Goal: Information Seeking & Learning: Learn about a topic

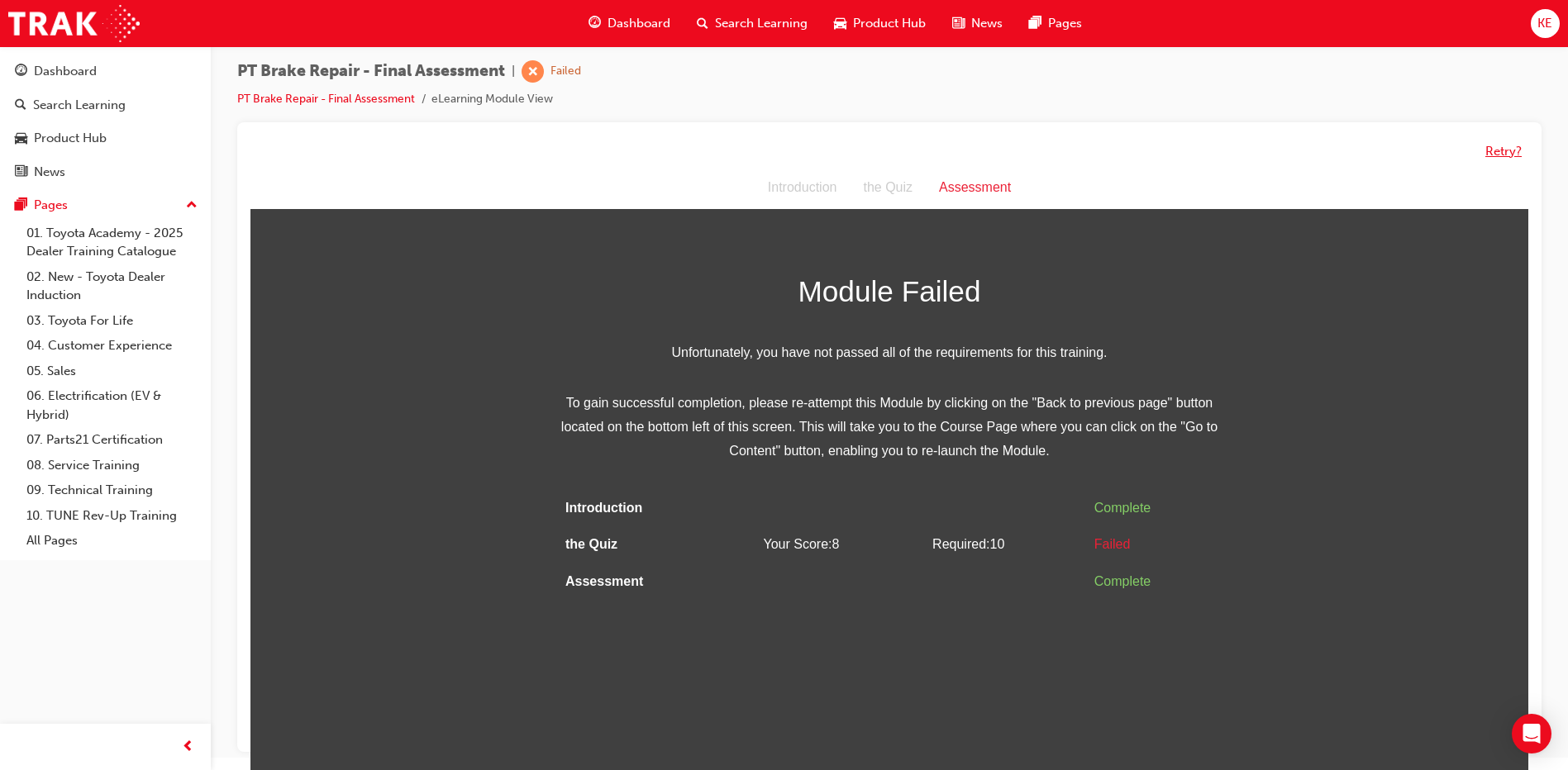
click at [1512, 146] on button "Retry?" at bounding box center [1503, 151] width 37 height 19
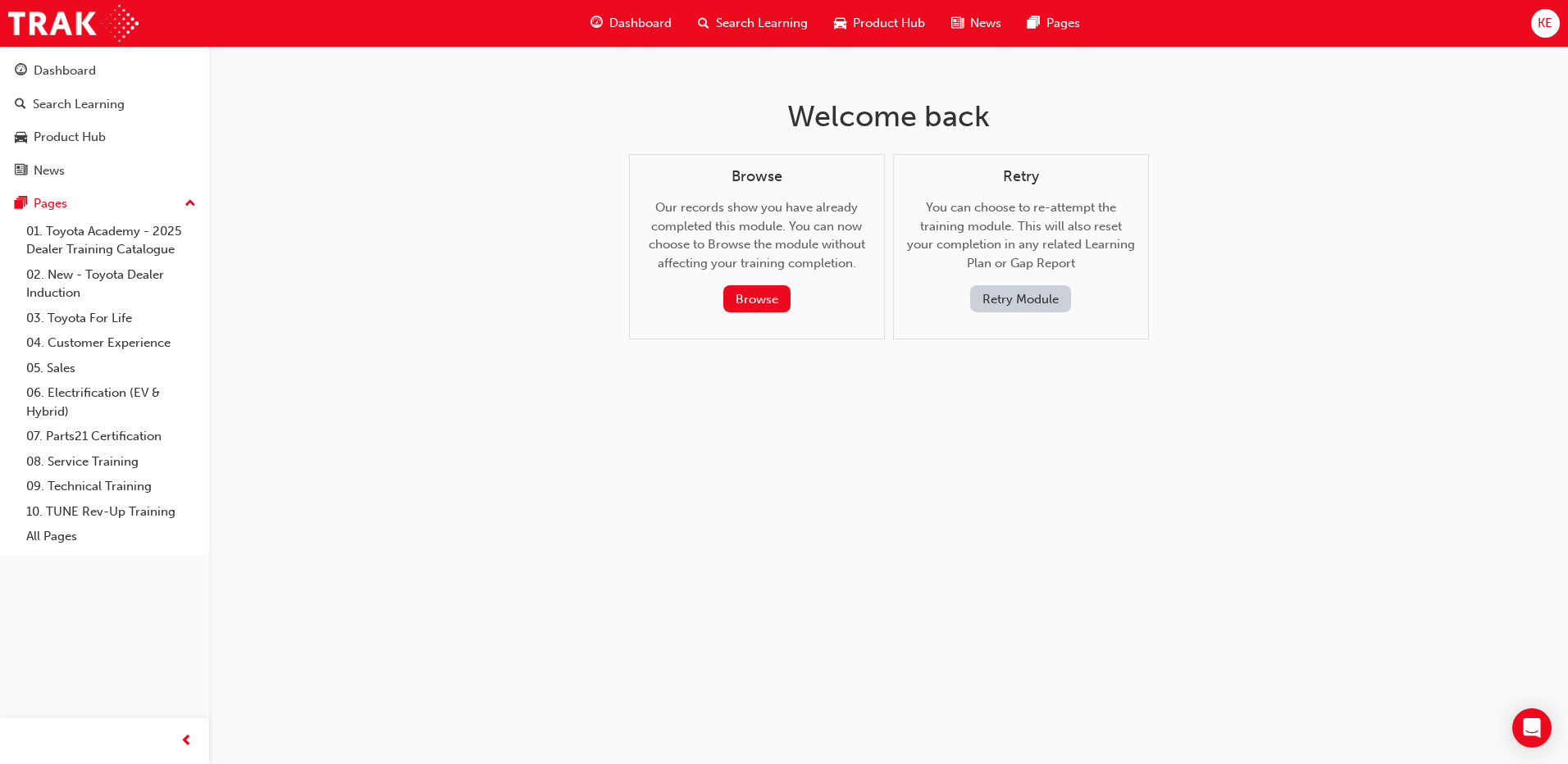
click at [1039, 304] on button "Retry Module" at bounding box center [1021, 298] width 101 height 27
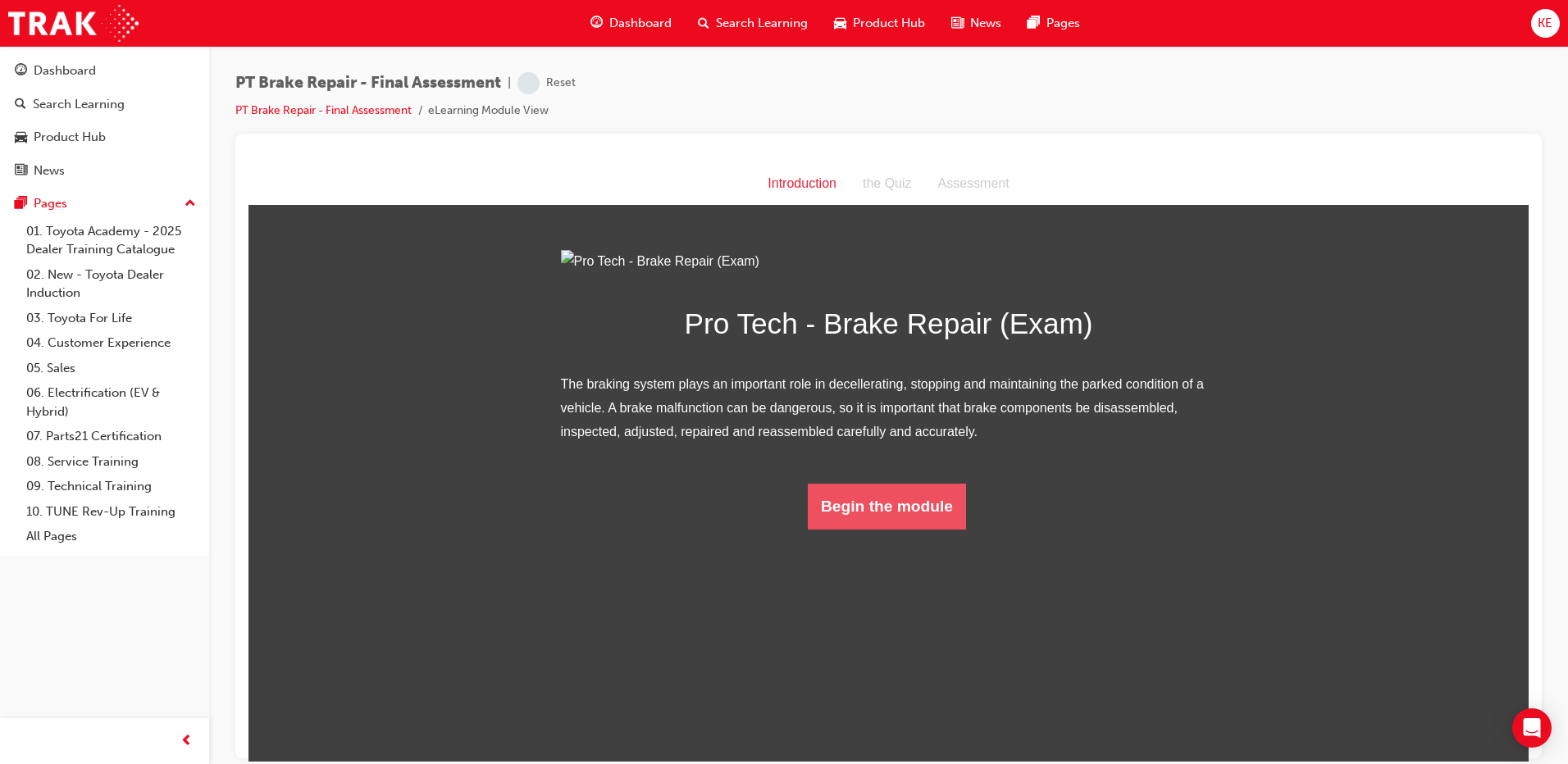
click at [919, 529] on button "Begin the module" at bounding box center [887, 505] width 158 height 46
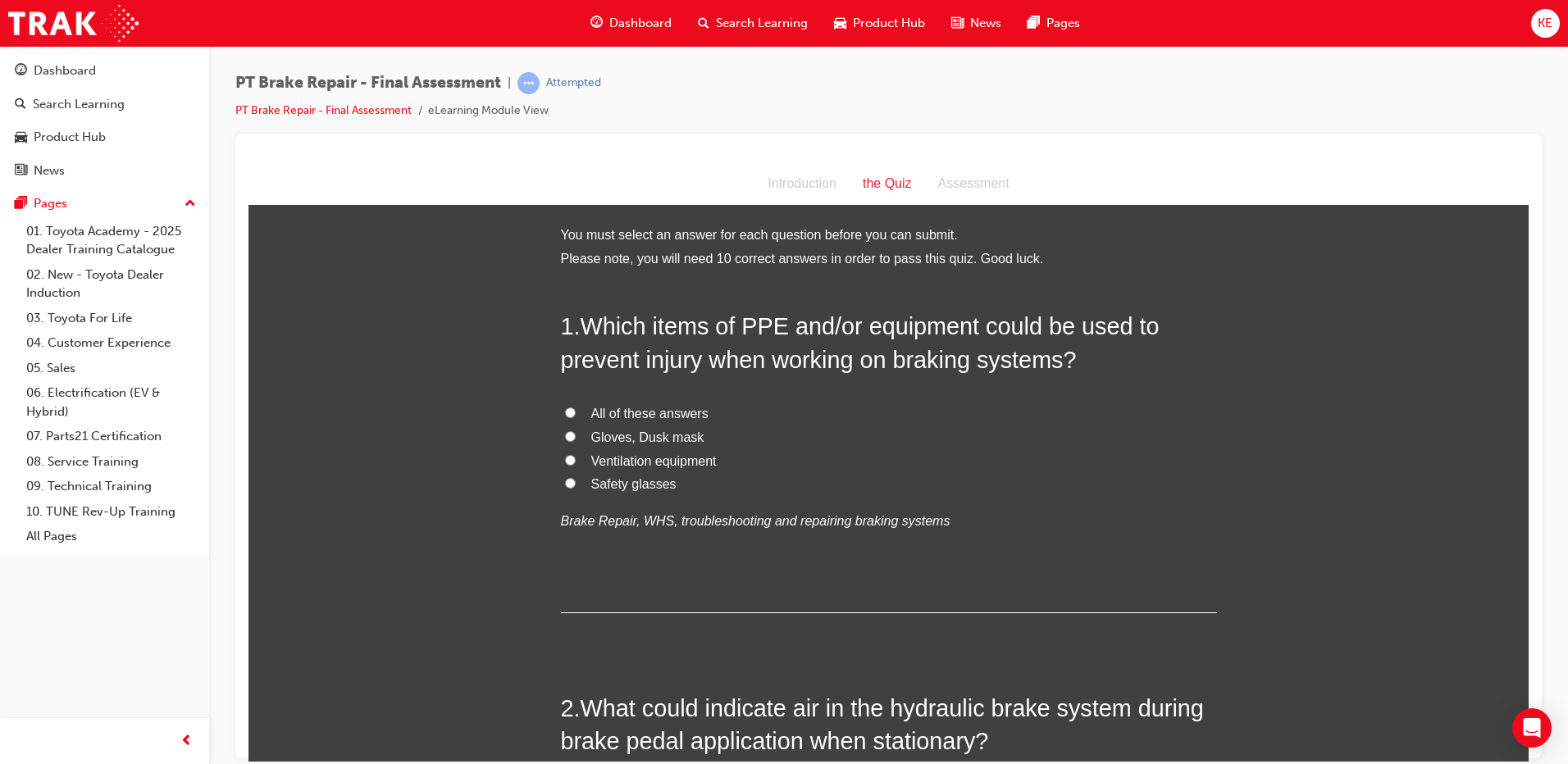
click at [574, 408] on label "All of these answers" at bounding box center [889, 414] width 657 height 24
click at [574, 408] on input "All of these answers" at bounding box center [570, 412] width 11 height 11
radio input "true"
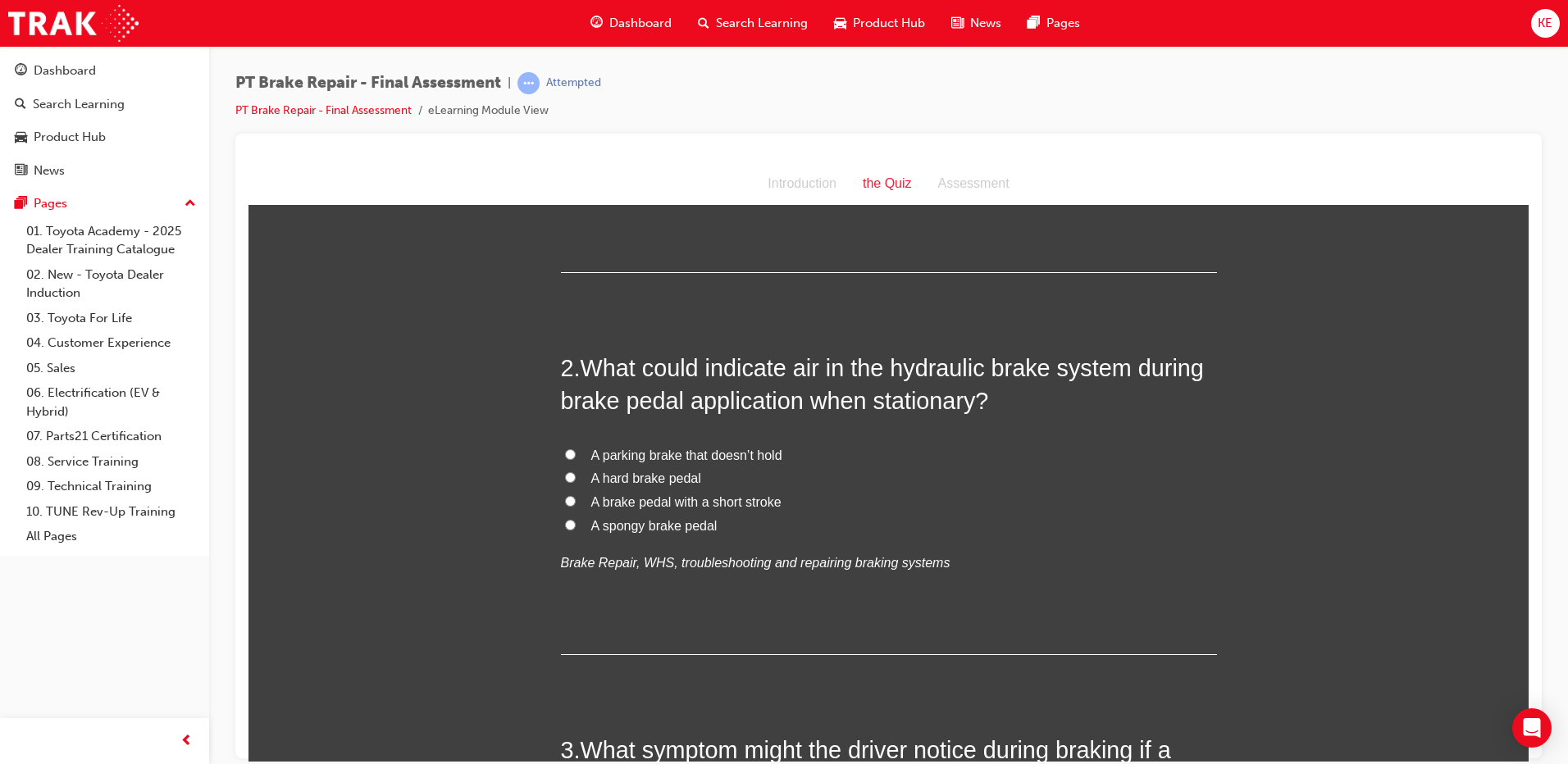
scroll to position [410, 0]
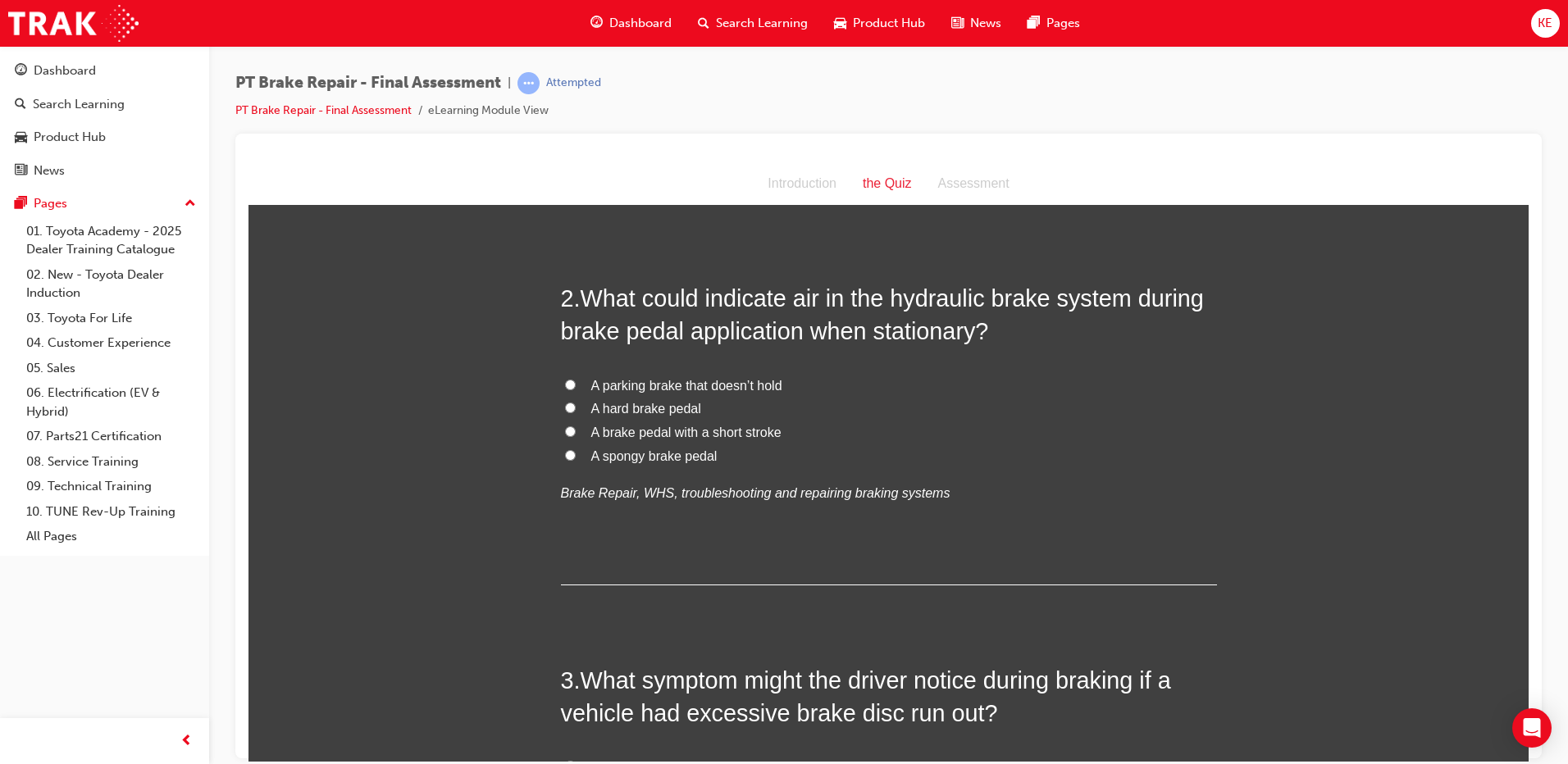
click at [573, 456] on label "A spongy brake pedal" at bounding box center [889, 456] width 657 height 24
click at [573, 456] on input "A spongy brake pedal" at bounding box center [570, 454] width 11 height 11
radio input "true"
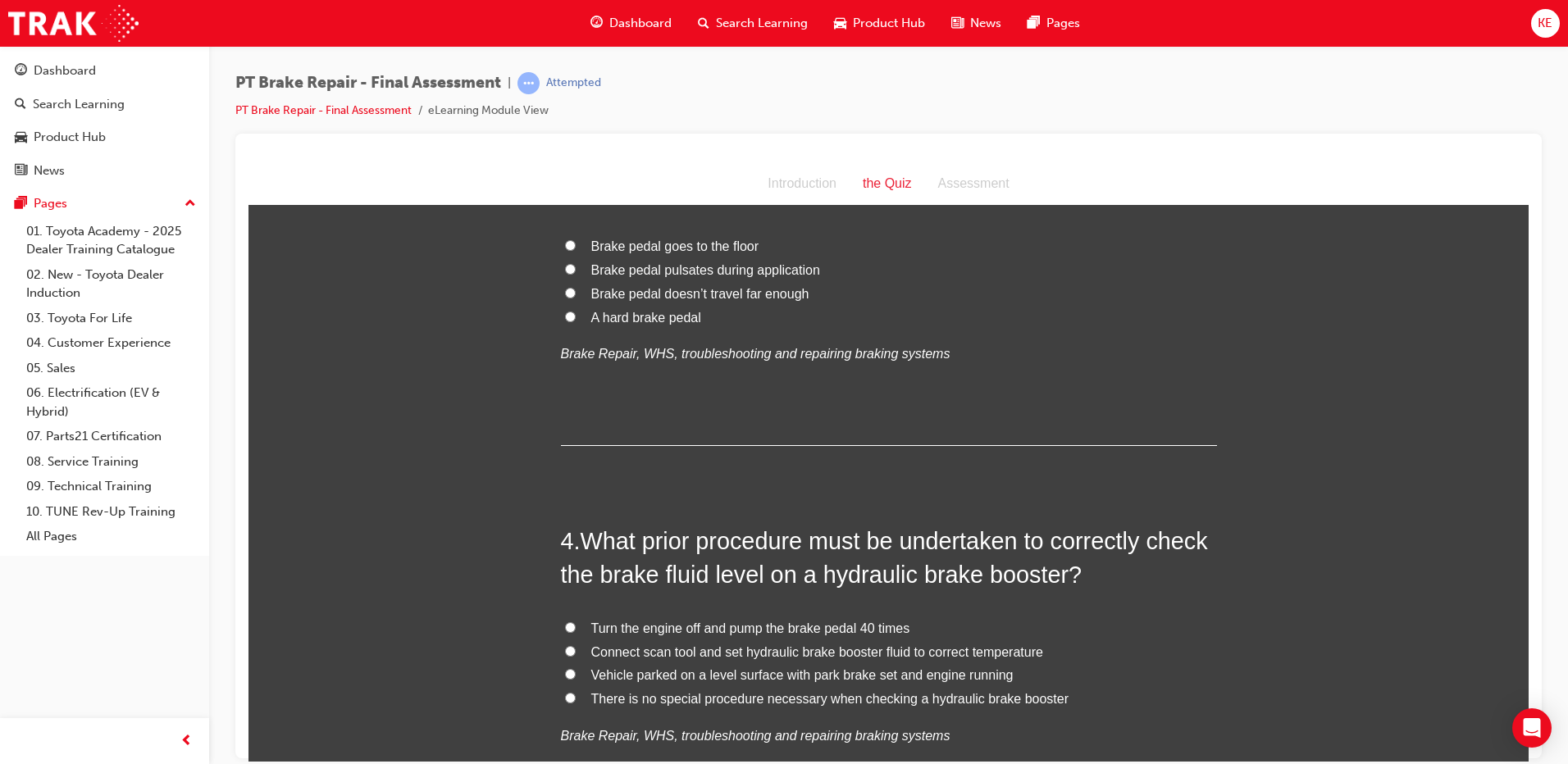
scroll to position [902, 0]
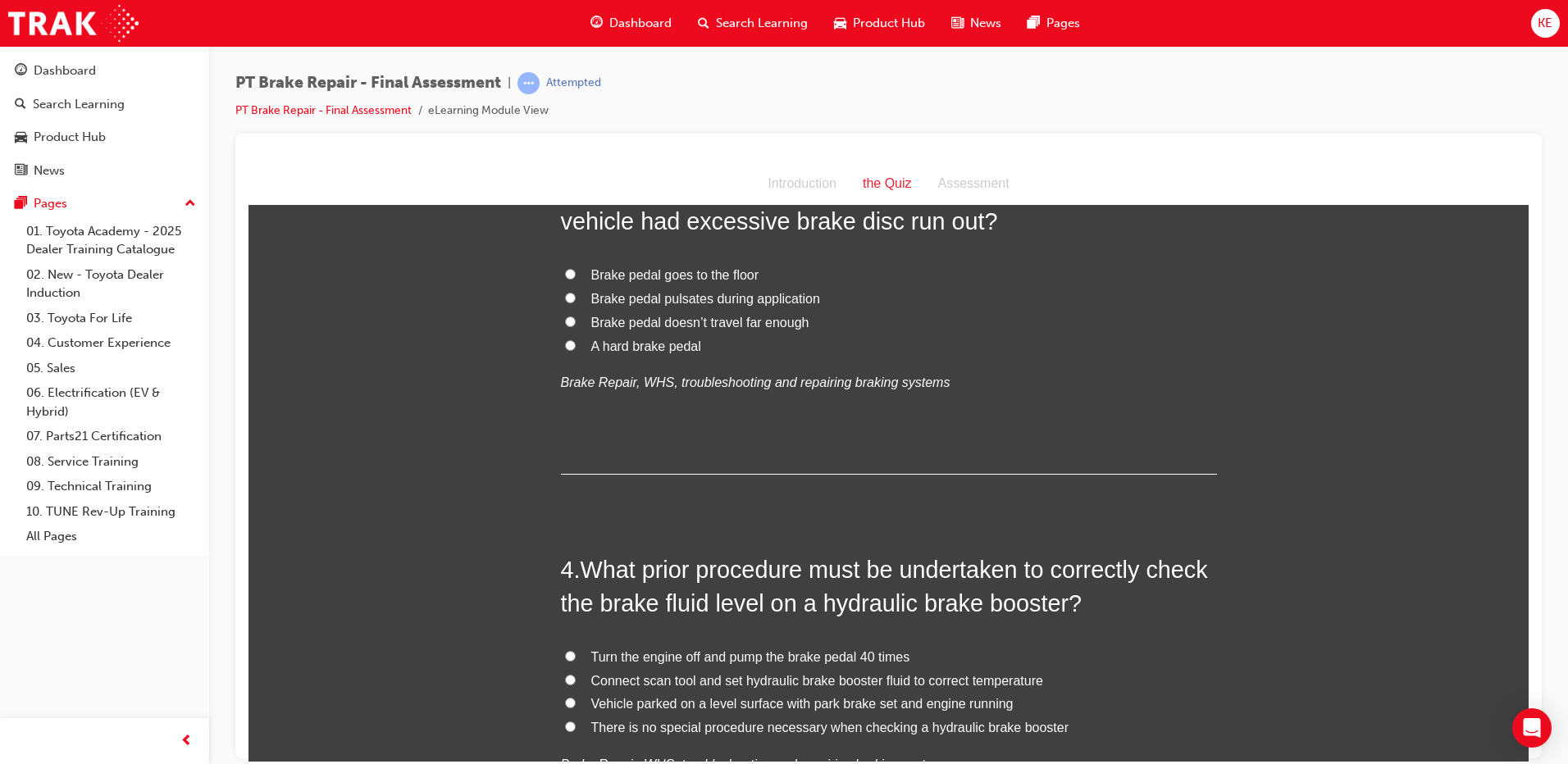
click at [565, 297] on input "Brake pedal pulsates during application" at bounding box center [570, 297] width 11 height 11
radio input "true"
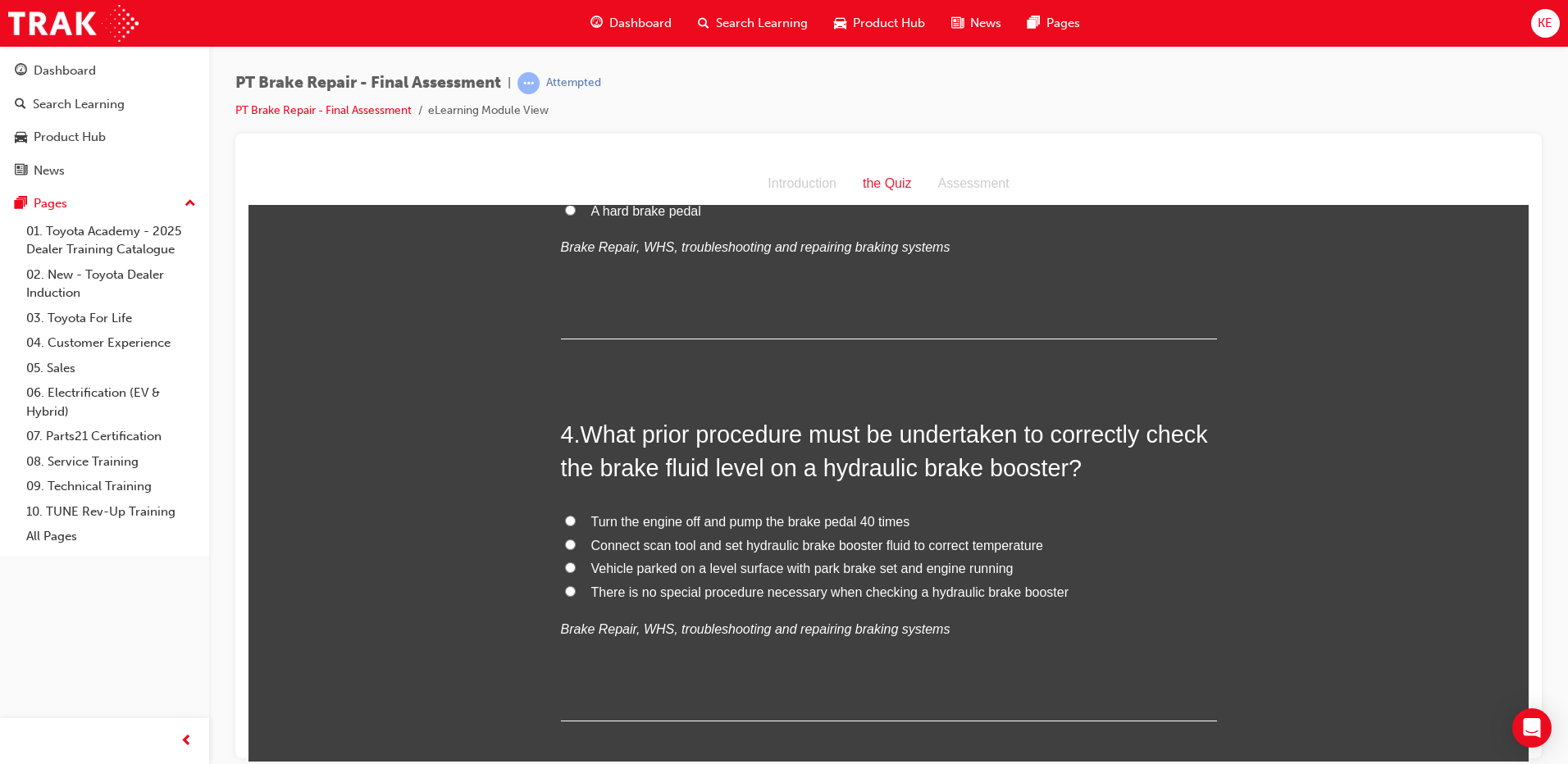
scroll to position [1066, 0]
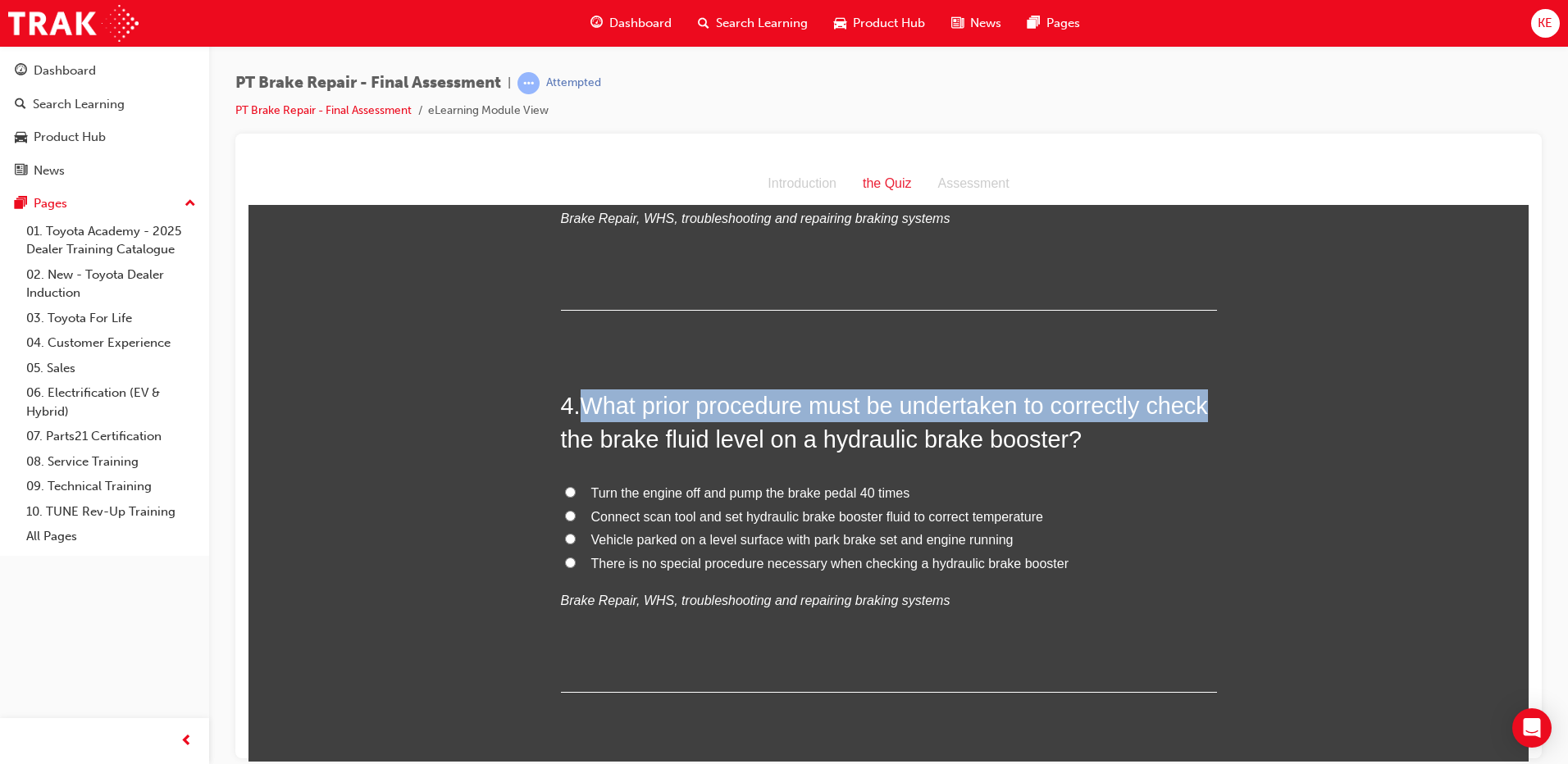
drag, startPoint x: 581, startPoint y: 398, endPoint x: 1299, endPoint y: 398, distance: 718.0
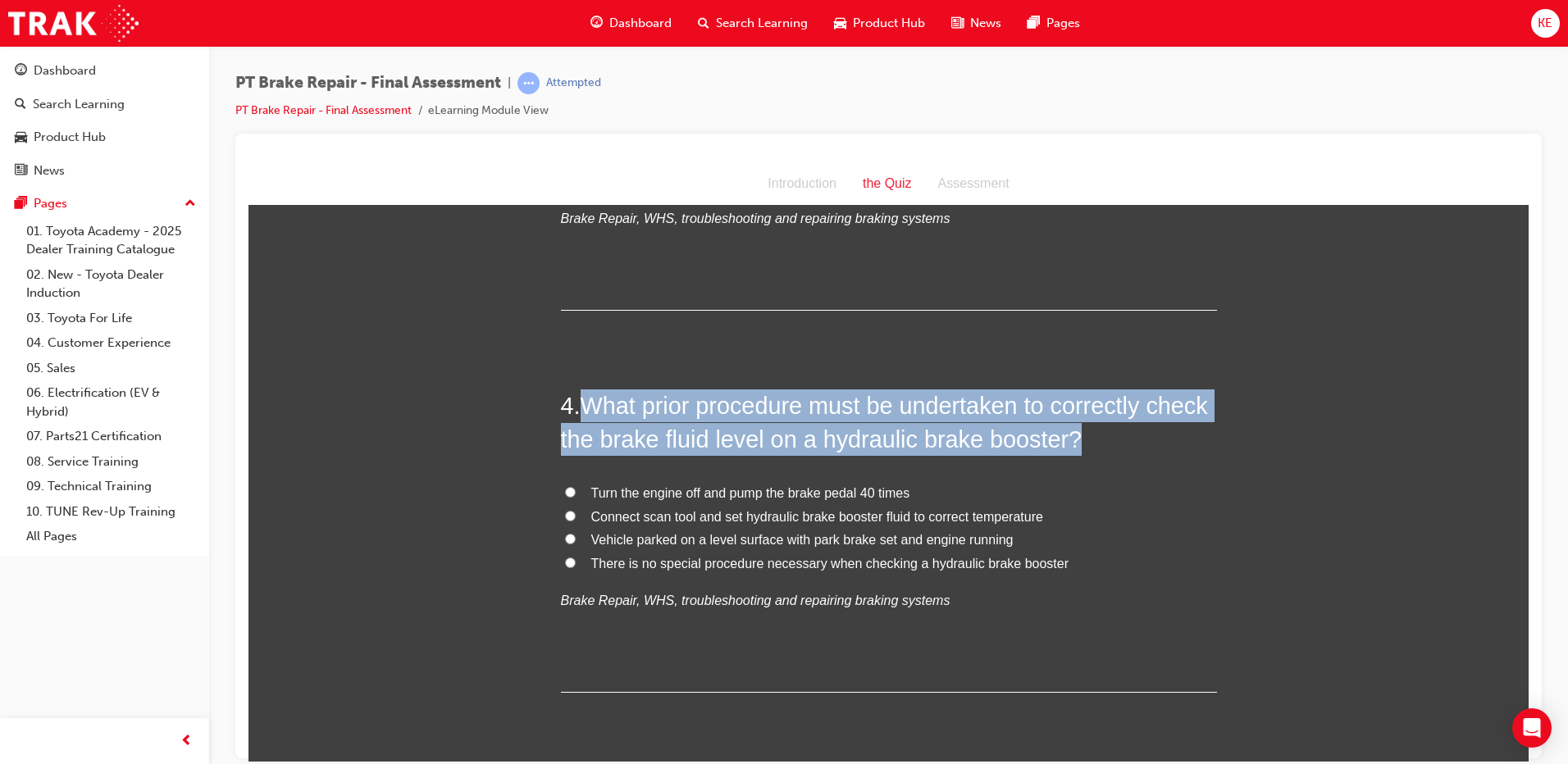
drag, startPoint x: 579, startPoint y: 398, endPoint x: 1231, endPoint y: 442, distance: 653.5
copy span "What prior procedure must be undertaken to correctly check the brake fluid leve…"
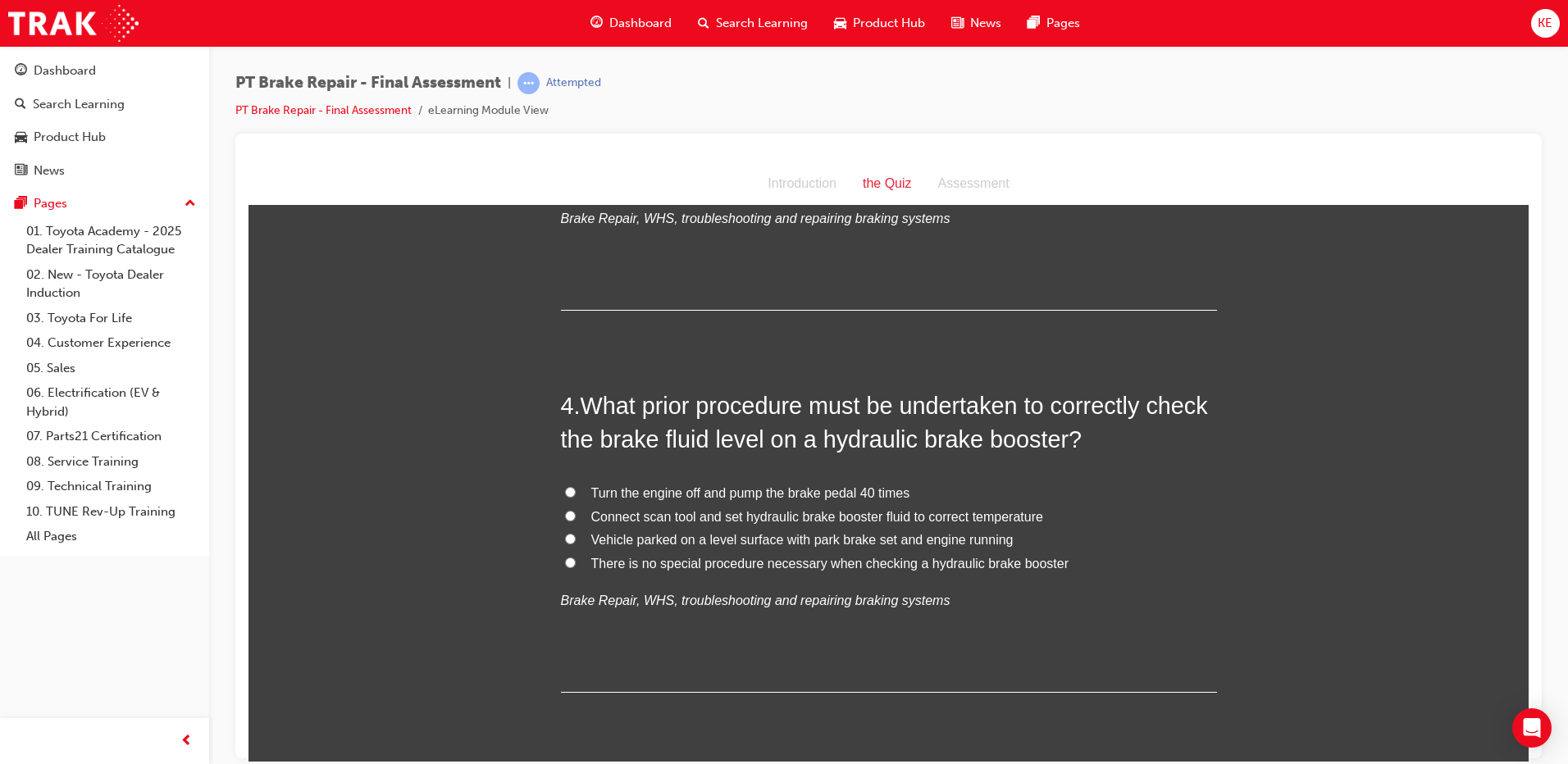
click at [565, 571] on label "There is no special procedure necessary when checking a hydraulic brake booster" at bounding box center [889, 564] width 657 height 24
click at [565, 568] on input "There is no special procedure necessary when checking a hydraulic brake booster" at bounding box center [570, 562] width 11 height 11
radio input "true"
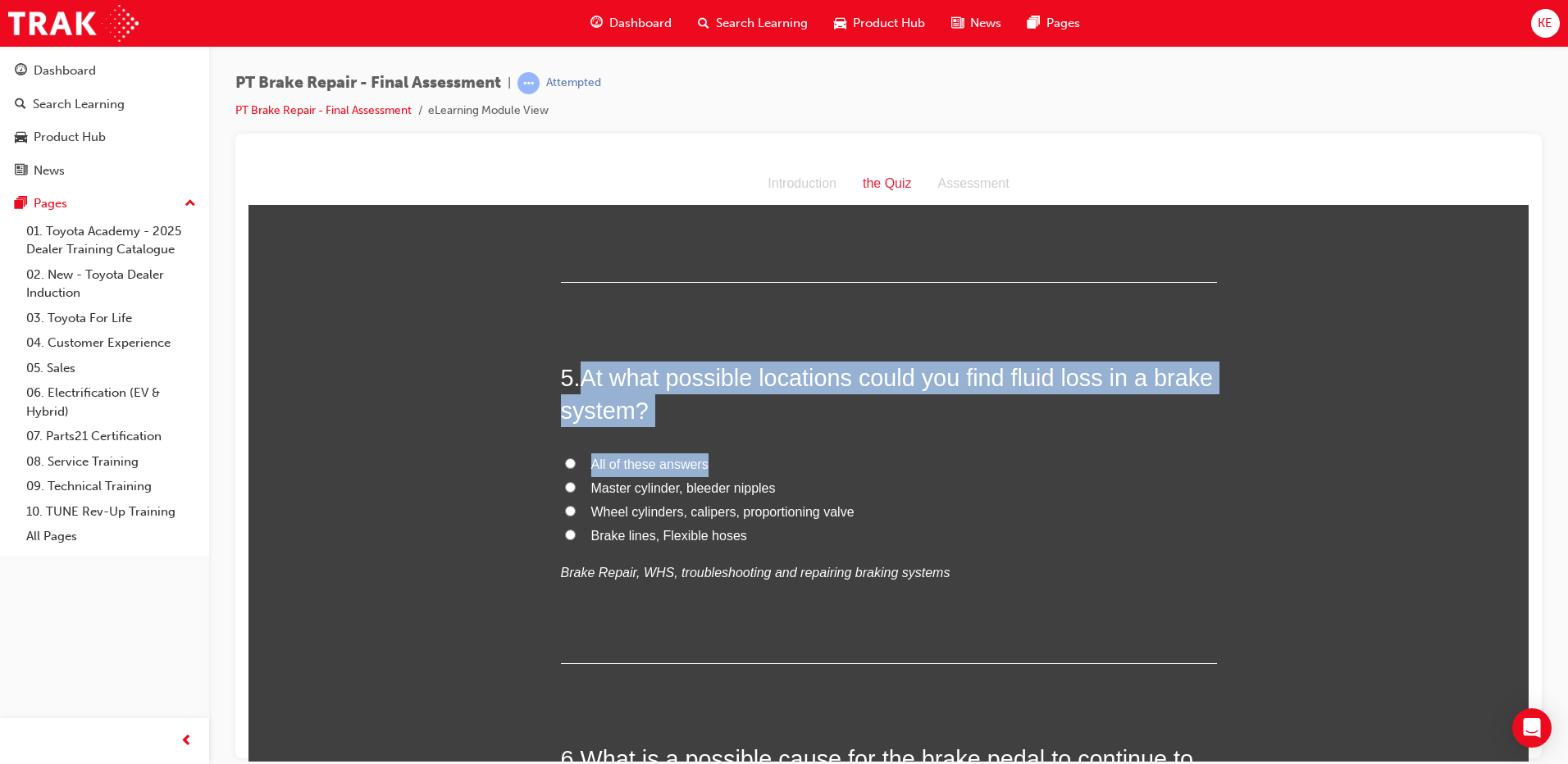
drag, startPoint x: 576, startPoint y: 385, endPoint x: 926, endPoint y: 427, distance: 352.5
click at [926, 427] on div "5 . At what possible locations could you find fluid loss in a brake system? All…" at bounding box center [889, 512] width 657 height 303
copy div "At what possible locations could you find fluid loss in a brake system? All of …"
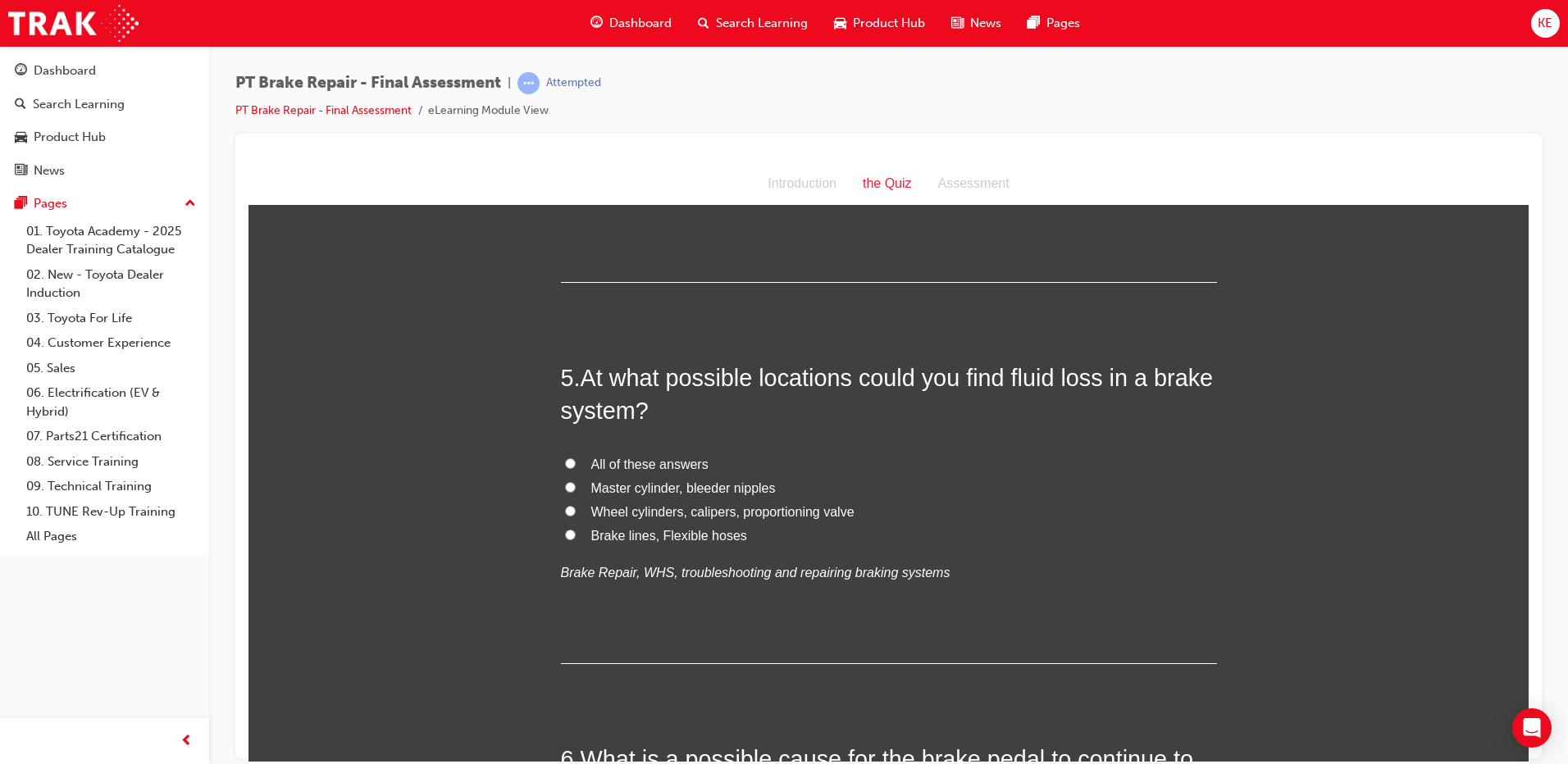
click at [570, 461] on label "All of these answers" at bounding box center [889, 465] width 657 height 24
click at [570, 461] on input "All of these answers" at bounding box center [570, 463] width 11 height 11
radio input "true"
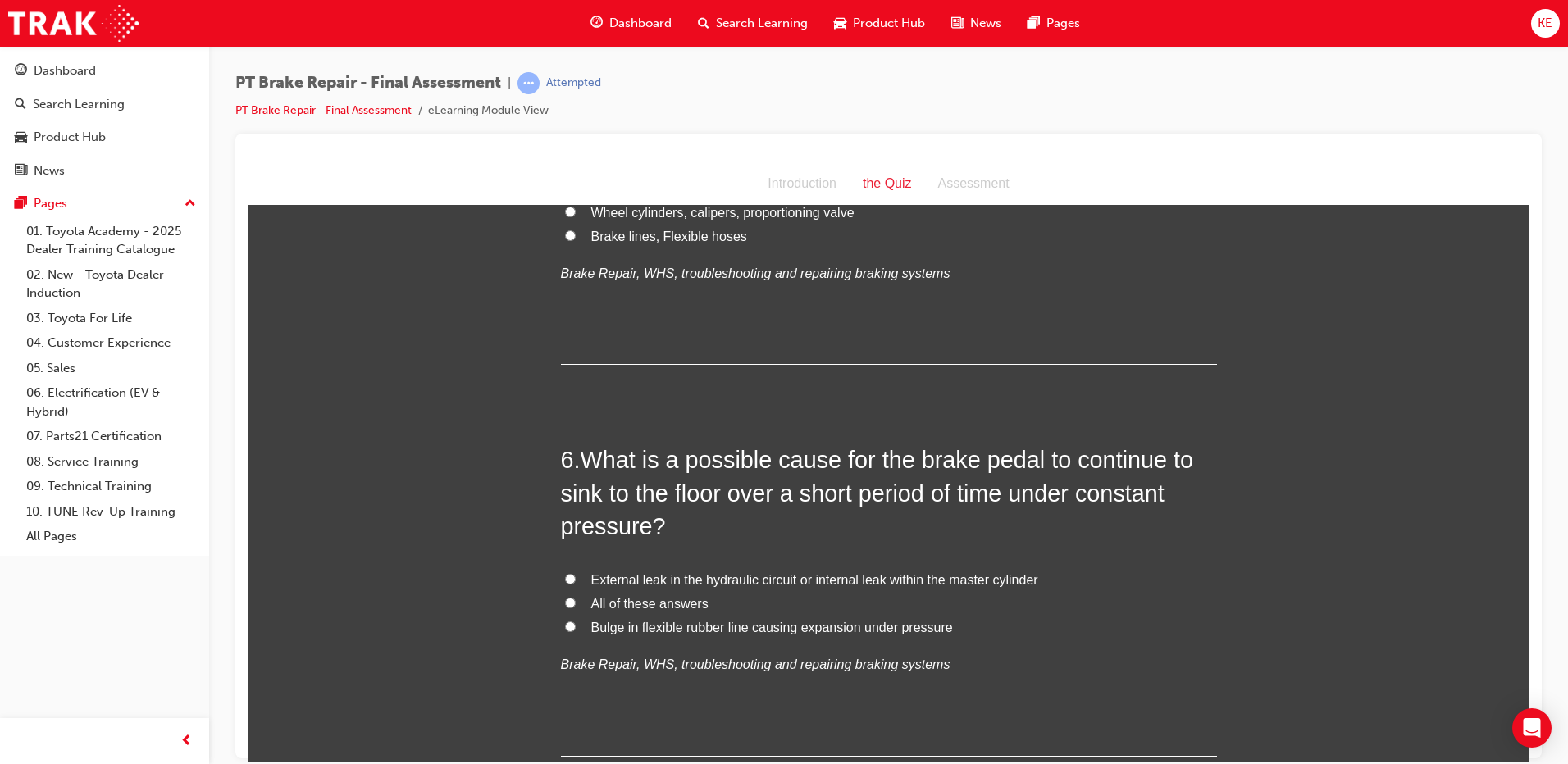
scroll to position [1804, 0]
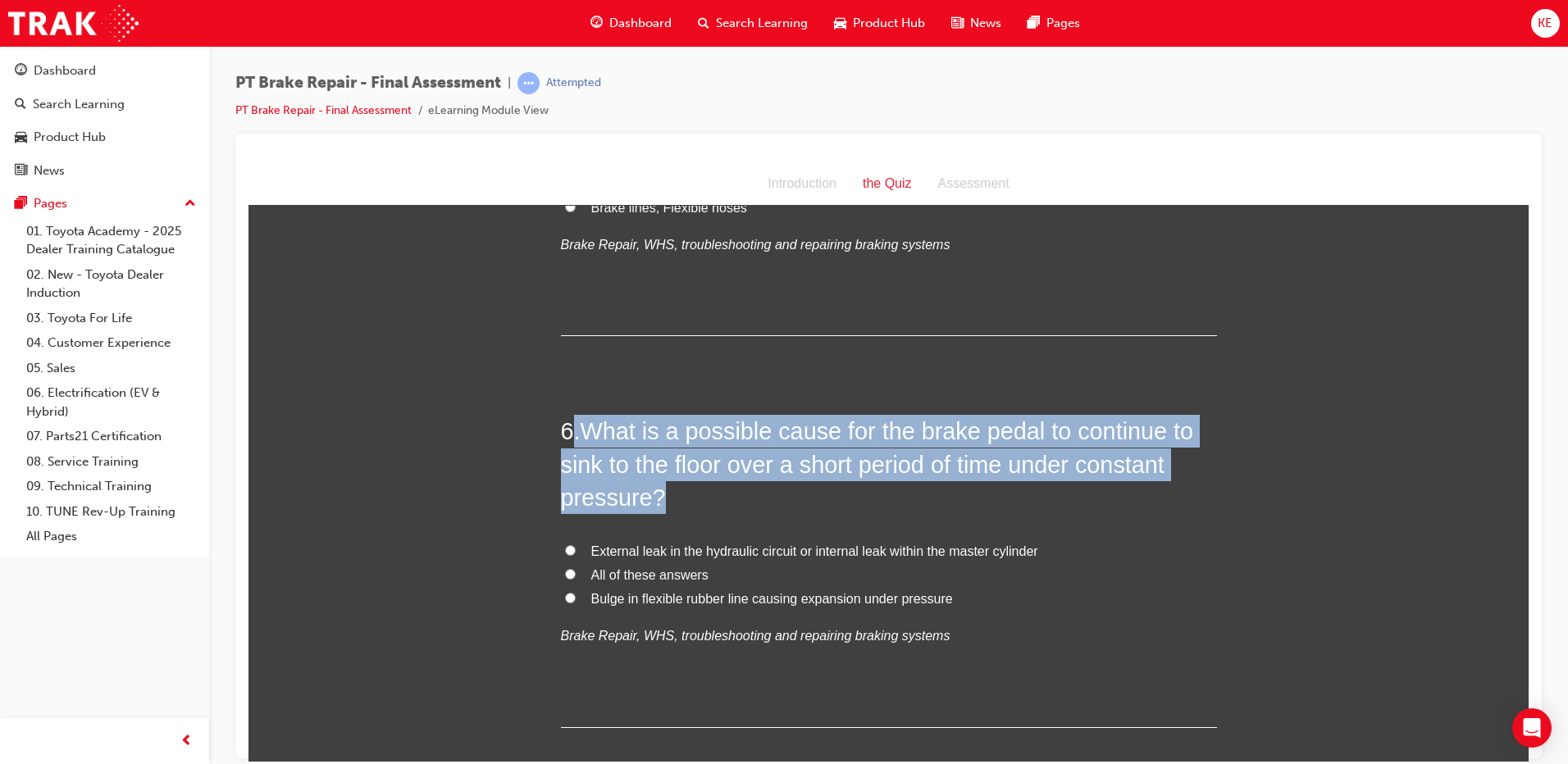
drag, startPoint x: 565, startPoint y: 419, endPoint x: 1252, endPoint y: 505, distance: 692.4
click at [1252, 505] on div "You must select an answer for each question before you can submit. Please note,…" at bounding box center [889, 740] width 1281 height 4644
copy h2 ". What is a possible cause for the brake pedal to continue to sink to the floor…"
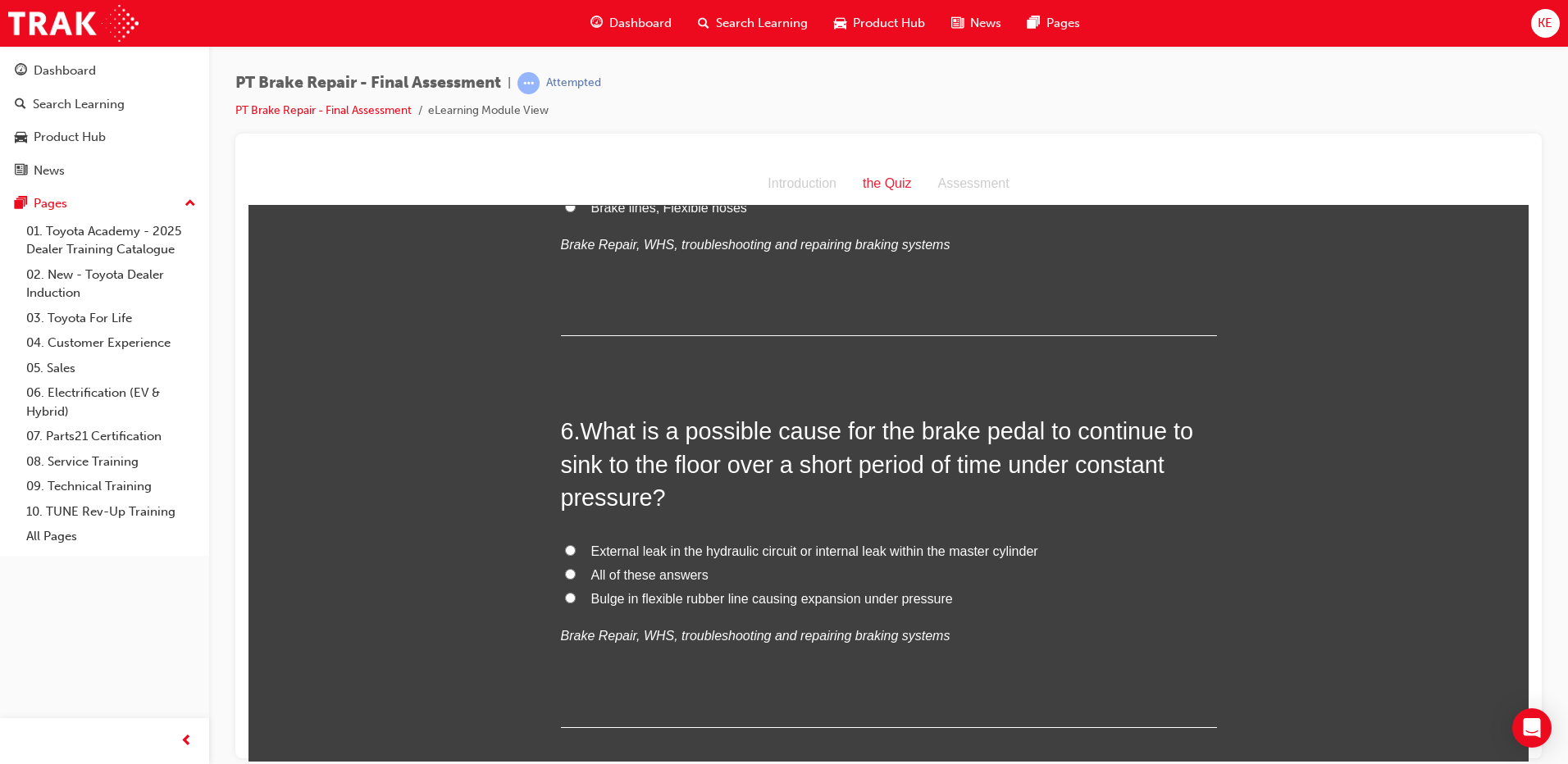
click at [1352, 582] on div "You must select an answer for each question before you can submit. Please note,…" at bounding box center [889, 740] width 1281 height 4644
click at [569, 574] on input "All of these answers" at bounding box center [570, 573] width 11 height 11
radio input "true"
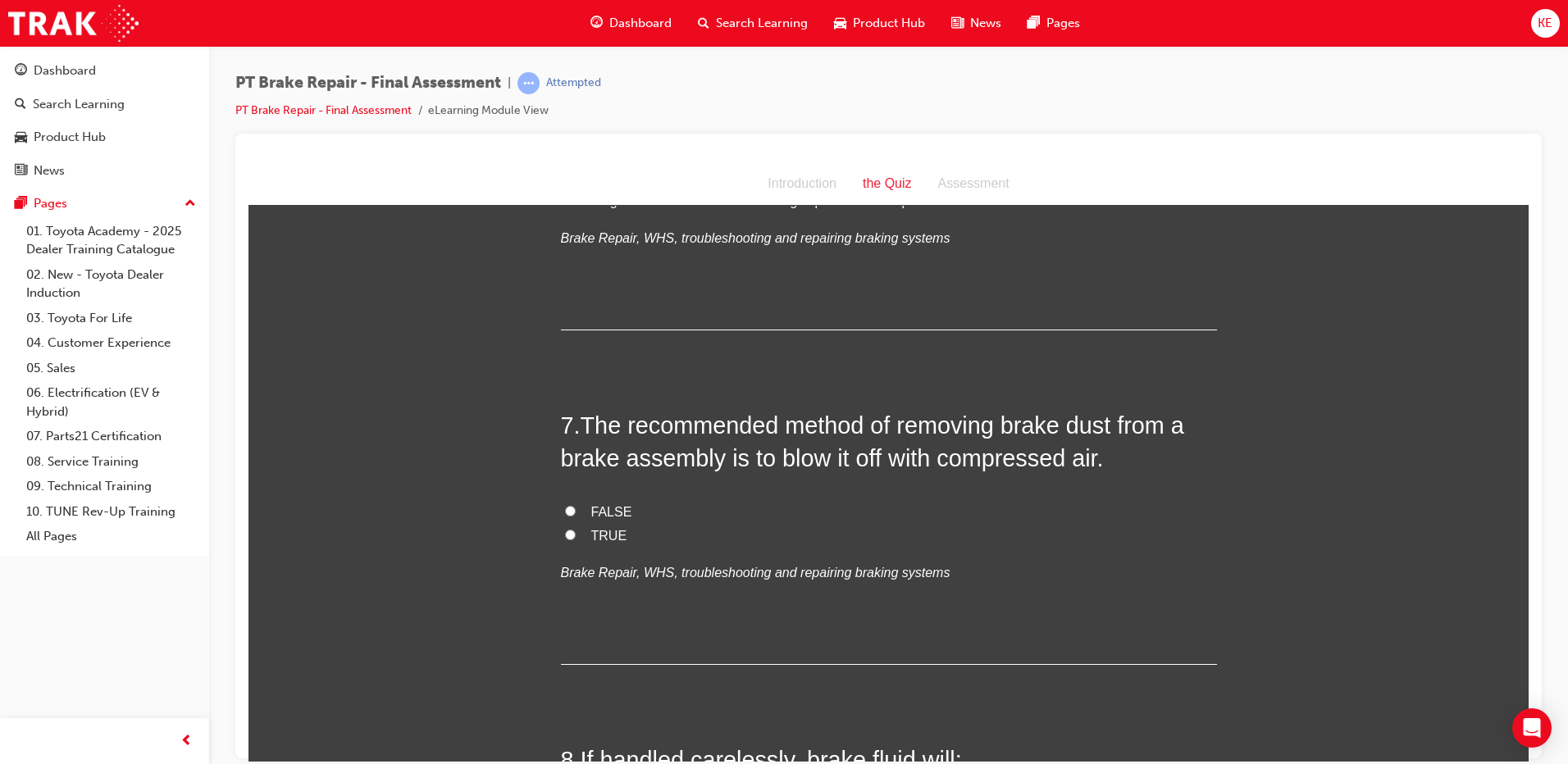
scroll to position [2214, 0]
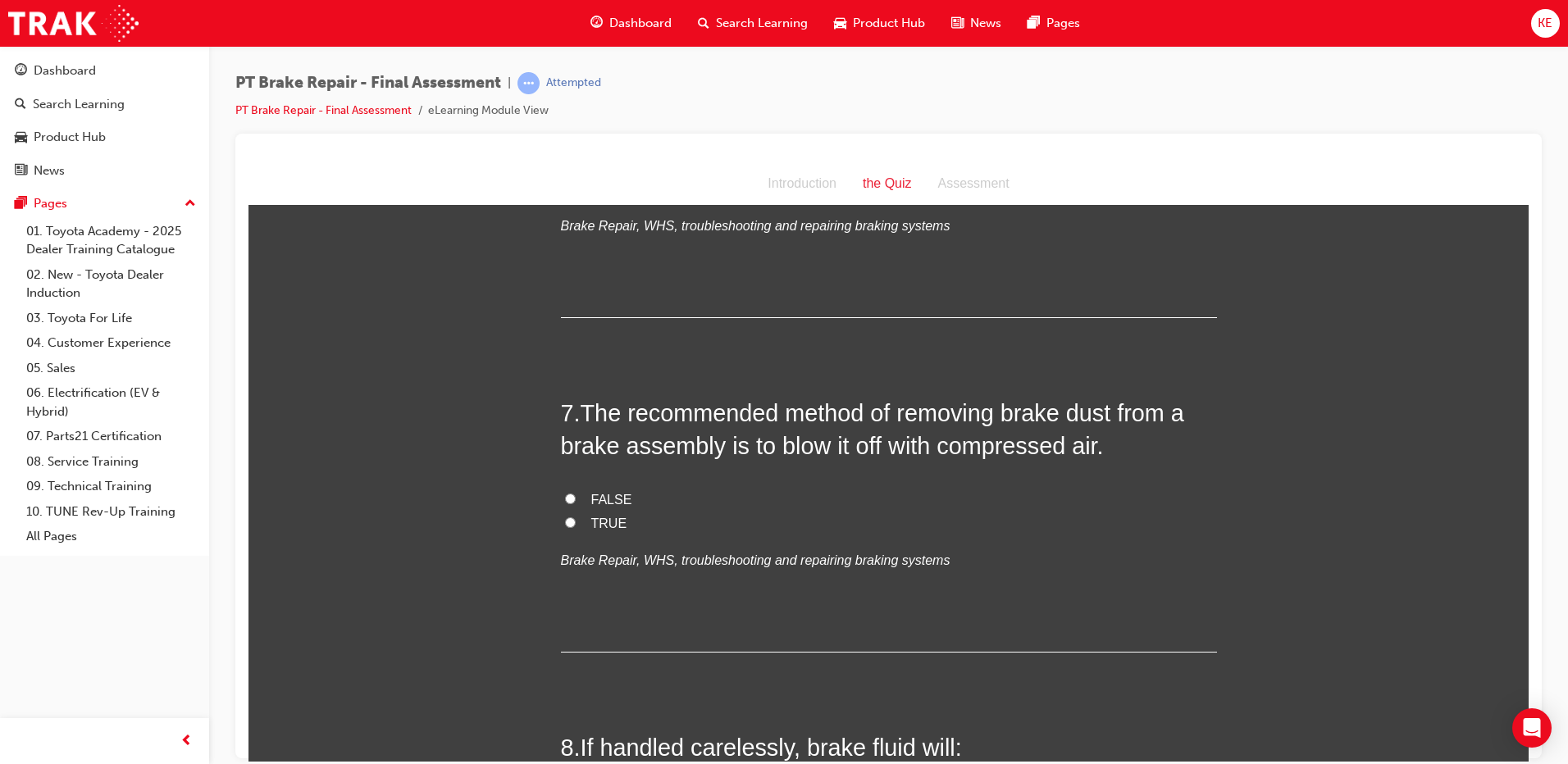
click at [567, 503] on label "FALSE" at bounding box center [889, 499] width 657 height 24
click at [567, 503] on input "FALSE" at bounding box center [570, 497] width 11 height 11
radio input "true"
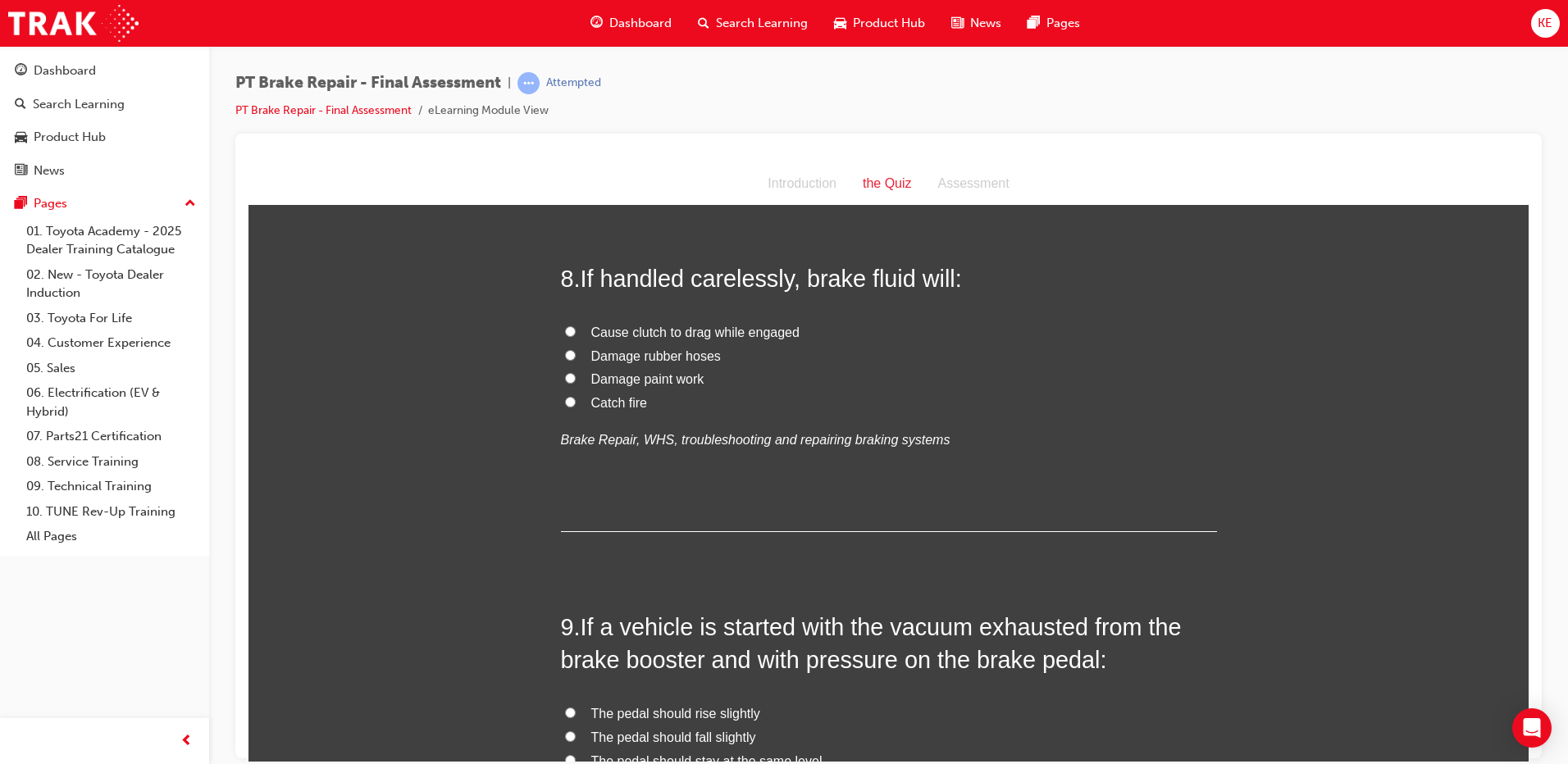
scroll to position [2686, 0]
click at [561, 372] on label "Damage paint work" at bounding box center [889, 377] width 657 height 24
click at [565, 372] on input "Damage paint work" at bounding box center [570, 375] width 11 height 11
radio input "true"
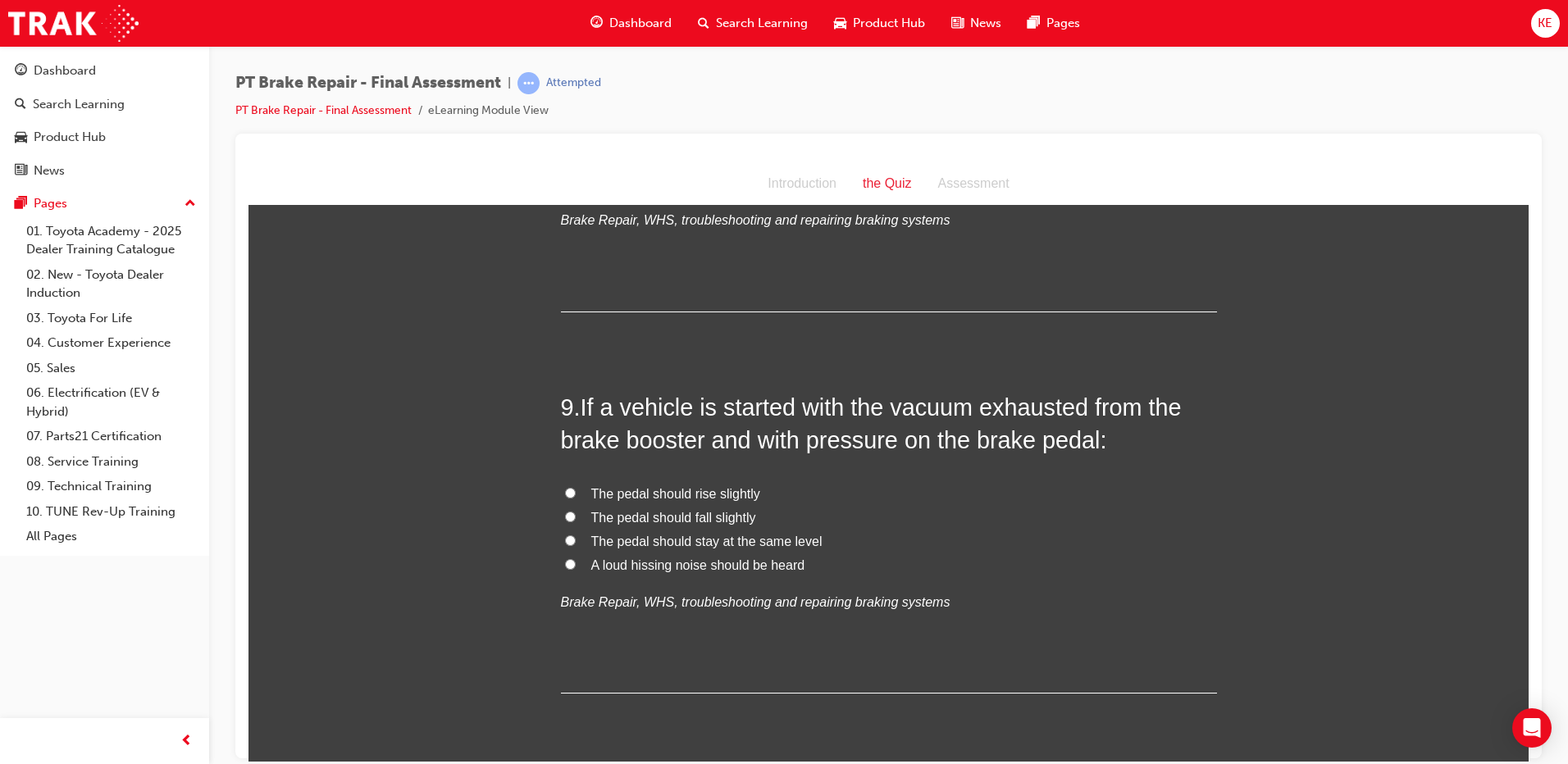
scroll to position [2932, 0]
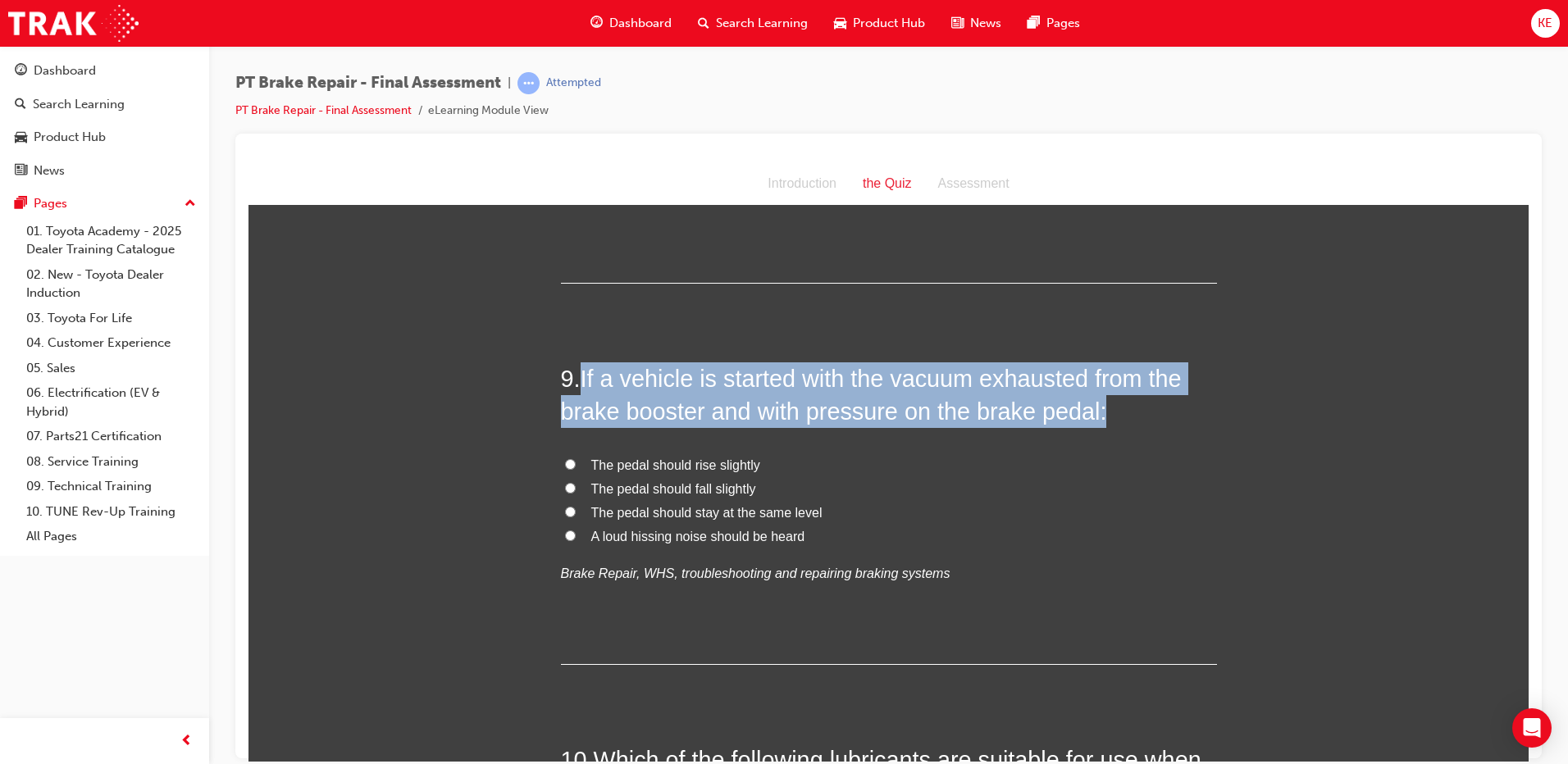
drag, startPoint x: 575, startPoint y: 376, endPoint x: 1156, endPoint y: 403, distance: 581.6
click at [1156, 403] on h2 "9 . If a vehicle is started with the vacuum exhausted from the brake booster an…" at bounding box center [889, 394] width 657 height 66
click at [1109, 410] on h2 "9 . If a vehicle is started with the vacuum exhausted from the brake booster an…" at bounding box center [889, 394] width 657 height 66
drag, startPoint x: 1083, startPoint y: 409, endPoint x: 697, endPoint y: 333, distance: 393.4
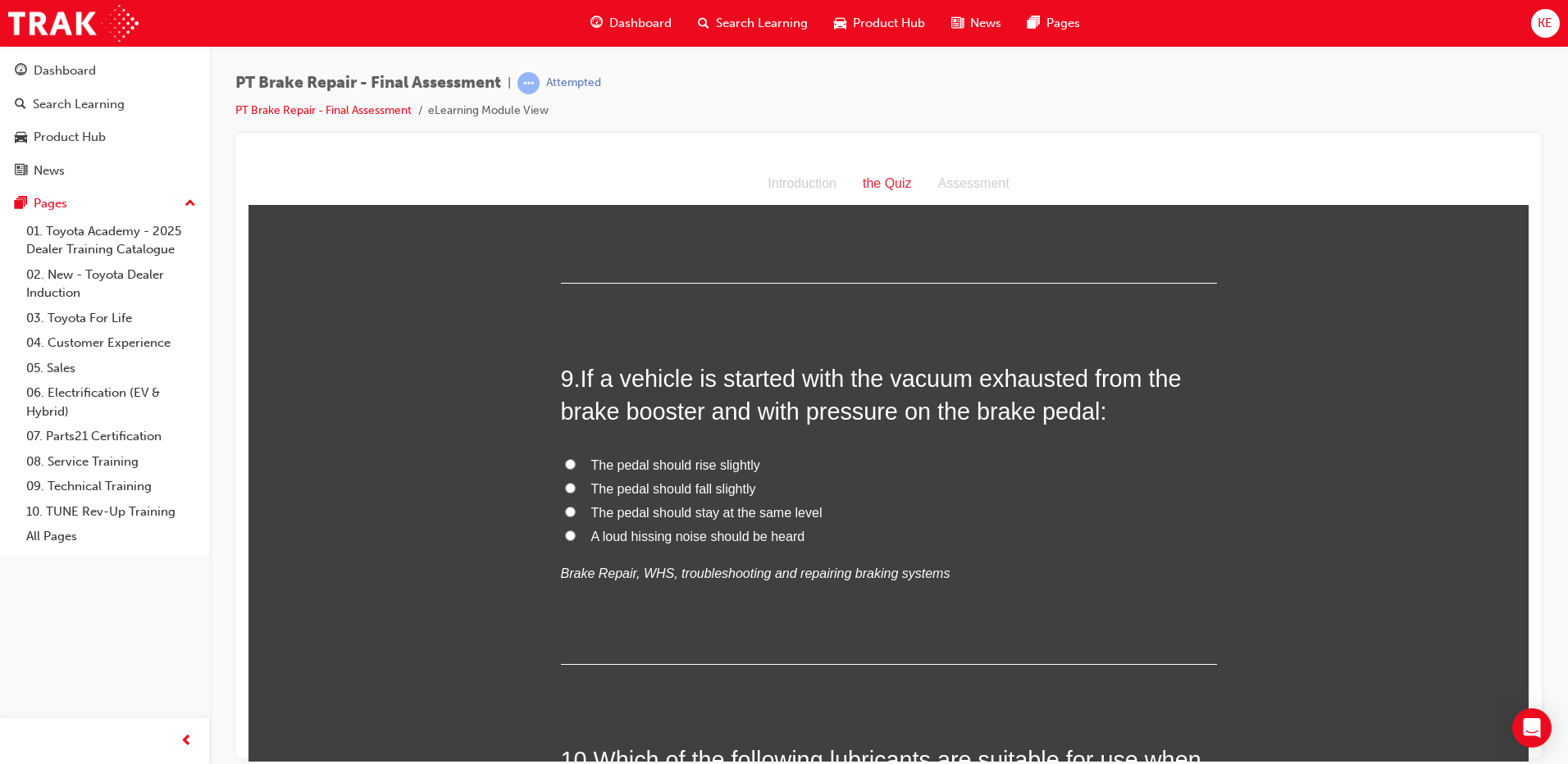
drag, startPoint x: 1083, startPoint y: 415, endPoint x: 950, endPoint y: 395, distance: 134.5
click at [950, 395] on span "If a vehicle is started with the vacuum exhausted from the brake booster and wi…" at bounding box center [871, 395] width 621 height 59
click at [1178, 439] on div "9 . If a vehicle is started with the vacuum exhausted from the brake booster an…" at bounding box center [889, 512] width 657 height 303
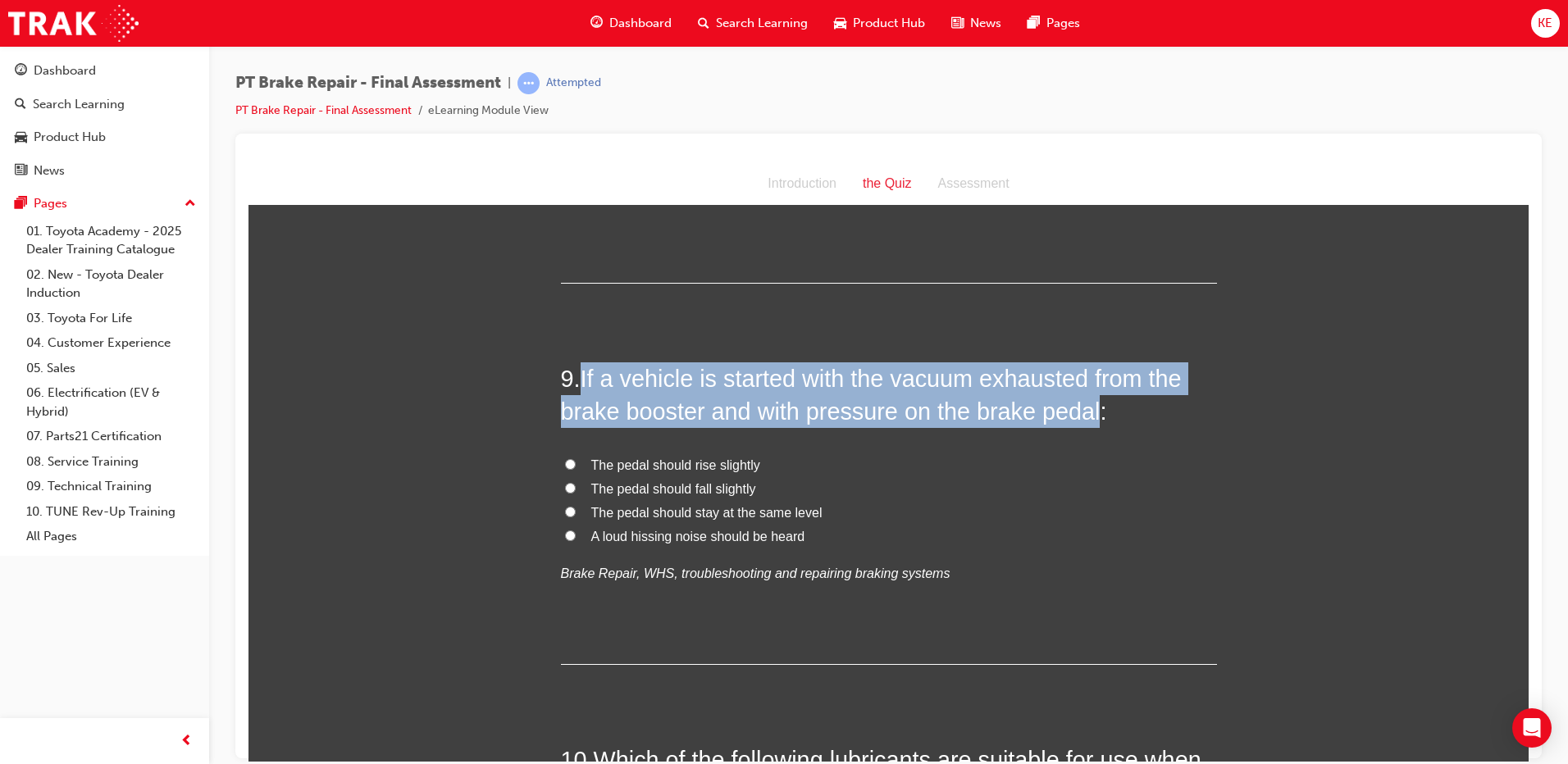
drag, startPoint x: 1085, startPoint y: 408, endPoint x: 580, endPoint y: 386, distance: 505.5
click at [580, 386] on span "If a vehicle is started with the vacuum exhausted from the brake booster and wi…" at bounding box center [871, 395] width 621 height 59
copy span "If a vehicle is started with the vacuum exhausted from the brake booster and wi…"
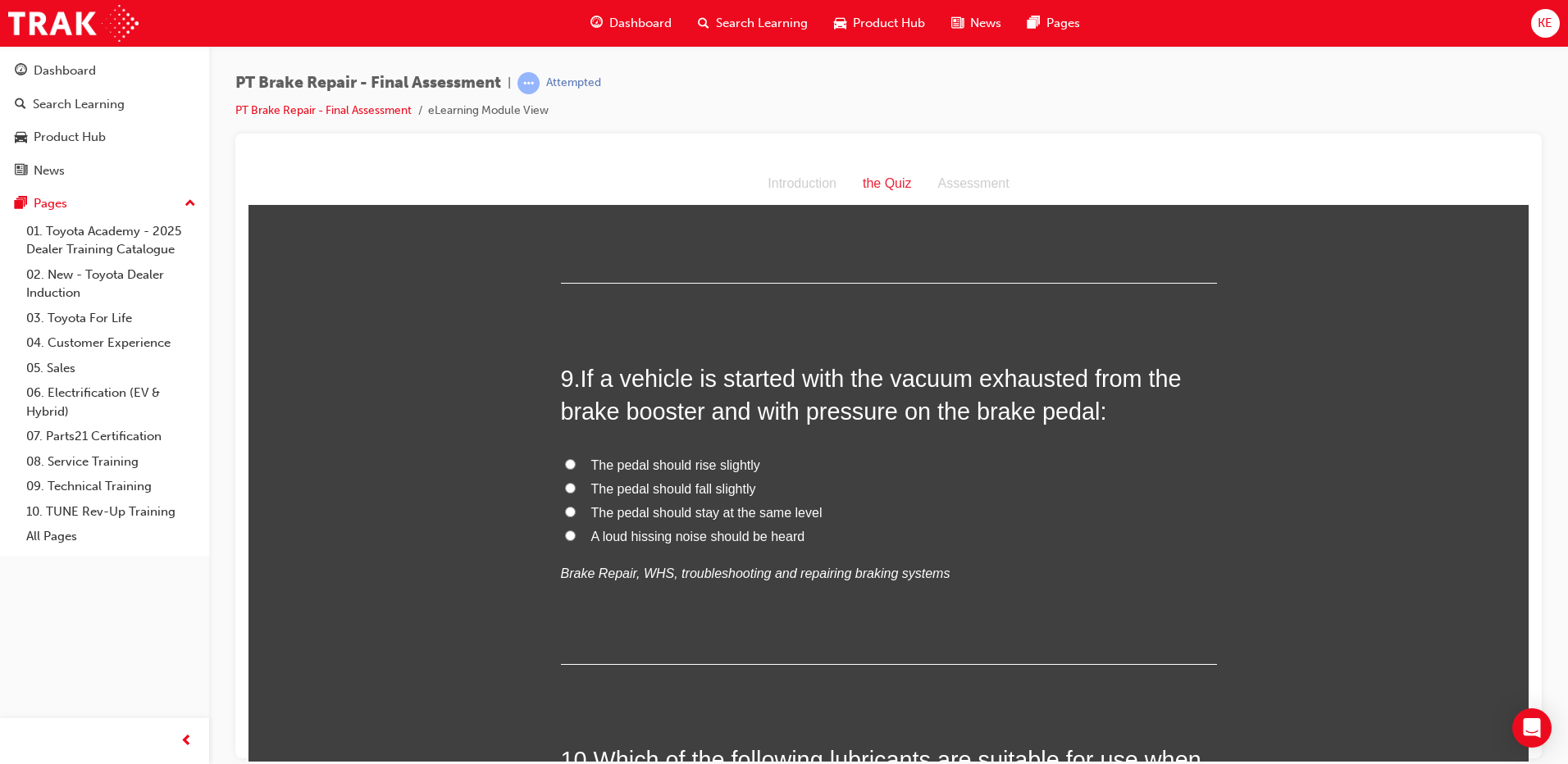
click at [660, 603] on div "9 . If a vehicle is started with the vacuum exhausted from the brake booster an…" at bounding box center [889, 512] width 657 height 303
click at [566, 511] on input "The pedal should stay at the same level" at bounding box center [570, 511] width 11 height 11
radio input "true"
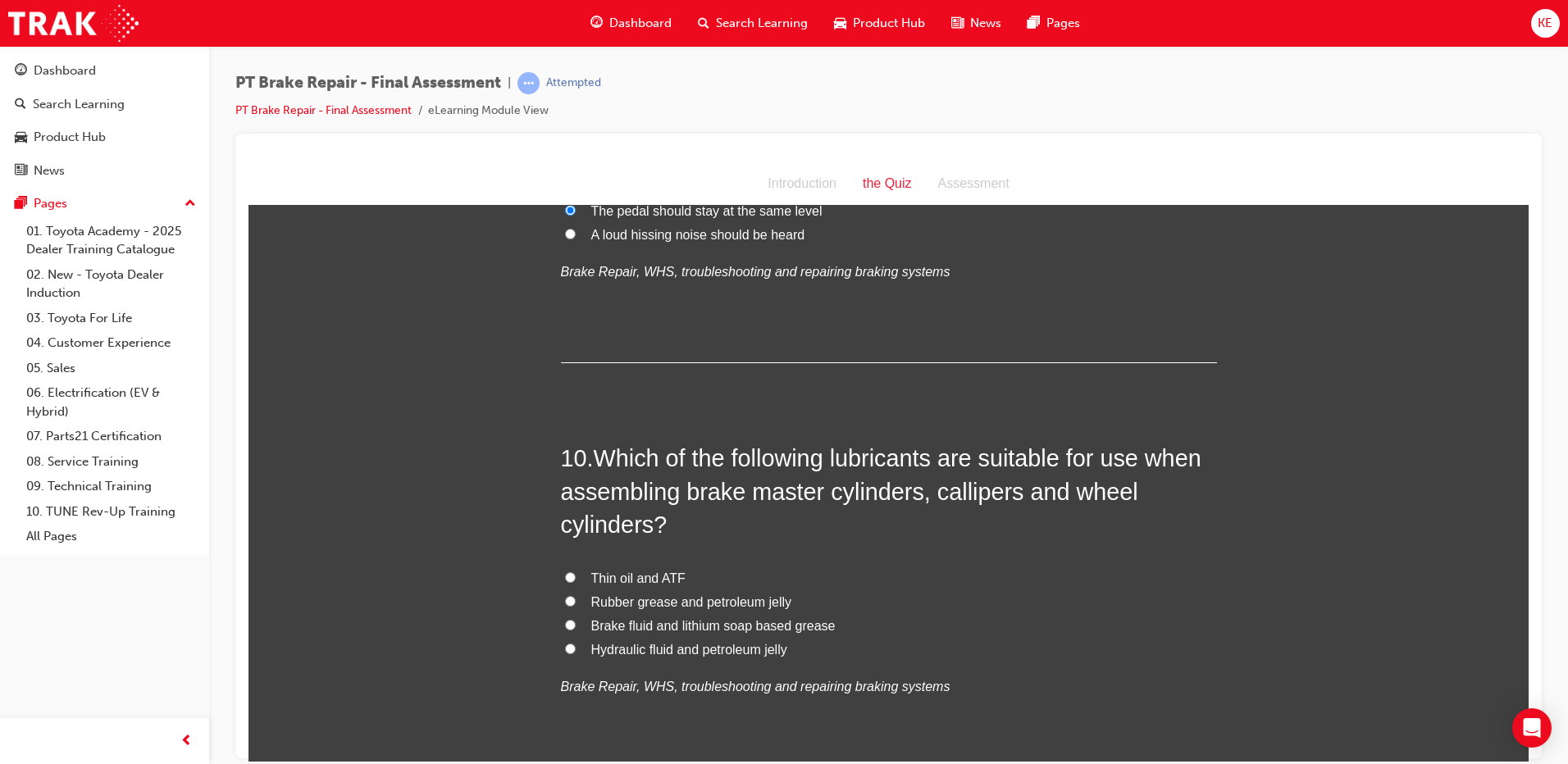
scroll to position [3341, 0]
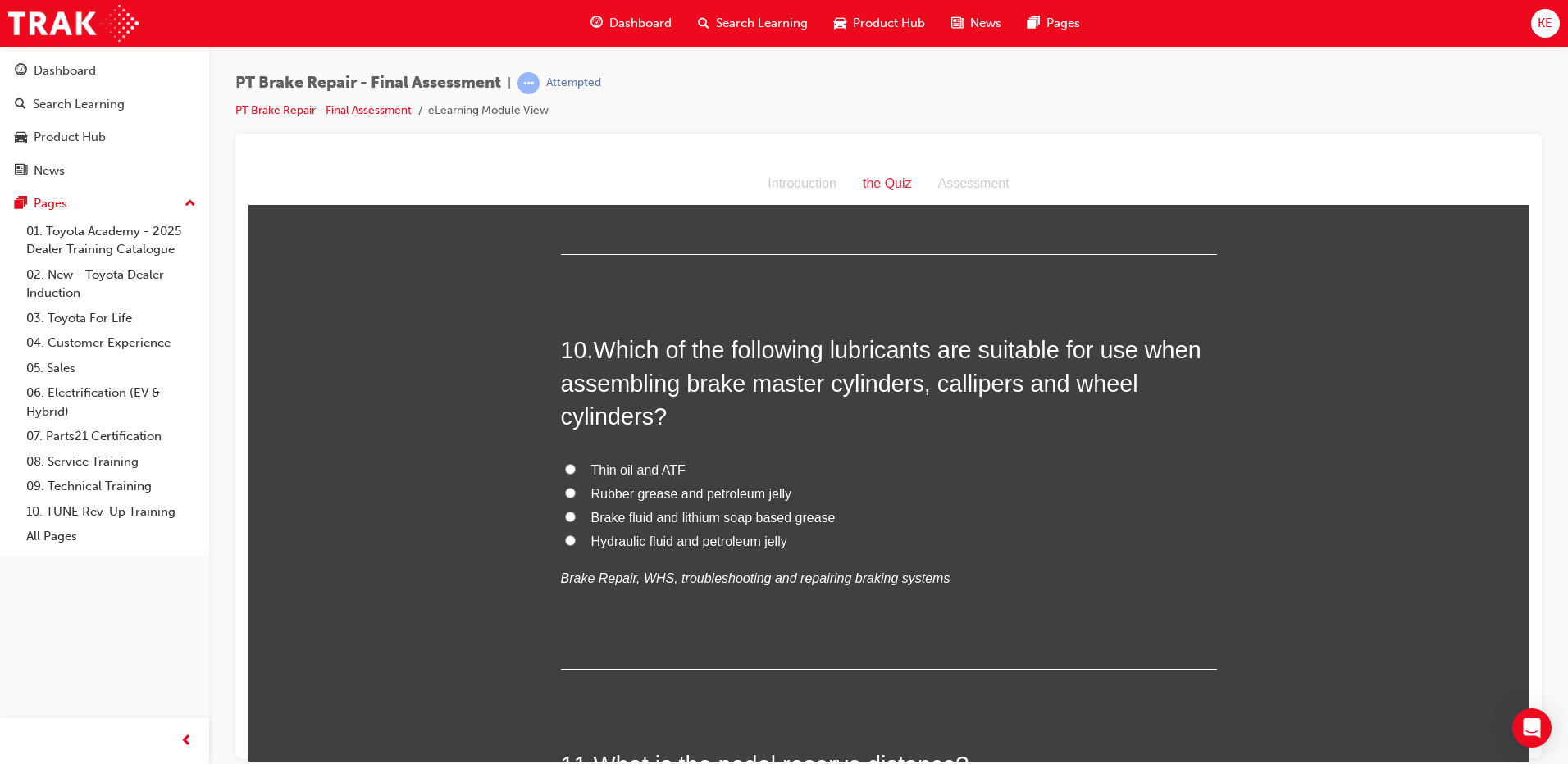
click at [579, 494] on label "Rubber grease and petroleum jelly" at bounding box center [889, 494] width 657 height 24
click at [576, 494] on input "Rubber grease and petroleum jelly" at bounding box center [570, 492] width 11 height 11
radio input "true"
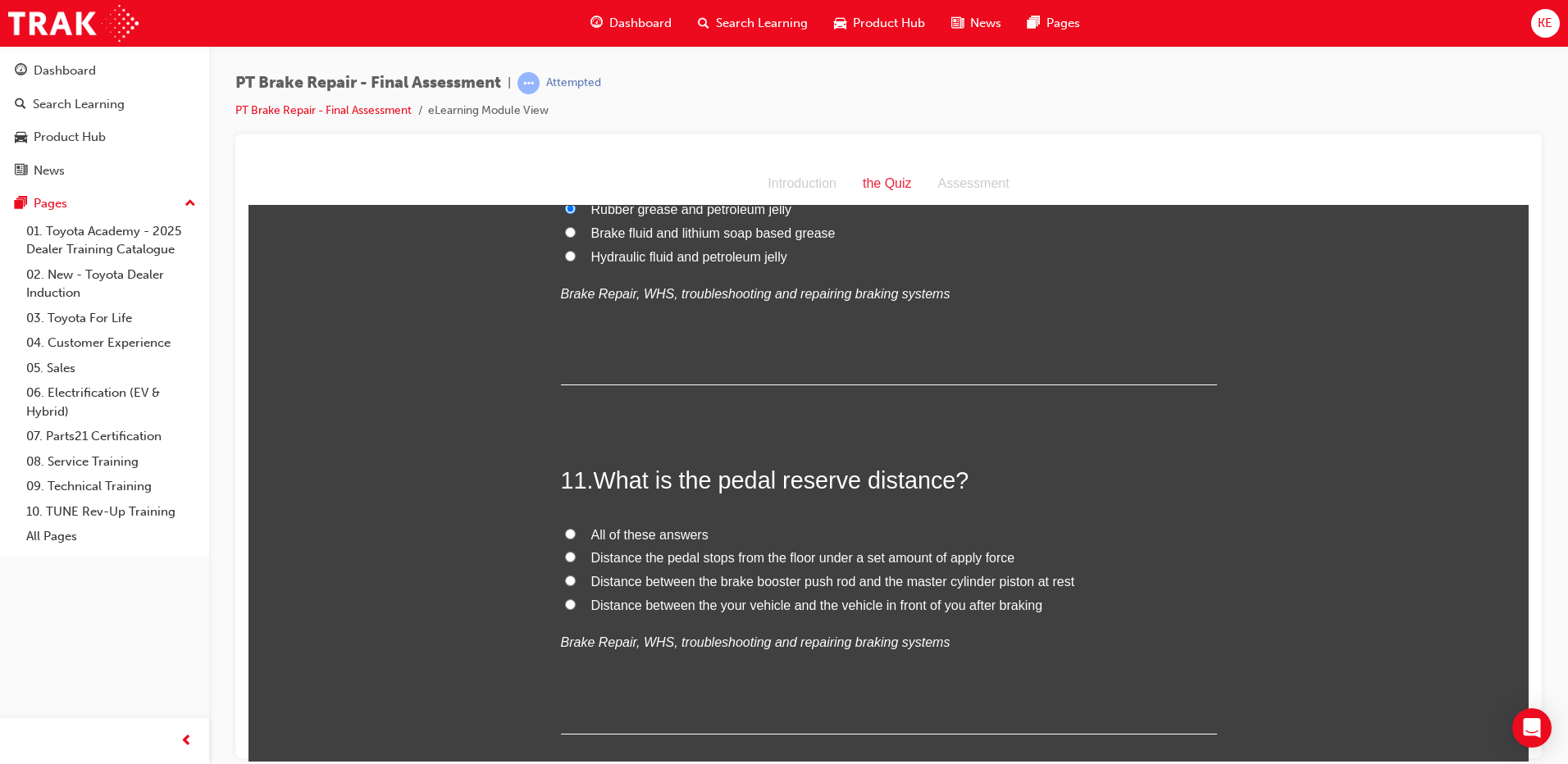
scroll to position [3670, 0]
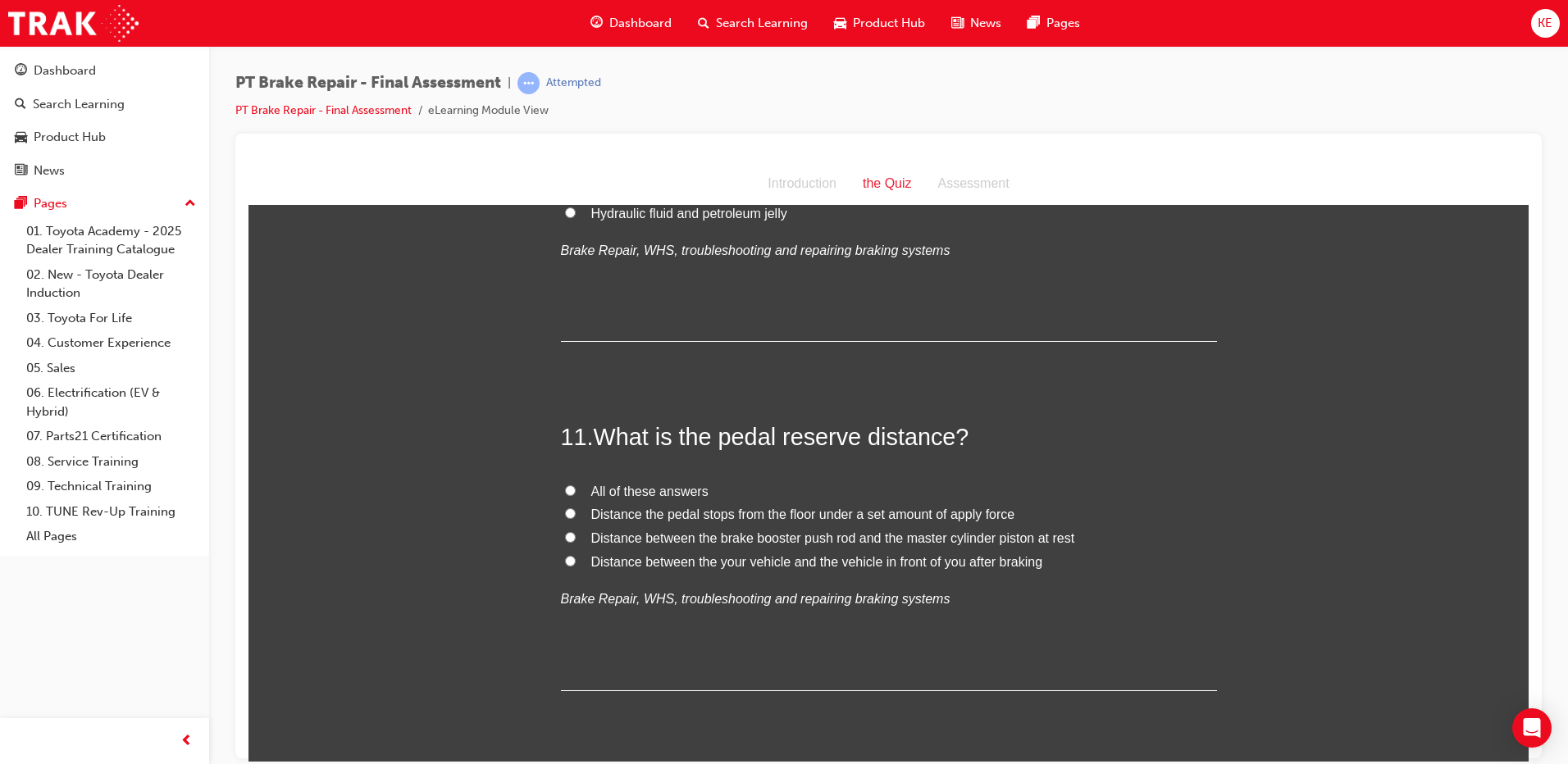
click at [565, 521] on label "Distance the pedal stops from the floor under a set amount of apply force" at bounding box center [889, 514] width 657 height 24
click at [565, 518] on input "Distance the pedal stops from the floor under a set amount of apply force" at bounding box center [570, 512] width 11 height 11
radio input "true"
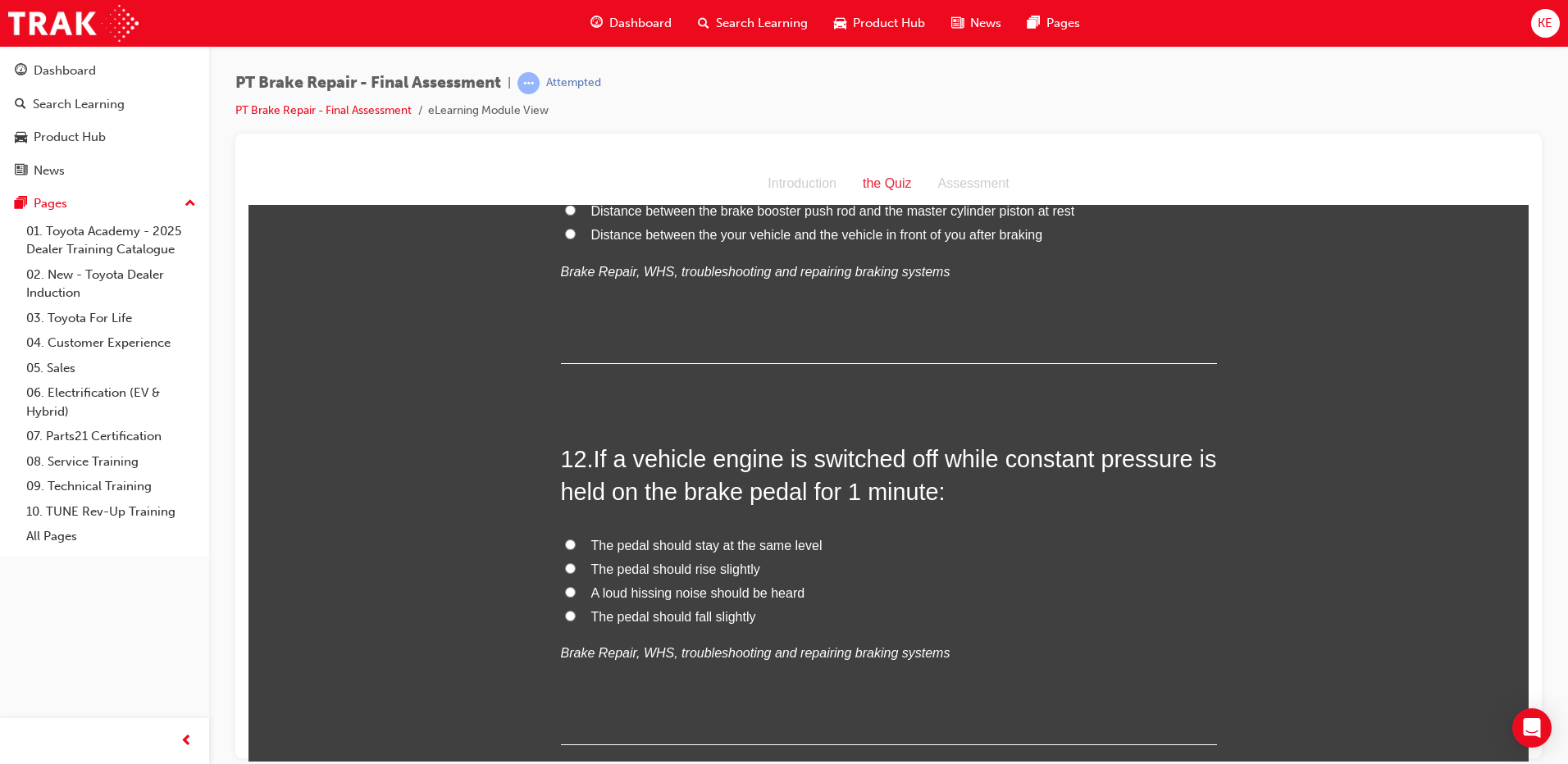
scroll to position [3998, 0]
click at [565, 613] on input "The pedal should fall slightly" at bounding box center [570, 614] width 11 height 11
radio input "true"
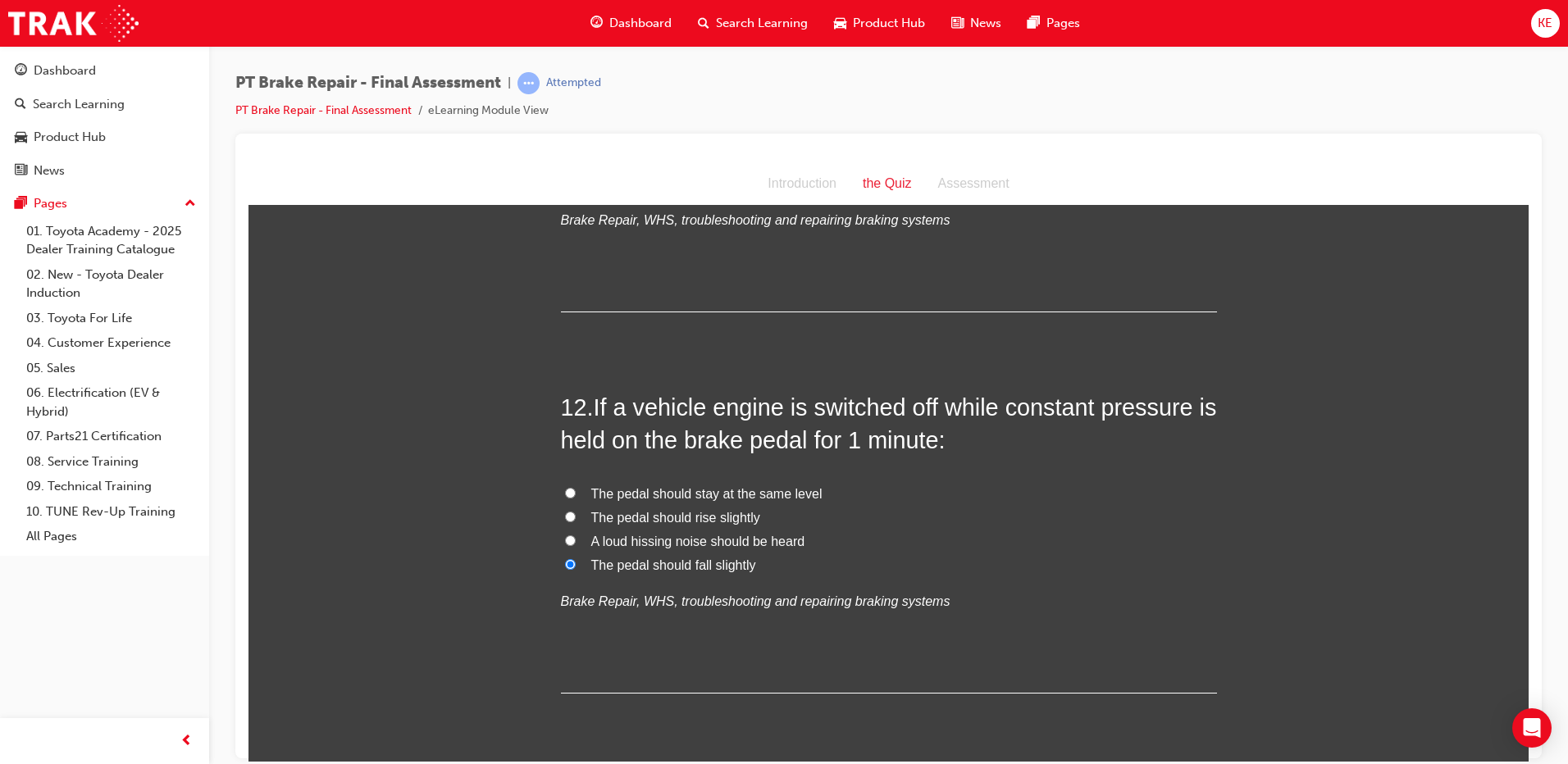
scroll to position [4104, 0]
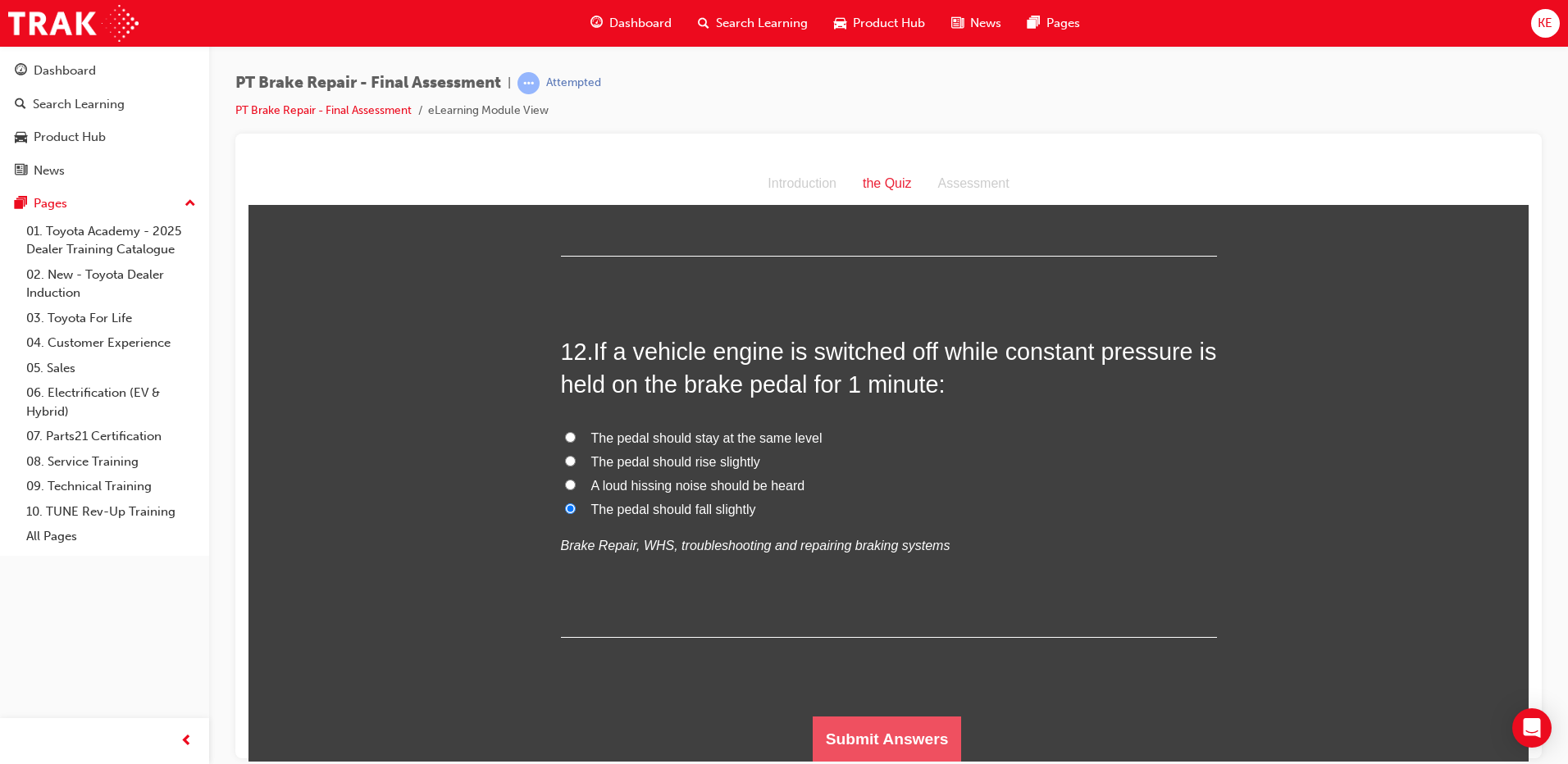
click at [849, 739] on button "Submit Answers" at bounding box center [887, 738] width 149 height 46
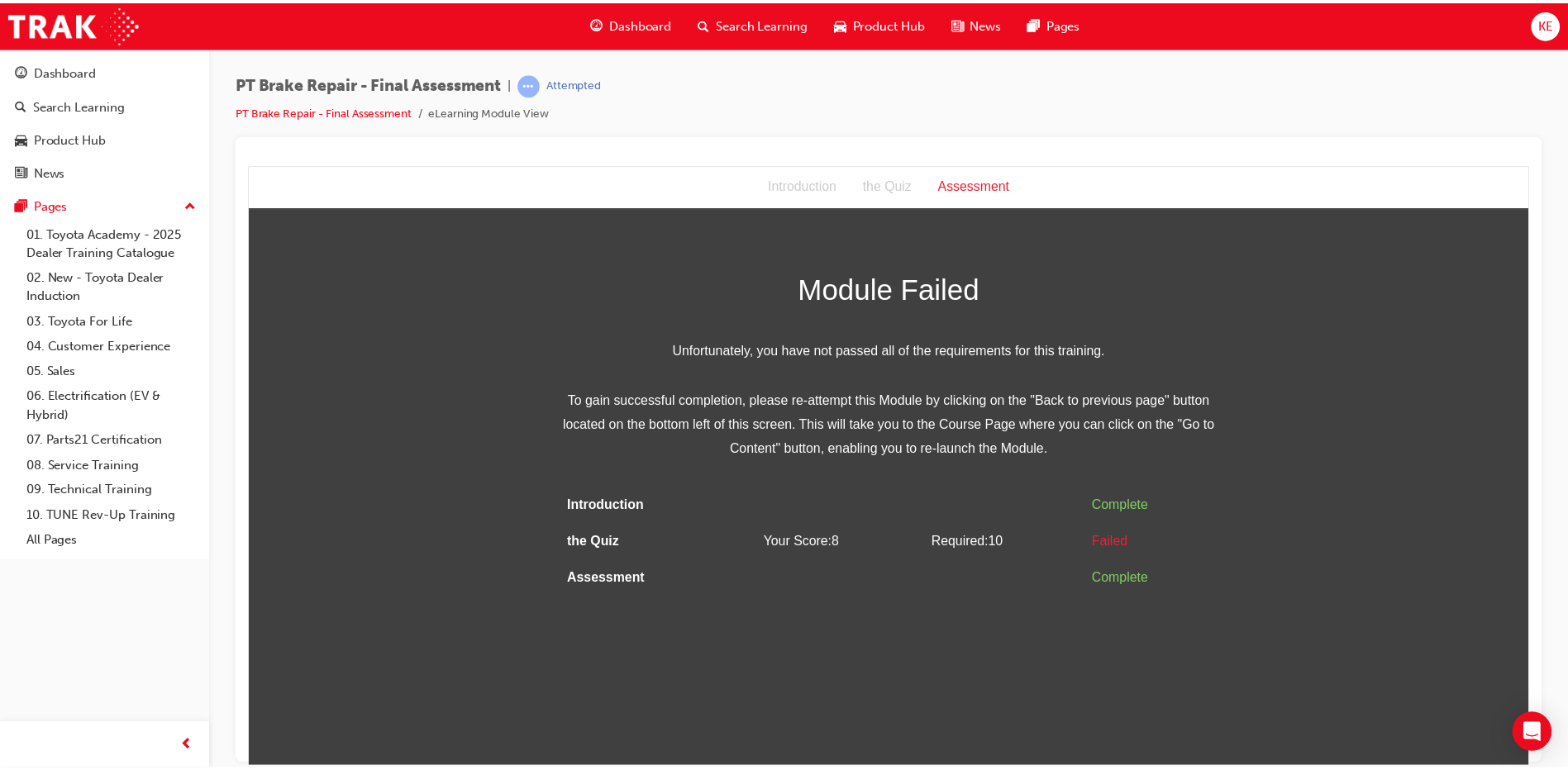
scroll to position [0, 0]
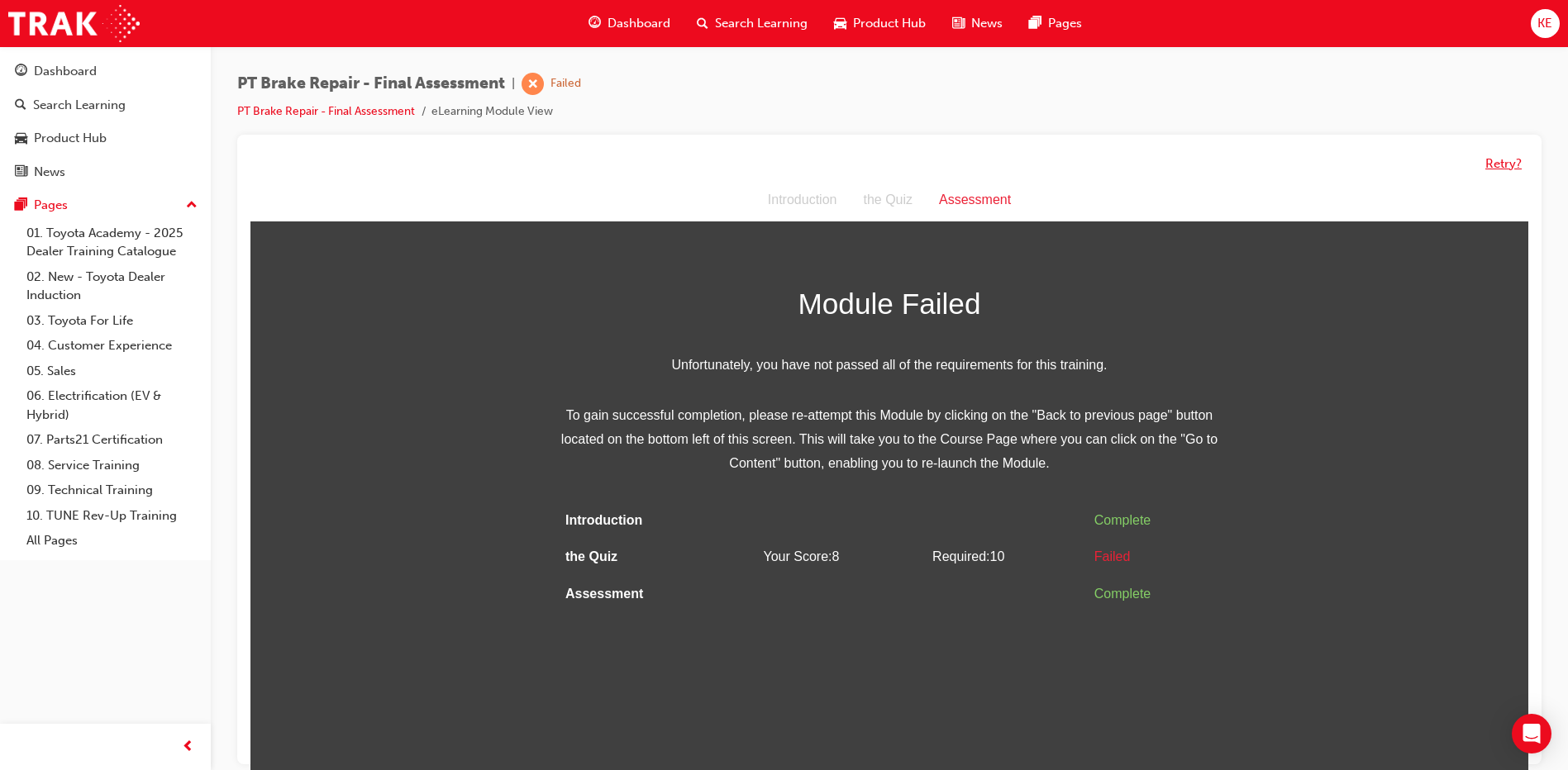
click at [1485, 168] on button "Retry?" at bounding box center [1503, 163] width 37 height 19
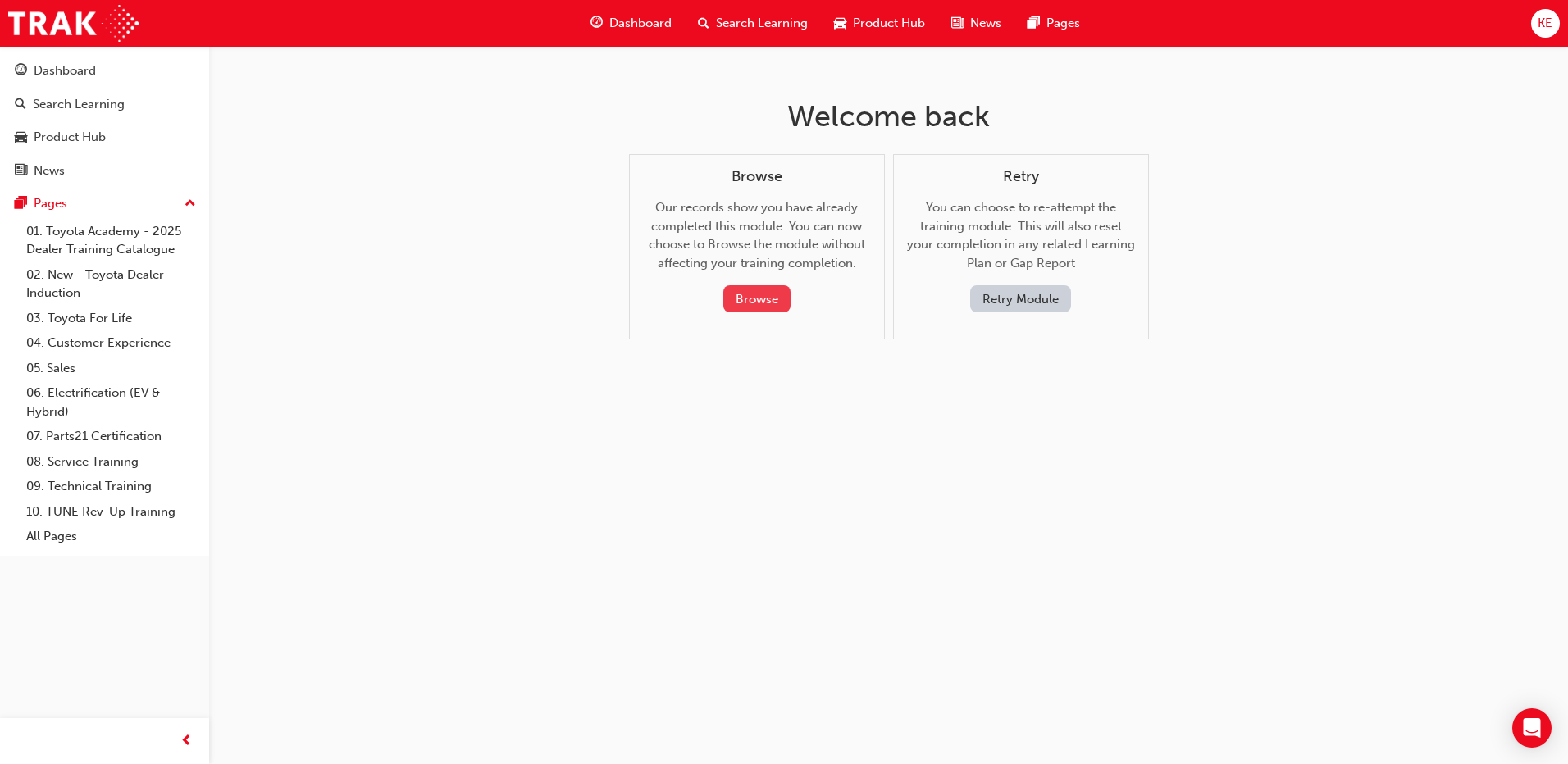
click at [773, 311] on button "Browse" at bounding box center [757, 298] width 67 height 27
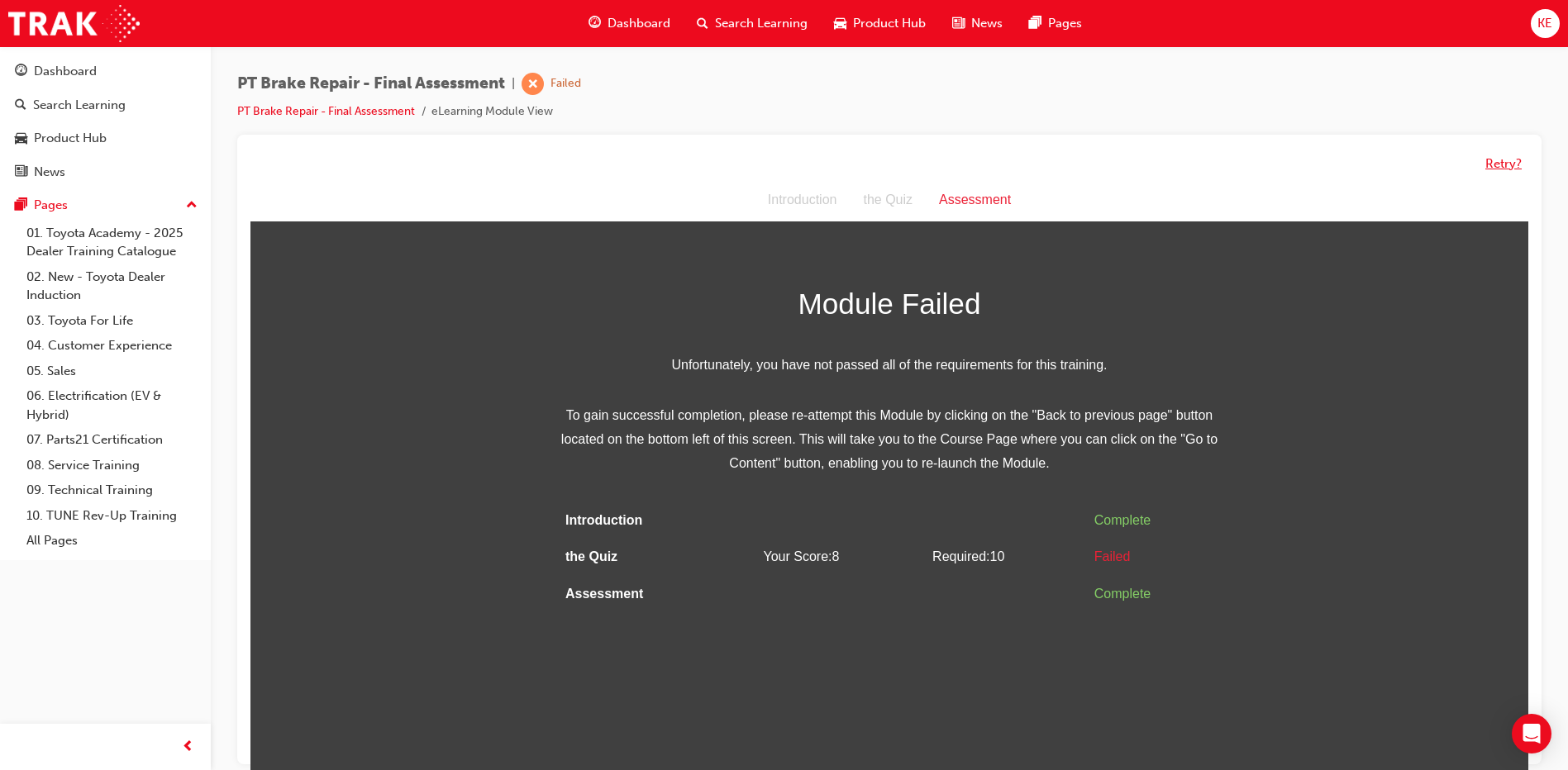
drag, startPoint x: 1503, startPoint y: 167, endPoint x: 1229, endPoint y: 161, distance: 274.1
click at [1503, 169] on button "Retry?" at bounding box center [1503, 163] width 37 height 19
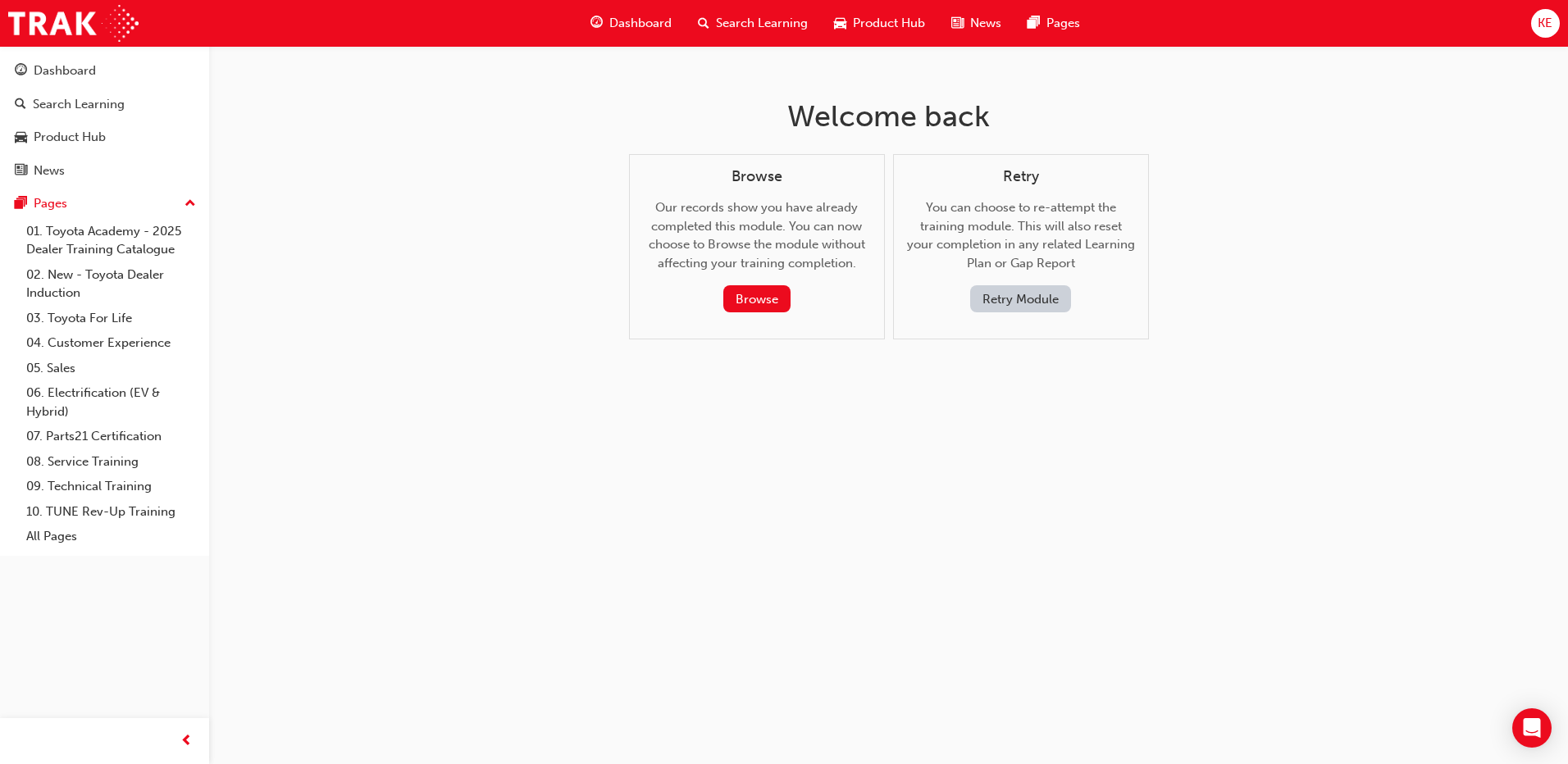
click at [669, 21] on span "Dashboard" at bounding box center [640, 23] width 62 height 19
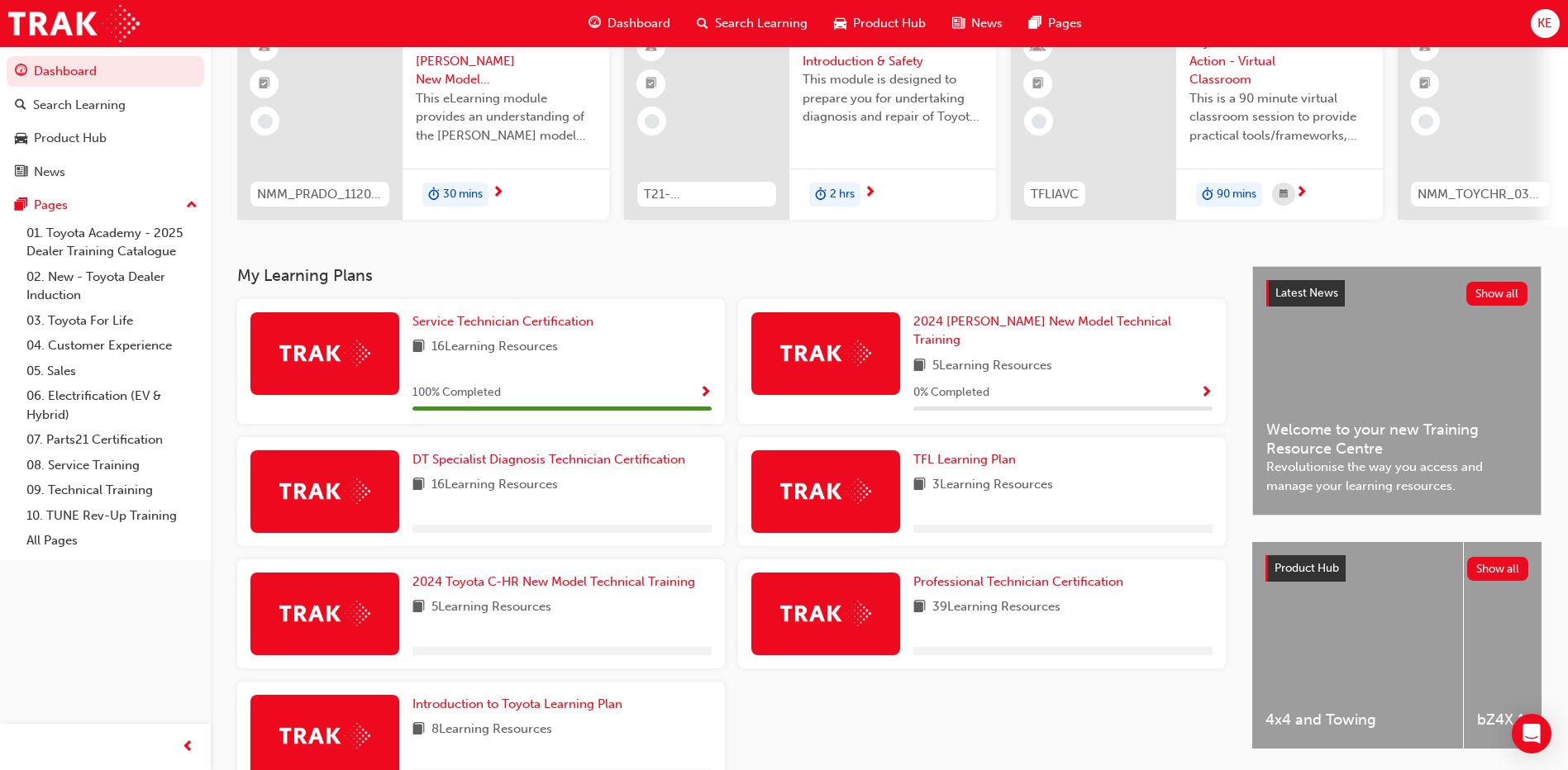
scroll to position [247, 0]
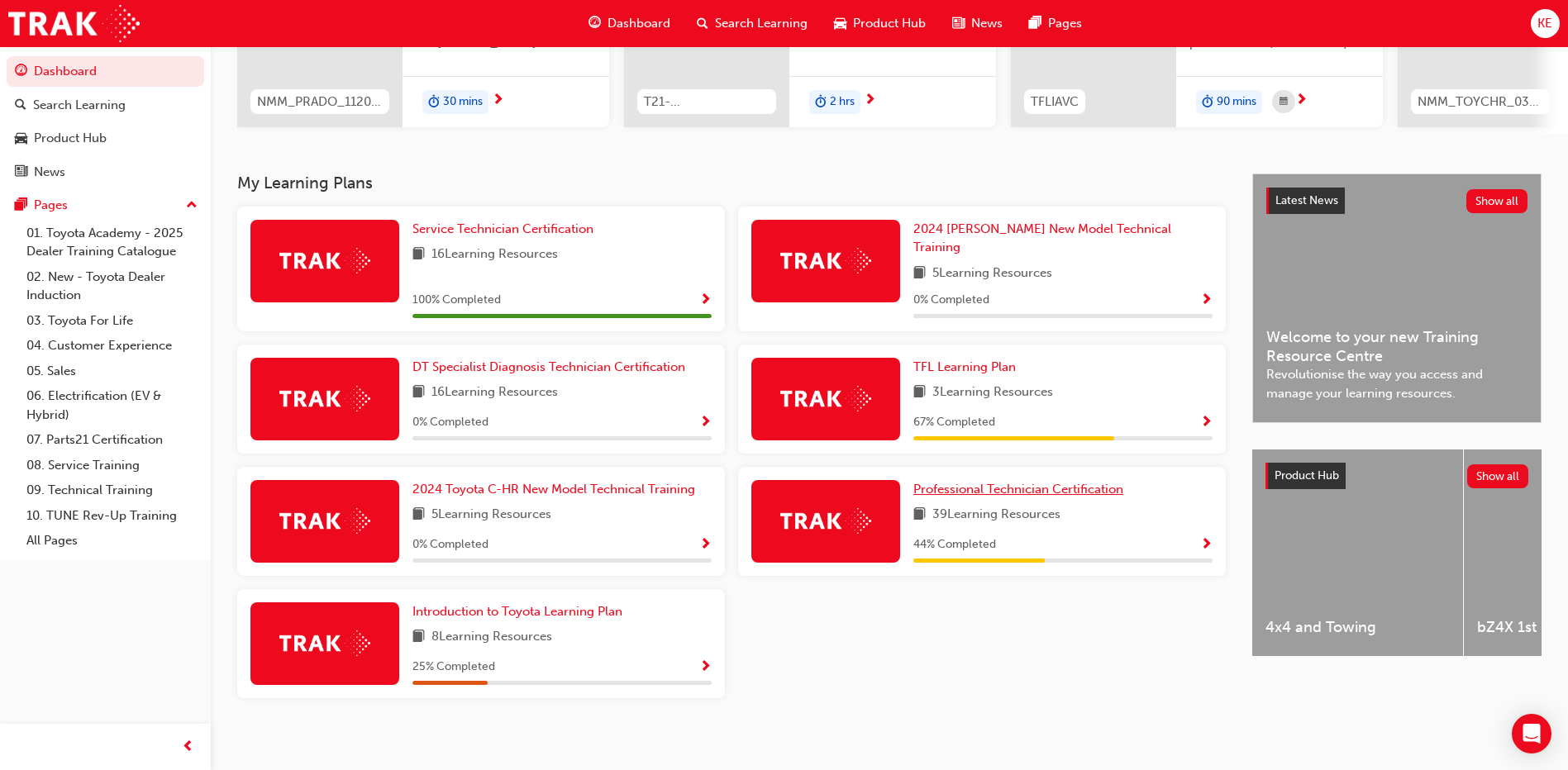
click at [943, 481] on span "Professional Technician Certification" at bounding box center [1018, 488] width 210 height 15
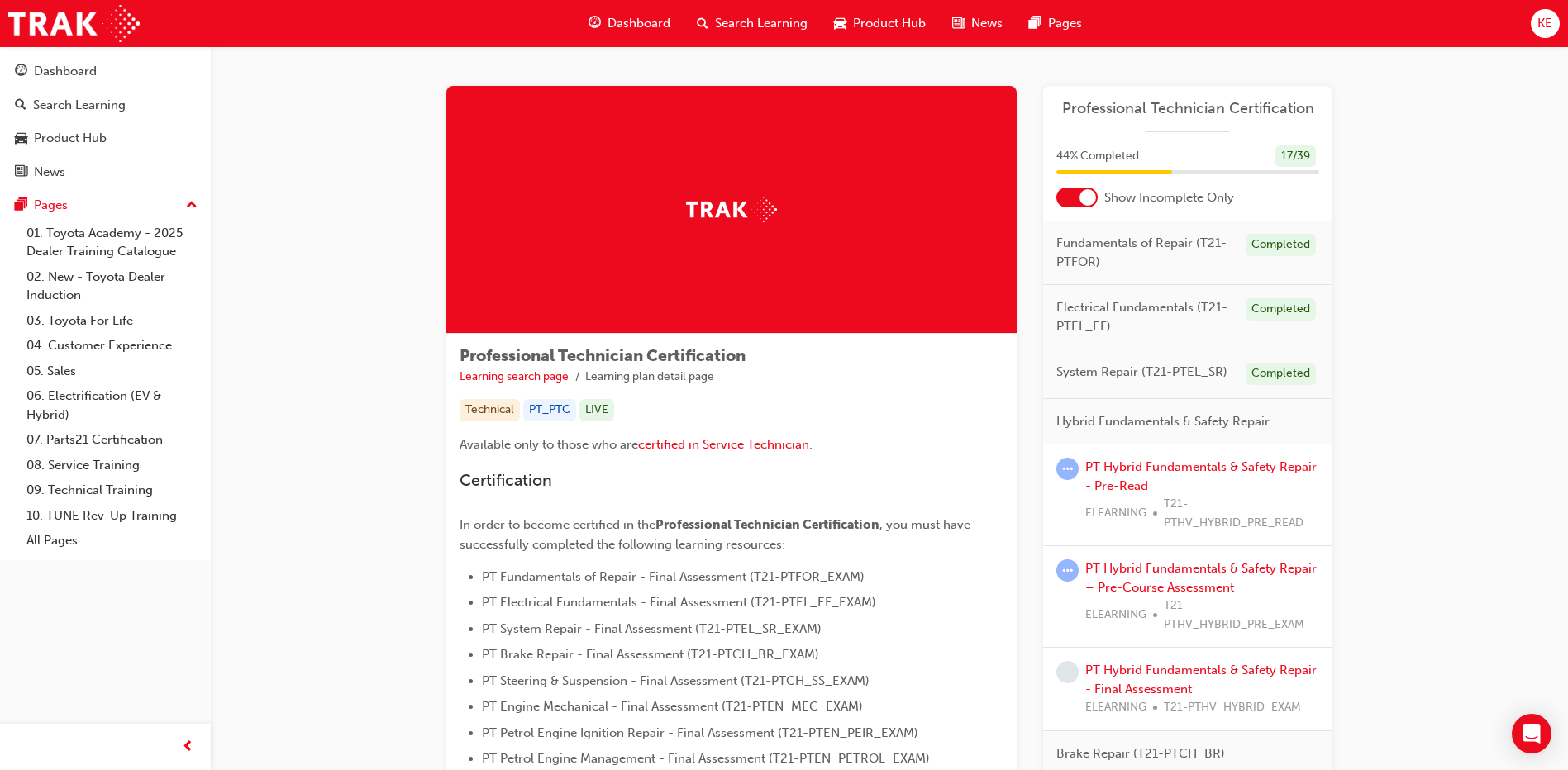
click at [1092, 198] on div at bounding box center [1087, 197] width 17 height 17
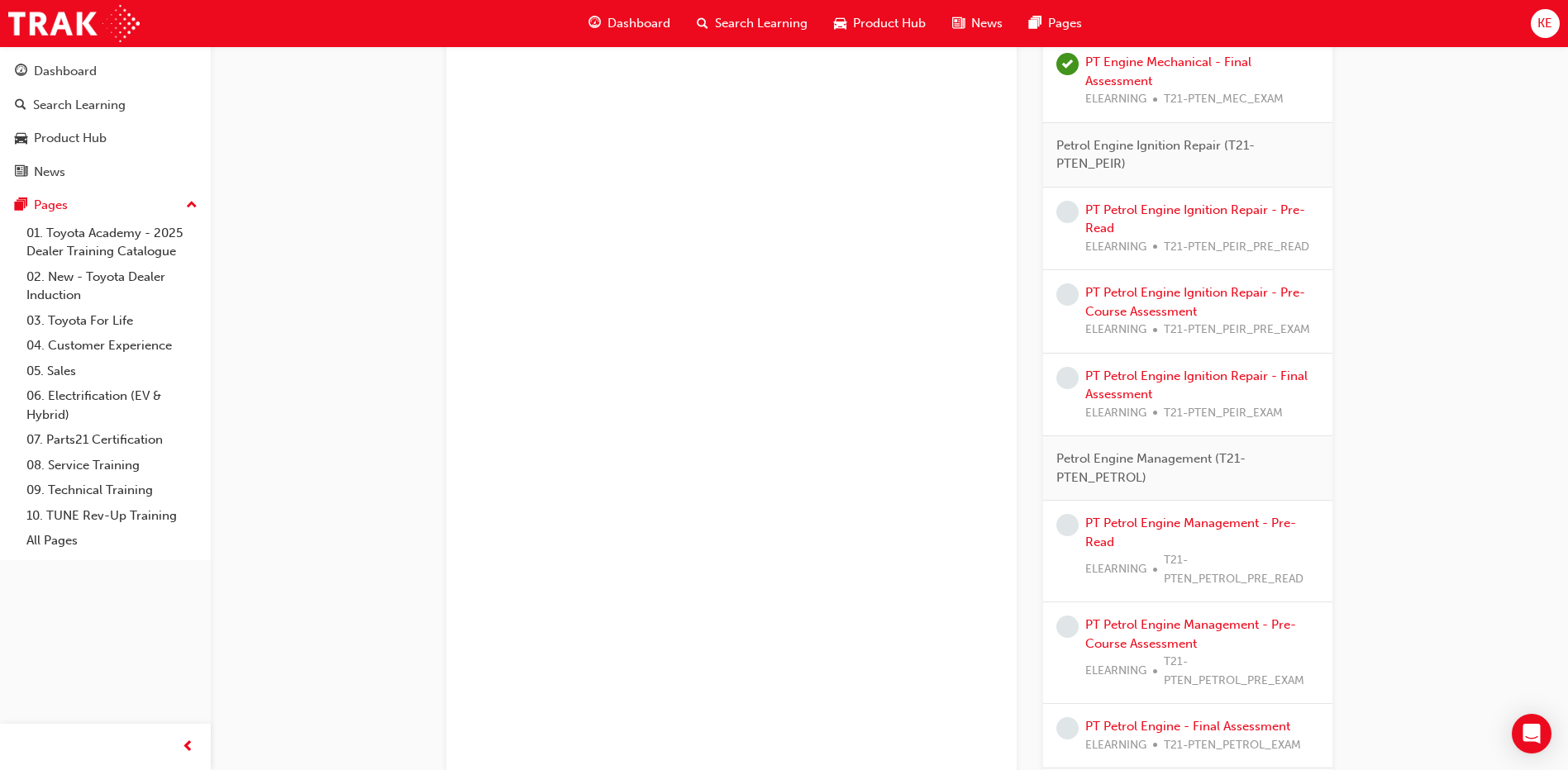
scroll to position [2149, 0]
click at [1172, 520] on link "PT Petrol Engine Management - Pre-Read" at bounding box center [1191, 532] width 211 height 34
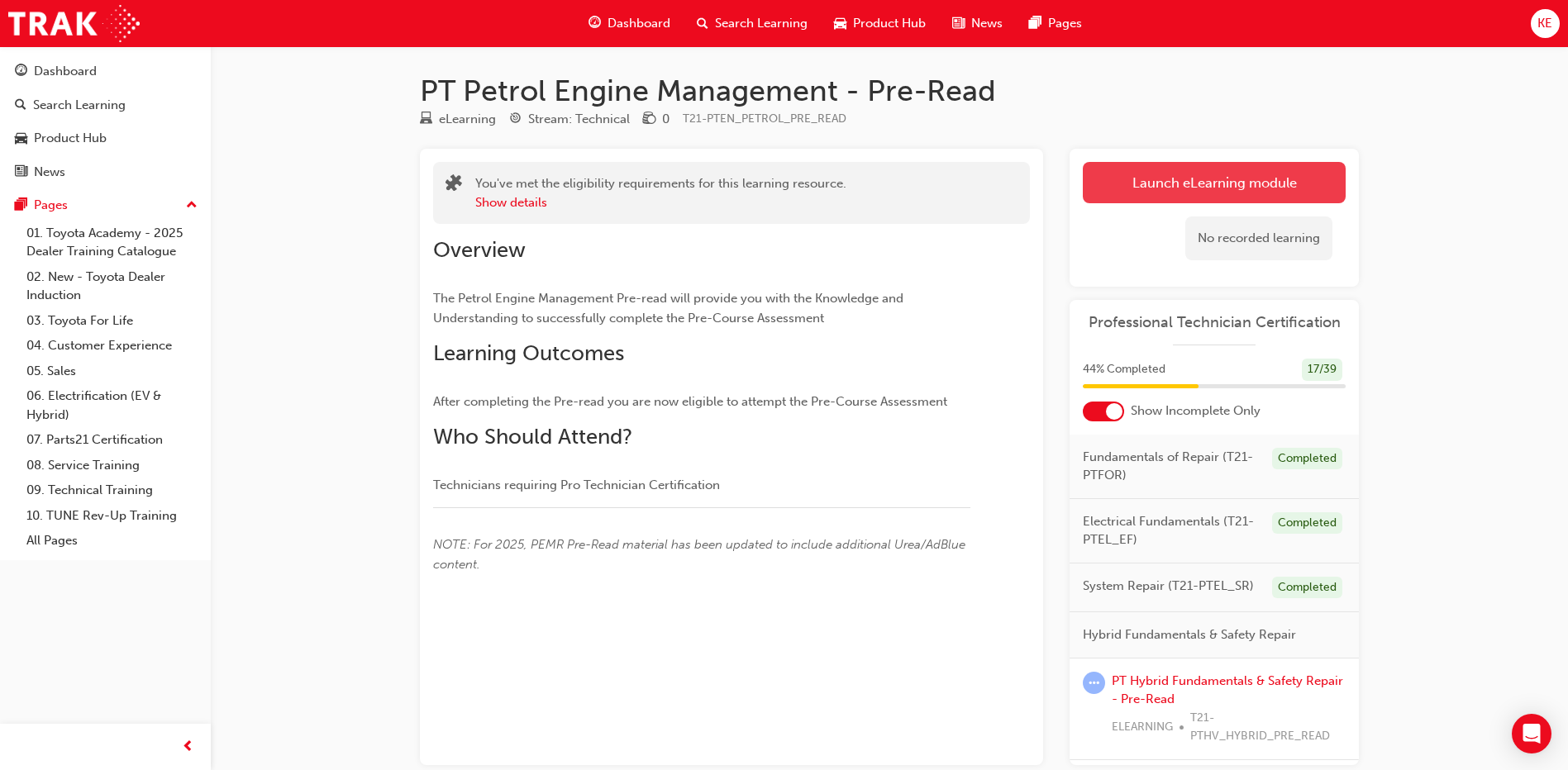
click at [1247, 195] on link "Launch eLearning module" at bounding box center [1214, 183] width 263 height 42
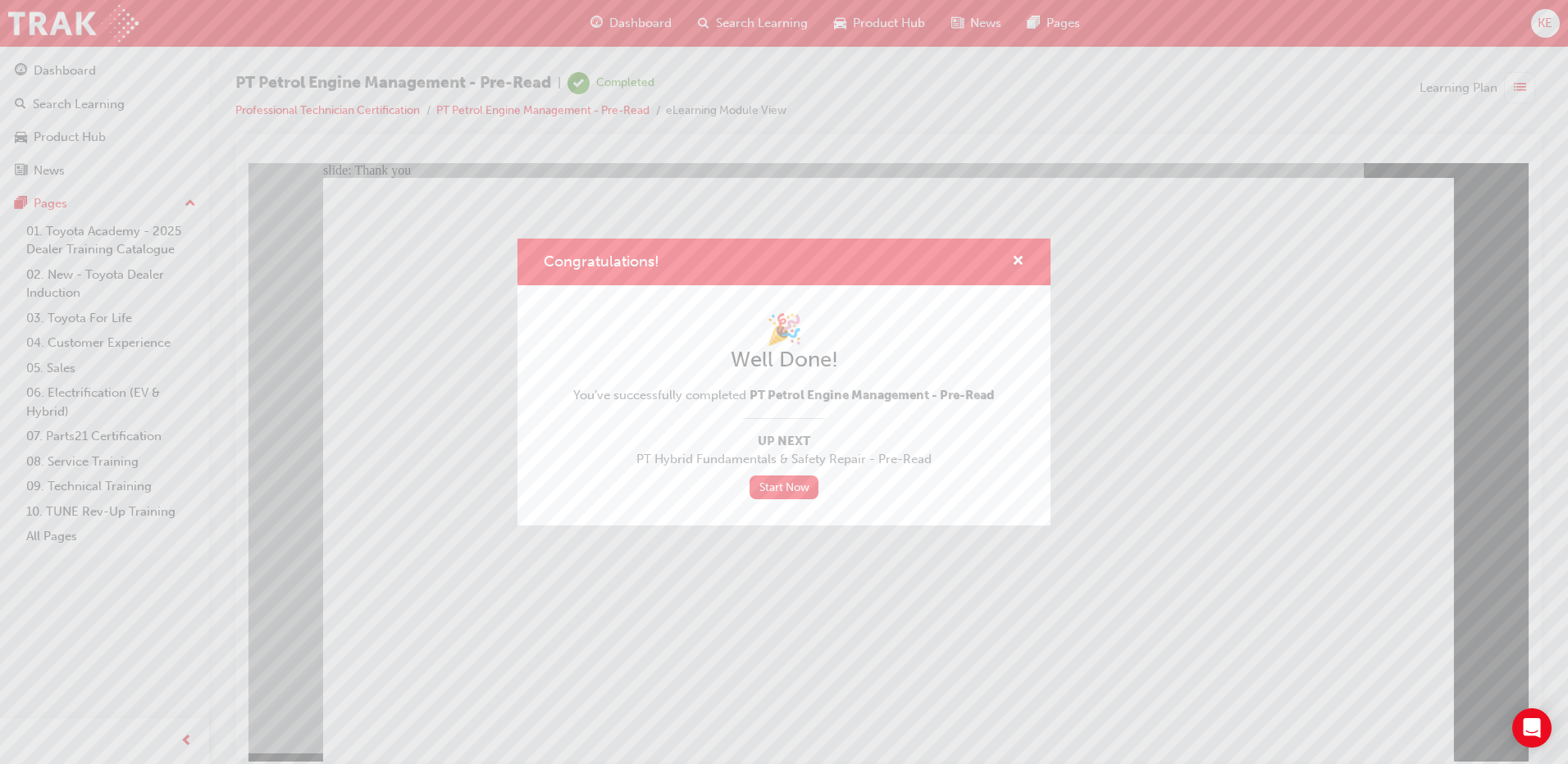
click at [1005, 260] on div "Congratulations!" at bounding box center [1012, 262] width 26 height 21
drag, startPoint x: 1015, startPoint y: 255, endPoint x: 685, endPoint y: 90, distance: 369.0
click at [1015, 255] on span "cross-icon" at bounding box center [1018, 262] width 12 height 15
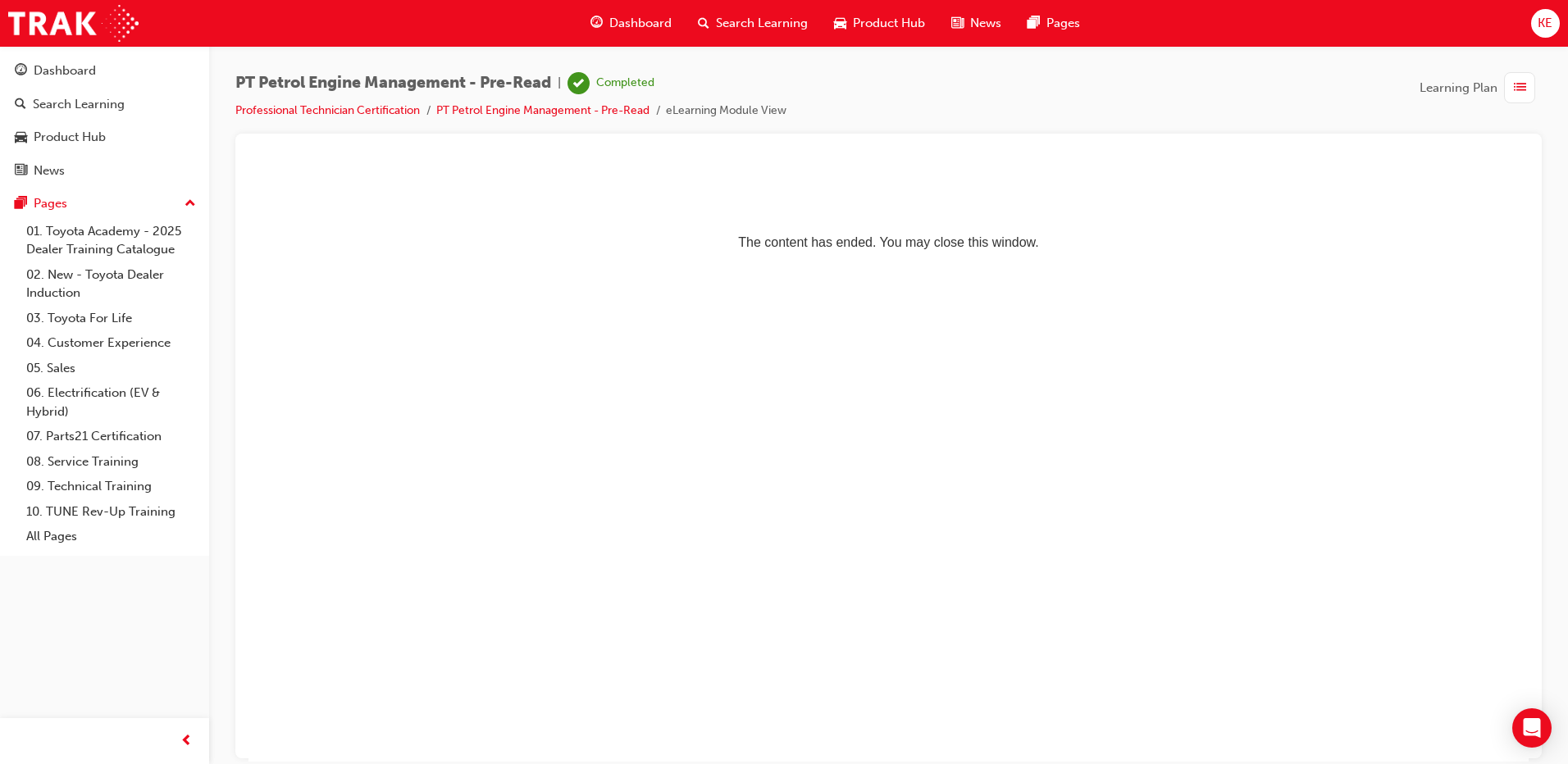
click at [1504, 85] on div "Learning Plan" at bounding box center [1481, 88] width 122 height 32
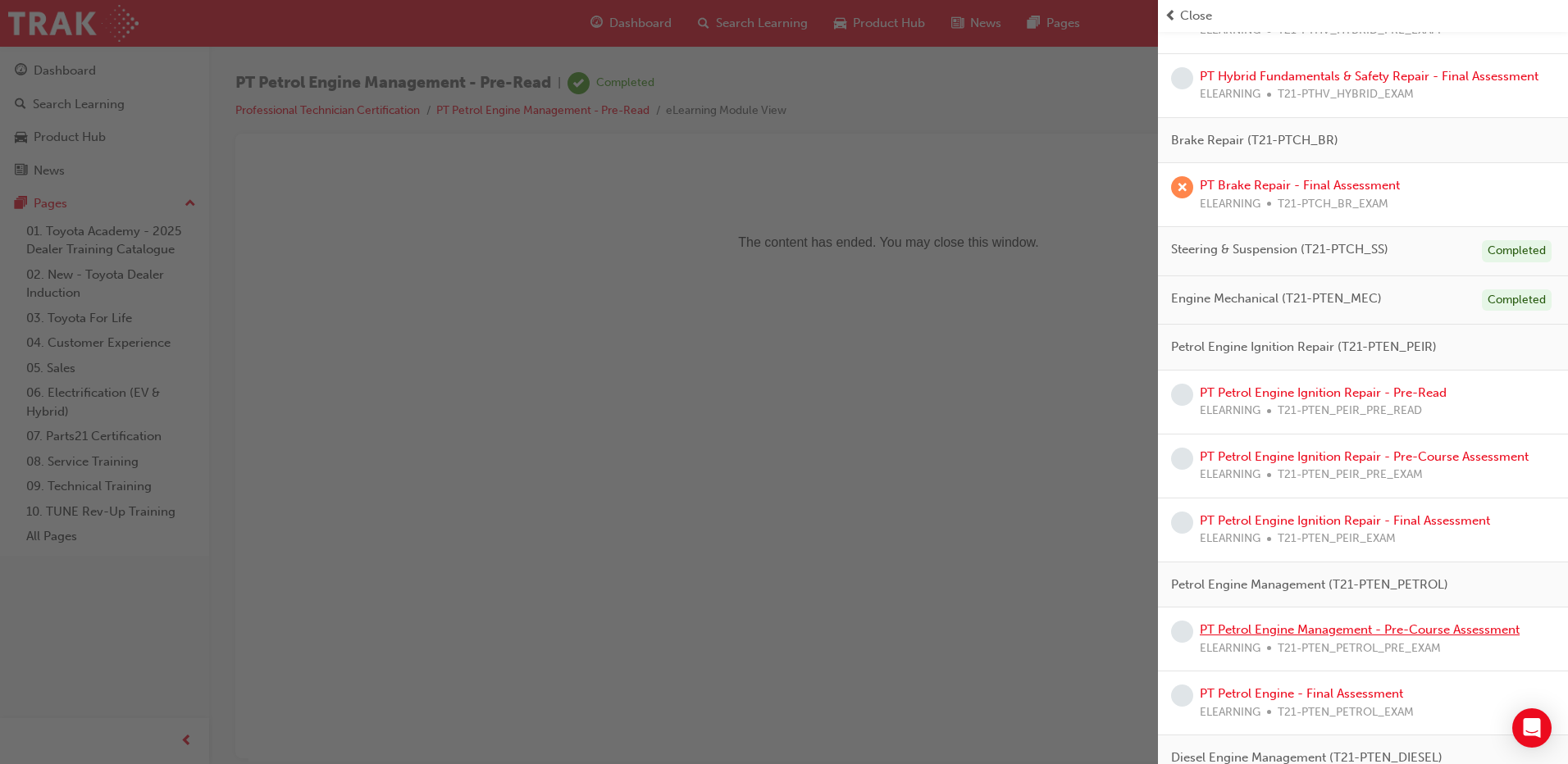
scroll to position [574, 0]
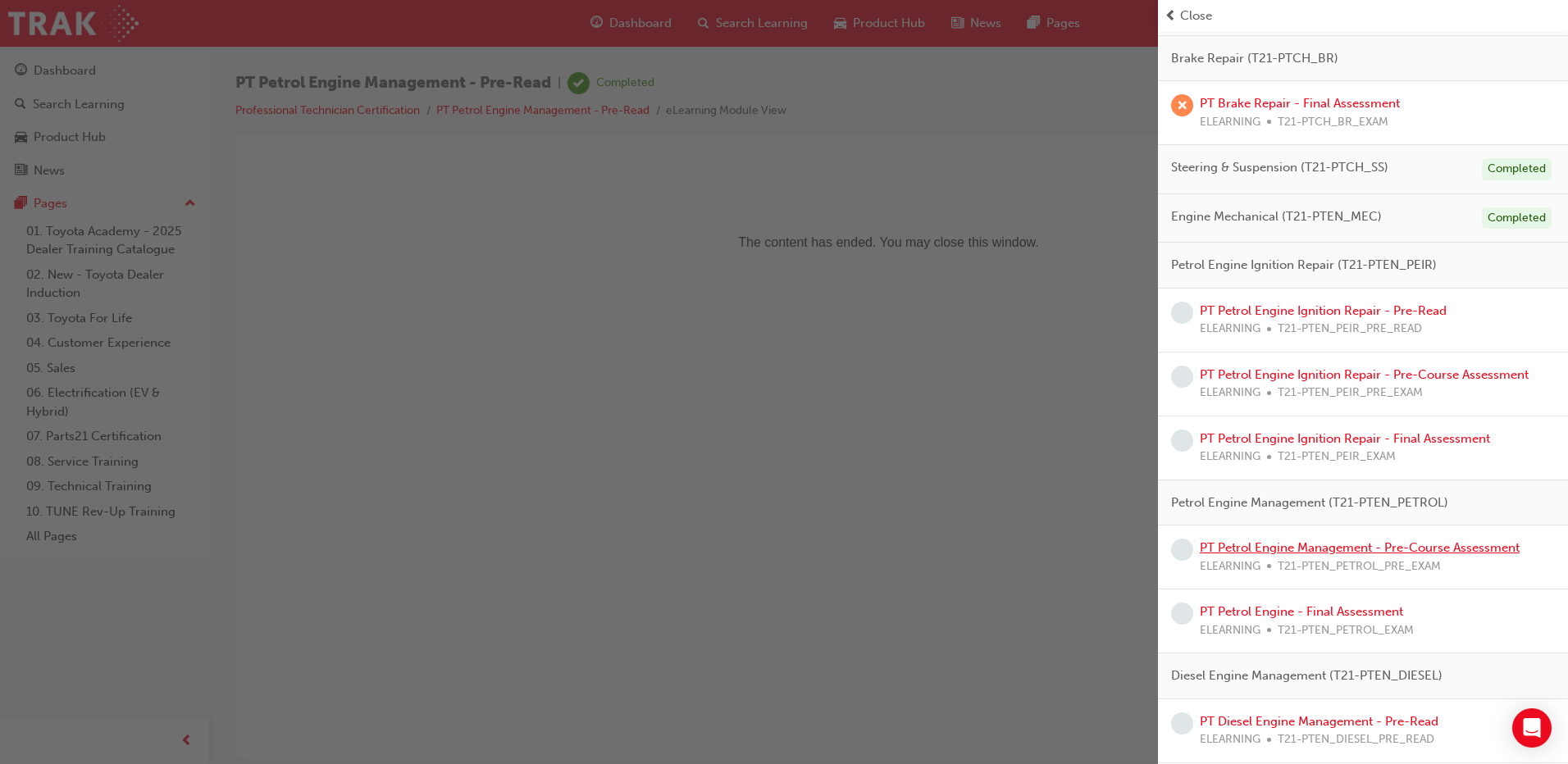
click at [1311, 555] on link "PT Petrol Engine Management - Pre-Course Assessment" at bounding box center [1360, 547] width 320 height 15
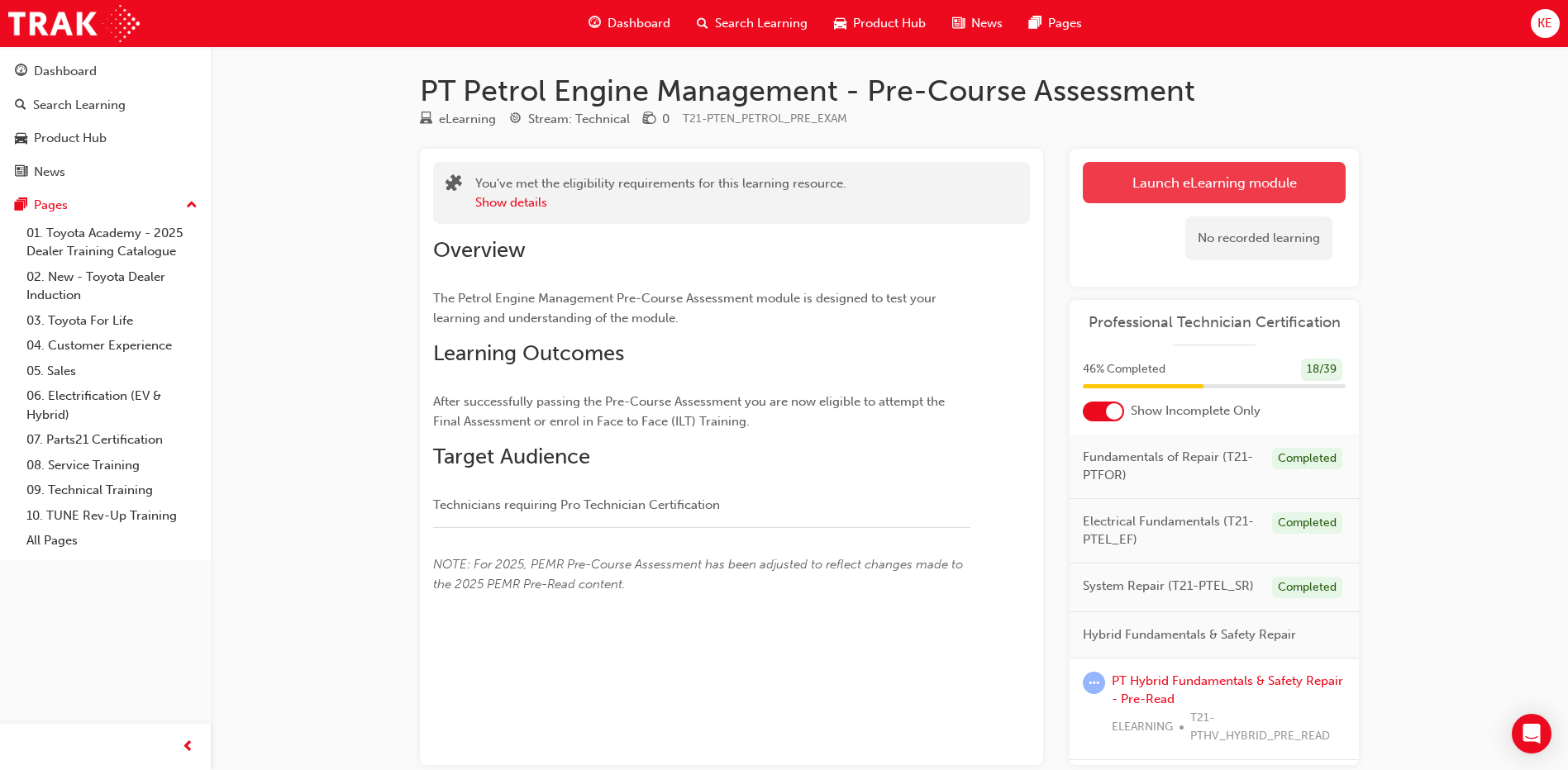
click at [1199, 186] on link "Launch eLearning module" at bounding box center [1214, 183] width 263 height 42
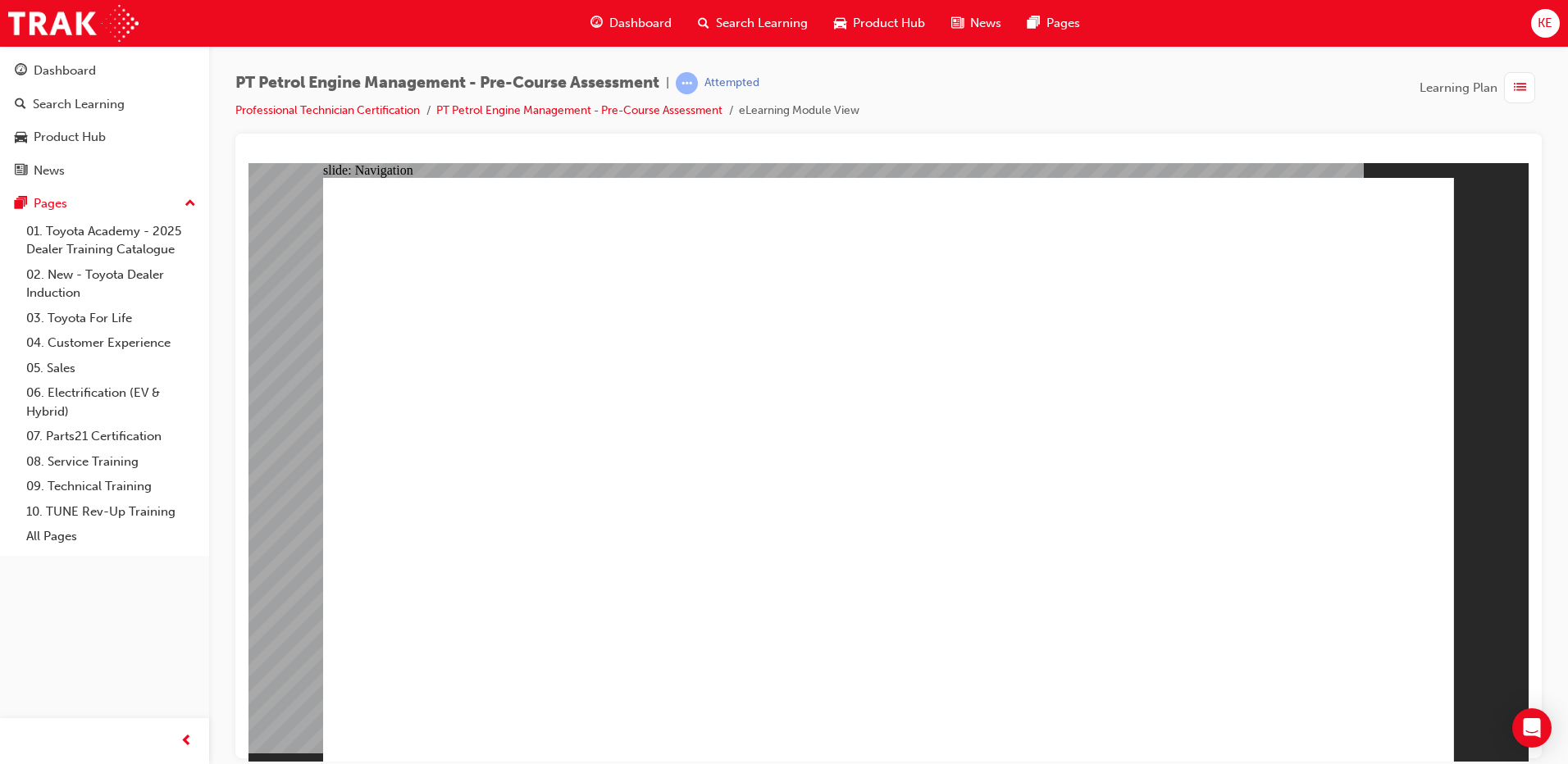
radio input "true"
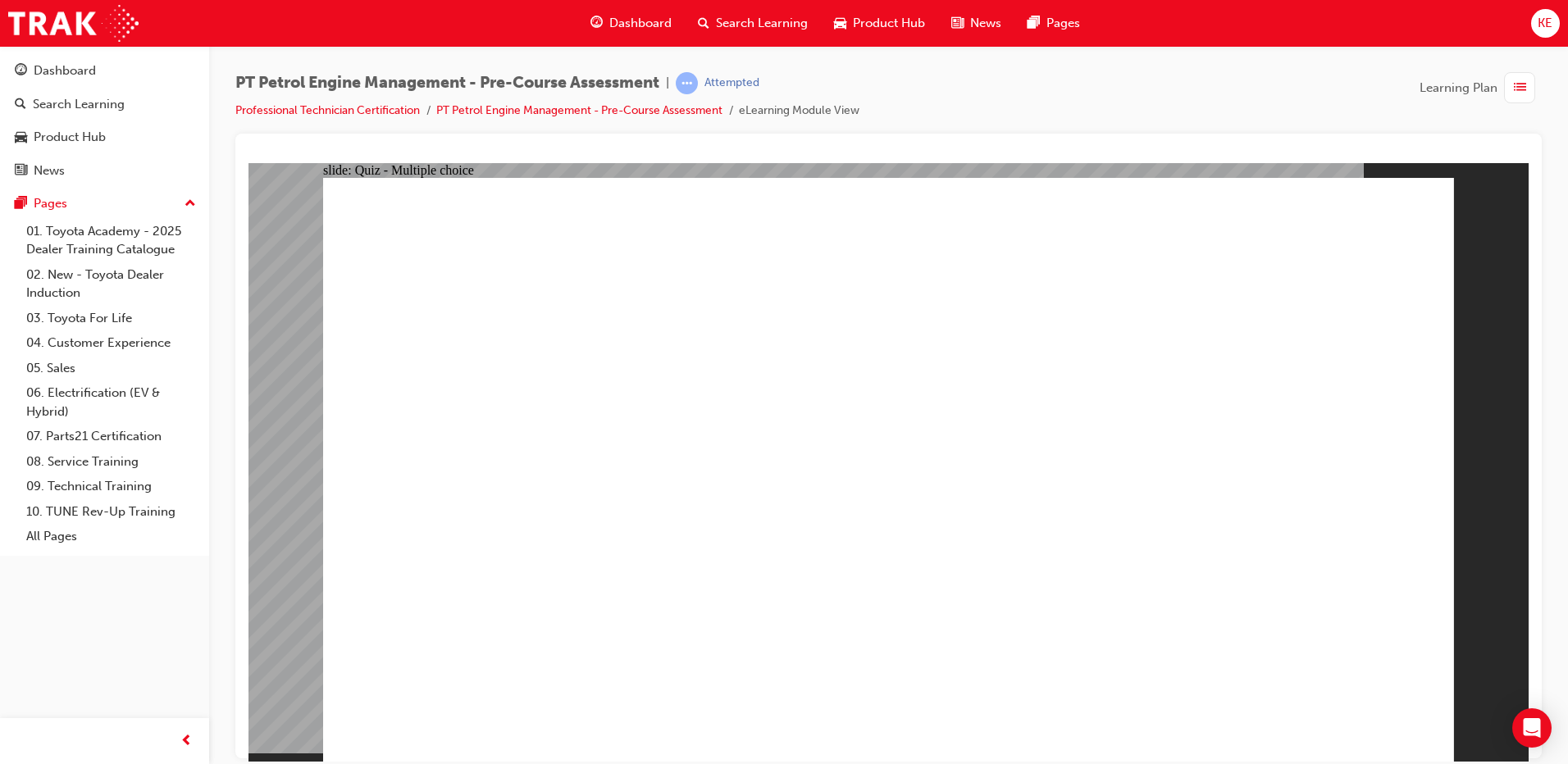
radio input "true"
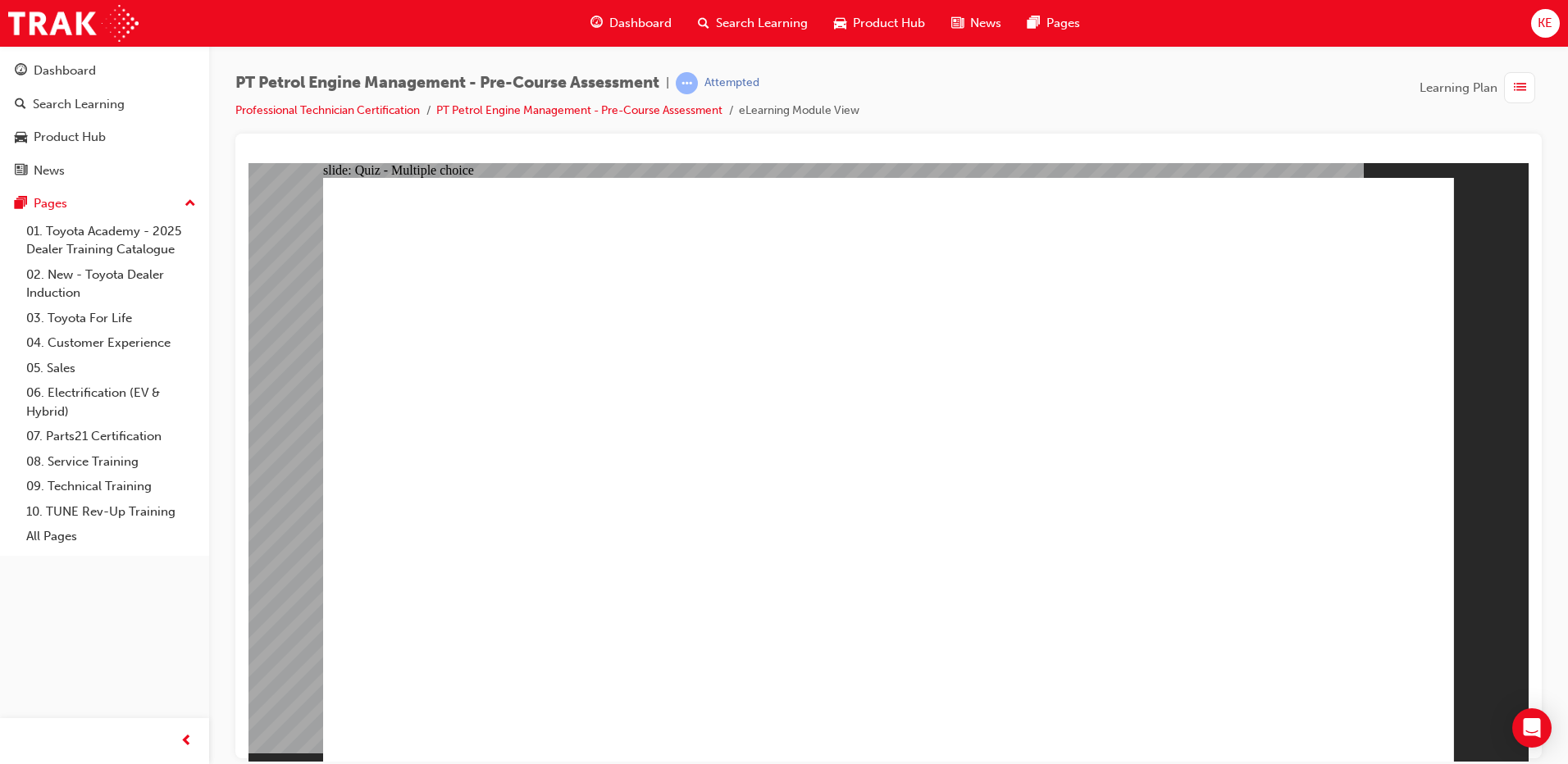
radio input "true"
drag, startPoint x: 627, startPoint y: 289, endPoint x: 1164, endPoint y: 328, distance: 538.4
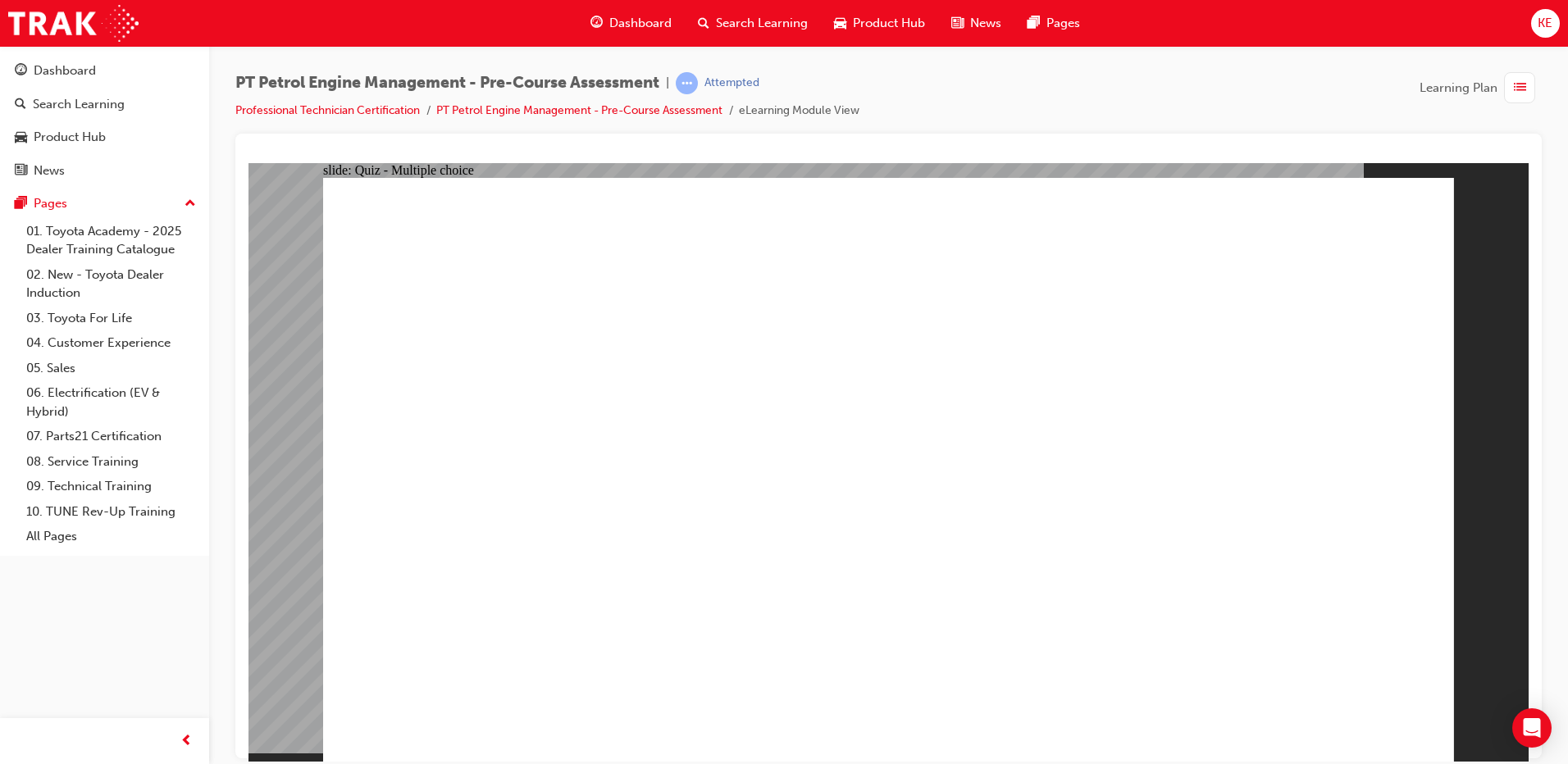
drag, startPoint x: 648, startPoint y: 284, endPoint x: 1083, endPoint y: 284, distance: 435.0
radio input "true"
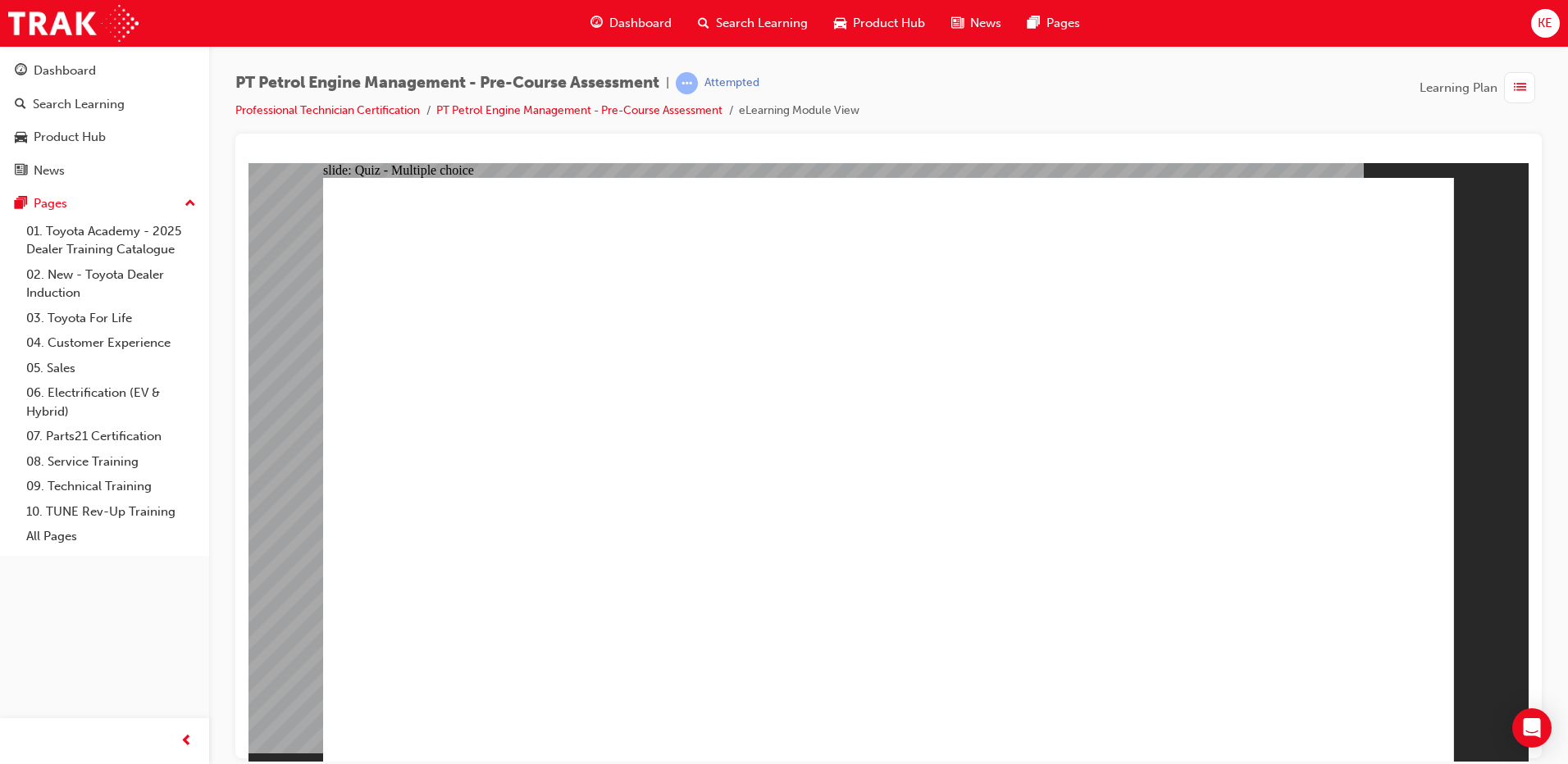
radio input "true"
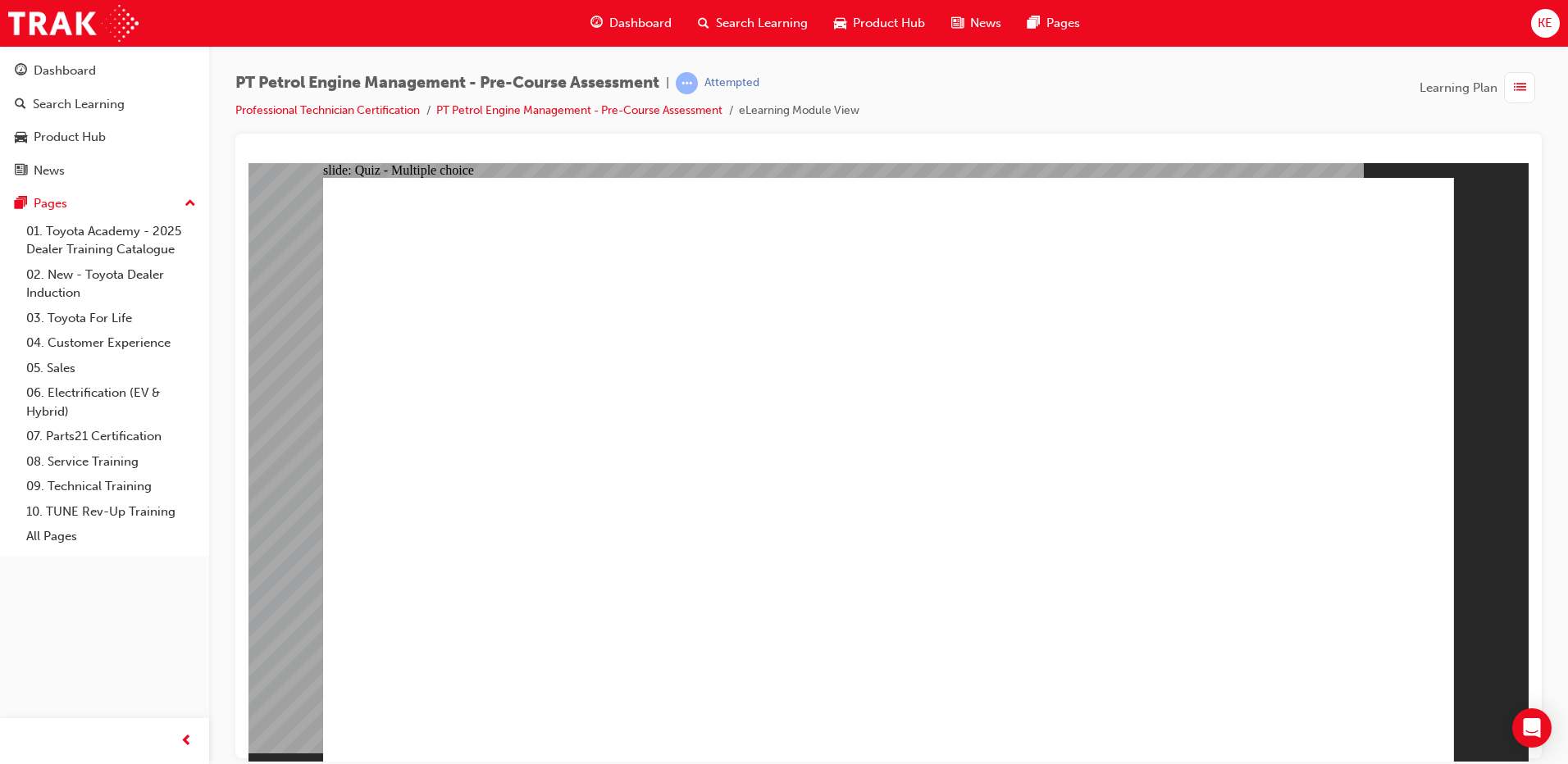
radio input "true"
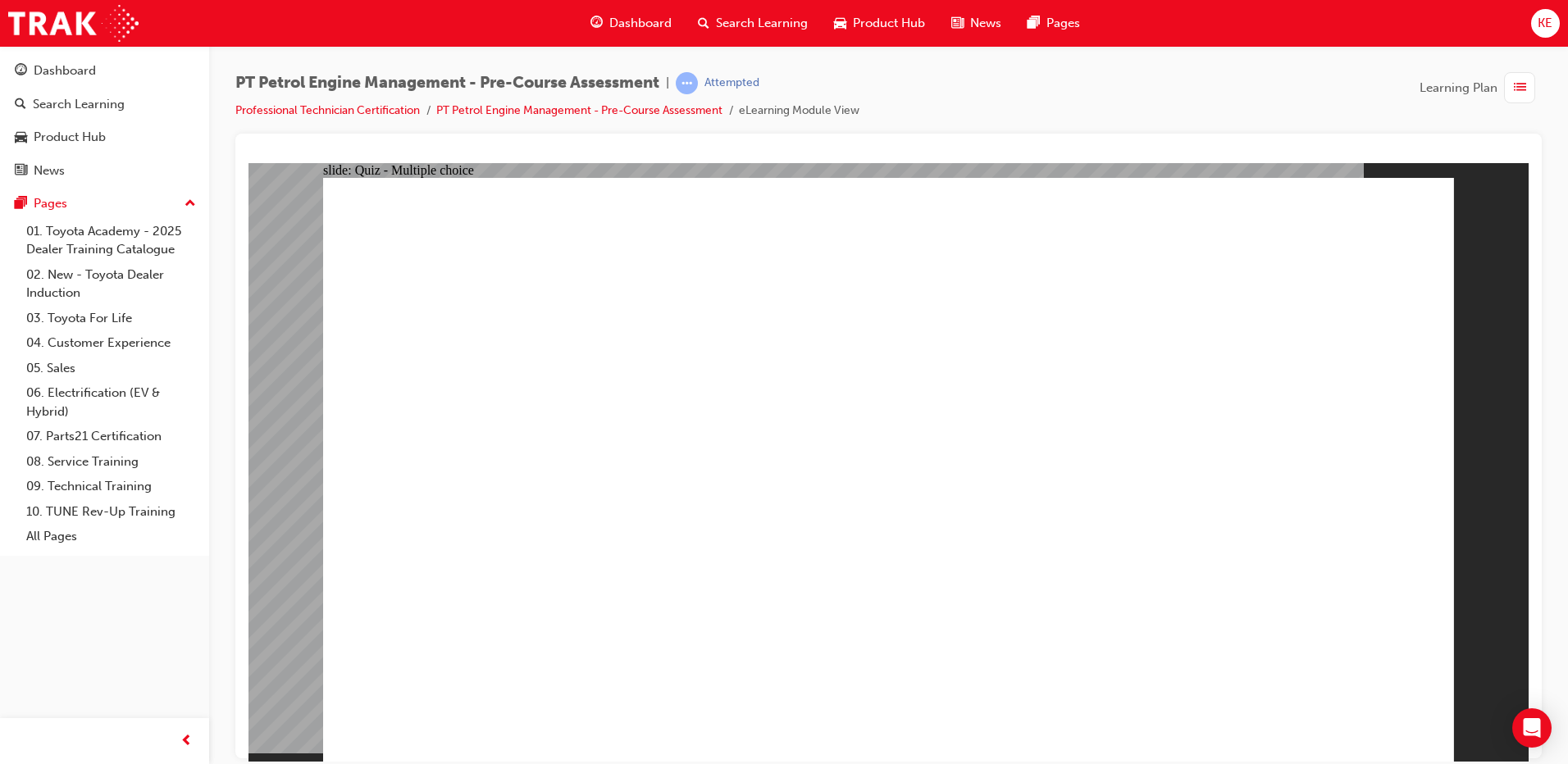
radio input "true"
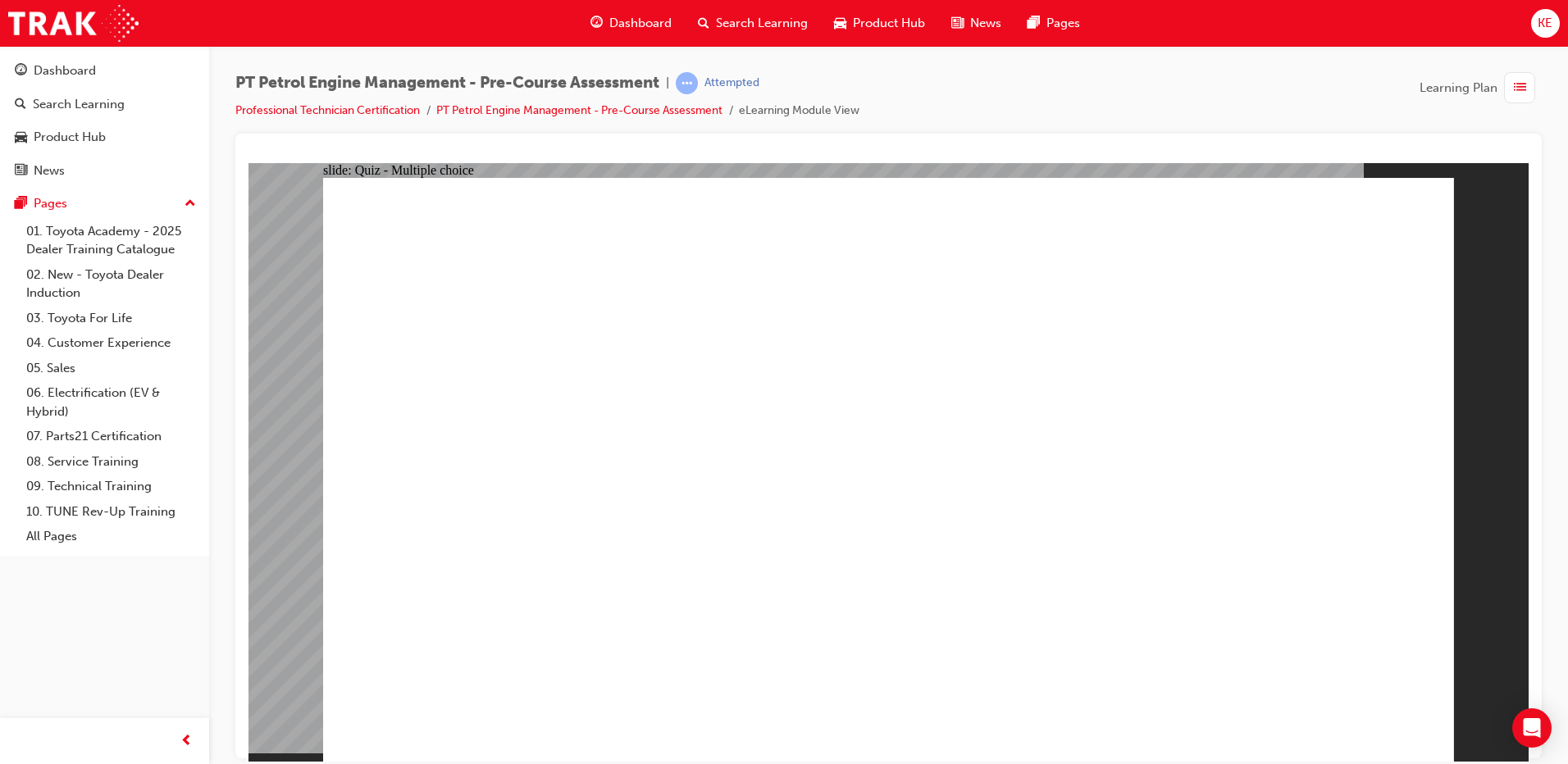
radio input "true"
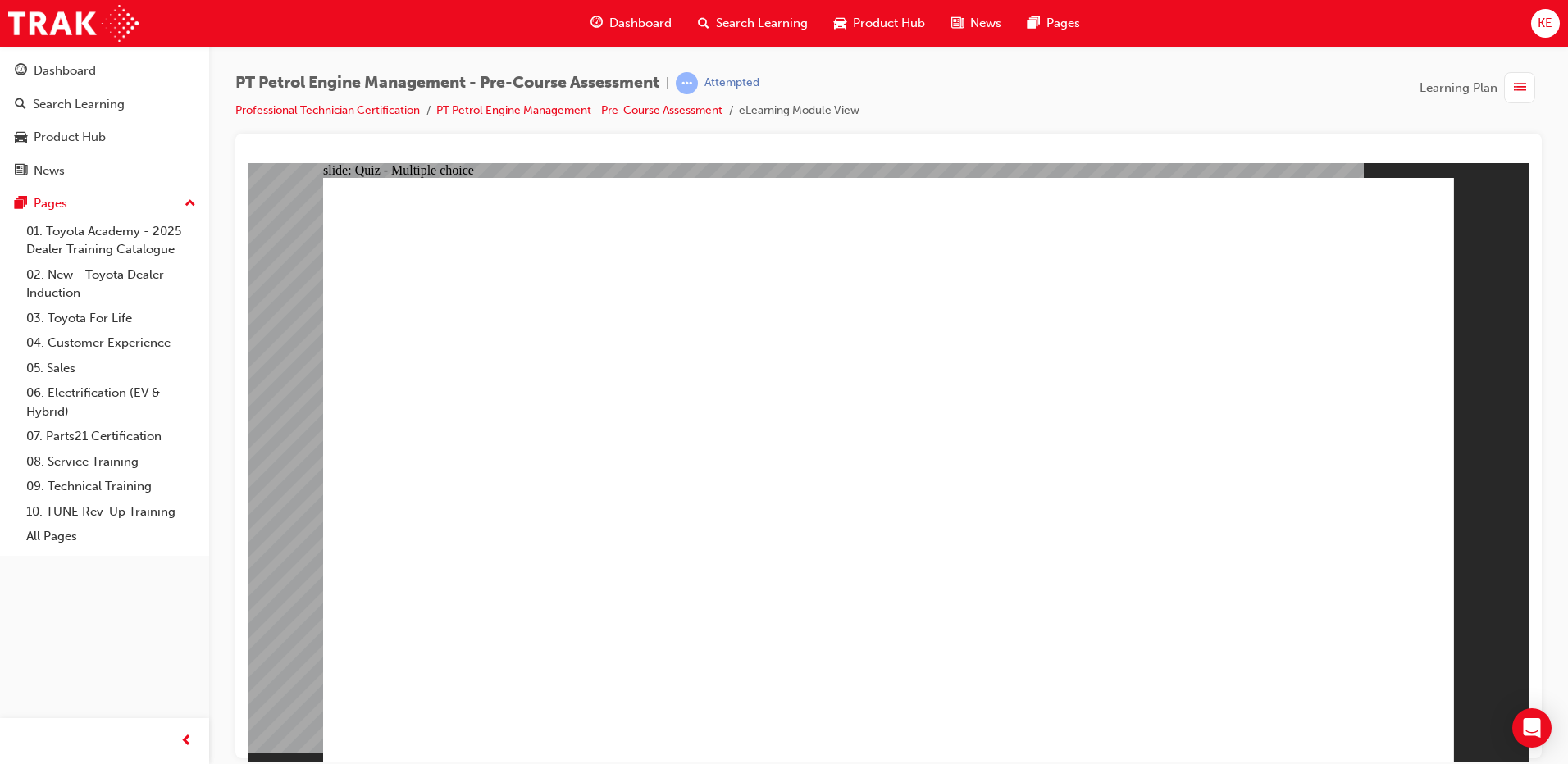
radio input "true"
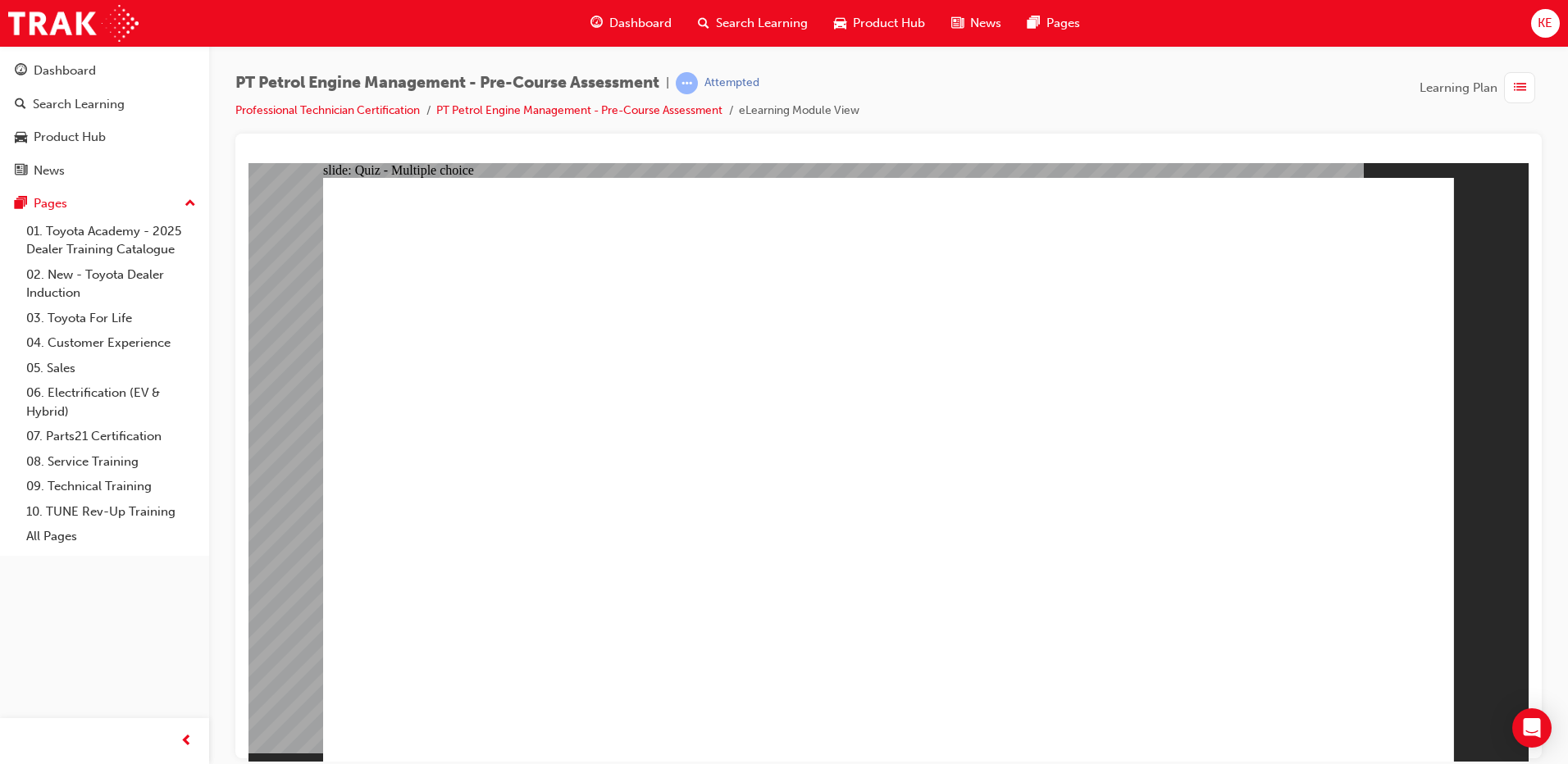
radio input "true"
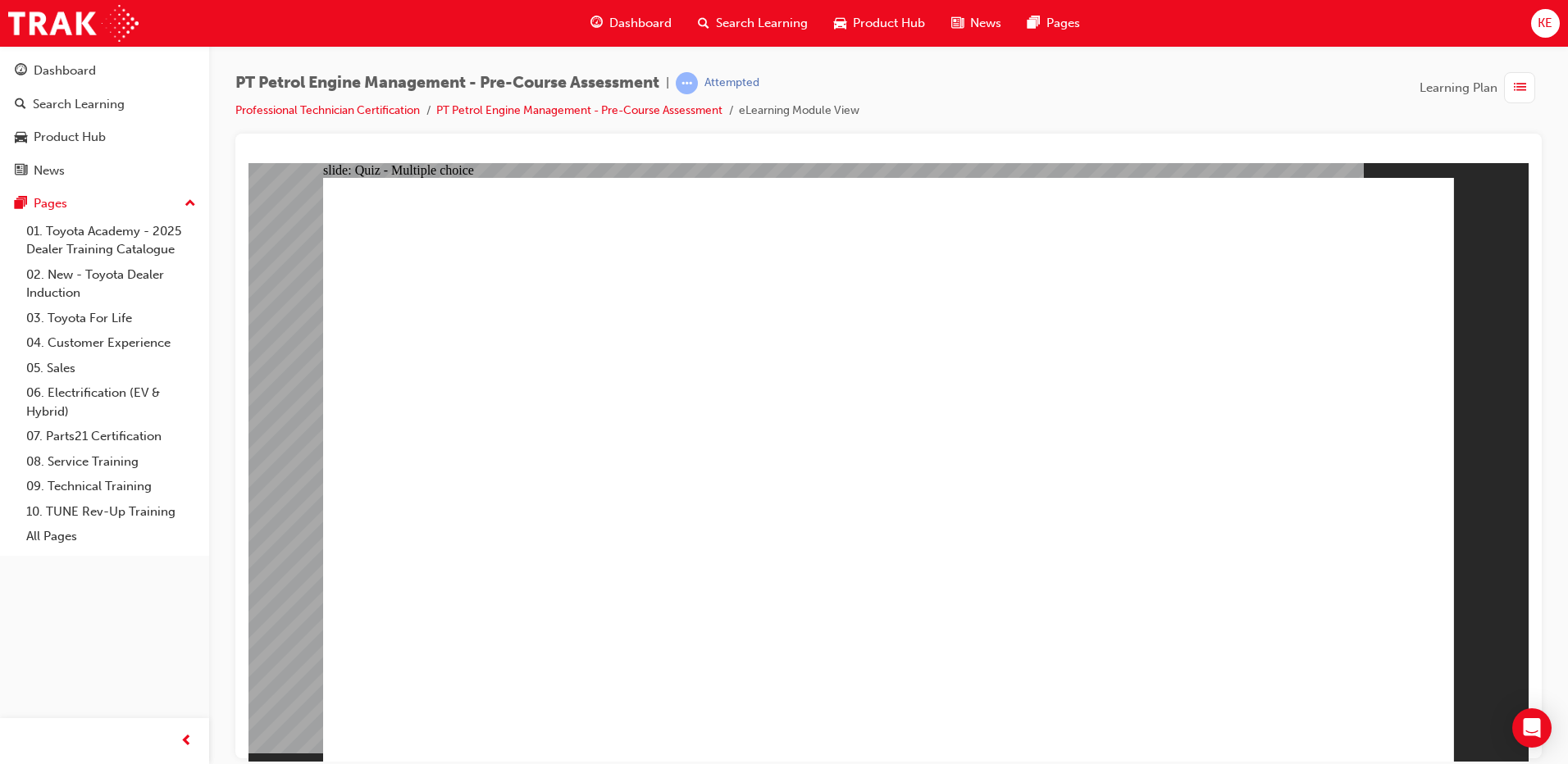
radio input "true"
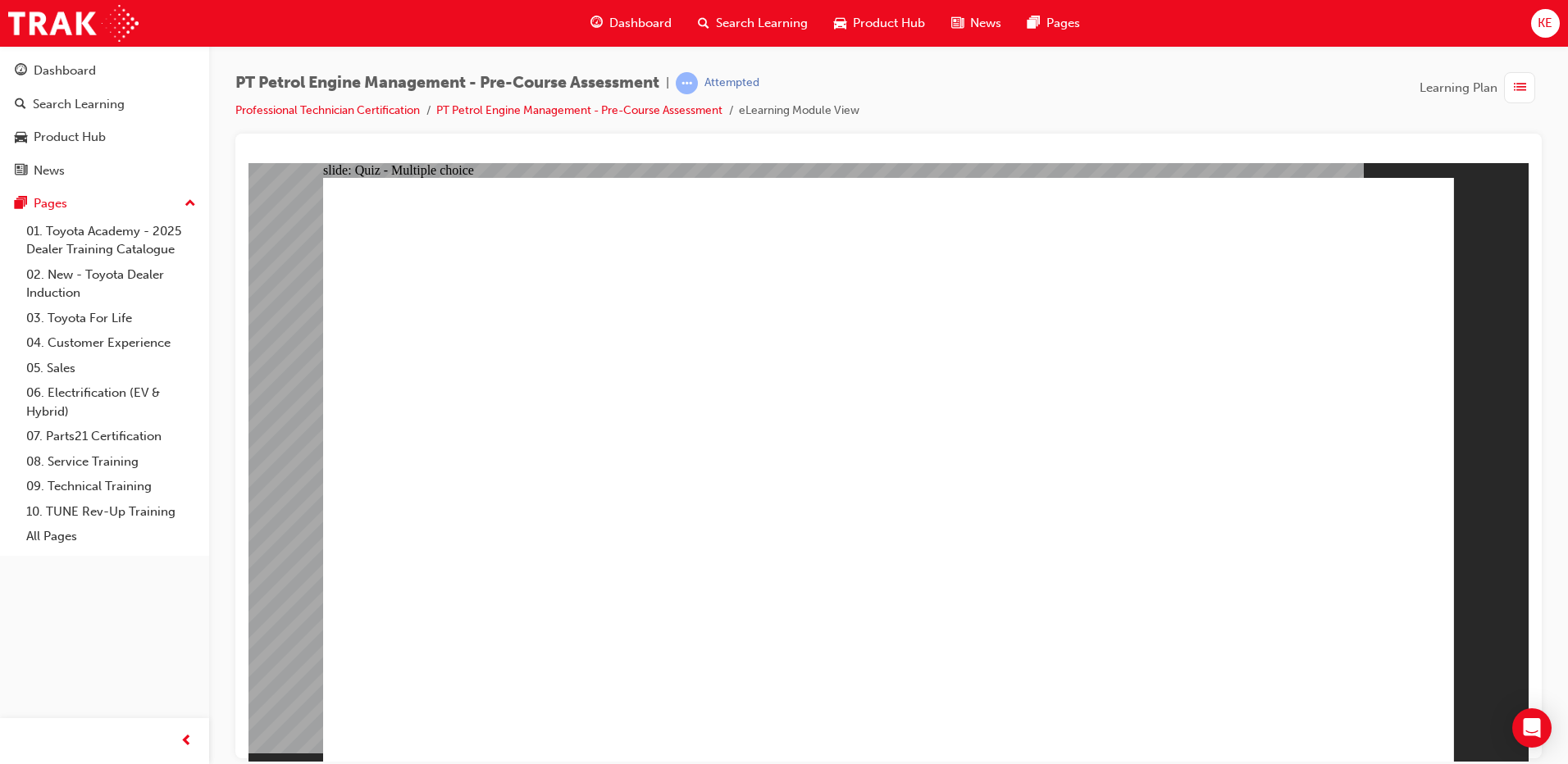
drag, startPoint x: 725, startPoint y: 727, endPoint x: 725, endPoint y: 706, distance: 21.0
radio input "false"
radio input "true"
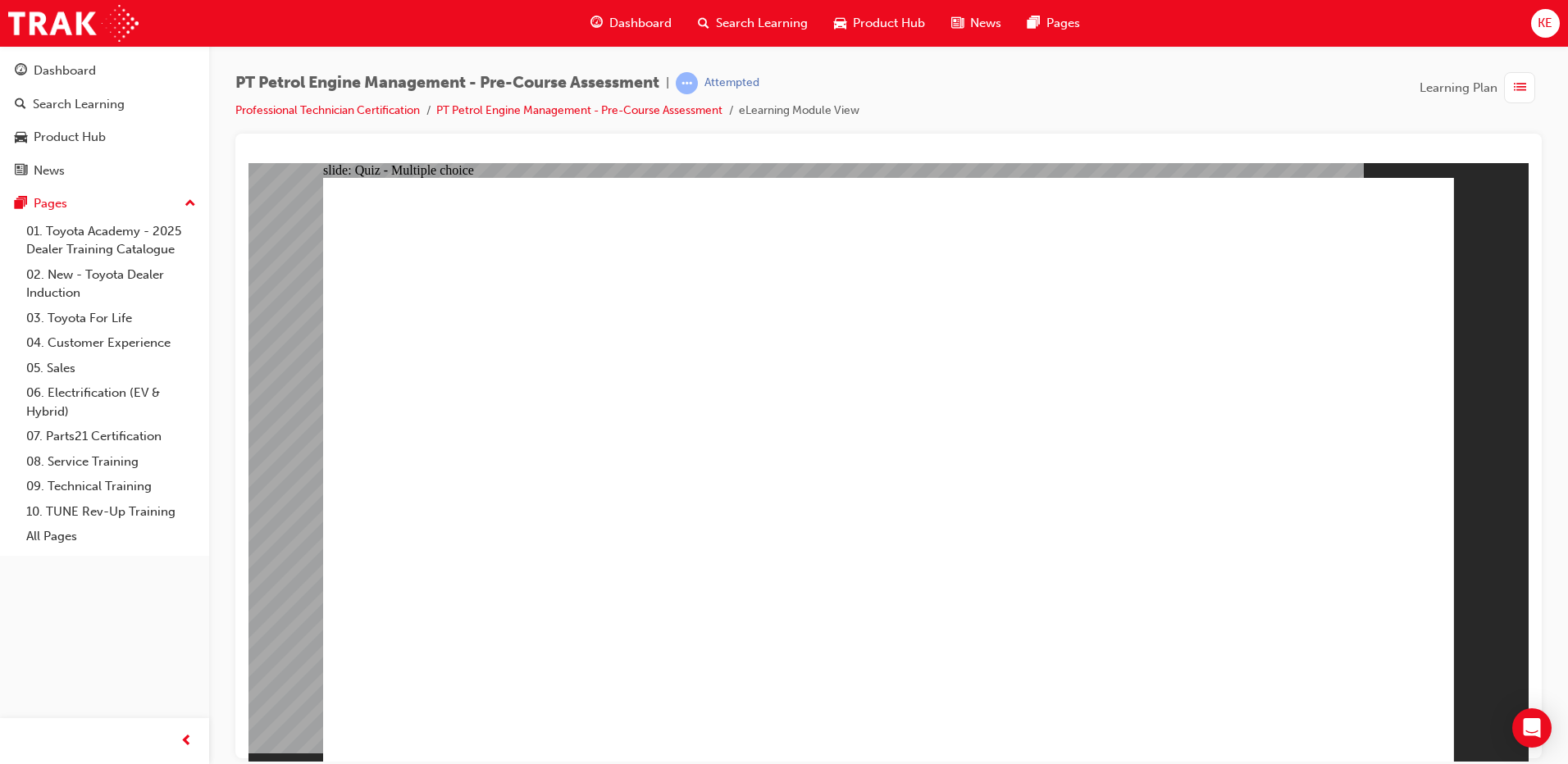
radio input "true"
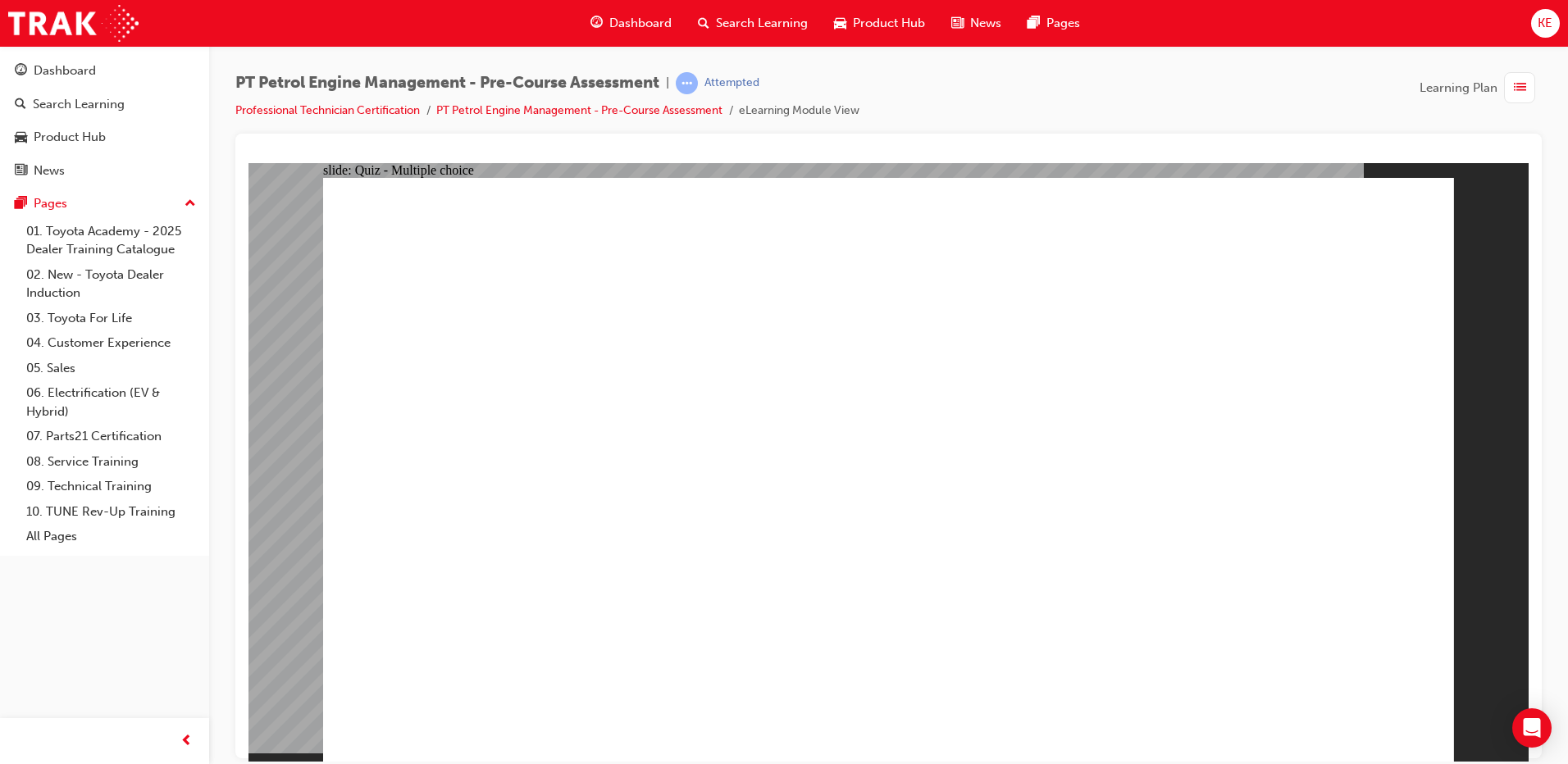
drag, startPoint x: 1338, startPoint y: 705, endPoint x: 418, endPoint y: 413, distance: 965.2
radio input "true"
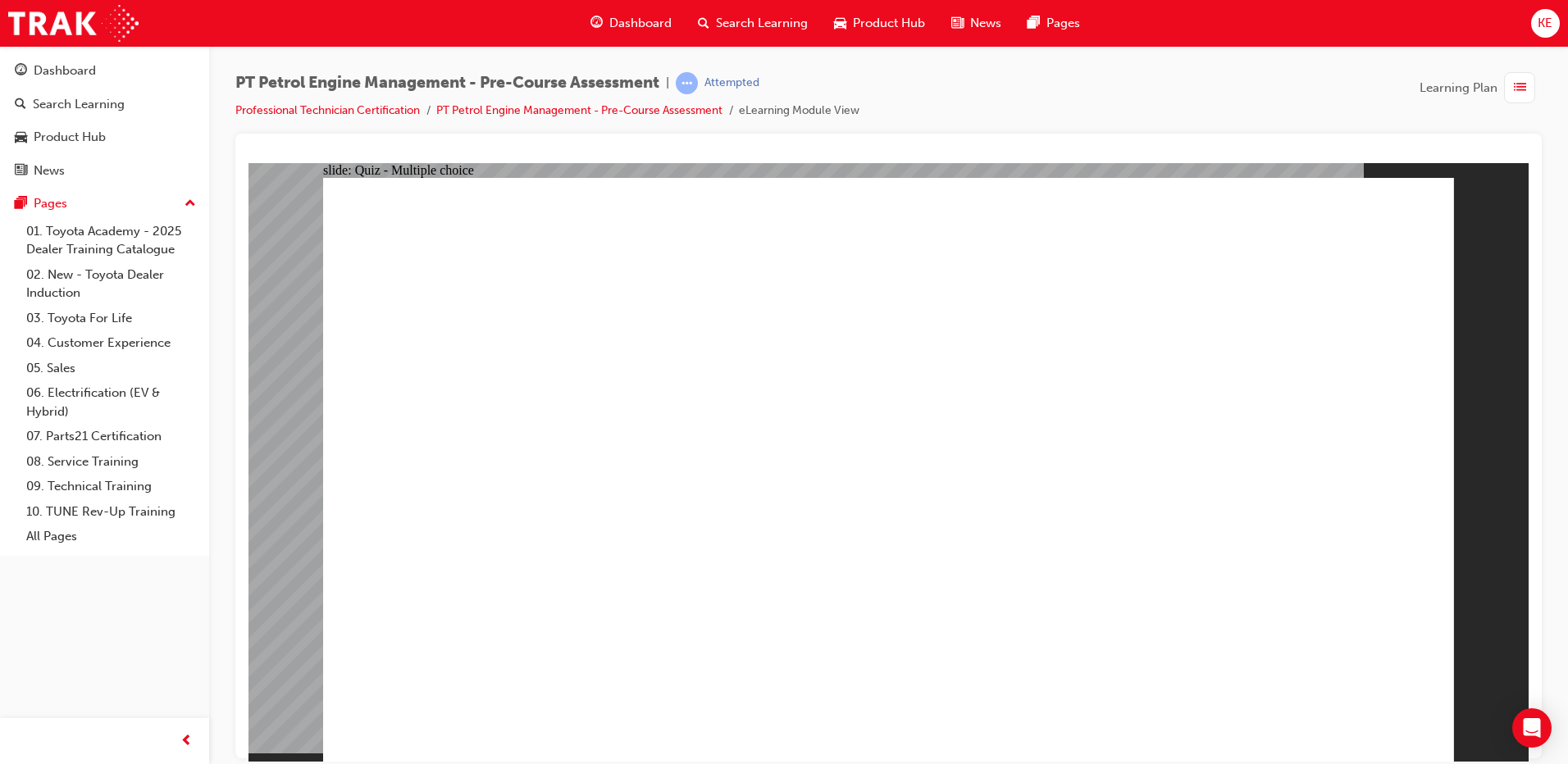
radio input "true"
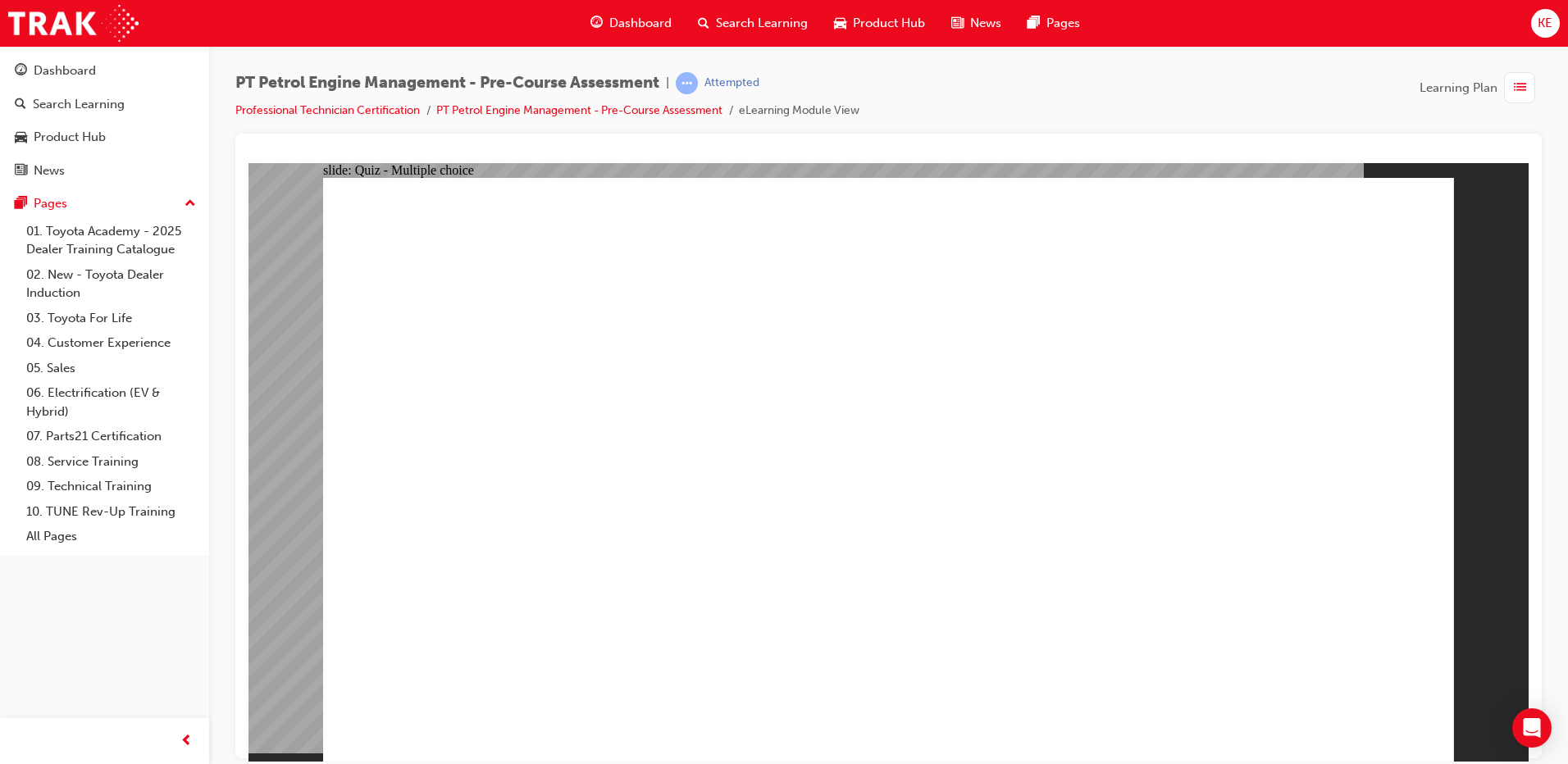
radio input "true"
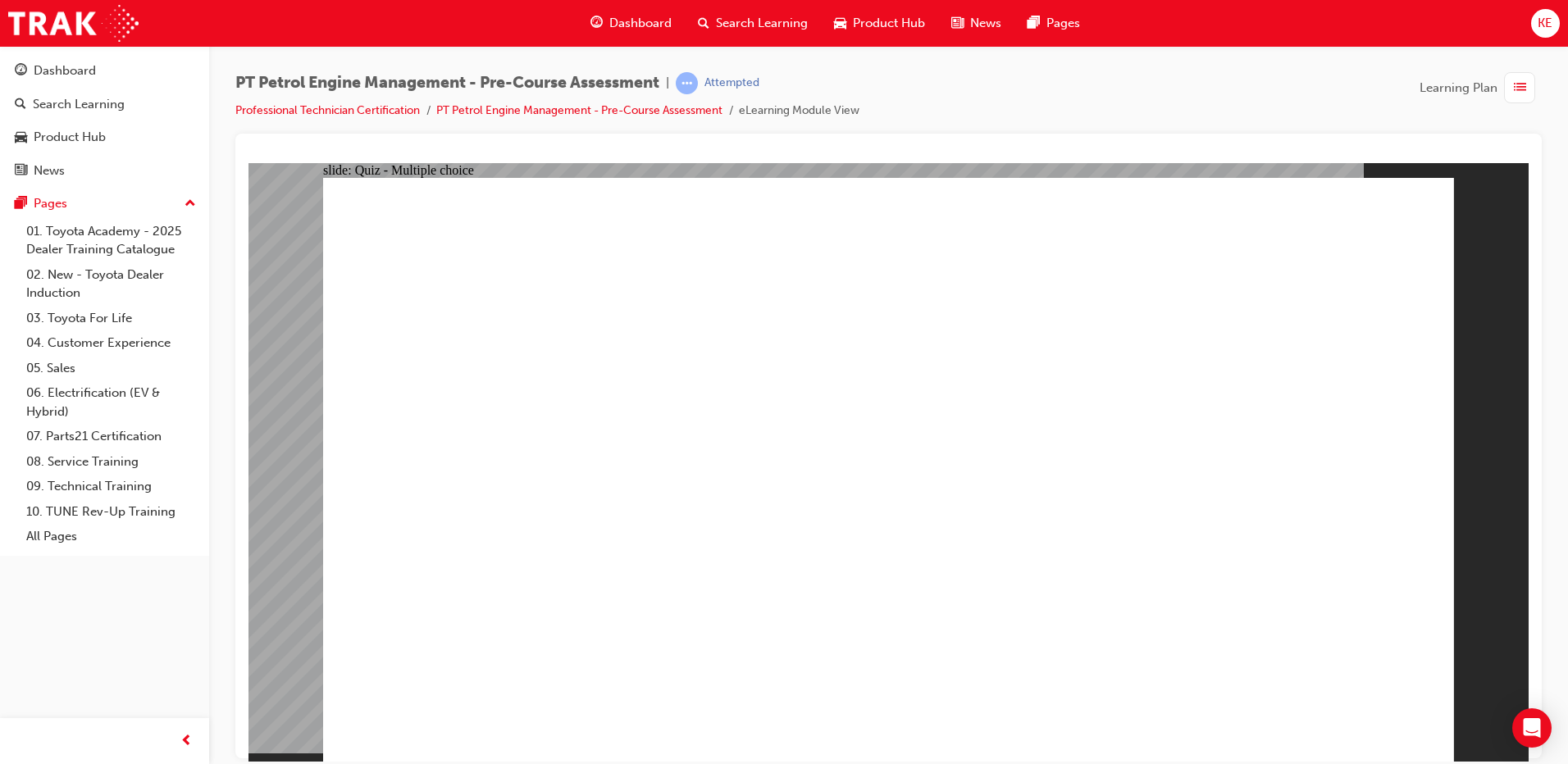
radio input "true"
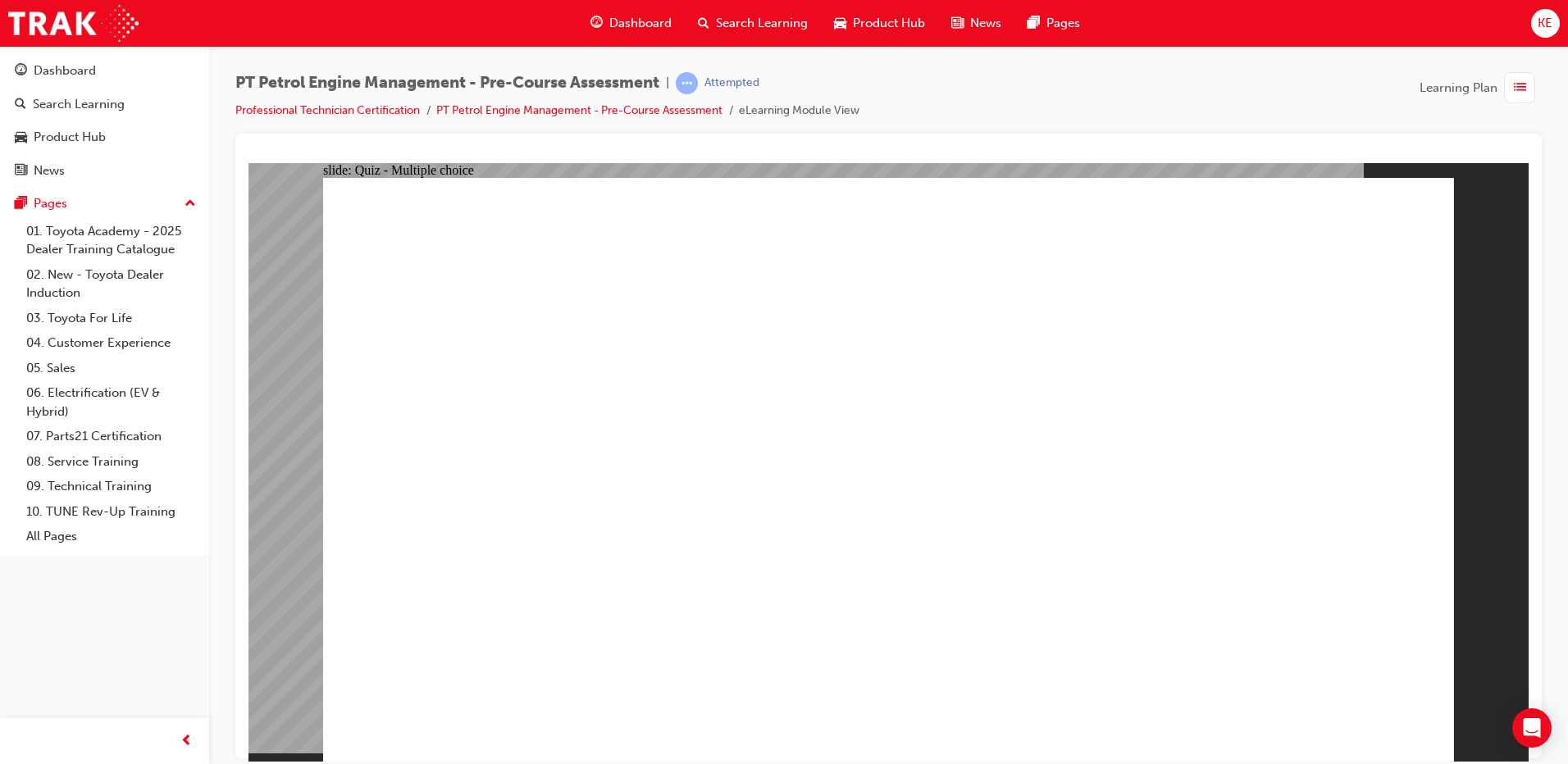
radio input "true"
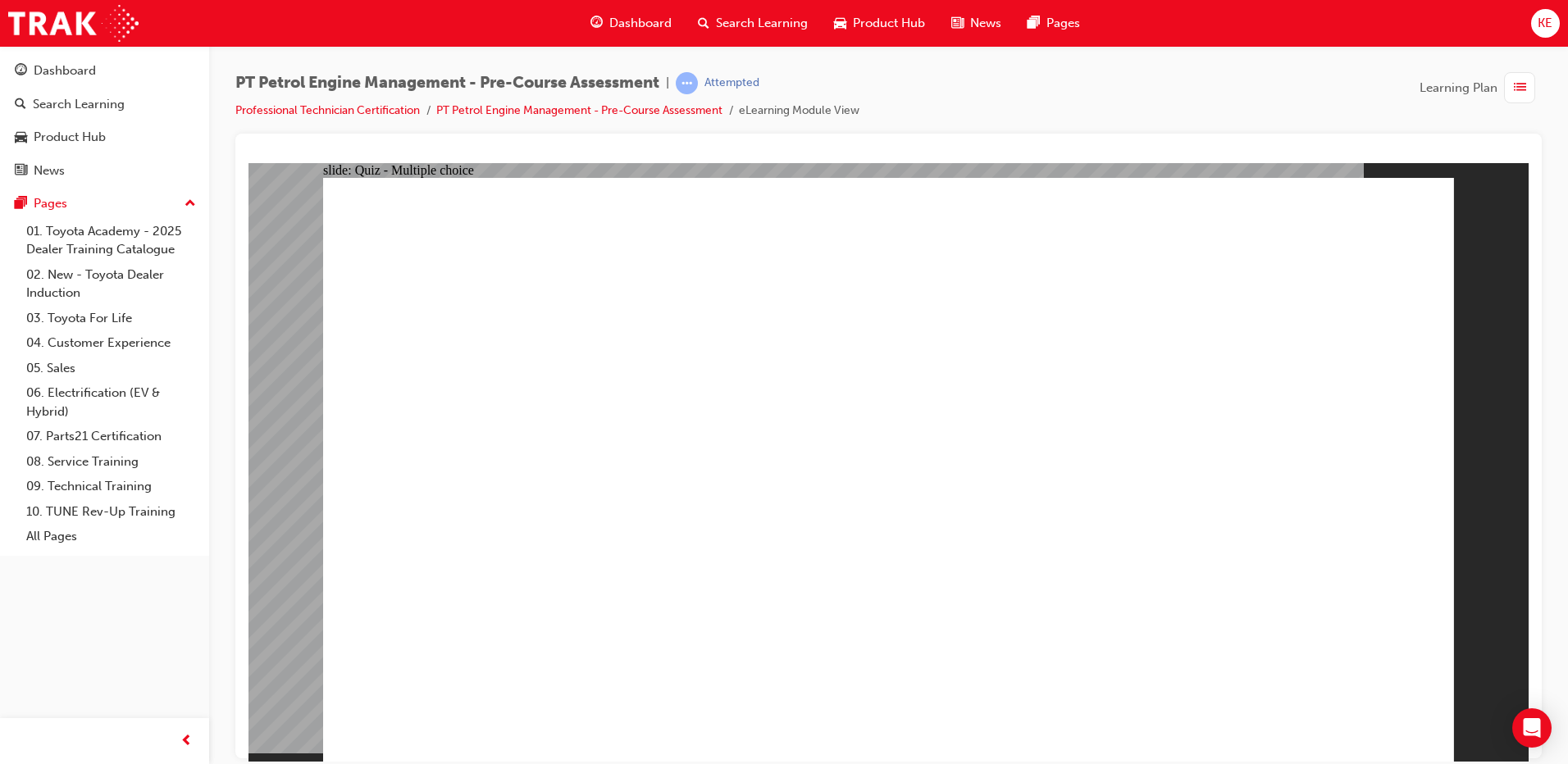
drag, startPoint x: 1050, startPoint y: 436, endPoint x: 1029, endPoint y: 497, distance: 64.5
radio input "true"
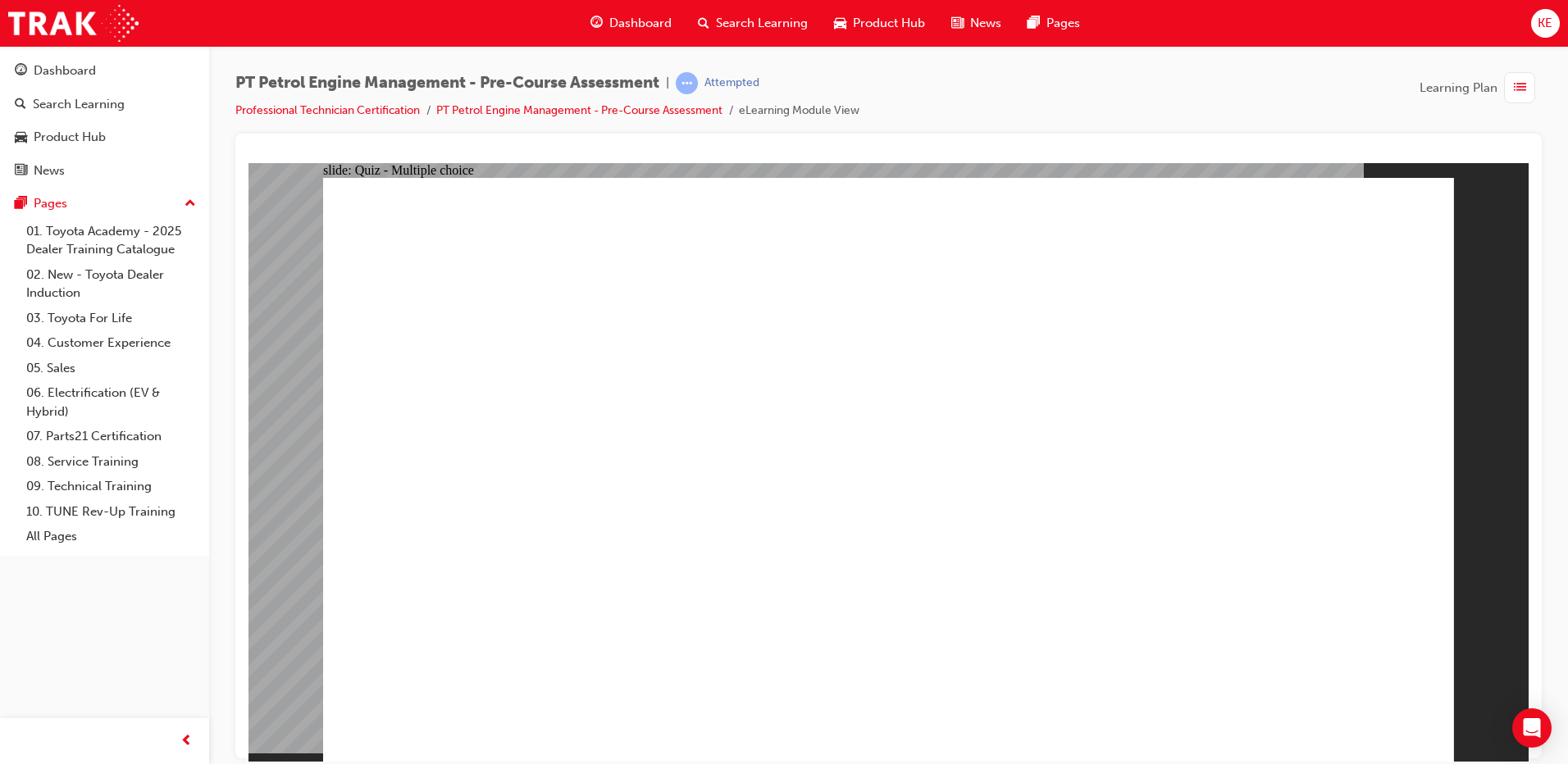
radio input "true"
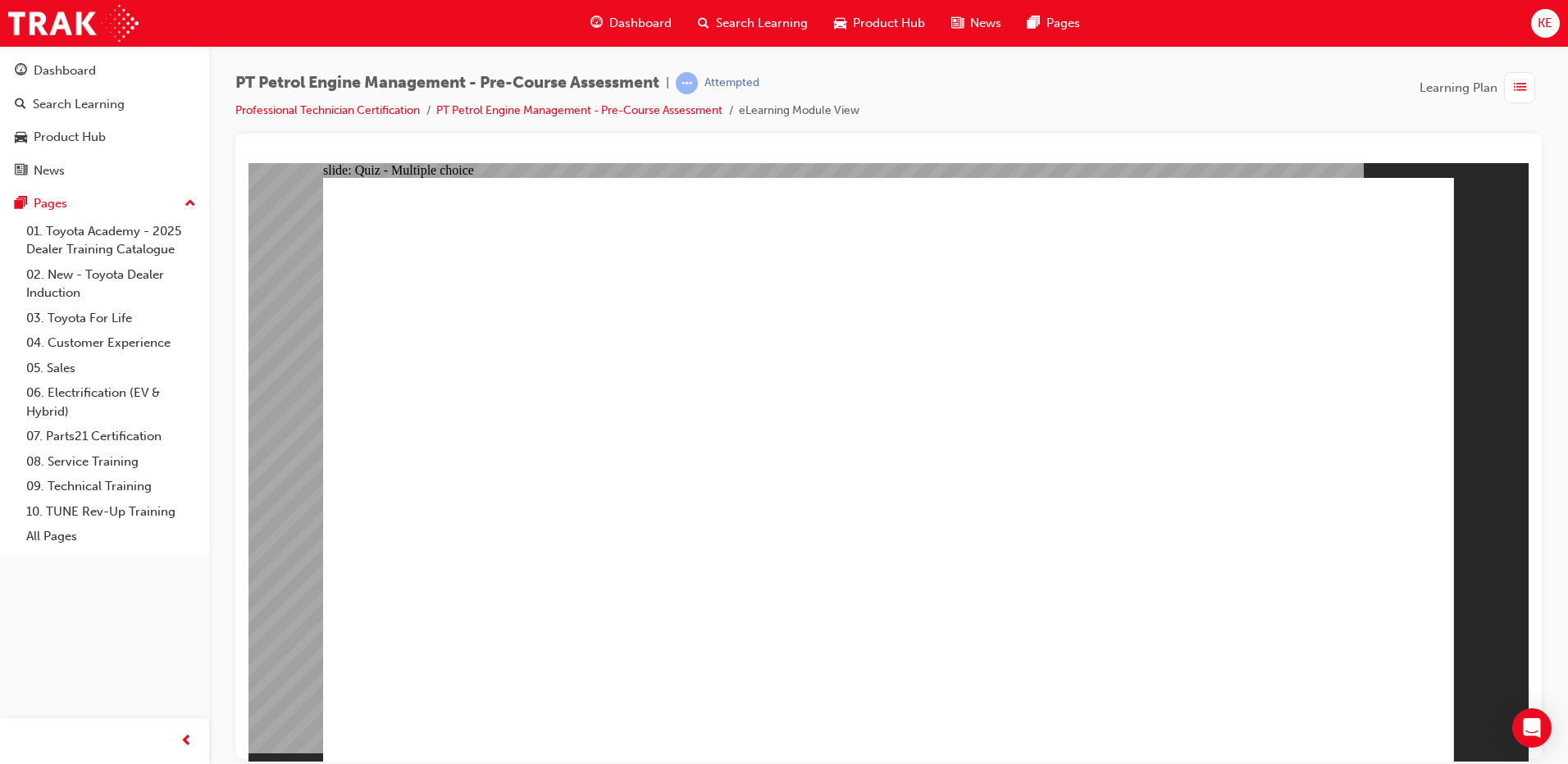
radio input "true"
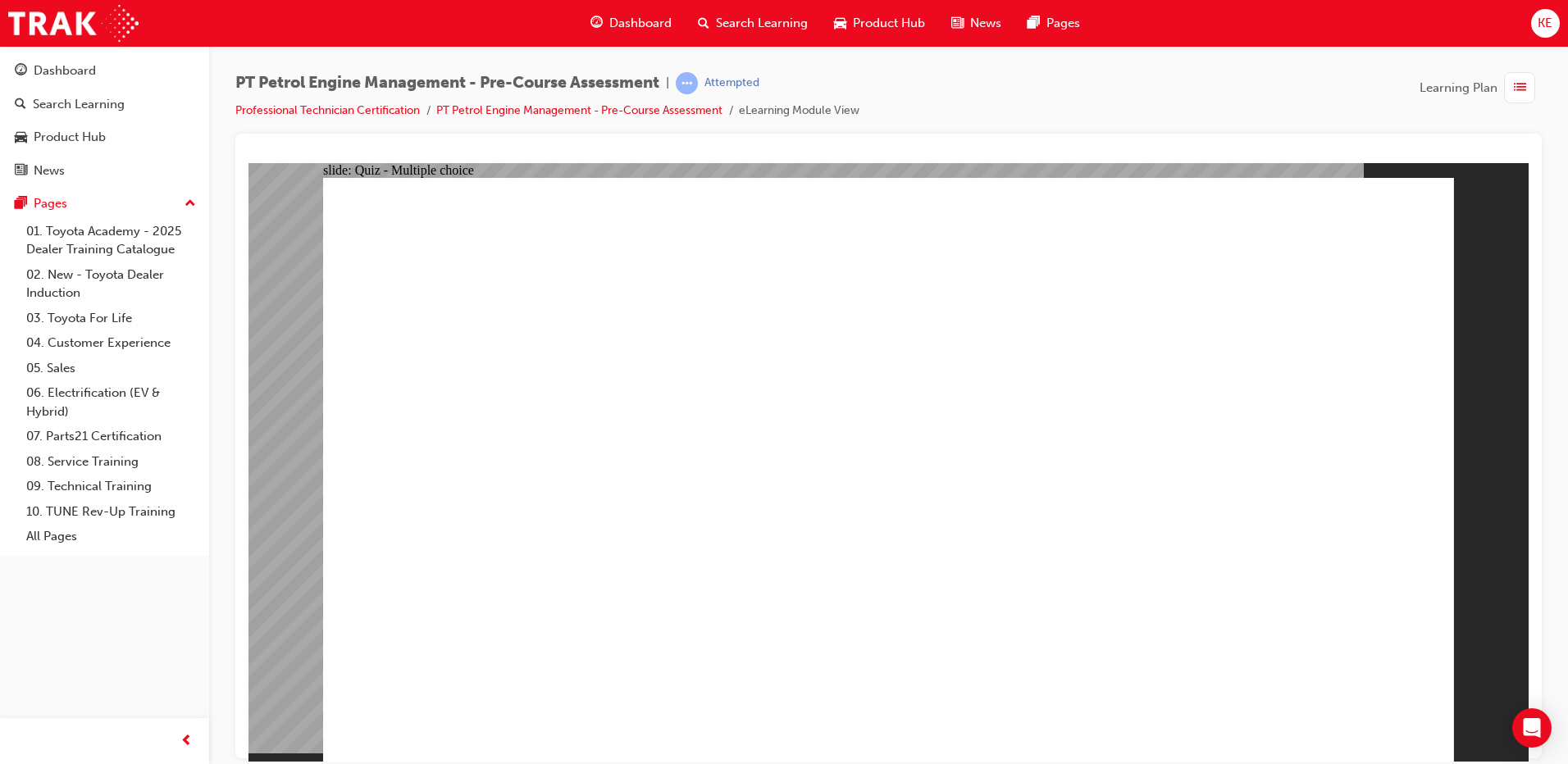
radio input "true"
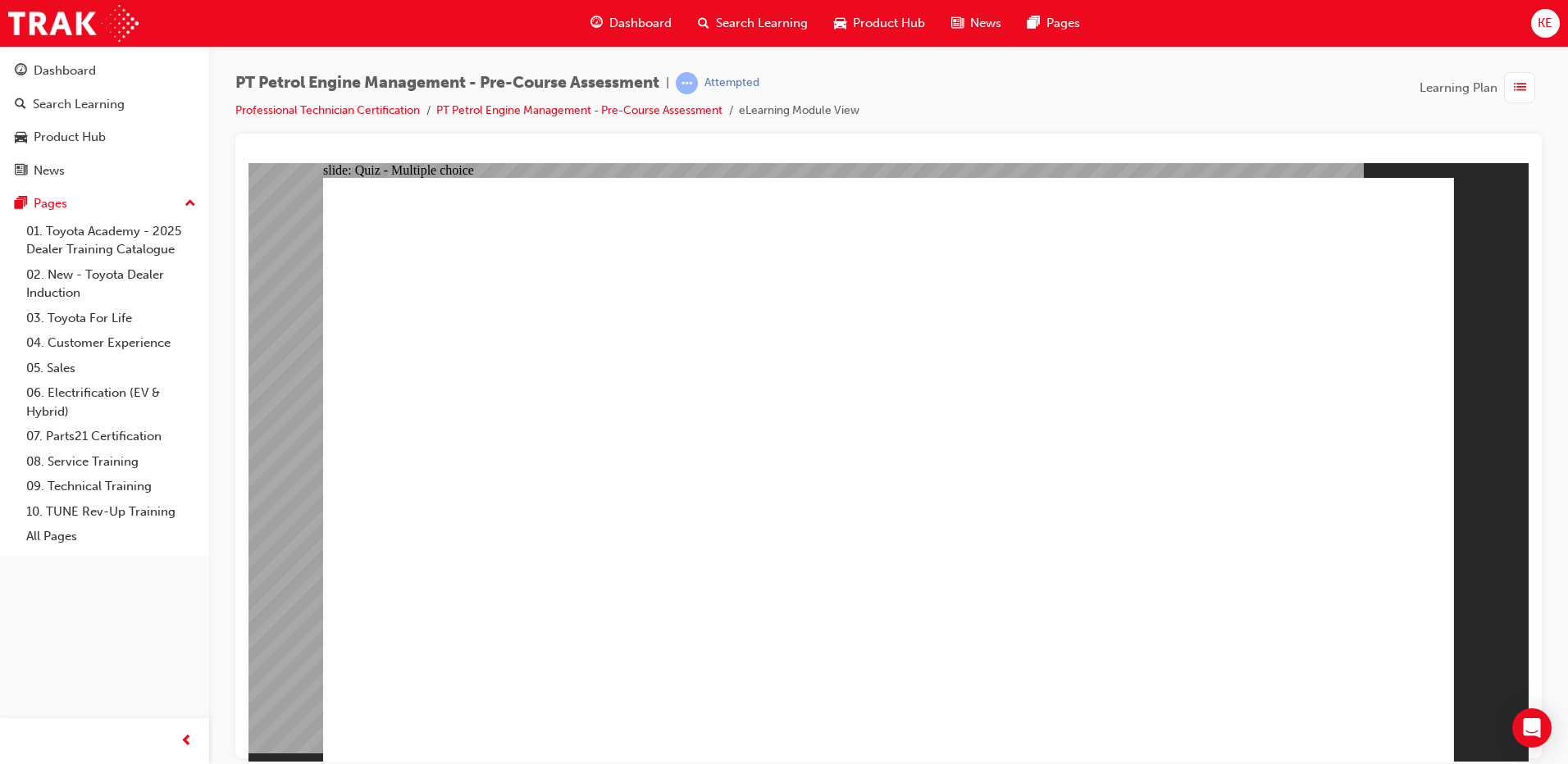
radio input "true"
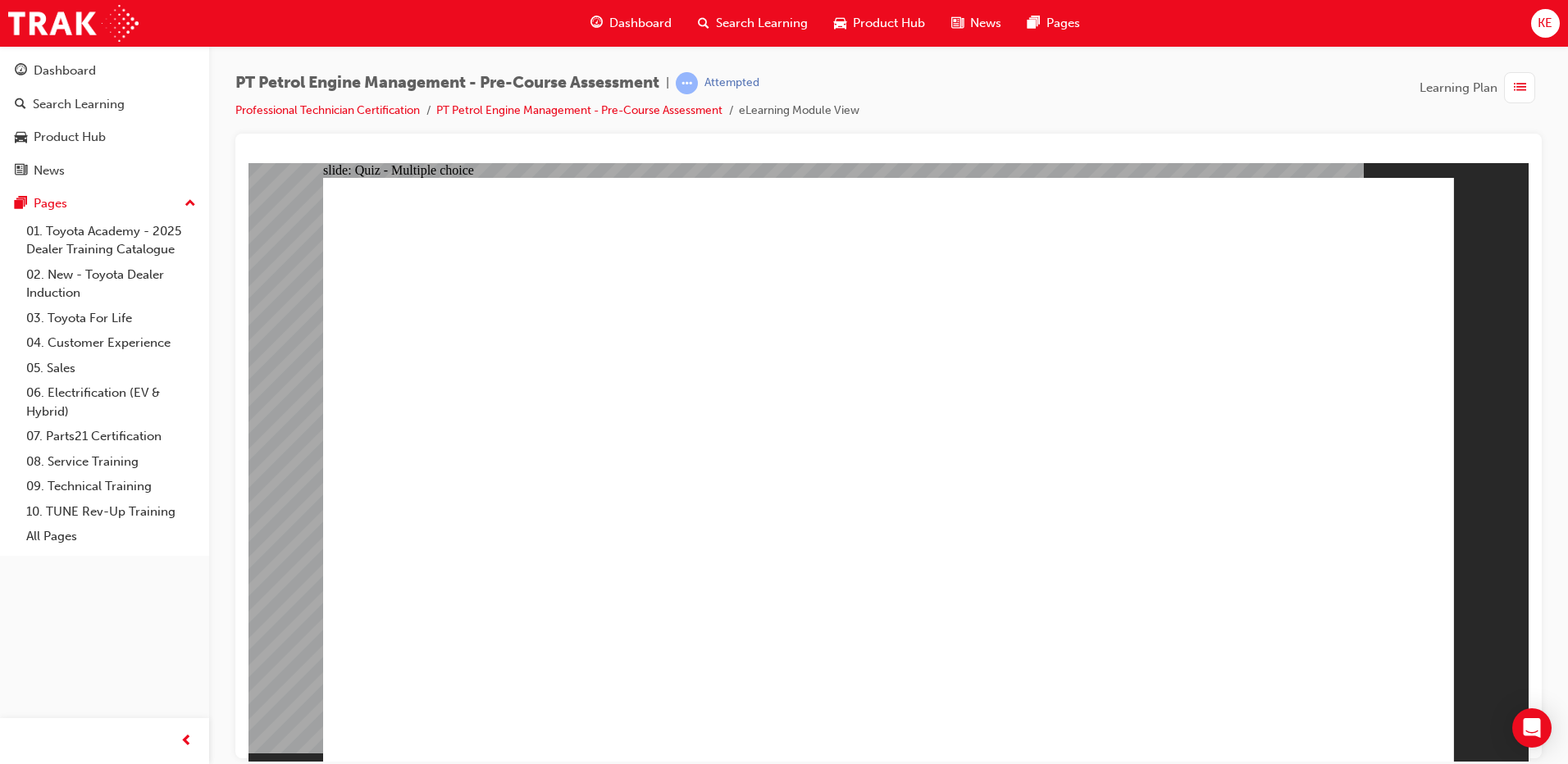
radio input "true"
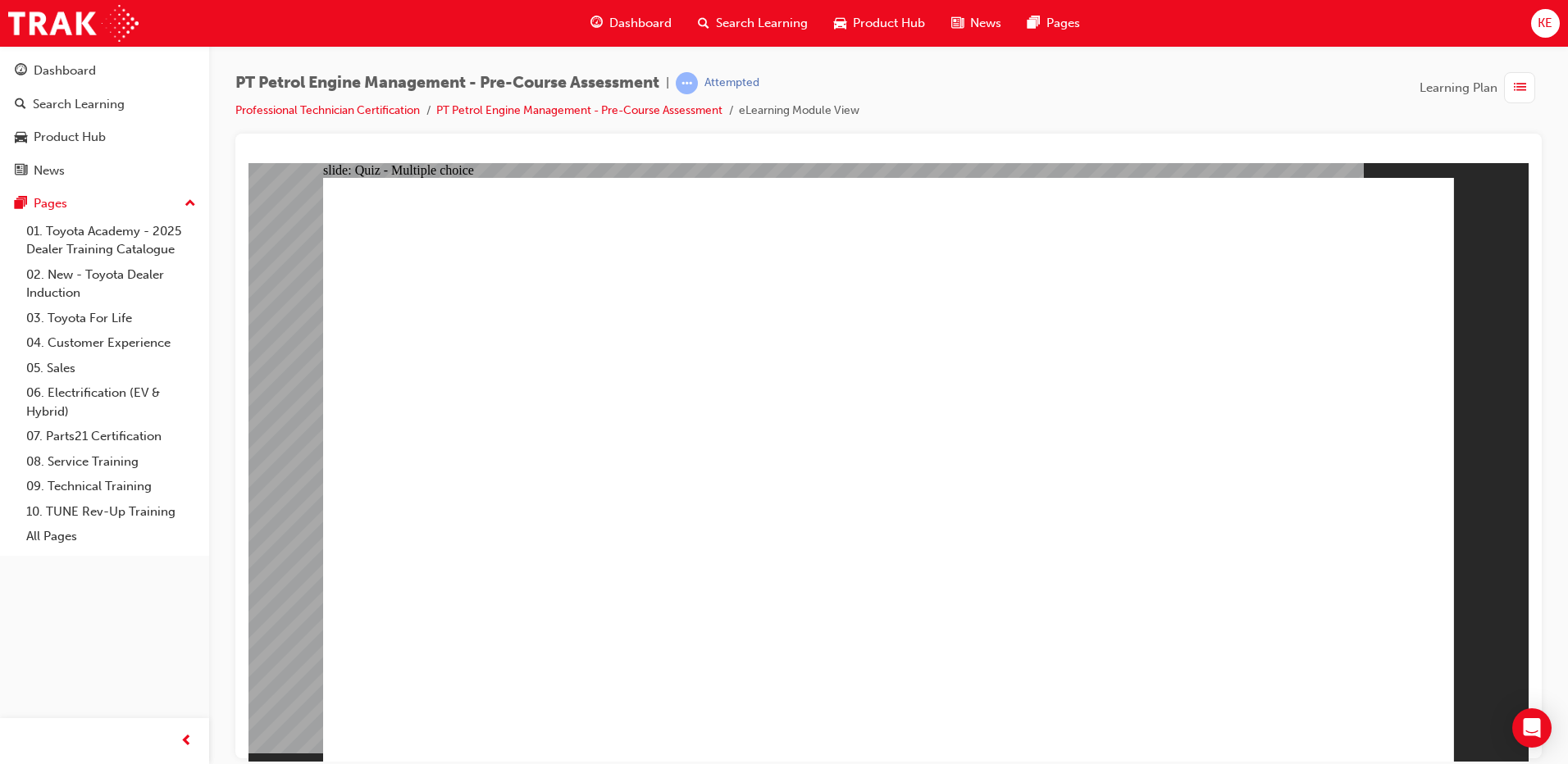
radio input "true"
drag, startPoint x: 1348, startPoint y: 686, endPoint x: 1359, endPoint y: 687, distance: 11.0
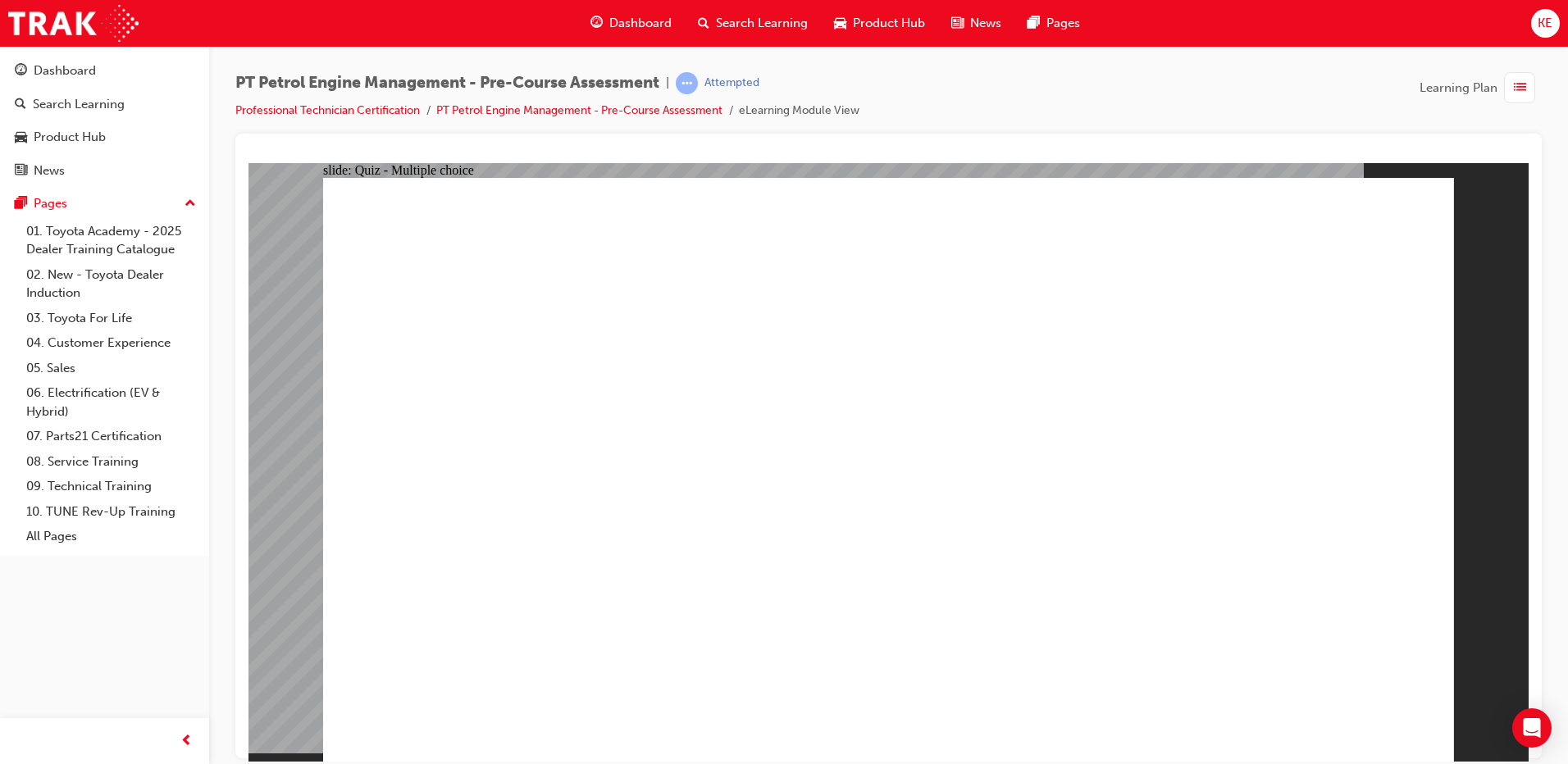
radio input "true"
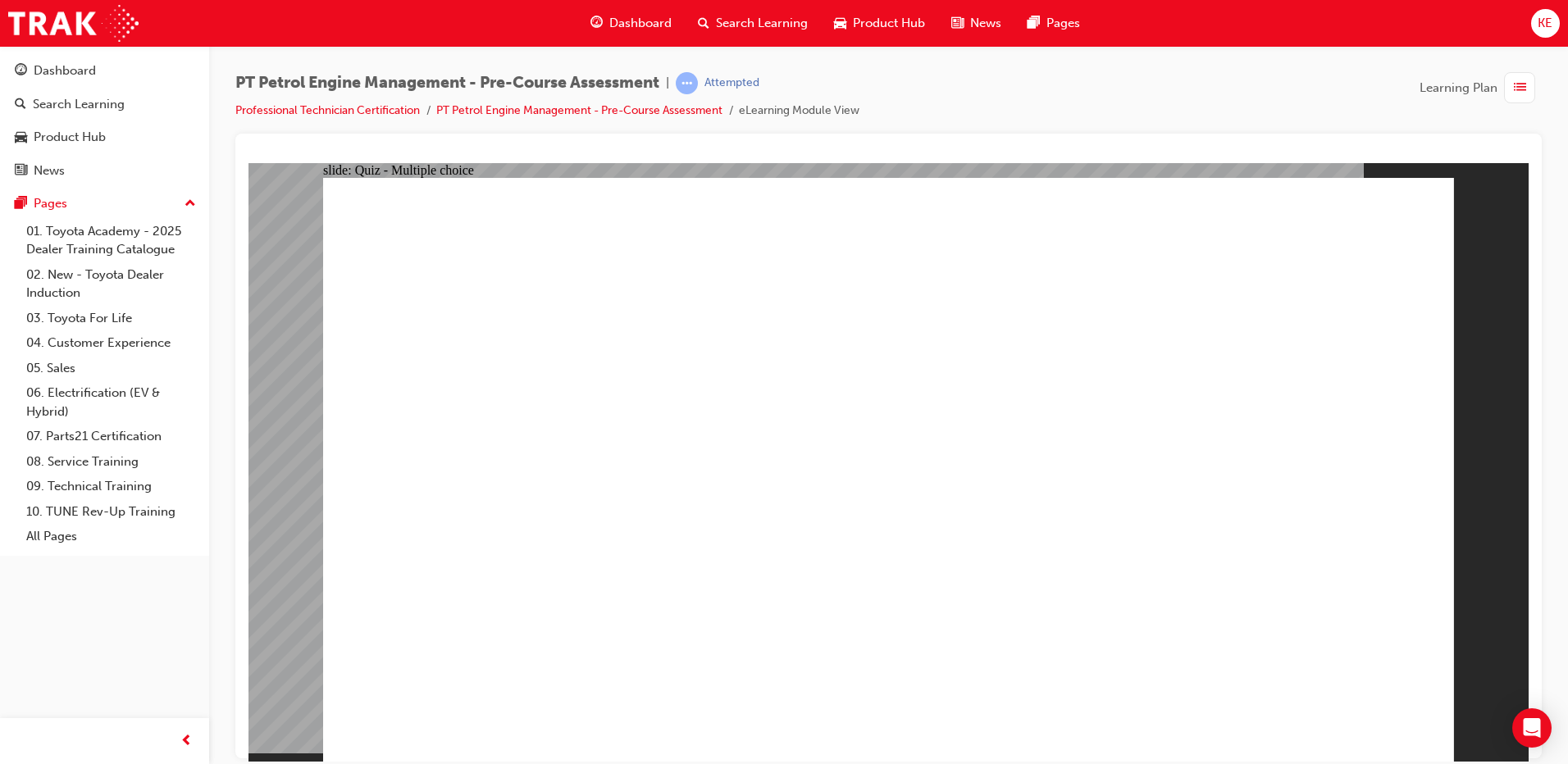
radio input "true"
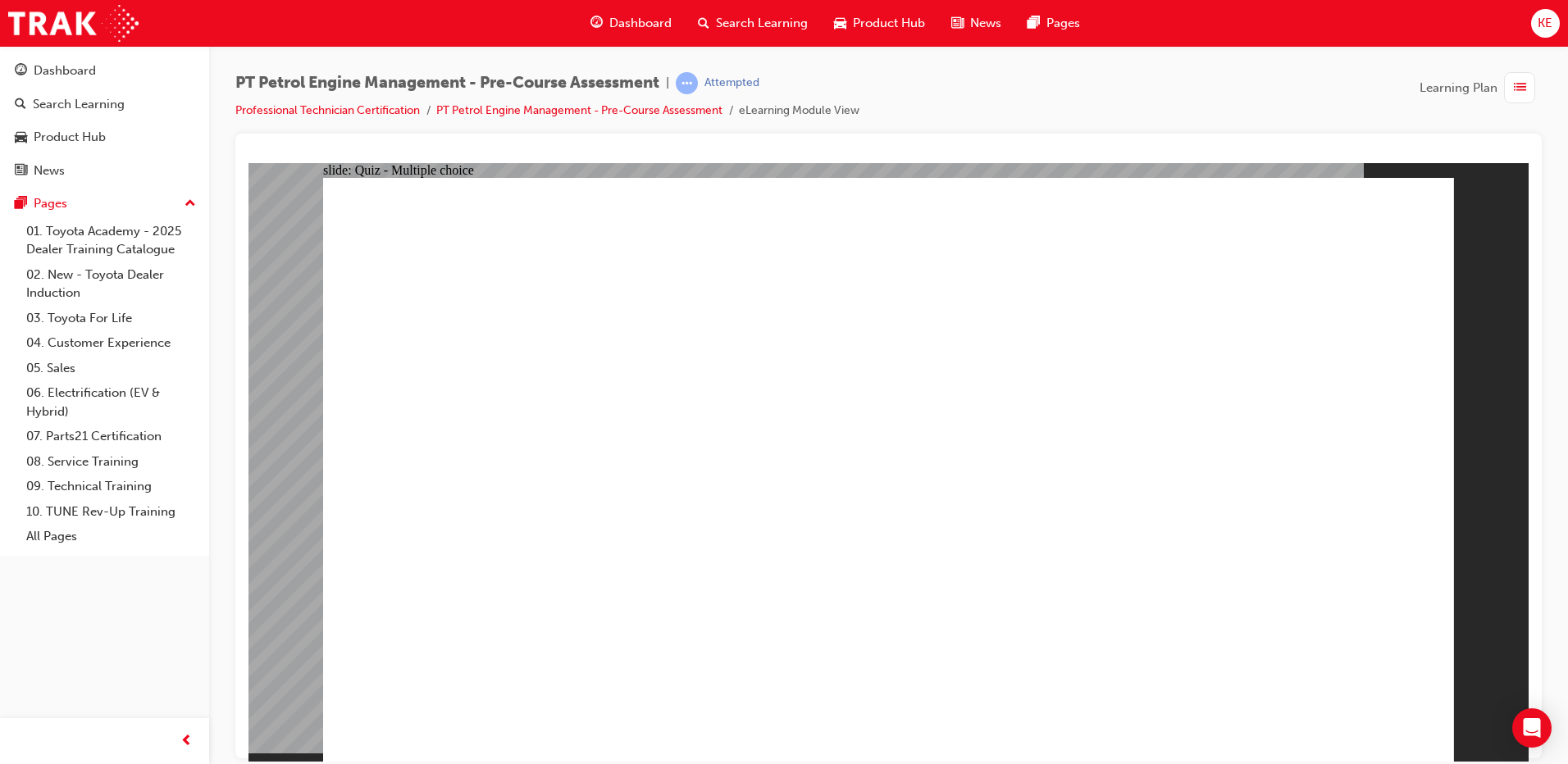
radio input "true"
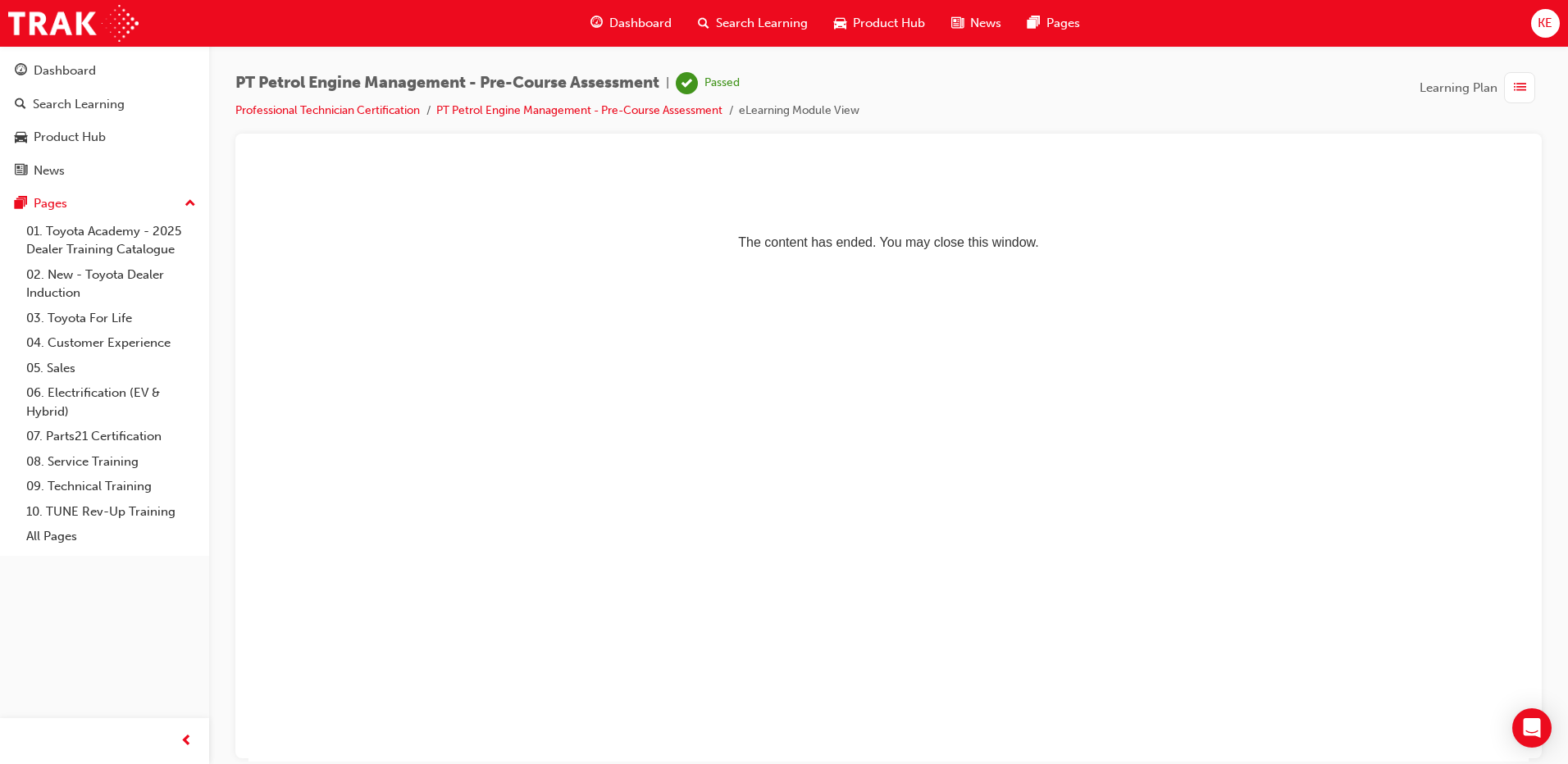
click at [1515, 90] on span "list-icon" at bounding box center [1521, 88] width 12 height 21
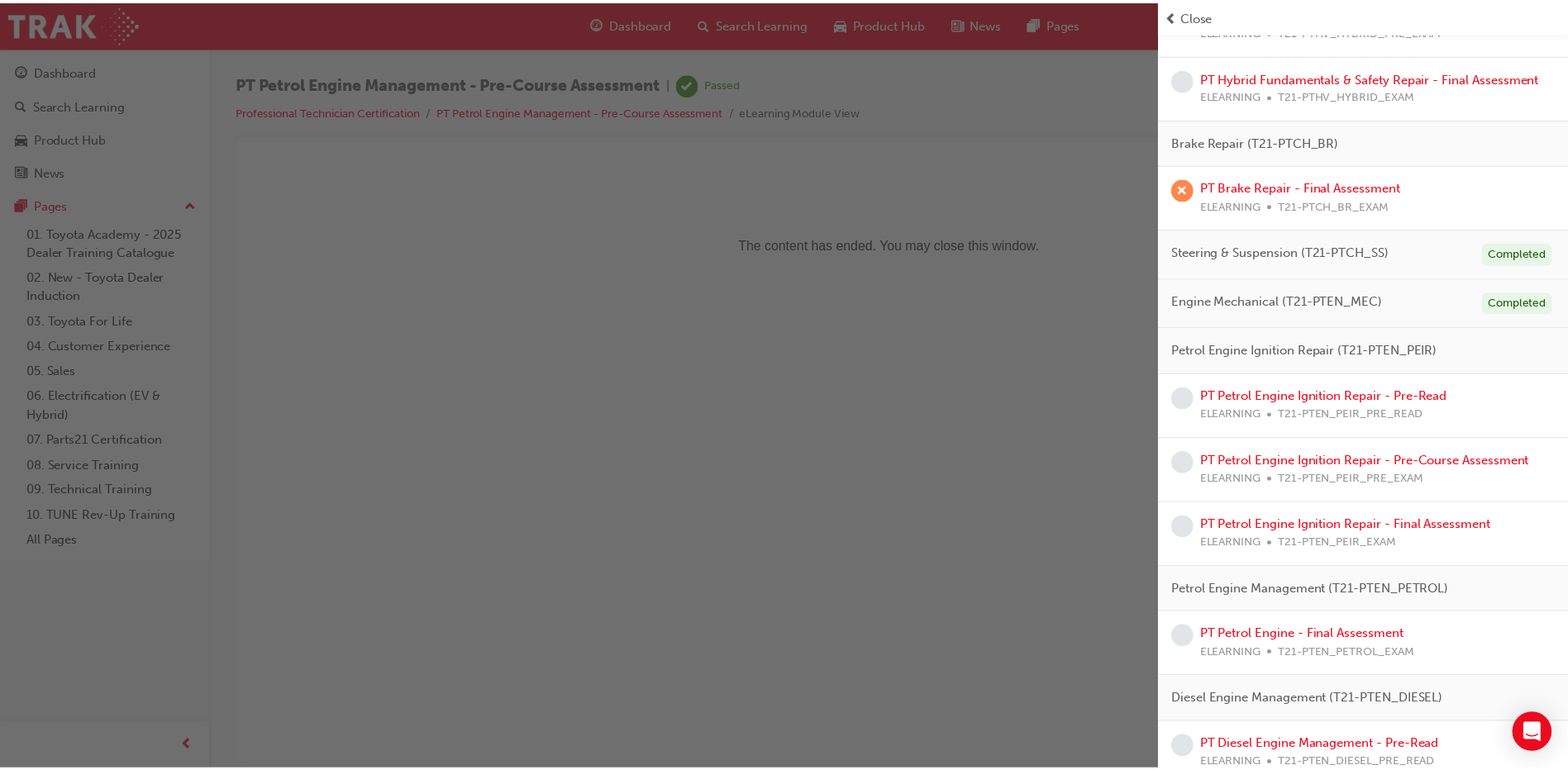
scroll to position [579, 0]
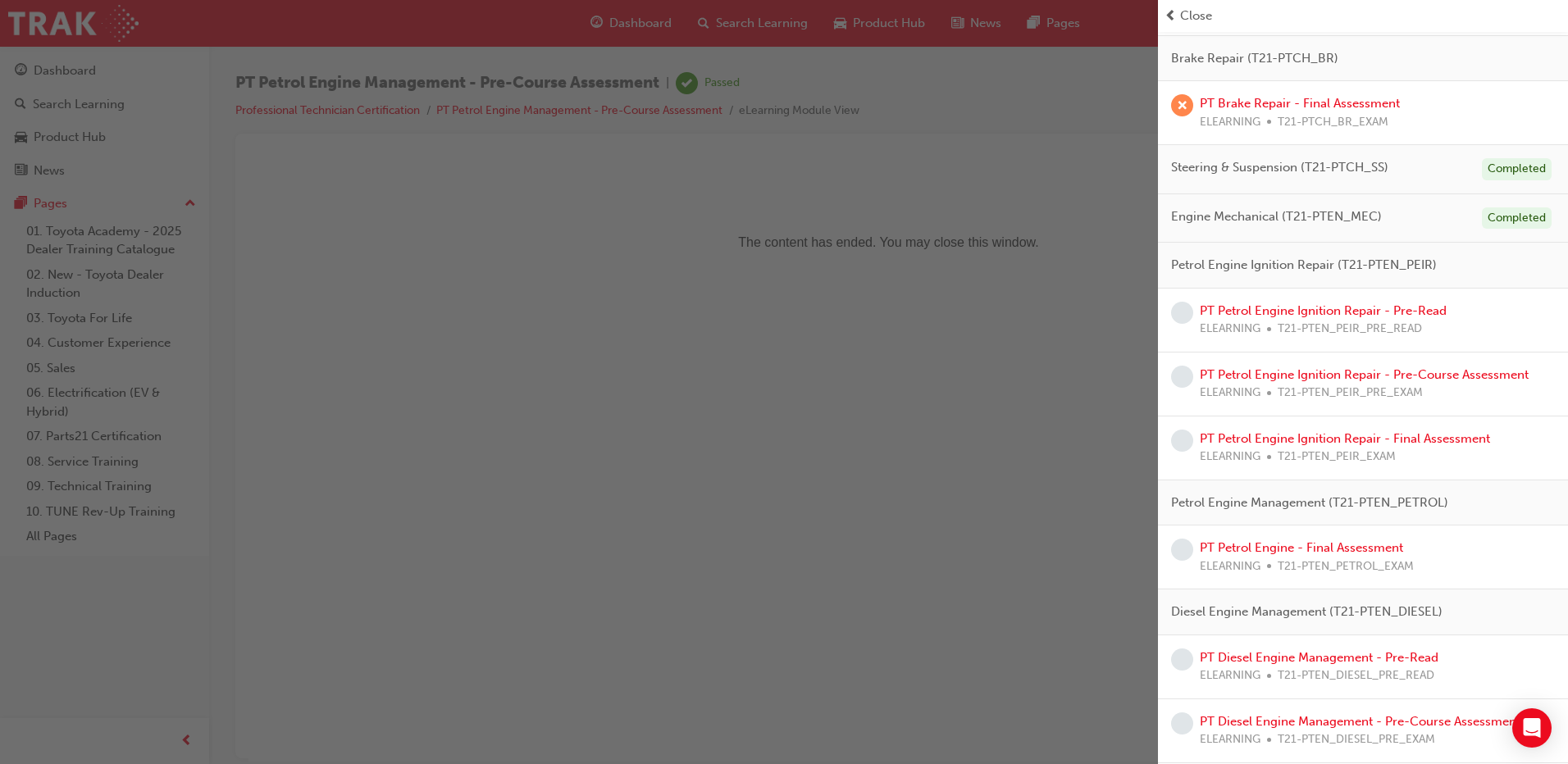
click at [1281, 558] on span "T21-PTEN_PETROL_EXAM" at bounding box center [1346, 567] width 136 height 19
click at [1281, 548] on link "PT Petrol Engine - Final Assessment" at bounding box center [1301, 547] width 203 height 15
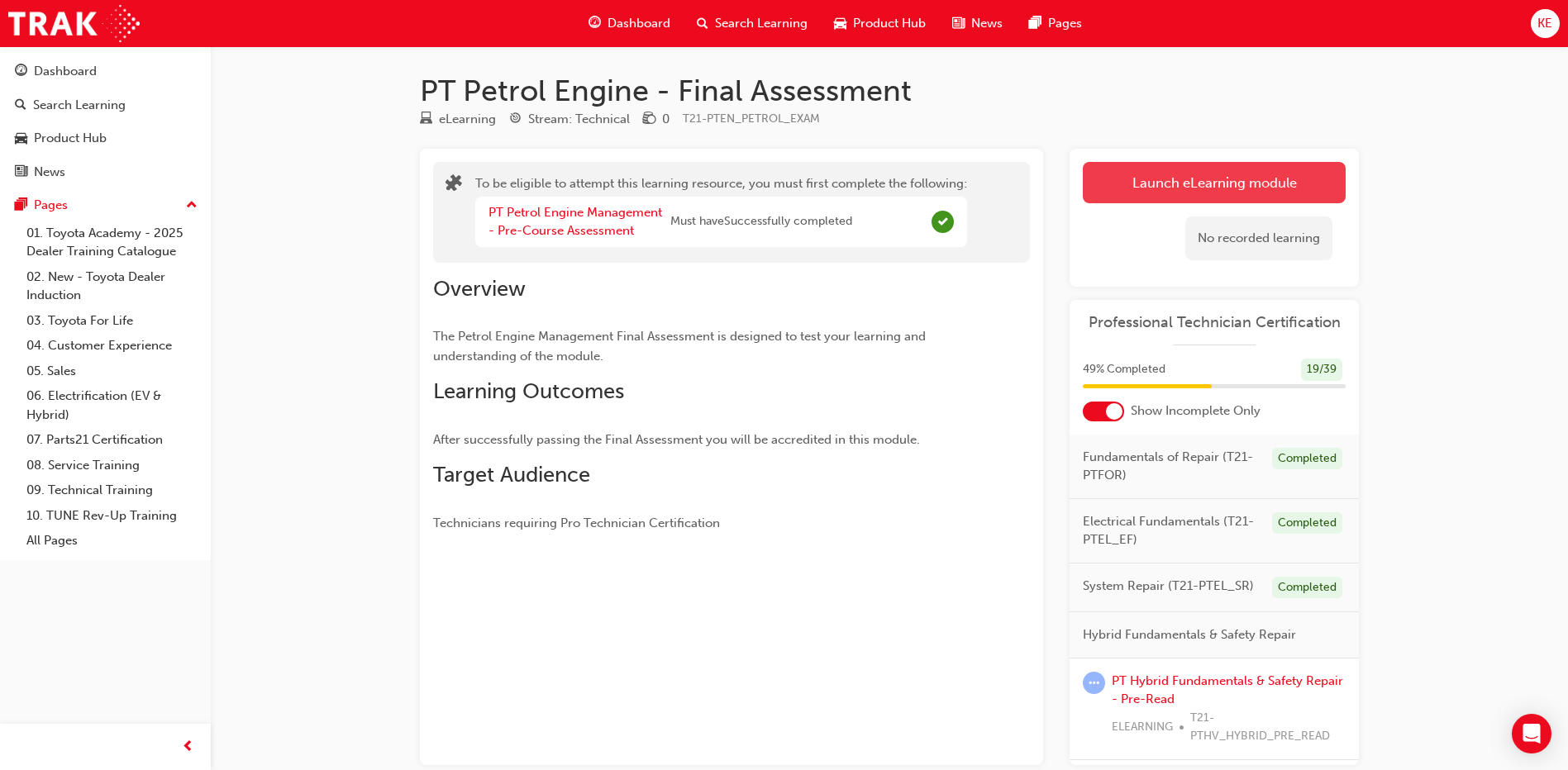
click at [1200, 197] on button "Launch eLearning module" at bounding box center [1214, 183] width 263 height 42
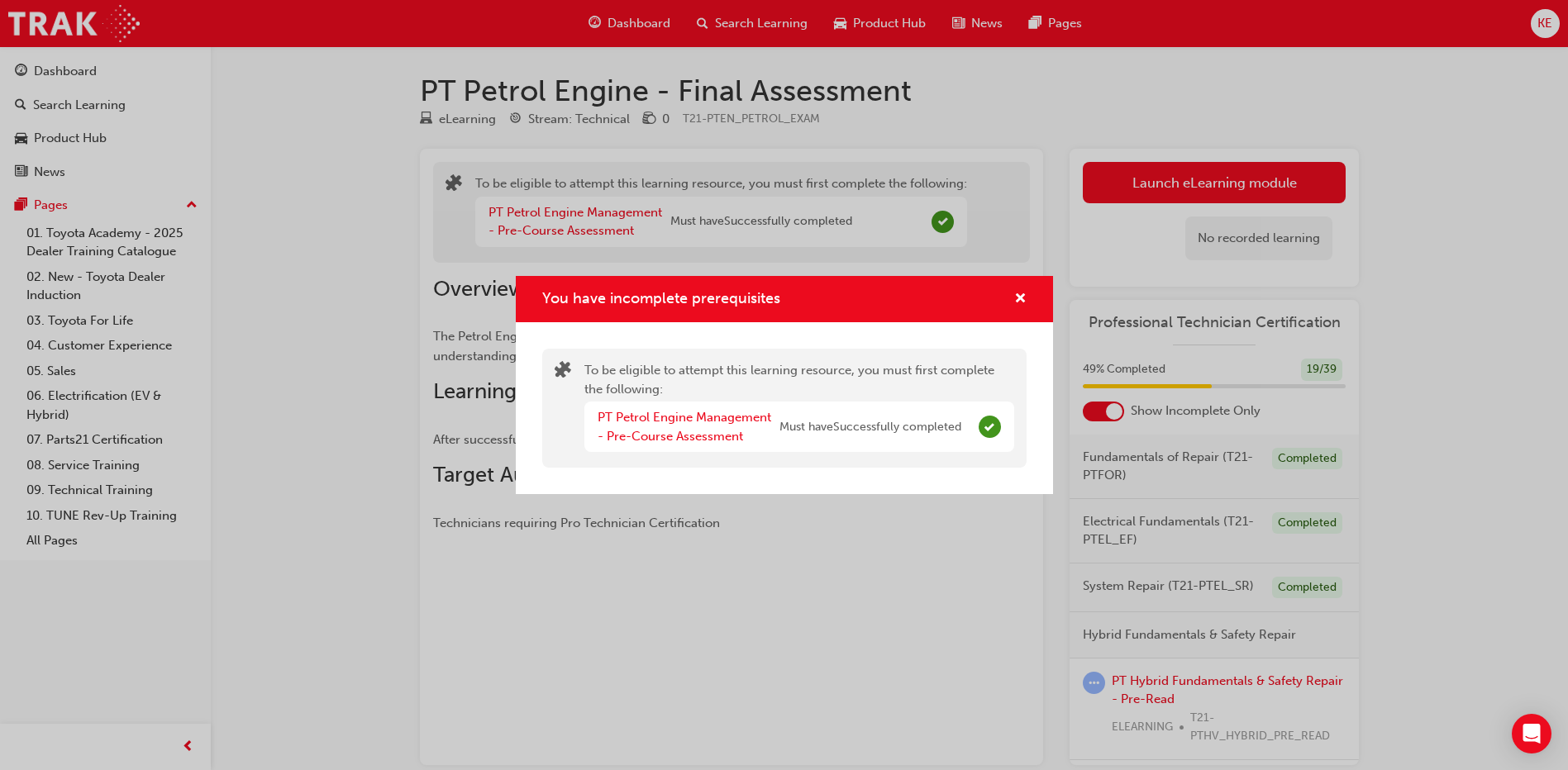
click at [1028, 296] on div "You have incomplete prerequisites" at bounding box center [784, 298] width 537 height 47
click at [1024, 295] on span "cross-icon" at bounding box center [1020, 299] width 12 height 15
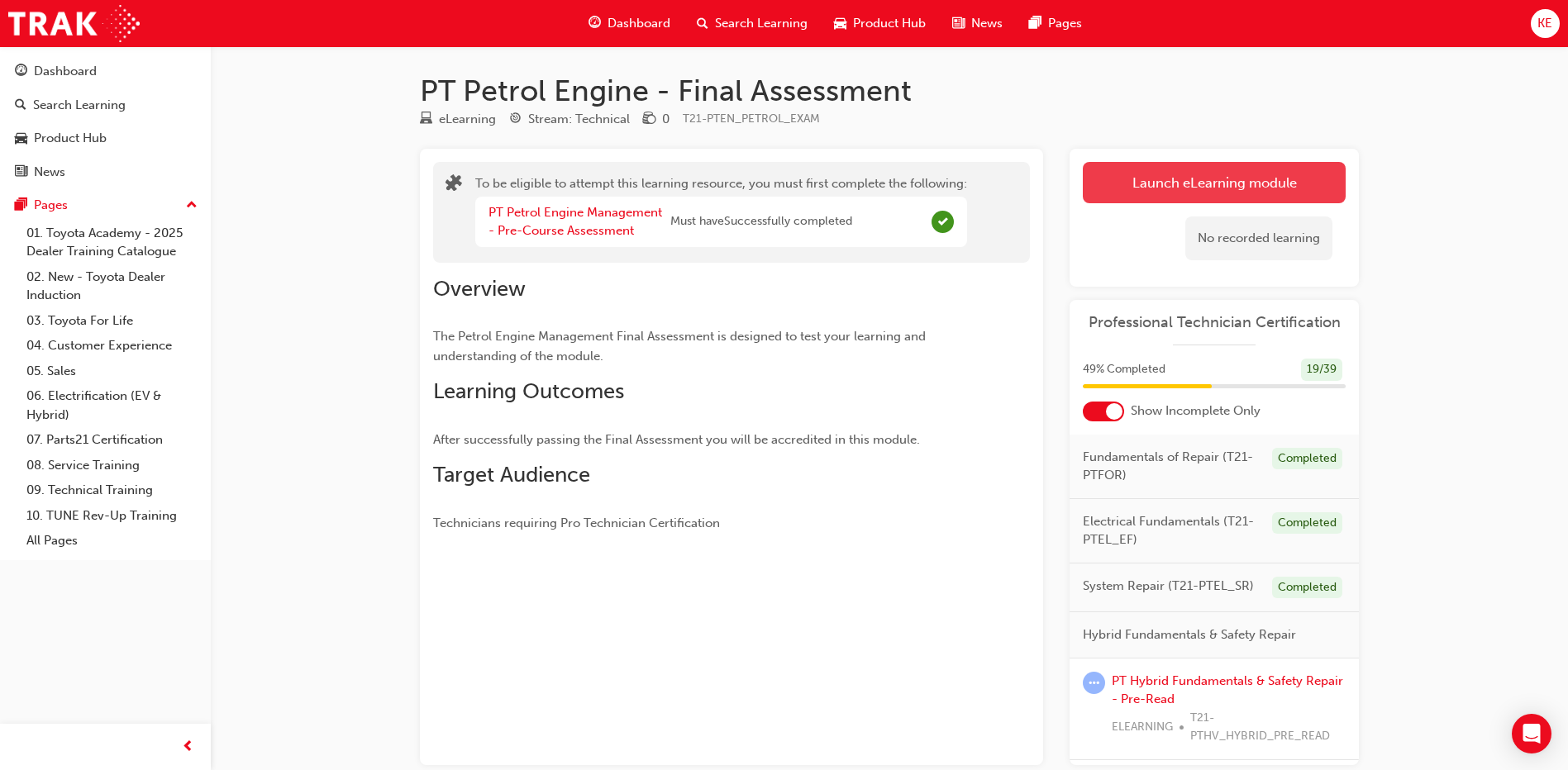
click at [1091, 169] on button "Launch eLearning module" at bounding box center [1214, 183] width 263 height 42
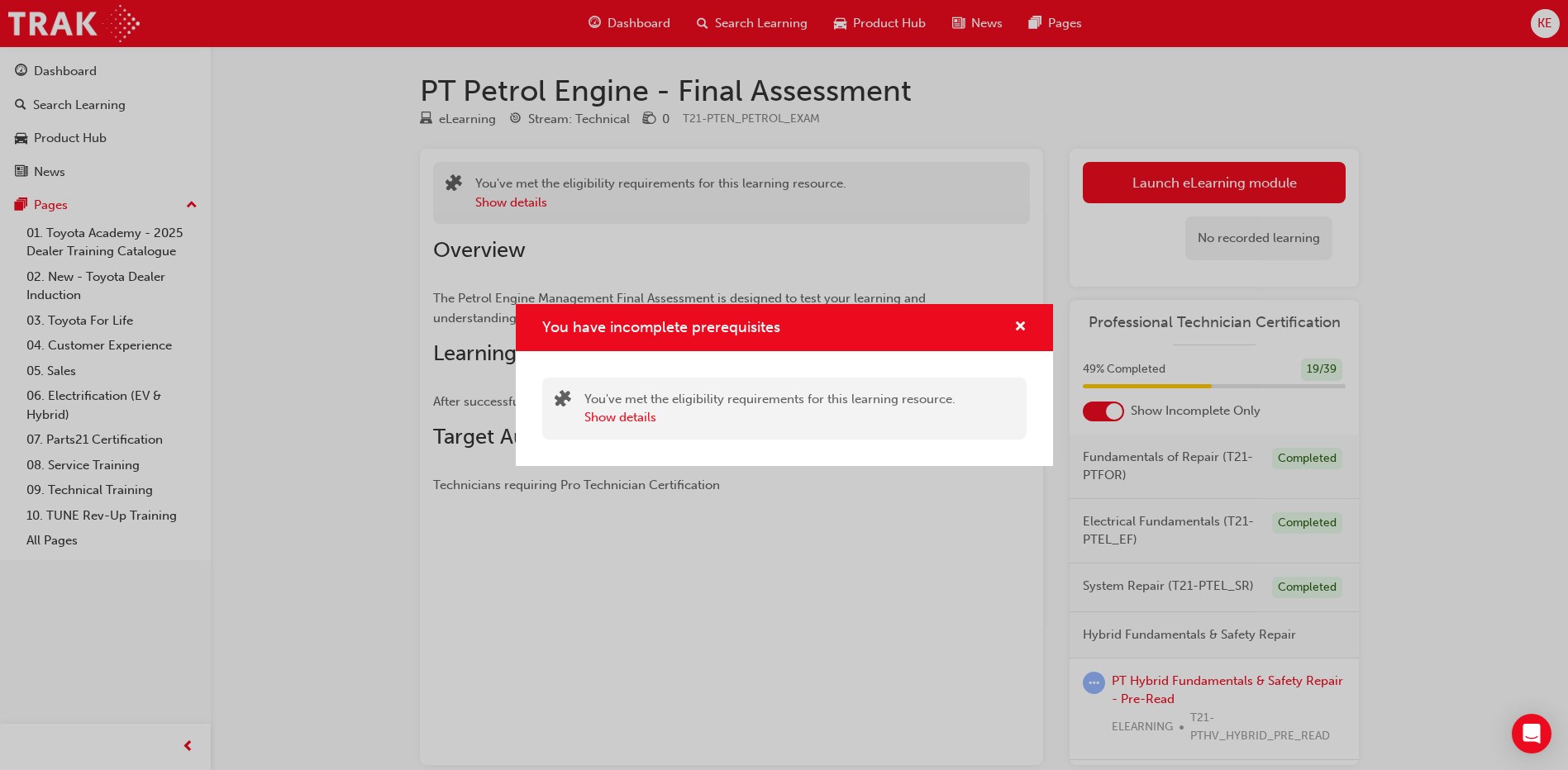
click at [1013, 319] on div "You have incomplete prerequisites" at bounding box center [1014, 327] width 26 height 21
click at [1015, 324] on span "cross-icon" at bounding box center [1020, 327] width 12 height 15
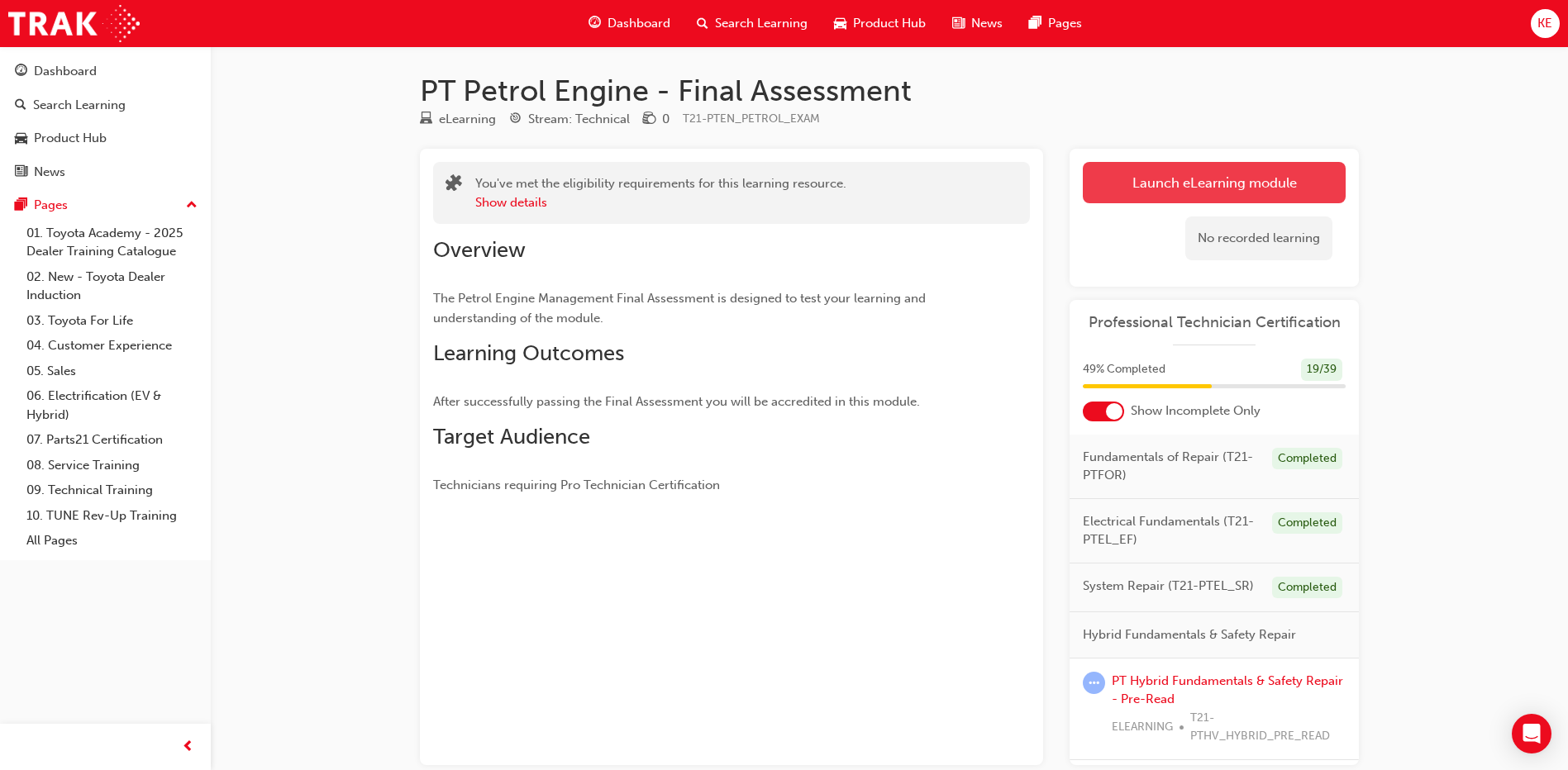
click at [1124, 198] on button "Launch eLearning module" at bounding box center [1214, 183] width 263 height 42
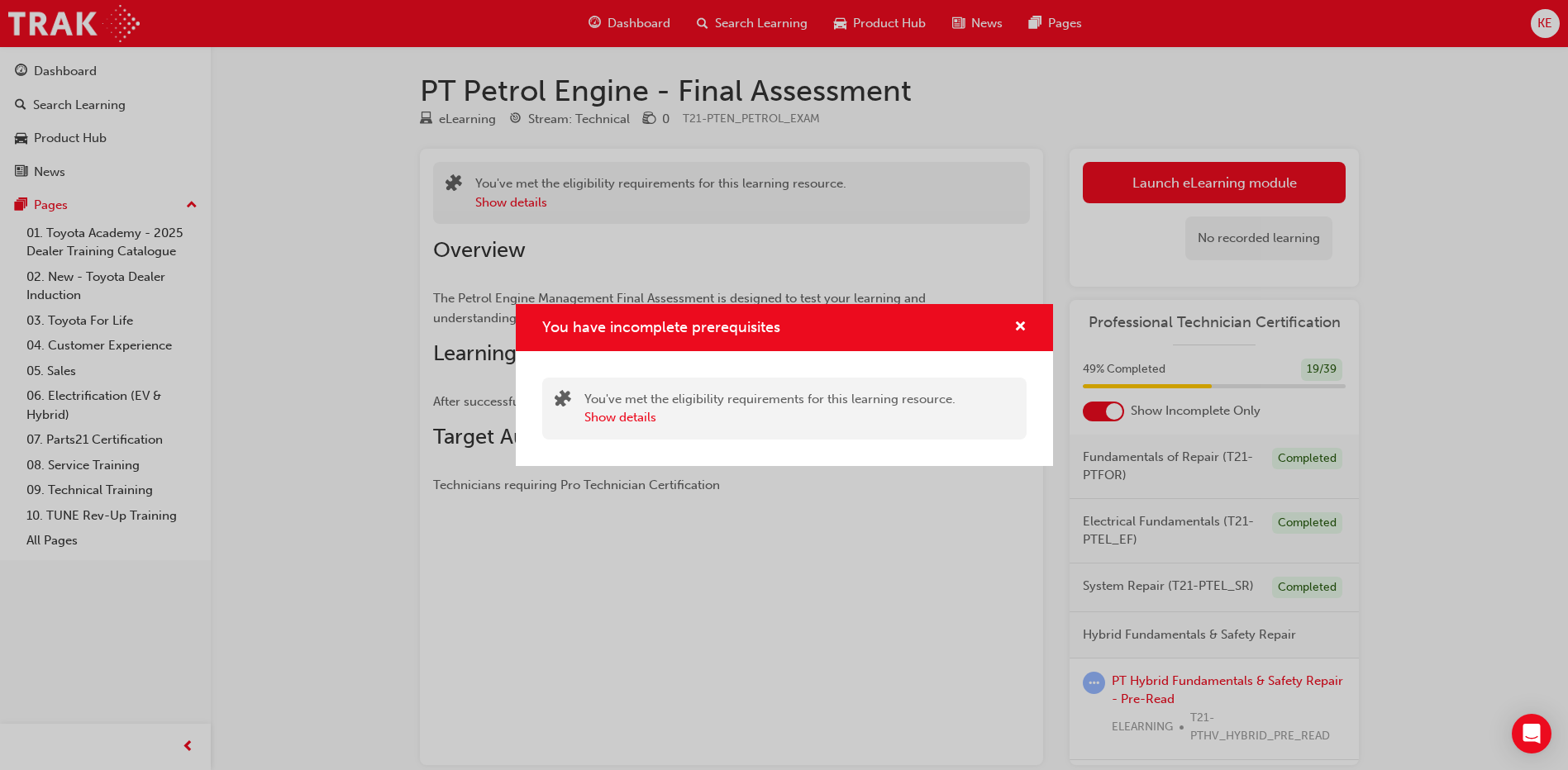
click at [1029, 330] on div "You have incomplete prerequisites" at bounding box center [784, 327] width 537 height 47
click at [1021, 329] on span "cross-icon" at bounding box center [1020, 327] width 12 height 15
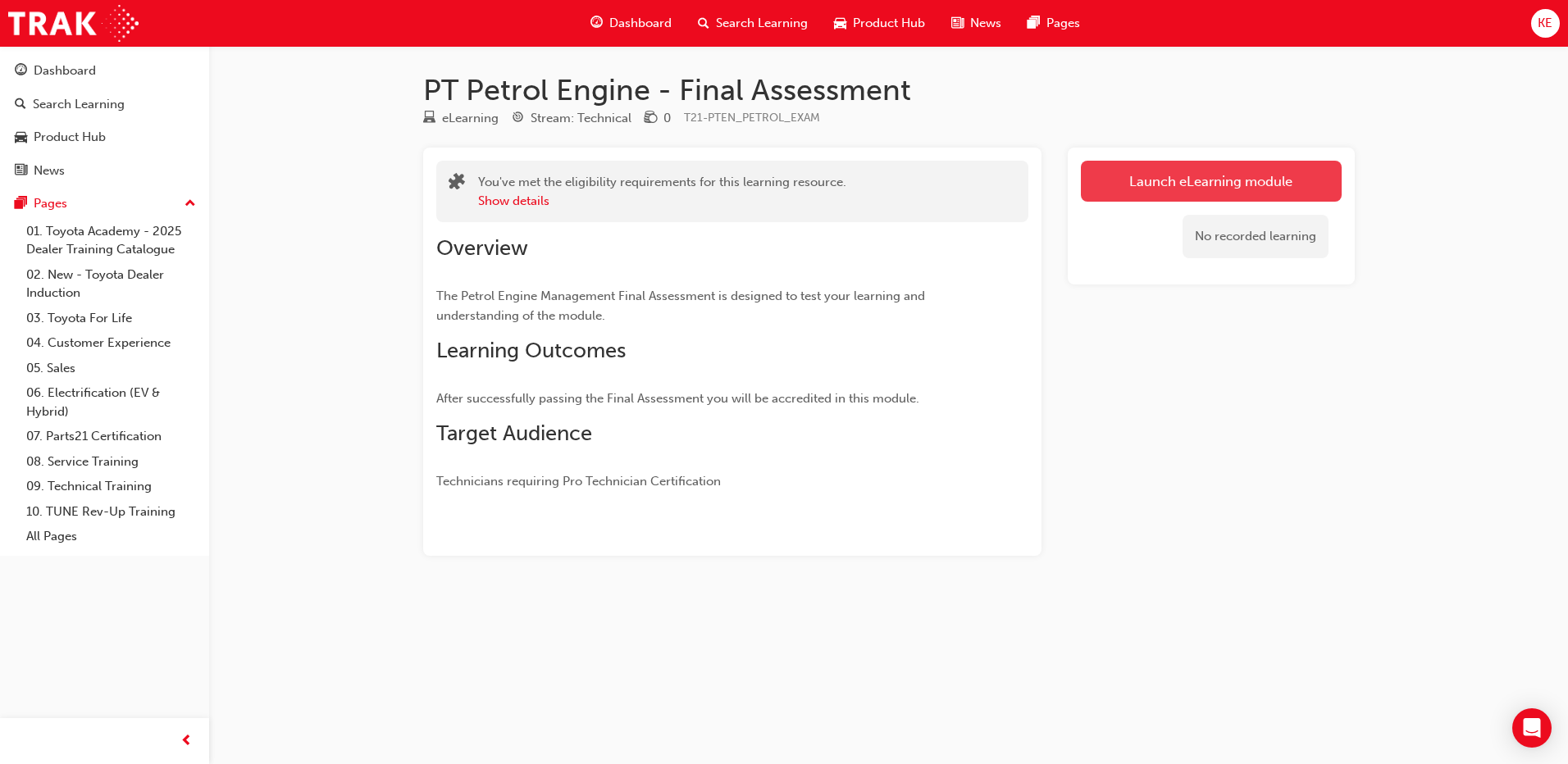
click at [1210, 188] on link "Launch eLearning module" at bounding box center [1212, 182] width 261 height 41
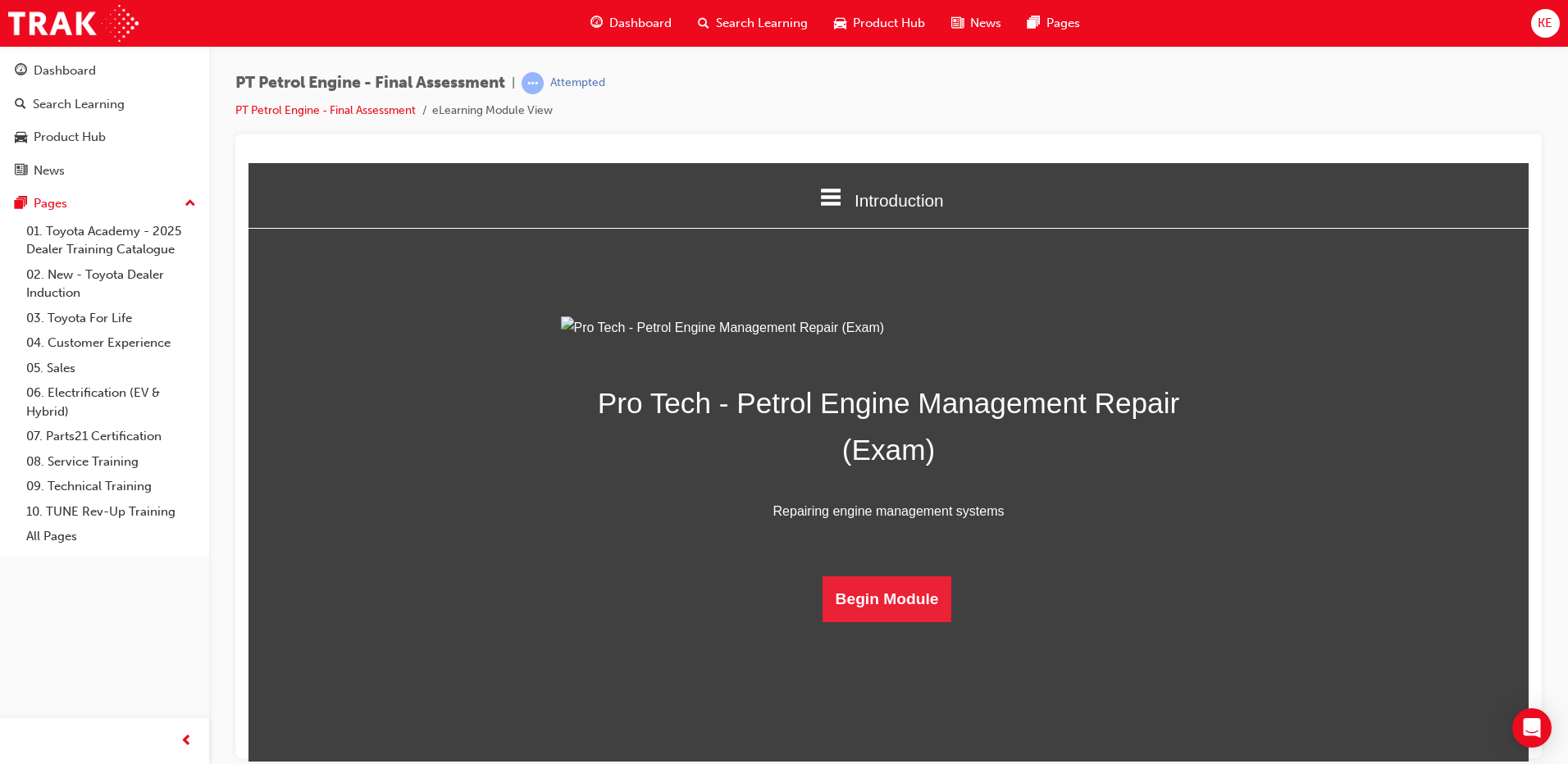
scroll to position [41, 0]
click at [869, 622] on button "Begin Module" at bounding box center [887, 598] width 129 height 46
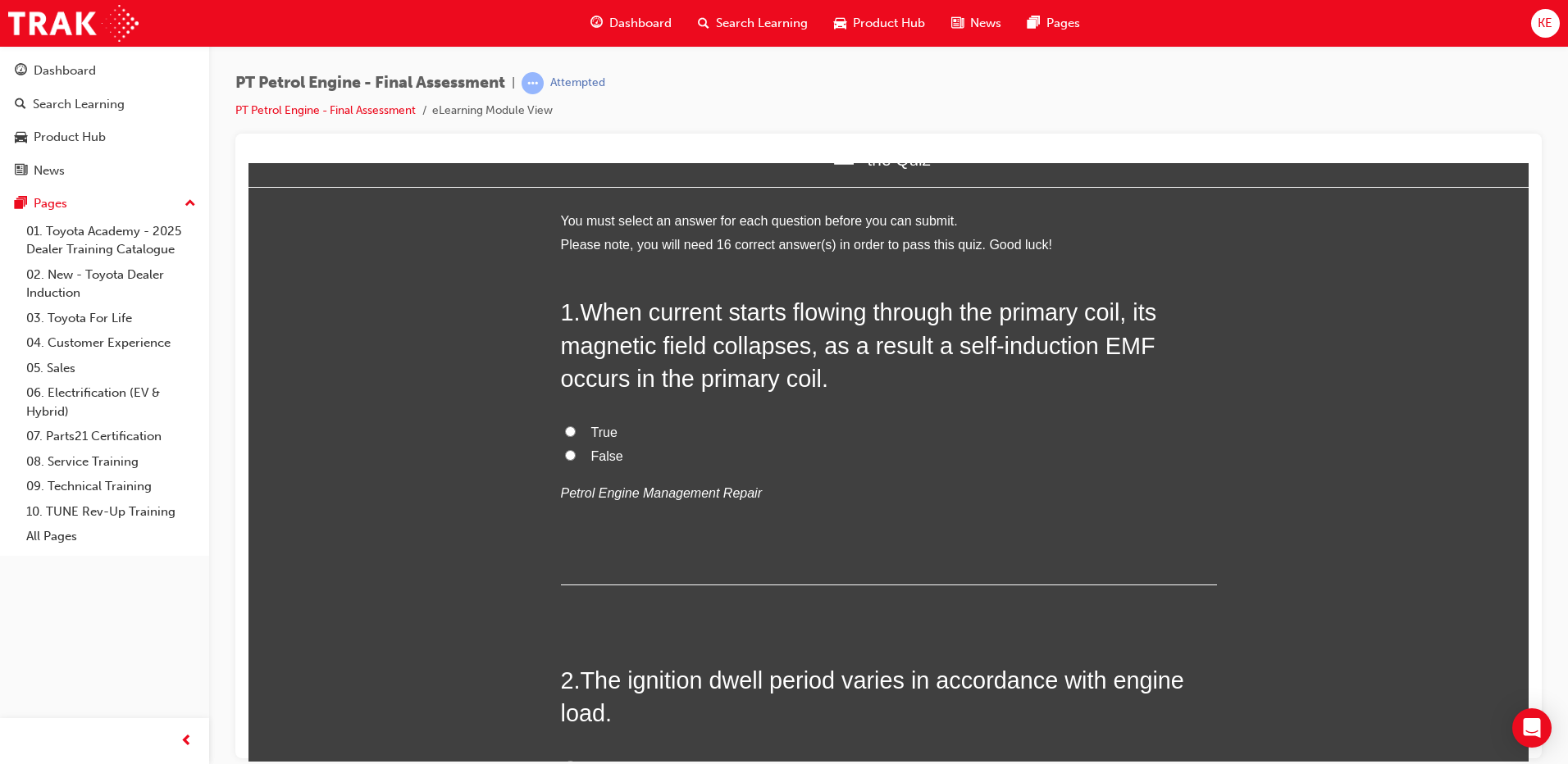
scroll to position [0, 0]
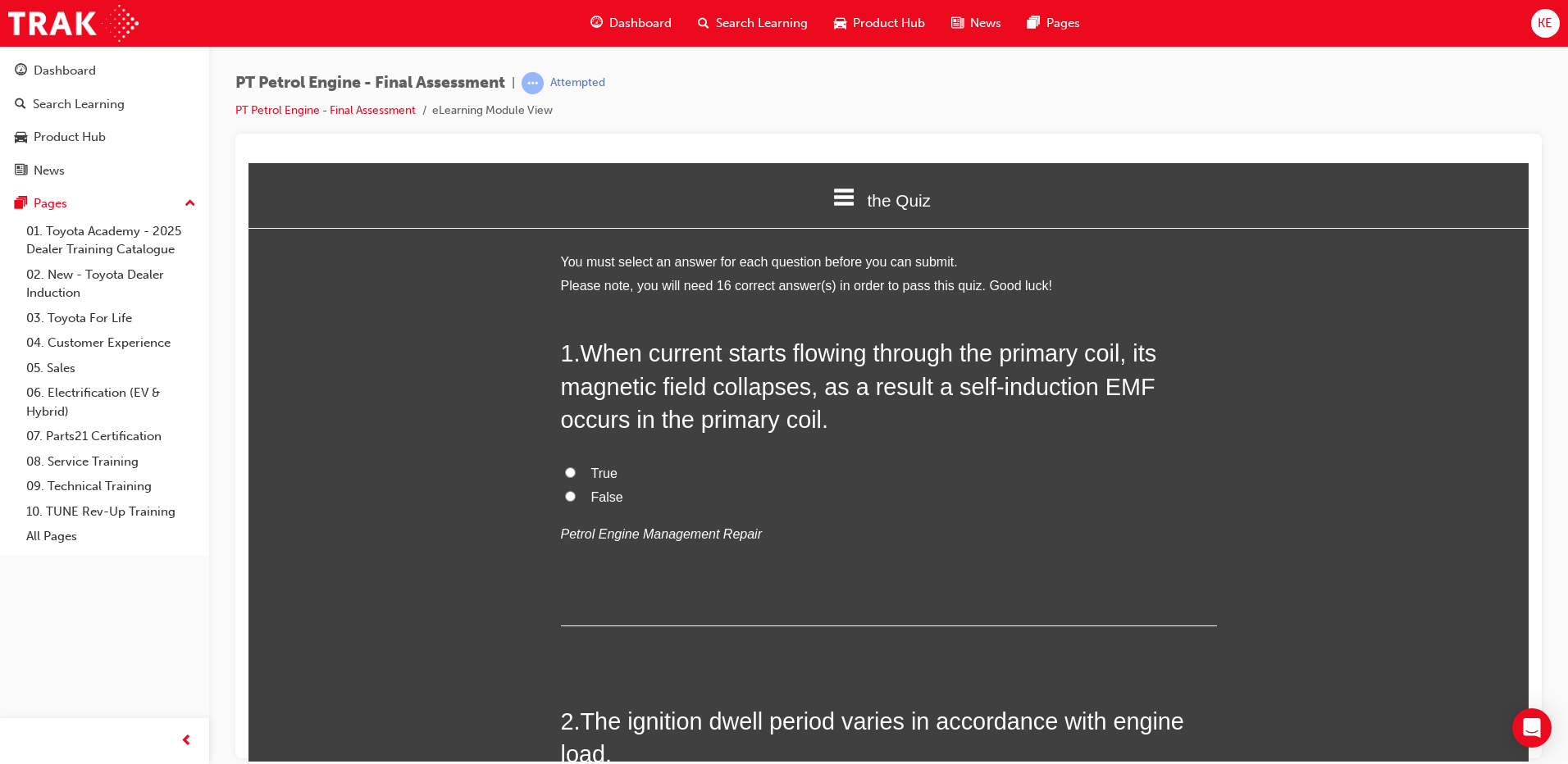
click at [566, 468] on input "True" at bounding box center [570, 472] width 11 height 11
radio input "true"
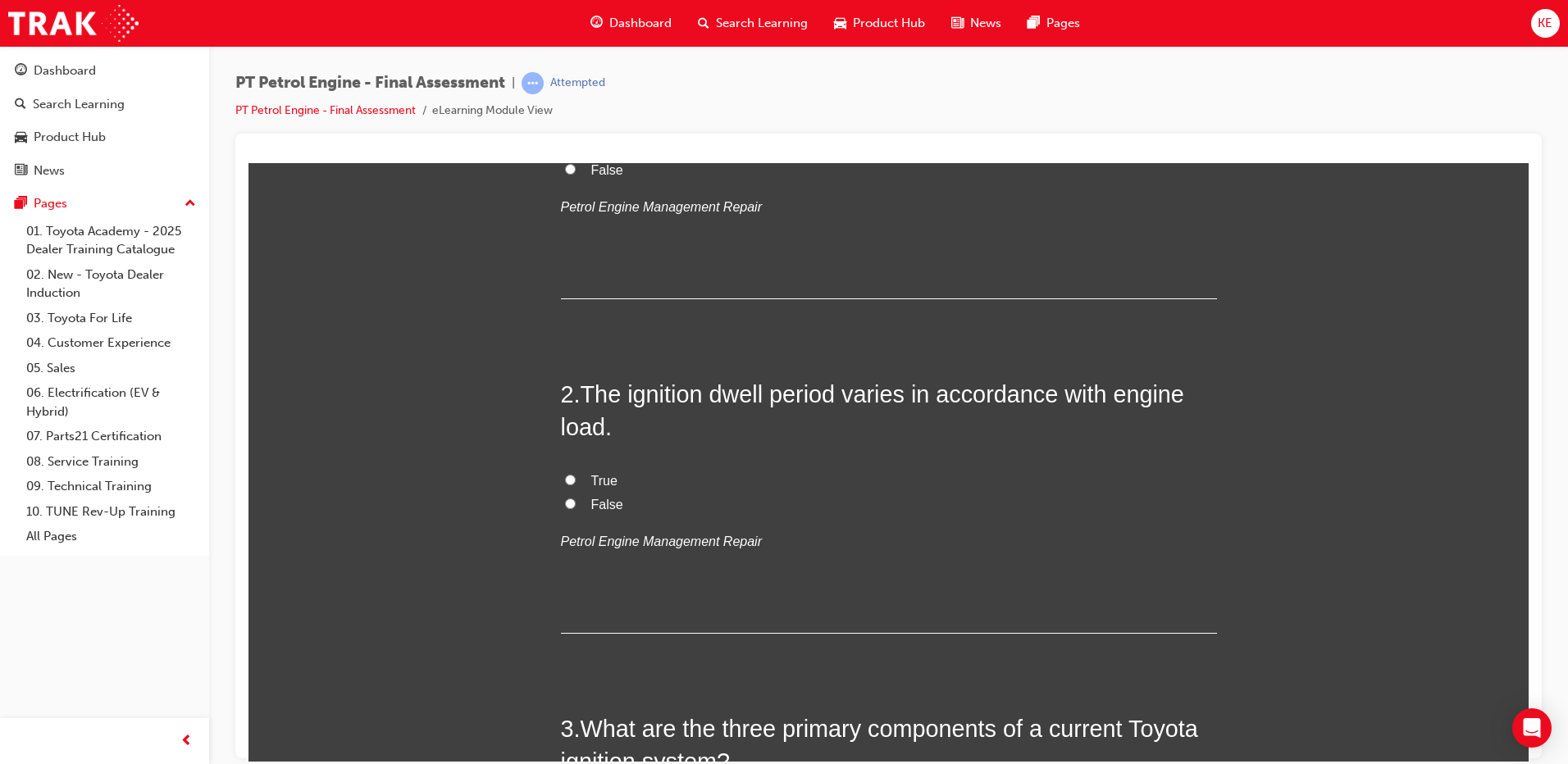
scroll to position [328, 0]
click at [561, 478] on label "True" at bounding box center [889, 480] width 657 height 24
click at [565, 478] on input "True" at bounding box center [570, 478] width 11 height 11
radio input "true"
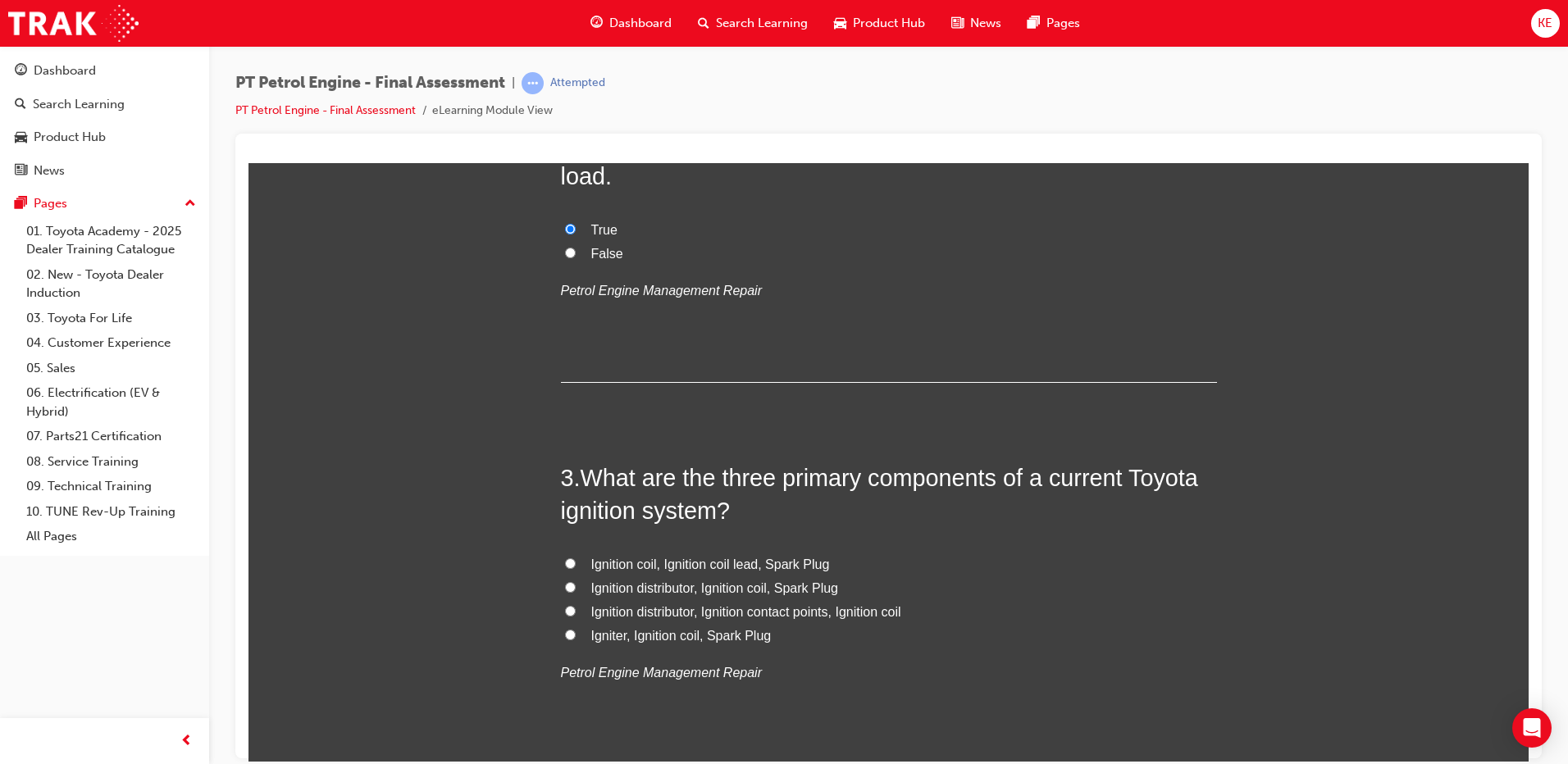
scroll to position [656, 0]
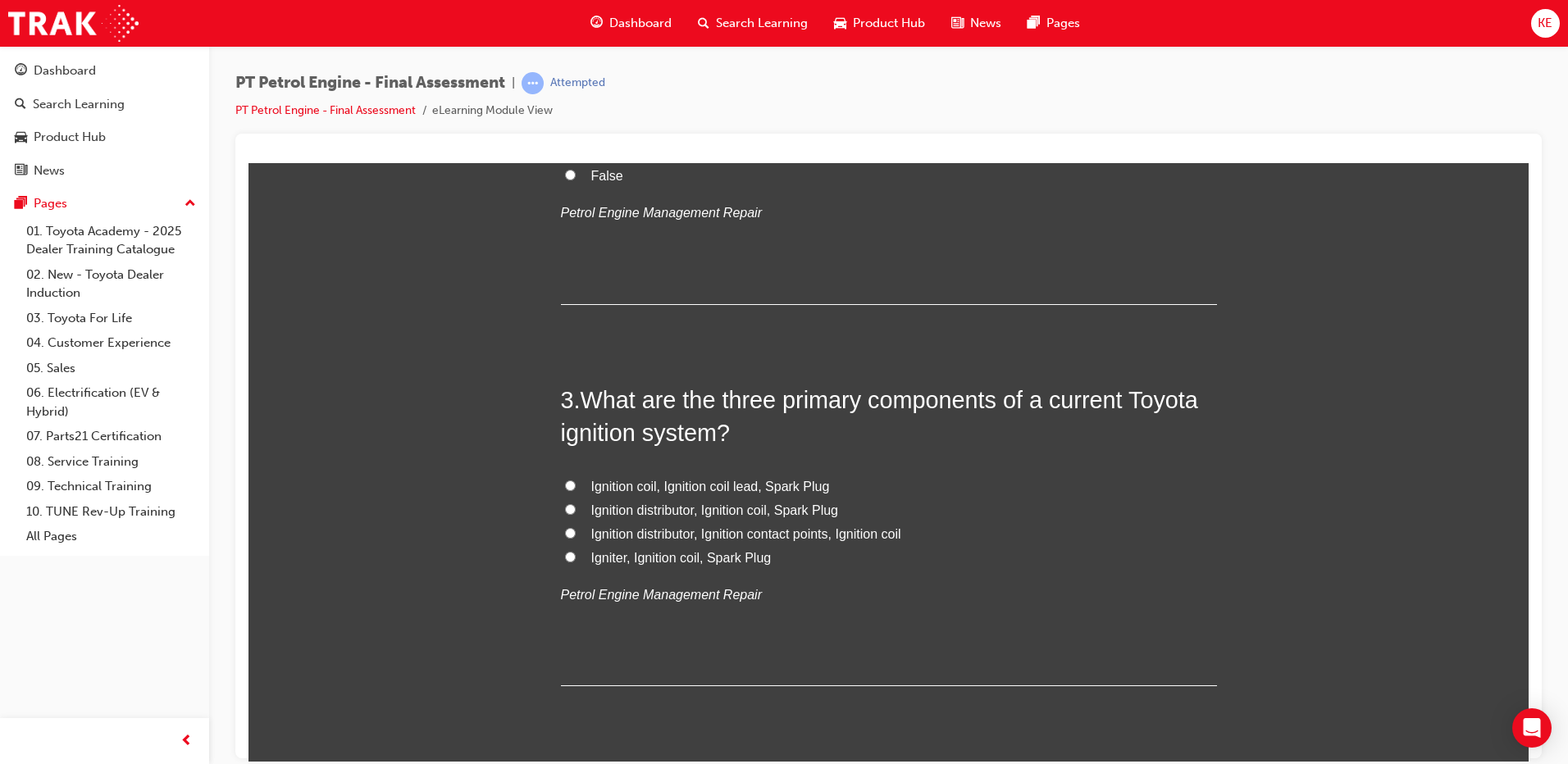
click at [565, 489] on input "Ignition coil, Ignition coil lead, Spark Plug" at bounding box center [570, 485] width 11 height 11
radio input "true"
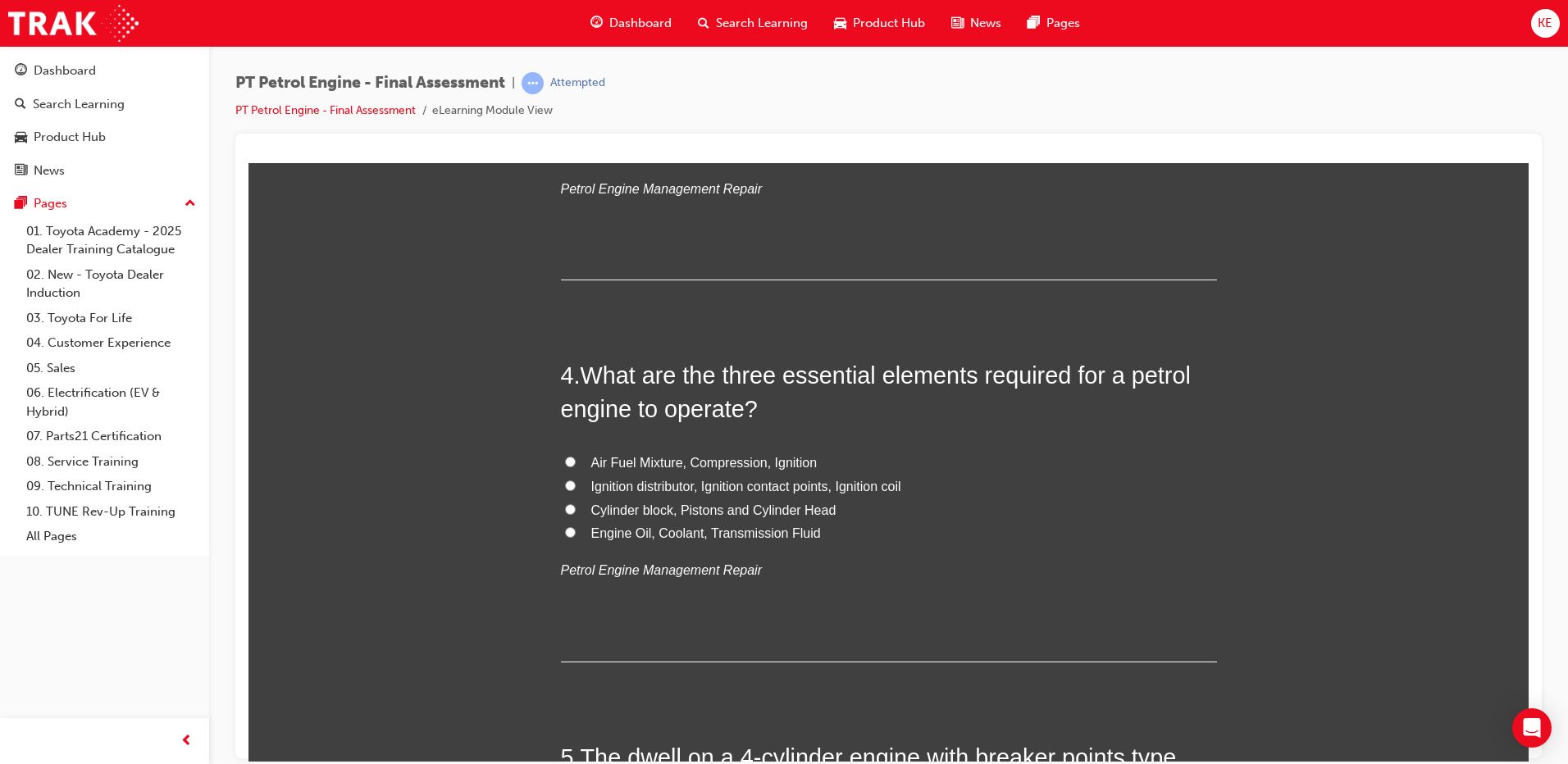
scroll to position [1066, 0]
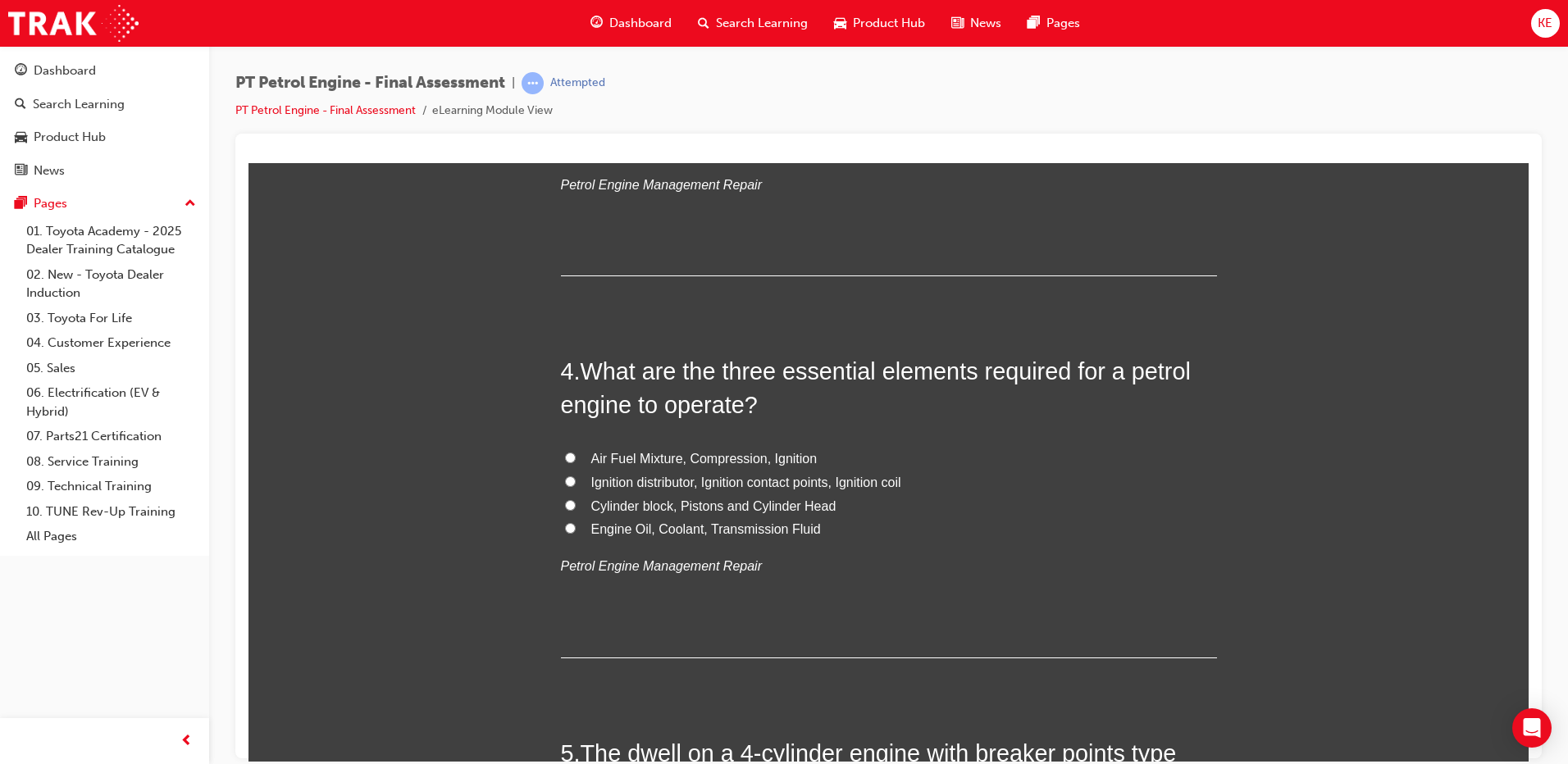
click at [565, 454] on input "Air Fuel Mixture, Compression, Ignition" at bounding box center [570, 457] width 11 height 11
radio input "true"
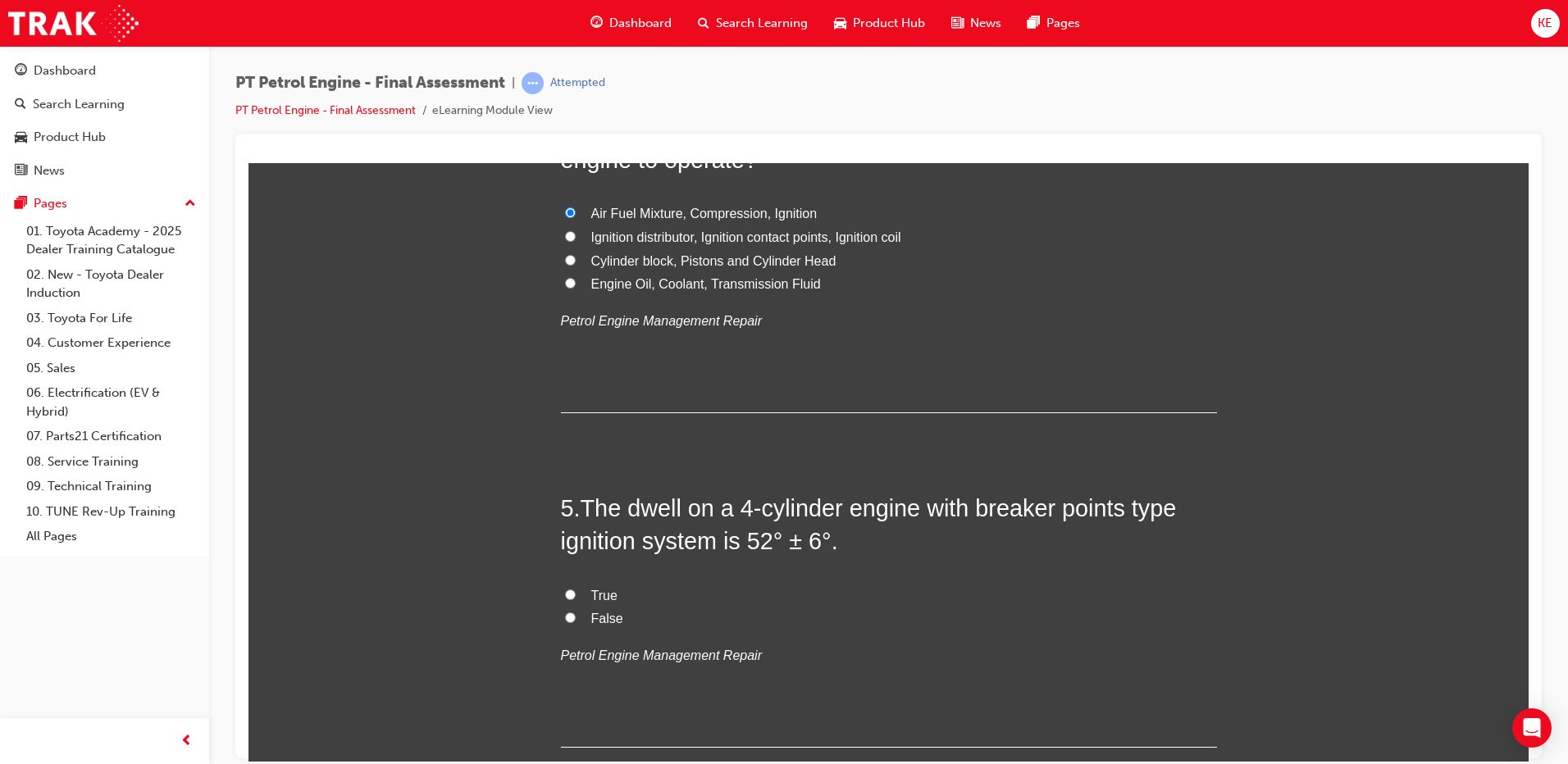
scroll to position [1312, 0]
click at [561, 584] on label "True" at bounding box center [889, 595] width 657 height 24
click at [565, 588] on input "True" at bounding box center [570, 593] width 11 height 11
radio input "true"
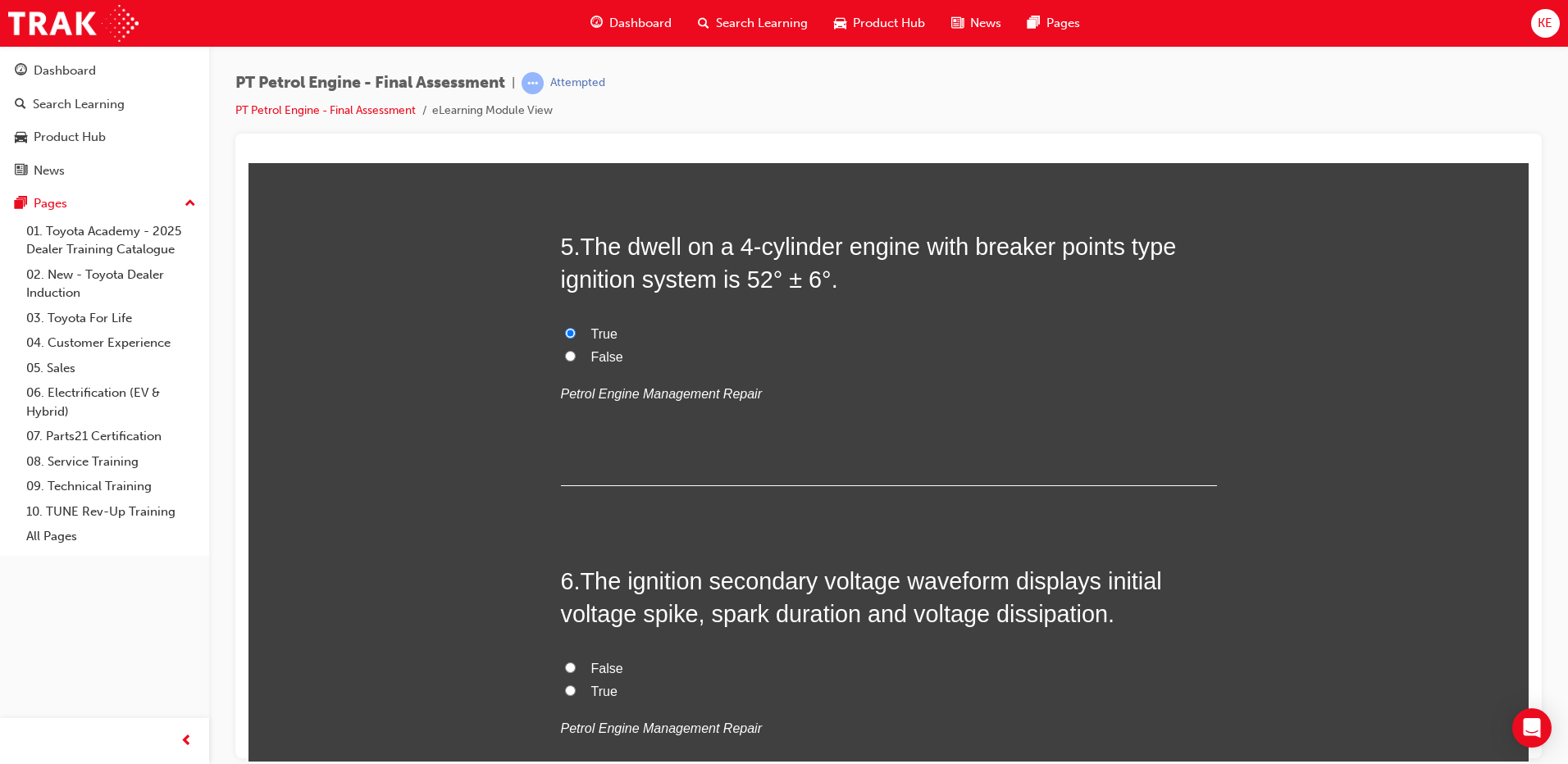
scroll to position [1804, 0]
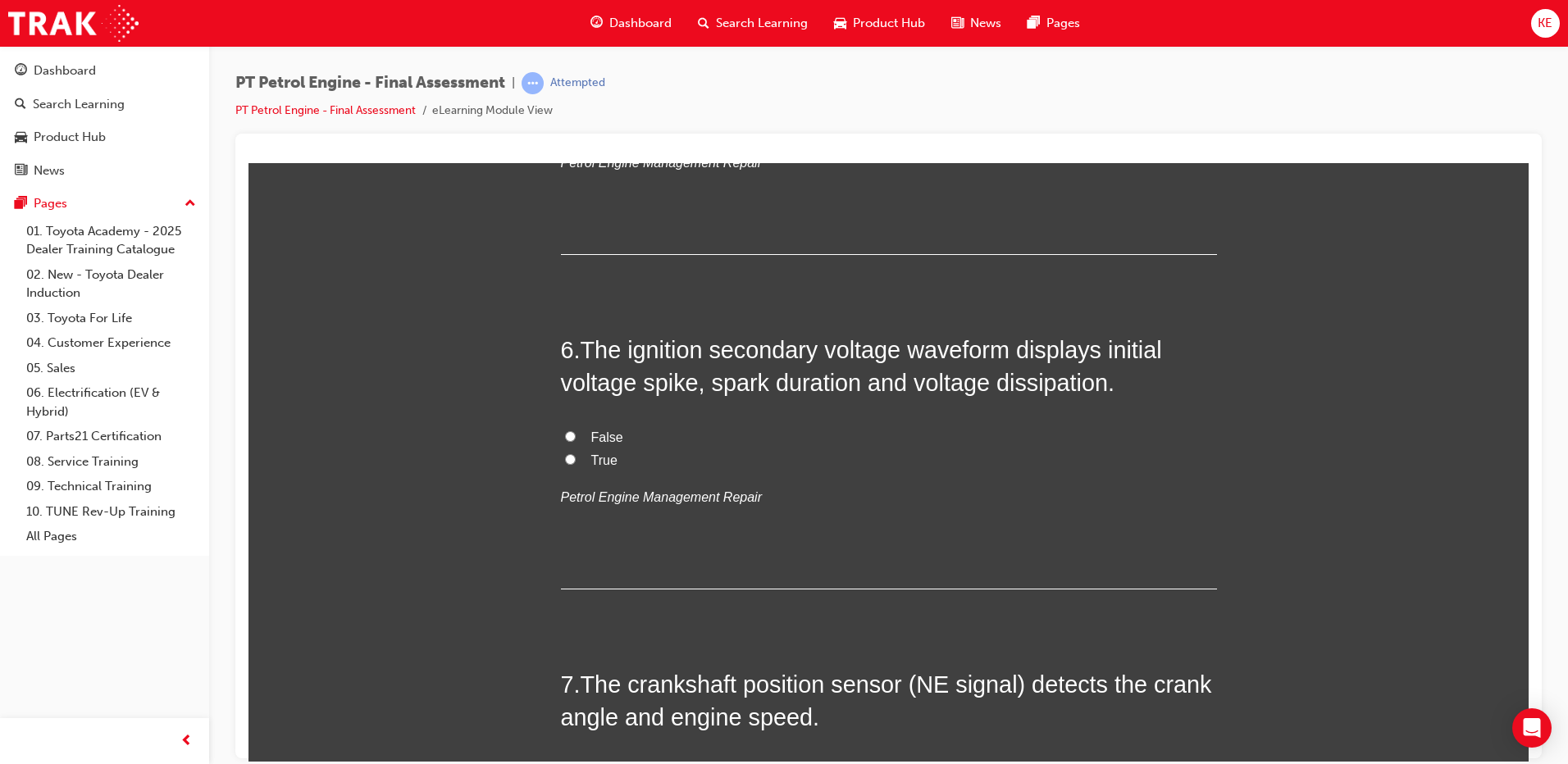
click at [570, 435] on label "False" at bounding box center [889, 437] width 657 height 24
click at [570, 435] on input "False" at bounding box center [570, 435] width 11 height 11
radio input "true"
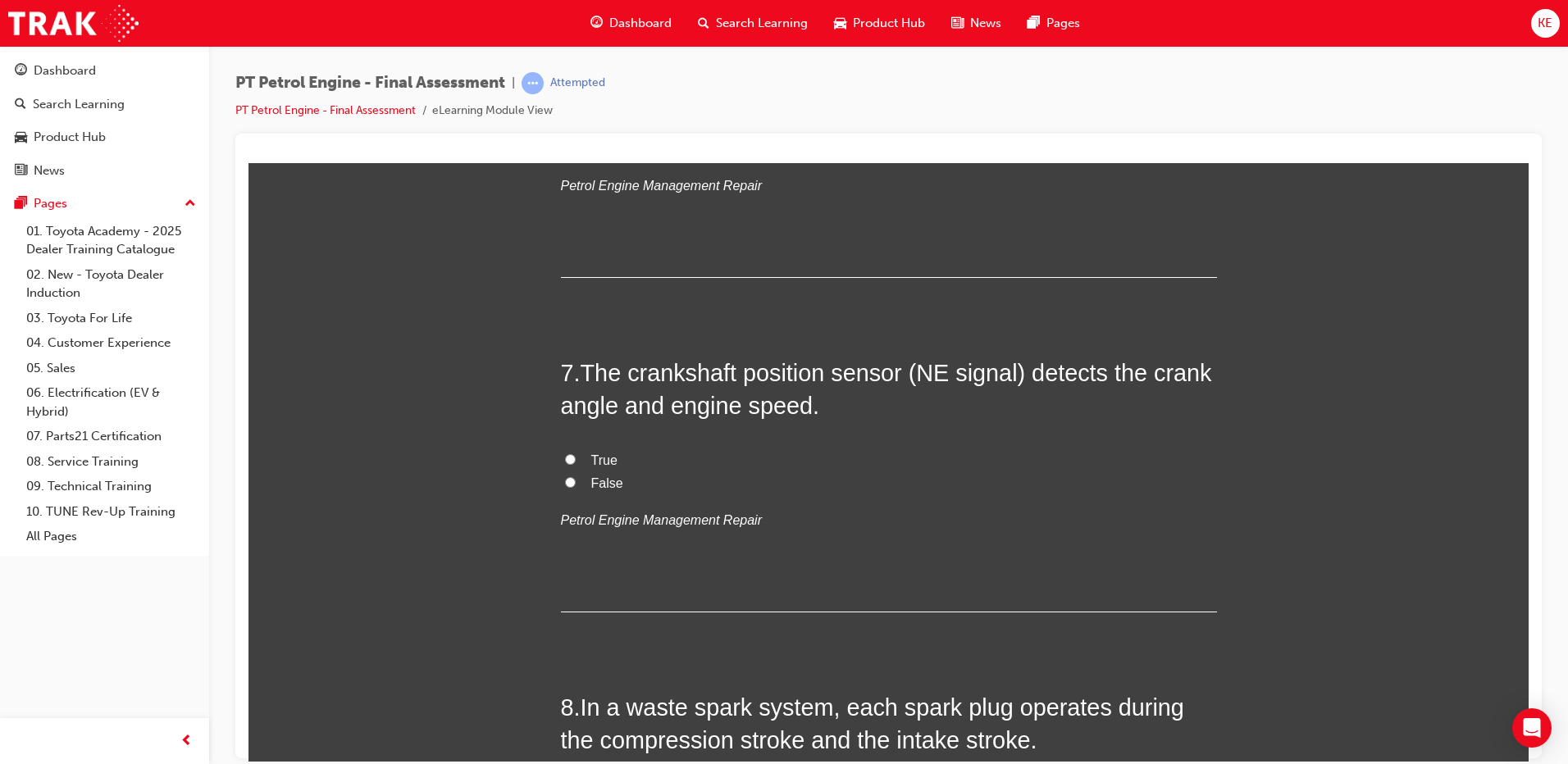
scroll to position [2132, 0]
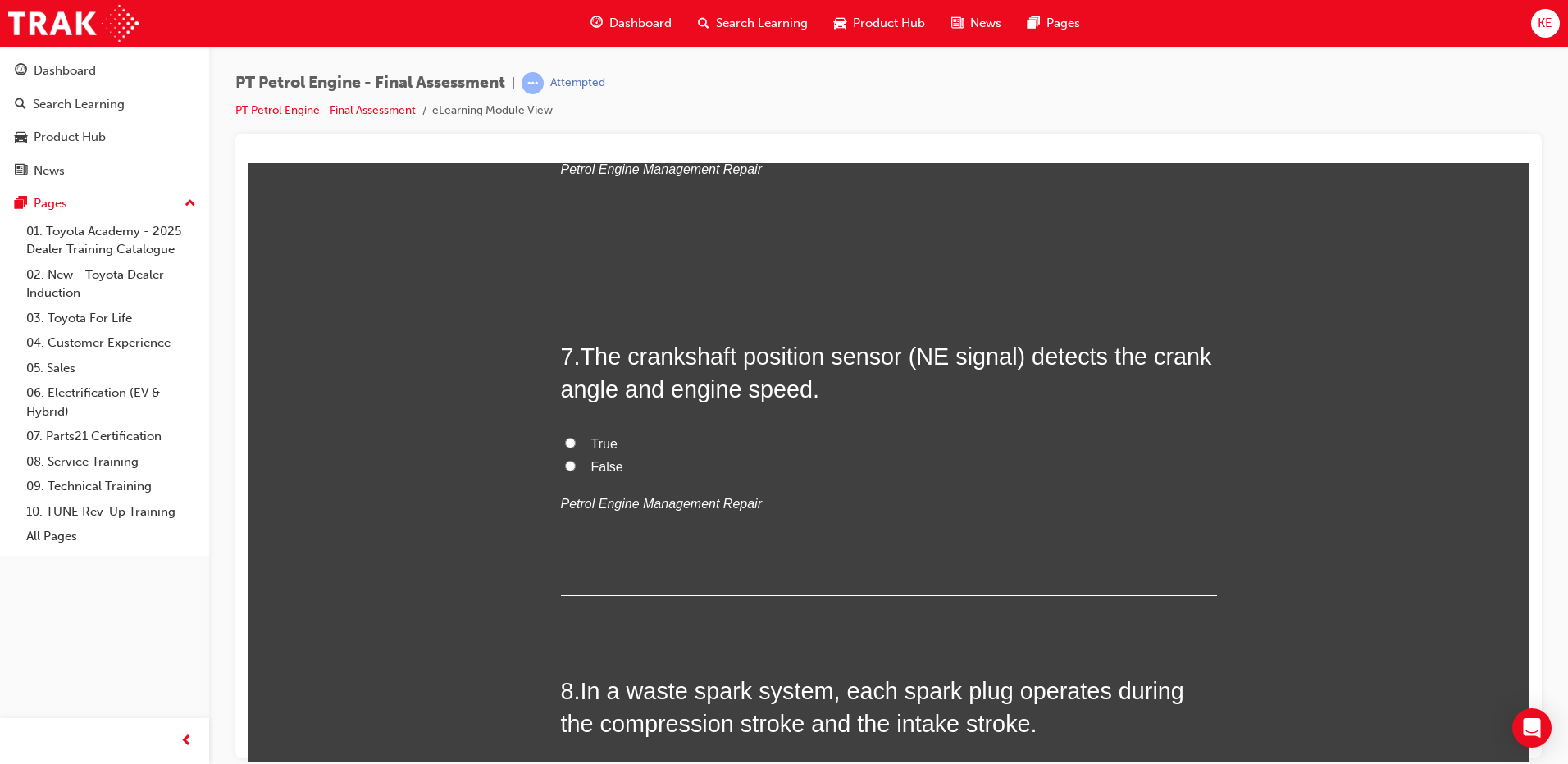
click at [565, 468] on input "False" at bounding box center [570, 465] width 11 height 11
radio input "true"
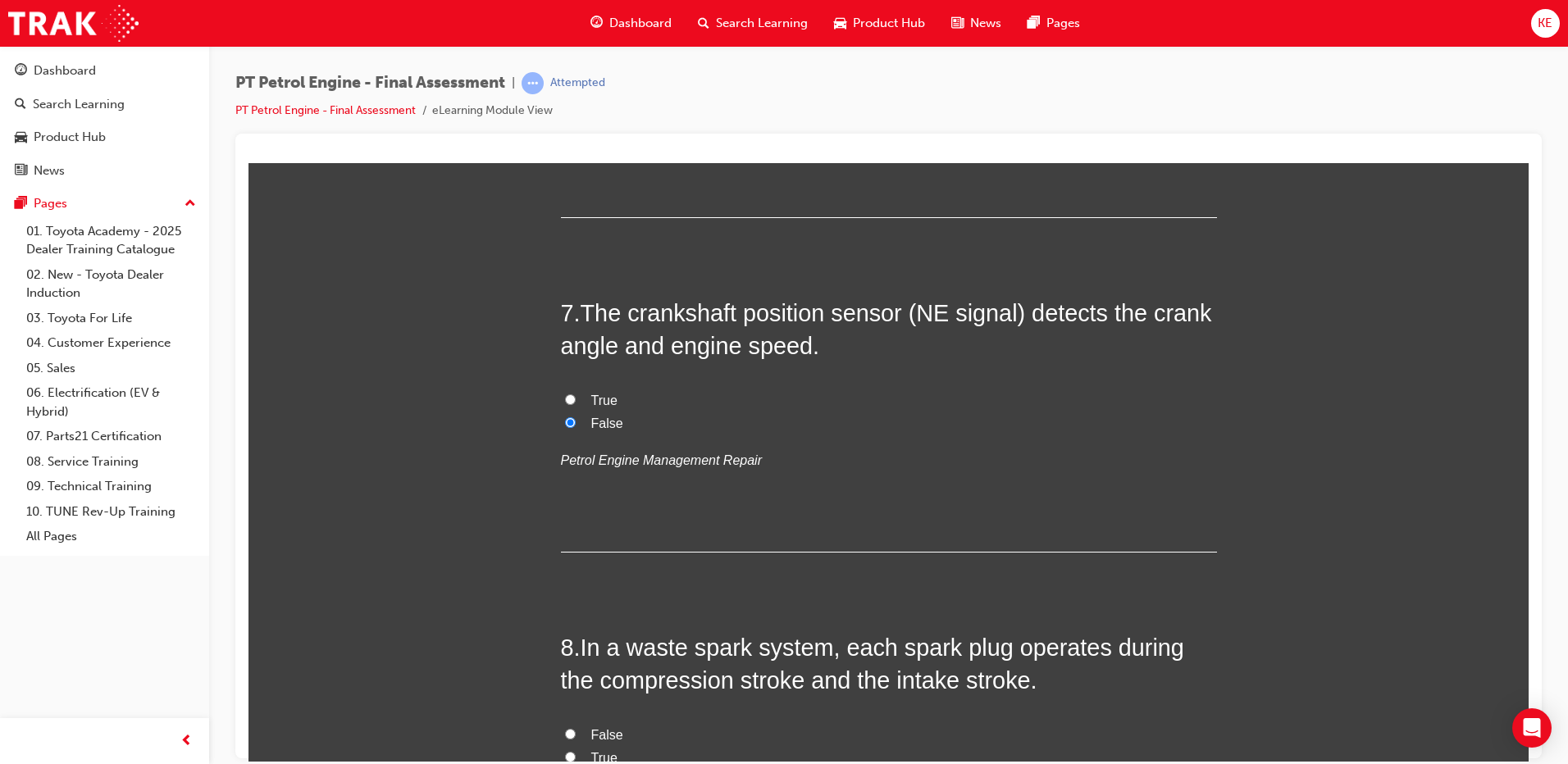
scroll to position [2214, 0]
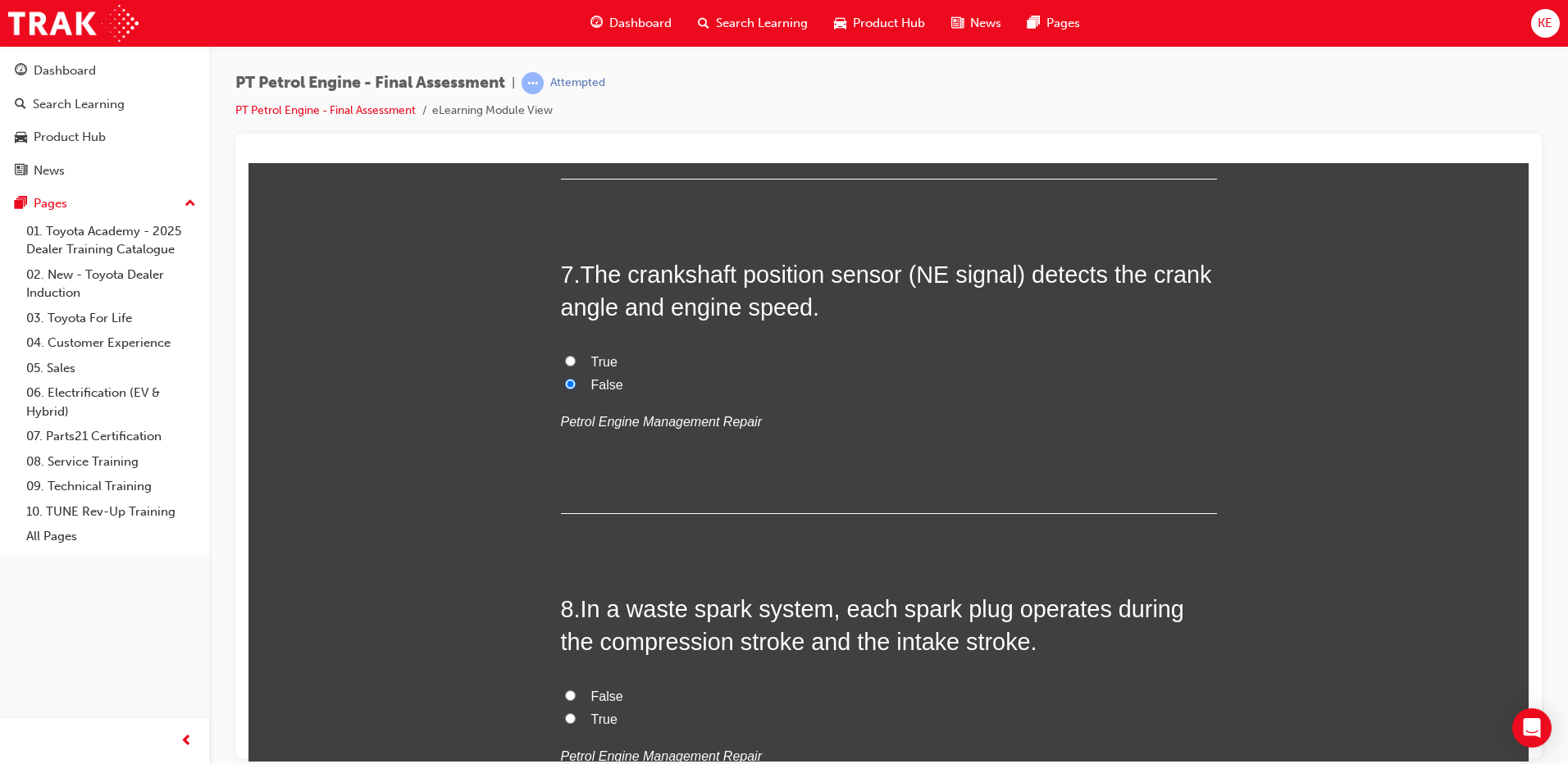
click at [565, 362] on input "True" at bounding box center [570, 360] width 11 height 11
radio input "true"
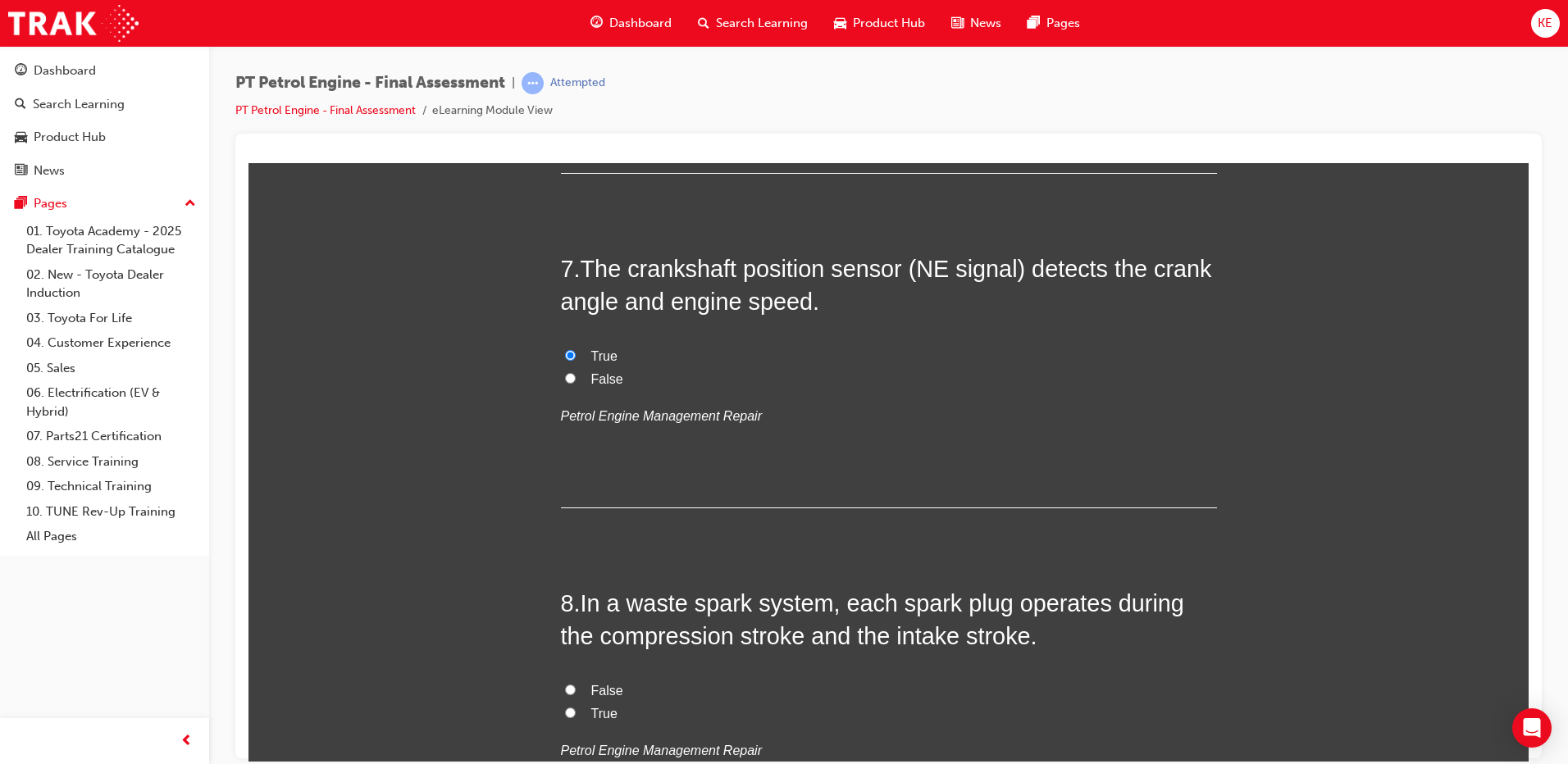
scroll to position [2542, 0]
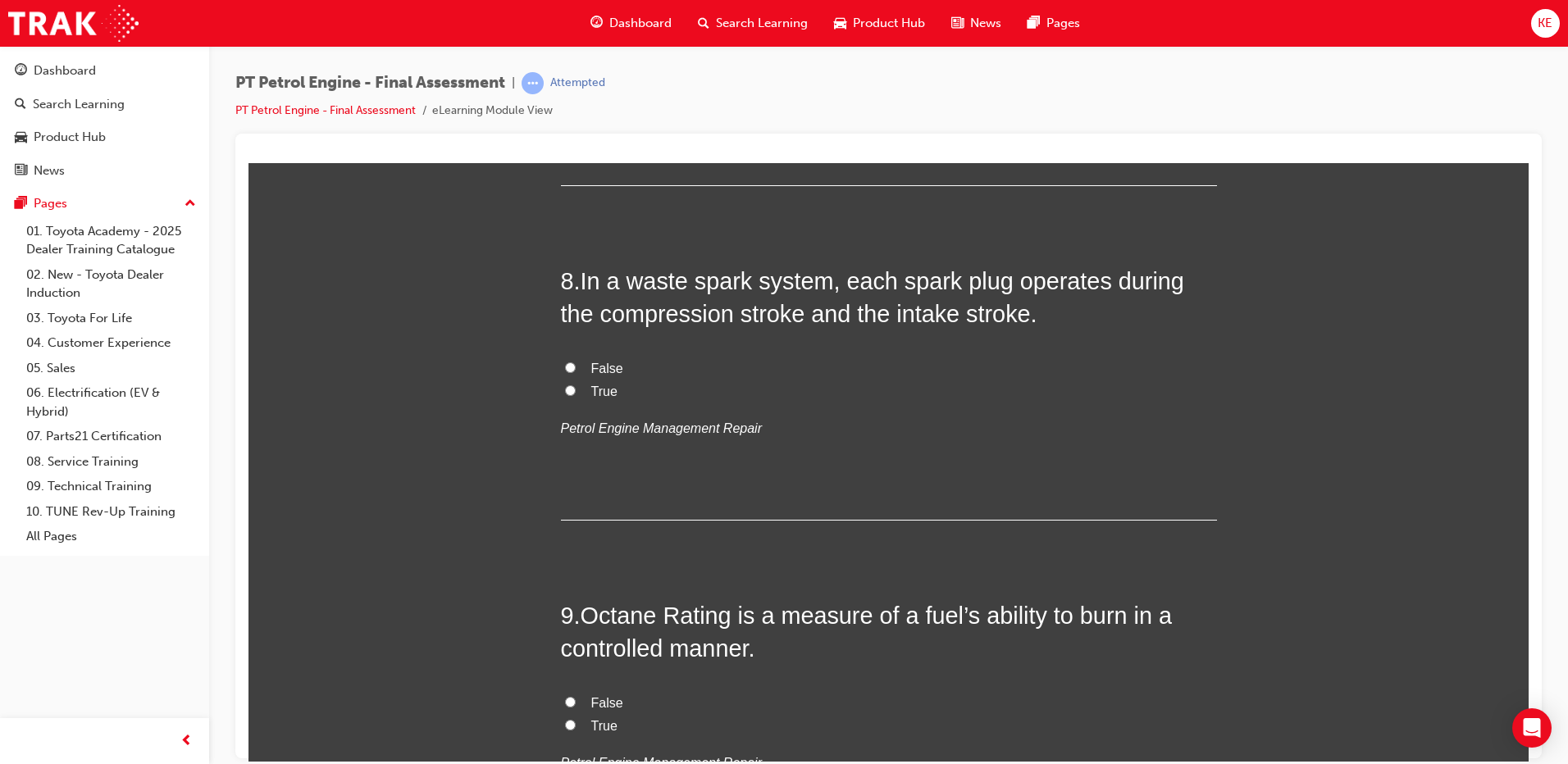
click at [573, 373] on label "False" at bounding box center [889, 368] width 657 height 24
click at [573, 372] on input "False" at bounding box center [570, 366] width 11 height 11
radio input "true"
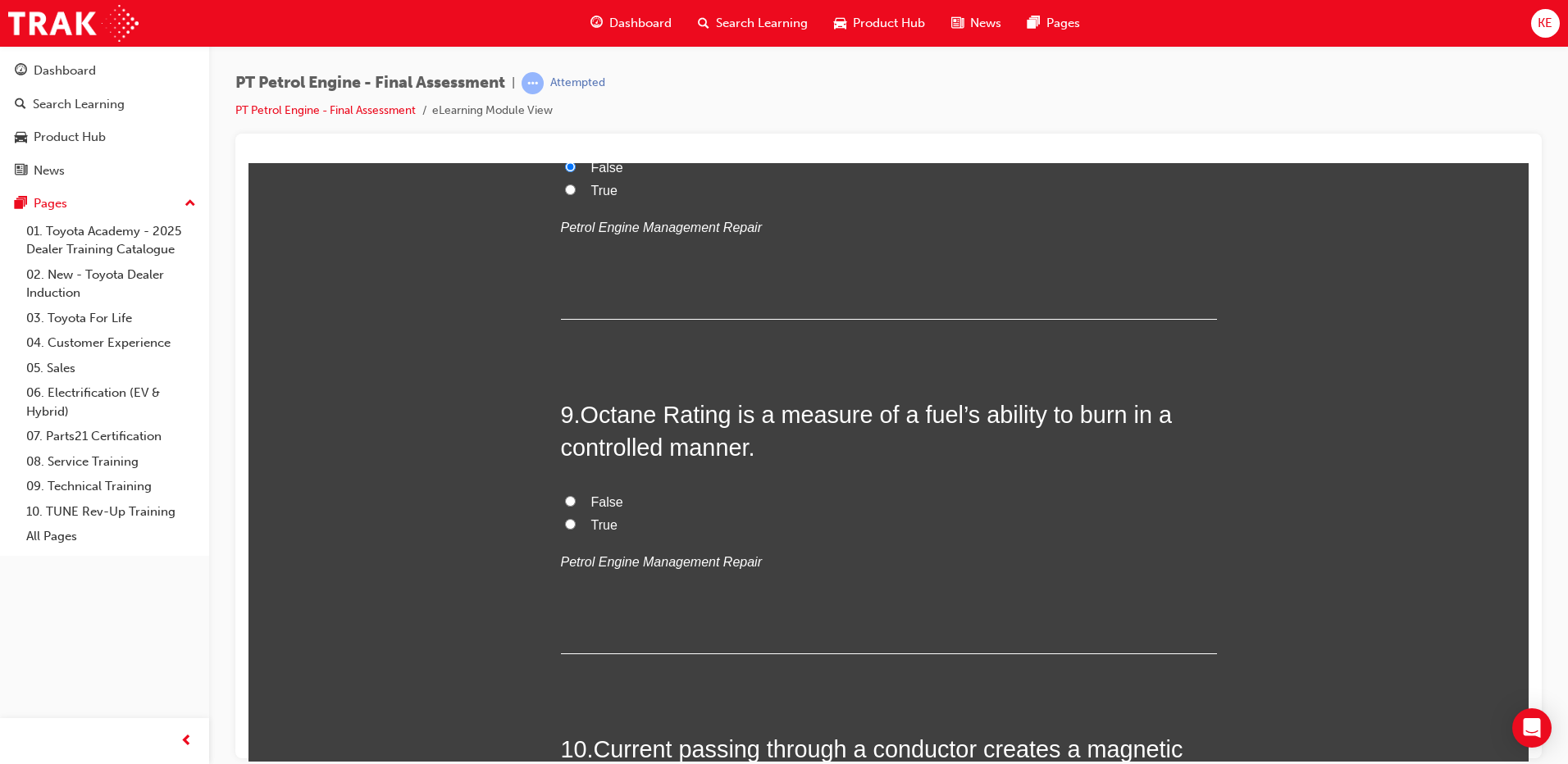
scroll to position [2707, 0]
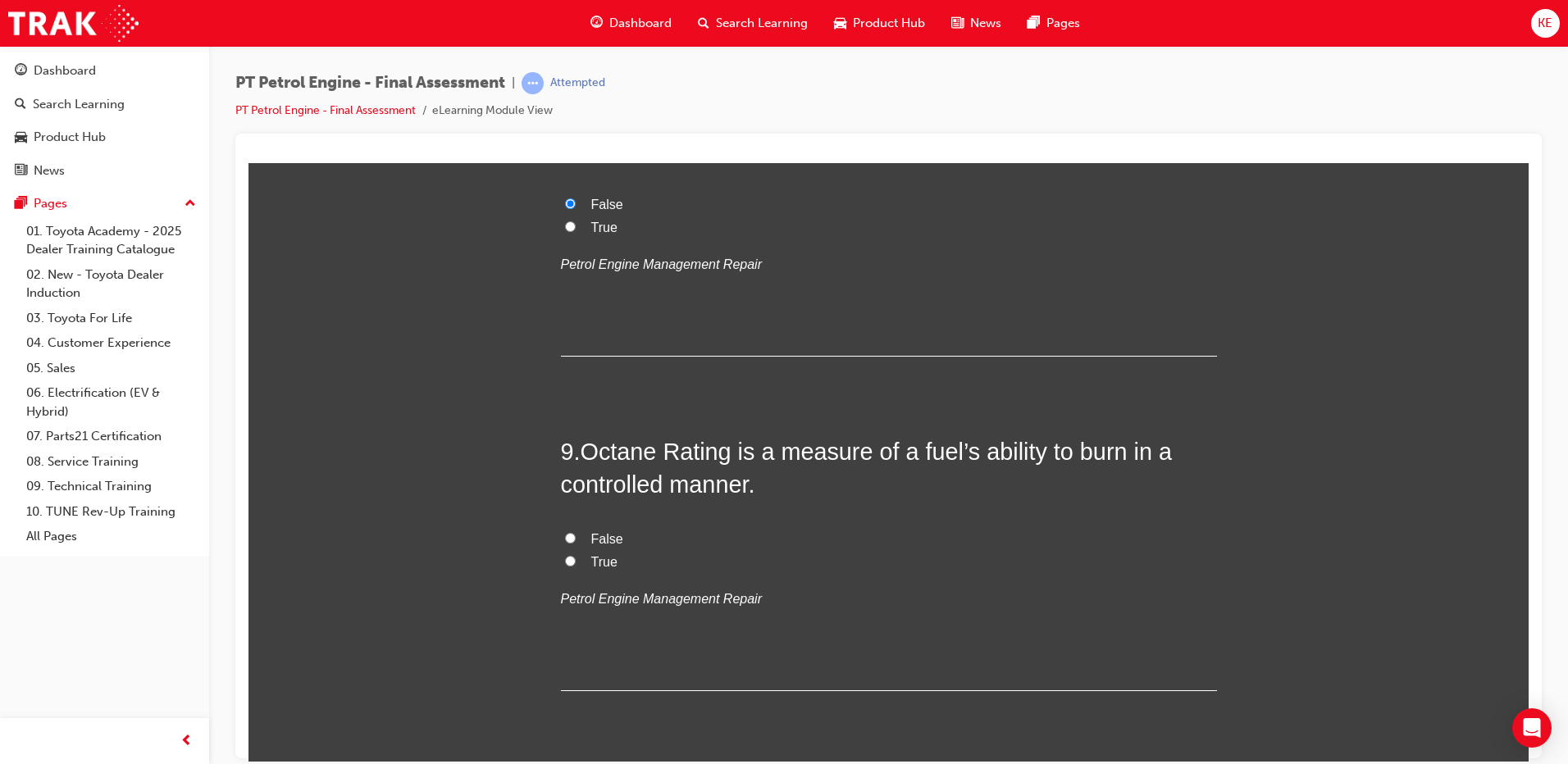
click at [565, 226] on input "True" at bounding box center [570, 225] width 11 height 11
radio input "true"
click at [570, 560] on label "True" at bounding box center [889, 562] width 657 height 24
click at [570, 560] on input "True" at bounding box center [570, 560] width 11 height 11
radio input "true"
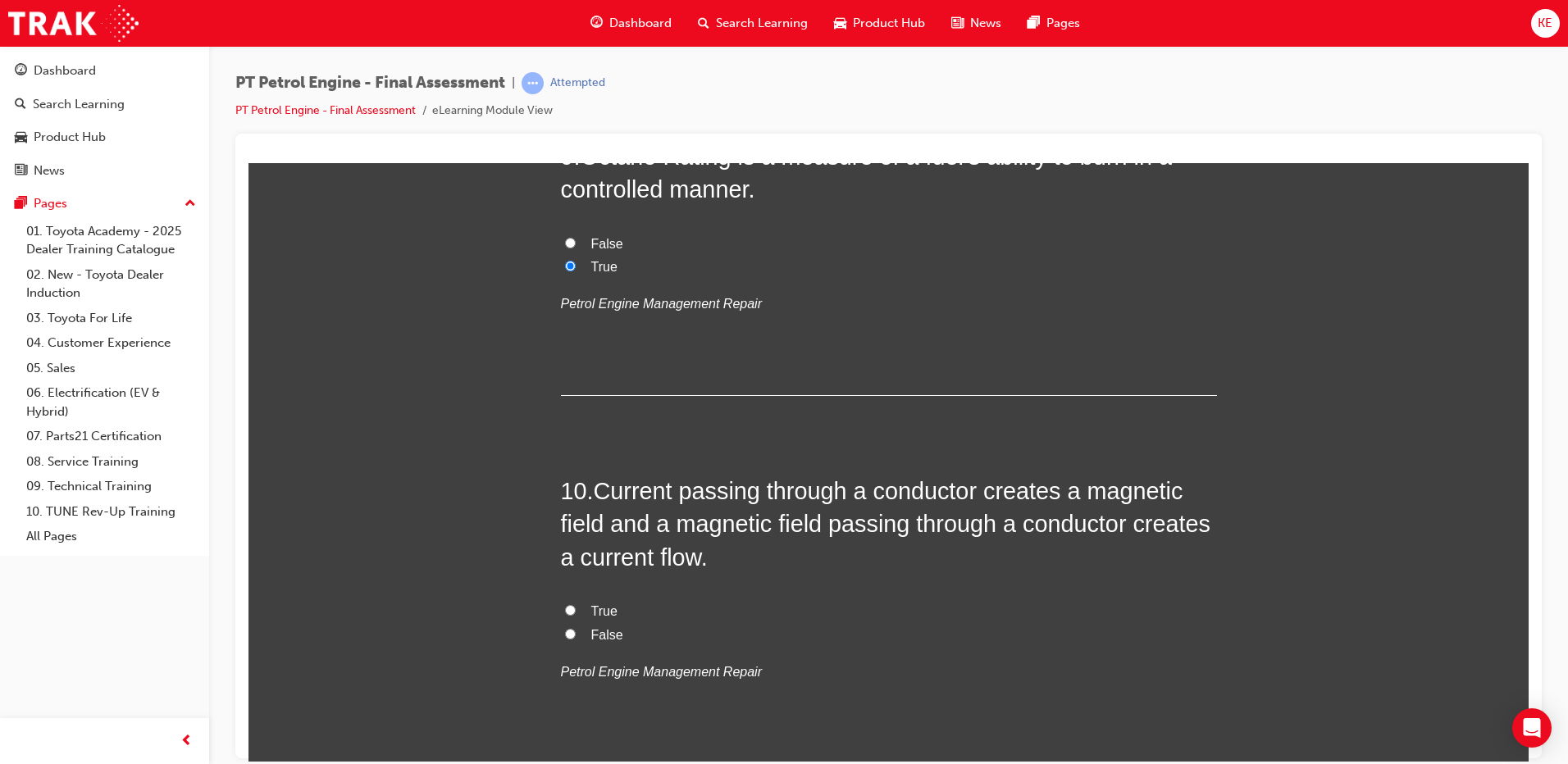
scroll to position [3198, 0]
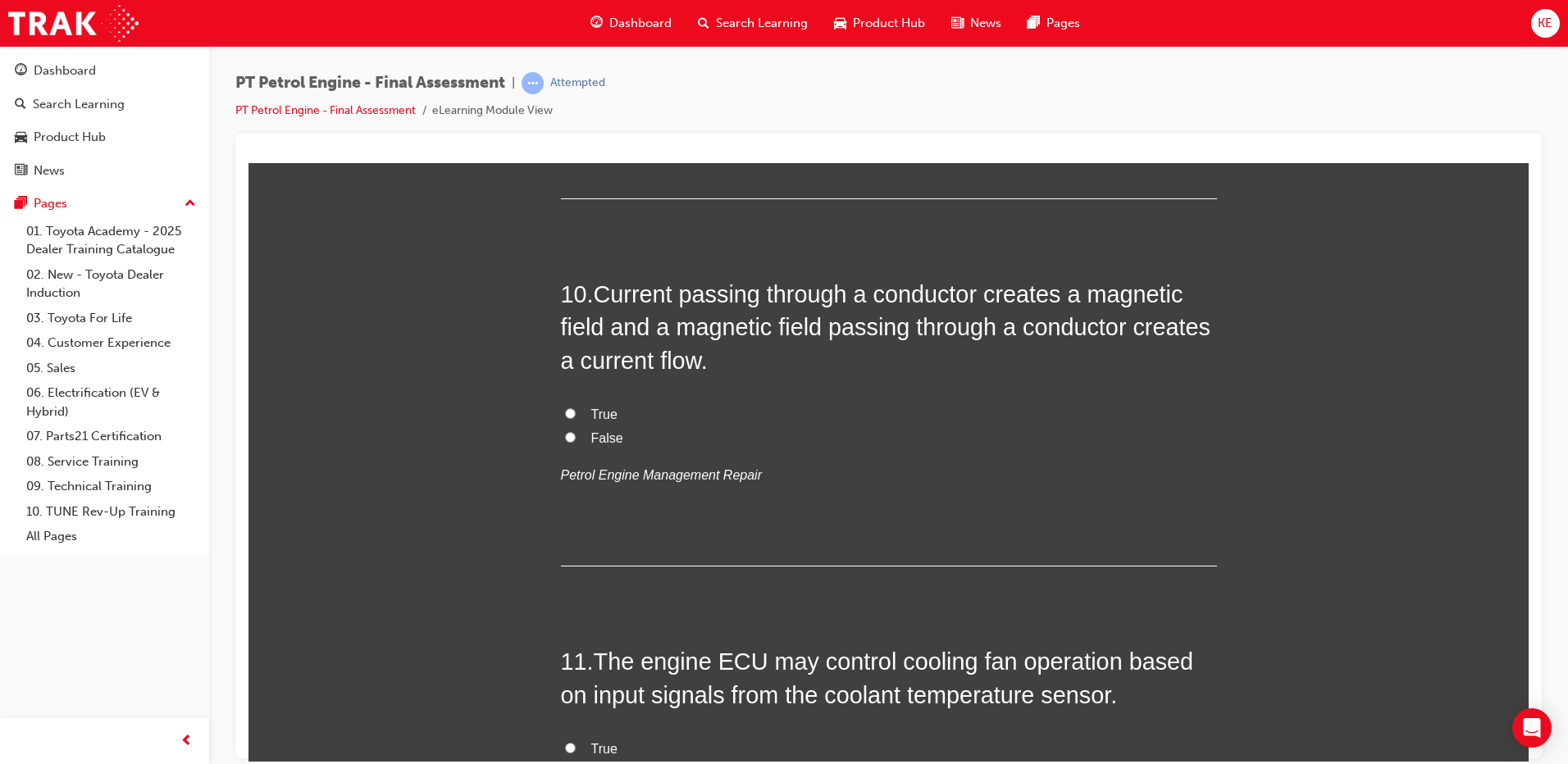
click at [565, 421] on label "True" at bounding box center [889, 415] width 657 height 24
click at [565, 419] on input "True" at bounding box center [570, 413] width 11 height 11
radio input "true"
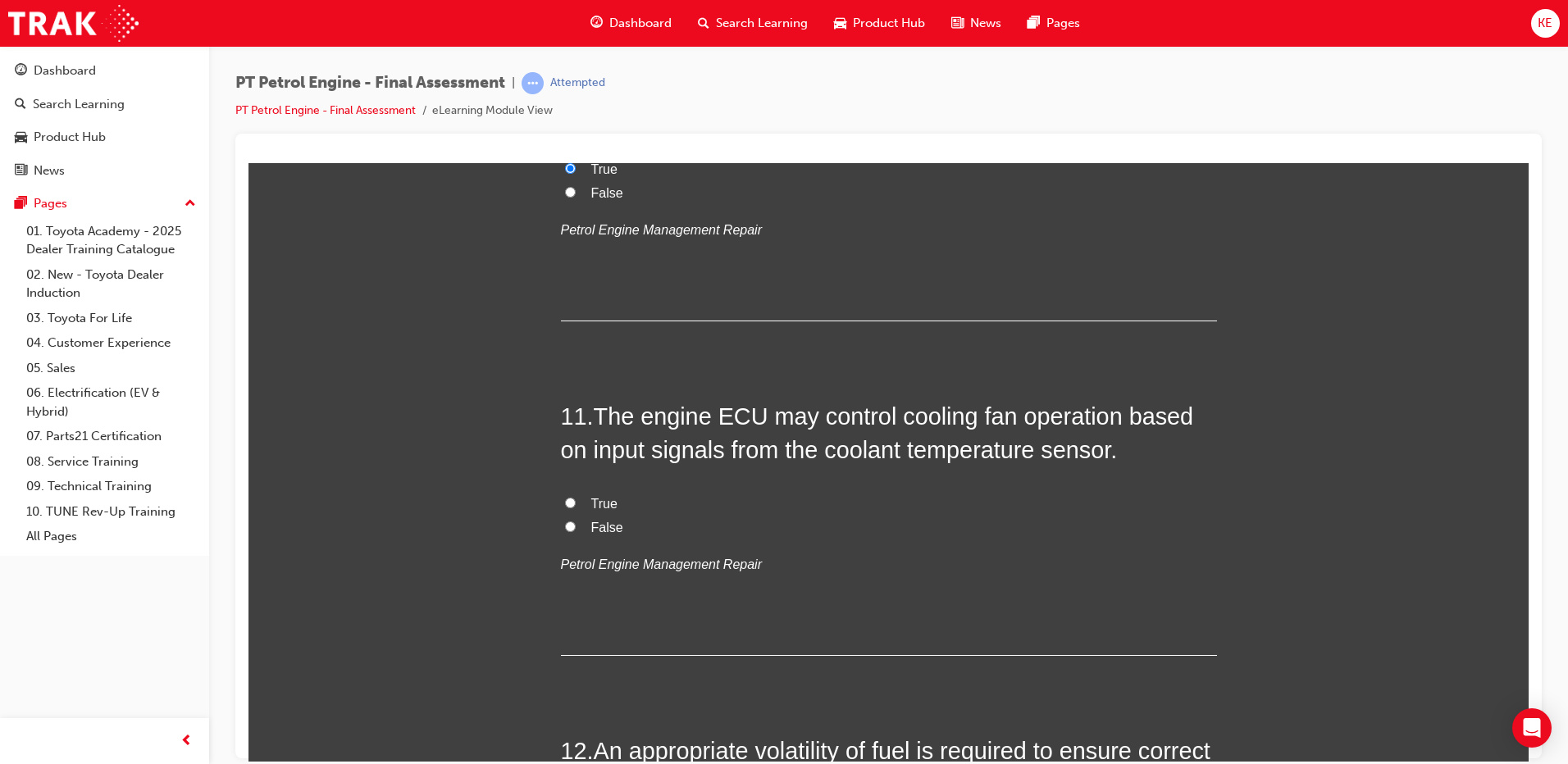
scroll to position [3444, 0]
click at [593, 524] on span "False" at bounding box center [607, 526] width 32 height 14
click at [576, 524] on input "False" at bounding box center [570, 525] width 11 height 11
radio input "true"
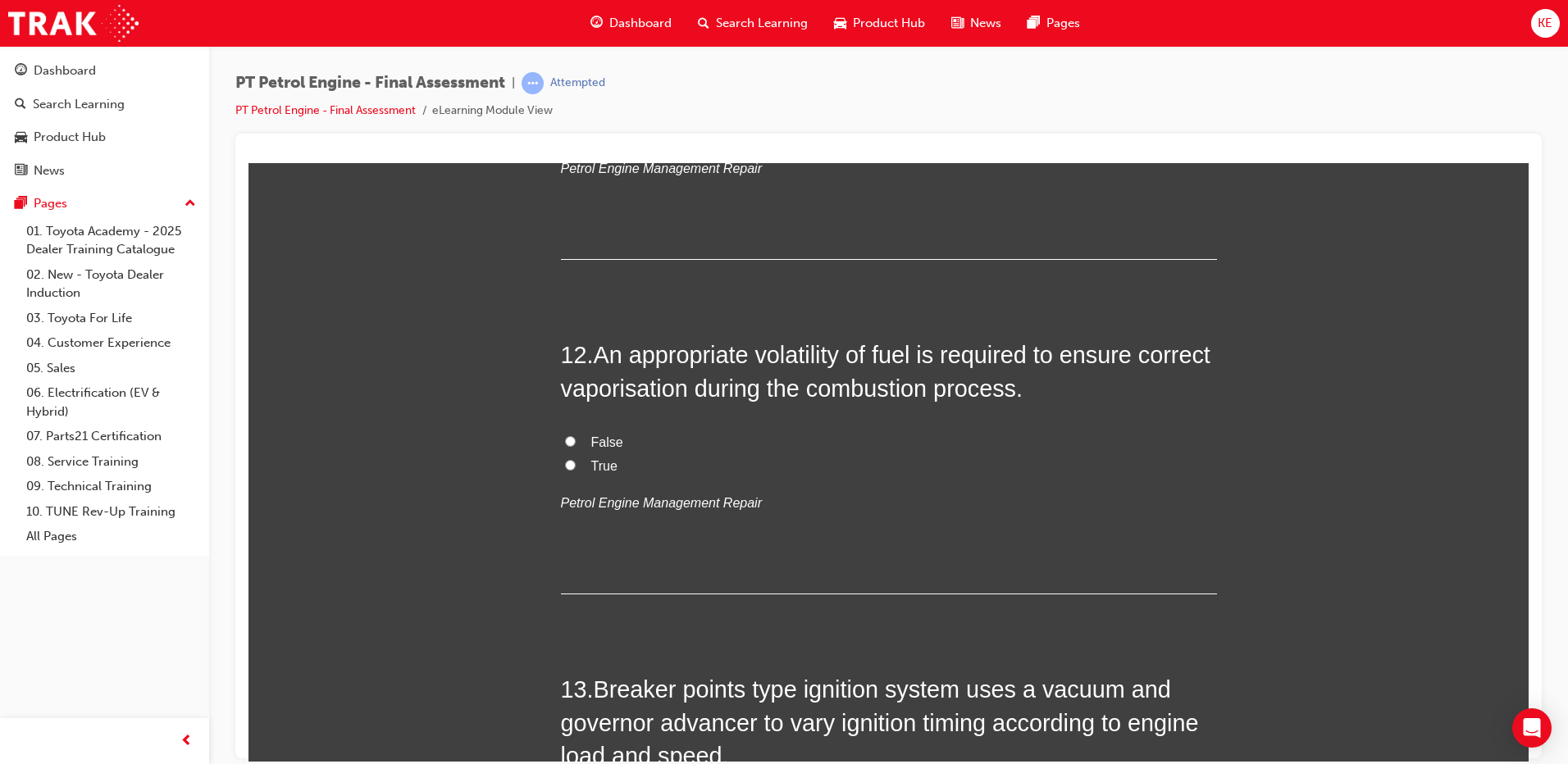
scroll to position [3855, 0]
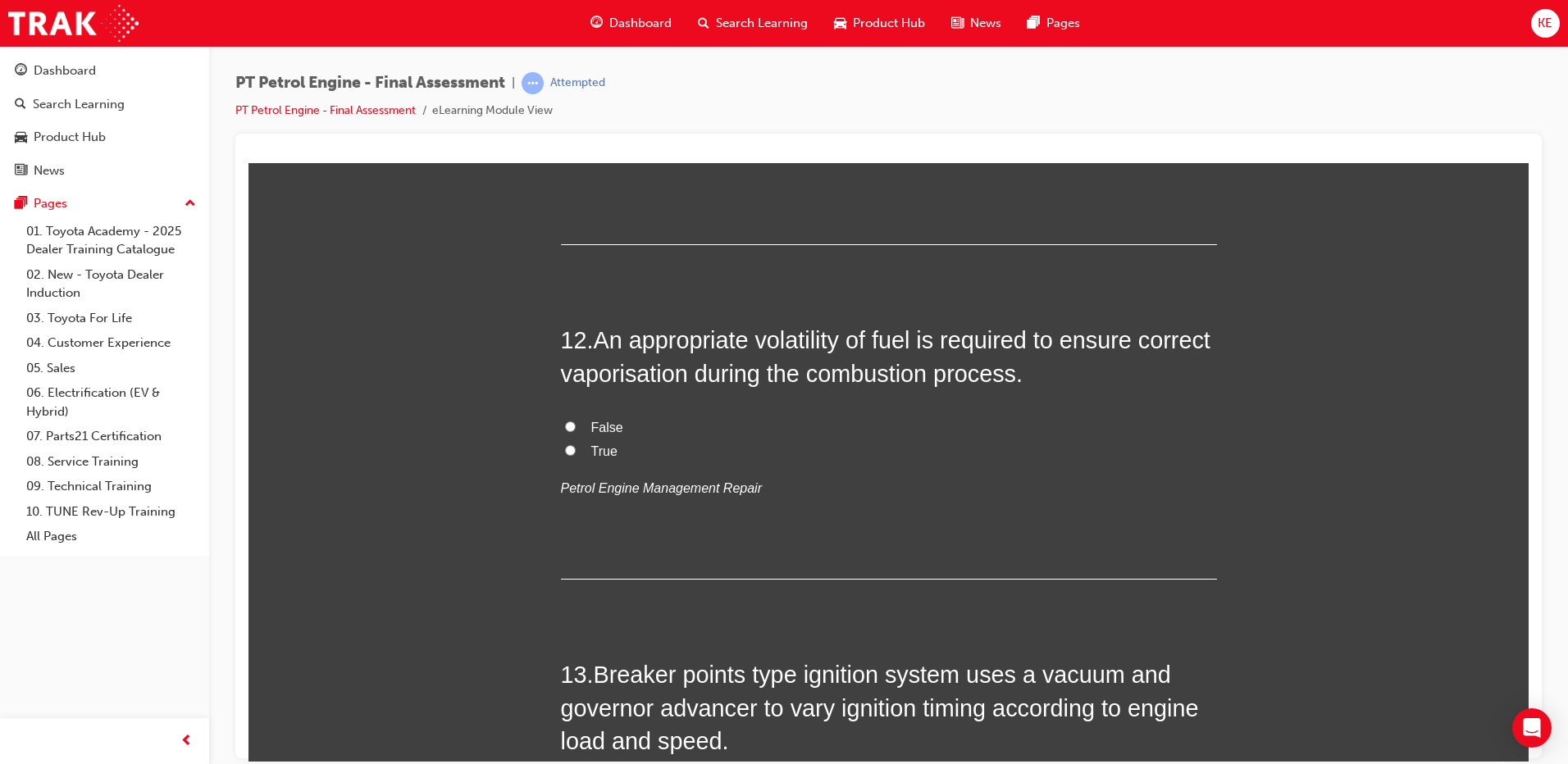
click at [565, 451] on input "True" at bounding box center [570, 449] width 11 height 11
radio input "true"
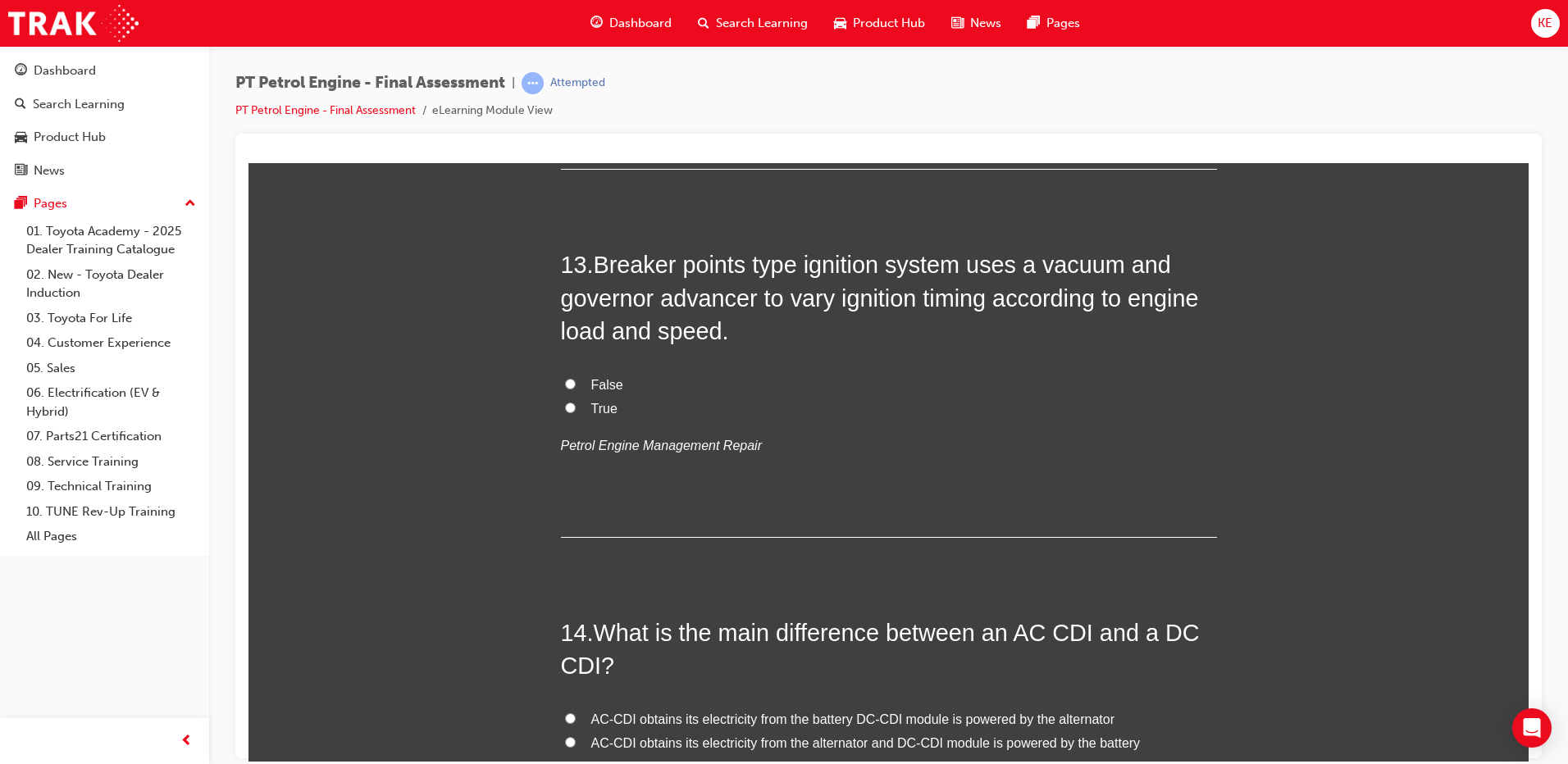
click at [565, 385] on input "False" at bounding box center [570, 383] width 11 height 11
radio input "true"
click at [565, 402] on input "True" at bounding box center [570, 407] width 11 height 11
radio input "true"
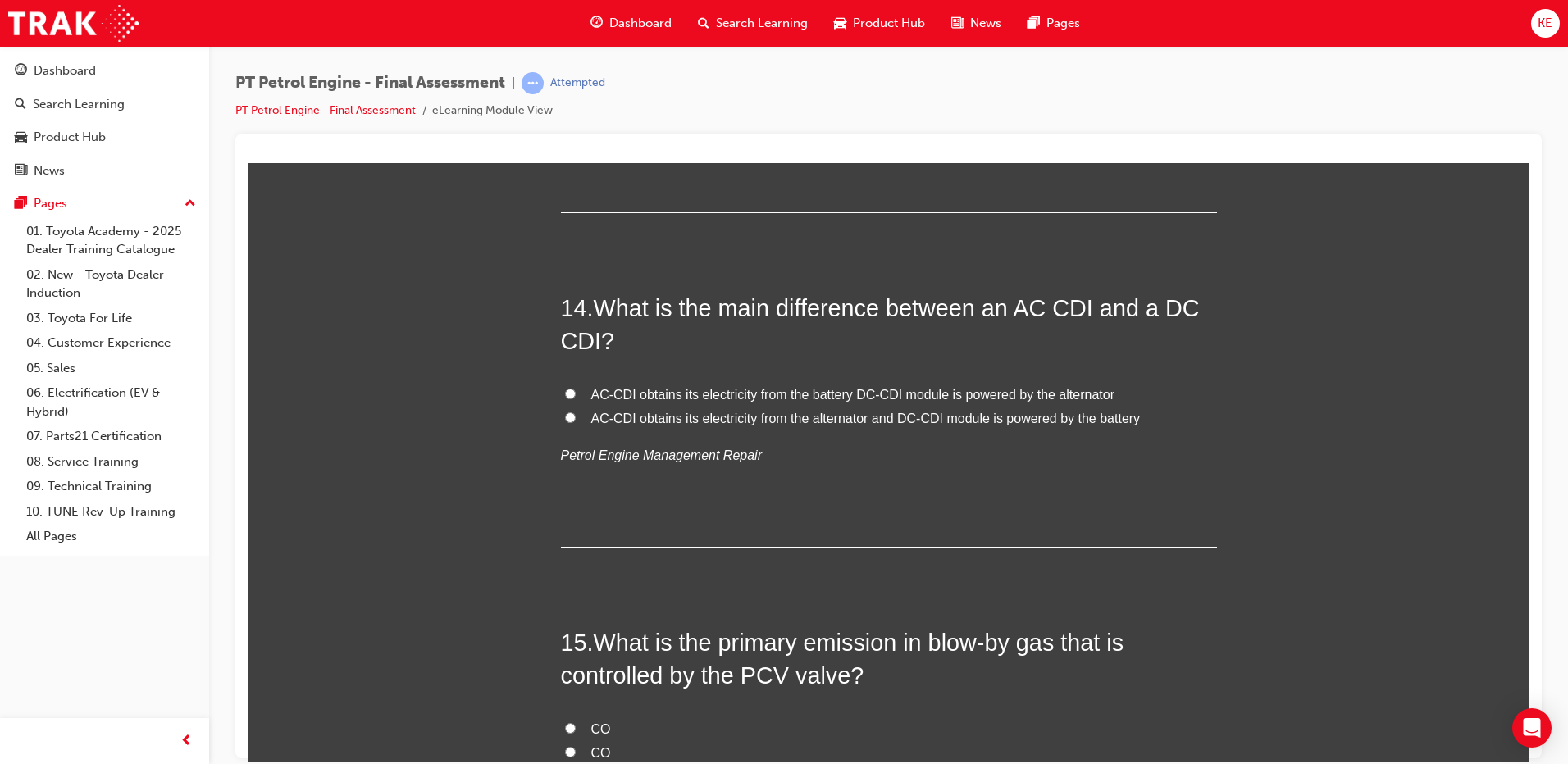
scroll to position [4592, 0]
click at [565, 415] on input "AC-CDI obtains its electricity from the alternator and DC-CDI module is powered…" at bounding box center [570, 414] width 11 height 11
radio input "true"
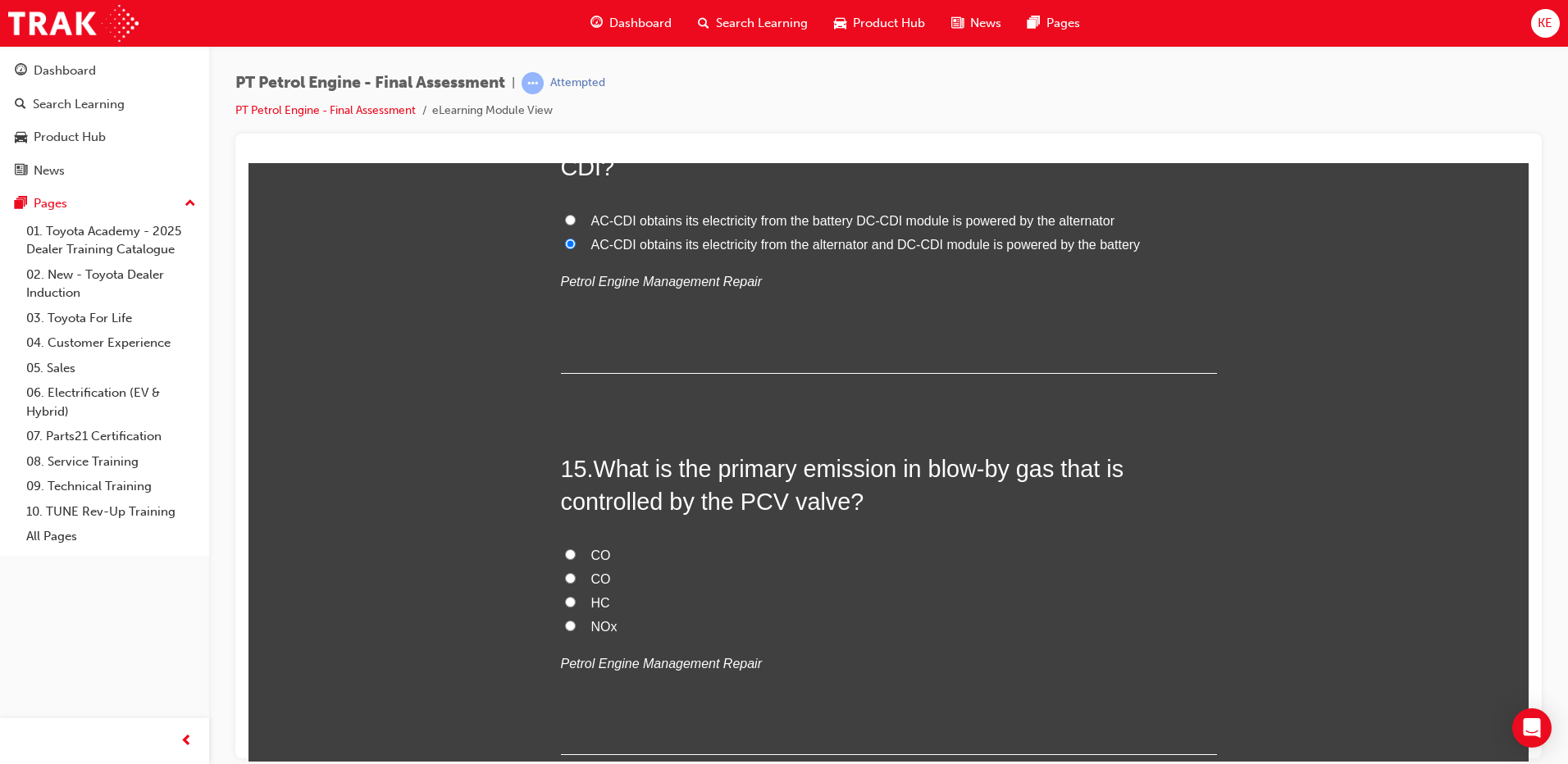
scroll to position [4921, 0]
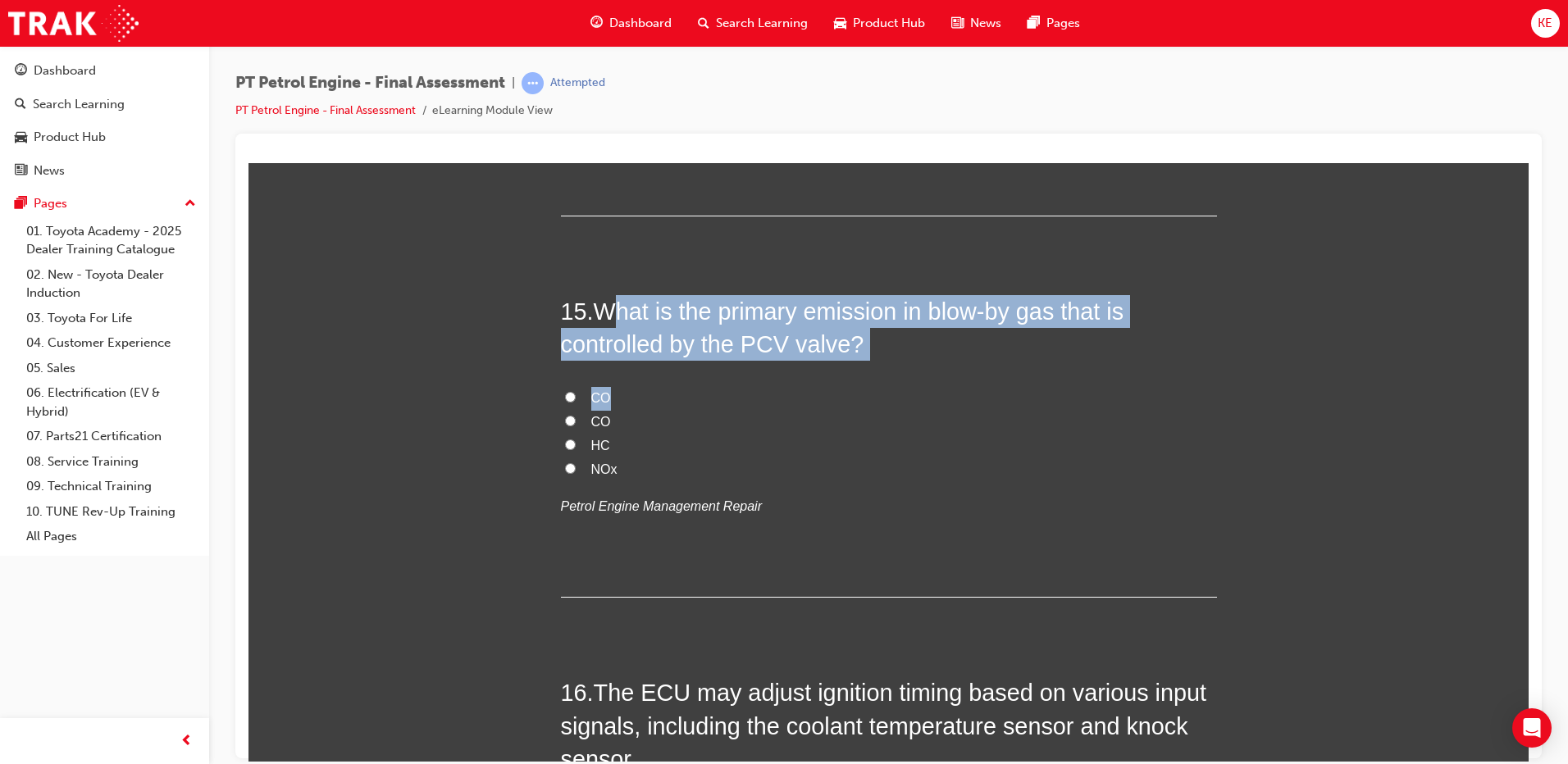
drag, startPoint x: 605, startPoint y: 311, endPoint x: 988, endPoint y: 390, distance: 391.1
click at [989, 389] on div "15 . What is the primary emission in blow-by gas that is controlled by the PCV …" at bounding box center [889, 445] width 657 height 303
click at [986, 395] on label "CO" at bounding box center [889, 398] width 657 height 24
click at [576, 395] on input "CO" at bounding box center [570, 396] width 11 height 11
radio input "false"
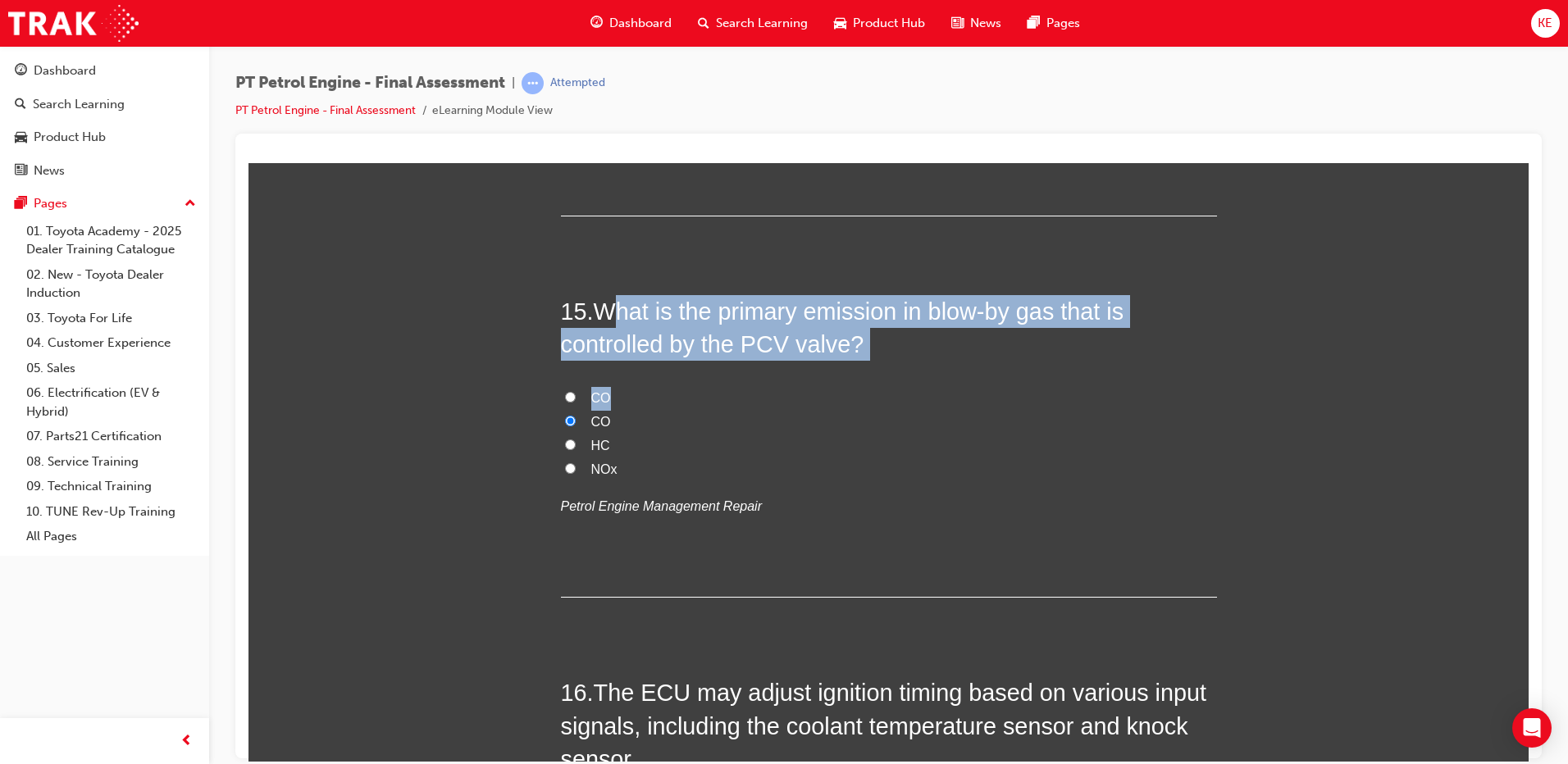
radio input "true"
drag, startPoint x: 592, startPoint y: 293, endPoint x: 1006, endPoint y: 347, distance: 417.5
click at [1006, 347] on h2 "15 . What is the primary emission in blow-by gas that is controlled by the PCV …" at bounding box center [889, 327] width 657 height 66
copy span "What is the primary emission in blow-by gas that is controlled by the PCV valve?"
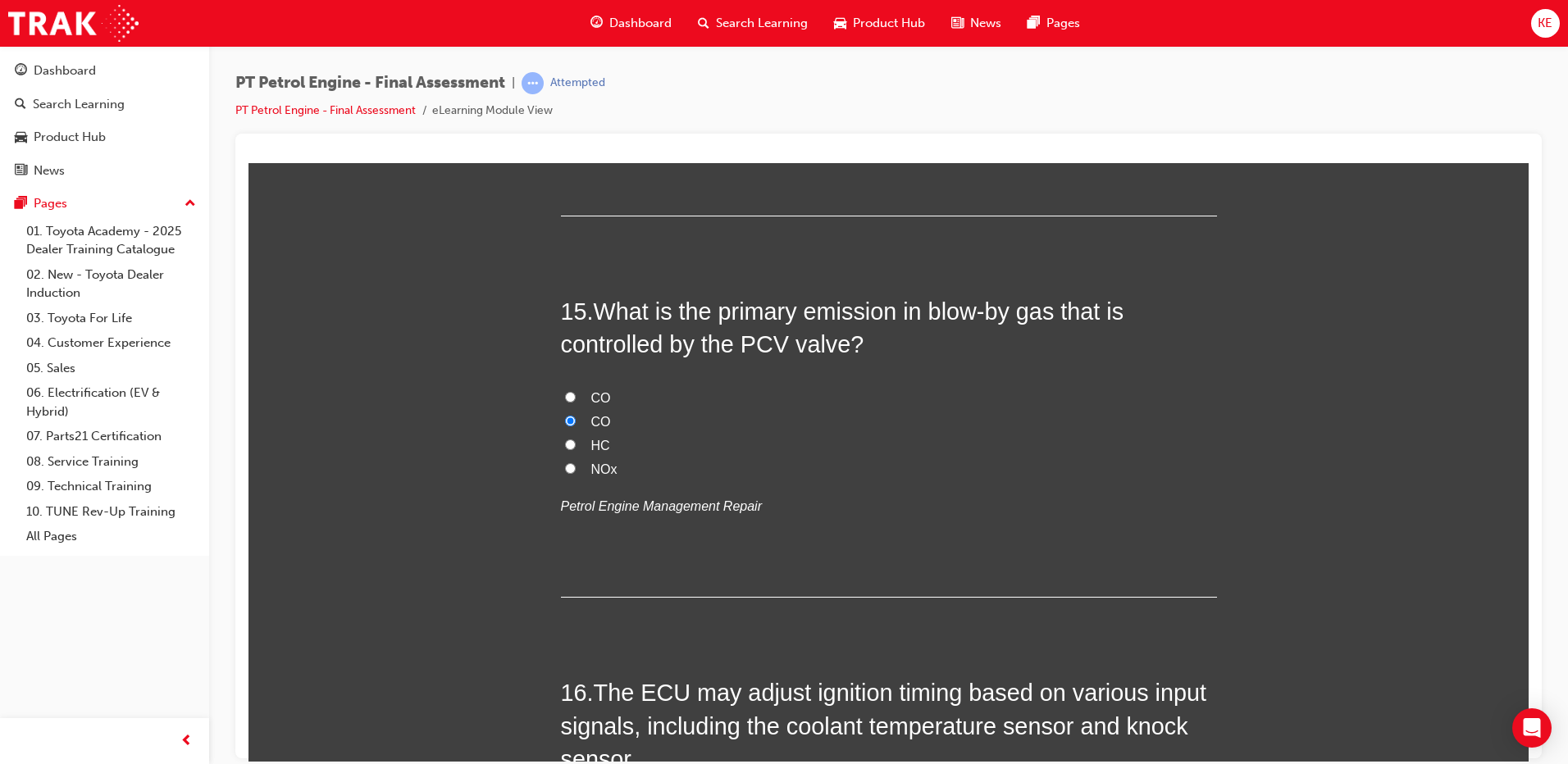
click at [575, 442] on label "HC" at bounding box center [889, 445] width 657 height 24
click at [575, 442] on input "HC" at bounding box center [570, 443] width 11 height 11
radio input "true"
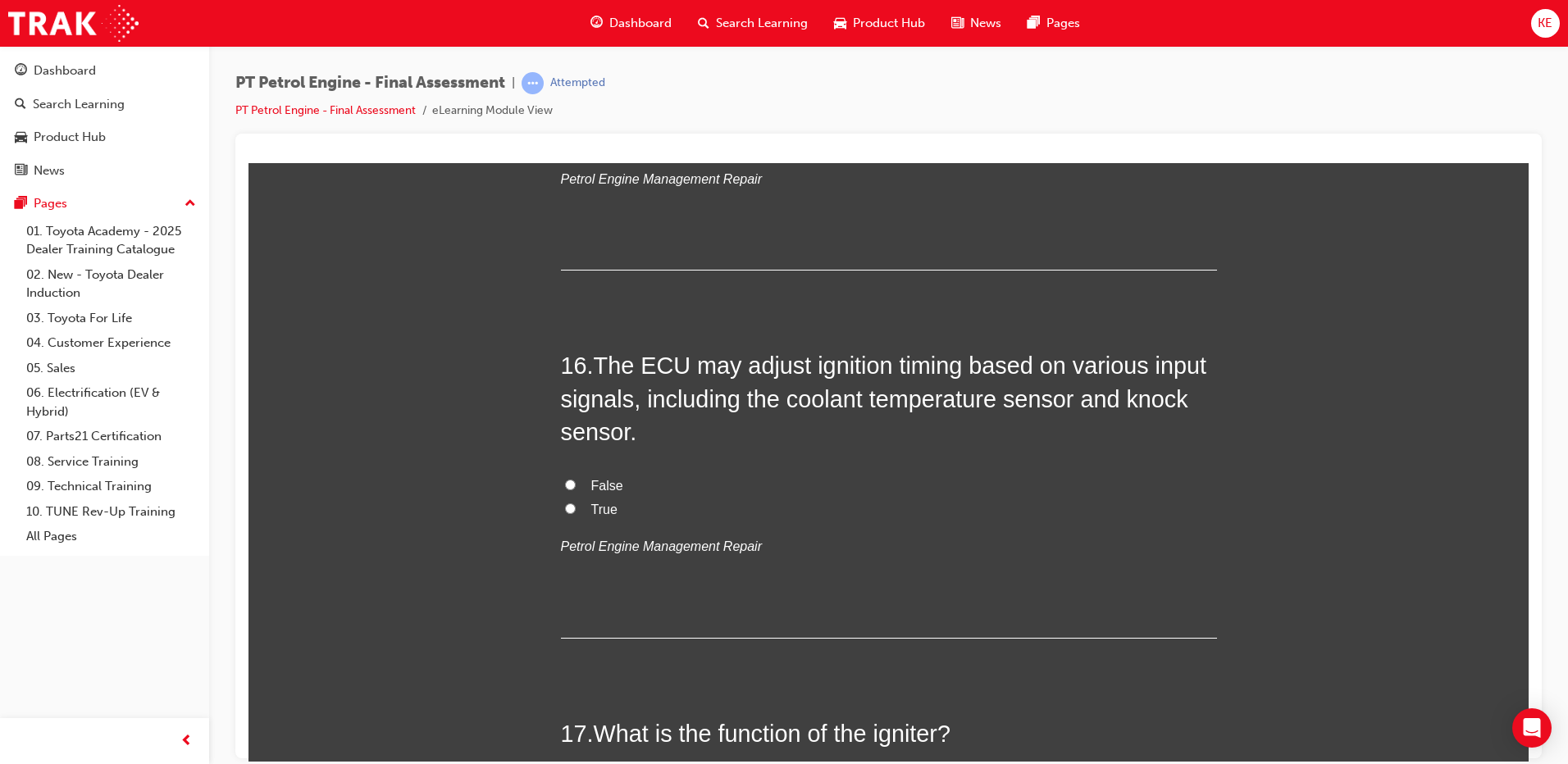
scroll to position [5248, 0]
click at [569, 505] on input "True" at bounding box center [570, 506] width 11 height 11
radio input "true"
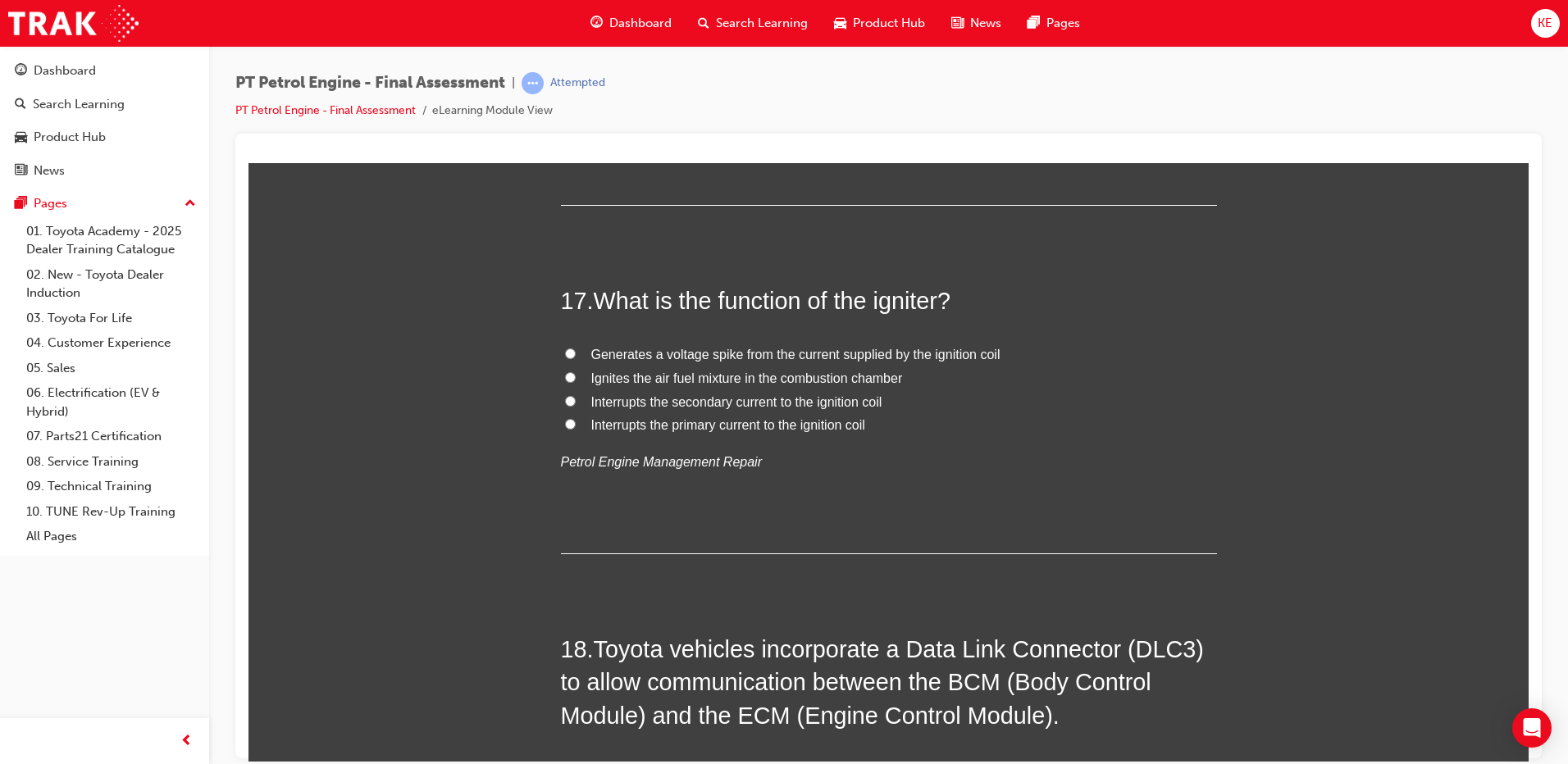
scroll to position [5731, 0]
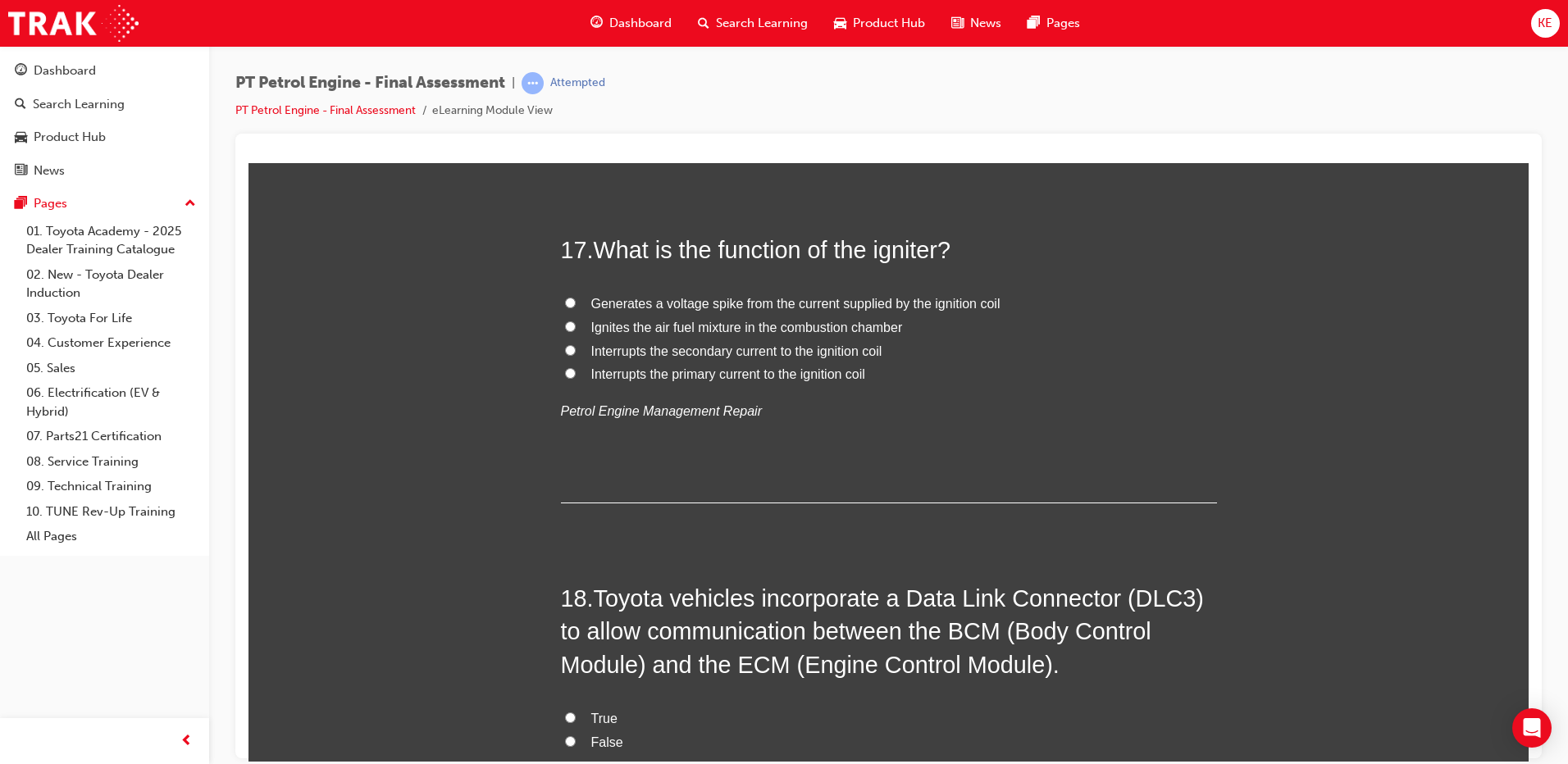
click at [565, 328] on input "Ignites the air fuel mixture in the combustion chamber" at bounding box center [570, 326] width 11 height 11
radio input "true"
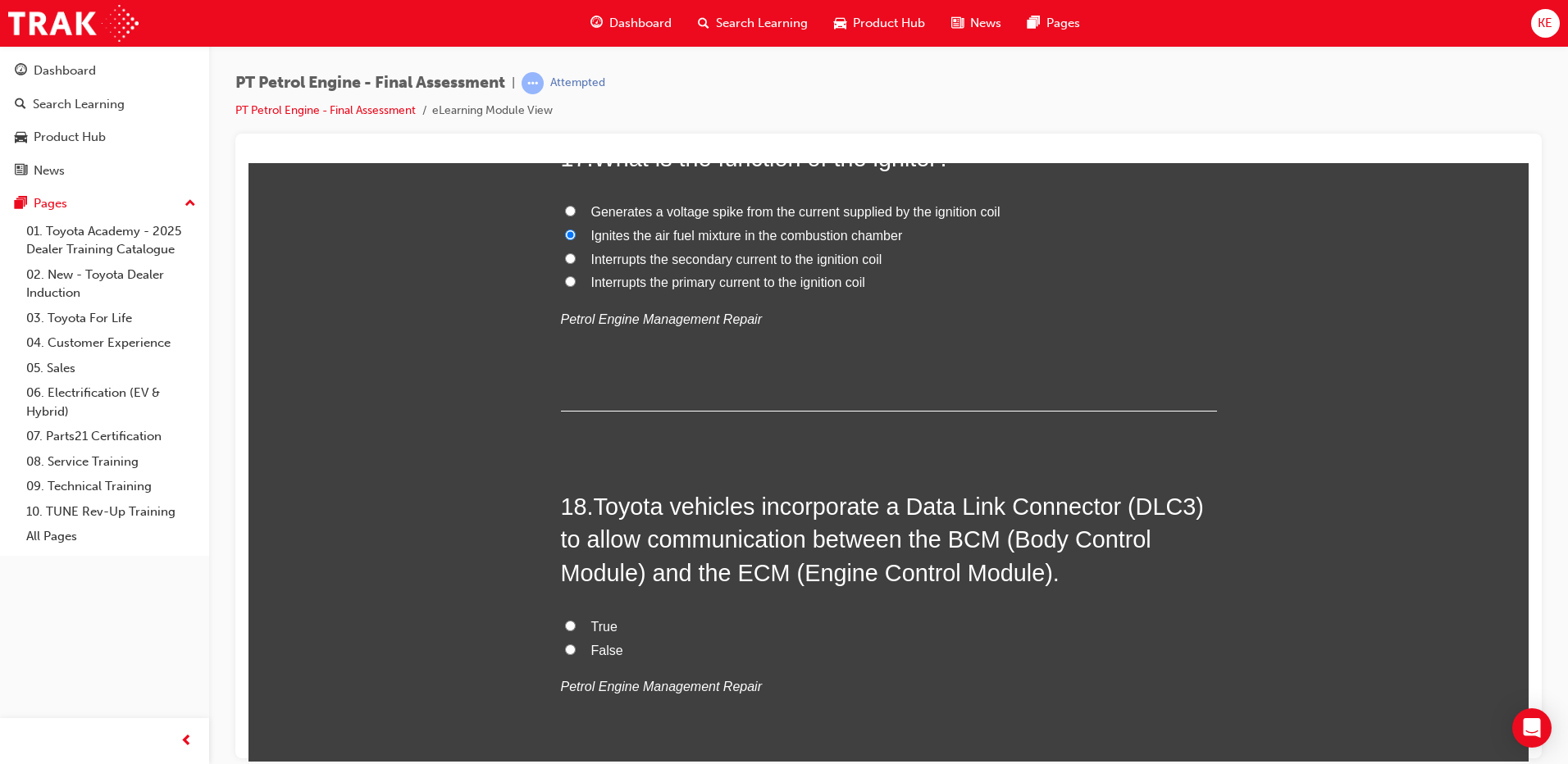
scroll to position [6060, 0]
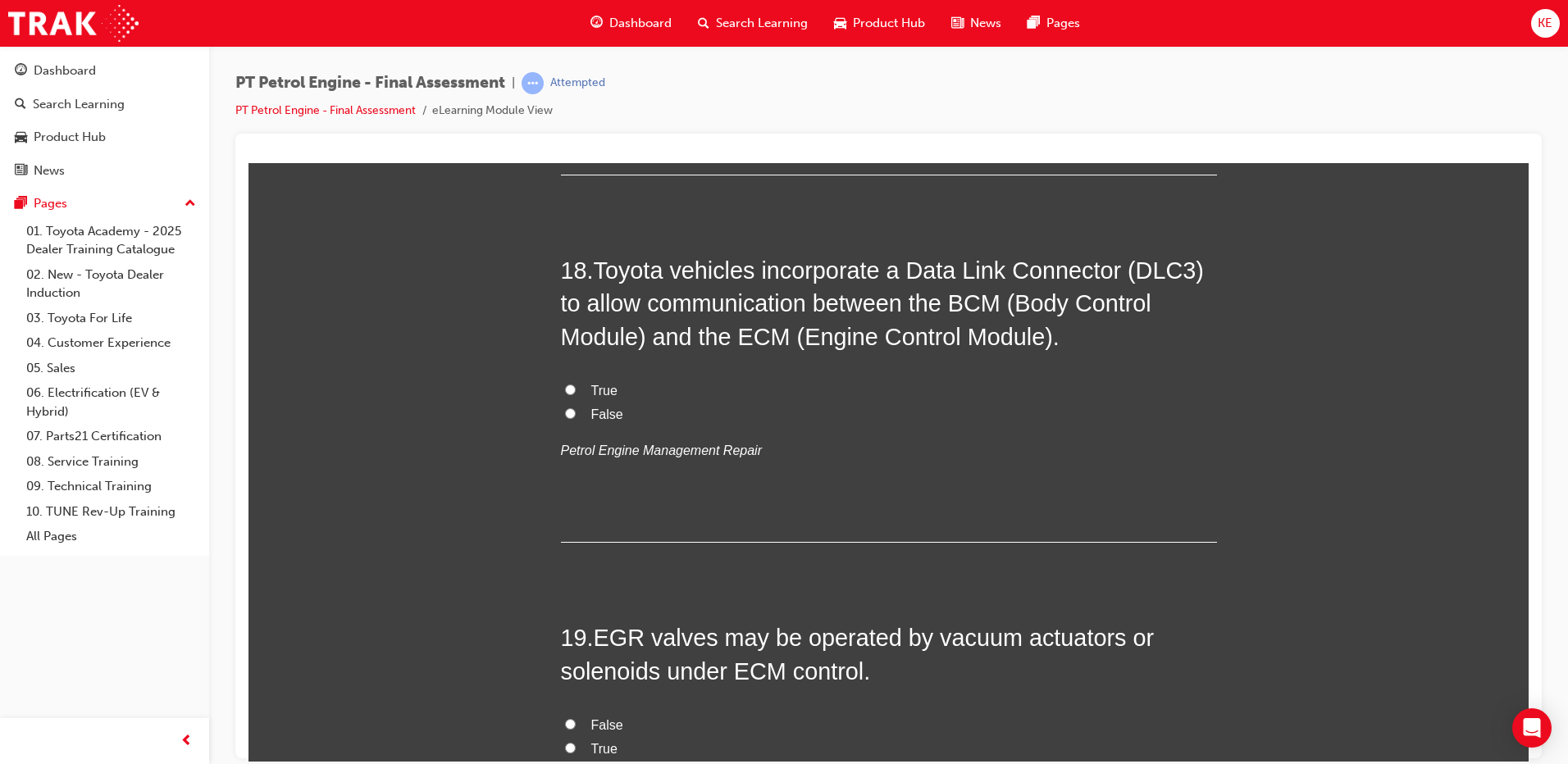
click at [565, 394] on input "True" at bounding box center [570, 389] width 11 height 11
radio input "true"
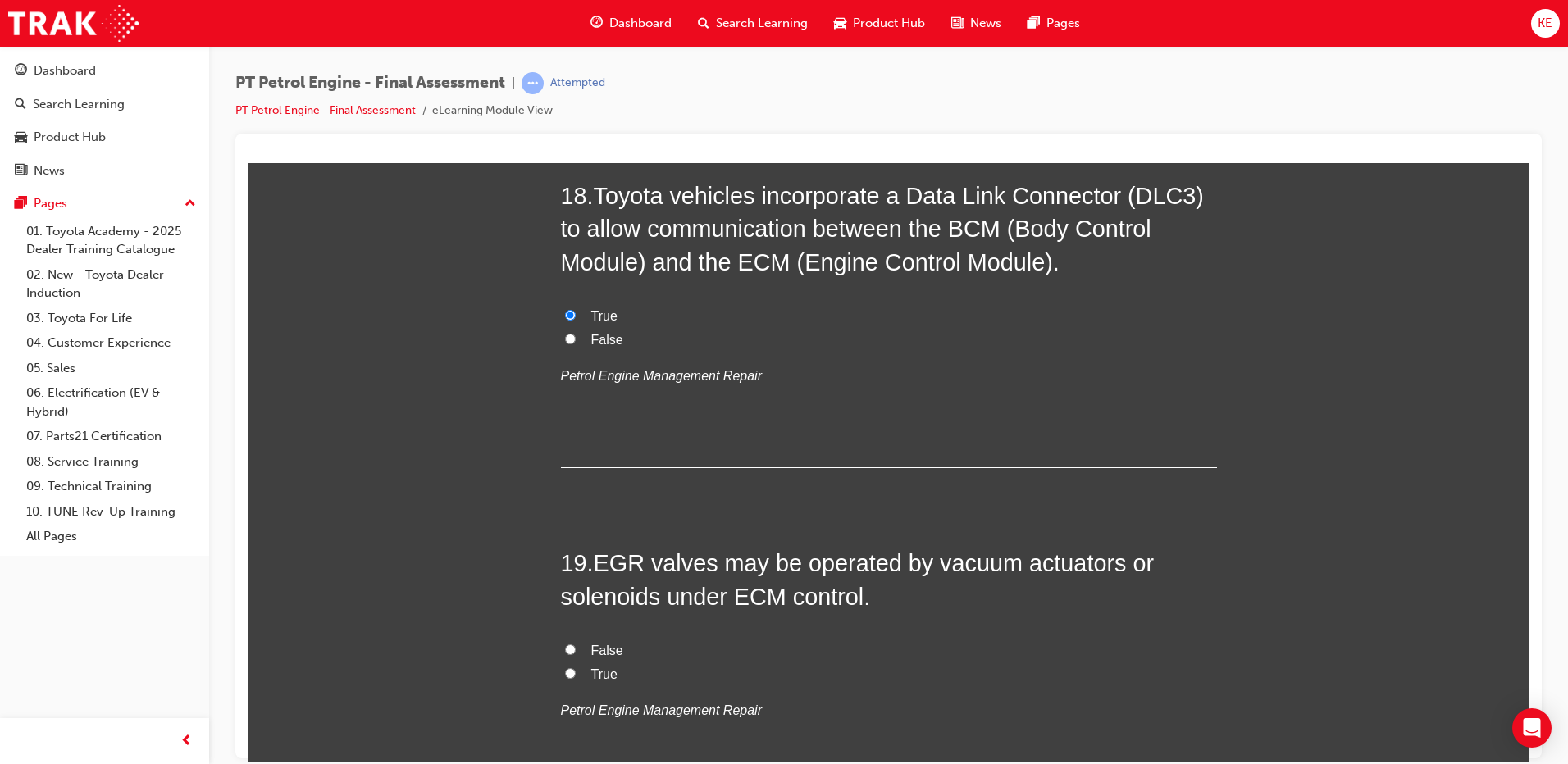
scroll to position [6305, 0]
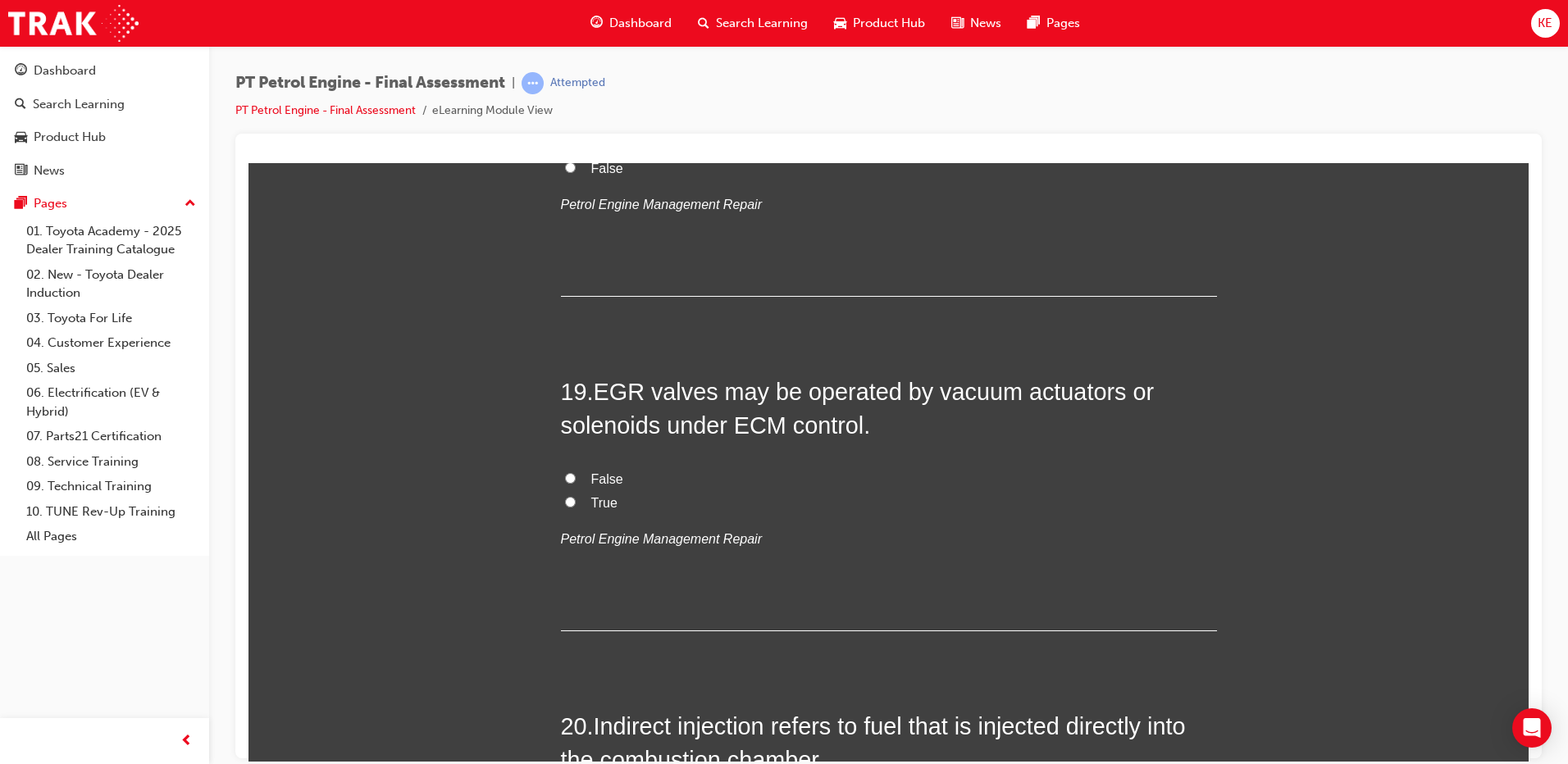
click at [565, 497] on input "True" at bounding box center [570, 501] width 11 height 11
radio input "true"
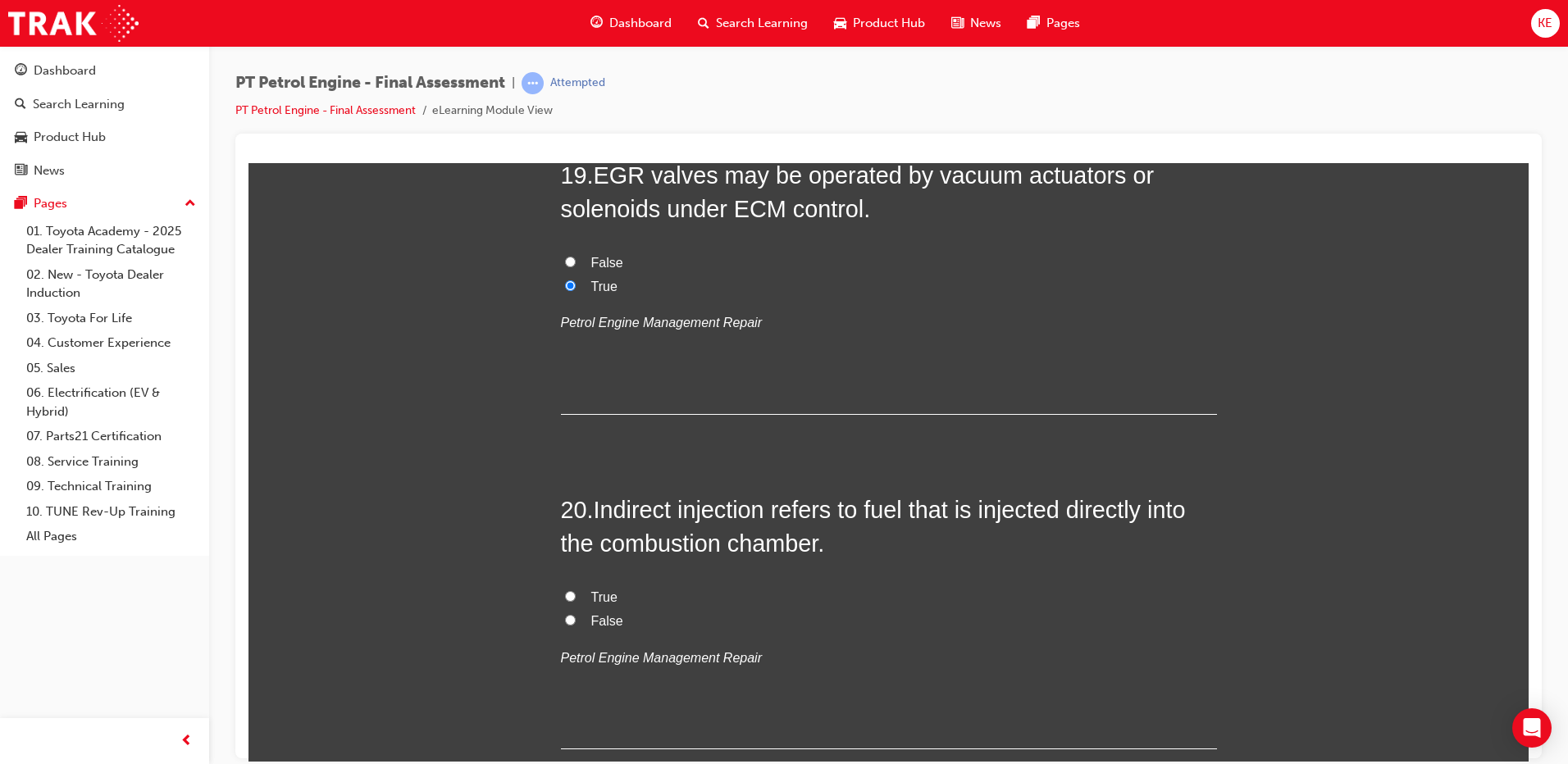
scroll to position [6551, 0]
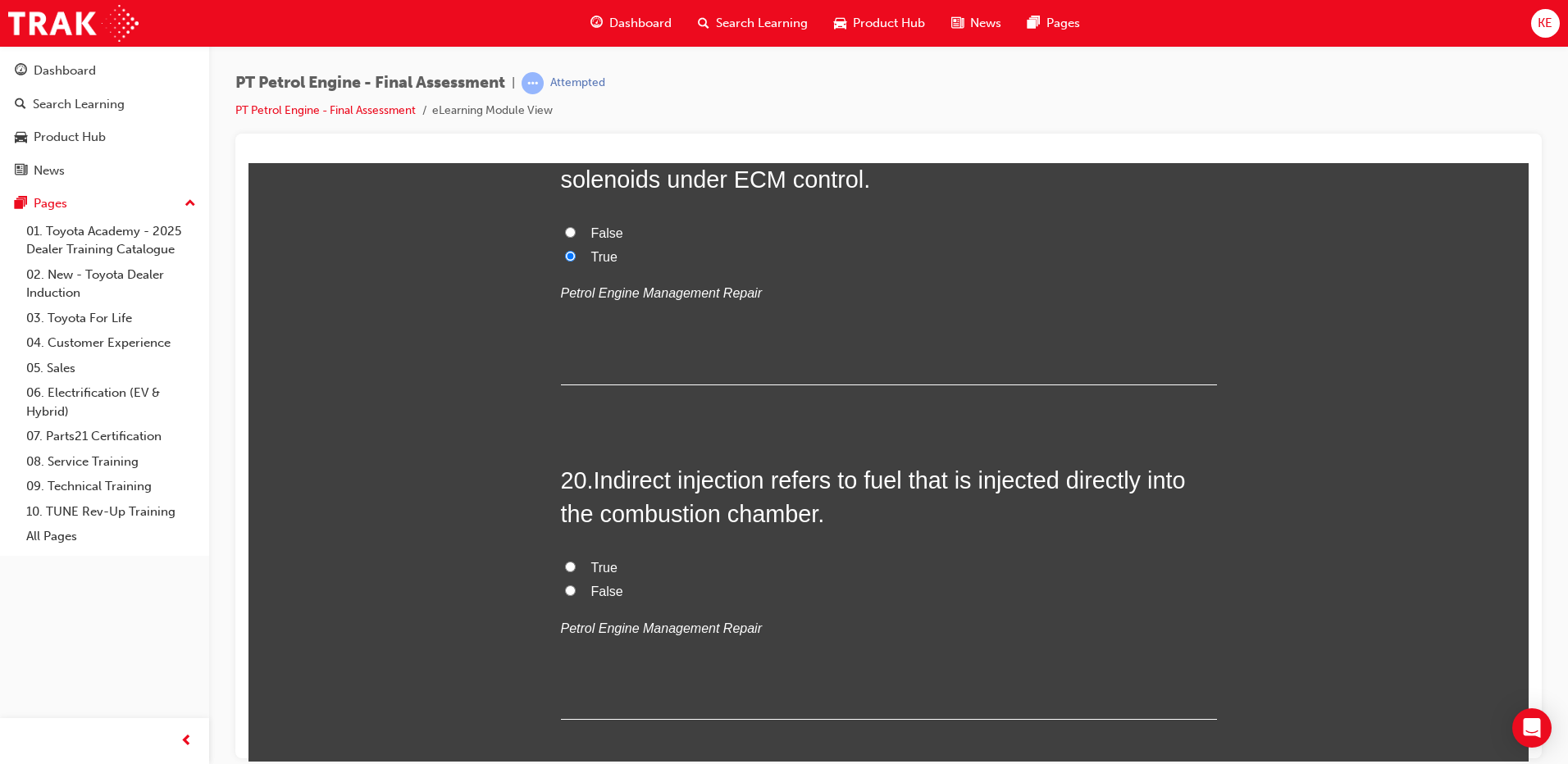
click at [565, 593] on input "False" at bounding box center [570, 589] width 11 height 11
radio input "true"
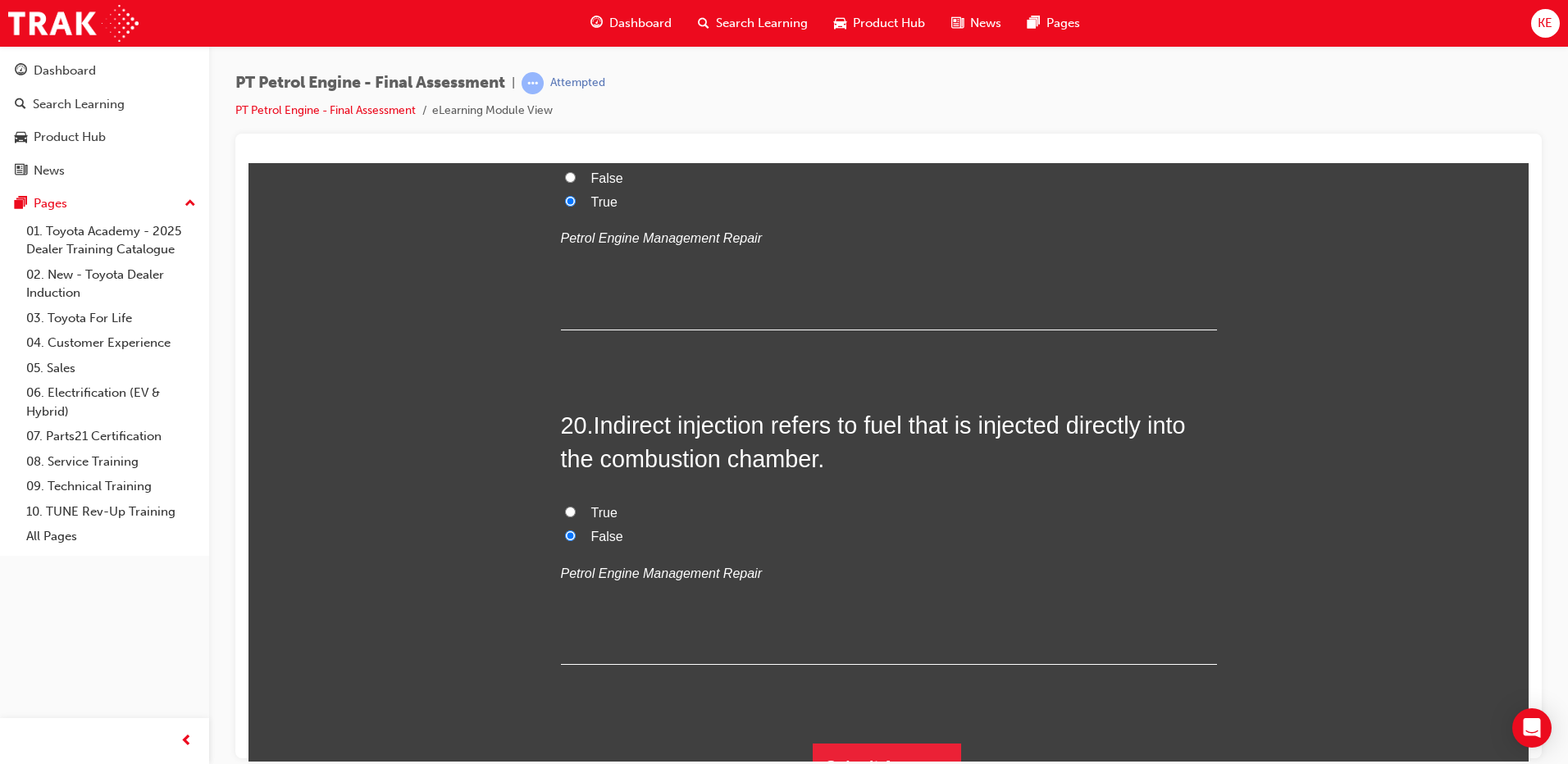
scroll to position [6633, 0]
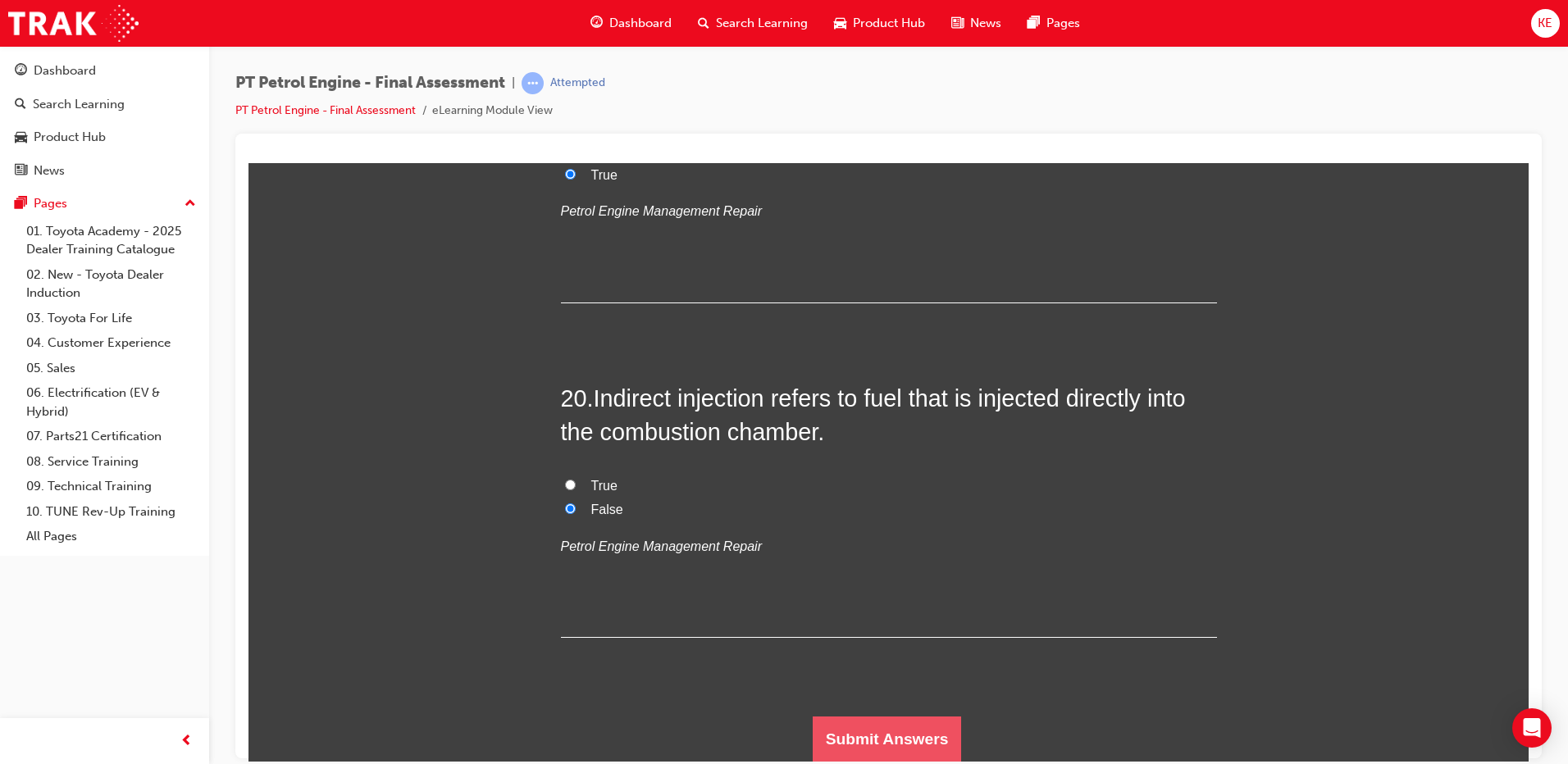
click at [853, 716] on button "Submit Answers" at bounding box center [887, 738] width 149 height 46
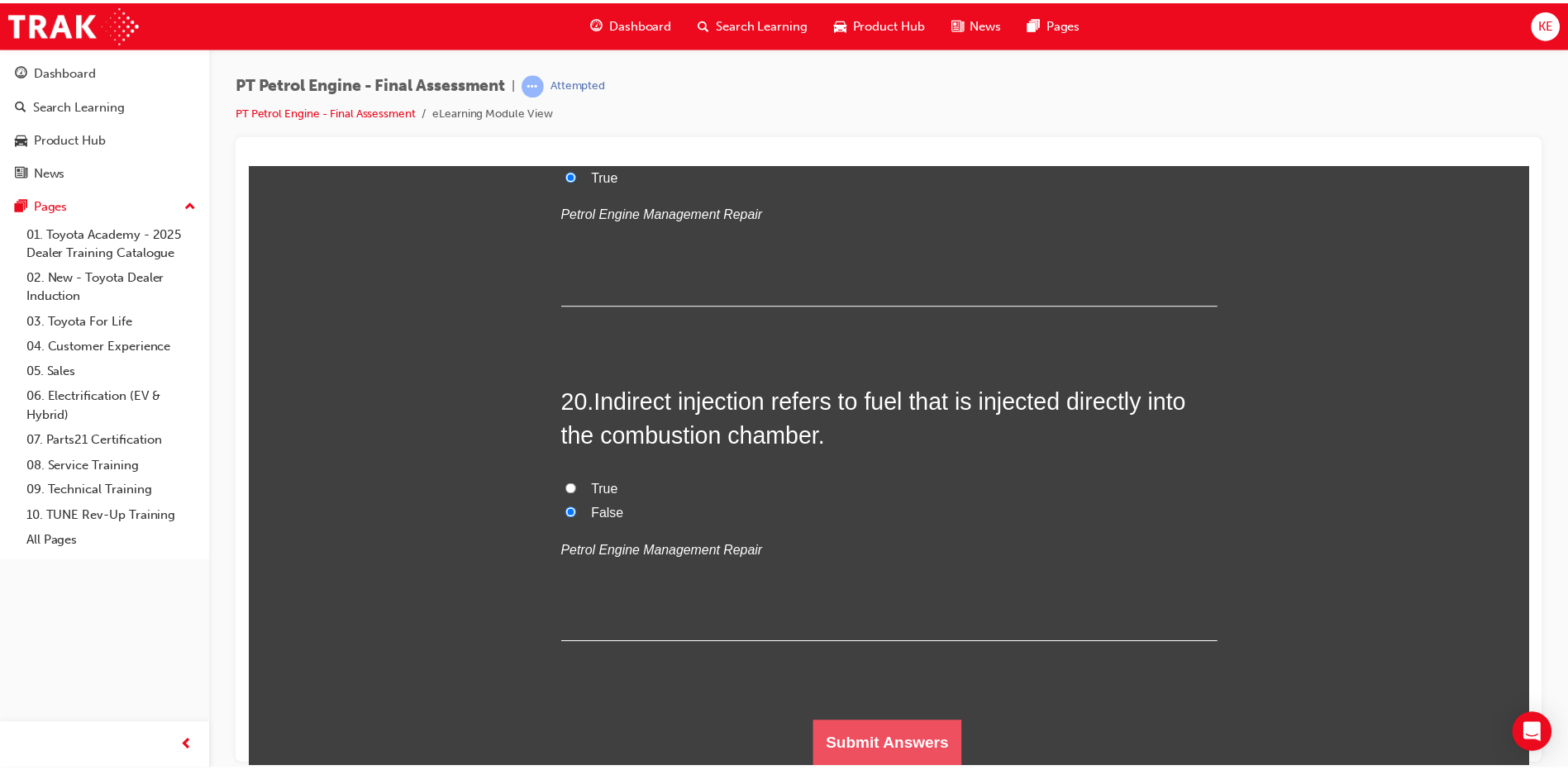
scroll to position [0, 0]
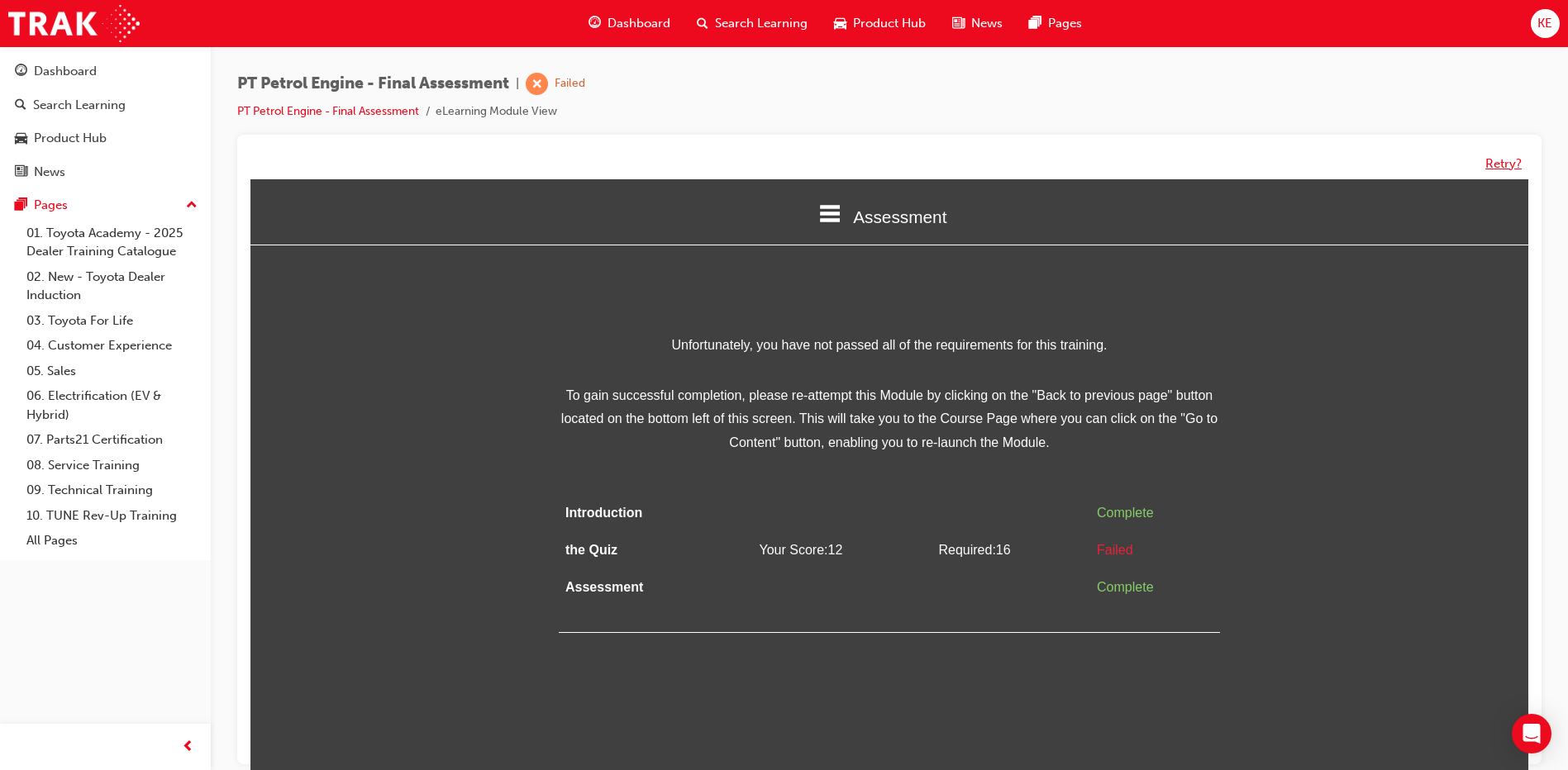
click at [1494, 164] on button "Retry?" at bounding box center [1503, 163] width 37 height 19
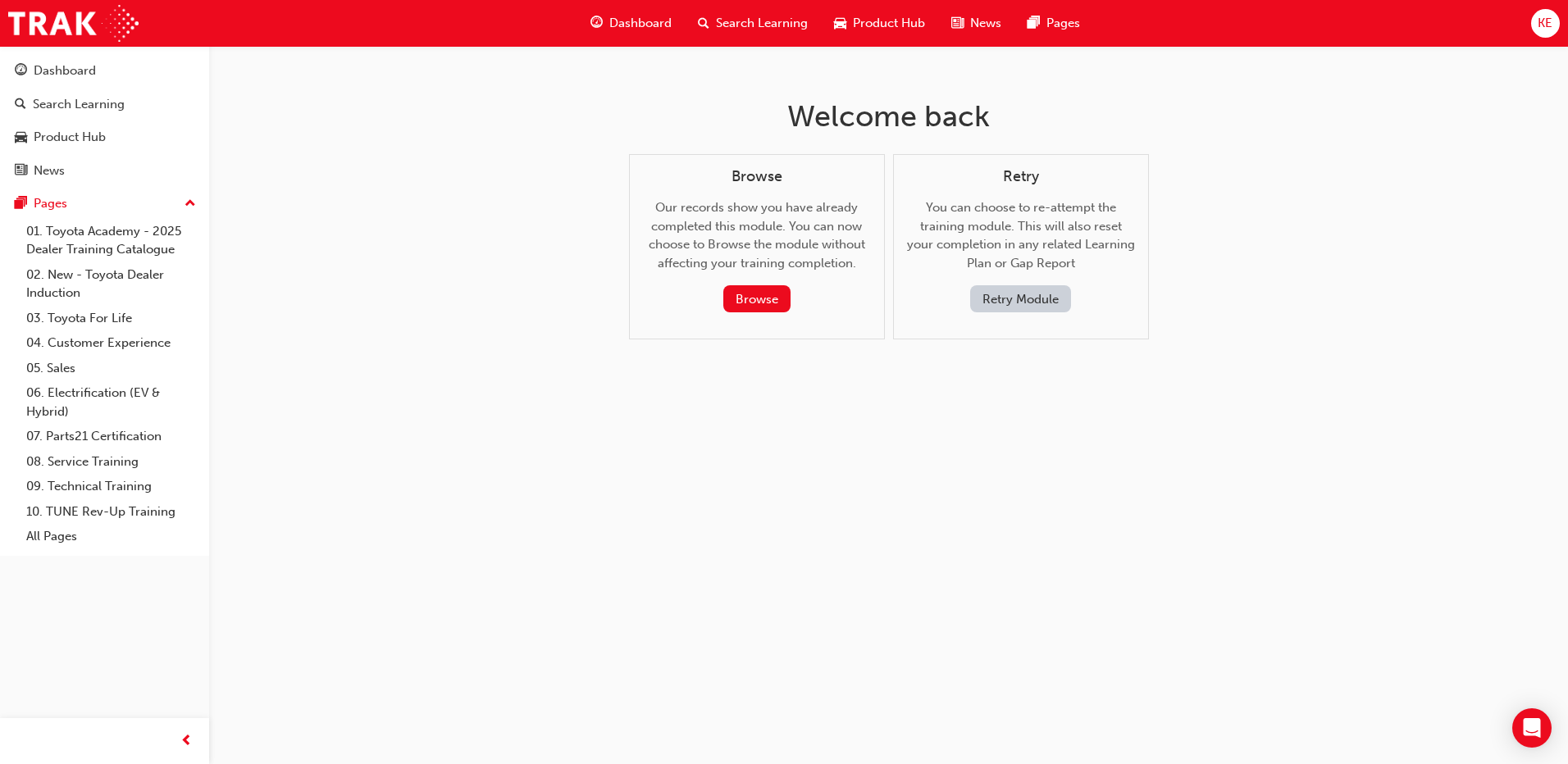
click at [1034, 293] on button "Retry Module" at bounding box center [1021, 298] width 101 height 27
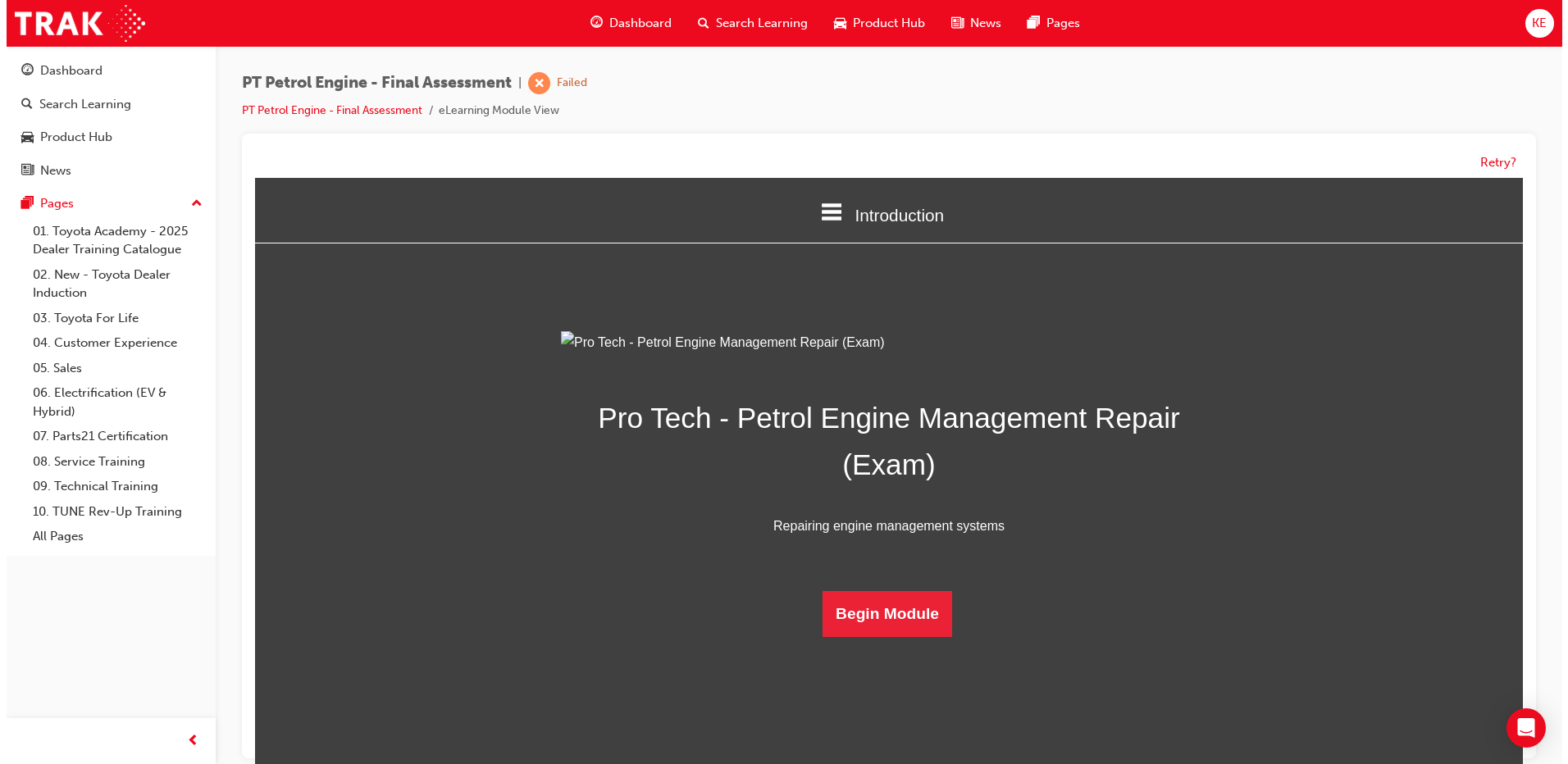
scroll to position [41, 0]
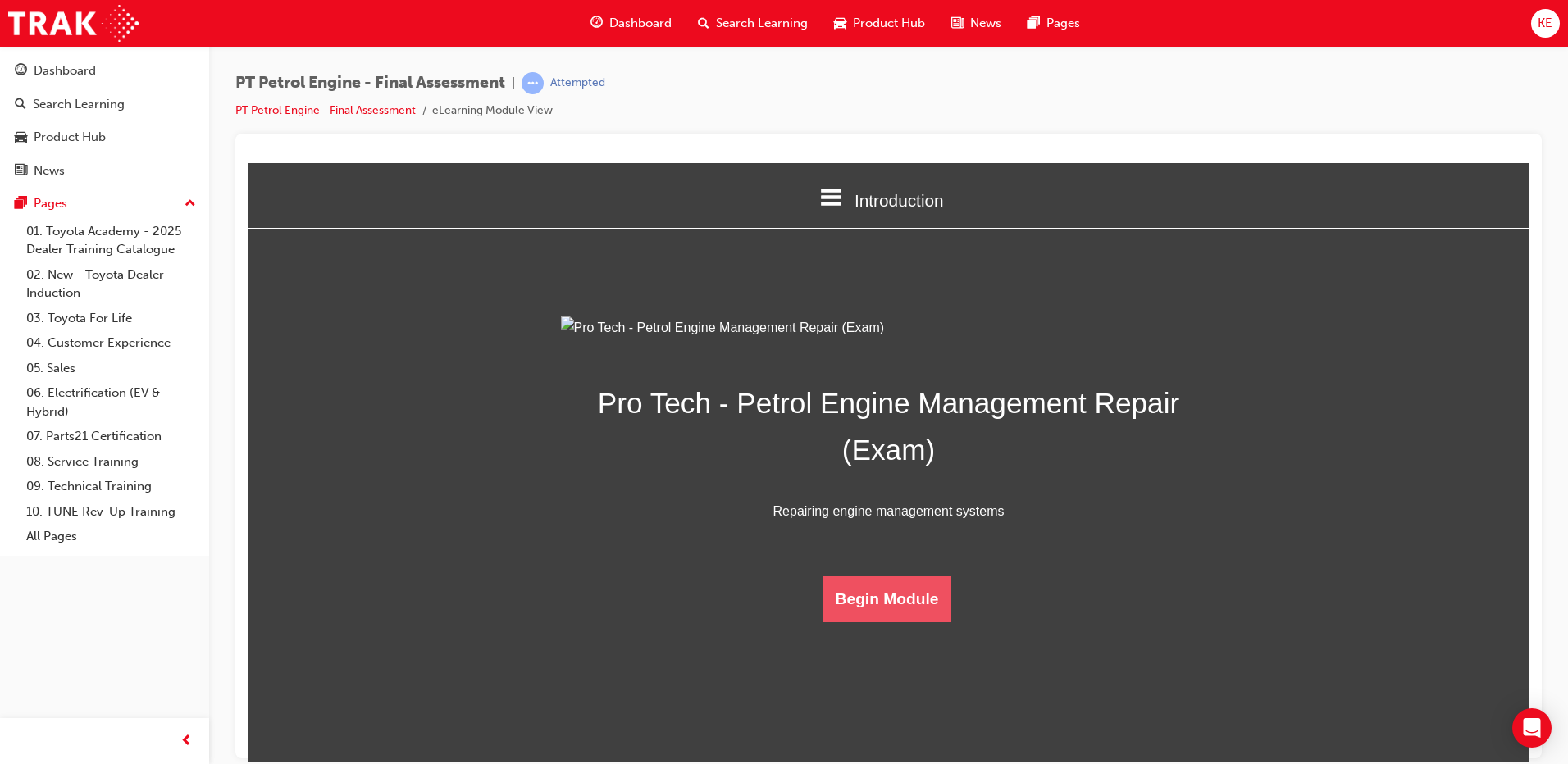
click at [895, 622] on button "Begin Module" at bounding box center [887, 598] width 129 height 46
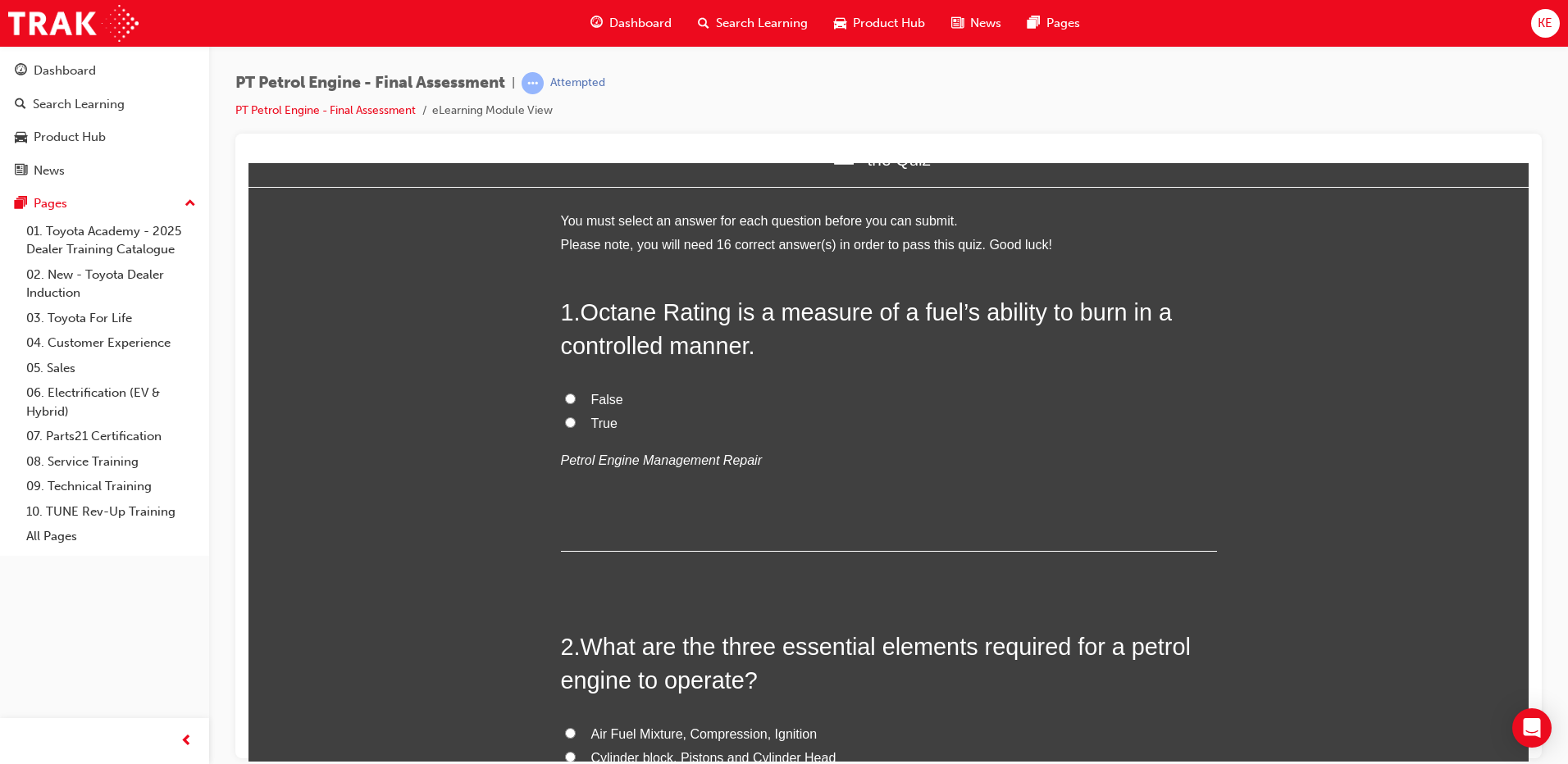
scroll to position [0, 0]
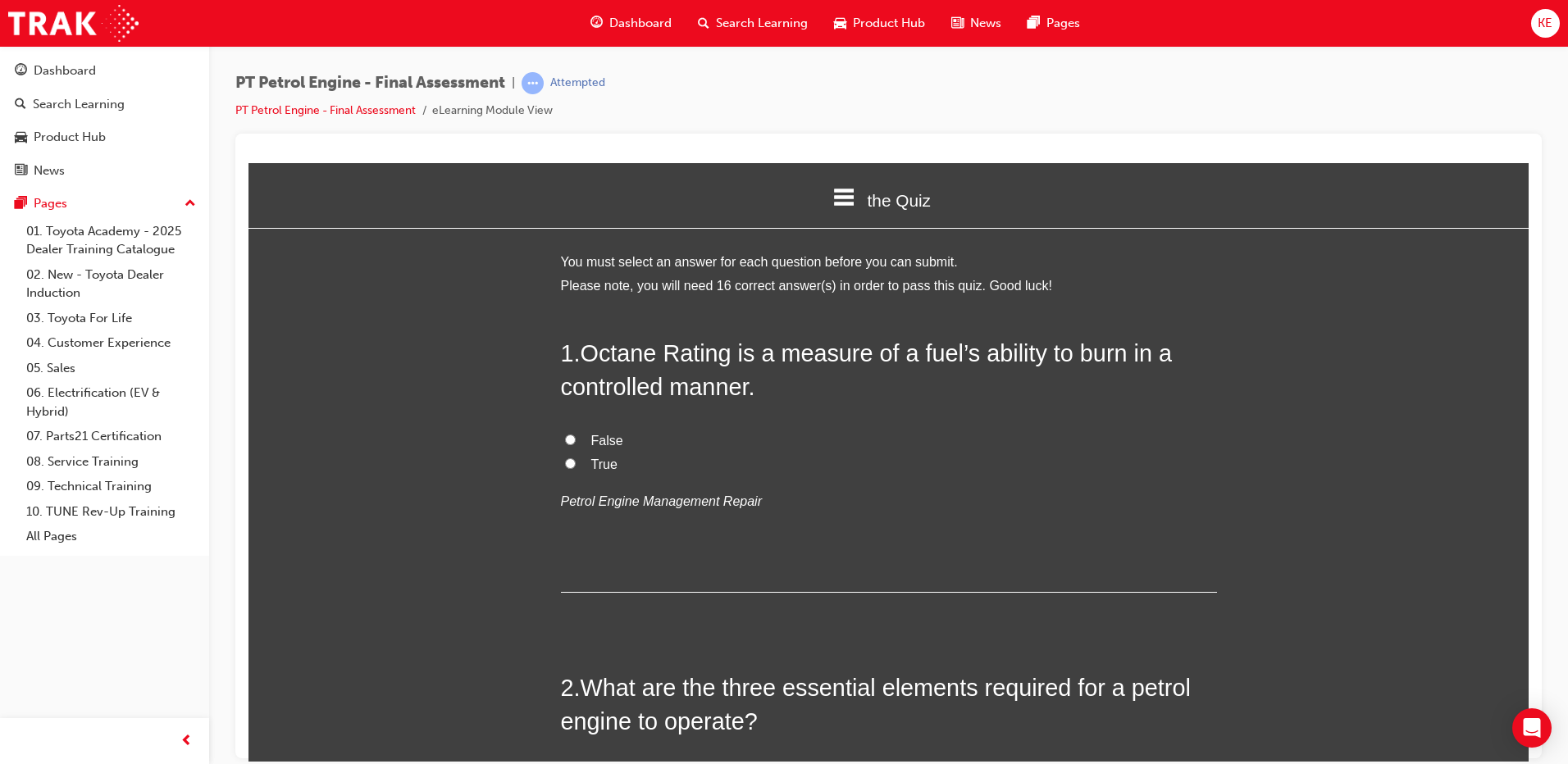
click at [565, 467] on input "True" at bounding box center [570, 463] width 11 height 11
radio input "true"
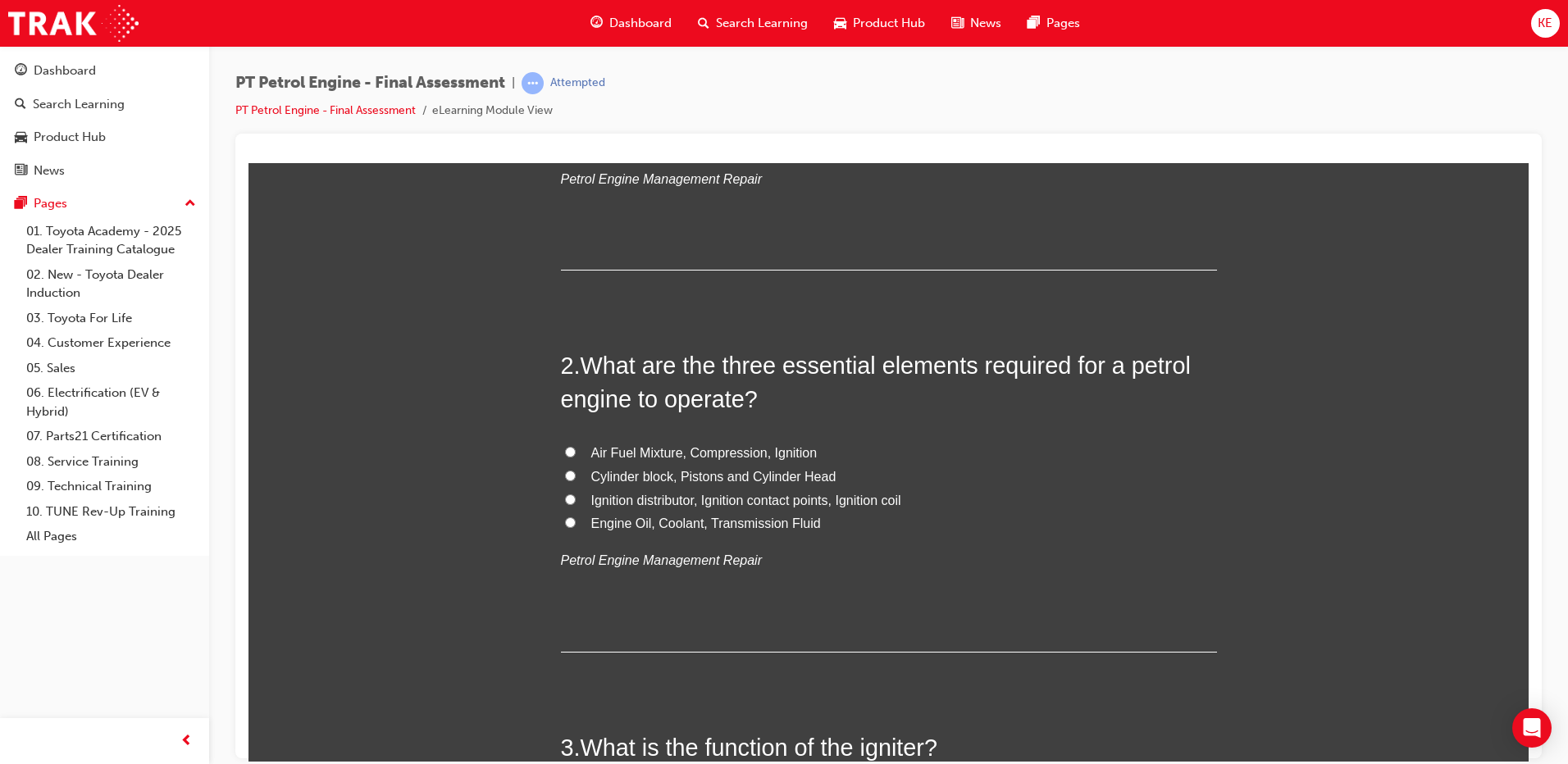
scroll to position [328, 0]
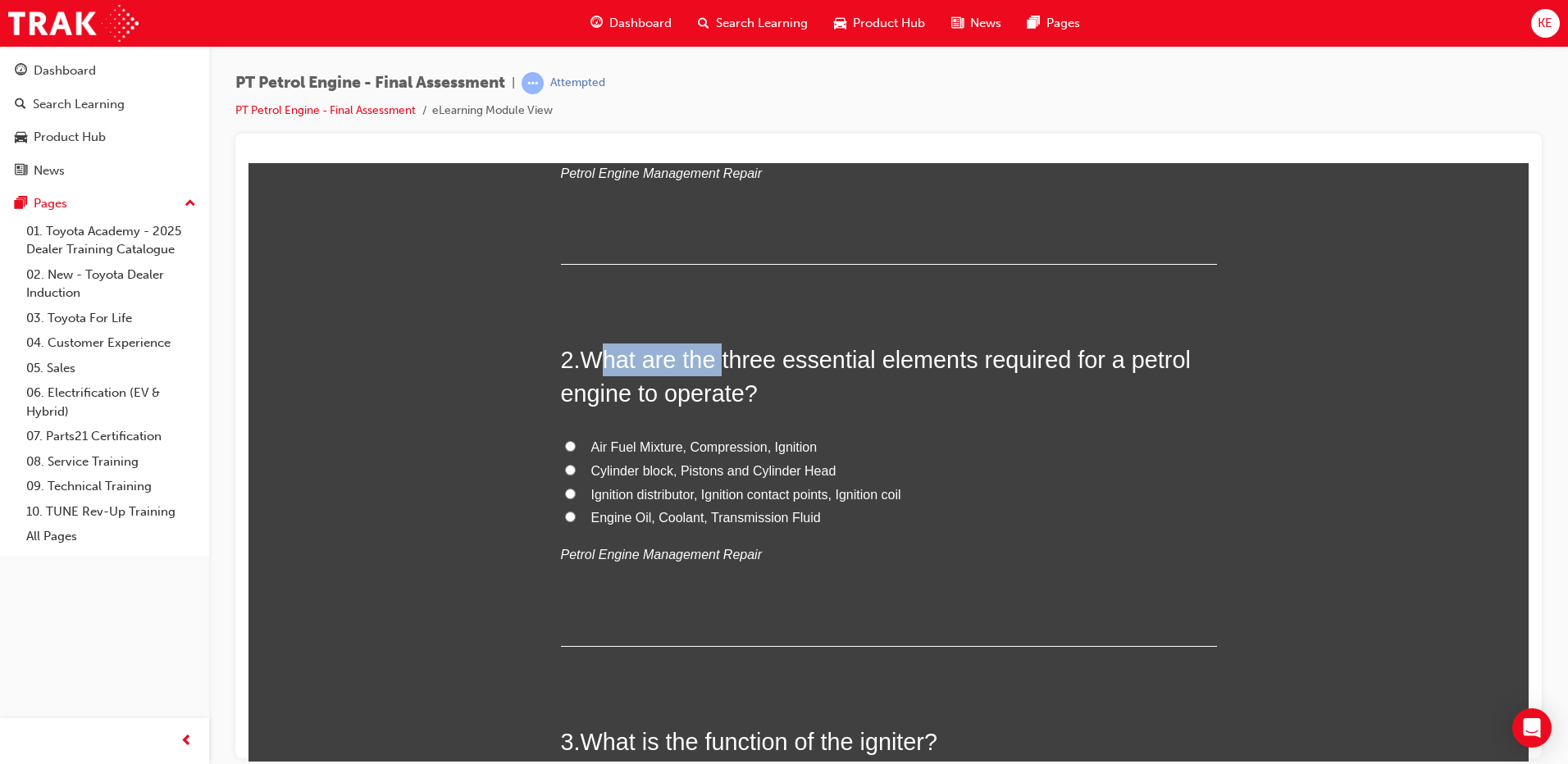
drag, startPoint x: 592, startPoint y: 356, endPoint x: 713, endPoint y: 355, distance: 121.0
click at [713, 355] on span "What are the three essential elements required for a petrol engine to operate?" at bounding box center [876, 376] width 630 height 59
click at [959, 430] on div "2 . What are the three essential elements required for a petrol engine to opera…" at bounding box center [889, 494] width 657 height 303
click at [613, 459] on label "Cylinder block, Pistons and Cylinder Head" at bounding box center [889, 471] width 657 height 24
click at [576, 464] on input "Cylinder block, Pistons and Cylinder Head" at bounding box center [570, 469] width 11 height 11
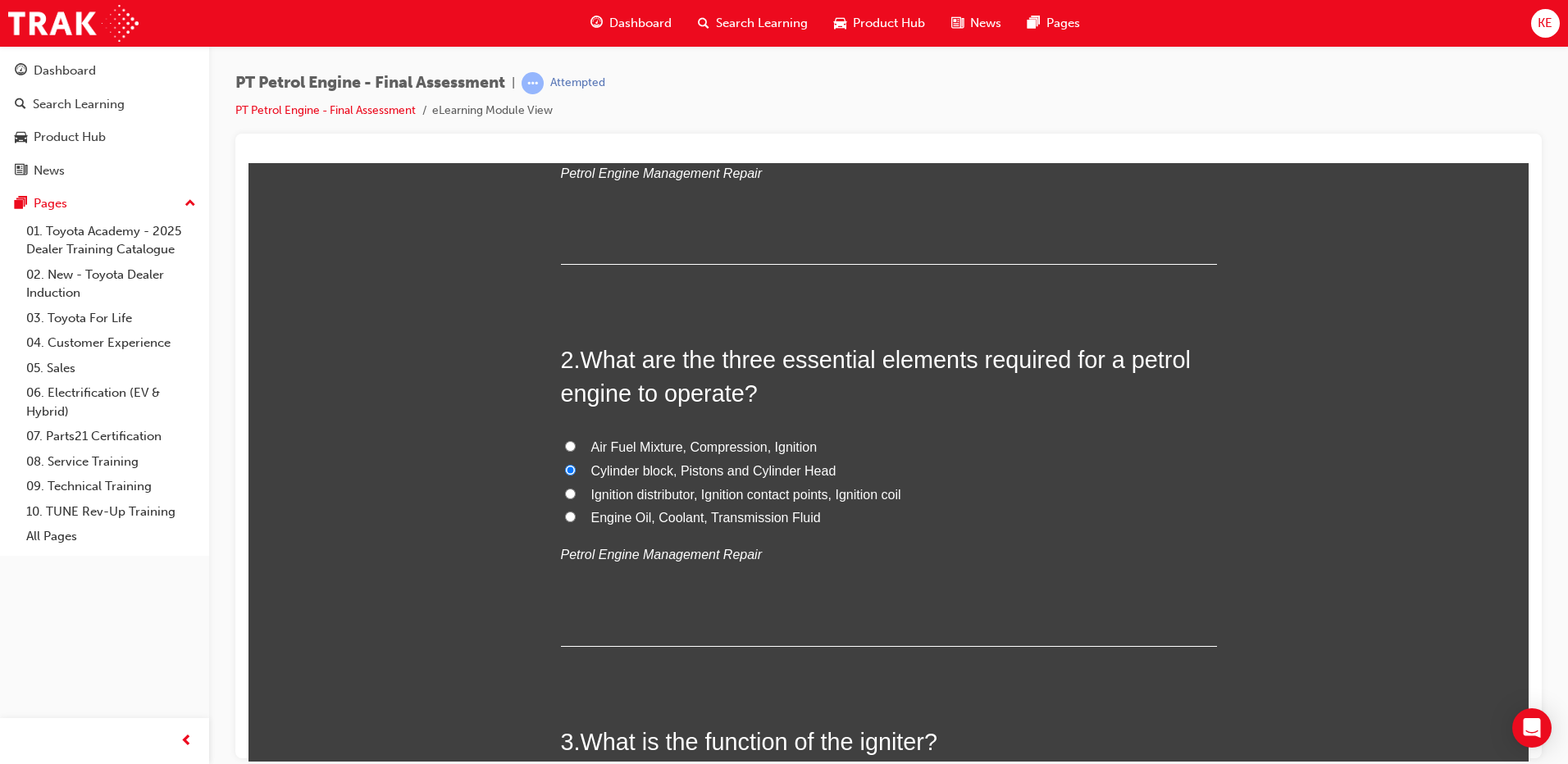
radio input "true"
click at [565, 443] on input "Air Fuel Mixture, Compression, Ignition" at bounding box center [570, 445] width 11 height 11
radio input "true"
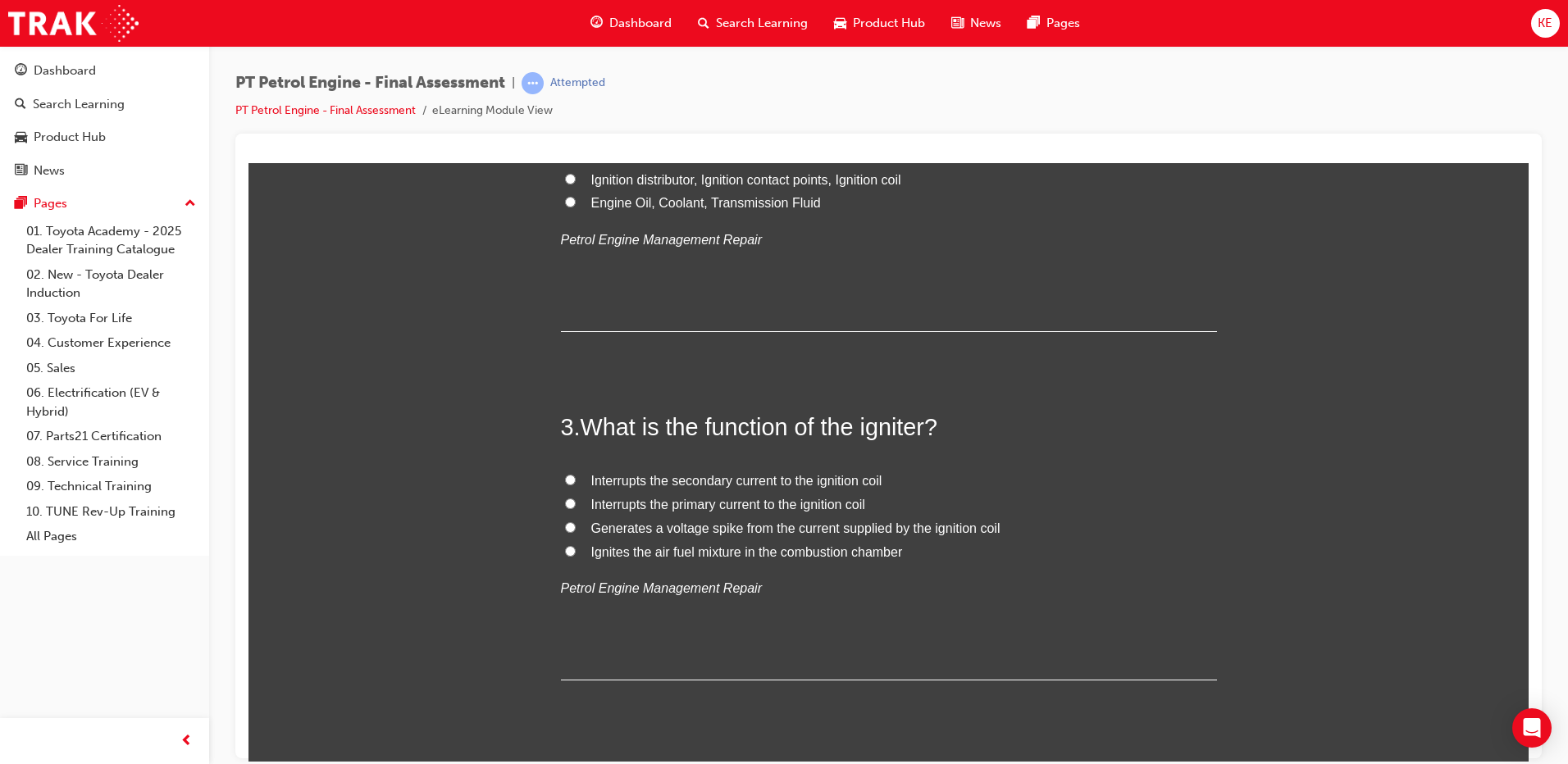
scroll to position [656, 0]
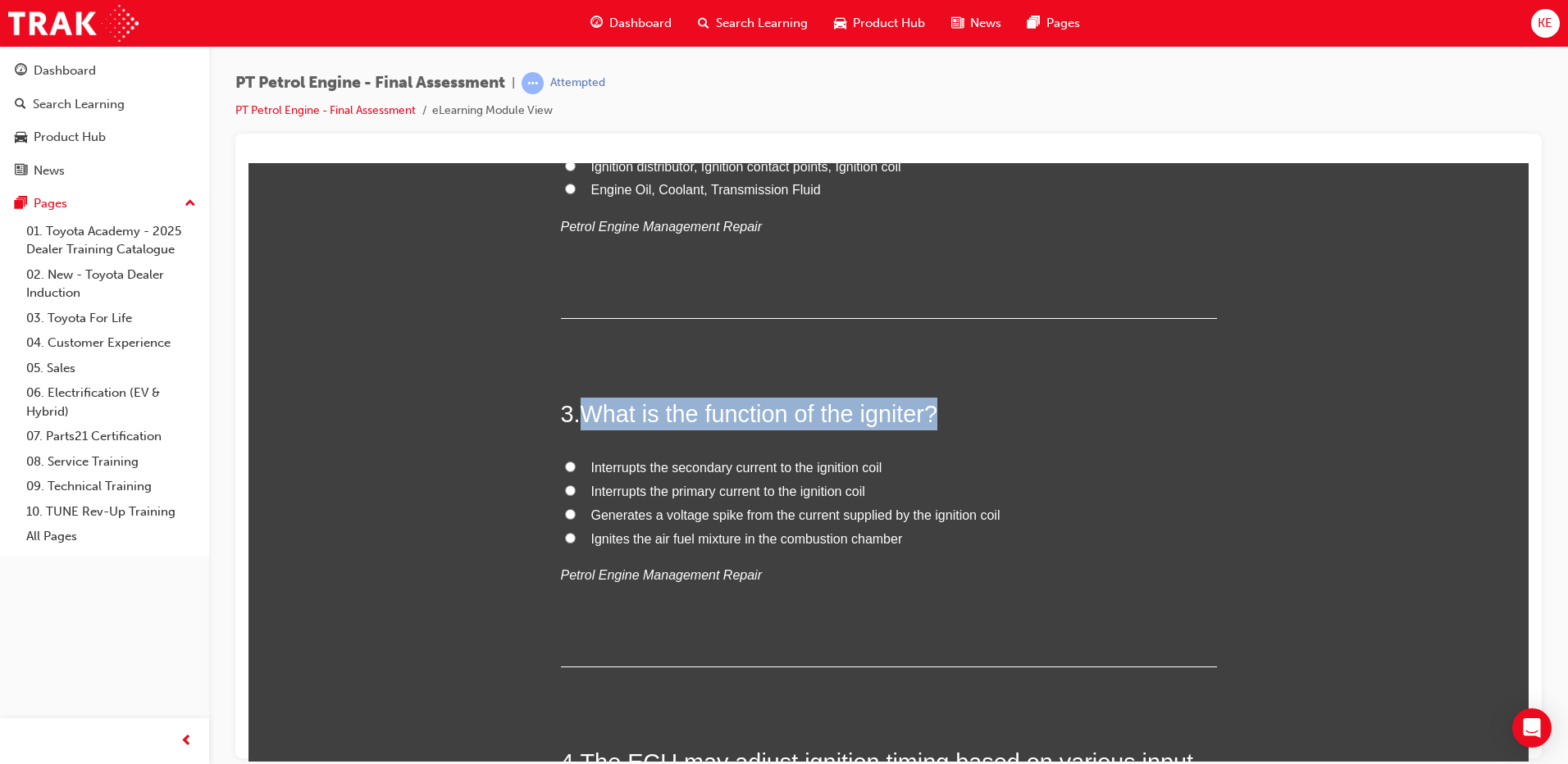
drag, startPoint x: 588, startPoint y: 418, endPoint x: 1110, endPoint y: 425, distance: 522.0
click at [1110, 425] on h2 "3 . What is the function of the igniter?" at bounding box center [889, 413] width 657 height 33
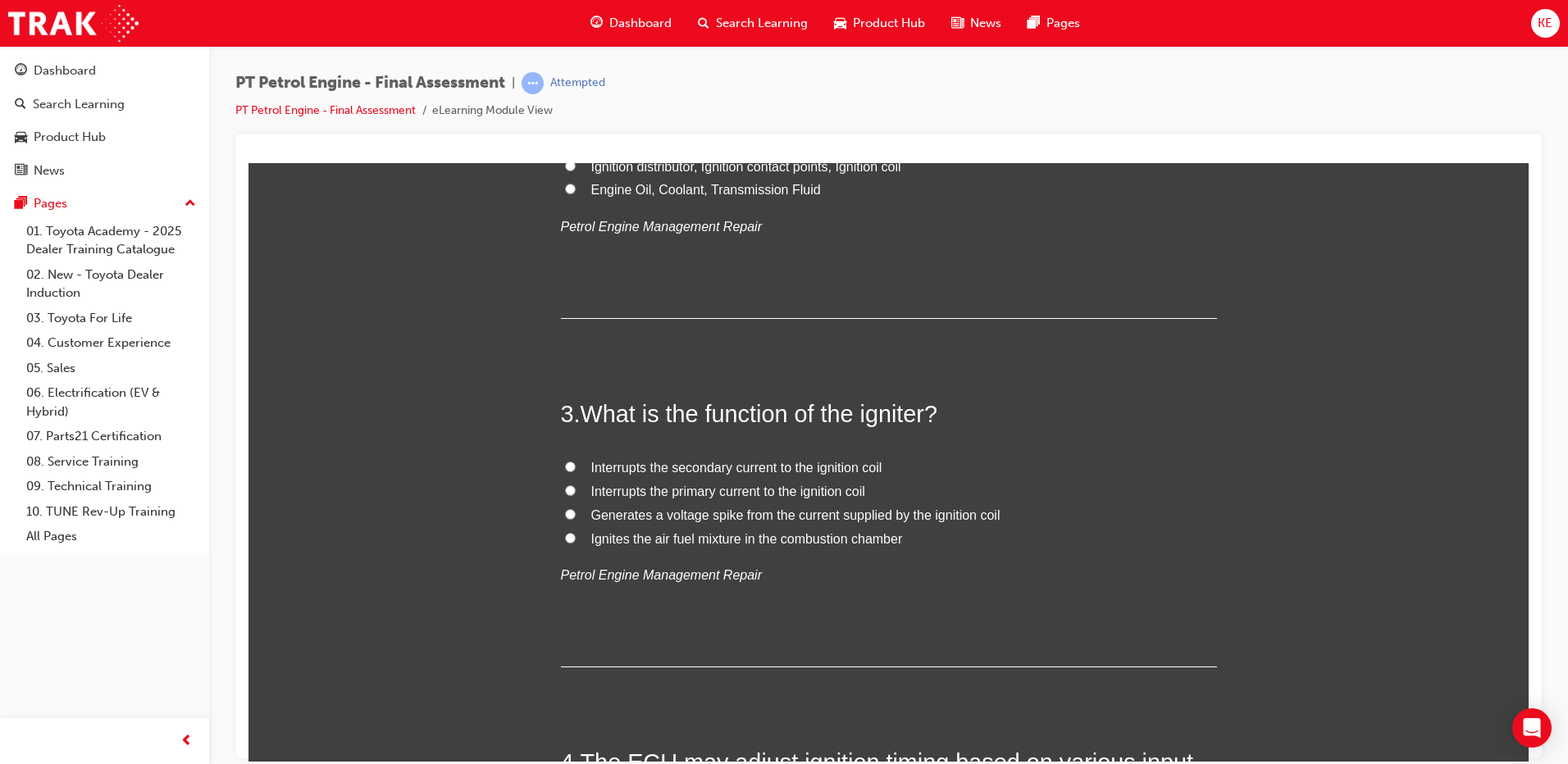
click at [1043, 578] on p "Petrol Engine Management Repair" at bounding box center [889, 575] width 657 height 24
click at [817, 519] on span "Generates a voltage spike from the current supplied by the ignition coil" at bounding box center [796, 514] width 410 height 14
click at [576, 519] on input "Generates a voltage spike from the current supplied by the ignition coil" at bounding box center [570, 513] width 11 height 11
radio input "true"
click at [792, 493] on span "Interrupts the primary current to the ignition coil" at bounding box center [728, 491] width 274 height 14
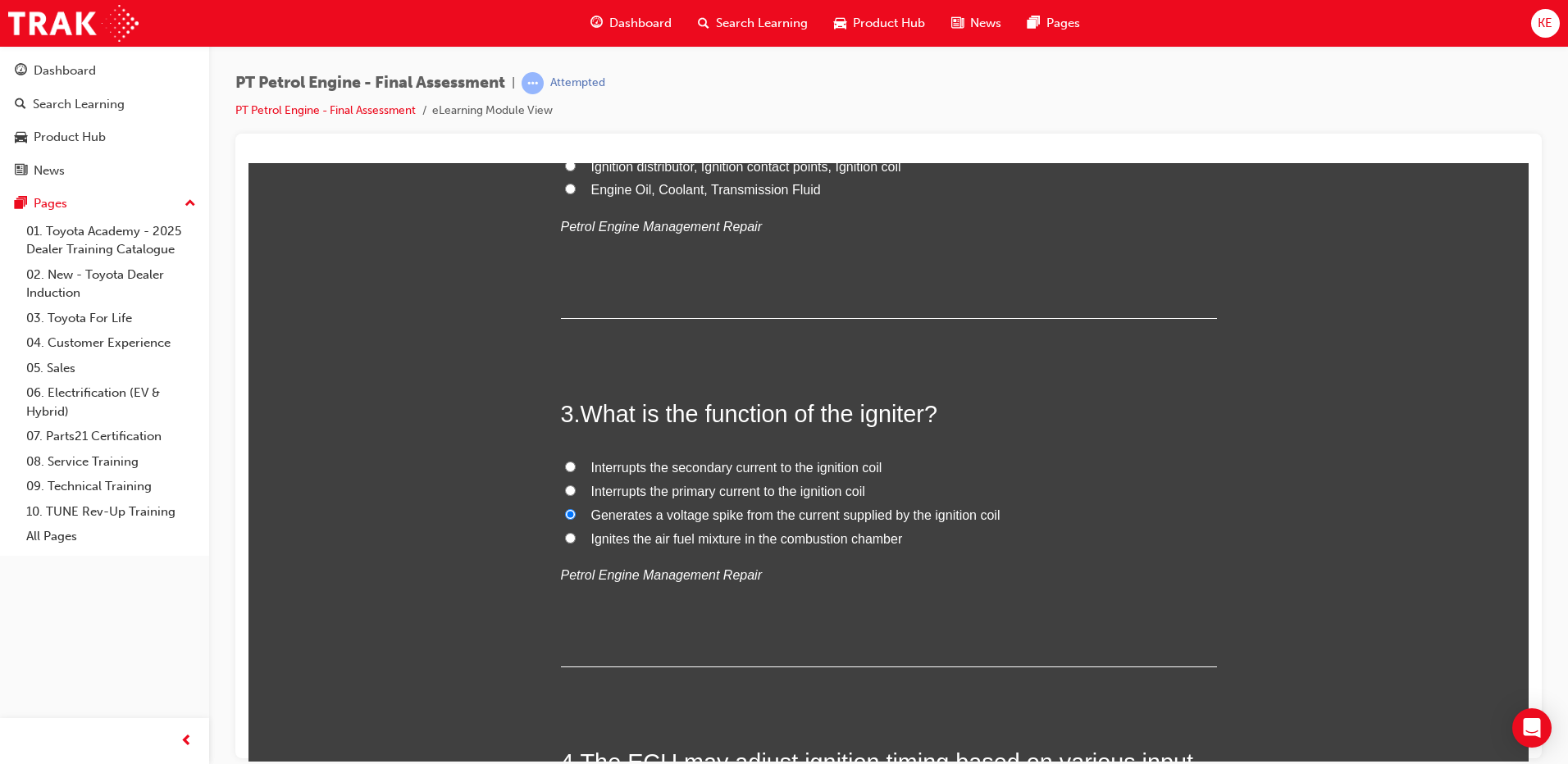
click at [576, 493] on input "Interrupts the primary current to the ignition coil" at bounding box center [570, 490] width 11 height 11
radio input "true"
click at [768, 514] on span "Generates a voltage spike from the current supplied by the ignition coil" at bounding box center [796, 514] width 410 height 14
click at [576, 514] on input "Generates a voltage spike from the current supplied by the ignition coil" at bounding box center [570, 513] width 11 height 11
radio input "true"
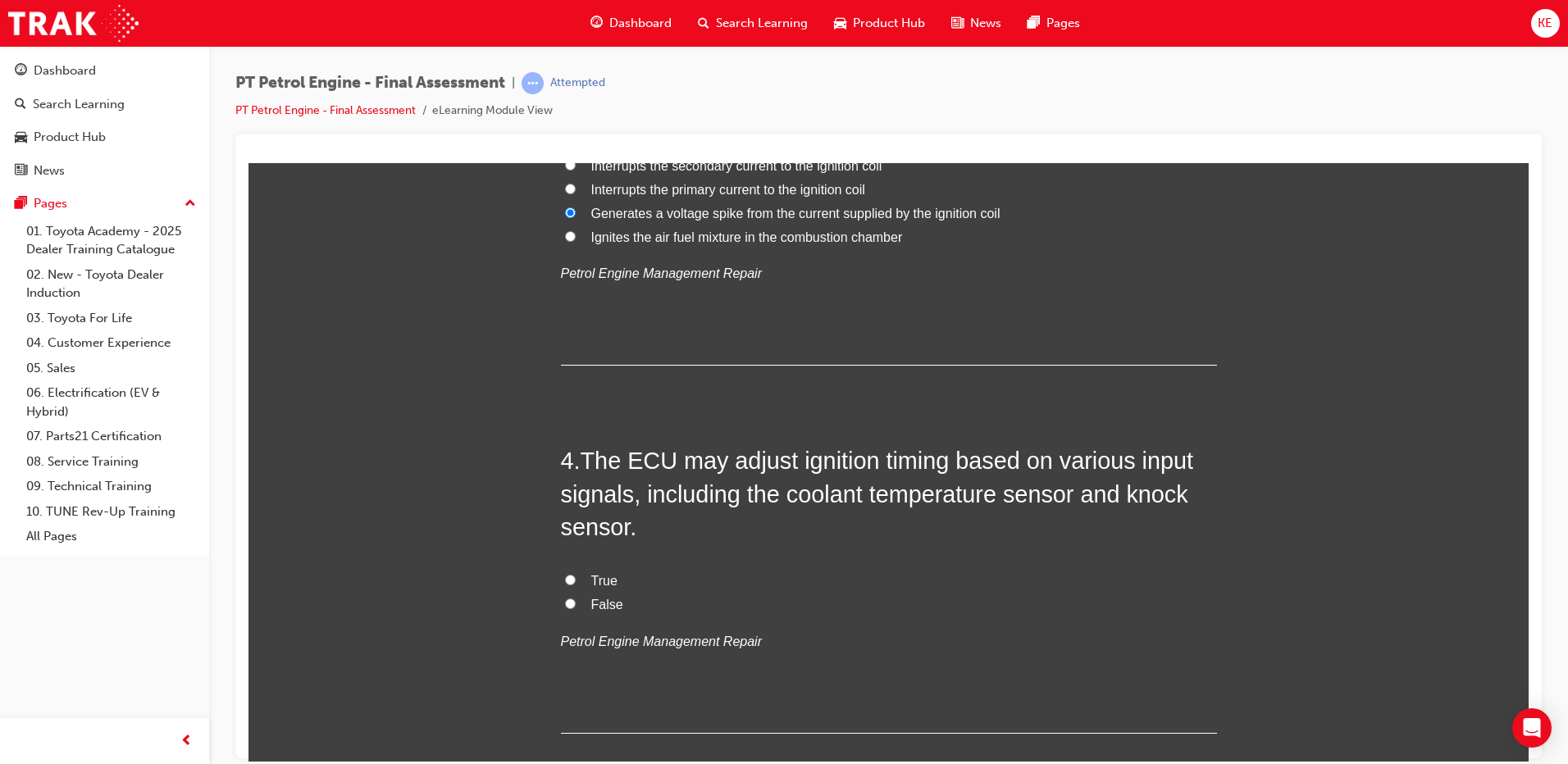
scroll to position [984, 0]
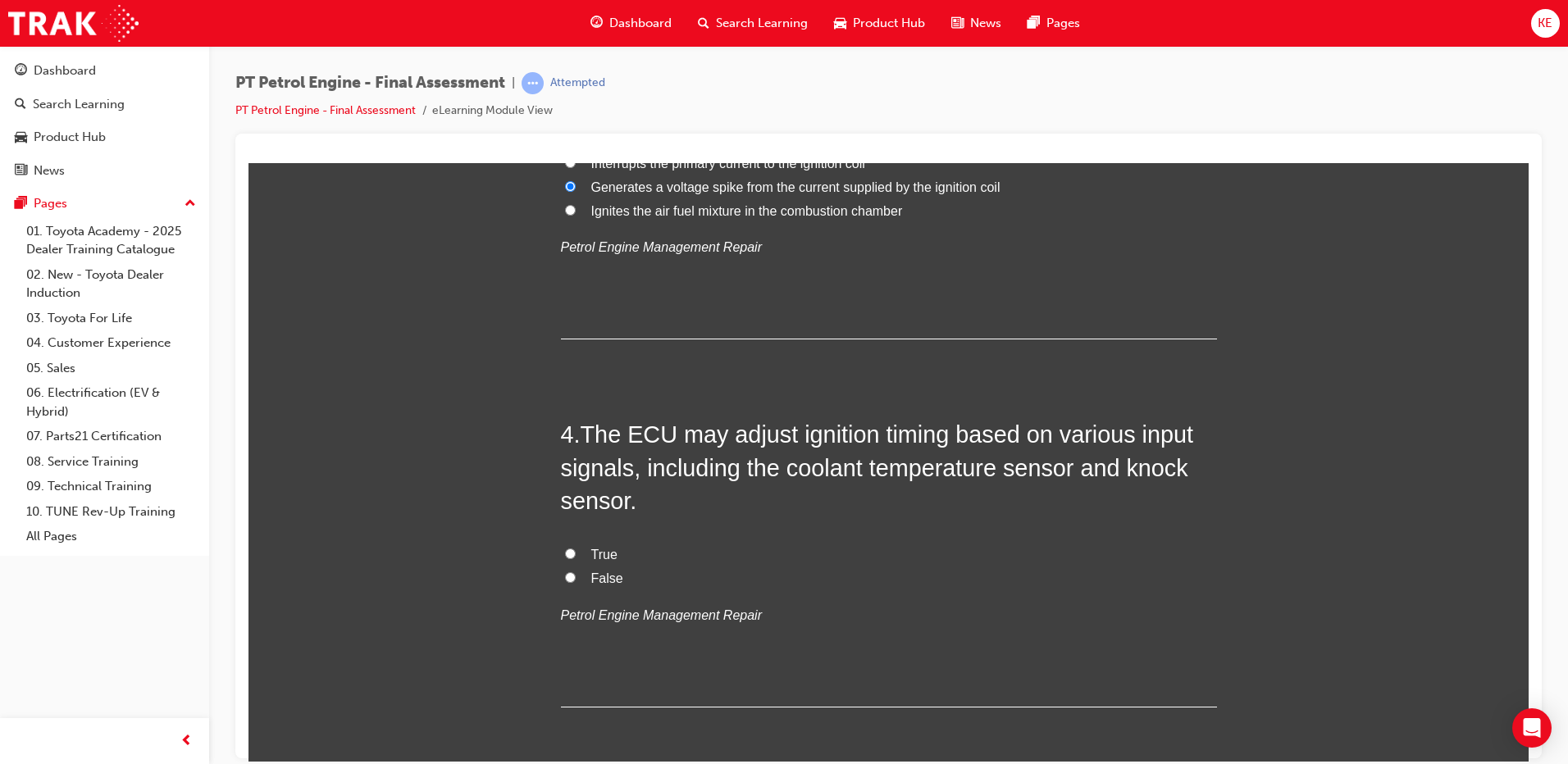
click at [591, 556] on span "True" at bounding box center [604, 554] width 27 height 14
click at [576, 556] on input "True" at bounding box center [570, 553] width 11 height 11
radio input "true"
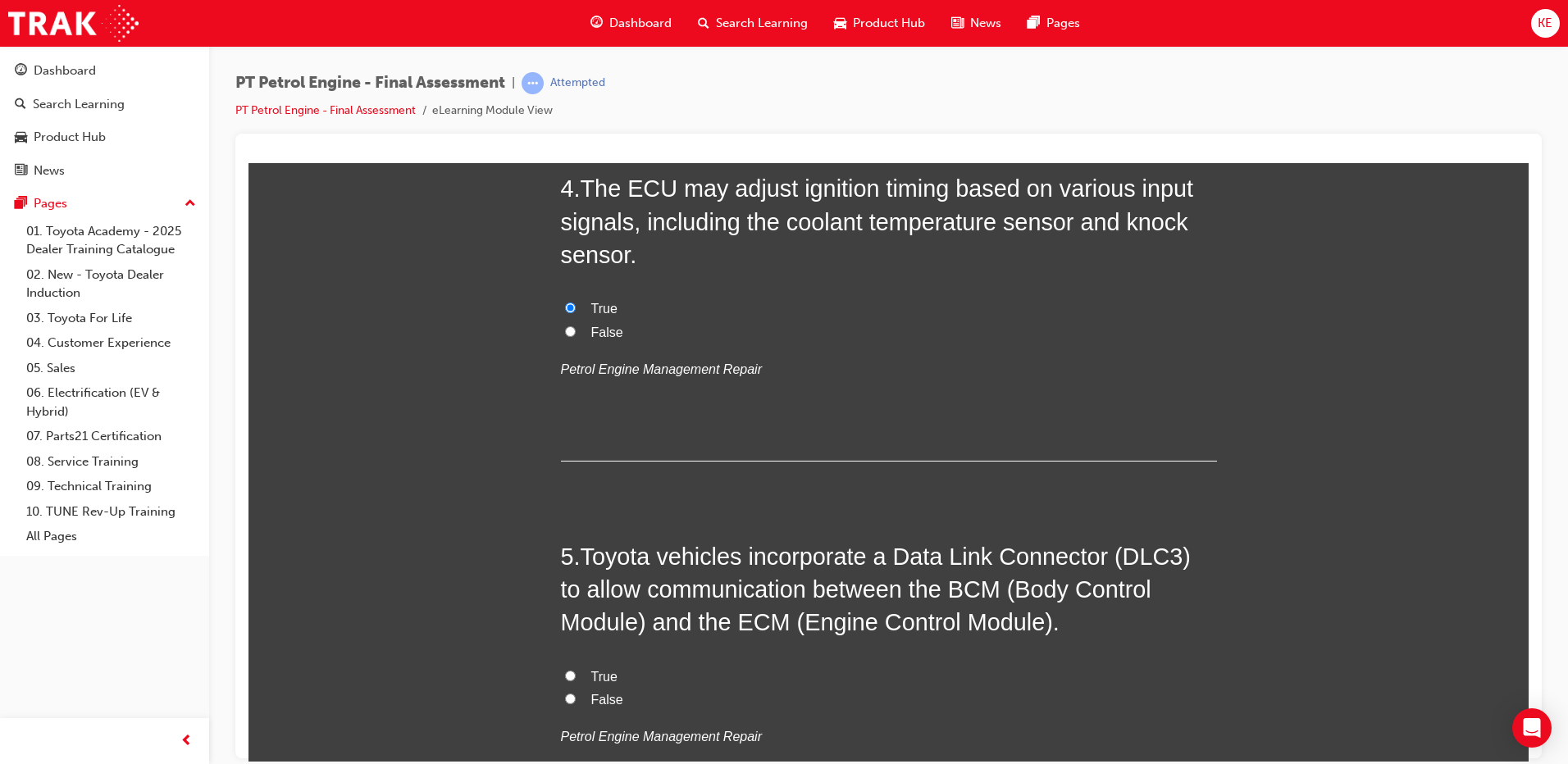
scroll to position [1312, 0]
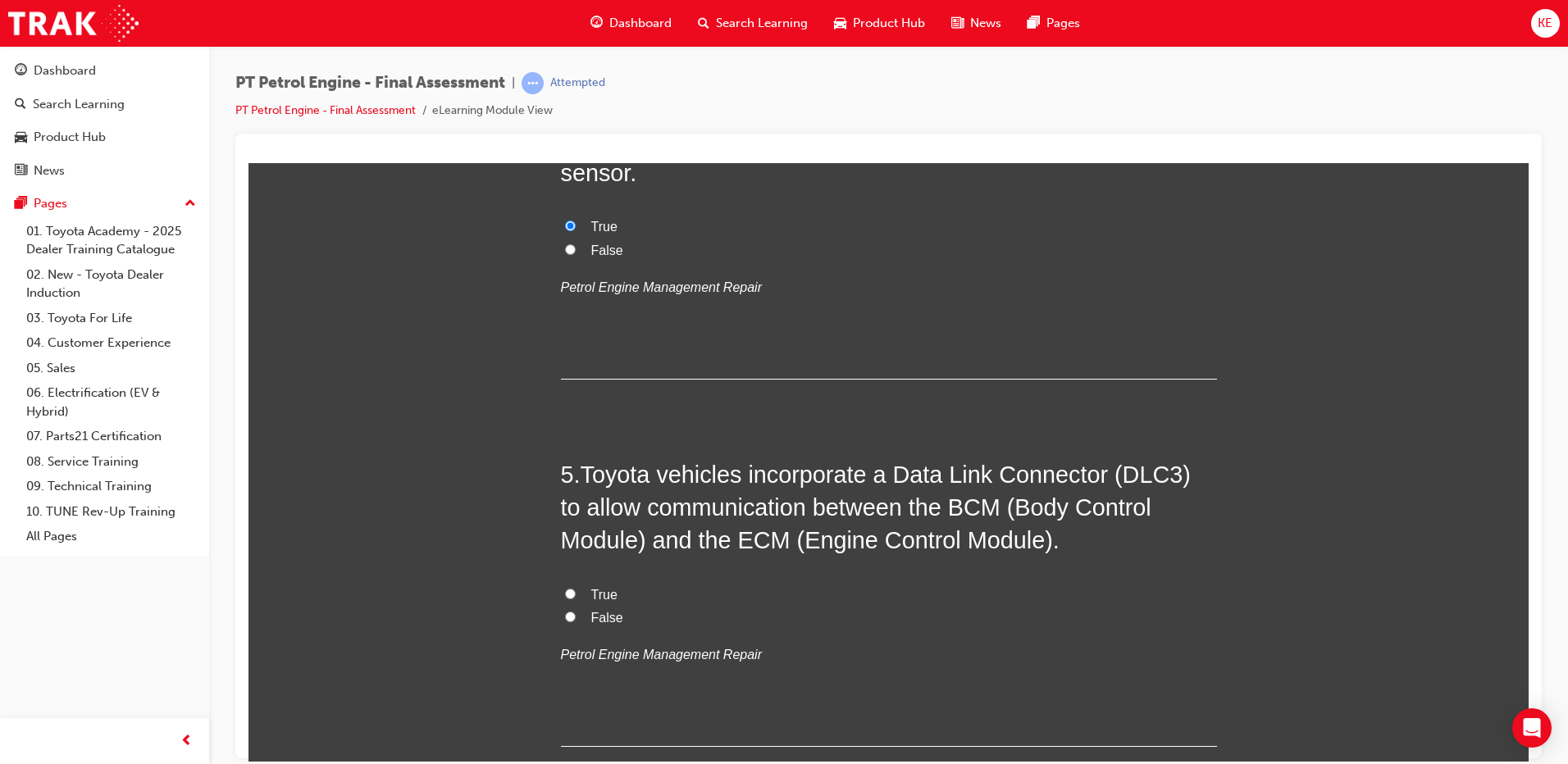
click at [565, 591] on input "True" at bounding box center [570, 593] width 11 height 11
radio input "true"
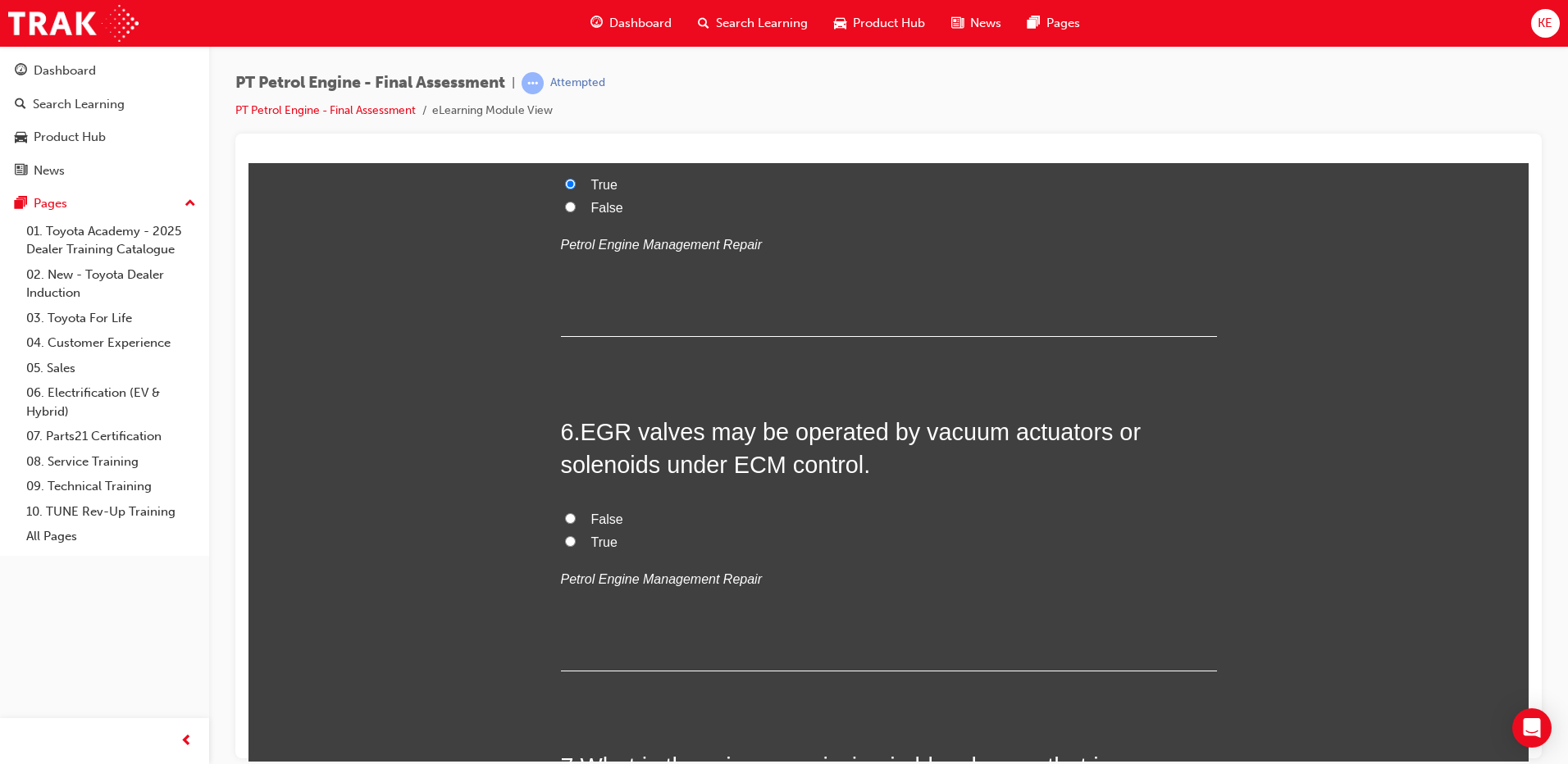
scroll to position [1804, 0]
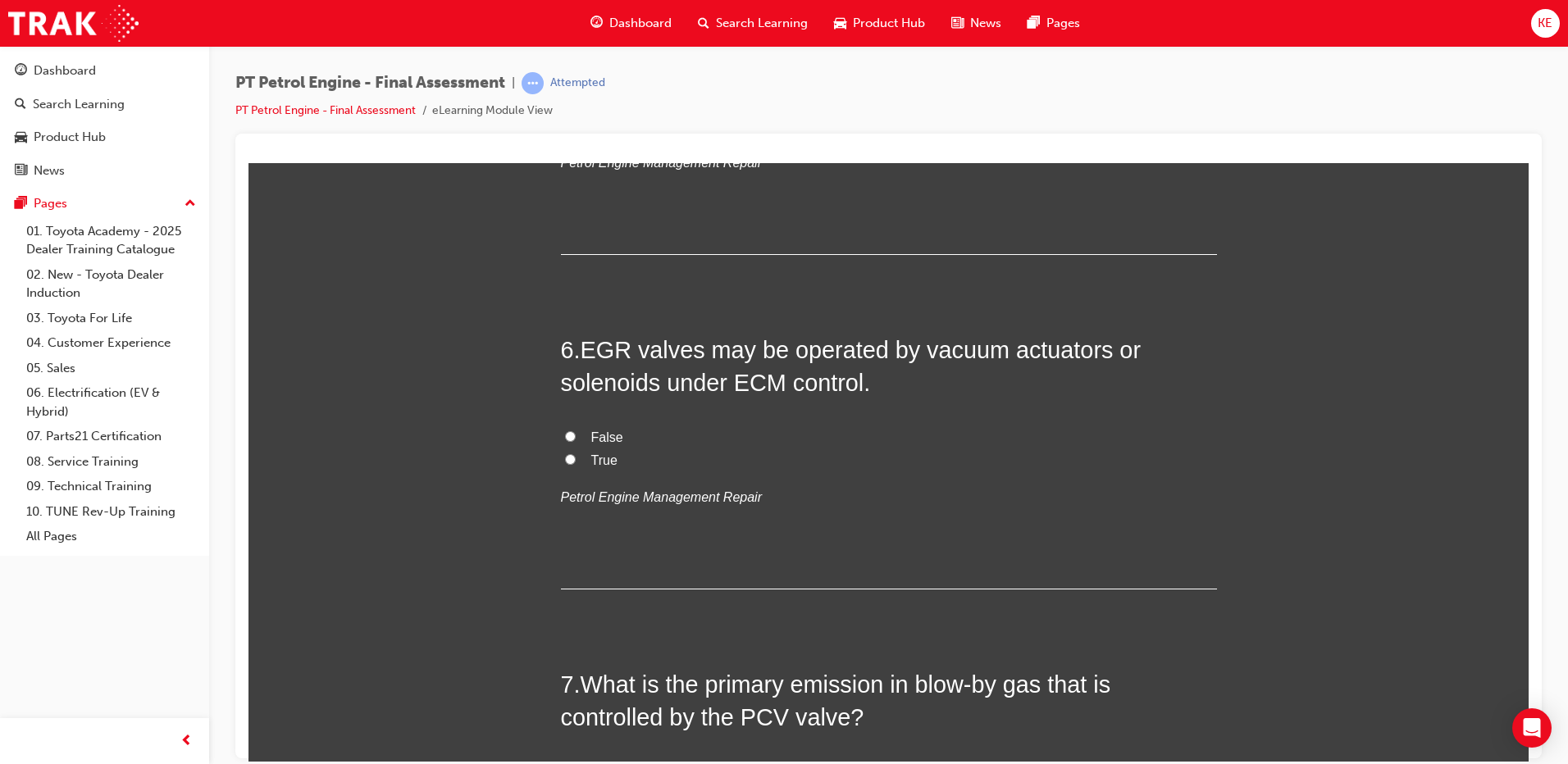
click at [565, 433] on input "False" at bounding box center [570, 435] width 11 height 11
radio input "true"
click at [565, 463] on input "True" at bounding box center [570, 458] width 11 height 11
radio input "true"
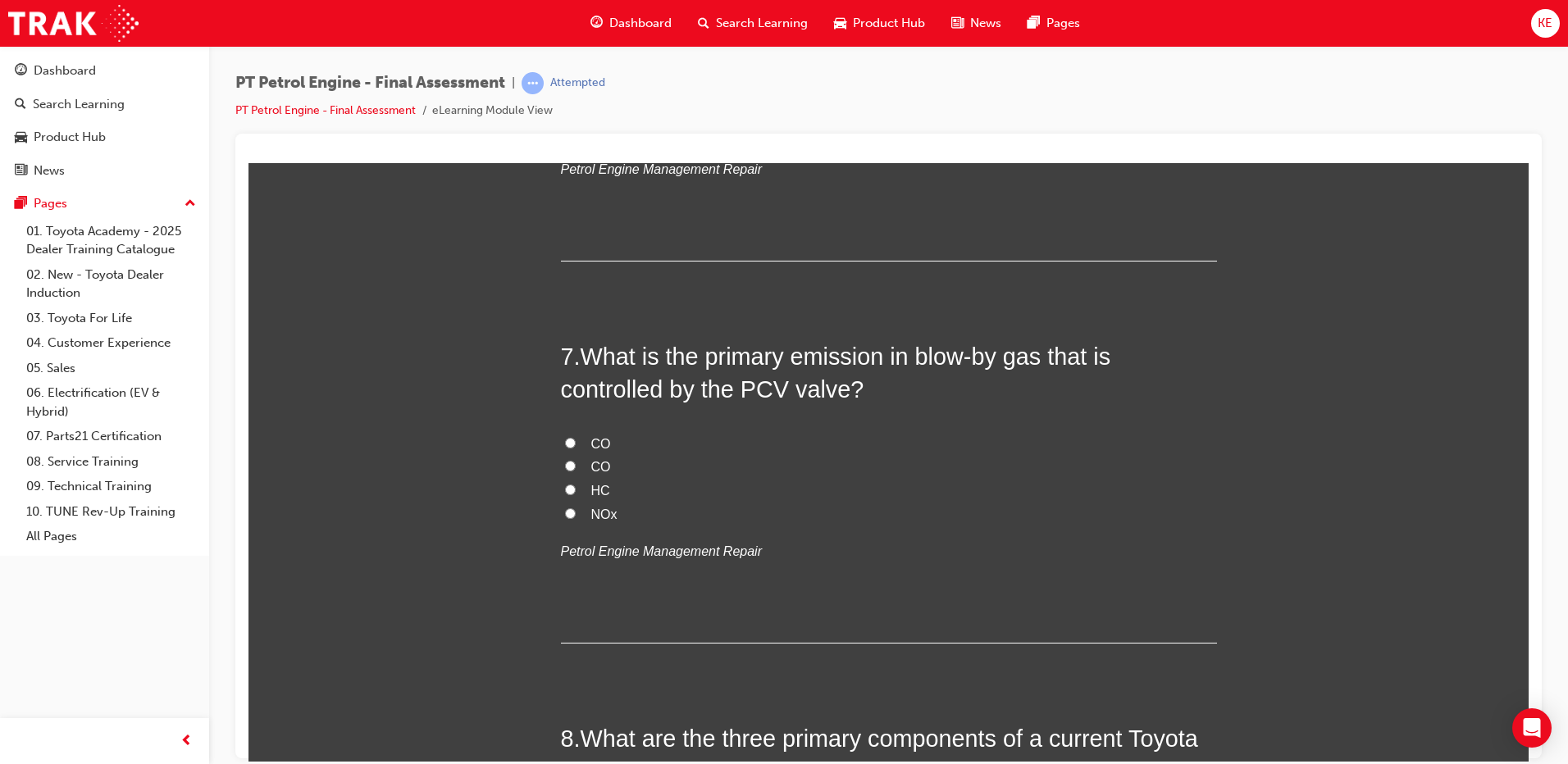
click at [565, 495] on label "HC" at bounding box center [889, 491] width 657 height 24
click at [565, 495] on input "HC" at bounding box center [570, 489] width 11 height 11
radio input "true"
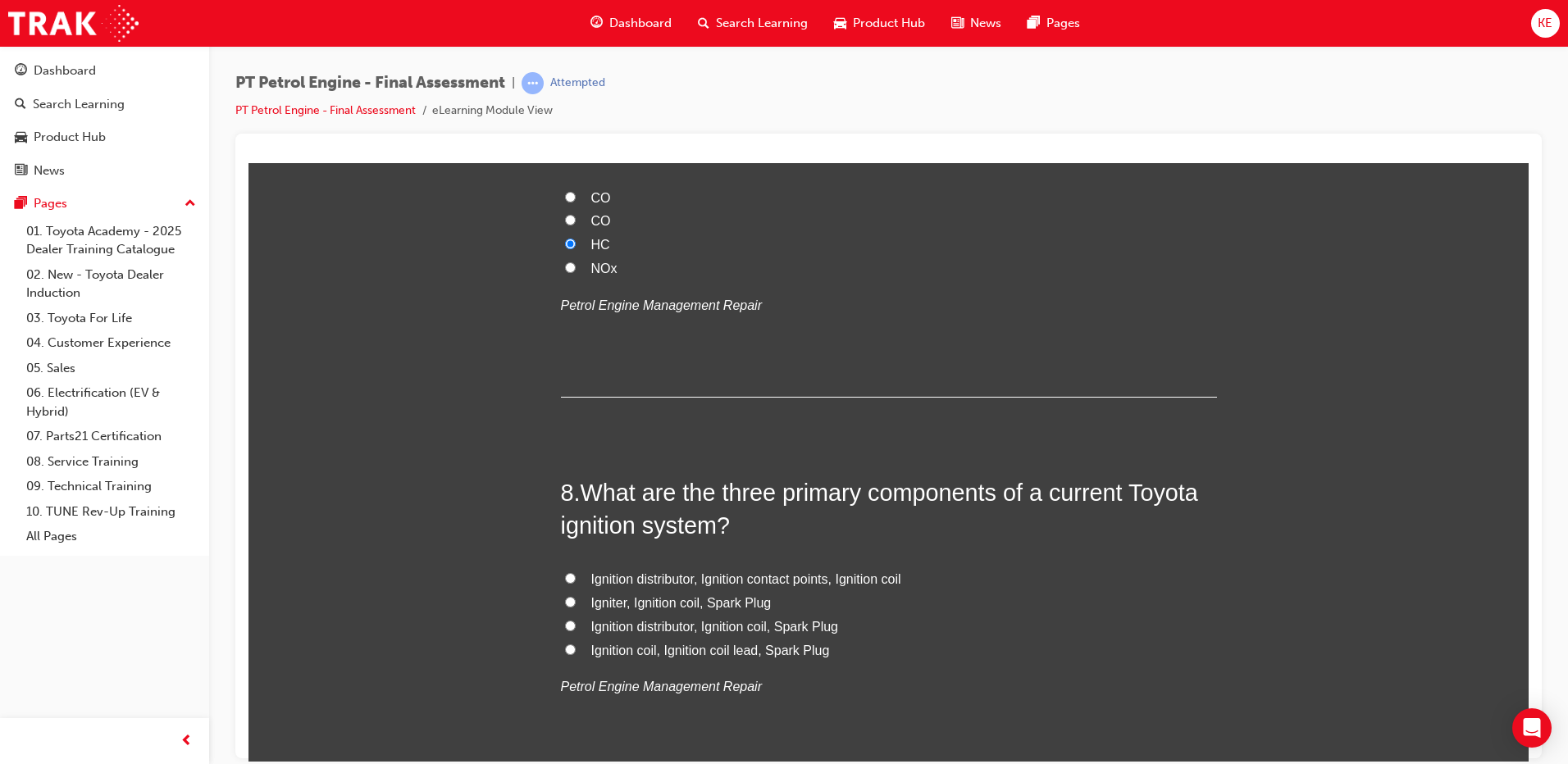
scroll to position [2460, 0]
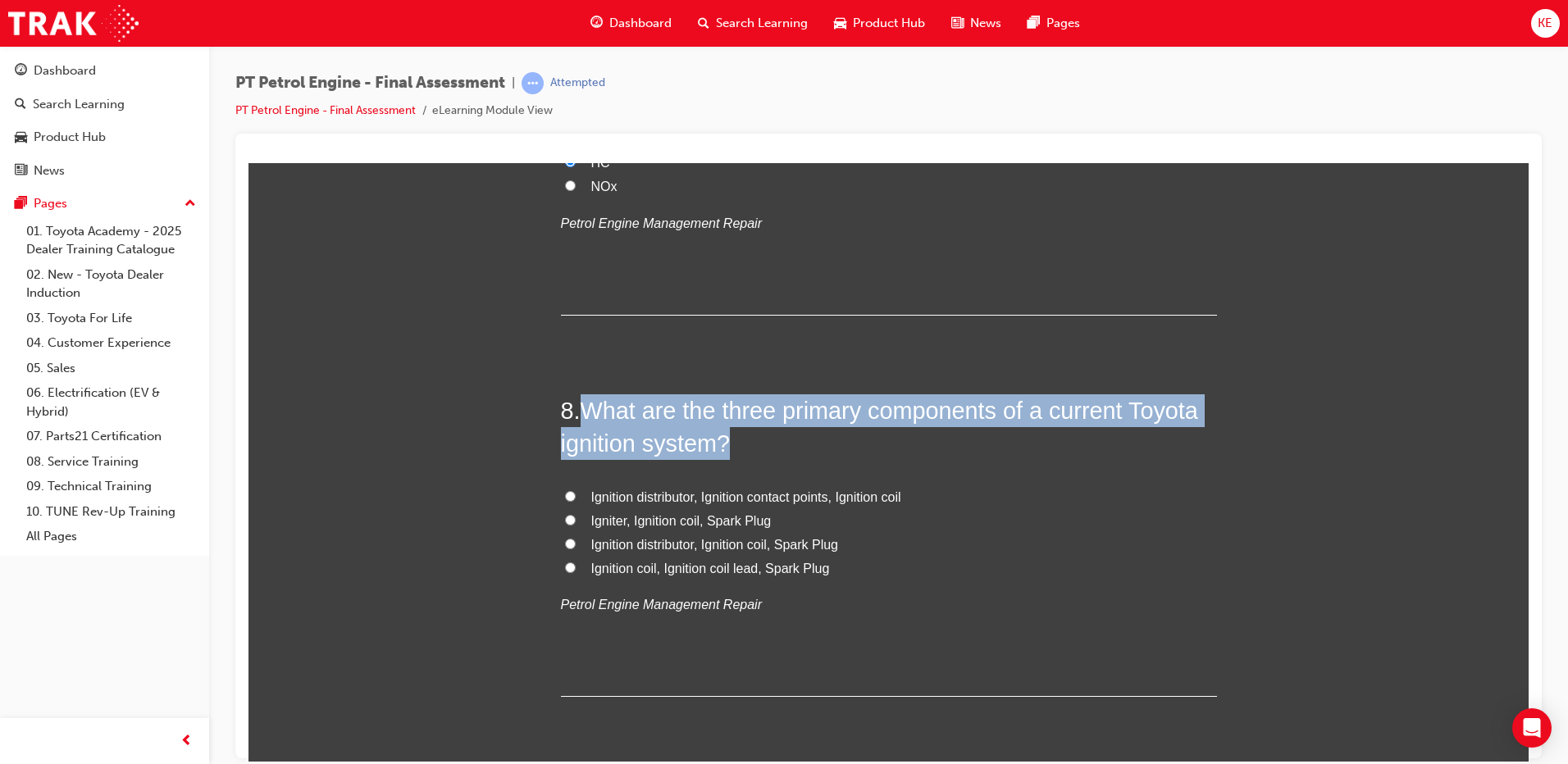
drag, startPoint x: 579, startPoint y: 412, endPoint x: 727, endPoint y: 445, distance: 151.6
click at [727, 445] on span "What are the three primary components of a current Toyota ignition system?" at bounding box center [880, 426] width 638 height 59
copy span "What are the three primary components of a current Toyota ignition system?"
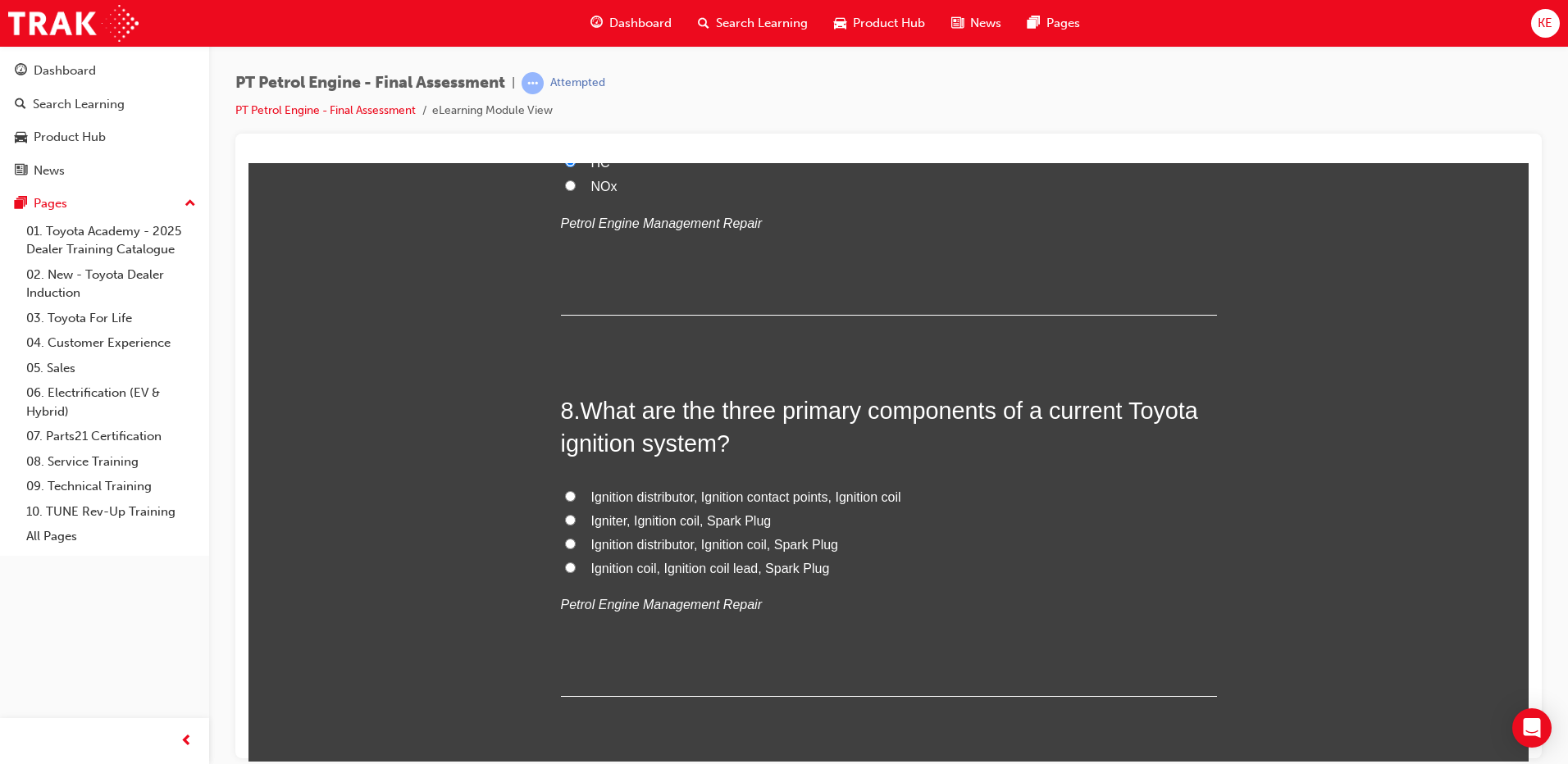
click at [1001, 647] on div "8 . What are the three primary components of a current Toyota ignition system? …" at bounding box center [889, 545] width 657 height 303
click at [588, 510] on label "Igniter, Ignition coil, Spark Plug" at bounding box center [889, 521] width 657 height 24
click at [576, 514] on input "Igniter, Ignition coil, Spark Plug" at bounding box center [570, 519] width 11 height 11
radio input "true"
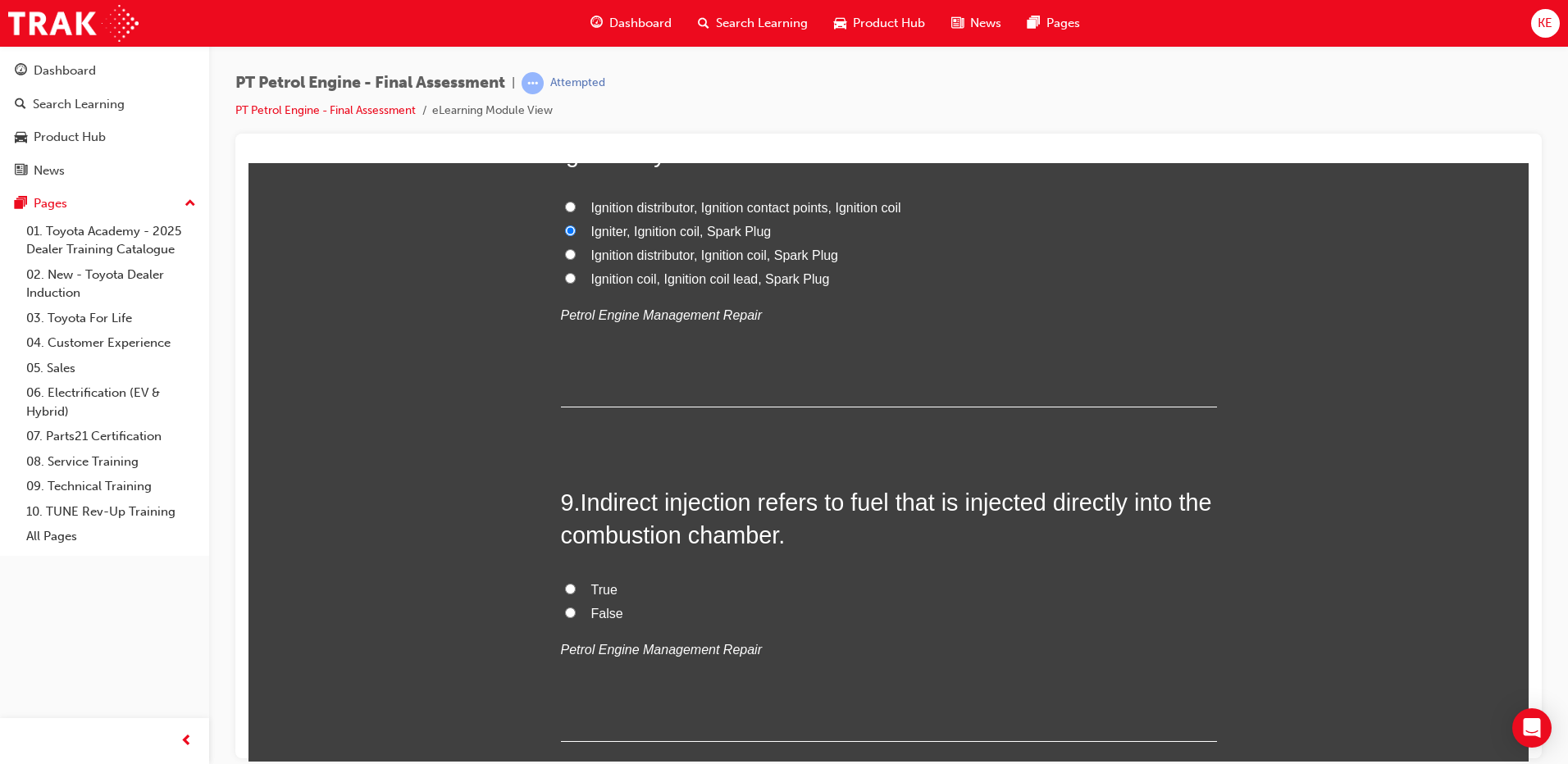
scroll to position [2789, 0]
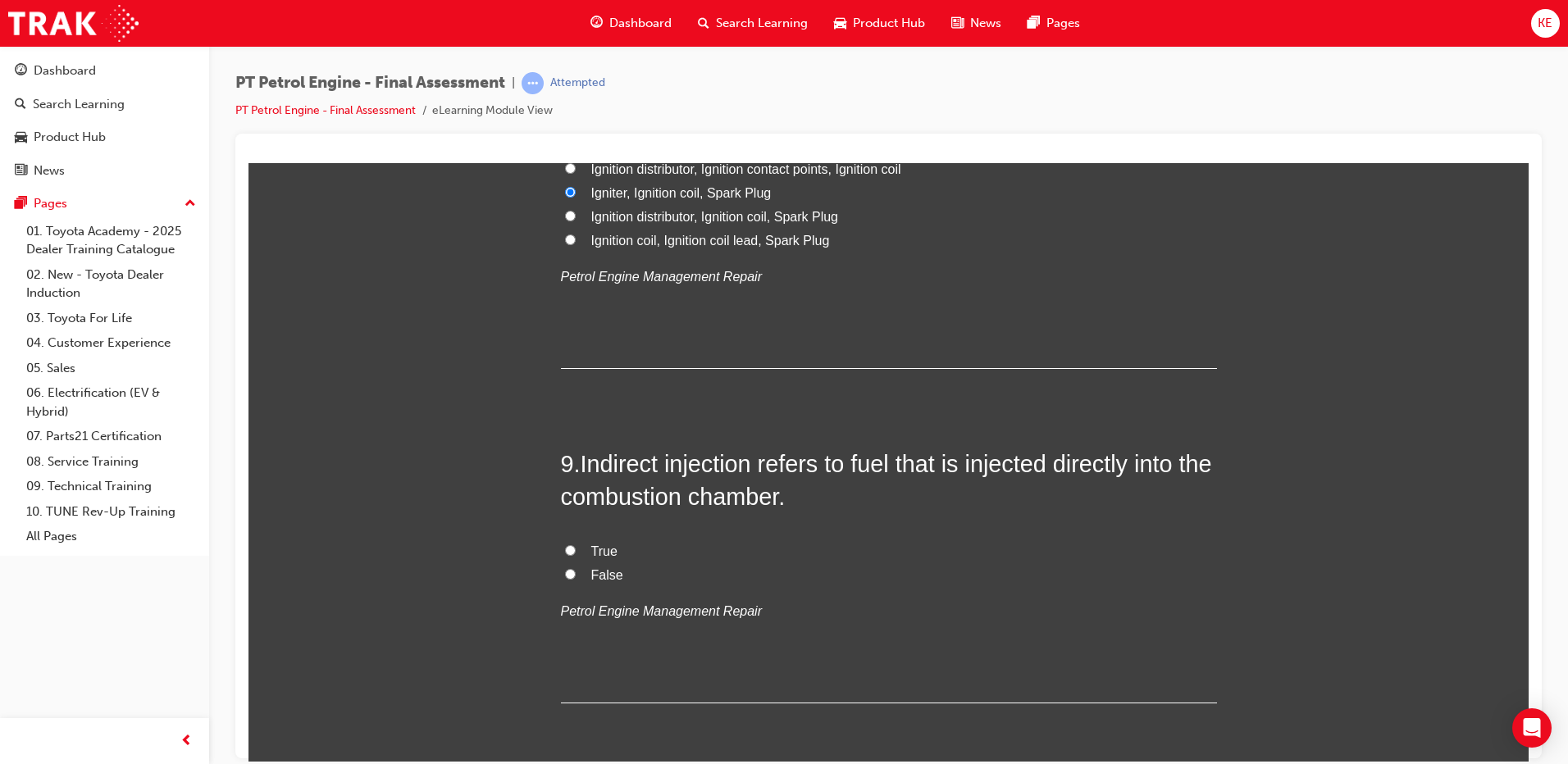
click at [565, 569] on input "False" at bounding box center [570, 573] width 11 height 11
radio input "true"
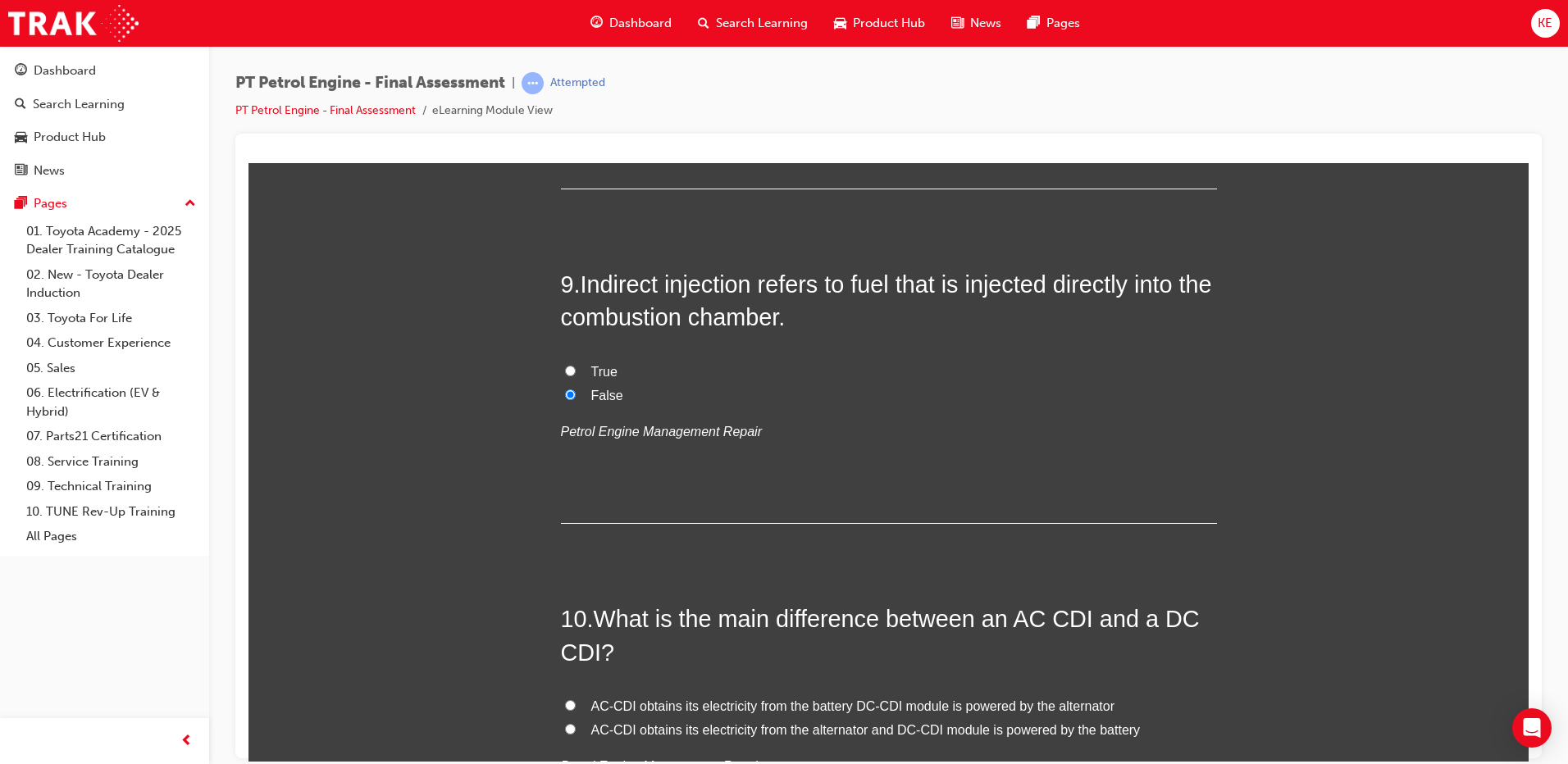
scroll to position [3280, 0]
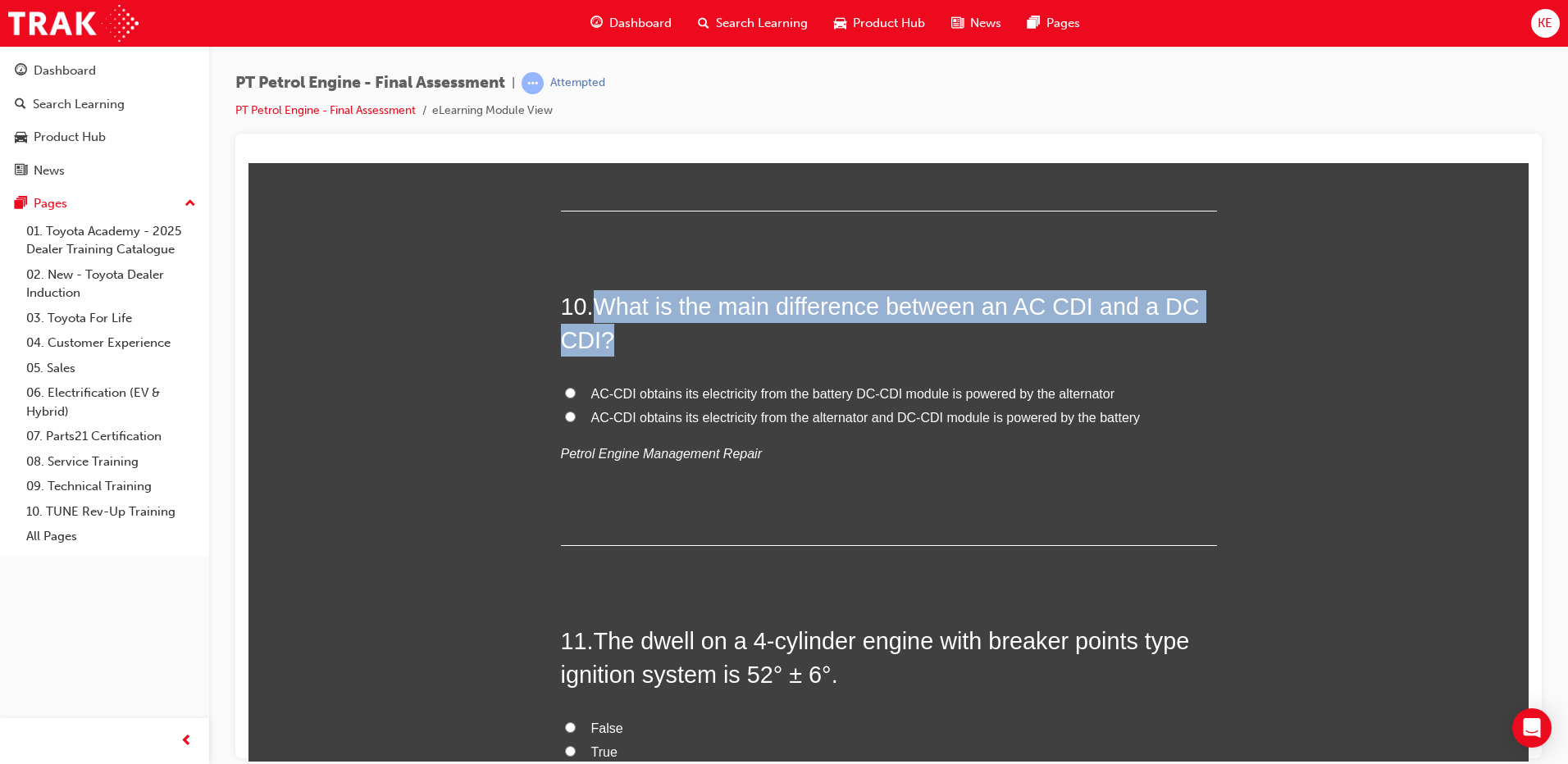
drag, startPoint x: 588, startPoint y: 308, endPoint x: 647, endPoint y: 332, distance: 63.7
click at [647, 332] on h2 "10 . What is the main difference between an AC CDI and a DC CDI?" at bounding box center [889, 322] width 657 height 66
copy h2 "What is the main difference between an AC CDI and a DC CDI?"
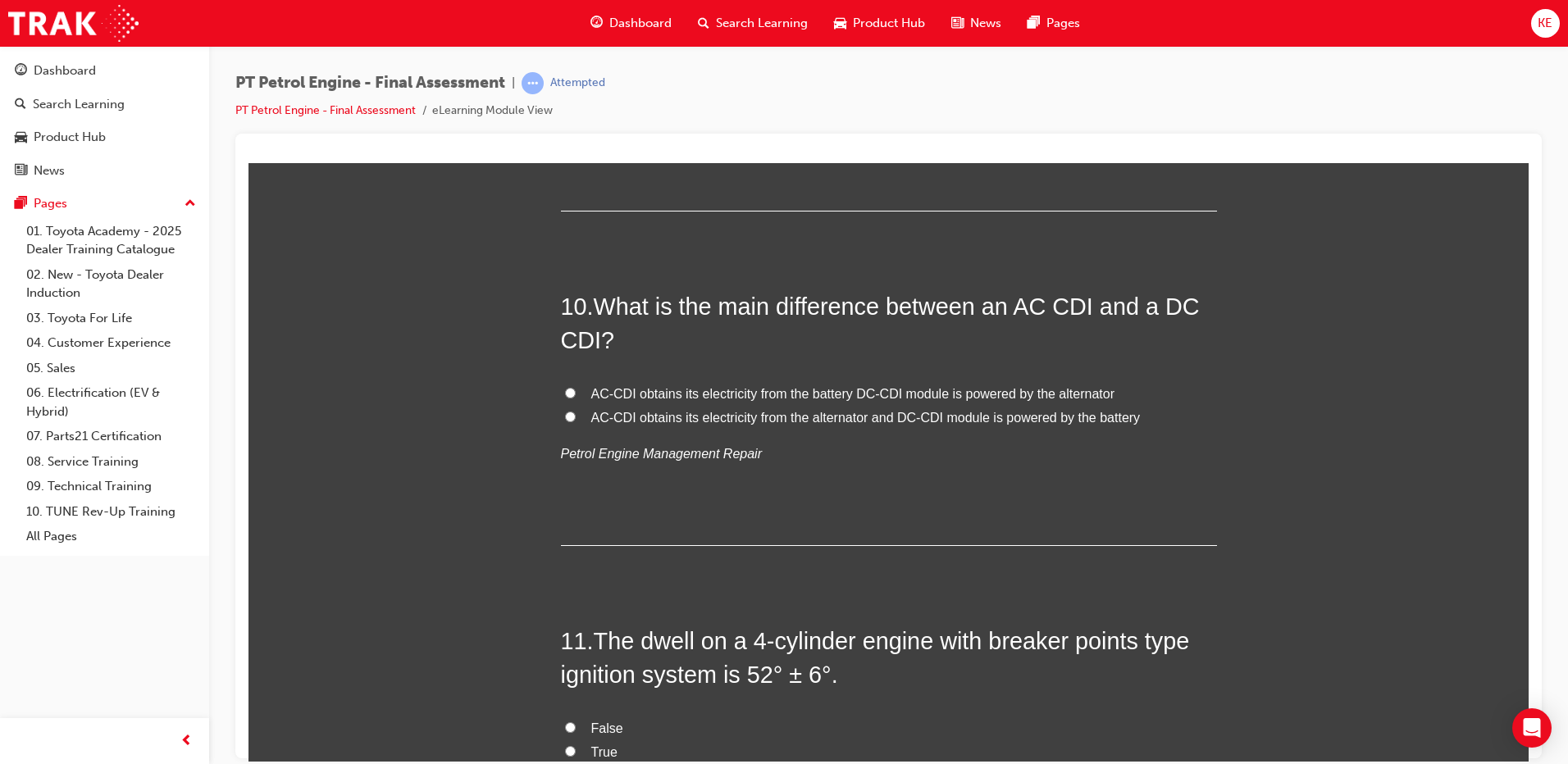
click at [871, 628] on span "The dwell on a 4-cylinder engine with breaker points type ignition system is 52…" at bounding box center [875, 657] width 629 height 59
click at [567, 411] on input "AC-CDI obtains its electricity from the alternator and DC-CDI module is powered…" at bounding box center [570, 416] width 11 height 11
radio input "true"
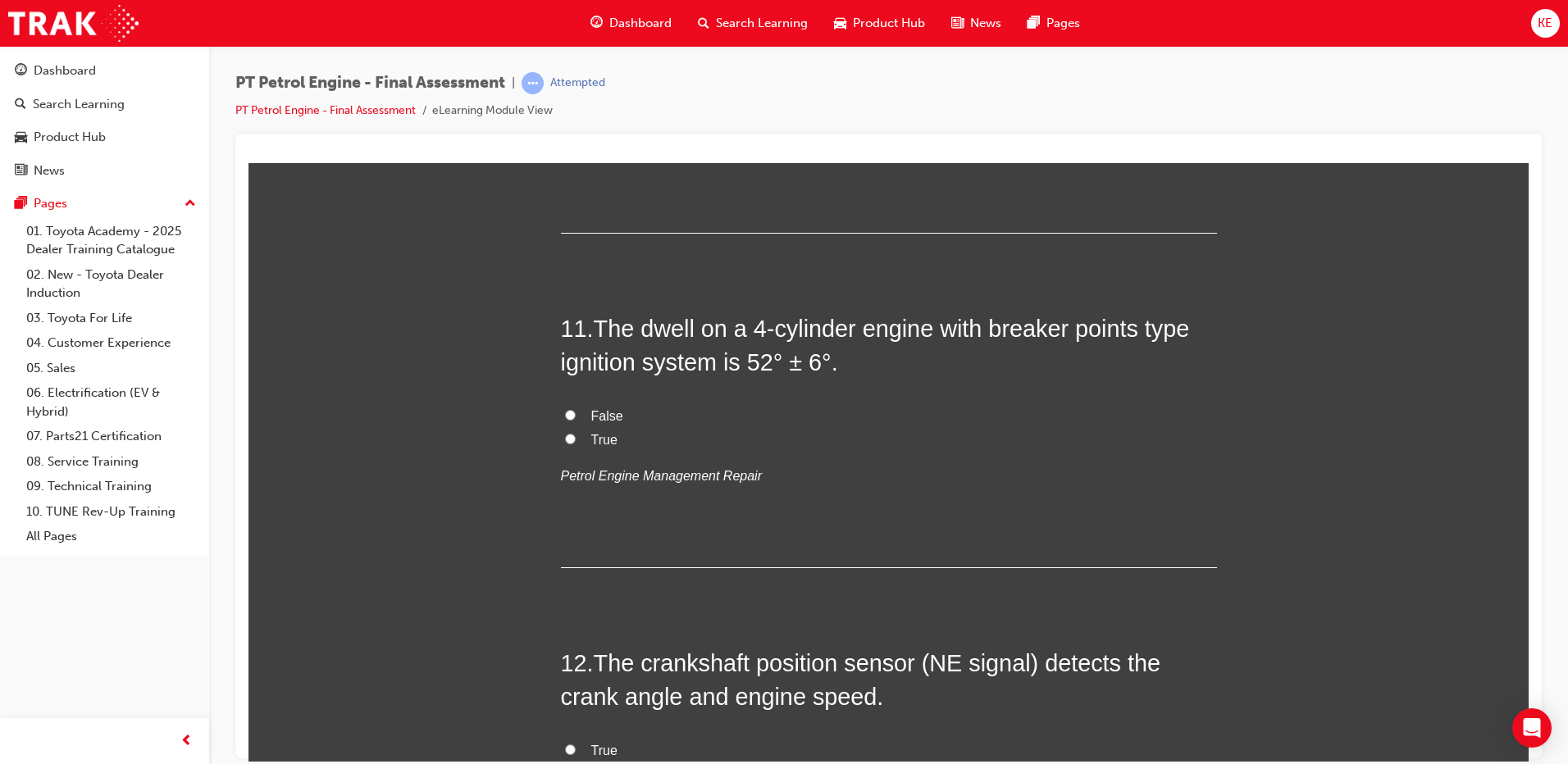
scroll to position [3608, 0]
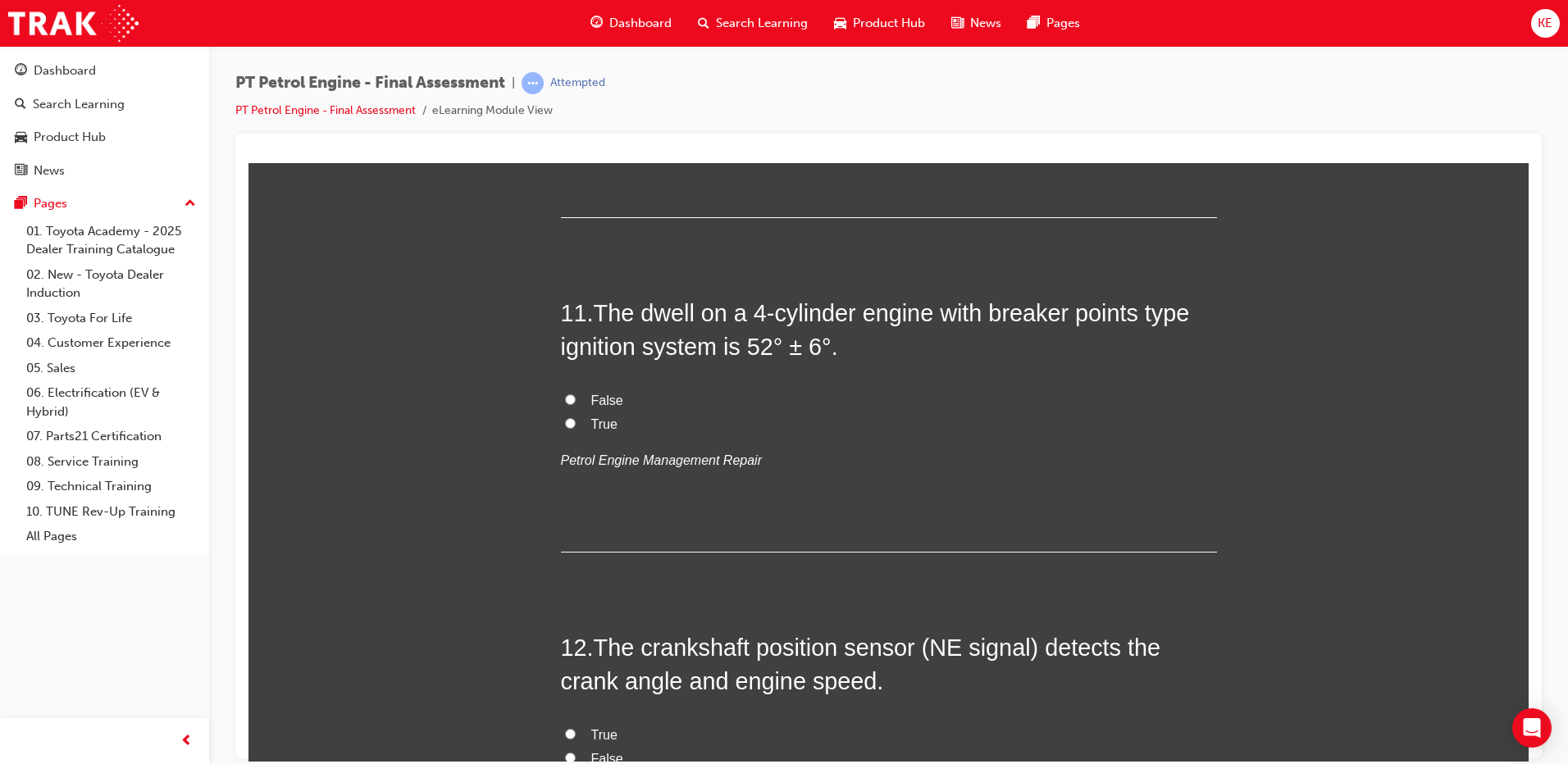
click at [570, 399] on label "False" at bounding box center [889, 401] width 657 height 24
click at [570, 399] on input "False" at bounding box center [570, 399] width 11 height 11
radio input "true"
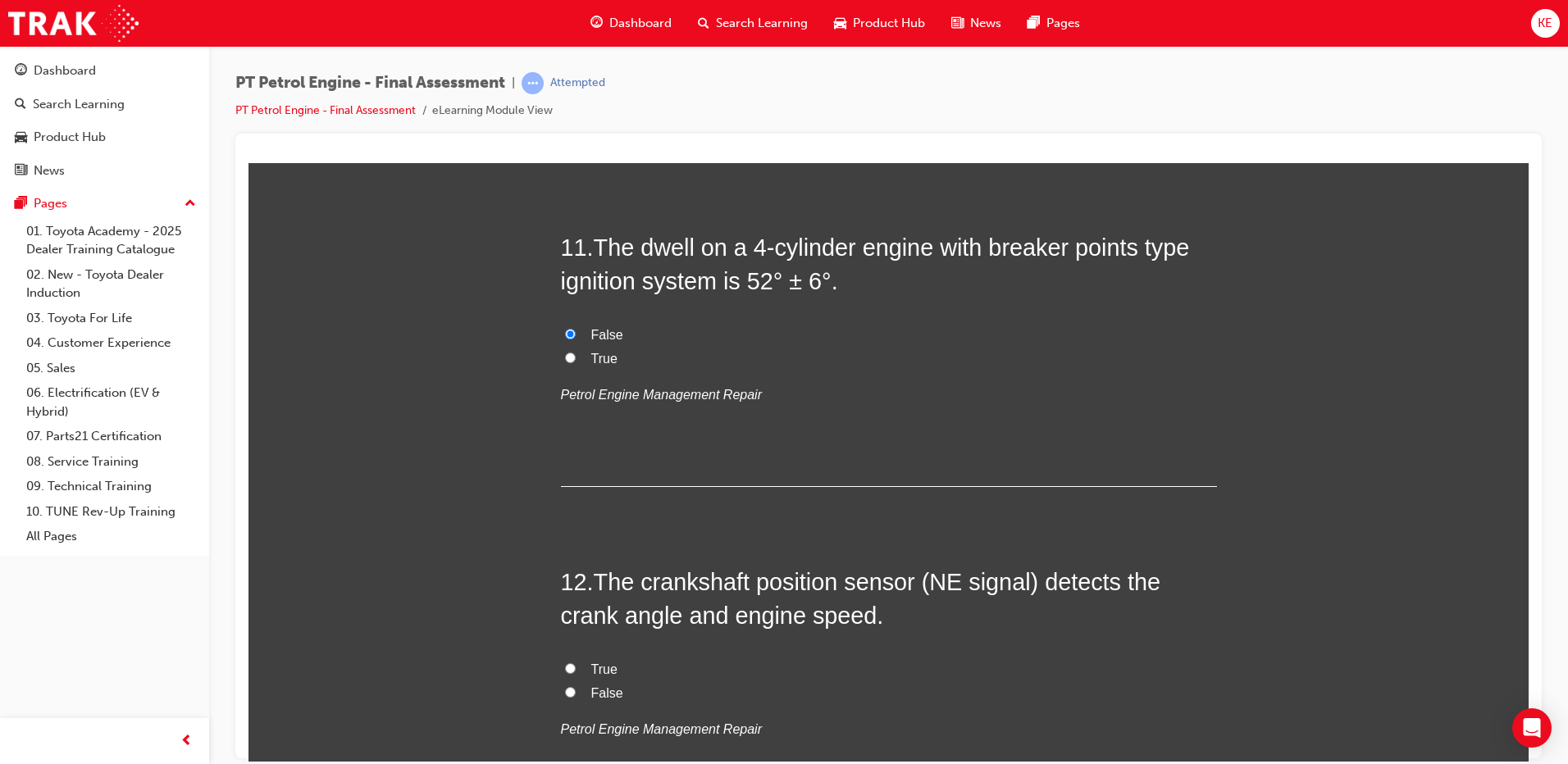
scroll to position [3855, 0]
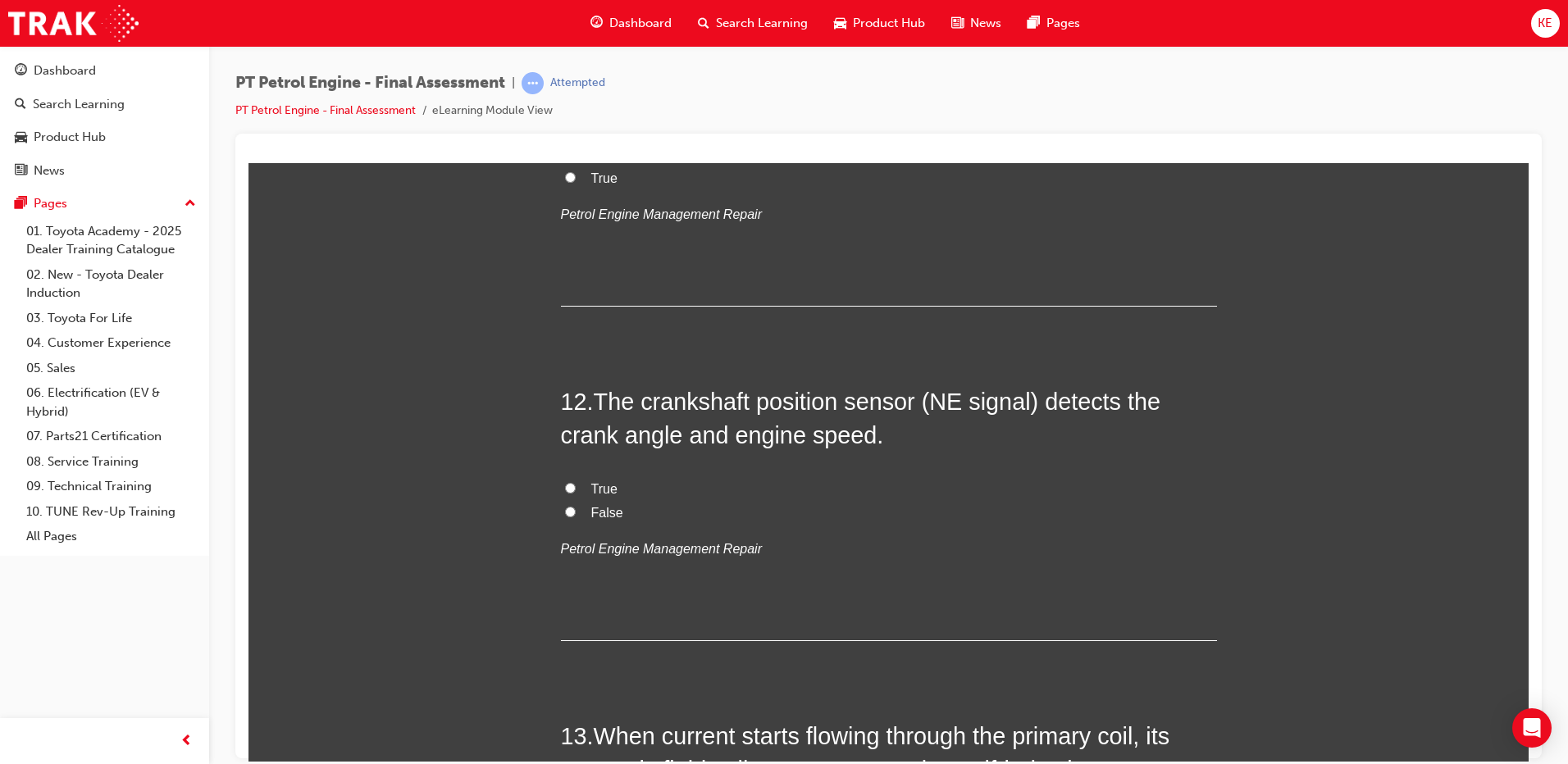
click at [583, 478] on label "True" at bounding box center [889, 490] width 657 height 24
click at [576, 482] on input "True" at bounding box center [570, 487] width 11 height 11
radio input "true"
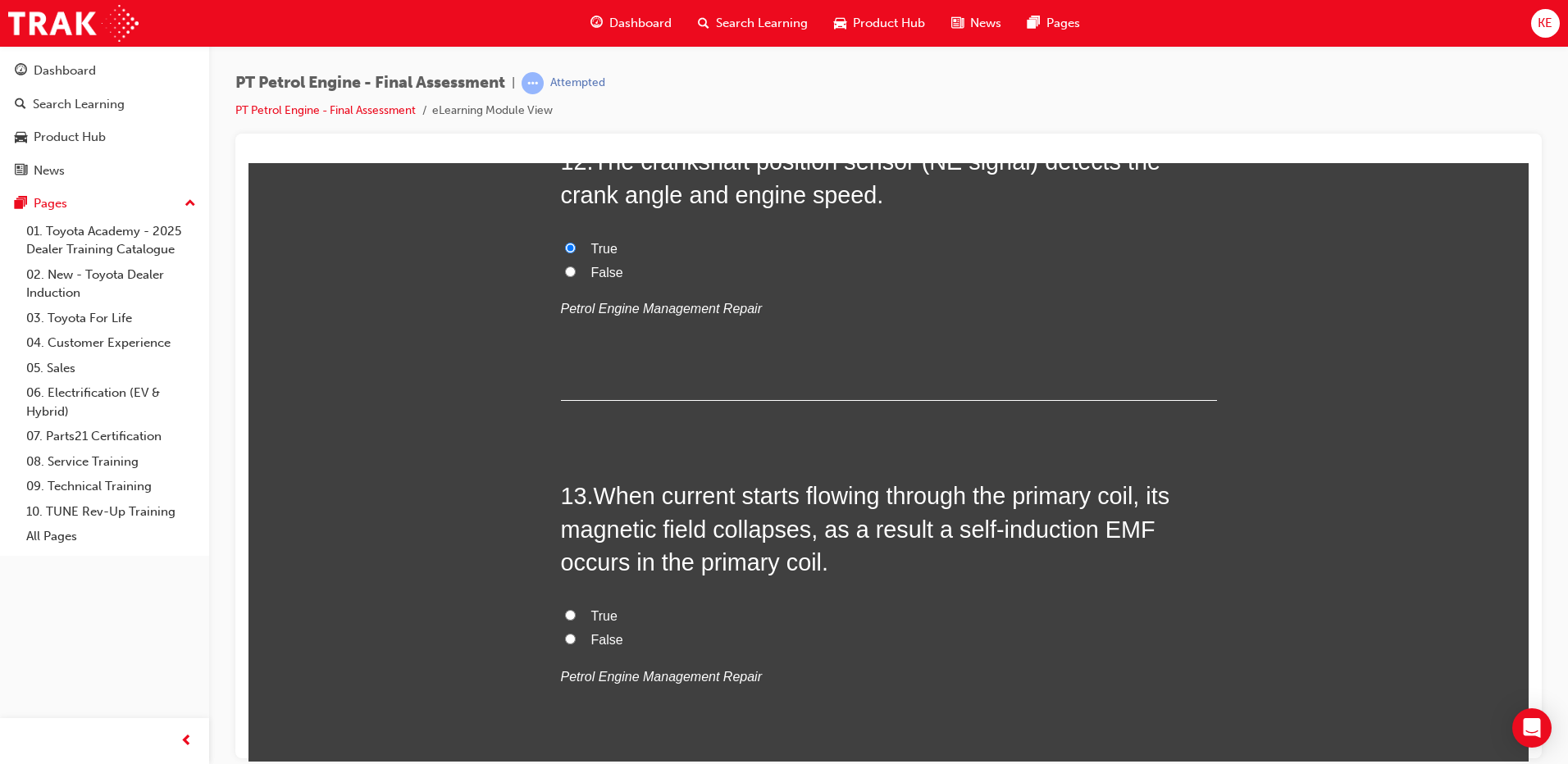
scroll to position [4182, 0]
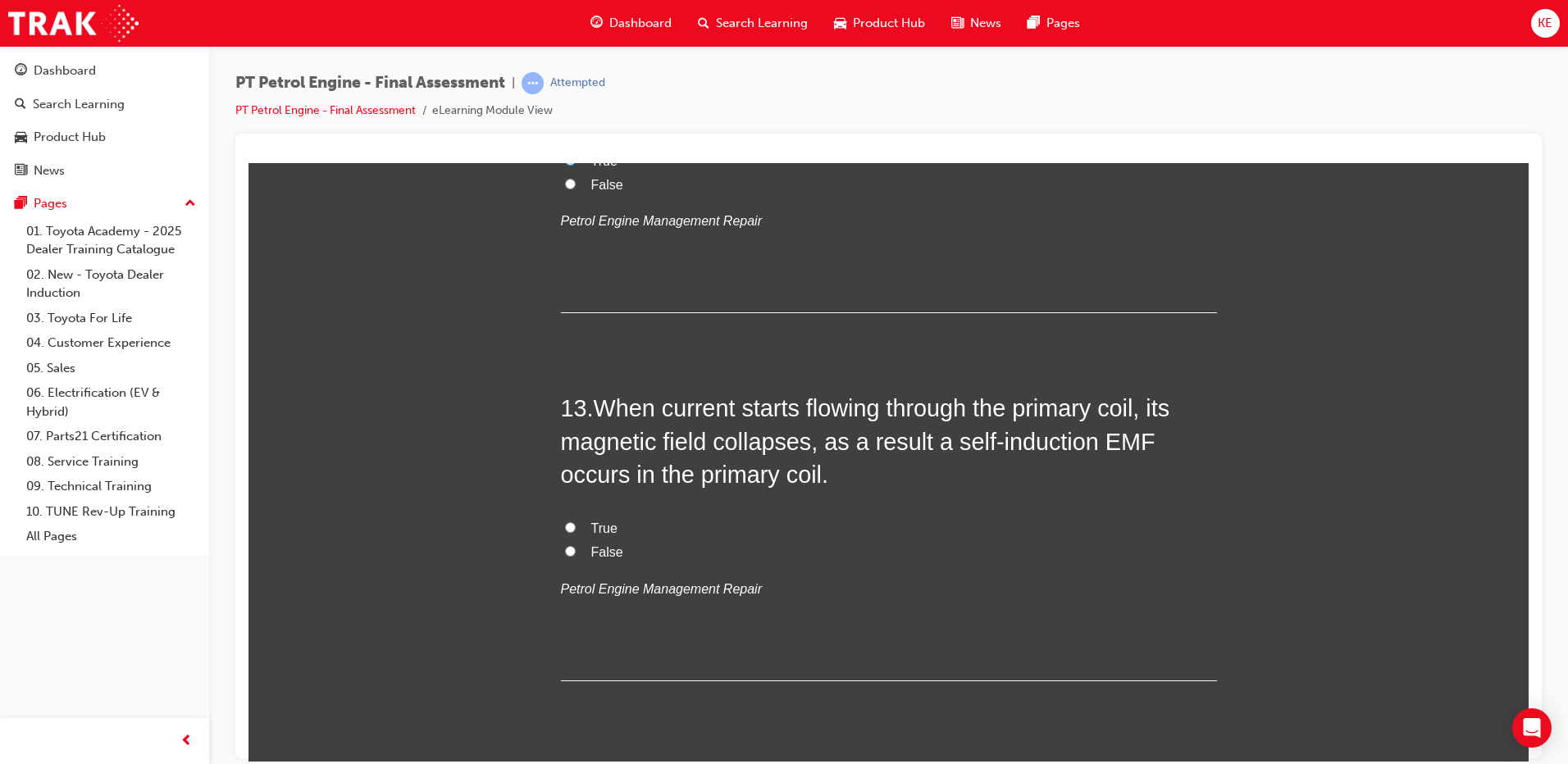
click at [565, 531] on input "True" at bounding box center [570, 526] width 11 height 11
radio input "true"
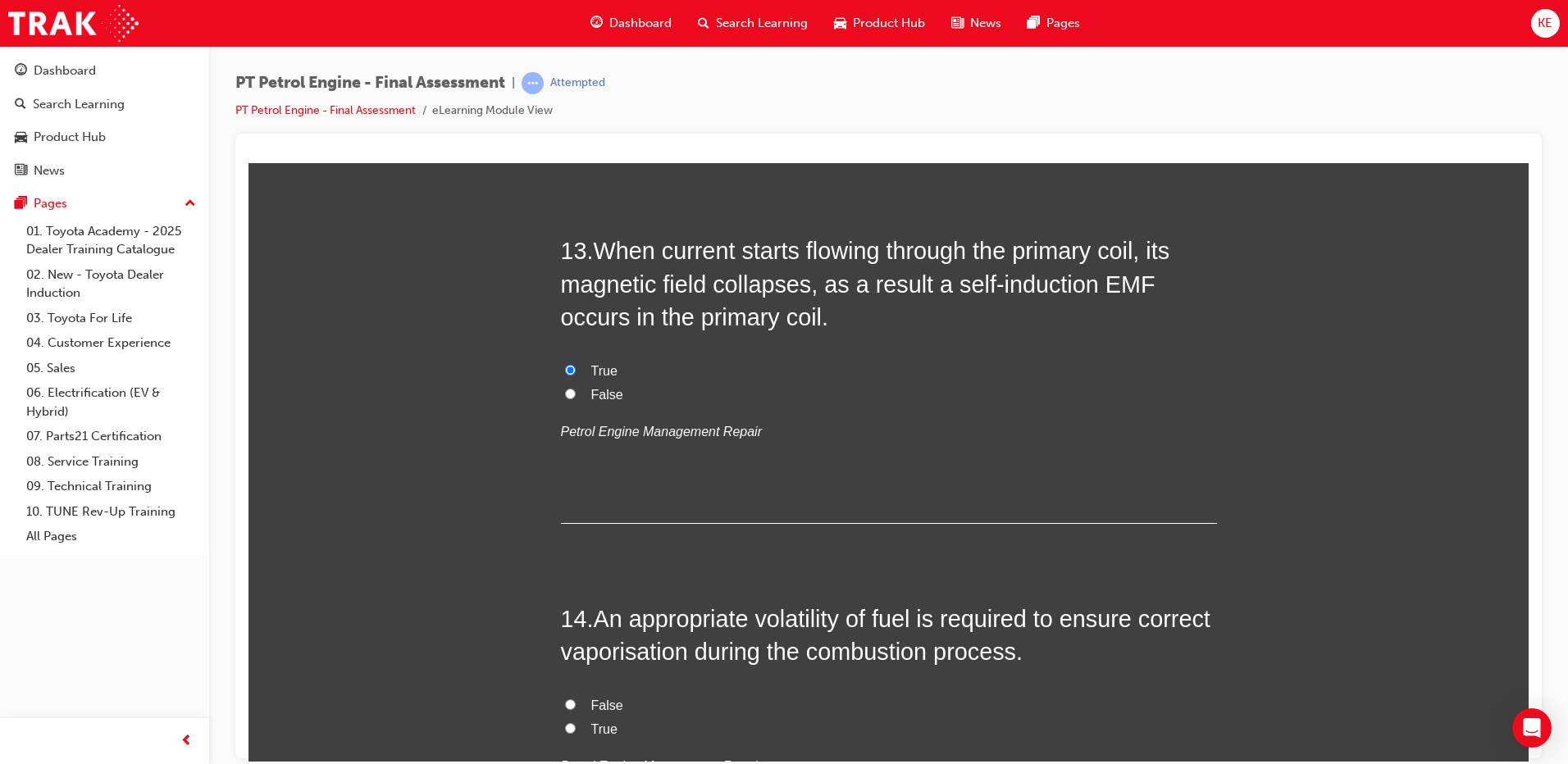
scroll to position [4510, 0]
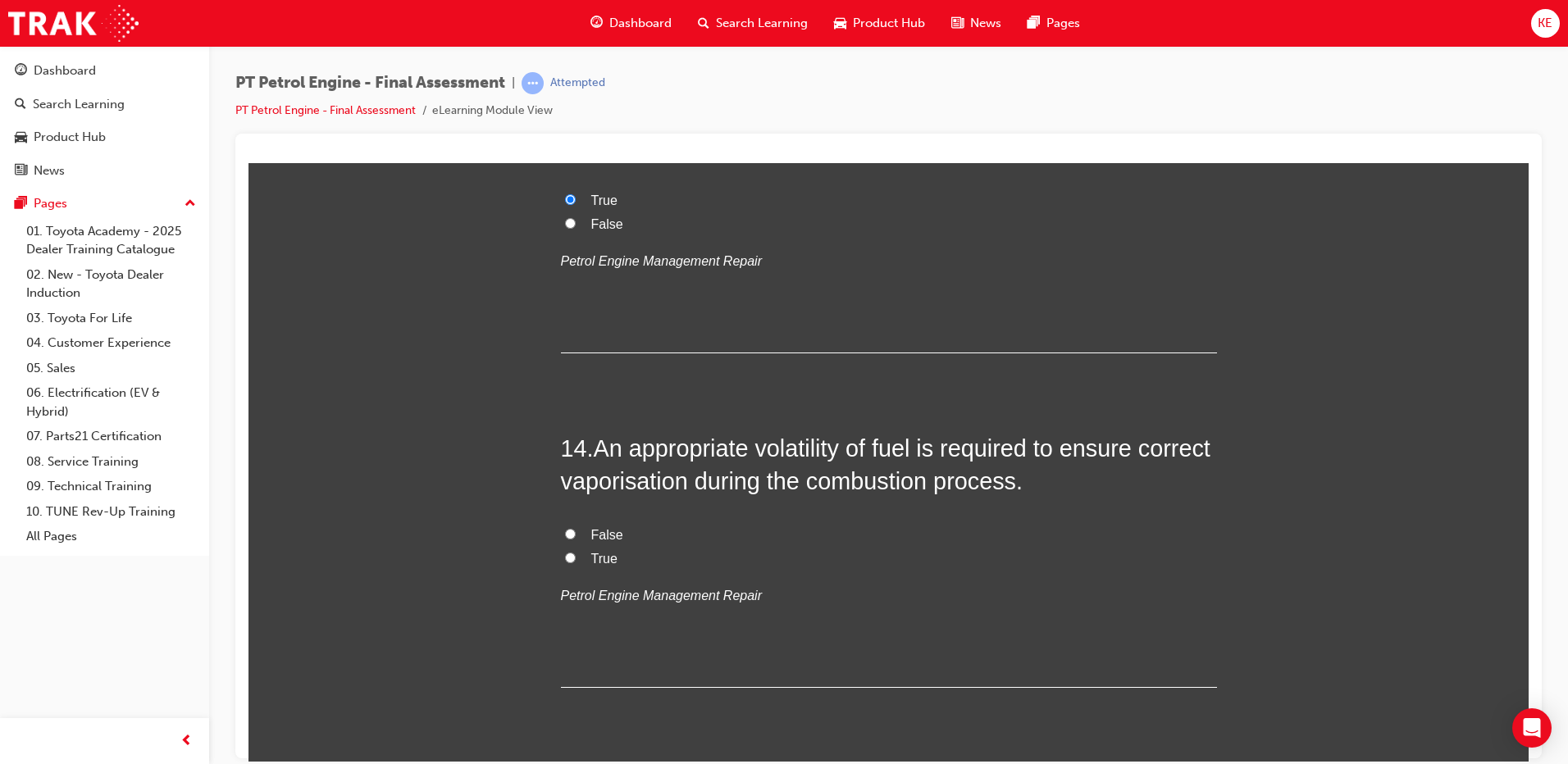
click at [561, 549] on label "True" at bounding box center [889, 559] width 657 height 24
click at [565, 552] on input "True" at bounding box center [570, 557] width 11 height 11
radio input "true"
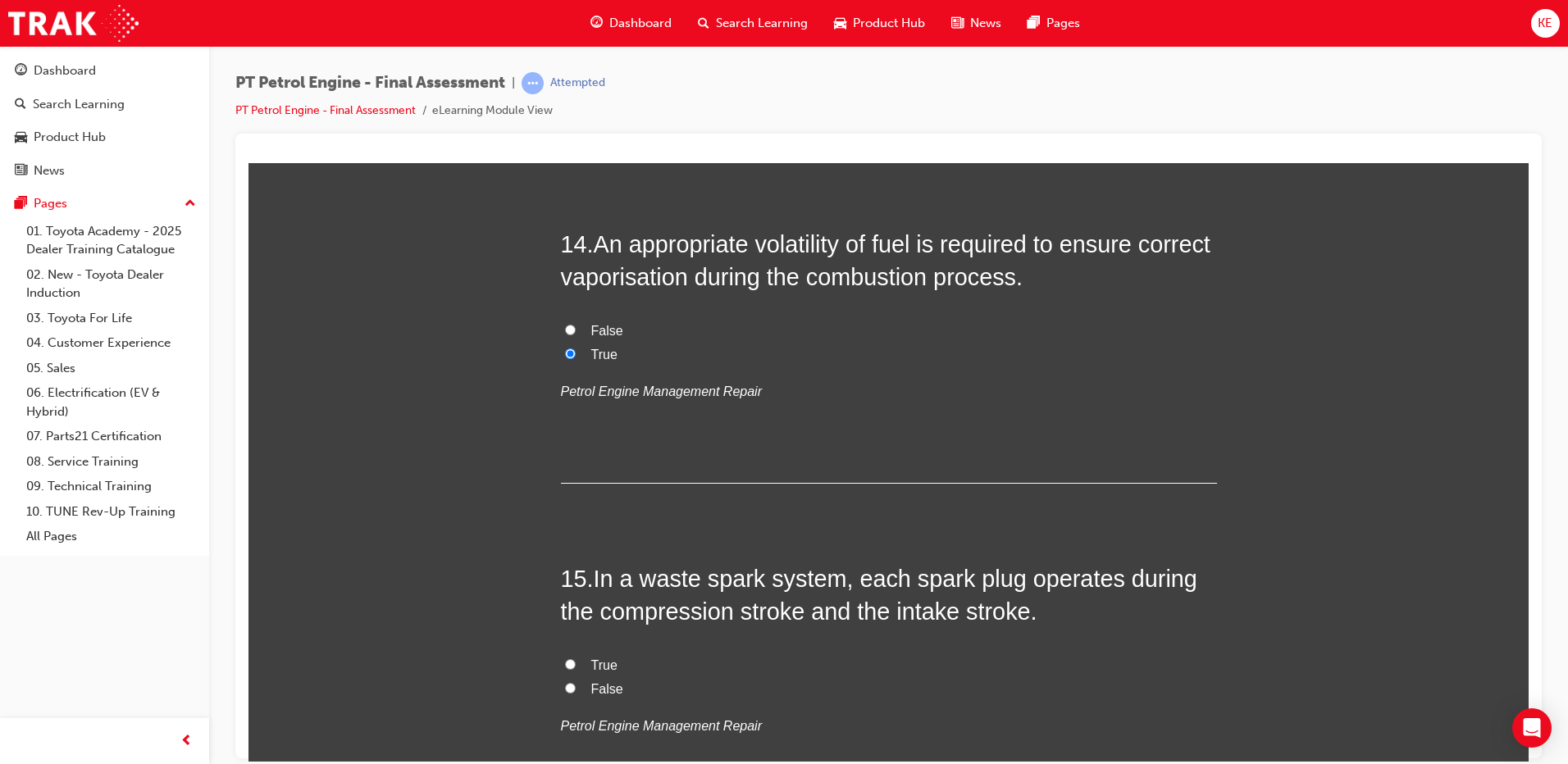
scroll to position [4839, 0]
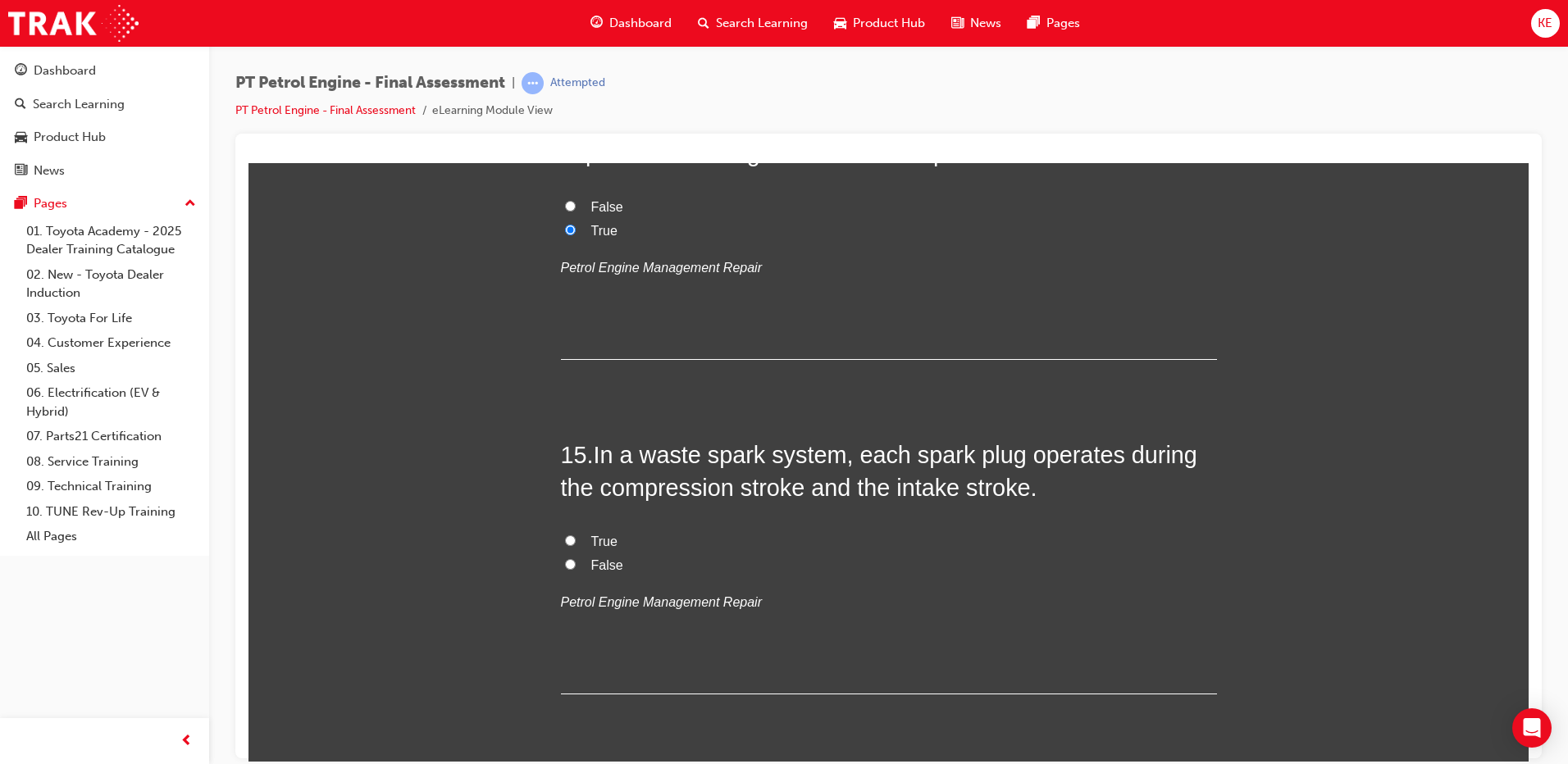
click at [569, 560] on input "False" at bounding box center [570, 564] width 11 height 11
radio input "true"
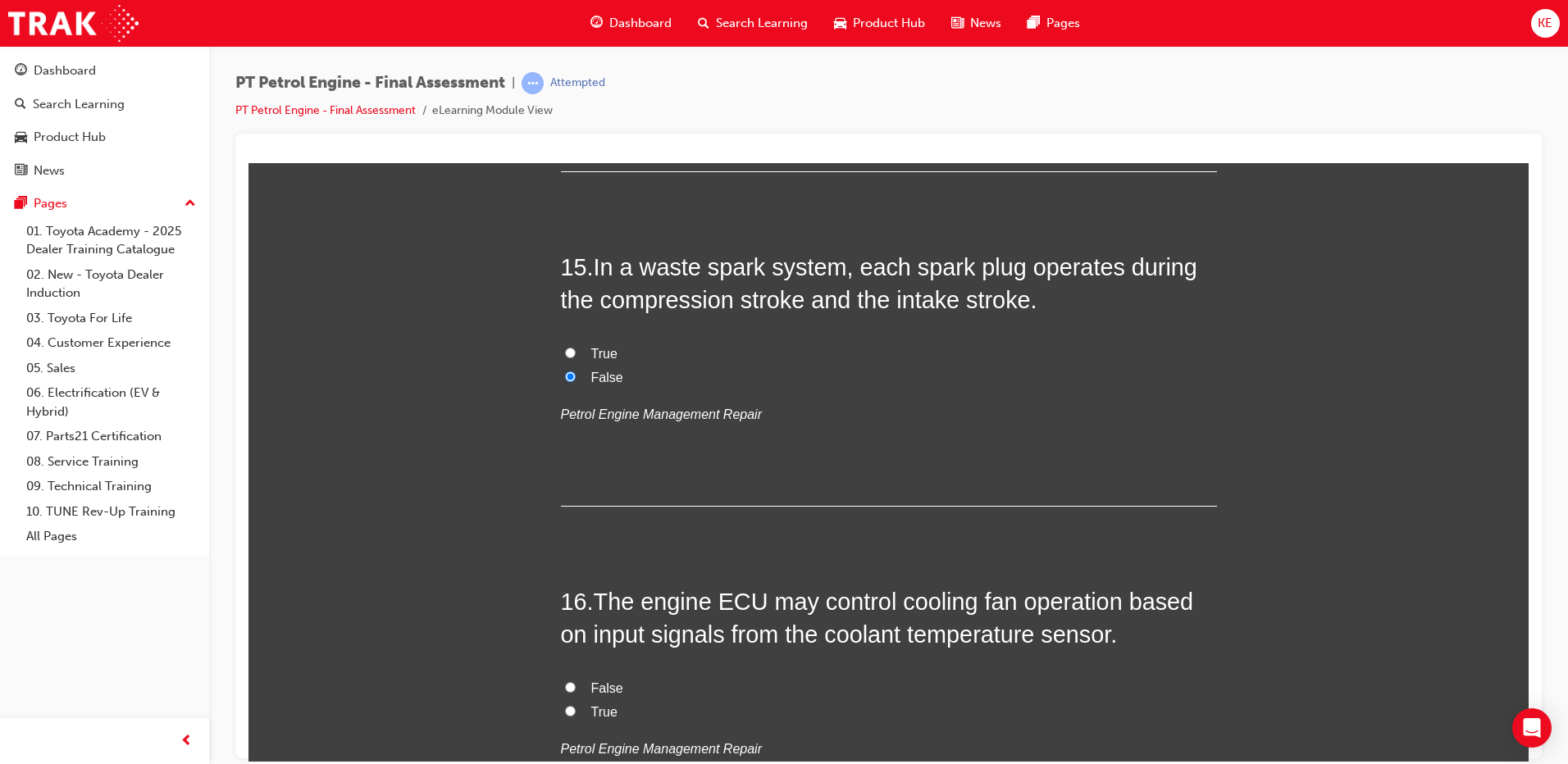
scroll to position [5248, 0]
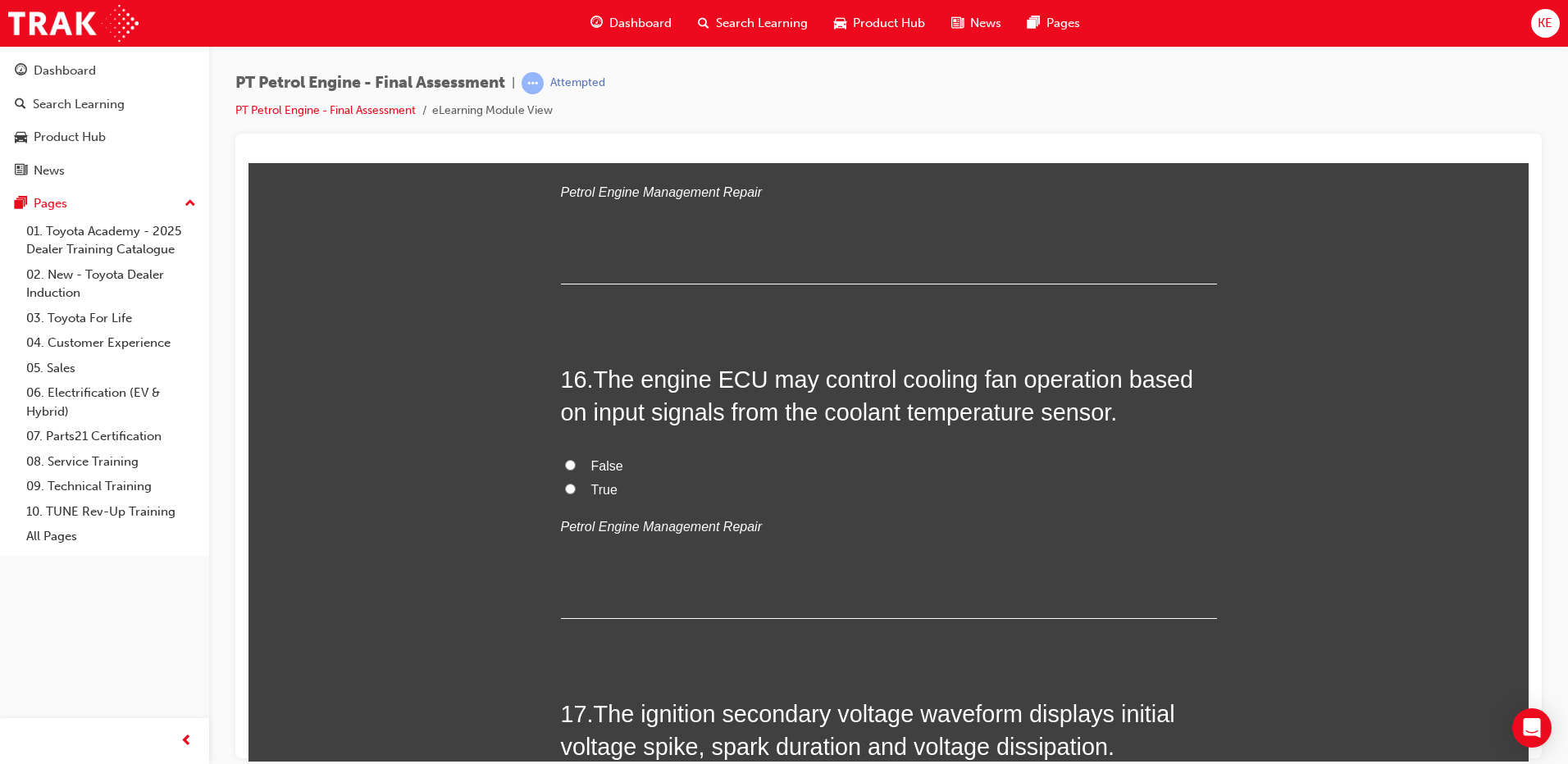
click at [561, 465] on label "False" at bounding box center [889, 466] width 657 height 24
click at [565, 465] on input "False" at bounding box center [570, 464] width 11 height 11
radio input "true"
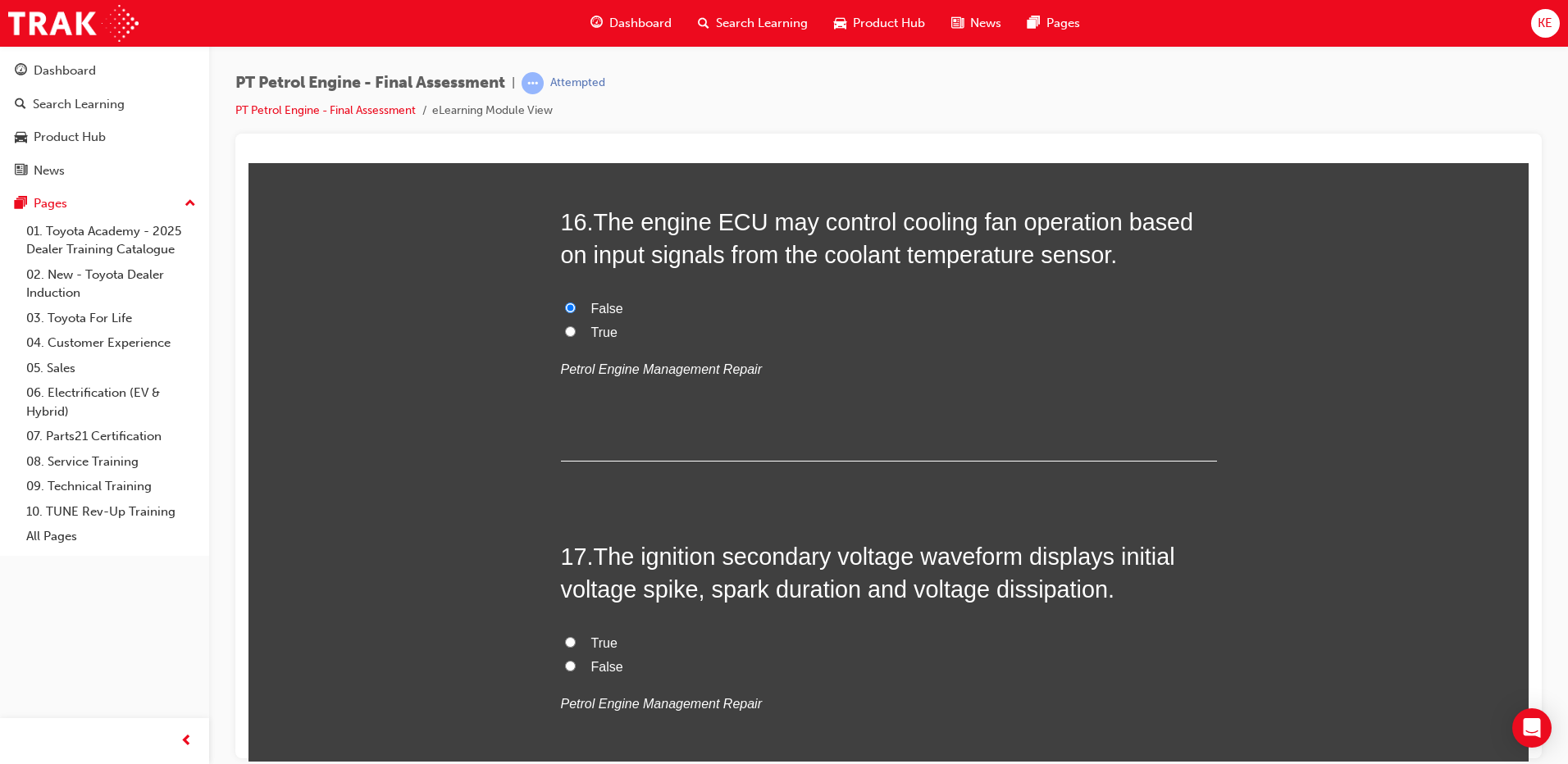
scroll to position [5494, 0]
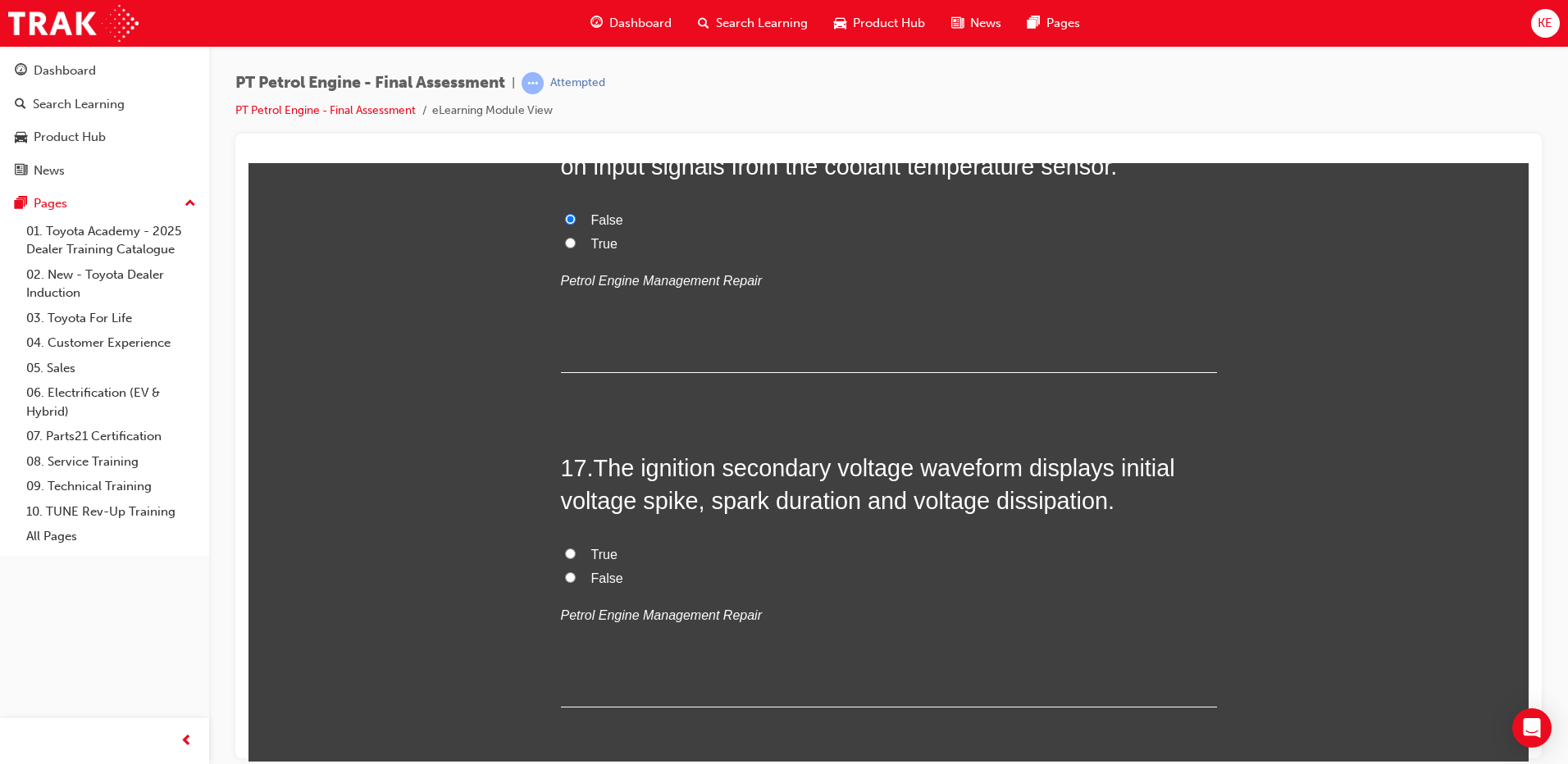
click at [570, 557] on label "True" at bounding box center [889, 555] width 657 height 24
click at [570, 557] on input "True" at bounding box center [570, 553] width 11 height 11
radio input "true"
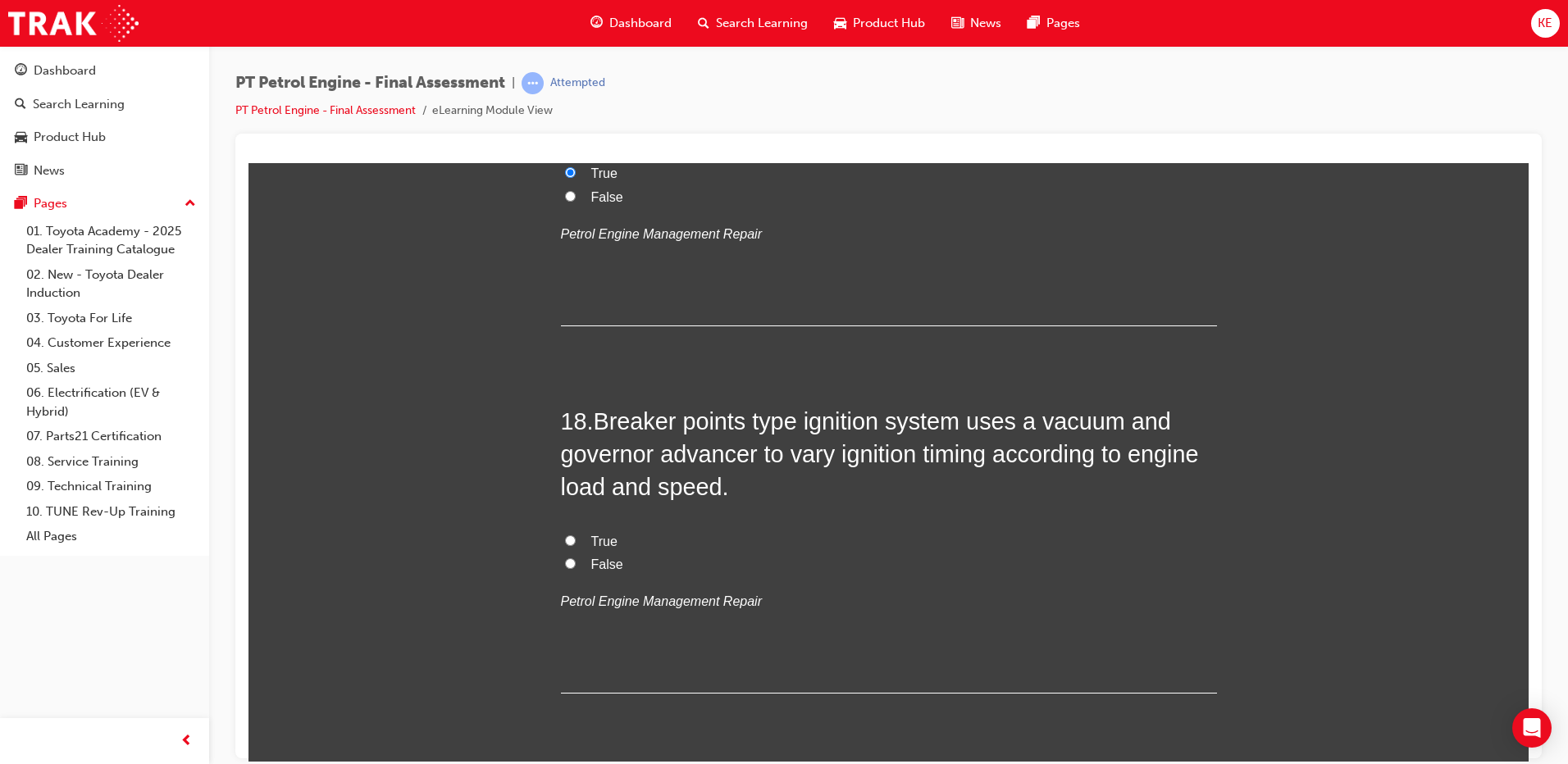
scroll to position [5905, 0]
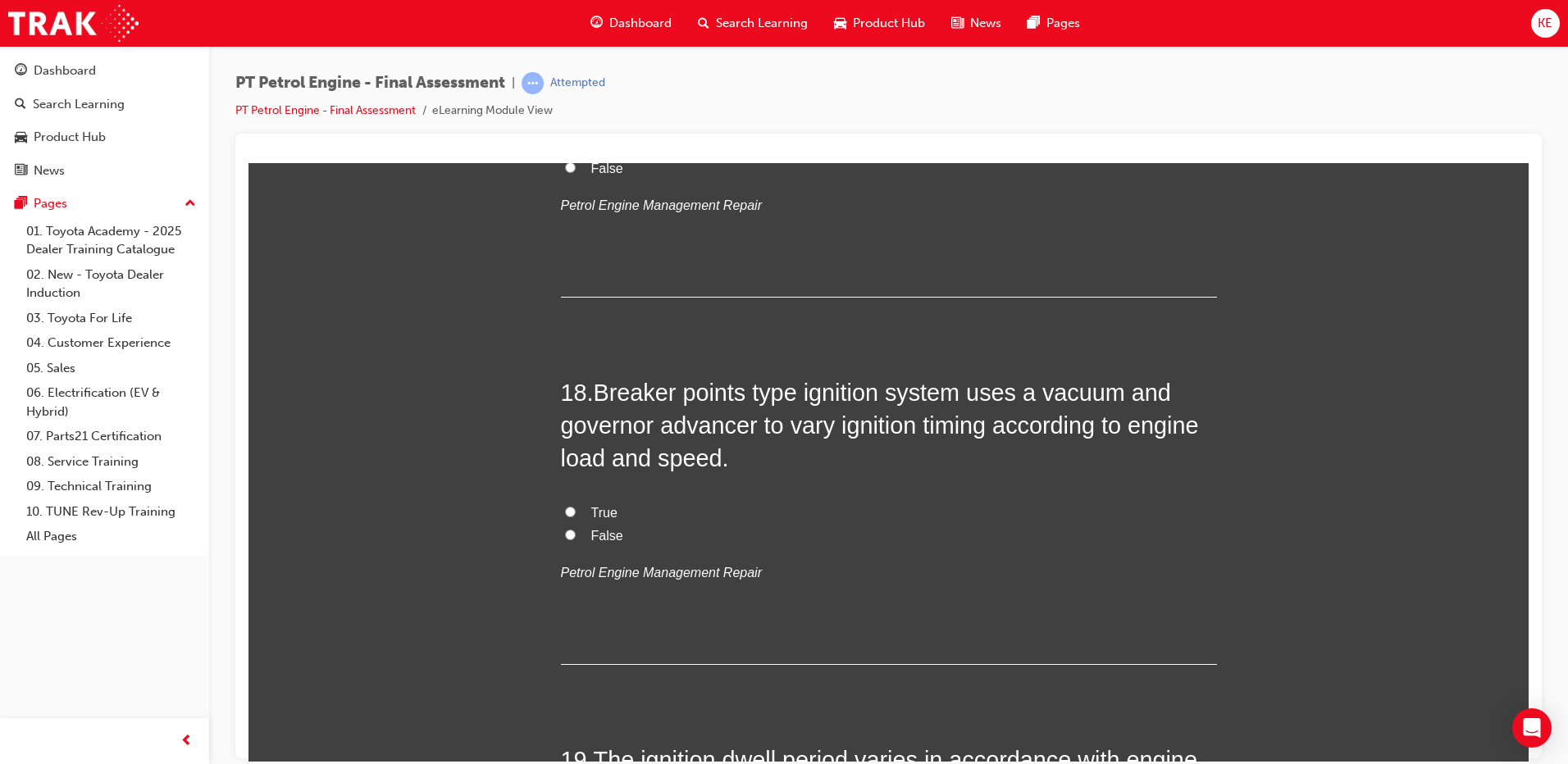
click at [567, 508] on input "True" at bounding box center [570, 511] width 11 height 11
radio input "true"
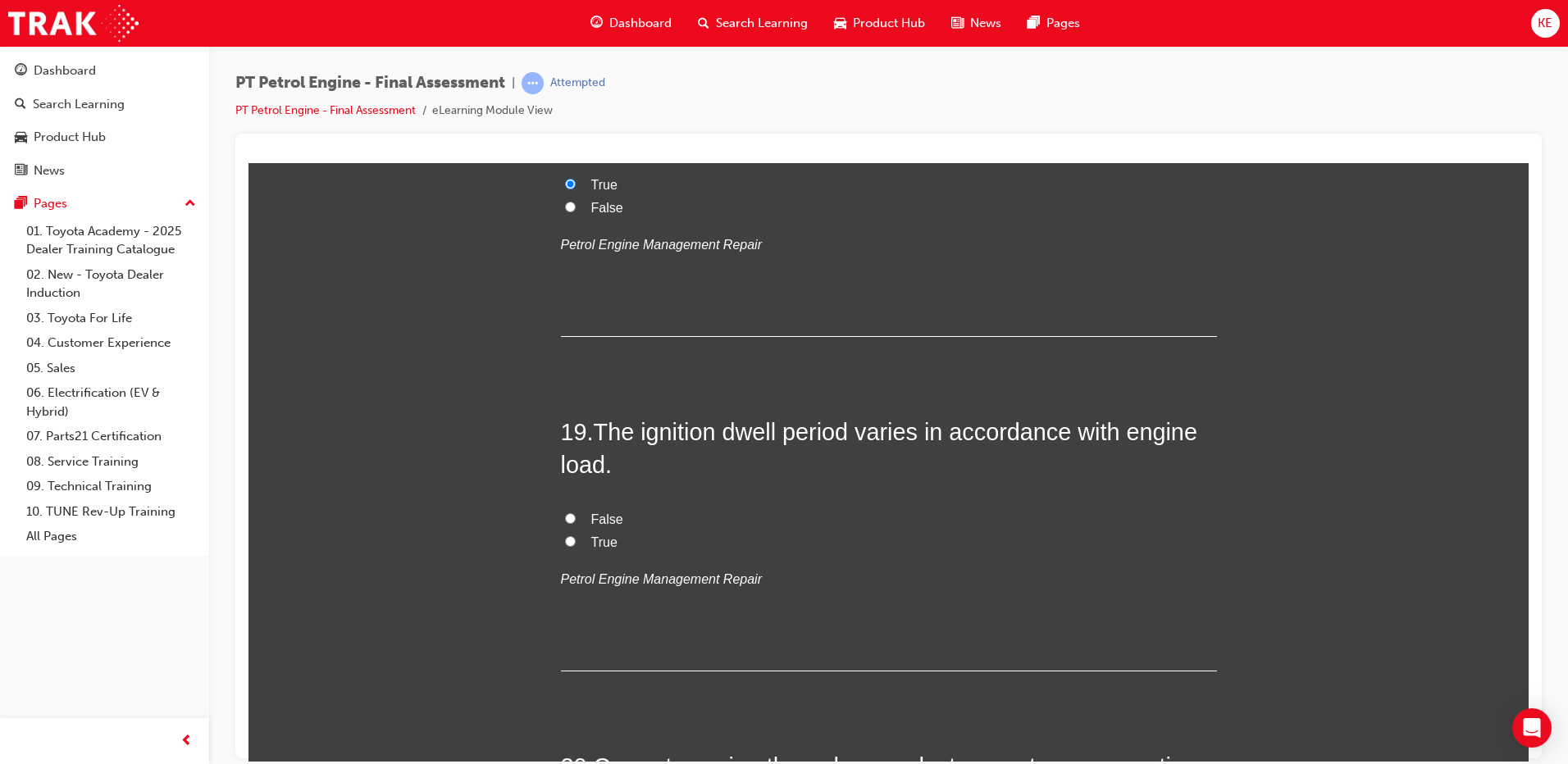
click at [565, 517] on input "False" at bounding box center [570, 517] width 11 height 11
radio input "true"
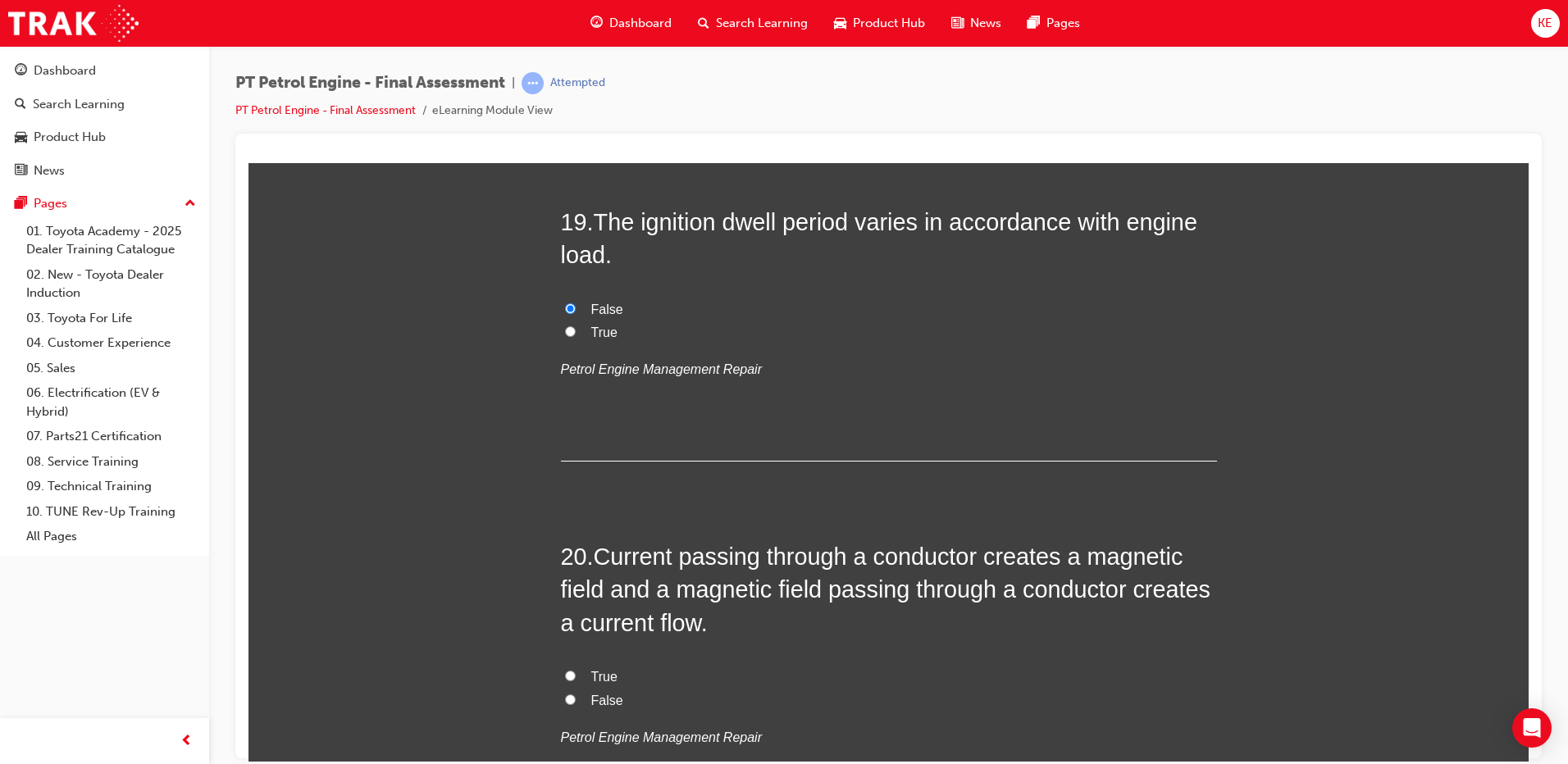
scroll to position [6633, 0]
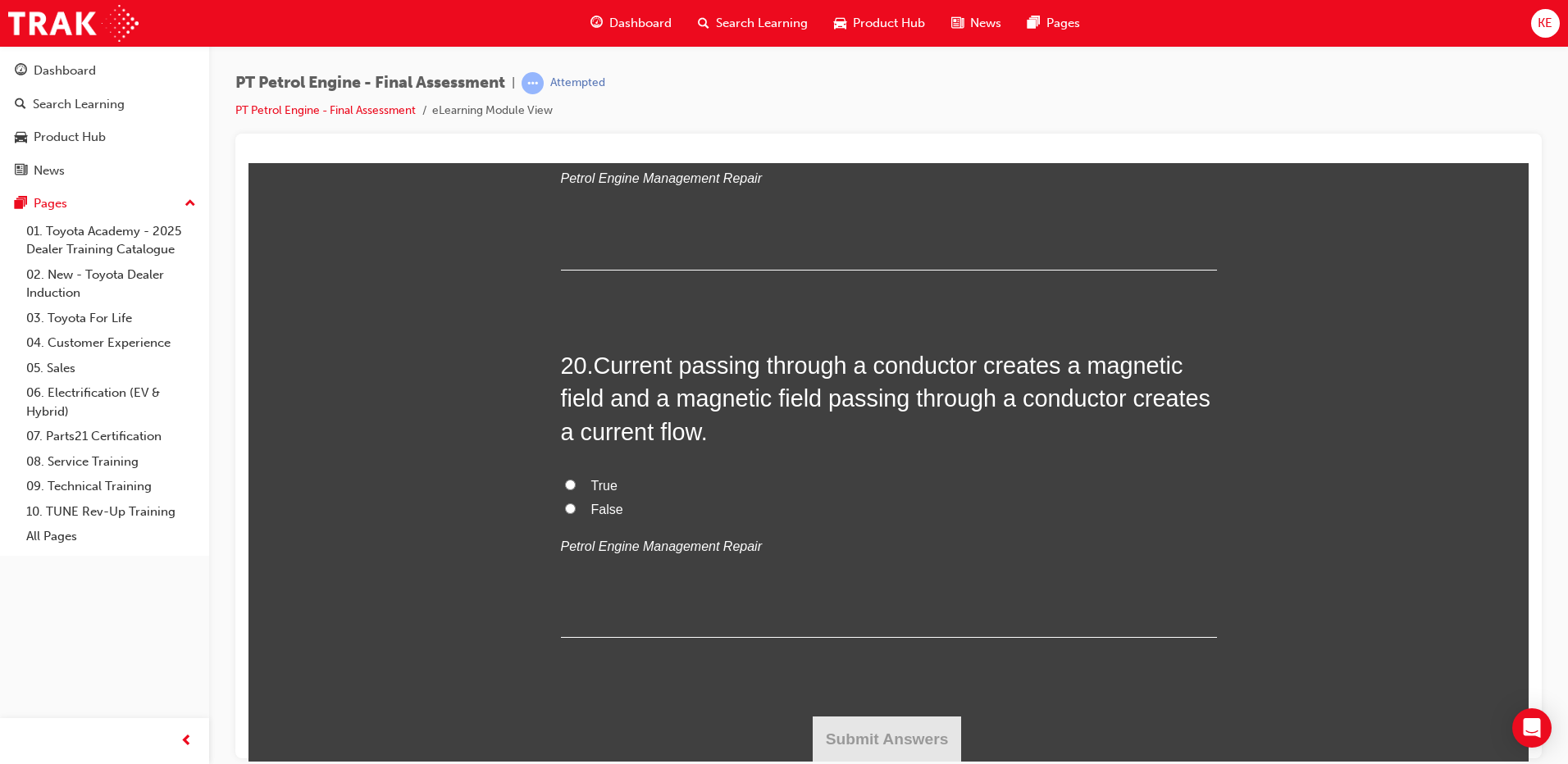
click at [561, 491] on label "True" at bounding box center [889, 486] width 657 height 24
click at [565, 490] on input "True" at bounding box center [570, 484] width 11 height 11
radio input "true"
click at [870, 754] on button "Submit Answers" at bounding box center [887, 738] width 149 height 46
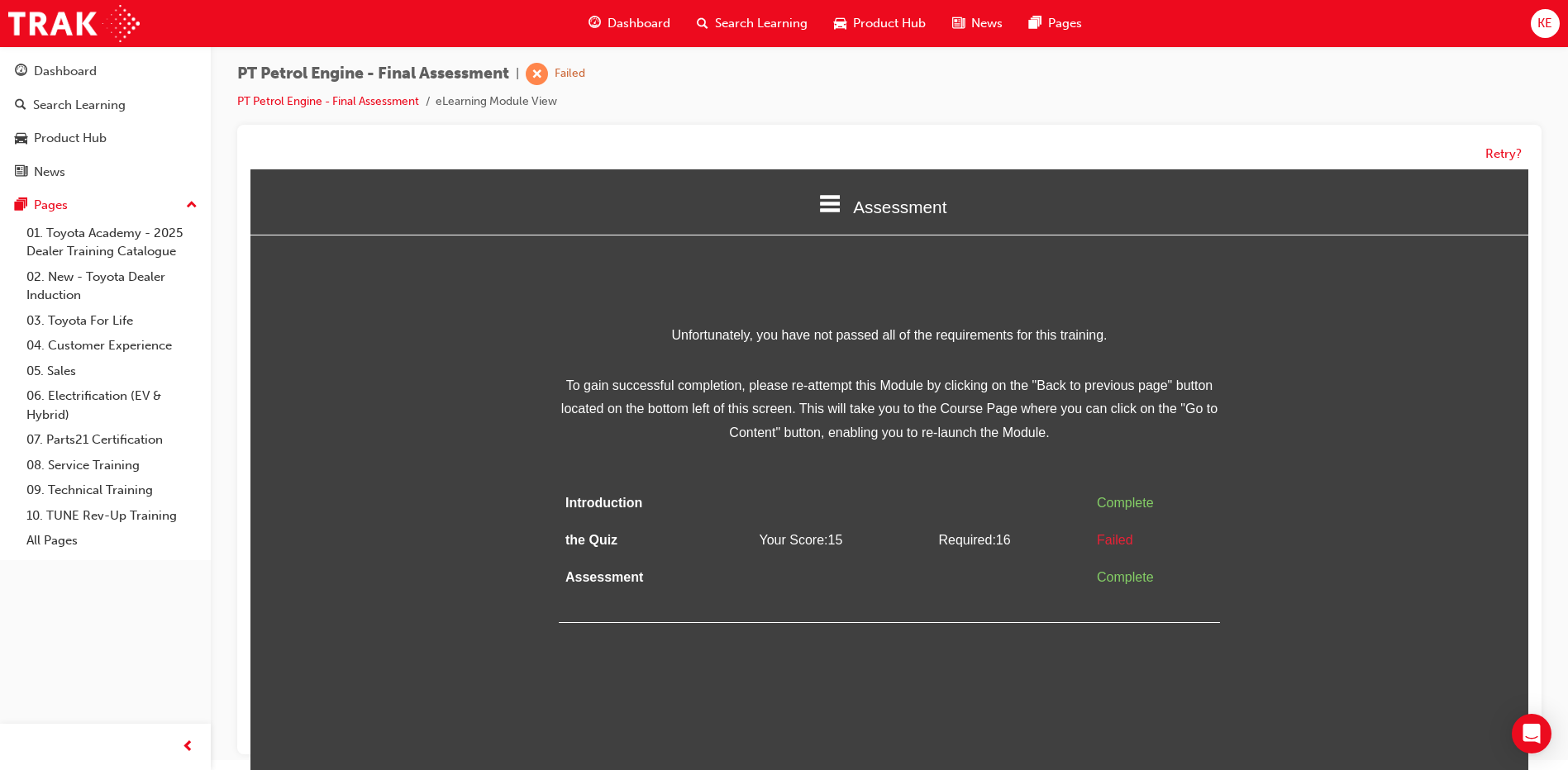
scroll to position [12, 0]
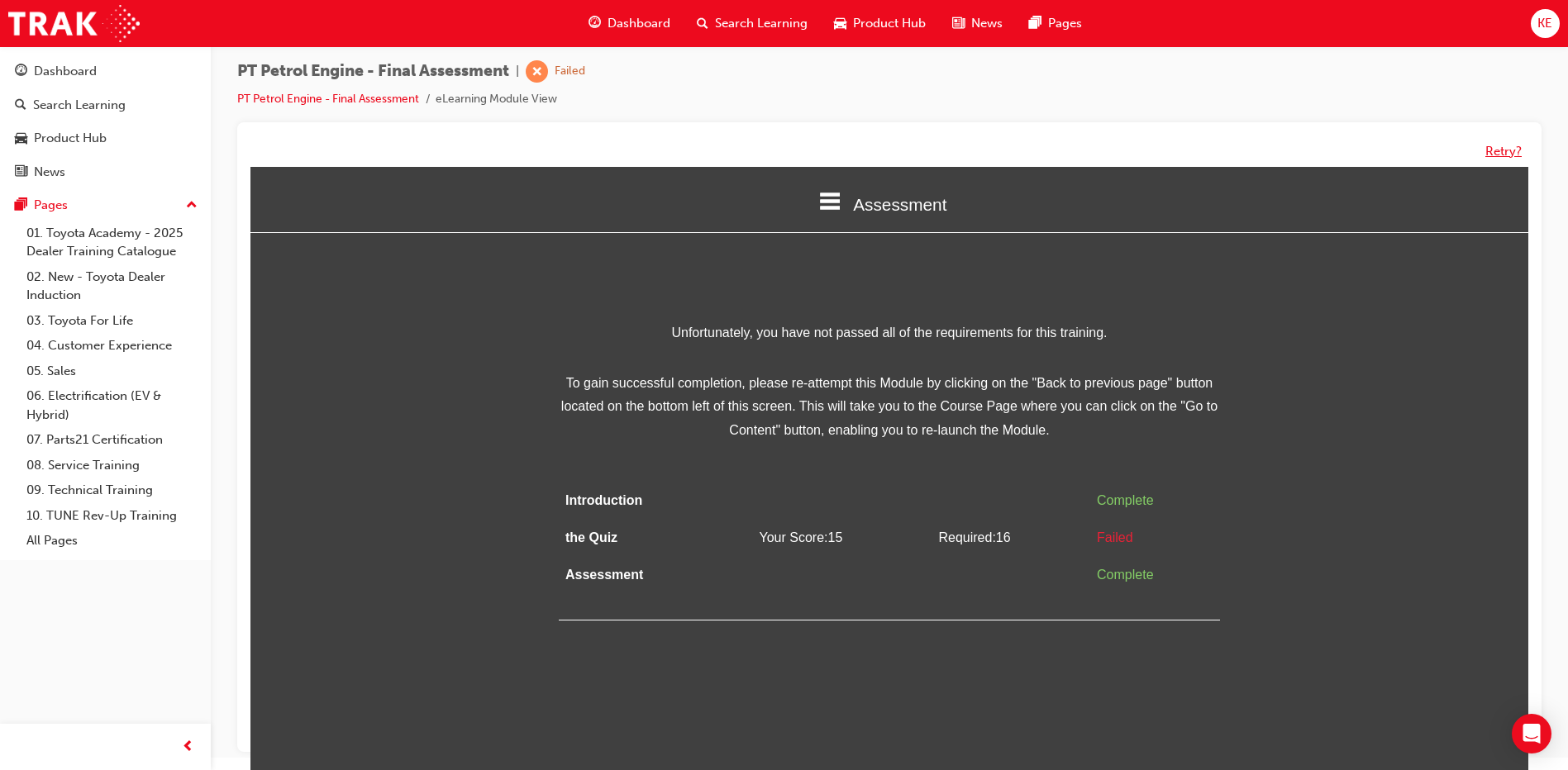
click at [1508, 142] on button "Retry?" at bounding box center [1503, 151] width 37 height 19
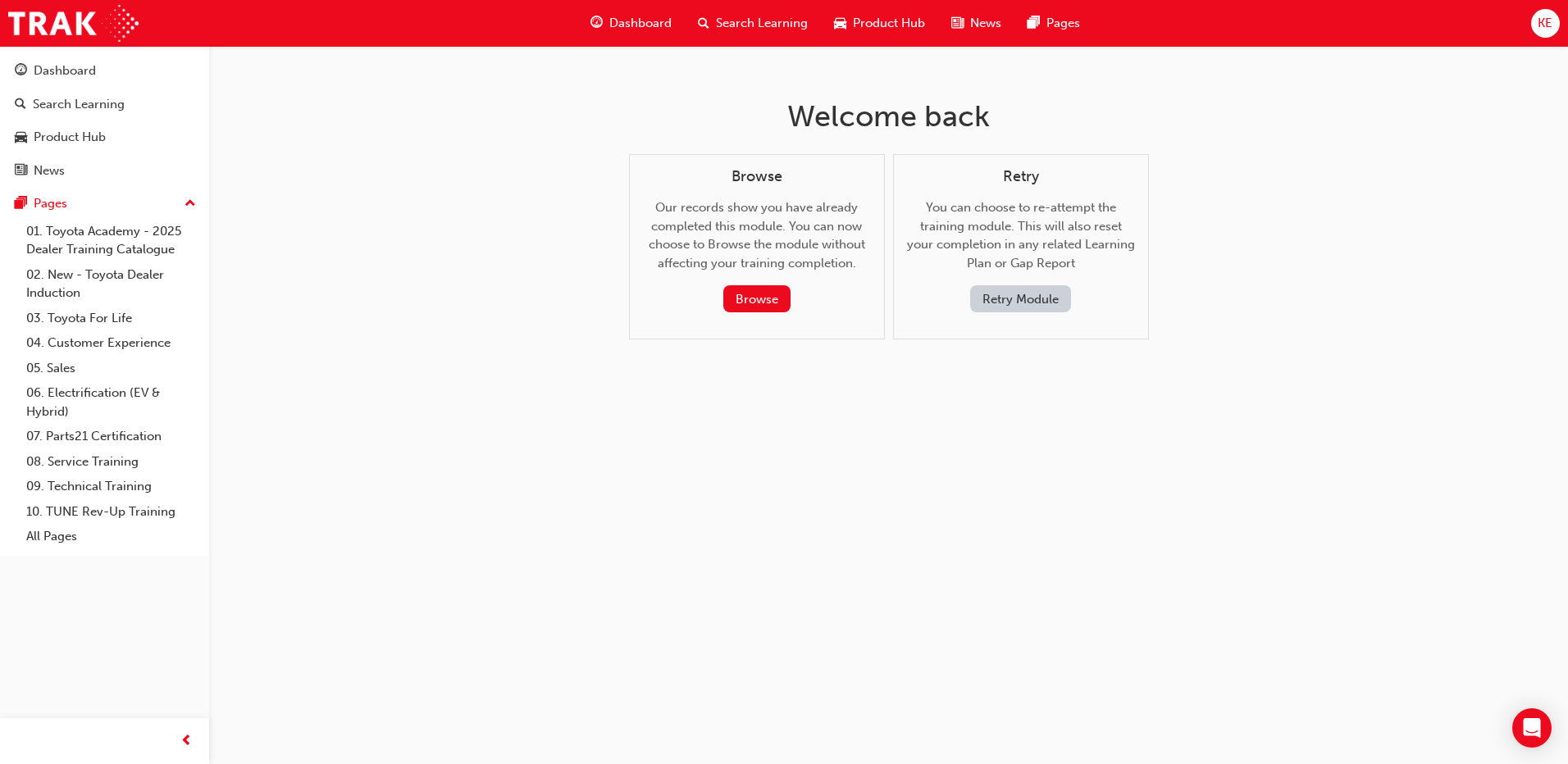
click at [1022, 307] on button "Retry Module" at bounding box center [1021, 298] width 101 height 27
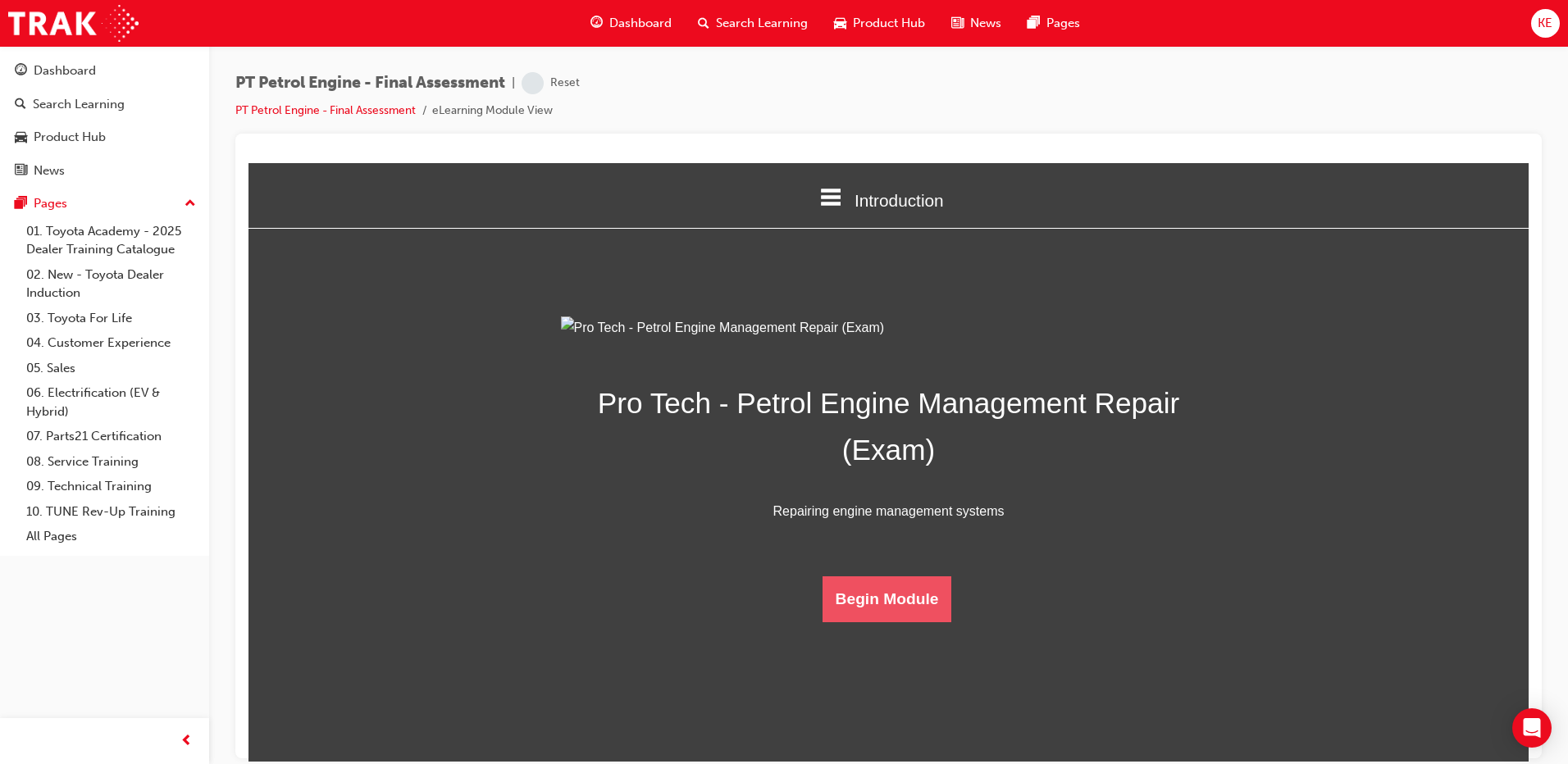
click at [902, 622] on button "Begin Module" at bounding box center [887, 598] width 129 height 46
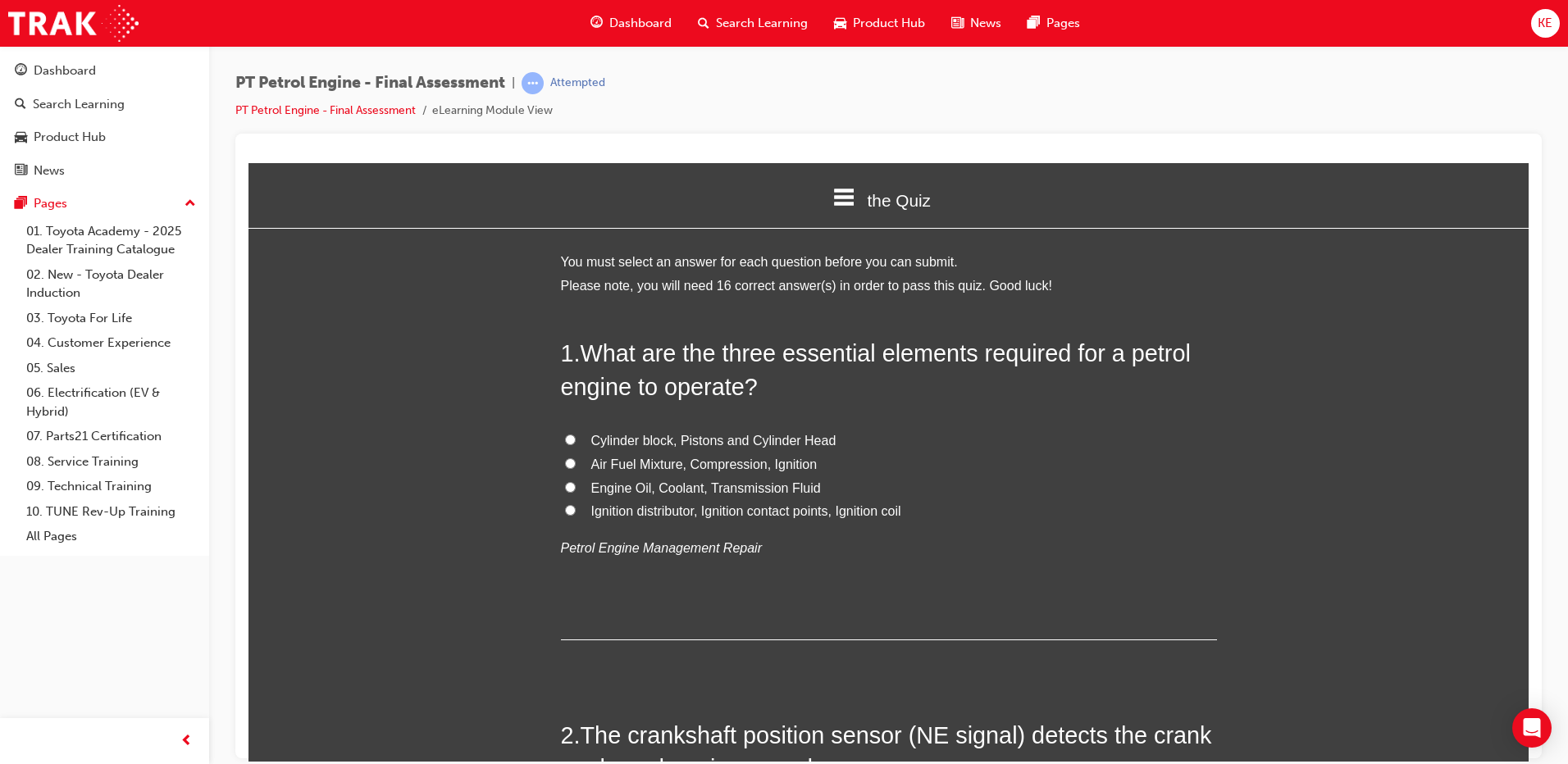
click at [570, 464] on label "Air Fuel Mixture, Compression, Ignition" at bounding box center [889, 465] width 657 height 24
click at [570, 464] on input "Air Fuel Mixture, Compression, Ignition" at bounding box center [570, 463] width 11 height 11
radio input "true"
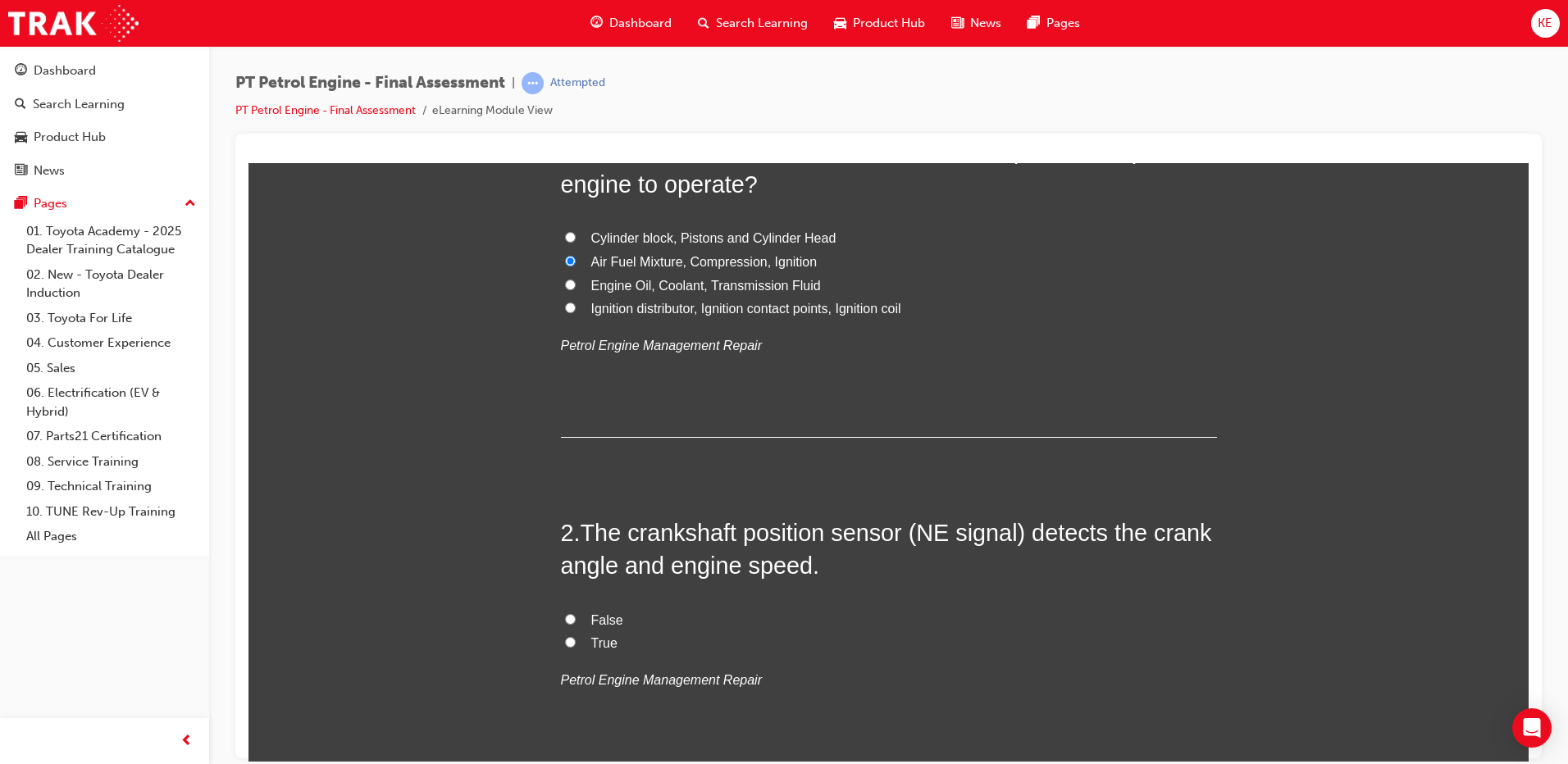
scroll to position [328, 0]
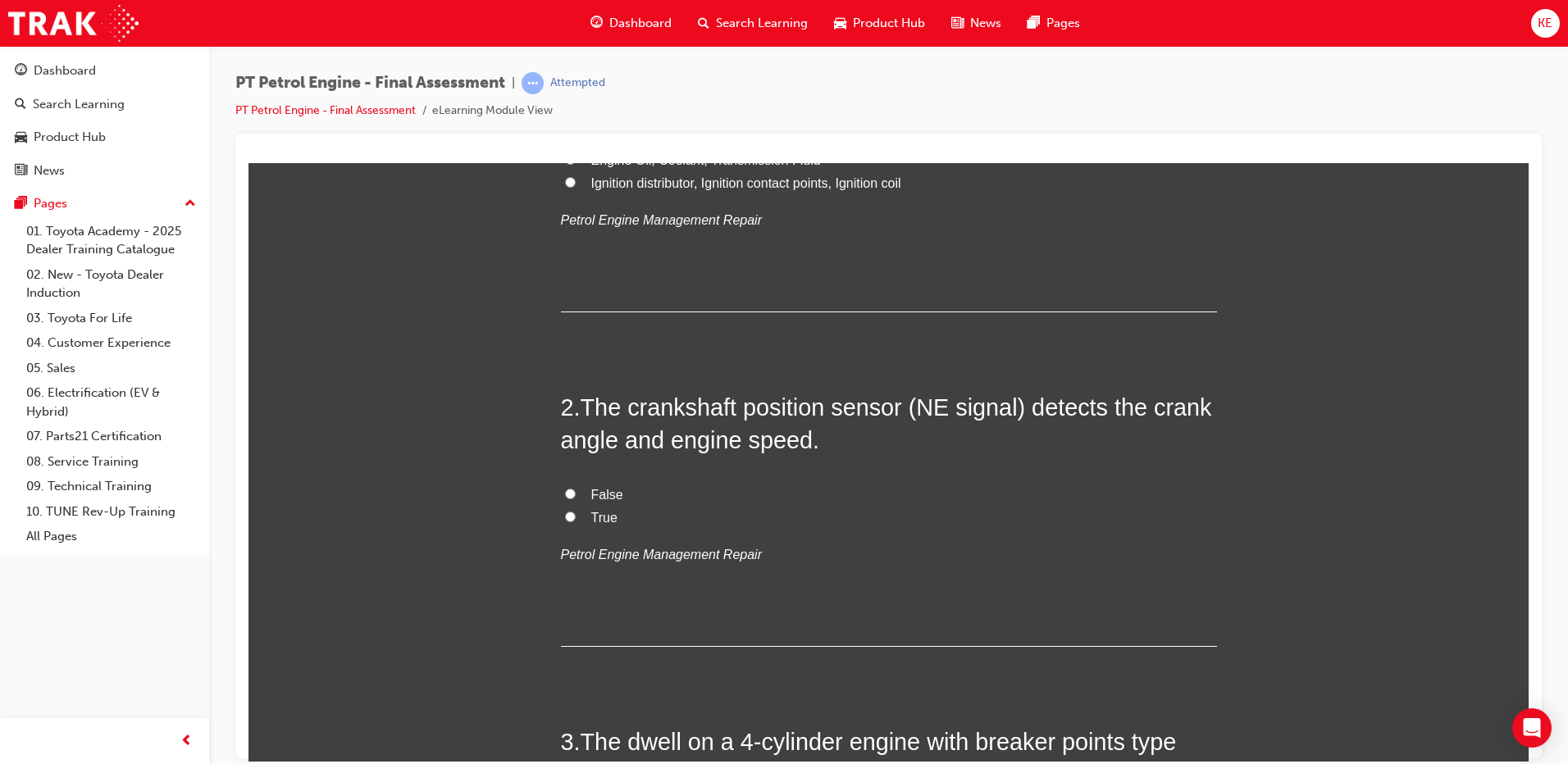
click at [561, 516] on label "True" at bounding box center [889, 518] width 657 height 24
click at [565, 516] on input "True" at bounding box center [570, 516] width 11 height 11
radio input "true"
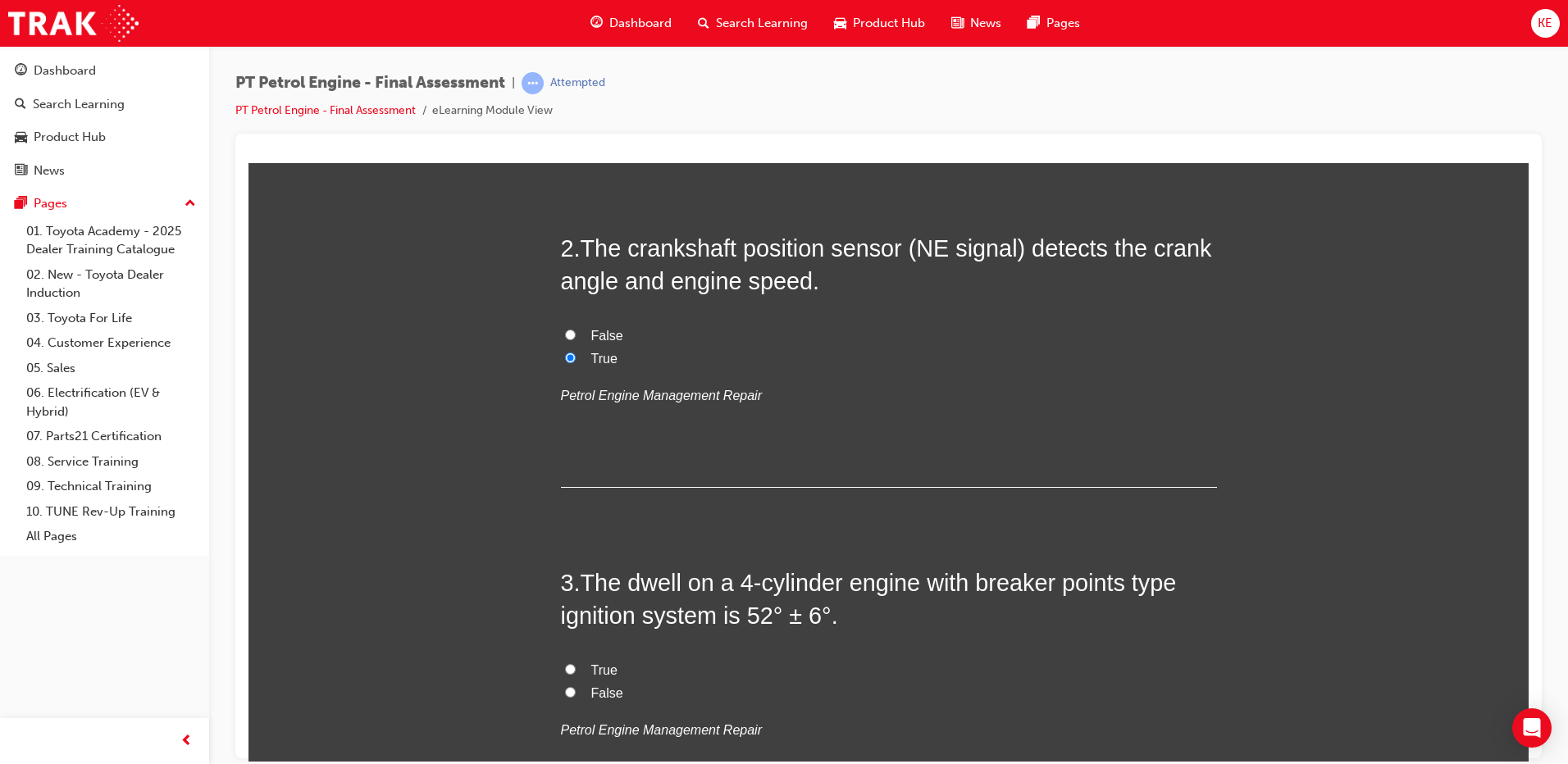
scroll to position [656, 0]
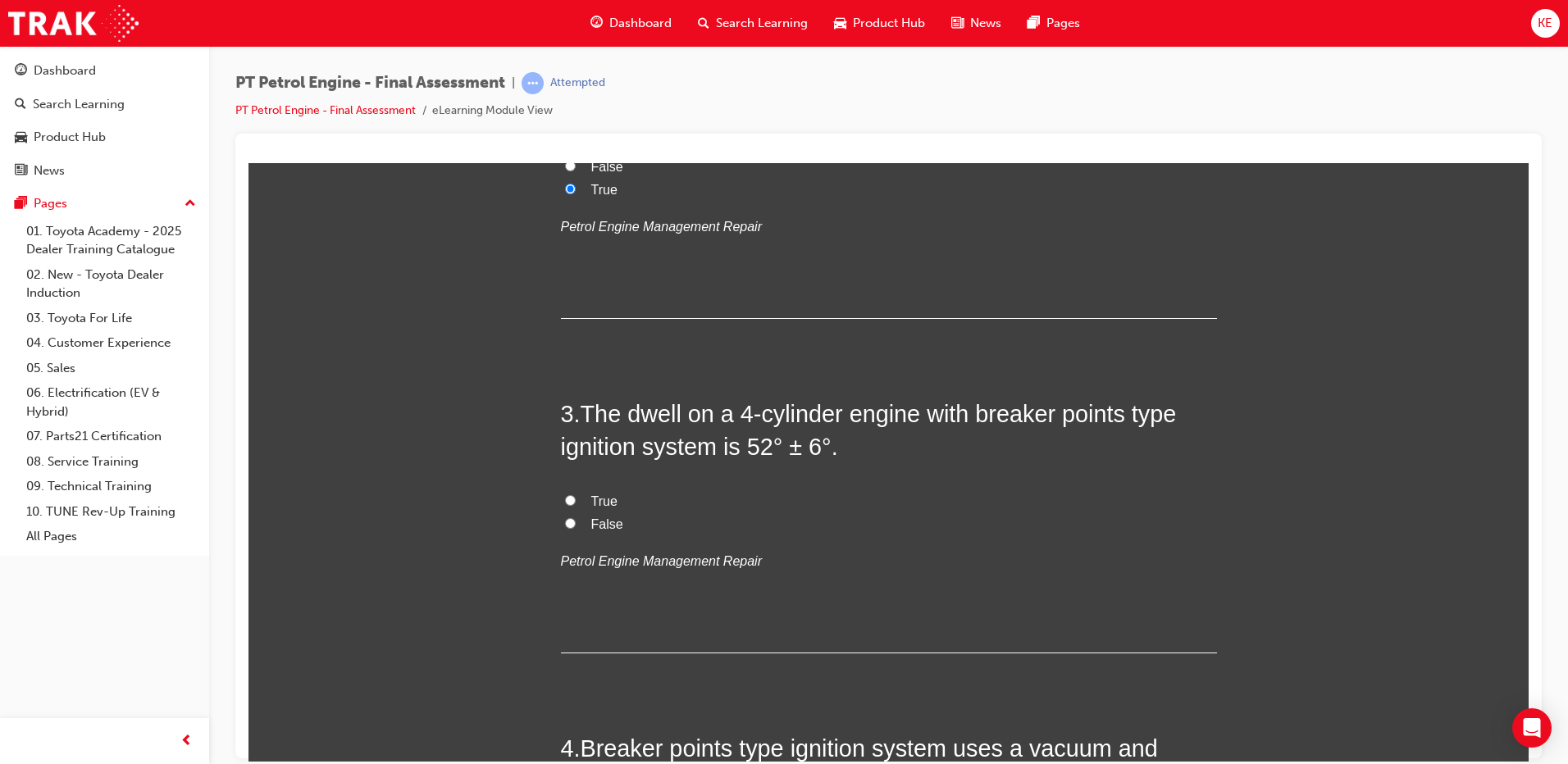
click at [584, 531] on label "False" at bounding box center [889, 524] width 657 height 24
click at [576, 528] on input "False" at bounding box center [570, 522] width 11 height 11
radio input "true"
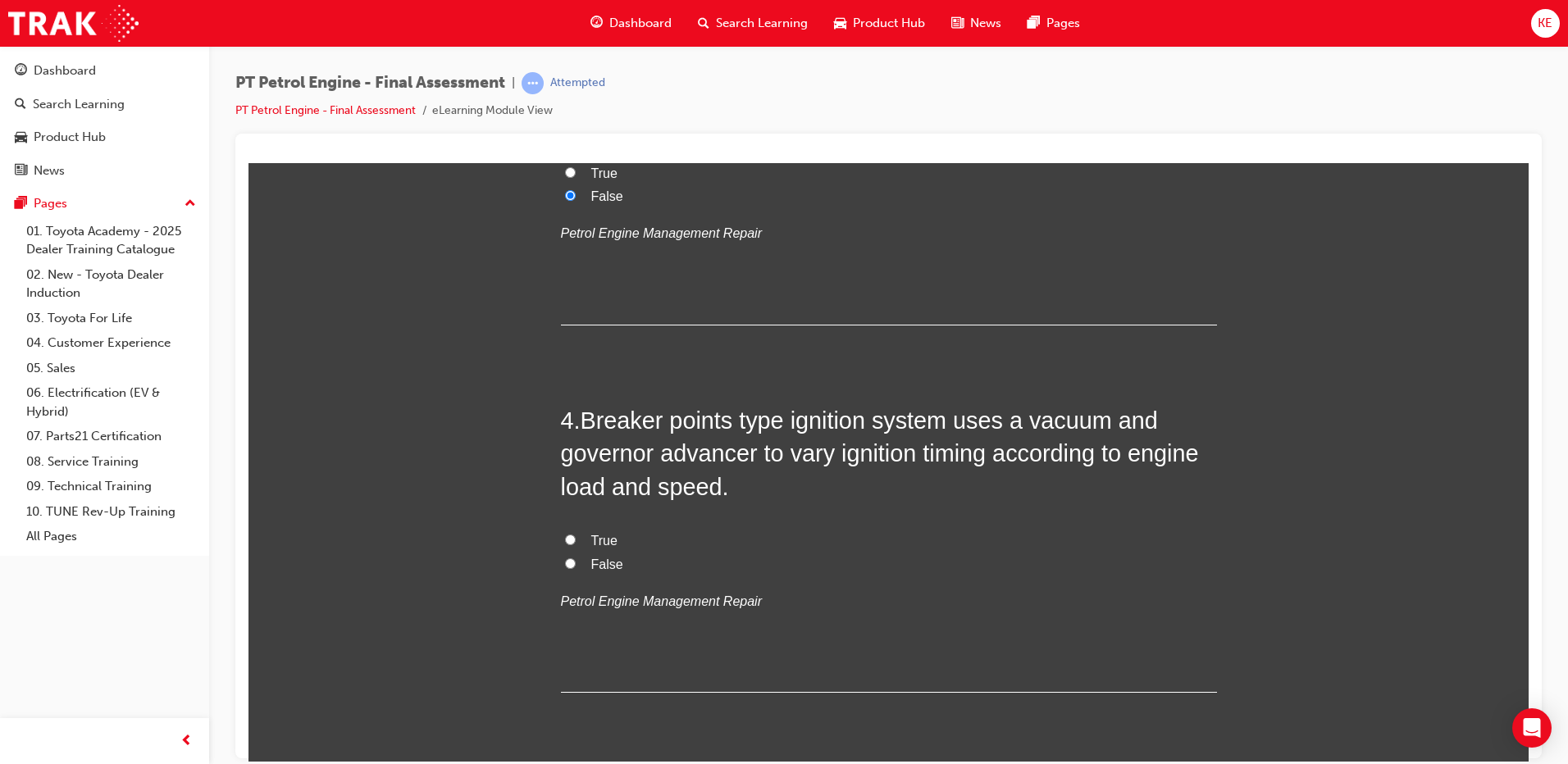
click at [591, 533] on span "True" at bounding box center [604, 540] width 27 height 14
click at [576, 534] on input "True" at bounding box center [570, 539] width 11 height 11
radio input "true"
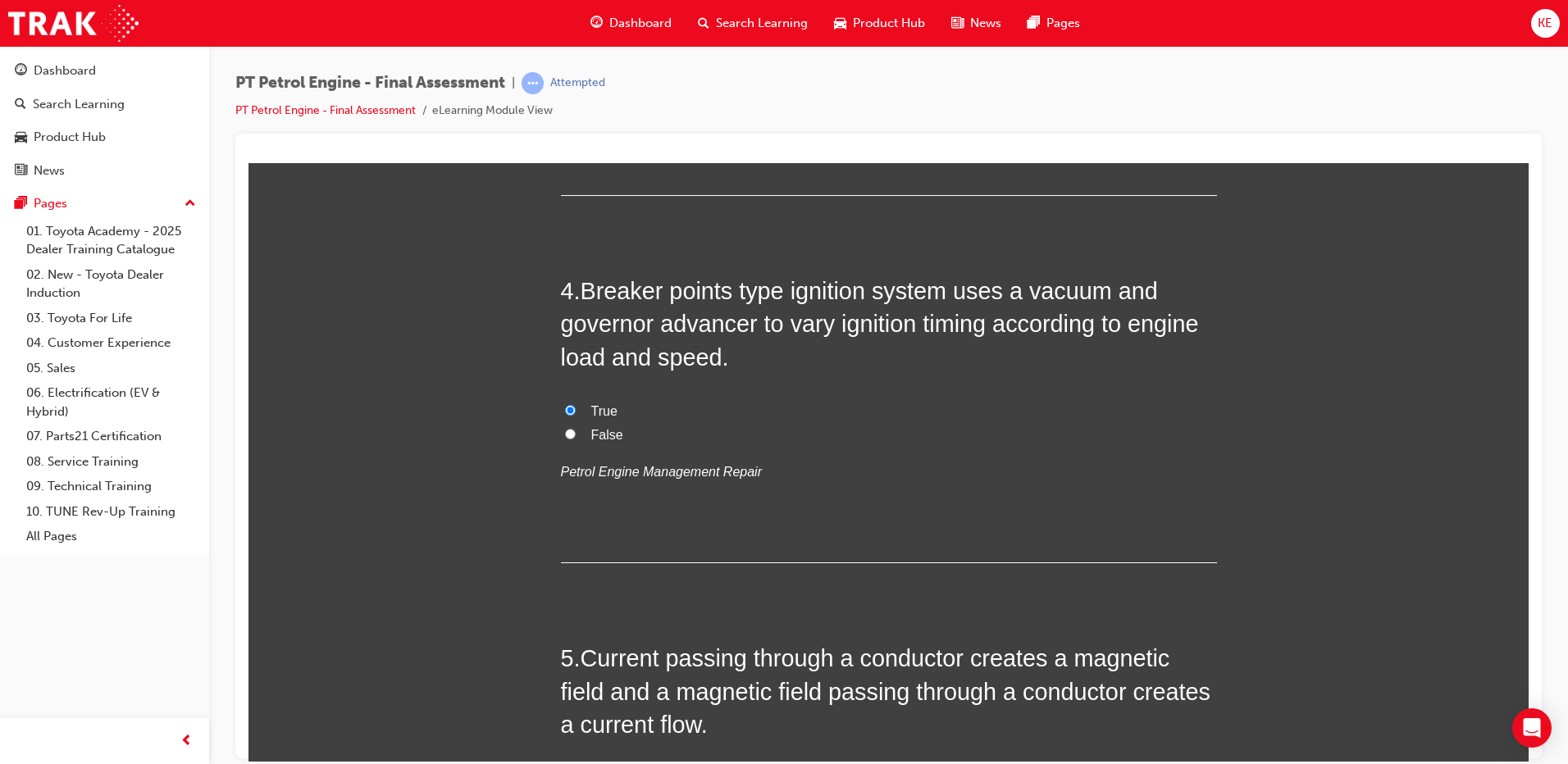
scroll to position [1312, 0]
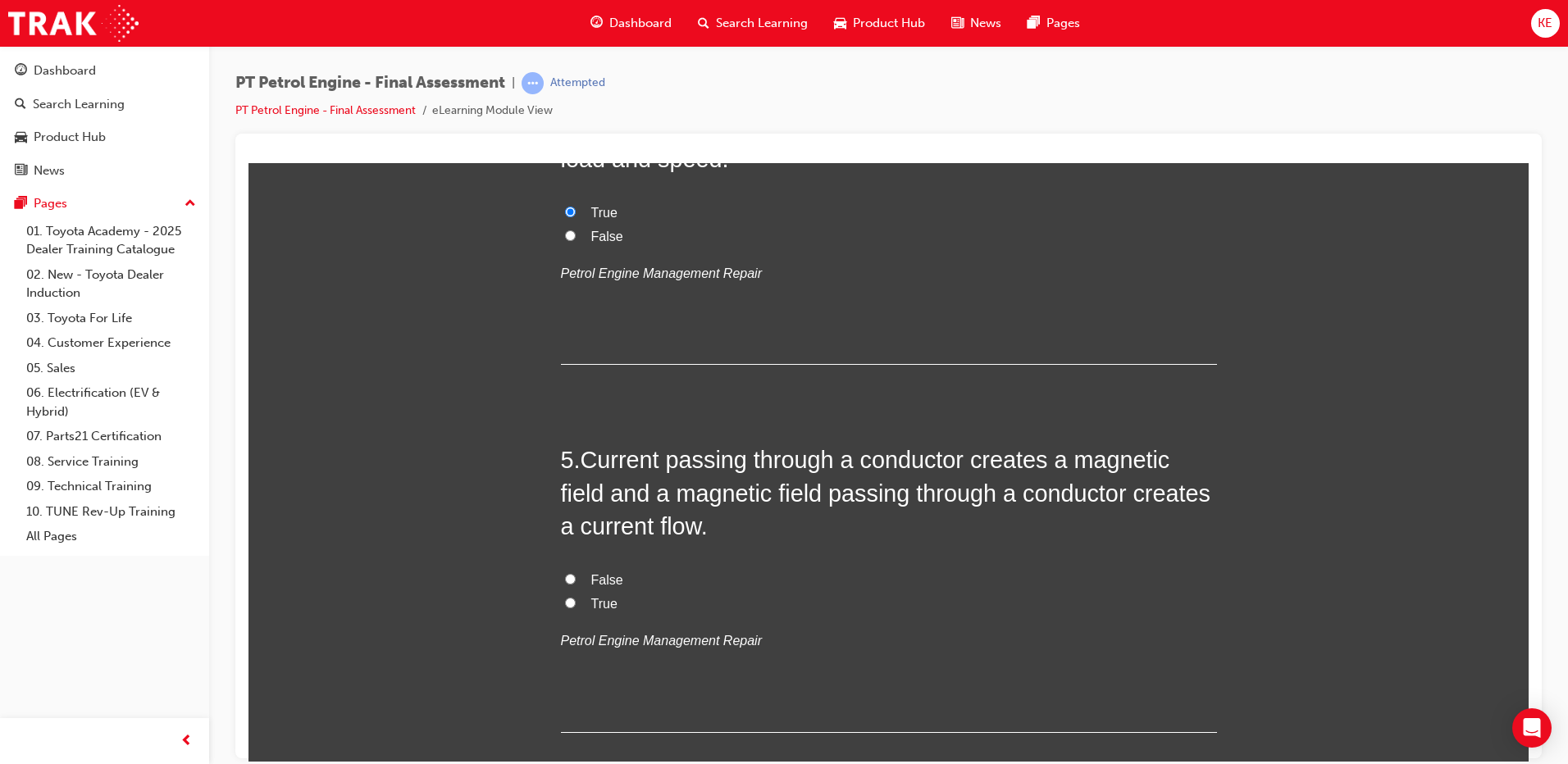
click at [565, 597] on input "True" at bounding box center [570, 602] width 11 height 11
radio input "true"
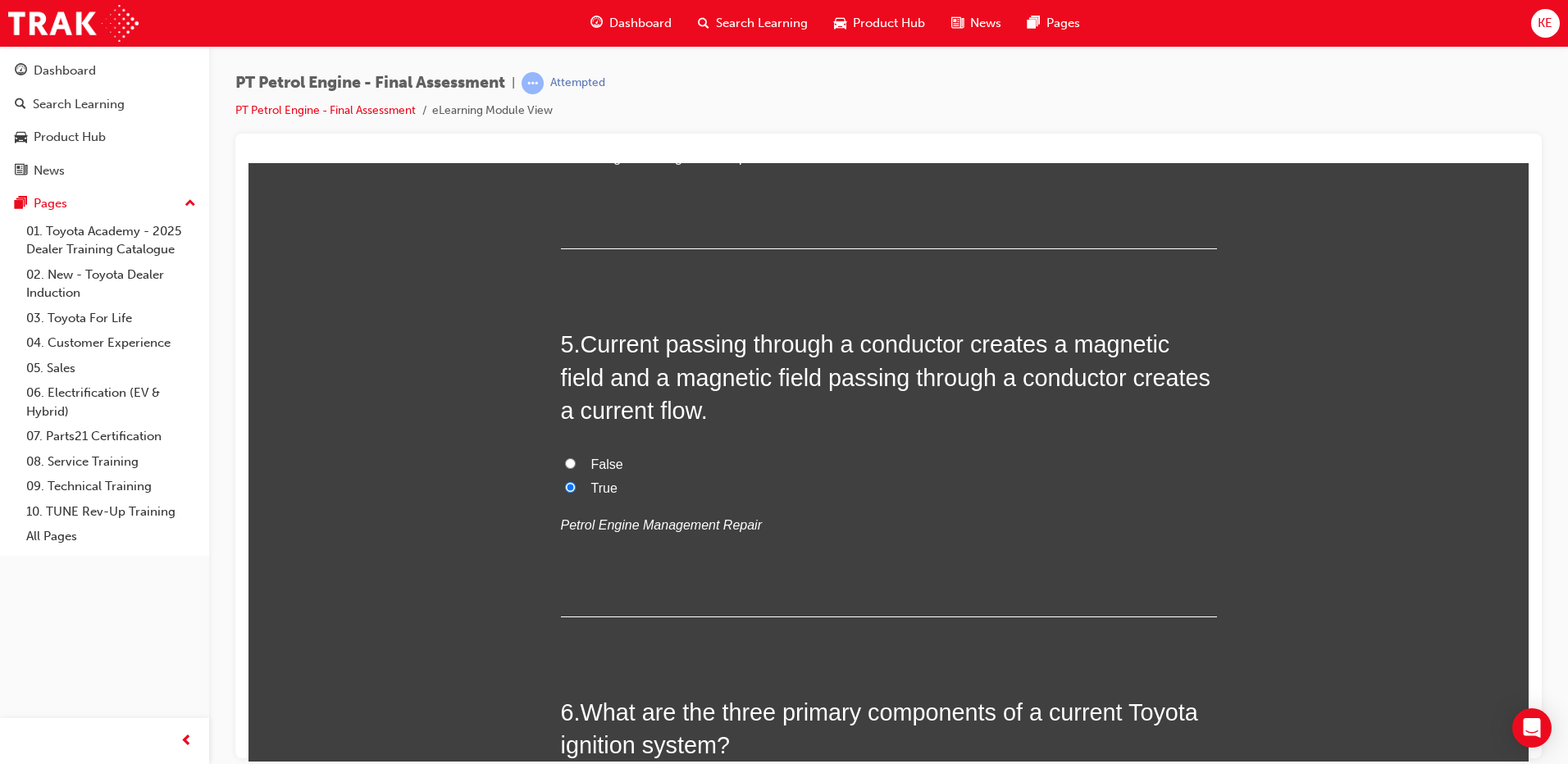
scroll to position [1641, 0]
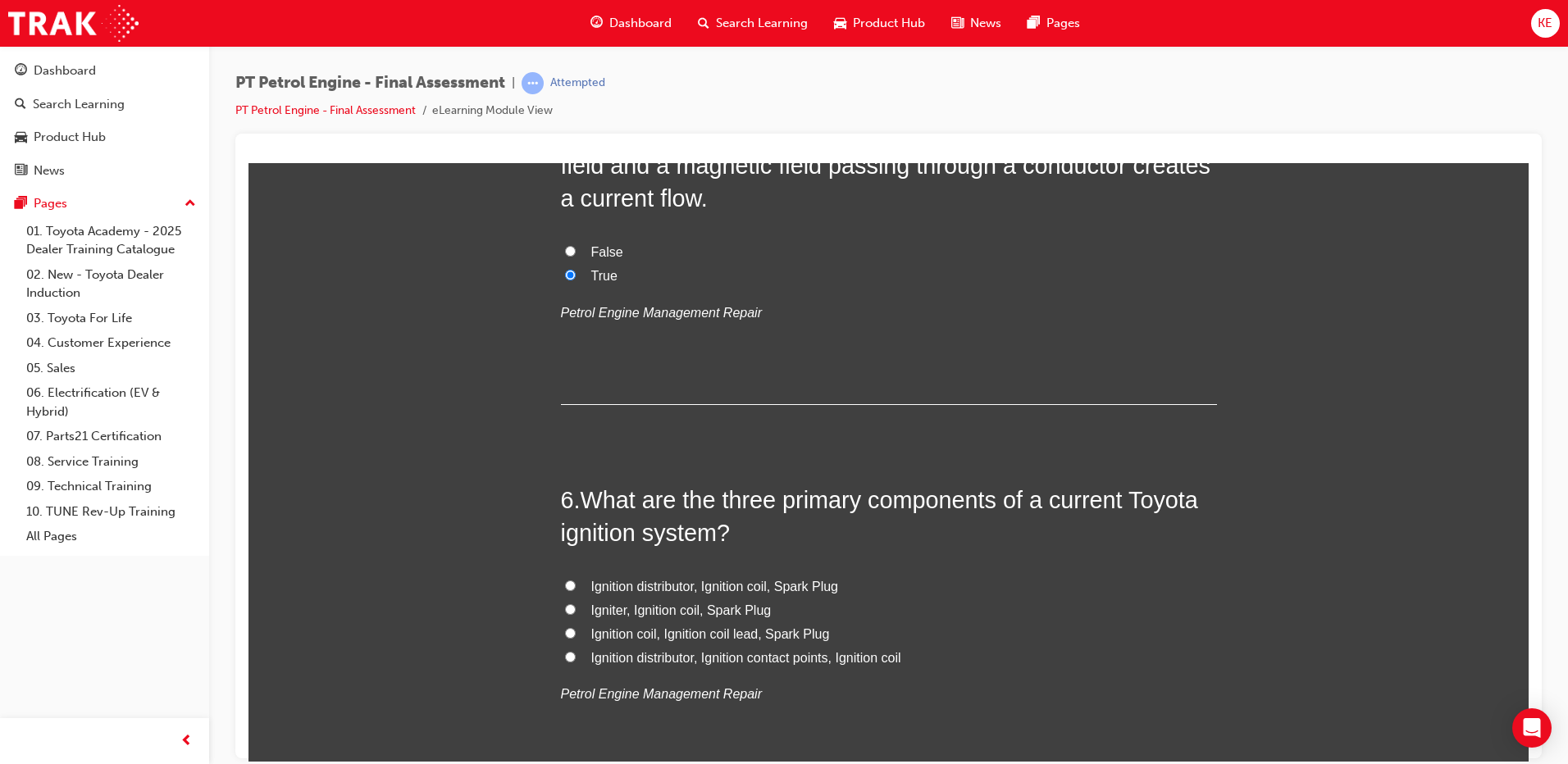
click at [573, 629] on label "Ignition coil, Ignition coil lead, Spark Plug" at bounding box center [889, 635] width 657 height 24
click at [573, 629] on input "Ignition coil, Ignition coil lead, Spark Plug" at bounding box center [570, 633] width 11 height 11
radio input "true"
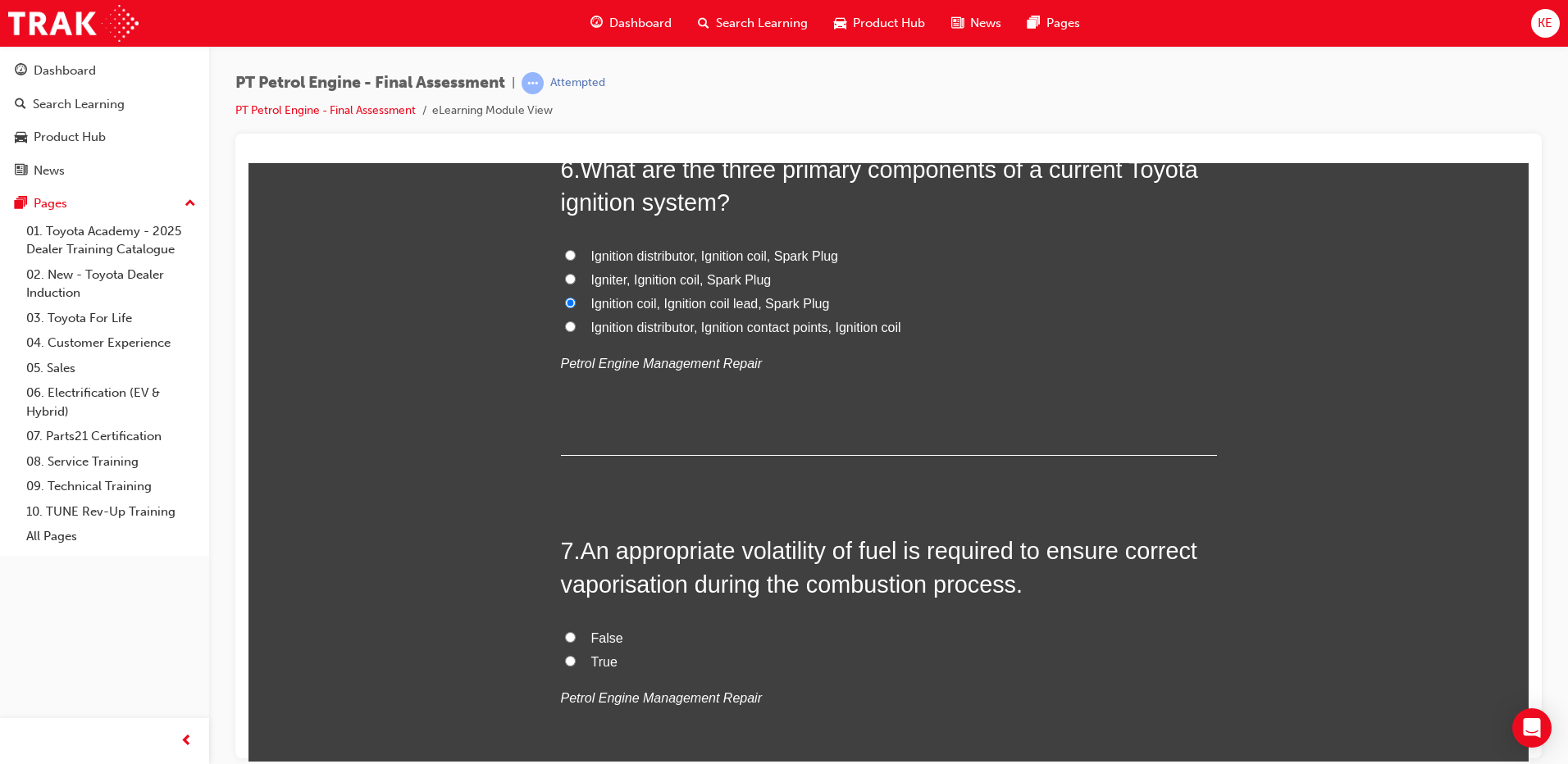
scroll to position [2050, 0]
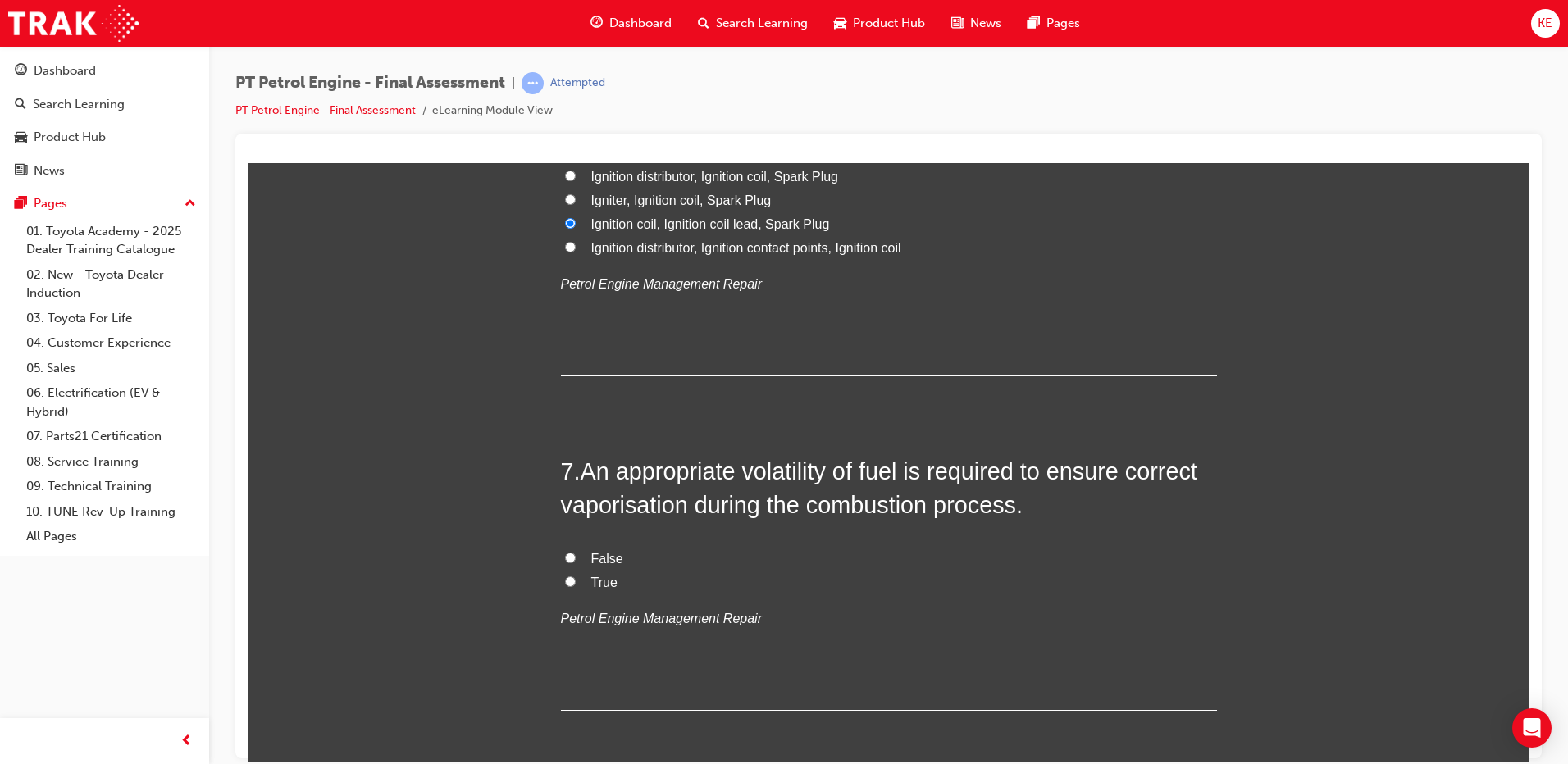
click at [561, 584] on label "True" at bounding box center [889, 582] width 657 height 24
click at [565, 584] on input "True" at bounding box center [570, 580] width 11 height 11
radio input "true"
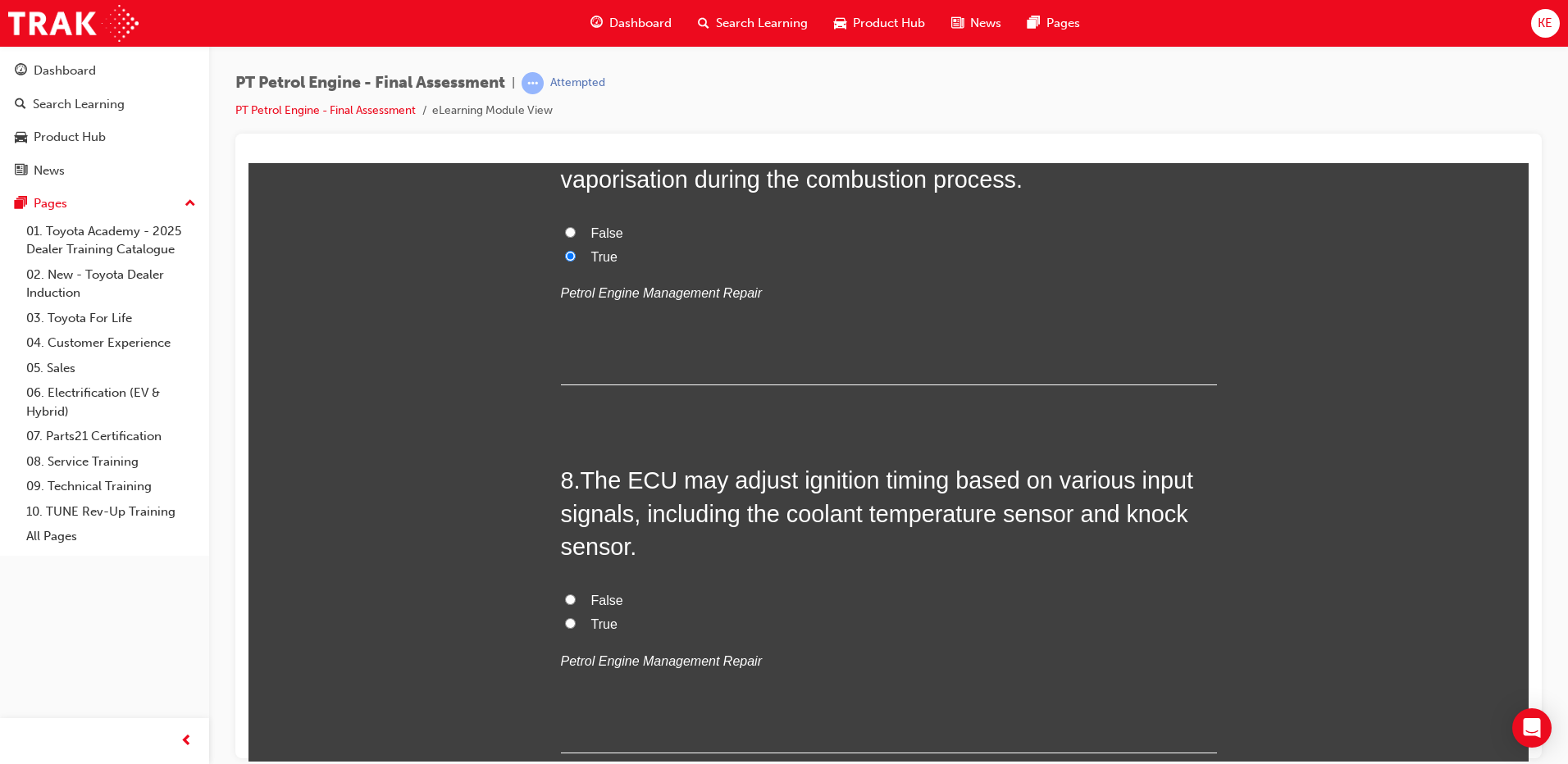
scroll to position [2378, 0]
click at [565, 622] on input "True" at bounding box center [570, 620] width 11 height 11
radio input "true"
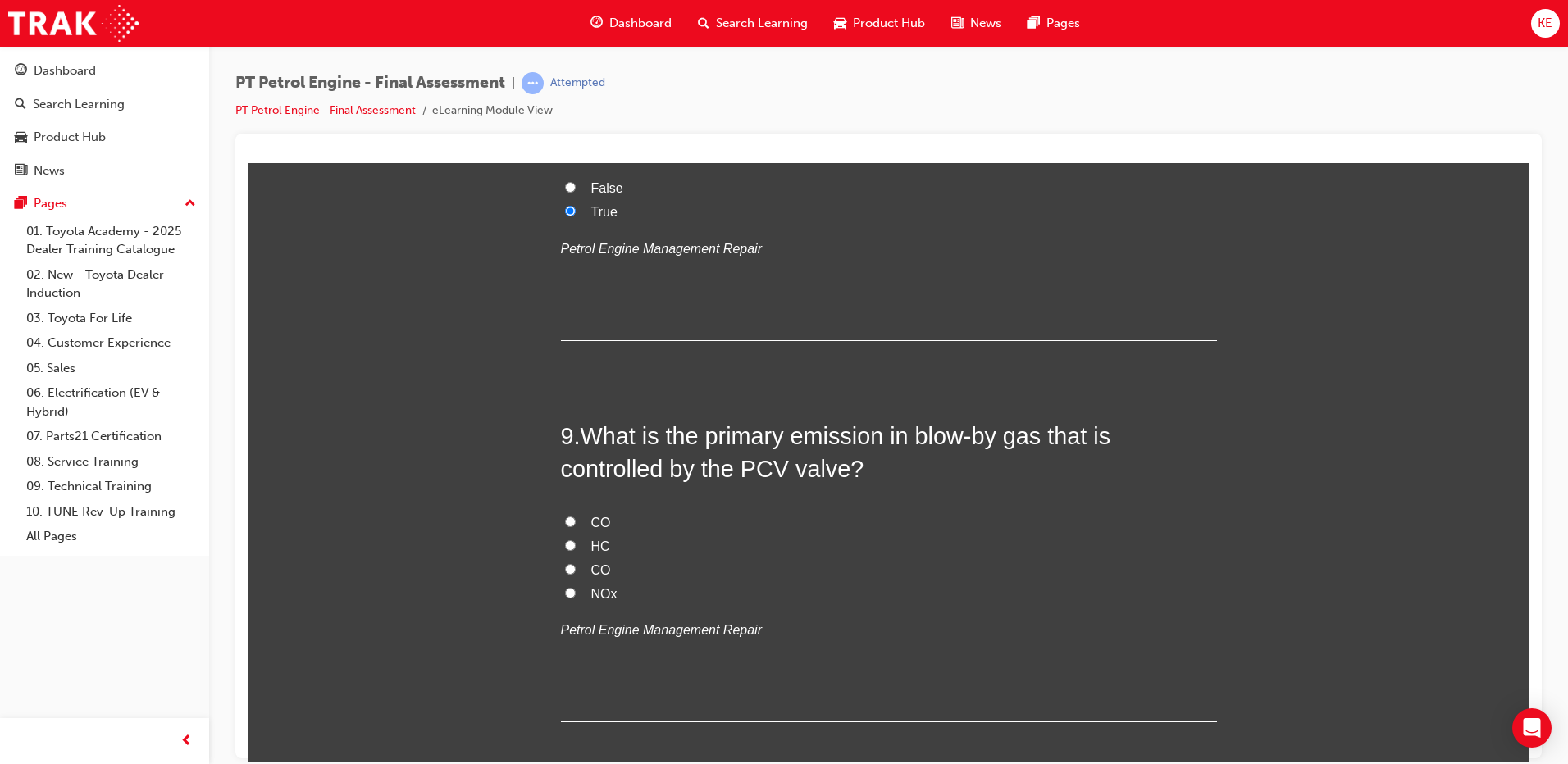
click at [570, 544] on label "HC" at bounding box center [889, 547] width 657 height 24
click at [570, 544] on input "HC" at bounding box center [570, 545] width 11 height 11
radio input "true"
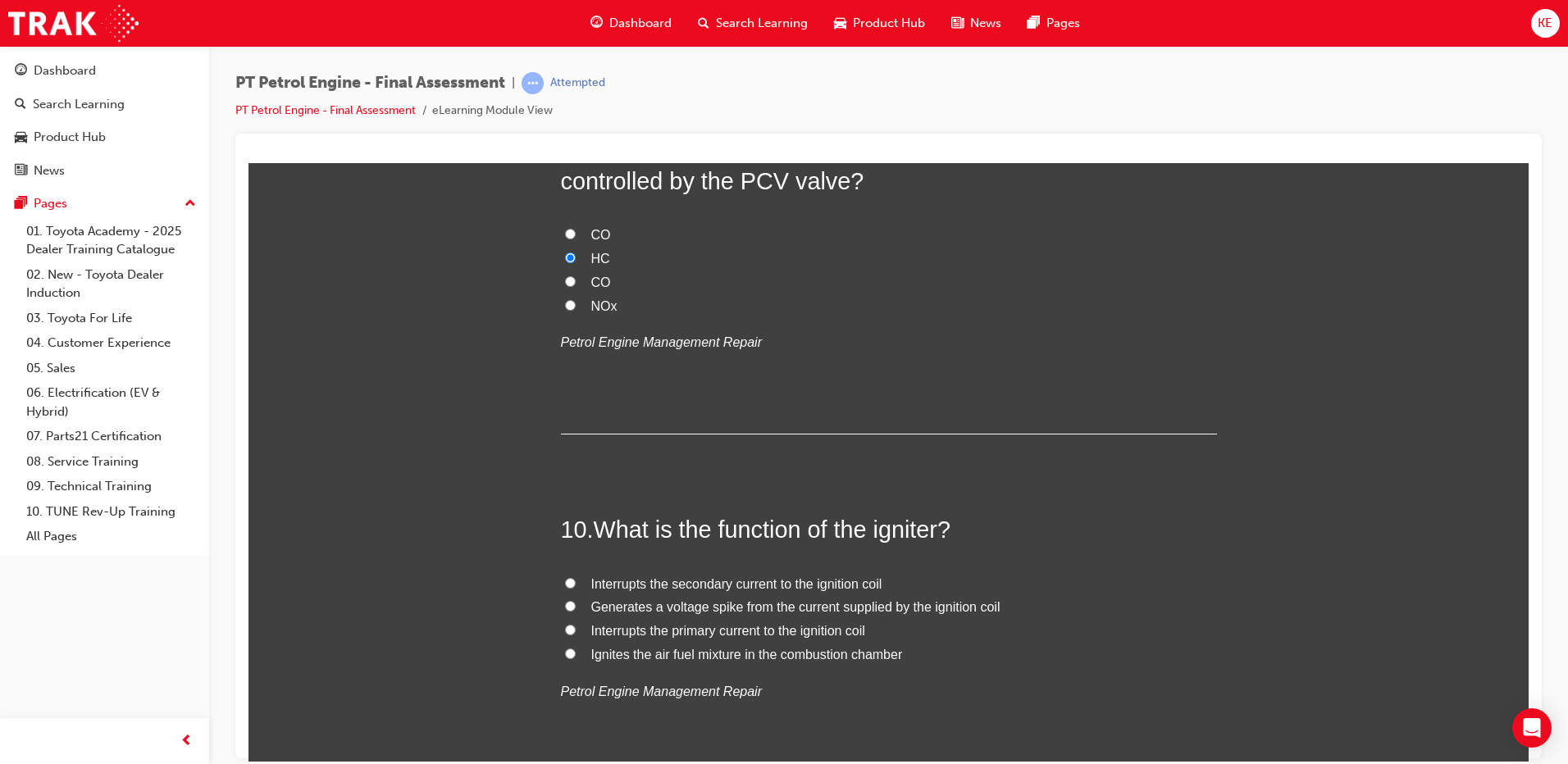
scroll to position [3116, 0]
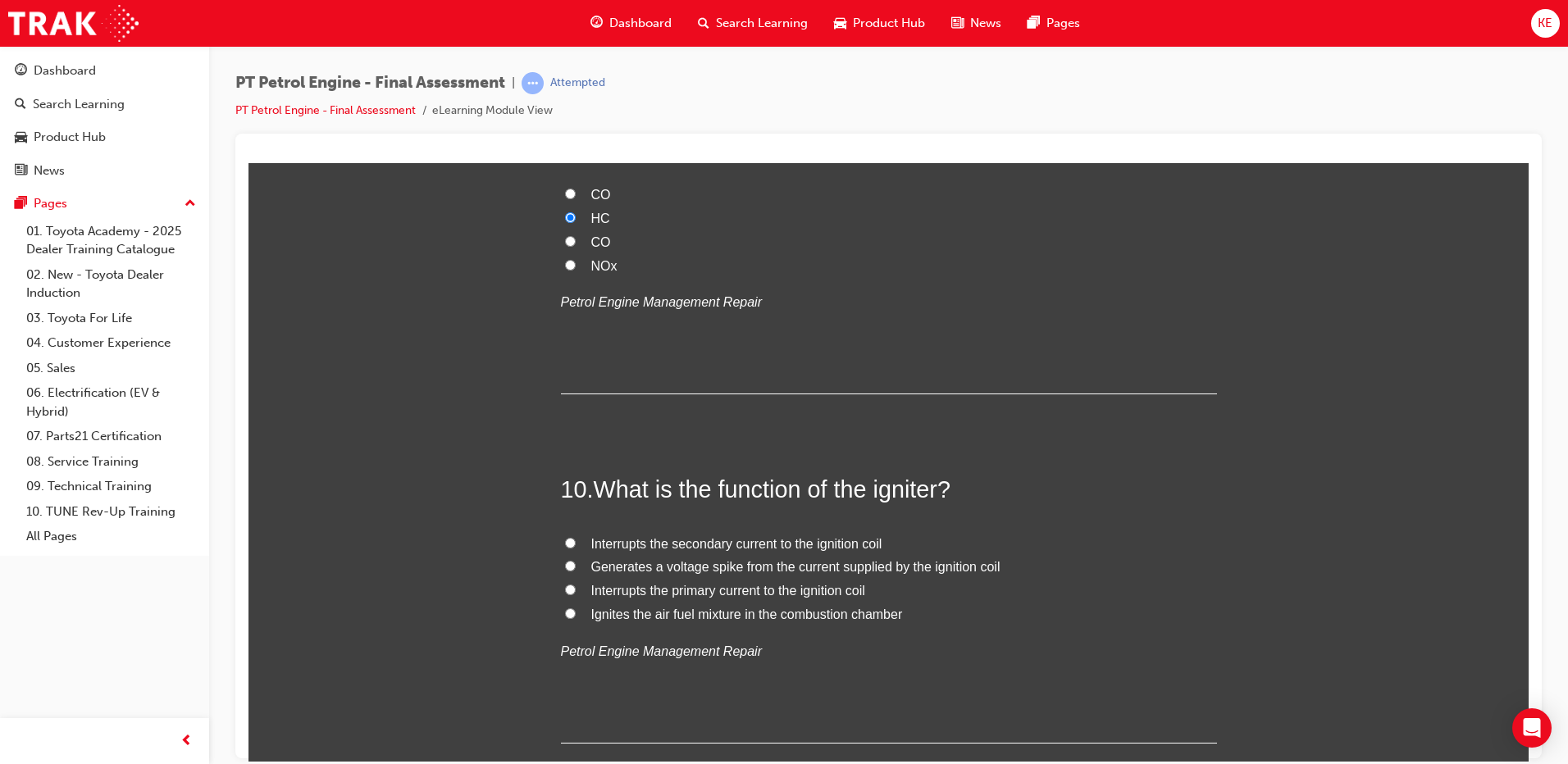
click at [565, 568] on input "Generates a voltage spike from the current supplied by the ignition coil" at bounding box center [570, 565] width 11 height 11
radio input "true"
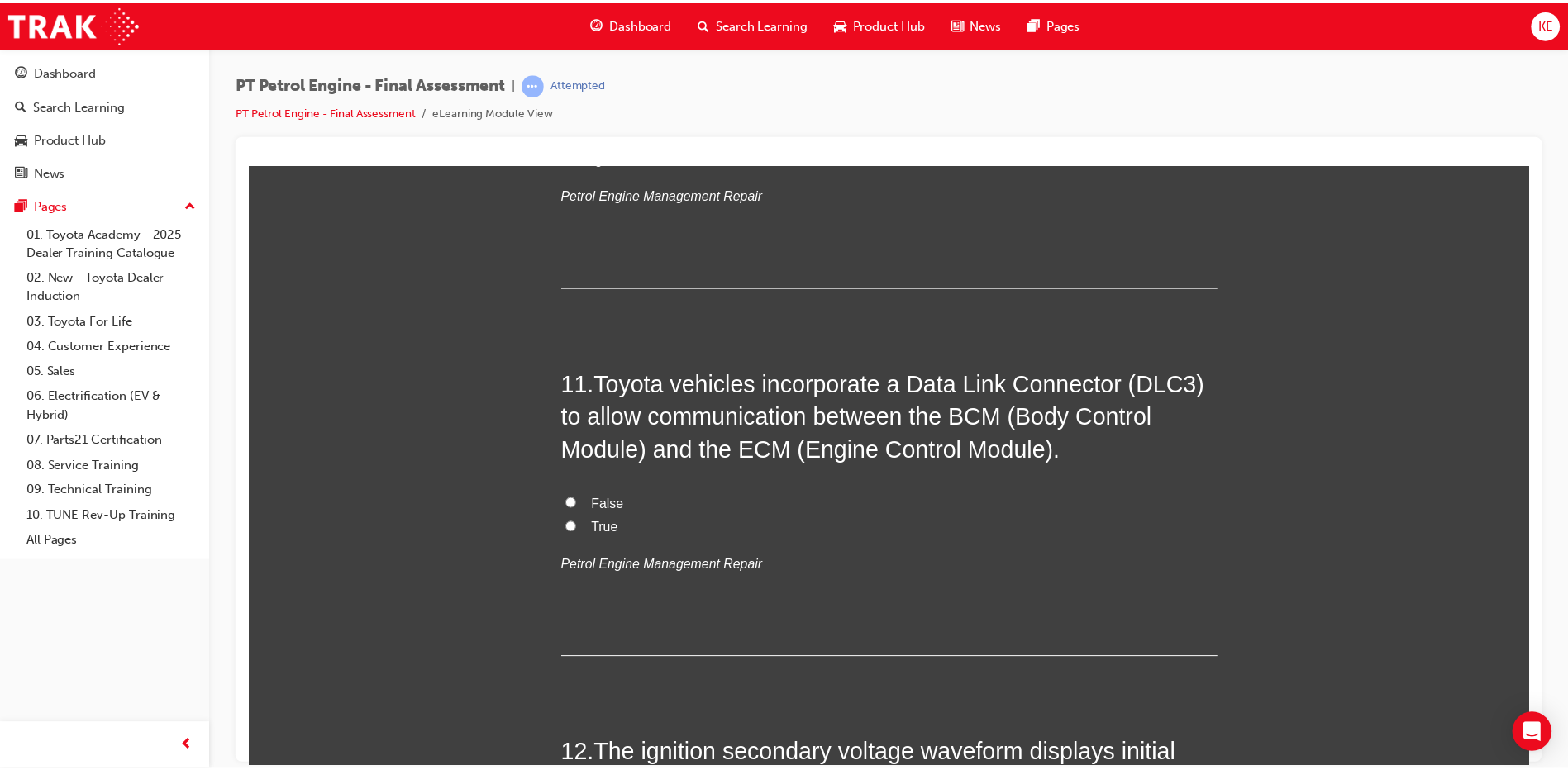
scroll to position [3636, 0]
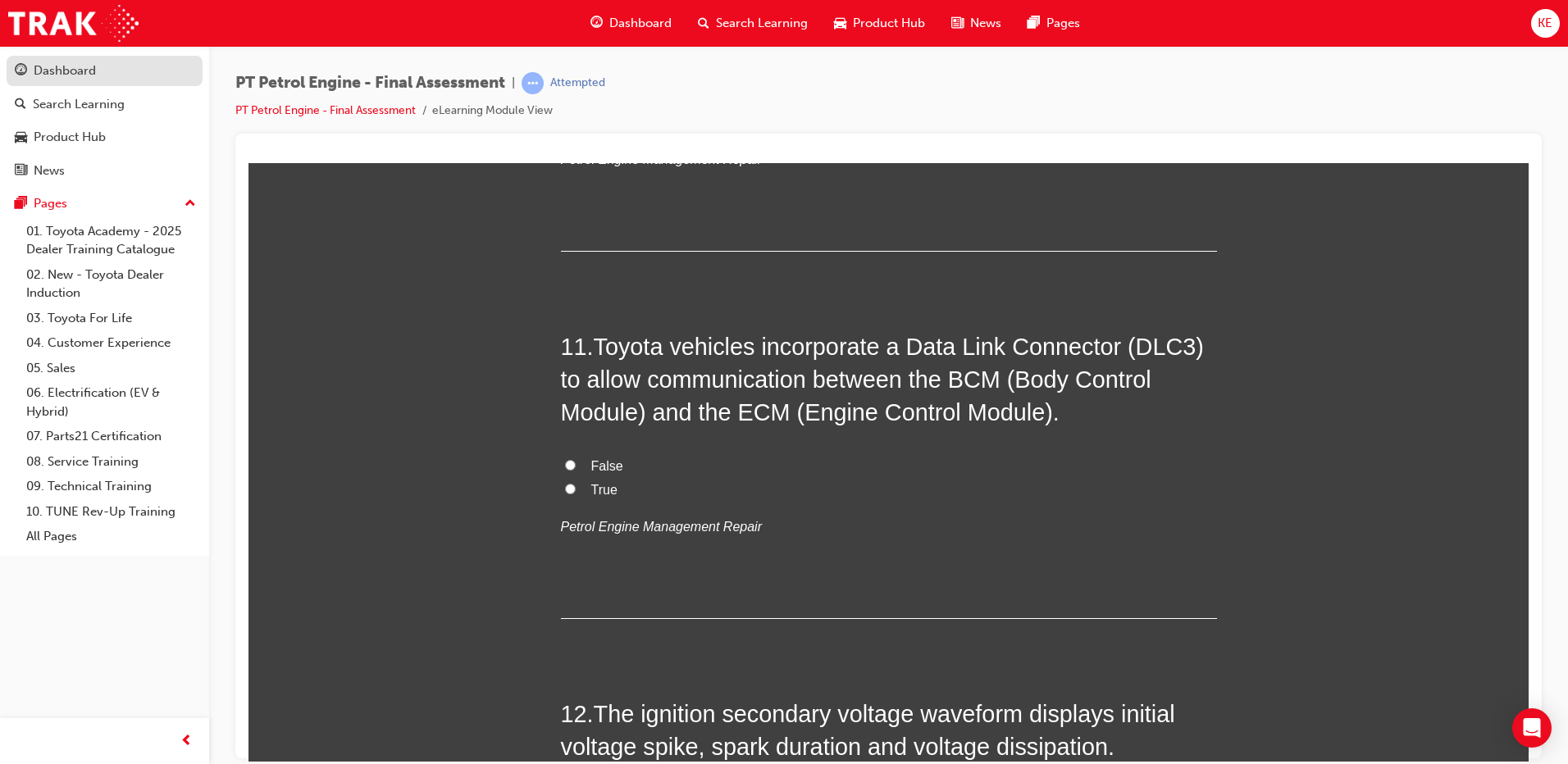
click at [93, 70] on div "Dashboard" at bounding box center [64, 70] width 62 height 19
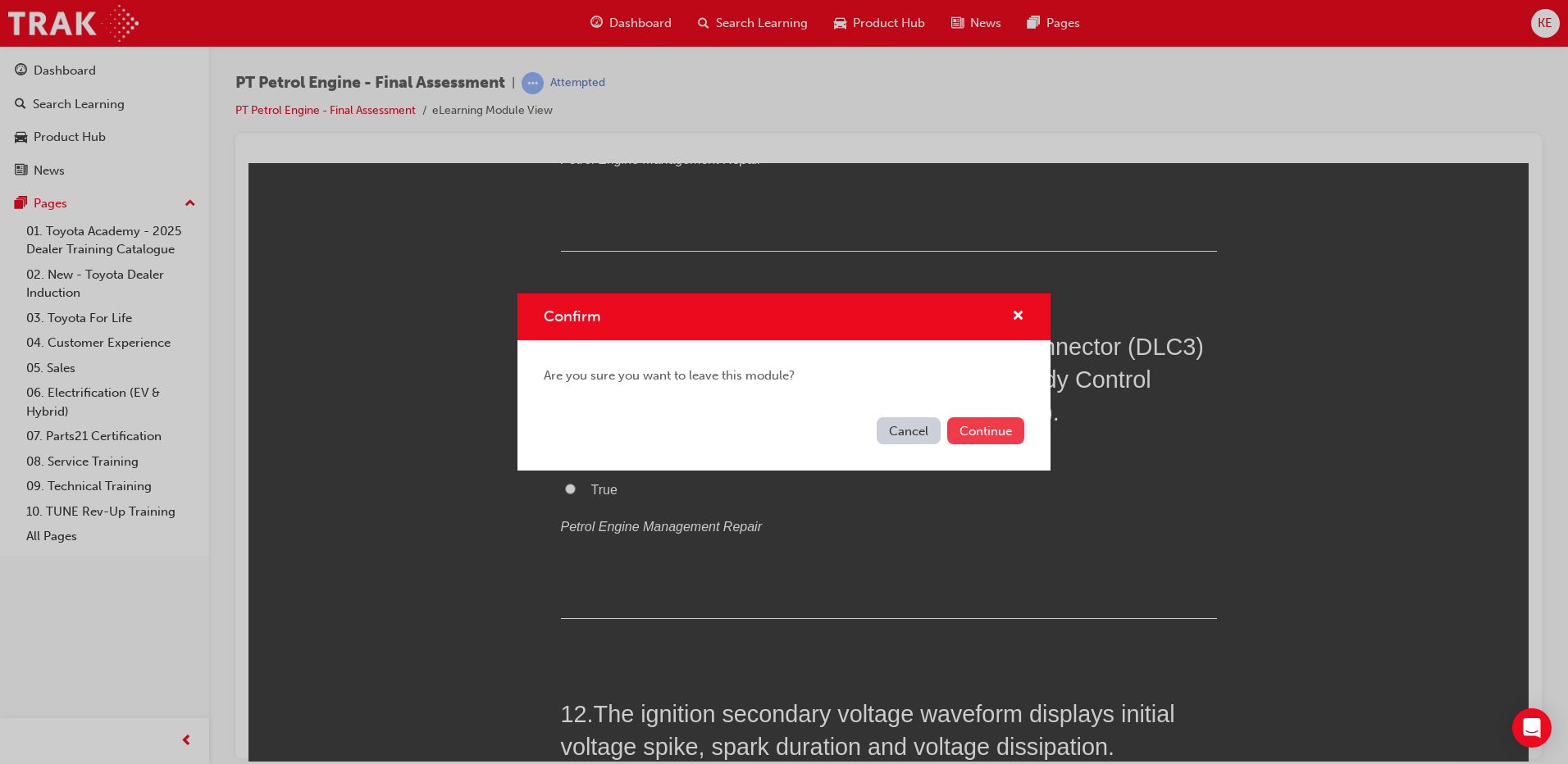
click at [994, 423] on button "Continue" at bounding box center [986, 430] width 77 height 27
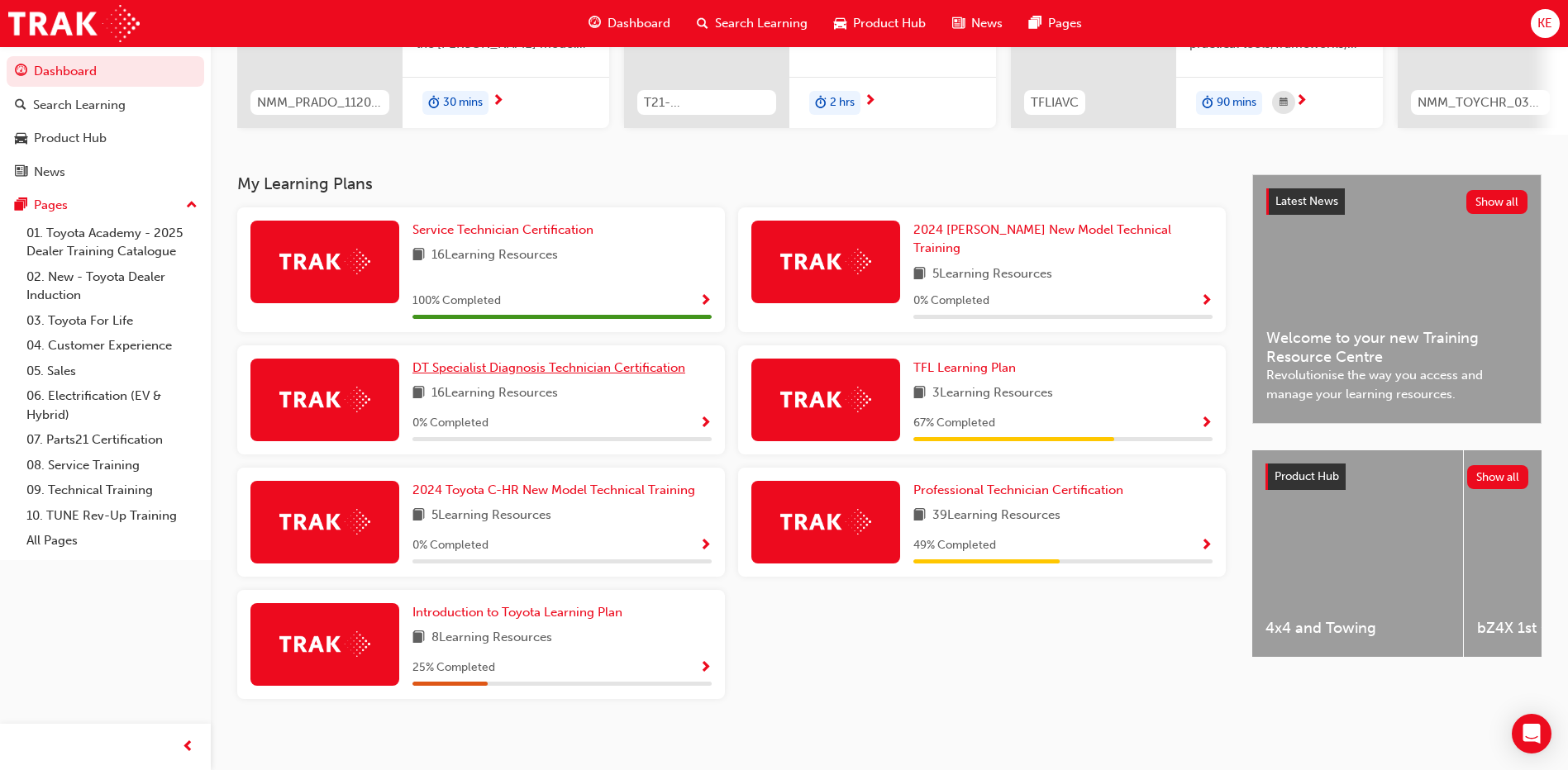
scroll to position [247, 0]
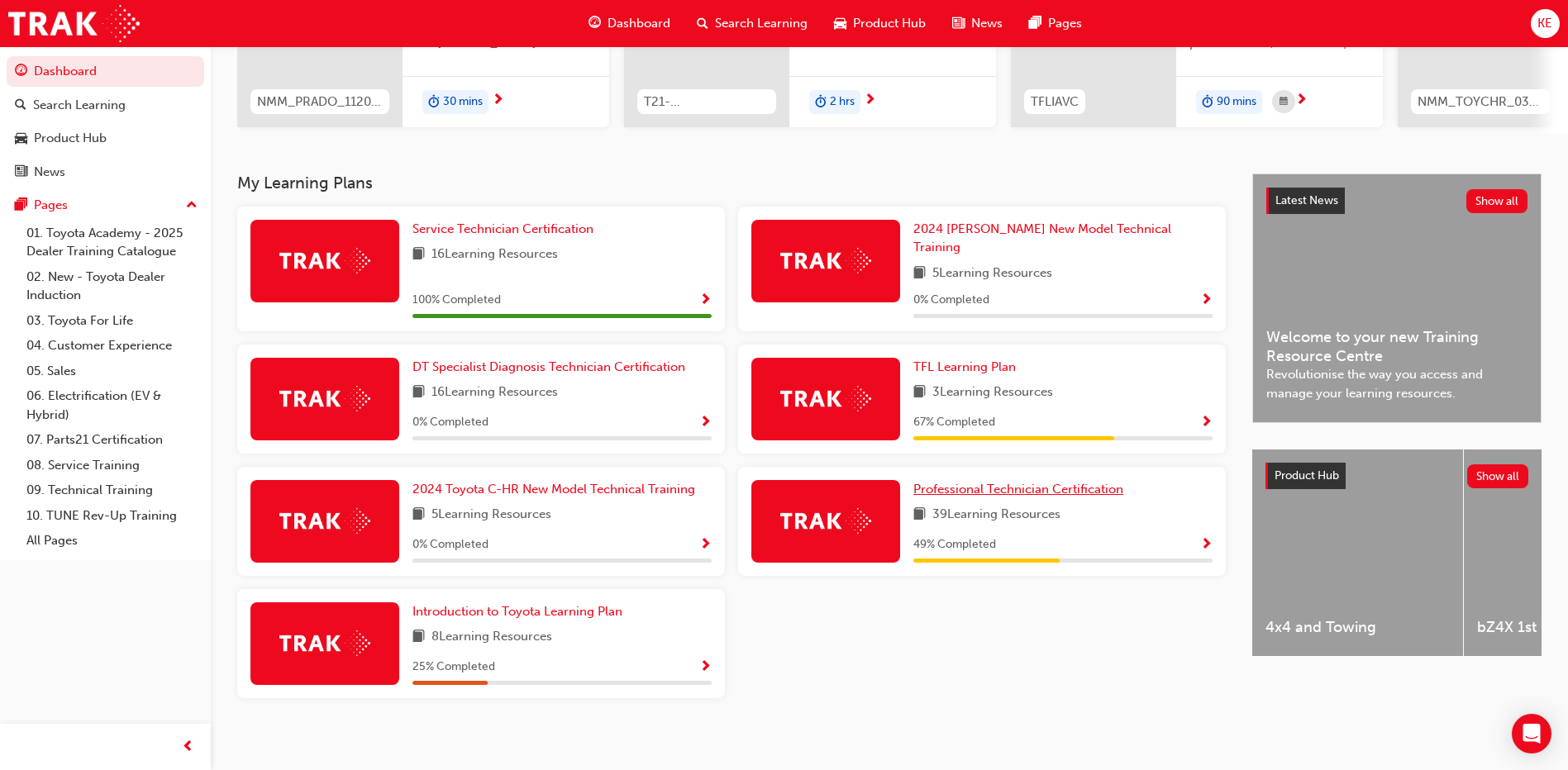
click at [1027, 481] on span "Professional Technician Certification" at bounding box center [1018, 488] width 210 height 15
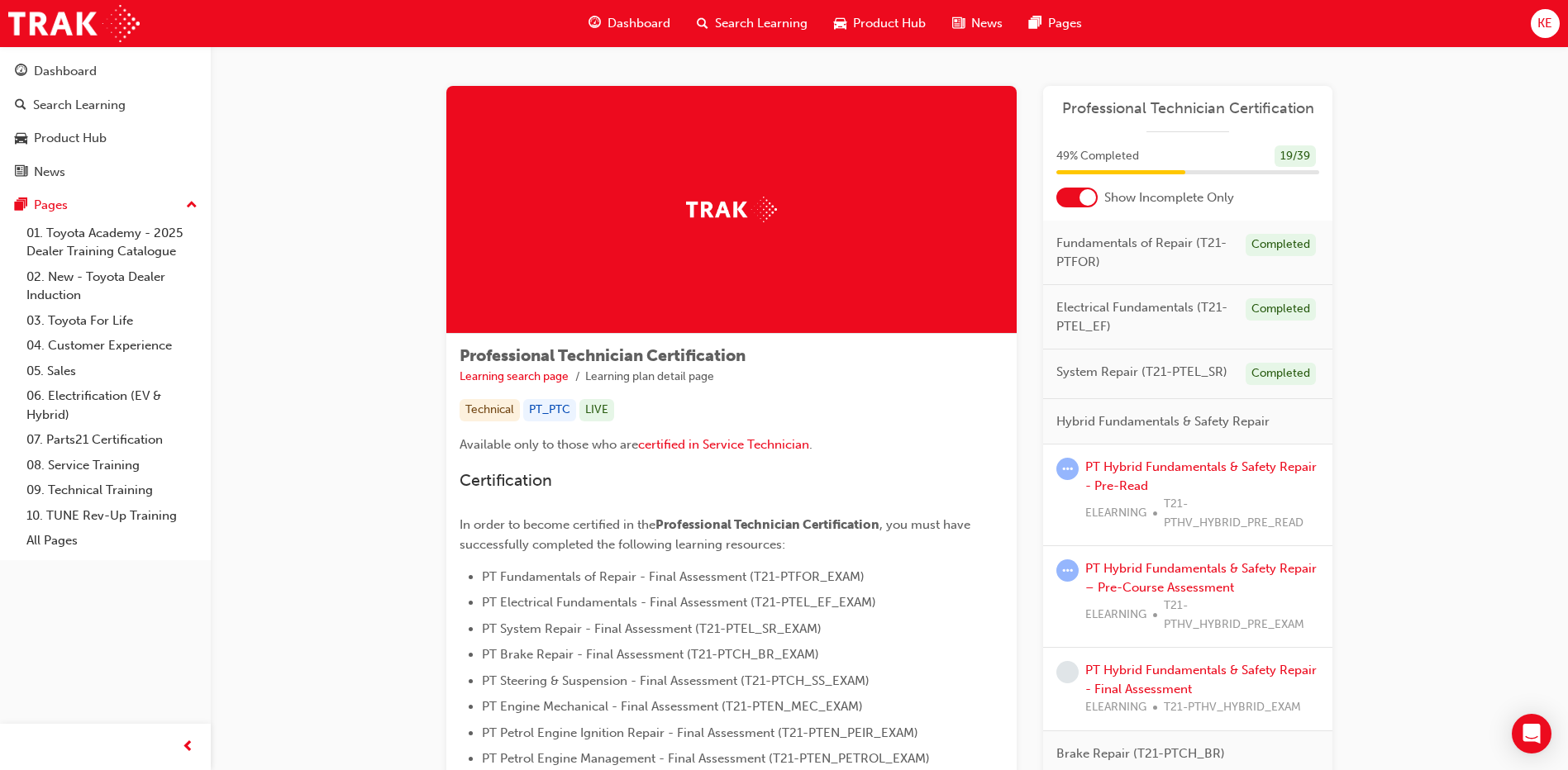
click at [1066, 191] on div at bounding box center [1078, 198] width 42 height 20
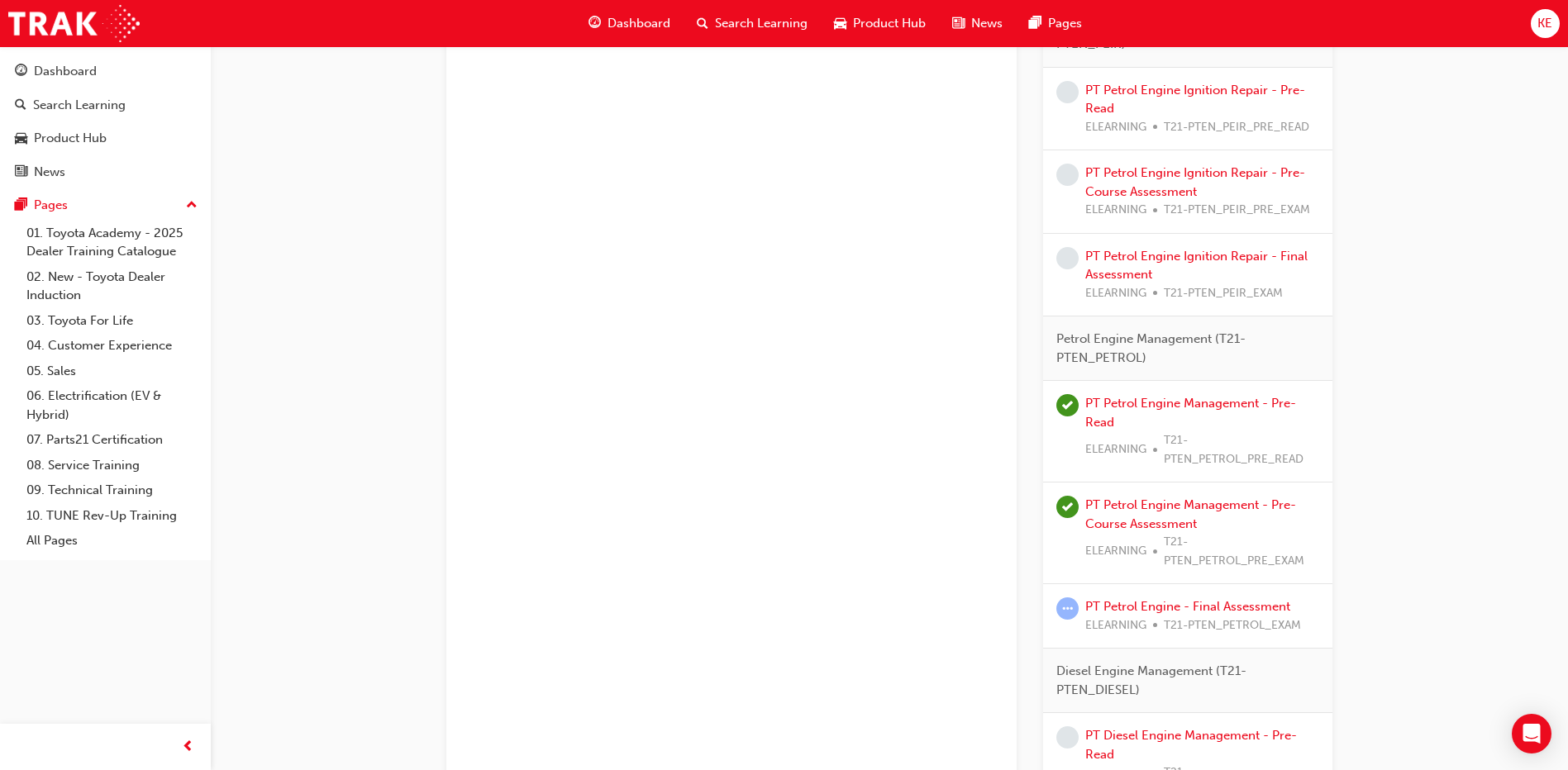
scroll to position [2314, 0]
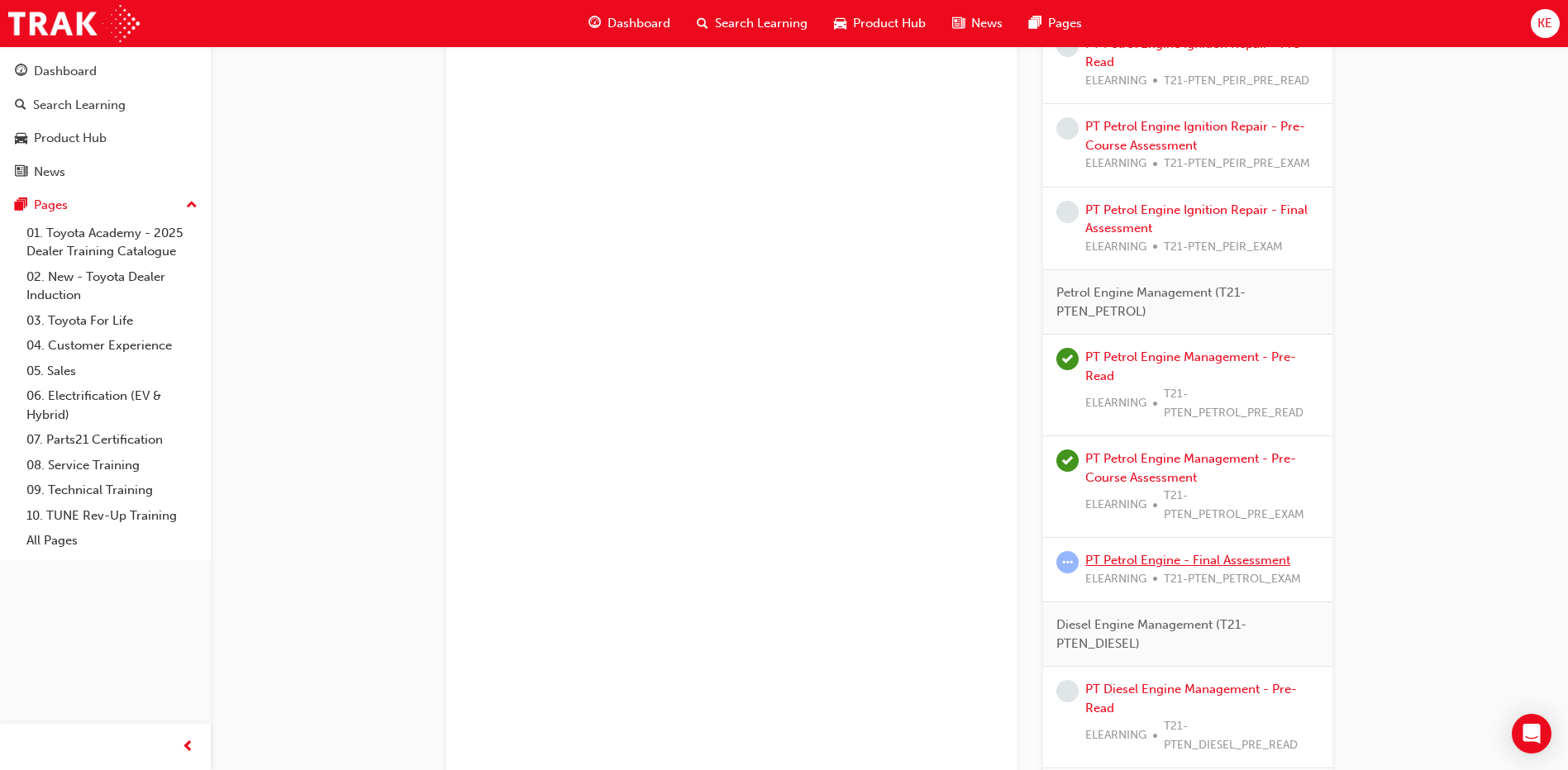
click at [1211, 556] on link "PT Petrol Engine - Final Assessment" at bounding box center [1188, 560] width 205 height 15
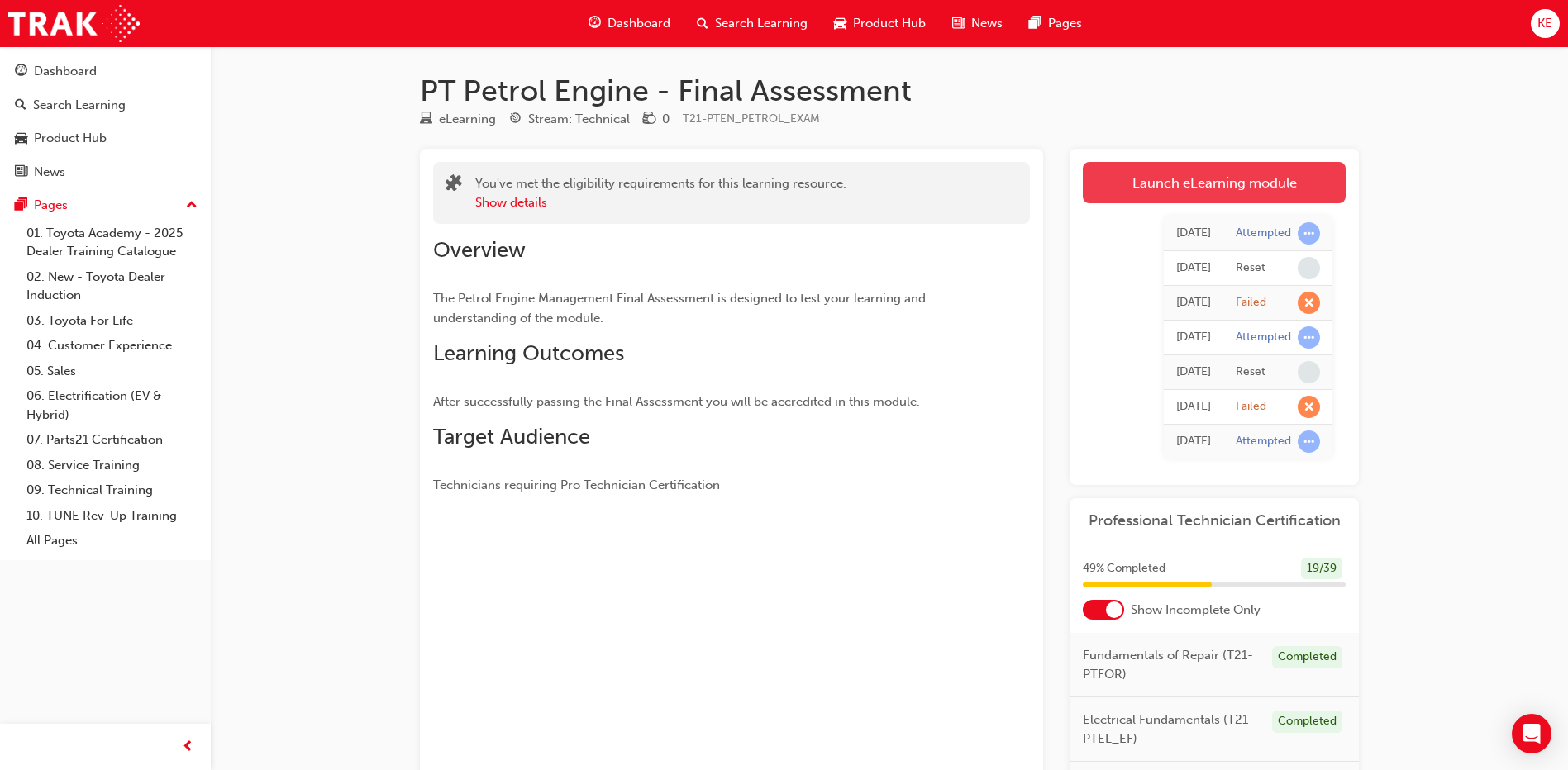
click at [1144, 179] on link "Launch eLearning module" at bounding box center [1214, 183] width 263 height 42
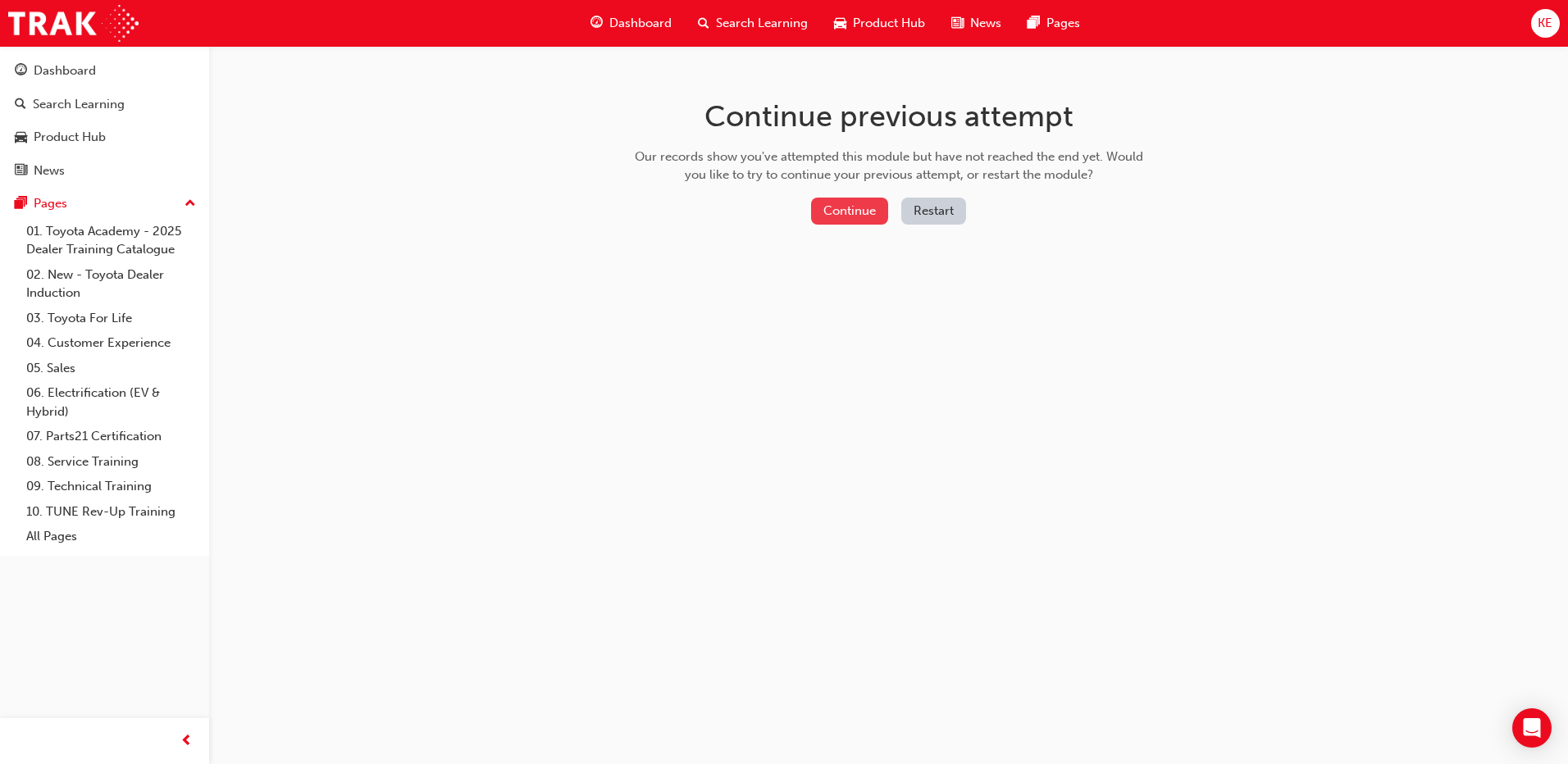
click at [855, 220] on button "Continue" at bounding box center [850, 210] width 77 height 27
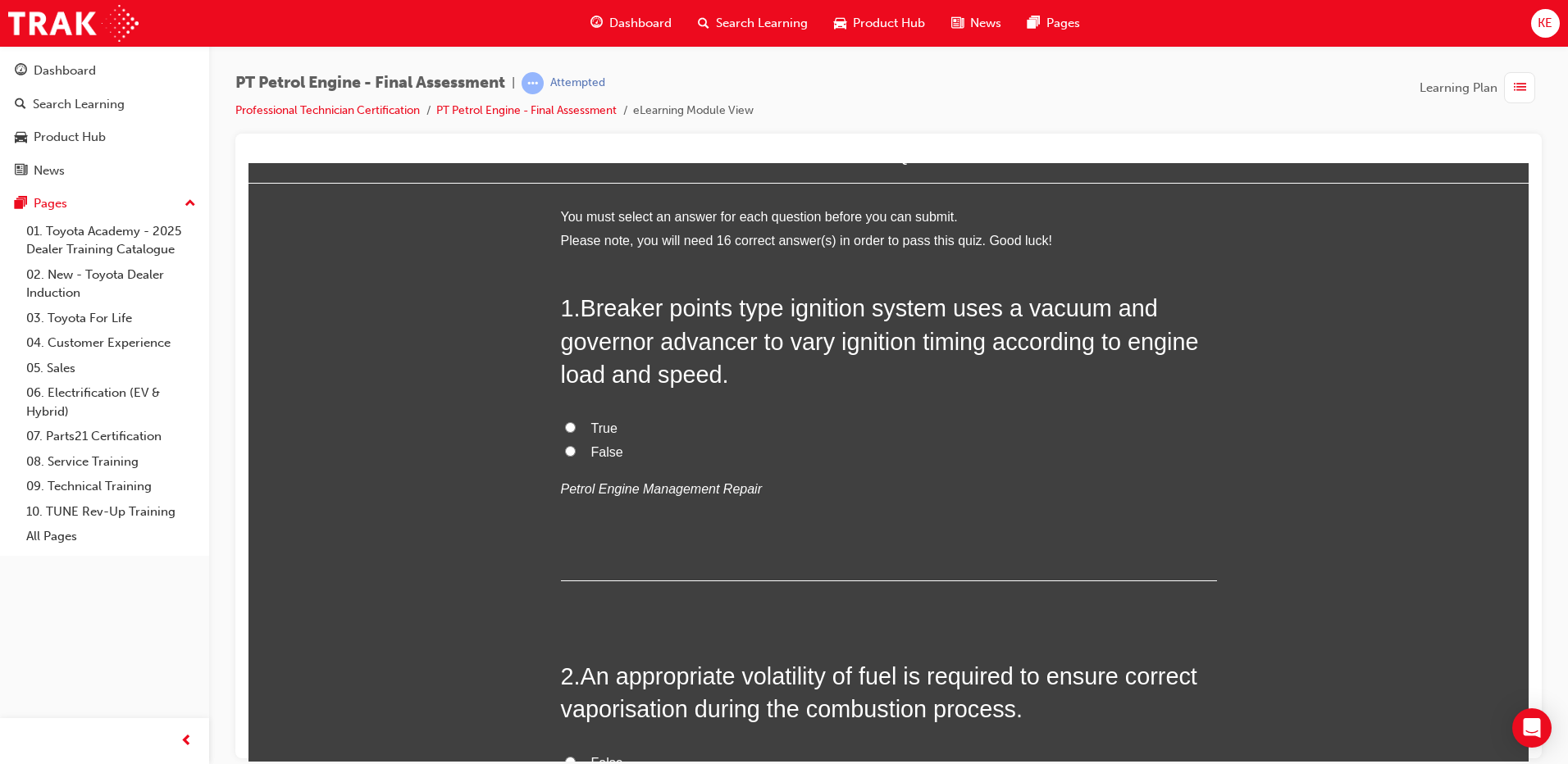
scroll to position [82, 0]
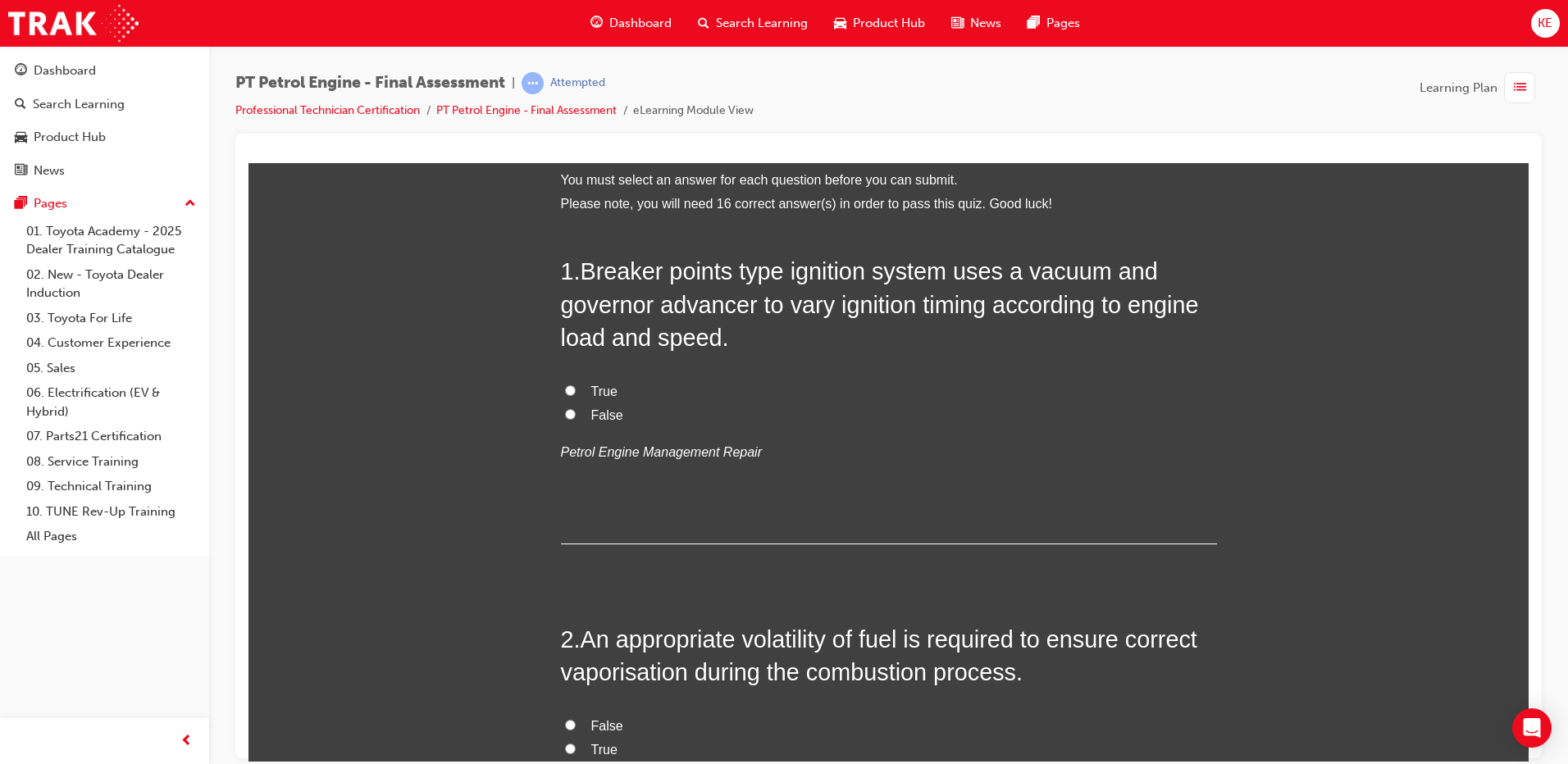
click at [566, 393] on input "True" at bounding box center [570, 390] width 11 height 11
radio input "true"
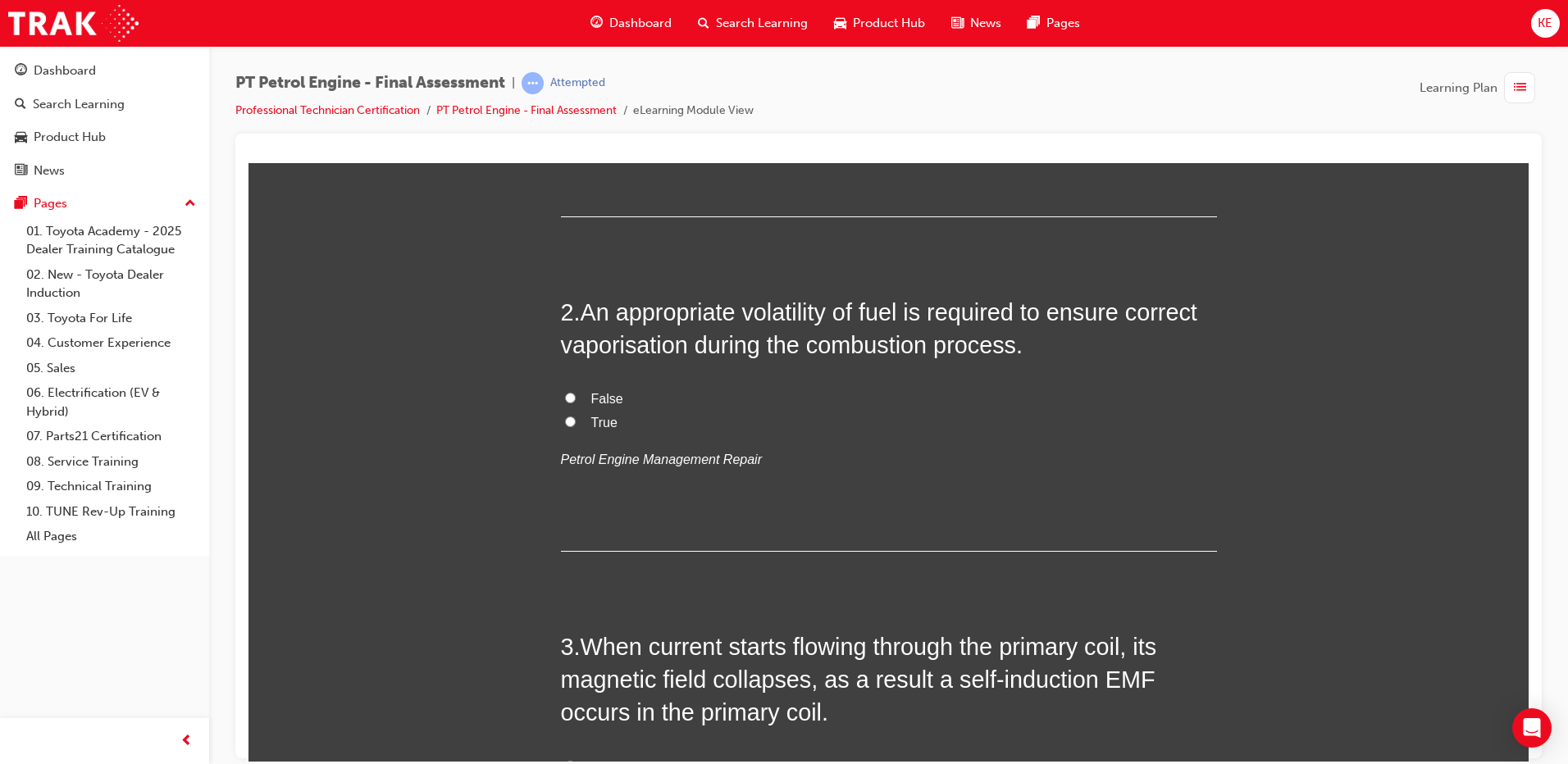
scroll to position [410, 0]
click at [565, 419] on input "True" at bounding box center [570, 420] width 11 height 11
radio input "true"
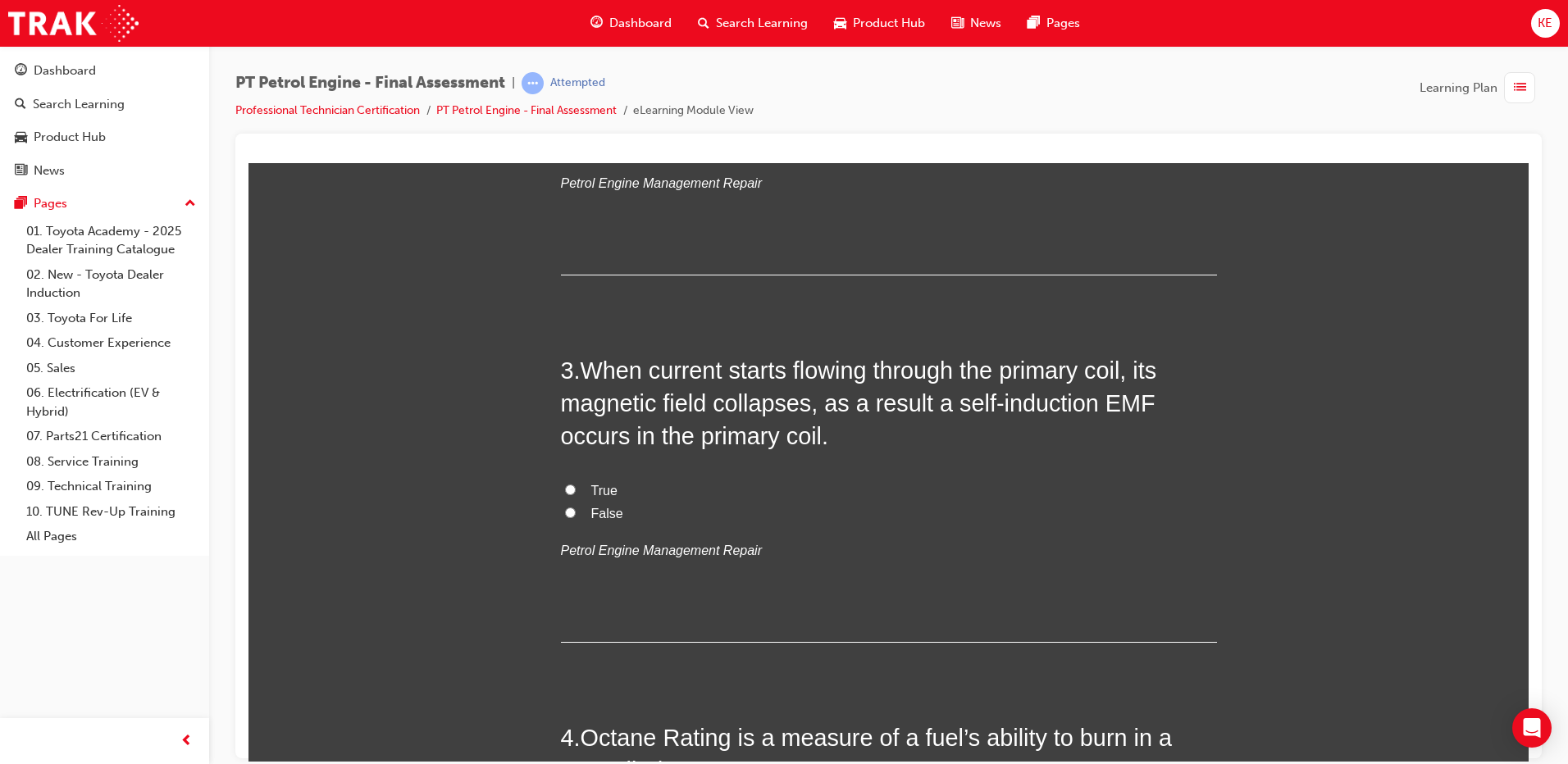
scroll to position [738, 0]
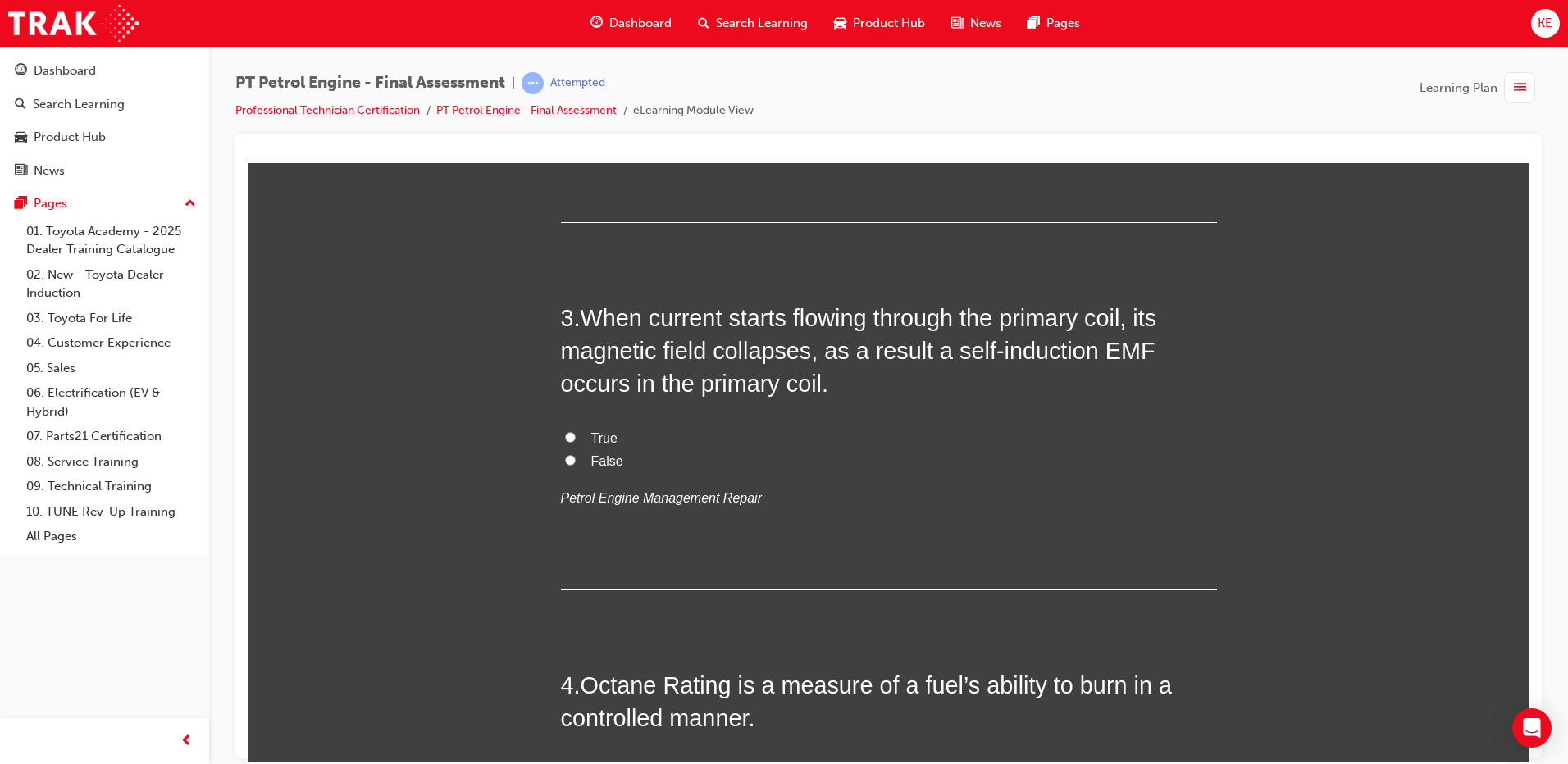
click at [565, 456] on input "False" at bounding box center [570, 459] width 11 height 11
radio input "true"
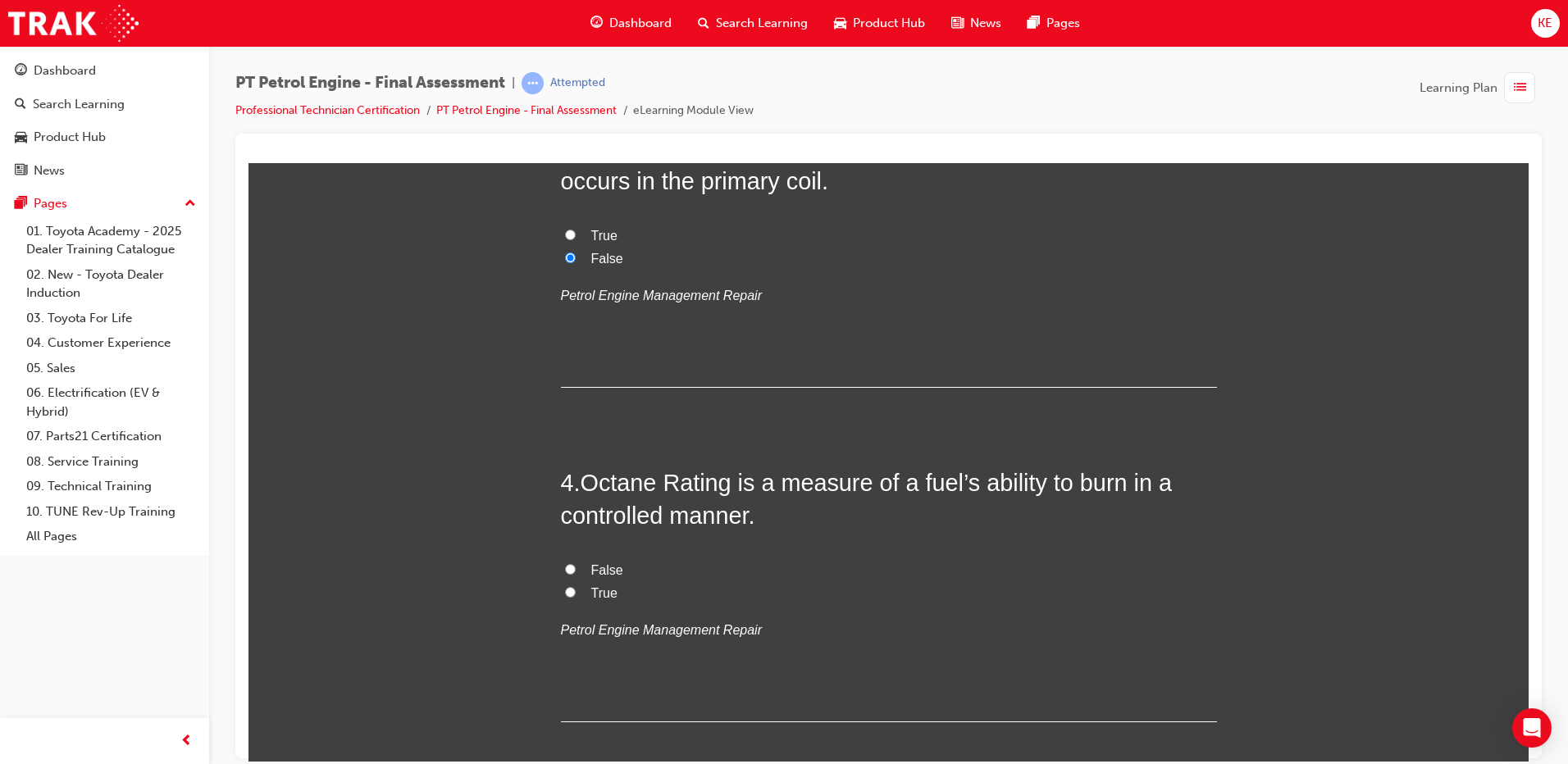
scroll to position [984, 0]
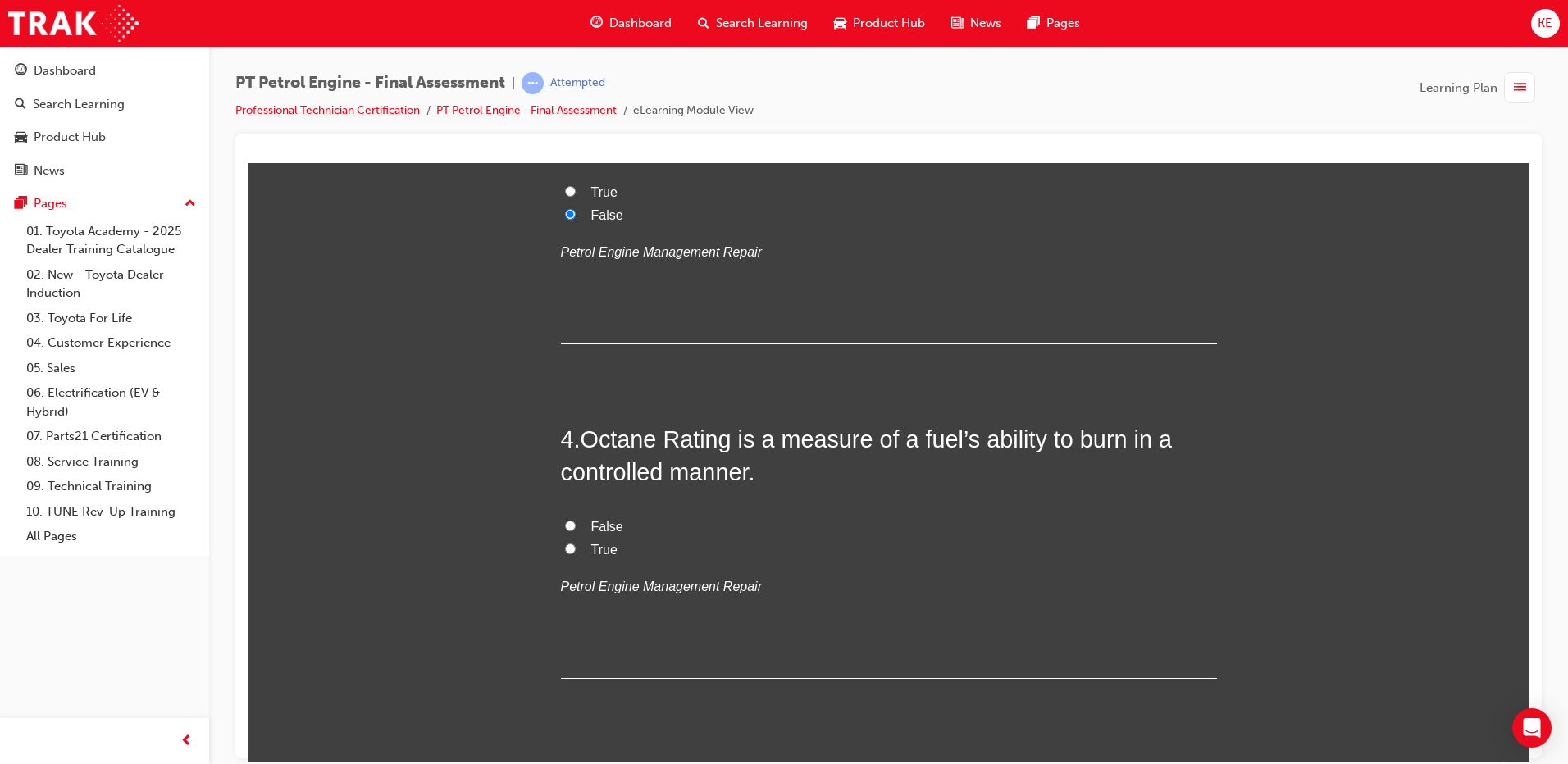
click at [565, 551] on input "True" at bounding box center [570, 548] width 11 height 11
radio input "true"
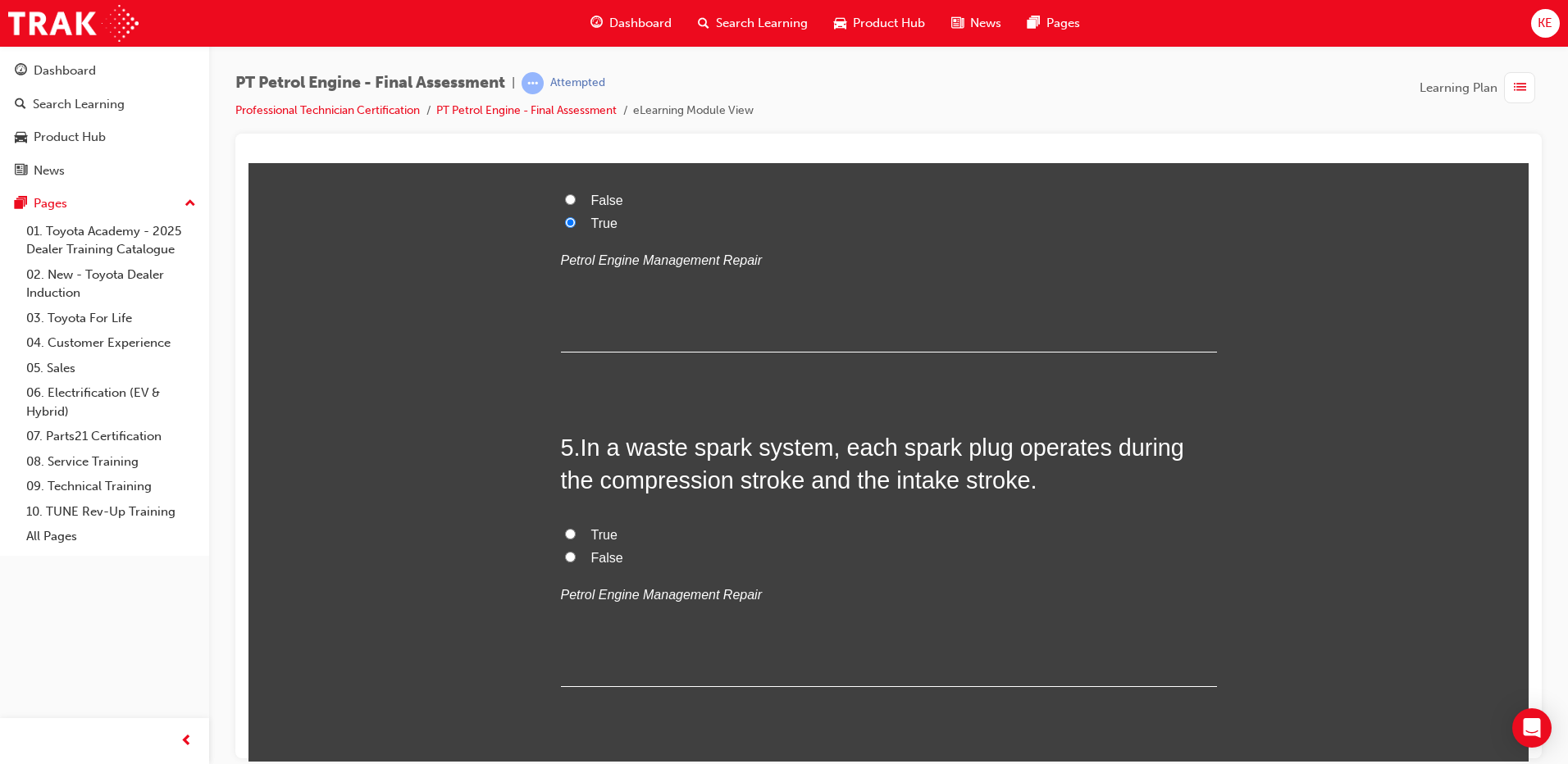
scroll to position [1312, 0]
click at [570, 557] on label "False" at bounding box center [889, 557] width 657 height 24
click at [570, 557] on input "False" at bounding box center [570, 555] width 11 height 11
radio input "true"
click at [573, 555] on label "False" at bounding box center [889, 557] width 657 height 24
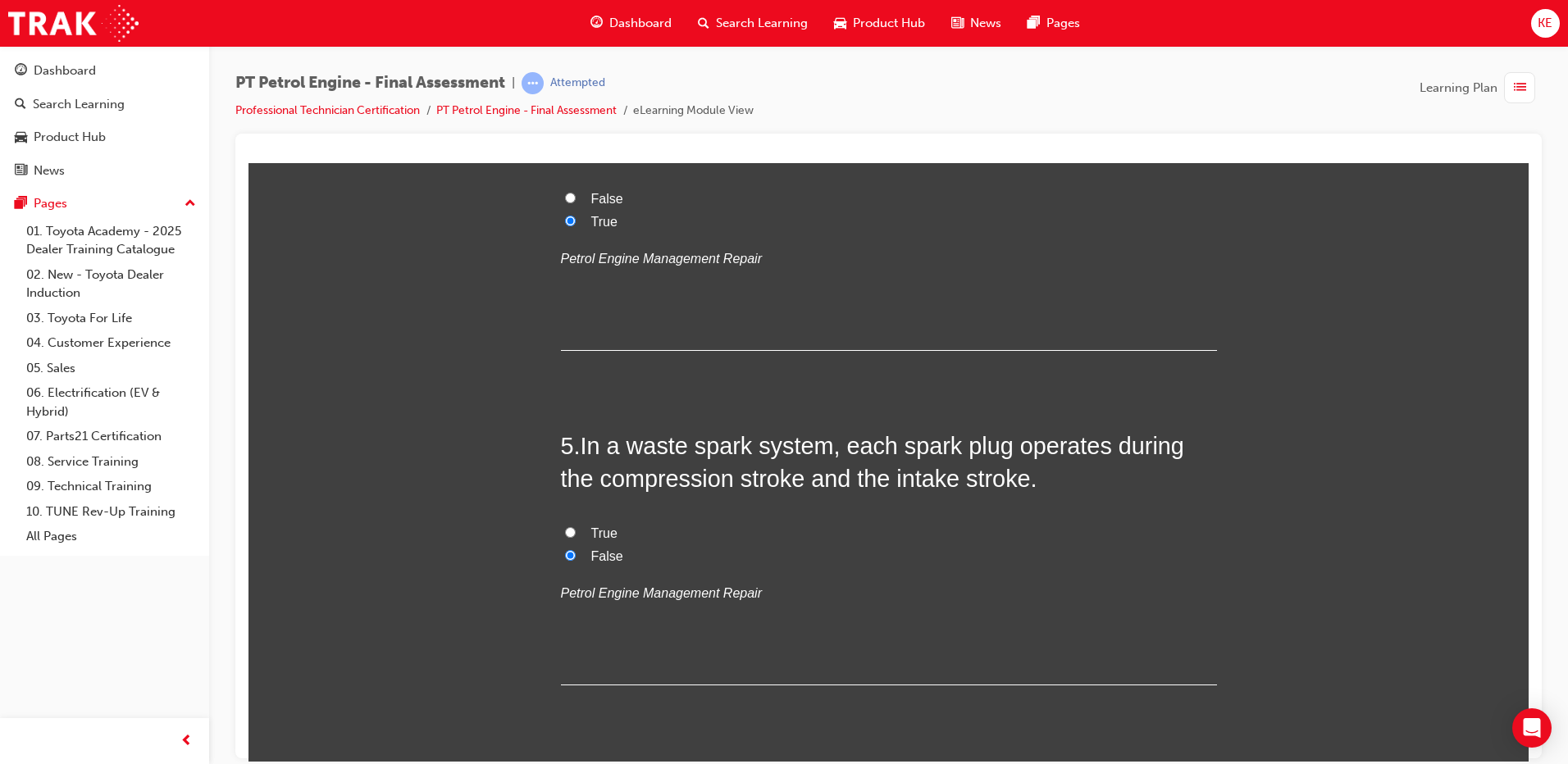
click at [573, 555] on input "False" at bounding box center [570, 555] width 11 height 11
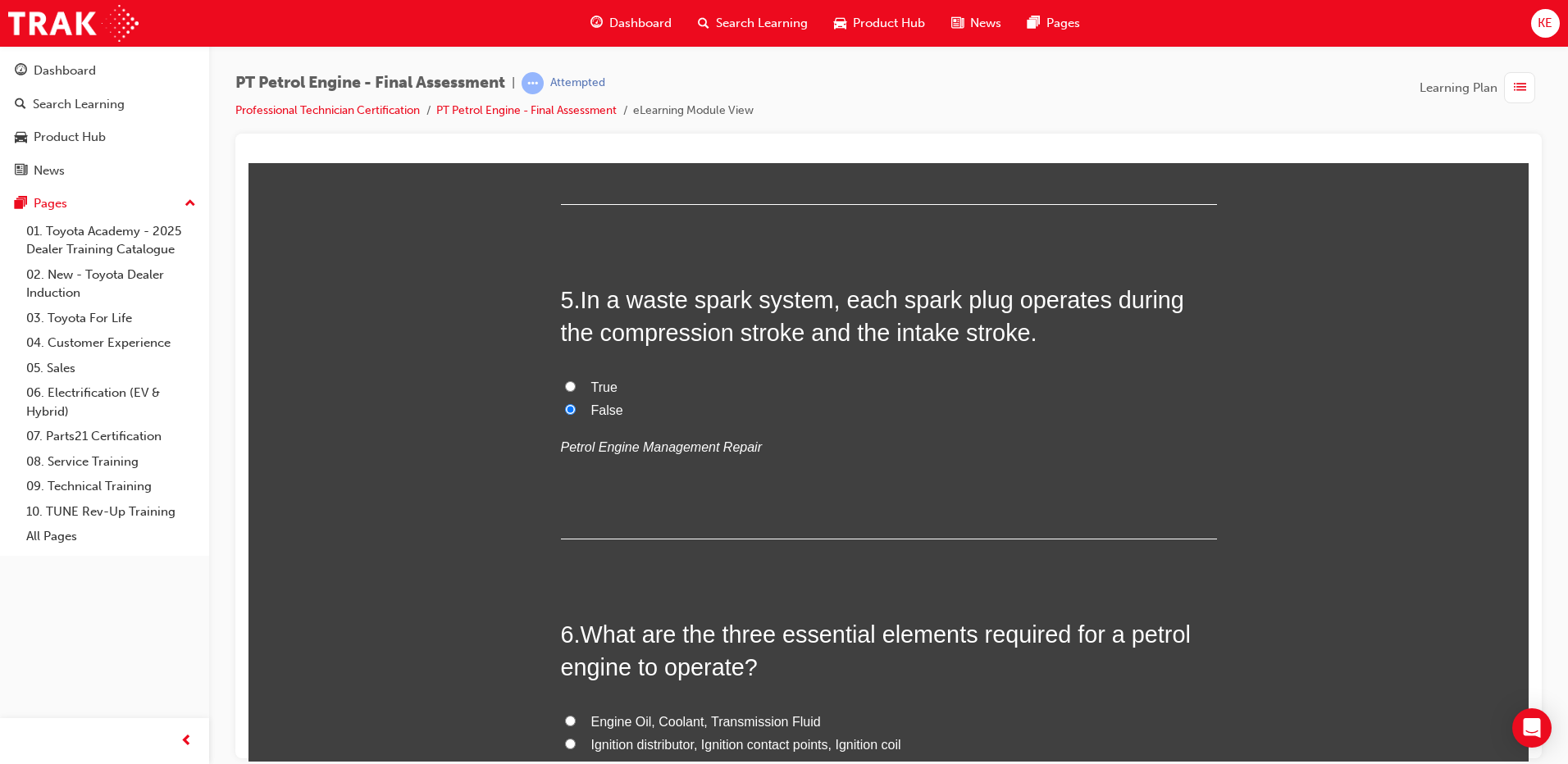
scroll to position [1641, 0]
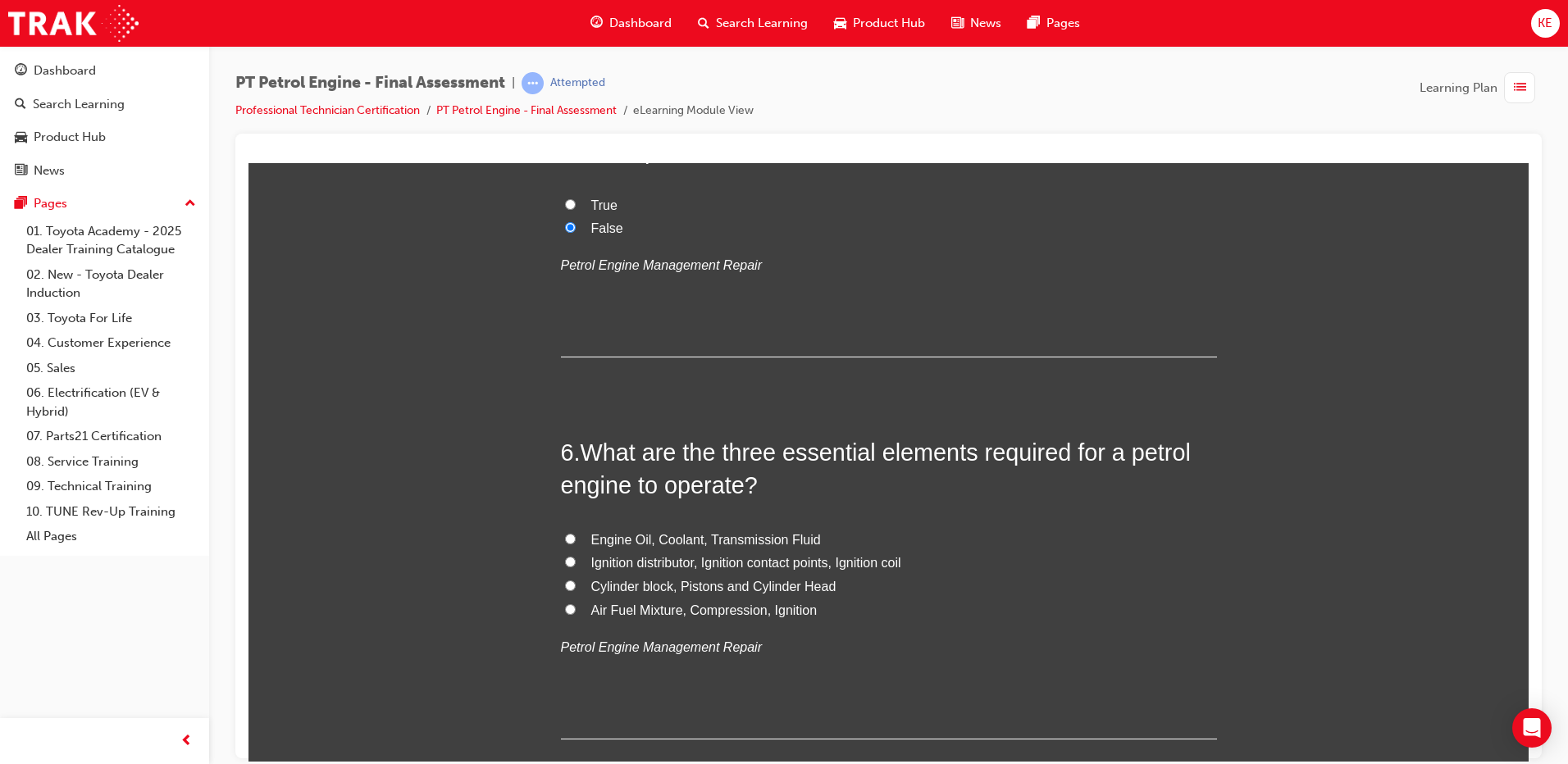
click at [579, 609] on label "Air Fuel Mixture, Compression, Ignition" at bounding box center [889, 610] width 657 height 24
click at [576, 609] on input "Air Fuel Mixture, Compression, Ignition" at bounding box center [570, 608] width 11 height 11
radio input "true"
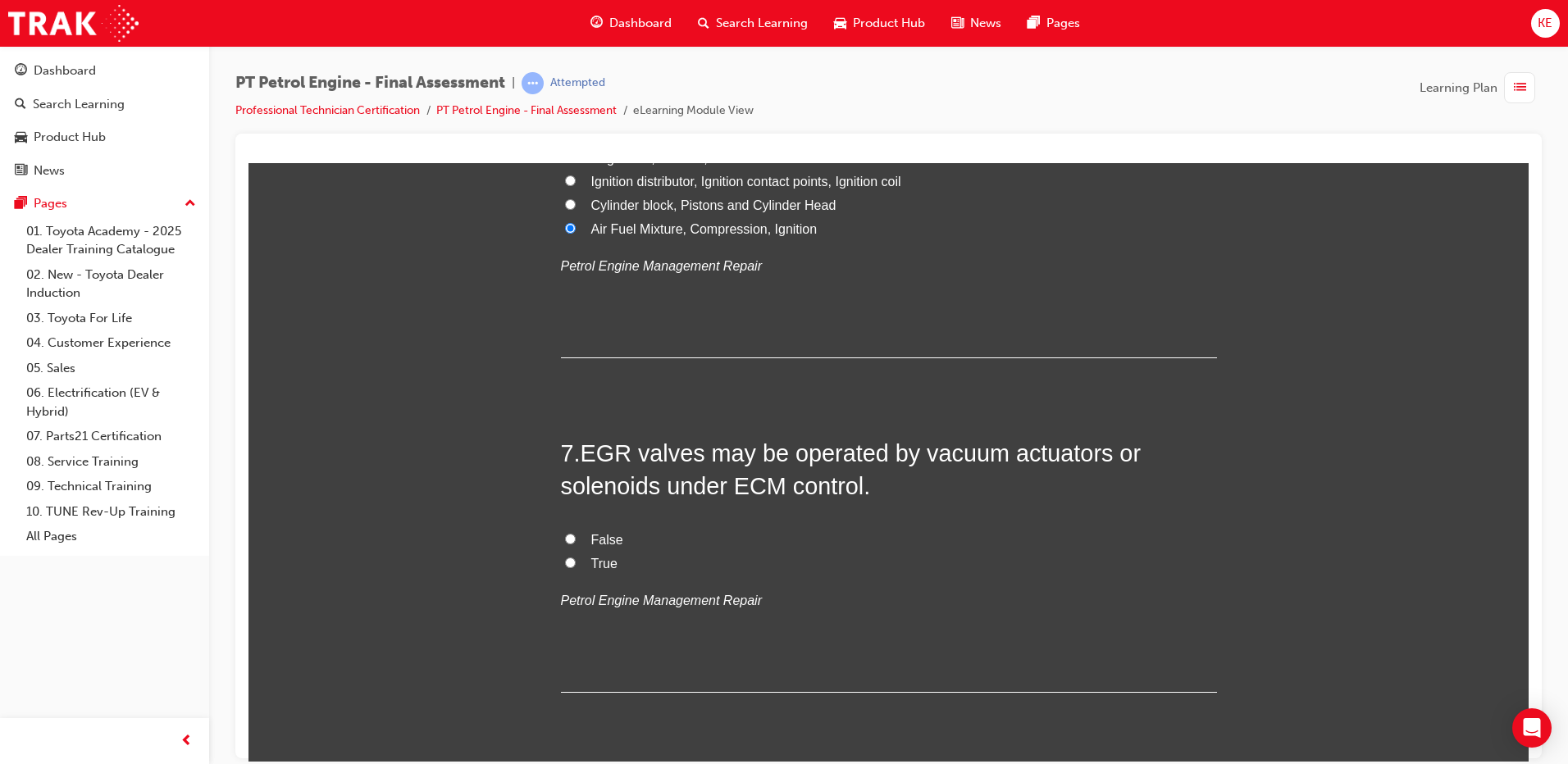
scroll to position [2050, 0]
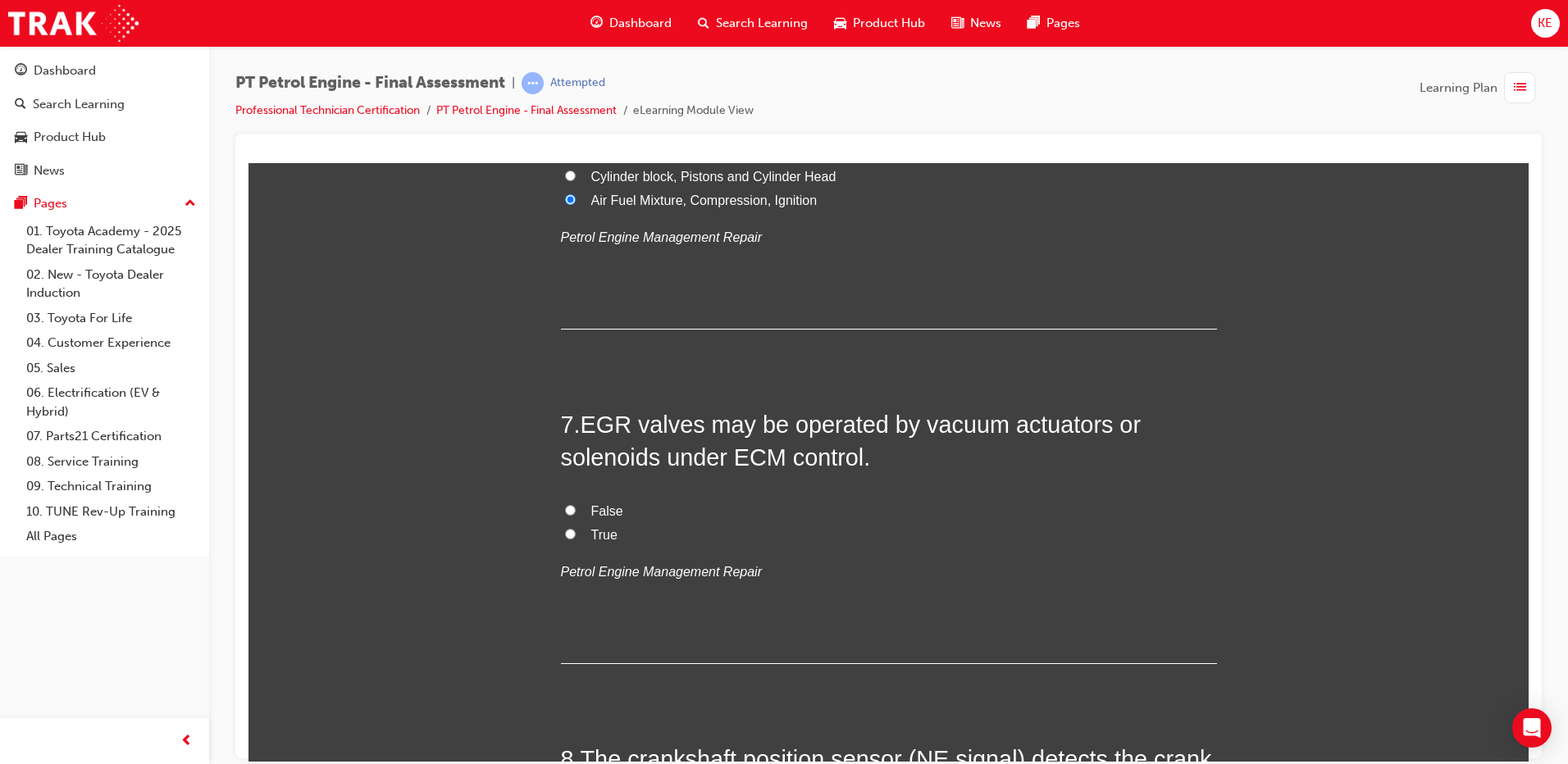
click at [569, 528] on input "True" at bounding box center [570, 533] width 11 height 11
radio input "true"
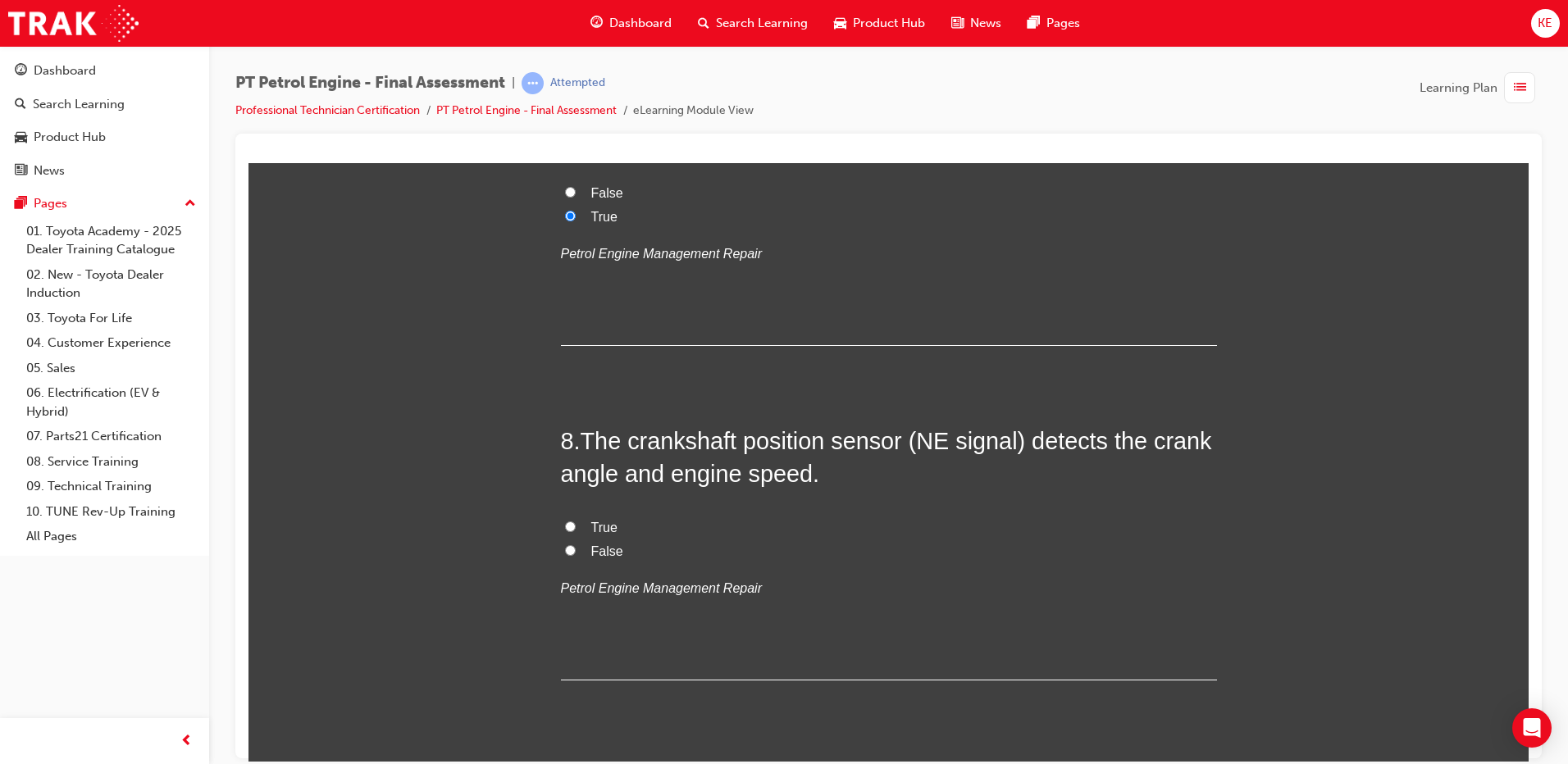
scroll to position [2378, 0]
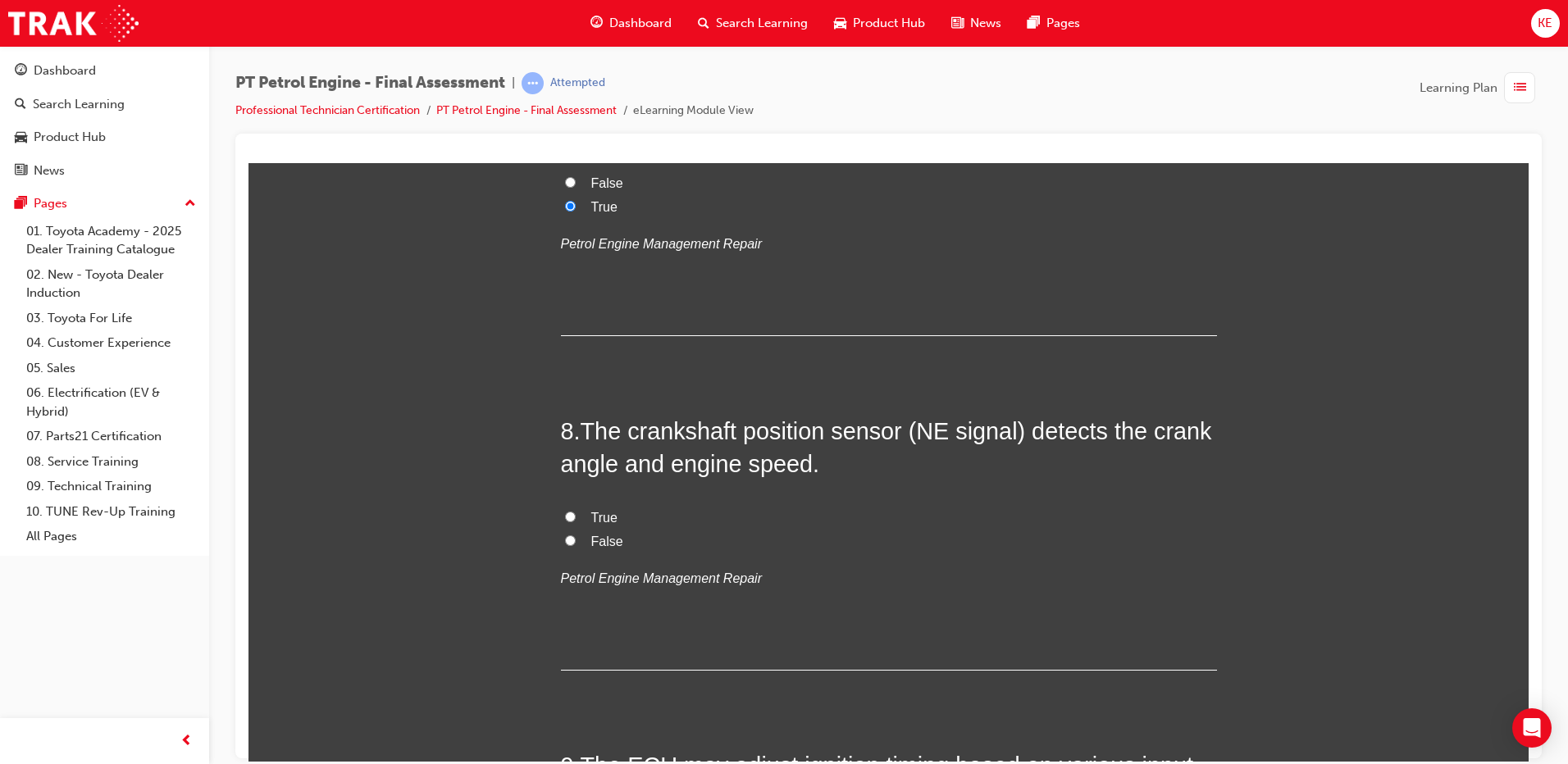
click at [581, 527] on label "True" at bounding box center [889, 518] width 657 height 24
click at [576, 521] on input "True" at bounding box center [570, 516] width 11 height 11
radio input "true"
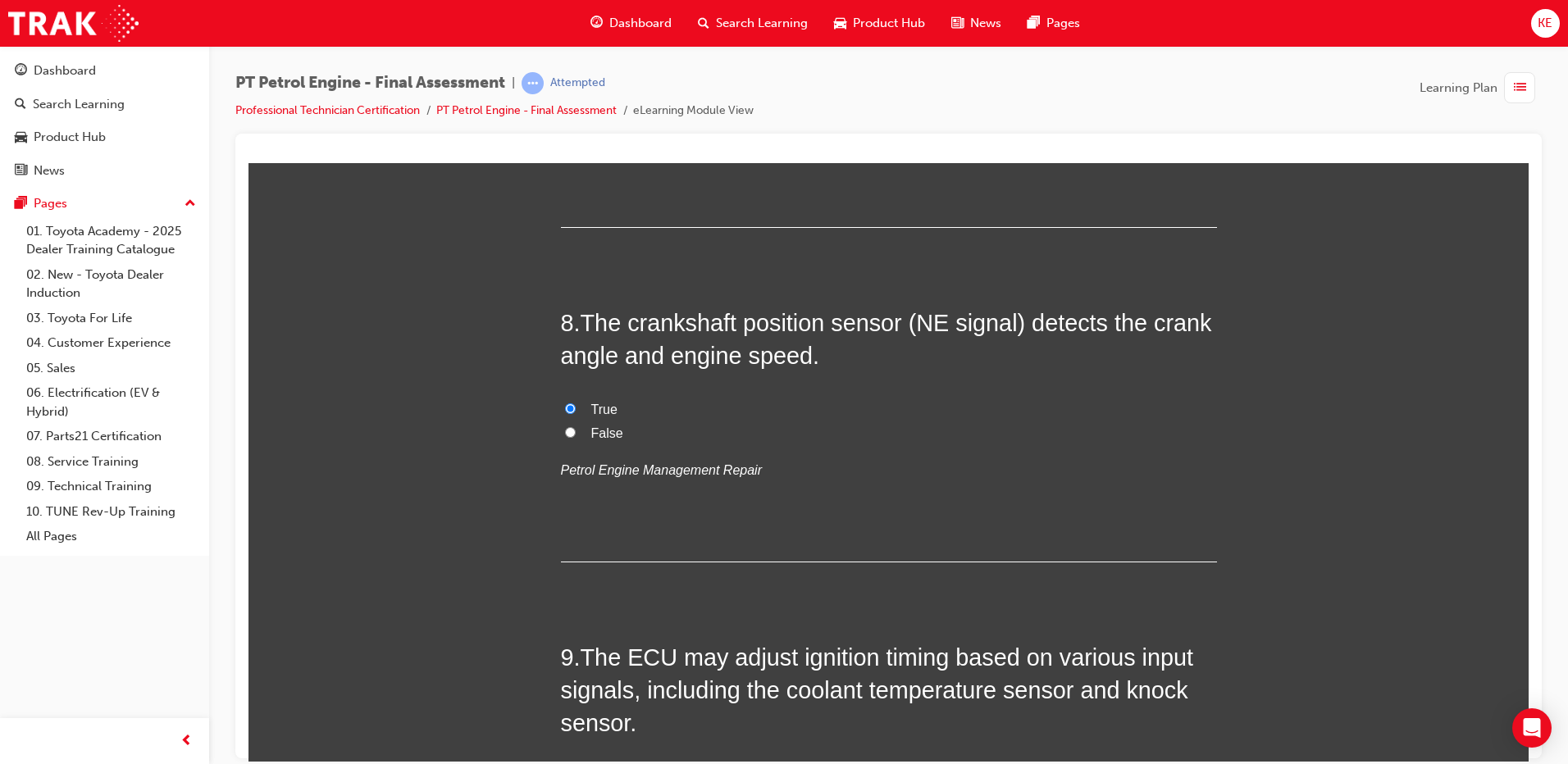
scroll to position [2707, 0]
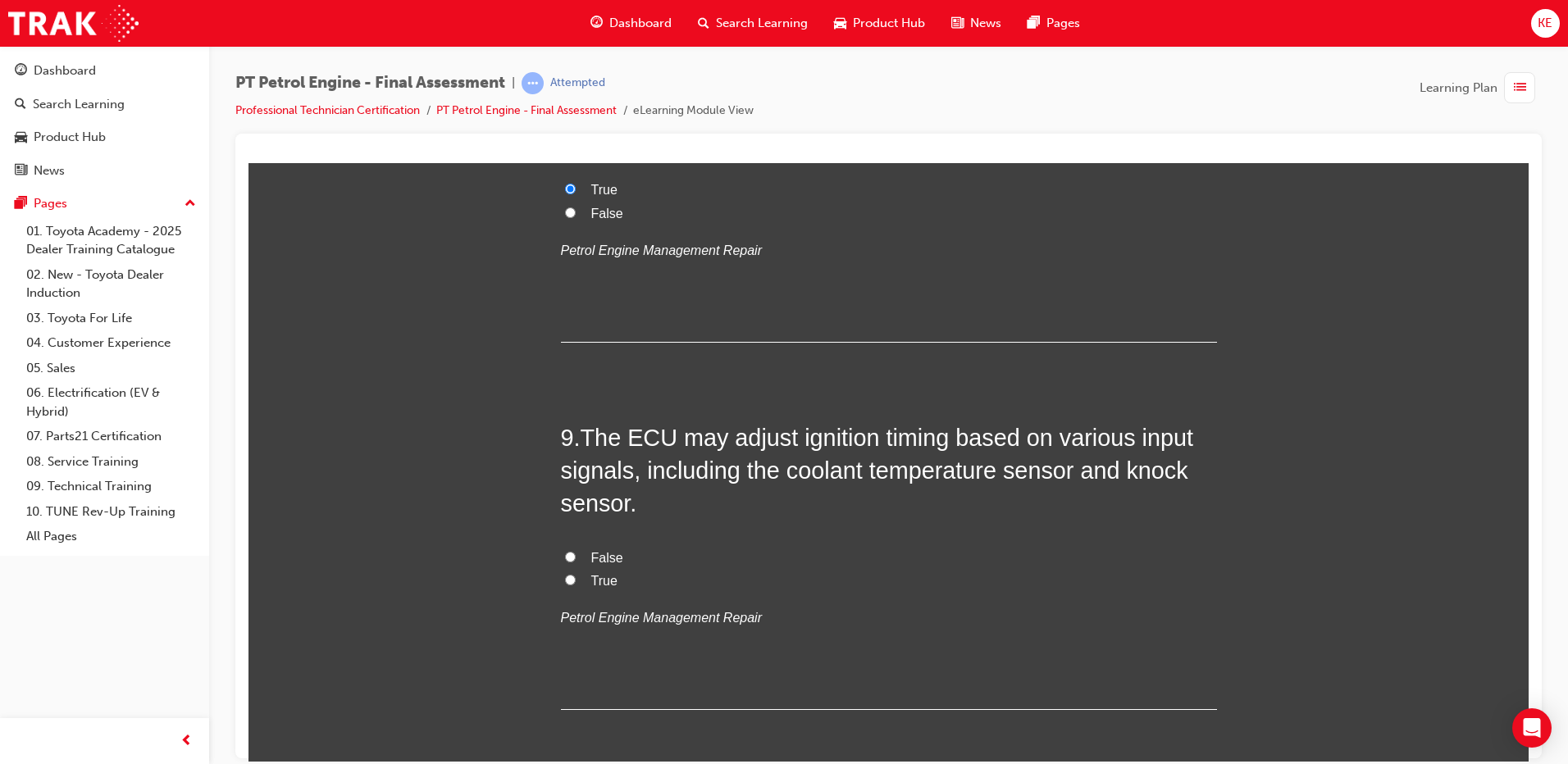
click at [575, 577] on label "True" at bounding box center [889, 581] width 657 height 24
click at [575, 577] on input "True" at bounding box center [570, 579] width 11 height 11
radio input "true"
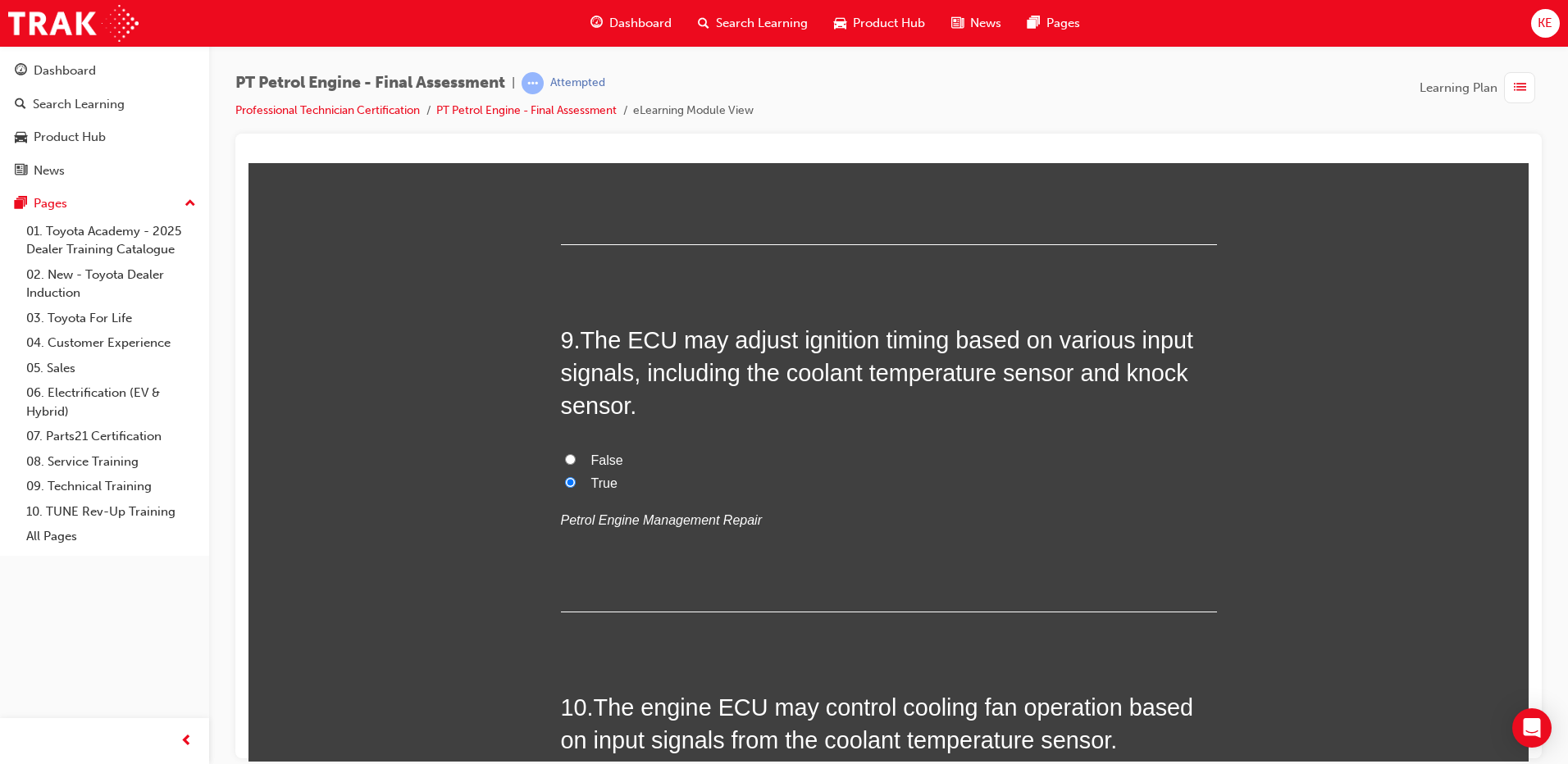
scroll to position [2952, 0]
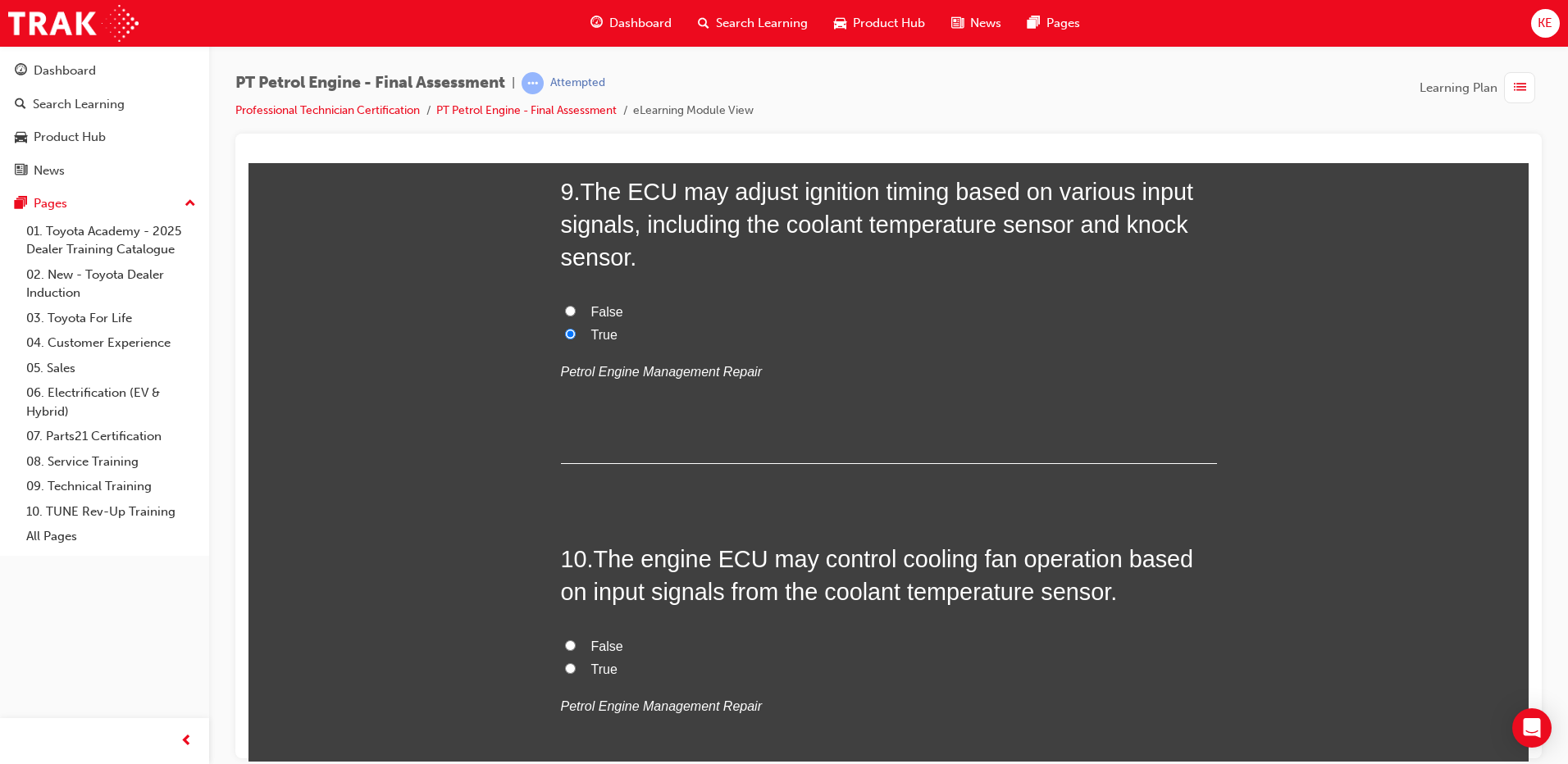
click at [580, 645] on label "False" at bounding box center [889, 647] width 657 height 24
click at [576, 645] on input "False" at bounding box center [570, 645] width 11 height 11
radio input "true"
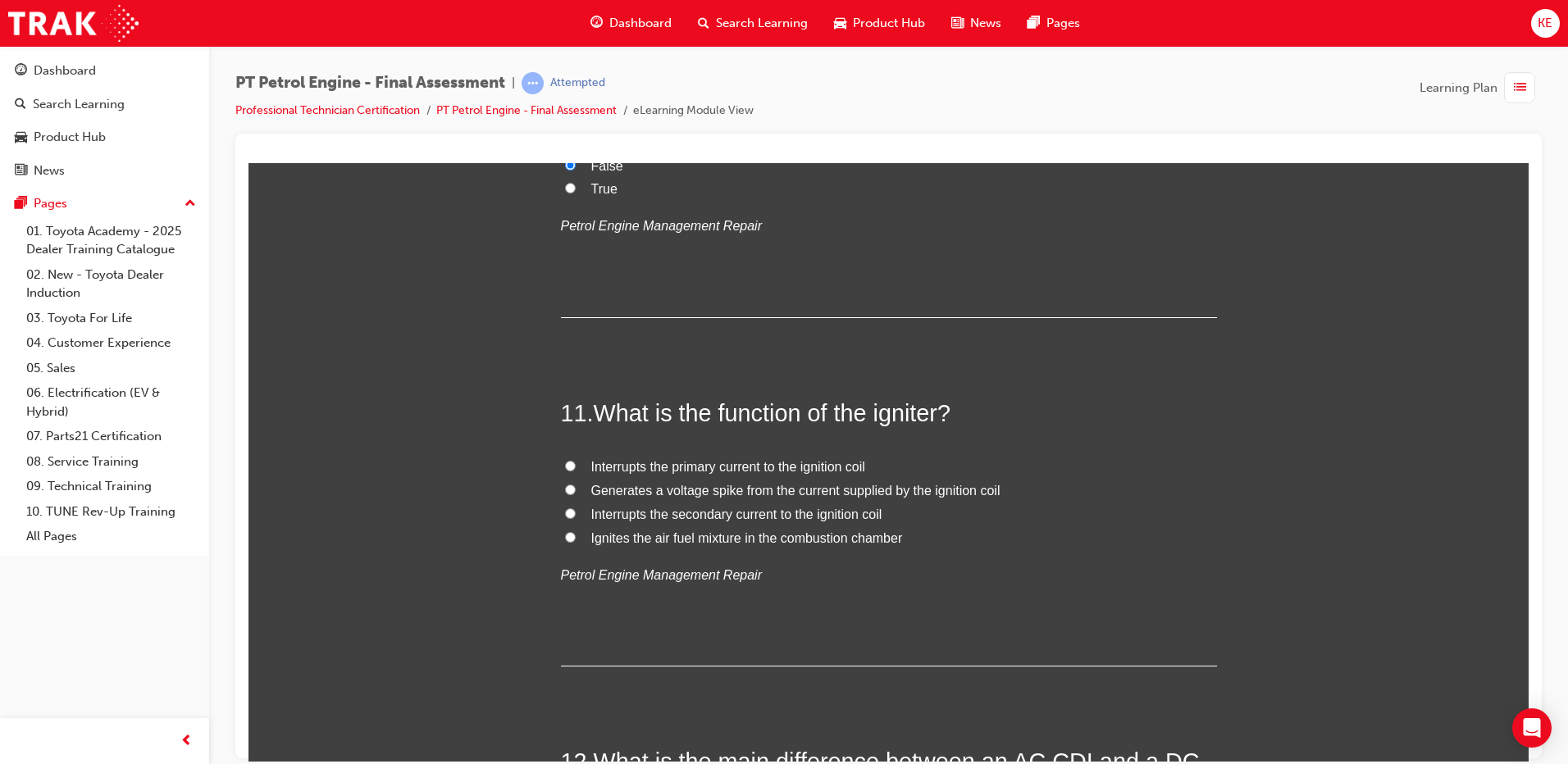
scroll to position [3444, 0]
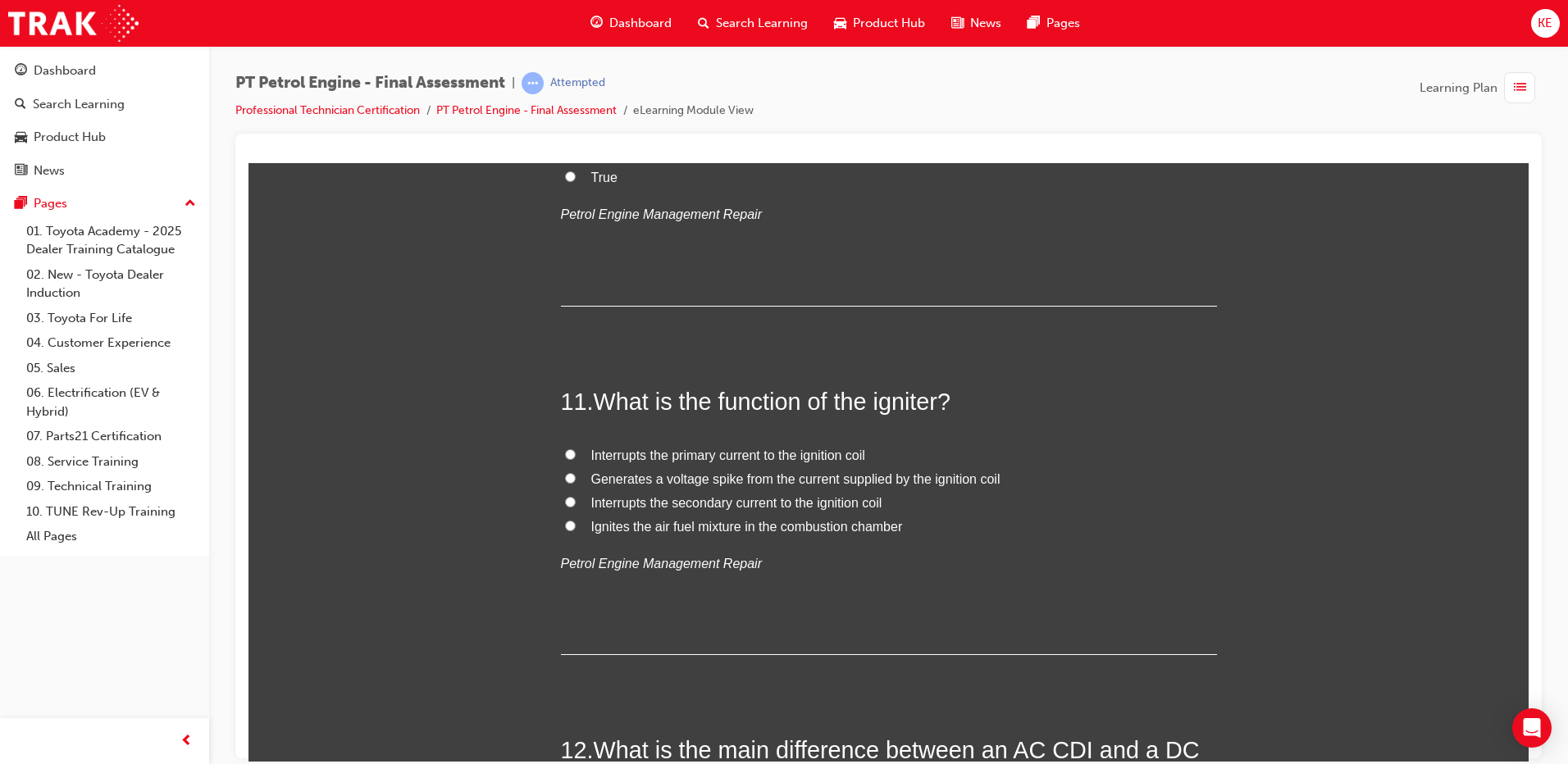
click at [562, 485] on label "Generates a voltage spike from the current supplied by the ignition coil" at bounding box center [889, 480] width 657 height 24
click at [565, 483] on input "Generates a voltage spike from the current supplied by the ignition coil" at bounding box center [570, 478] width 11 height 11
radio input "true"
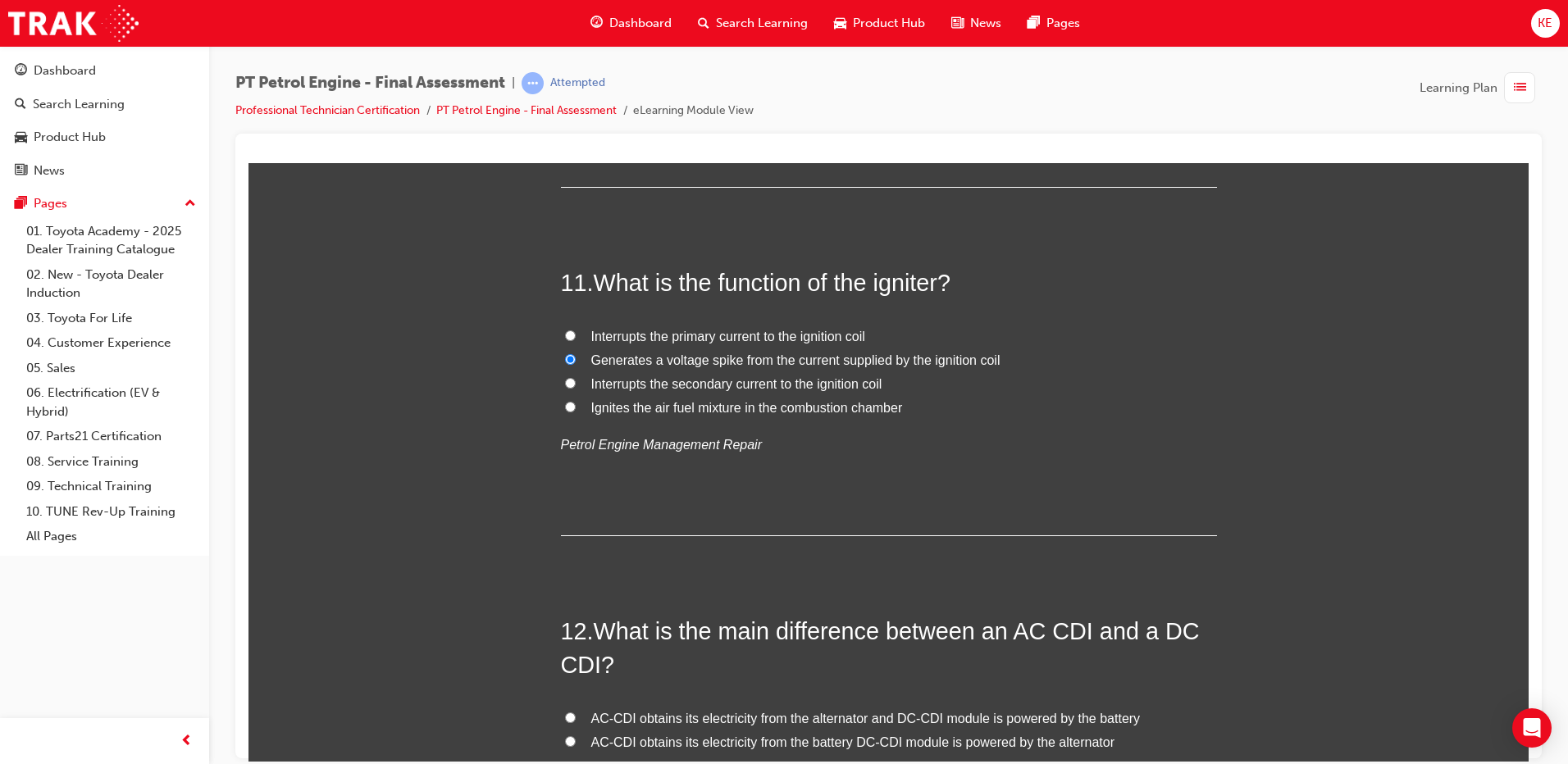
scroll to position [3690, 0]
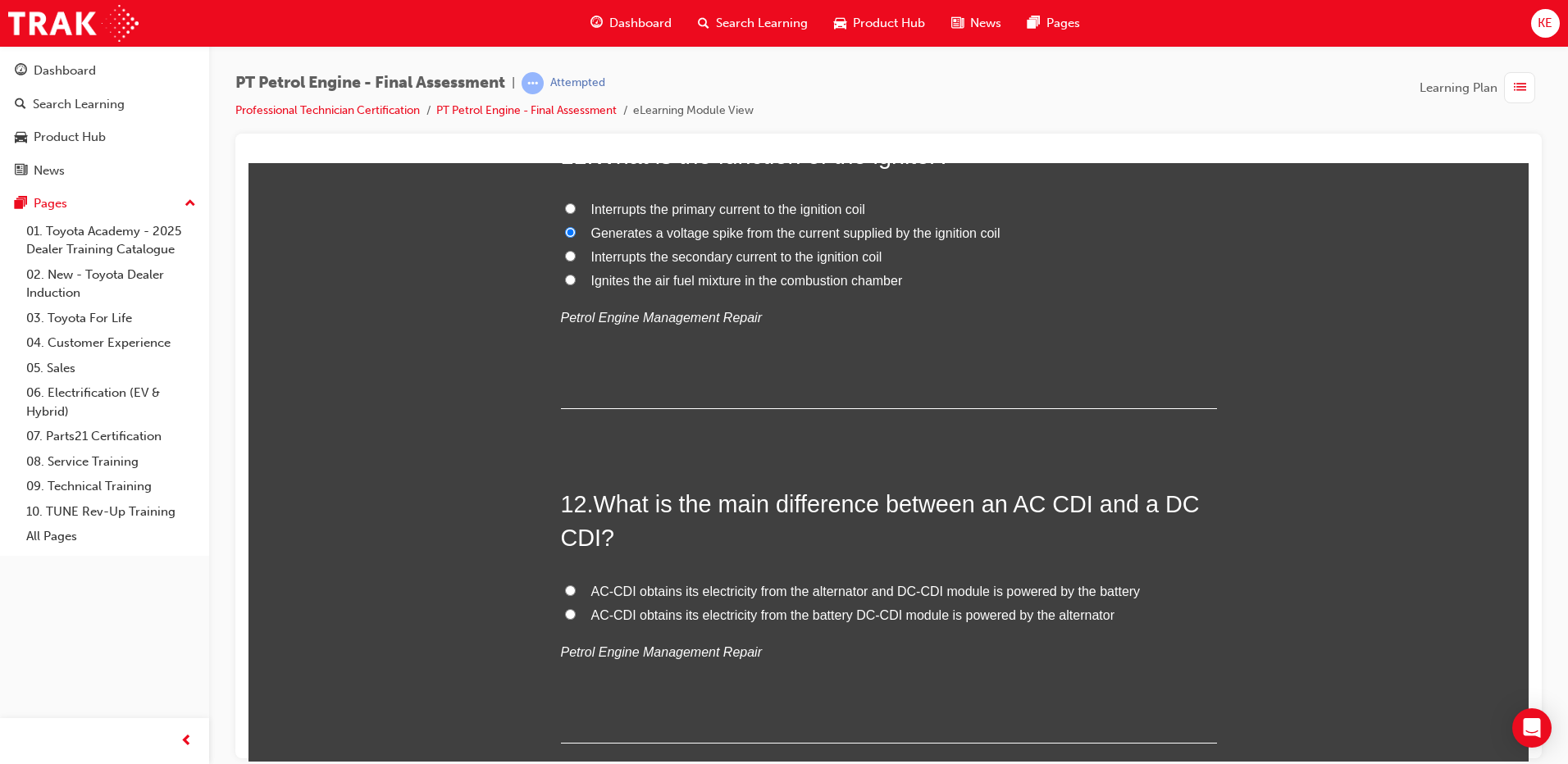
click at [567, 588] on input "AC-CDI obtains its electricity from the alternator and DC-CDI module is powered…" at bounding box center [570, 589] width 11 height 11
radio input "true"
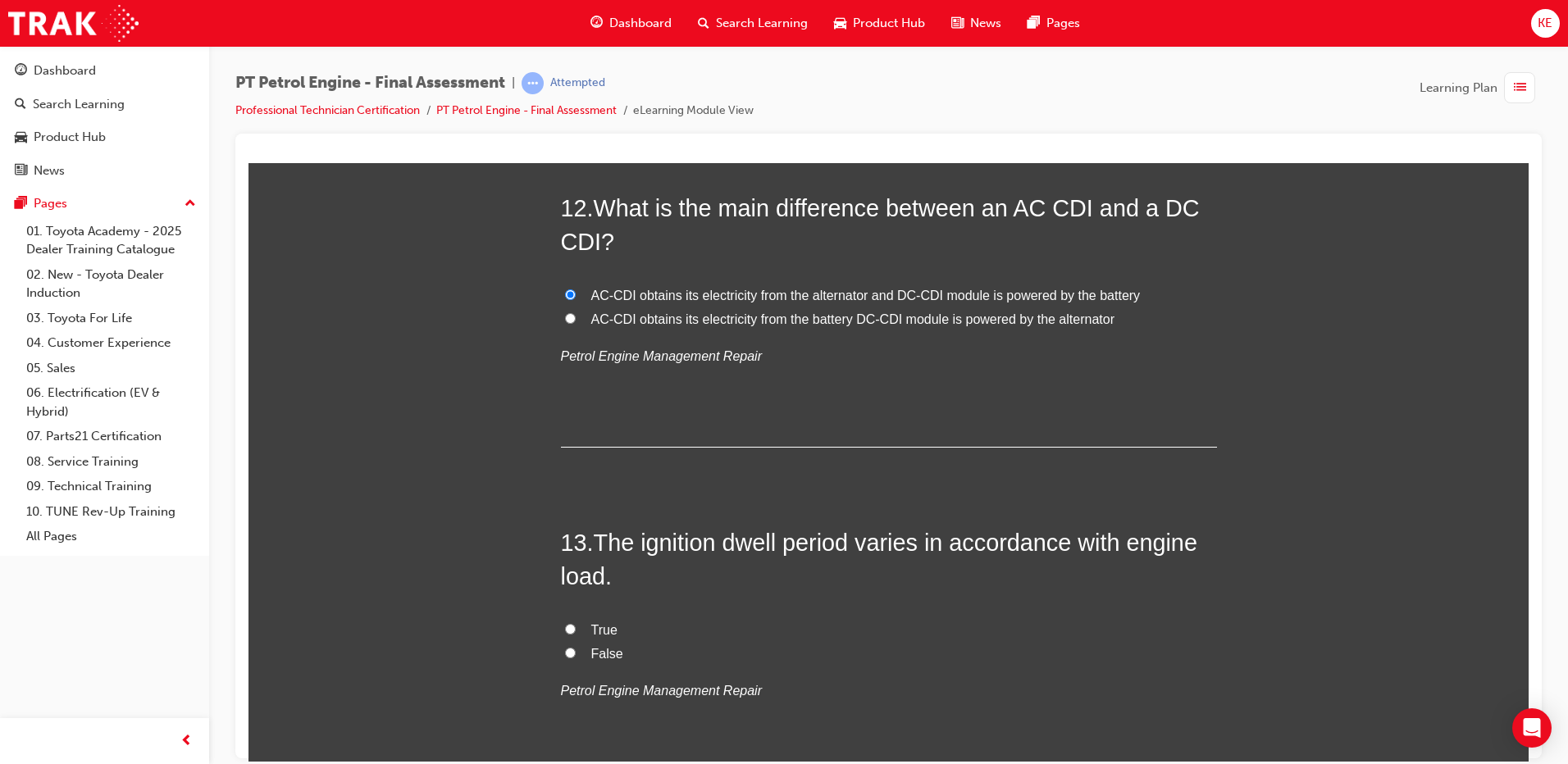
scroll to position [4018, 0]
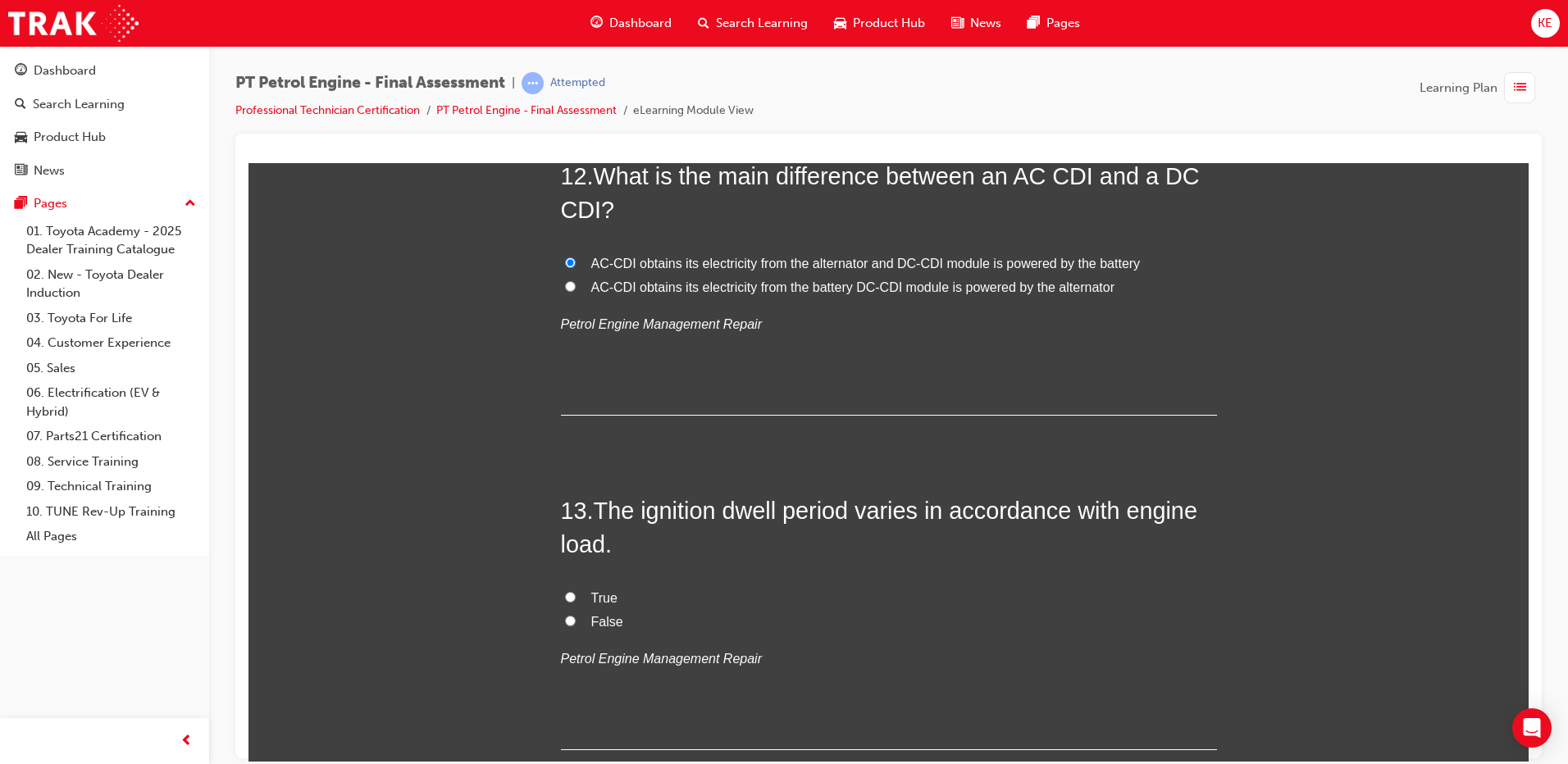
click at [565, 613] on label "False" at bounding box center [889, 622] width 657 height 24
click at [565, 615] on input "False" at bounding box center [570, 620] width 11 height 11
radio input "true"
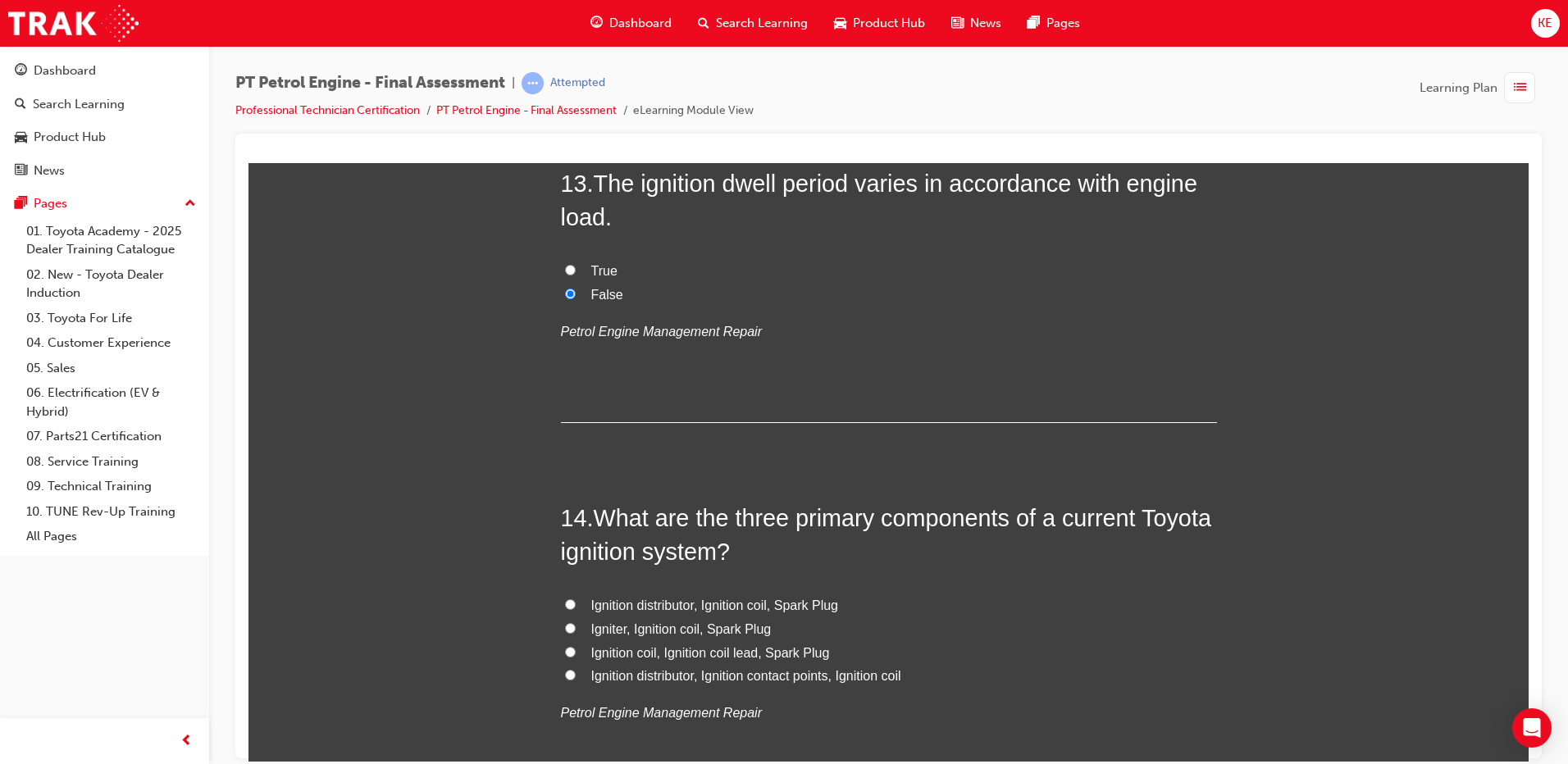
scroll to position [4346, 0]
click at [565, 625] on input "Igniter, Ignition coil, Spark Plug" at bounding box center [570, 627] width 11 height 11
radio input "true"
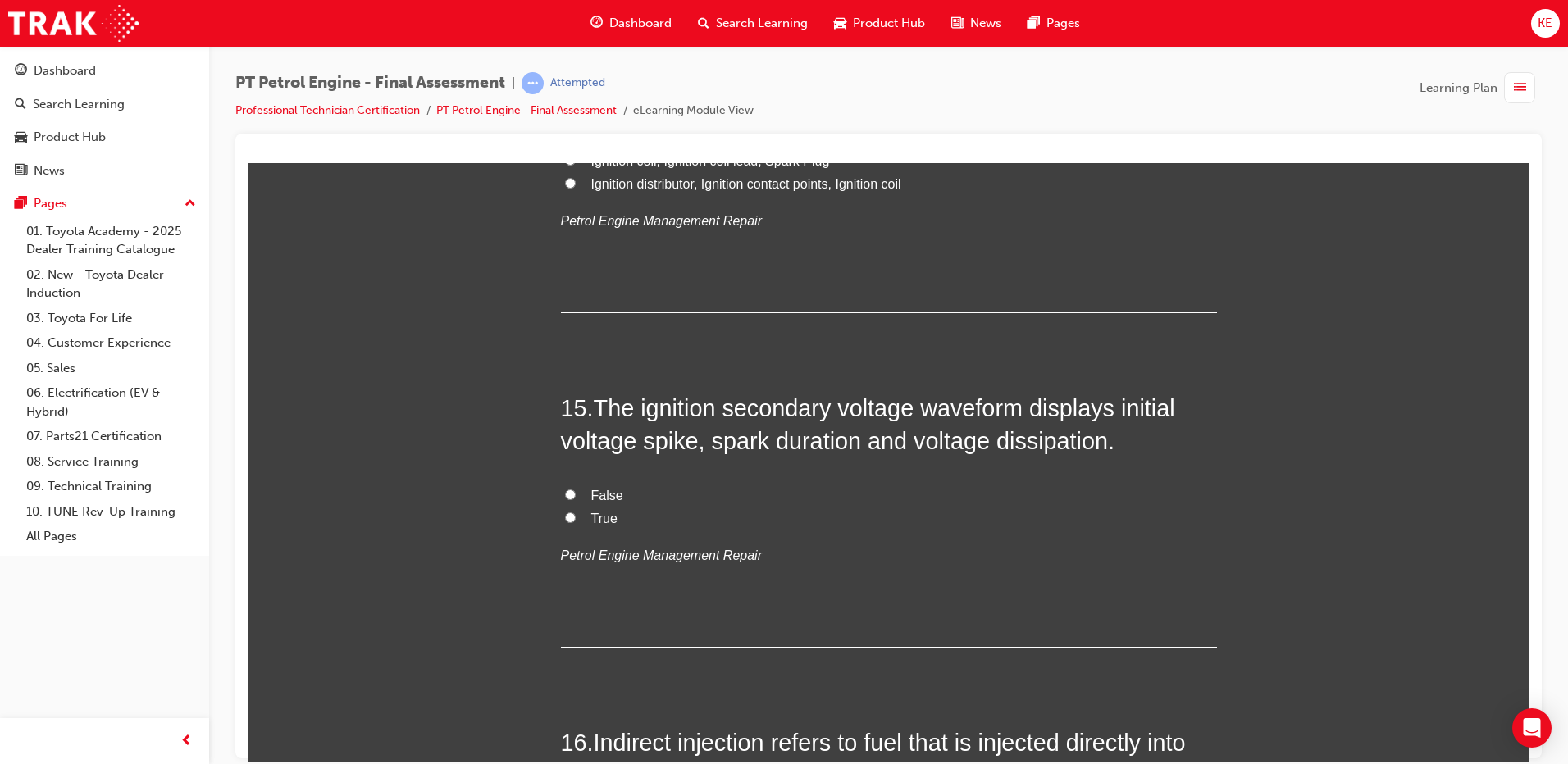
scroll to position [4839, 0]
click at [583, 517] on label "True" at bounding box center [889, 518] width 657 height 24
click at [576, 517] on input "True" at bounding box center [570, 516] width 11 height 11
radio input "true"
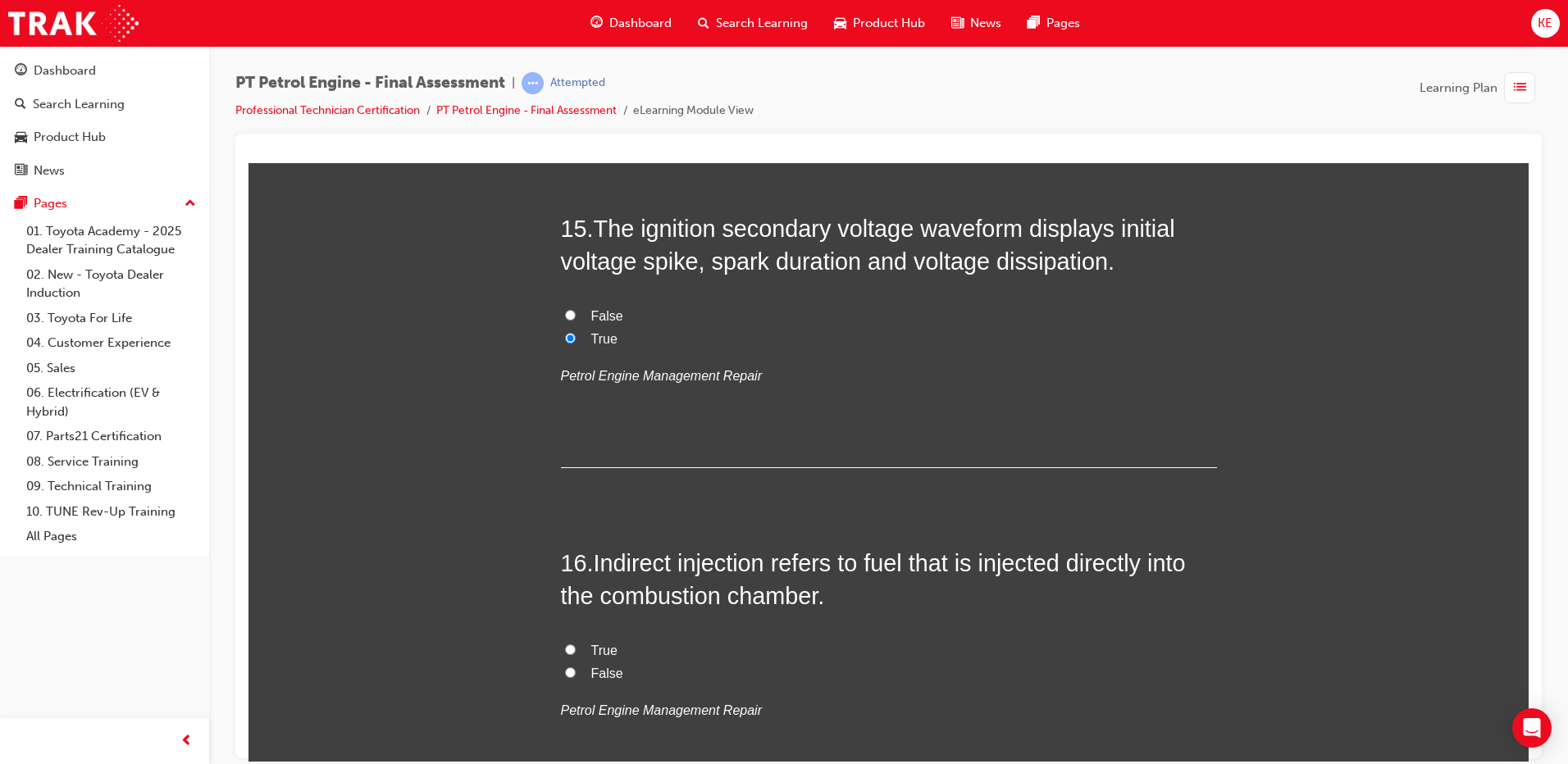
scroll to position [5166, 0]
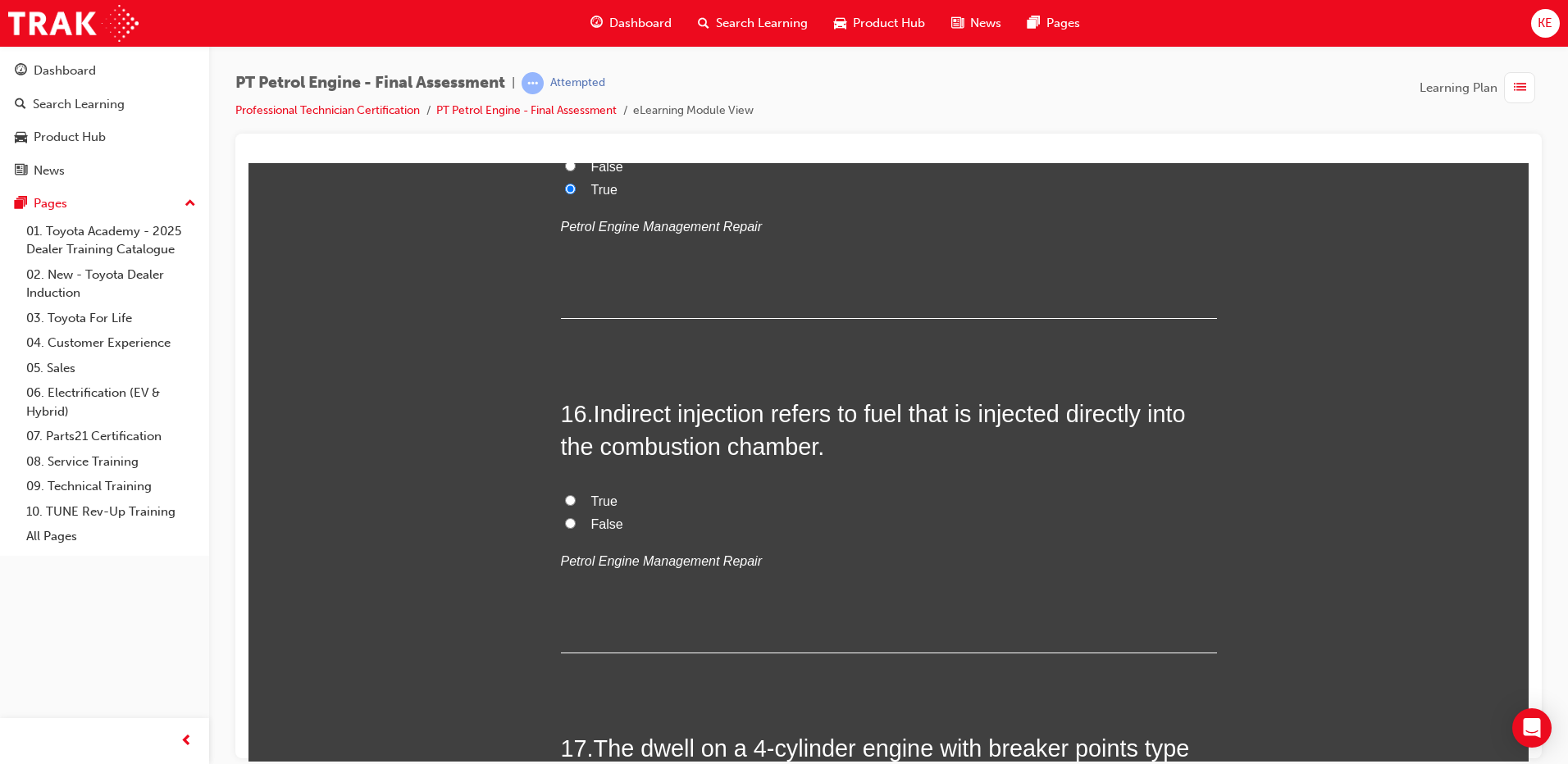
click at [566, 516] on label "False" at bounding box center [889, 524] width 657 height 24
click at [566, 517] on input "False" at bounding box center [570, 522] width 11 height 11
radio input "true"
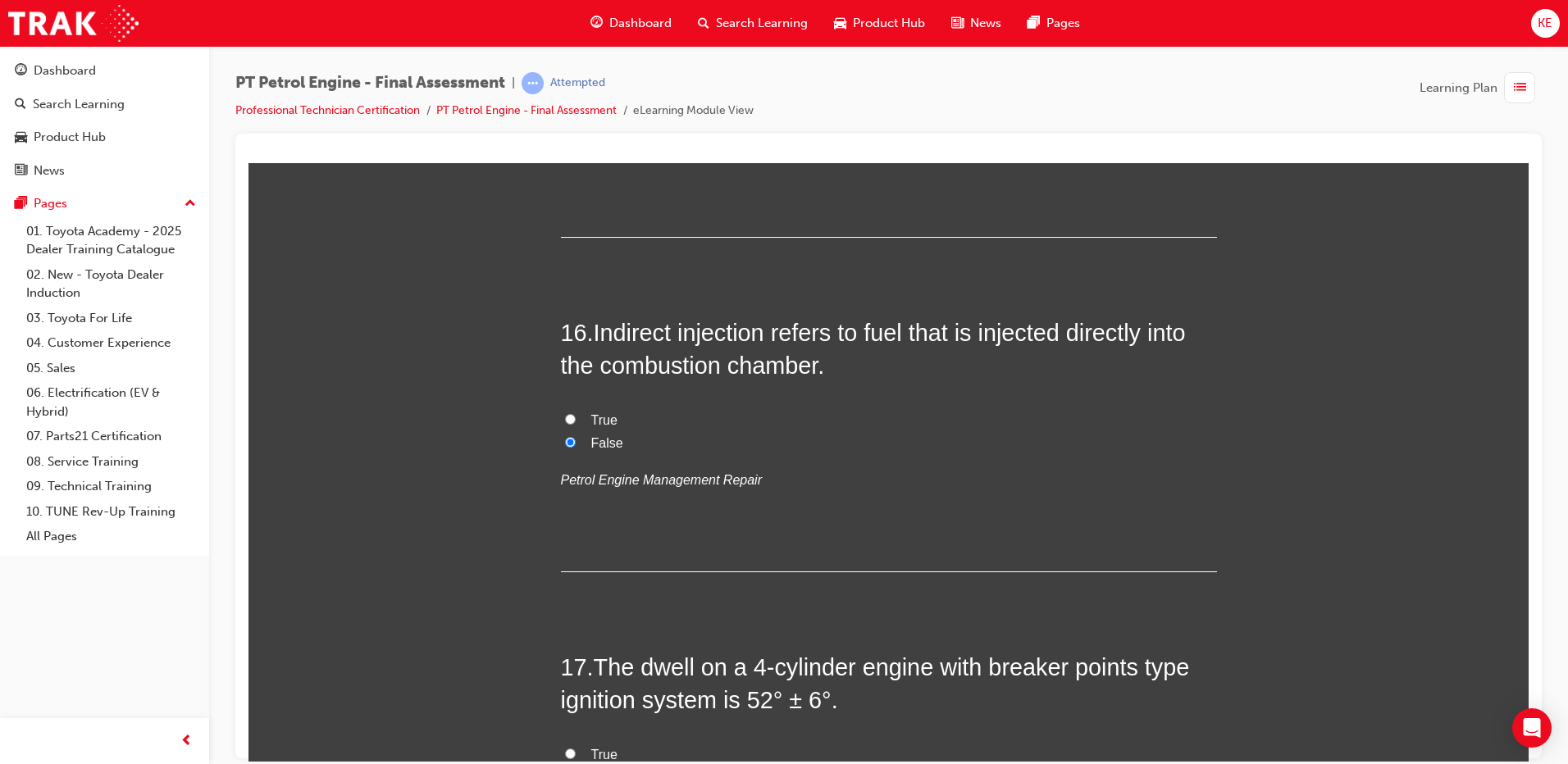
scroll to position [5494, 0]
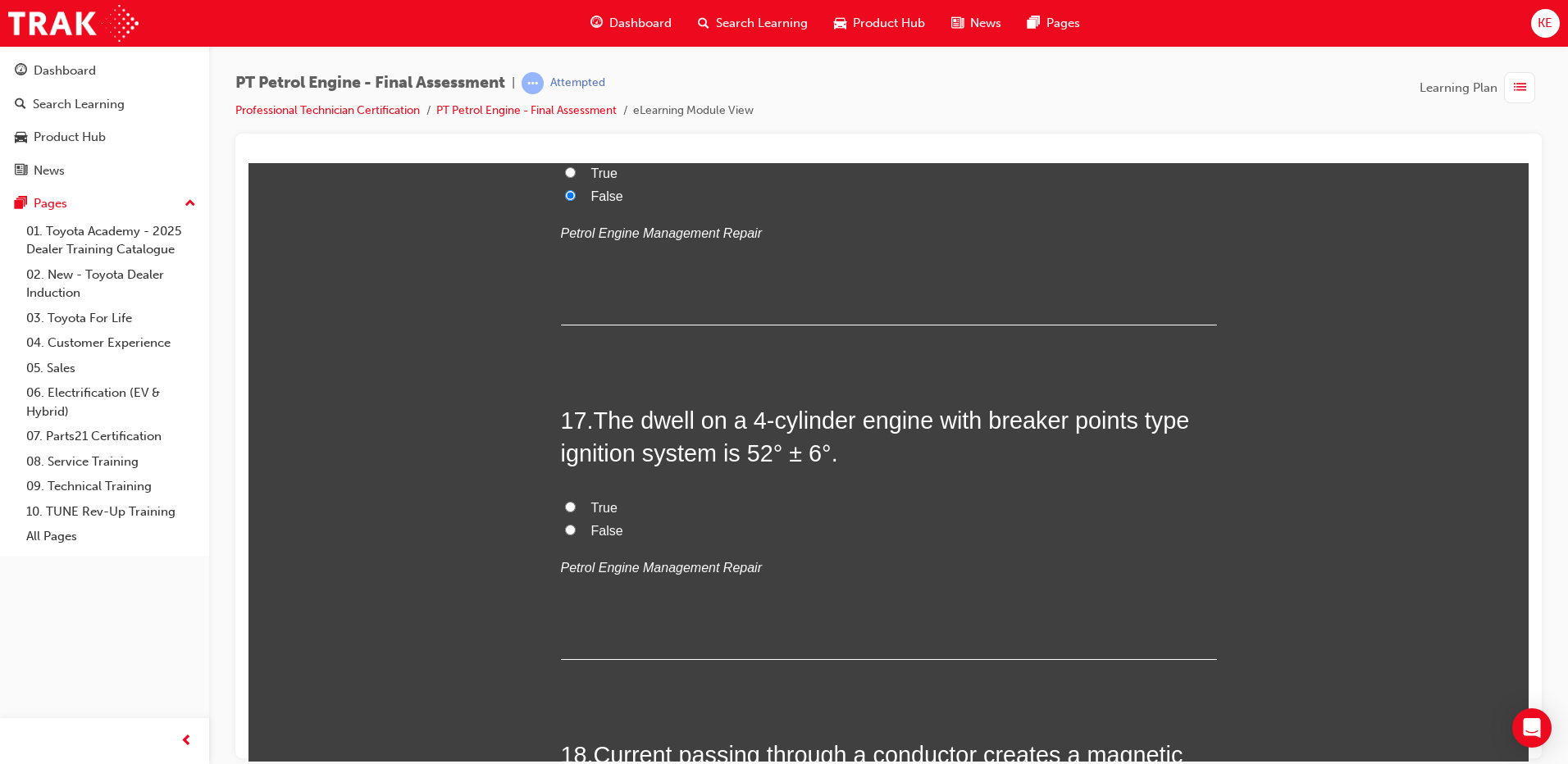
click at [593, 527] on span "False" at bounding box center [607, 530] width 32 height 14
click at [576, 527] on input "False" at bounding box center [570, 529] width 11 height 11
radio input "true"
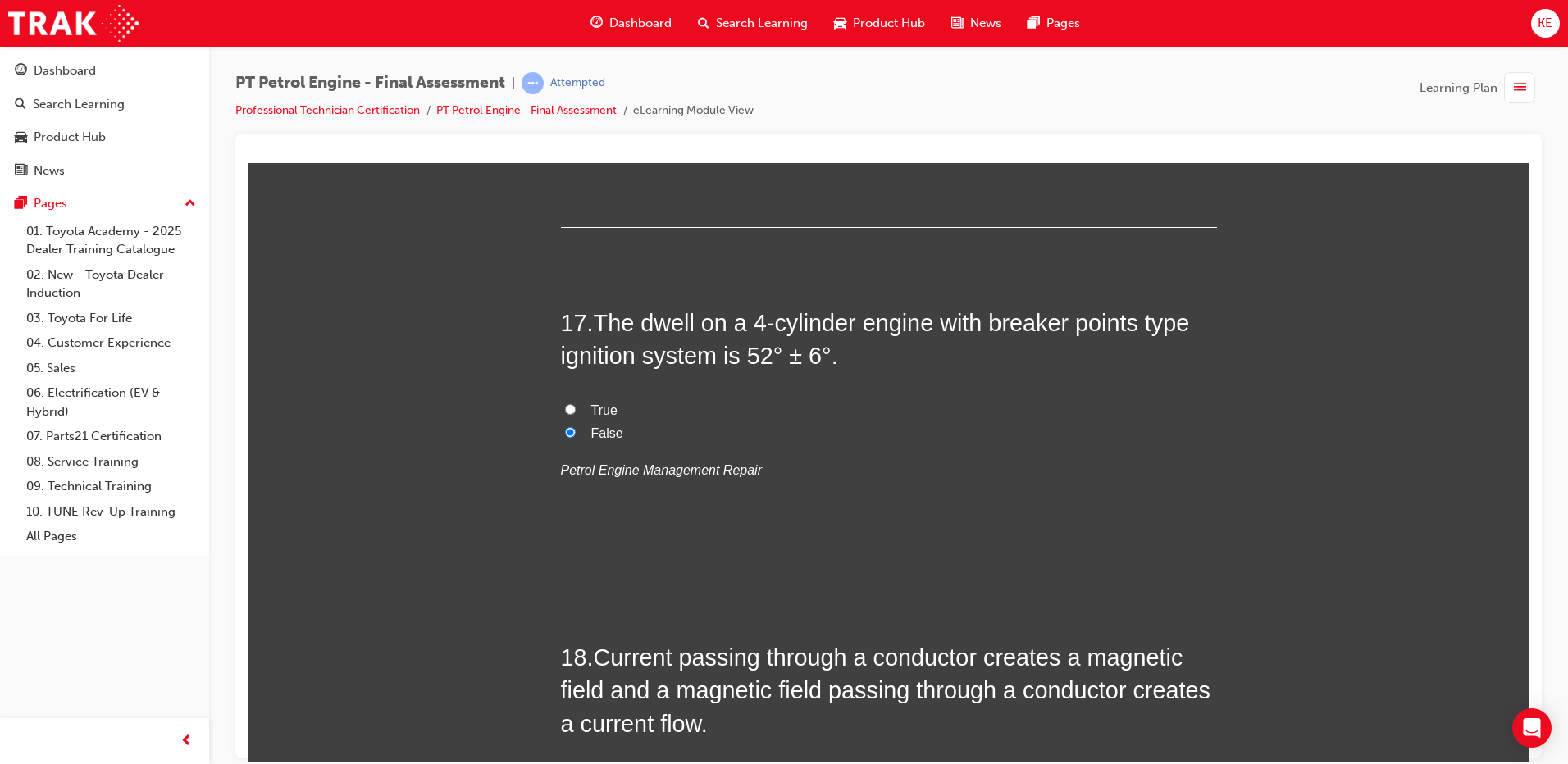
scroll to position [5822, 0]
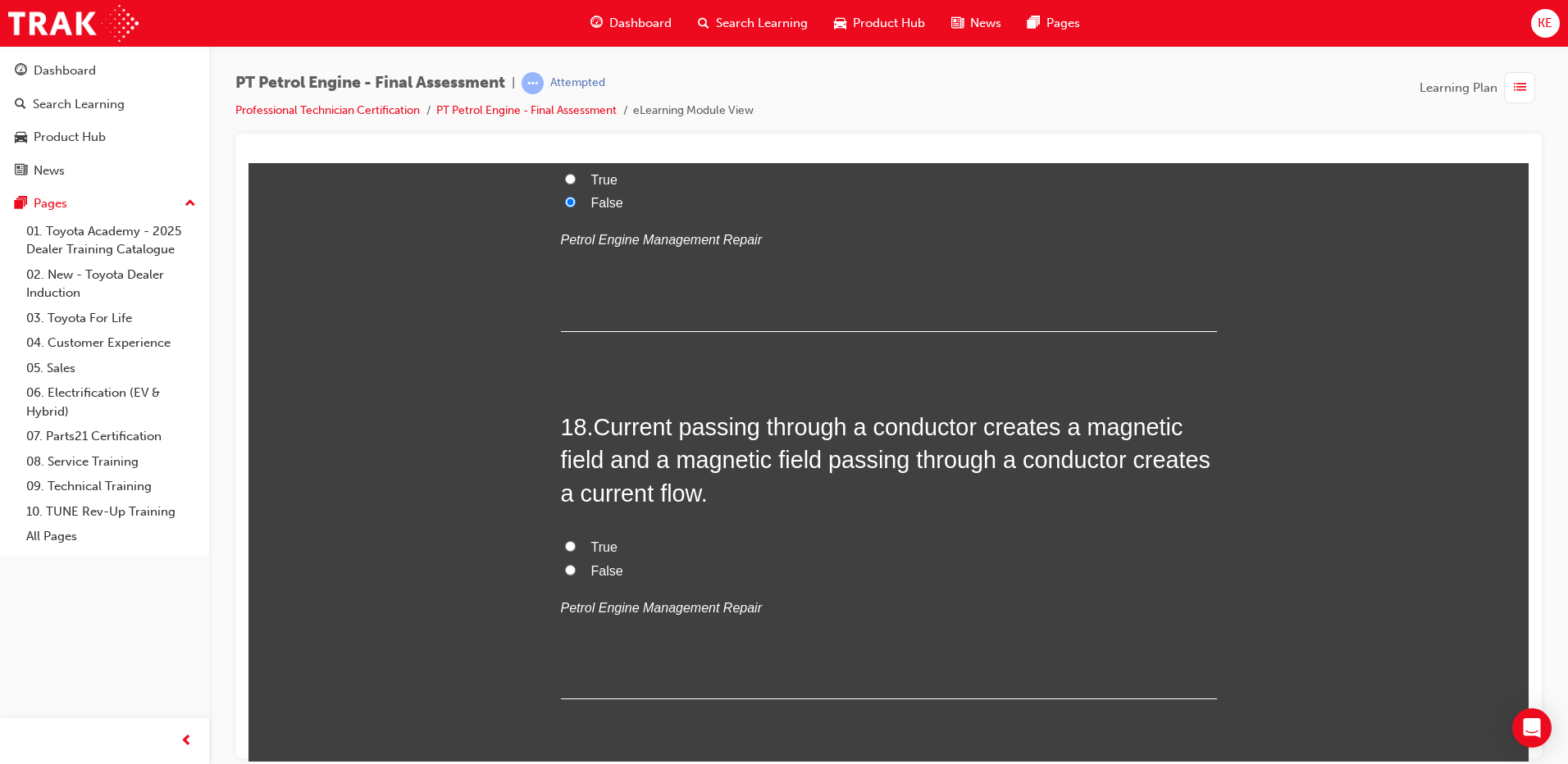
click at [580, 546] on label "True" at bounding box center [889, 547] width 657 height 24
click at [576, 546] on input "True" at bounding box center [570, 545] width 11 height 11
radio input "true"
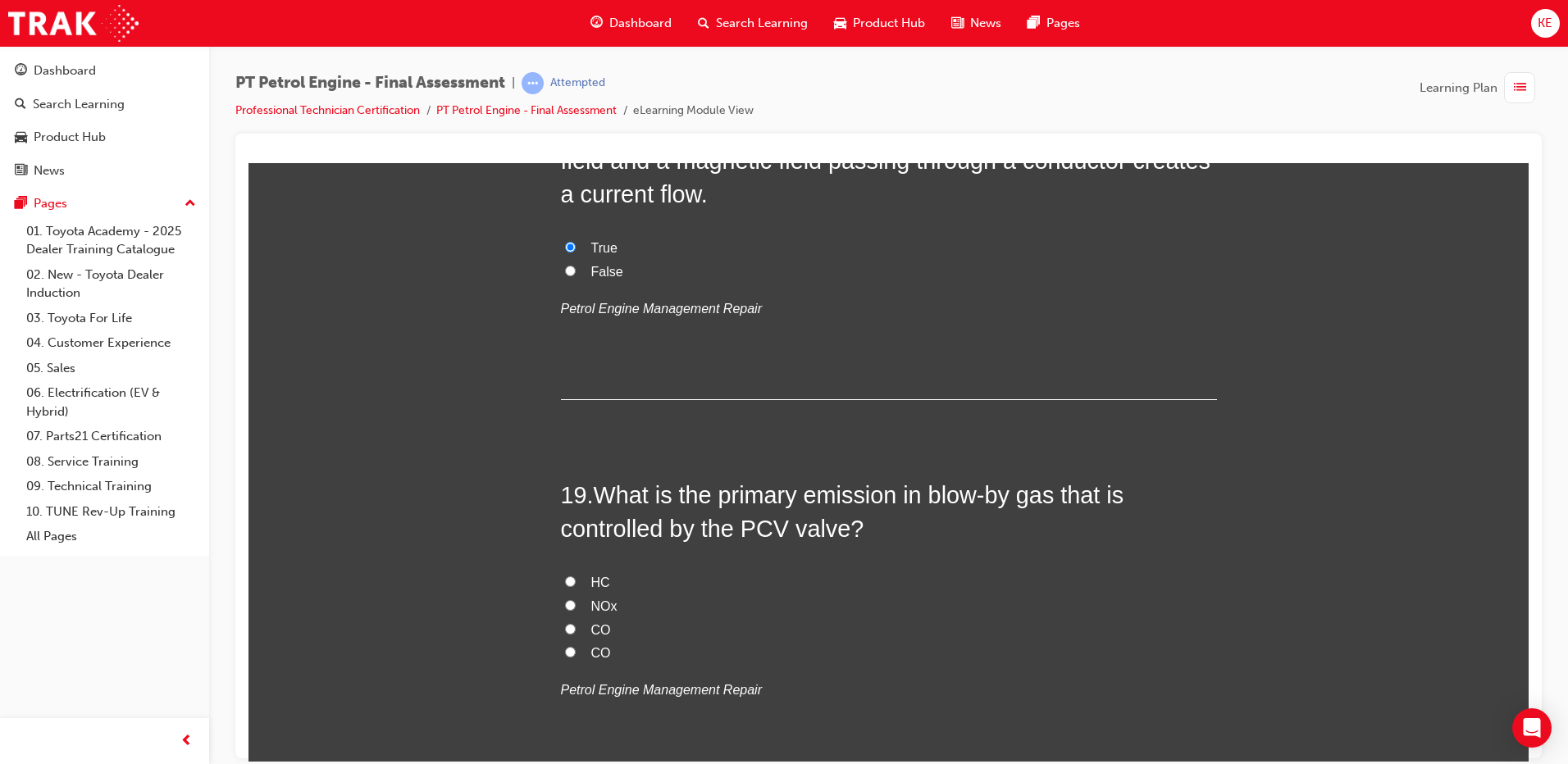
scroll to position [6150, 0]
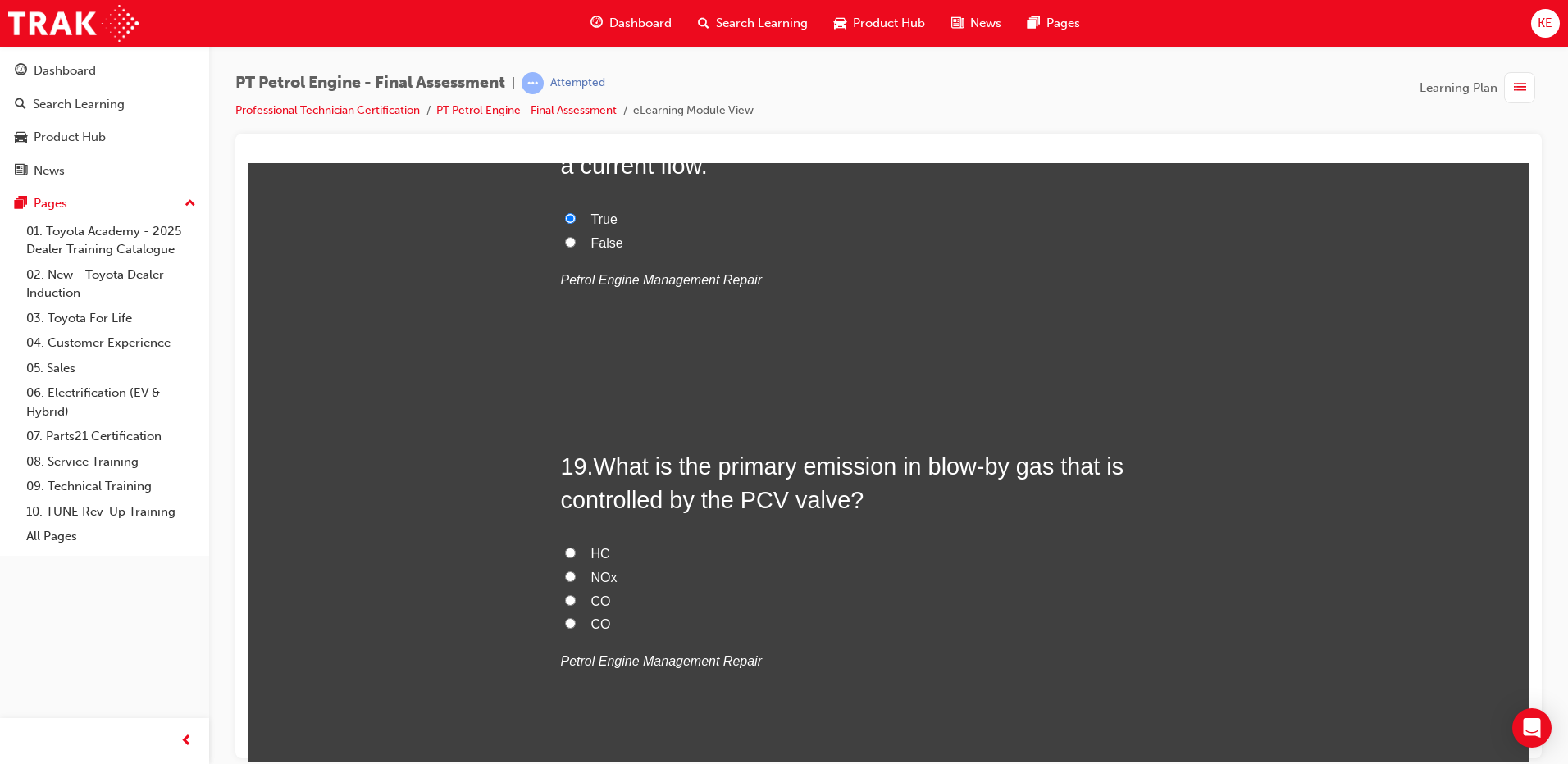
click at [575, 554] on label "HC" at bounding box center [889, 554] width 657 height 24
click at [575, 554] on input "HC" at bounding box center [570, 552] width 11 height 11
radio input "true"
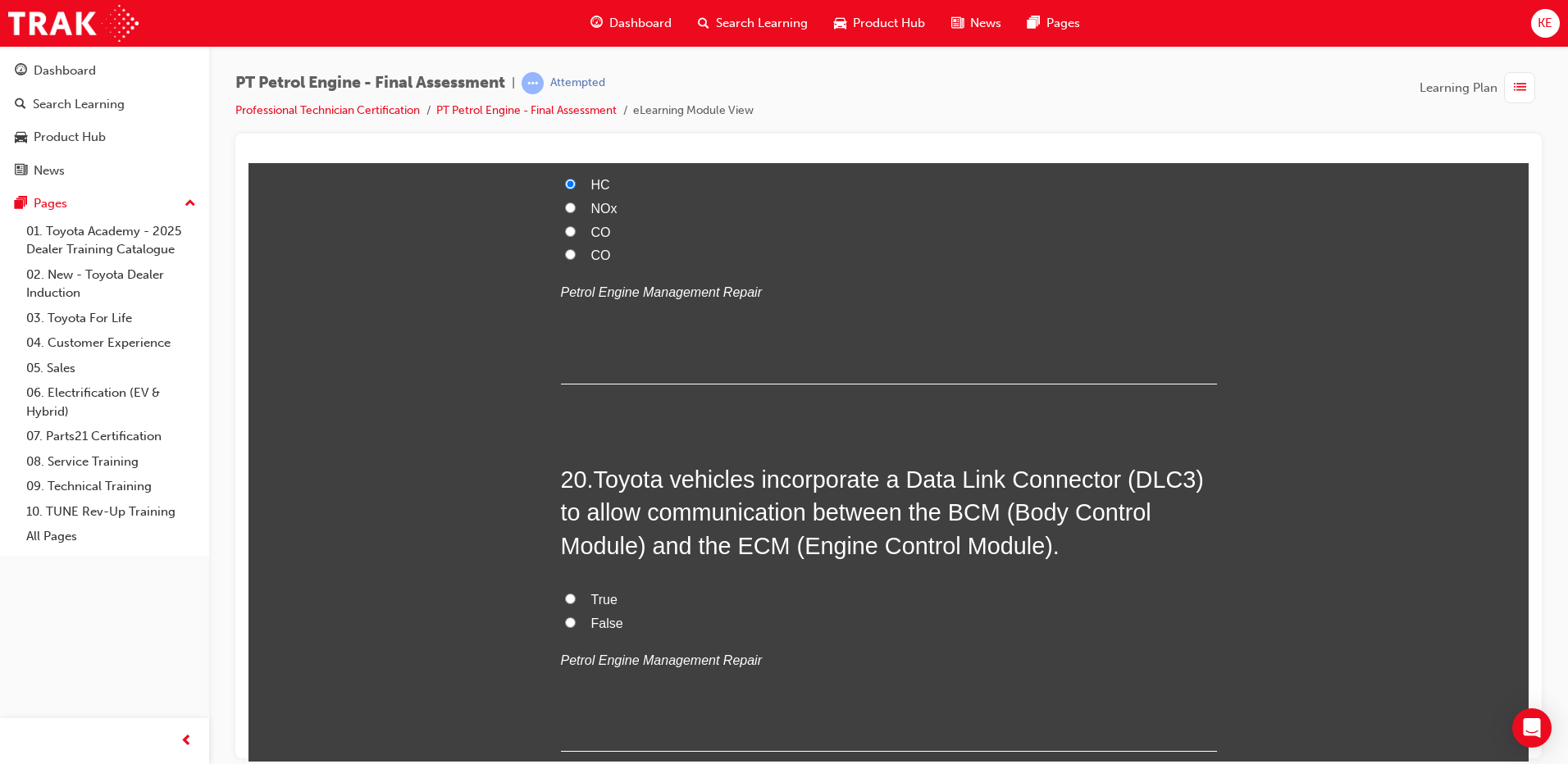
scroll to position [6560, 0]
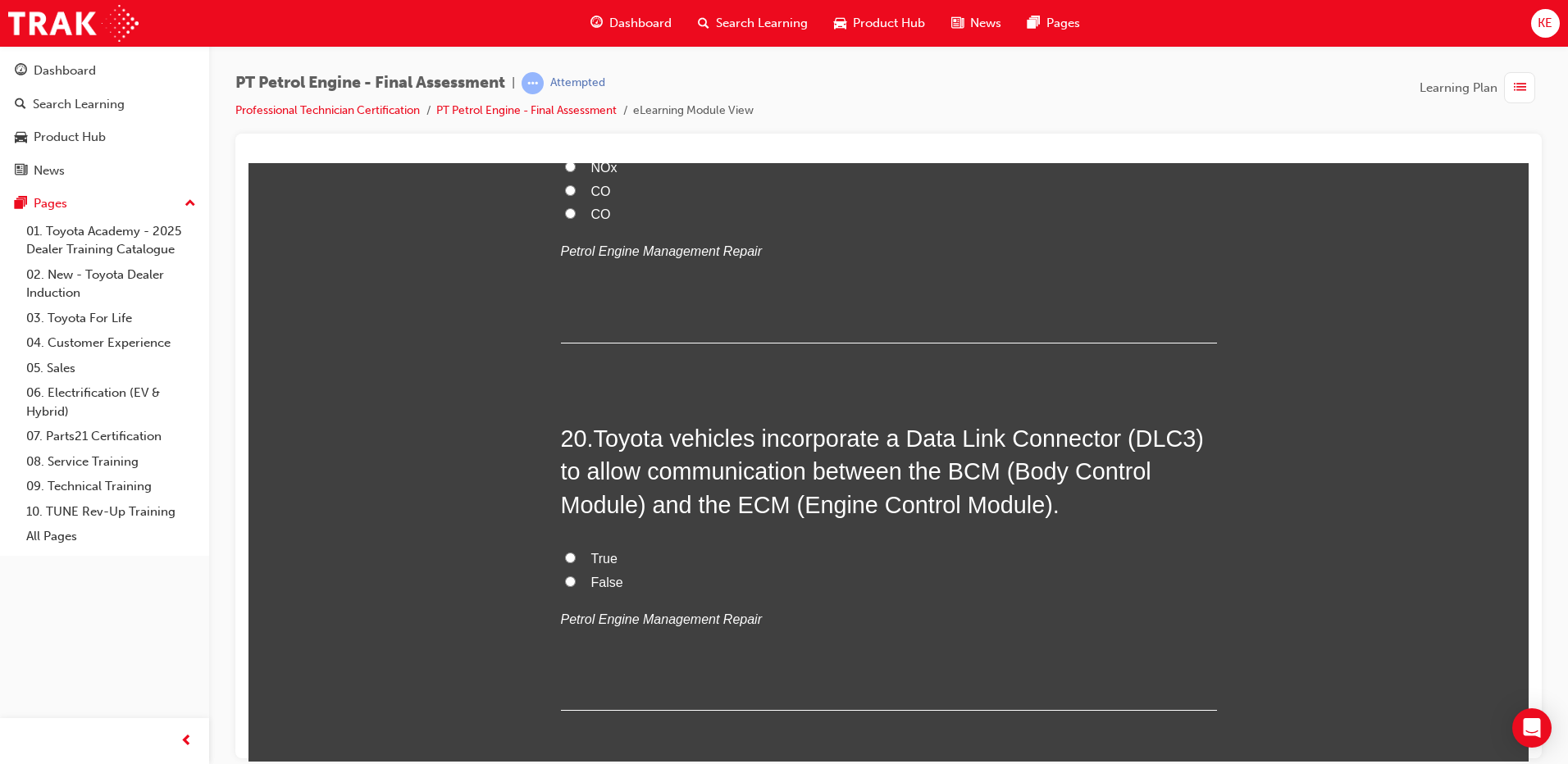
click at [565, 554] on input "True" at bounding box center [570, 557] width 11 height 11
radio input "true"
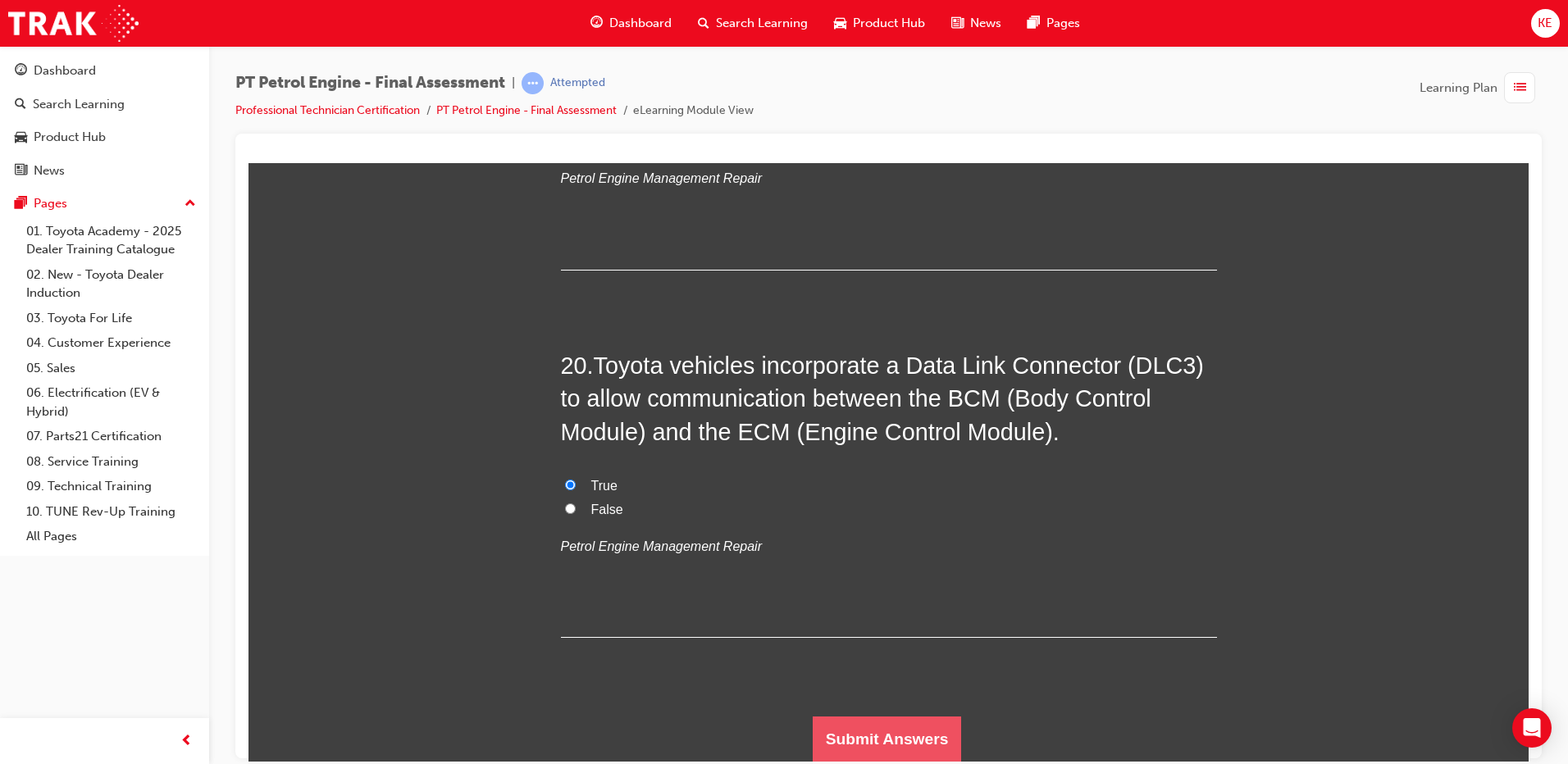
click at [938, 725] on button "Submit Answers" at bounding box center [887, 738] width 149 height 46
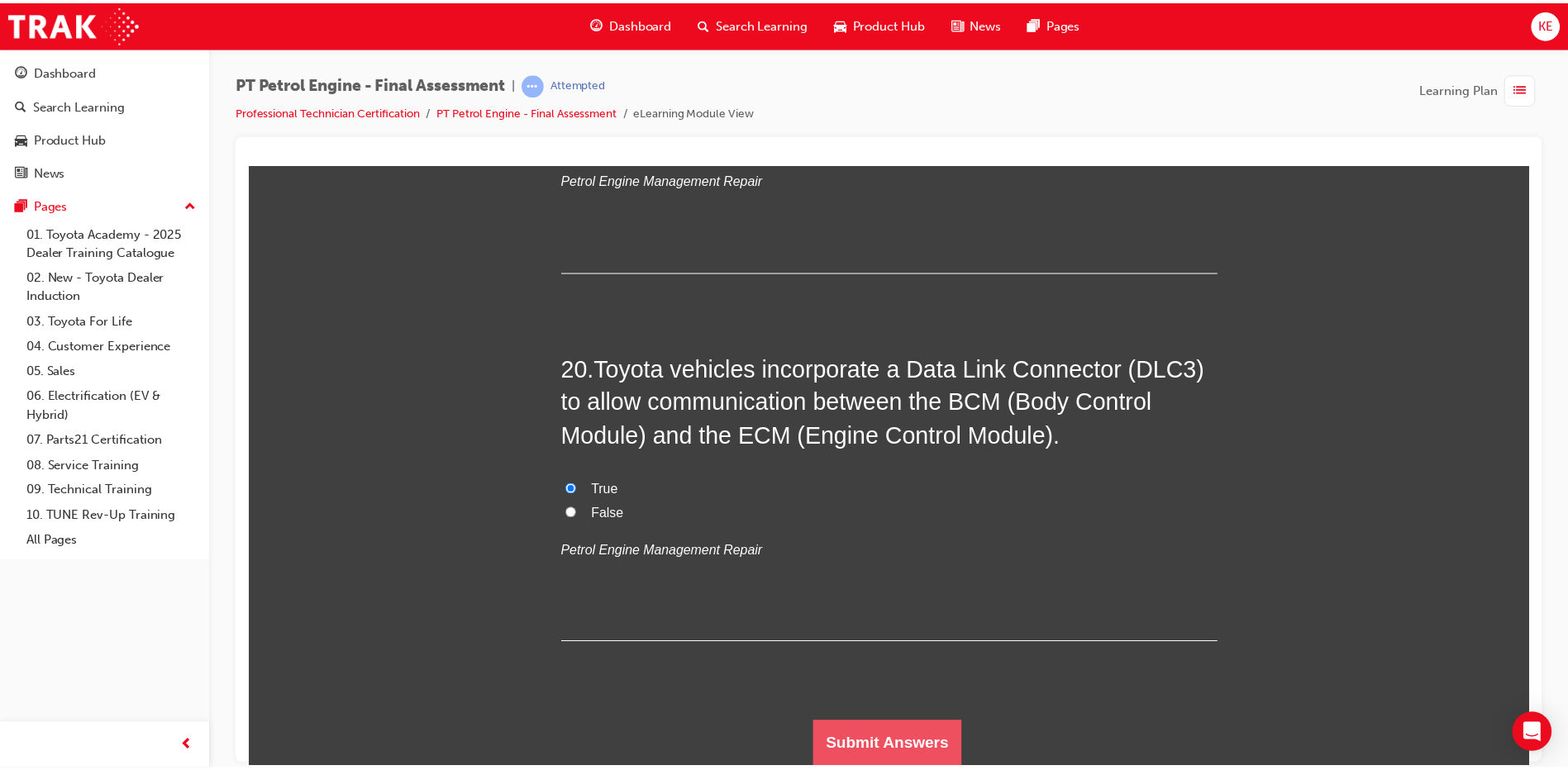
scroll to position [0, 0]
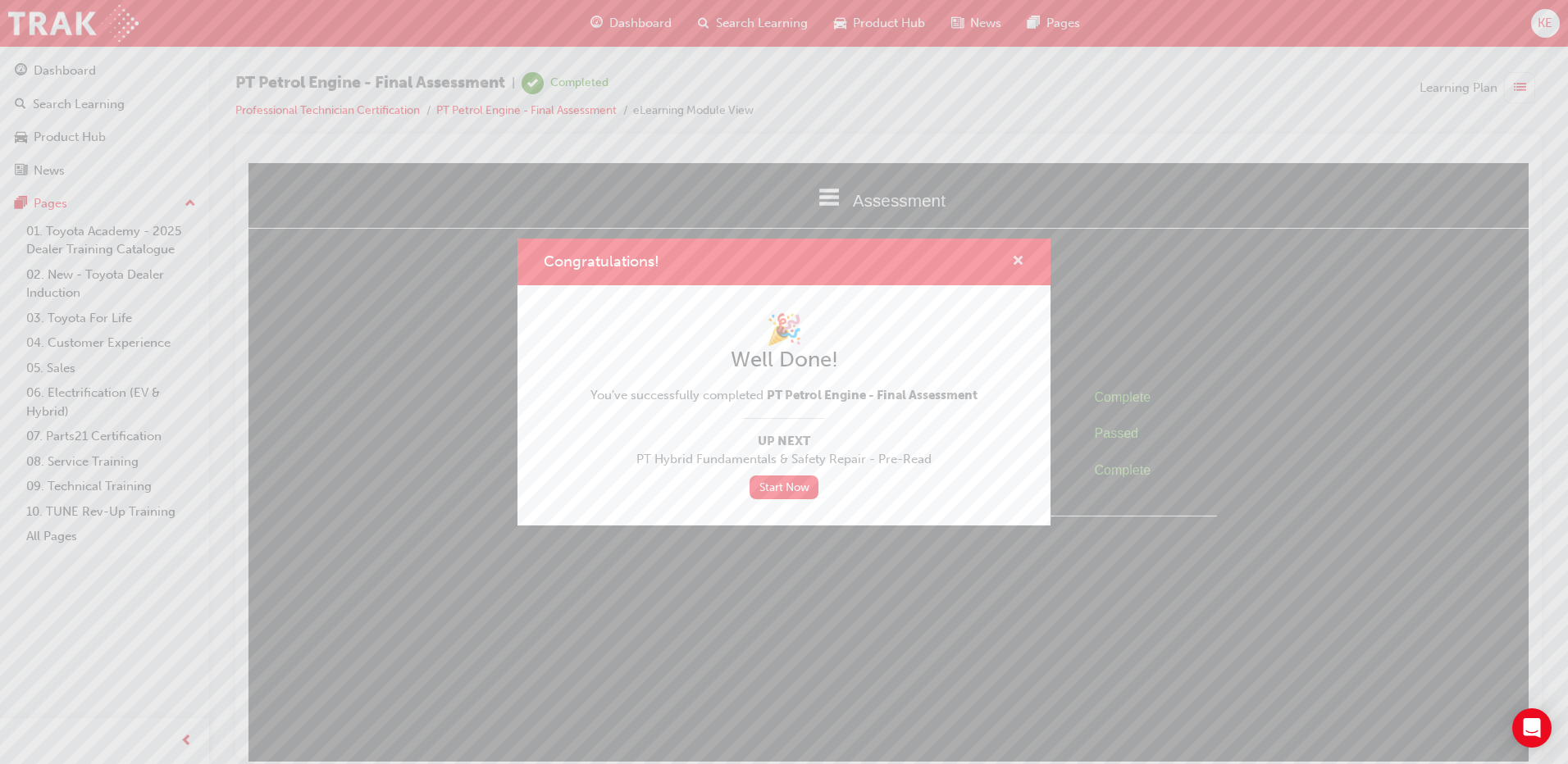
click at [1014, 255] on span "cross-icon" at bounding box center [1018, 262] width 12 height 15
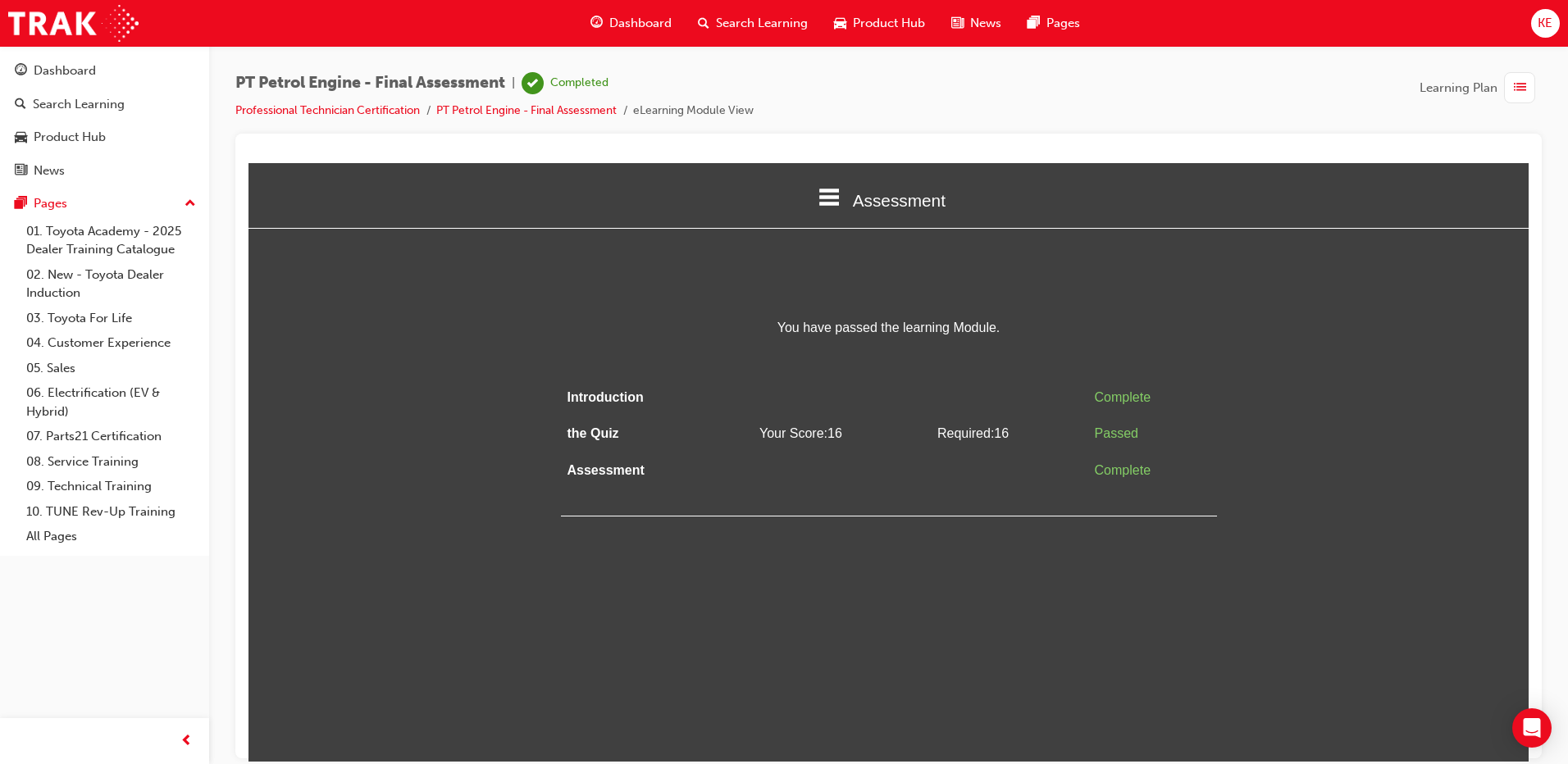
click at [1520, 85] on span "list-icon" at bounding box center [1521, 88] width 12 height 21
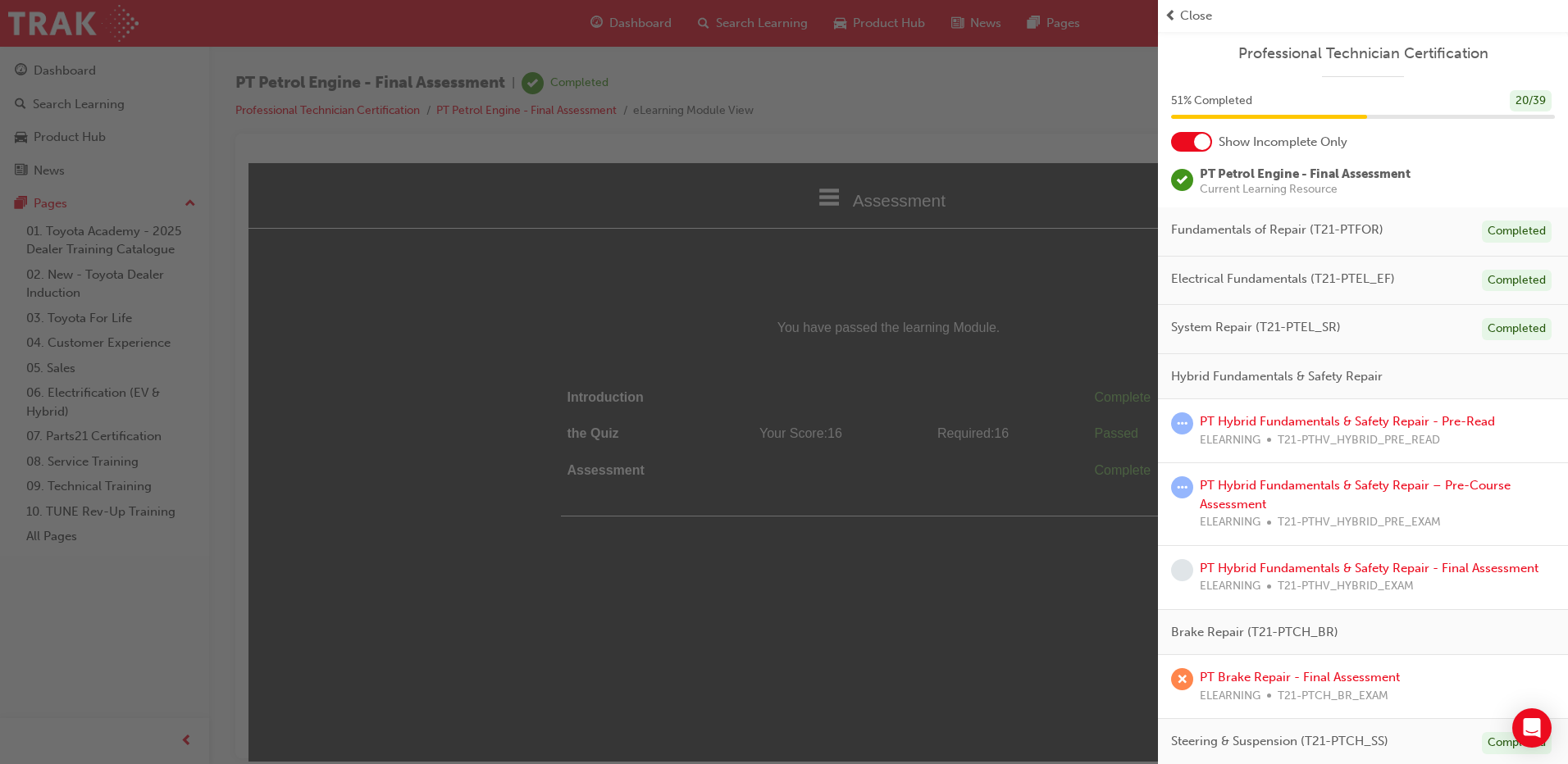
click at [944, 93] on div "button" at bounding box center [579, 382] width 1158 height 764
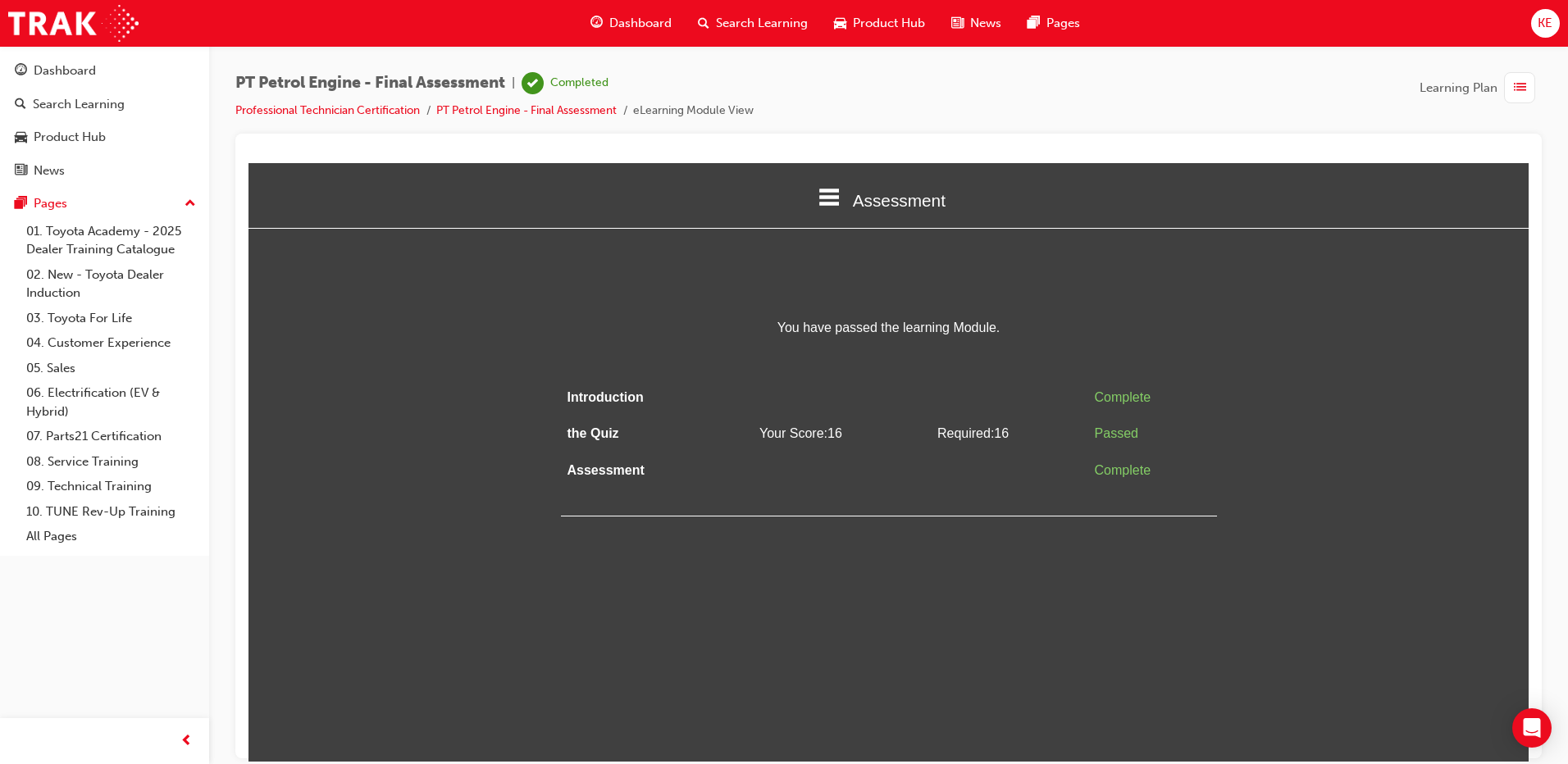
click at [621, 19] on span "Dashboard" at bounding box center [640, 23] width 62 height 19
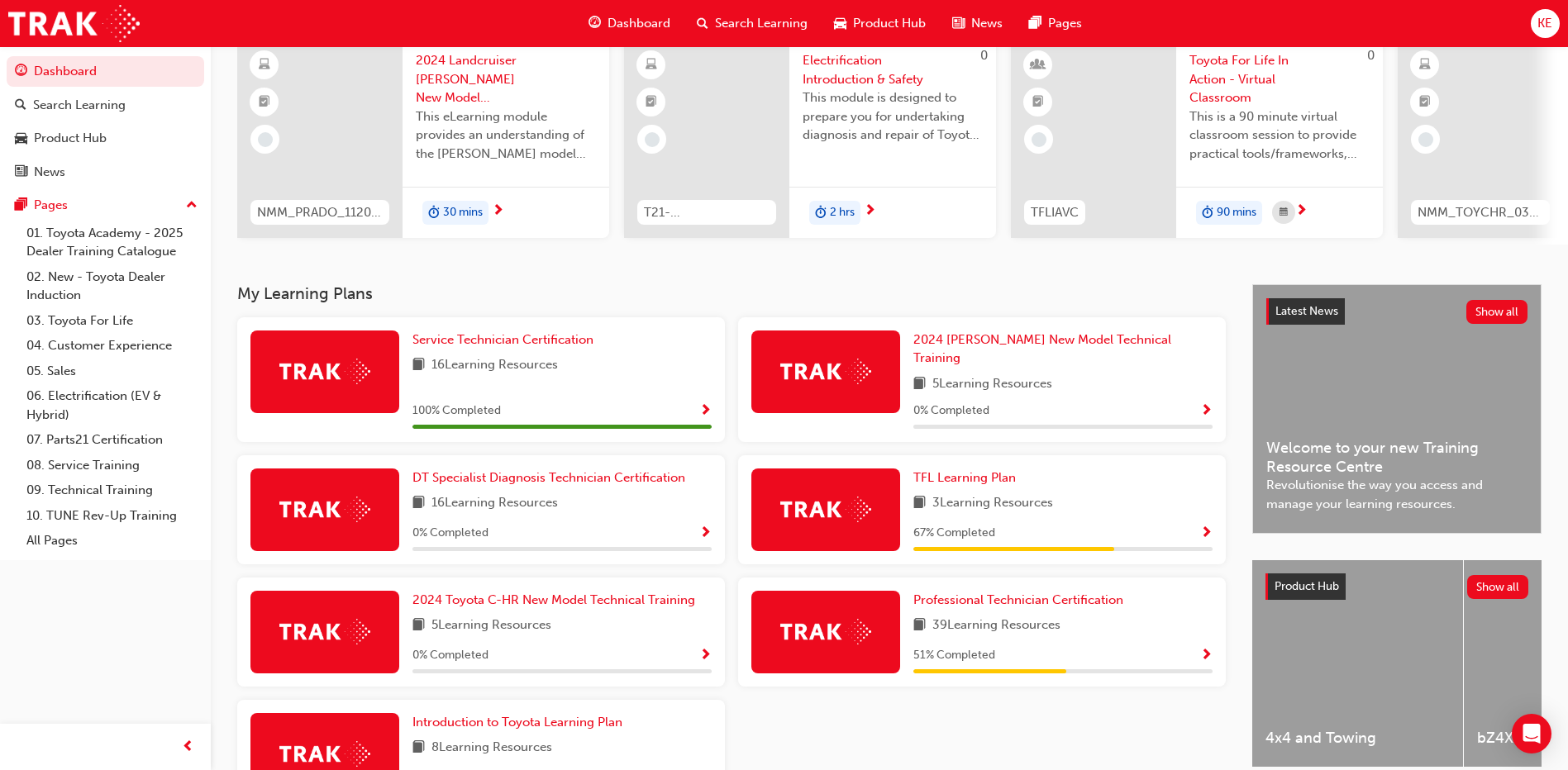
scroll to position [165, 0]
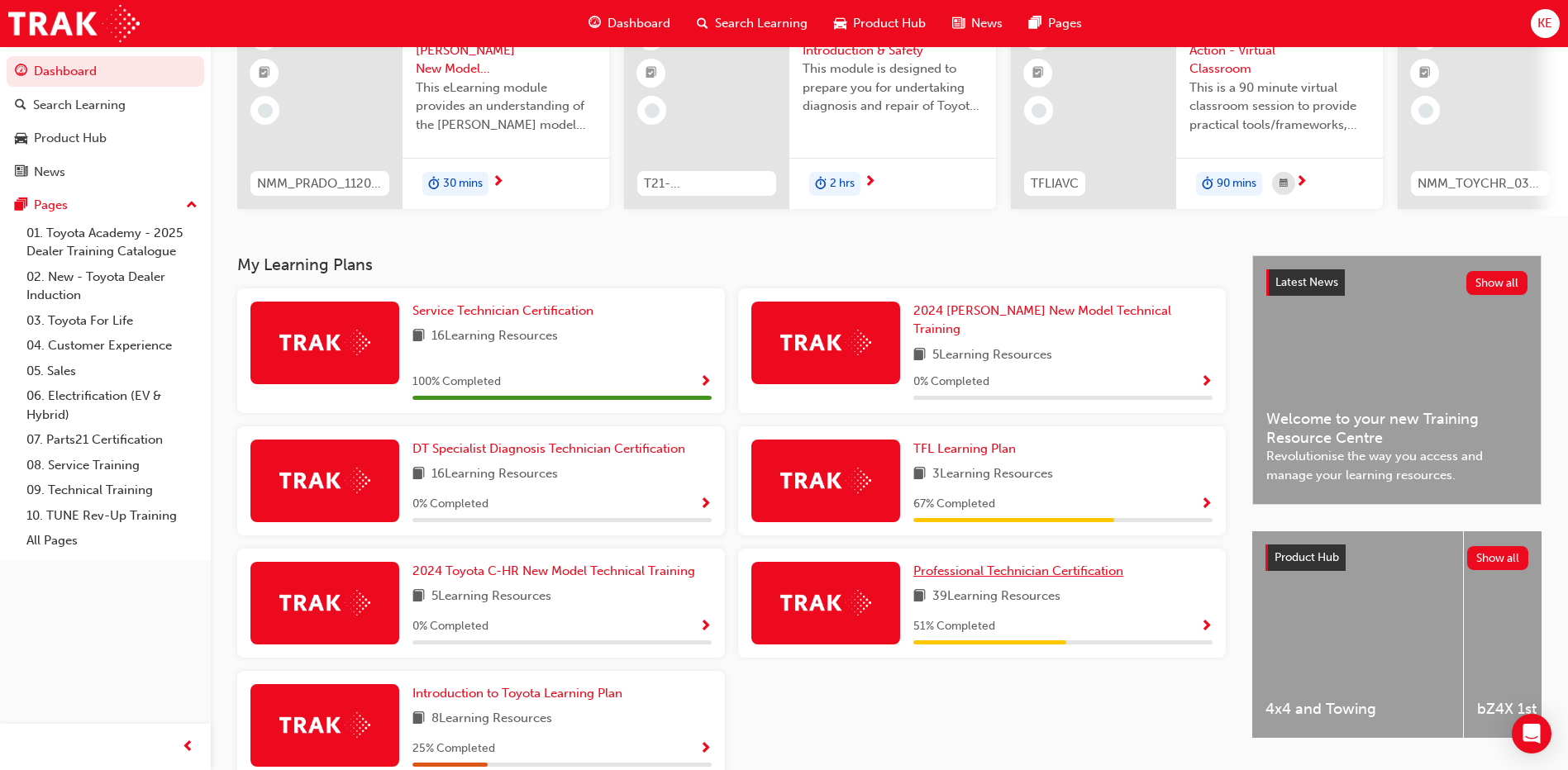
click at [1091, 564] on span "Professional Technician Certification" at bounding box center [1018, 571] width 210 height 15
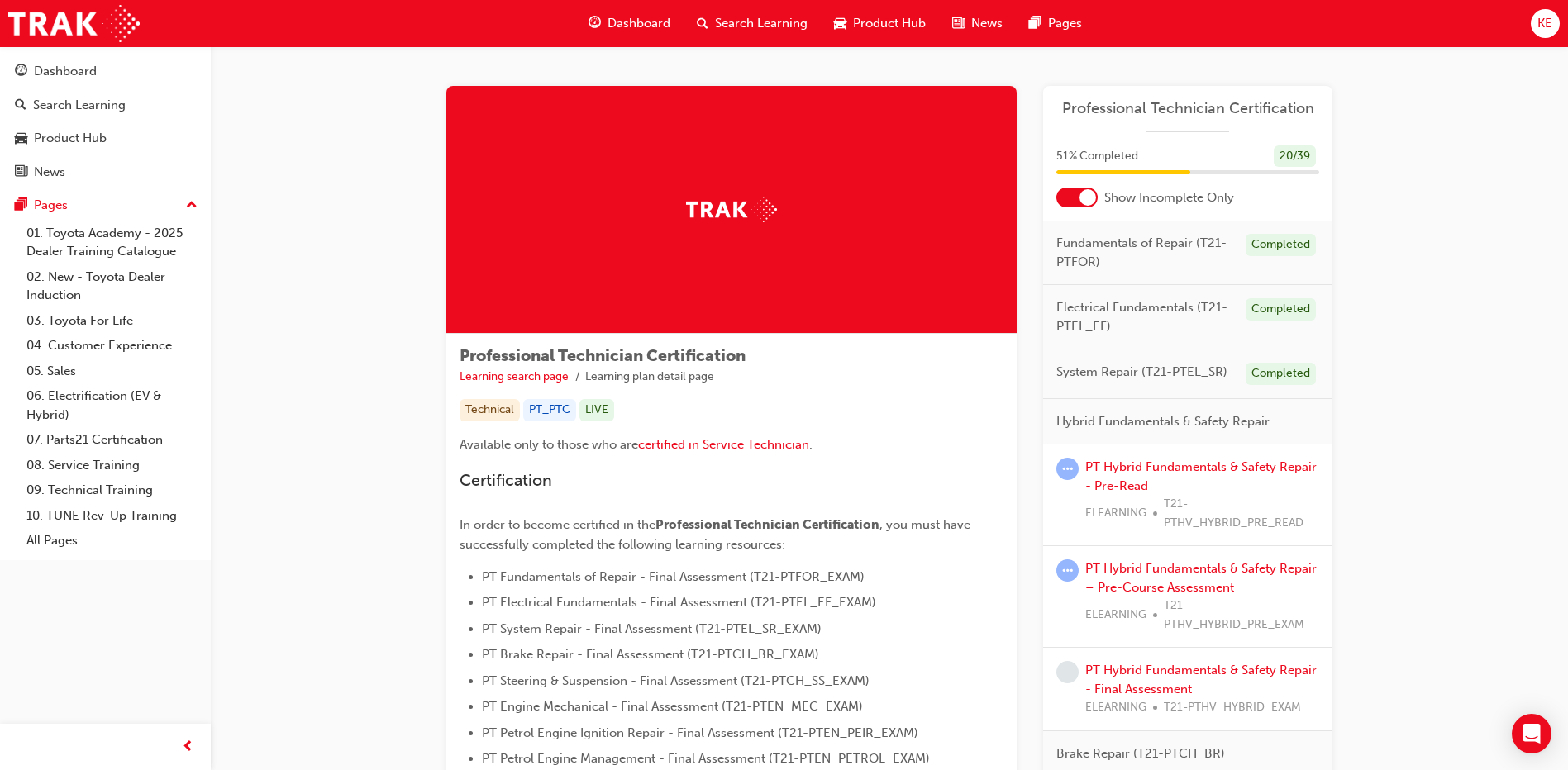
click at [1087, 193] on div at bounding box center [1087, 197] width 17 height 17
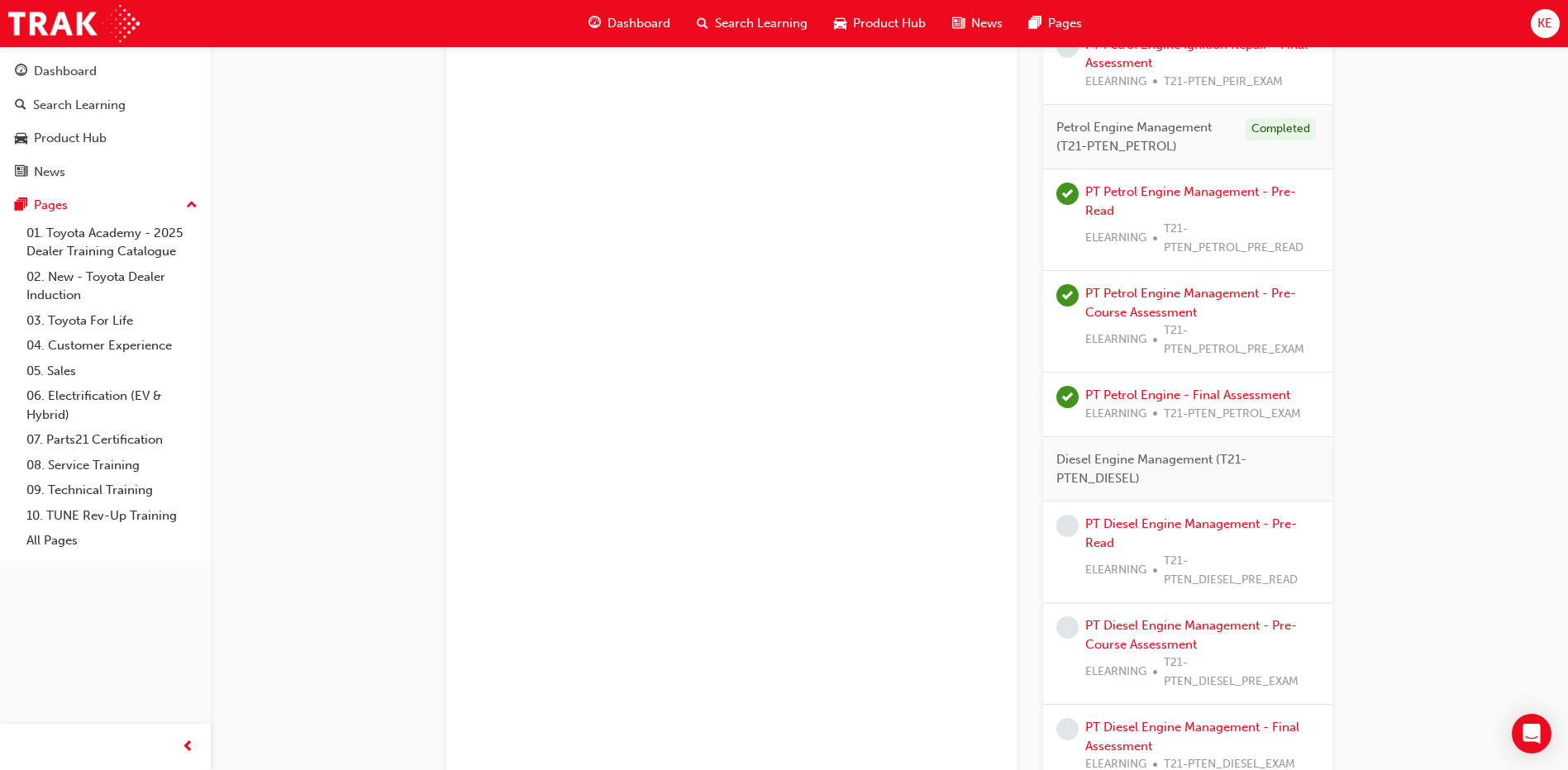
scroll to position [2644, 0]
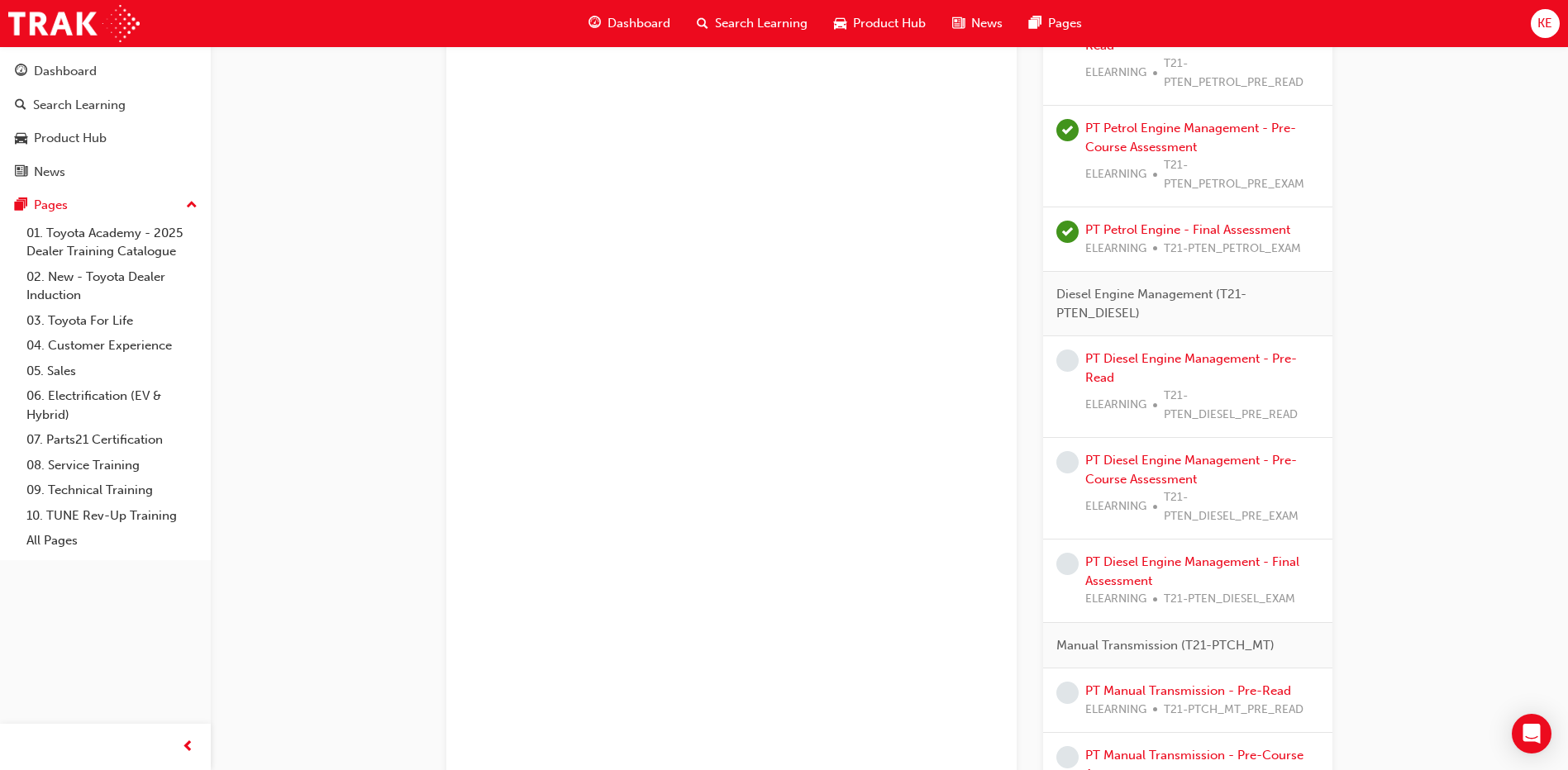
click at [1065, 359] on span "learningRecordVerb_NONE-icon" at bounding box center [1068, 360] width 22 height 22
click at [1066, 359] on span "learningRecordVerb_NONE-icon" at bounding box center [1068, 360] width 22 height 22
click at [1093, 359] on link "PT Diesel Engine Management - Pre-Read" at bounding box center [1191, 368] width 212 height 34
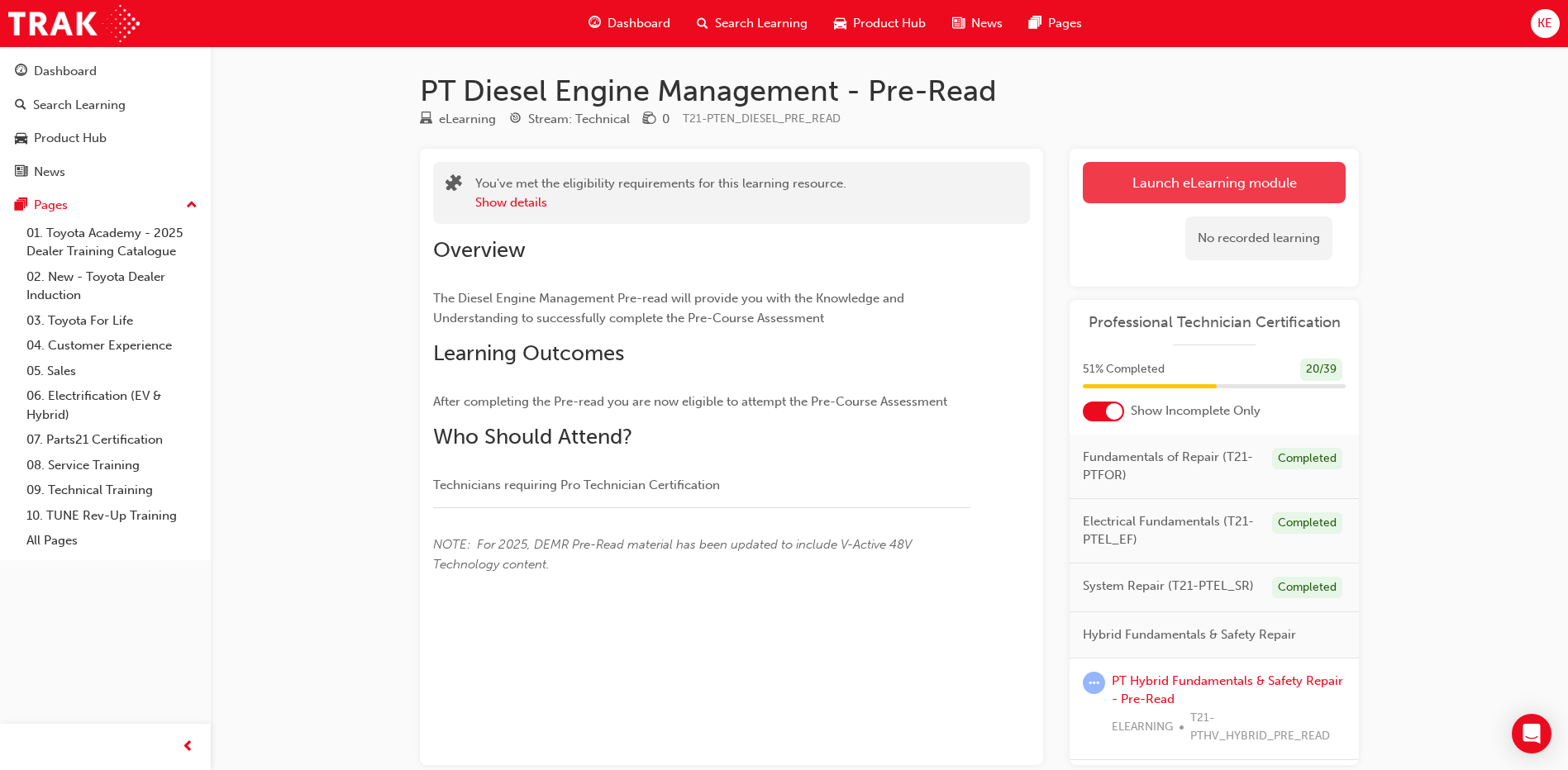
click at [1155, 186] on link "Launch eLearning module" at bounding box center [1214, 183] width 263 height 42
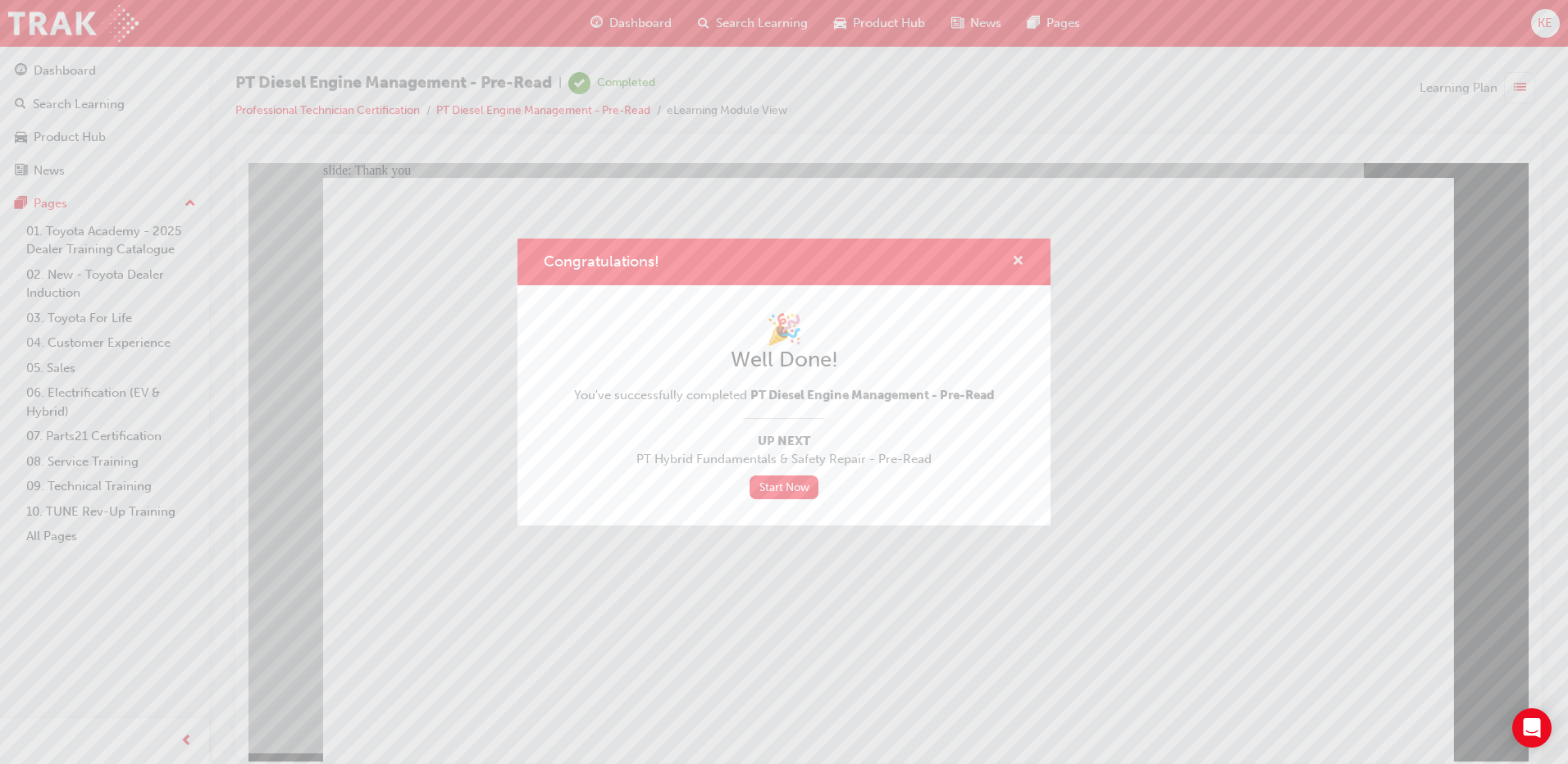
click at [1016, 255] on span "cross-icon" at bounding box center [1018, 262] width 12 height 15
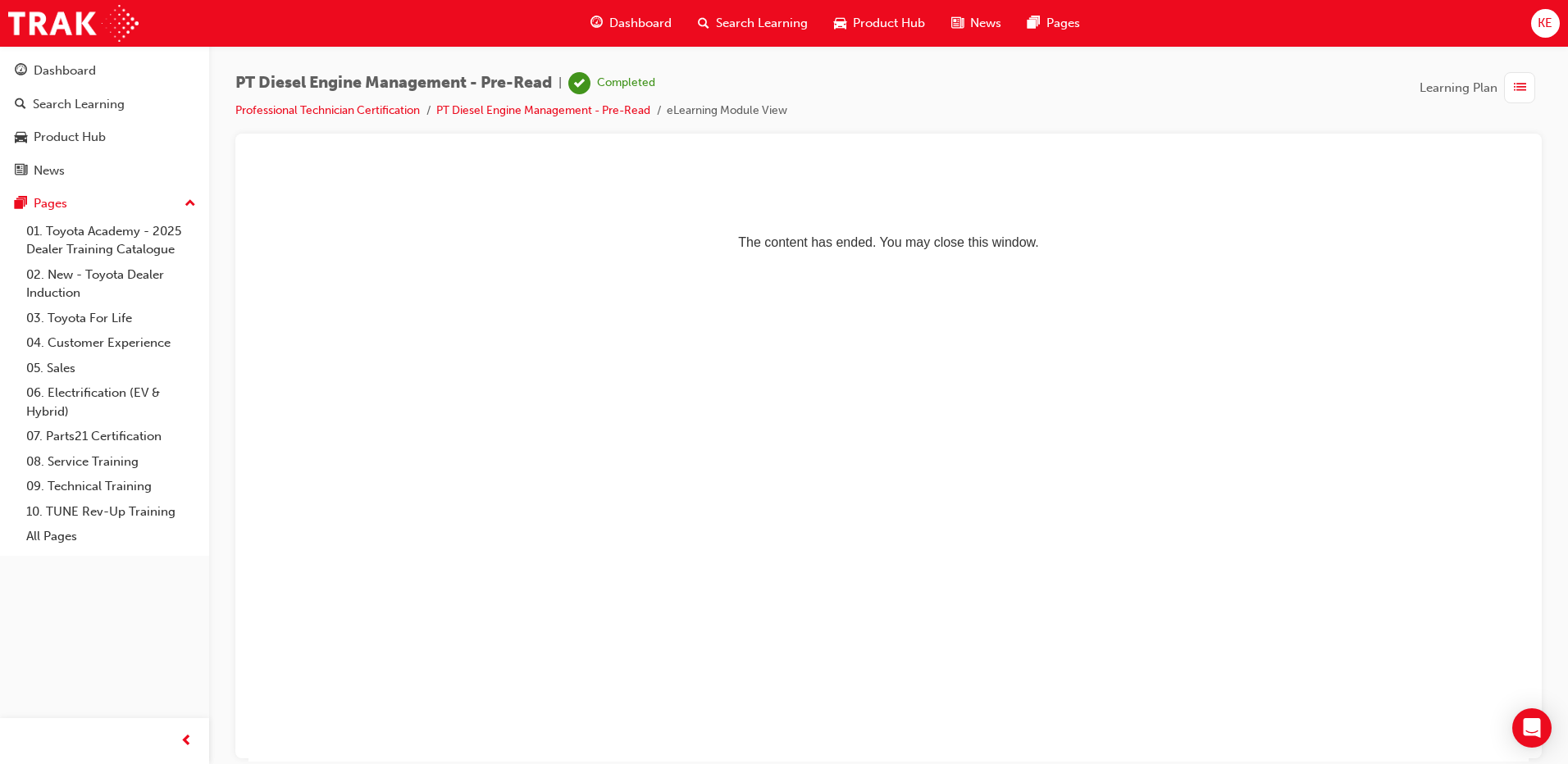
click at [1534, 96] on div "button" at bounding box center [1521, 88] width 32 height 32
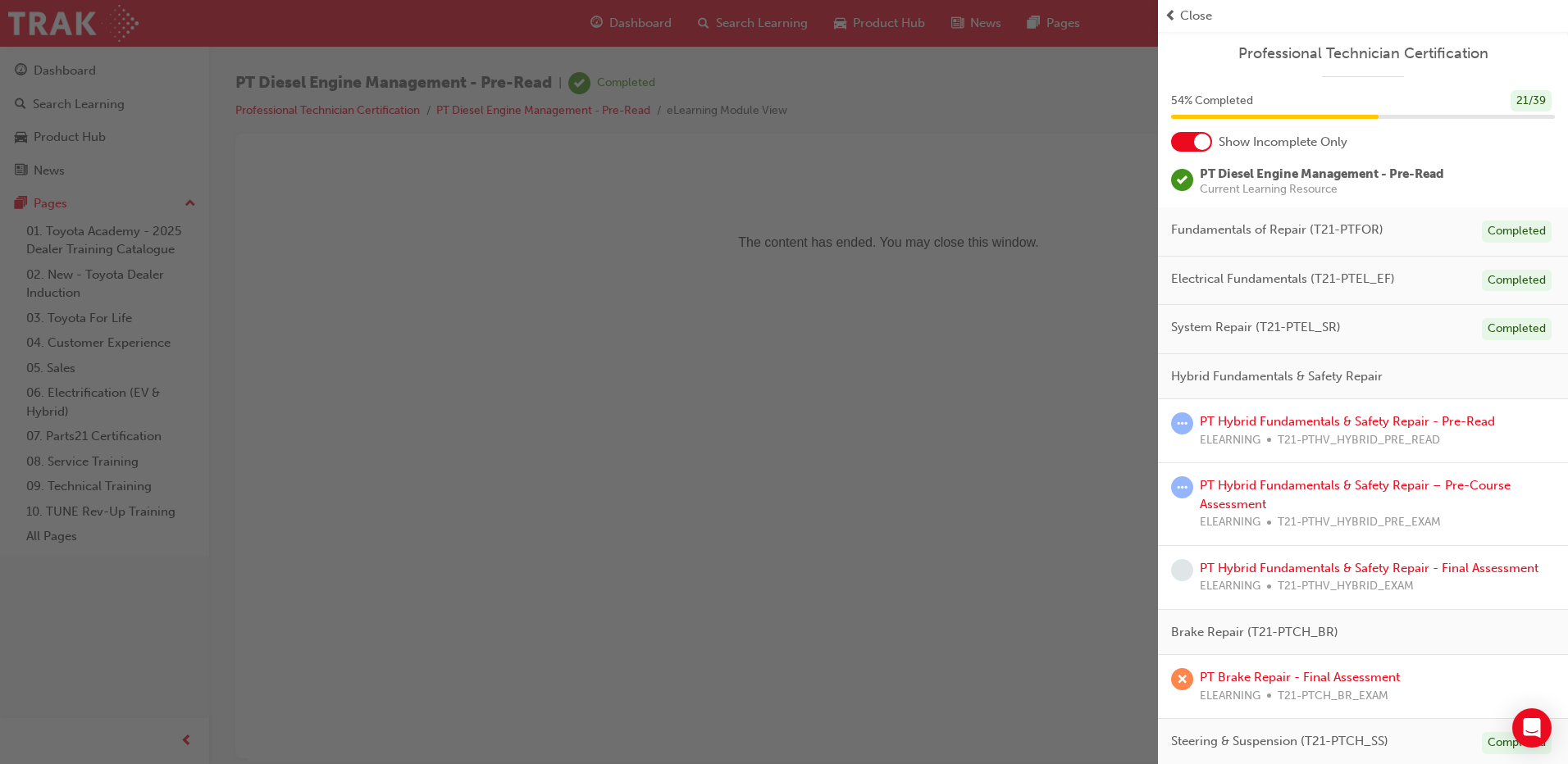
click at [1190, 143] on div at bounding box center [1192, 142] width 41 height 20
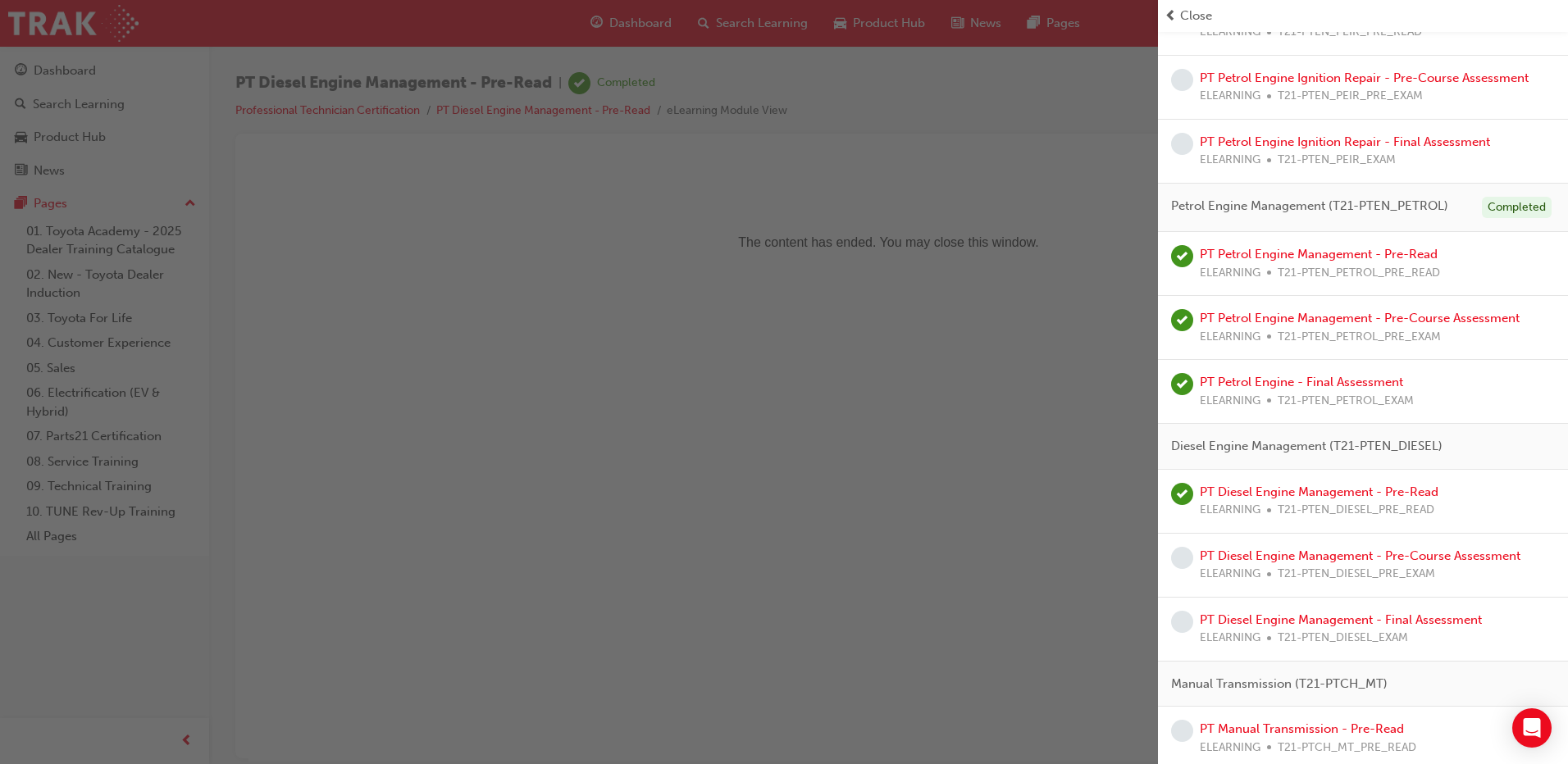
scroll to position [1968, 0]
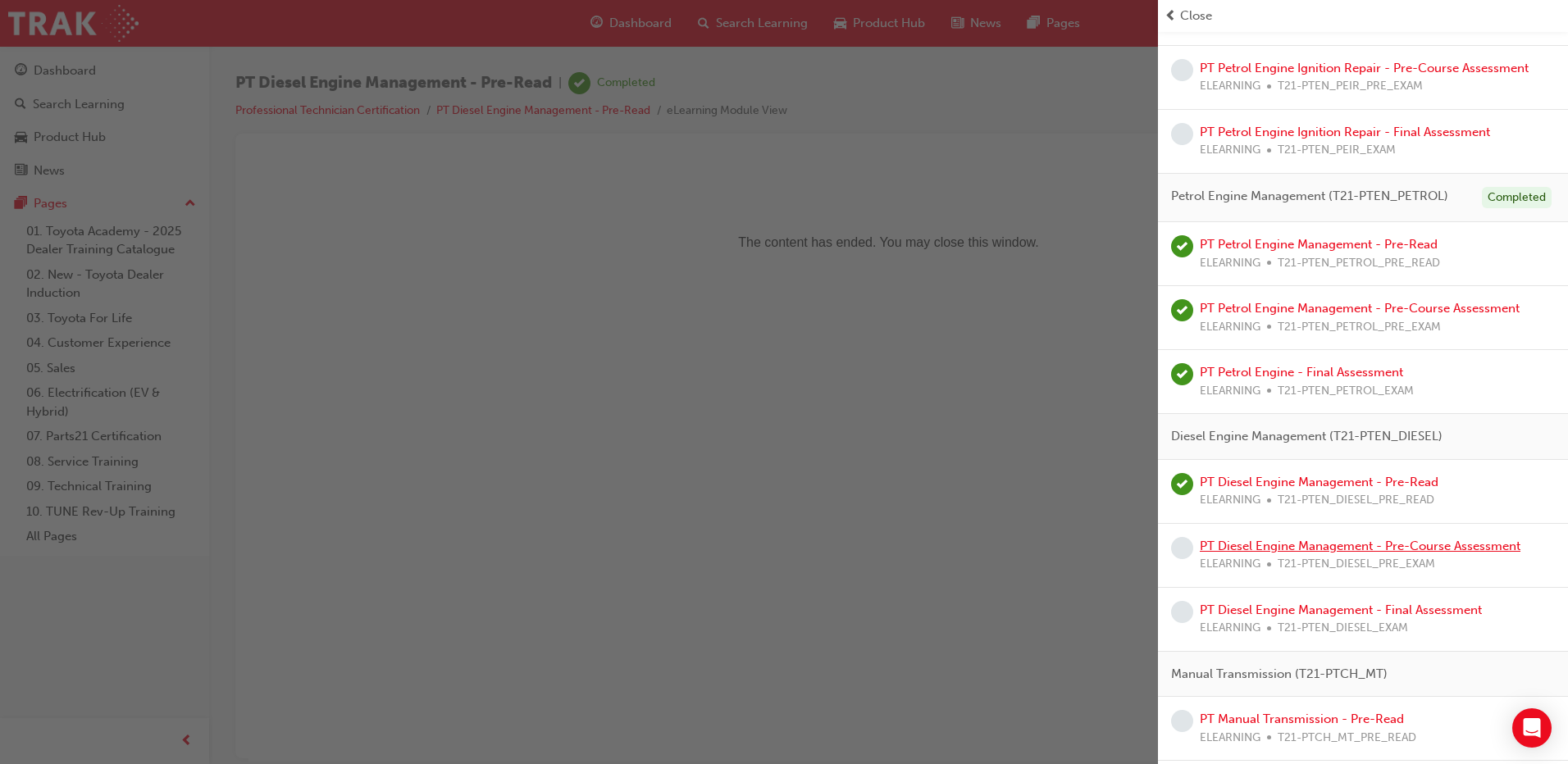
click at [1282, 547] on link "PT Diesel Engine Management - Pre-Course Assessment" at bounding box center [1360, 546] width 321 height 15
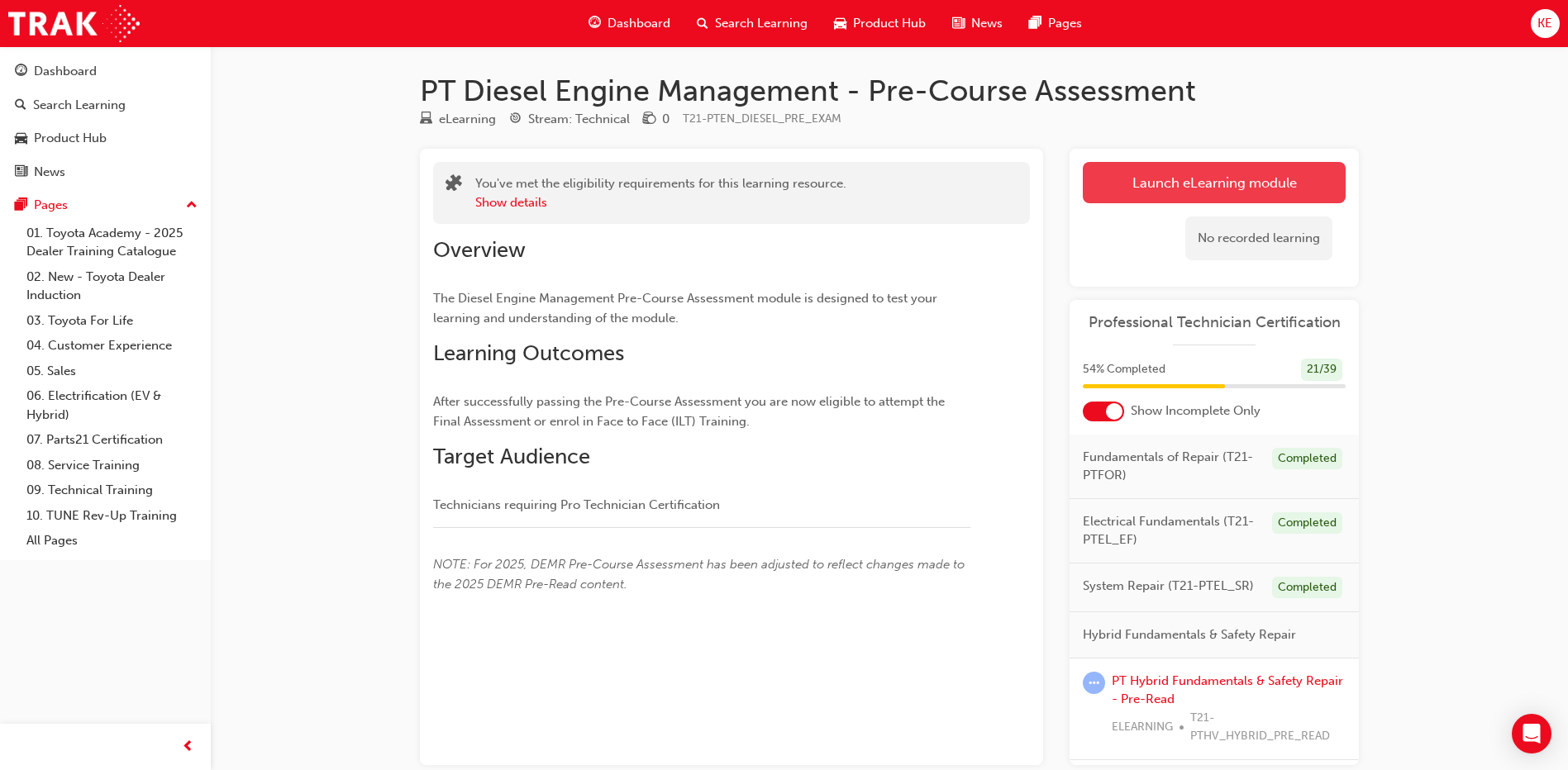
click at [1208, 200] on link "Launch eLearning module" at bounding box center [1214, 183] width 263 height 42
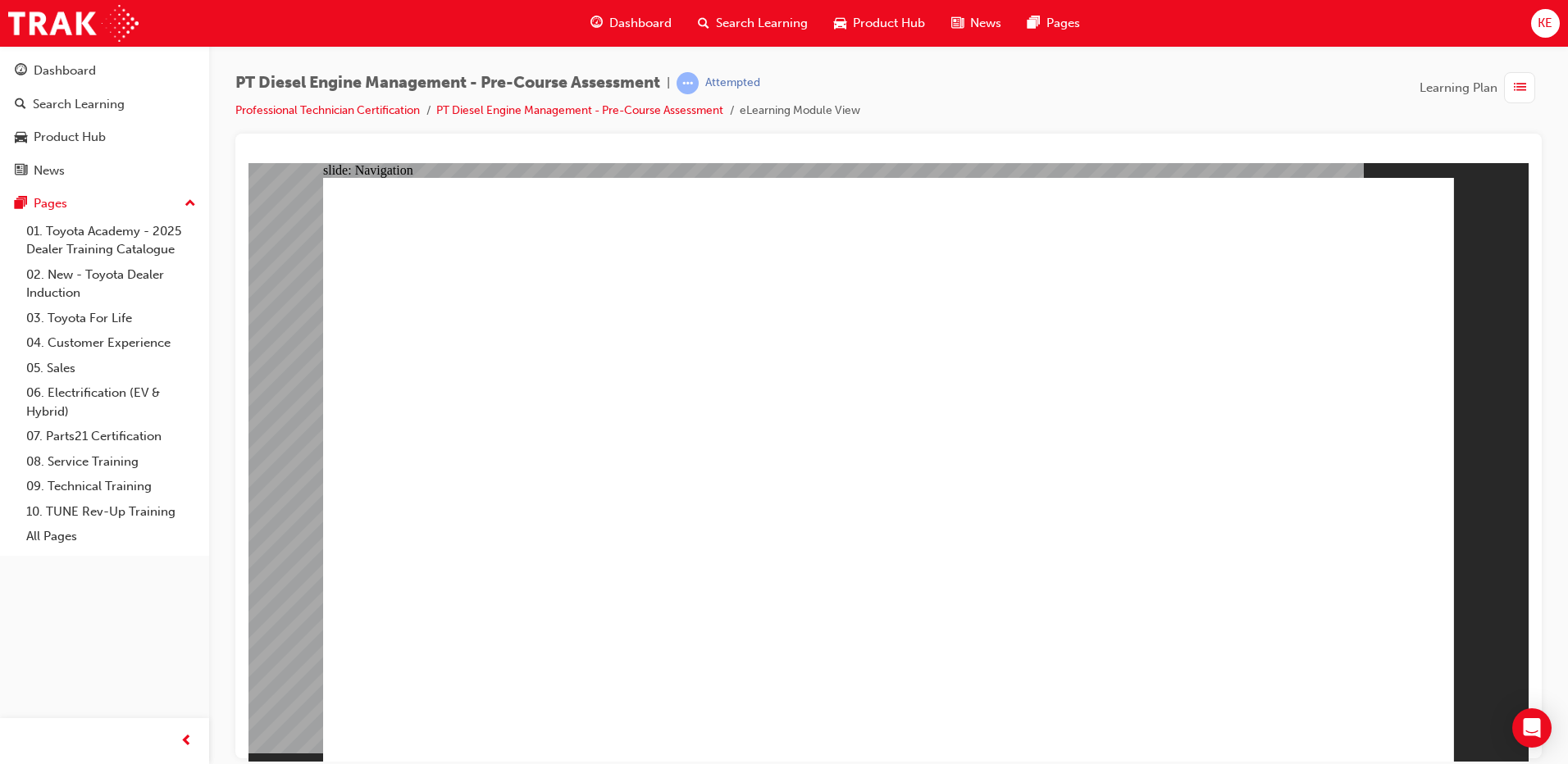
radio input "true"
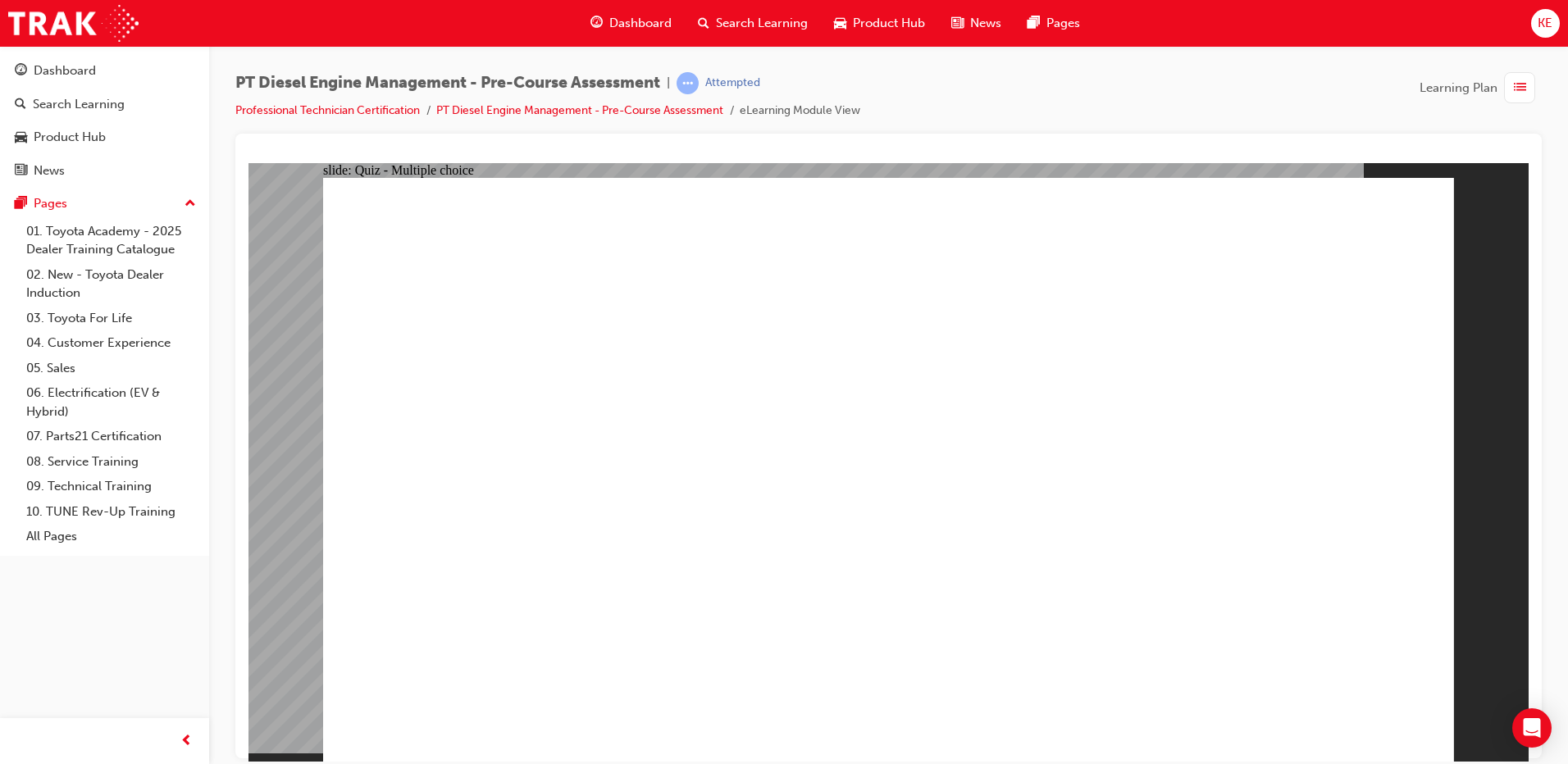
radio input "true"
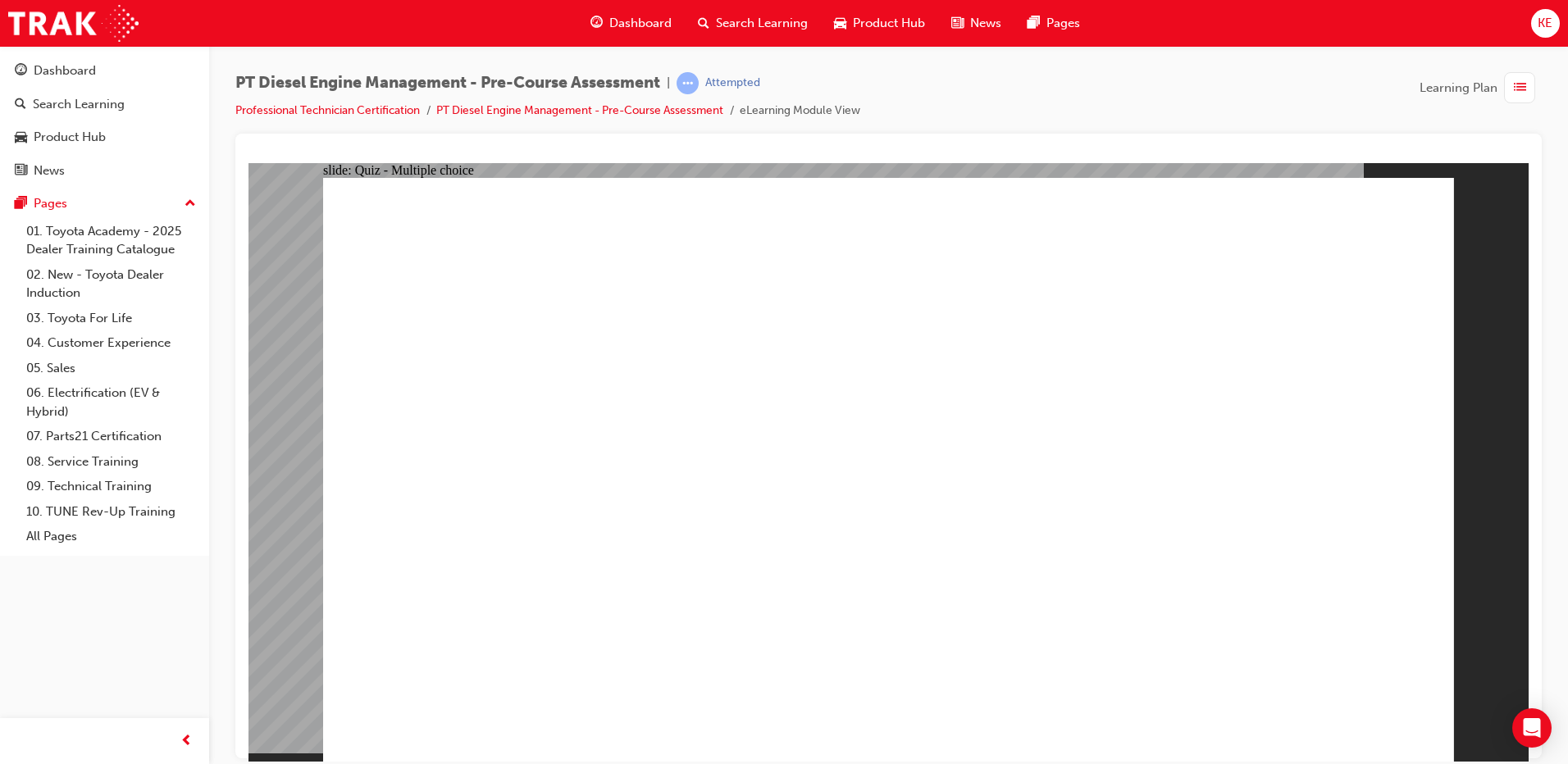
radio input "true"
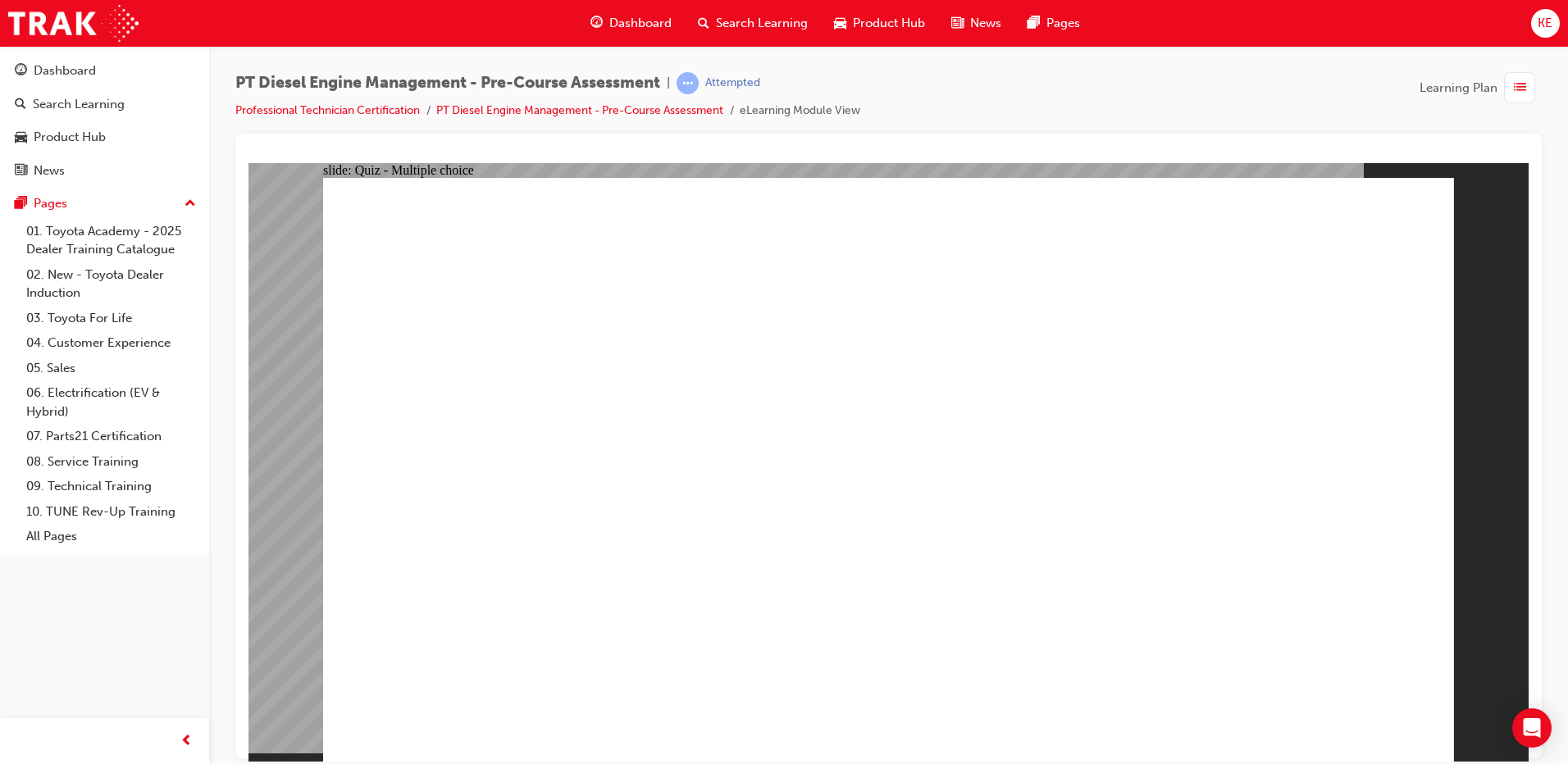
radio input "true"
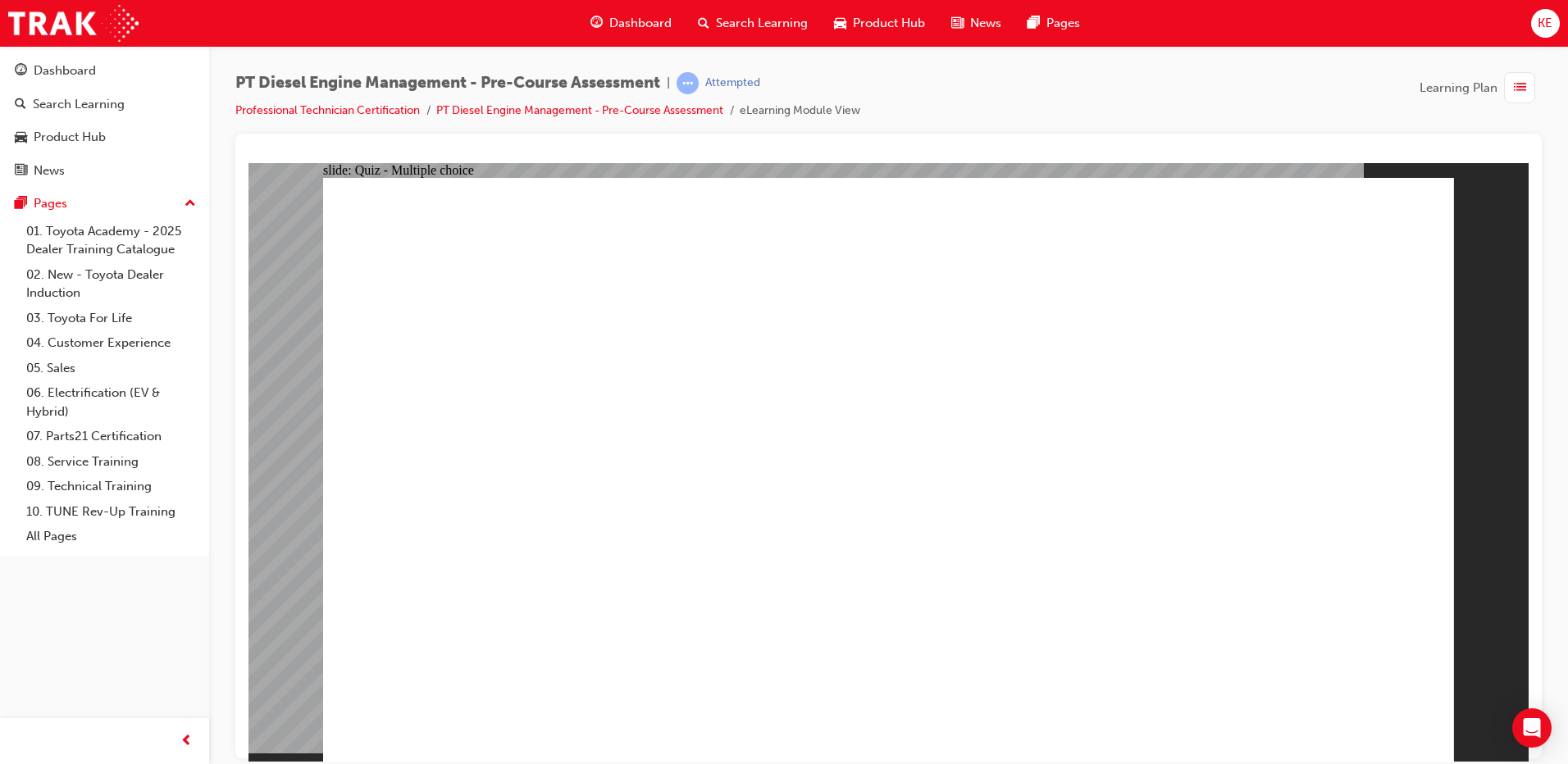
radio input "true"
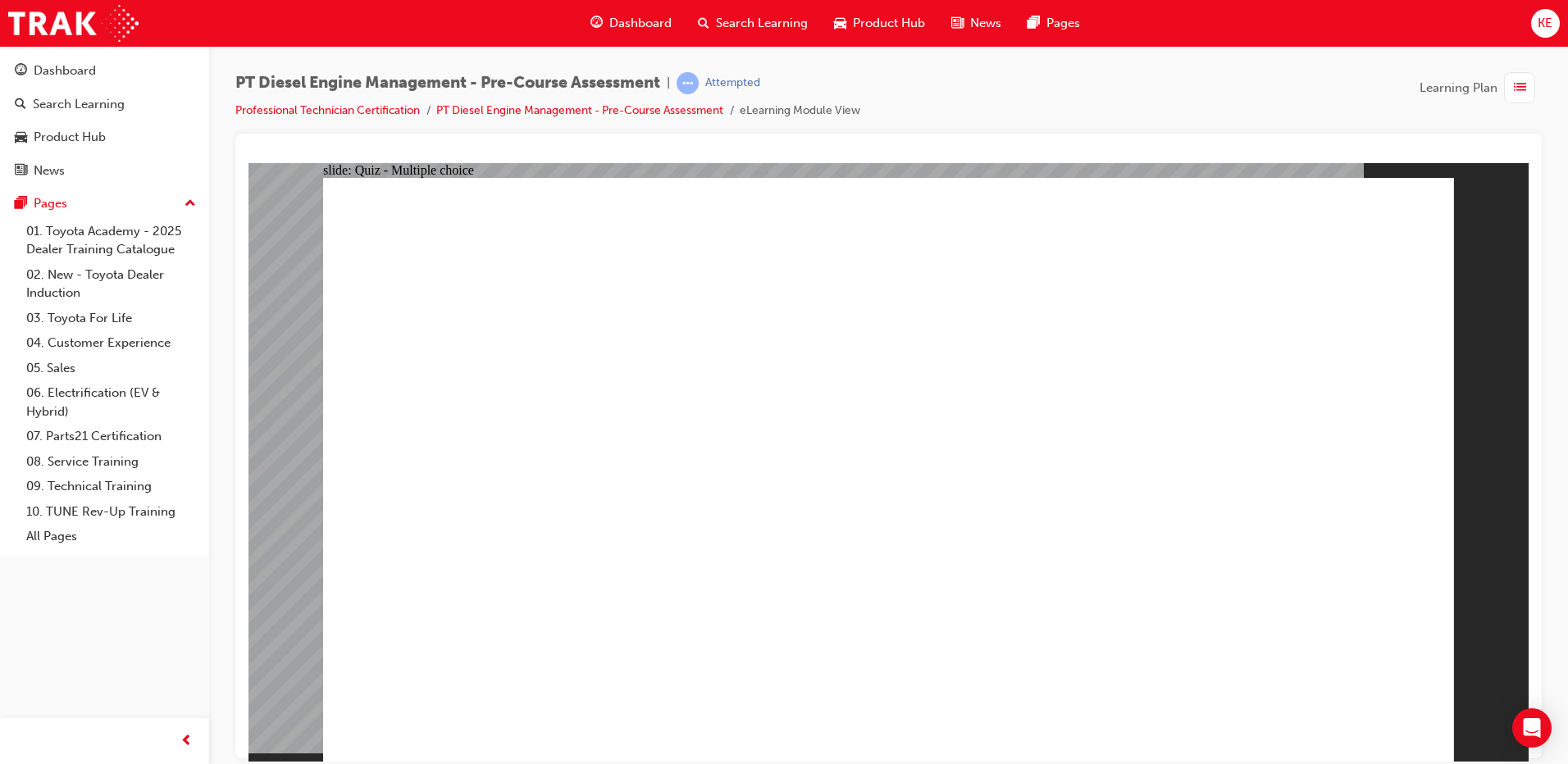
radio input "true"
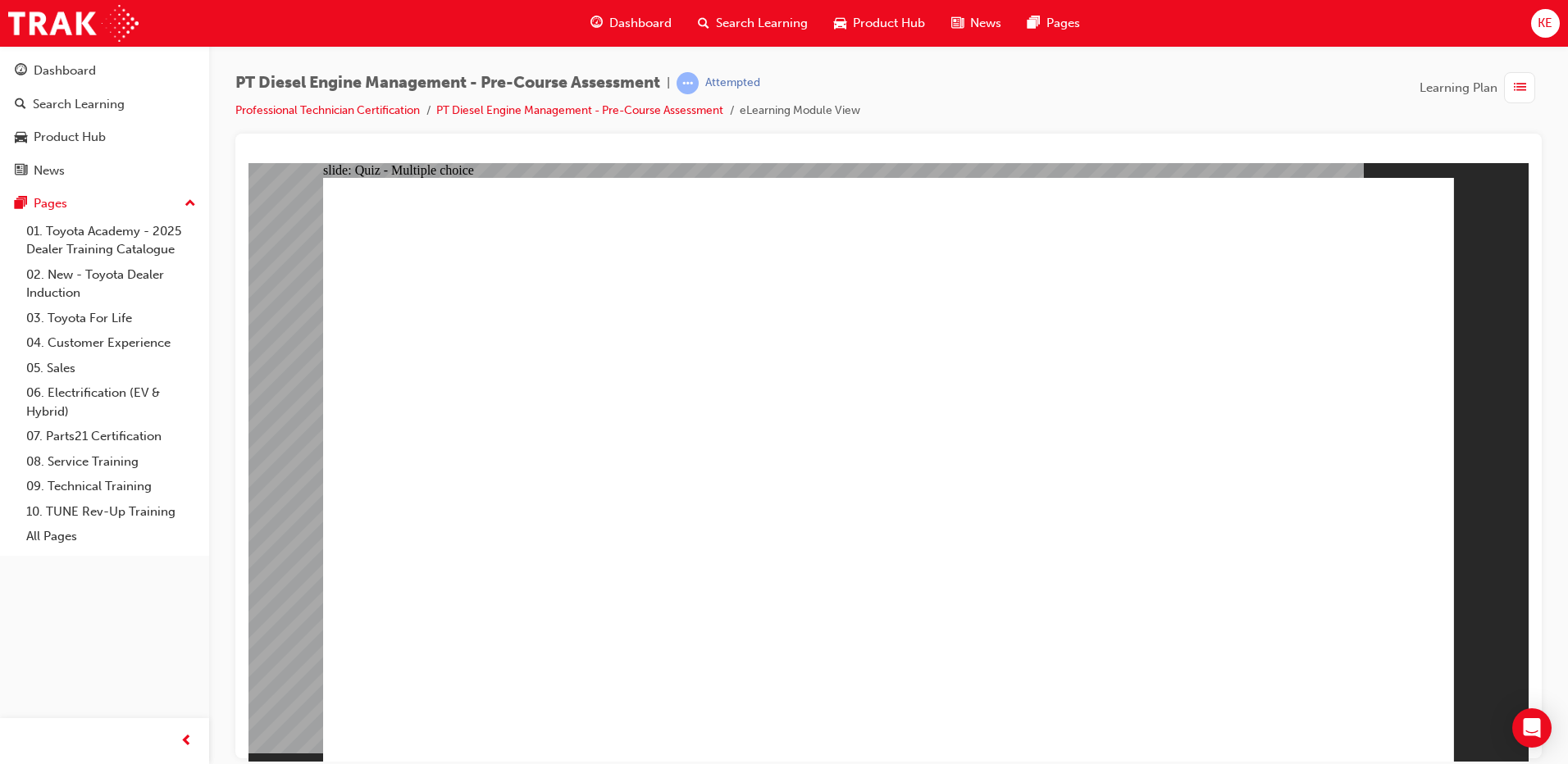
radio input "true"
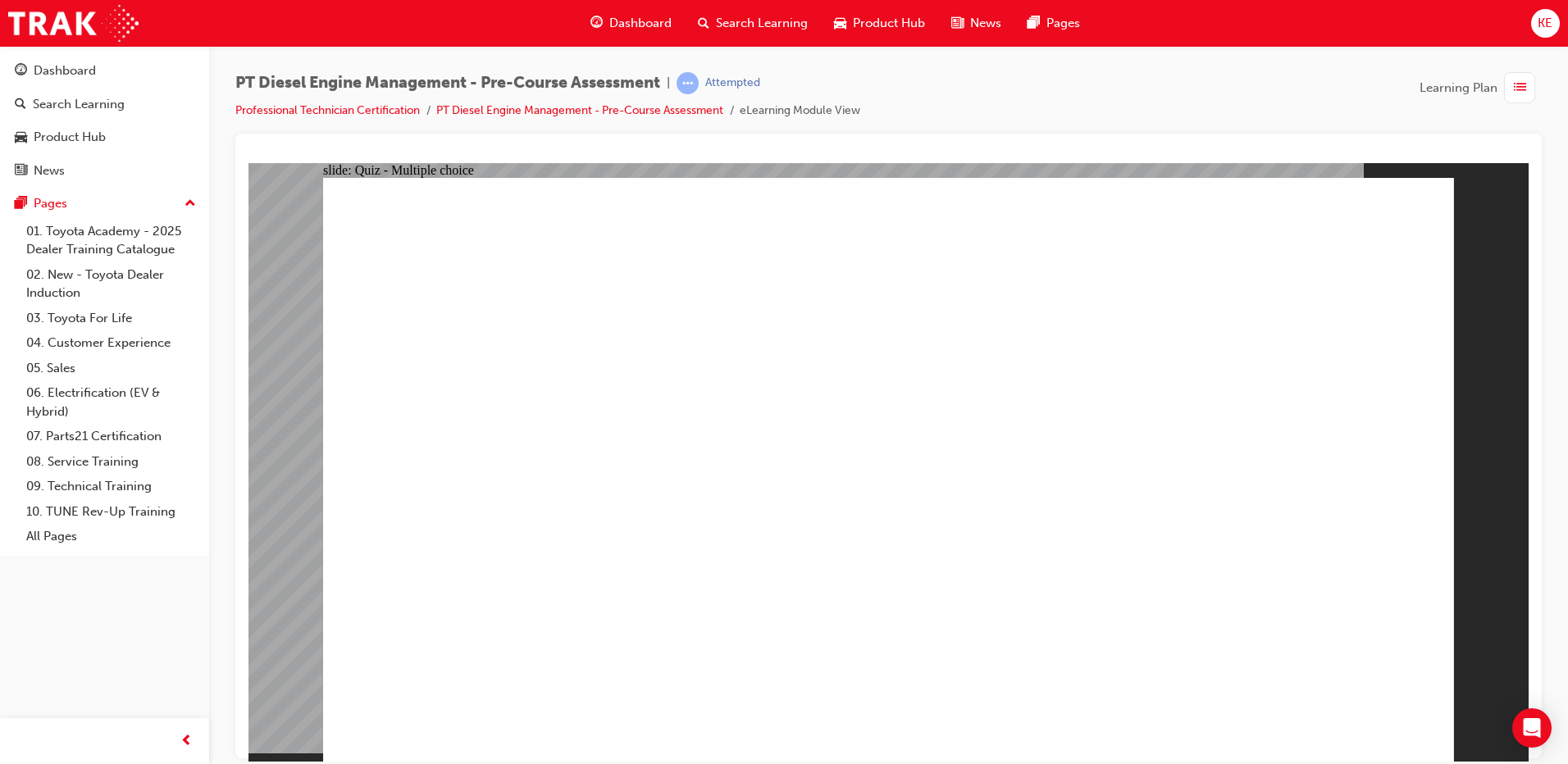
radio input "true"
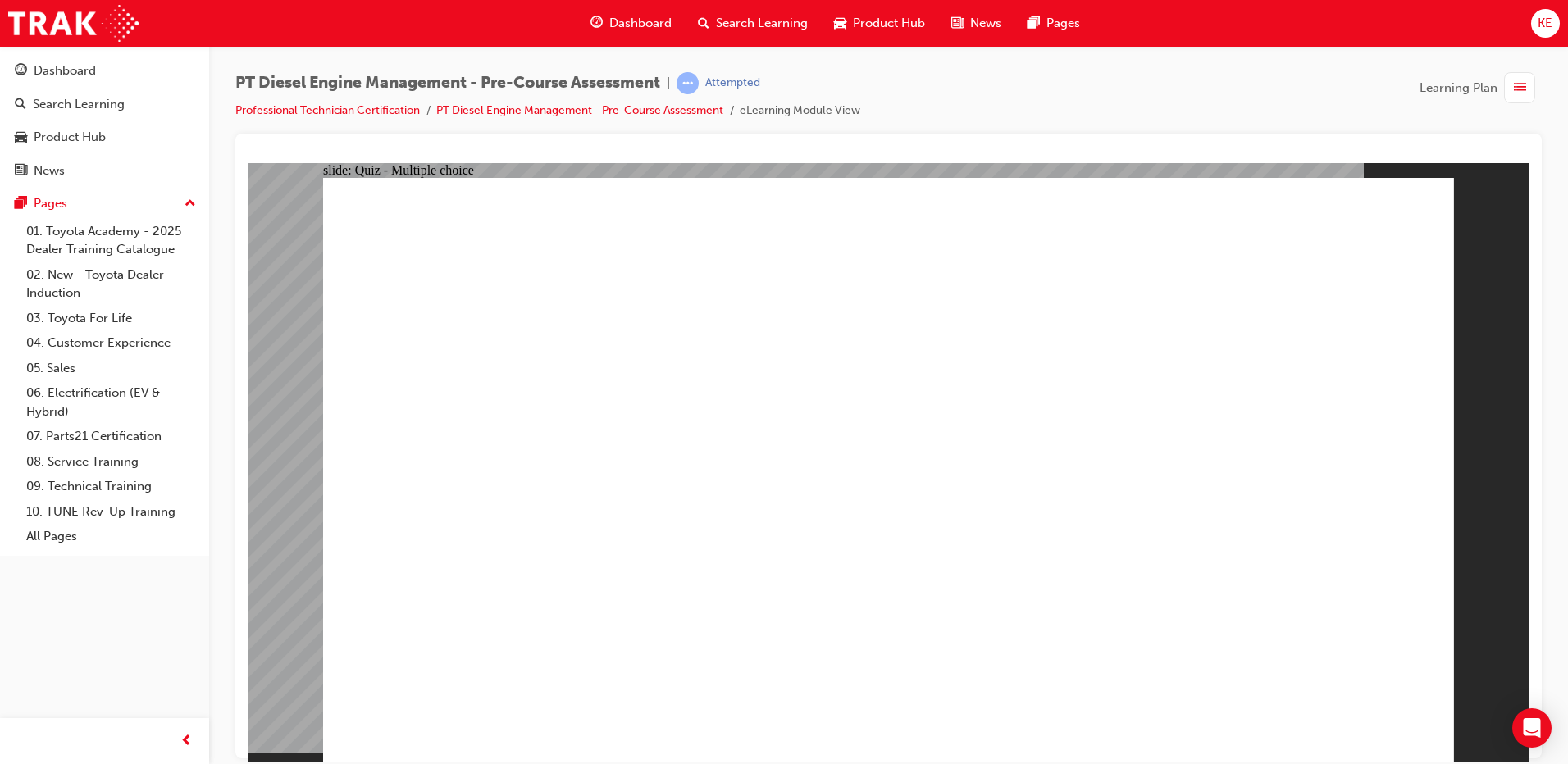
radio input "true"
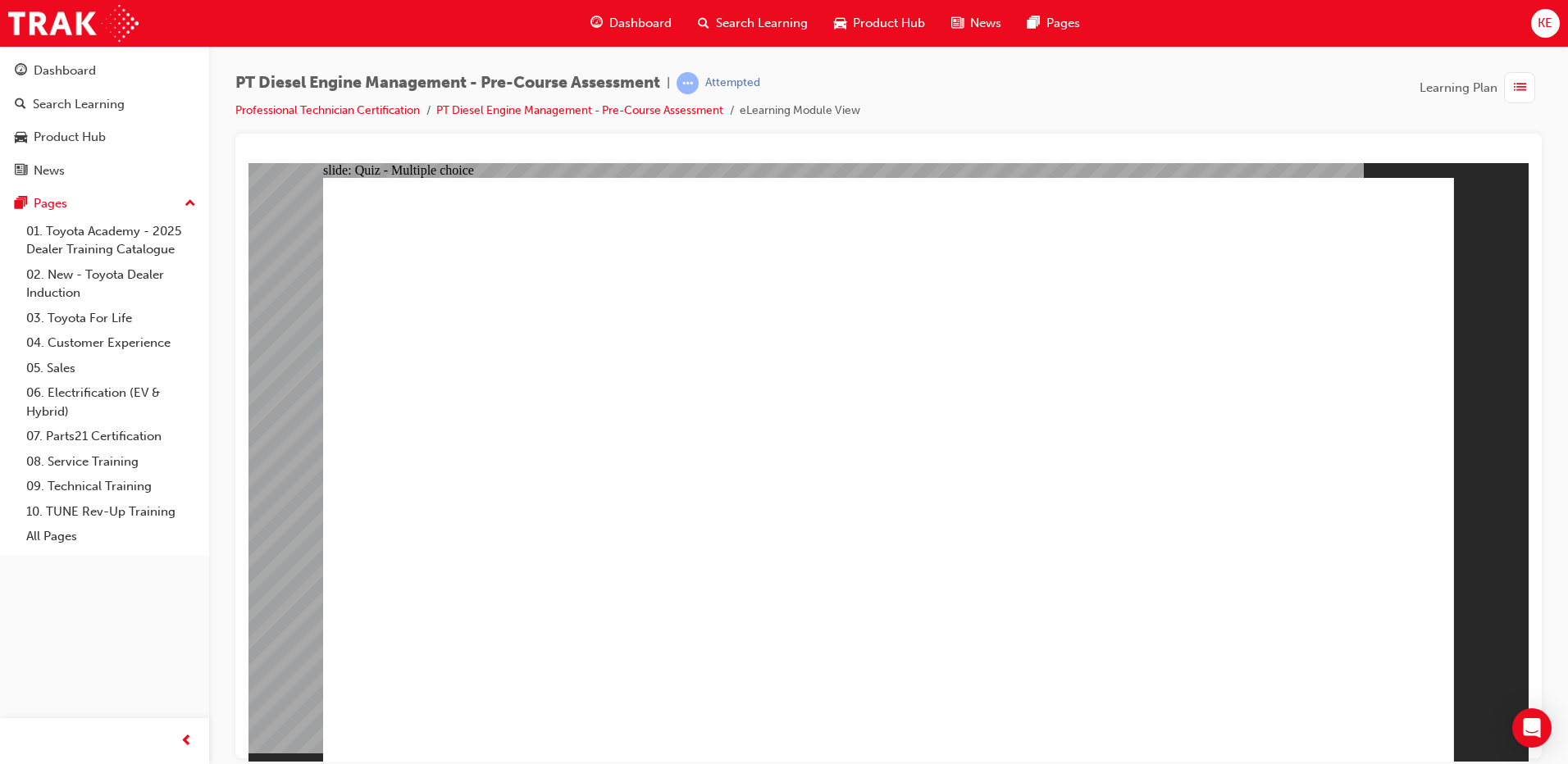
radio input "true"
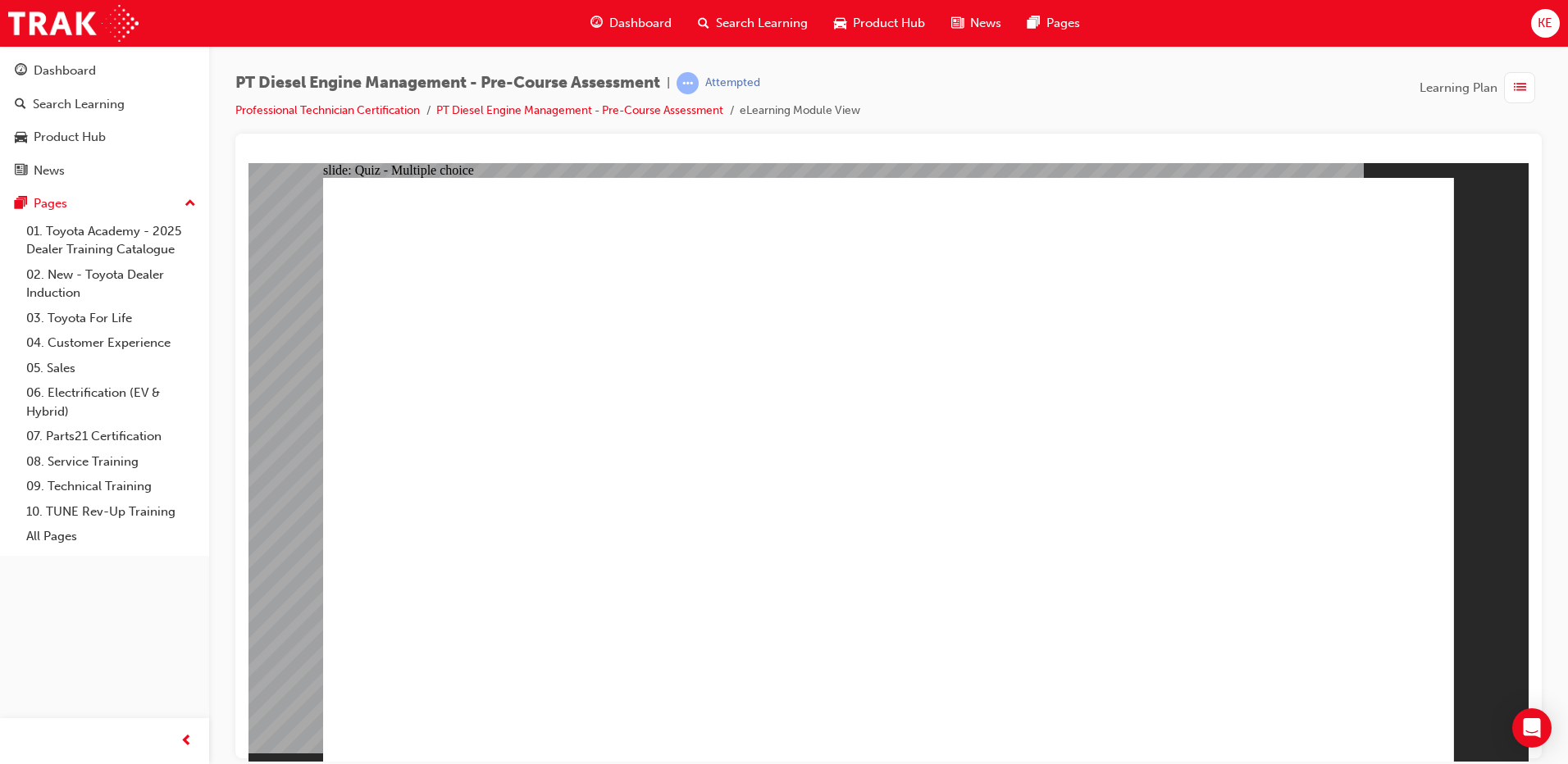
radio input "true"
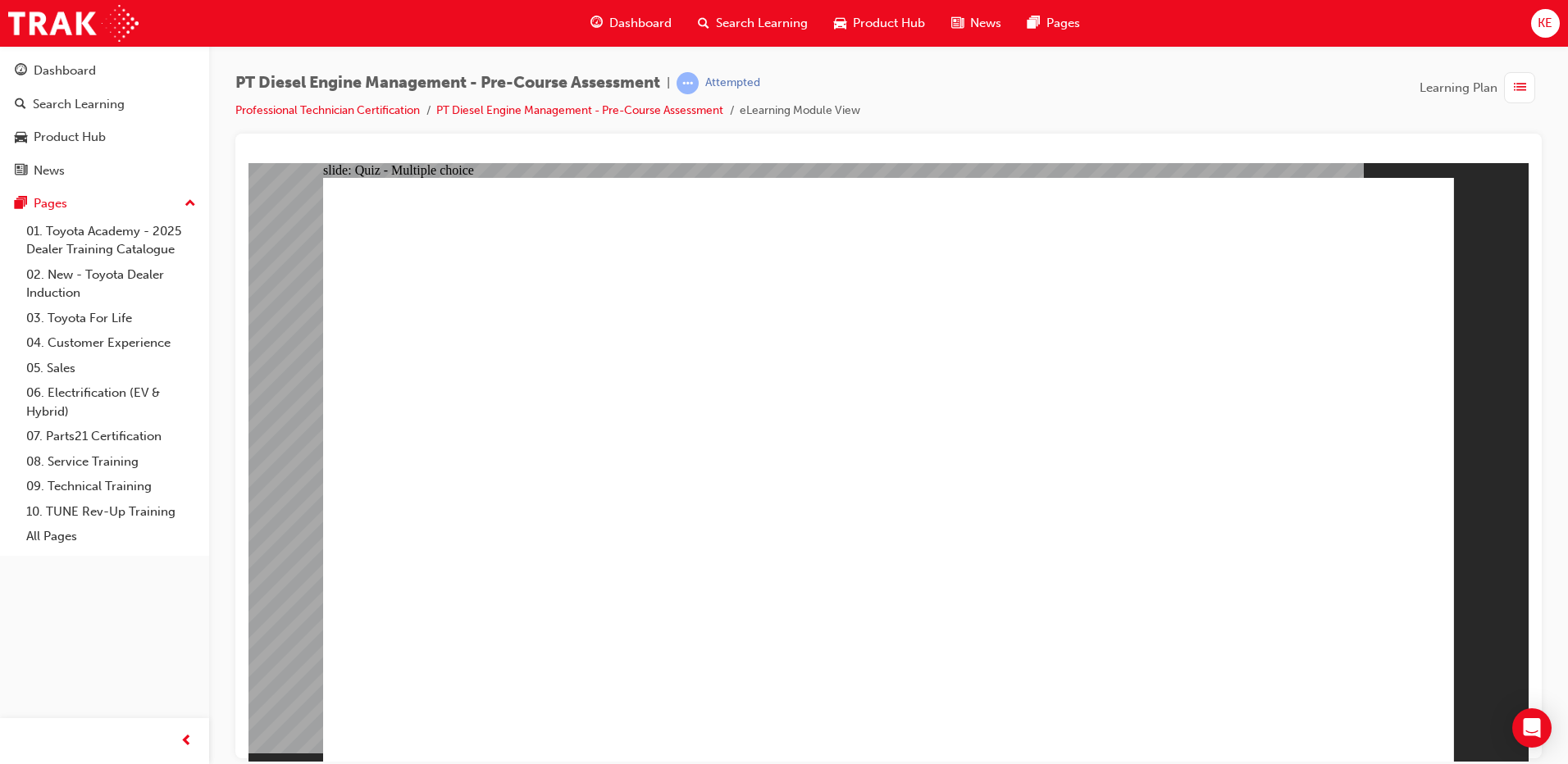
radio input "true"
drag, startPoint x: 955, startPoint y: 575, endPoint x: 1065, endPoint y: 564, distance: 110.5
radio input "true"
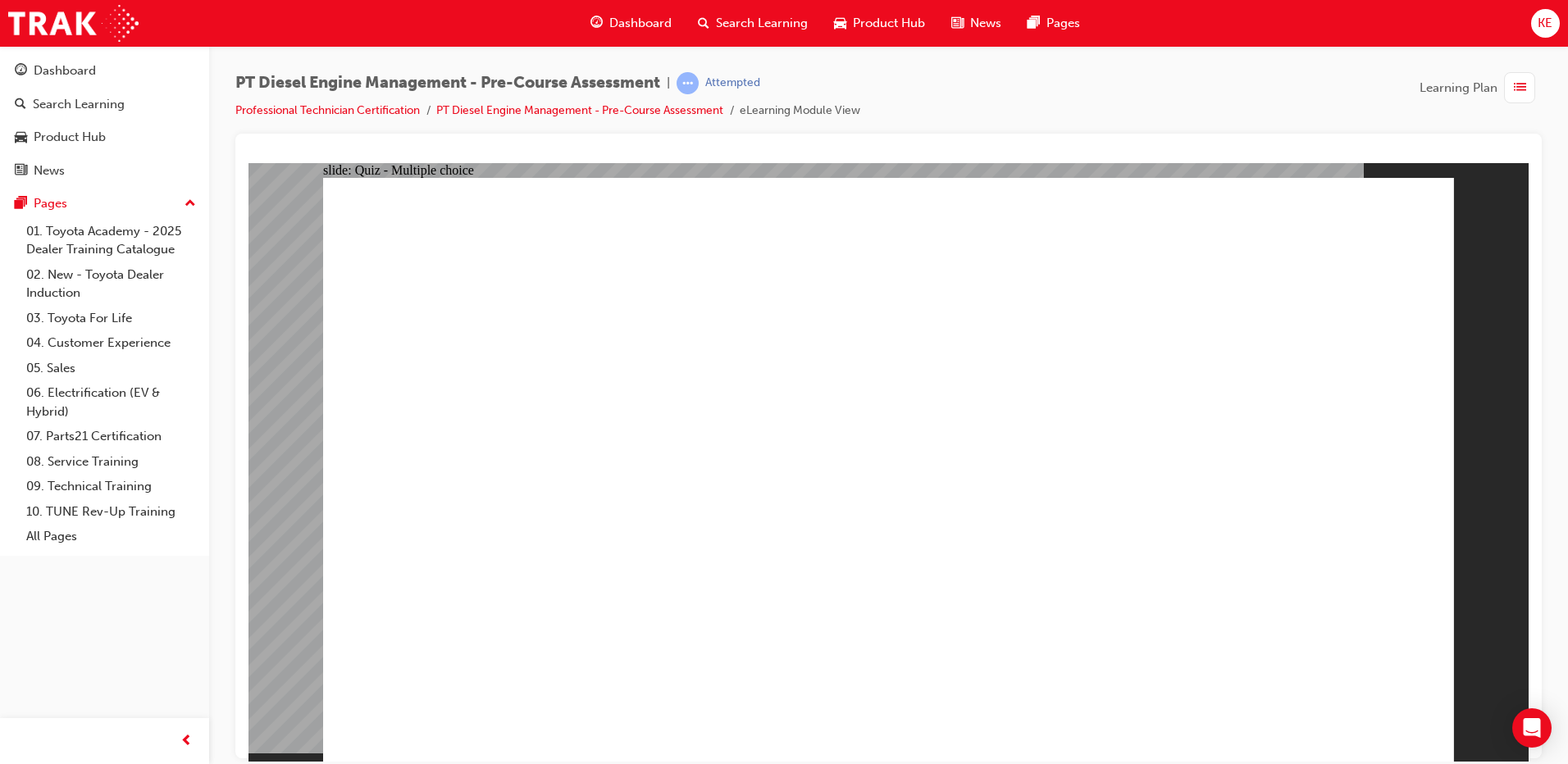
radio input "true"
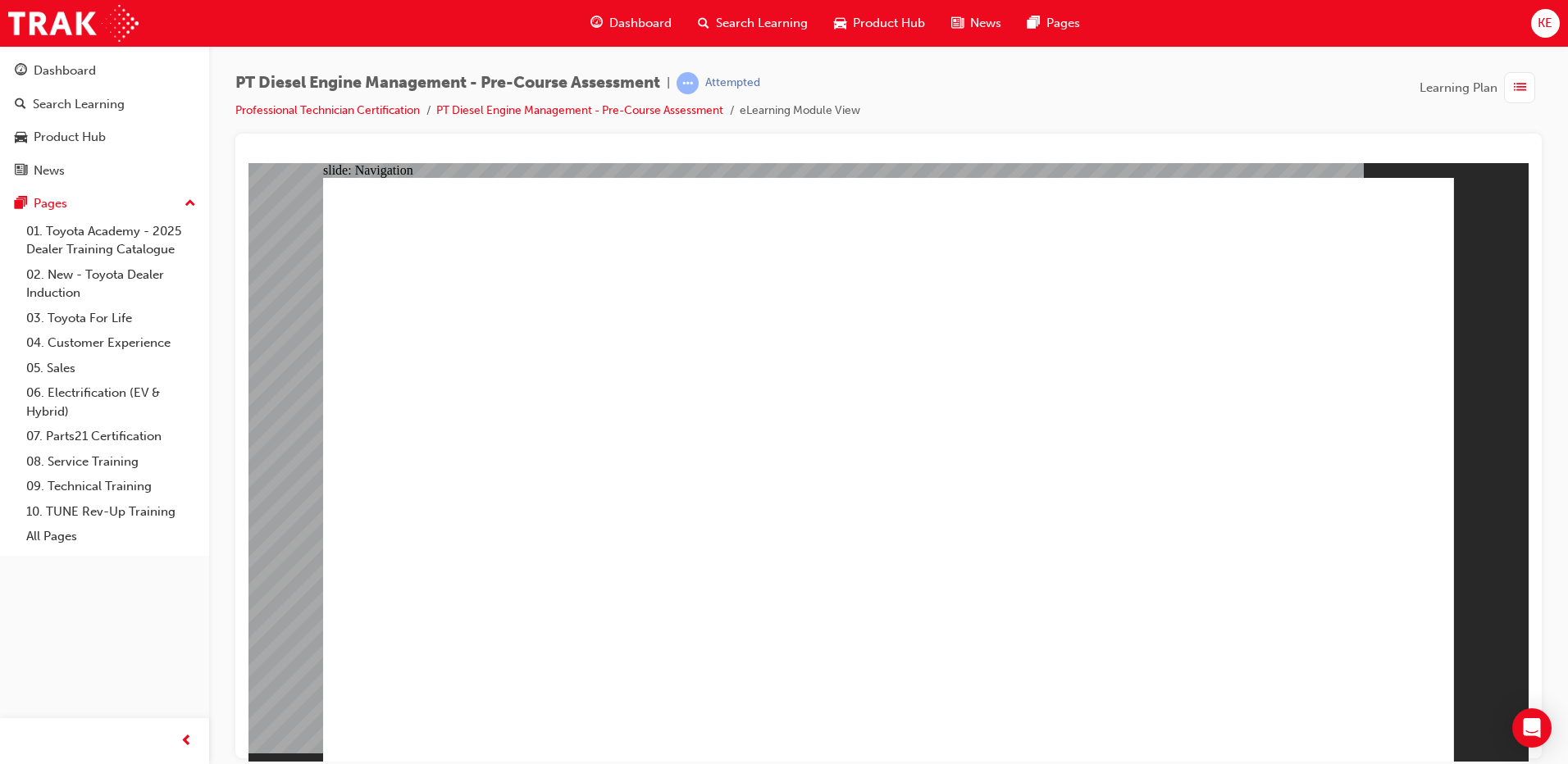
drag, startPoint x: 687, startPoint y: 550, endPoint x: 687, endPoint y: 663, distance: 113.0
radio input "true"
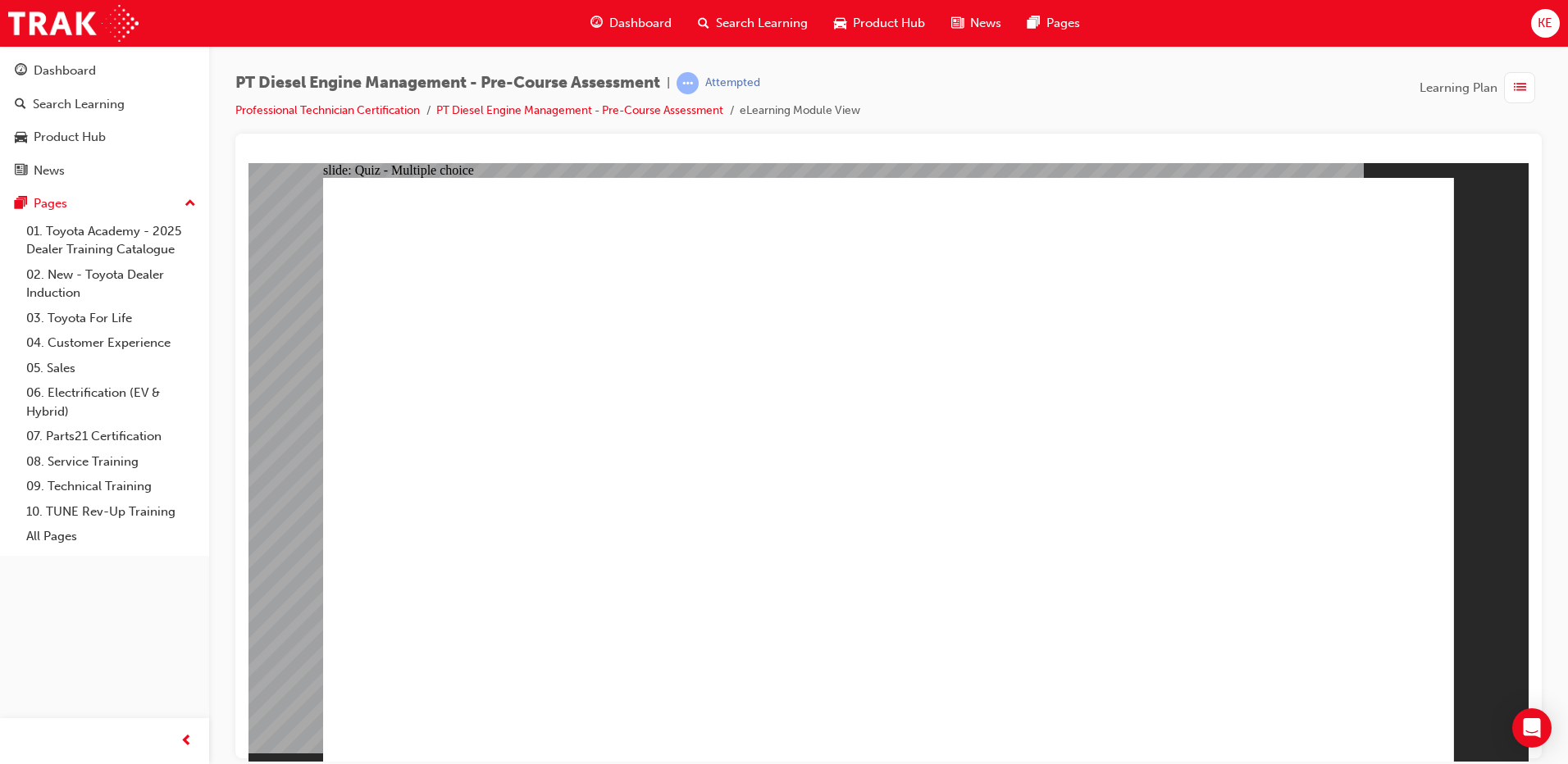
radio input "true"
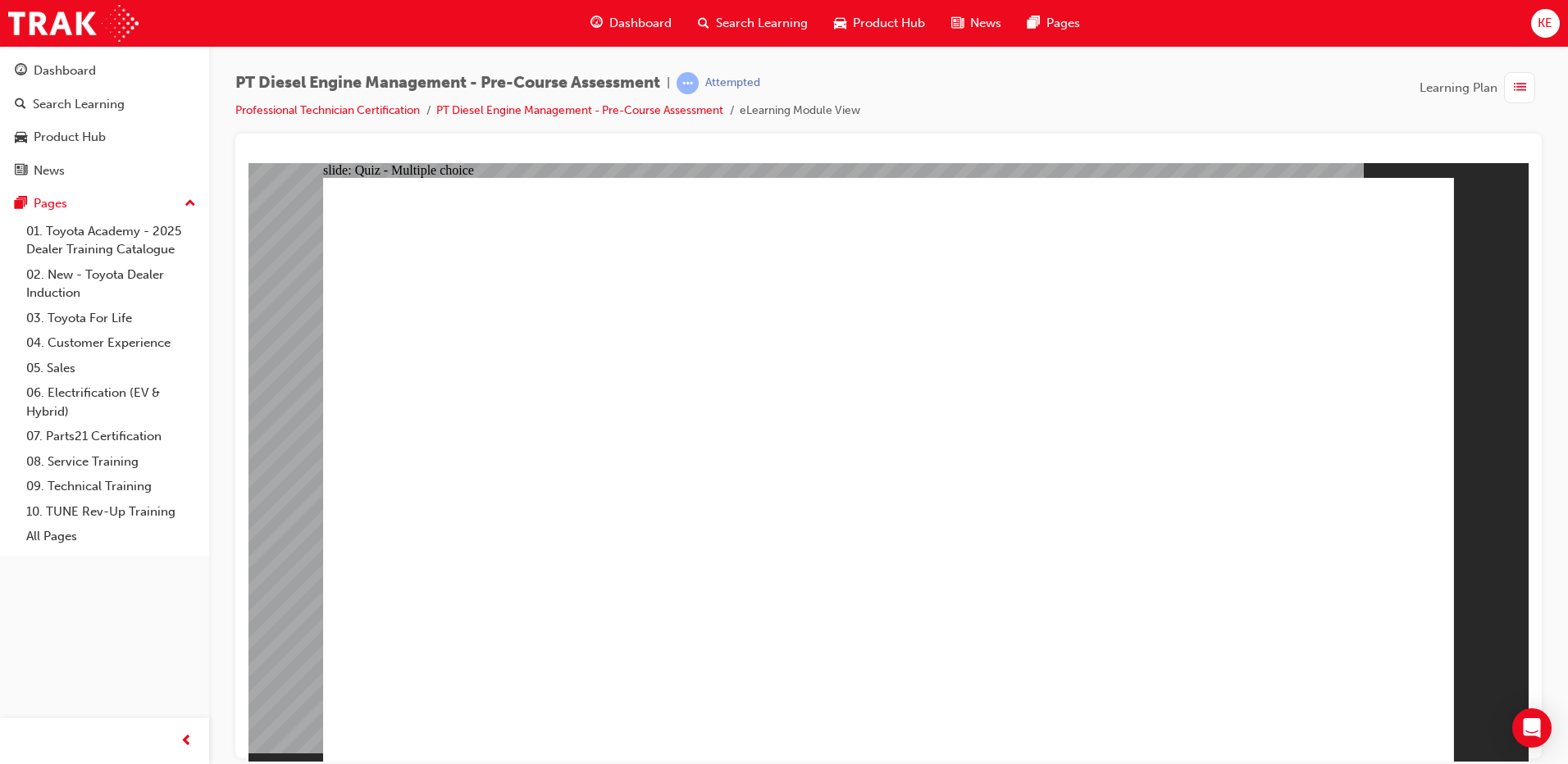
radio input "true"
radio input "false"
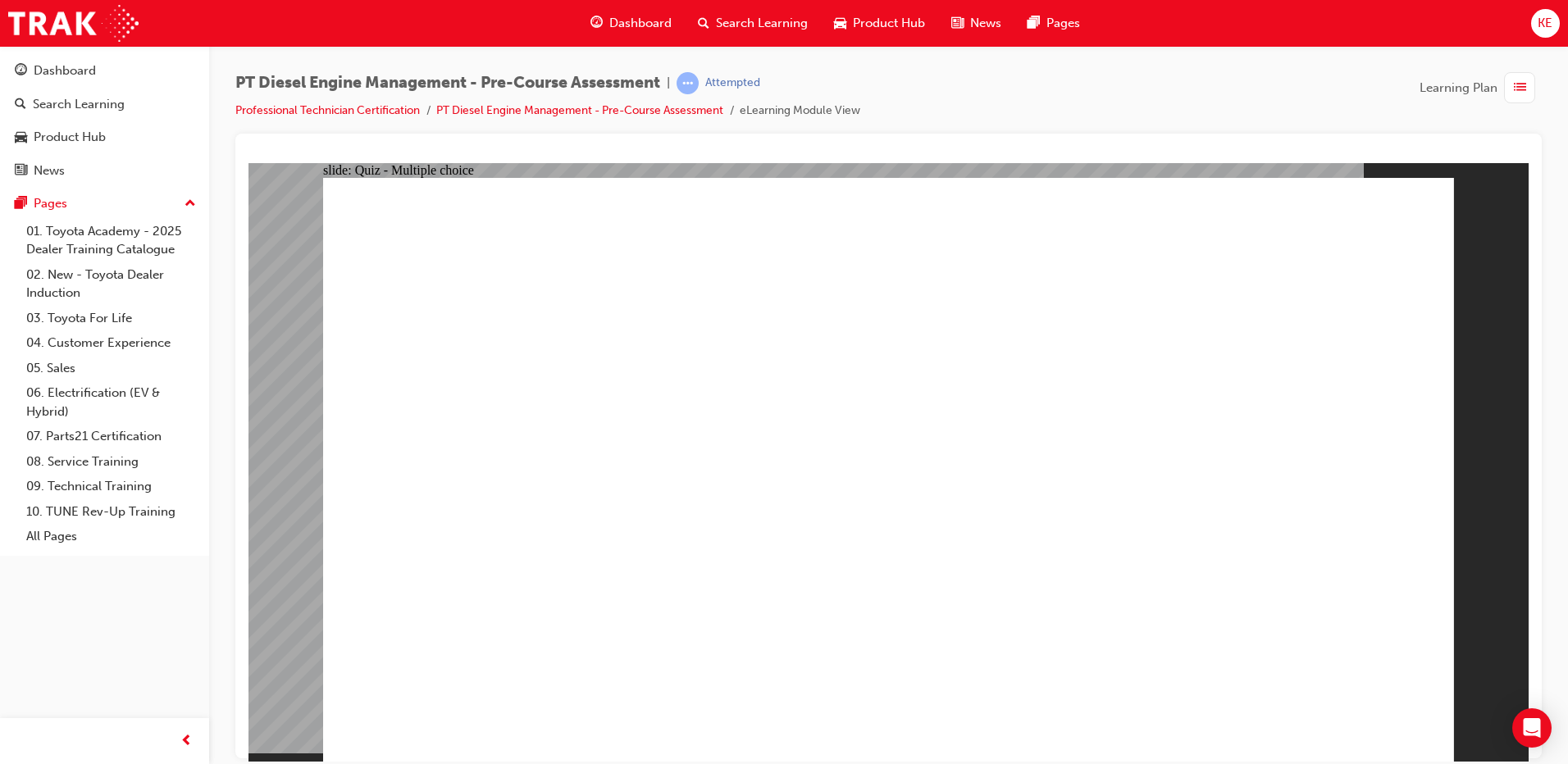
radio input "true"
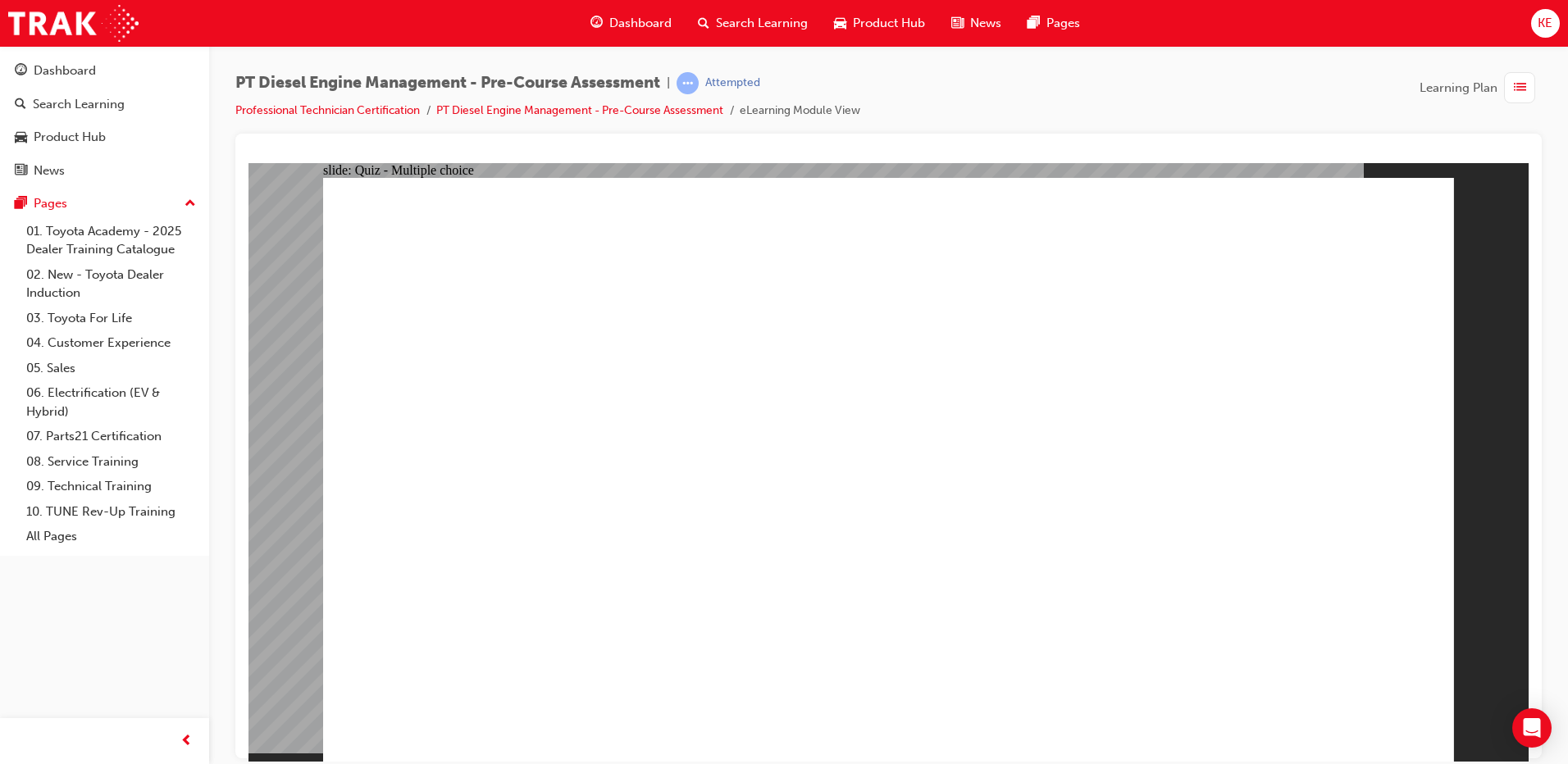
radio input "true"
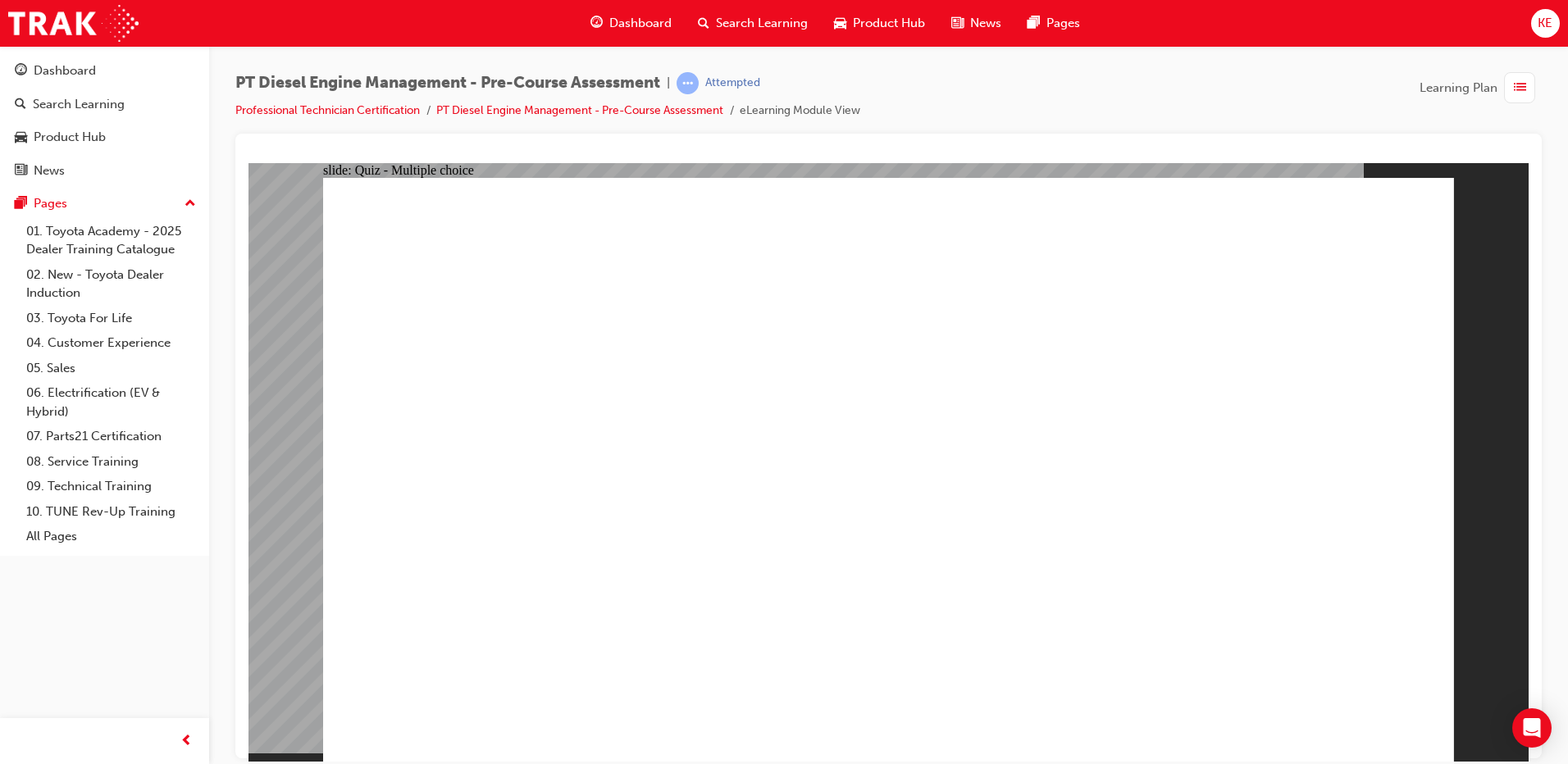
radio input "true"
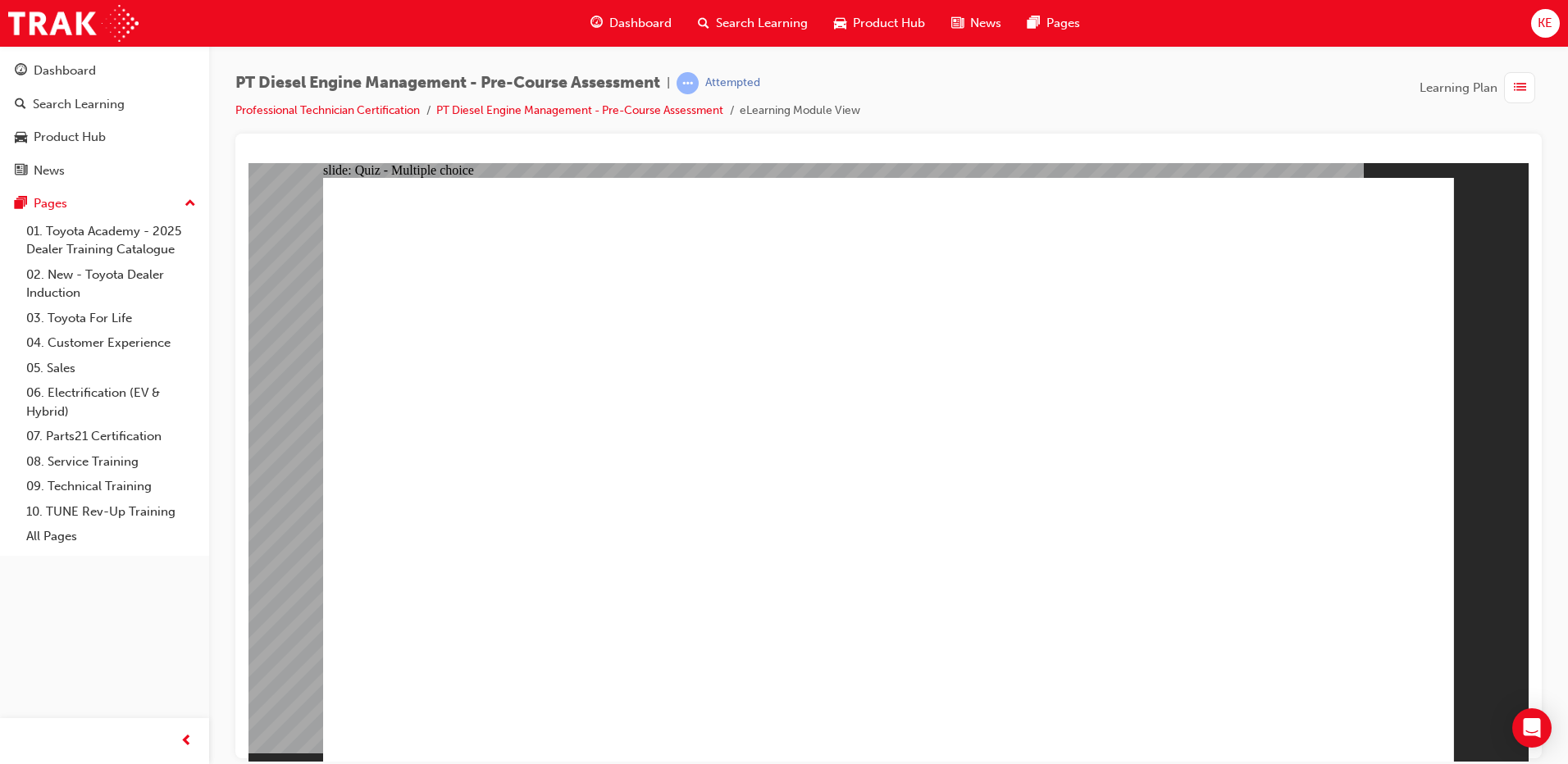
radio input "true"
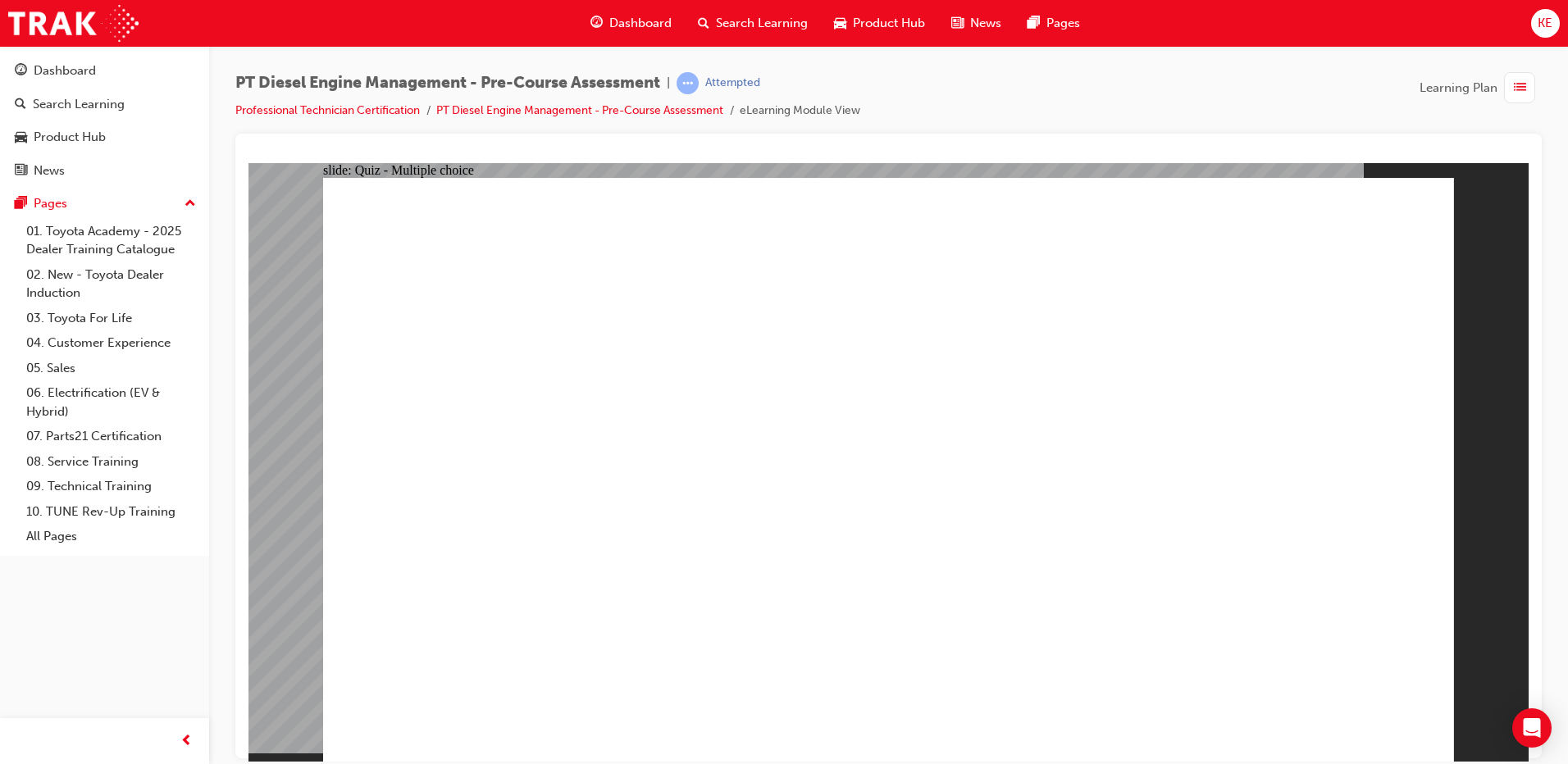
radio input "true"
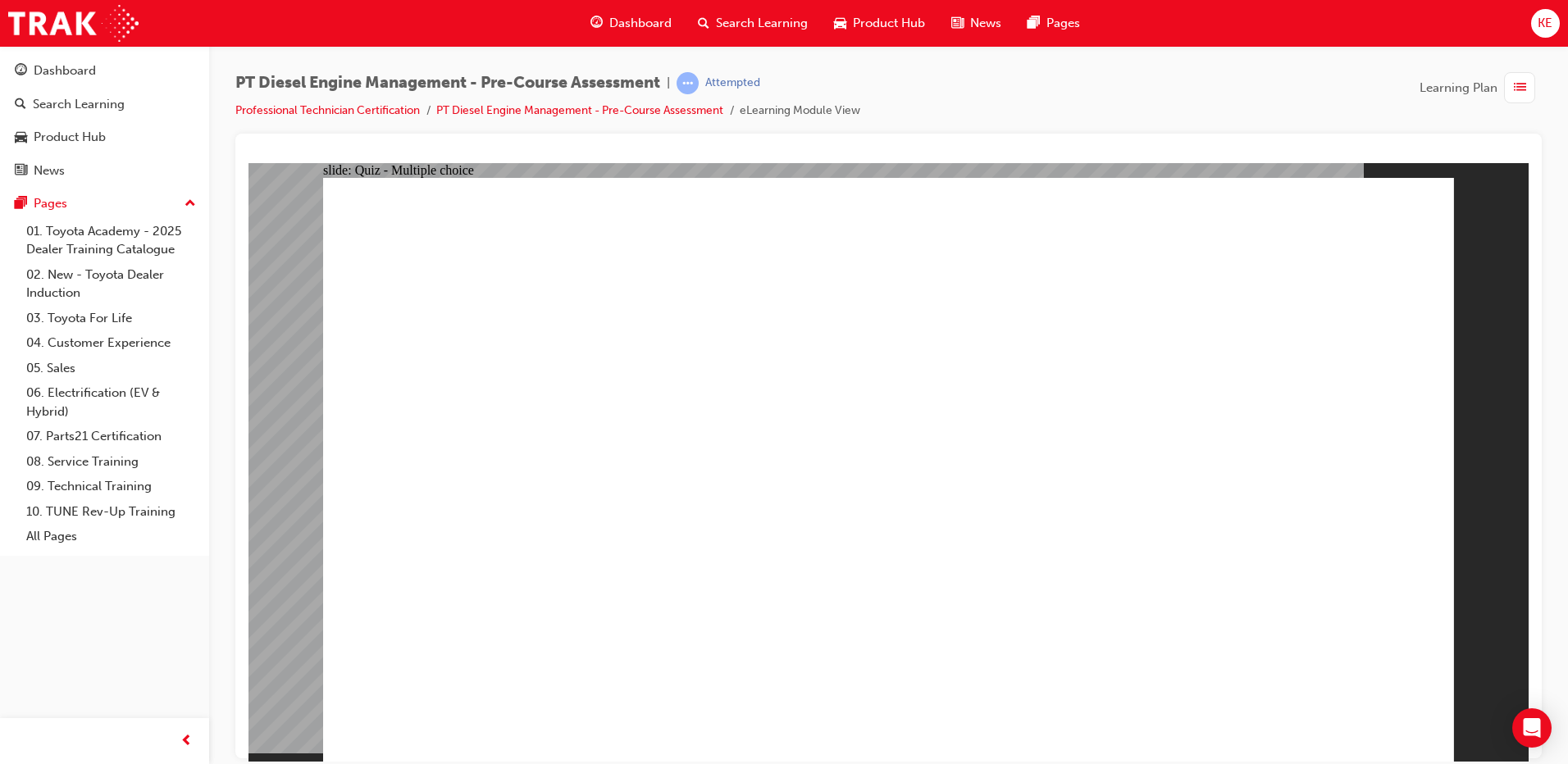
radio input "true"
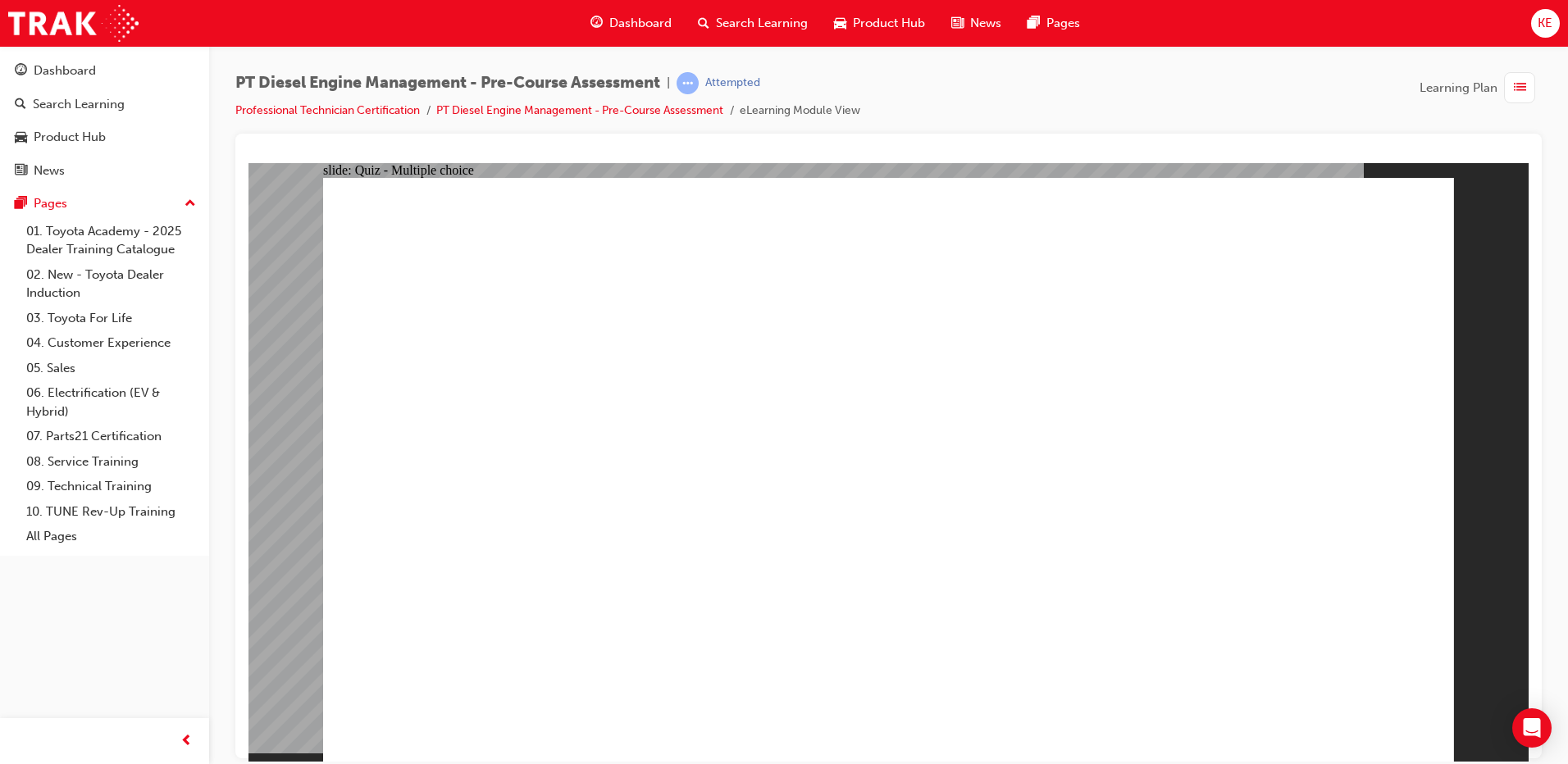
radio input "true"
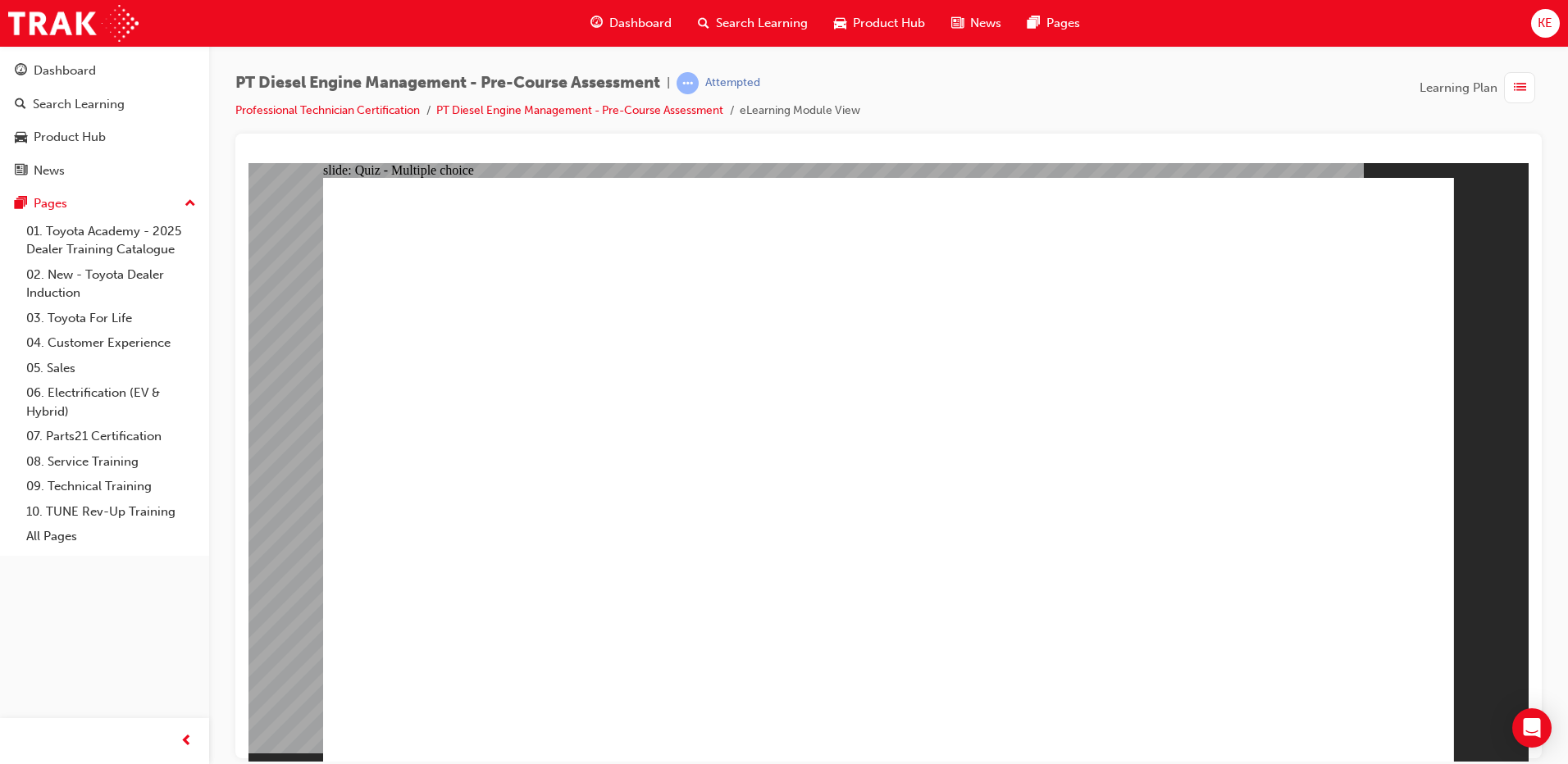
radio input "true"
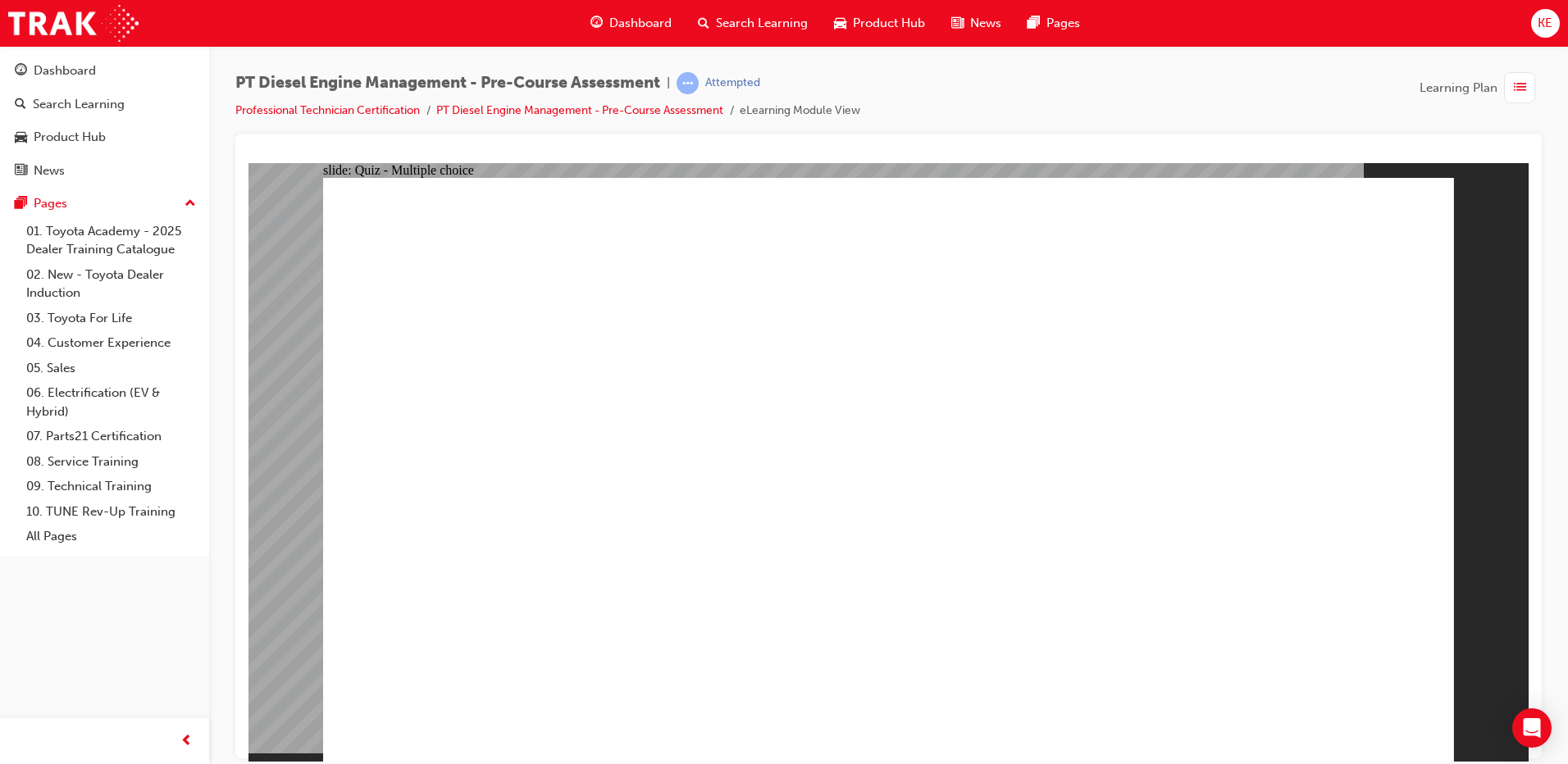
radio input "true"
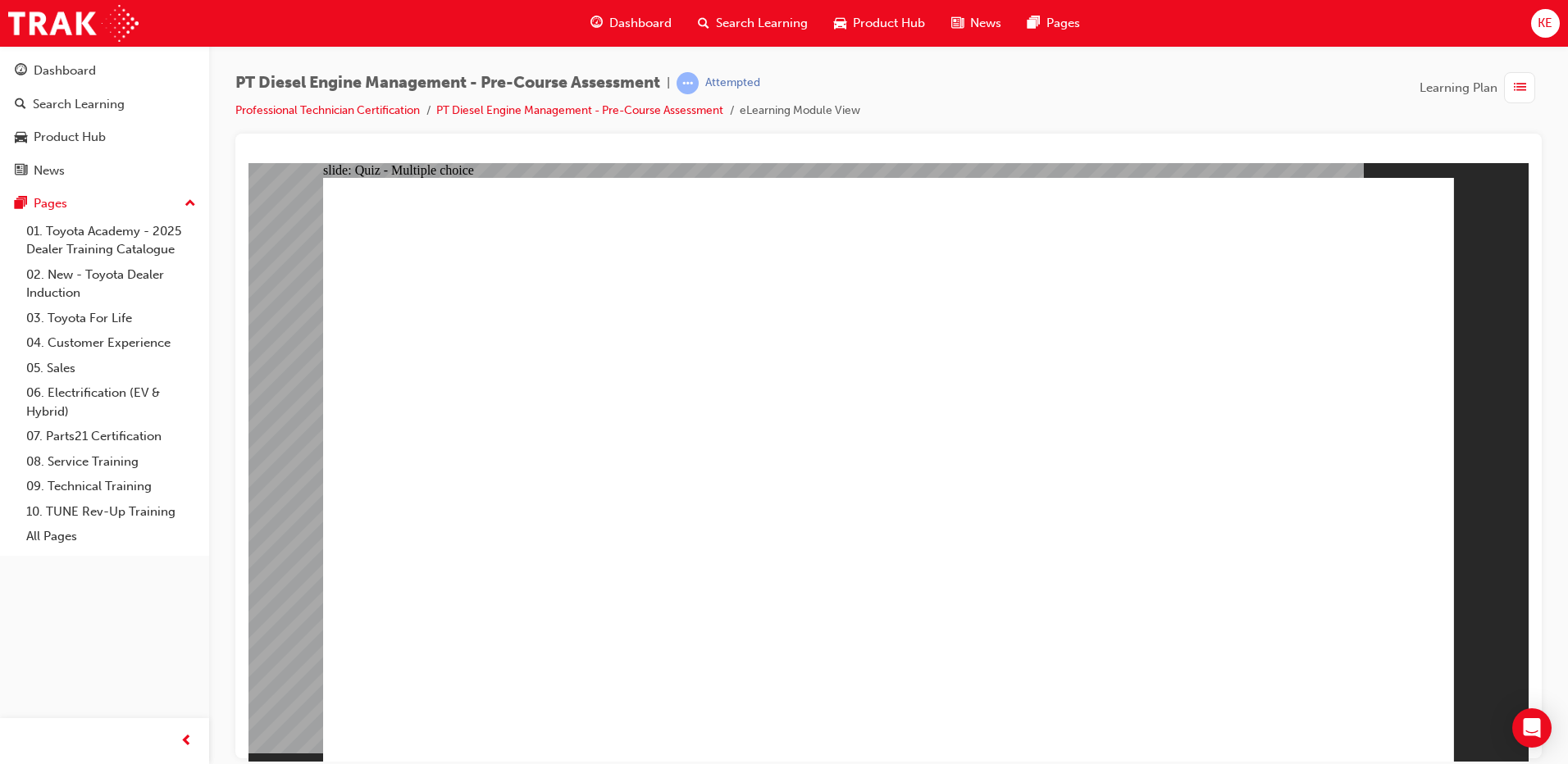
radio input "true"
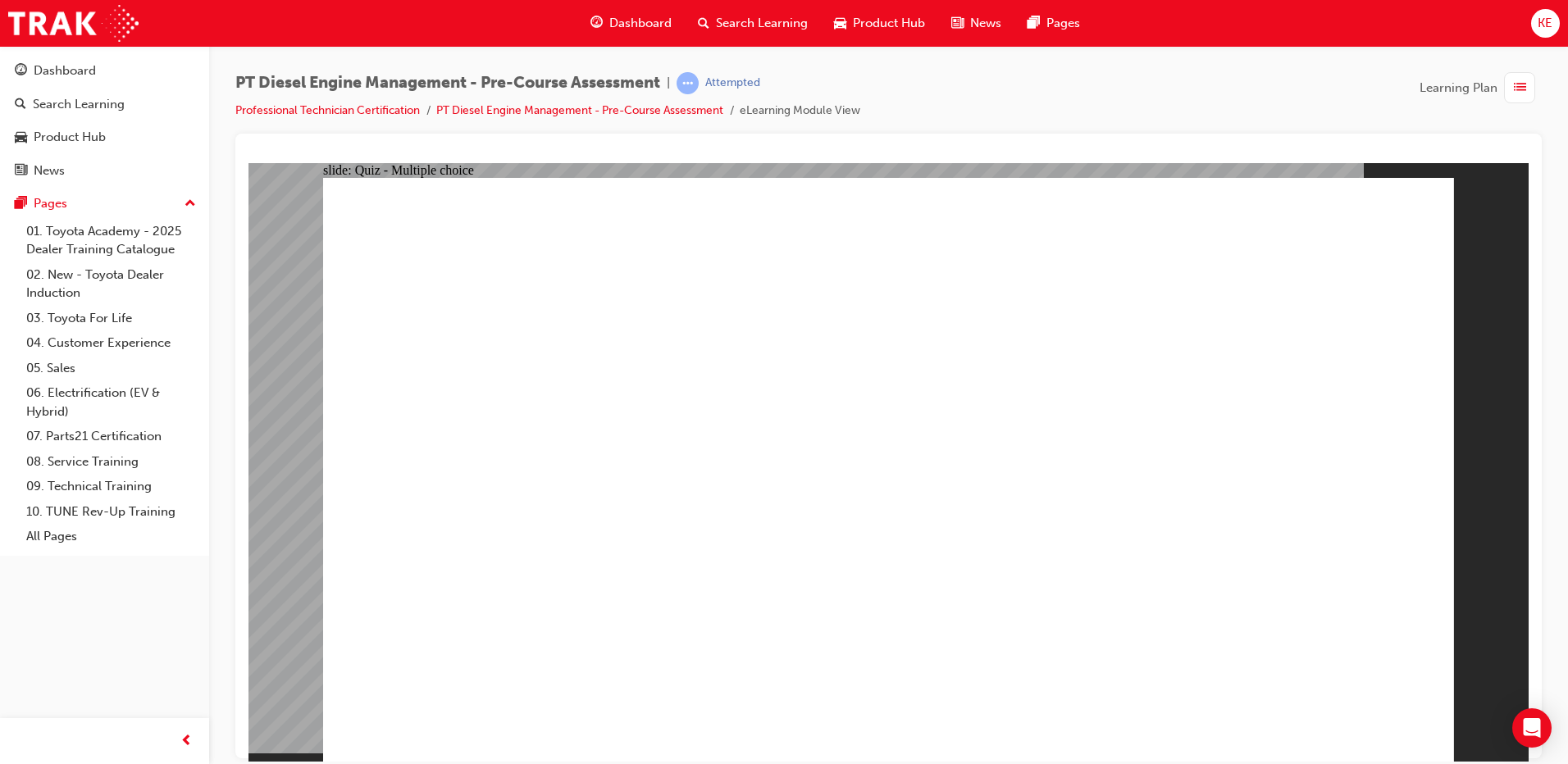
radio input "false"
radio input "true"
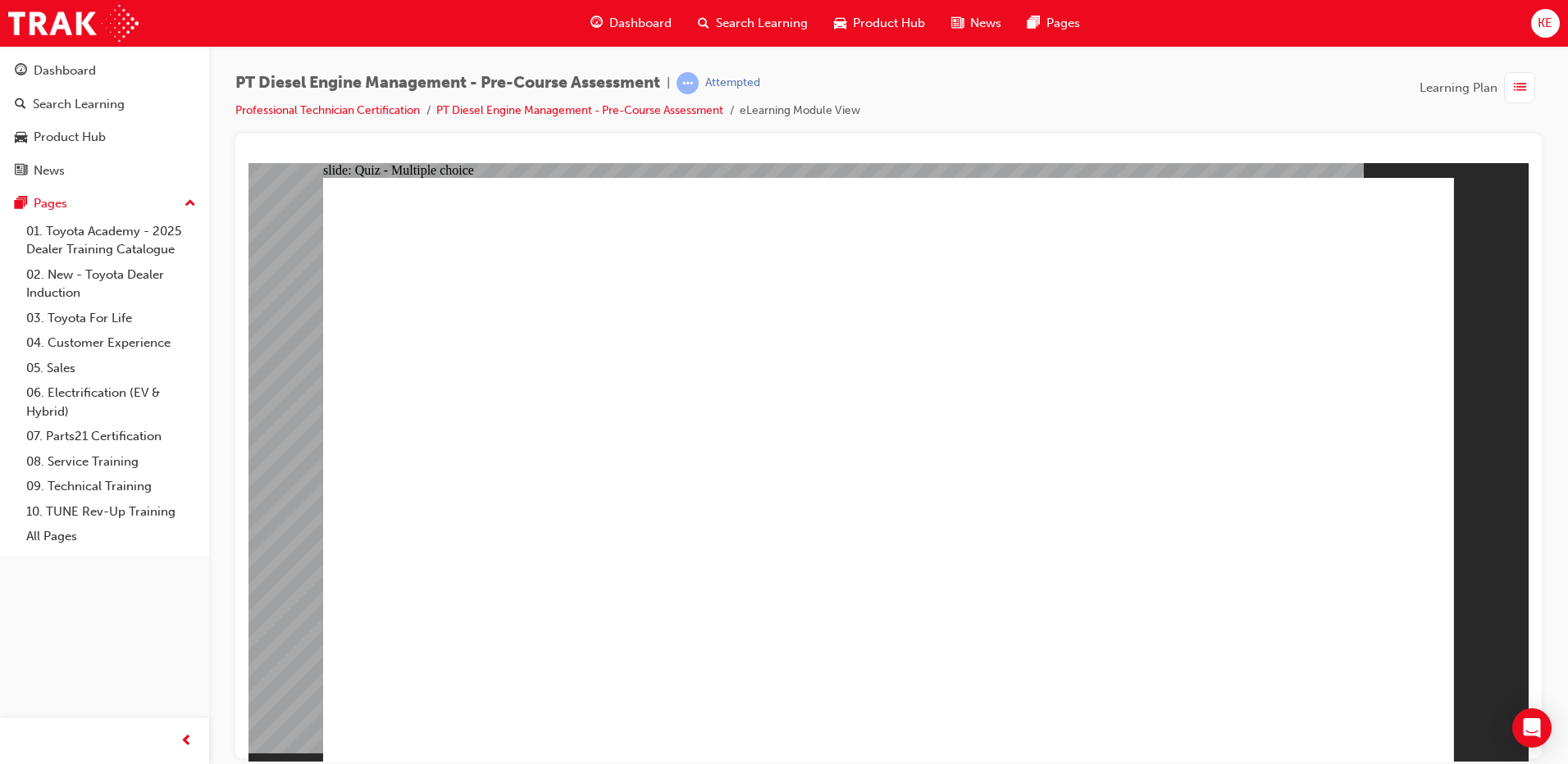
radio input "true"
drag, startPoint x: 743, startPoint y: 276, endPoint x: 1063, endPoint y: 303, distance: 321.1
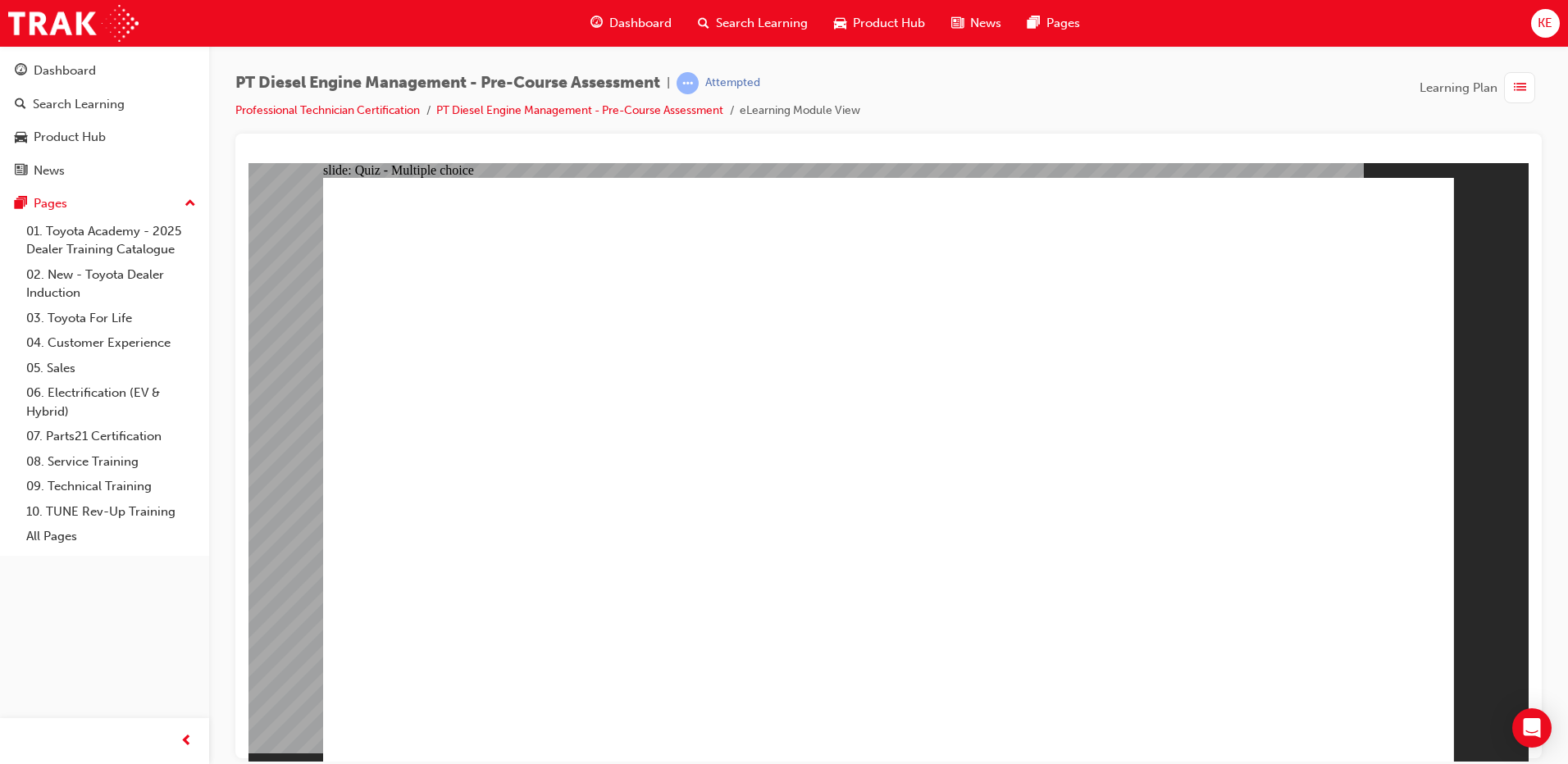
radio input "true"
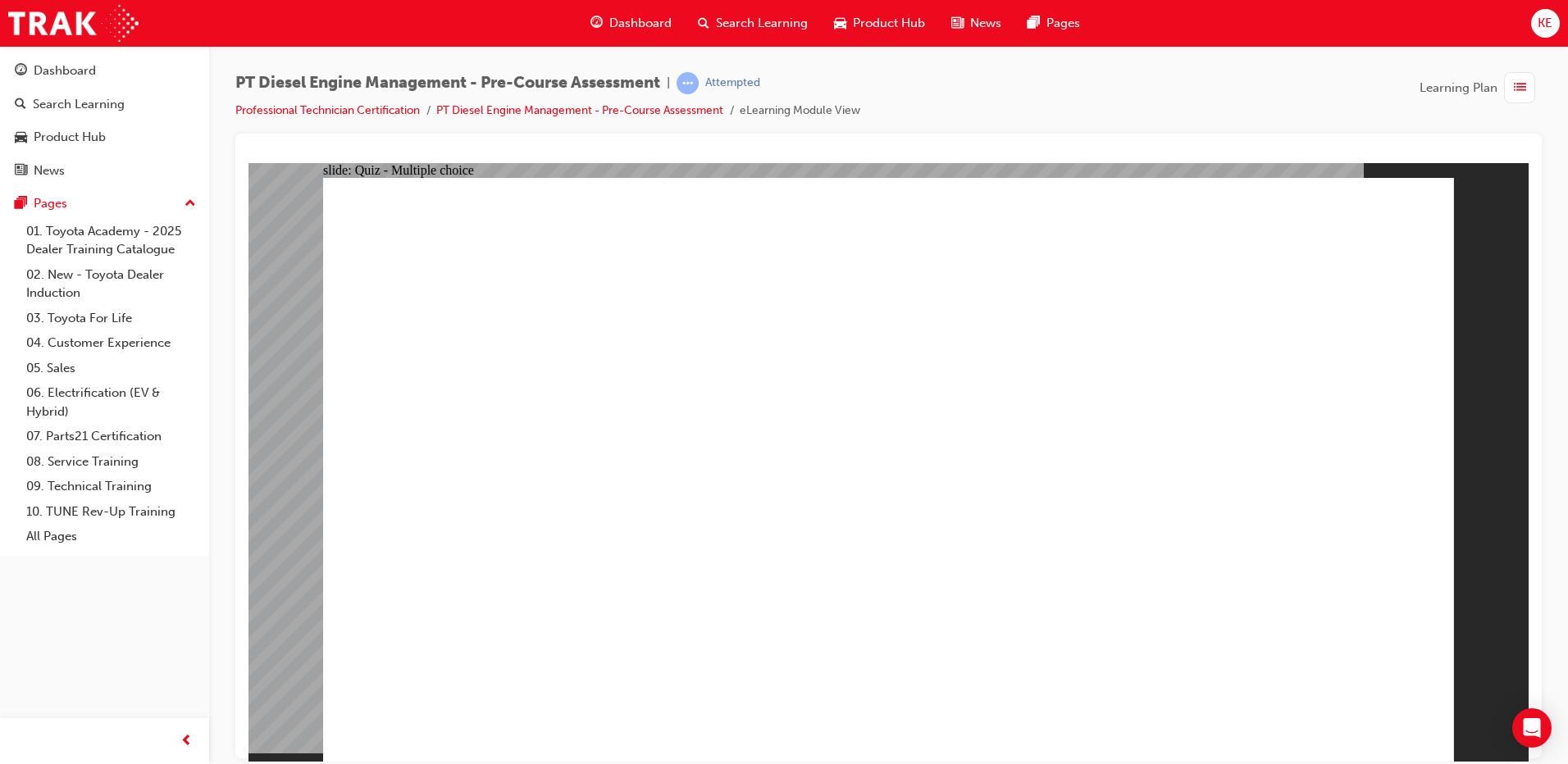
radio input "true"
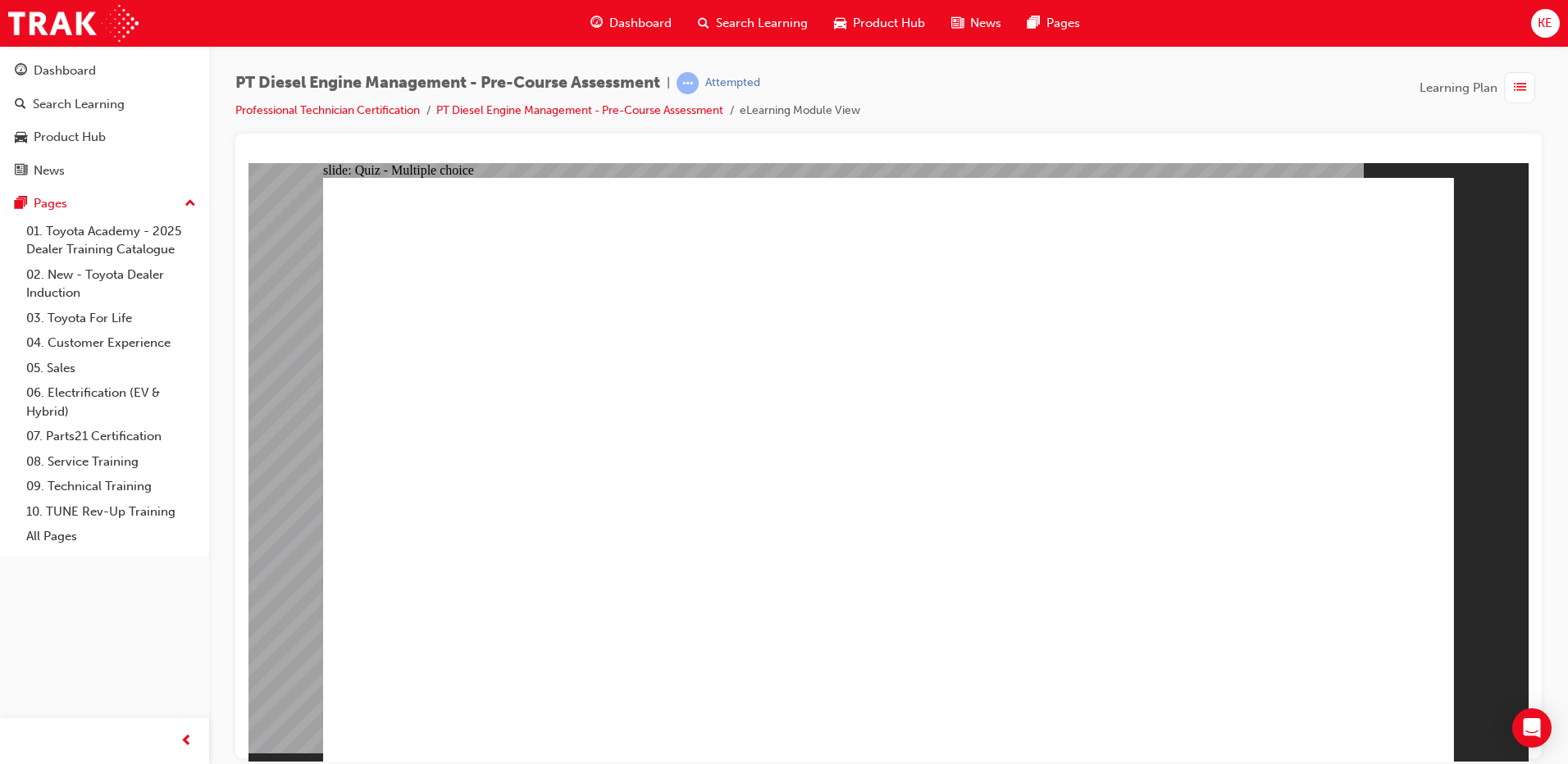
radio input "true"
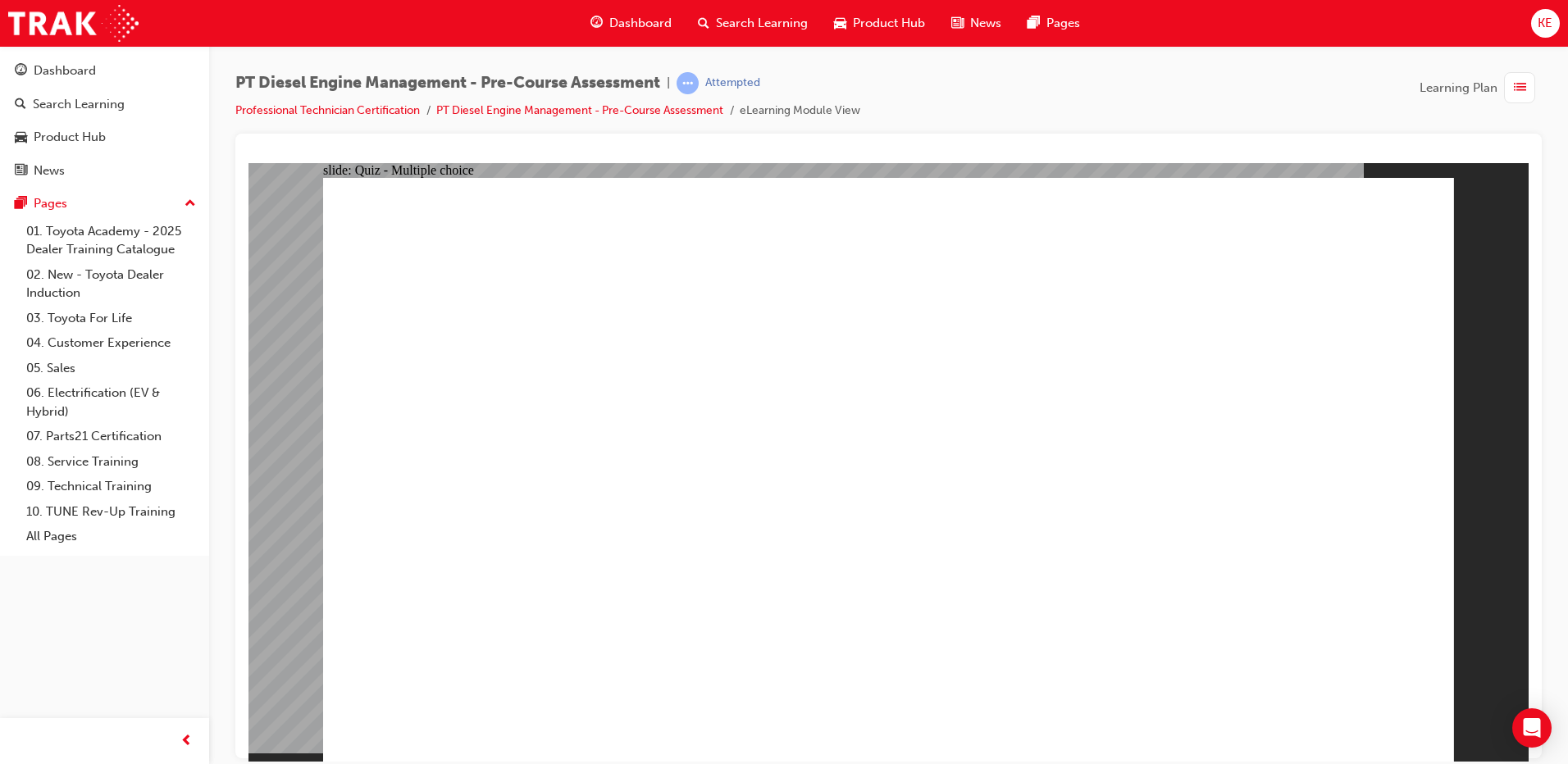
radio input "true"
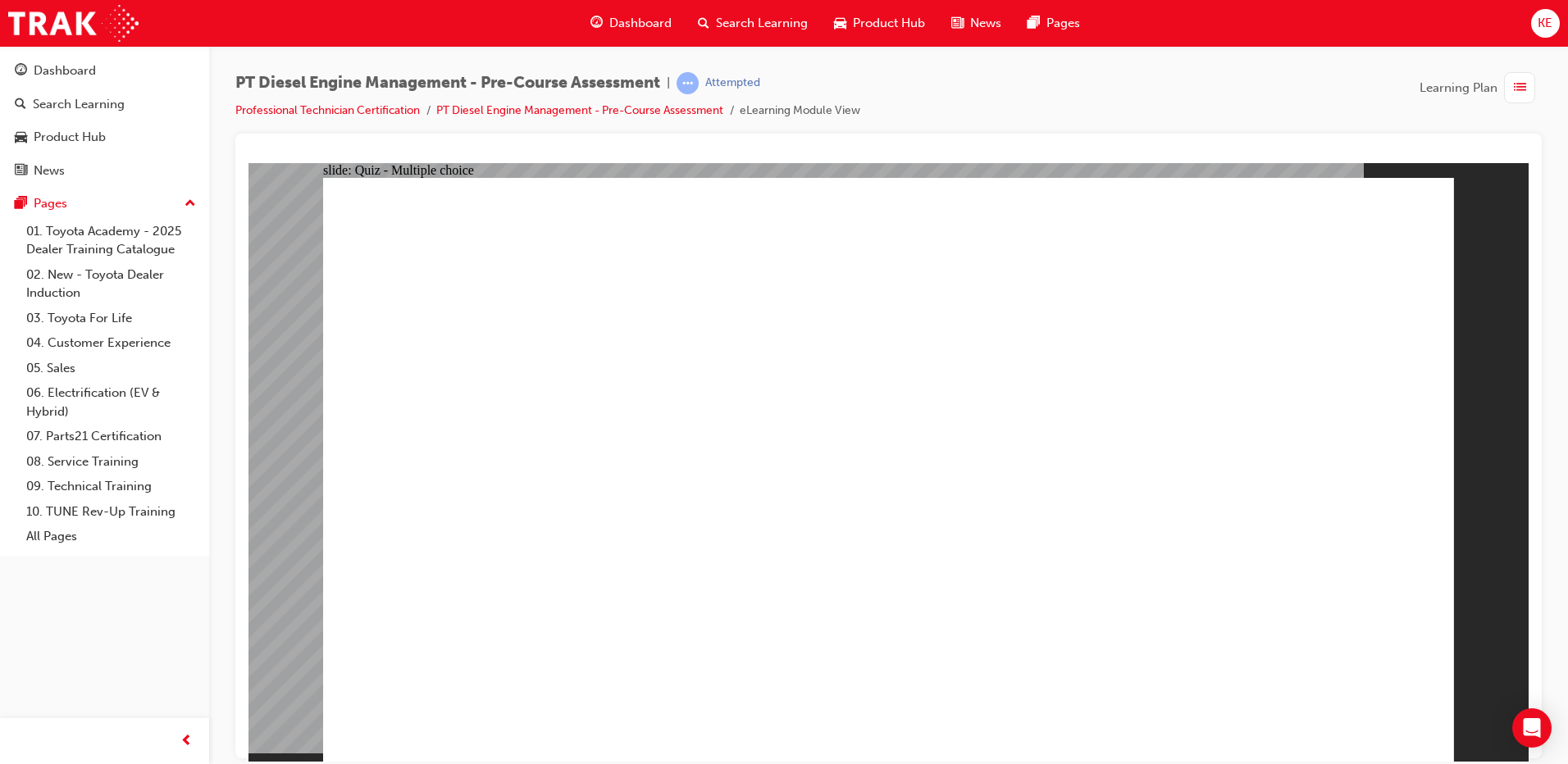
radio input "true"
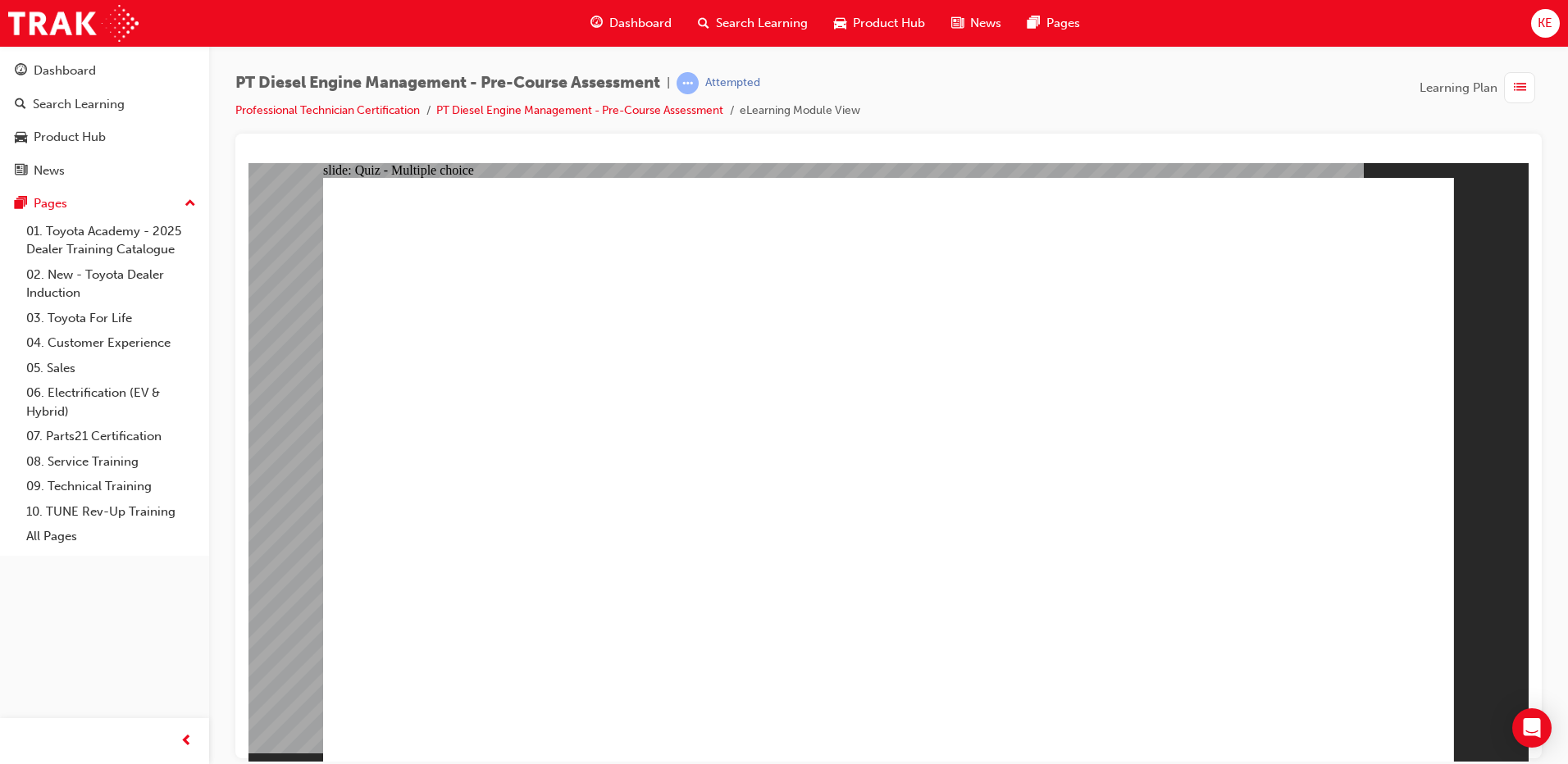
radio input "true"
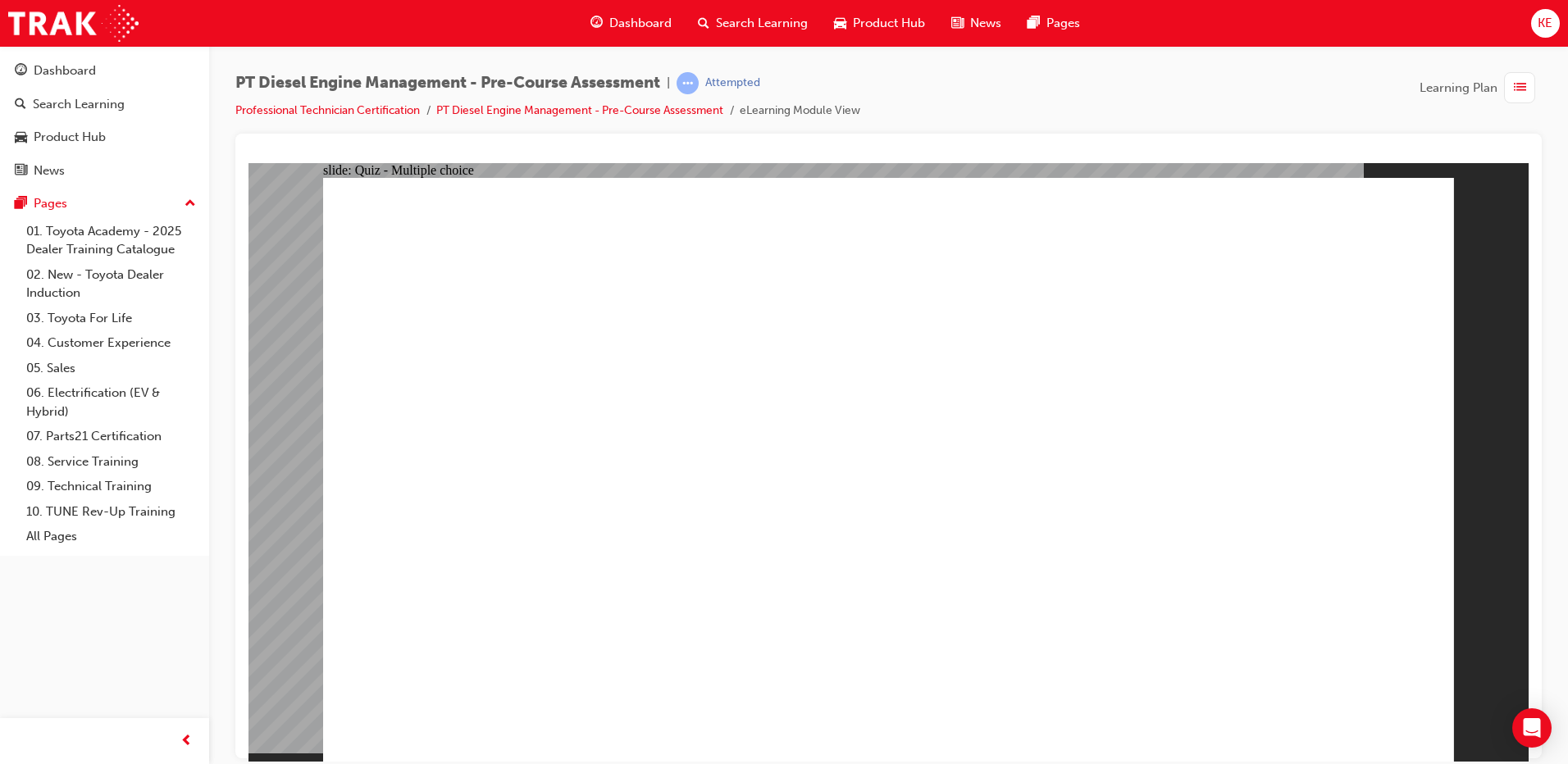
drag, startPoint x: 664, startPoint y: 284, endPoint x: 1566, endPoint y: 364, distance: 905.5
click at [1529, 364] on html "​Choose the correct answer then click Submit.​ slide: Quiz - Multiple choice Ov…" at bounding box center [889, 461] width 1281 height 598
radio input "true"
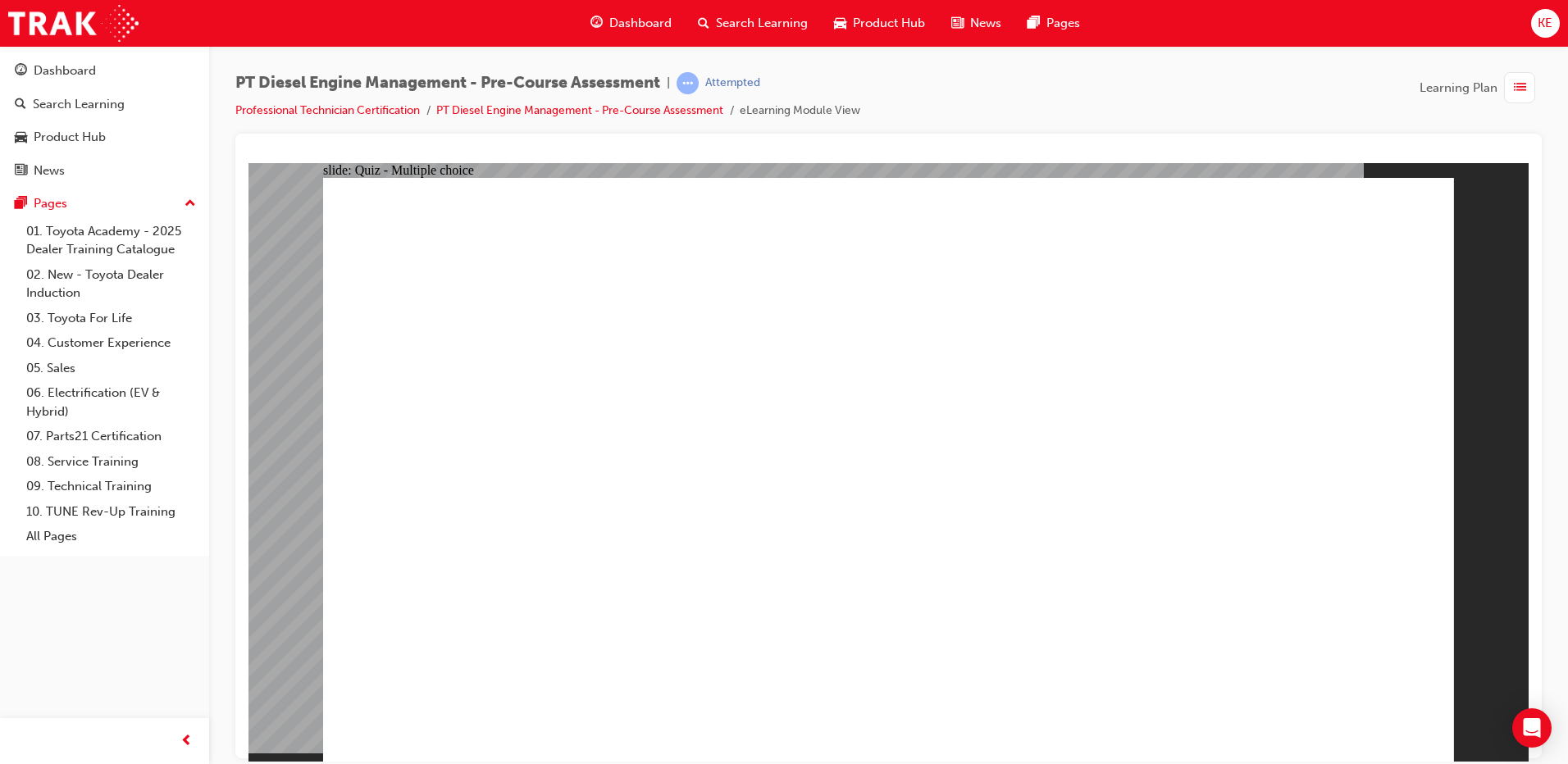
radio input "true"
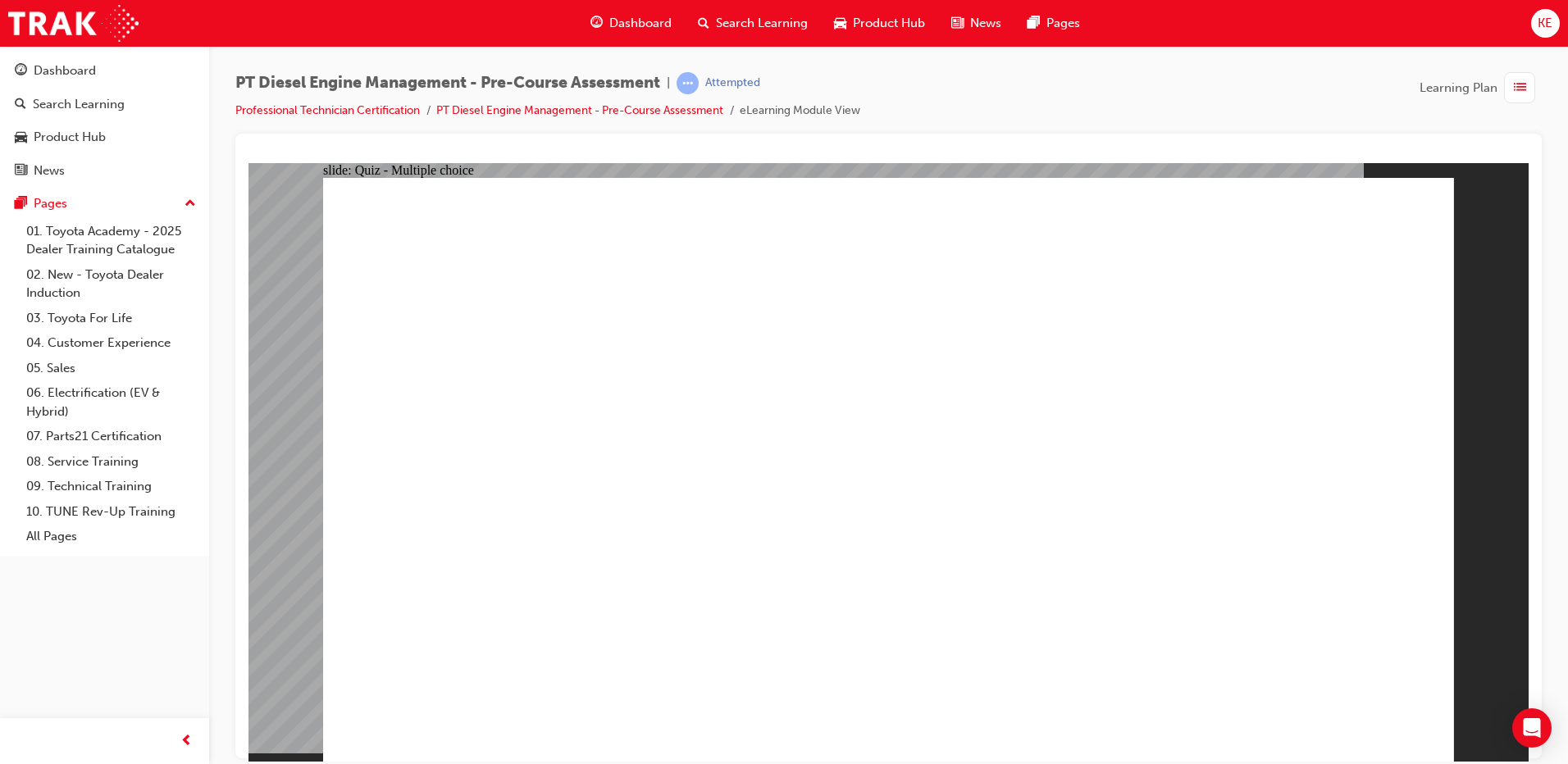
radio input "true"
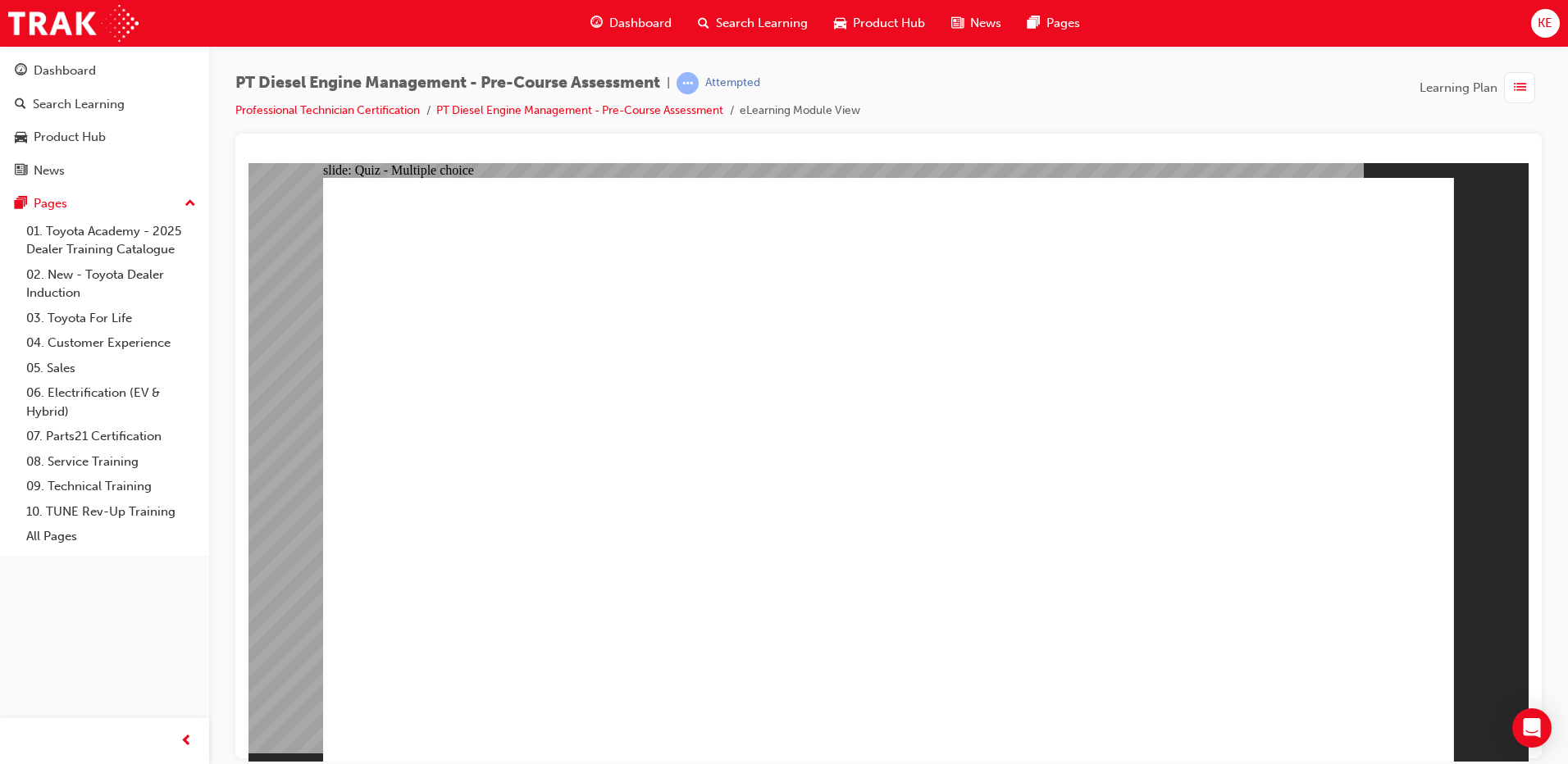
radio input "true"
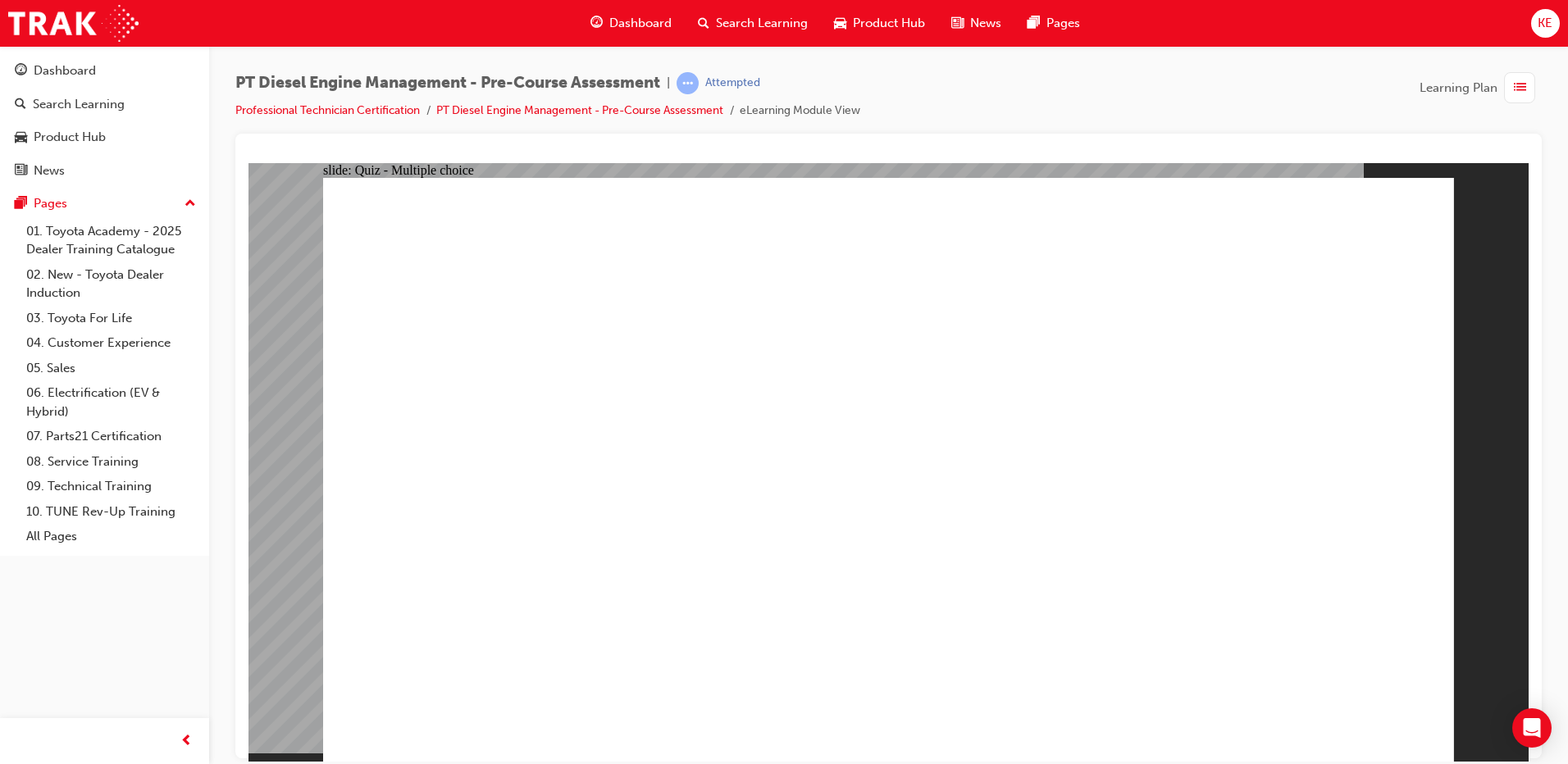
radio input "true"
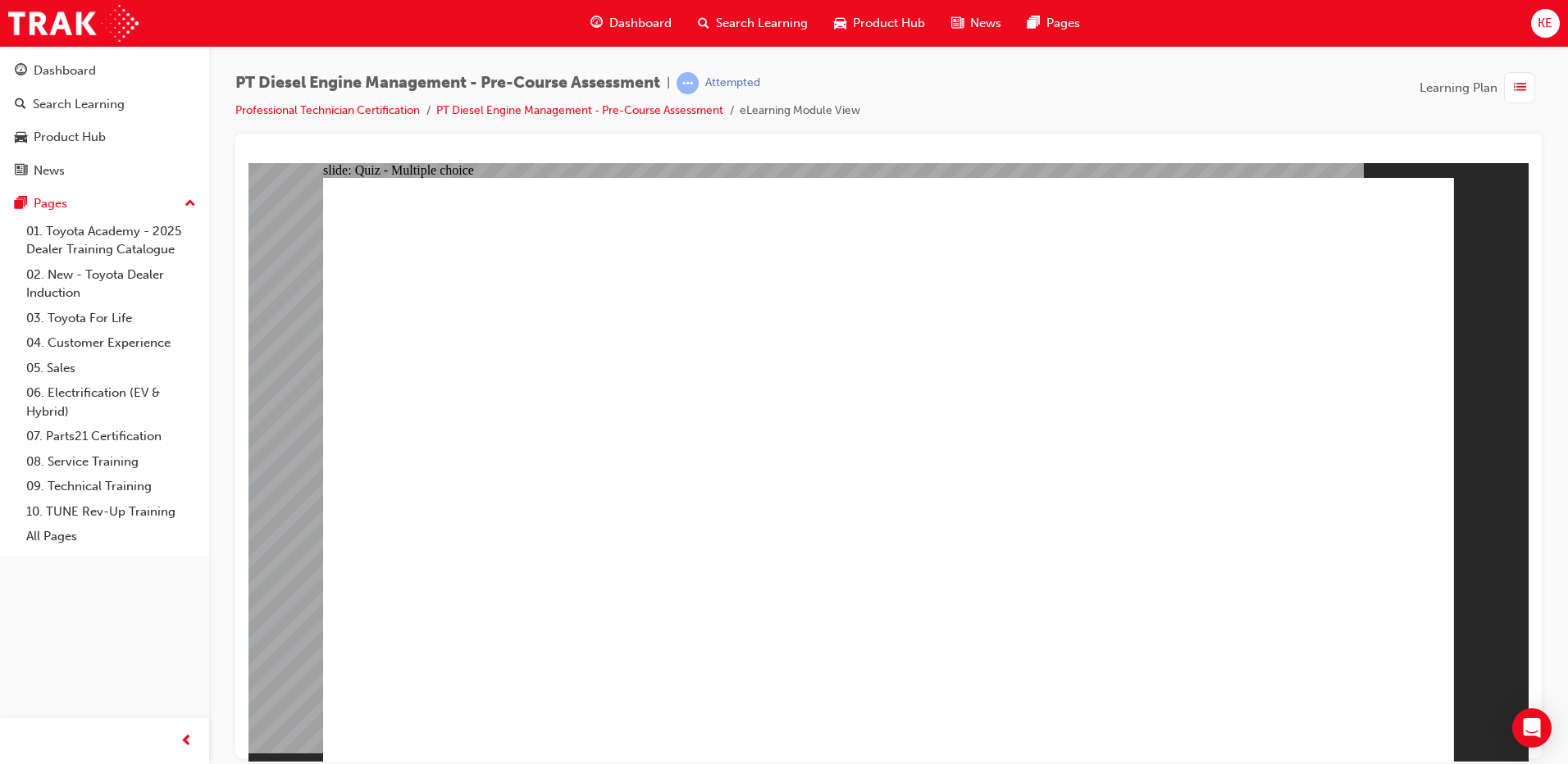
radio input "true"
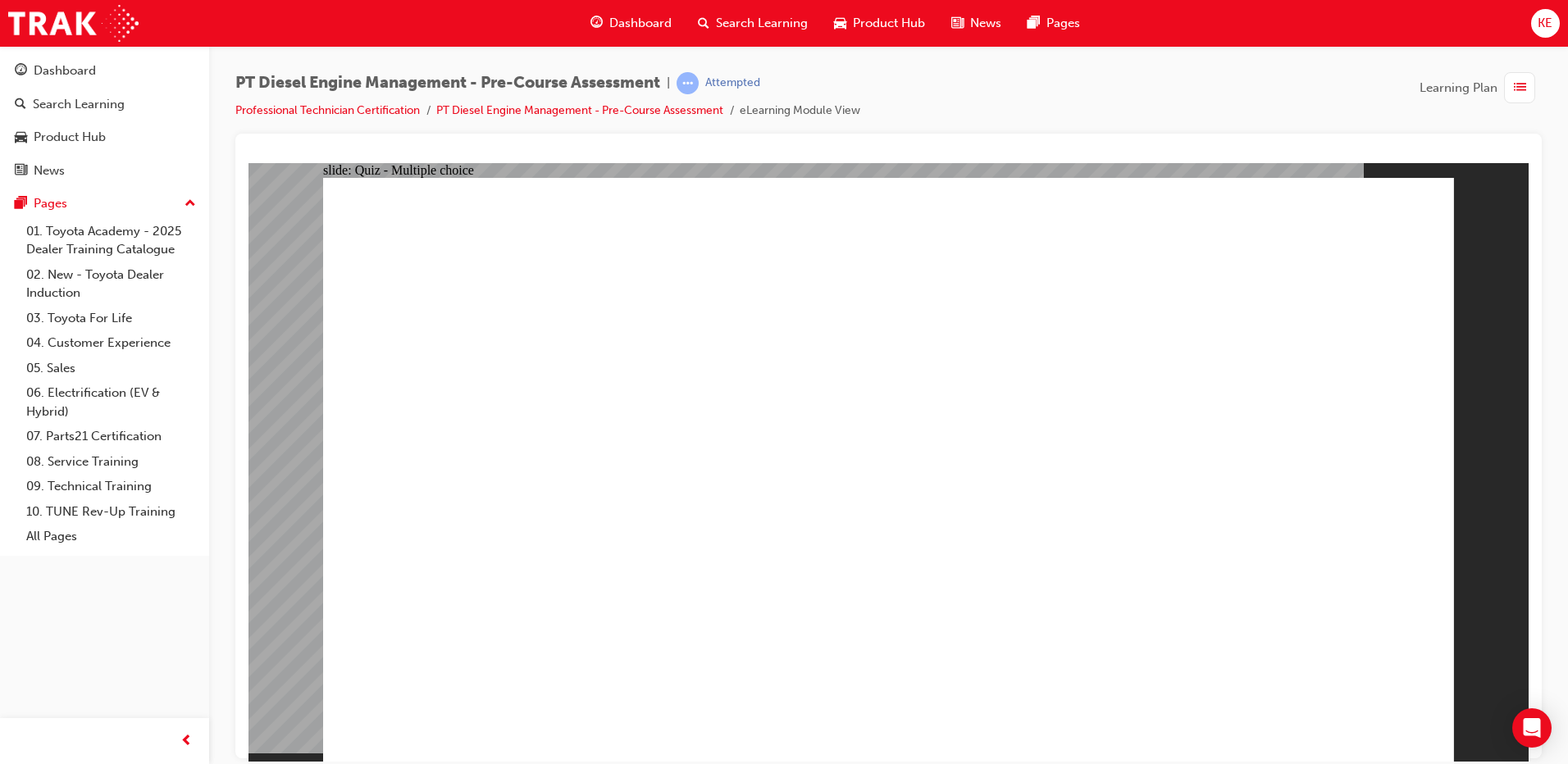
radio input "true"
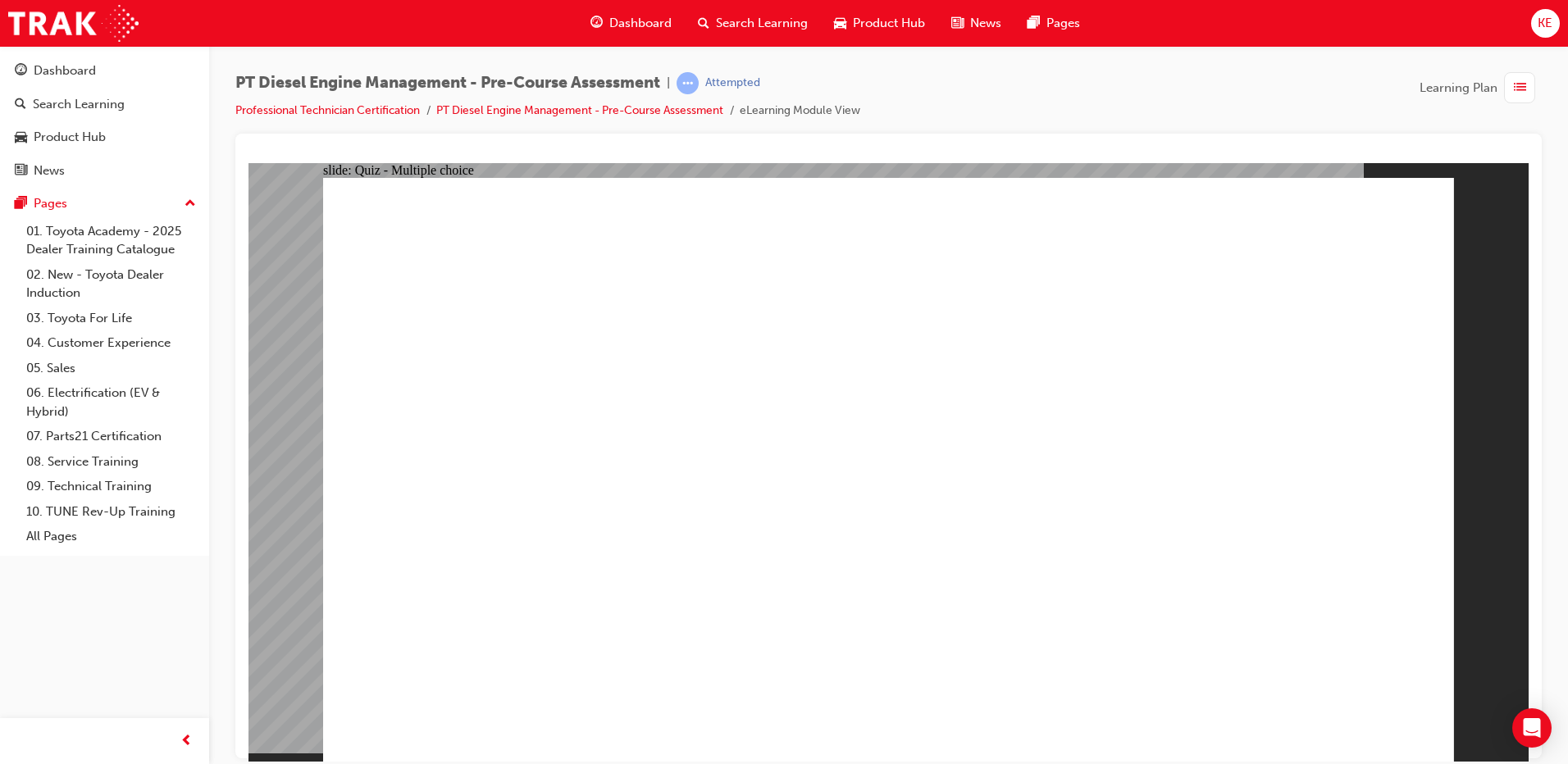
radio input "true"
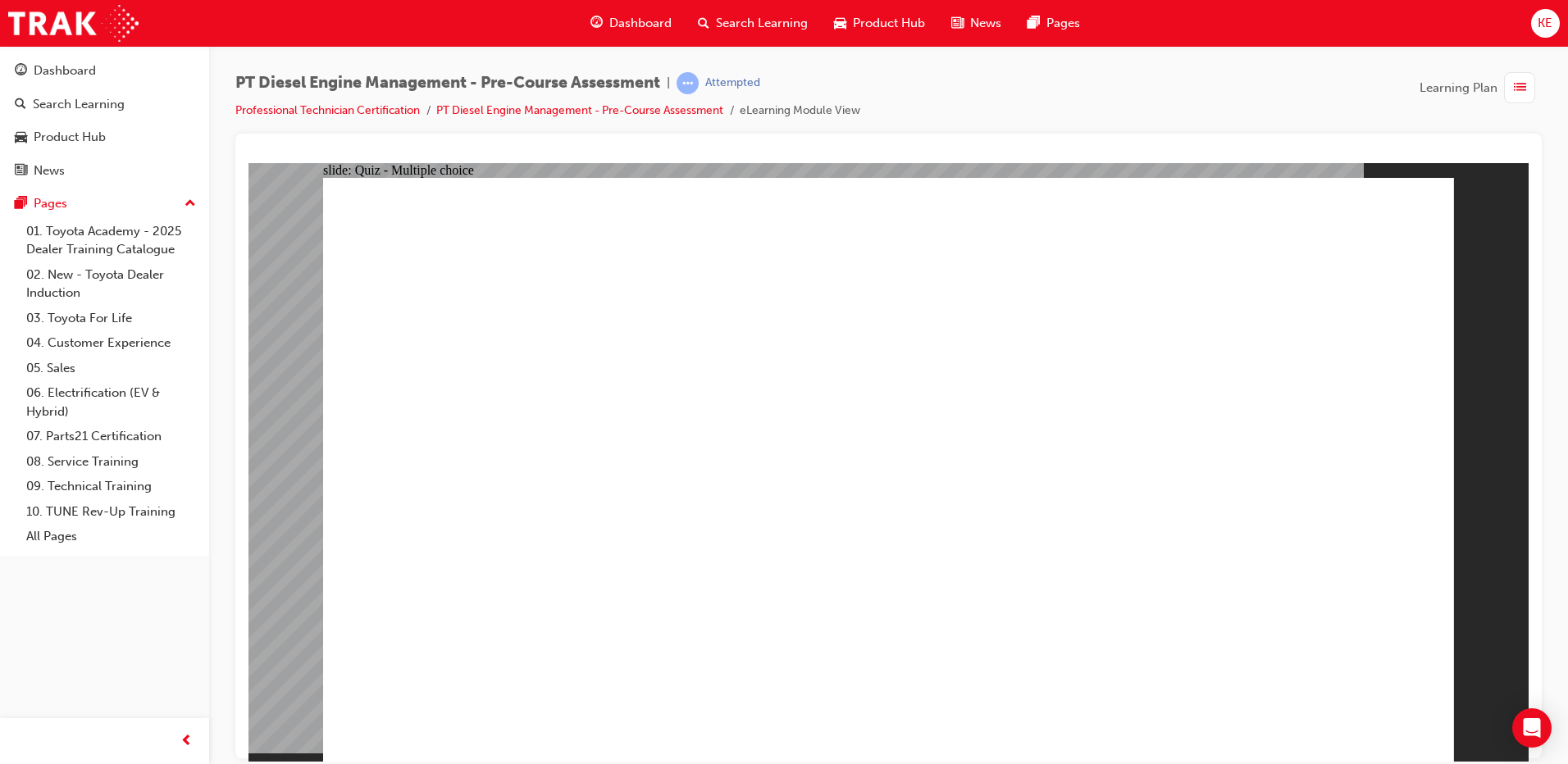
radio input "true"
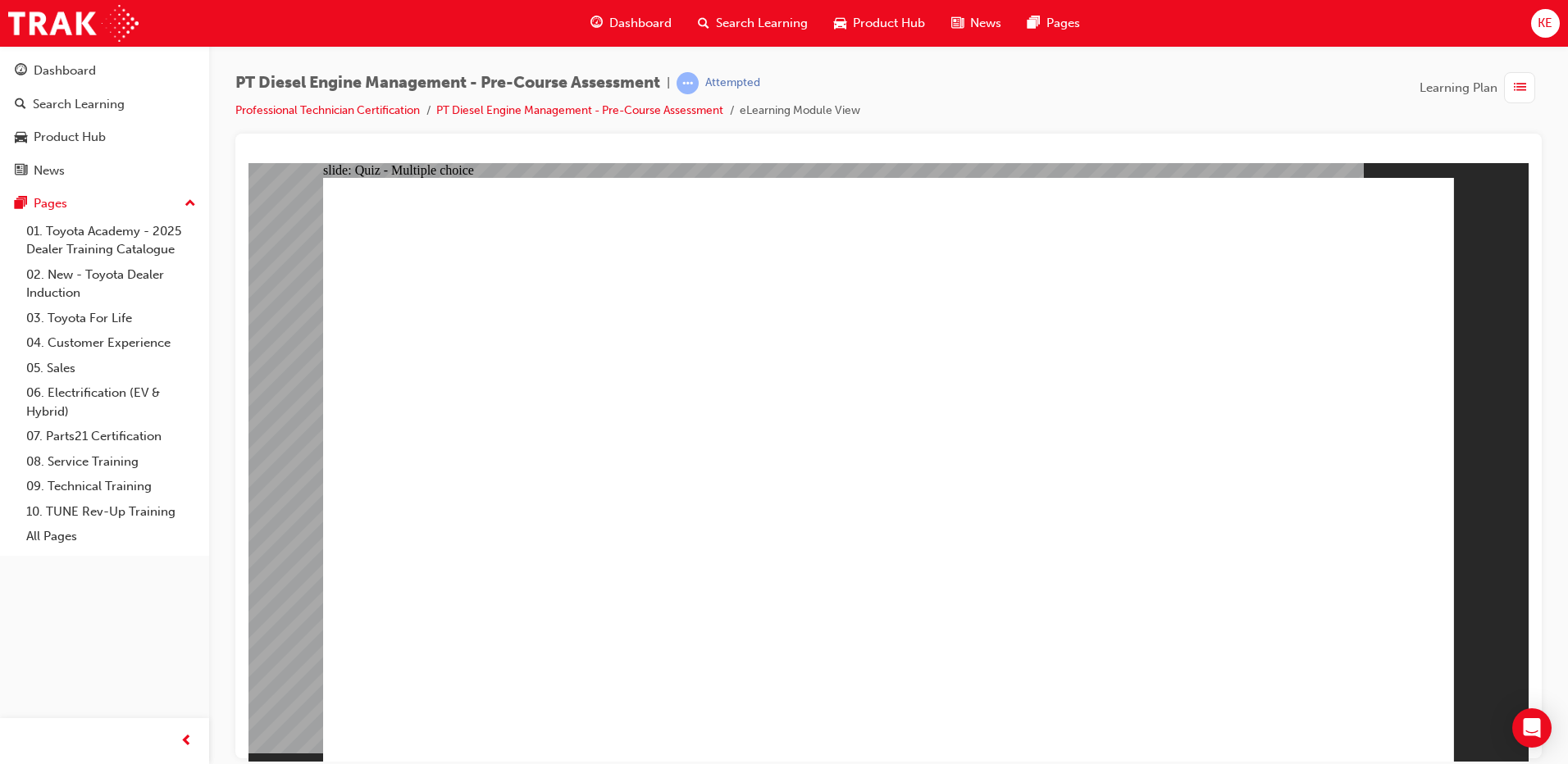
radio input "true"
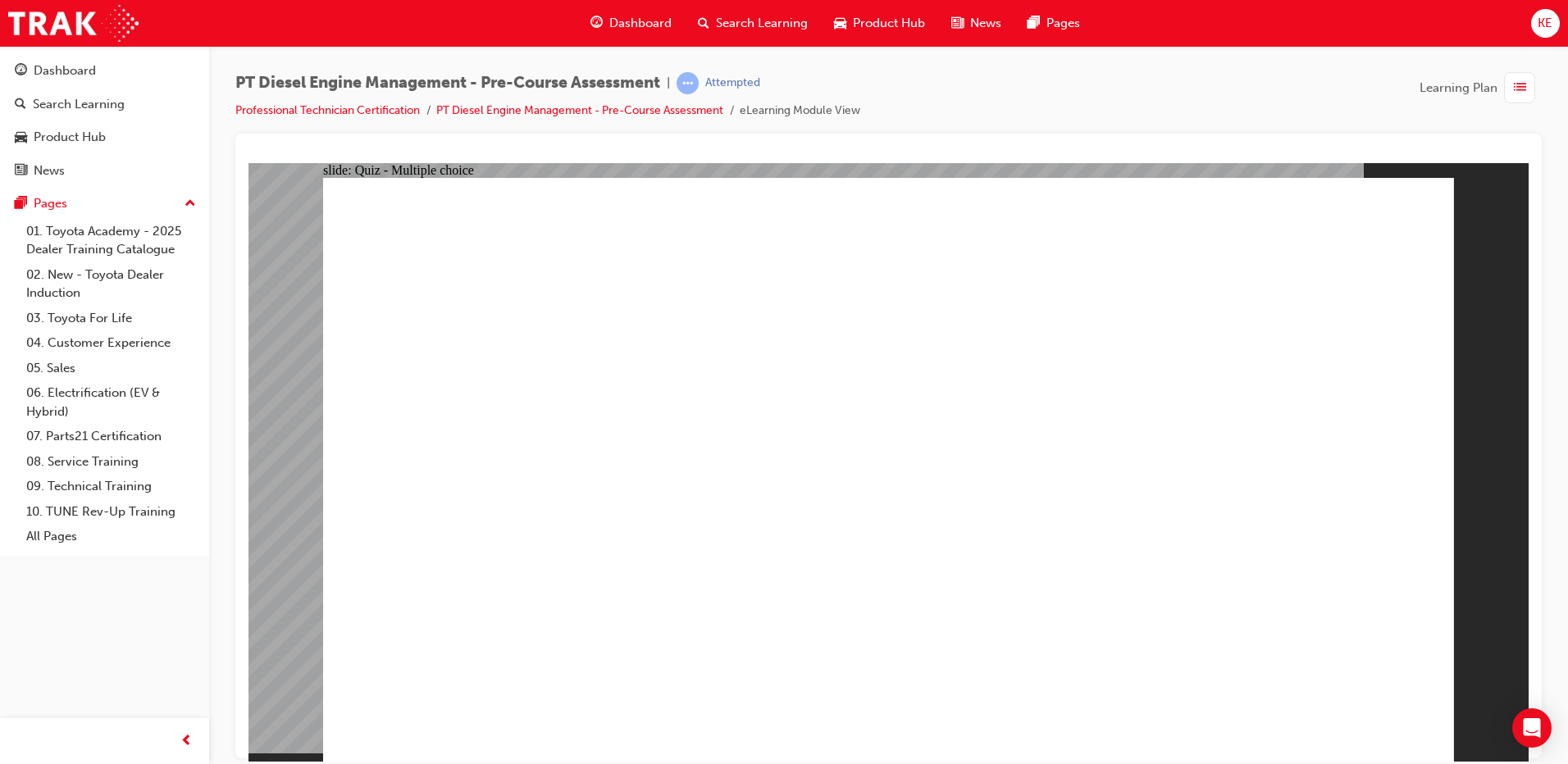
radio input "true"
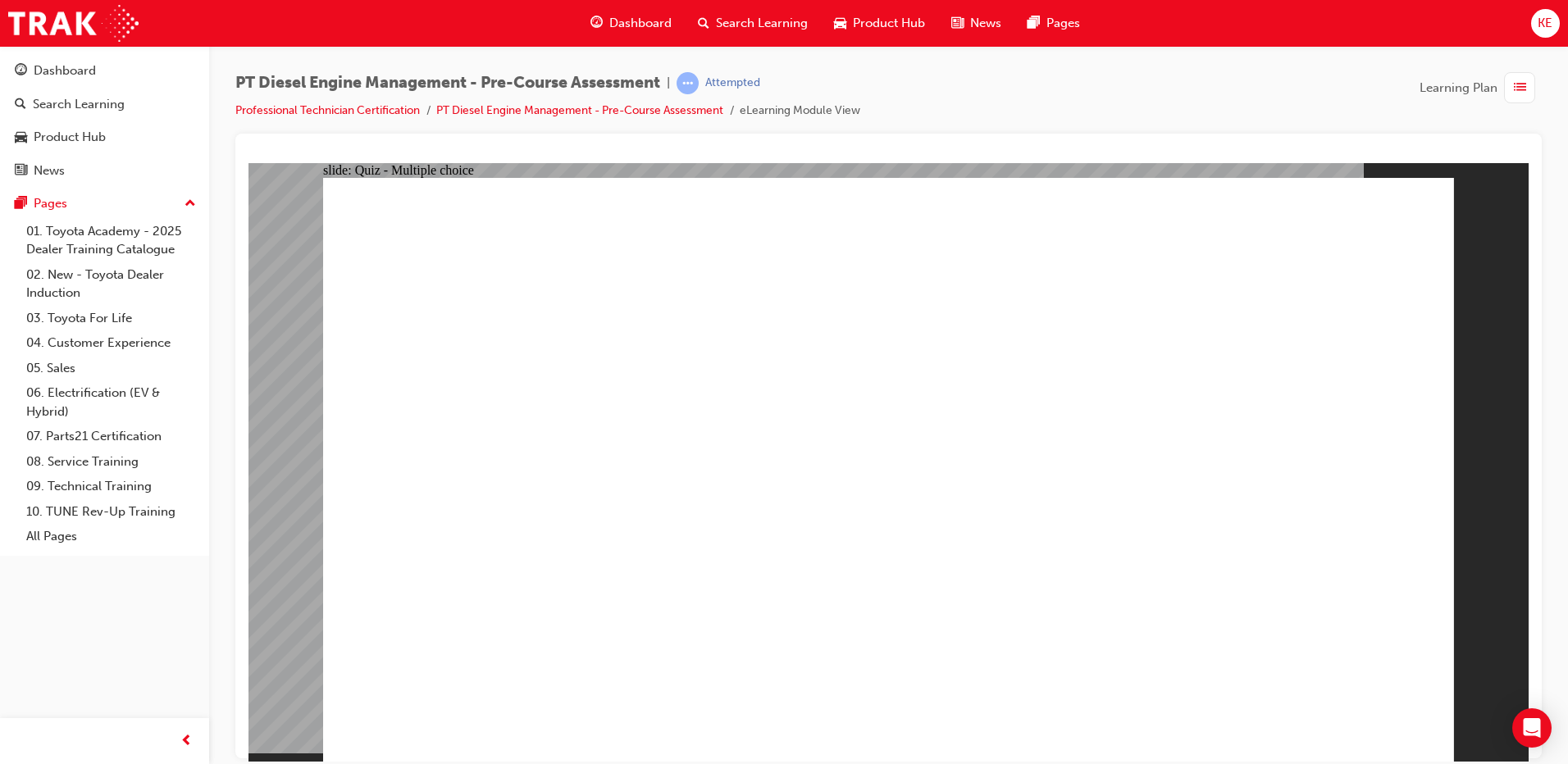
radio input "true"
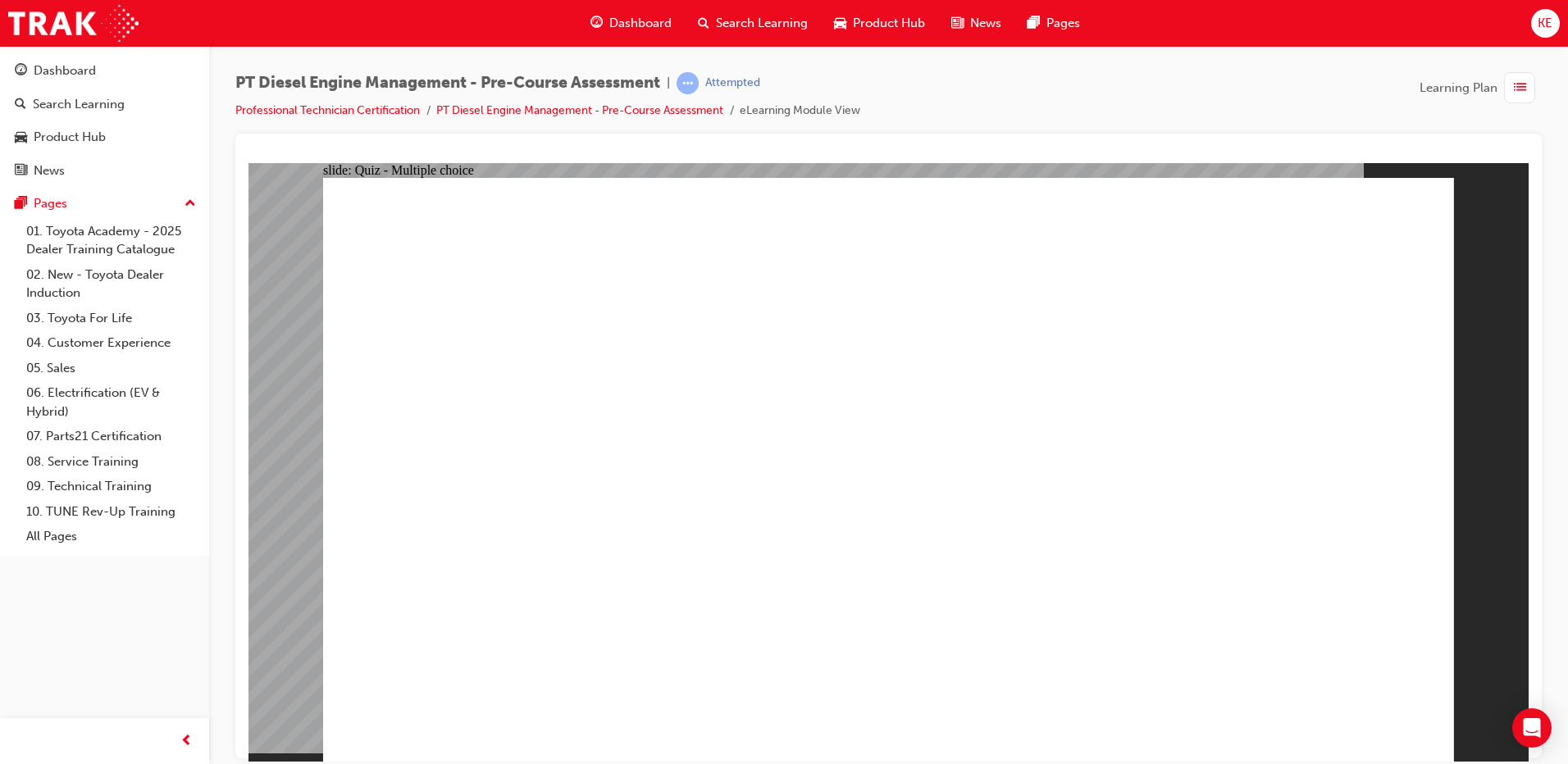
radio input "false"
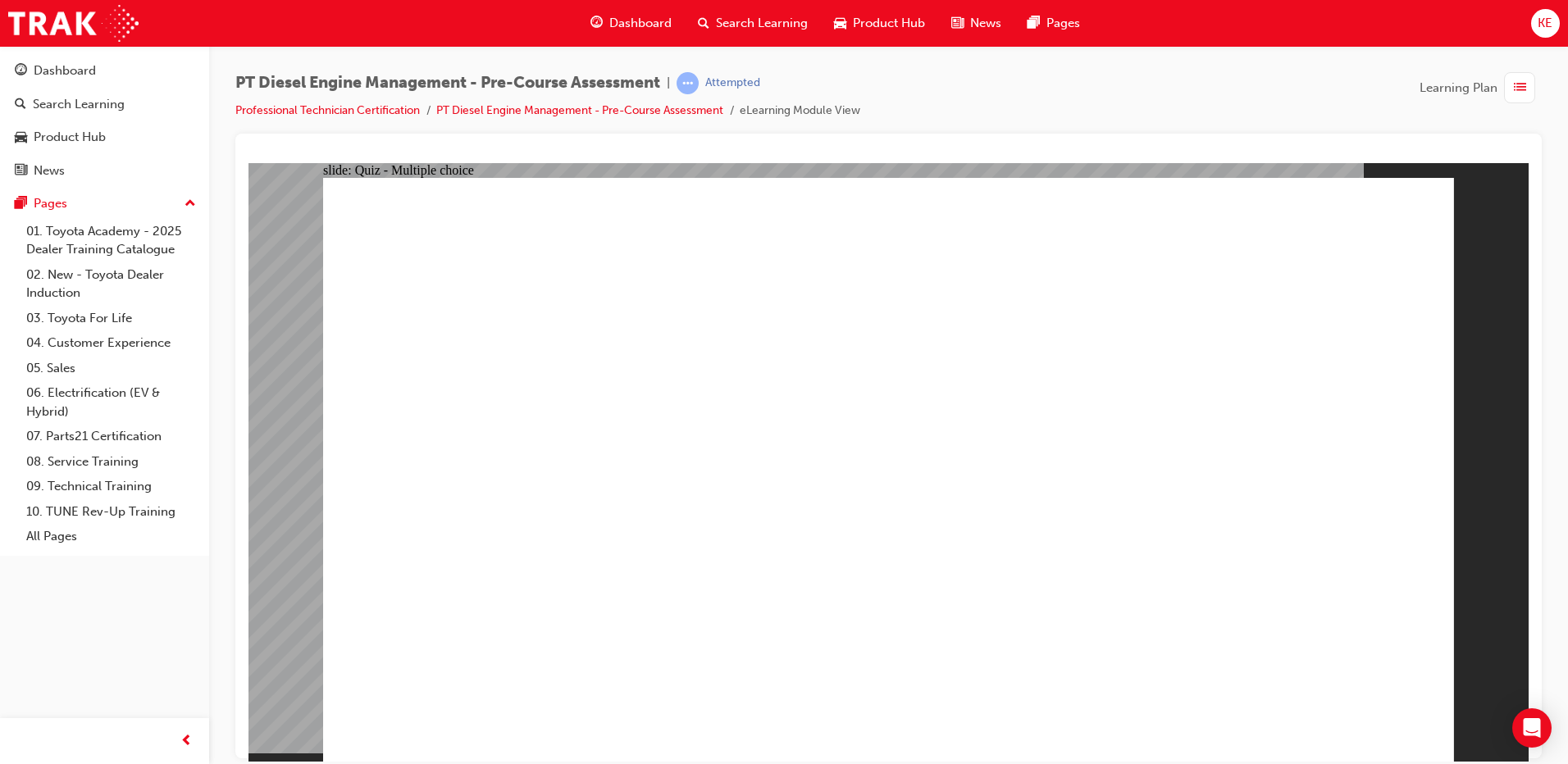
radio input "true"
radio input "false"
radio input "true"
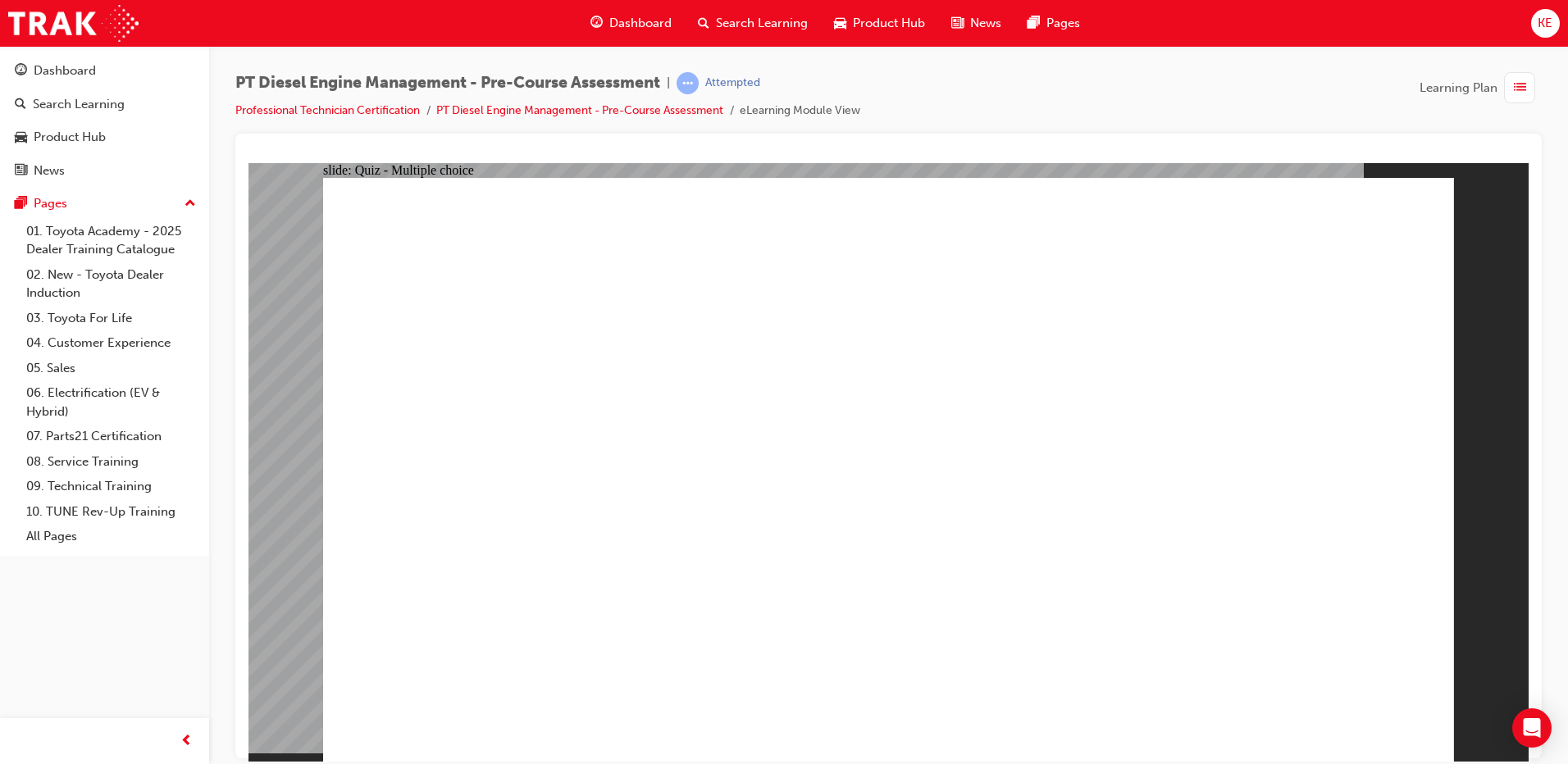
radio input "true"
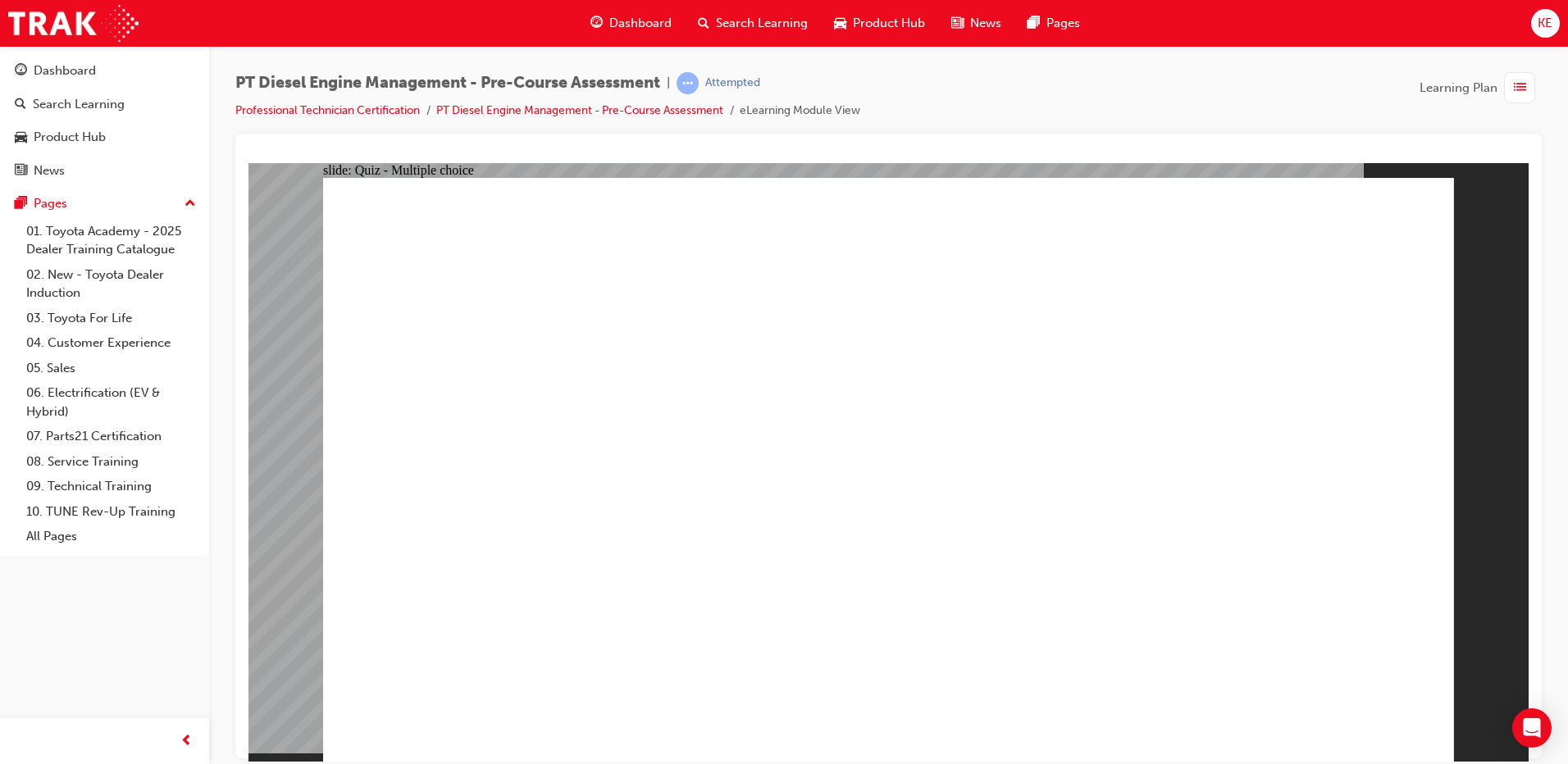
radio input "true"
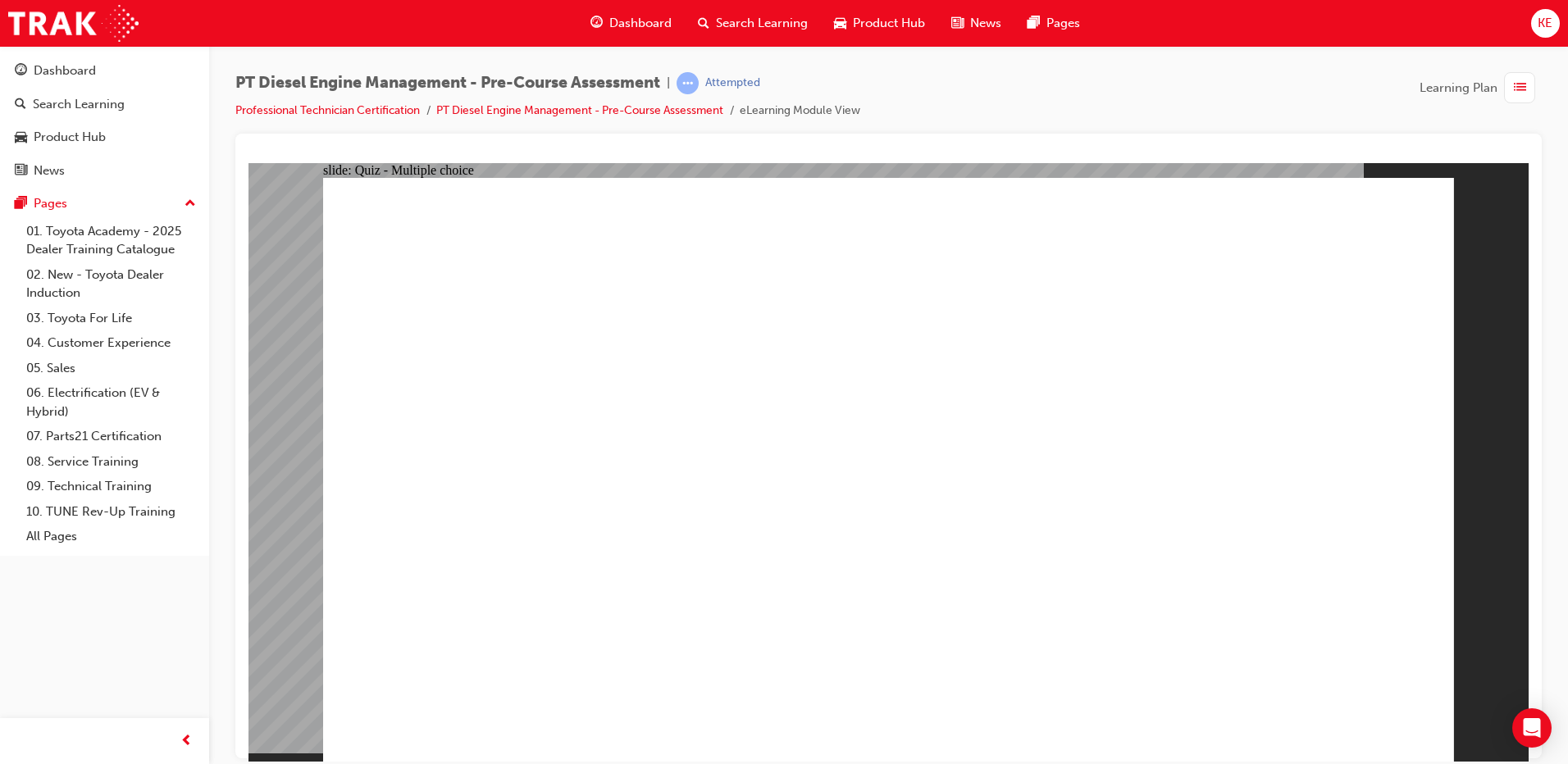
radio input "true"
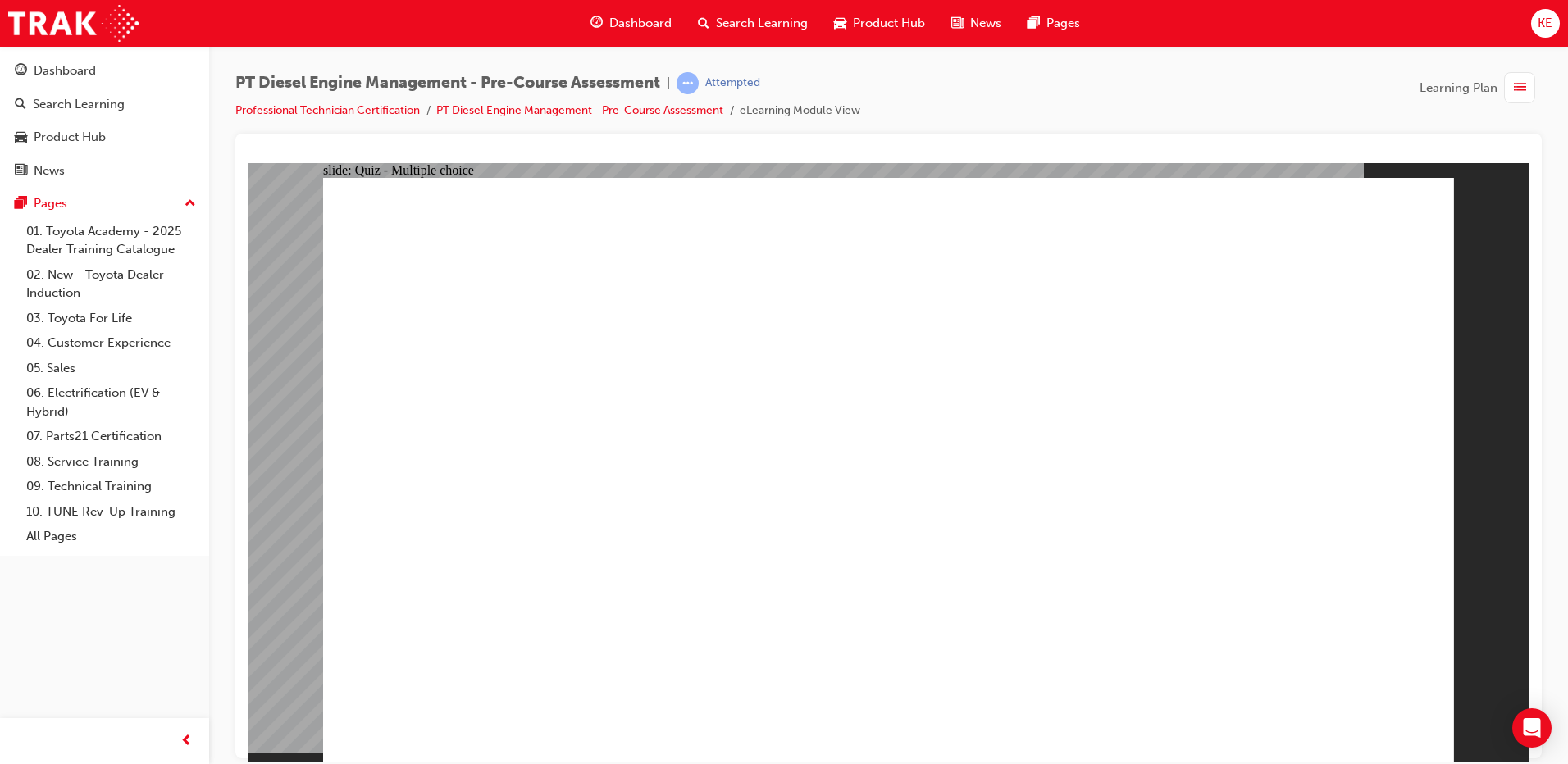
radio input "true"
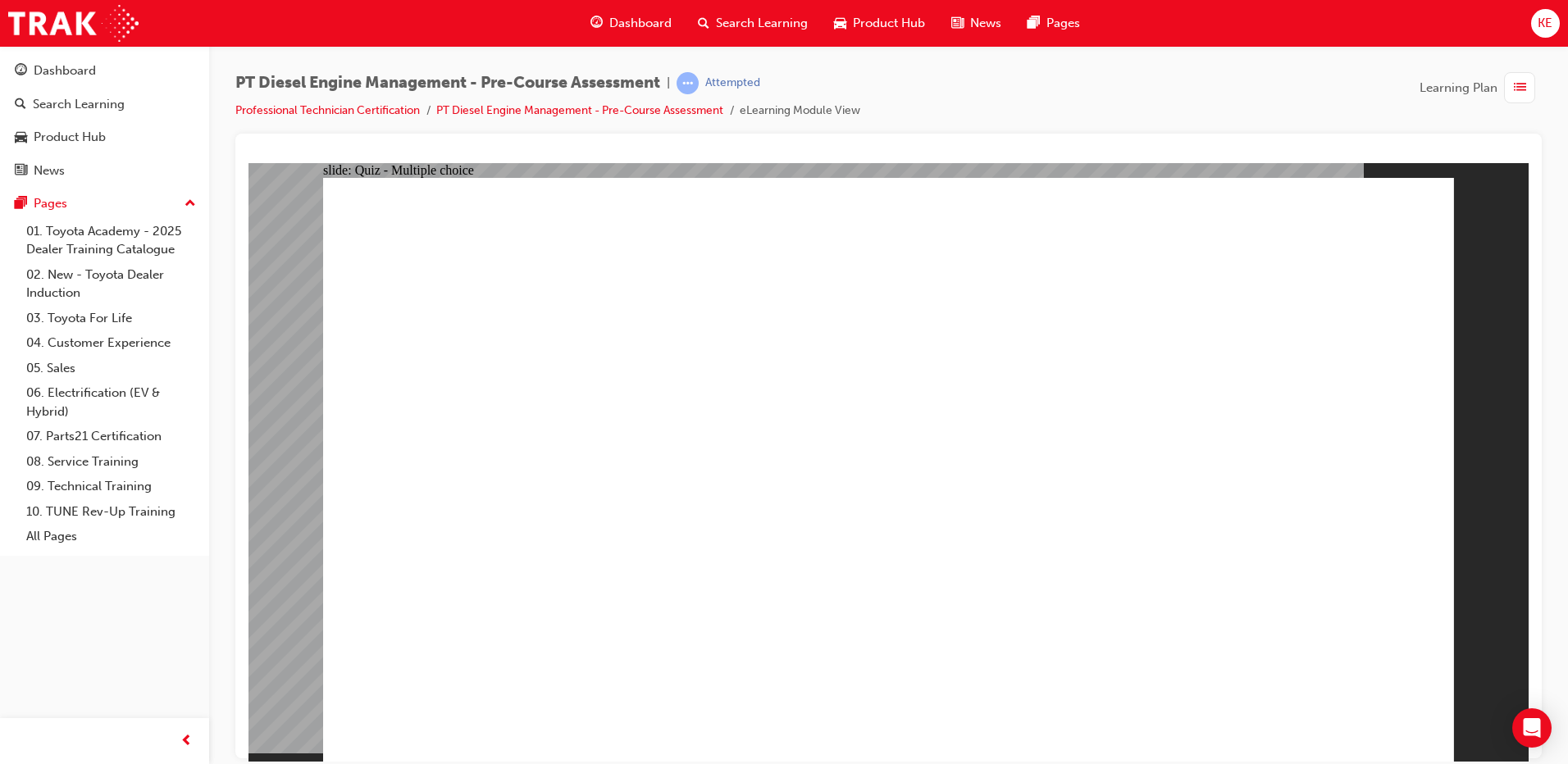
radio input "true"
drag, startPoint x: 885, startPoint y: 278, endPoint x: 705, endPoint y: 347, distance: 192.8
radio input "true"
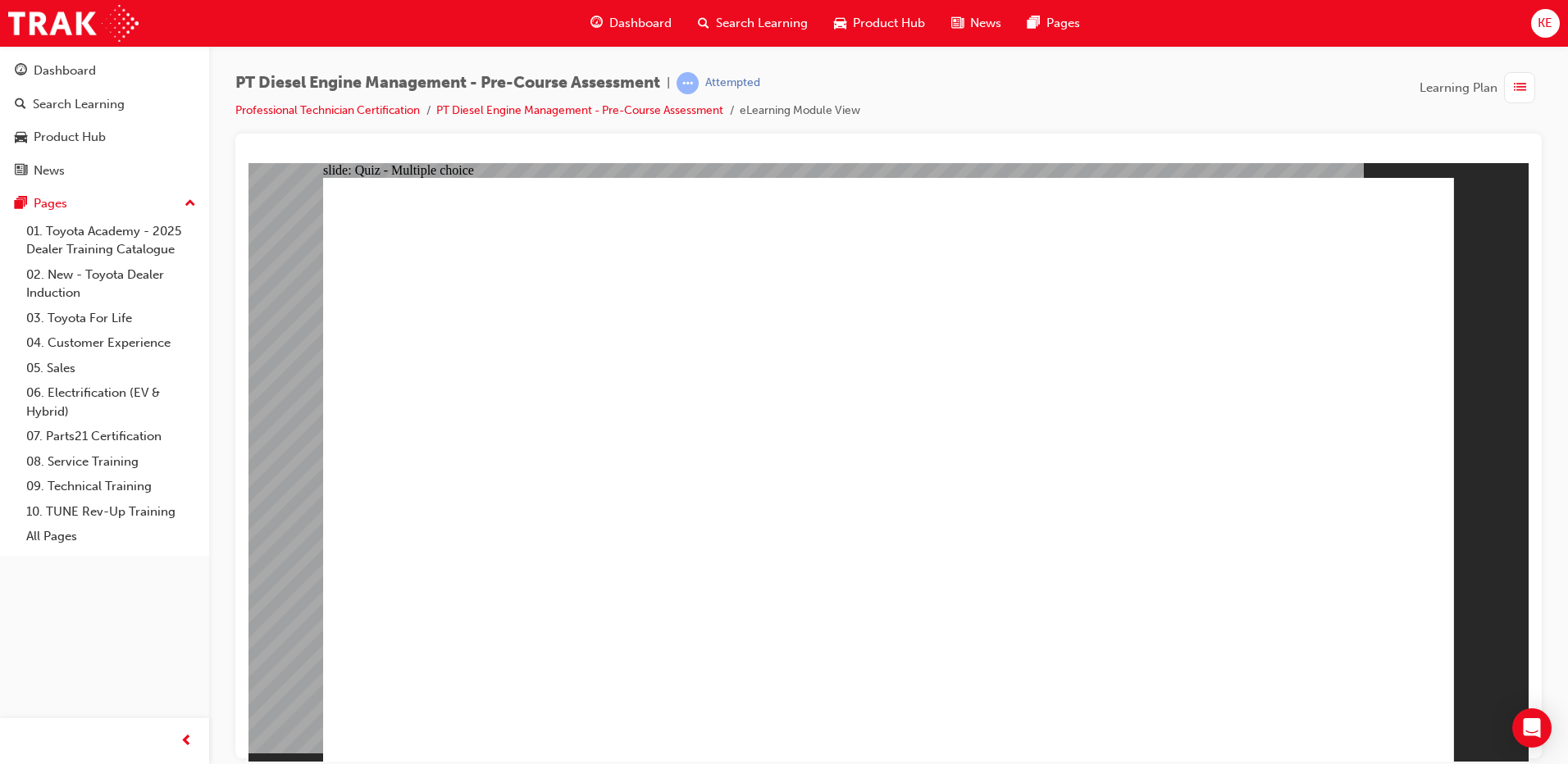
radio input "true"
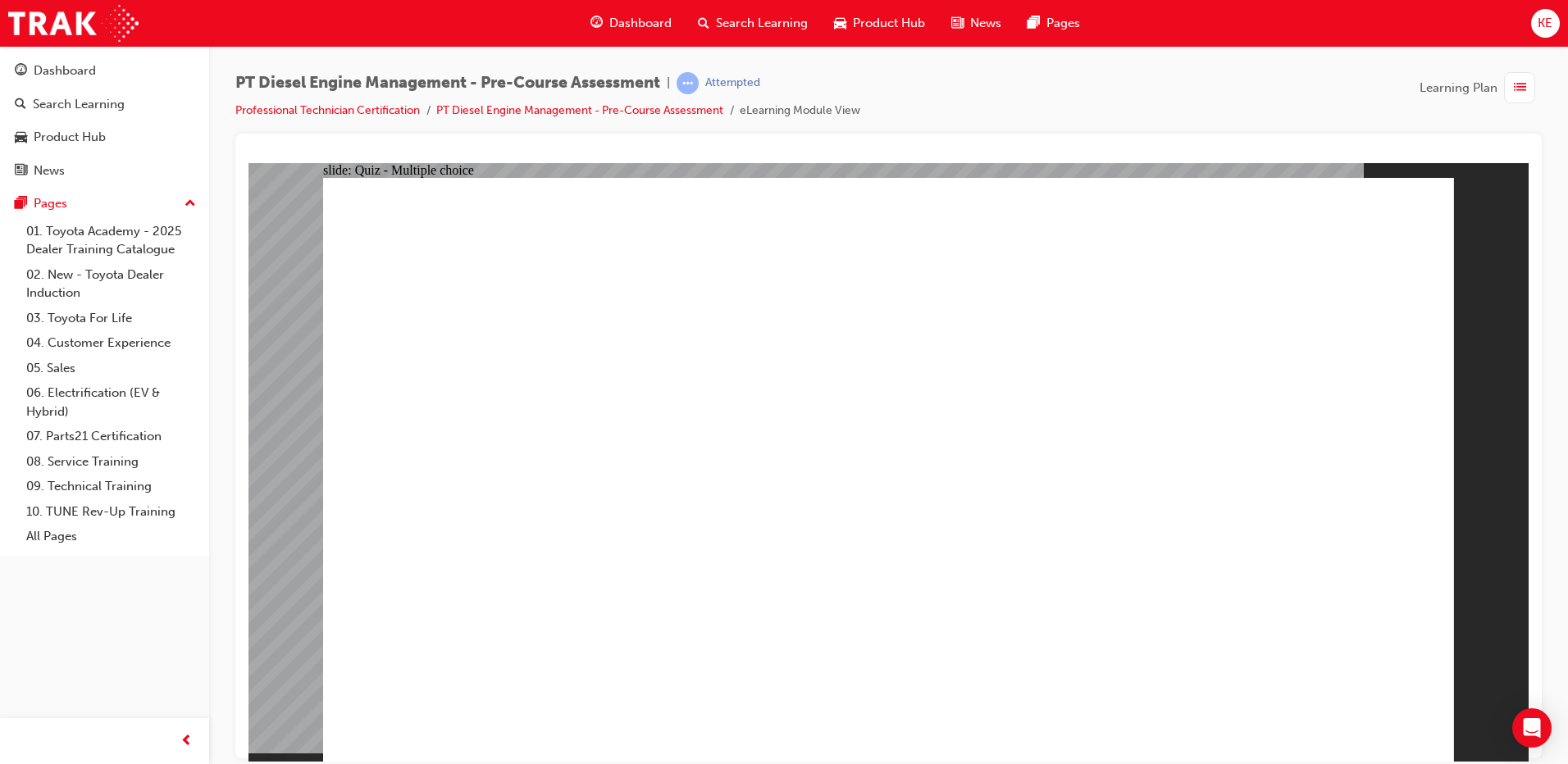
radio input "true"
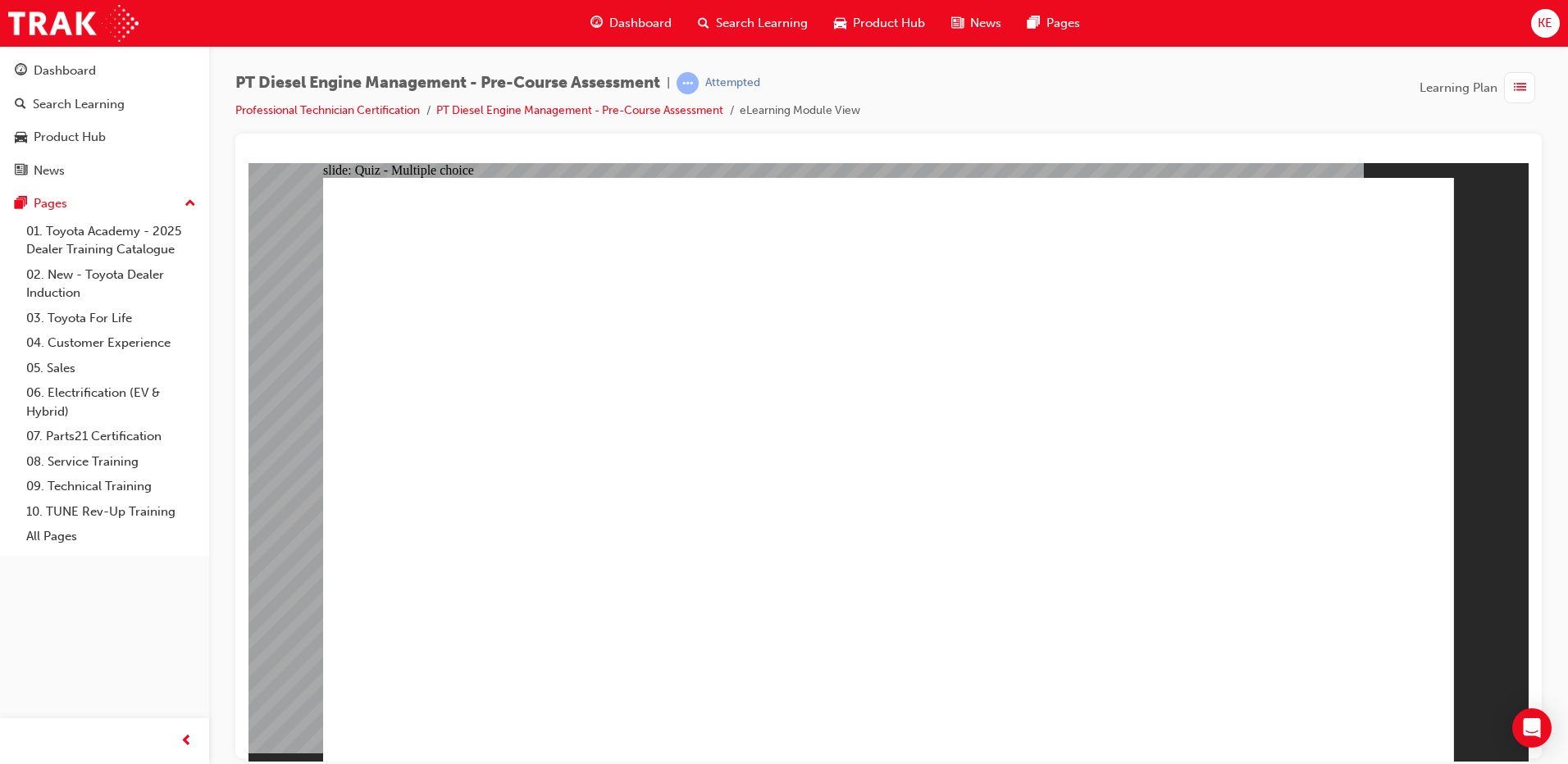
radio input "true"
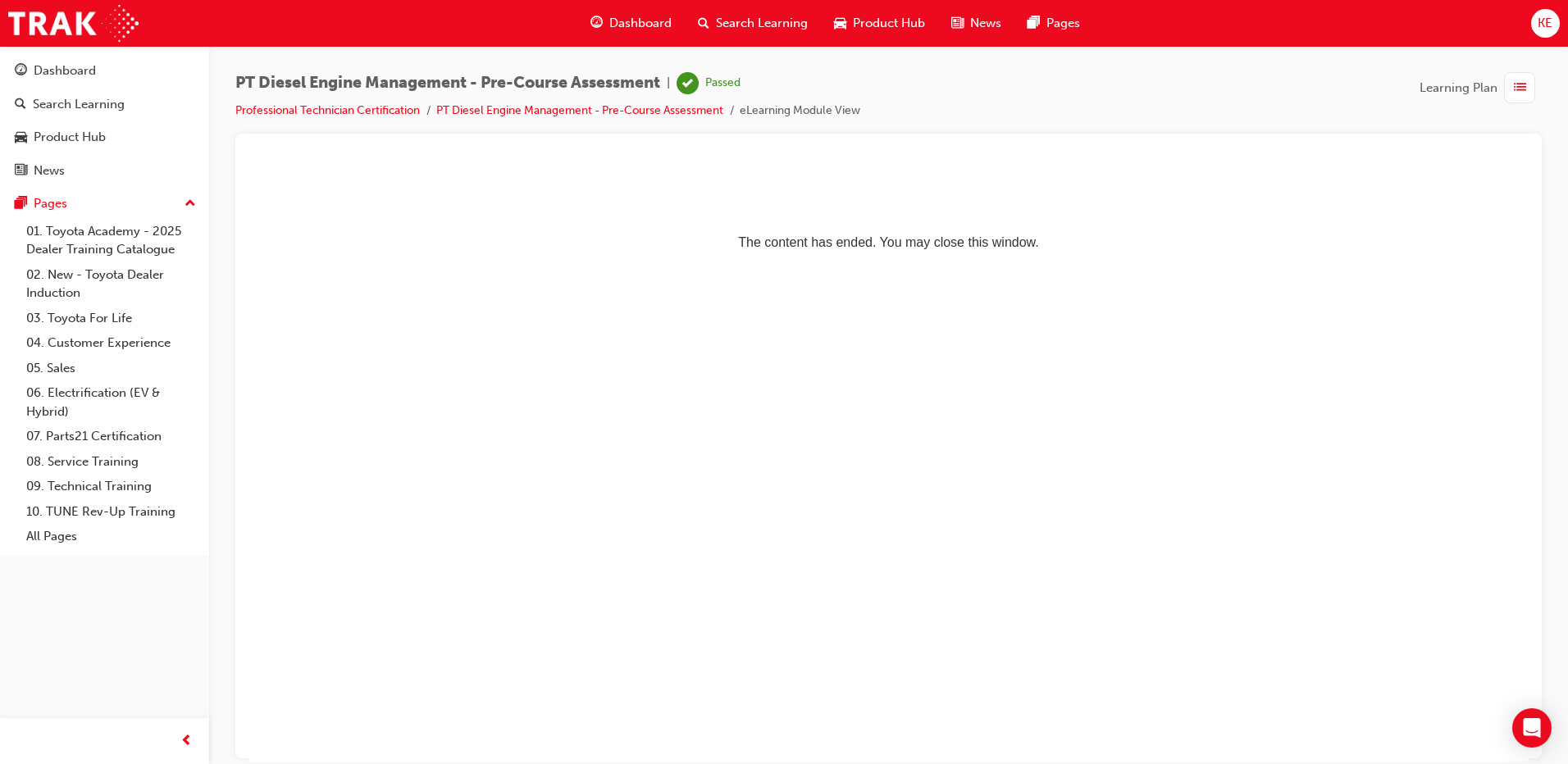
click at [636, 18] on span "Dashboard" at bounding box center [640, 23] width 62 height 19
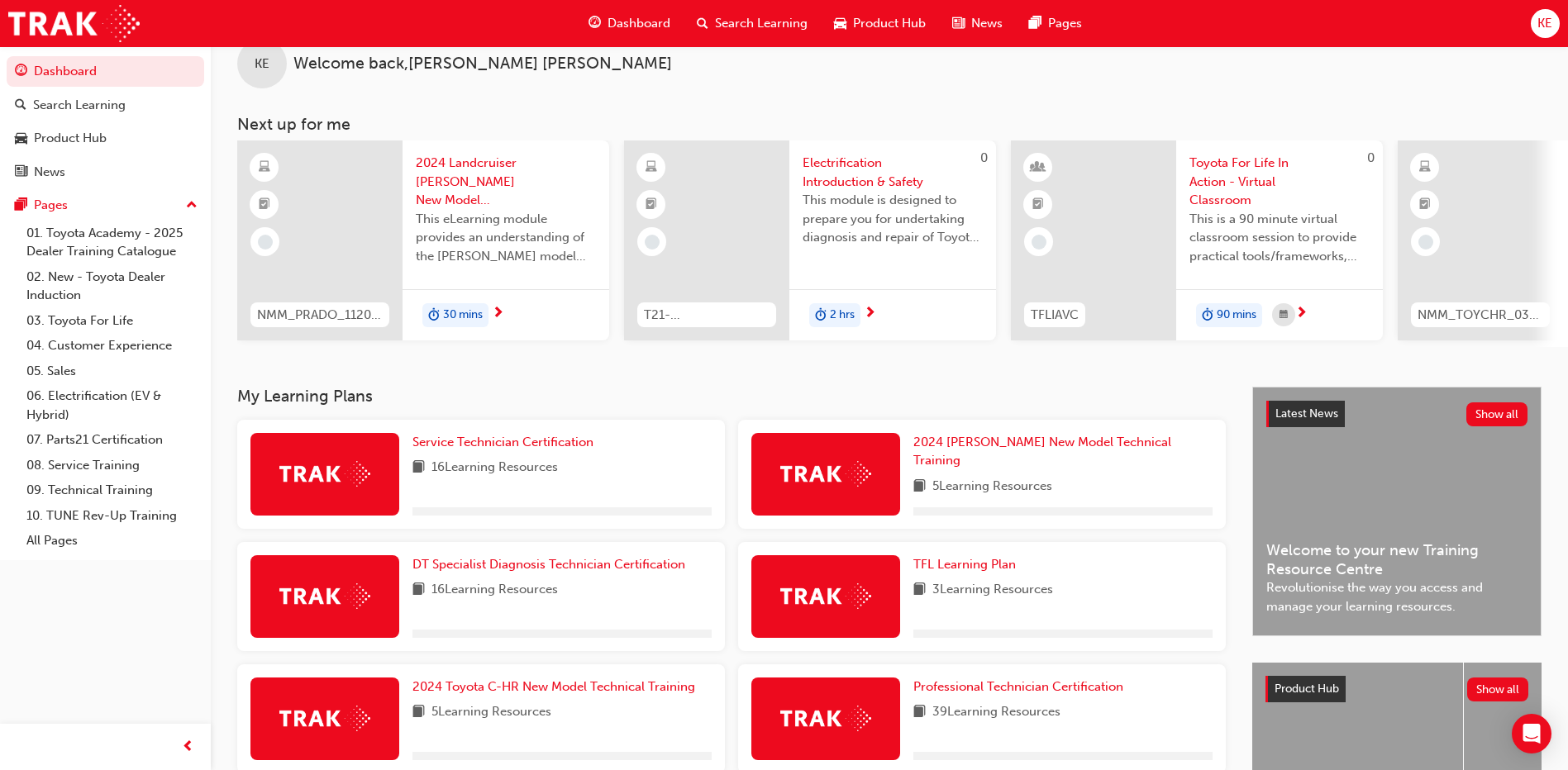
scroll to position [247, 0]
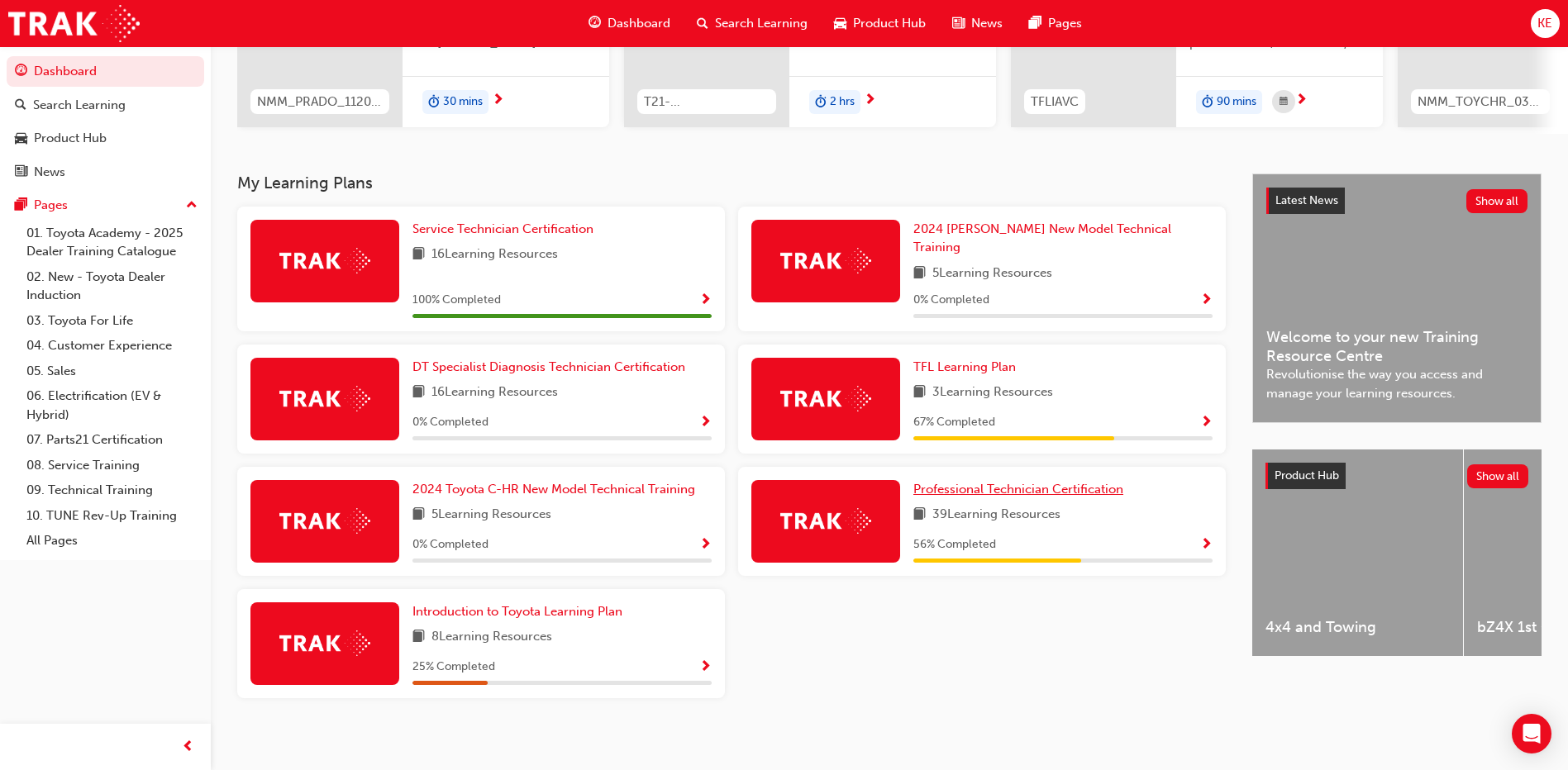
click at [965, 482] on span "Professional Technician Certification" at bounding box center [1018, 488] width 210 height 15
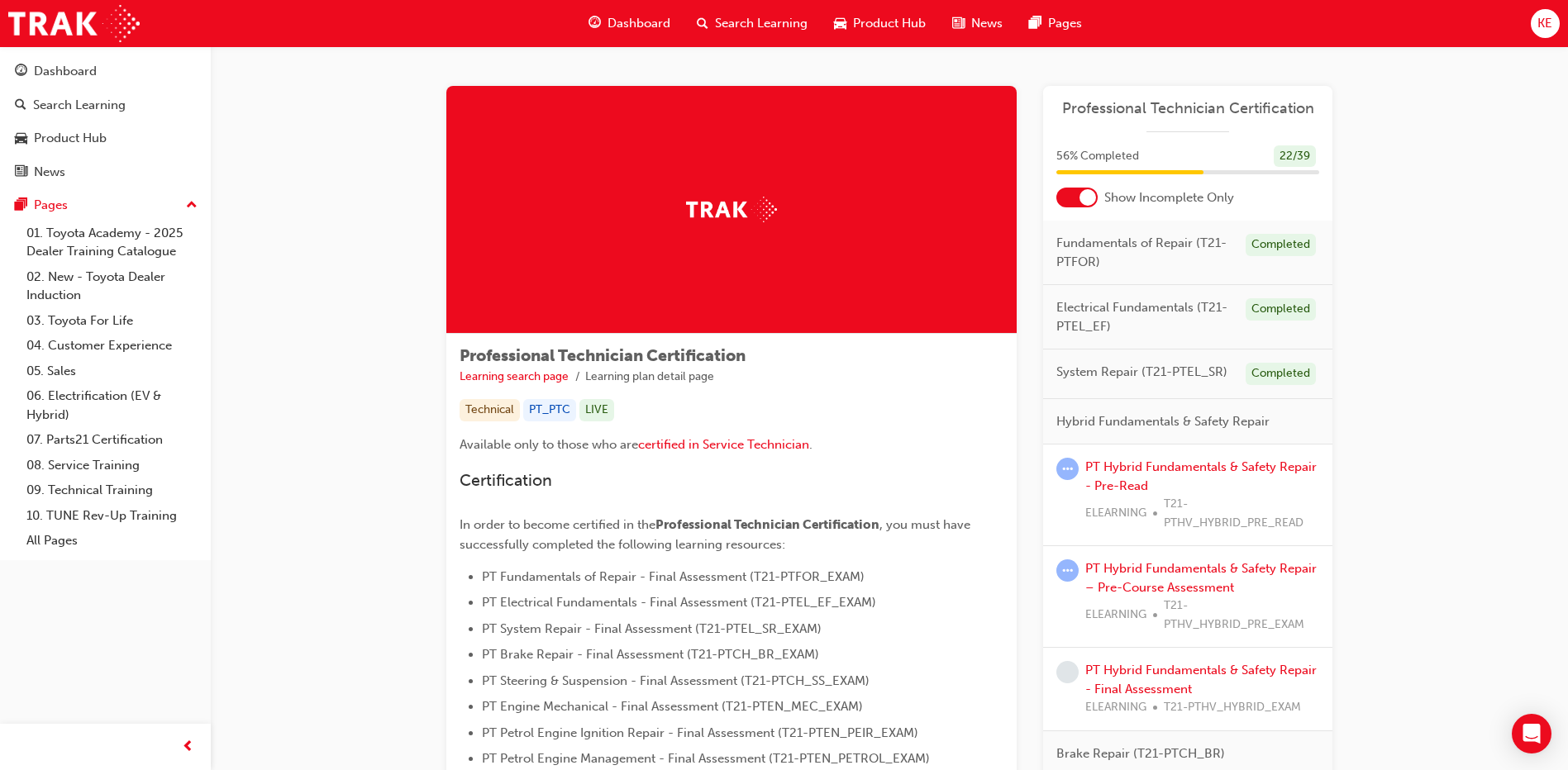
click at [1088, 196] on div at bounding box center [1087, 197] width 17 height 17
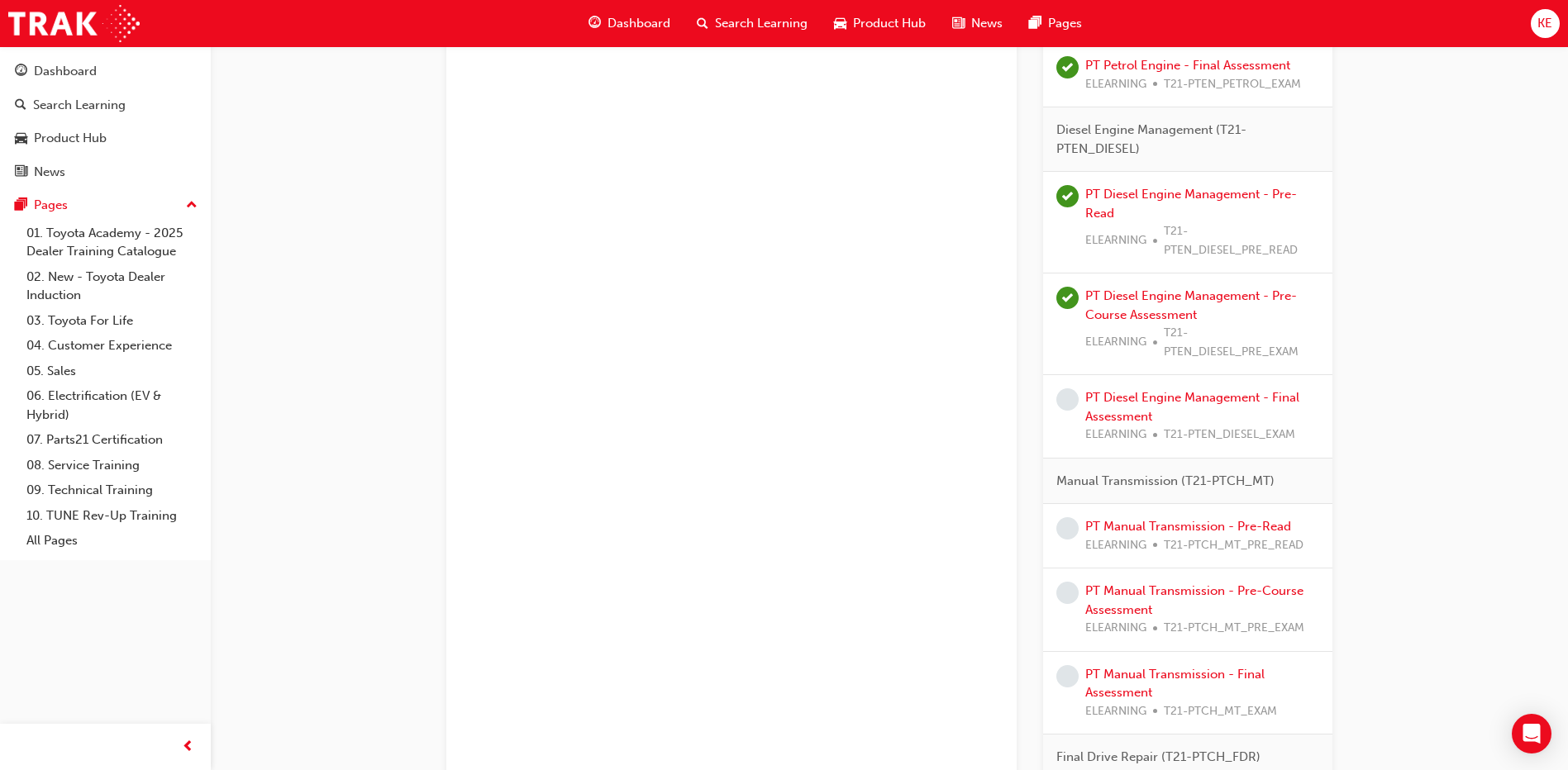
scroll to position [2810, 0]
click at [1137, 394] on link "PT Diesel Engine Management - Final Assessment" at bounding box center [1192, 406] width 214 height 34
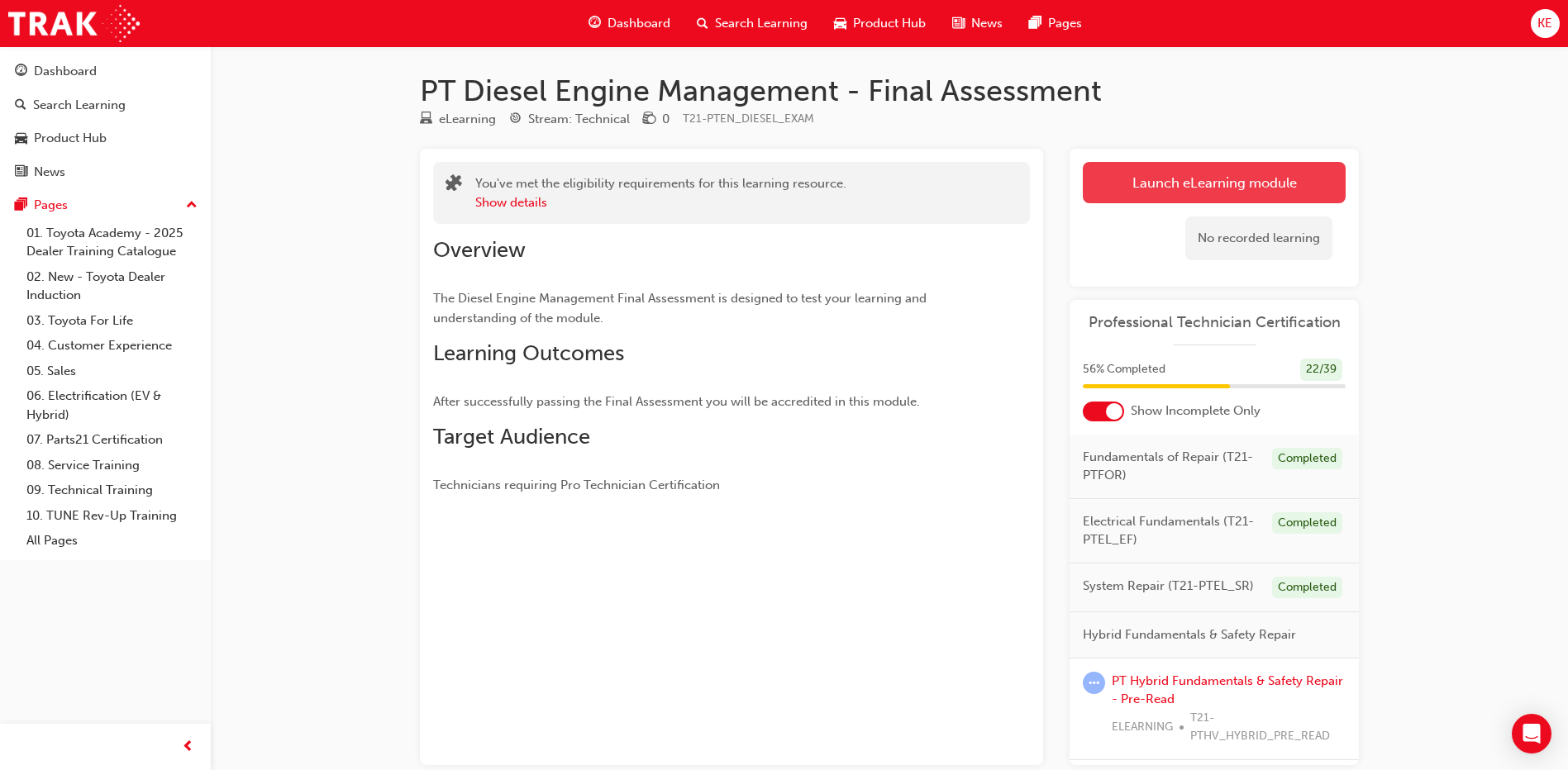
click at [1150, 165] on link "Launch eLearning module" at bounding box center [1214, 183] width 263 height 42
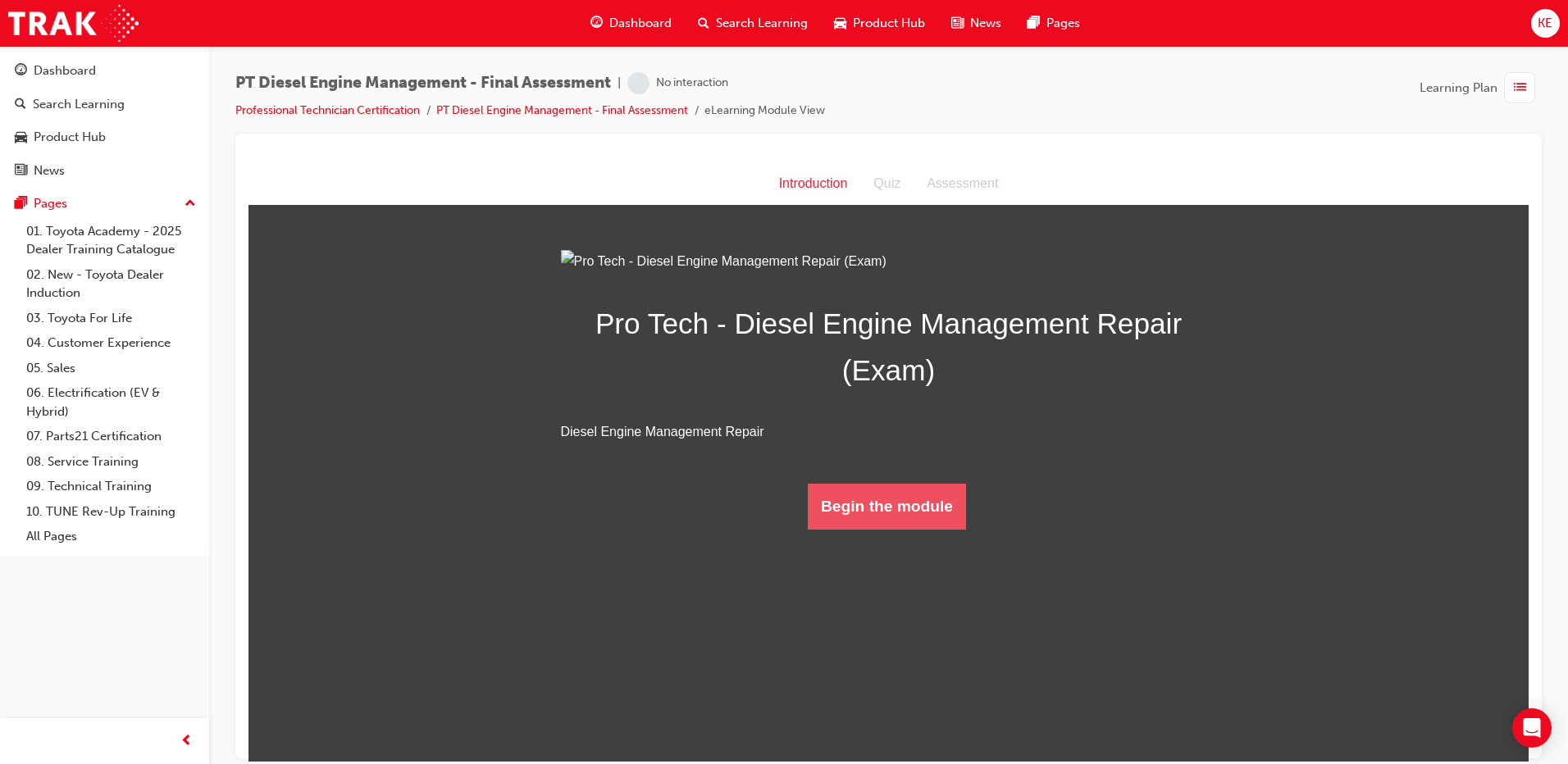
click at [900, 529] on button "Begin the module" at bounding box center [887, 505] width 158 height 46
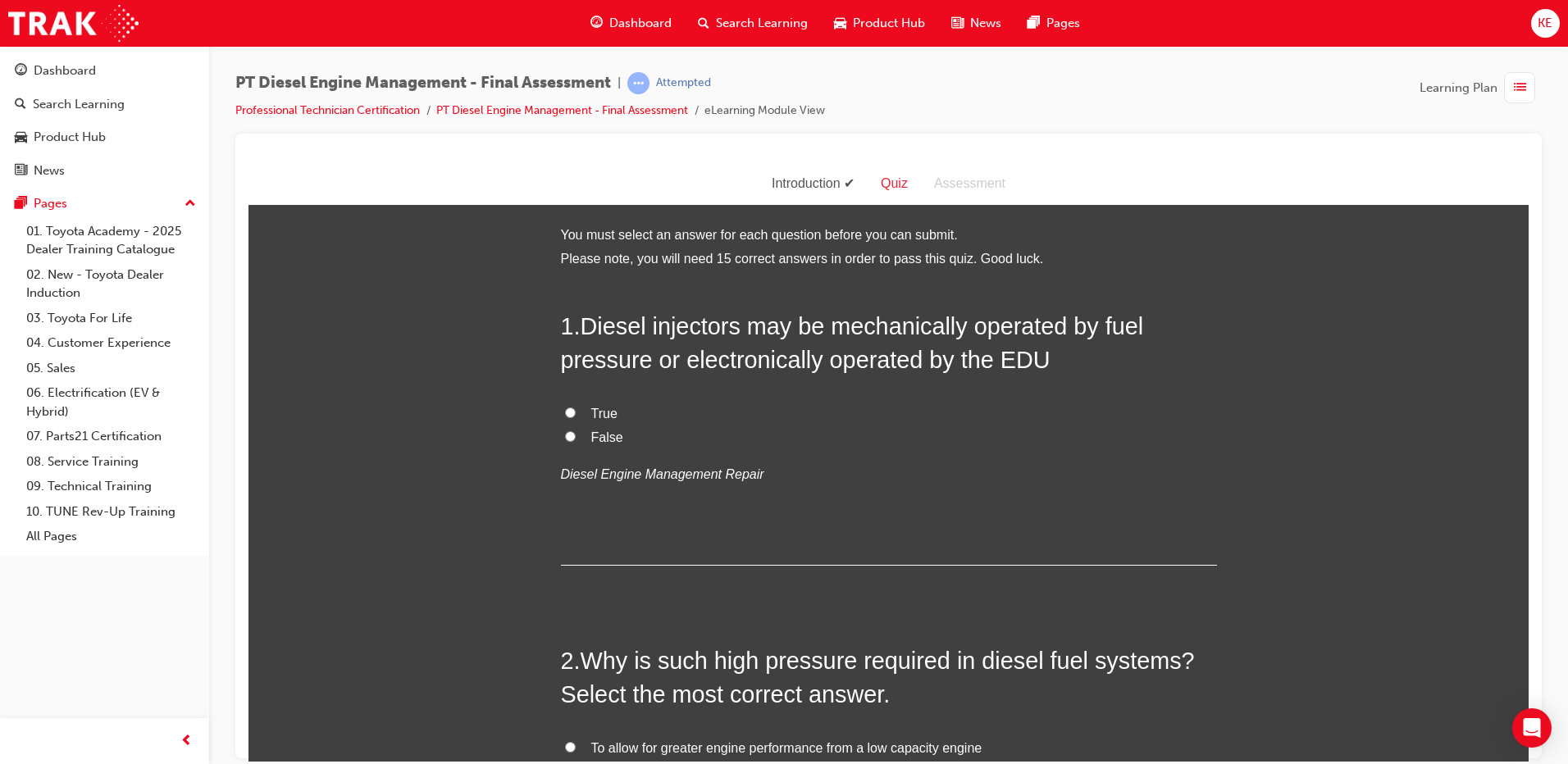
click at [571, 411] on label "True" at bounding box center [889, 414] width 657 height 24
click at [571, 411] on input "True" at bounding box center [570, 412] width 11 height 11
radio input "true"
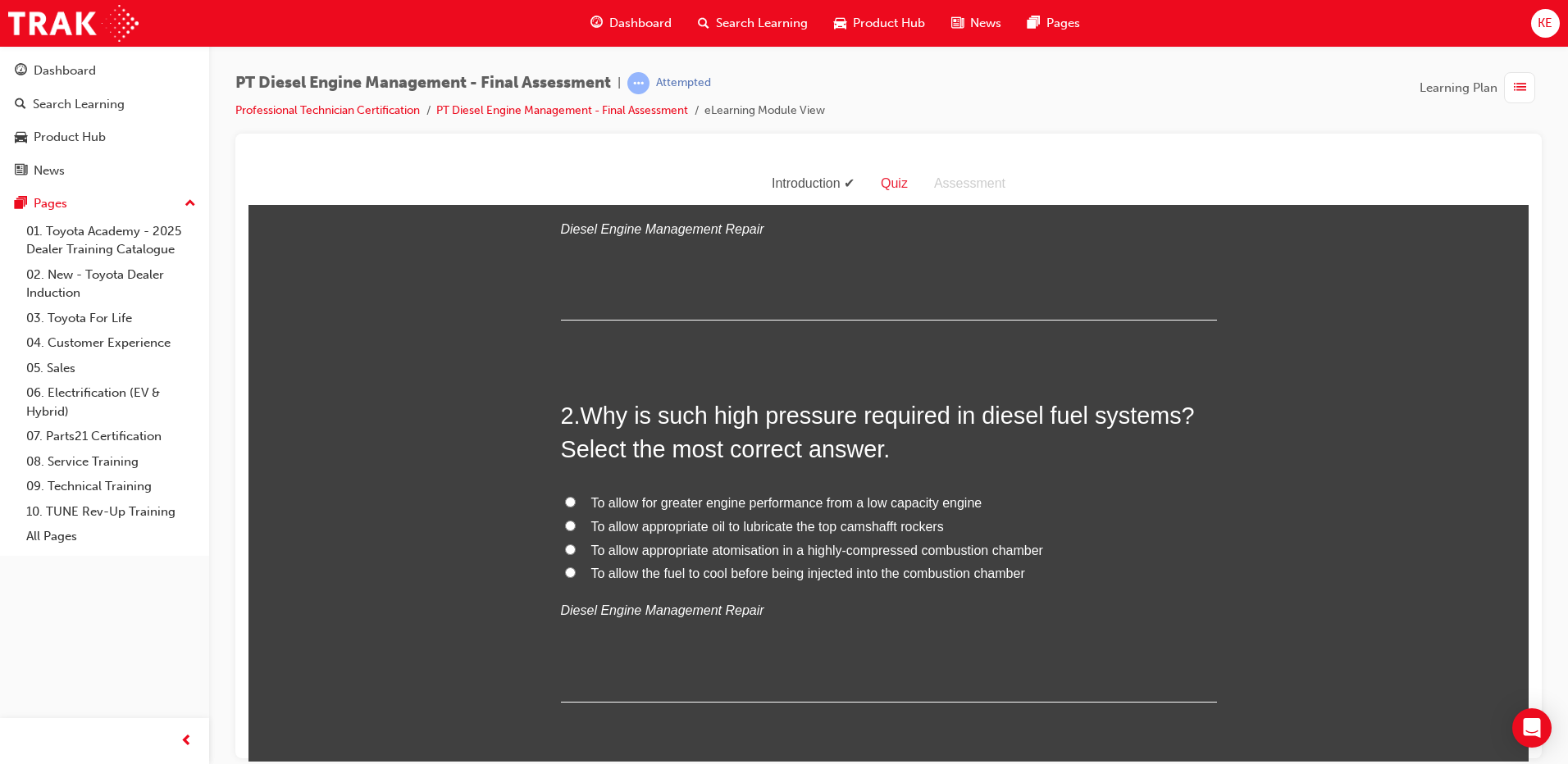
scroll to position [246, 0]
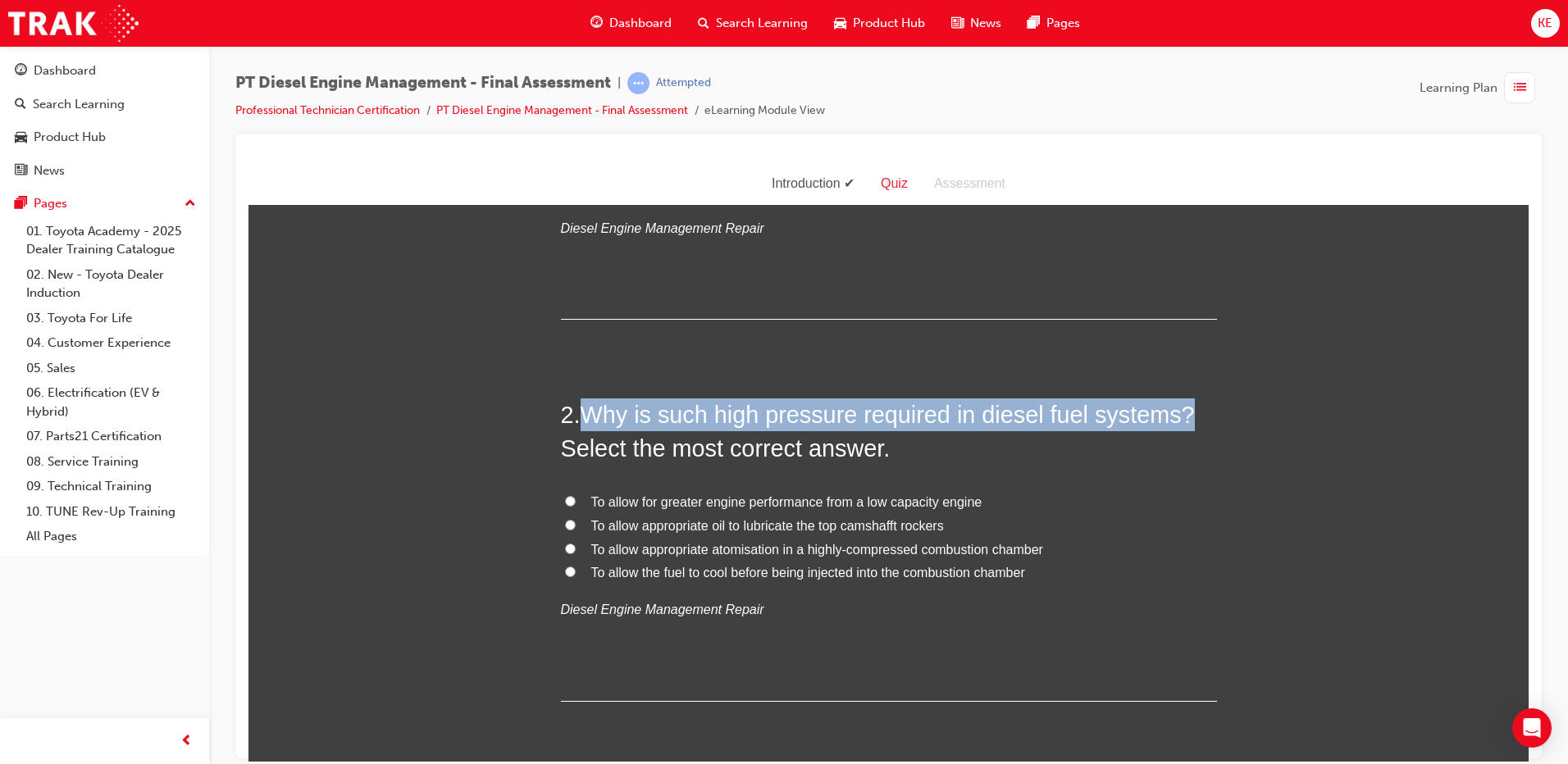
drag, startPoint x: 586, startPoint y: 408, endPoint x: 1208, endPoint y: 420, distance: 622.1
click at [1208, 420] on h2 "2 . Why is such high pressure required in diesel fuel systems? Select the most …" at bounding box center [889, 430] width 657 height 66
copy span "Why is such high pressure required in diesel fuel systems?"
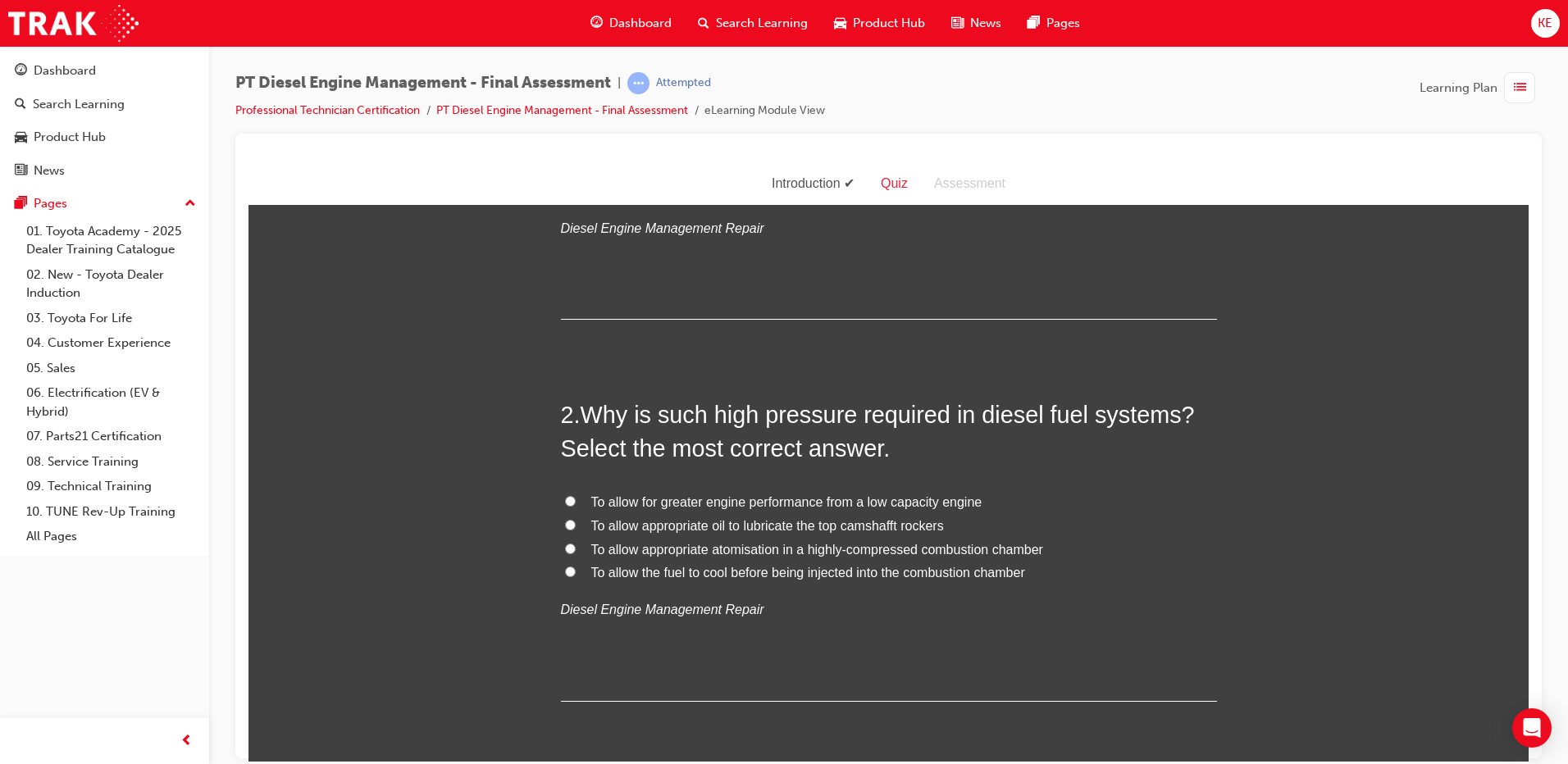
click at [886, 652] on div "2 . Why is such high pressure required in diesel fuel systems? Select the most …" at bounding box center [889, 549] width 657 height 303
click at [565, 550] on input "To allow appropriate atomisation in a highly-compressed combustion chamber" at bounding box center [570, 548] width 11 height 11
radio input "true"
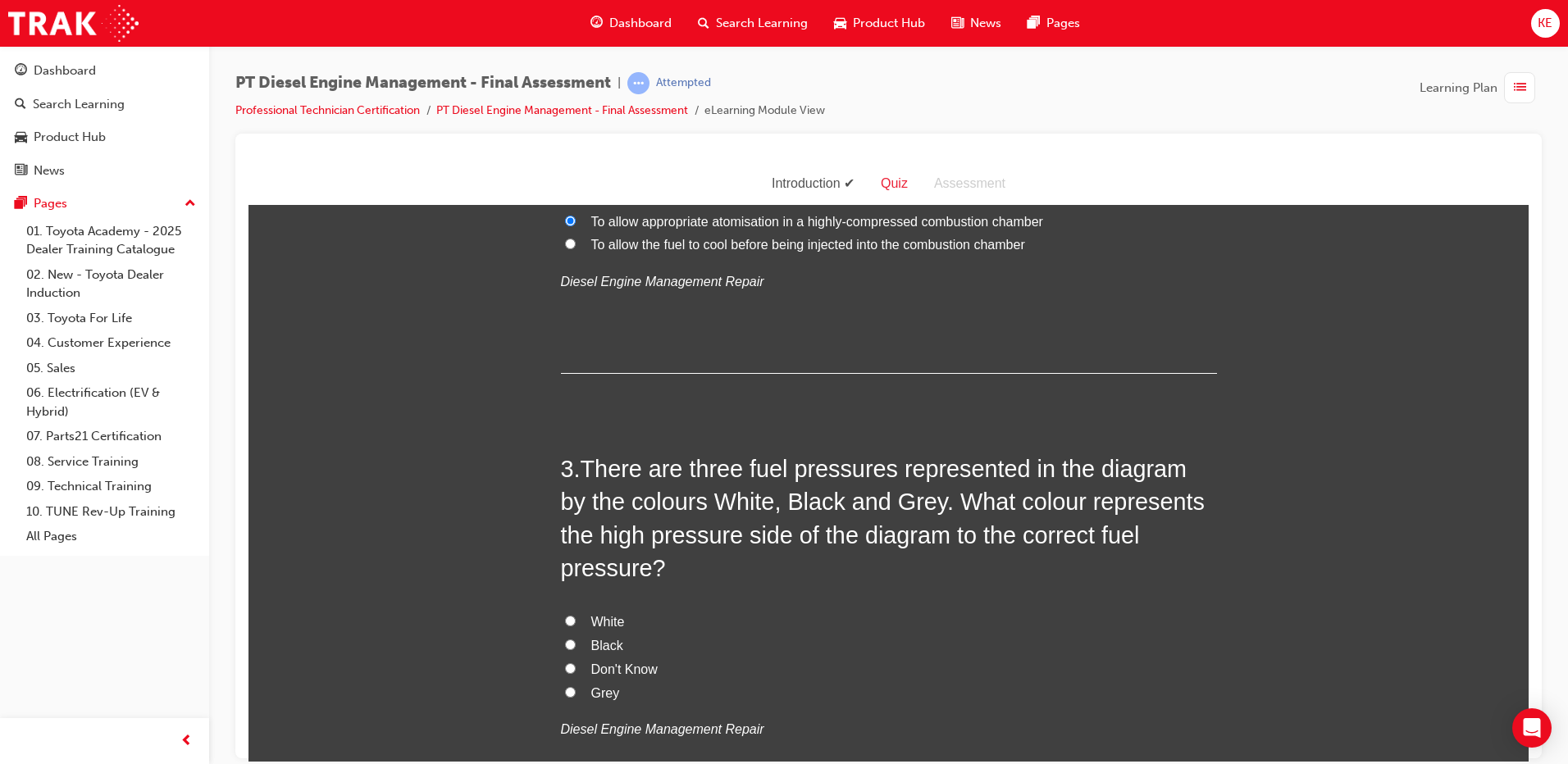
scroll to position [738, 0]
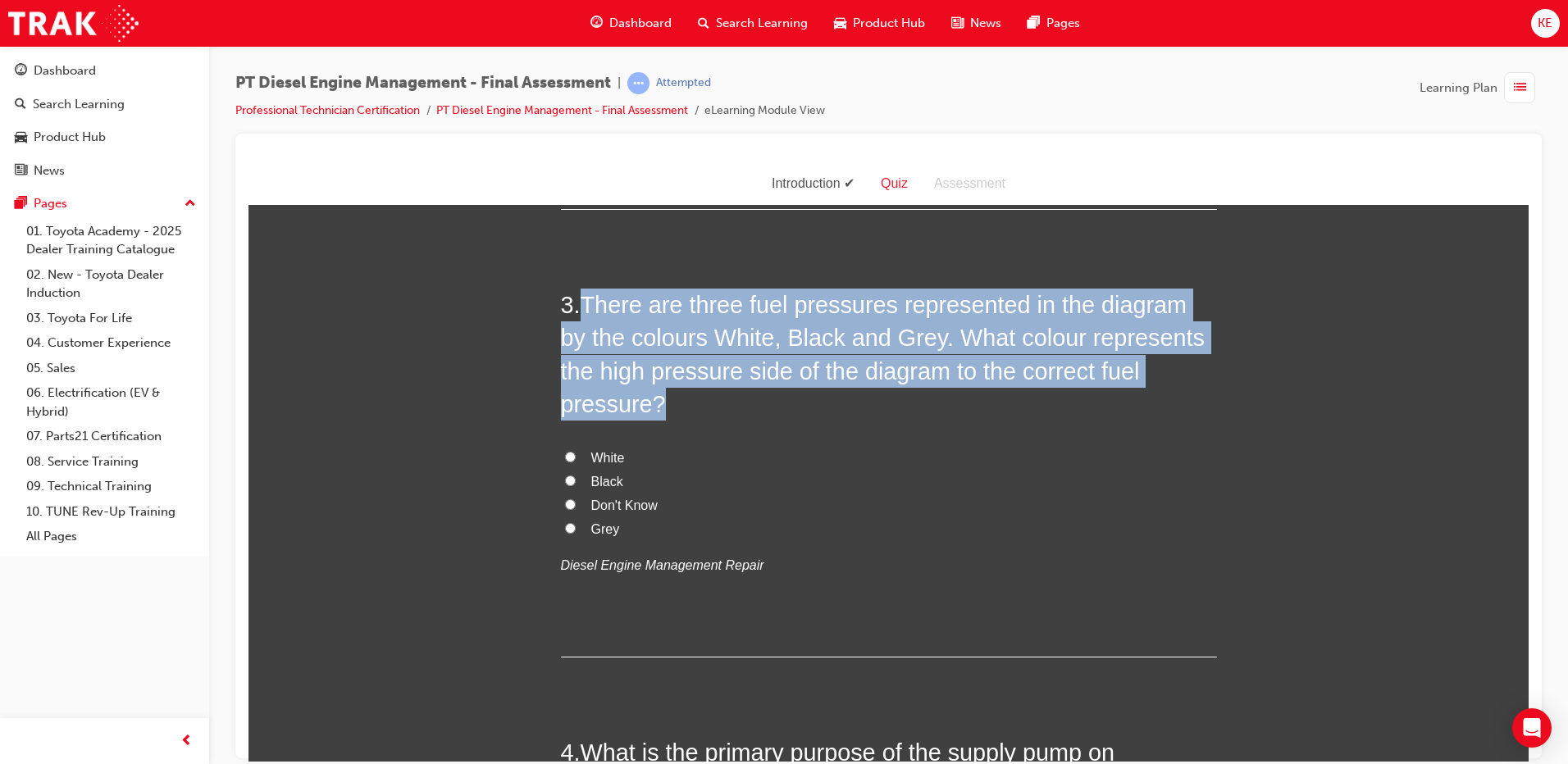
drag, startPoint x: 580, startPoint y: 296, endPoint x: 1245, endPoint y: 381, distance: 670.4
copy span "There are three fuel pressures represented in the diagram by the colours White,…"
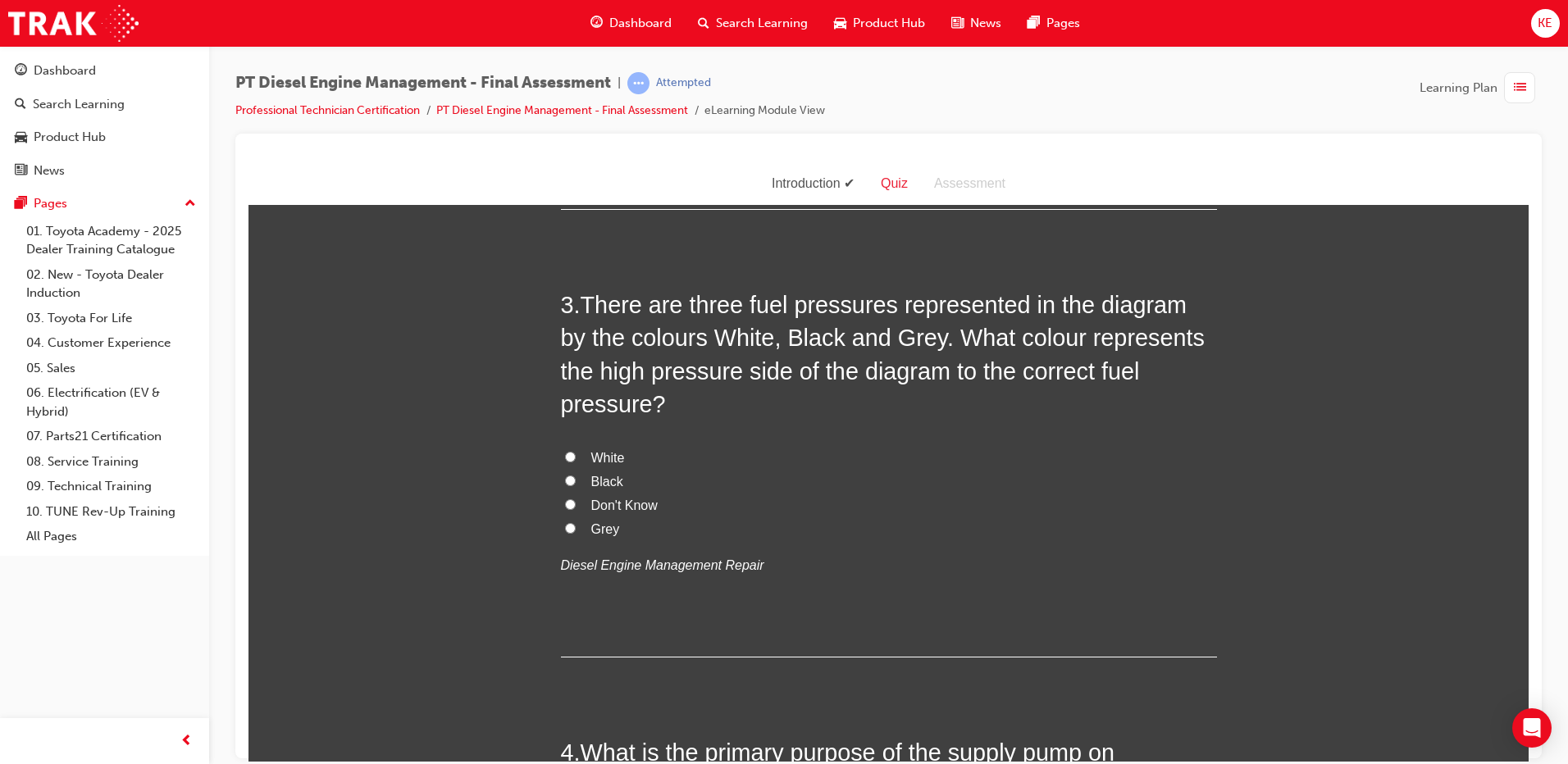
click at [762, 517] on label "Grey" at bounding box center [889, 529] width 657 height 24
click at [576, 522] on input "Grey" at bounding box center [570, 527] width 11 height 11
radio input "true"
click at [565, 475] on input "Black" at bounding box center [570, 480] width 11 height 11
radio input "true"
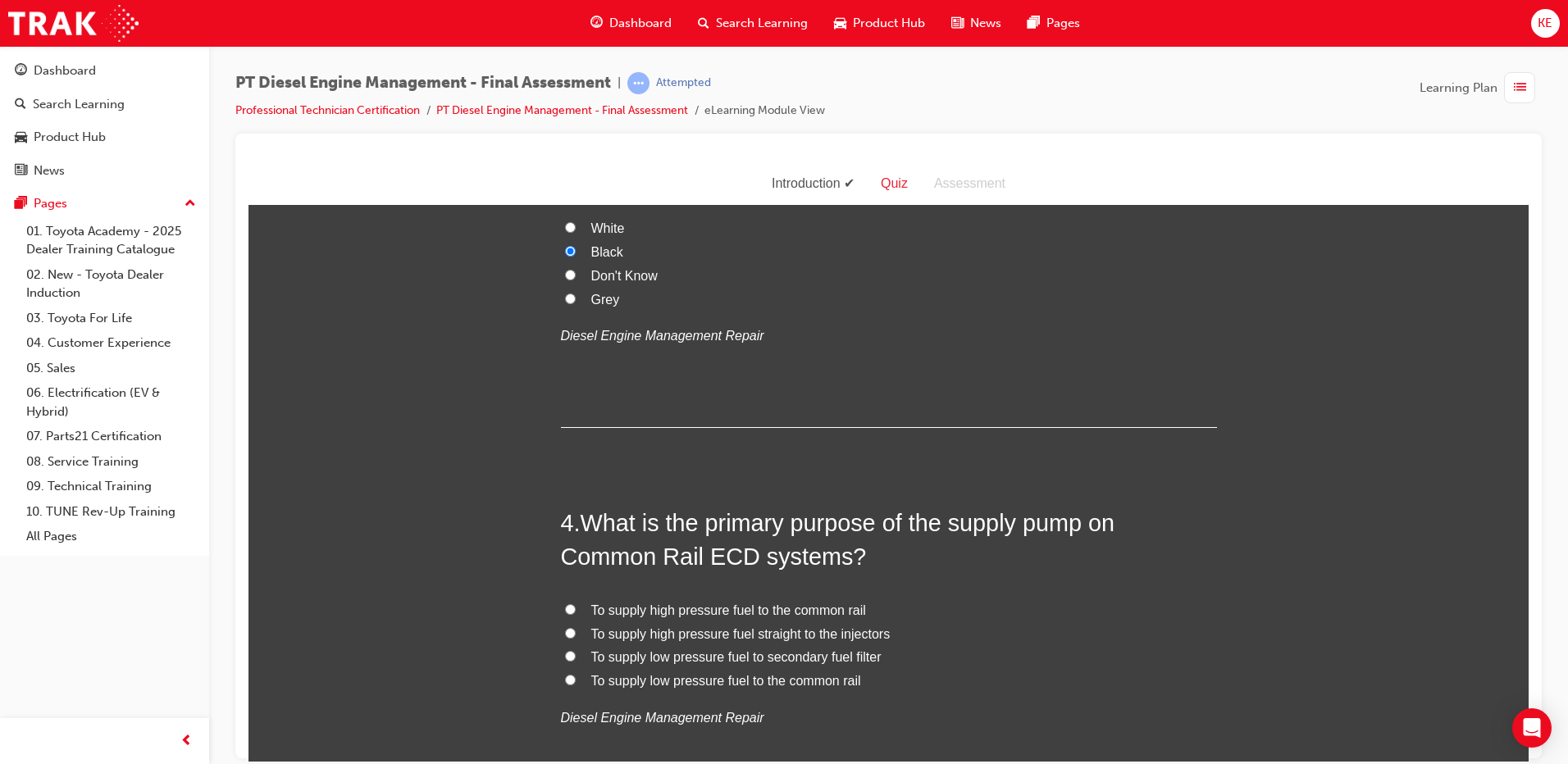
scroll to position [1066, 0]
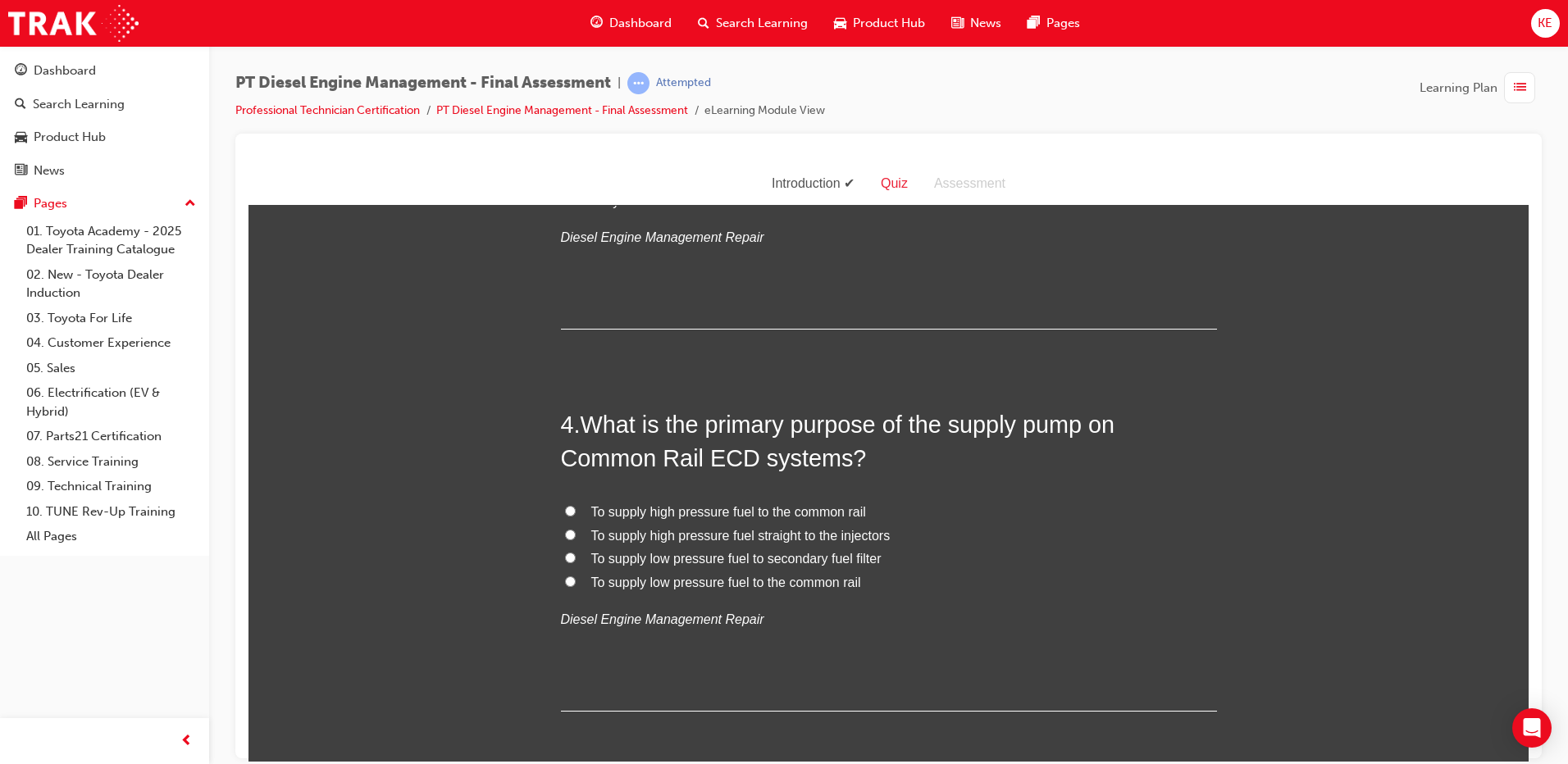
click at [565, 505] on input "To supply high pressure fuel to the common rail" at bounding box center [570, 510] width 11 height 11
radio input "true"
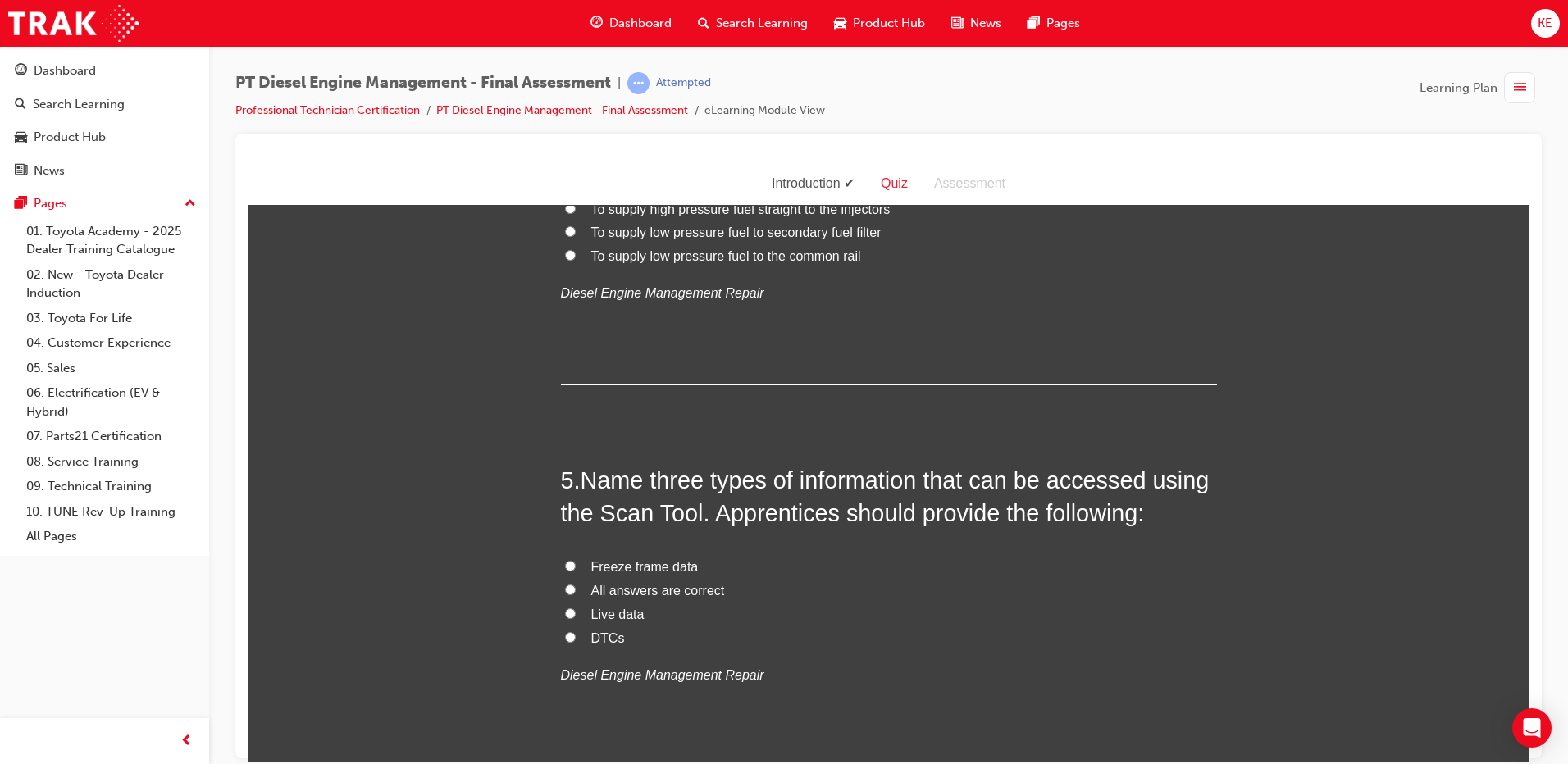
scroll to position [1394, 0]
drag, startPoint x: 568, startPoint y: 550, endPoint x: 621, endPoint y: 549, distance: 53.0
click at [568, 582] on input "All answers are correct" at bounding box center [570, 587] width 11 height 11
radio input "true"
click at [565, 606] on input "Live data" at bounding box center [570, 611] width 11 height 11
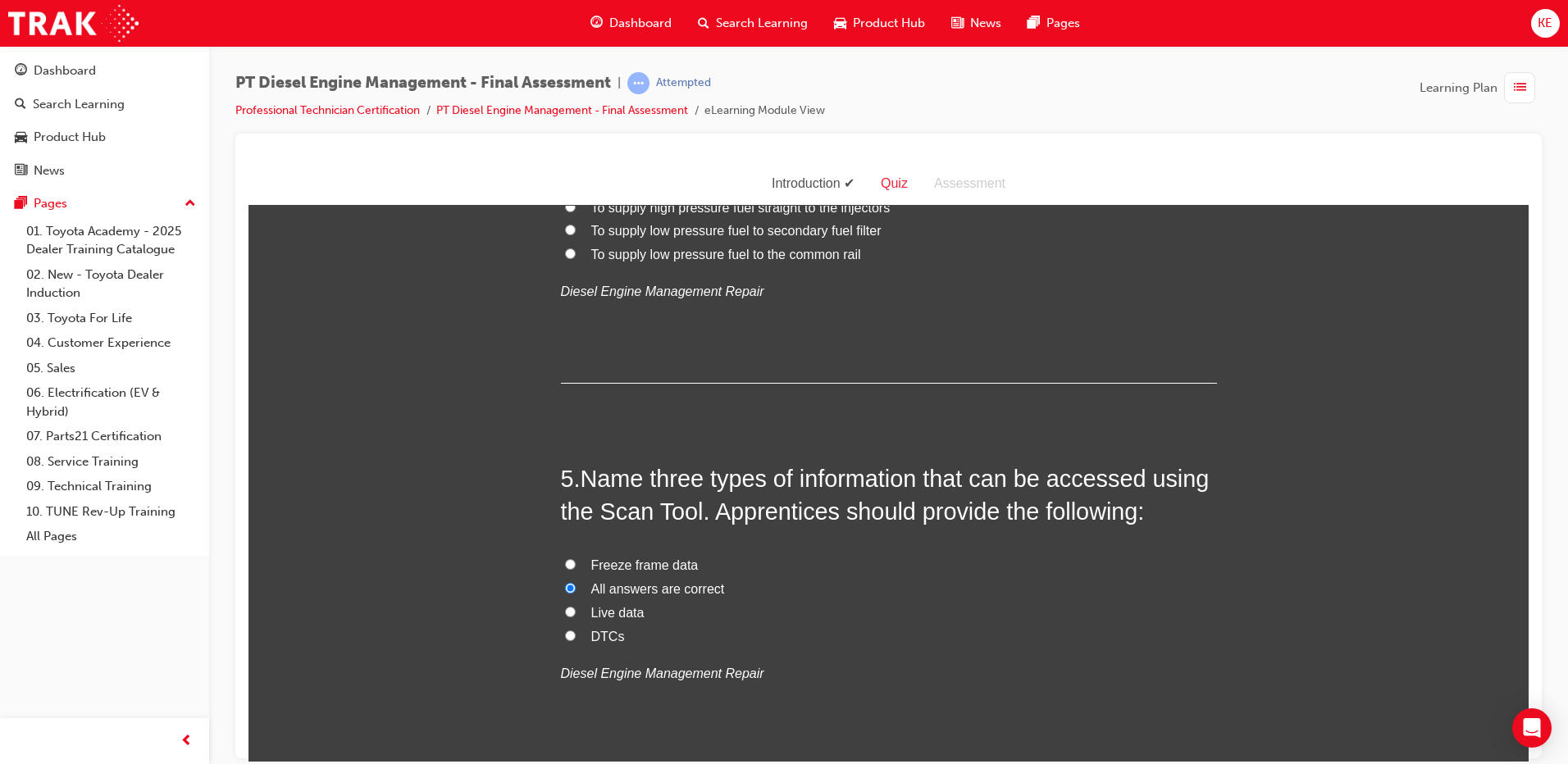
radio input "true"
click at [565, 625] on label "DTCs" at bounding box center [889, 637] width 657 height 24
click at [565, 630] on input "DTCs" at bounding box center [570, 635] width 11 height 11
radio input "true"
click at [565, 582] on input "All answers are correct" at bounding box center [570, 587] width 11 height 11
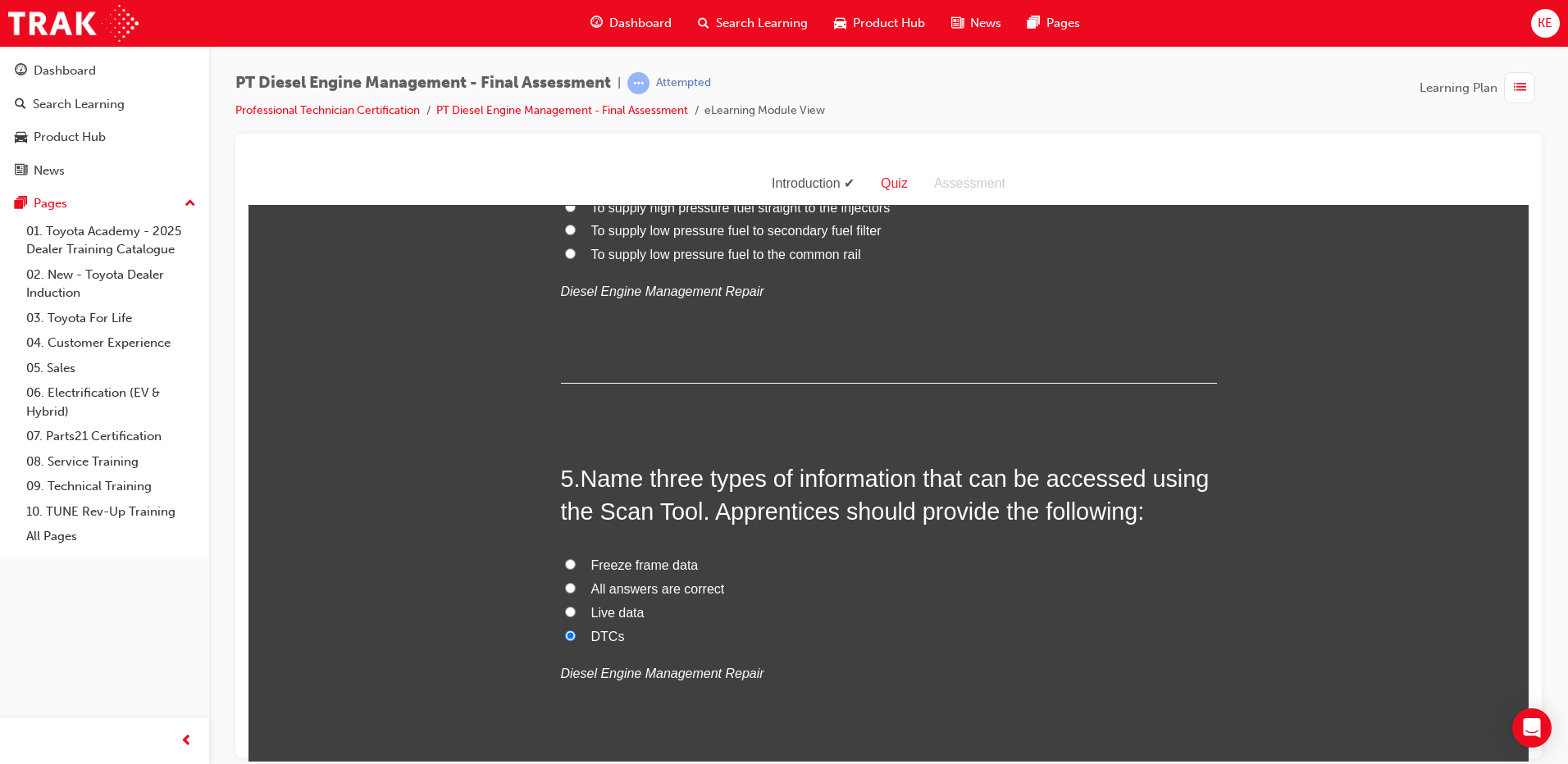
radio input "true"
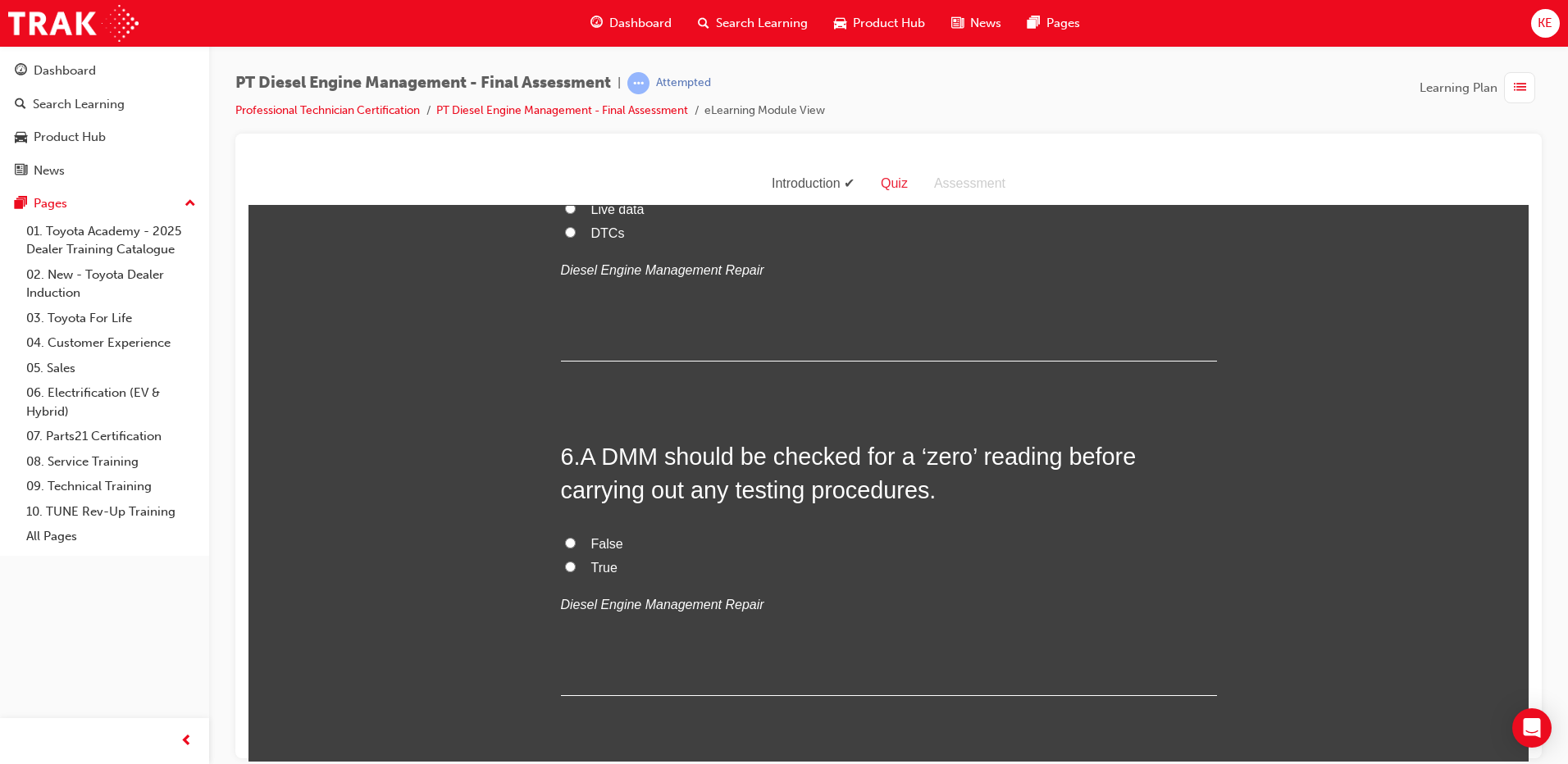
scroll to position [1804, 0]
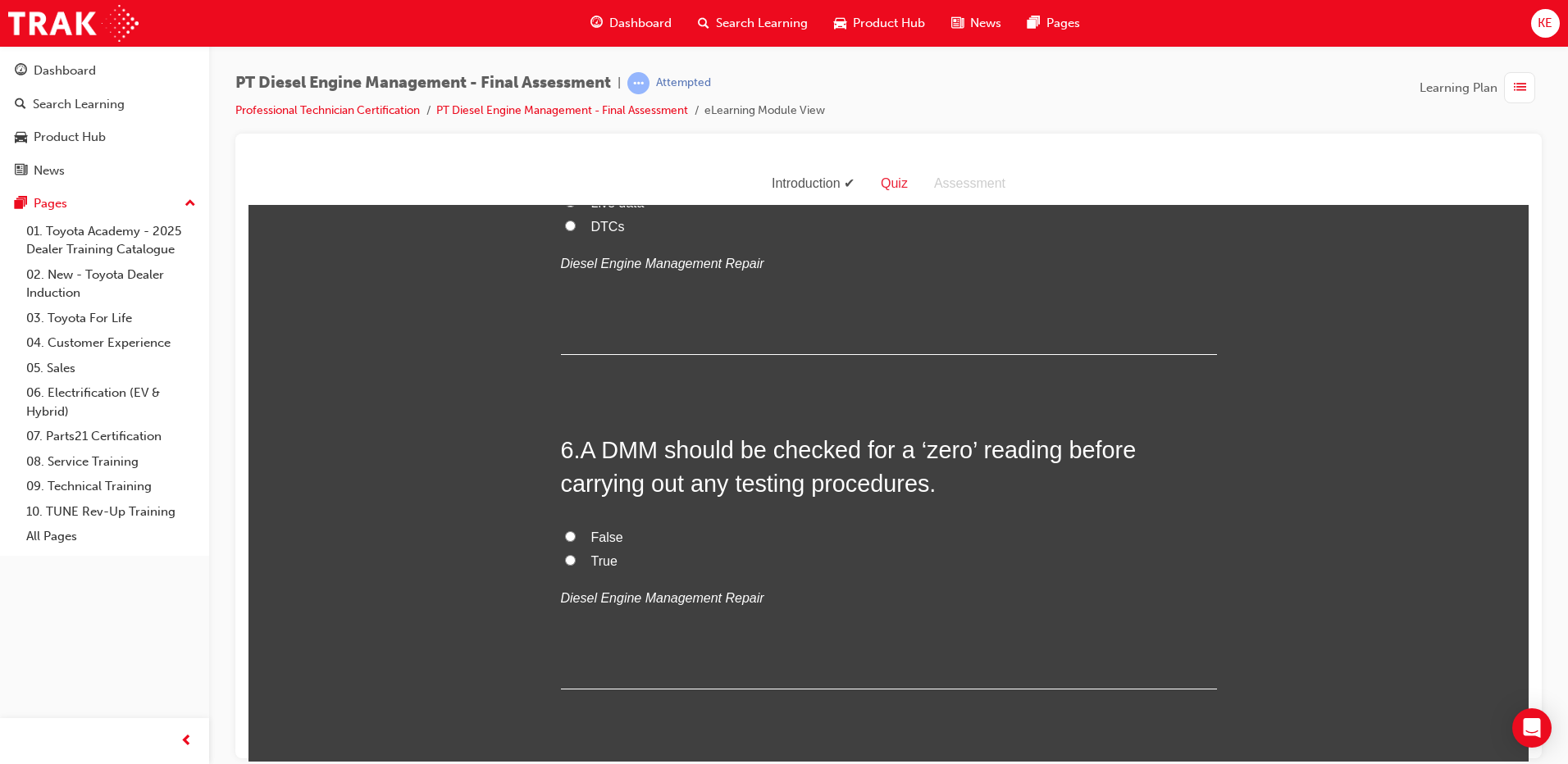
click at [570, 550] on label "True" at bounding box center [889, 562] width 657 height 24
click at [570, 555] on input "True" at bounding box center [570, 560] width 11 height 11
radio input "true"
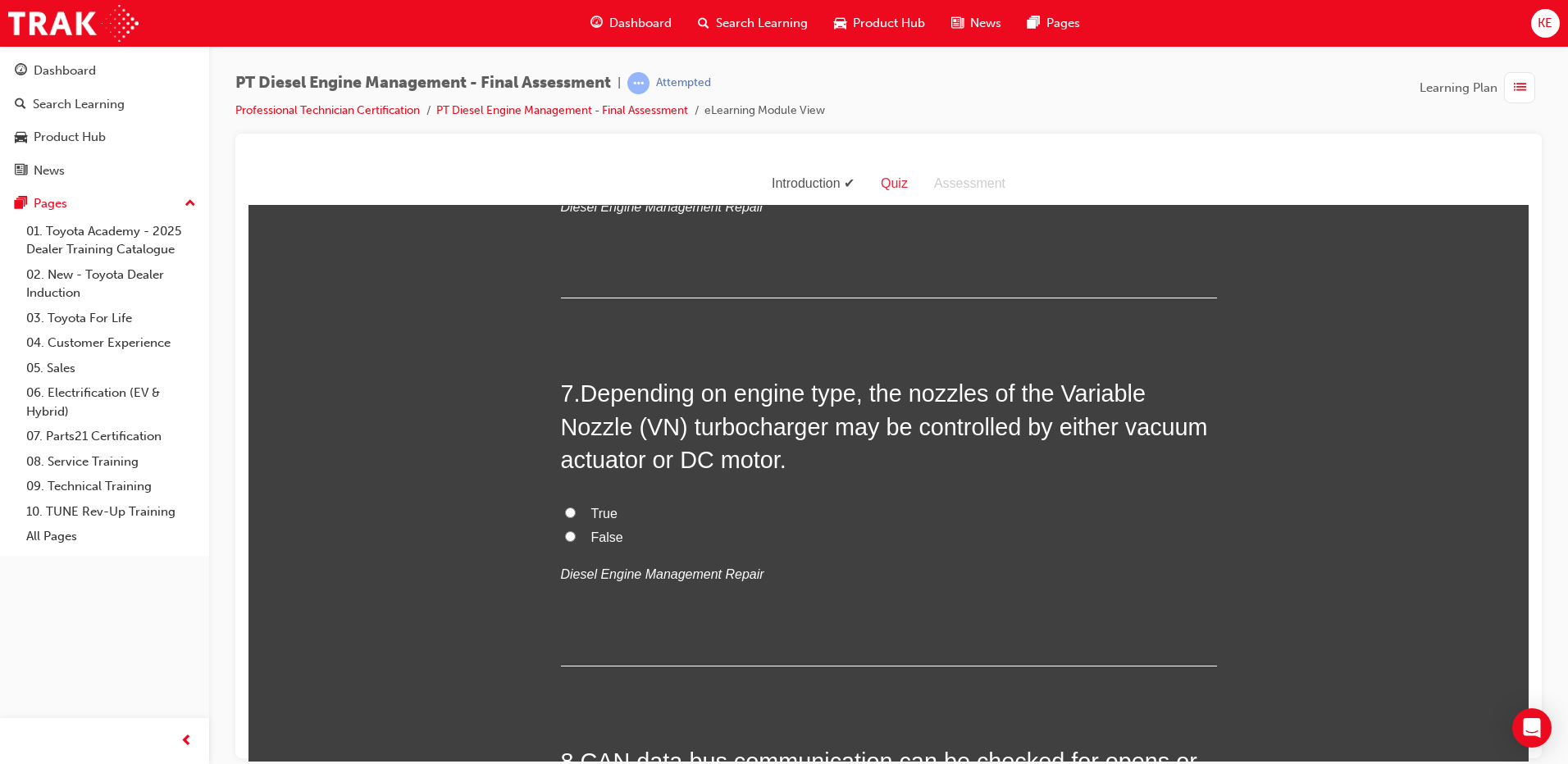
scroll to position [2214, 0]
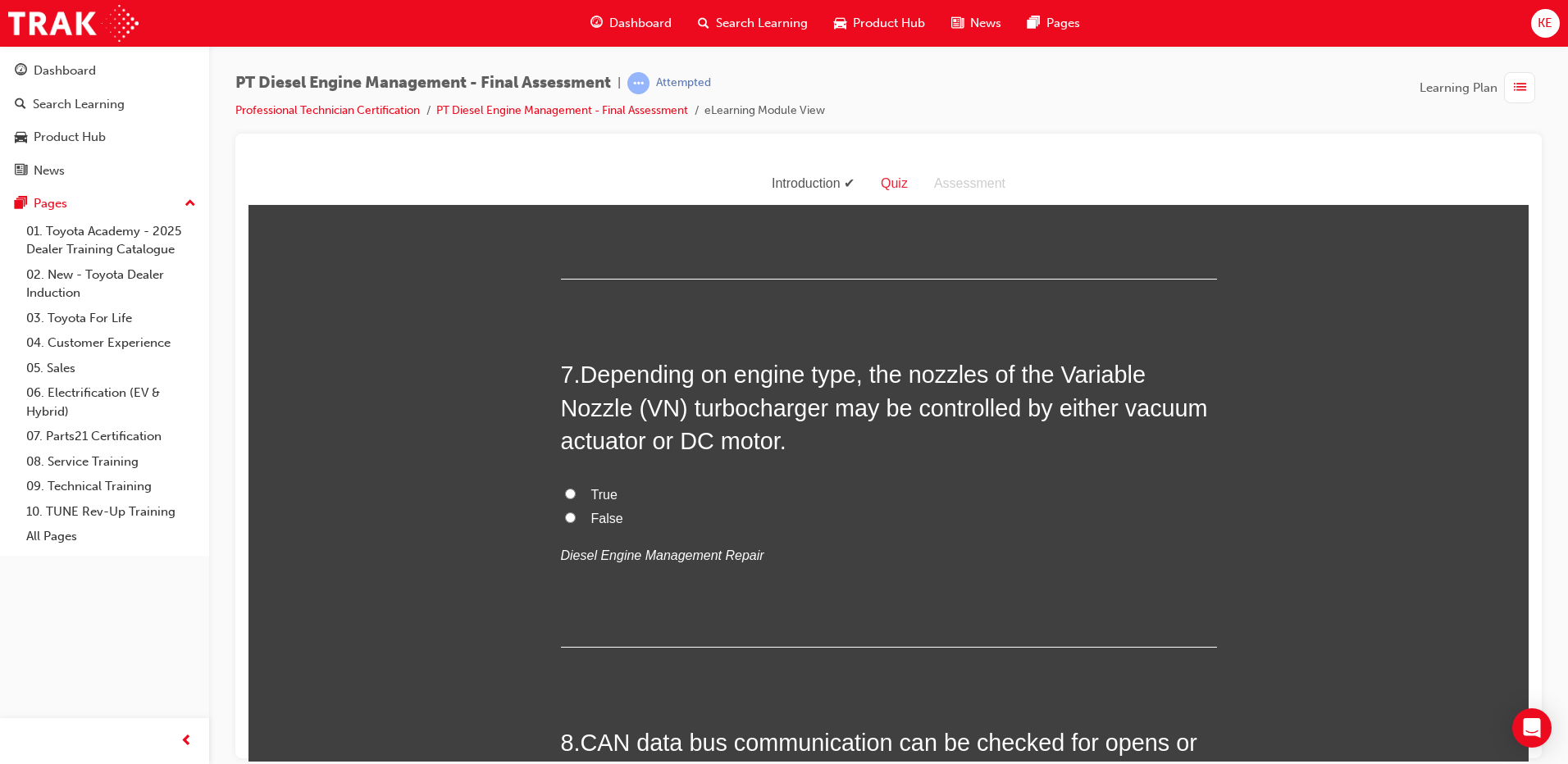
click at [570, 483] on label "True" at bounding box center [889, 495] width 657 height 24
click at [570, 488] on input "True" at bounding box center [570, 493] width 11 height 11
radio input "true"
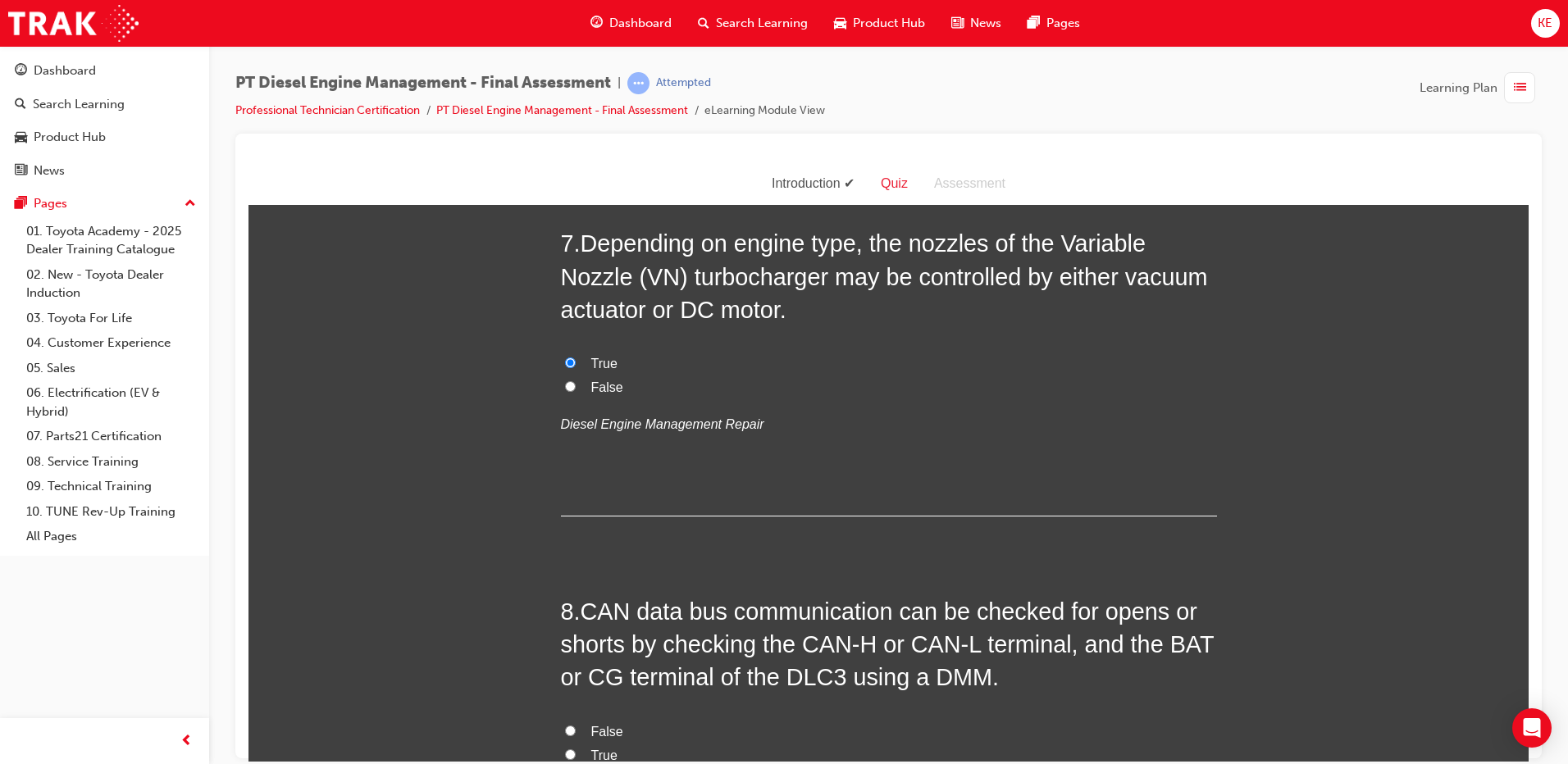
scroll to position [2460, 0]
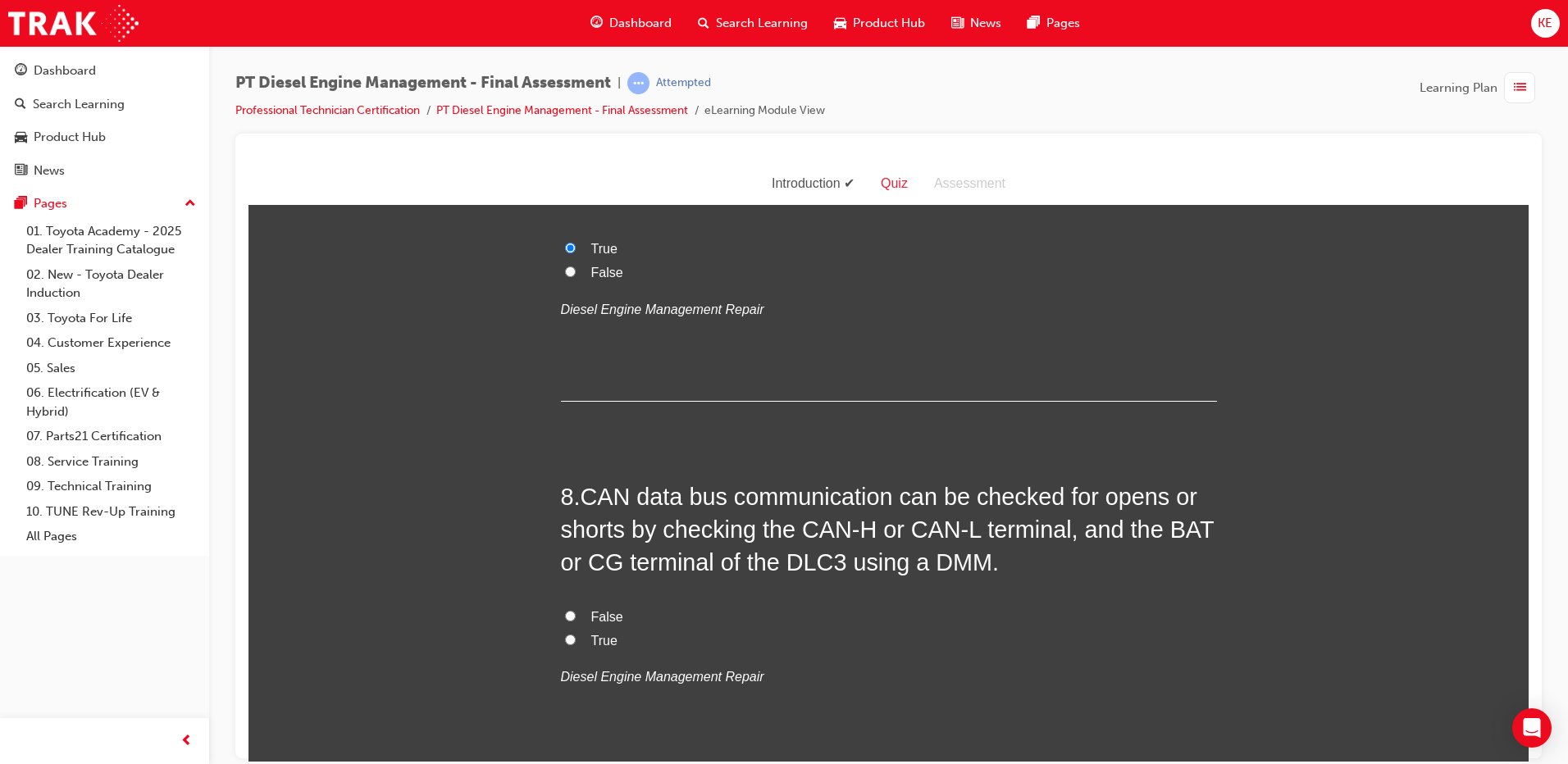
click at [570, 629] on label "True" at bounding box center [889, 641] width 657 height 24
click at [570, 634] on input "True" at bounding box center [570, 639] width 11 height 11
radio input "true"
click at [566, 610] on input "False" at bounding box center [570, 615] width 11 height 11
radio input "true"
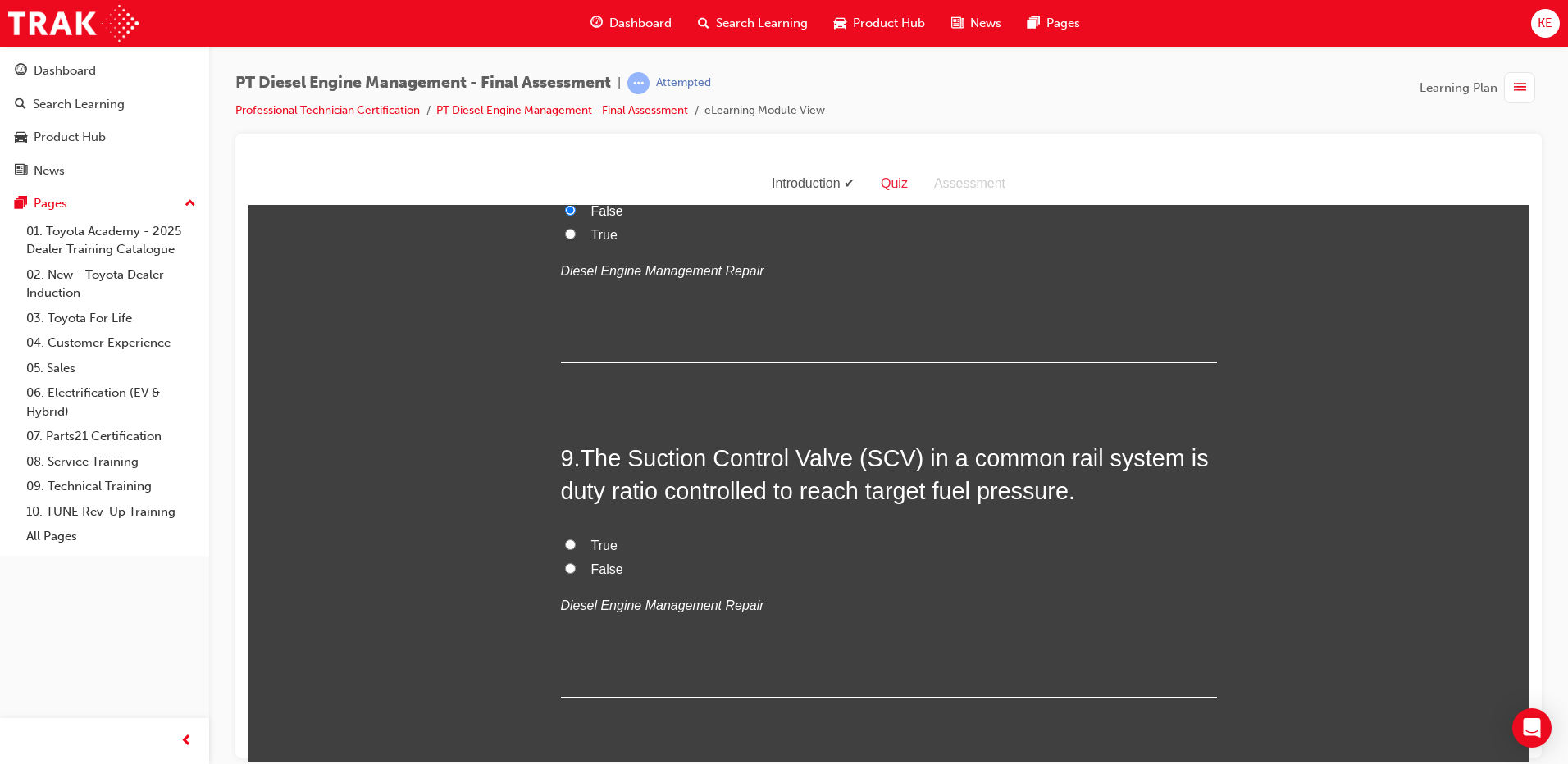
scroll to position [2870, 0]
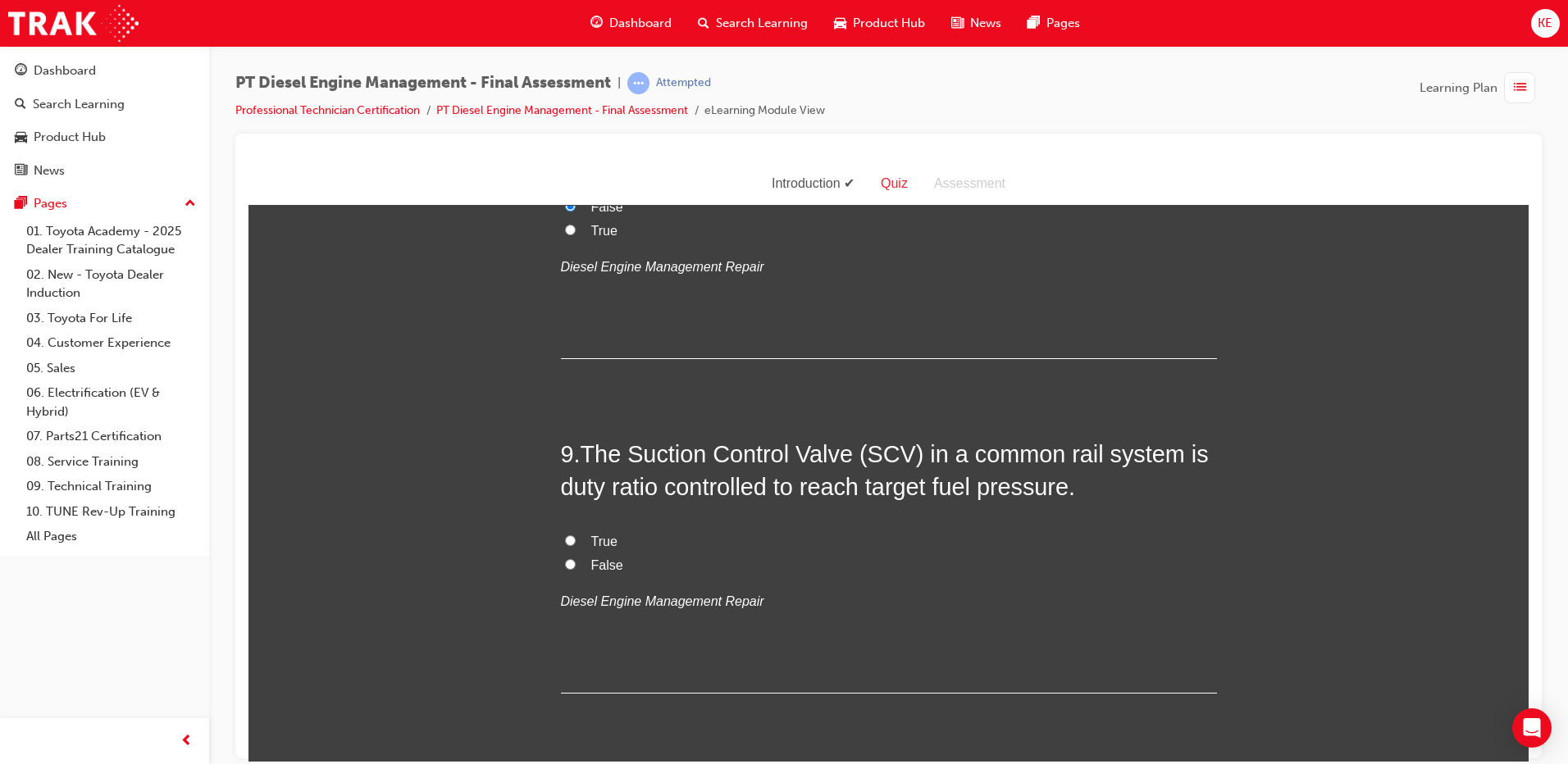
click at [570, 530] on label "True" at bounding box center [889, 542] width 657 height 24
click at [570, 535] on input "True" at bounding box center [570, 540] width 11 height 11
radio input "true"
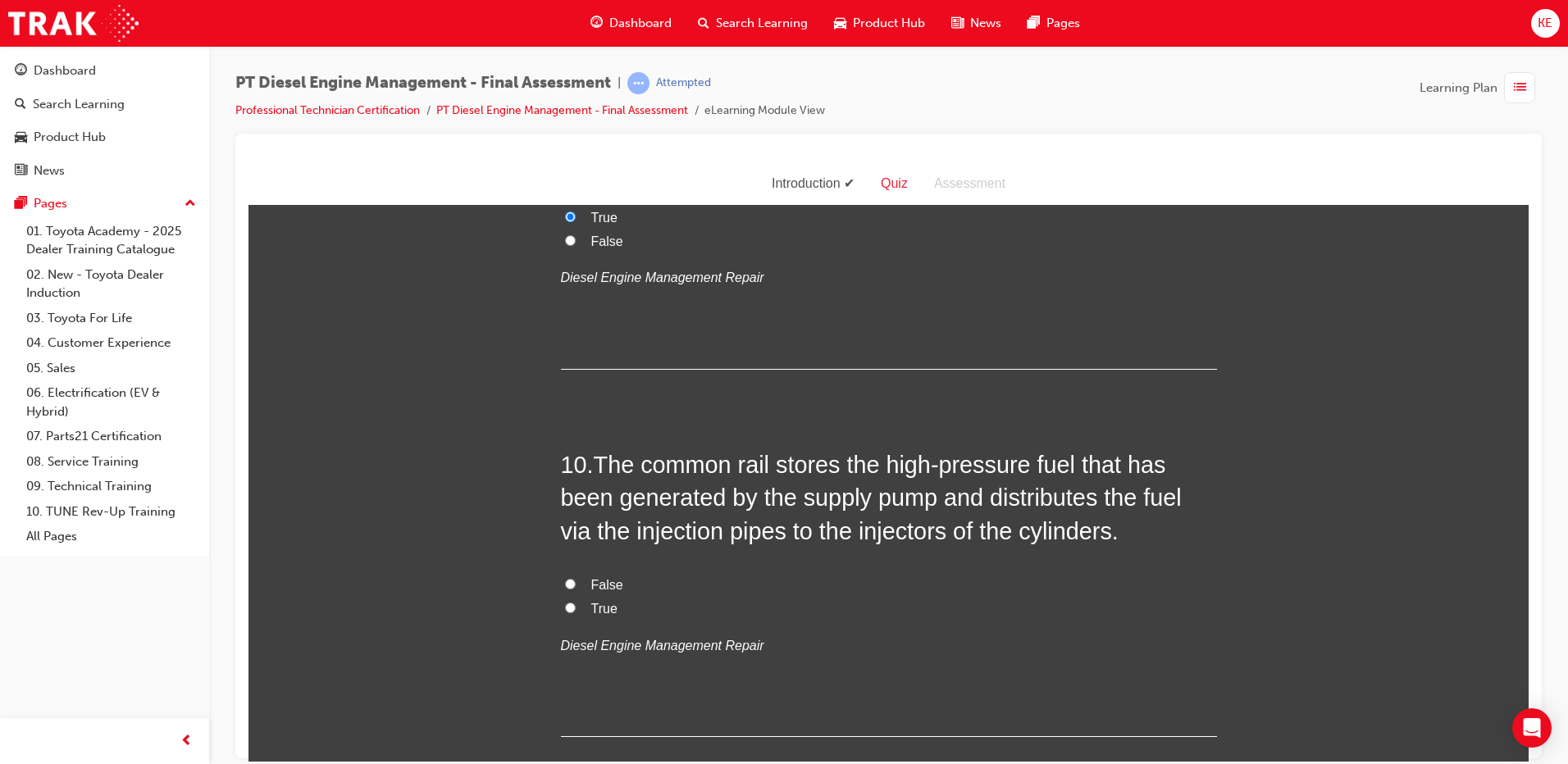
scroll to position [3198, 0]
click at [584, 570] on label "False" at bounding box center [889, 581] width 657 height 24
click at [576, 574] on input "False" at bounding box center [570, 579] width 11 height 11
radio input "true"
click at [575, 593] on label "True" at bounding box center [889, 605] width 657 height 24
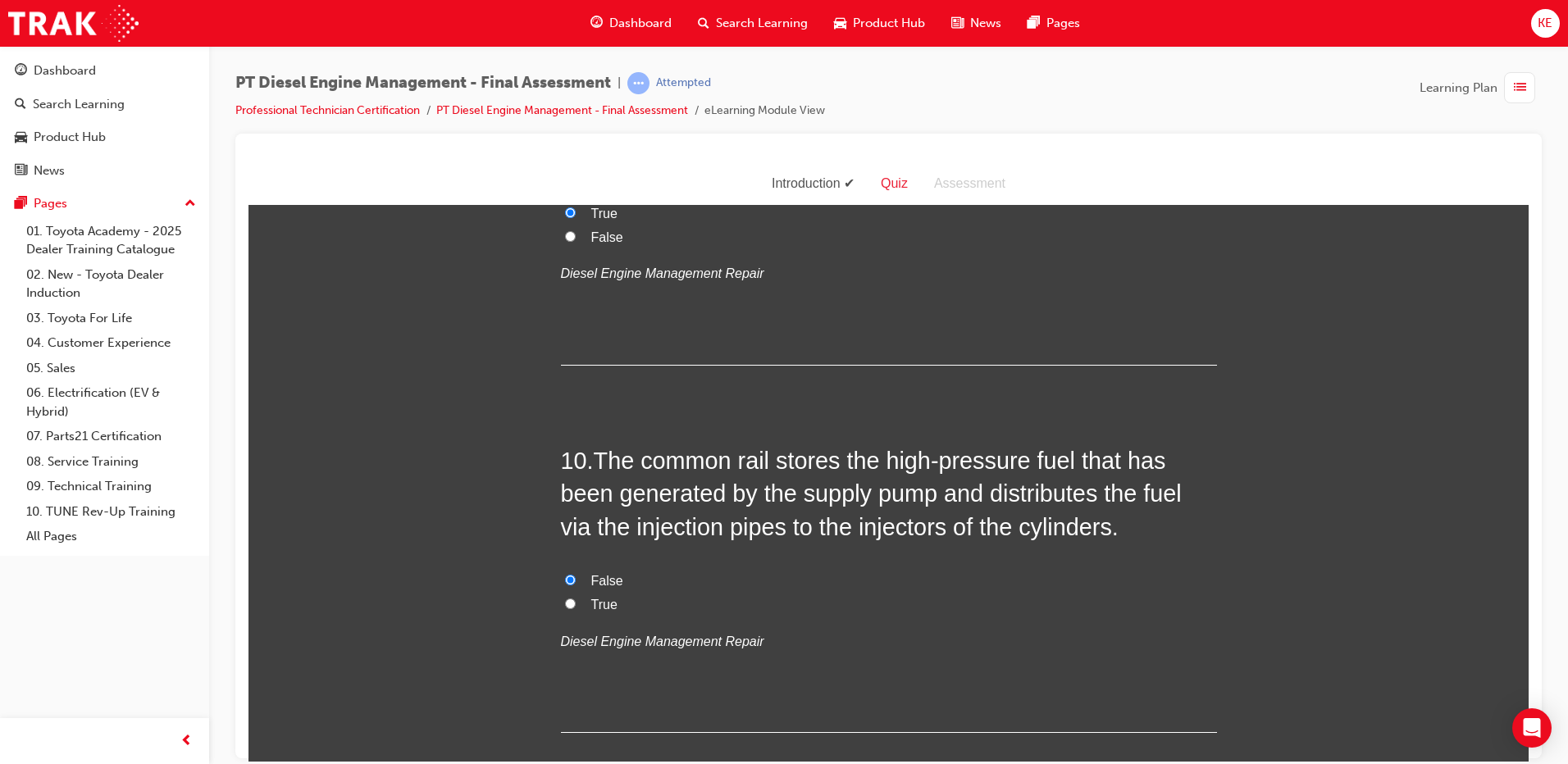
click at [575, 598] on input "True" at bounding box center [570, 603] width 11 height 11
radio input "true"
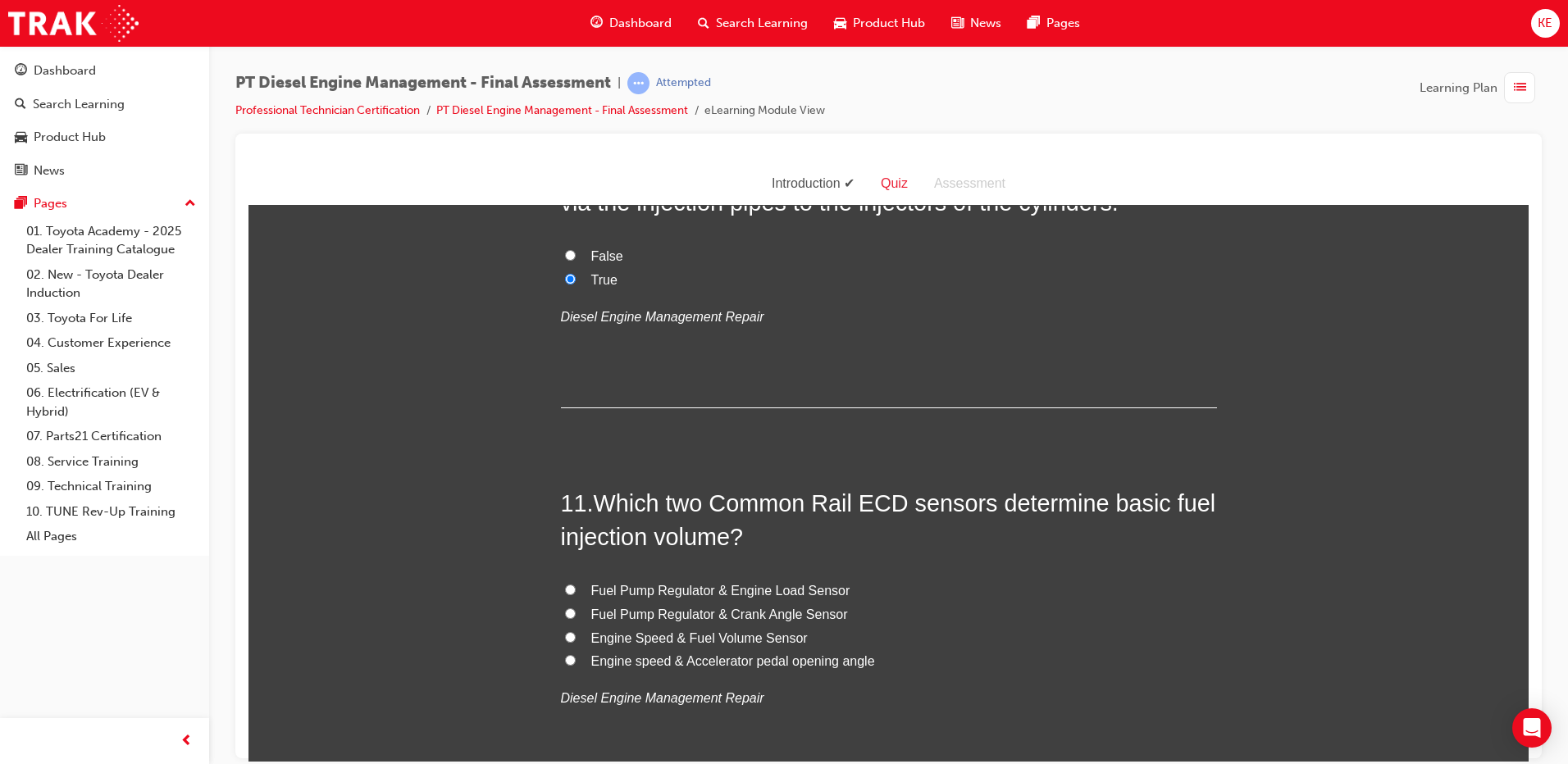
scroll to position [3526, 0]
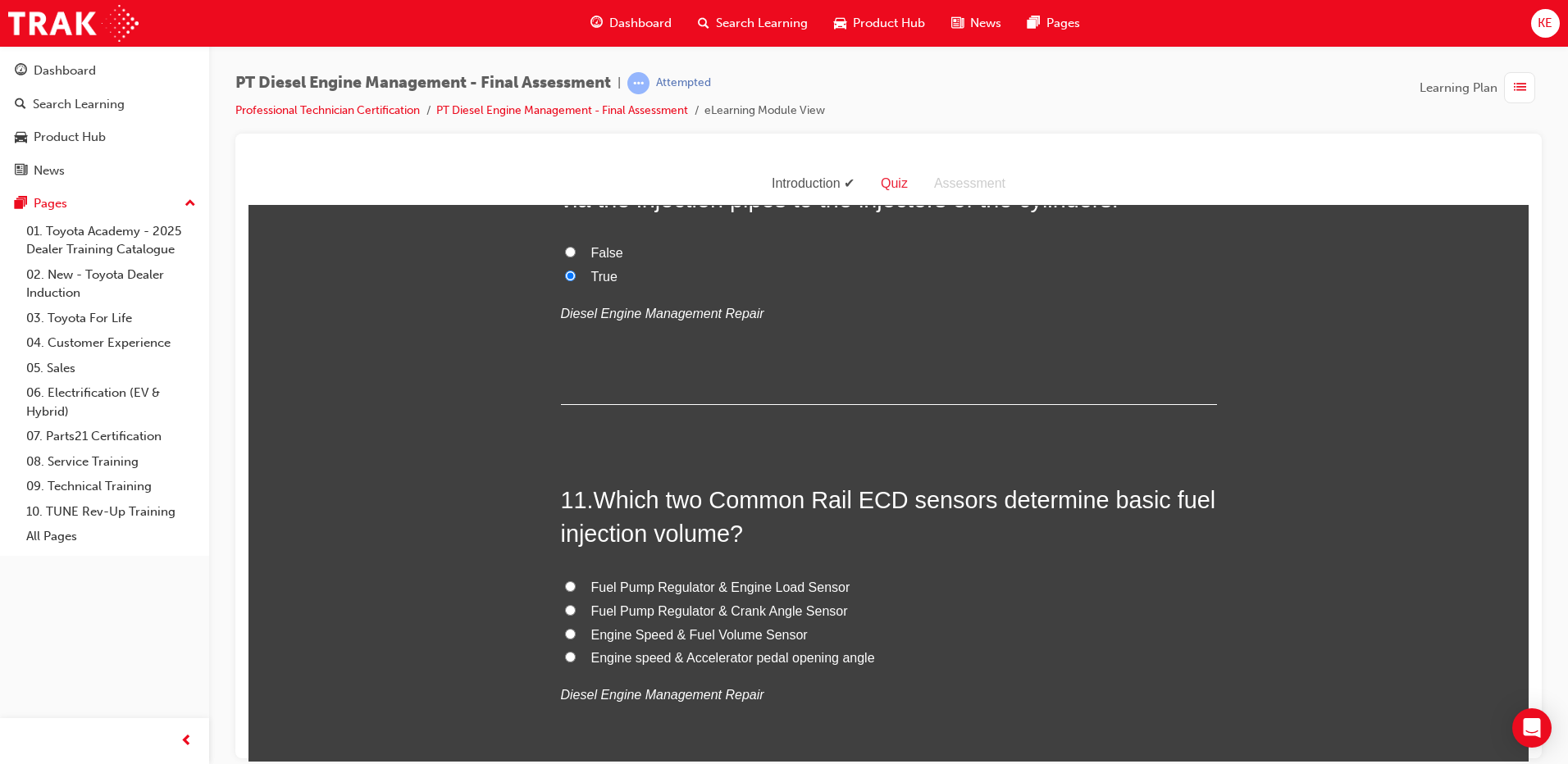
click at [561, 575] on label "Fuel Pump Regulator & Engine Load Sensor" at bounding box center [889, 587] width 657 height 24
click at [565, 580] on input "Fuel Pump Regulator & Engine Load Sensor" at bounding box center [570, 585] width 11 height 11
radio input "true"
click at [578, 623] on label "Engine Speed & Fuel Volume Sensor" at bounding box center [889, 635] width 657 height 24
click at [576, 628] on input "Engine Speed & Fuel Volume Sensor" at bounding box center [570, 633] width 11 height 11
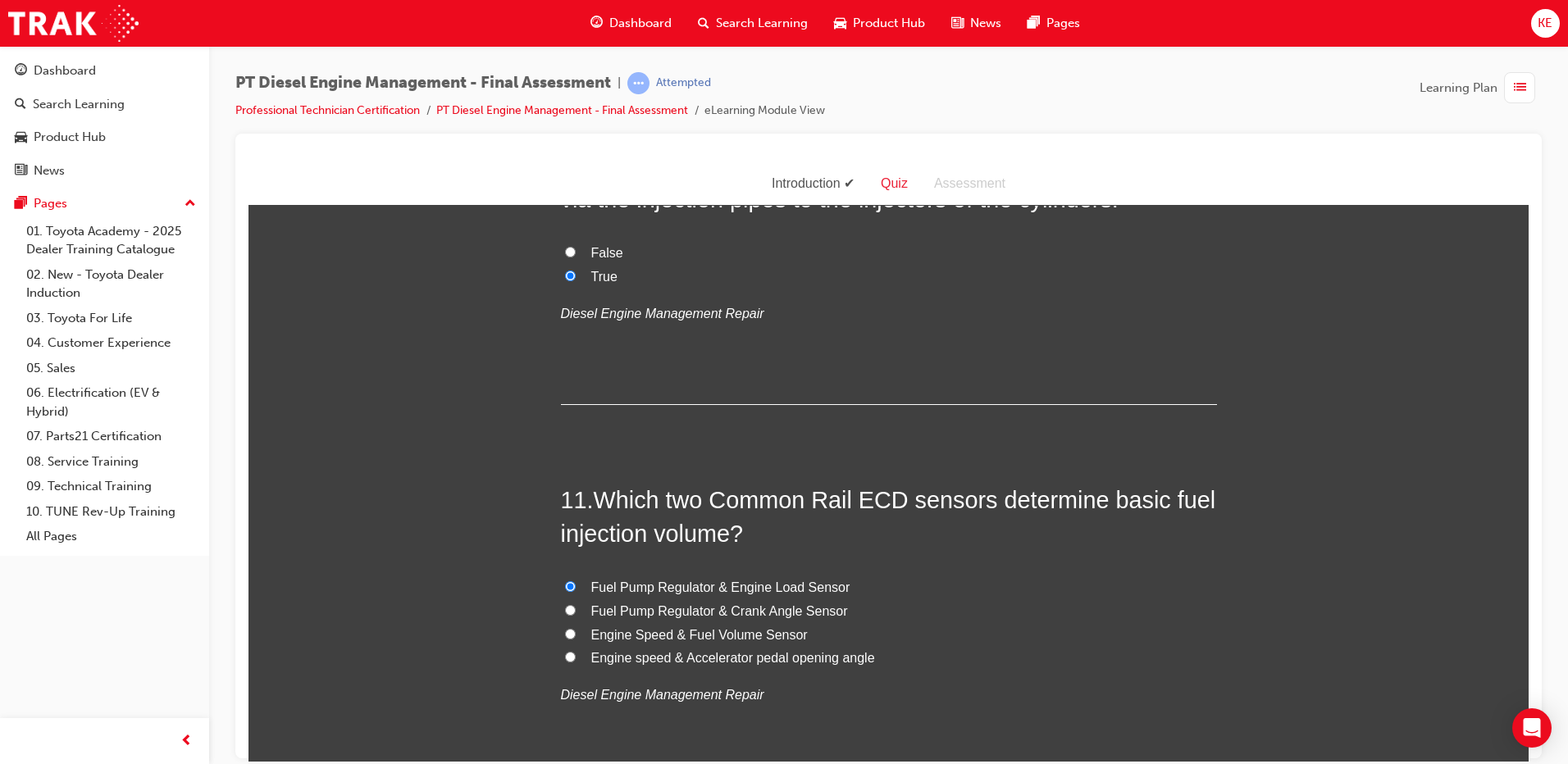
radio input "true"
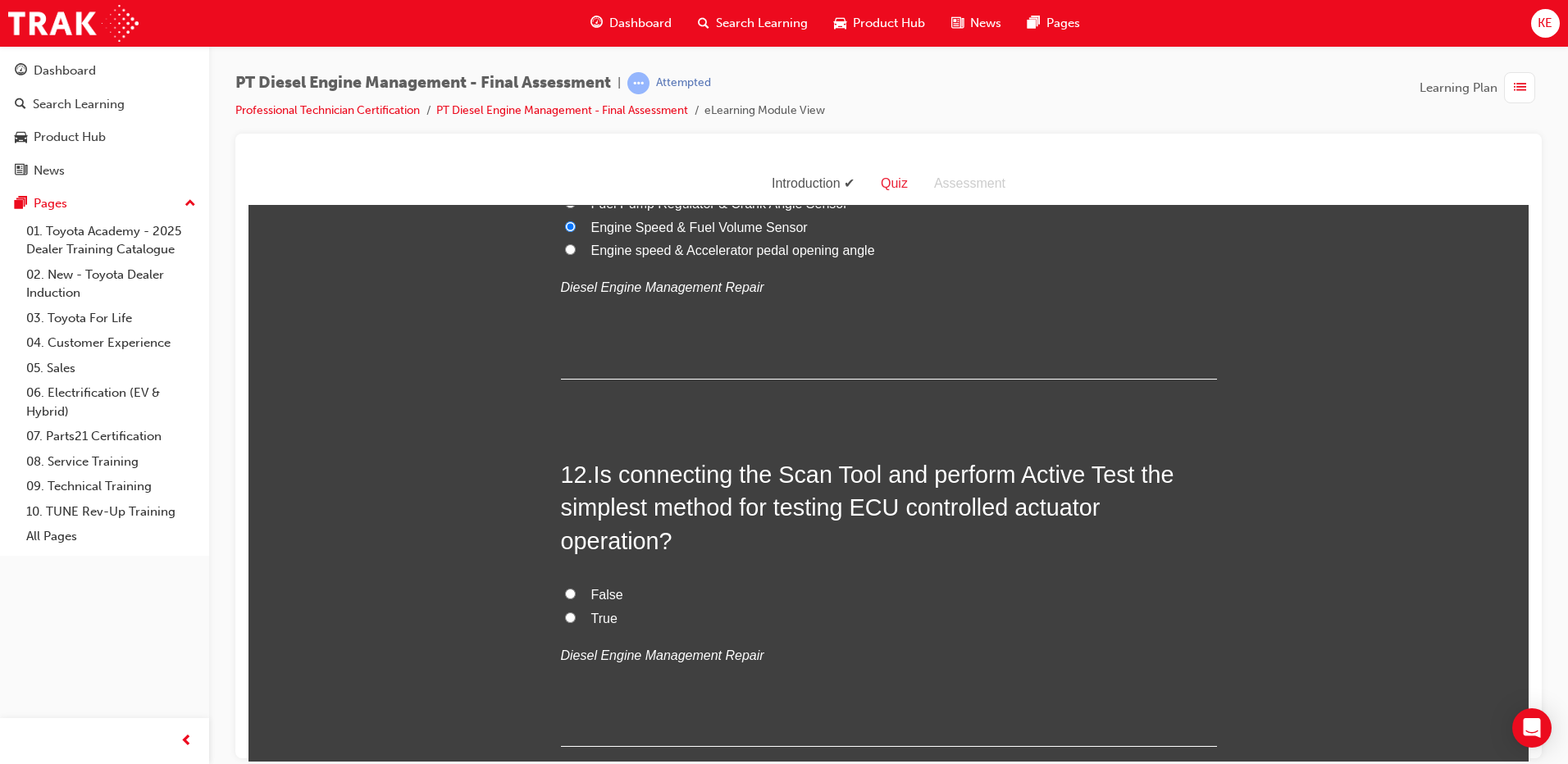
scroll to position [3936, 0]
click at [570, 604] on label "True" at bounding box center [889, 616] width 657 height 24
click at [570, 609] on input "True" at bounding box center [570, 614] width 11 height 11
radio input "true"
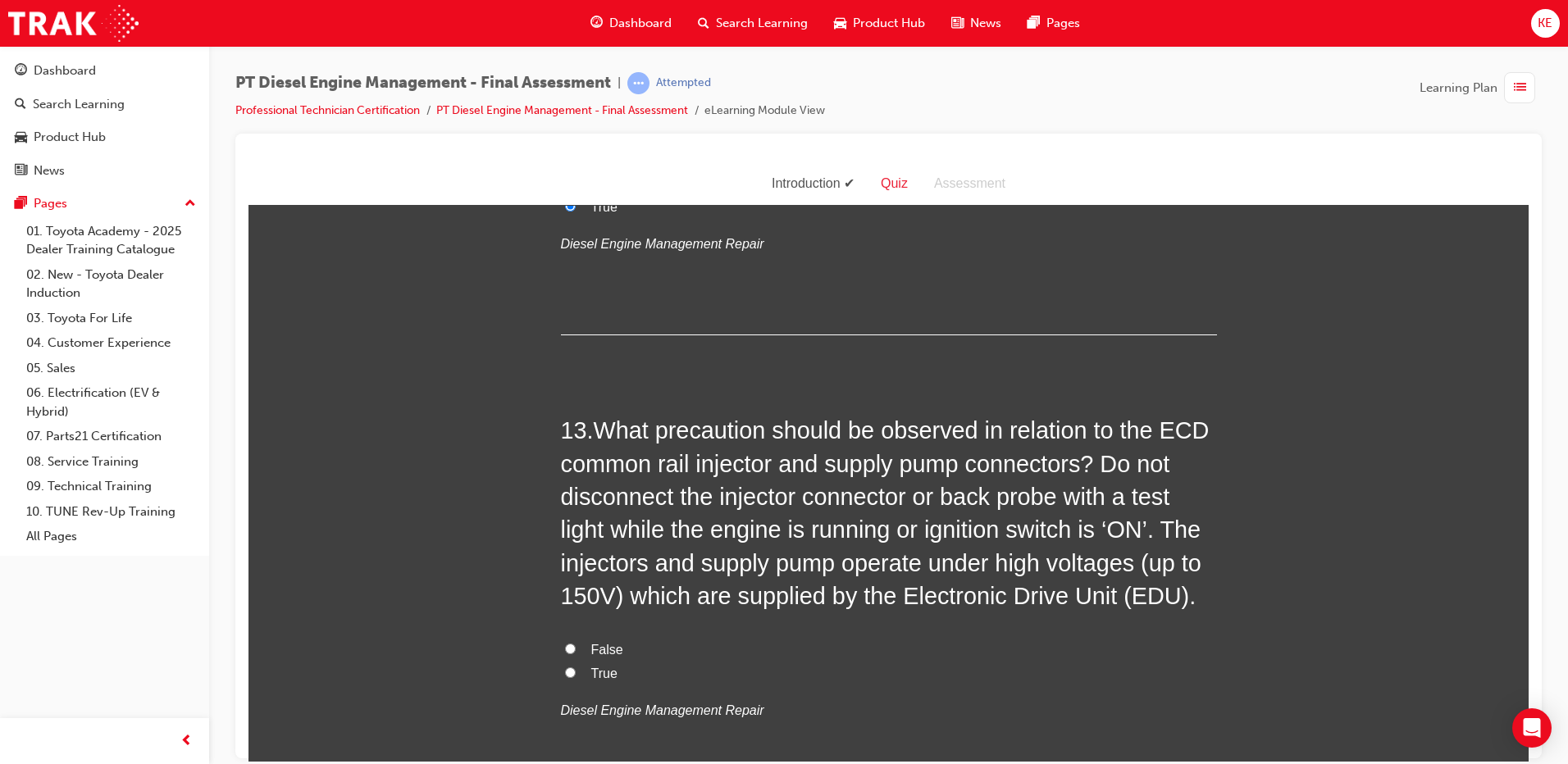
scroll to position [4346, 0]
click at [575, 661] on label "True" at bounding box center [889, 673] width 657 height 24
click at [575, 666] on input "True" at bounding box center [570, 671] width 11 height 11
radio input "true"
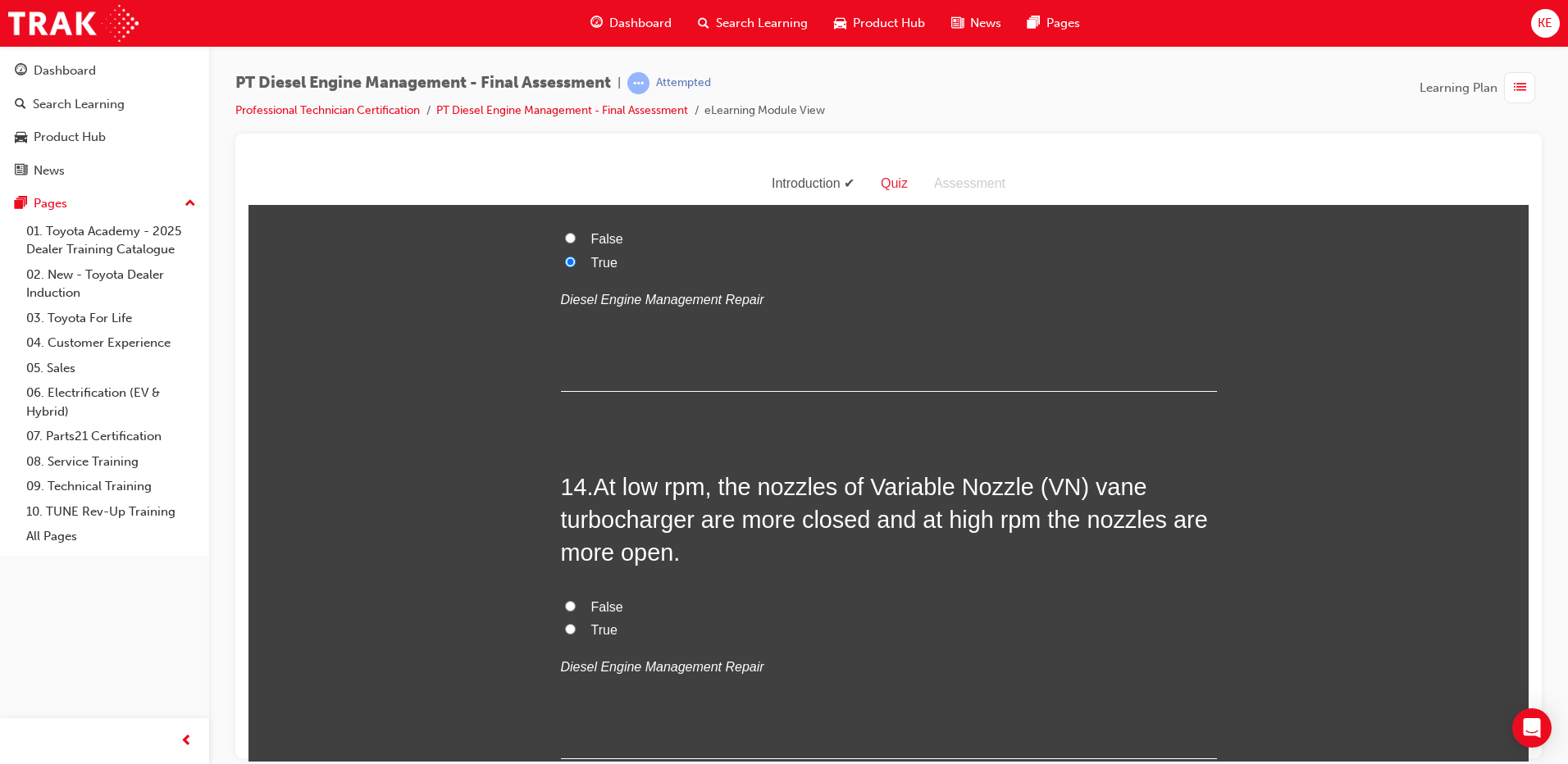
click at [561, 618] on label "True" at bounding box center [889, 630] width 657 height 24
click at [565, 623] on input "True" at bounding box center [570, 628] width 11 height 11
radio input "true"
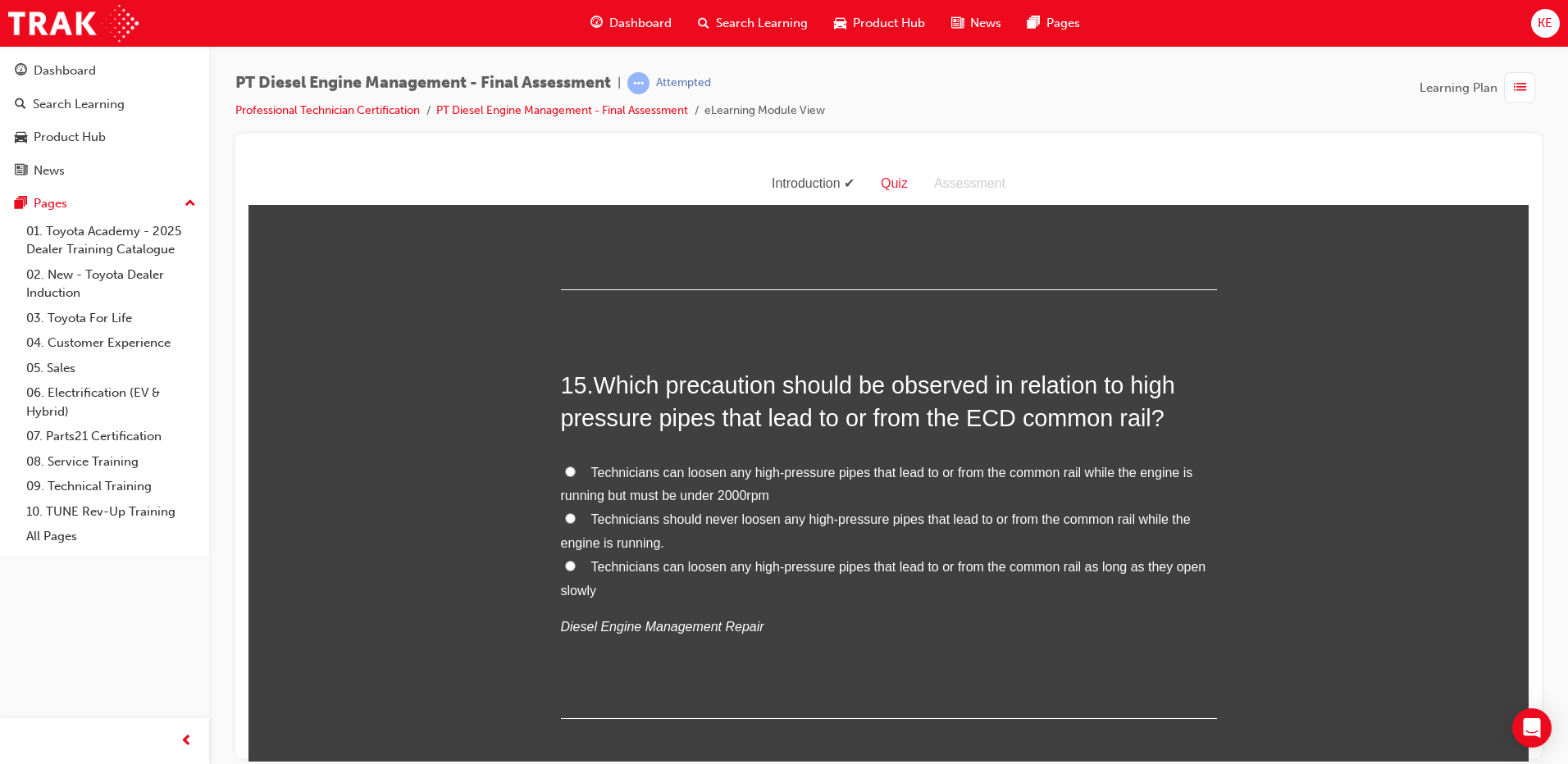
scroll to position [5248, 0]
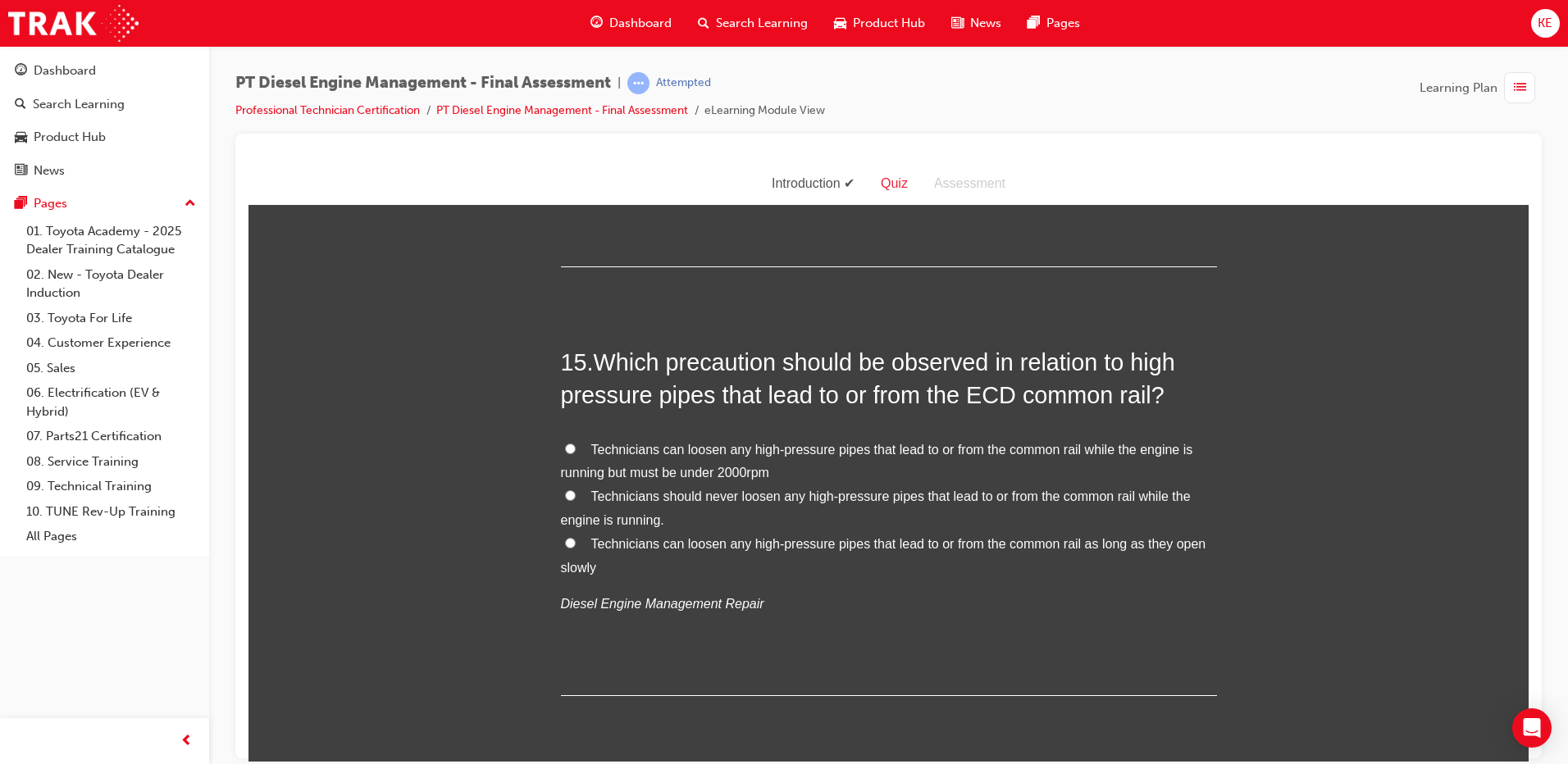
click at [569, 490] on input "Technicians should never loosen any high-pressure pipes that lead to or from th…" at bounding box center [570, 495] width 11 height 11
radio input "true"
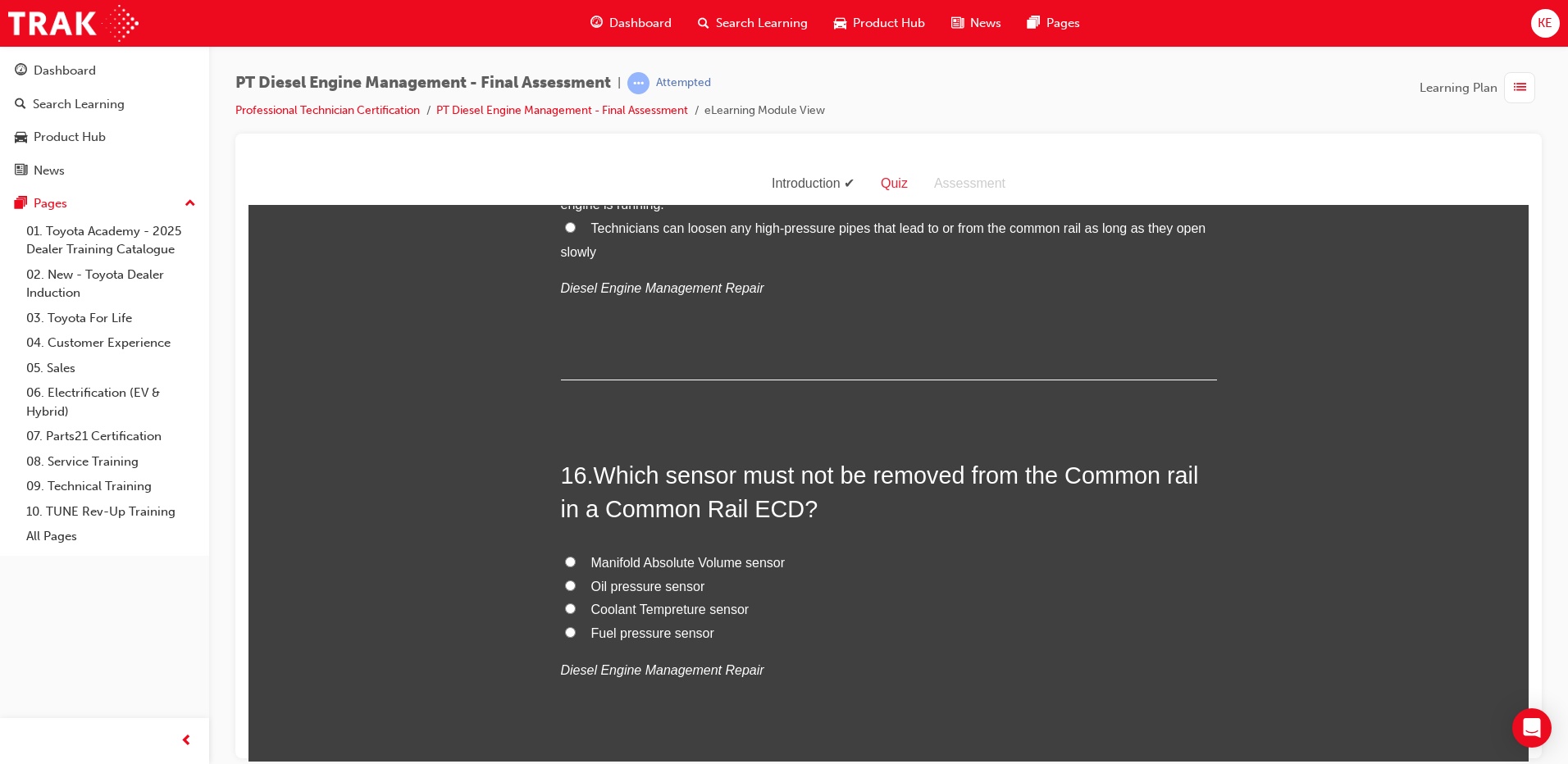
scroll to position [5576, 0]
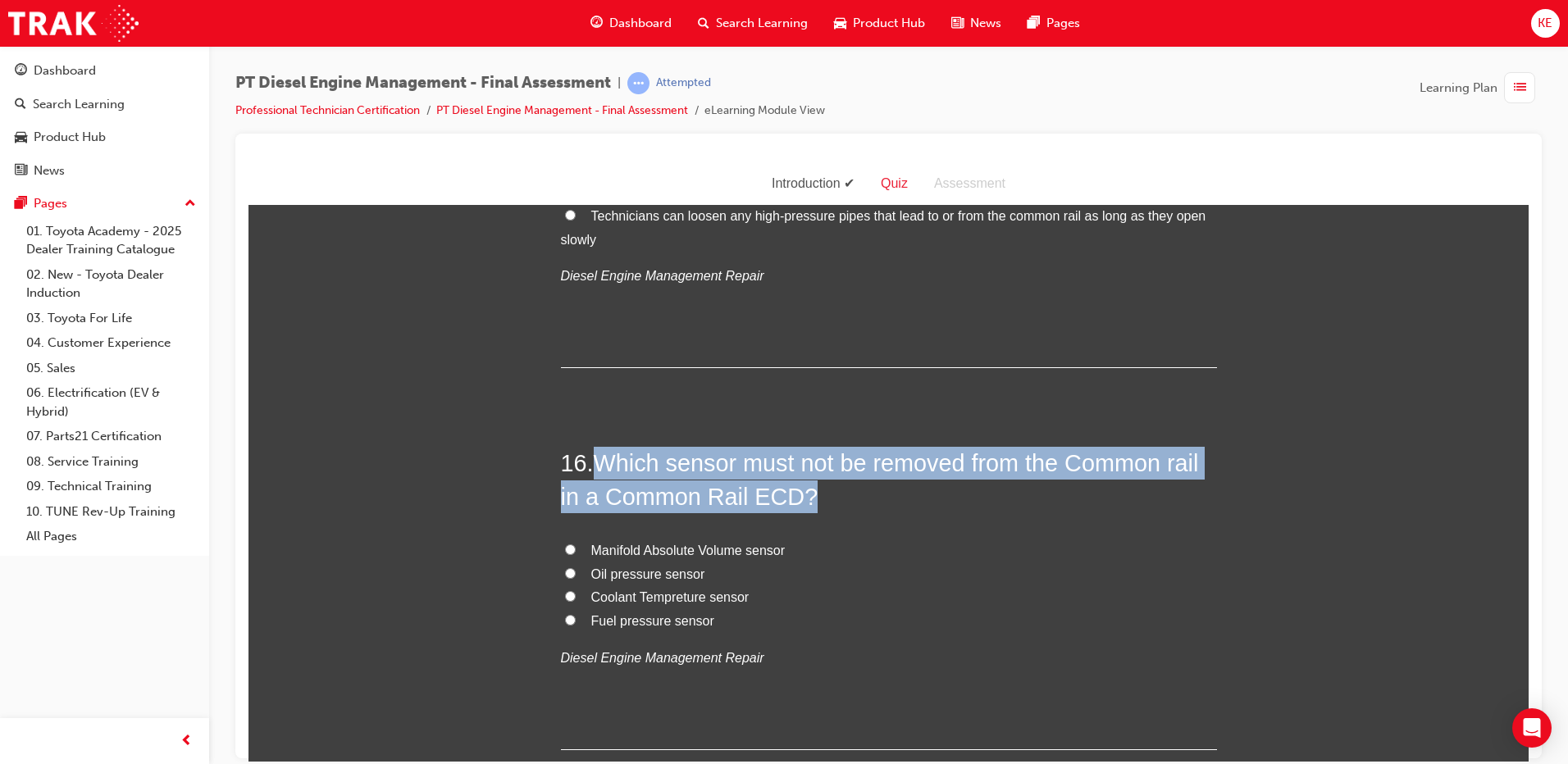
drag, startPoint x: 595, startPoint y: 426, endPoint x: 860, endPoint y: 456, distance: 266.7
click at [860, 456] on h2 "16 . Which sensor must not be removed from the Common rail in a Common Rail ECD?" at bounding box center [889, 479] width 657 height 66
copy span "Which sensor must not be removed from the Common rail in a Common Rail ECD?"
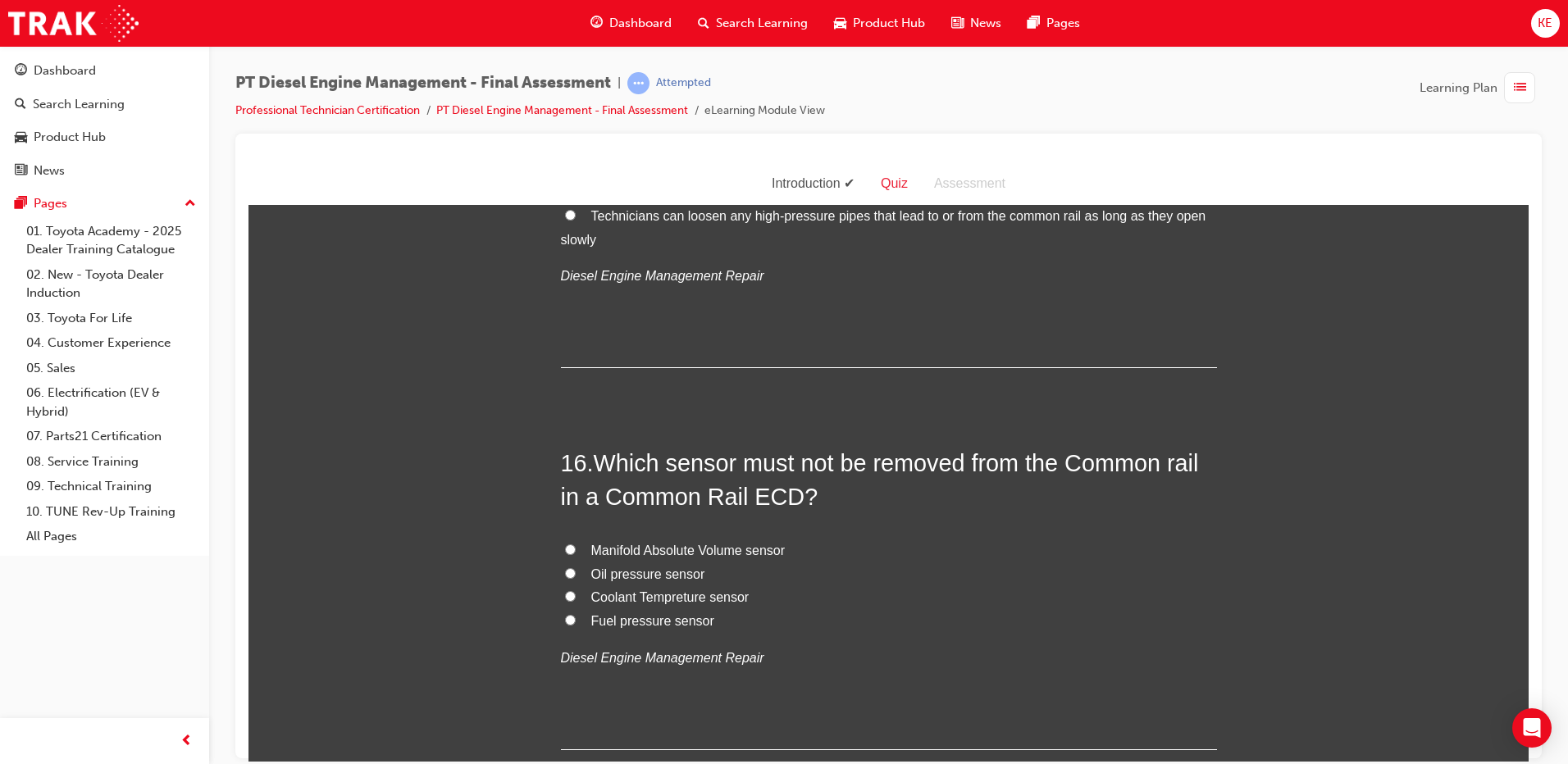
click at [652, 608] on div "Manifold Absolute Volume sensor Oil pressure sensor Coolant Tempreture sensor F…" at bounding box center [889, 604] width 657 height 131
click at [565, 544] on input "Manifold Absolute Volume sensor" at bounding box center [570, 549] width 11 height 11
radio input "true"
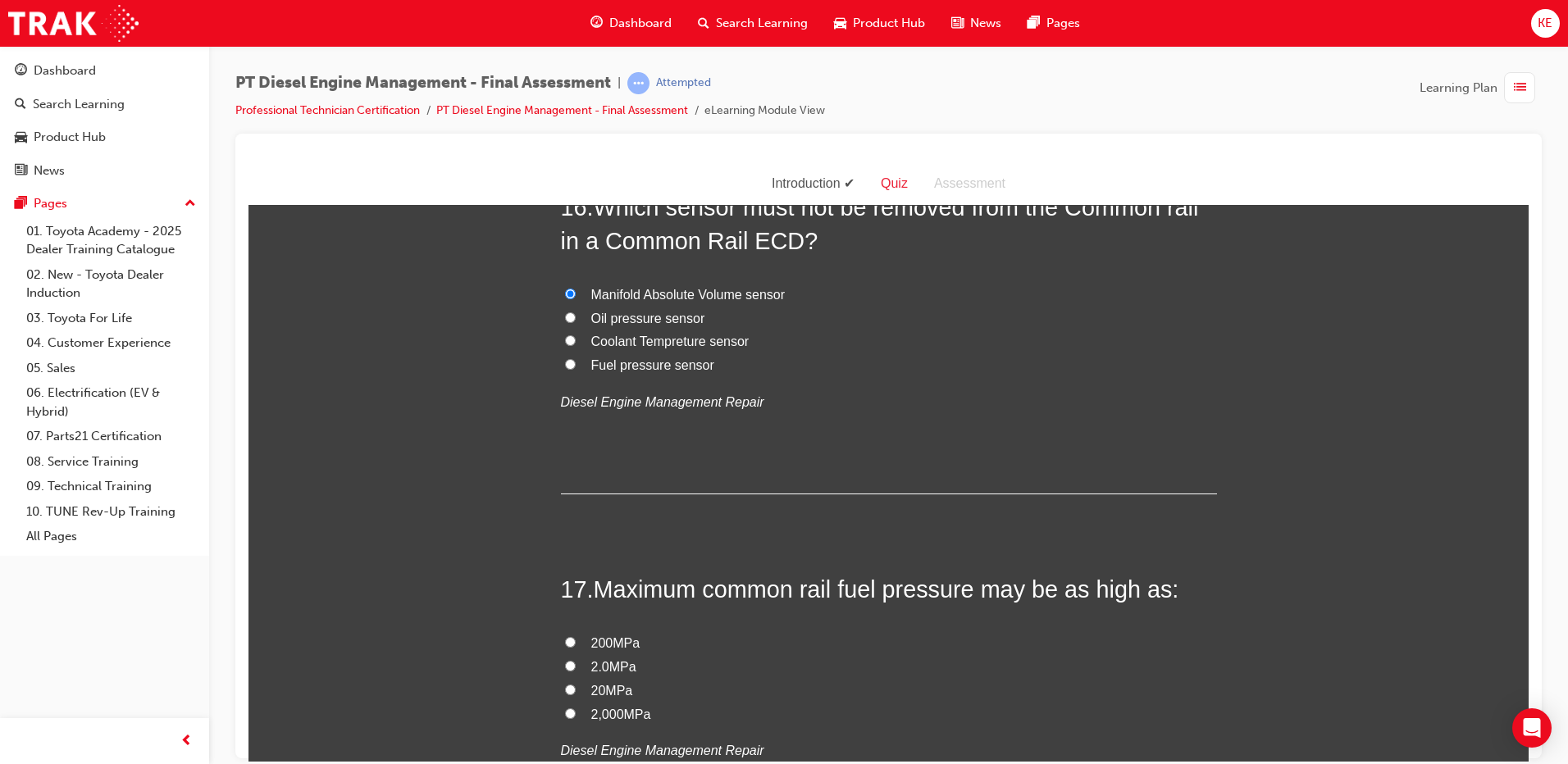
scroll to position [5987, 0]
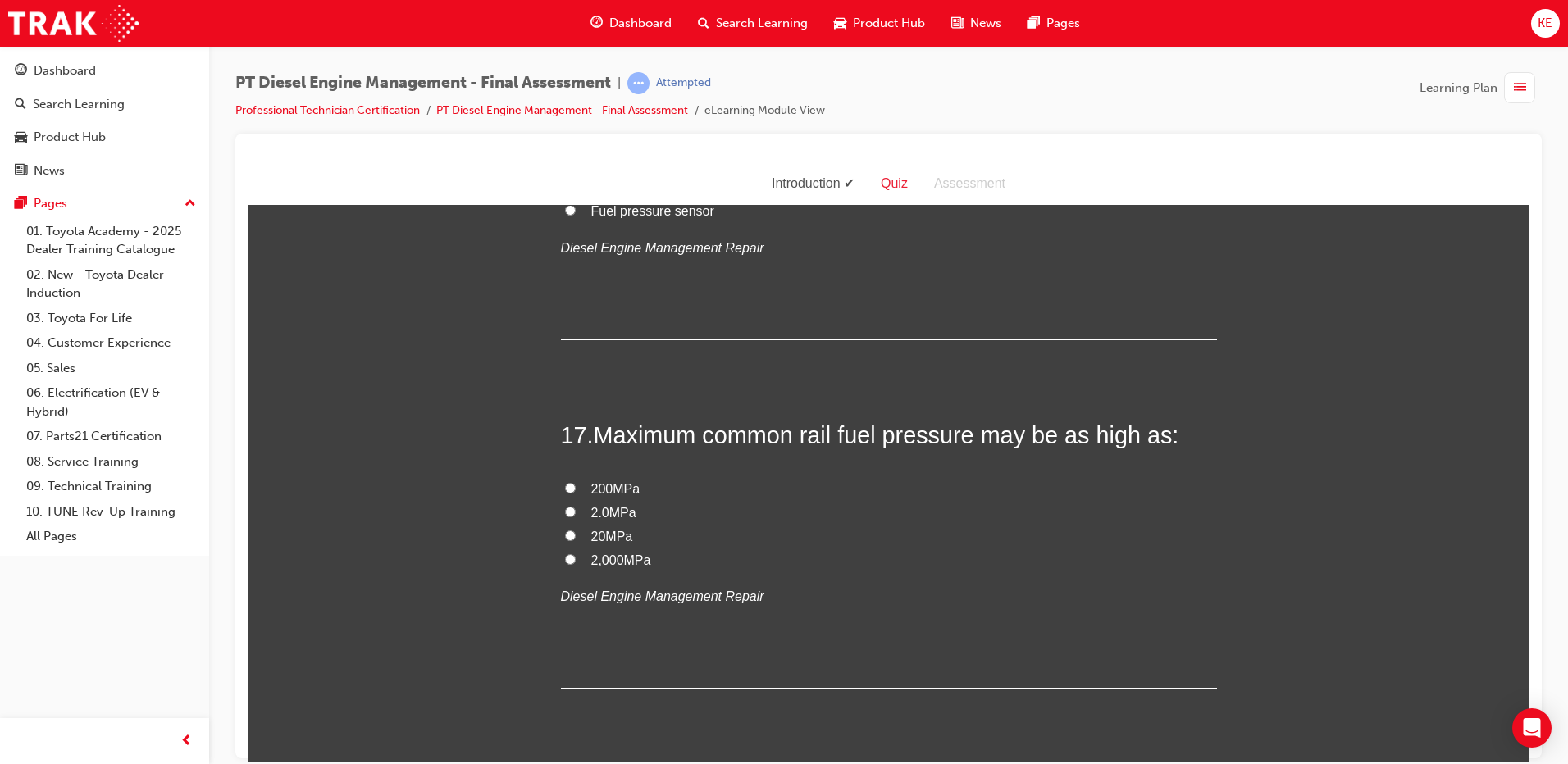
click at [599, 421] on span "Maximum common rail fuel pressure may be as high as:" at bounding box center [886, 434] width 586 height 27
click at [603, 421] on span "Maximum common rail fuel pressure may be as high as:" at bounding box center [886, 434] width 586 height 27
click at [1092, 525] on label "20MPa" at bounding box center [889, 537] width 657 height 24
click at [576, 530] on input "20MPa" at bounding box center [570, 535] width 11 height 11
radio input "true"
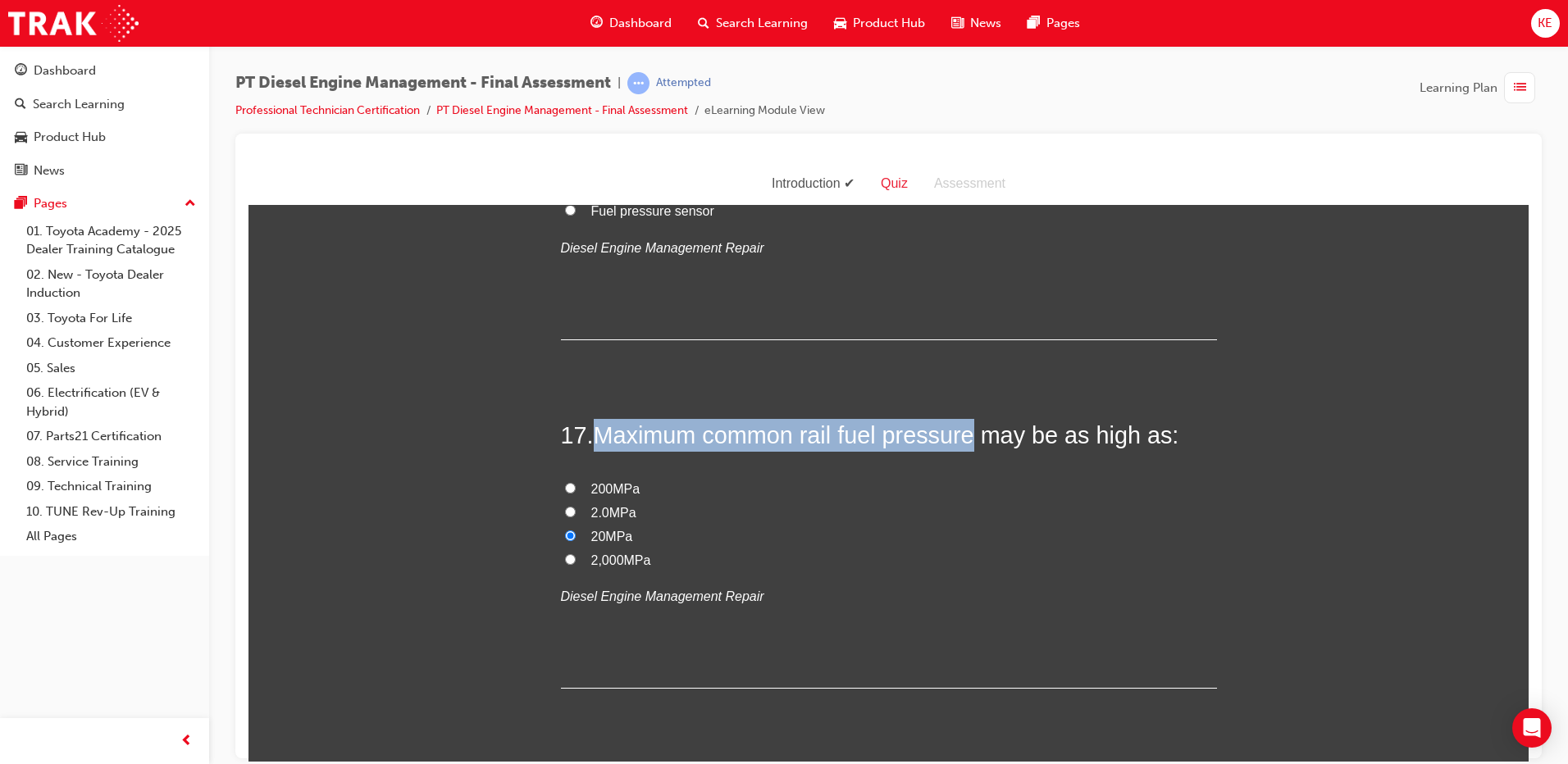
drag, startPoint x: 593, startPoint y: 400, endPoint x: 962, endPoint y: 411, distance: 369.2
click at [962, 421] on span "Maximum common rail fuel pressure may be as high as:" at bounding box center [886, 434] width 586 height 27
copy span "Maximum common rail fuel pressure"
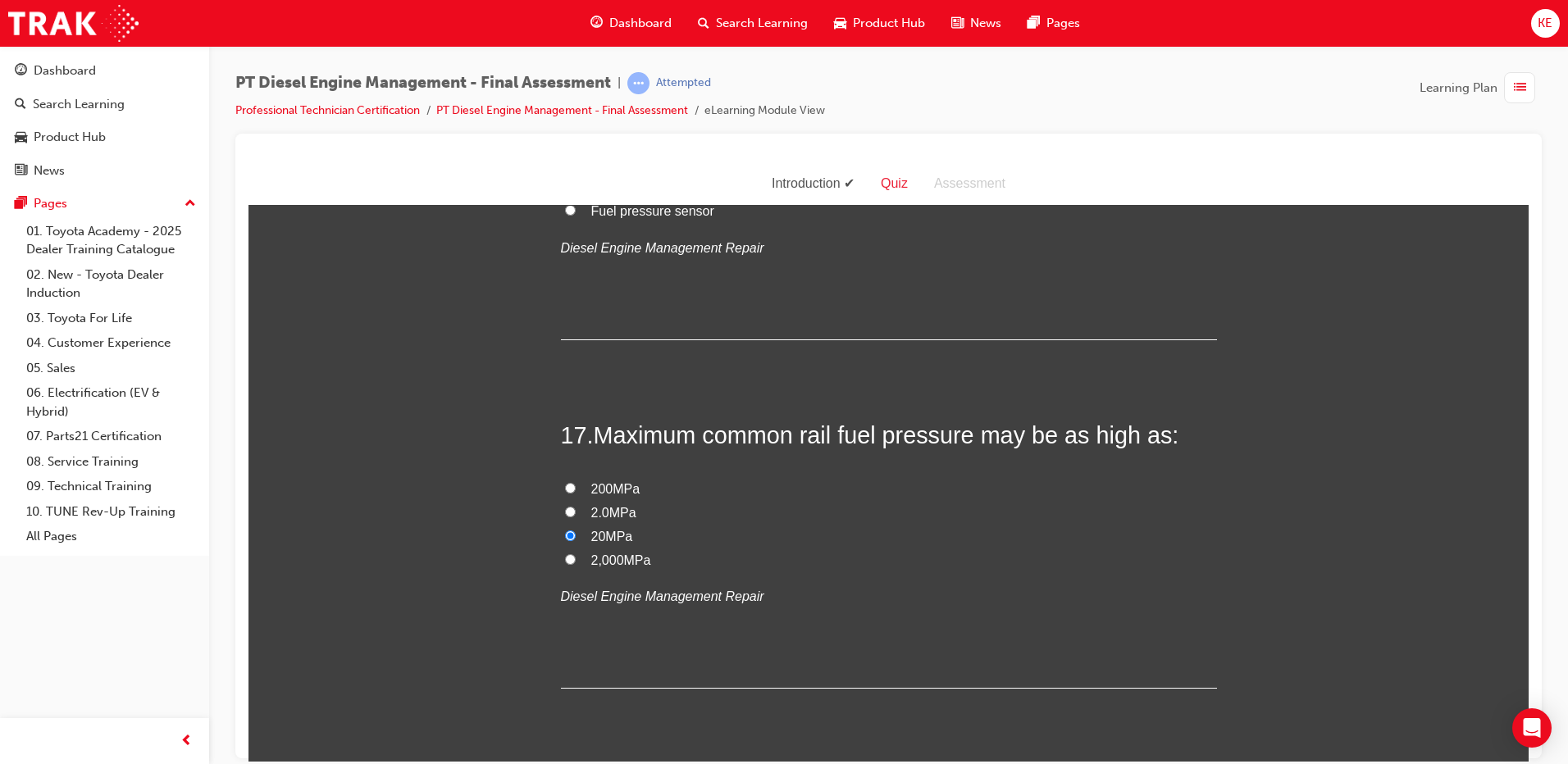
click at [575, 478] on label "200MPa" at bounding box center [889, 490] width 657 height 24
click at [575, 482] on input "200MPa" at bounding box center [570, 487] width 11 height 11
radio input "true"
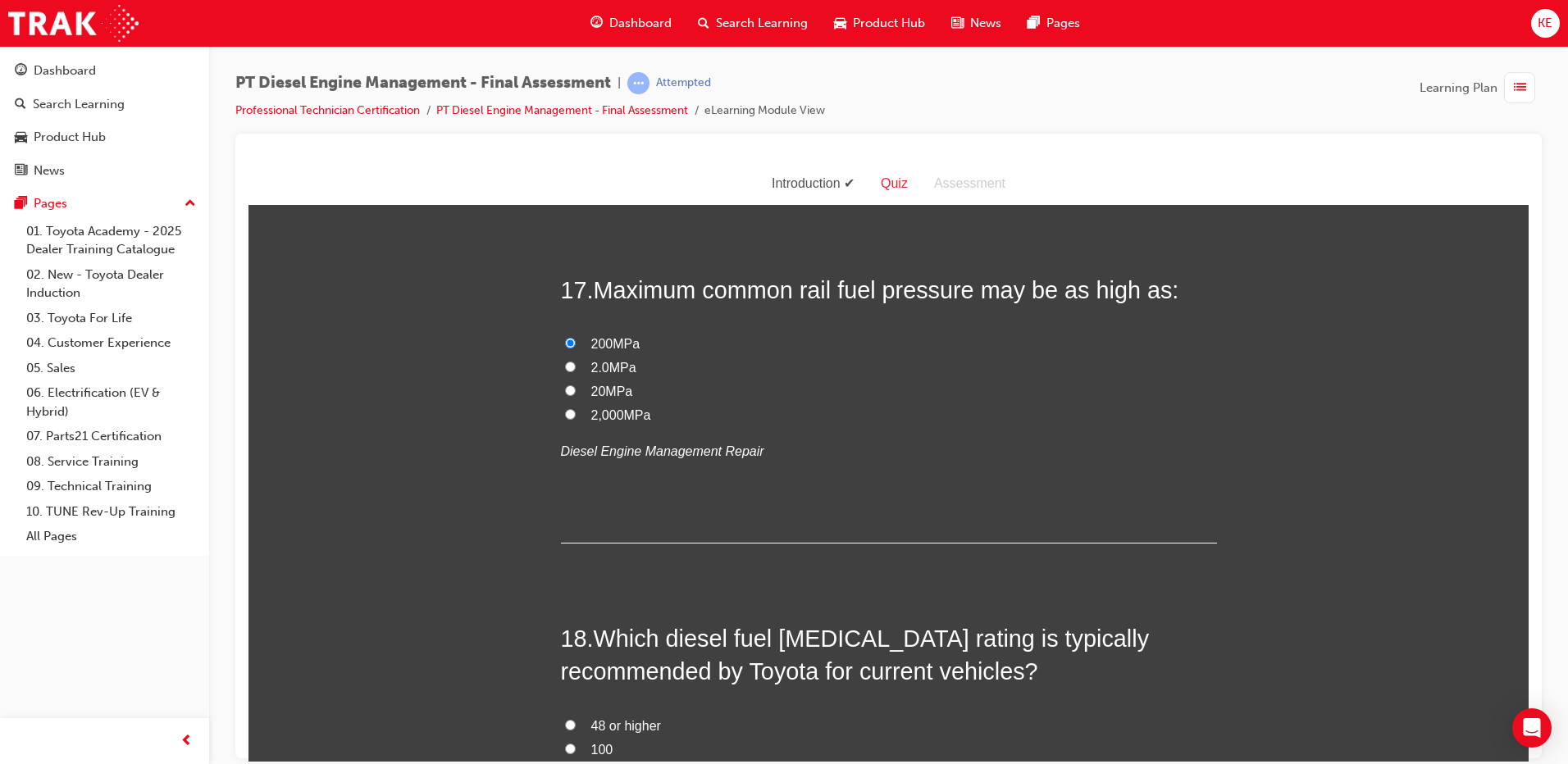
scroll to position [6314, 0]
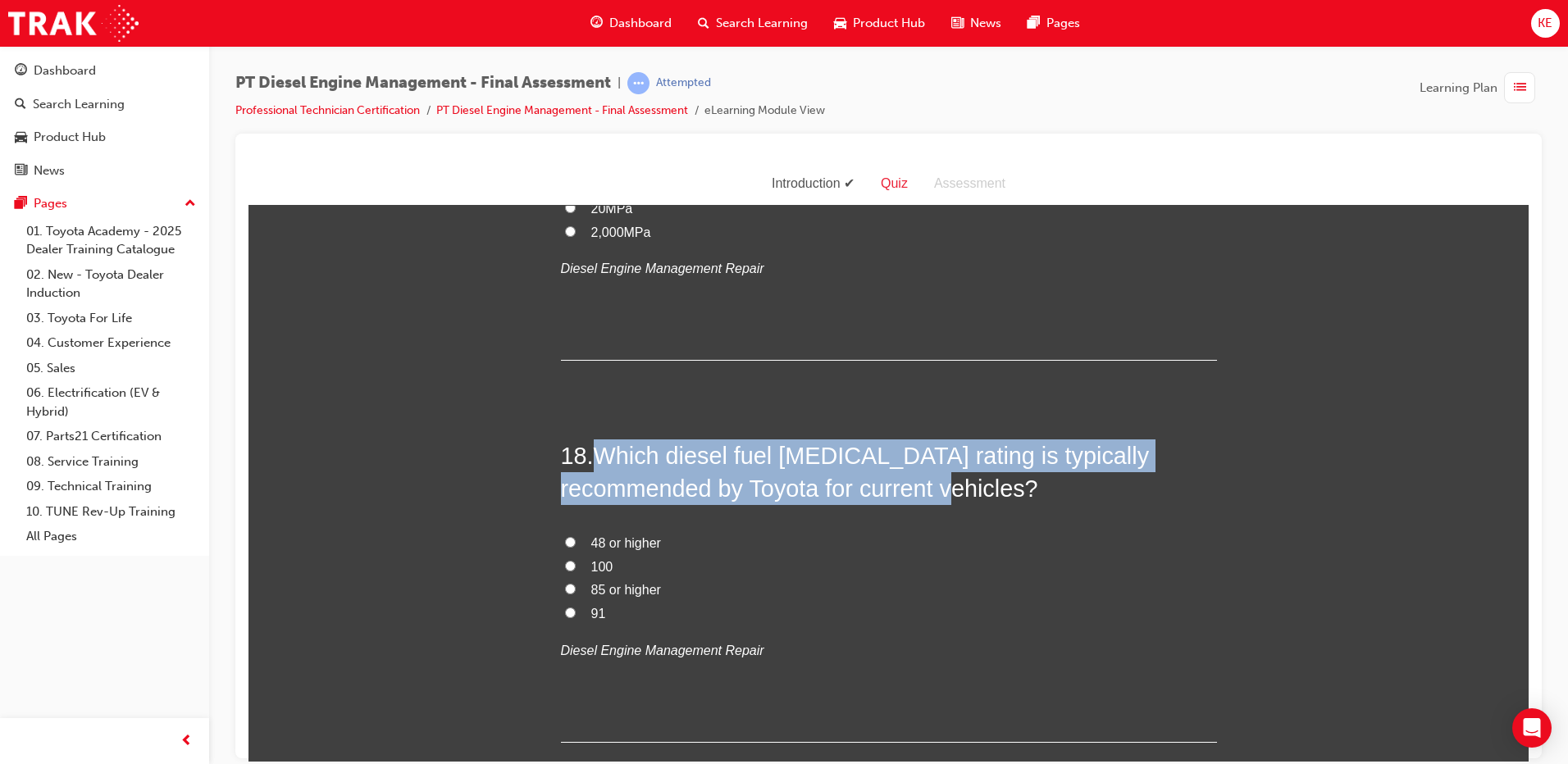
drag, startPoint x: 595, startPoint y: 419, endPoint x: 895, endPoint y: 456, distance: 302.3
click at [895, 456] on h2 "18 . Which diesel fuel cetane rating is typically recommended by Toyota for cur…" at bounding box center [889, 471] width 657 height 66
copy span "Which diesel fuel cetane rating is typically recommended by Toyota for current …"
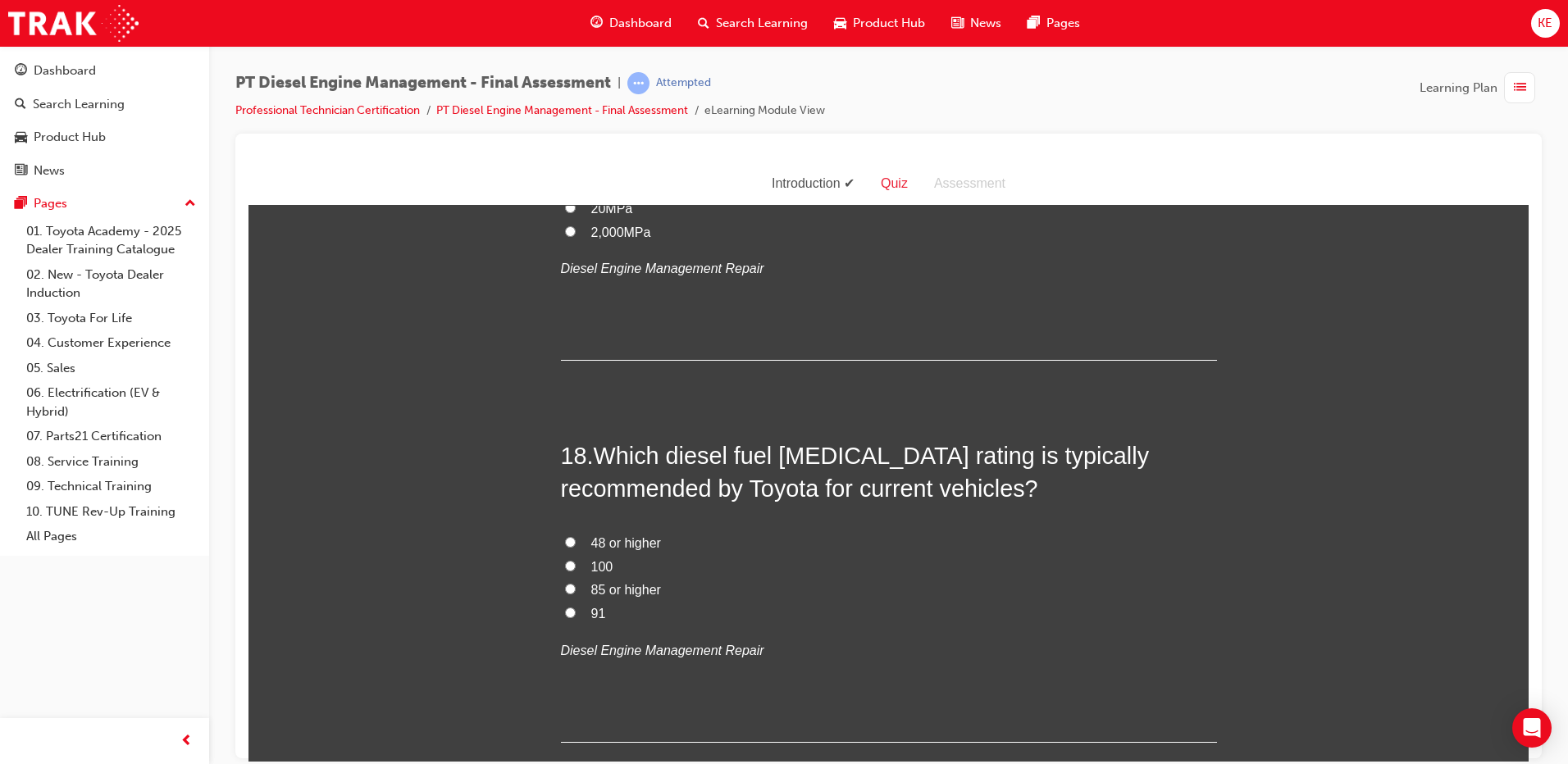
click at [657, 578] on label "85 or higher" at bounding box center [889, 590] width 657 height 24
click at [576, 583] on input "85 or higher" at bounding box center [570, 588] width 11 height 11
radio input "true"
click at [565, 536] on input "48 or higher" at bounding box center [570, 541] width 11 height 11
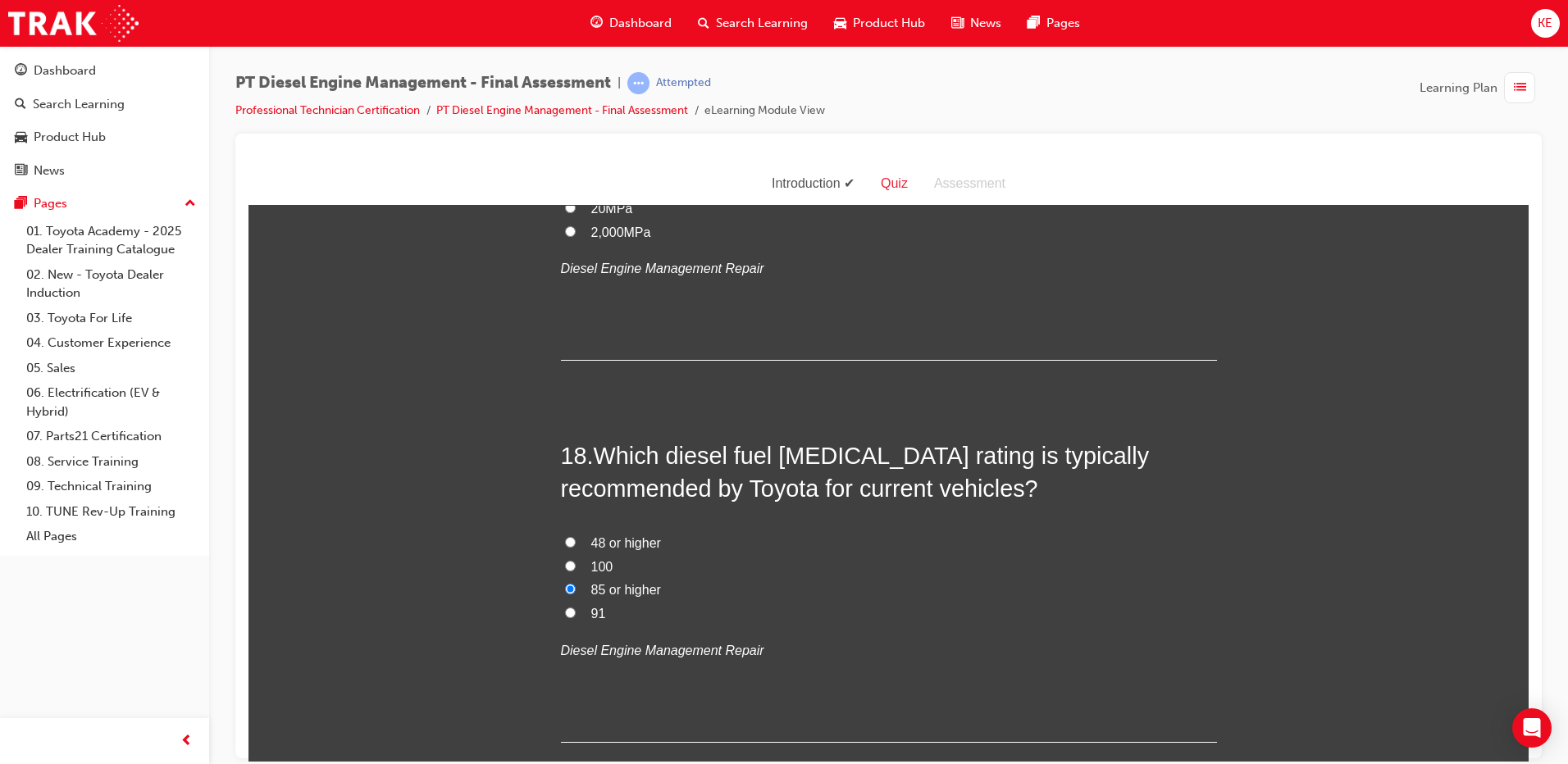
radio input "true"
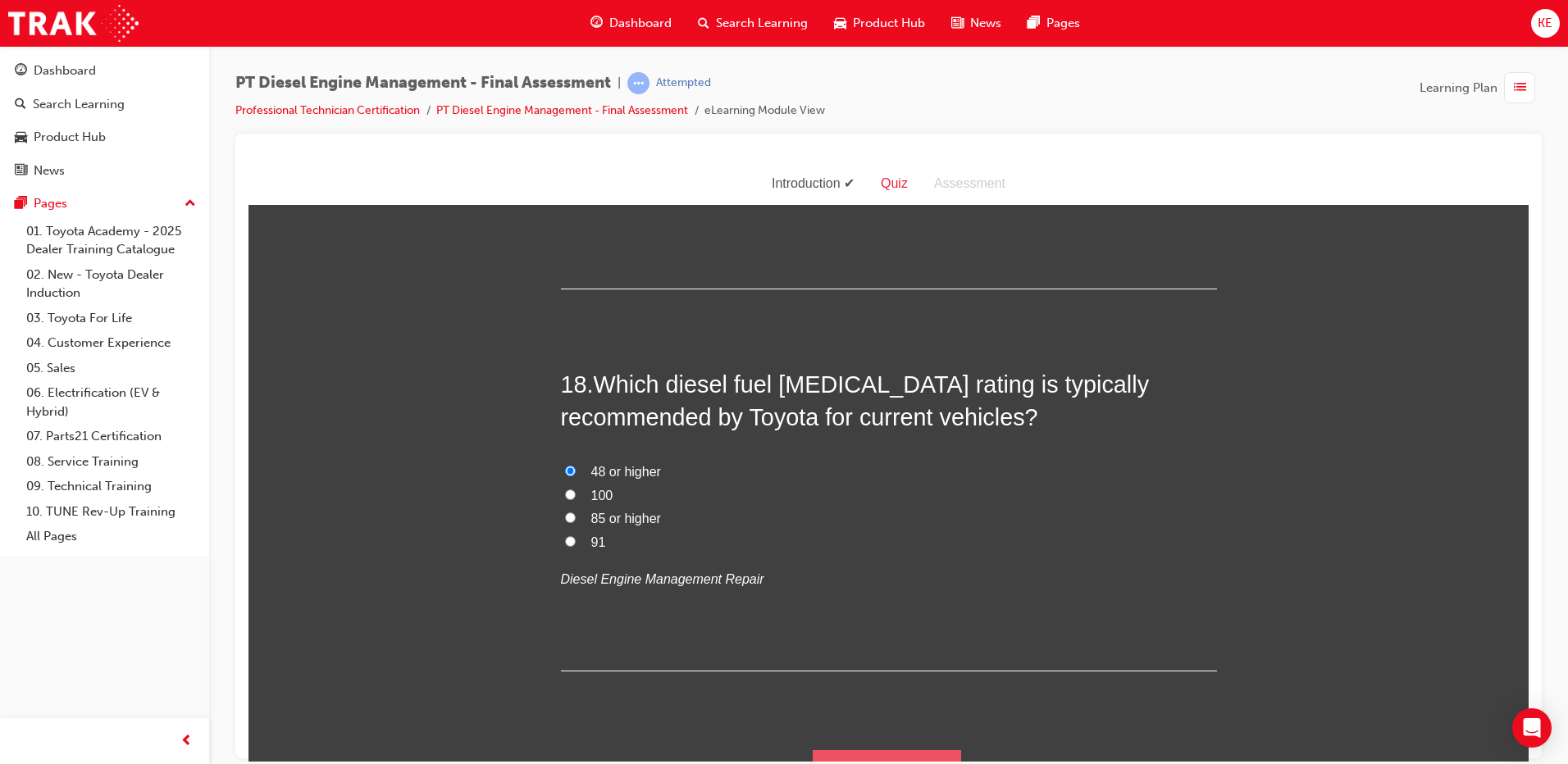
click at [903, 749] on button "Submit Answers" at bounding box center [887, 772] width 149 height 46
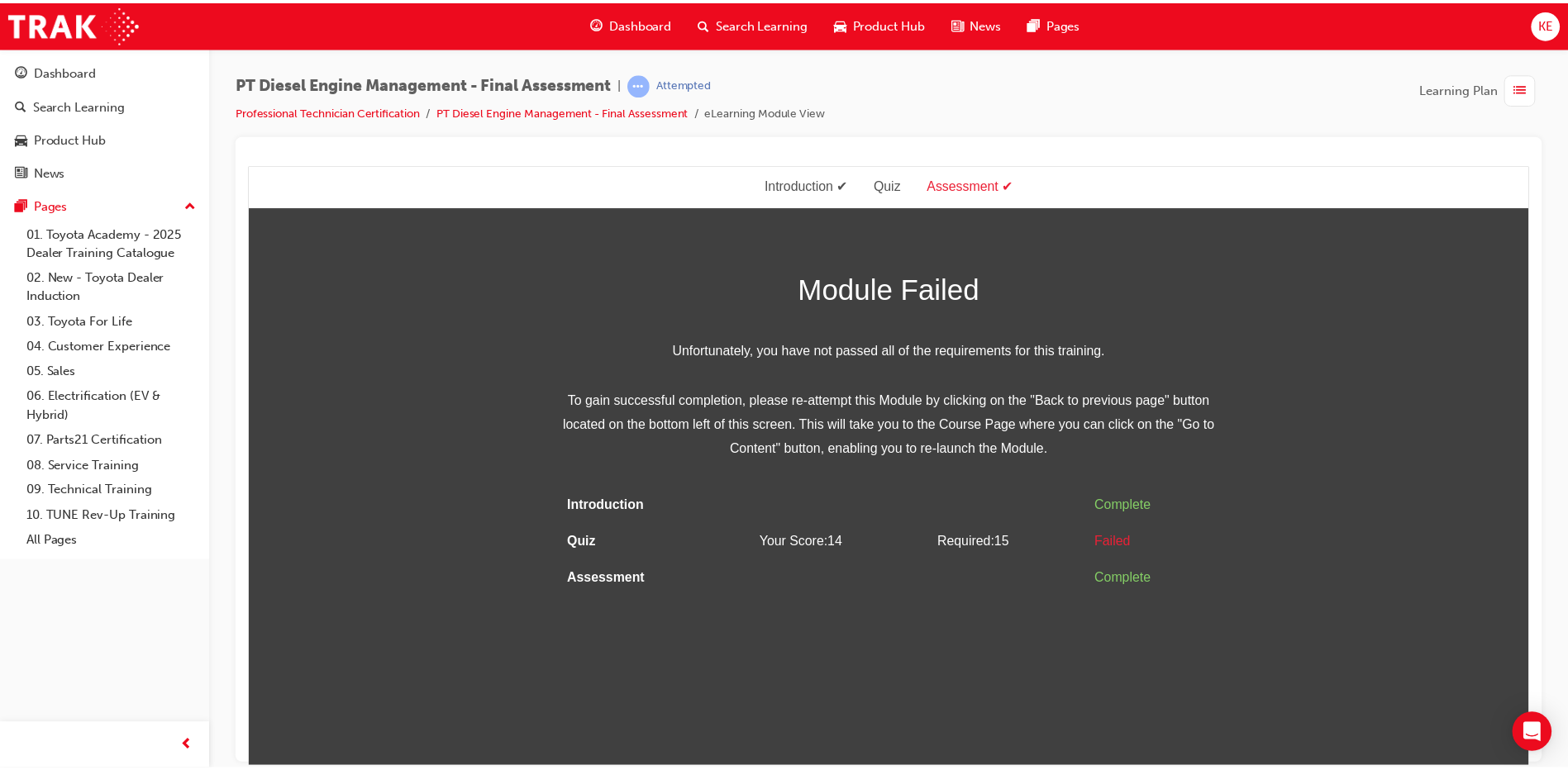
scroll to position [0, 0]
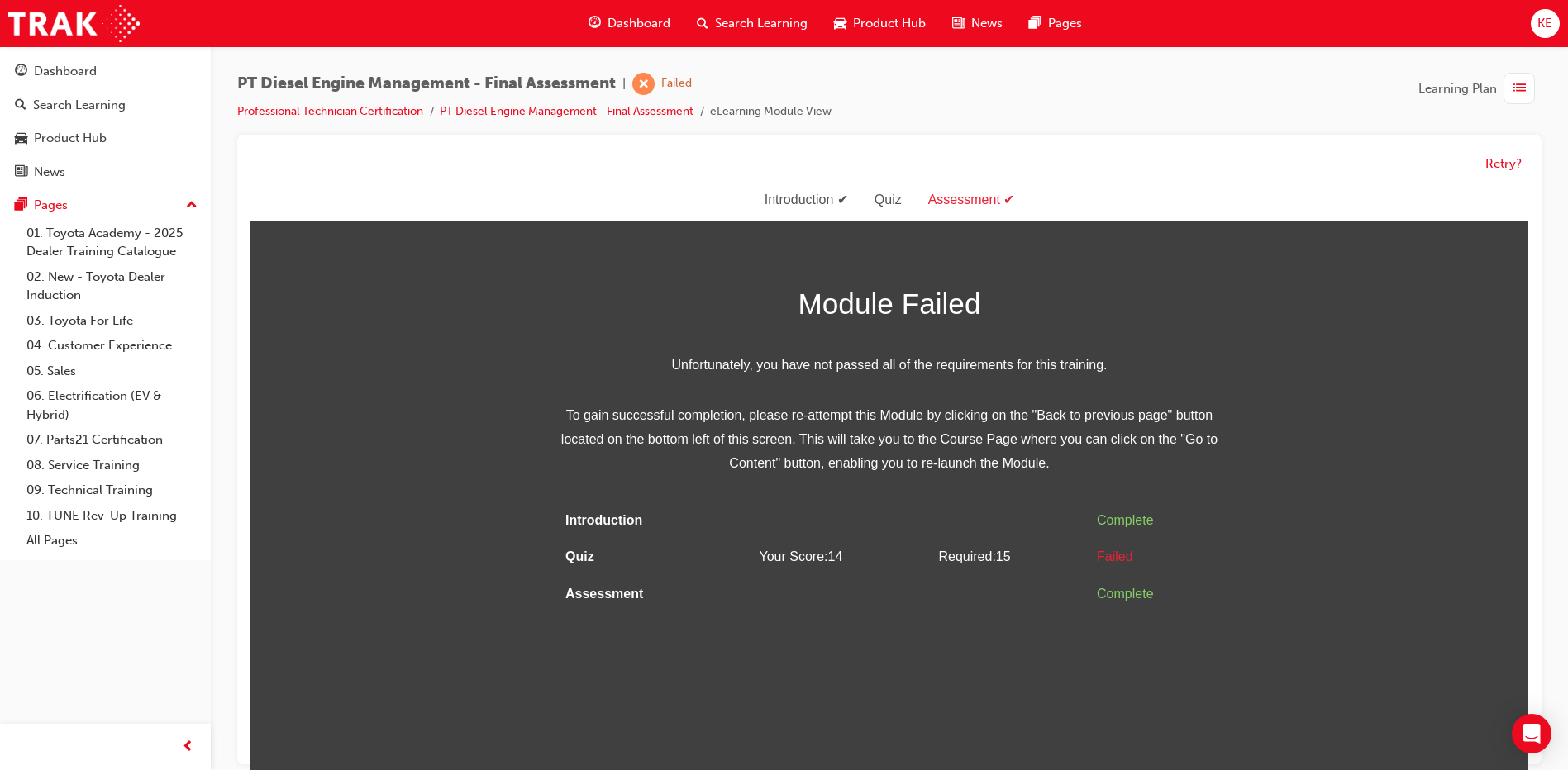
click at [1502, 160] on button "Retry?" at bounding box center [1503, 163] width 37 height 19
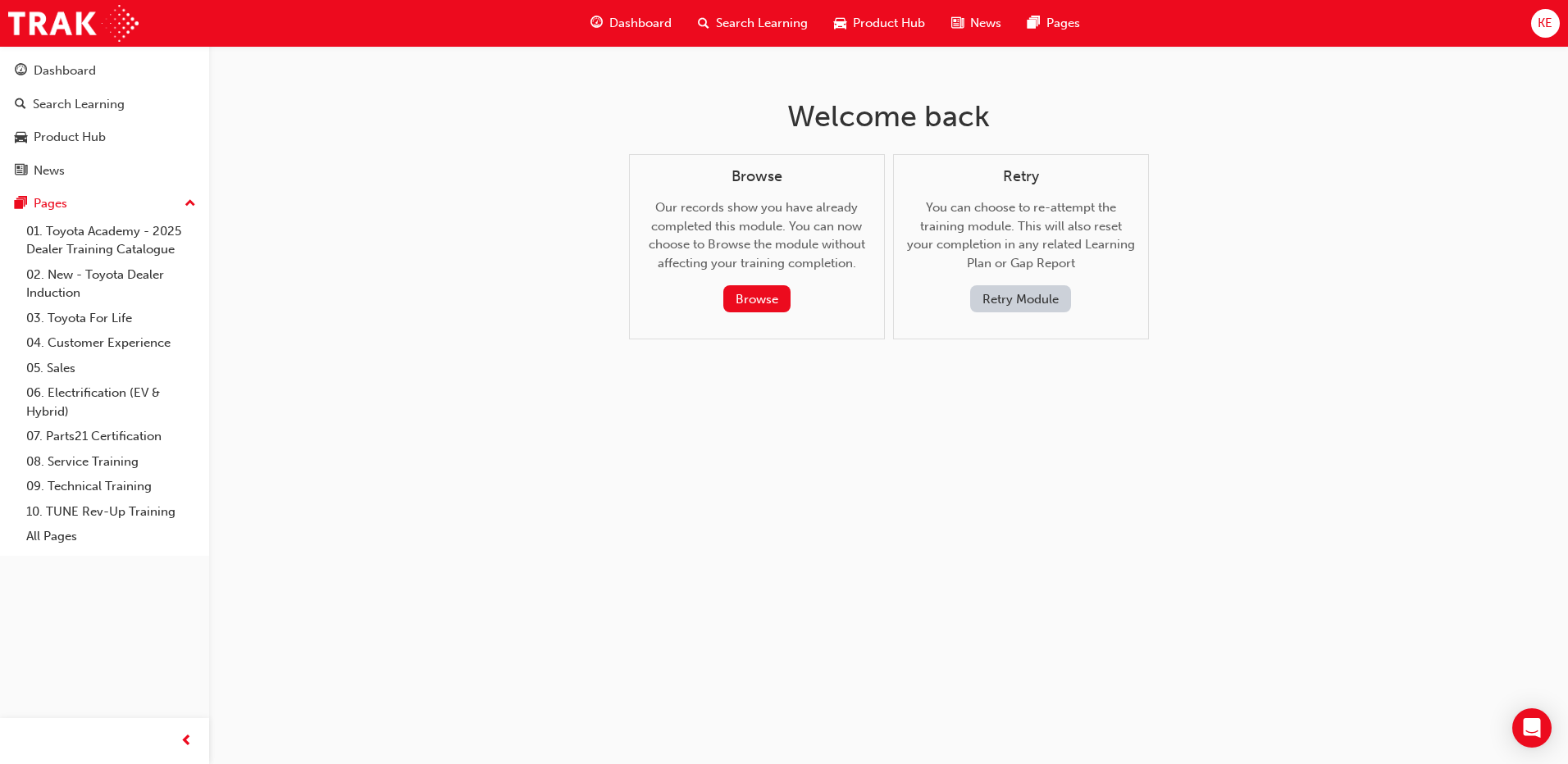
click at [1064, 300] on button "Retry Module" at bounding box center [1021, 298] width 101 height 27
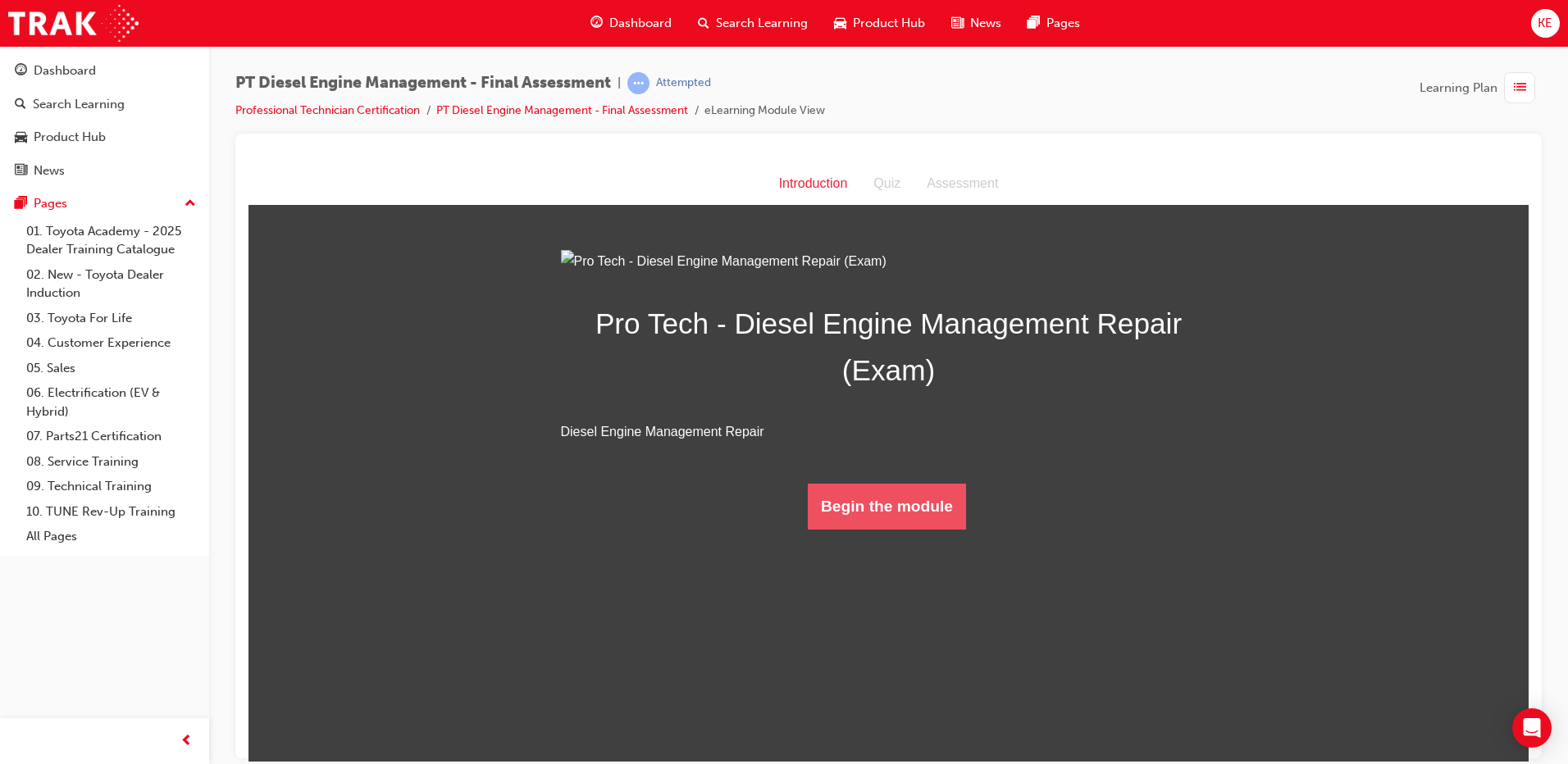
click at [854, 529] on button "Begin the module" at bounding box center [887, 505] width 158 height 46
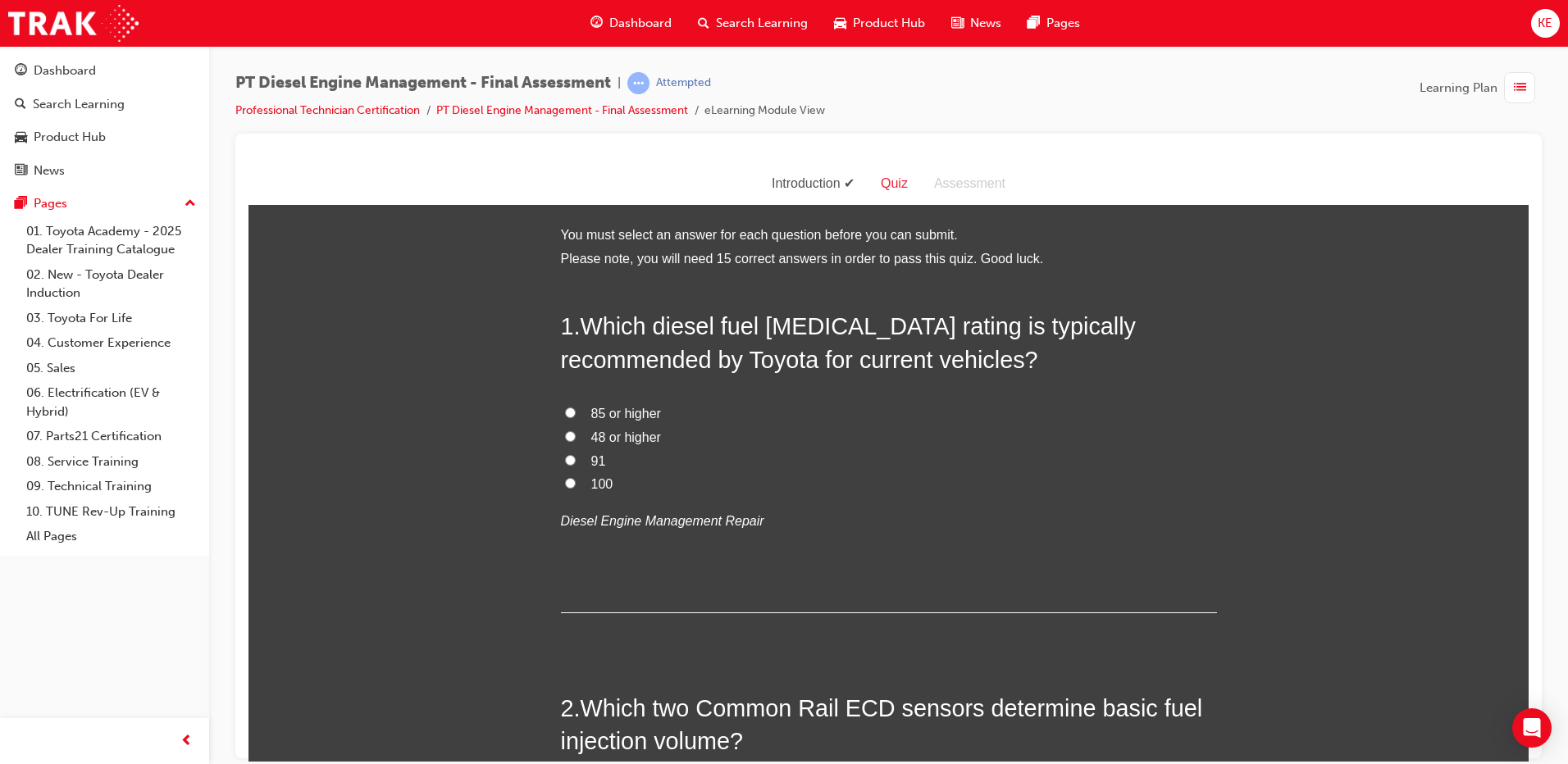
click at [570, 429] on label "48 or higher" at bounding box center [889, 437] width 657 height 24
click at [570, 430] on input "48 or higher" at bounding box center [570, 435] width 11 height 11
radio input "true"
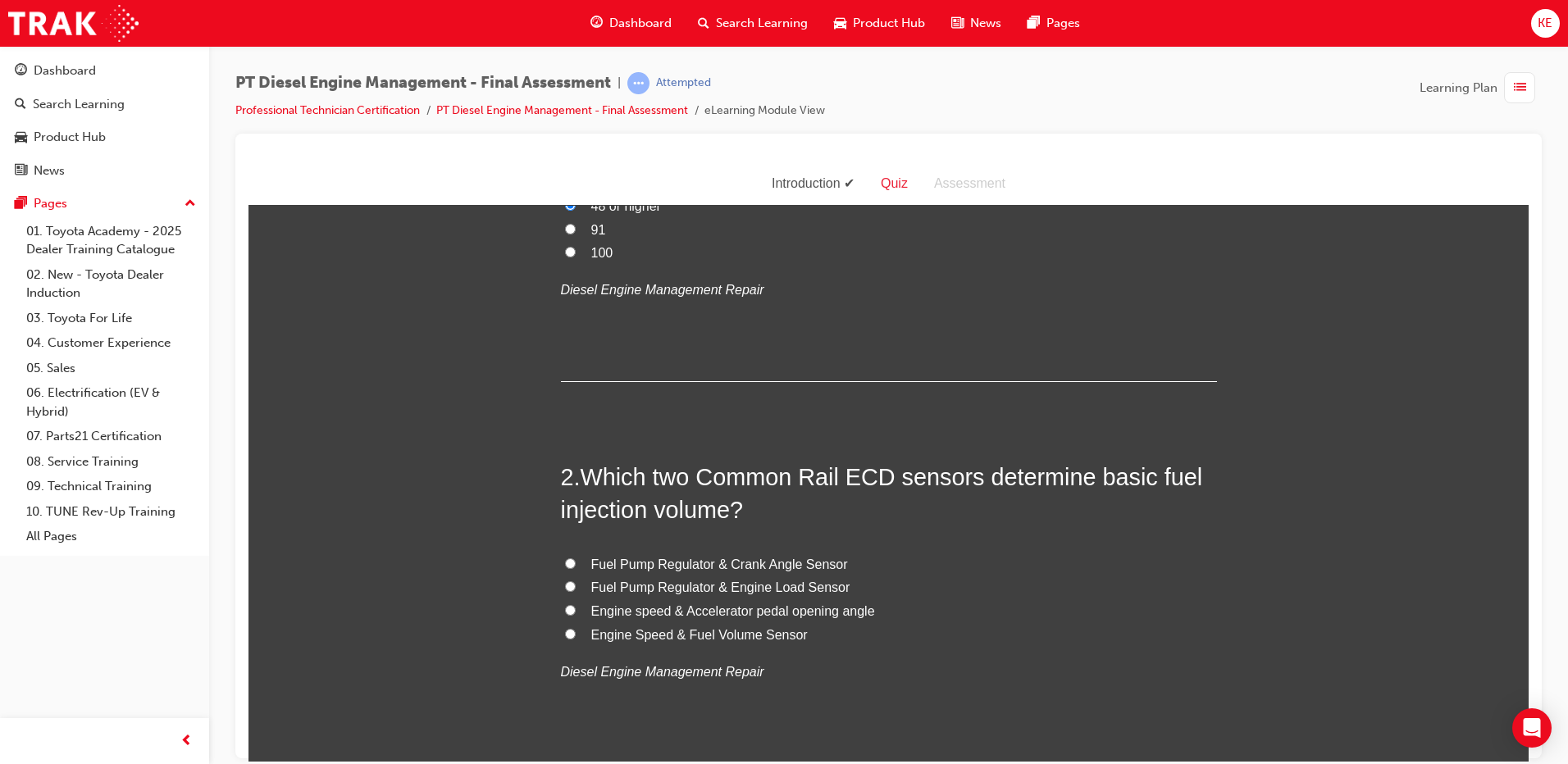
scroll to position [246, 0]
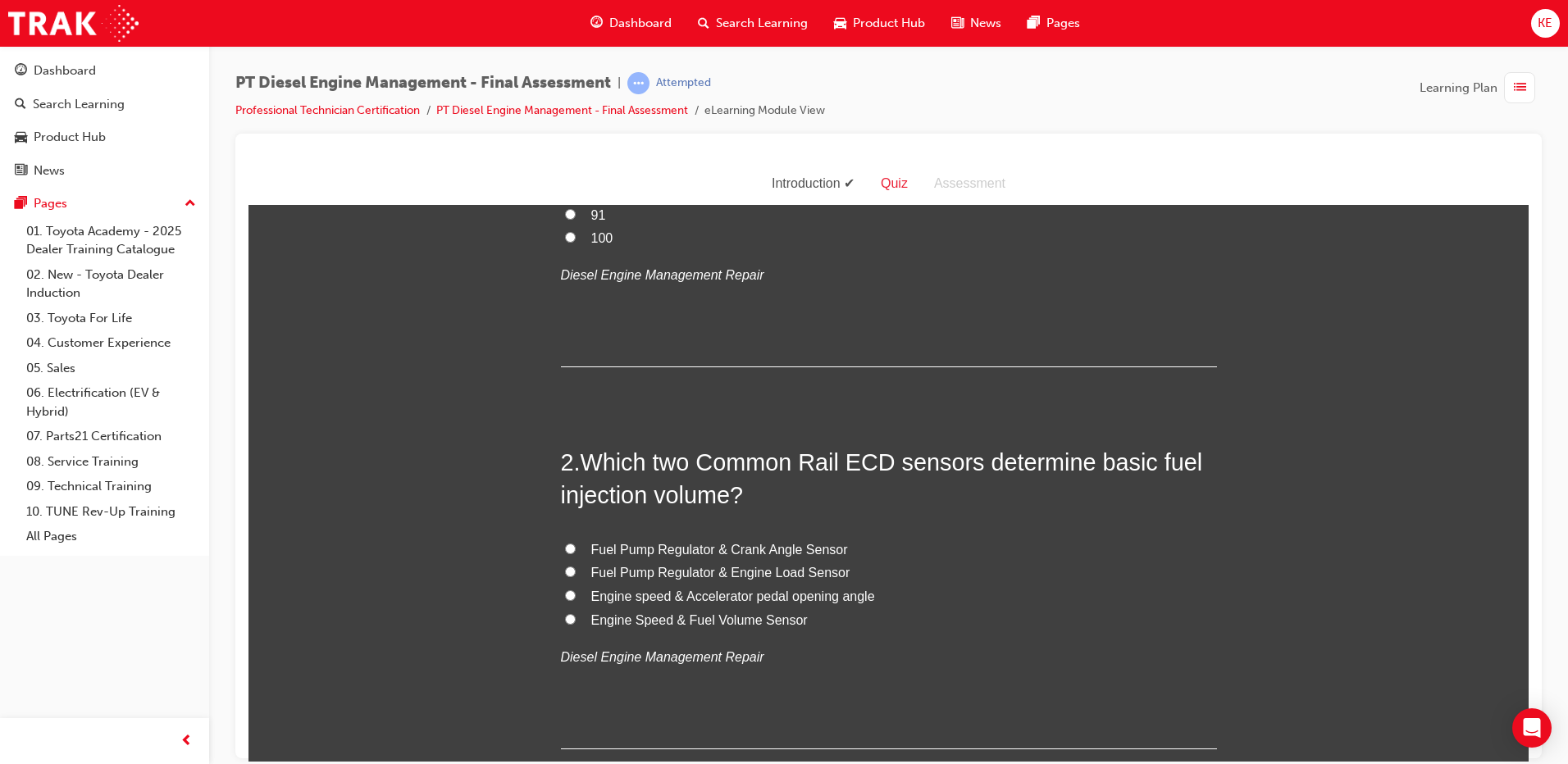
click at [565, 614] on input "Engine Speed & Fuel Volume Sensor" at bounding box center [570, 618] width 11 height 11
radio input "true"
click at [570, 579] on label "Fuel Pump Regulator & Engine Load Sensor" at bounding box center [889, 573] width 657 height 24
click at [570, 576] on input "Fuel Pump Regulator & Engine Load Sensor" at bounding box center [570, 571] width 11 height 11
radio input "true"
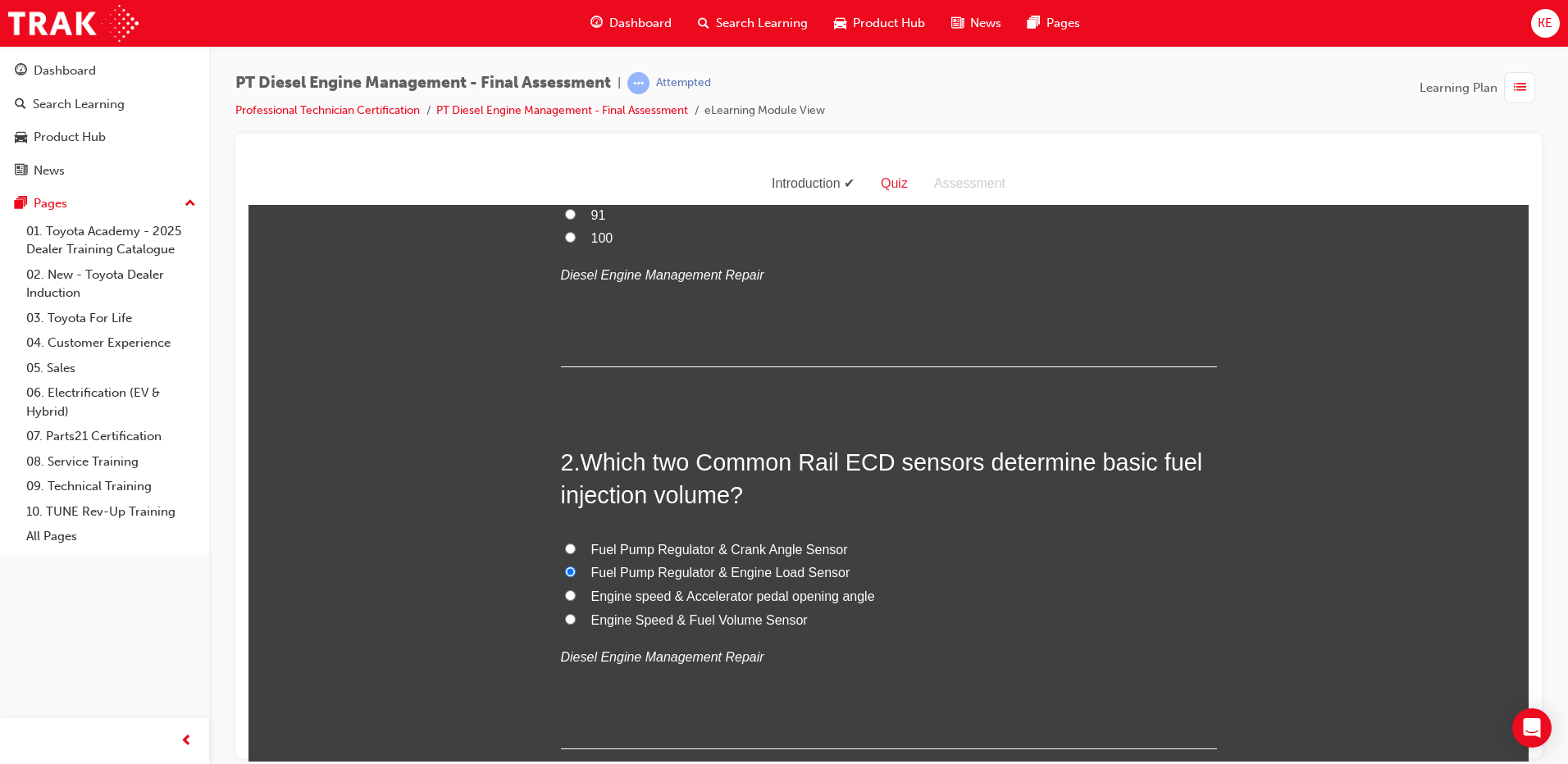
click at [601, 613] on span "Engine Speed & Fuel Volume Sensor" at bounding box center [699, 620] width 216 height 14
click at [576, 613] on input "Engine Speed & Fuel Volume Sensor" at bounding box center [570, 618] width 11 height 11
radio input "true"
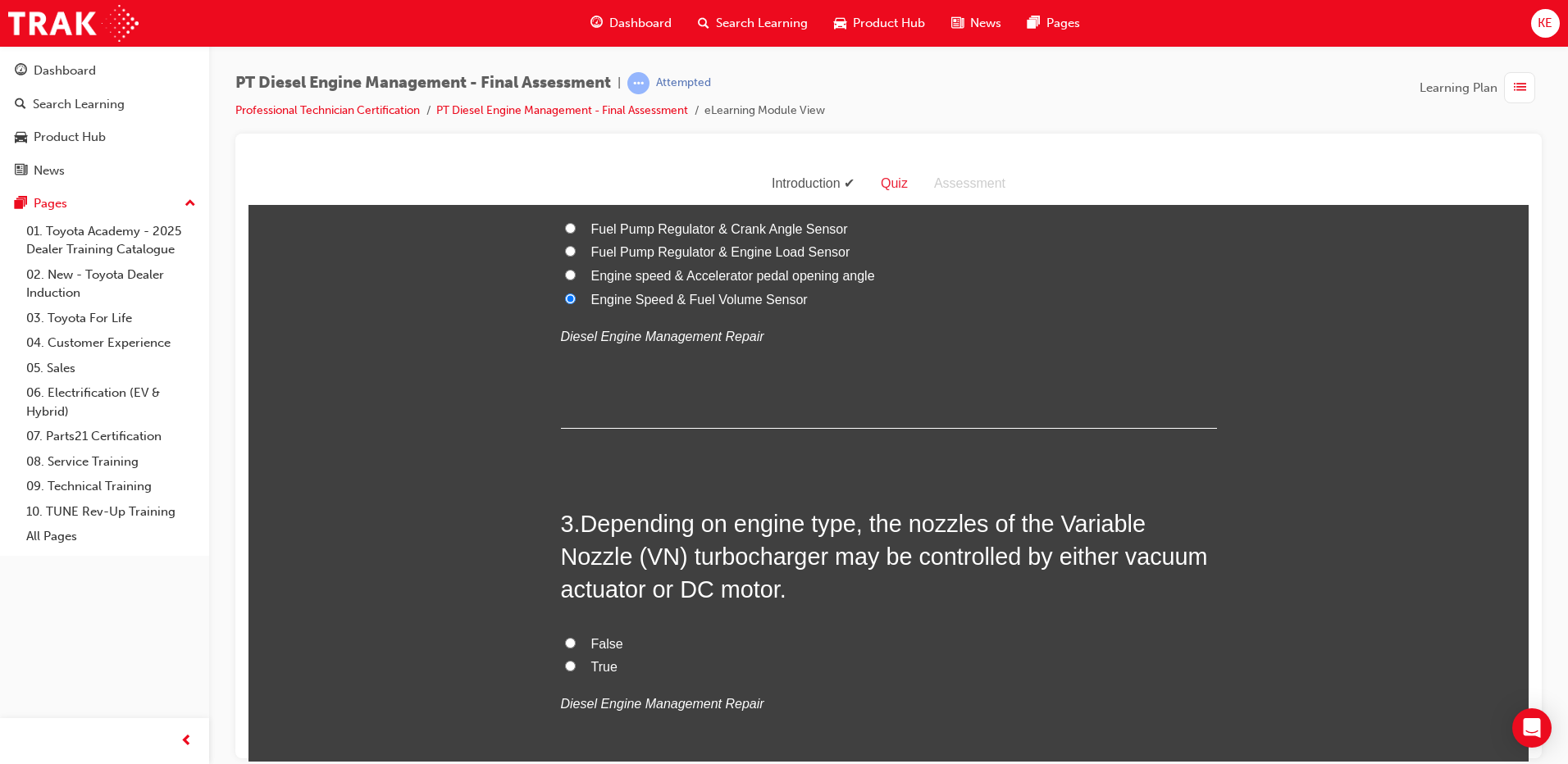
scroll to position [574, 0]
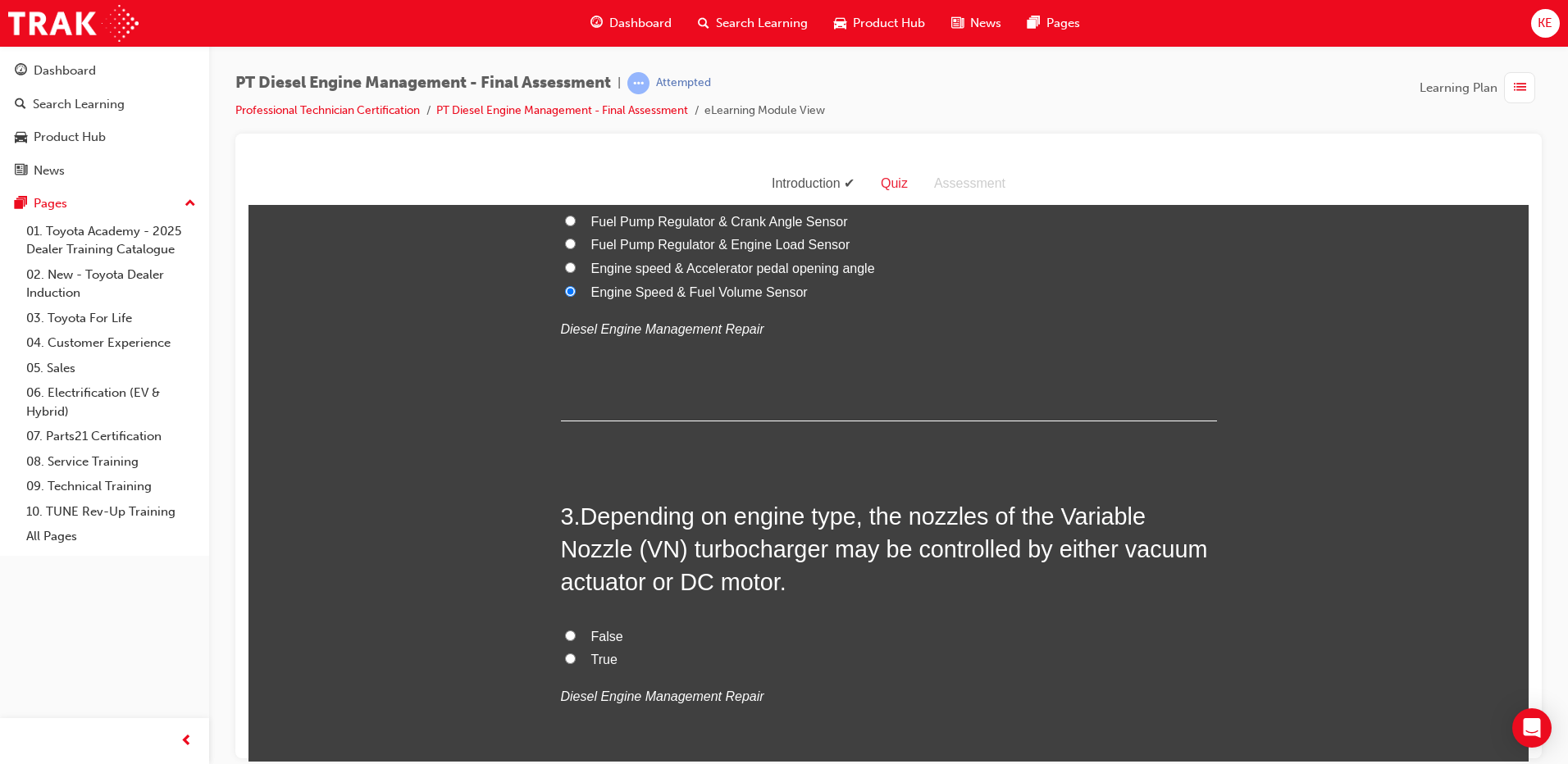
click at [577, 651] on label "True" at bounding box center [889, 659] width 657 height 24
click at [576, 652] on input "True" at bounding box center [570, 657] width 11 height 11
radio input "true"
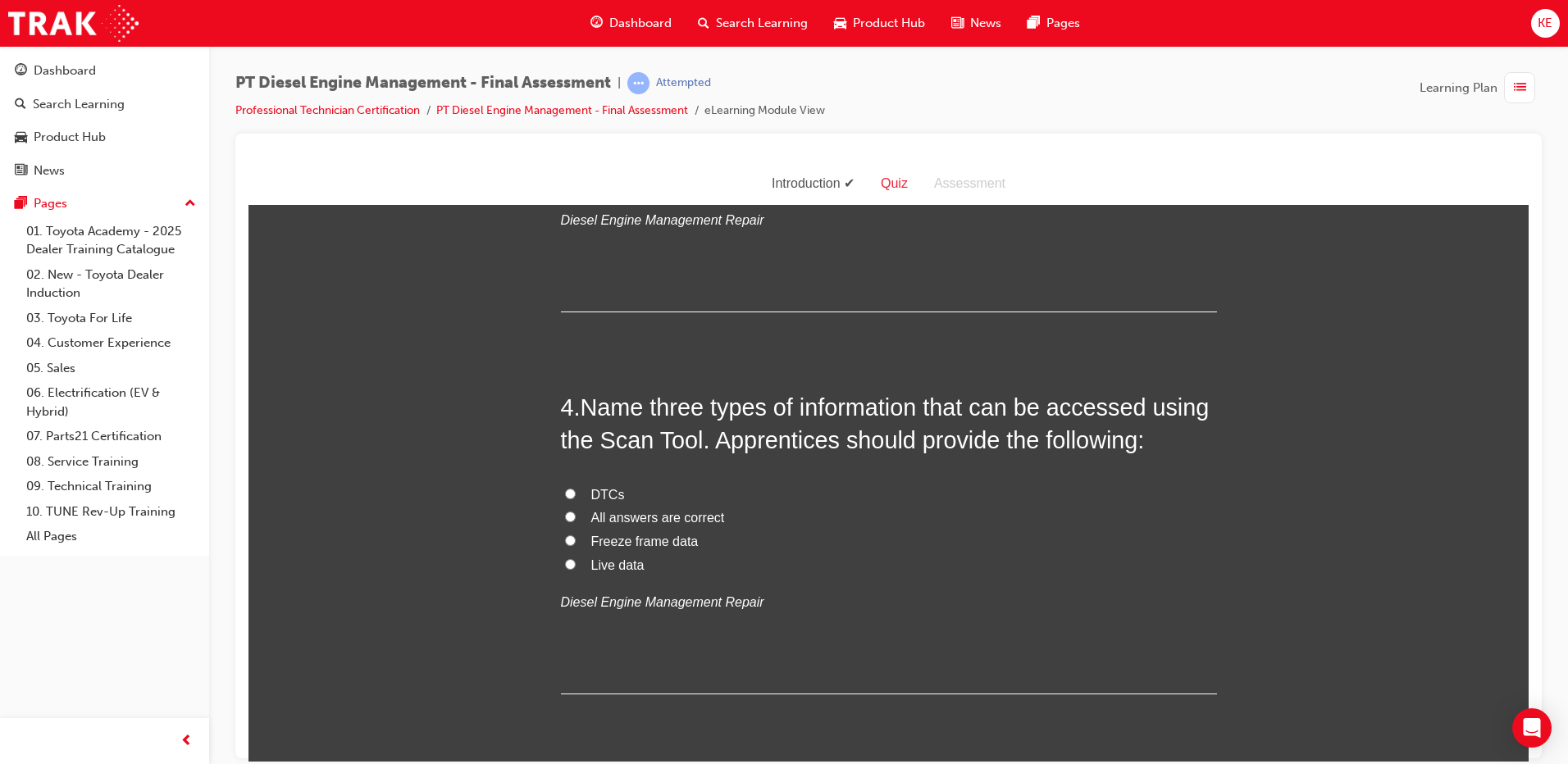
scroll to position [1066, 0]
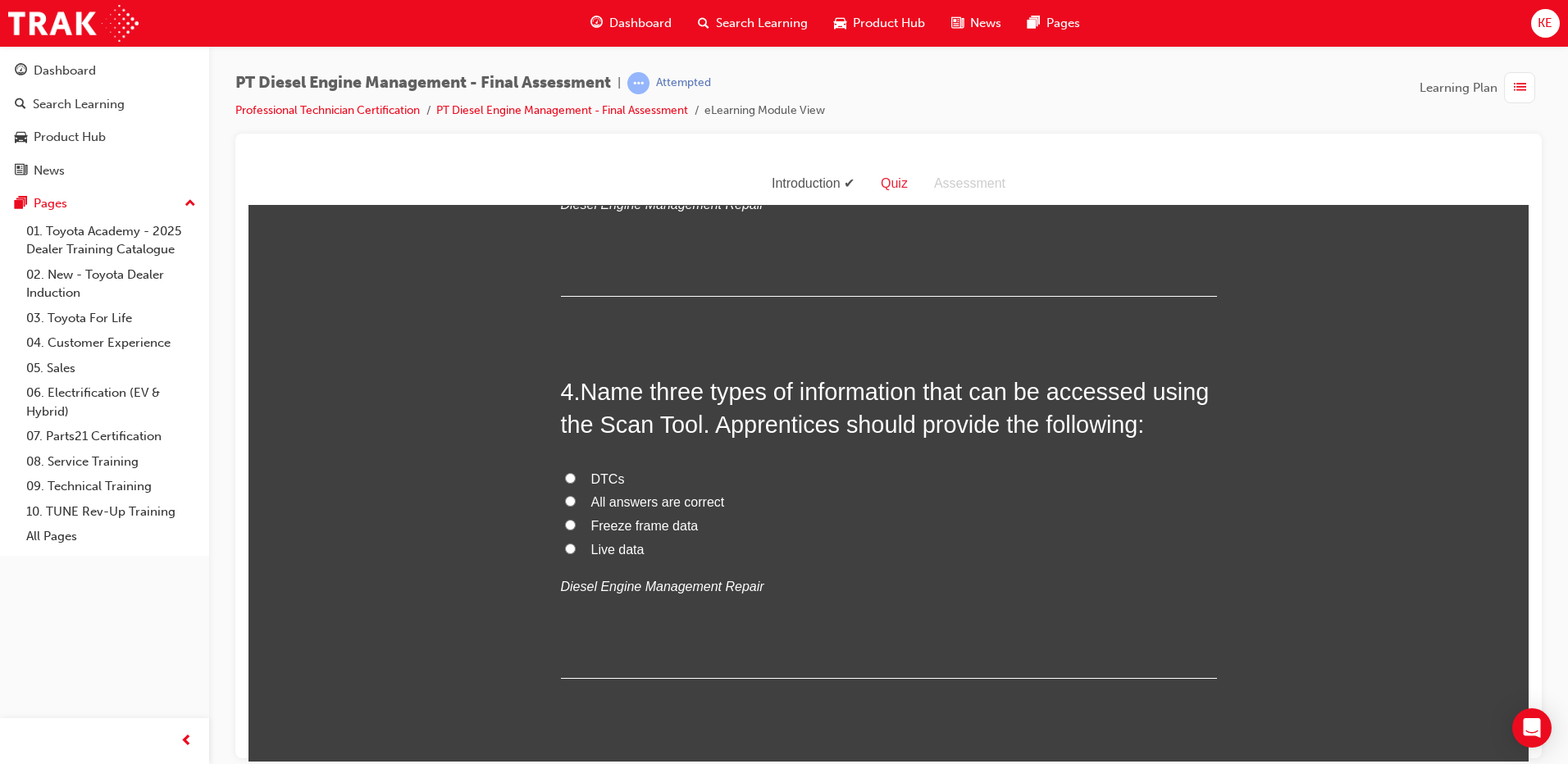
click at [561, 497] on label "All answers are correct" at bounding box center [889, 502] width 657 height 24
click at [565, 497] on input "All answers are correct" at bounding box center [570, 500] width 11 height 11
radio input "true"
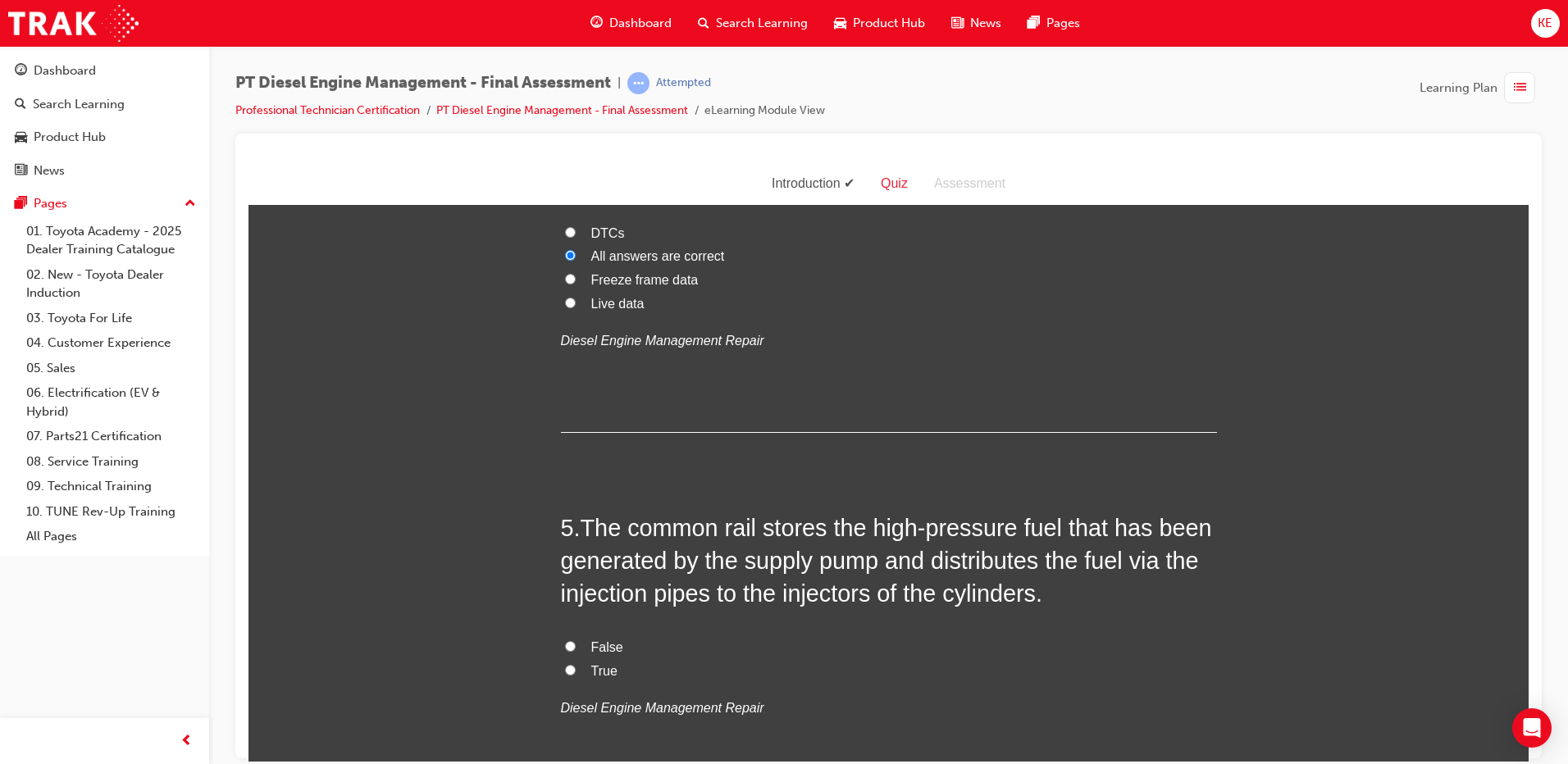
click at [575, 674] on label "True" at bounding box center [889, 671] width 657 height 24
click at [575, 674] on input "True" at bounding box center [570, 669] width 11 height 11
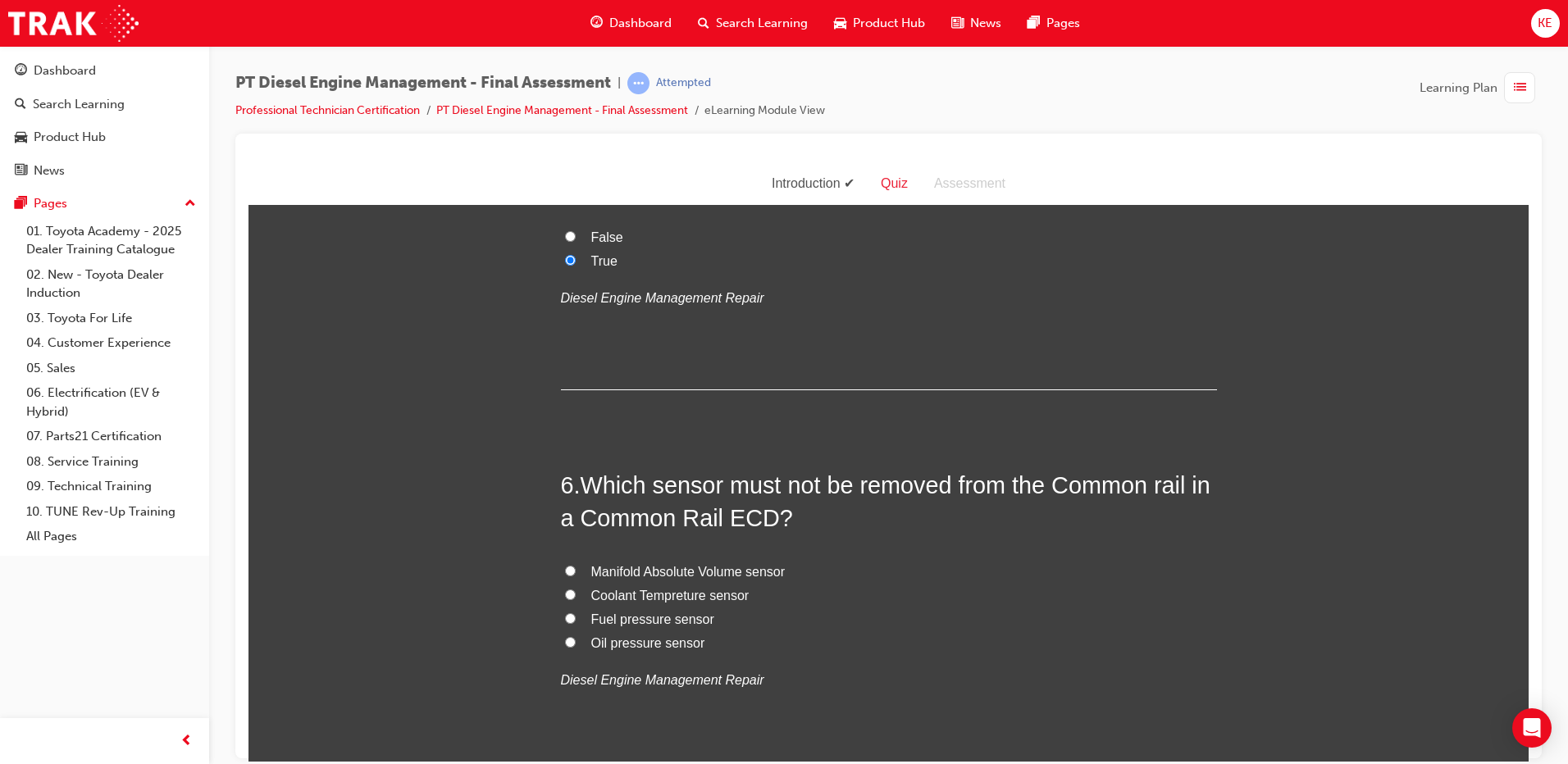
click at [600, 626] on span "Fuel pressure sensor" at bounding box center [653, 619] width 123 height 14
click at [576, 623] on input "Fuel pressure sensor" at bounding box center [570, 618] width 11 height 11
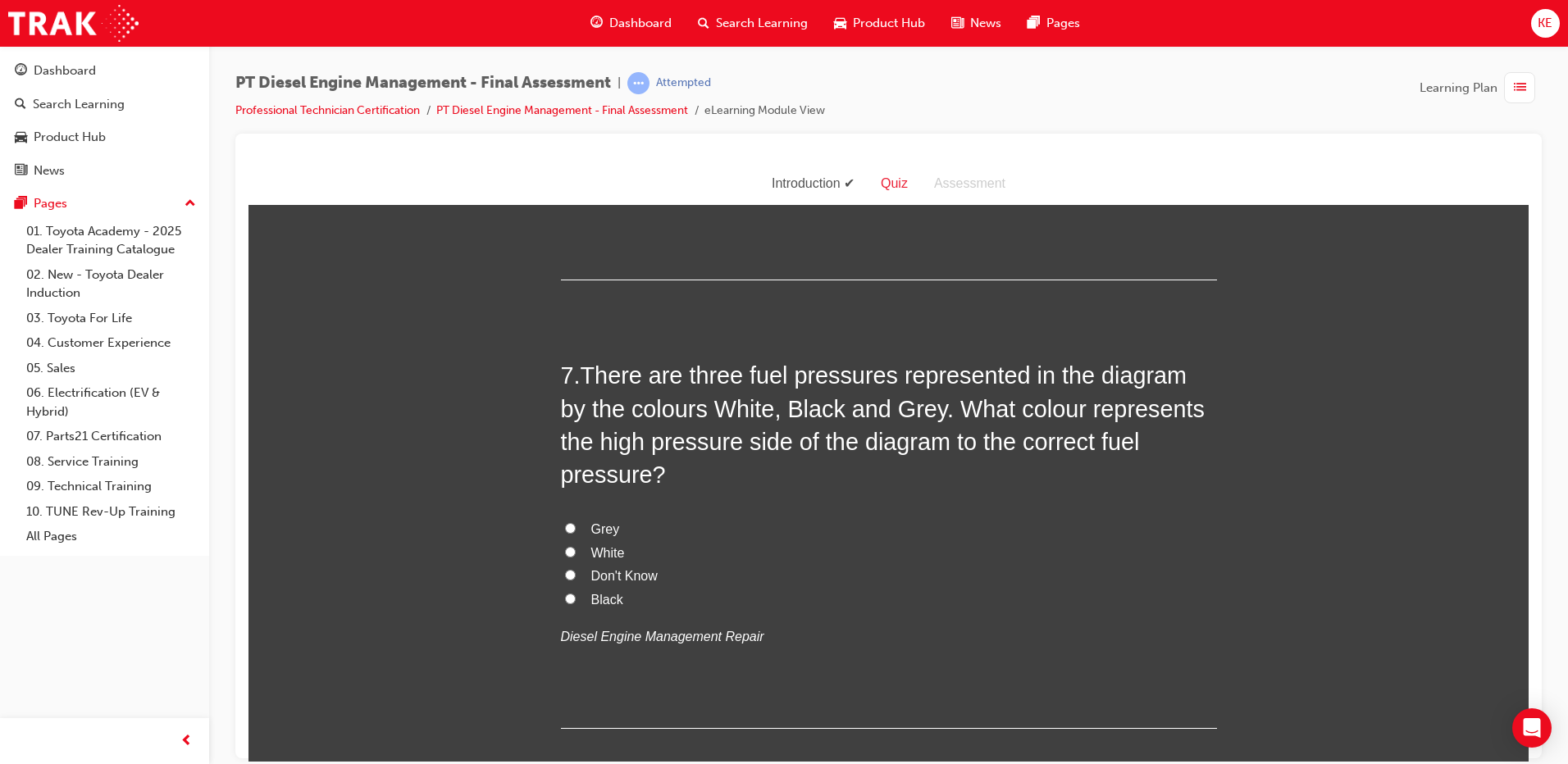
scroll to position [2214, 0]
click at [561, 587] on label "Black" at bounding box center [889, 599] width 657 height 24
click at [565, 592] on input "Black" at bounding box center [570, 597] width 11 height 11
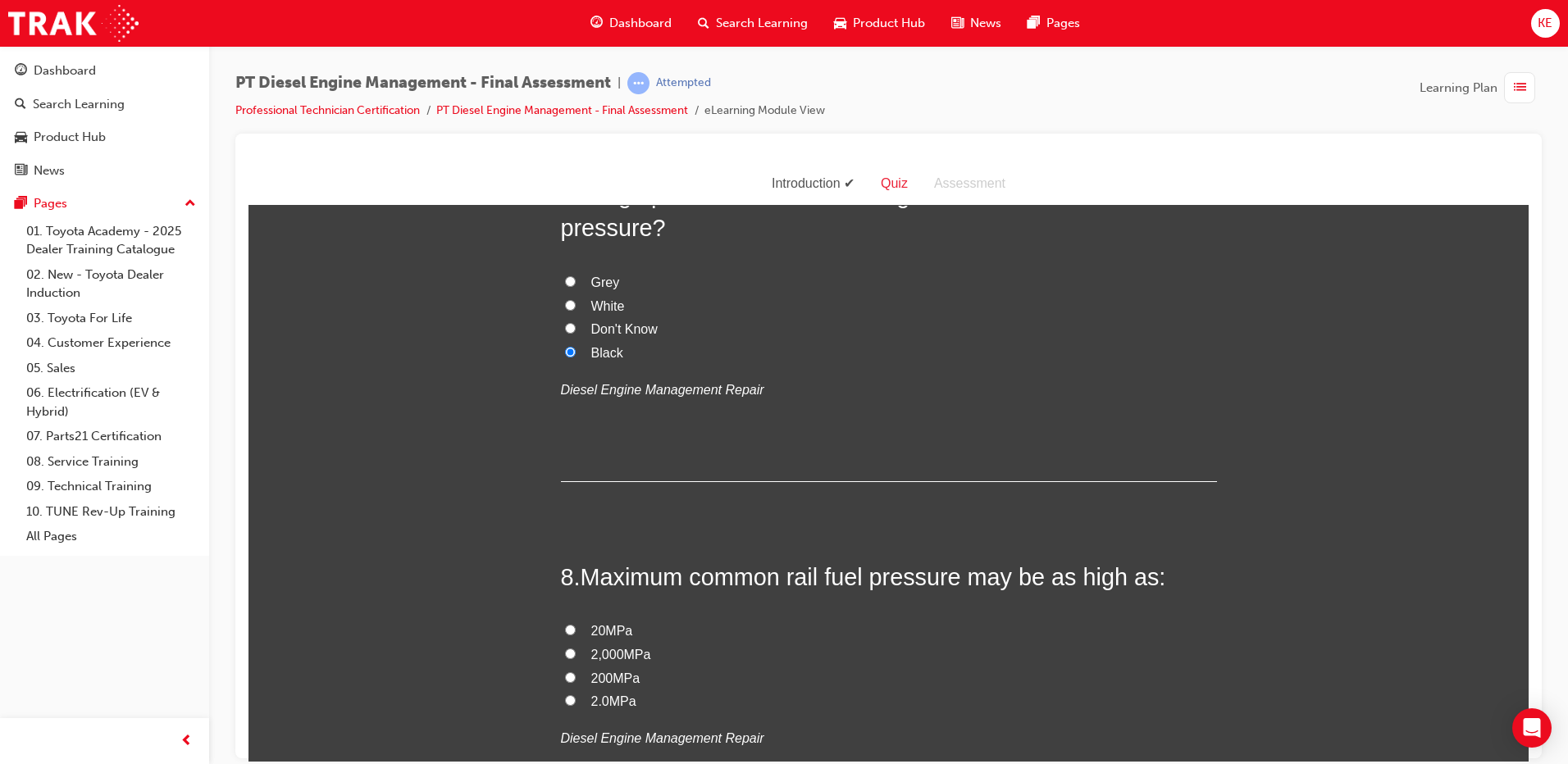
click at [568, 671] on input "200MPa" at bounding box center [570, 676] width 11 height 11
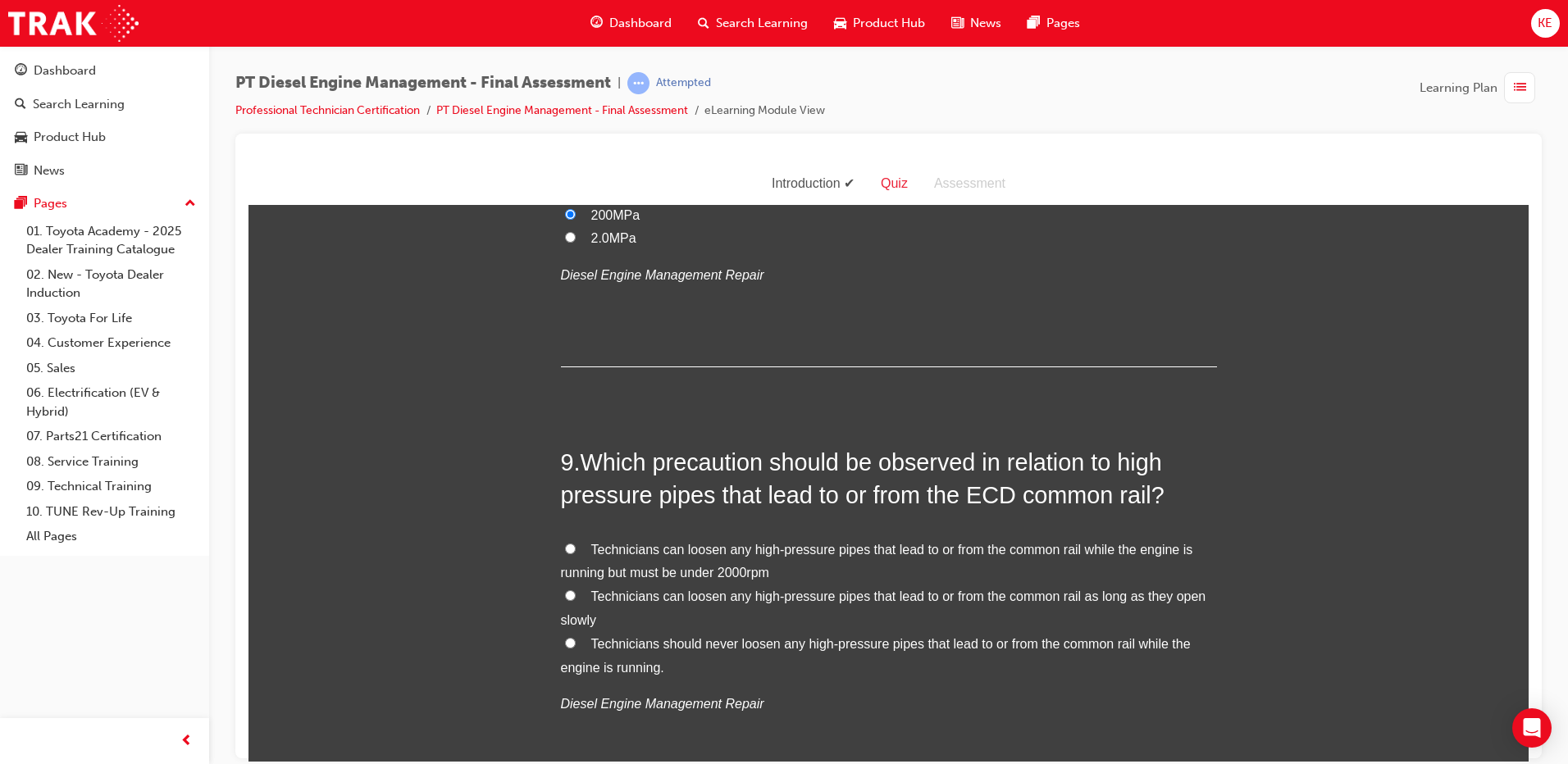
scroll to position [2952, 0]
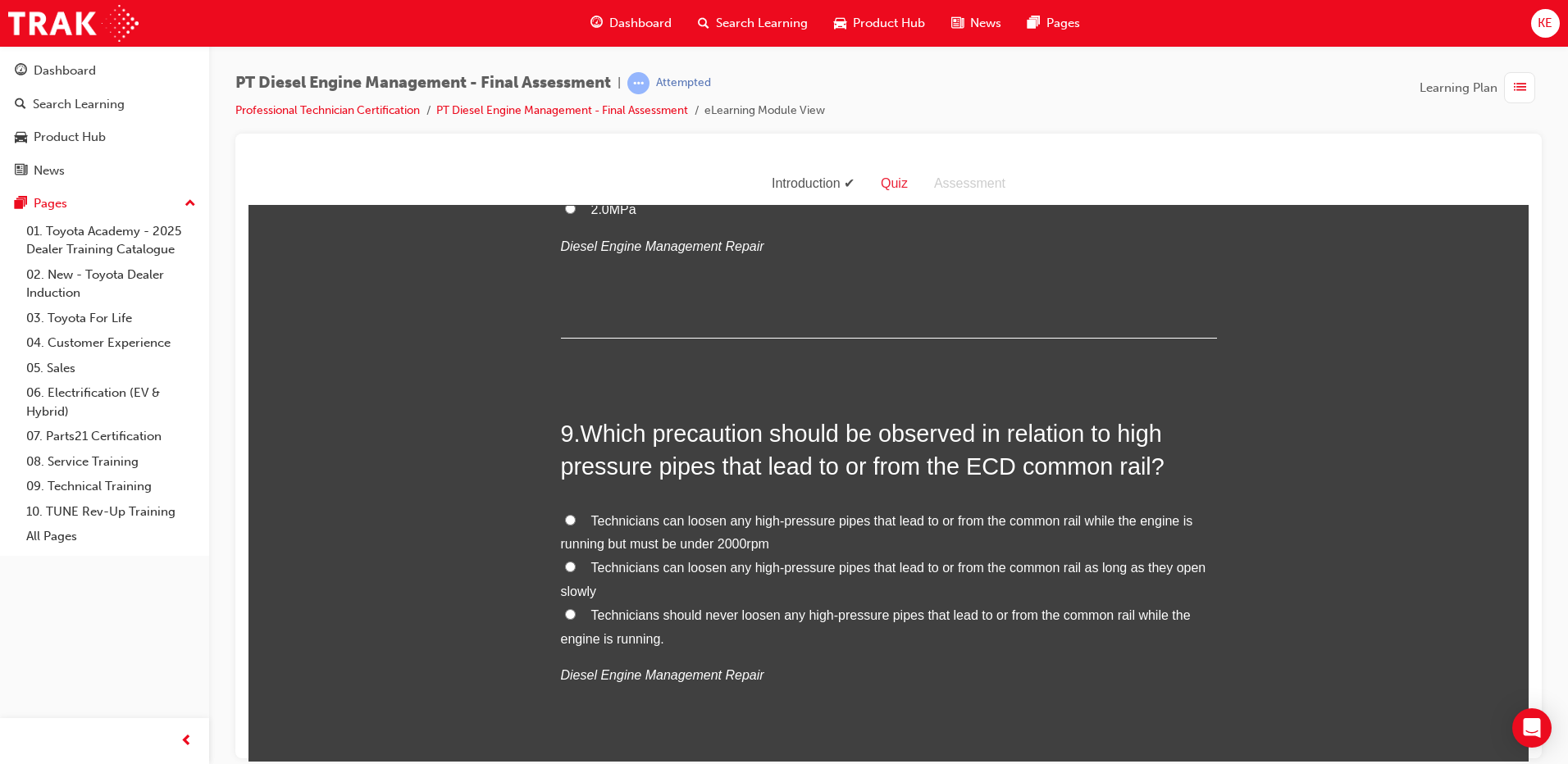
click at [570, 603] on label "Technicians should never loosen any high-pressure pipes that lead to or from th…" at bounding box center [889, 627] width 657 height 47
click at [570, 608] on input "Technicians should never loosen any high-pressure pipes that lead to or from th…" at bounding box center [570, 613] width 11 height 11
click at [595, 509] on label "Technicians can loosen any high-pressure pipes that lead to or from the common …" at bounding box center [889, 533] width 657 height 47
click at [576, 514] on input "Technicians can loosen any high-pressure pipes that lead to or from the common …" at bounding box center [570, 519] width 11 height 11
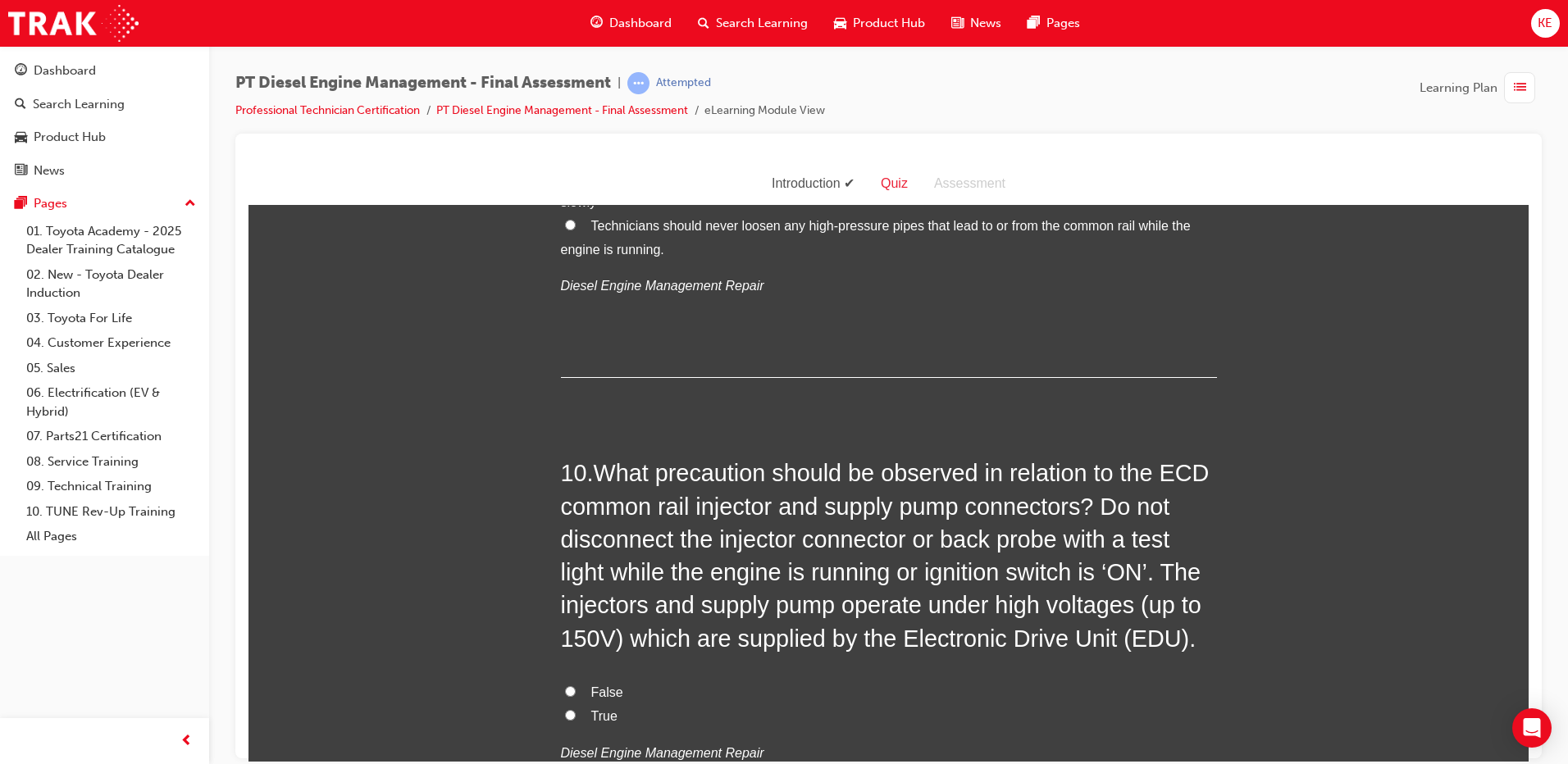
scroll to position [3362, 0]
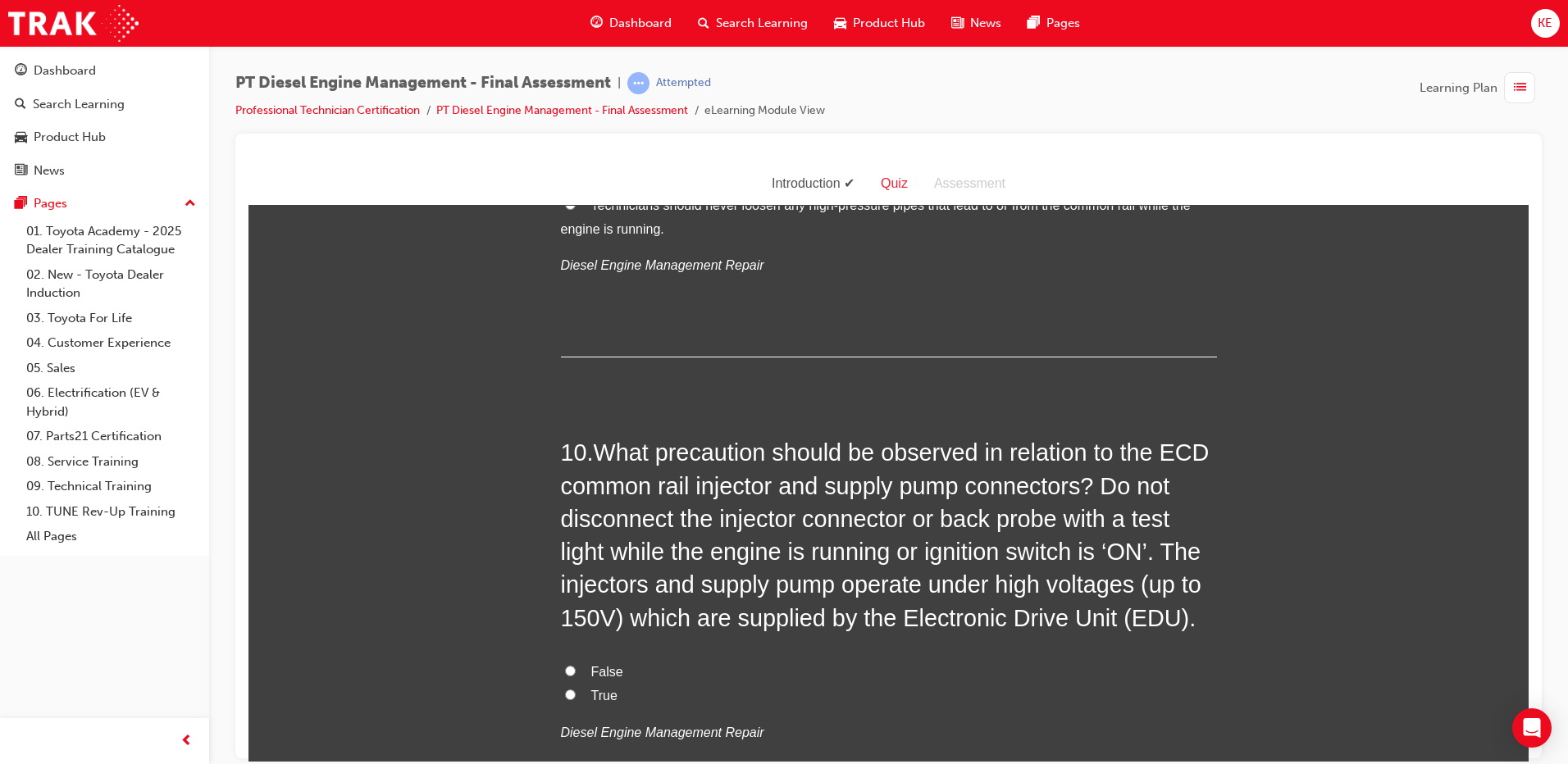
click at [593, 688] on span "True" at bounding box center [604, 695] width 27 height 14
click at [576, 689] on input "True" at bounding box center [570, 694] width 11 height 11
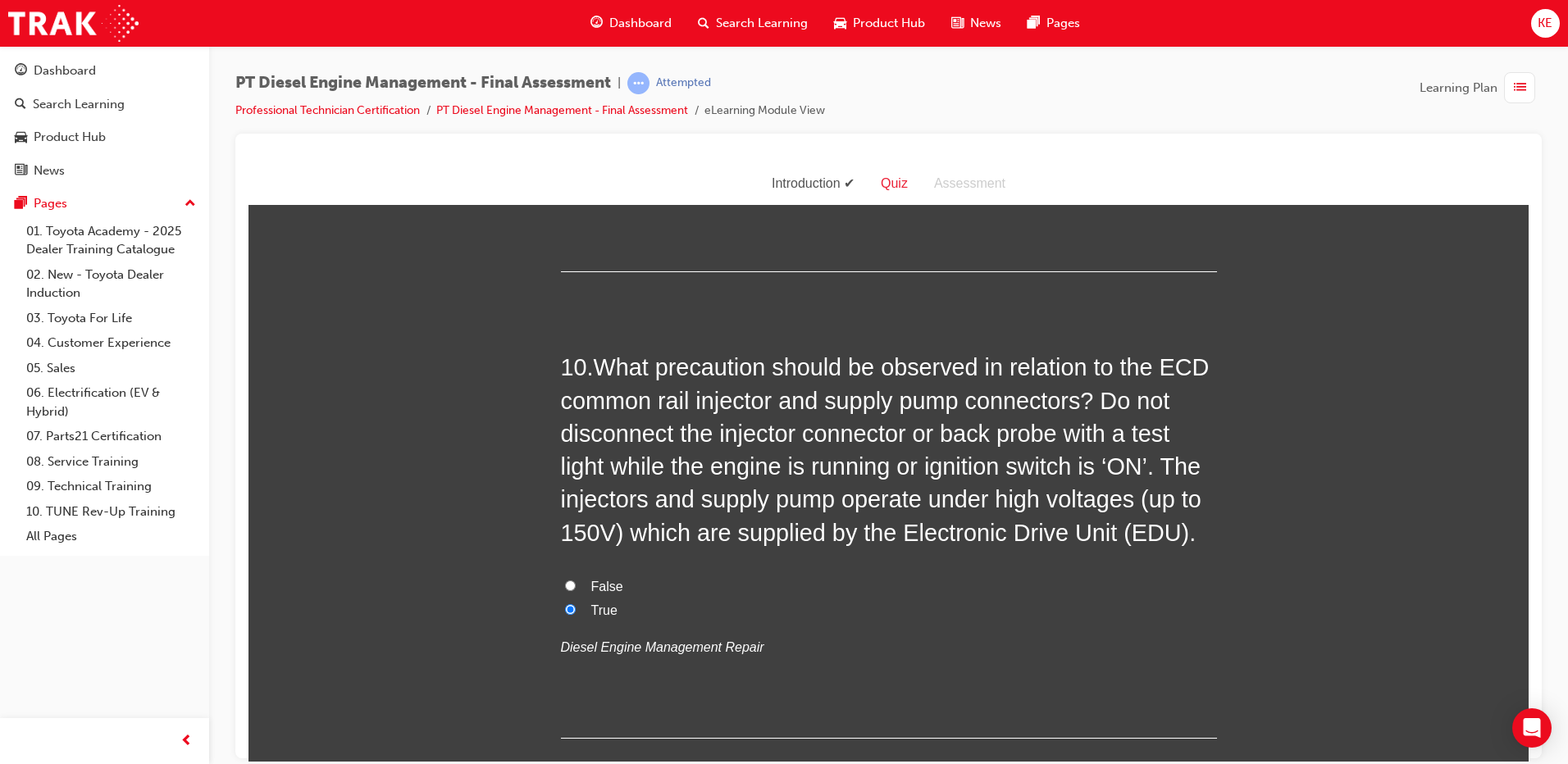
scroll to position [3690, 0]
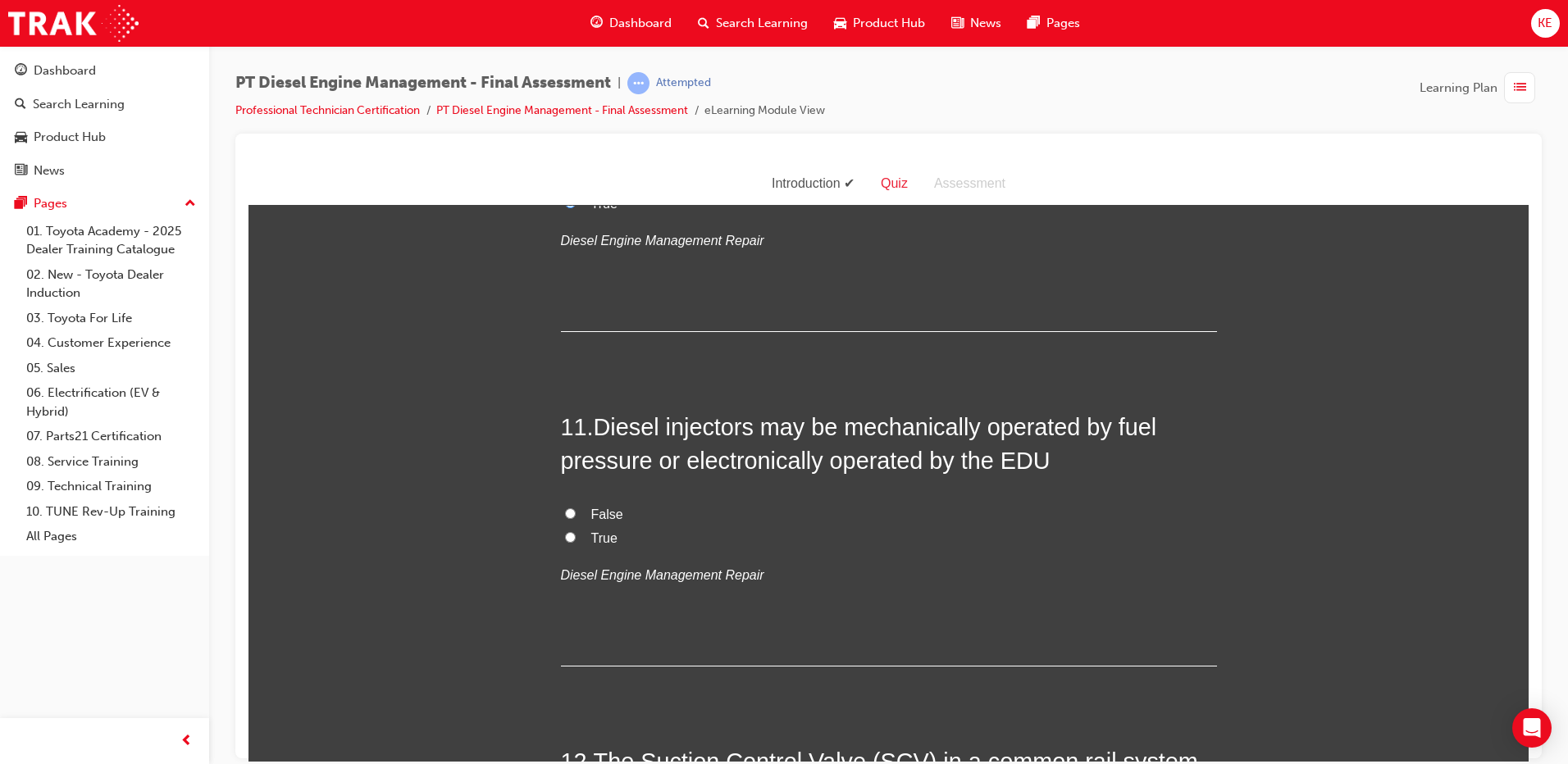
click at [570, 526] on label "True" at bounding box center [889, 538] width 657 height 24
click at [570, 531] on input "True" at bounding box center [570, 536] width 11 height 11
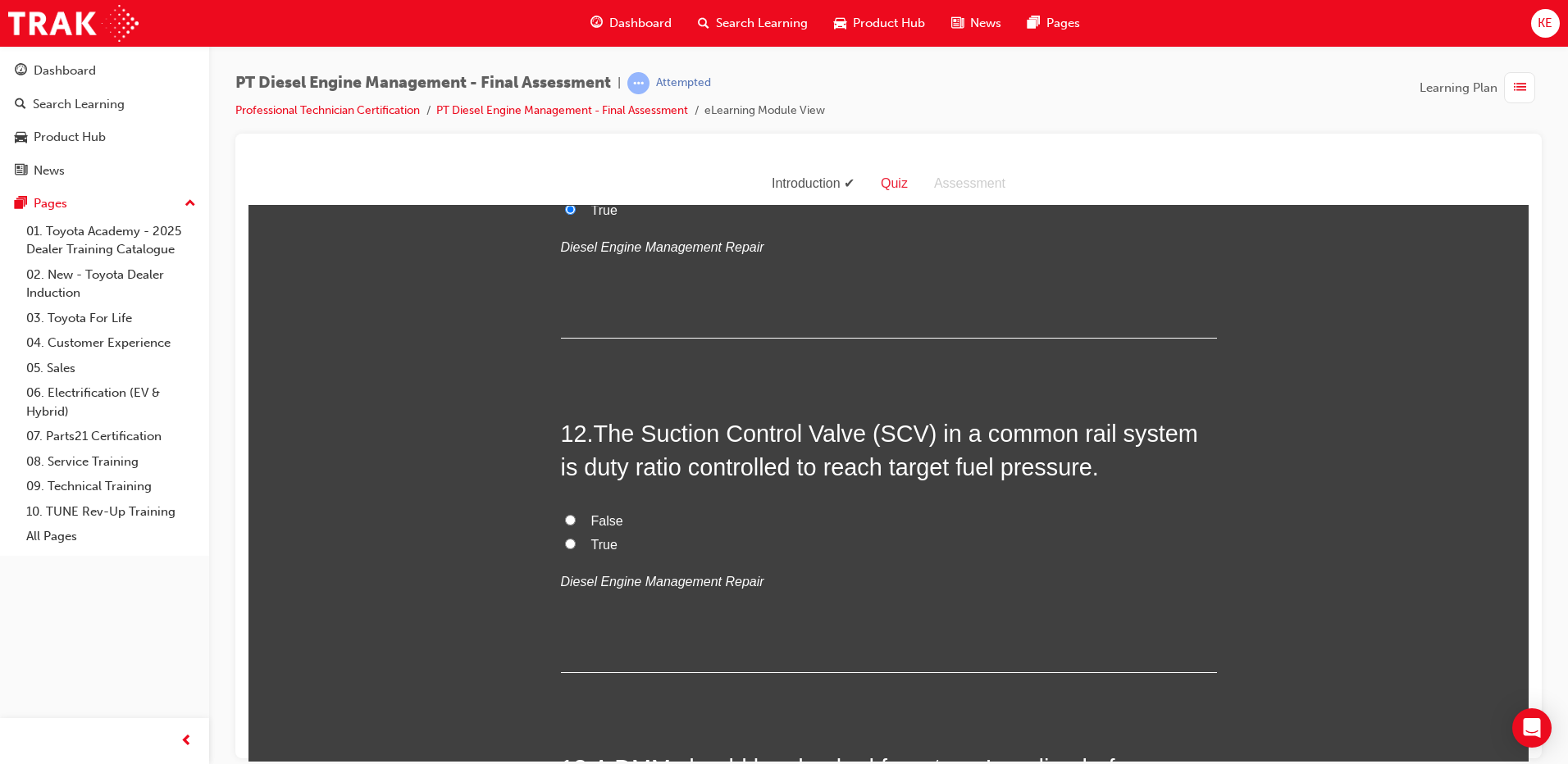
click at [566, 514] on input "False" at bounding box center [570, 519] width 11 height 11
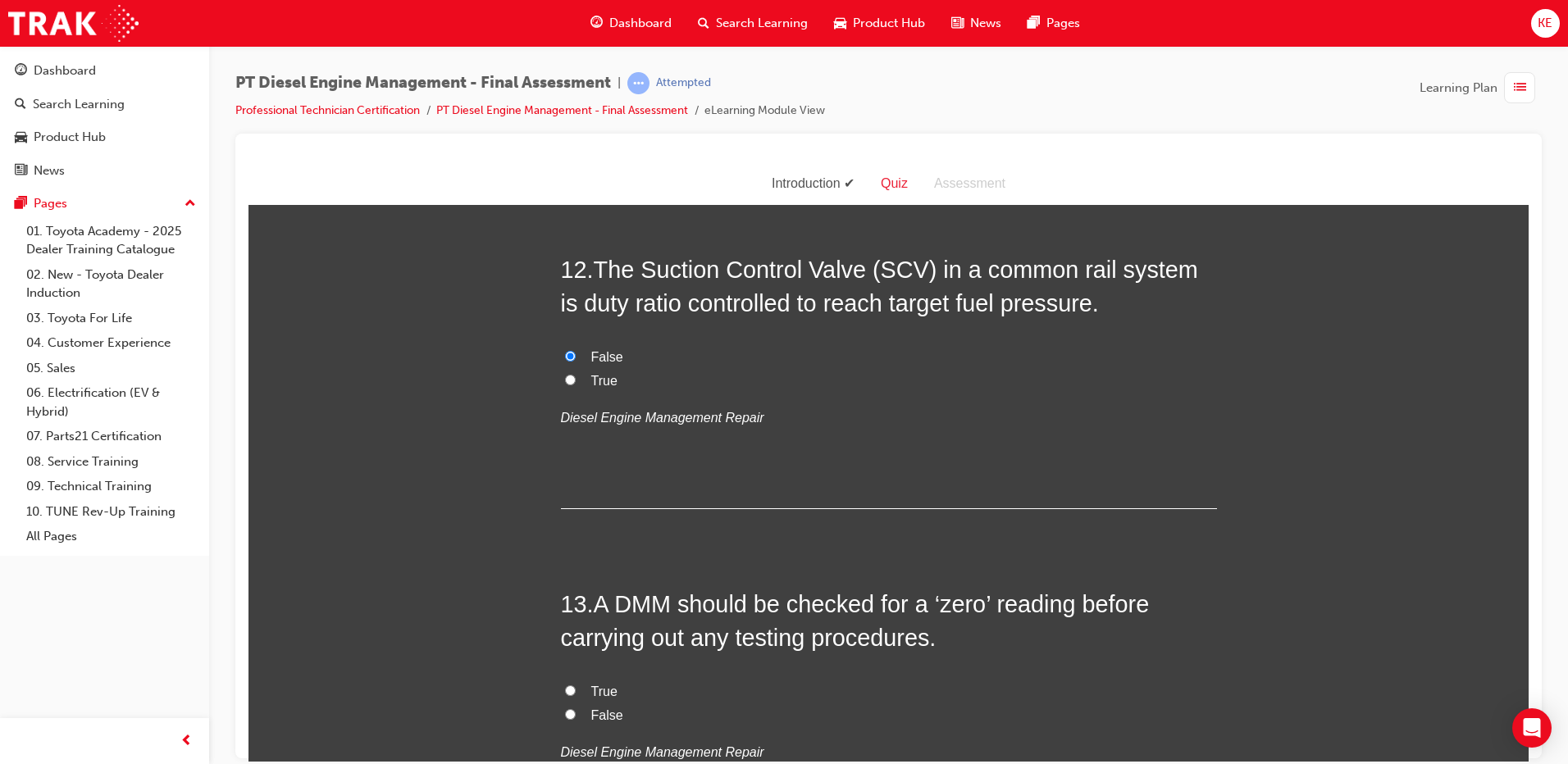
scroll to position [4428, 0]
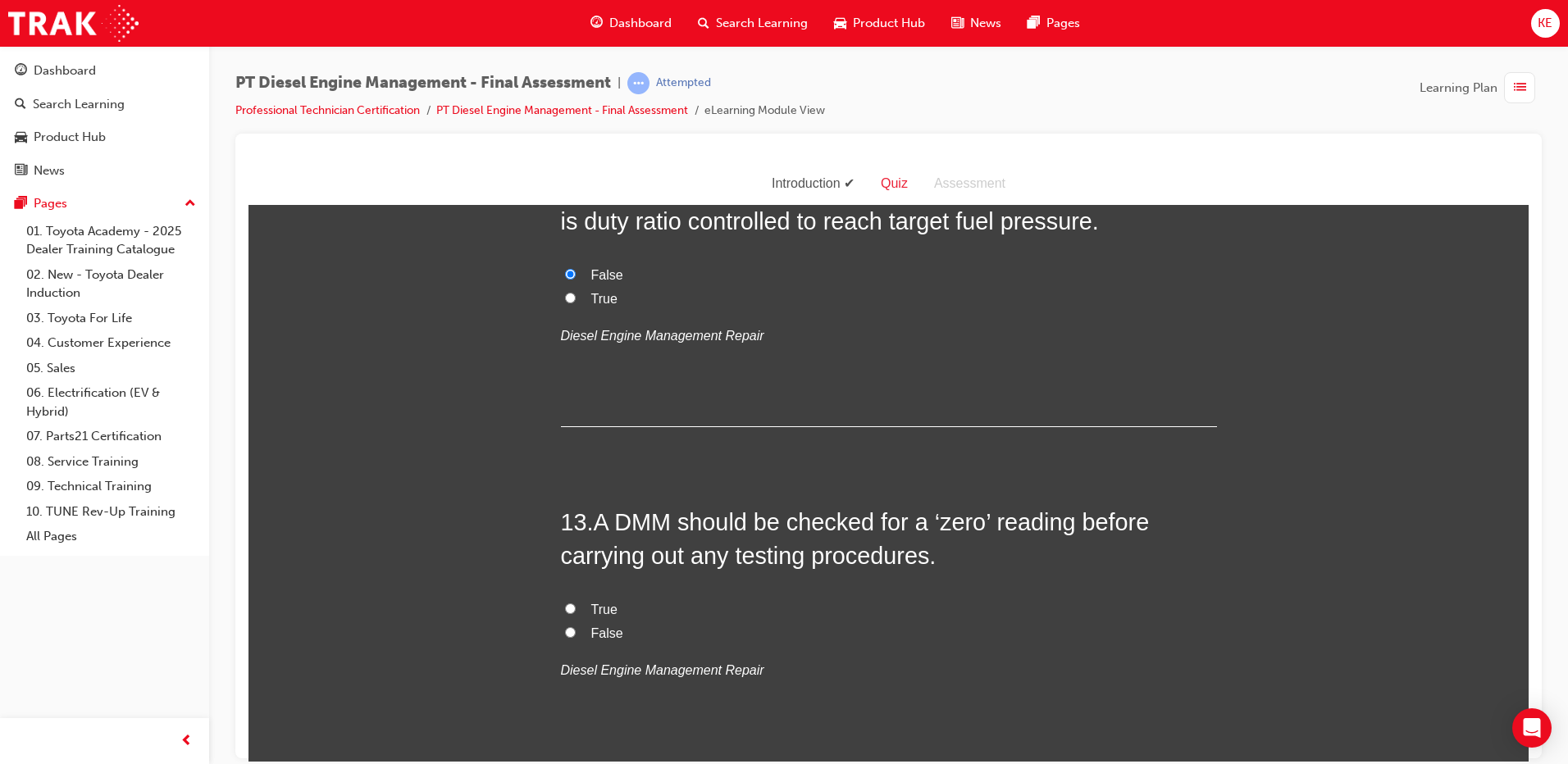
click at [591, 602] on span "True" at bounding box center [604, 609] width 27 height 14
click at [576, 603] on input "True" at bounding box center [570, 608] width 11 height 11
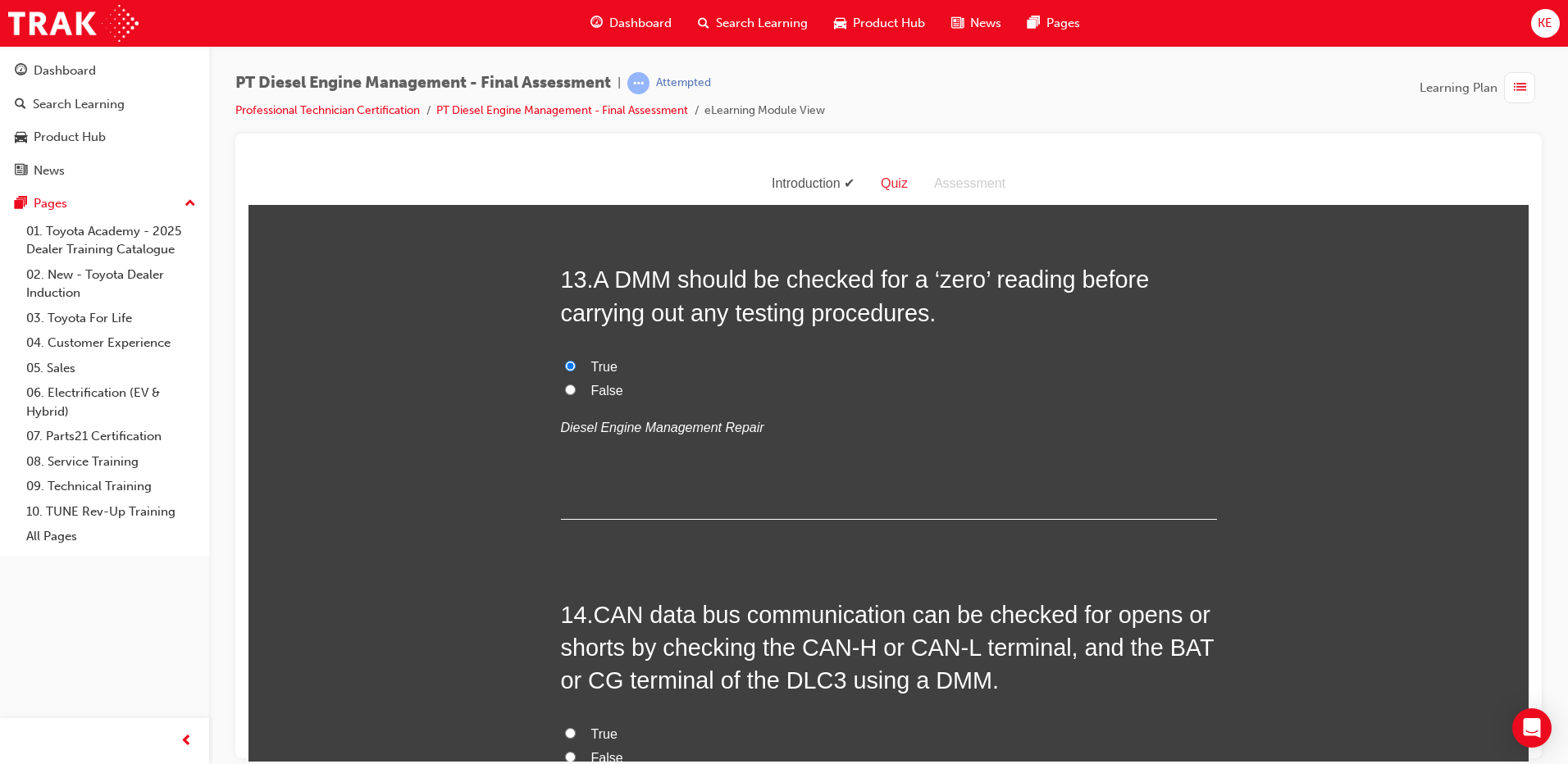
scroll to position [4756, 0]
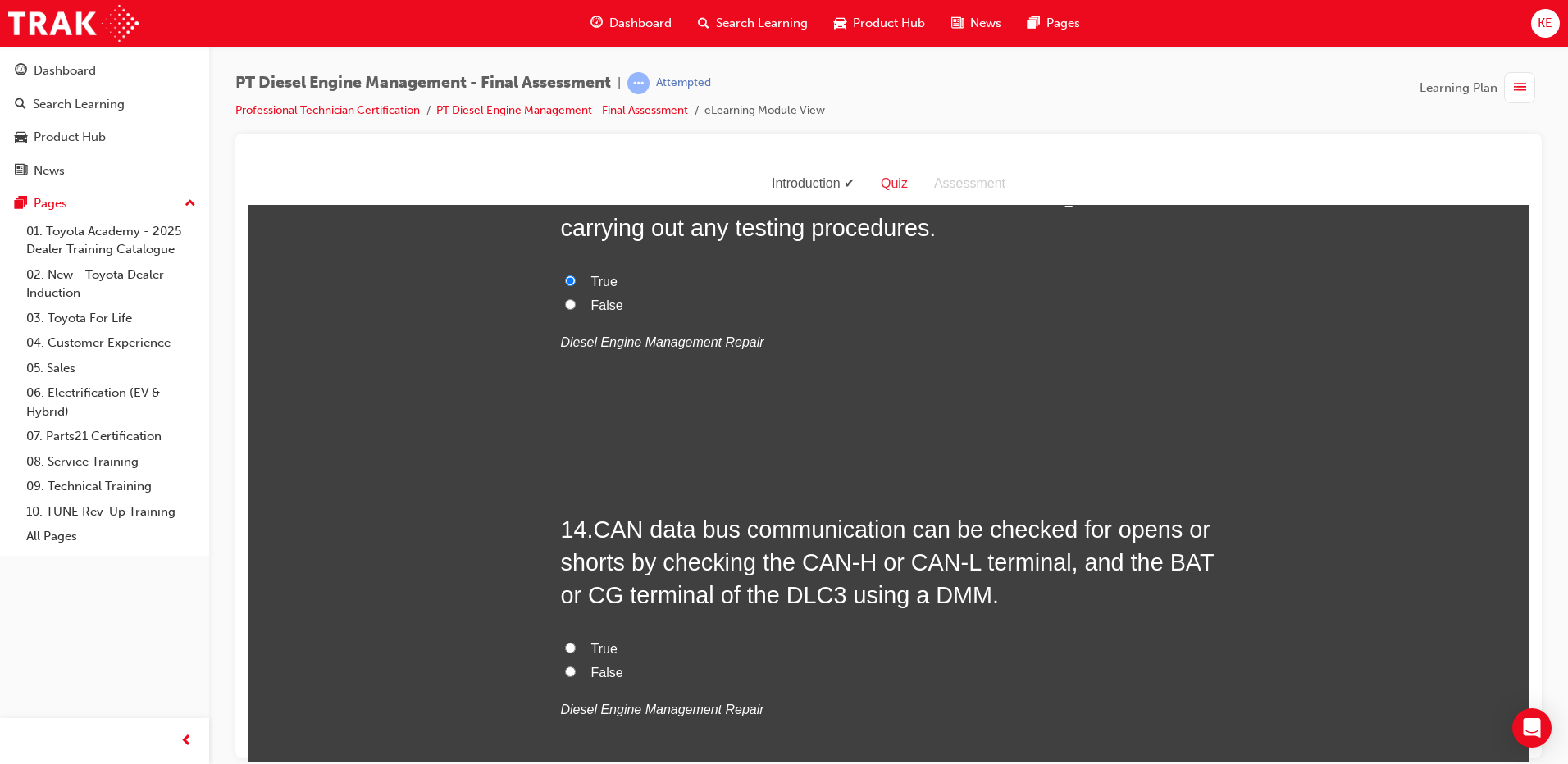
click at [565, 642] on input "True" at bounding box center [570, 647] width 11 height 11
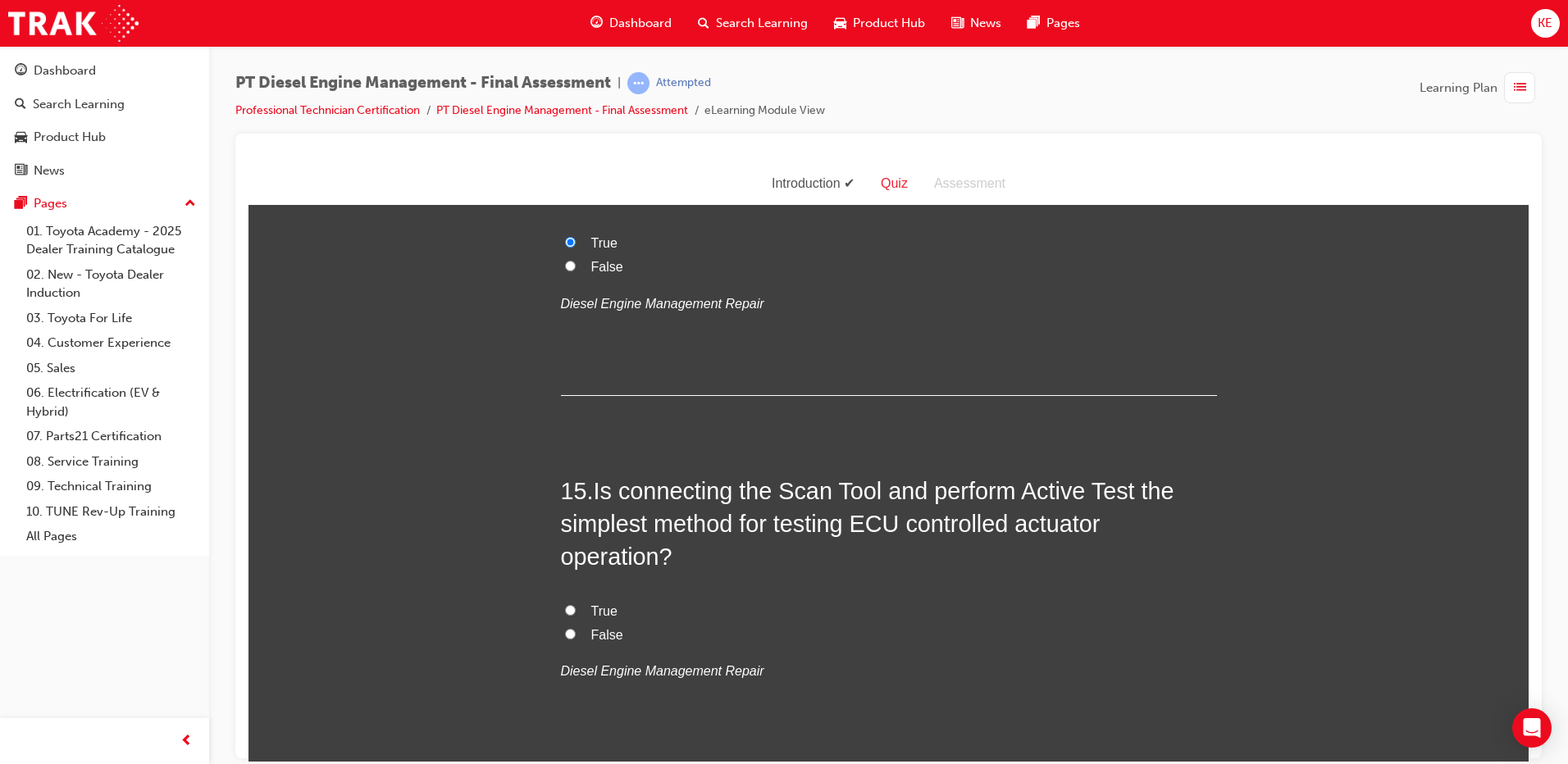
scroll to position [5166, 0]
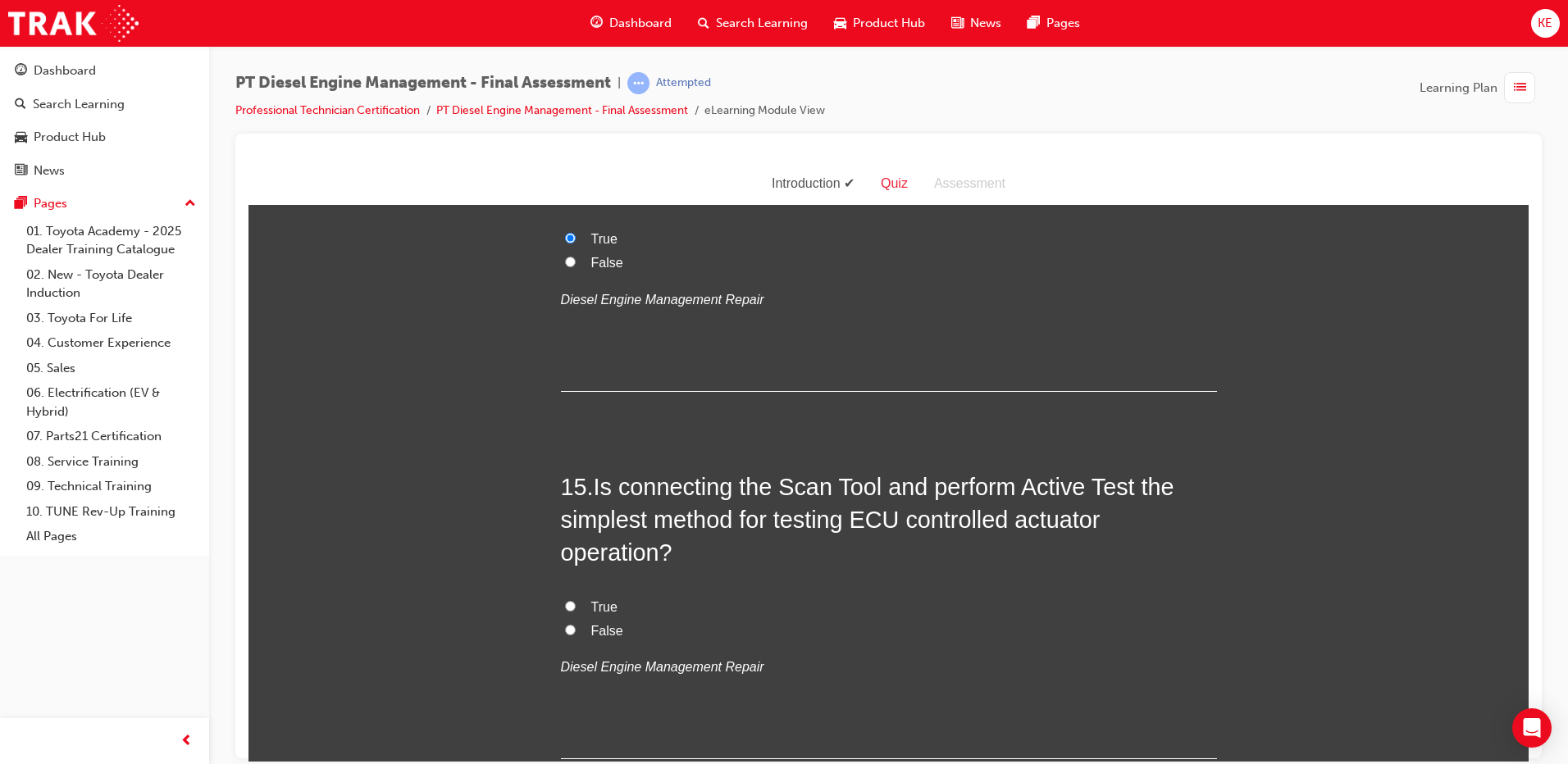
click at [568, 595] on label "True" at bounding box center [889, 607] width 657 height 24
click at [568, 600] on input "True" at bounding box center [570, 605] width 11 height 11
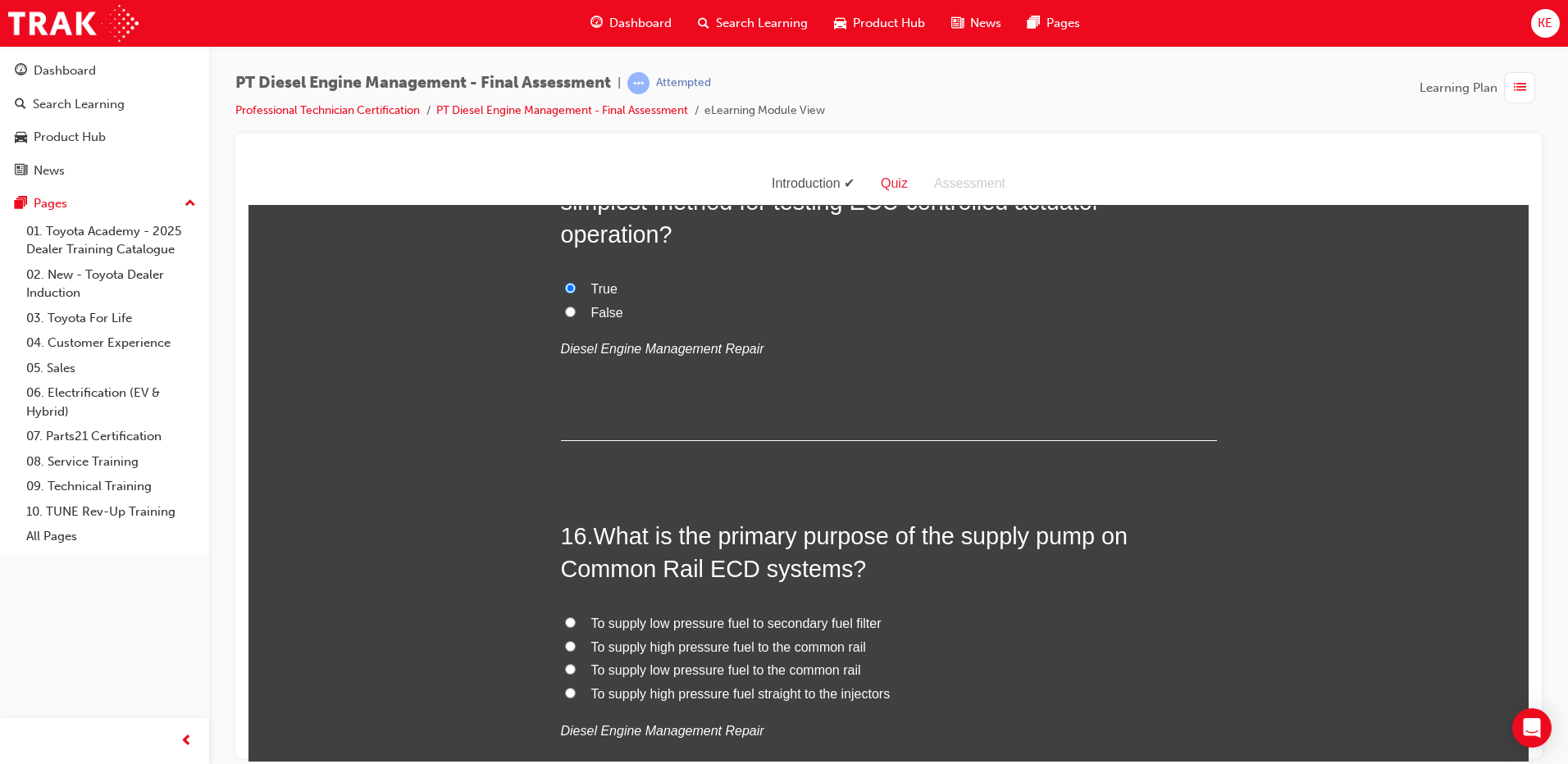
scroll to position [5494, 0]
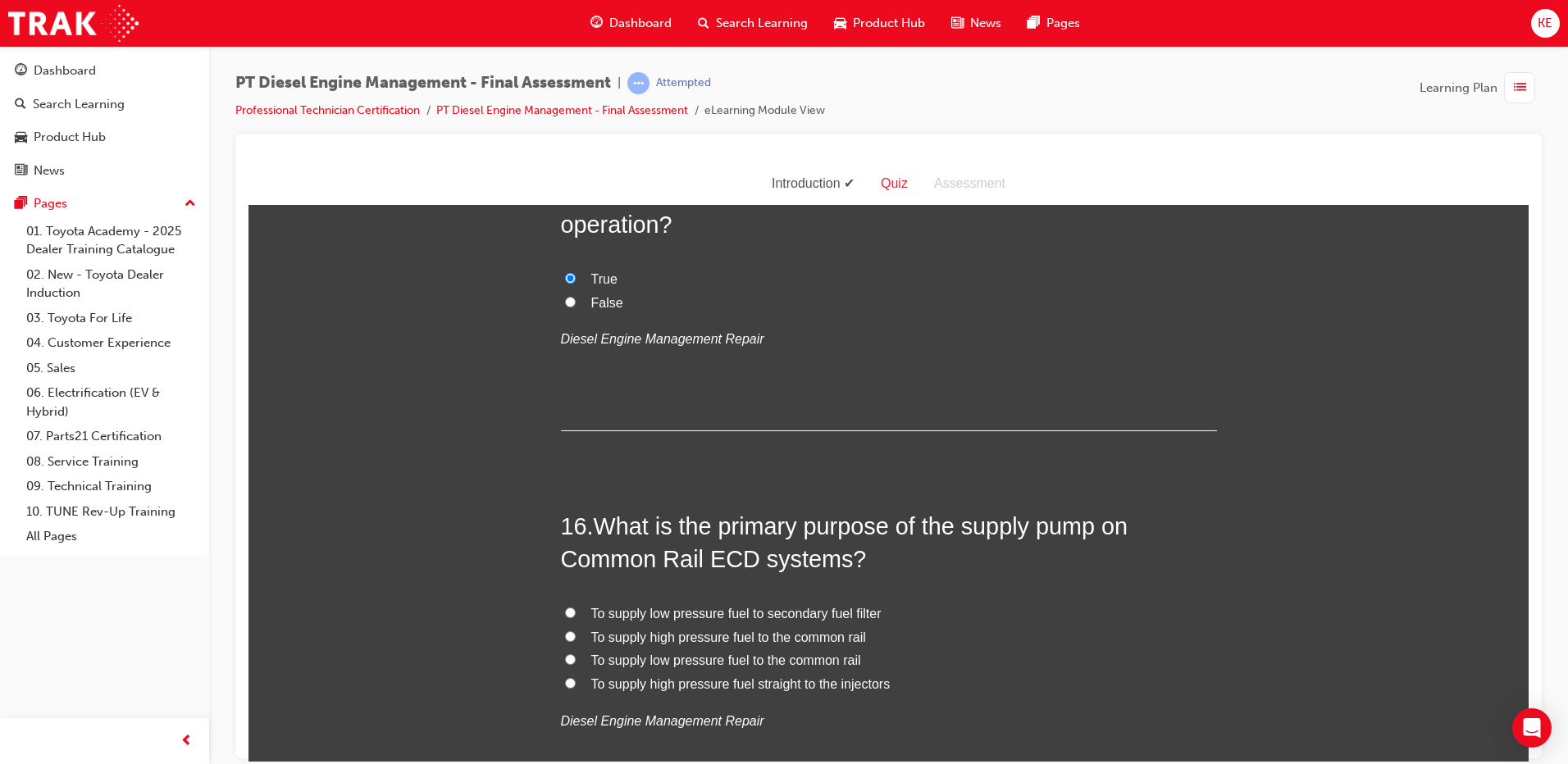
click at [569, 602] on label "To supply low pressure fuel to secondary fuel filter" at bounding box center [889, 614] width 657 height 24
click at [569, 607] on input "To supply low pressure fuel to secondary fuel filter" at bounding box center [570, 612] width 11 height 11
click at [561, 649] on label "To supply low pressure fuel to the common rail" at bounding box center [889, 660] width 657 height 24
click at [565, 653] on input "To supply low pressure fuel to the common rail" at bounding box center [570, 658] width 11 height 11
click at [561, 672] on label "To supply high pressure fuel straight to the injectors" at bounding box center [889, 684] width 657 height 24
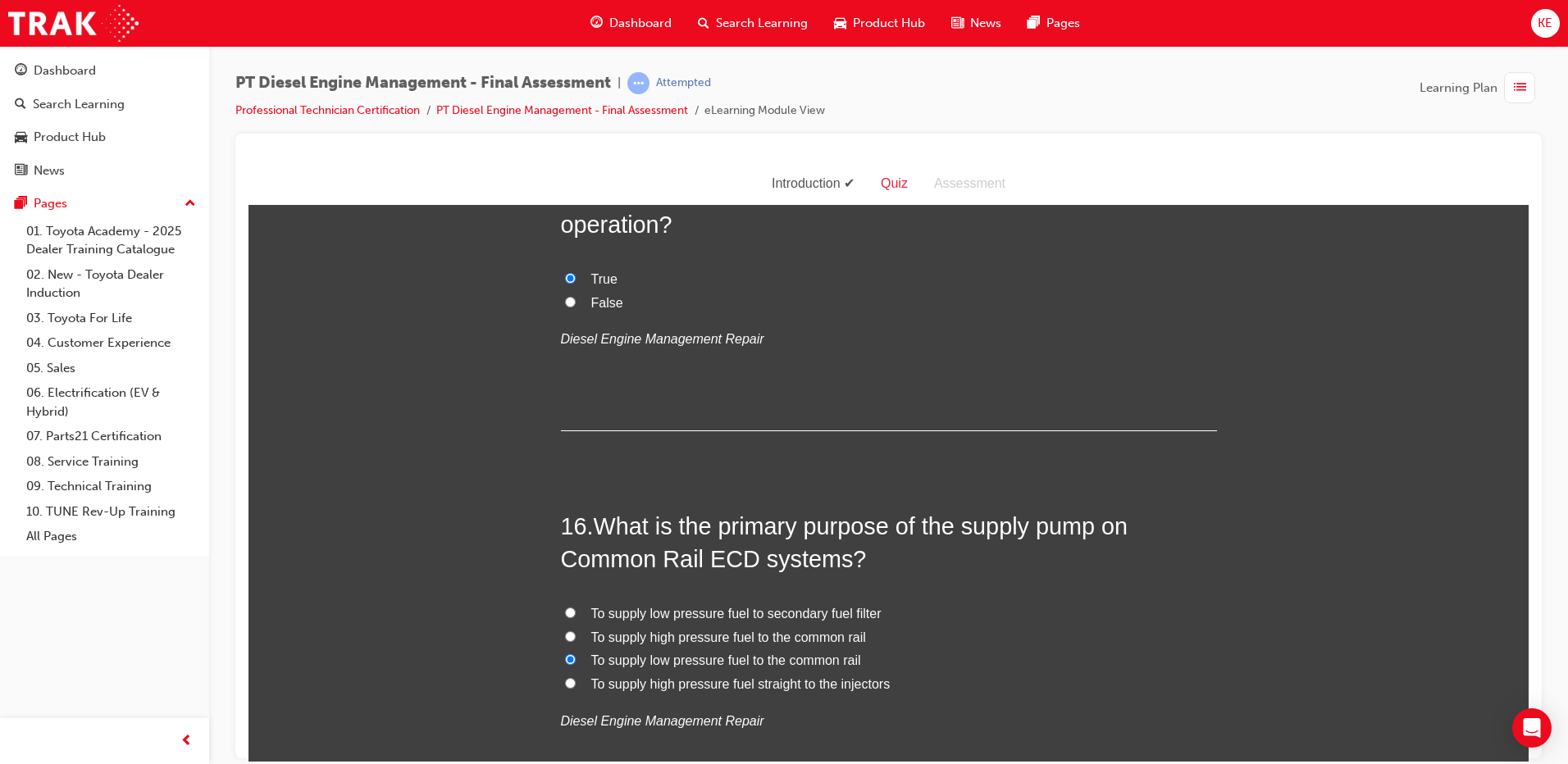
click at [565, 677] on input "To supply high pressure fuel straight to the injectors" at bounding box center [570, 682] width 11 height 11
click at [575, 626] on label "To supply high pressure fuel to the common rail" at bounding box center [889, 638] width 657 height 24
click at [575, 631] on input "To supply high pressure fuel to the common rail" at bounding box center [570, 636] width 11 height 11
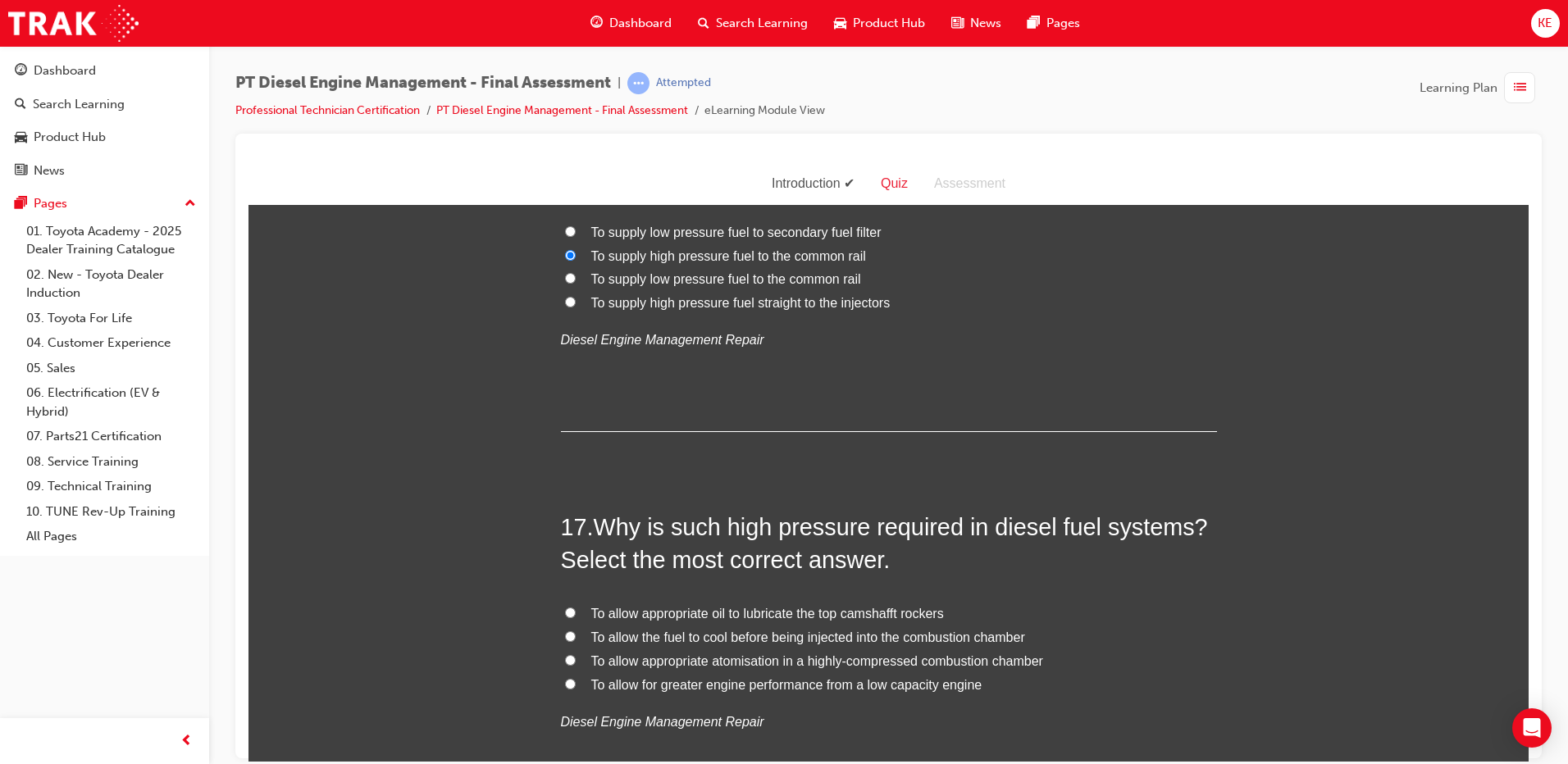
scroll to position [5905, 0]
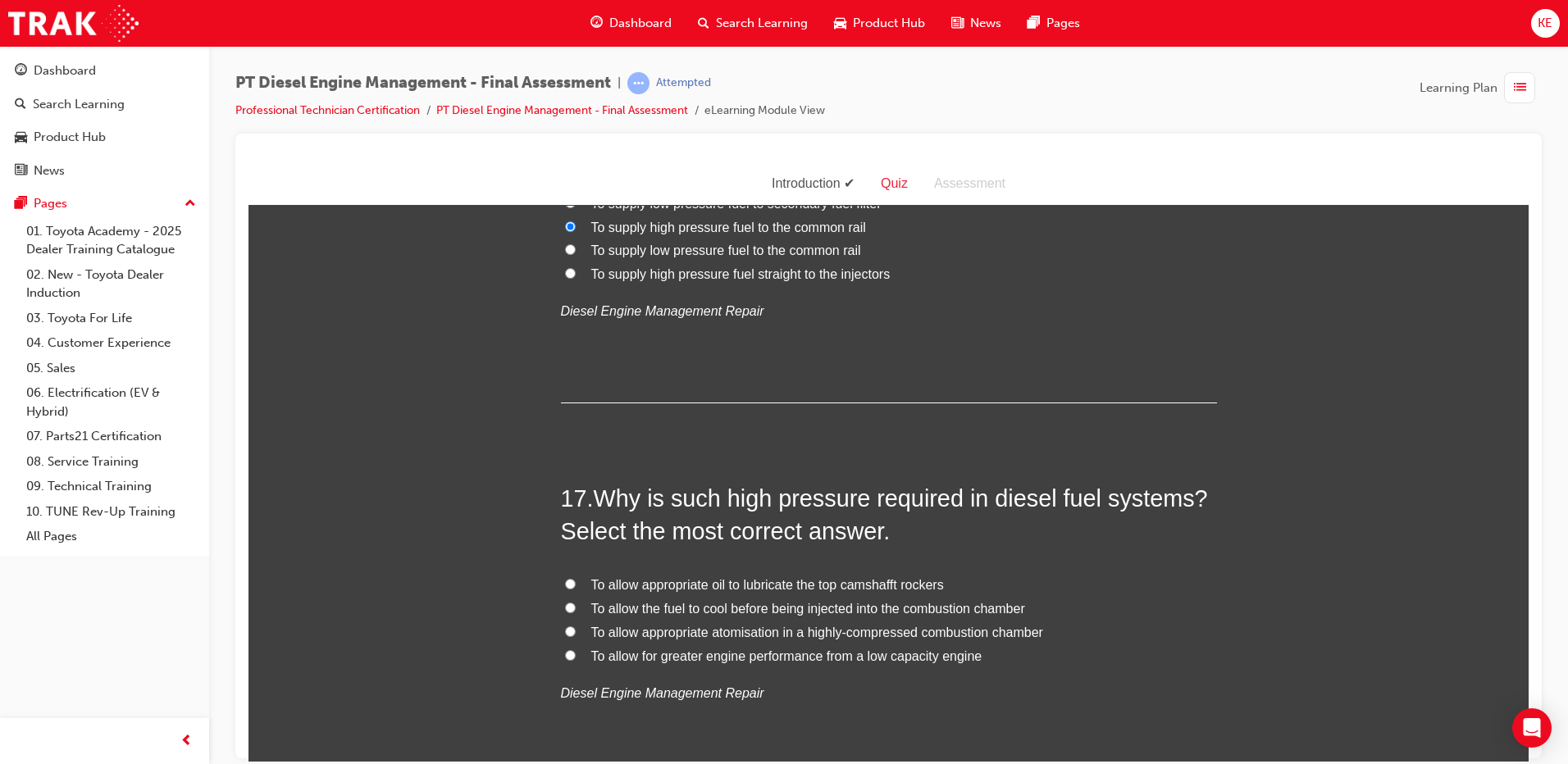
click at [565, 626] on input "To allow appropriate atomisation in a highly-compressed combustion chamber" at bounding box center [570, 631] width 11 height 11
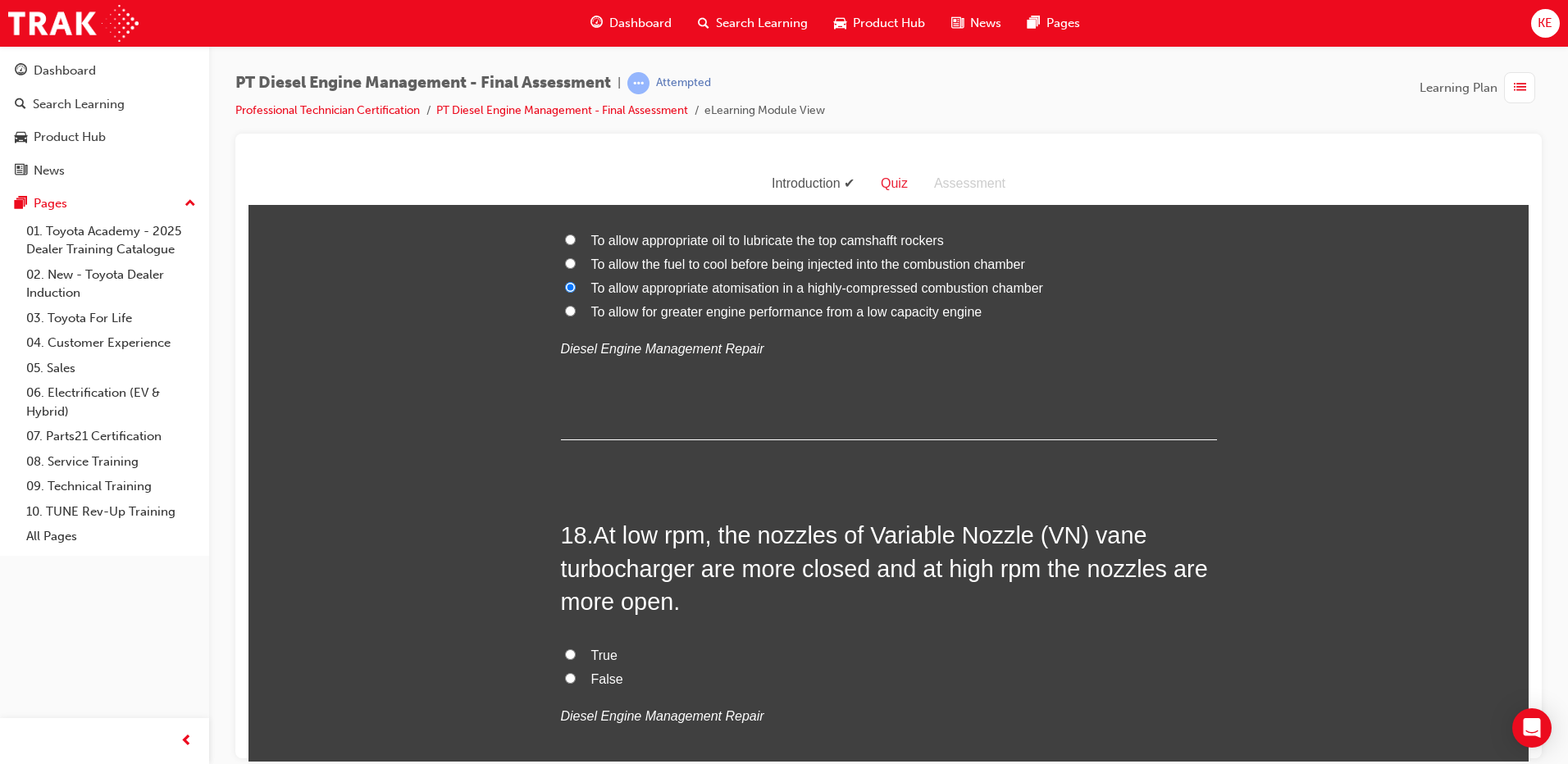
scroll to position [6385, 0]
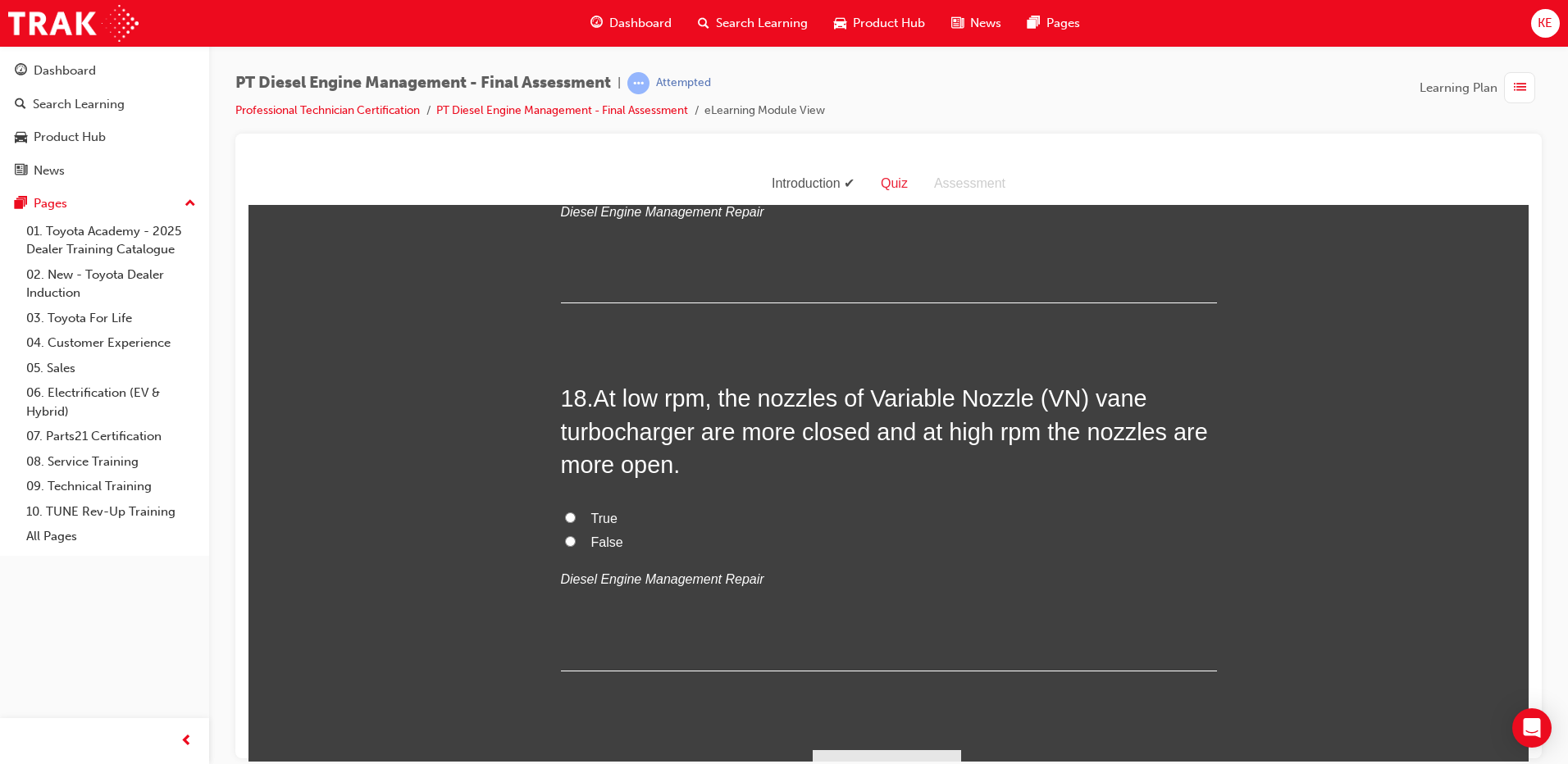
click at [561, 506] on label "True" at bounding box center [889, 518] width 657 height 24
click at [565, 511] on input "True" at bounding box center [570, 516] width 11 height 11
click at [861, 749] on button "Submit Answers" at bounding box center [887, 772] width 149 height 46
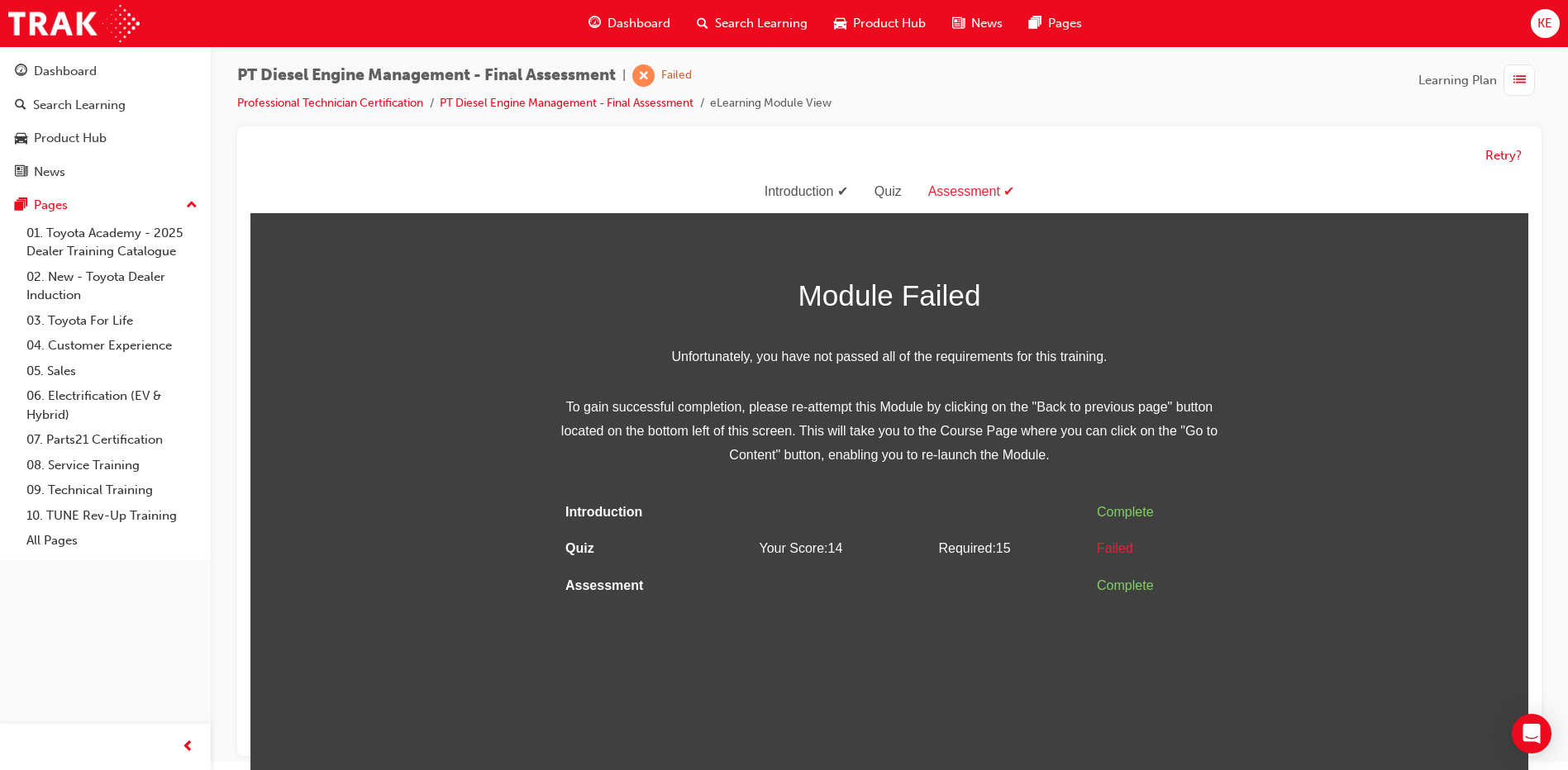
scroll to position [12, 0]
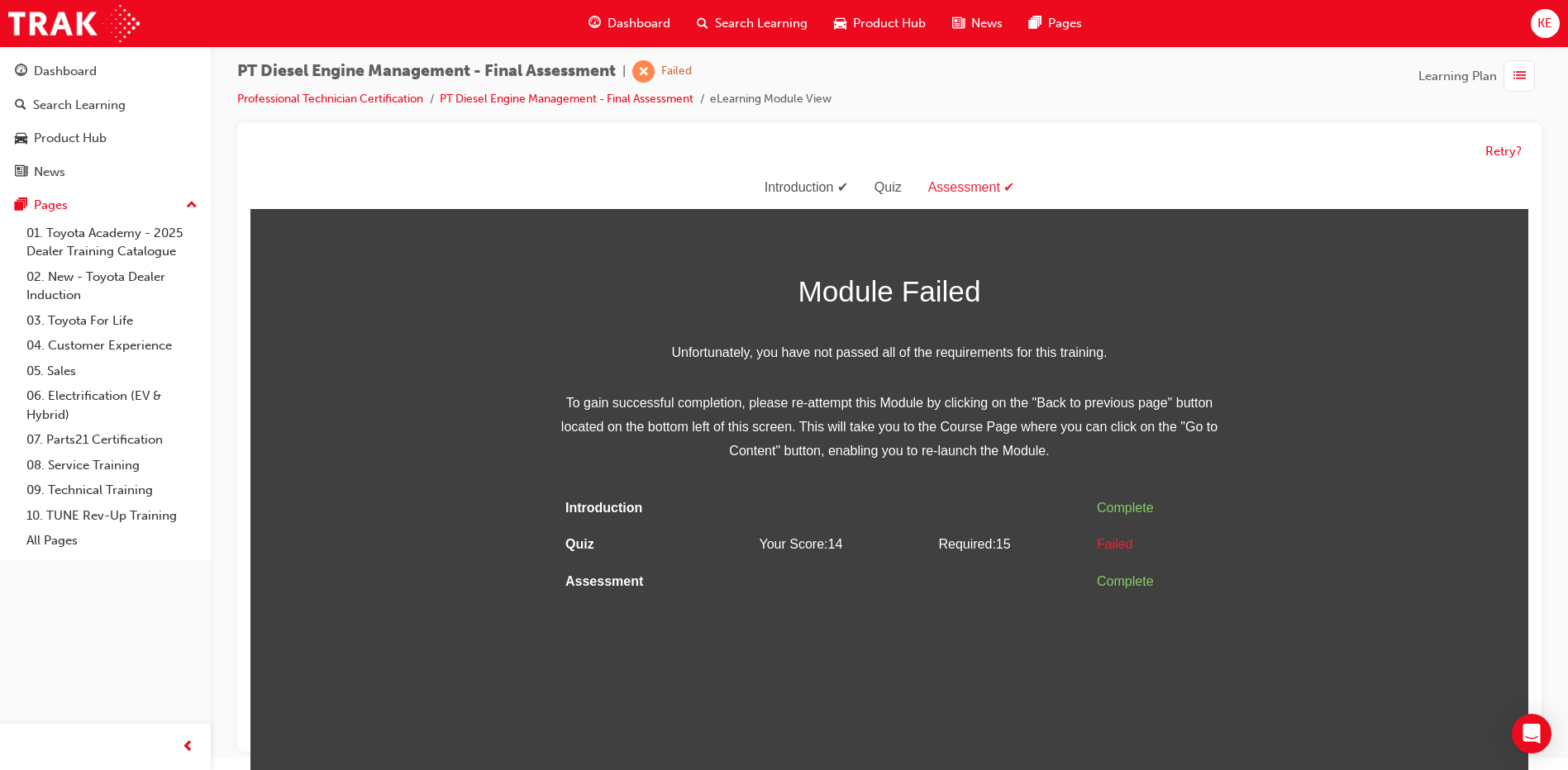
click at [1482, 150] on div "Retry?" at bounding box center [889, 151] width 1277 height 32
click at [1507, 145] on button "Retry?" at bounding box center [1503, 151] width 37 height 19
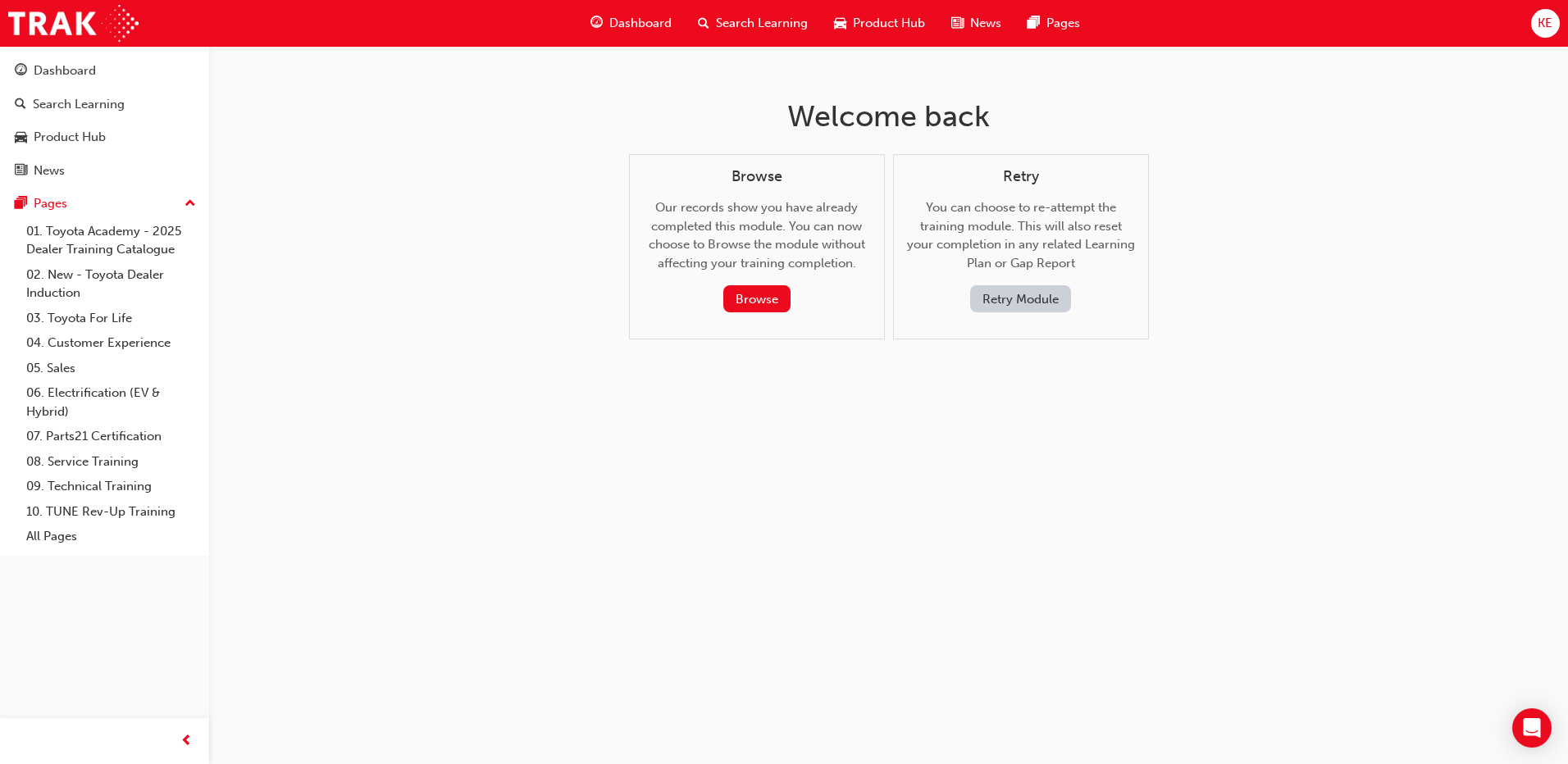
click at [981, 290] on button "Retry Module" at bounding box center [1021, 298] width 101 height 27
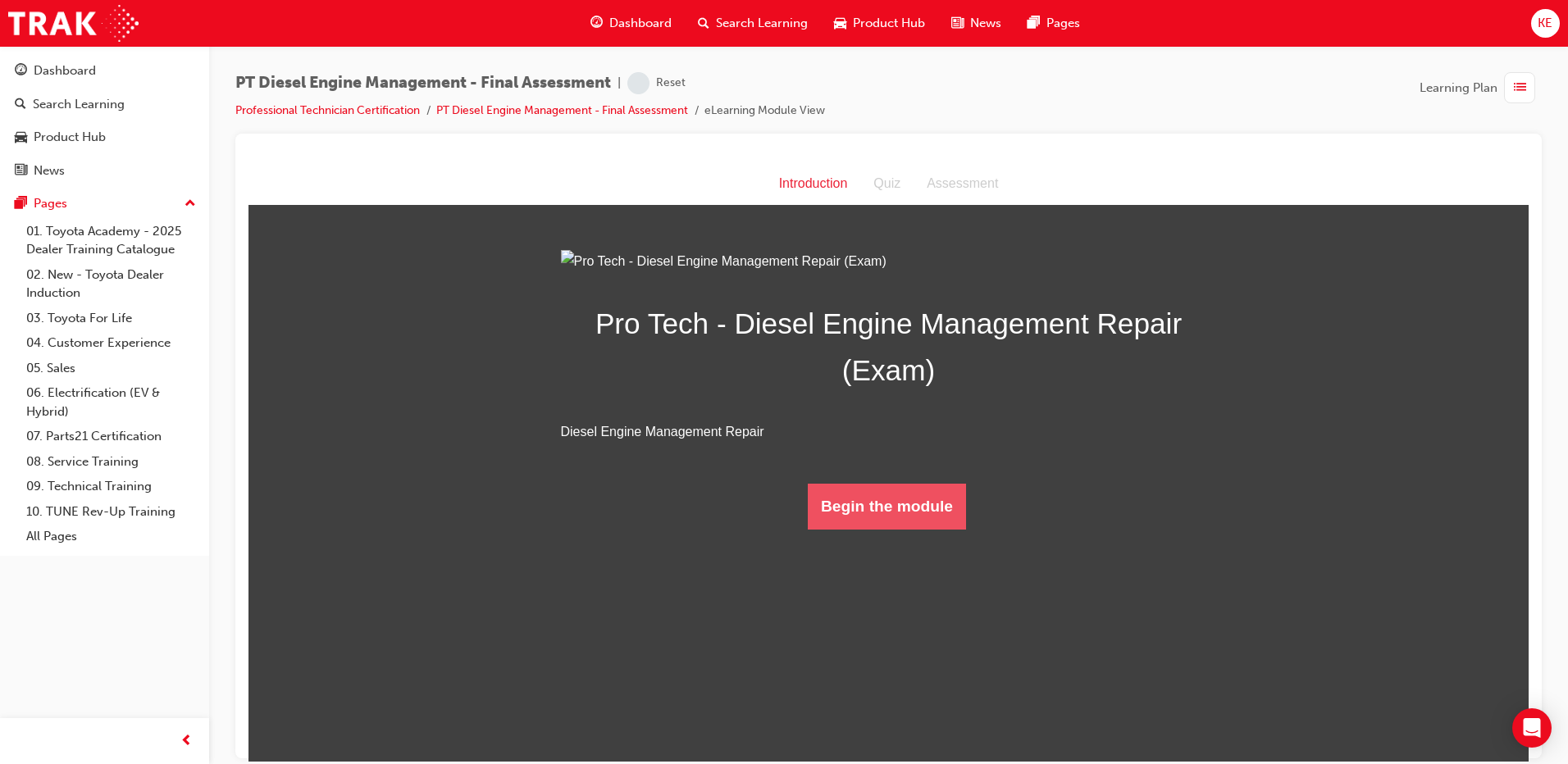
click at [817, 529] on button "Begin the module" at bounding box center [887, 505] width 158 height 46
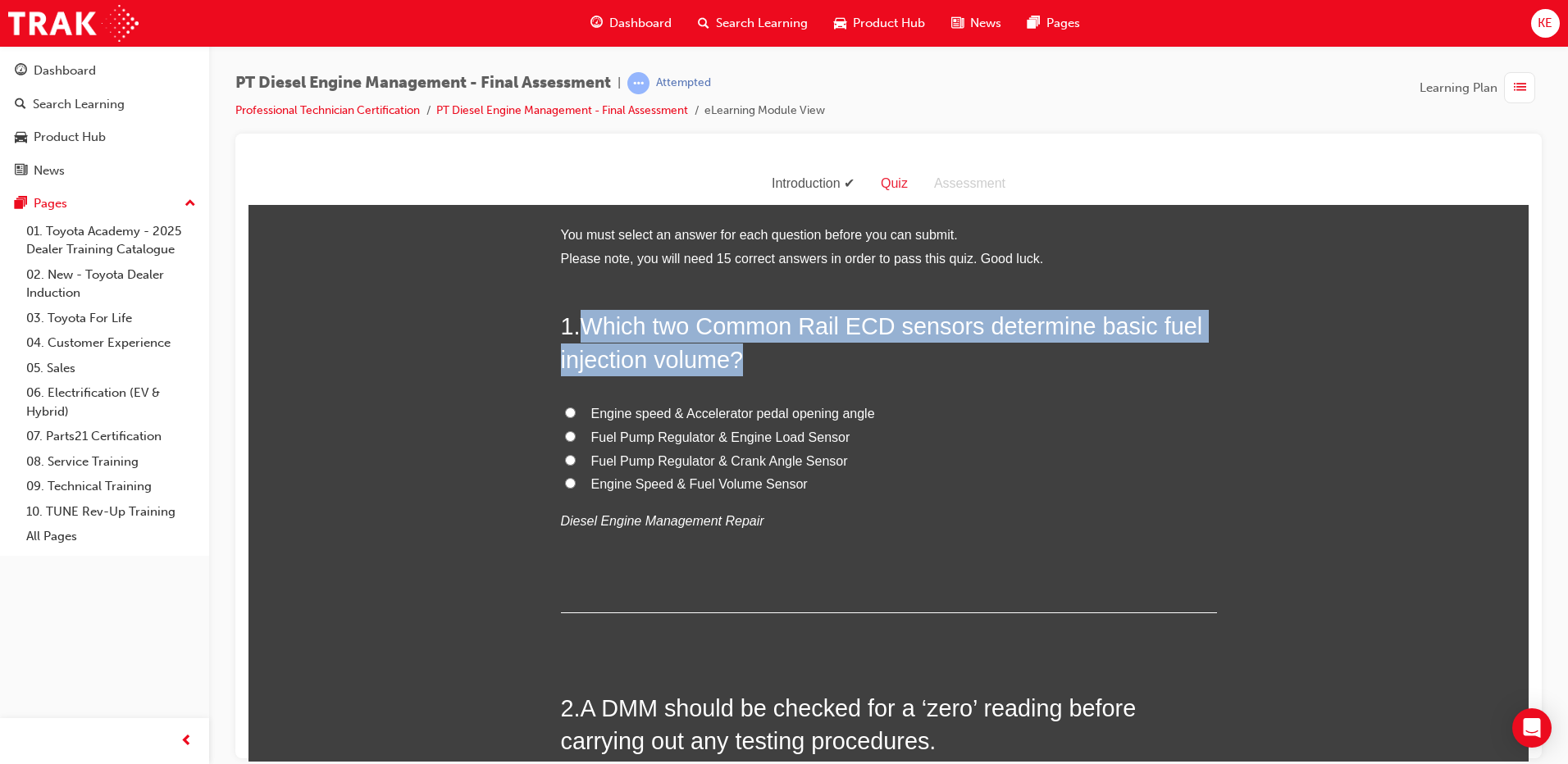
drag, startPoint x: 583, startPoint y: 317, endPoint x: 825, endPoint y: 358, distance: 245.4
click at [825, 358] on h2 "1 . Which two Common Rail ECD sensors determine basic fuel injection volume?" at bounding box center [889, 342] width 657 height 66
copy span "Which two Common Rail ECD sensors determine basic fuel injection volume?"
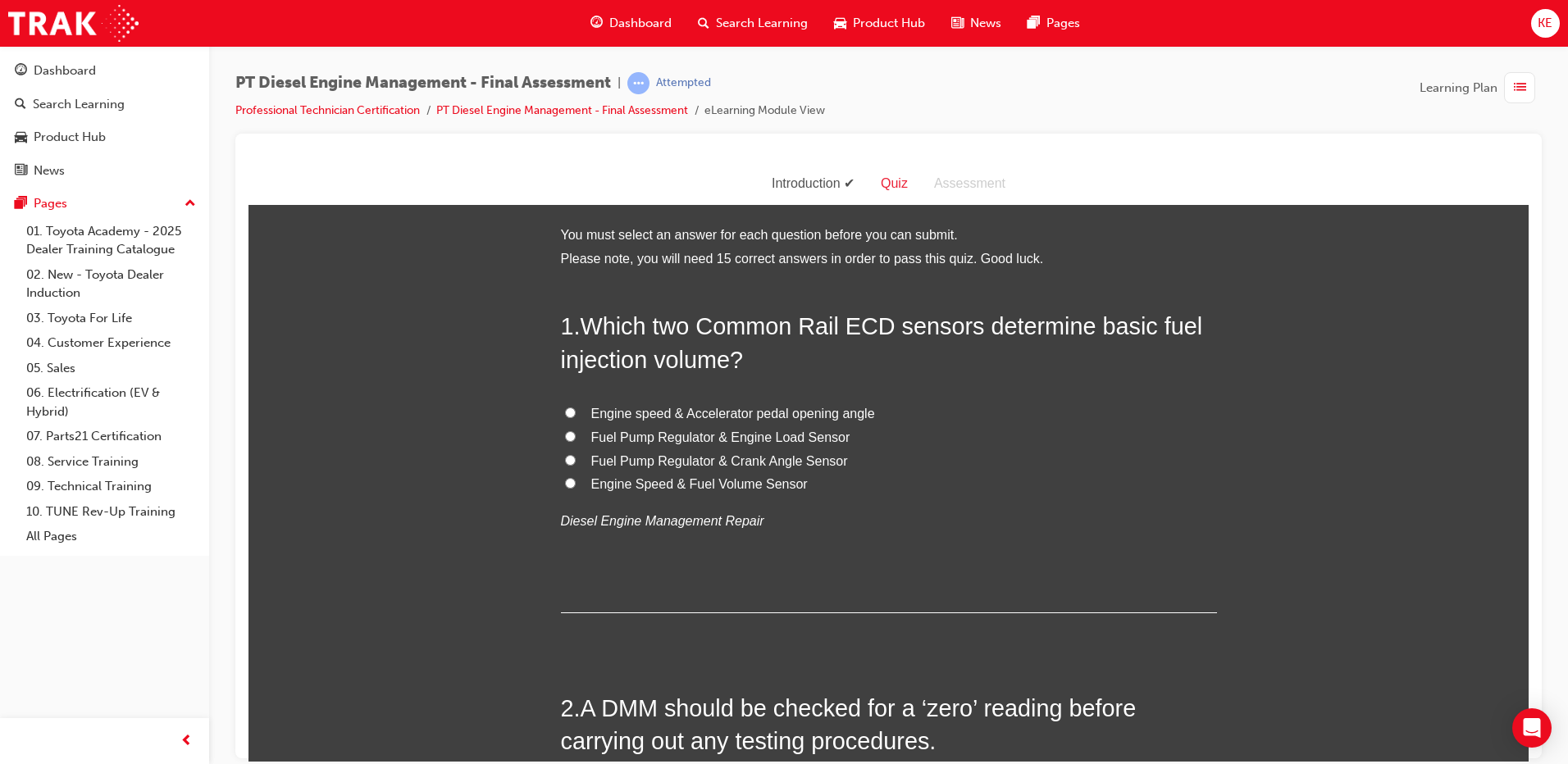
click at [881, 481] on label "Engine Speed & Fuel Volume Sensor" at bounding box center [889, 485] width 657 height 24
click at [576, 481] on input "Engine Speed & Fuel Volume Sensor" at bounding box center [570, 483] width 11 height 11
click at [575, 410] on label "Engine speed & Accelerator pedal opening angle" at bounding box center [889, 414] width 657 height 24
click at [575, 410] on input "Engine speed & Accelerator pedal opening angle" at bounding box center [570, 412] width 11 height 11
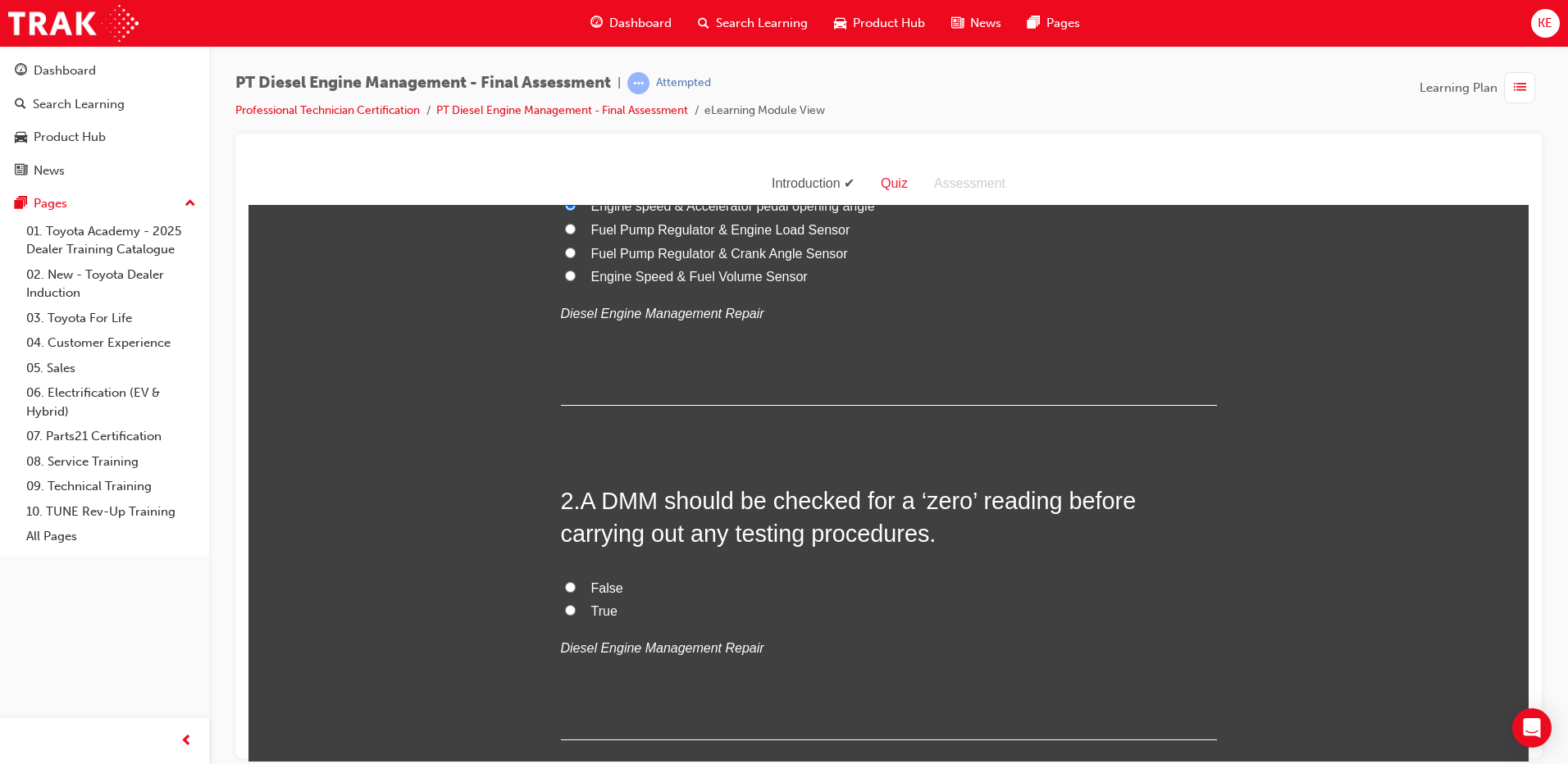
scroll to position [246, 0]
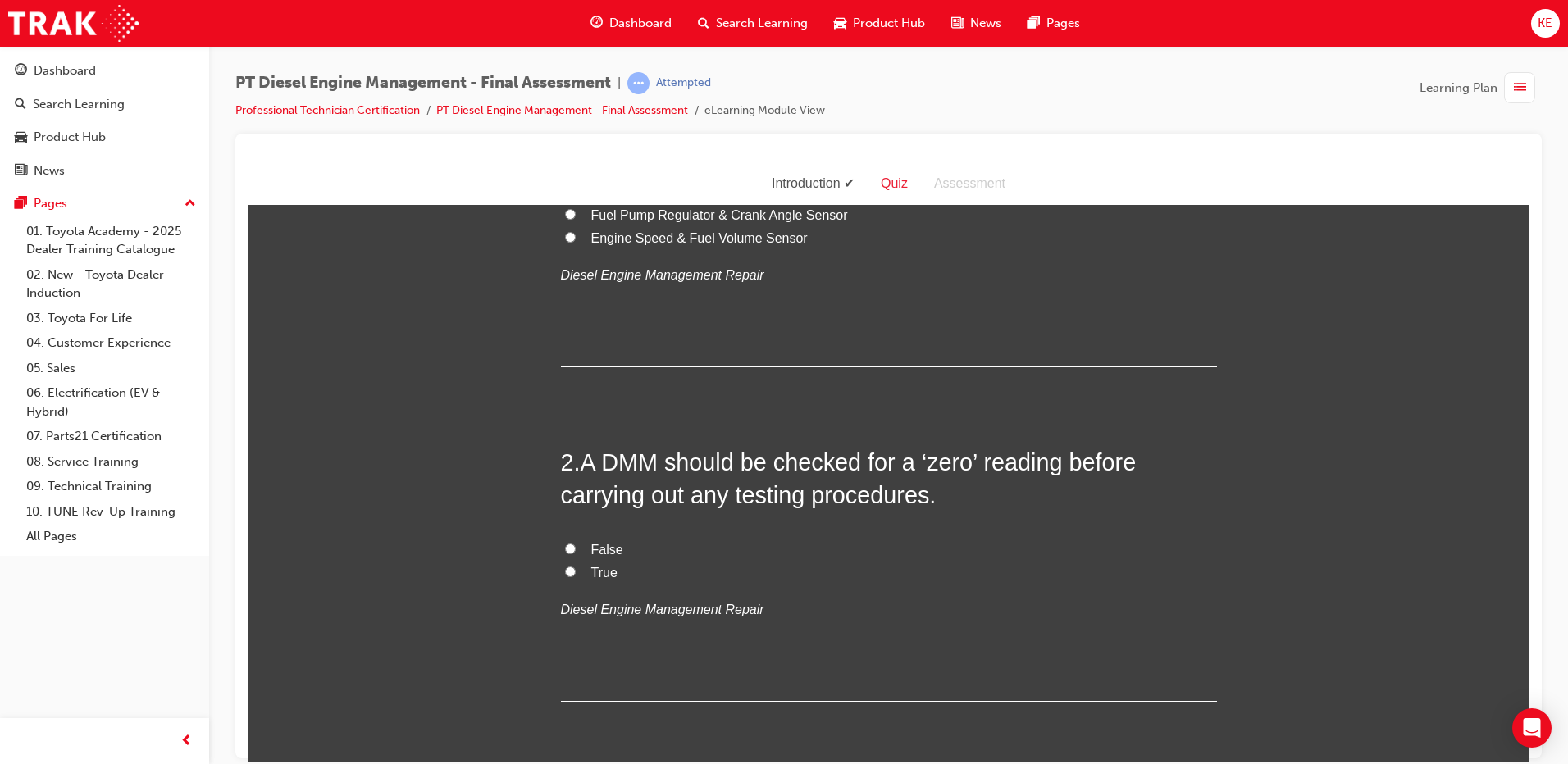
click at [565, 568] on input "True" at bounding box center [570, 571] width 11 height 11
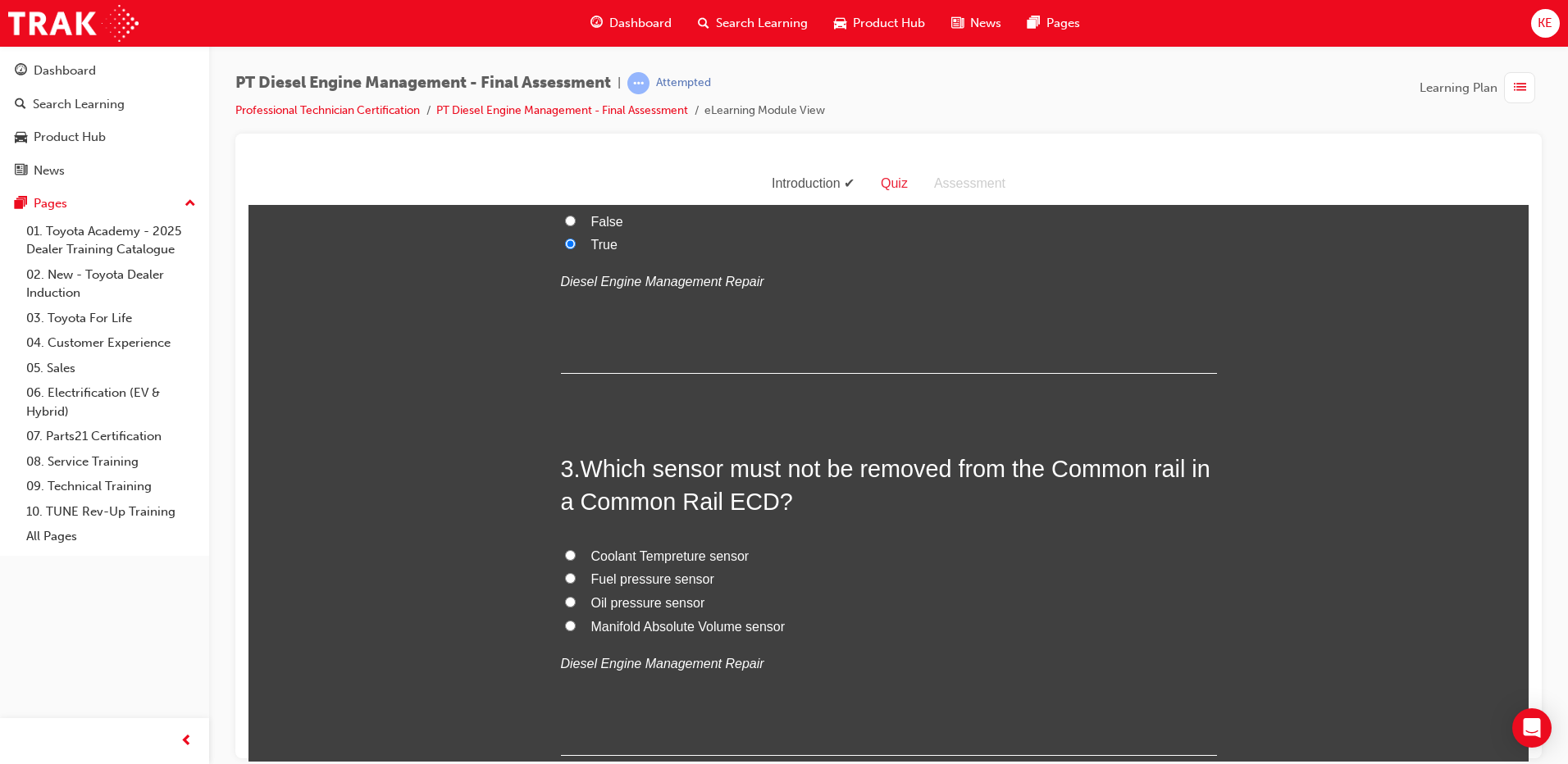
click at [573, 575] on label "Fuel pressure sensor" at bounding box center [889, 579] width 657 height 24
click at [573, 575] on input "Fuel pressure sensor" at bounding box center [570, 577] width 11 height 11
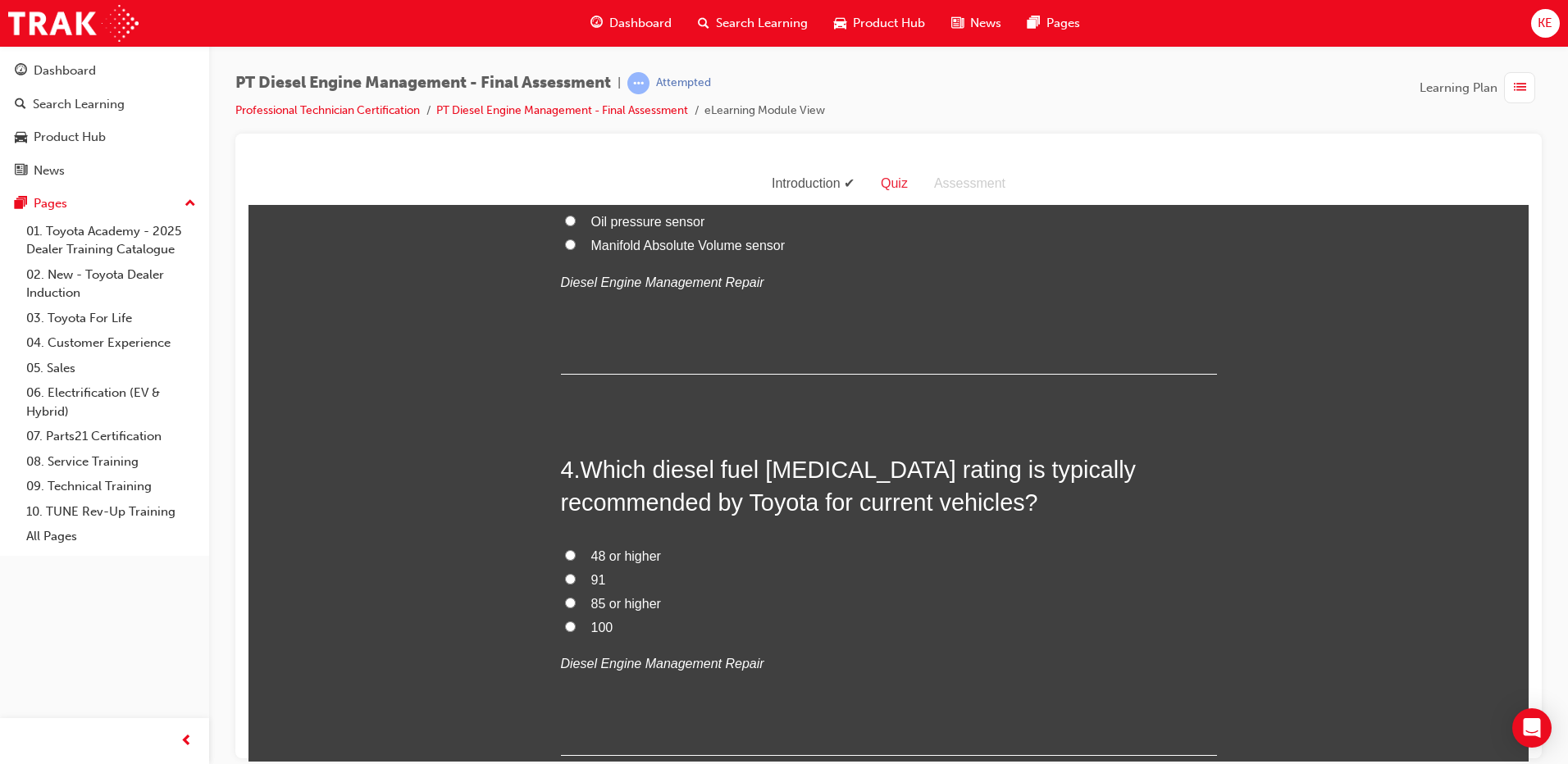
scroll to position [984, 0]
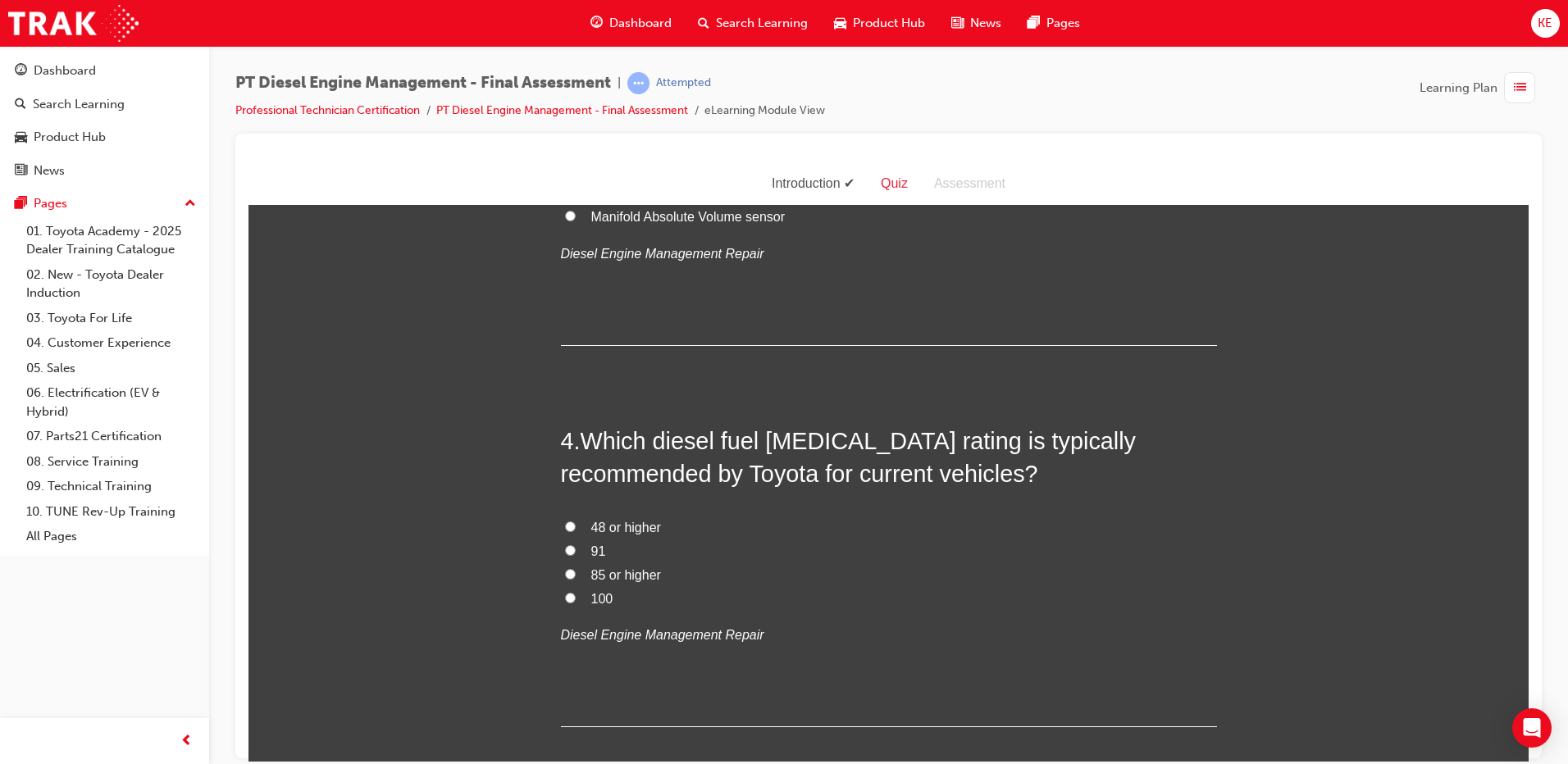
click at [568, 519] on label "48 or higher" at bounding box center [889, 528] width 657 height 24
click at [568, 521] on input "48 or higher" at bounding box center [570, 526] width 11 height 11
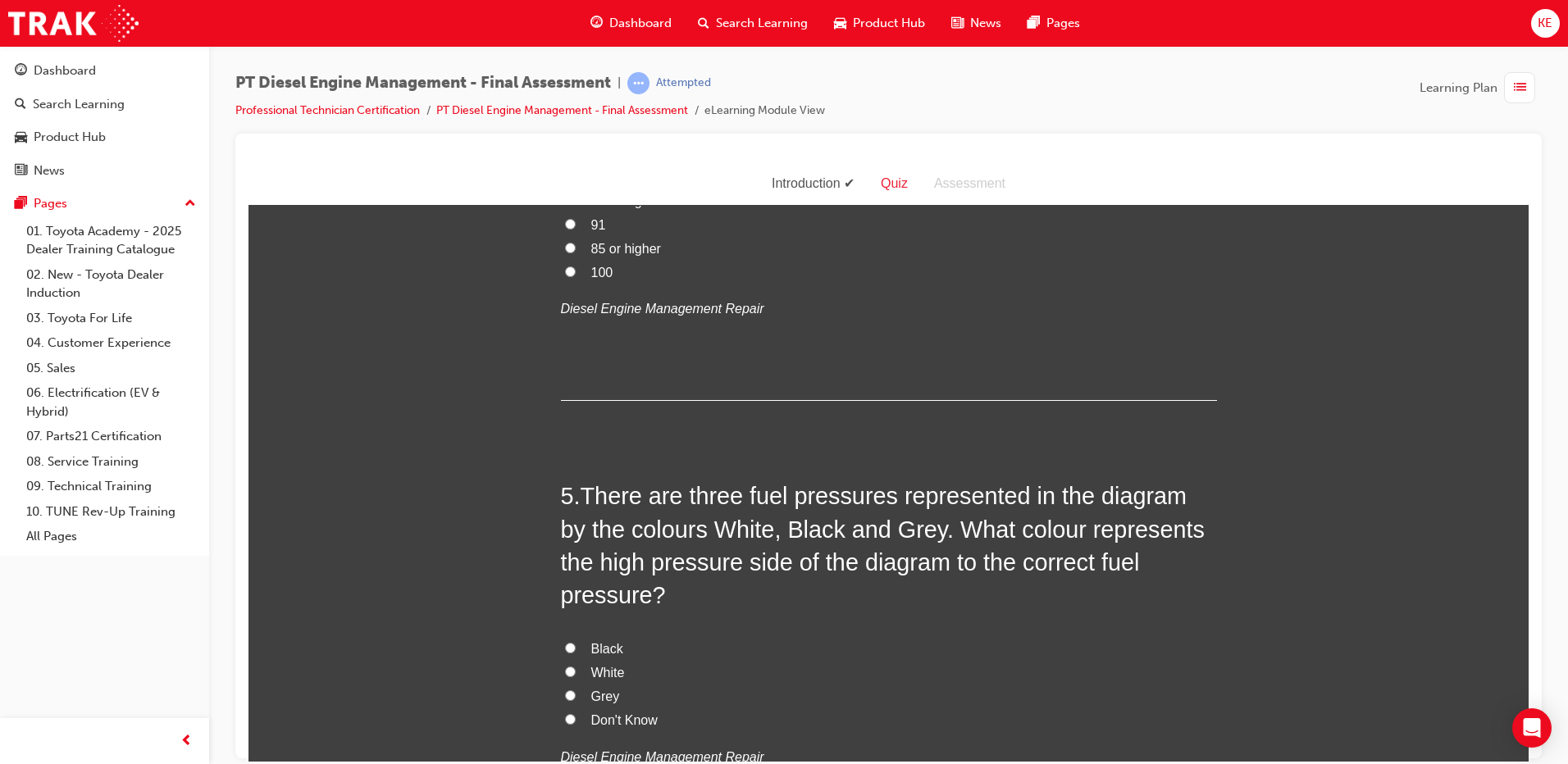
scroll to position [1312, 0]
click at [572, 636] on label "Black" at bounding box center [889, 648] width 657 height 24
click at [572, 641] on input "Black" at bounding box center [570, 646] width 11 height 11
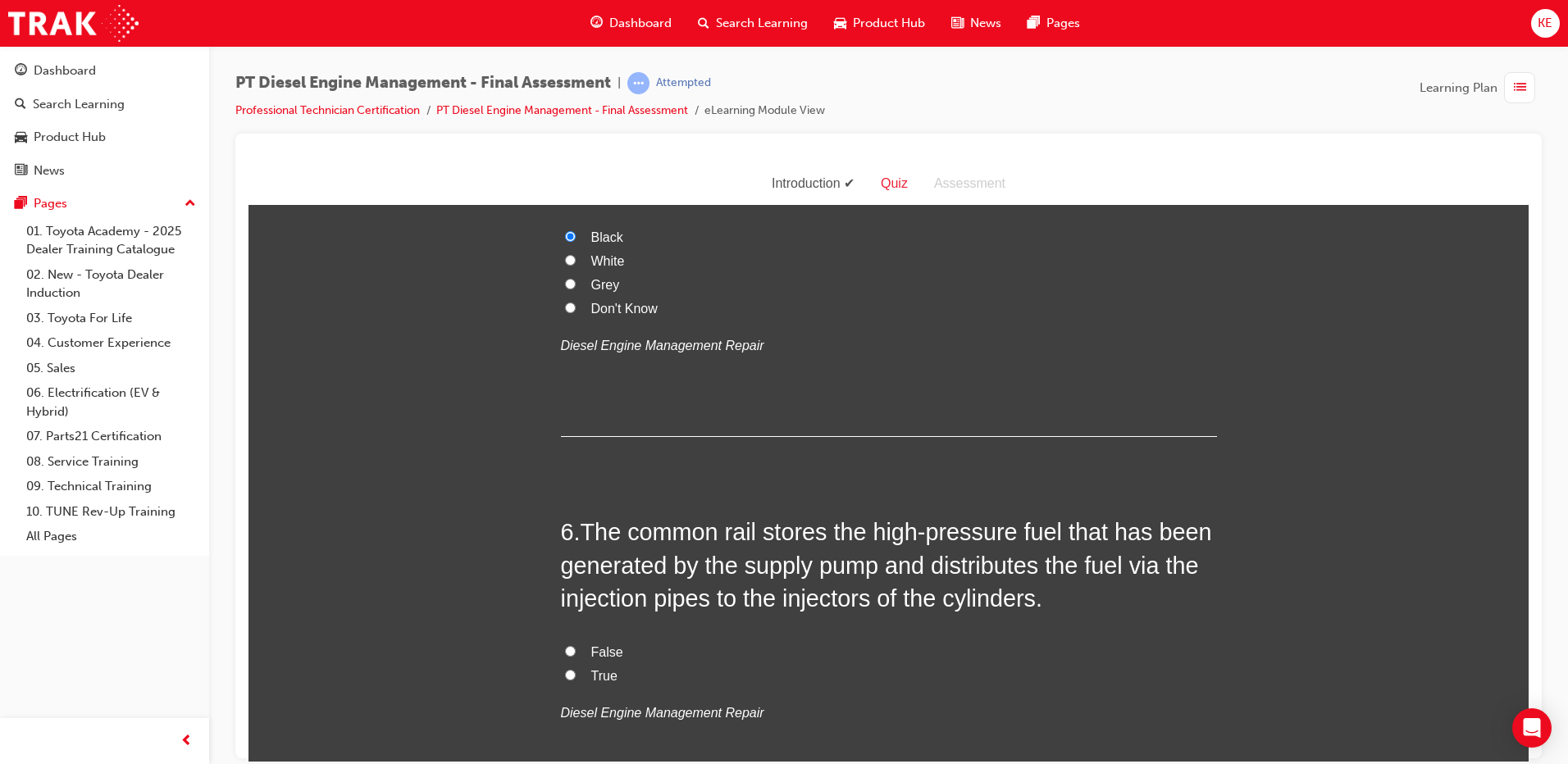
click at [568, 669] on input "True" at bounding box center [570, 674] width 11 height 11
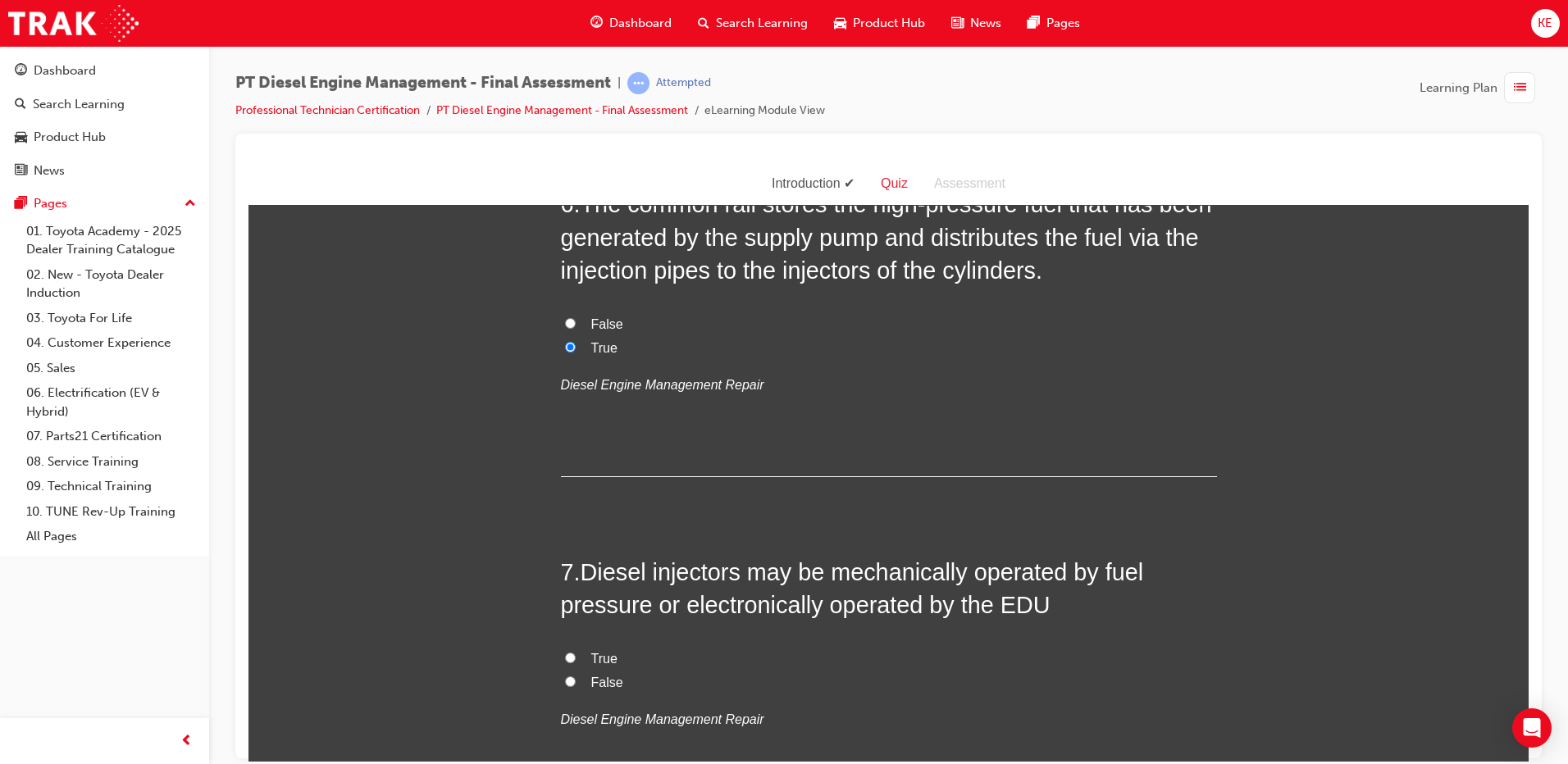
click at [584, 647] on label "True" at bounding box center [889, 658] width 657 height 24
click at [576, 651] on input "True" at bounding box center [570, 656] width 11 height 11
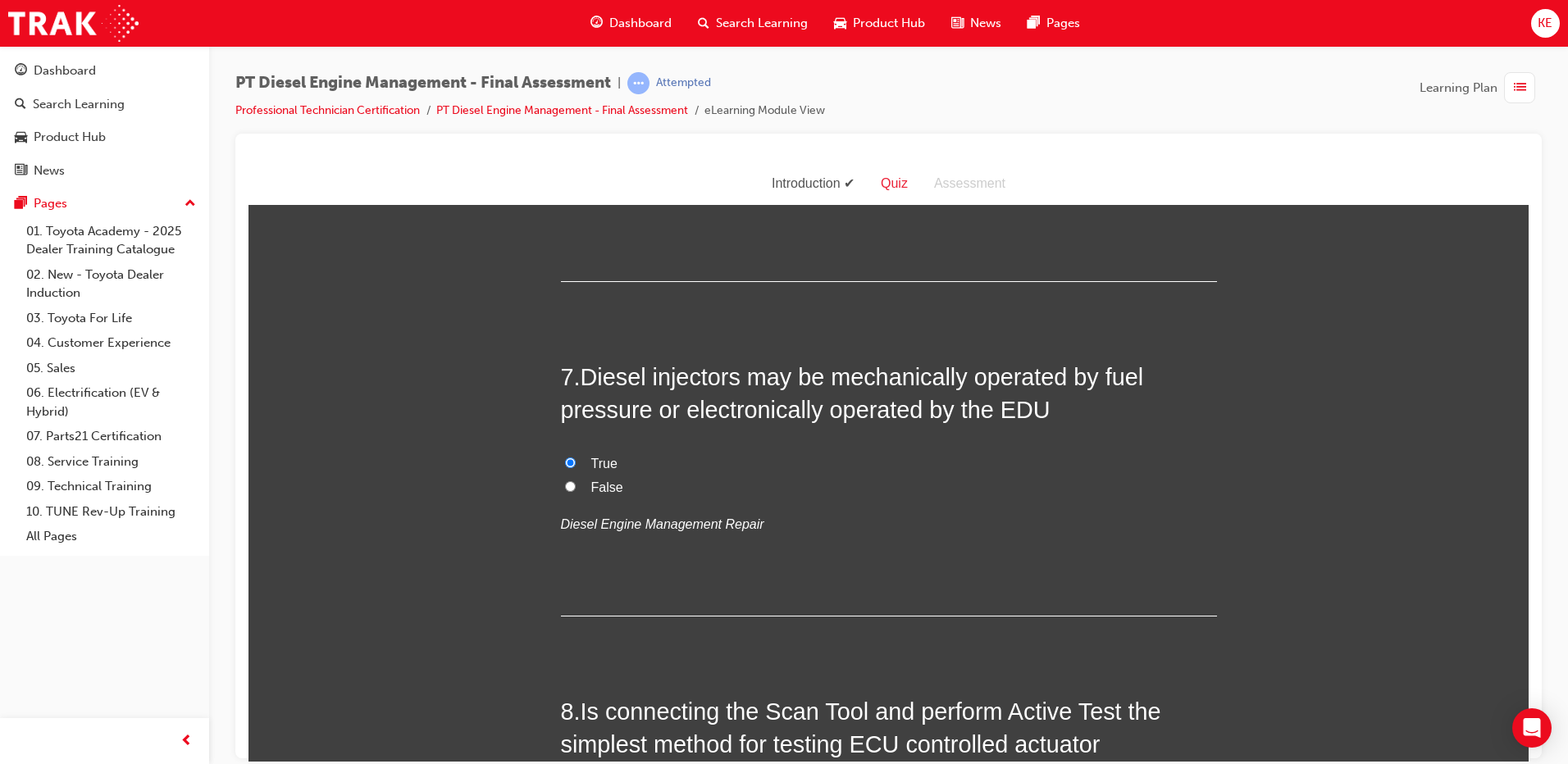
scroll to position [2378, 0]
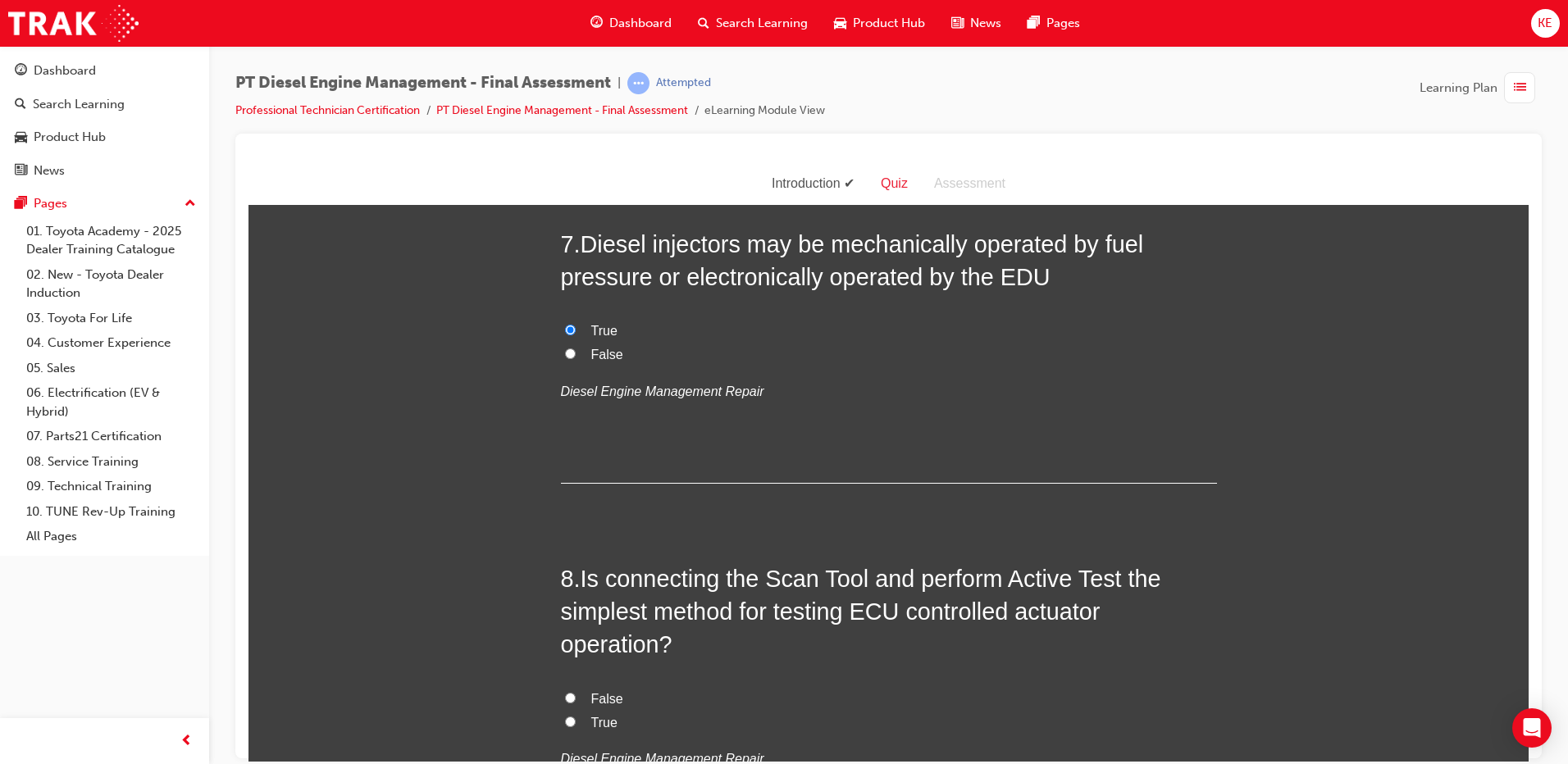
click at [571, 711] on label "True" at bounding box center [889, 723] width 657 height 24
click at [571, 716] on input "True" at bounding box center [570, 721] width 11 height 11
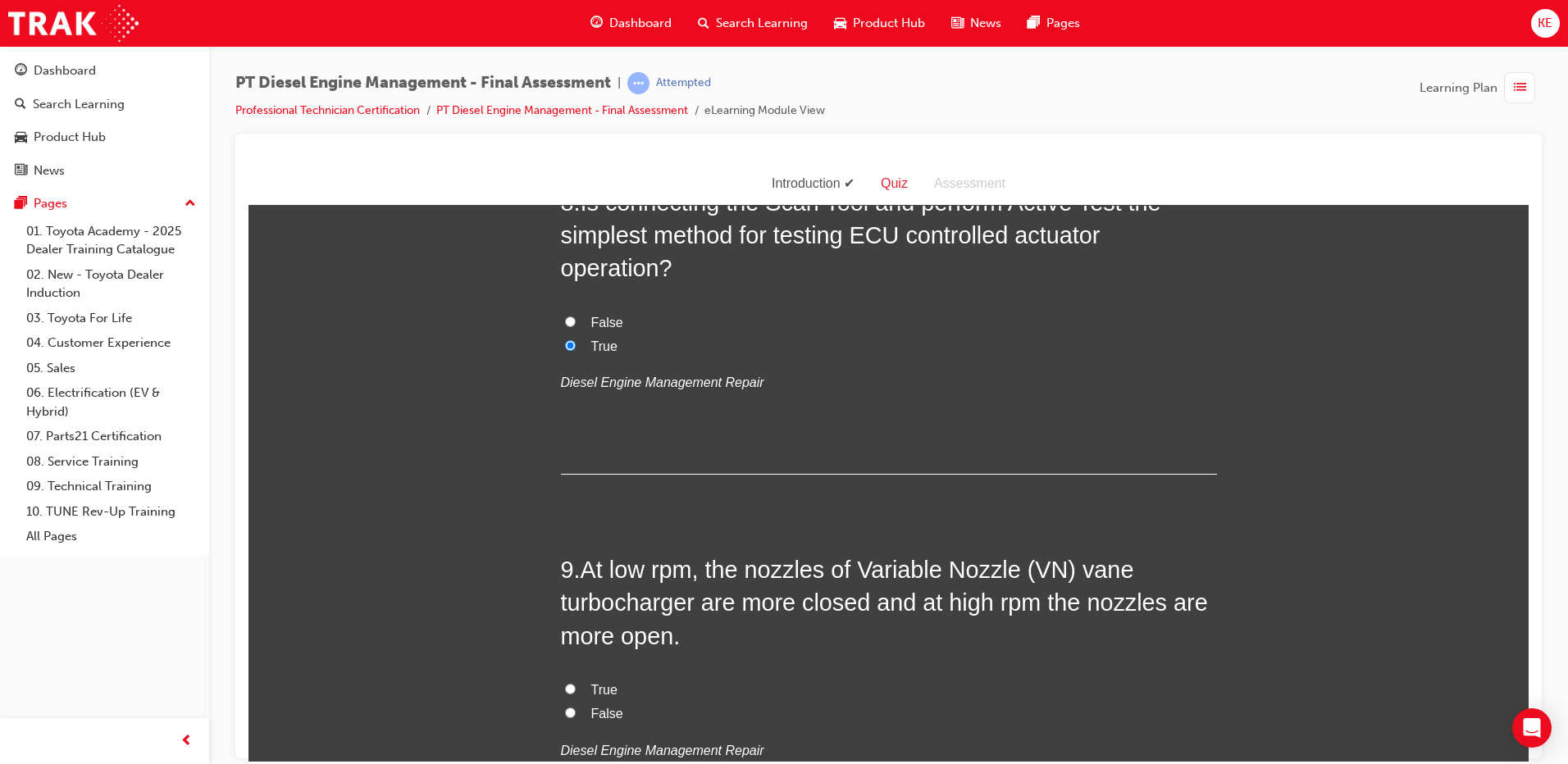
scroll to position [2789, 0]
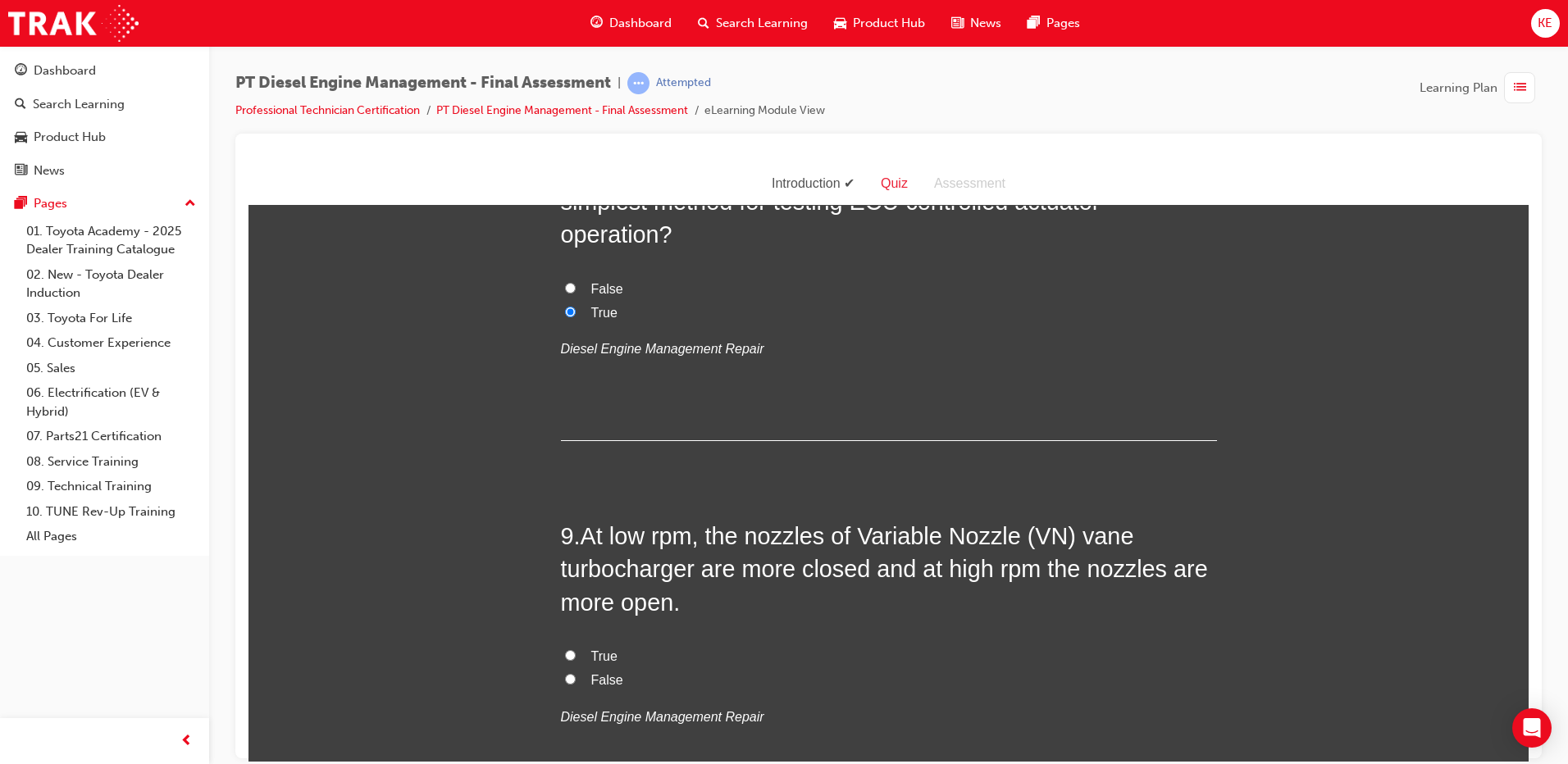
click at [575, 645] on label "True" at bounding box center [889, 656] width 657 height 24
click at [575, 649] on input "True" at bounding box center [570, 654] width 11 height 11
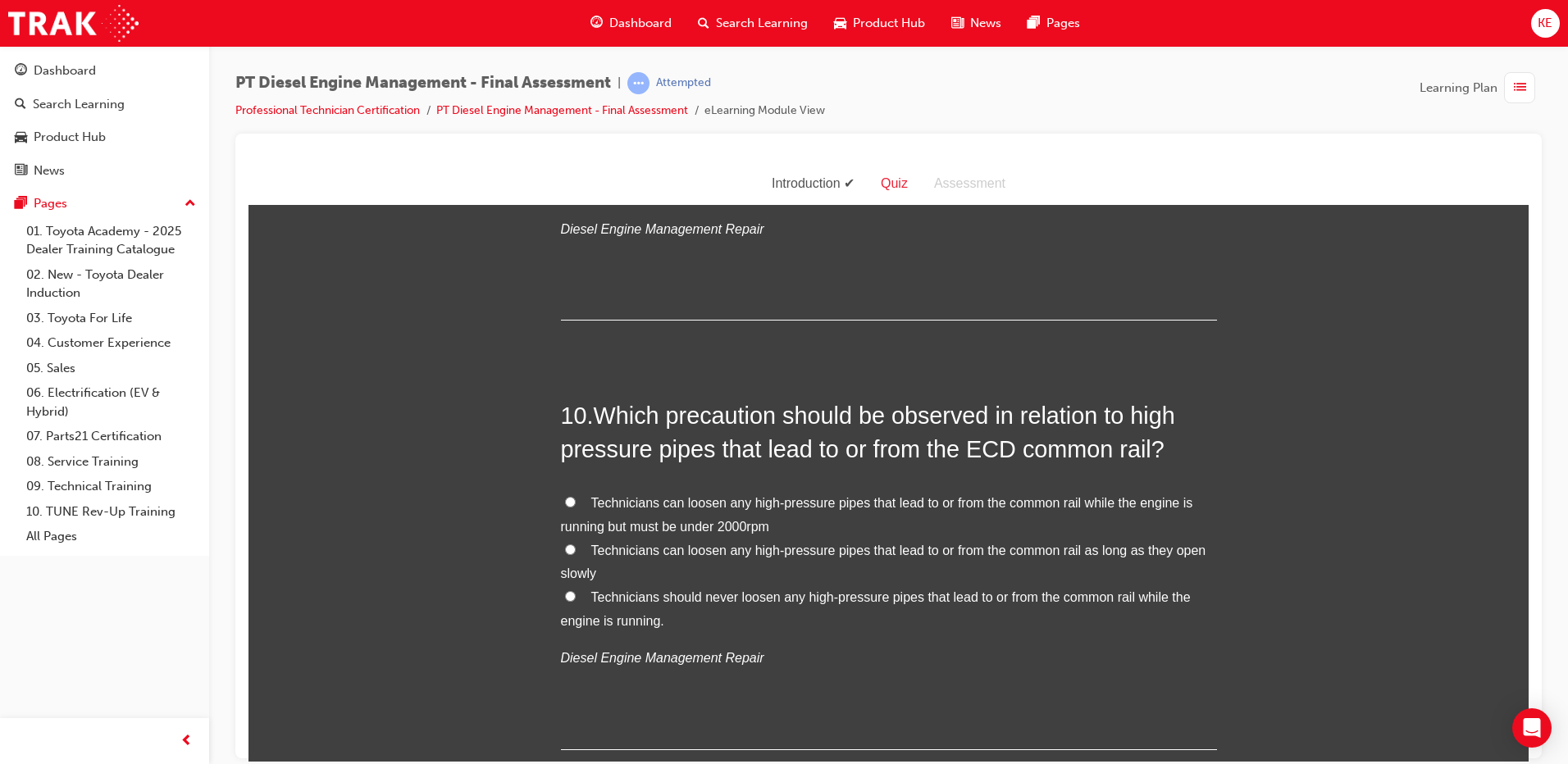
scroll to position [3280, 0]
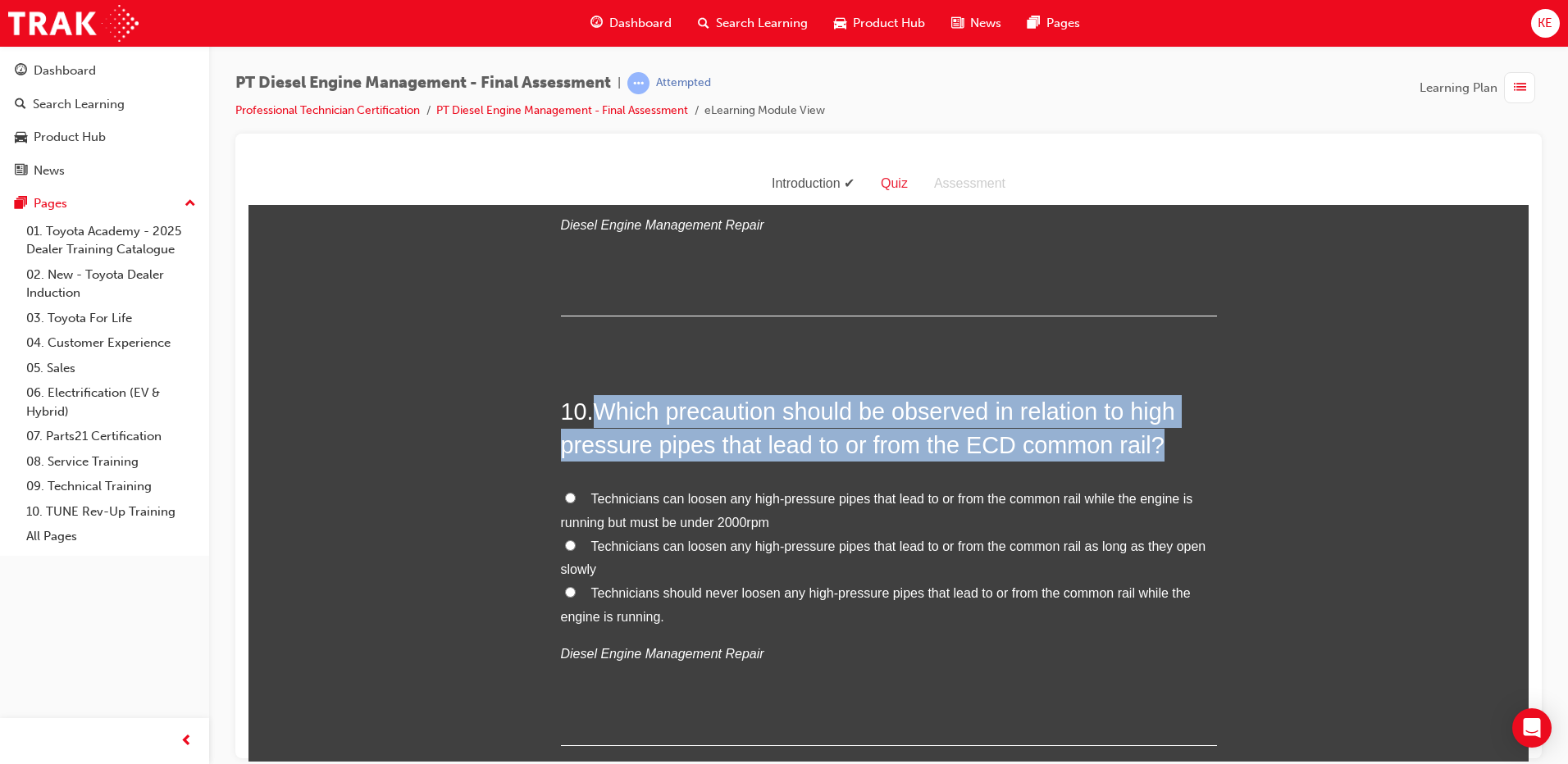
drag, startPoint x: 600, startPoint y: 381, endPoint x: 1501, endPoint y: 402, distance: 901.2
click at [1501, 402] on div "You must select an answer for each question before you can submit. Please note,…" at bounding box center [889, 421] width 1281 height 6958
copy span "Which precaution should be observed in relation to high pressure pipes that lea…"
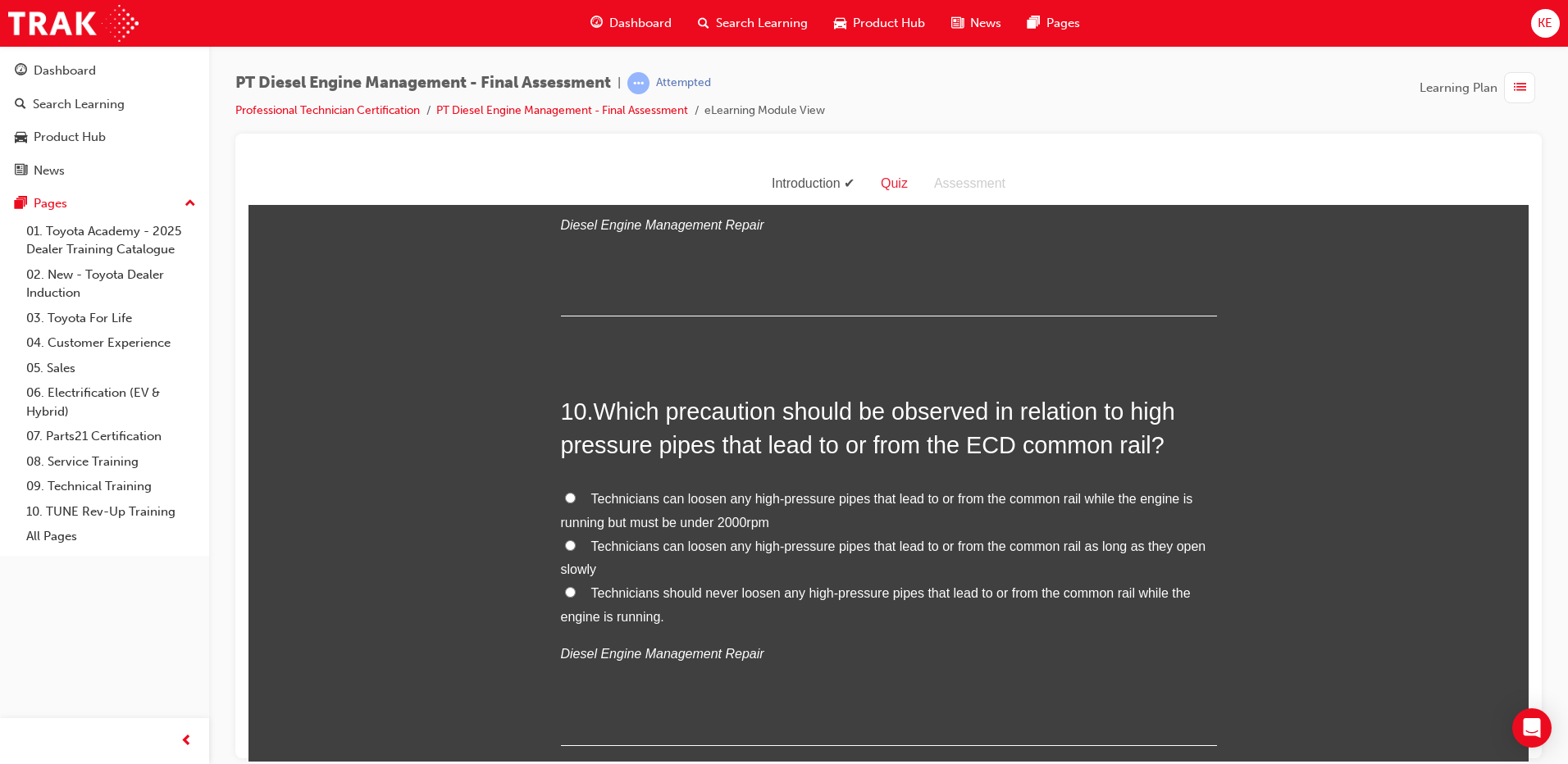
click at [782, 489] on label "Technicians can loosen any high-pressure pipes that lead to or from the common …" at bounding box center [889, 510] width 657 height 47
click at [576, 492] on input "Technicians can loosen any high-pressure pipes that lead to or from the common …" at bounding box center [570, 497] width 11 height 11
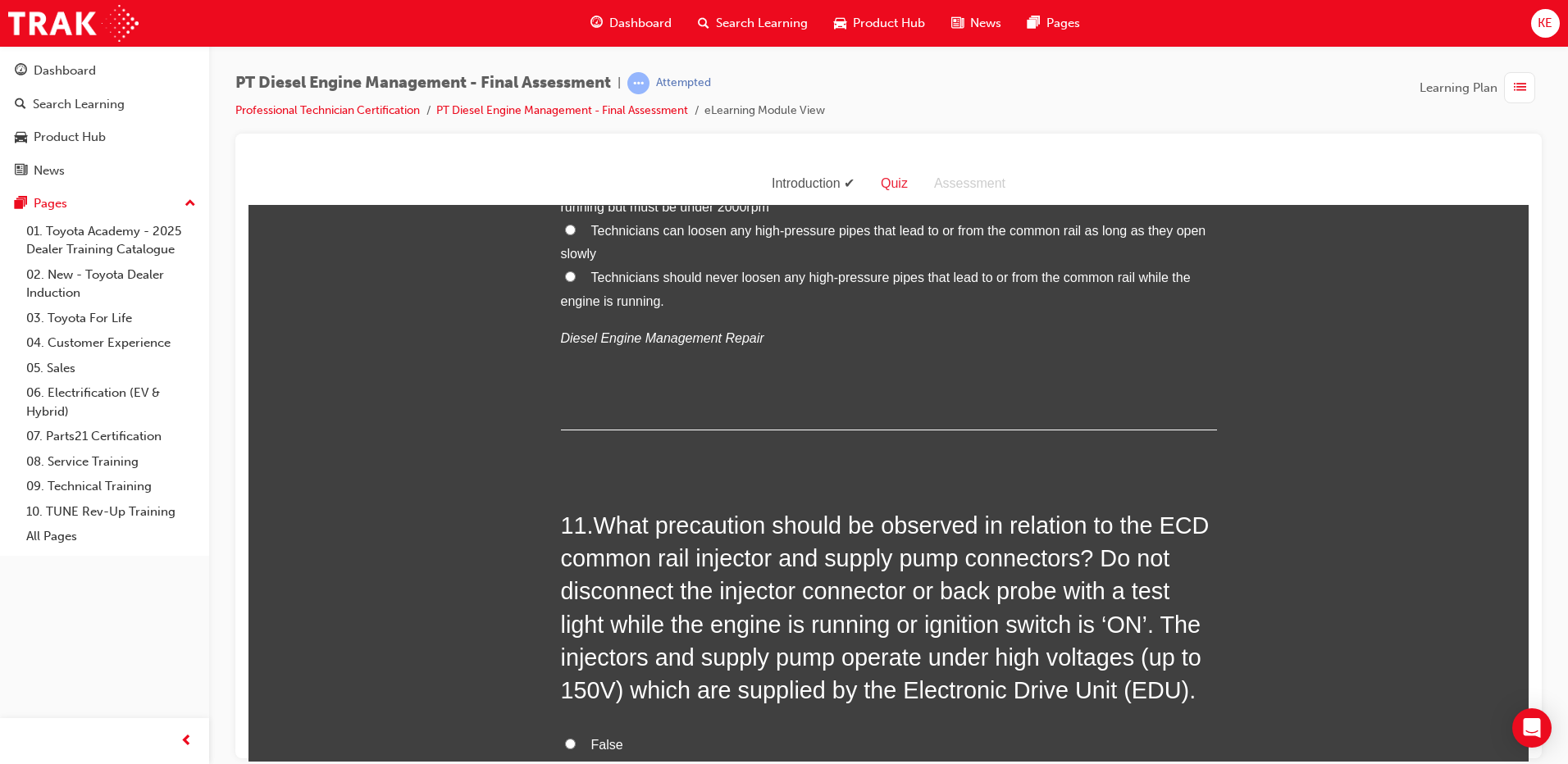
scroll to position [3773, 0]
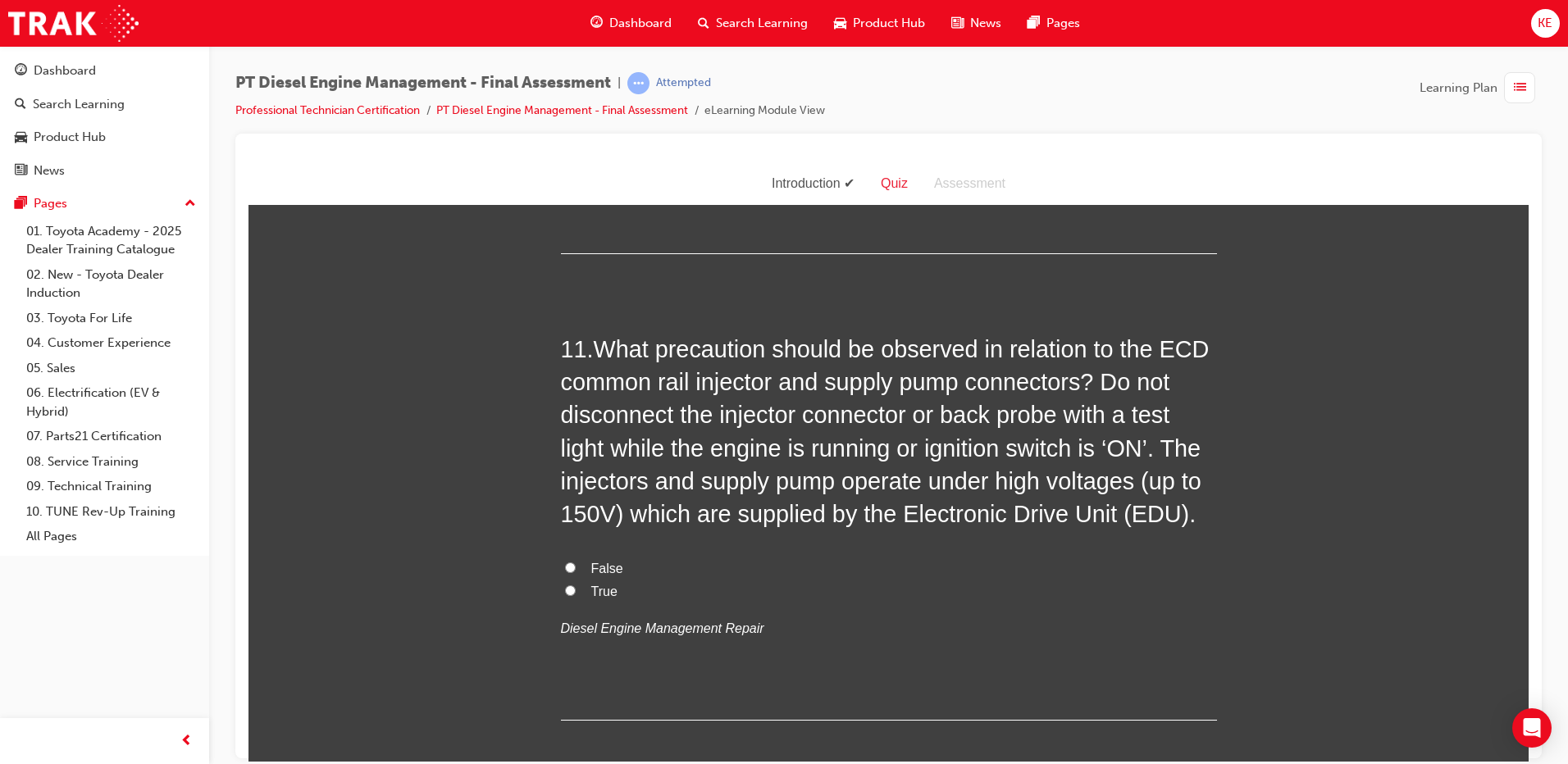
click at [565, 562] on input "False" at bounding box center [570, 567] width 11 height 11
click at [565, 579] on label "True" at bounding box center [889, 591] width 657 height 24
click at [565, 584] on input "True" at bounding box center [570, 589] width 11 height 11
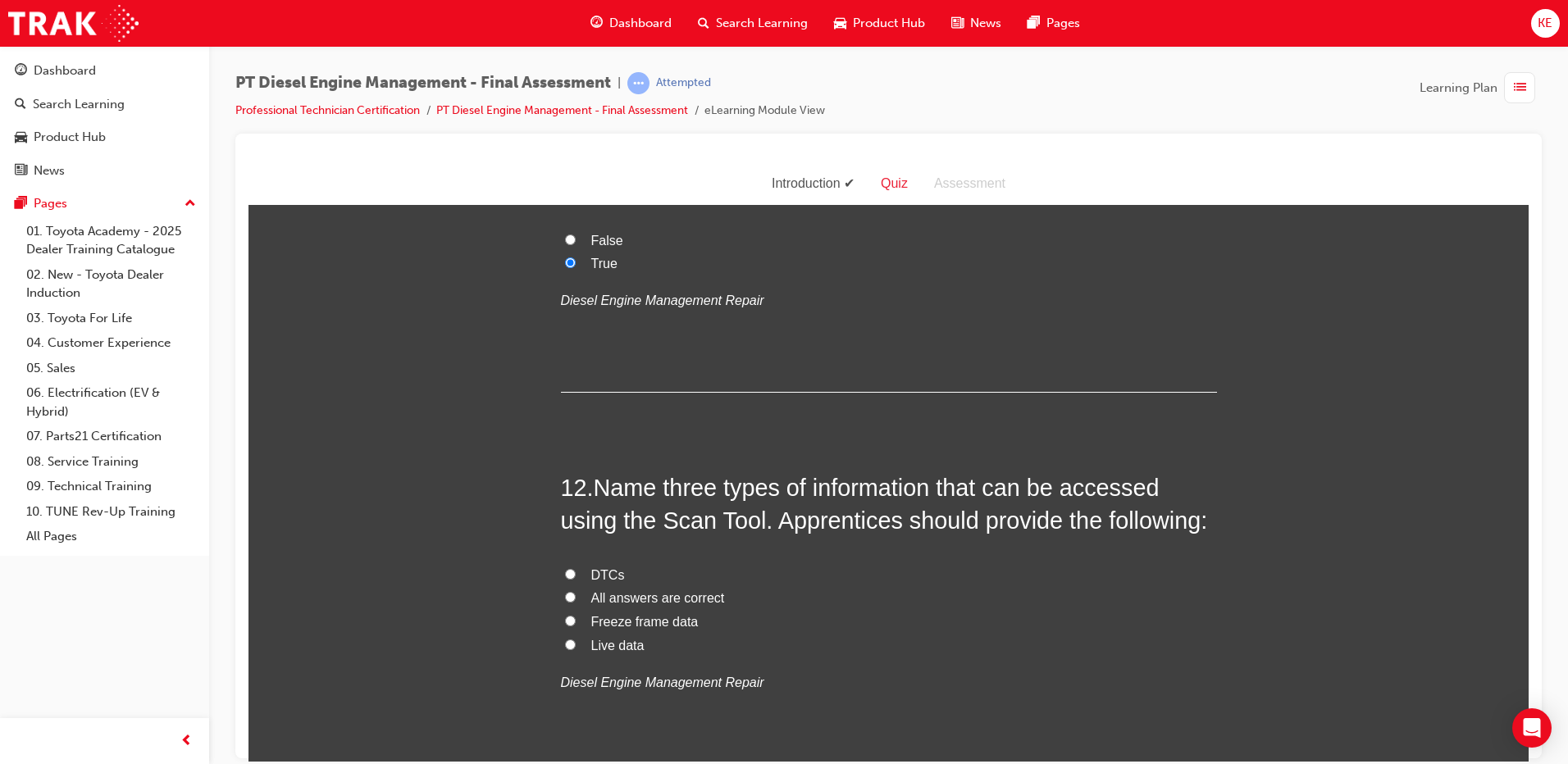
click at [565, 591] on input "All answers are correct" at bounding box center [570, 596] width 11 height 11
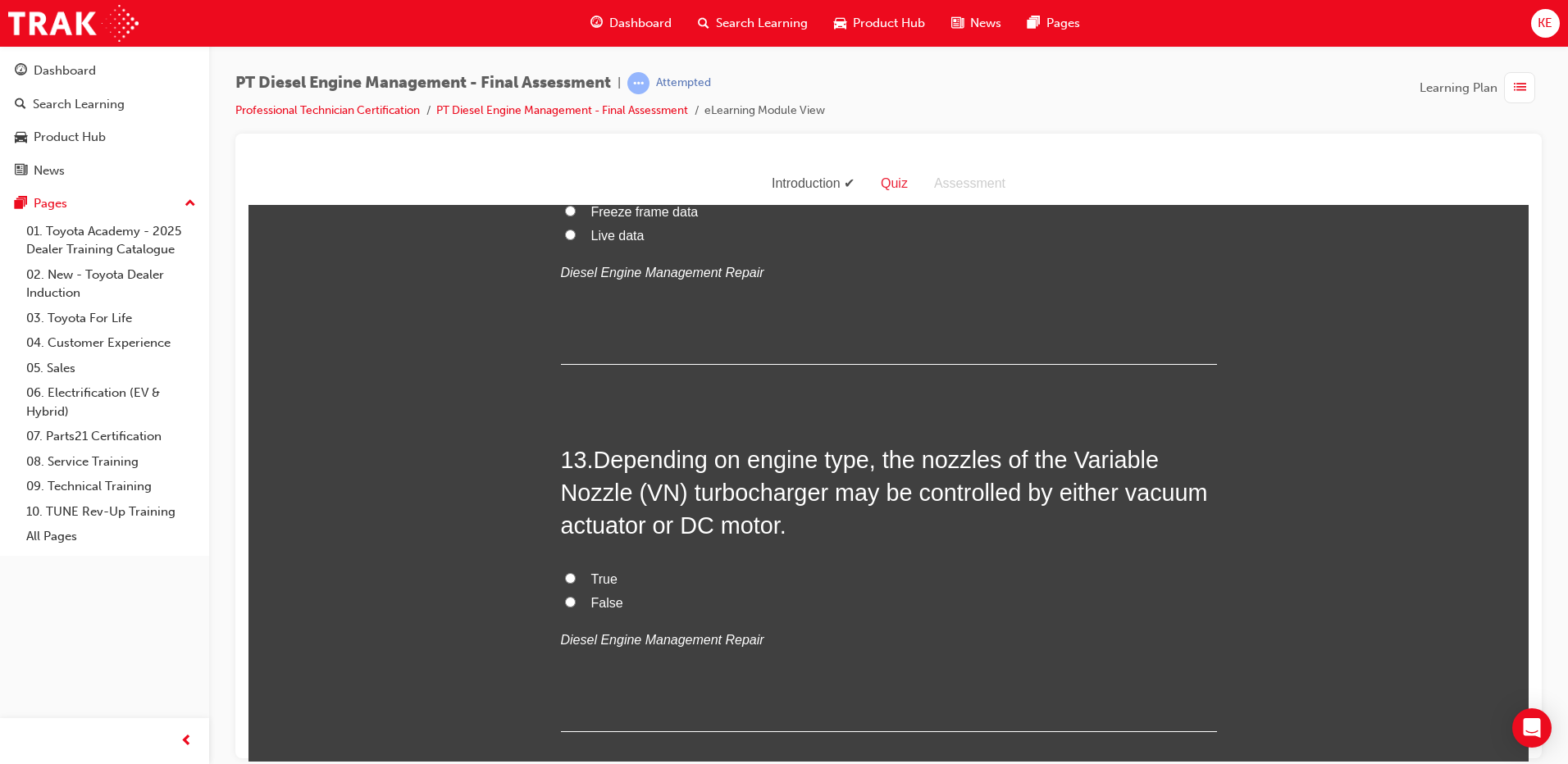
click at [565, 573] on input "True" at bounding box center [570, 577] width 11 height 11
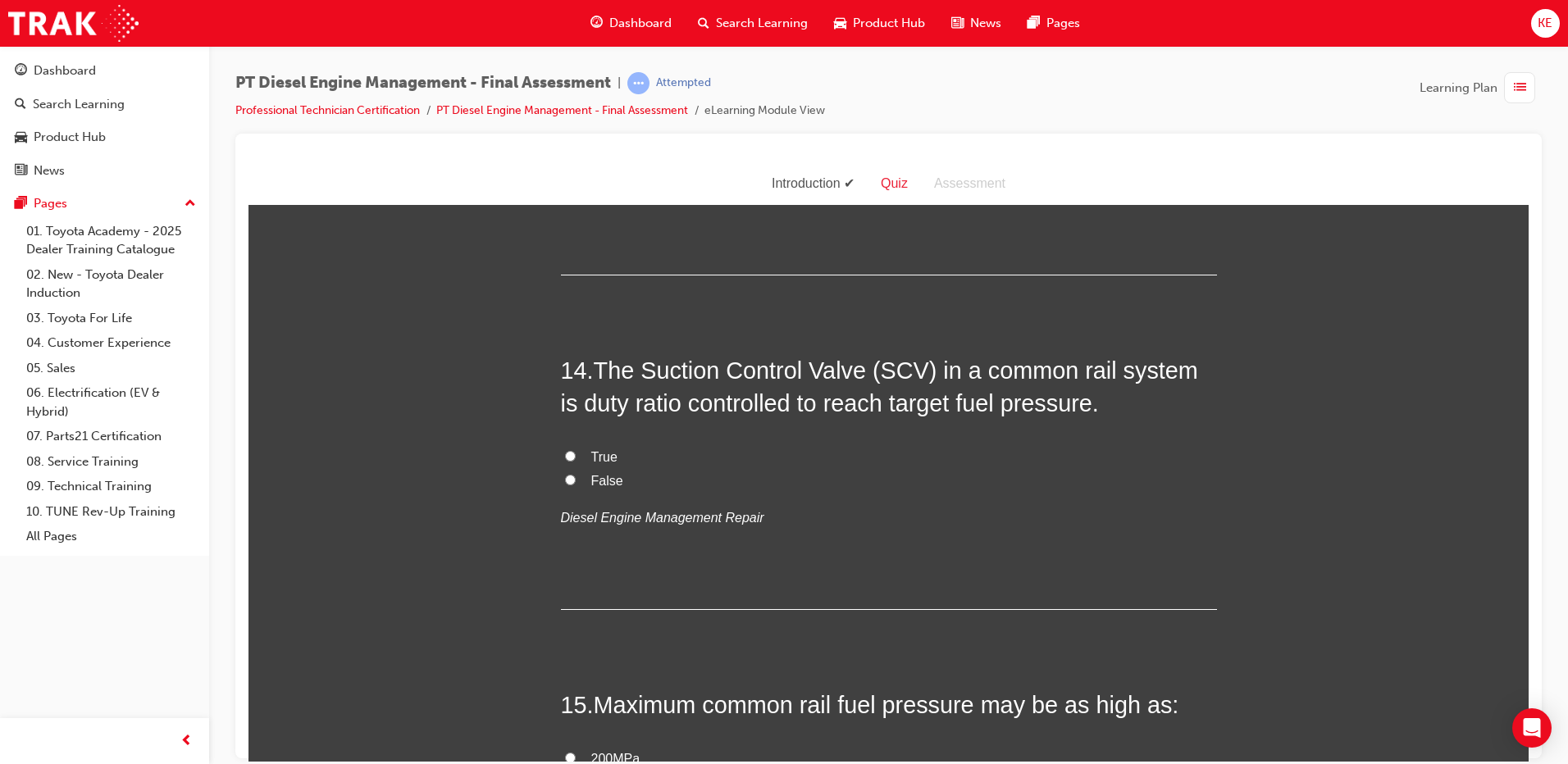
scroll to position [4978, 0]
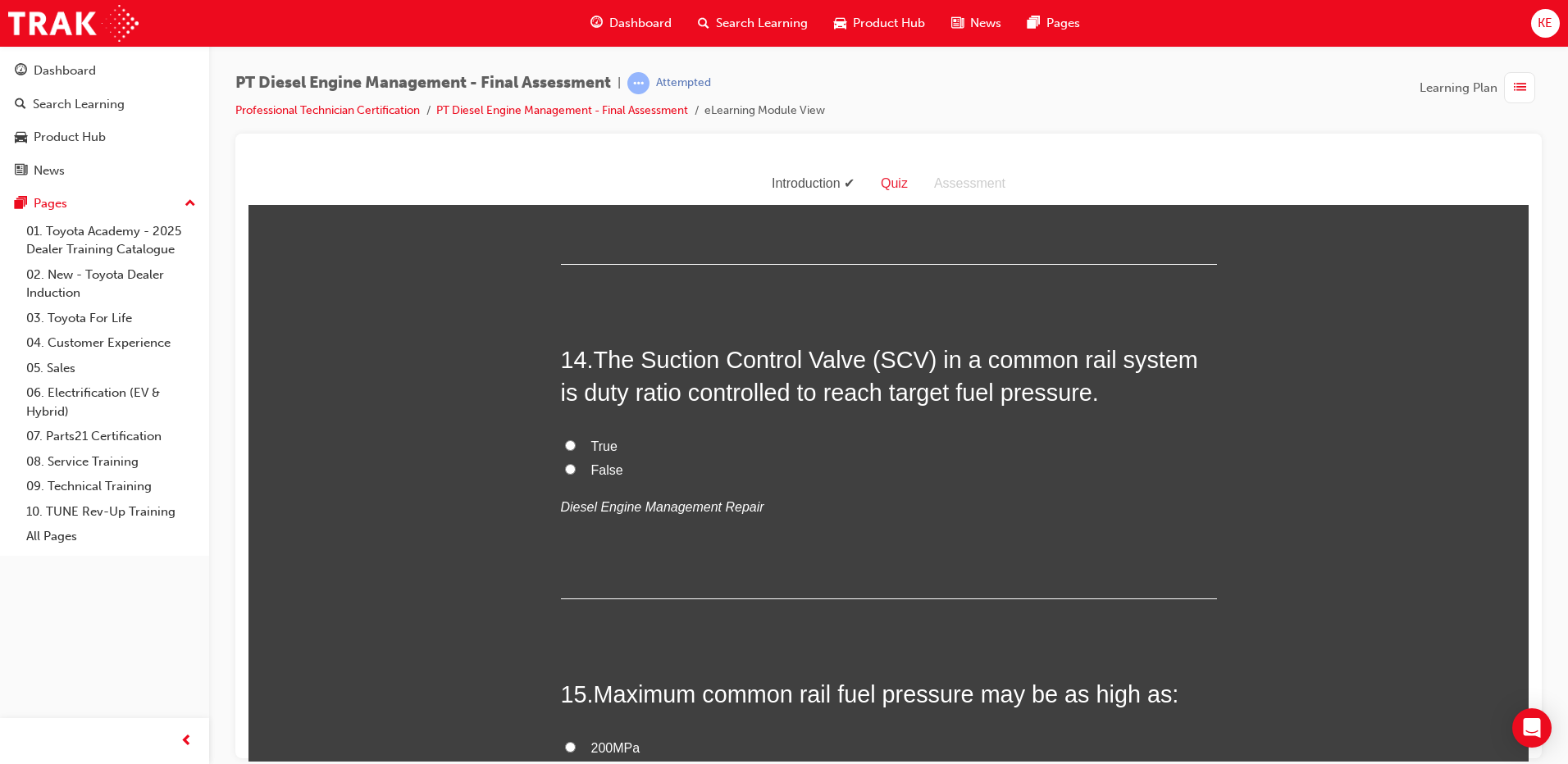
click at [569, 439] on input "True" at bounding box center [570, 444] width 11 height 11
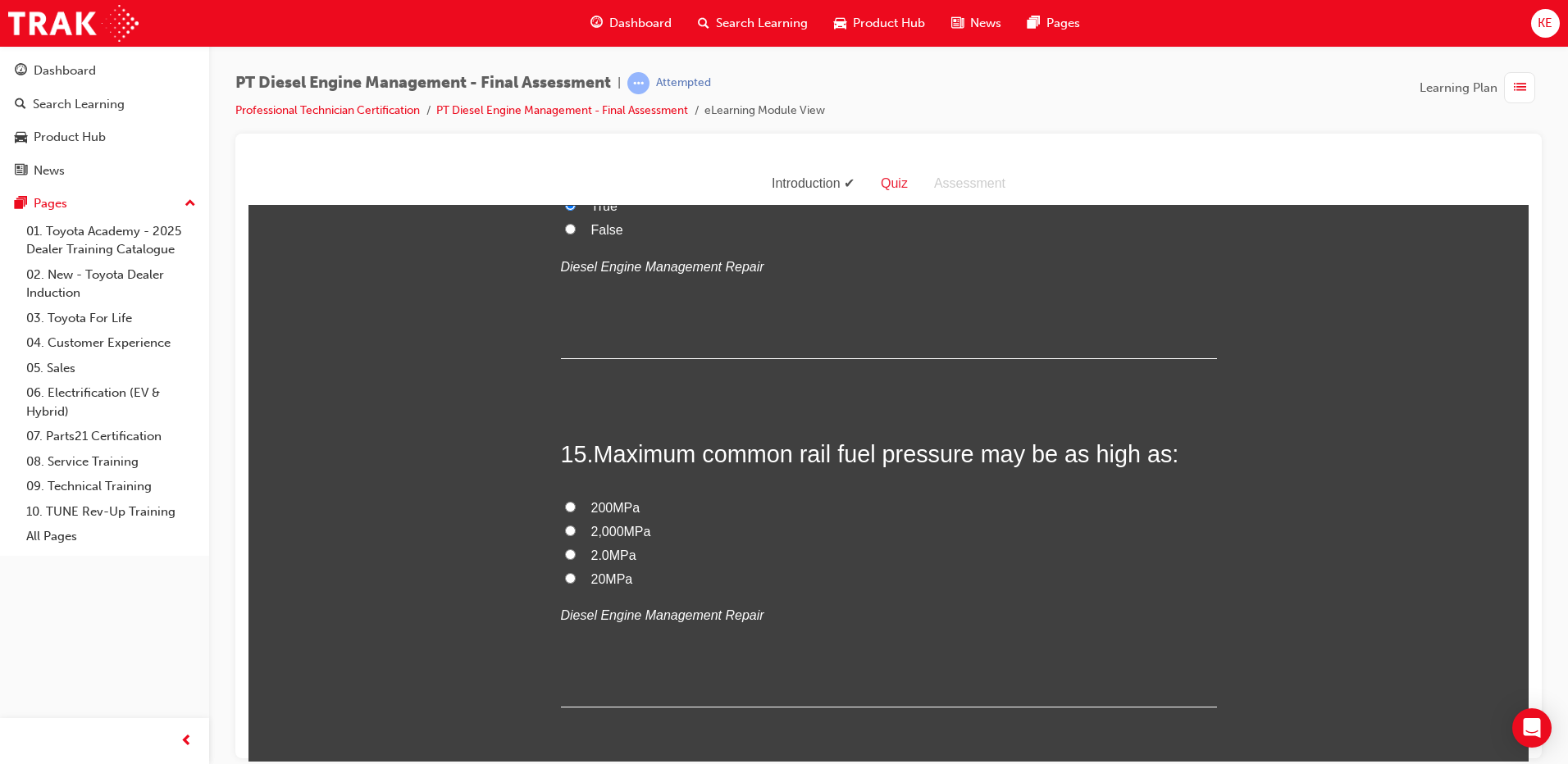
scroll to position [5224, 0]
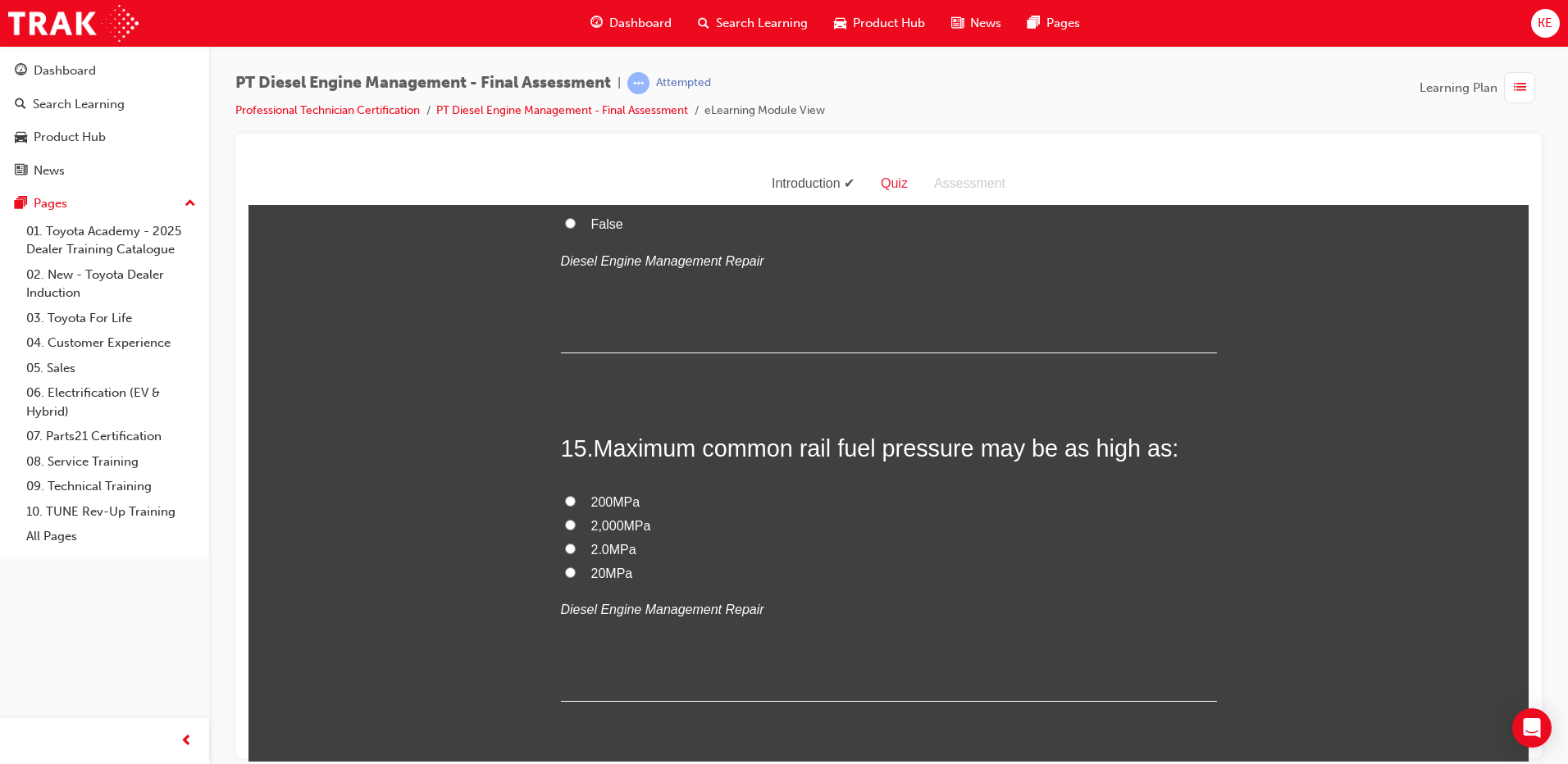
click at [577, 491] on label "200MPa" at bounding box center [889, 502] width 657 height 24
click at [576, 496] on input "200MPa" at bounding box center [570, 500] width 11 height 11
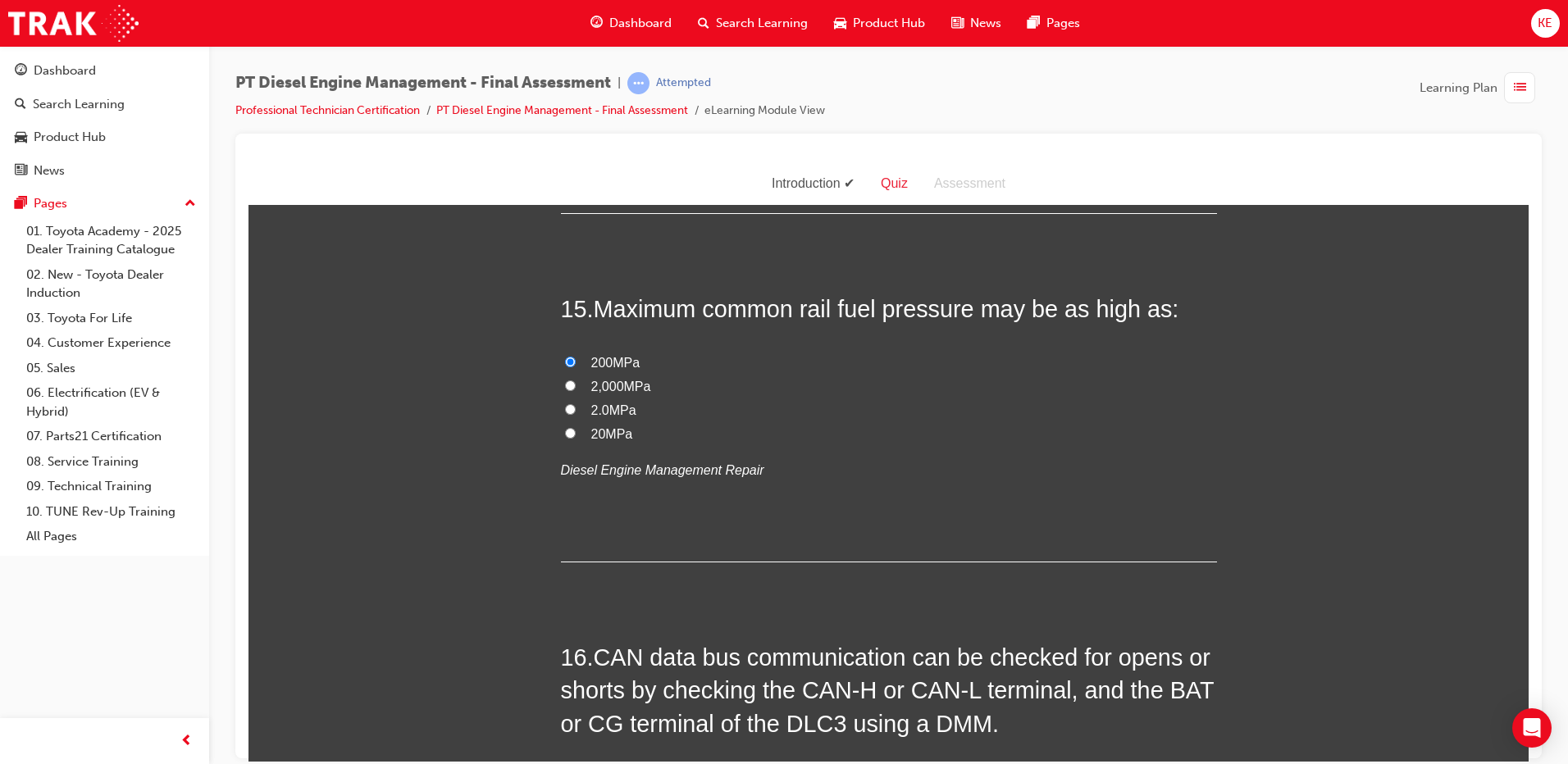
scroll to position [5551, 0]
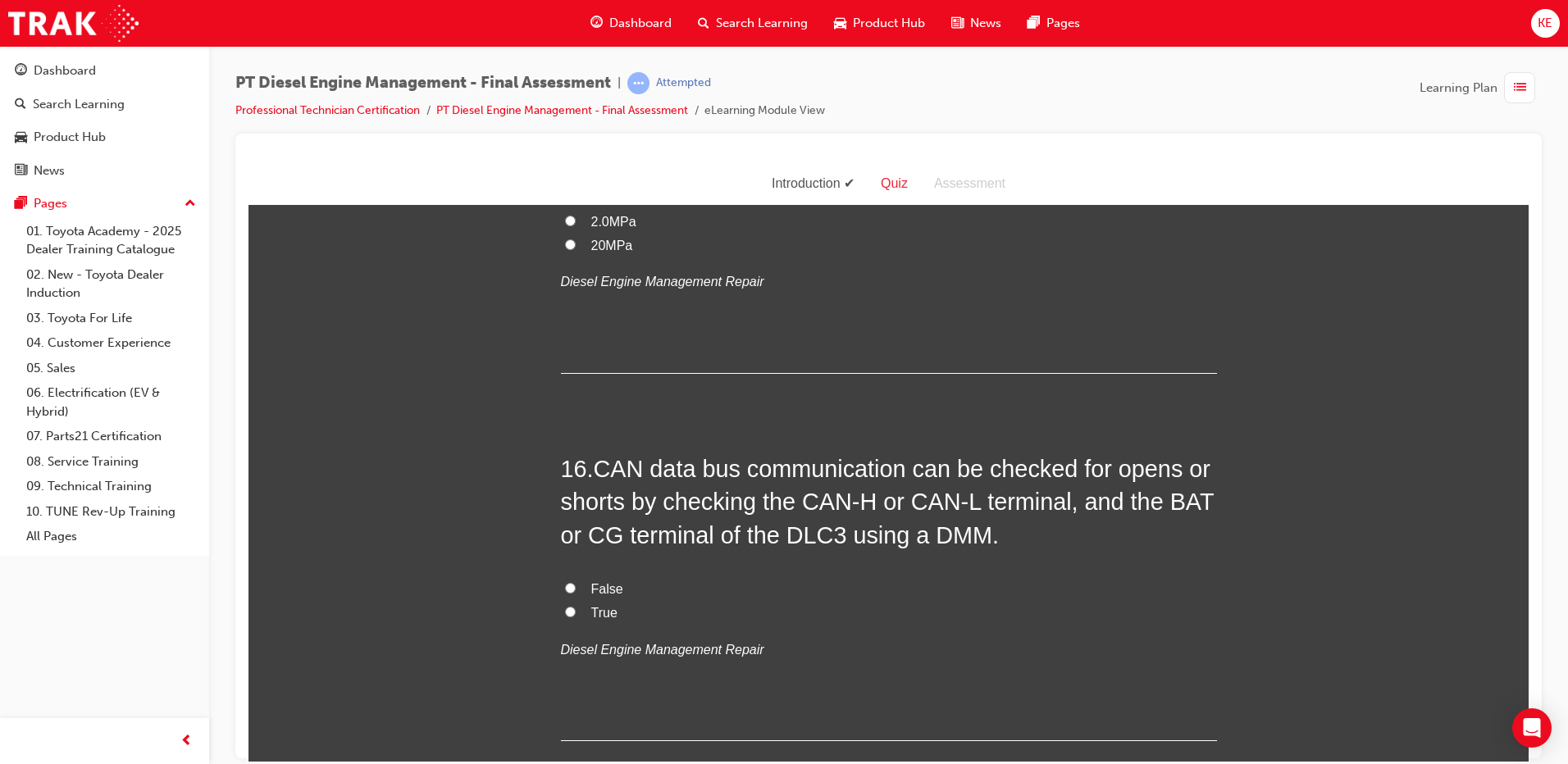
click at [565, 606] on input "True" at bounding box center [570, 611] width 11 height 11
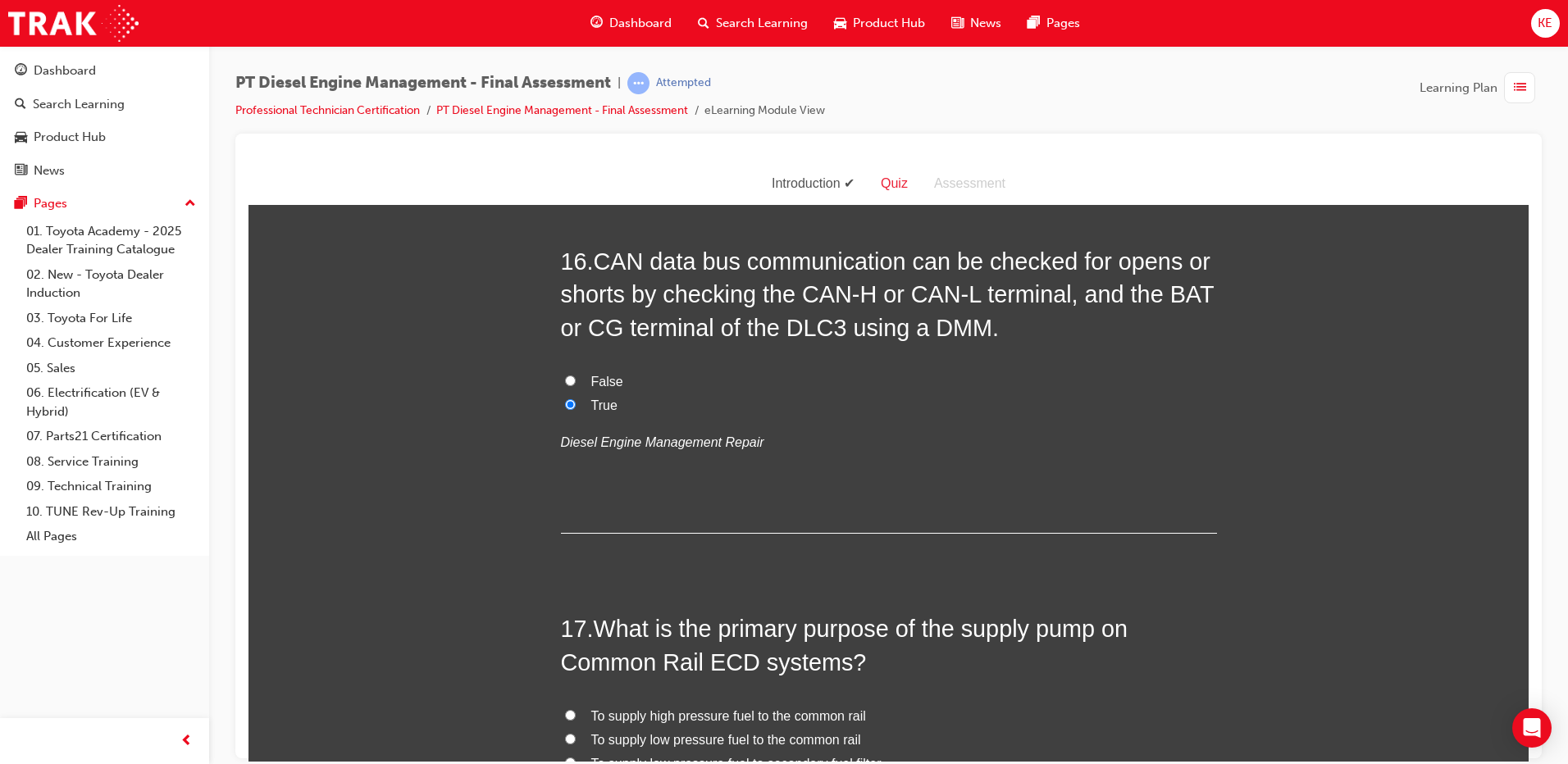
scroll to position [5715, 0]
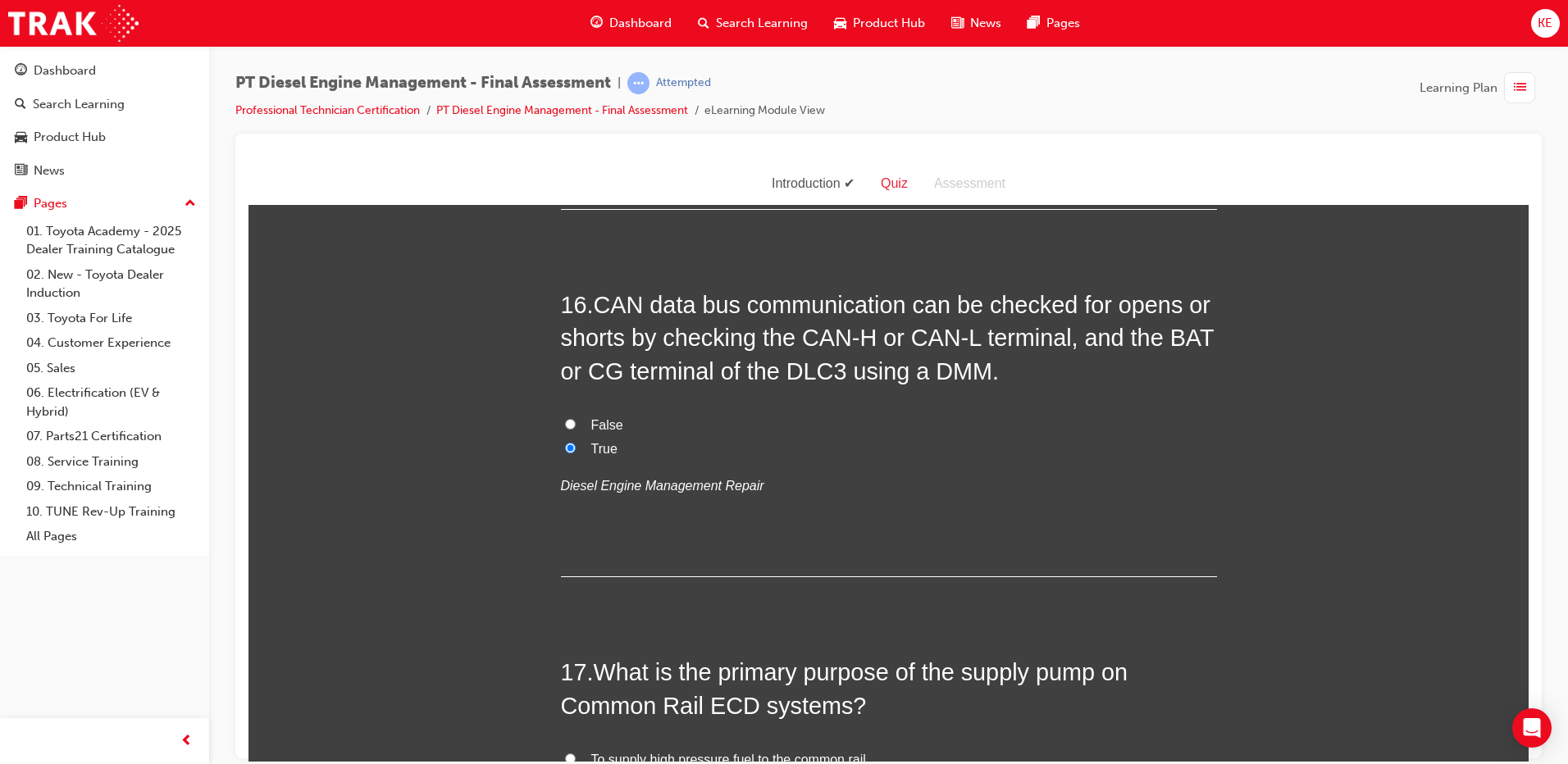
click at [581, 376] on div "16 . CAN data bus communication can be checked for opens or shorts by checking …" at bounding box center [889, 432] width 657 height 288
click at [565, 419] on input "False" at bounding box center [570, 423] width 11 height 11
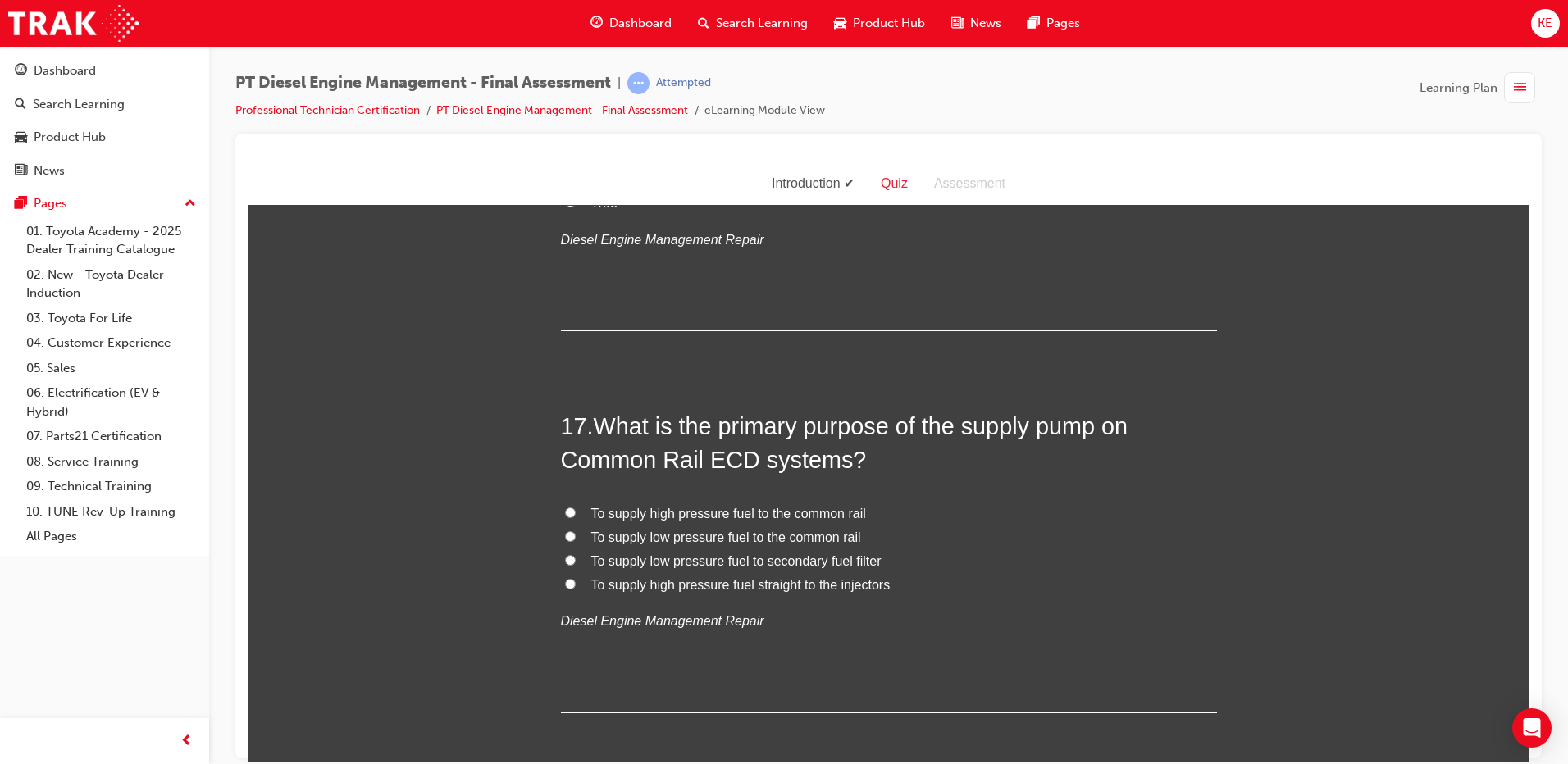
click at [564, 501] on label "To supply high pressure fuel to the common rail" at bounding box center [889, 513] width 657 height 24
click at [565, 506] on input "To supply high pressure fuel to the common rail" at bounding box center [570, 511] width 11 height 11
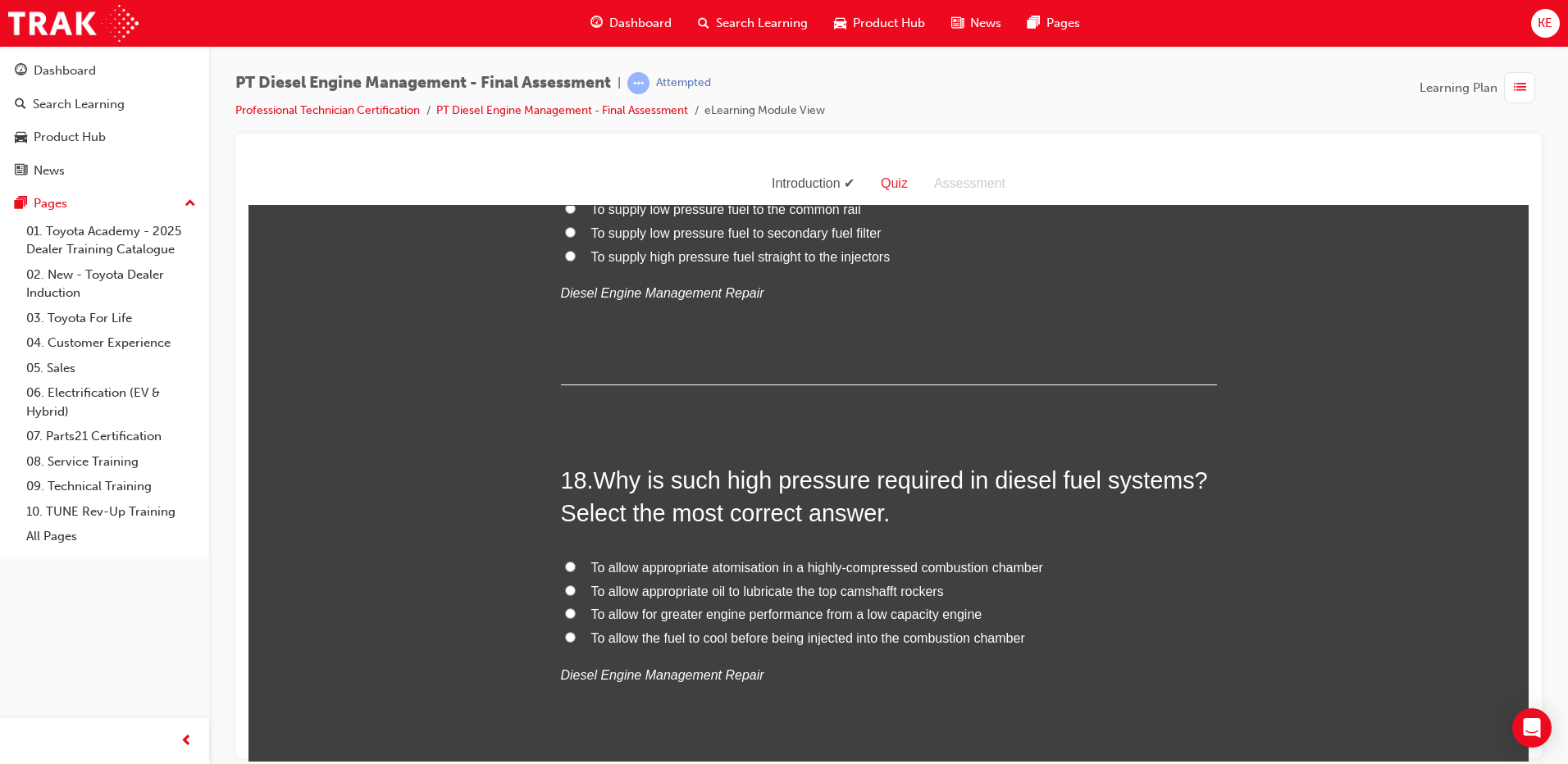
scroll to position [6372, 0]
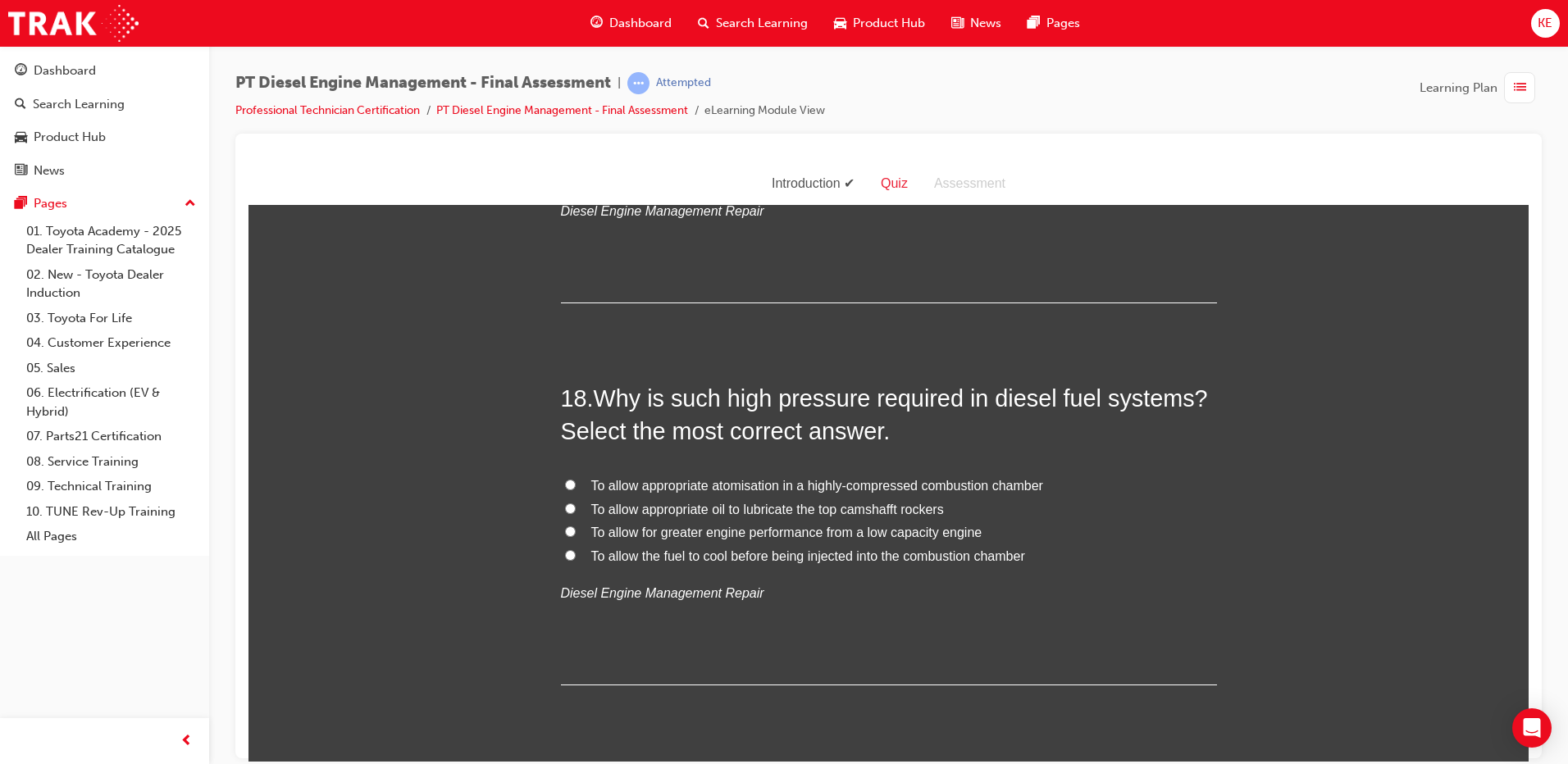
click at [561, 474] on label "To allow appropriate atomisation in a highly-compressed combustion chamber" at bounding box center [889, 486] width 657 height 24
click at [565, 479] on input "To allow appropriate atomisation in a highly-compressed combustion chamber" at bounding box center [570, 484] width 11 height 11
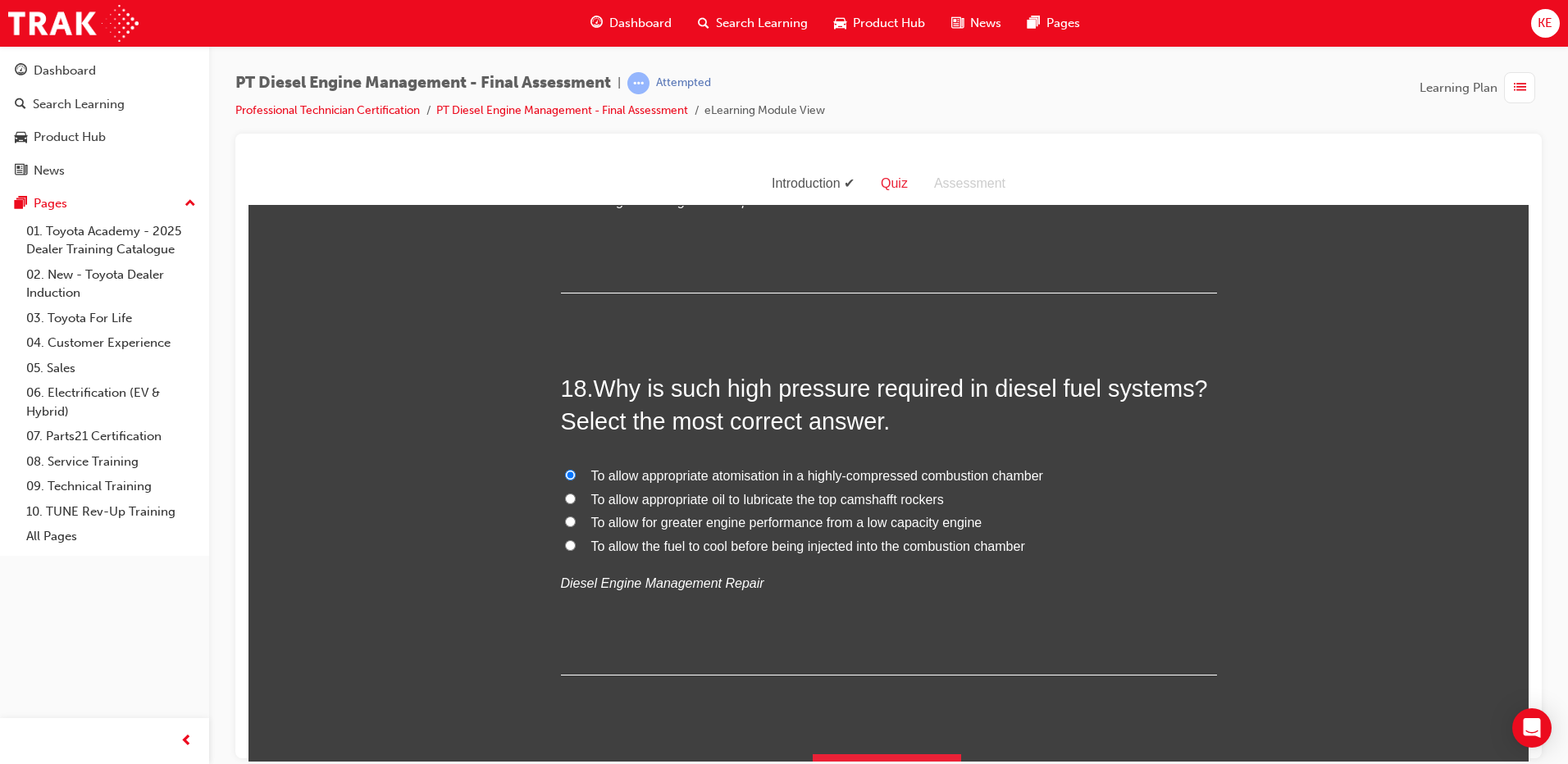
scroll to position [6385, 0]
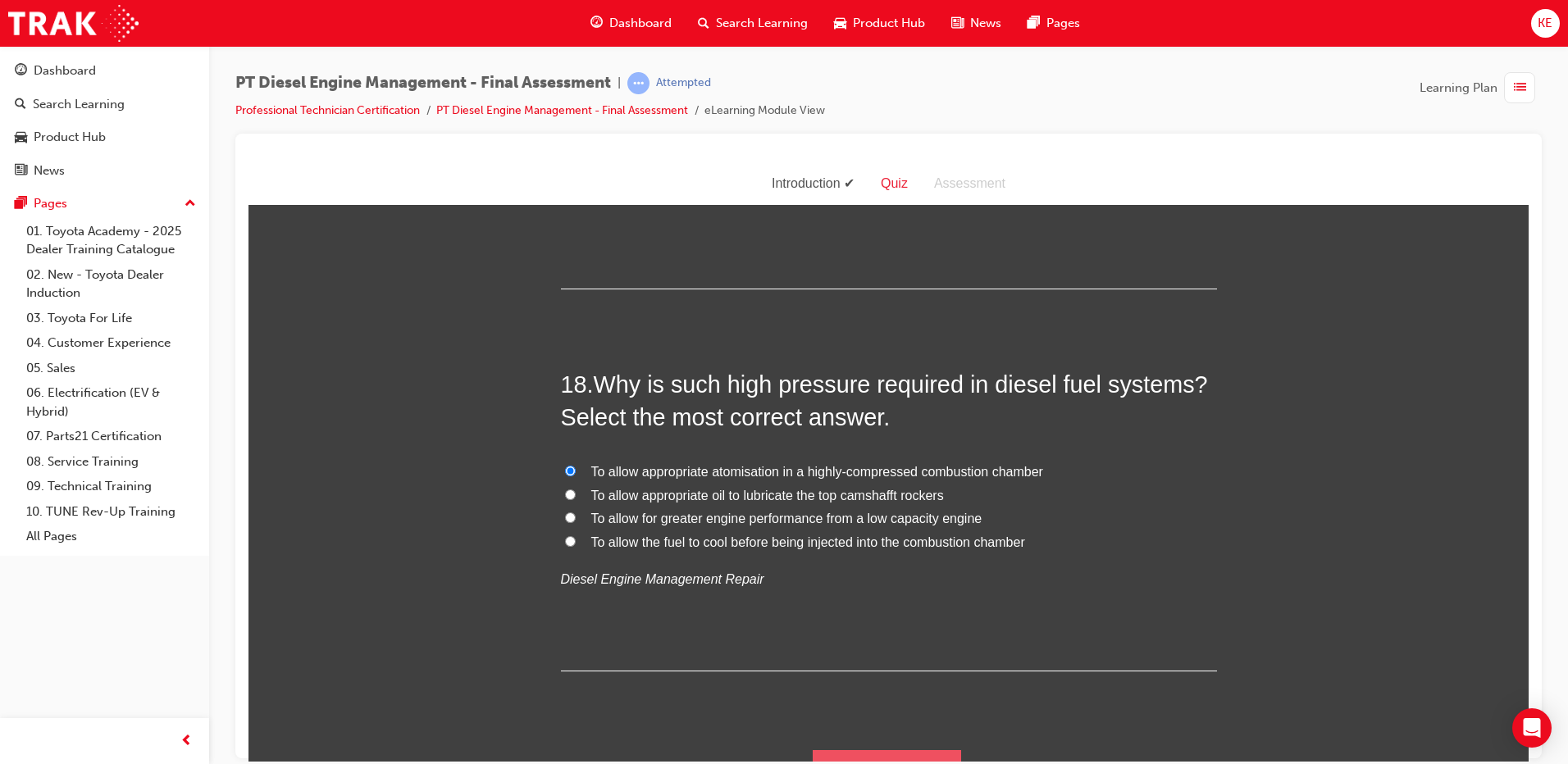
click at [813, 749] on button "Submit Answers" at bounding box center [887, 772] width 149 height 46
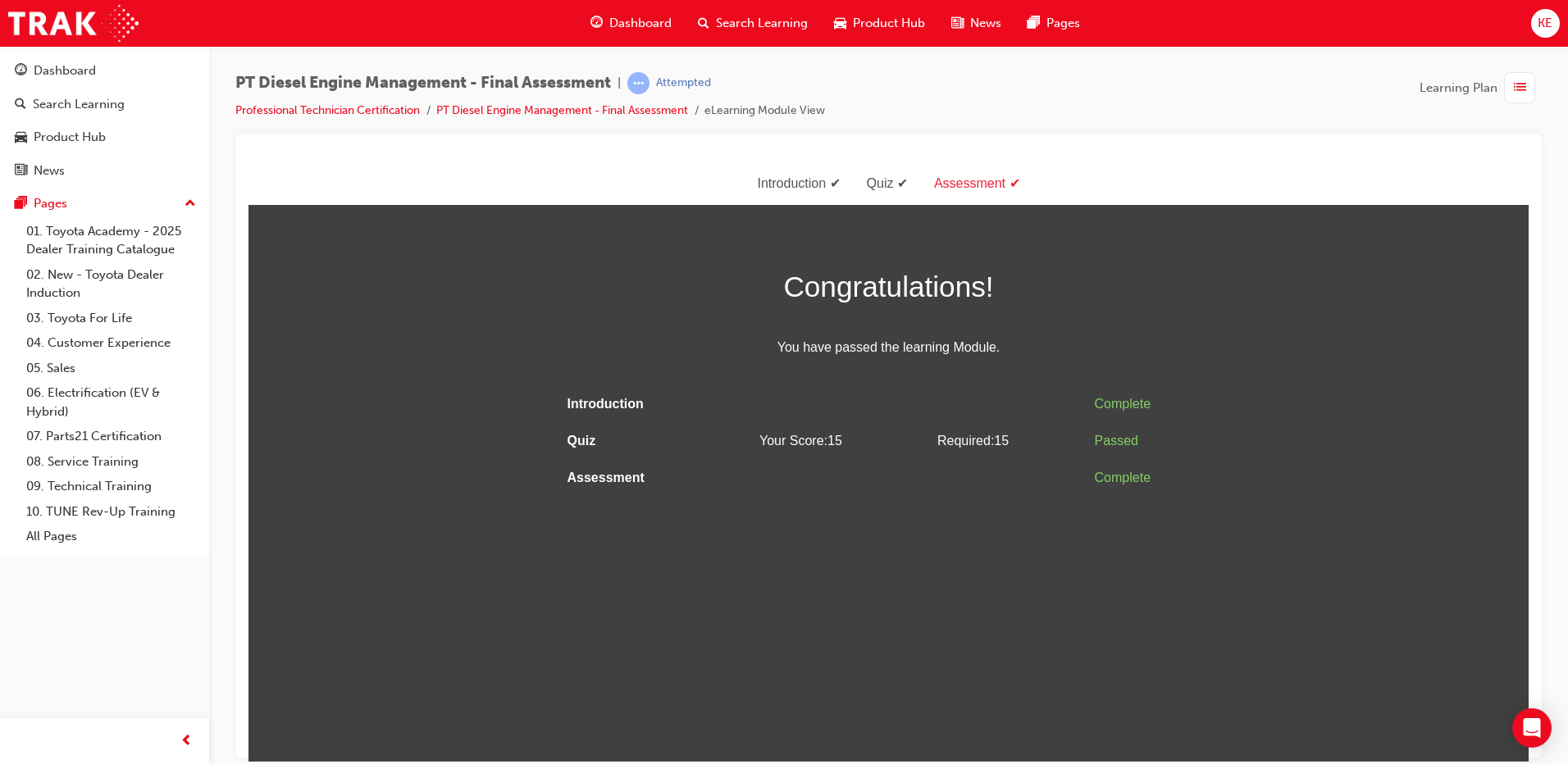
scroll to position [0, 0]
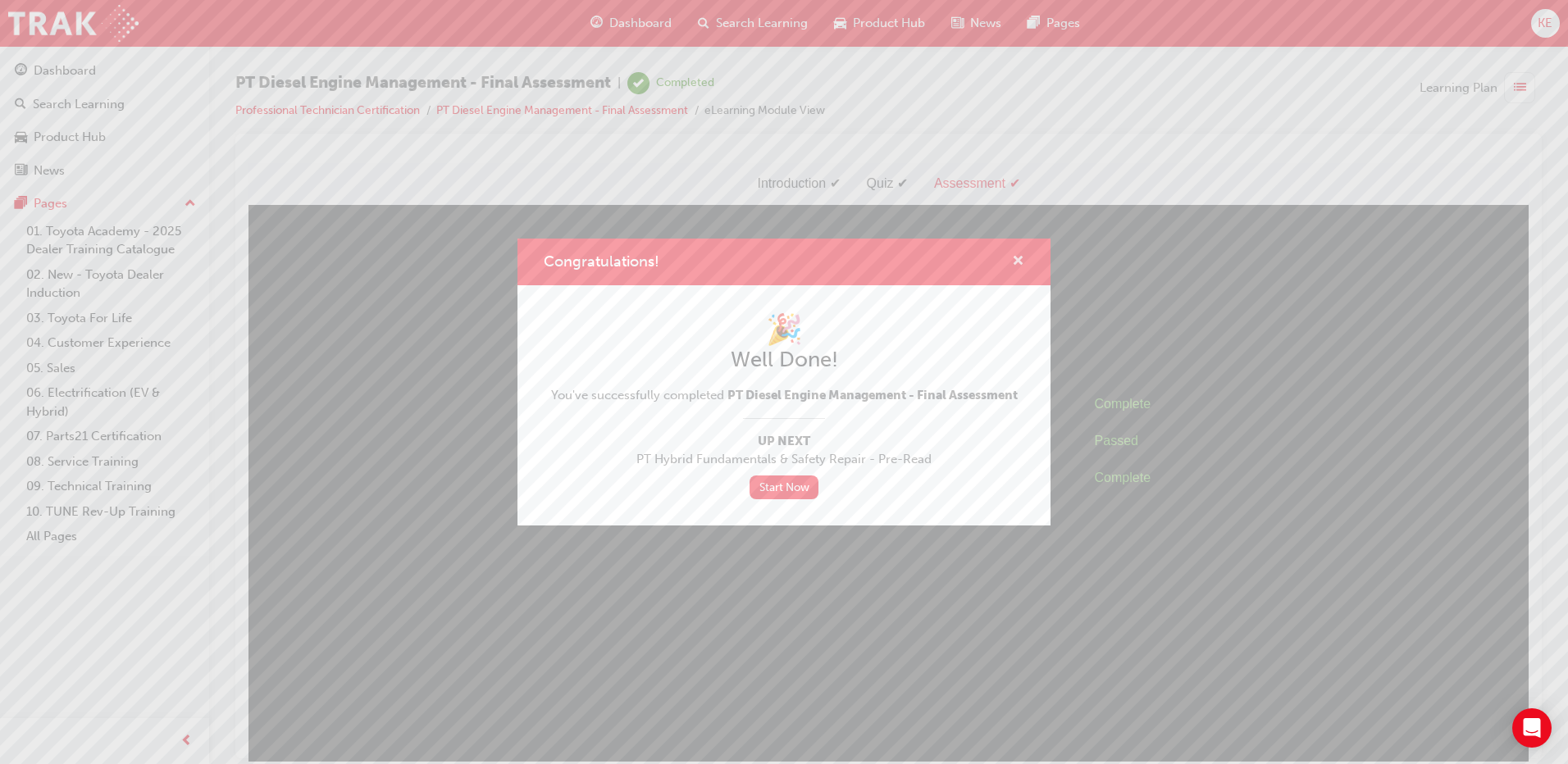
click at [1017, 261] on span "cross-icon" at bounding box center [1018, 262] width 12 height 15
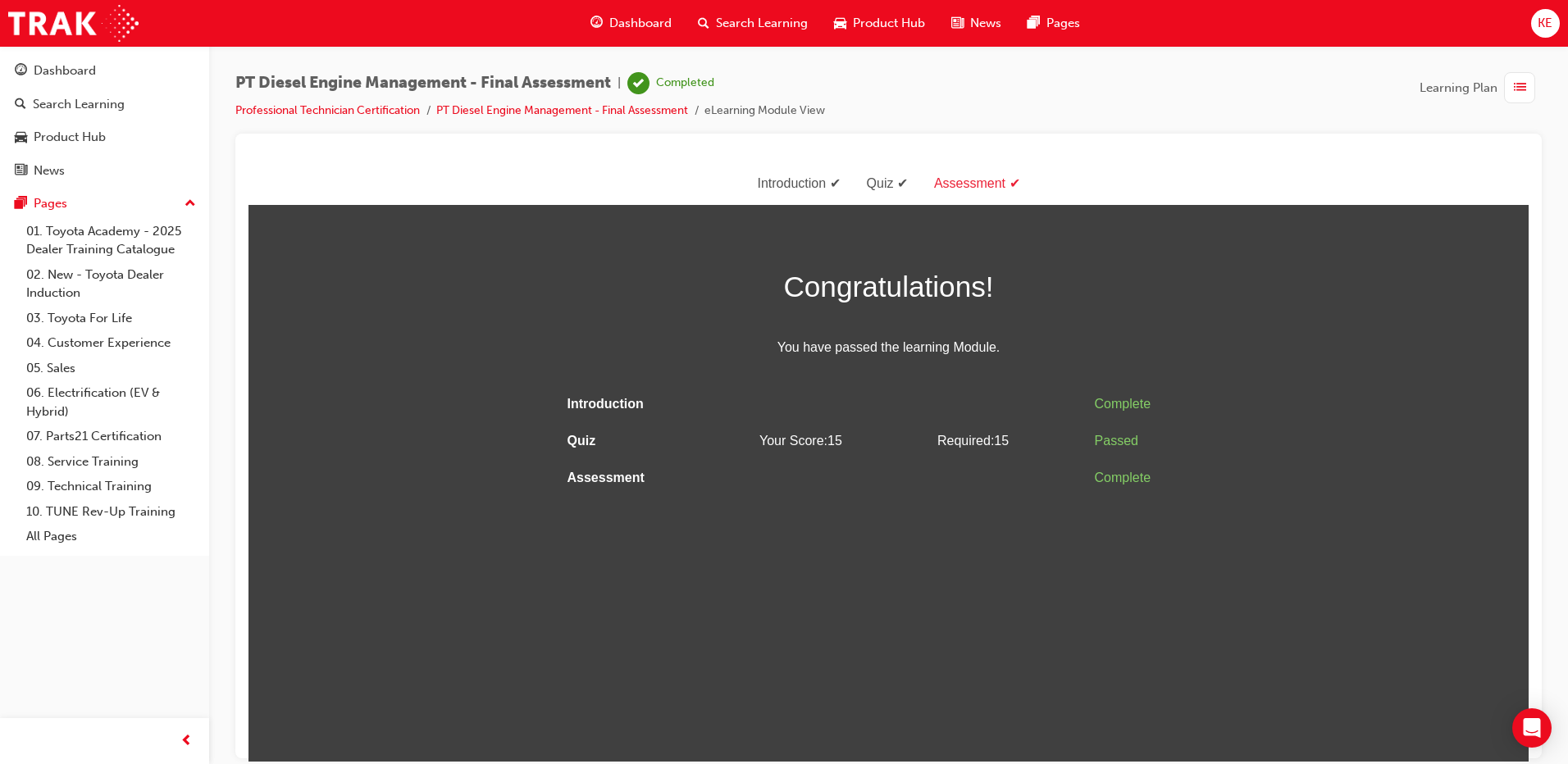
click at [1505, 89] on div "button" at bounding box center [1521, 88] width 32 height 32
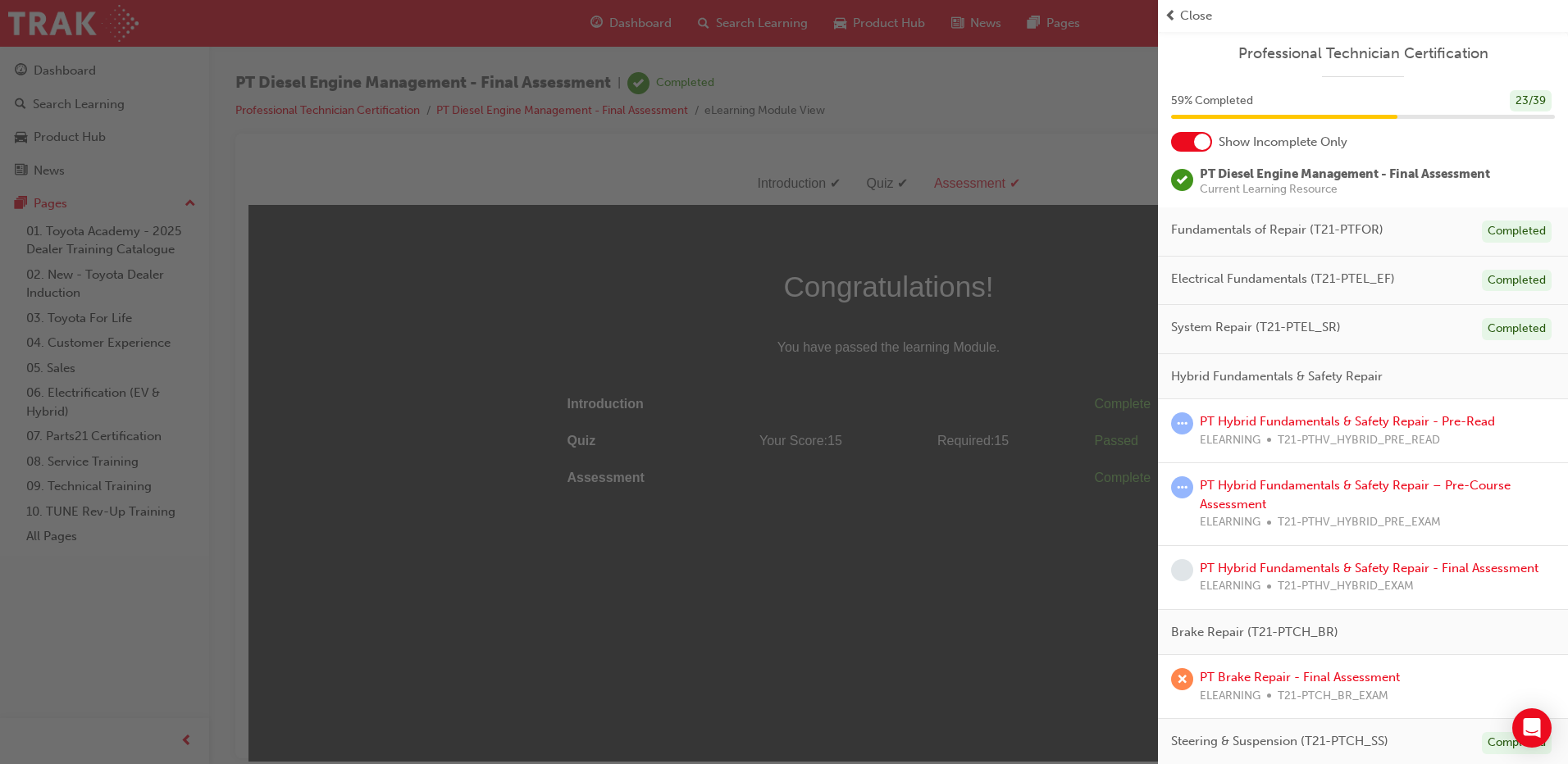
click at [1201, 149] on div at bounding box center [1203, 141] width 17 height 17
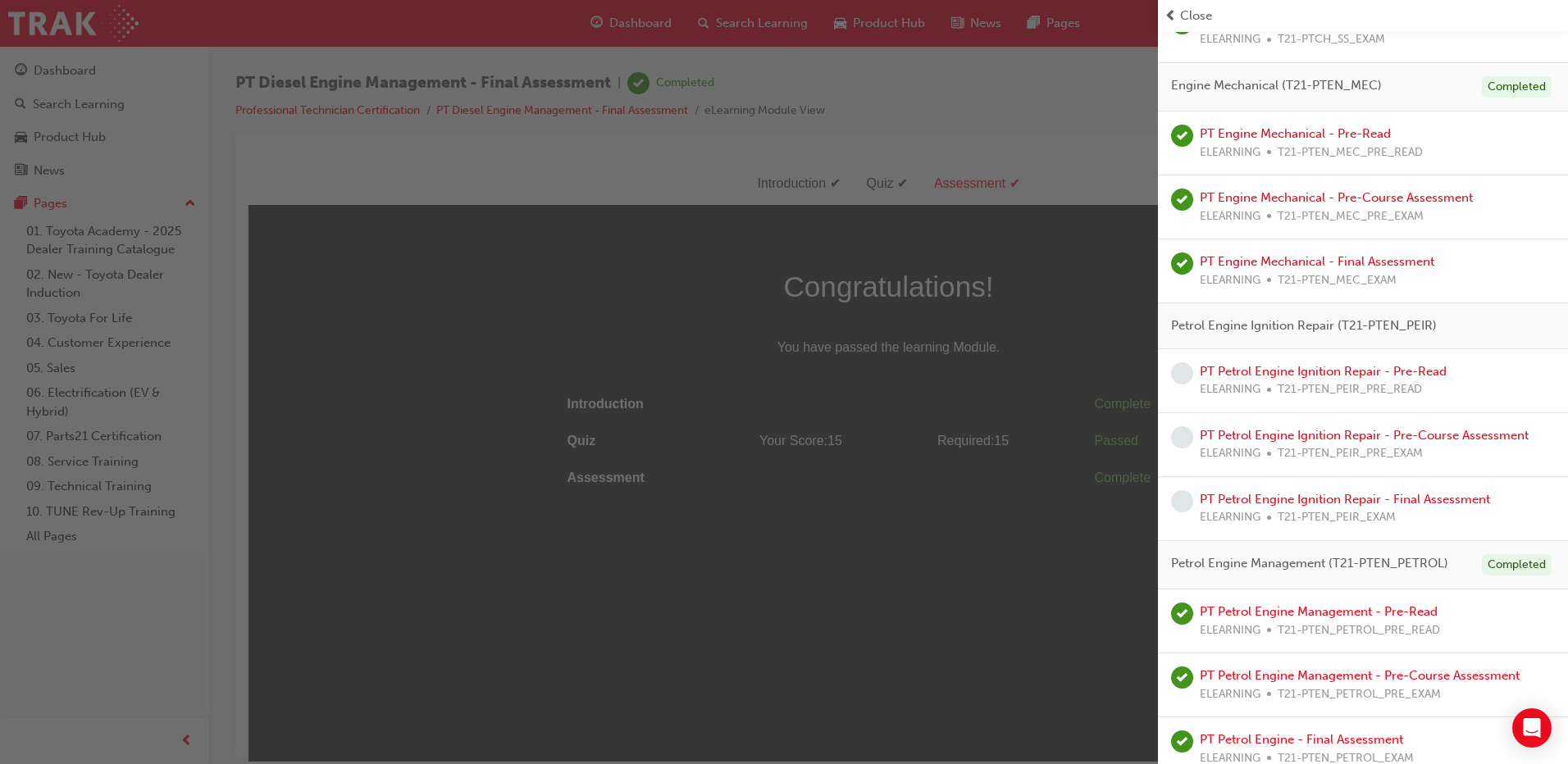
scroll to position [1641, 0]
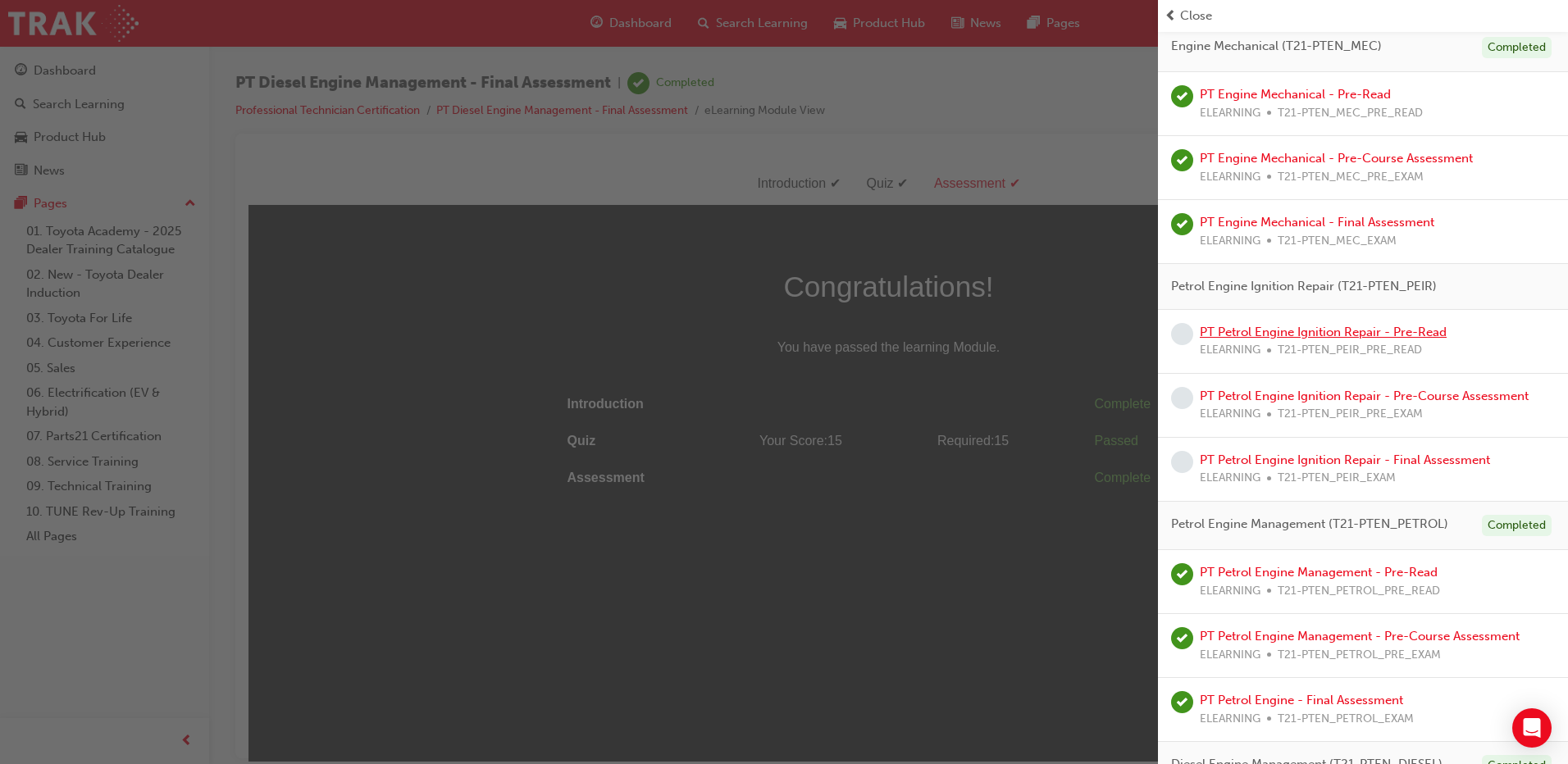
click at [1276, 330] on link "PT Petrol Engine Ignition Repair - Pre-Read" at bounding box center [1323, 332] width 247 height 15
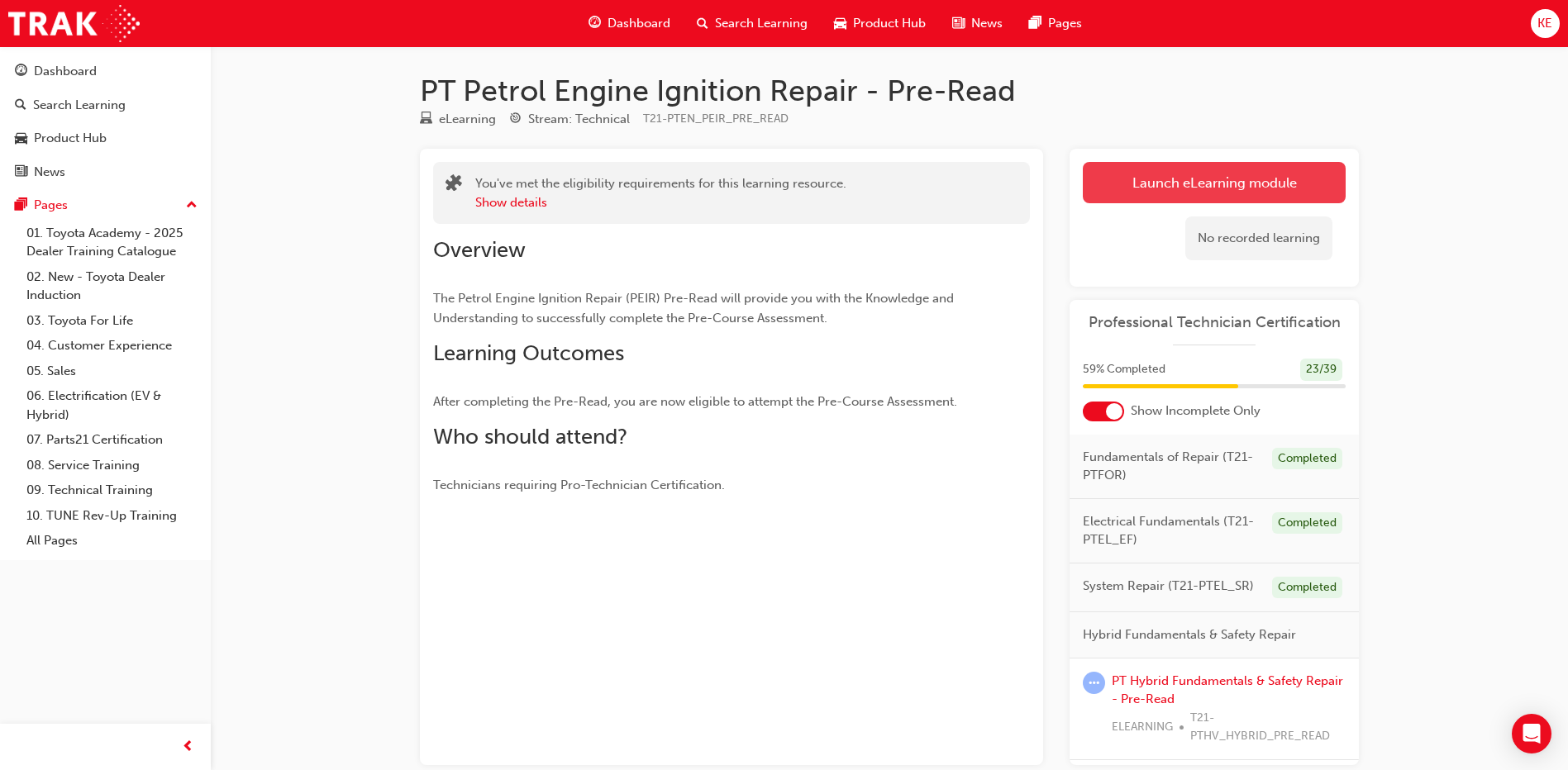
click at [1261, 164] on link "Launch eLearning module" at bounding box center [1214, 183] width 263 height 42
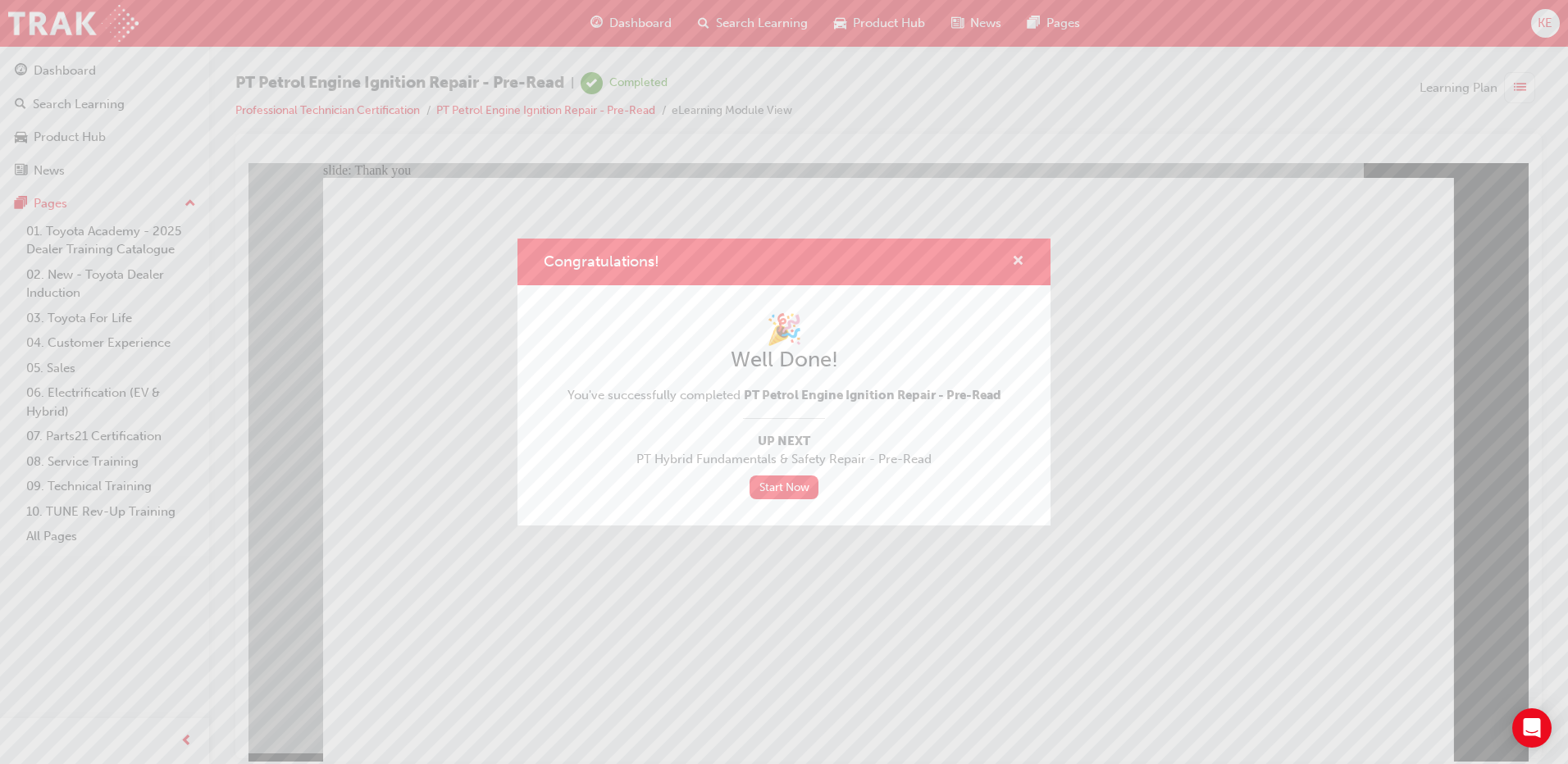
drag, startPoint x: 1017, startPoint y: 268, endPoint x: 586, endPoint y: 432, distance: 461.1
click at [1017, 268] on span "cross-icon" at bounding box center [1018, 262] width 12 height 15
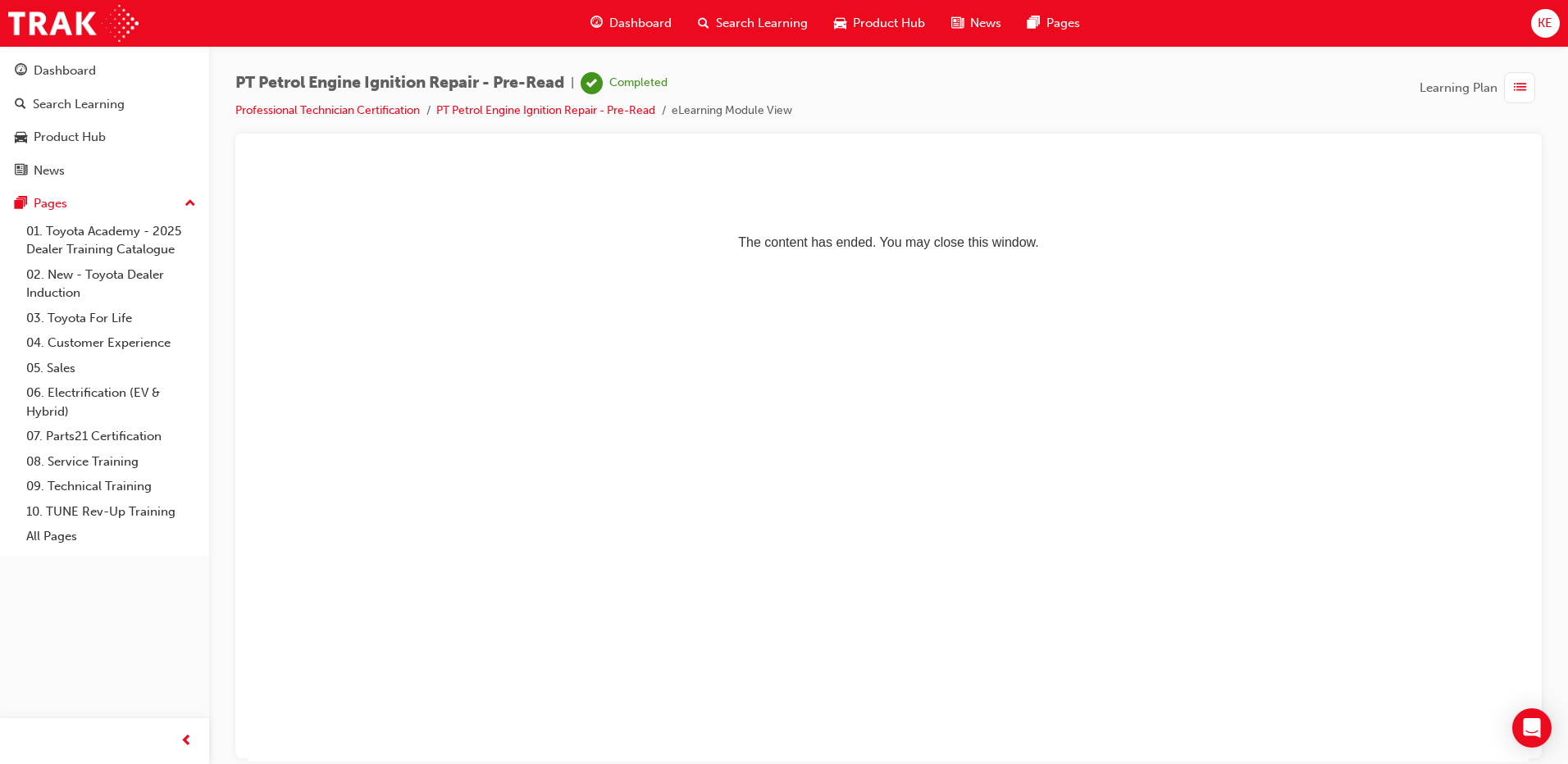
click at [1515, 90] on span "list-icon" at bounding box center [1521, 88] width 12 height 21
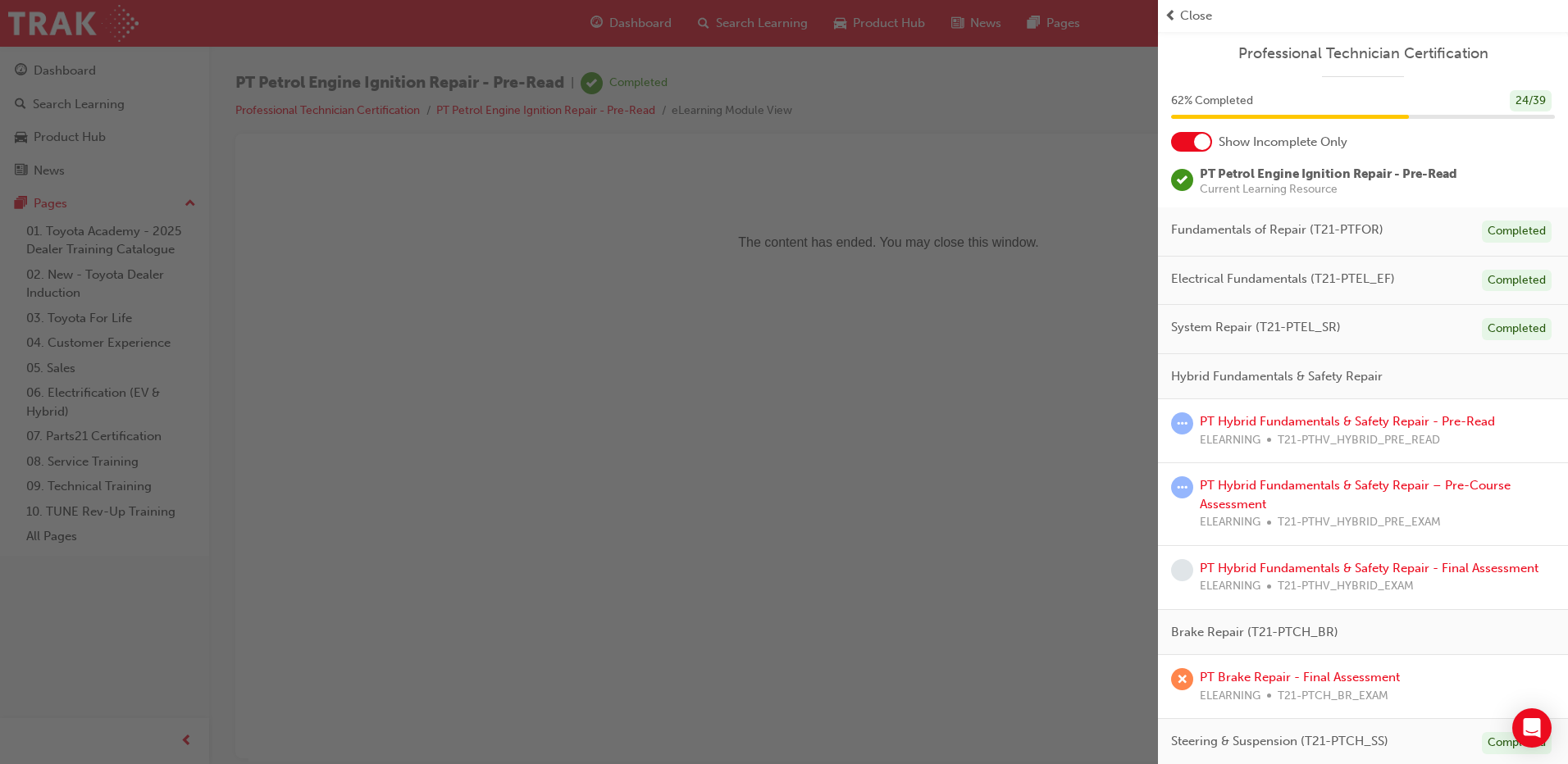
click at [1176, 136] on div at bounding box center [1192, 142] width 41 height 20
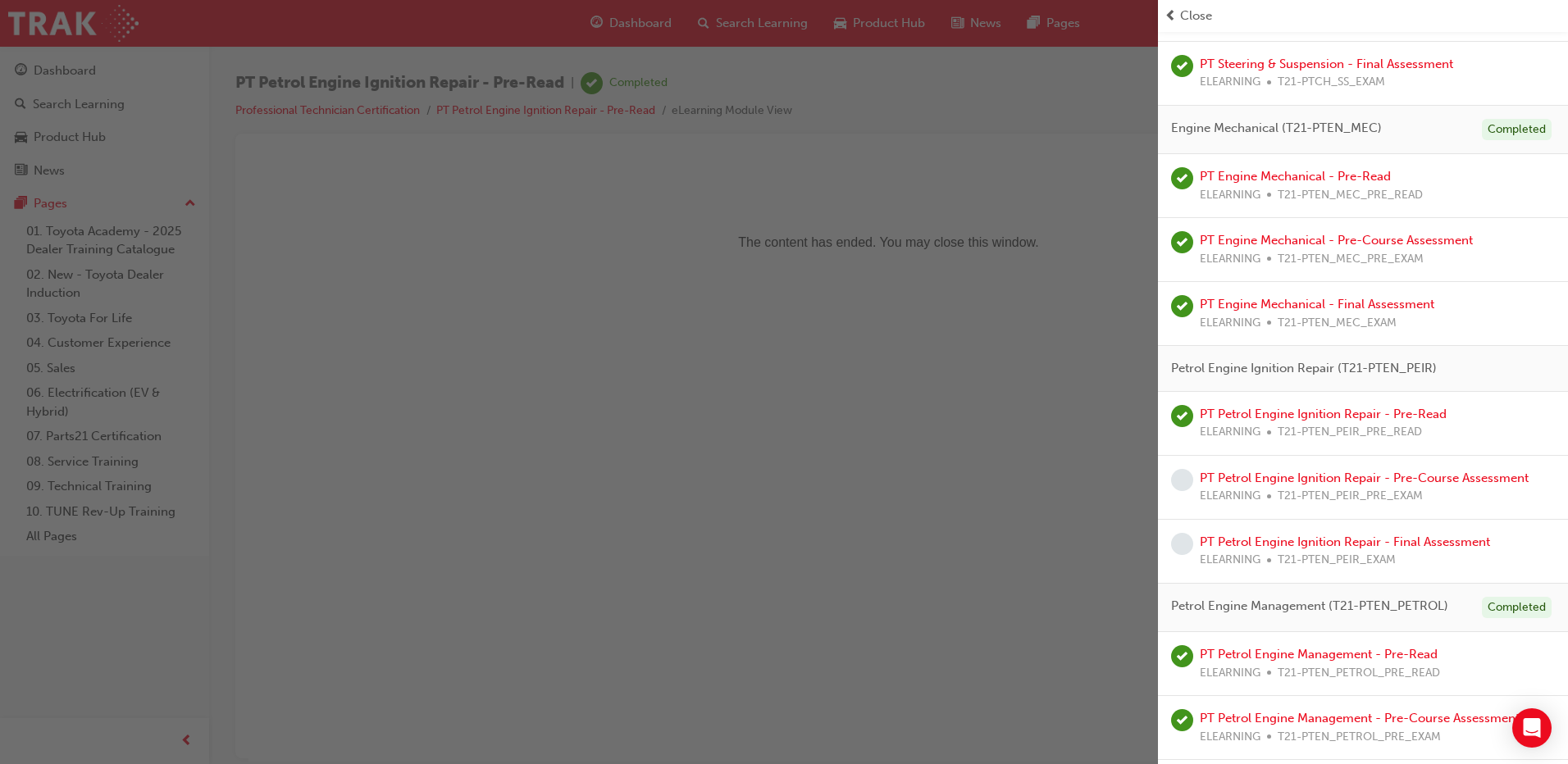
scroll to position [1804, 0]
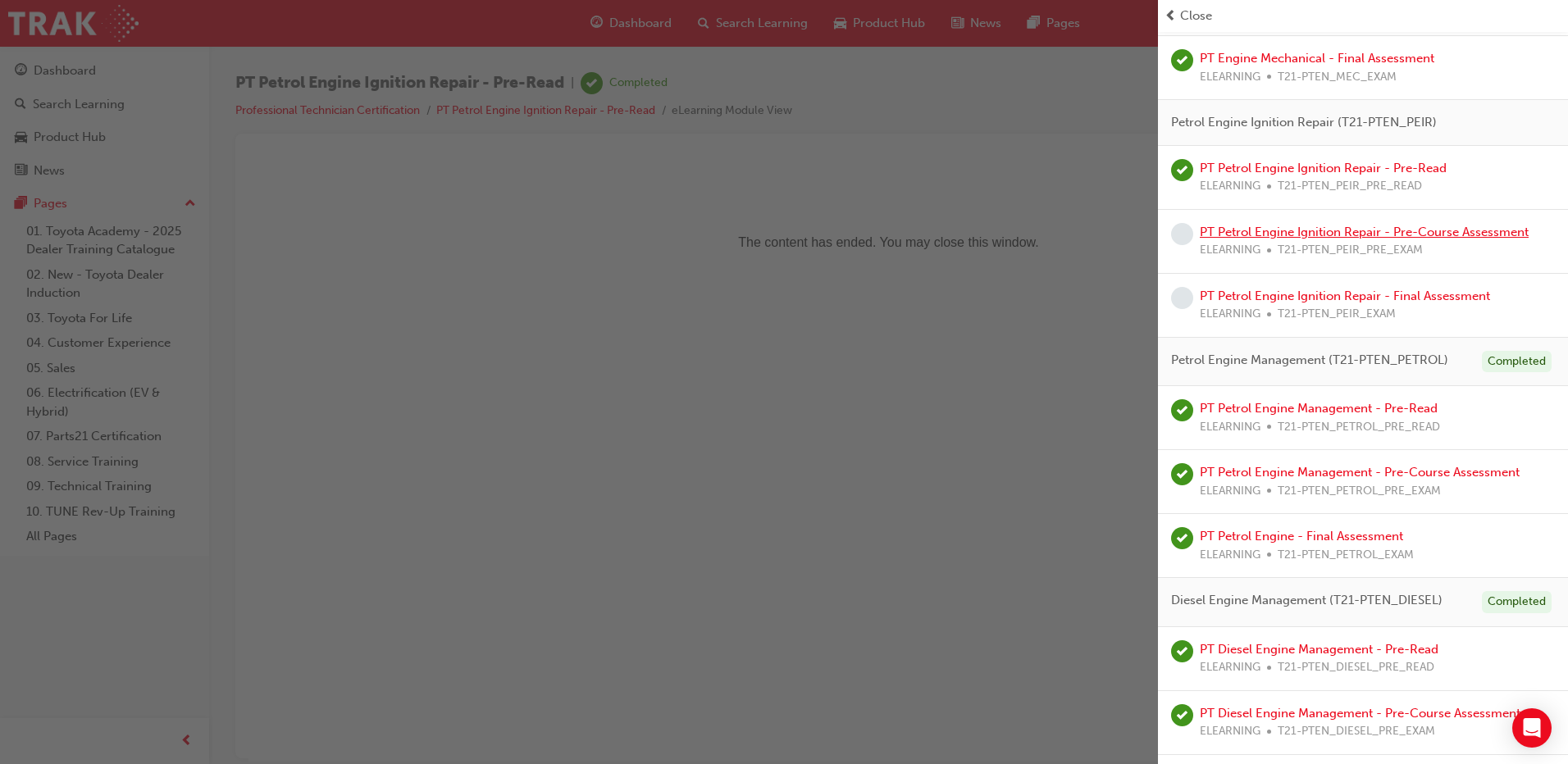
click at [1293, 234] on link "PT Petrol Engine Ignition Repair - Pre-Course Assessment" at bounding box center [1364, 232] width 329 height 15
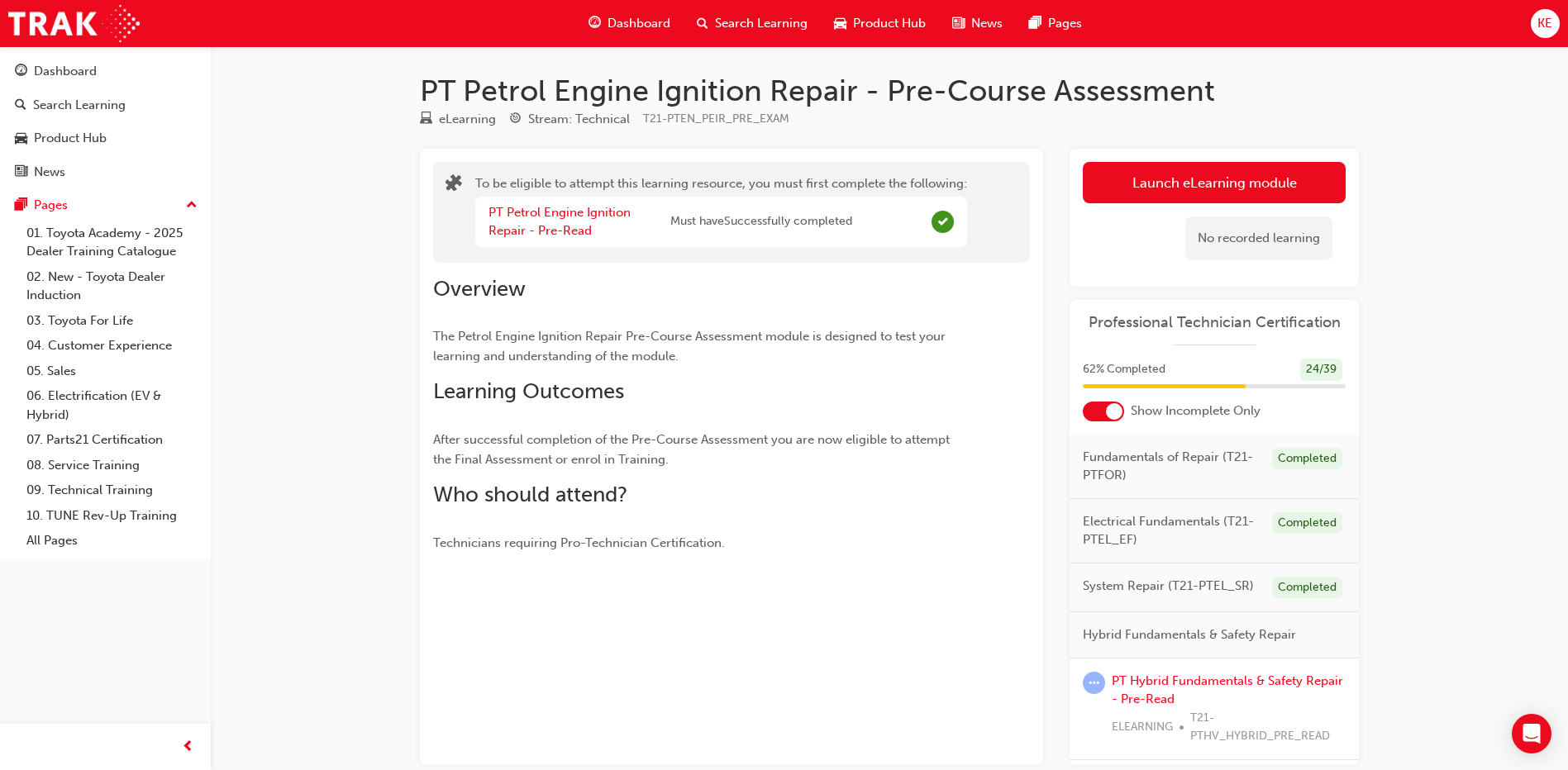
click at [1234, 206] on div "No recorded learning" at bounding box center [1214, 238] width 263 height 71
click at [1234, 182] on button "Launch eLearning module" at bounding box center [1214, 183] width 263 height 42
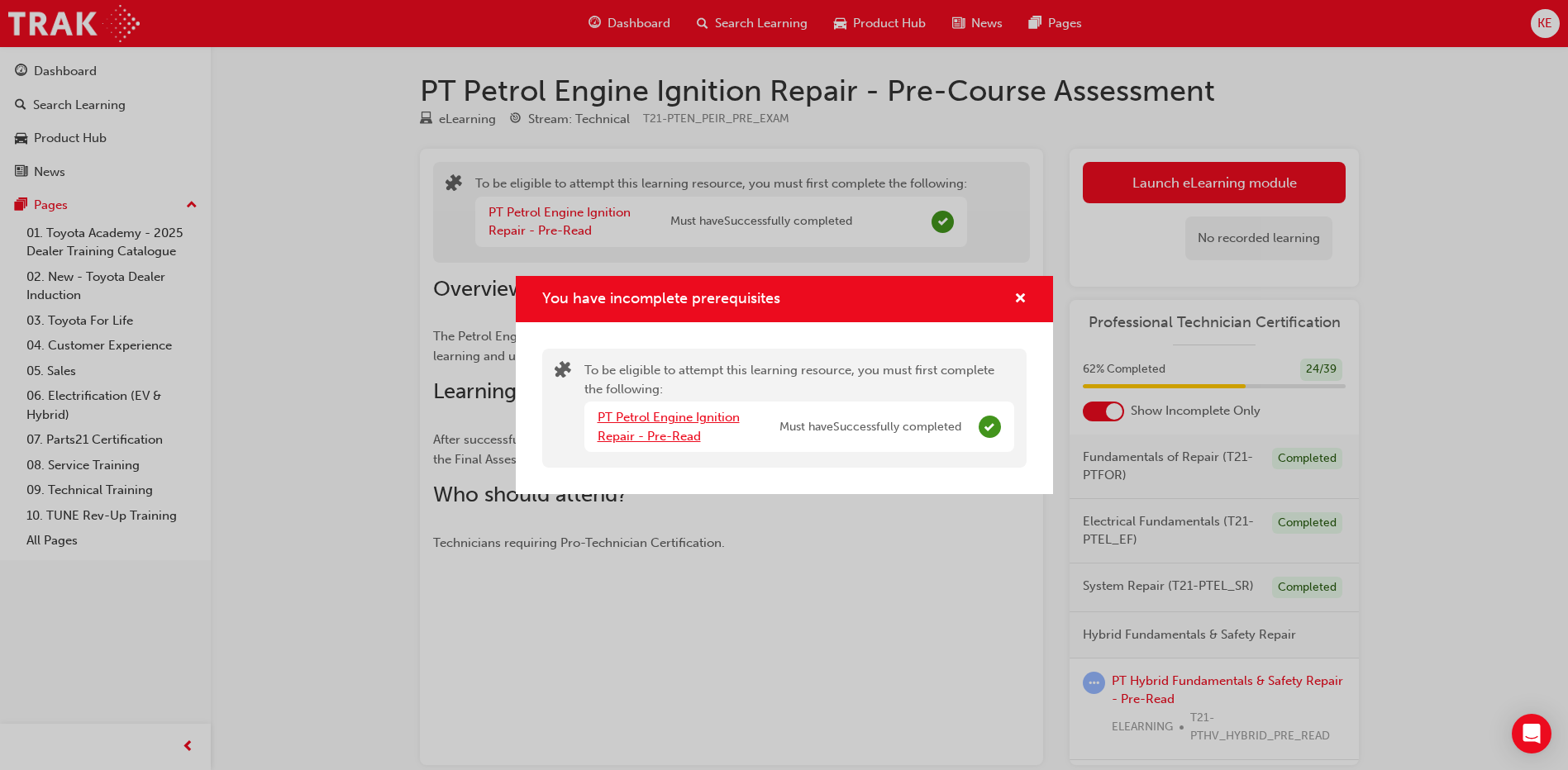
click at [689, 425] on link "PT Petrol Engine Ignition Repair - Pre-Read" at bounding box center [669, 427] width 142 height 34
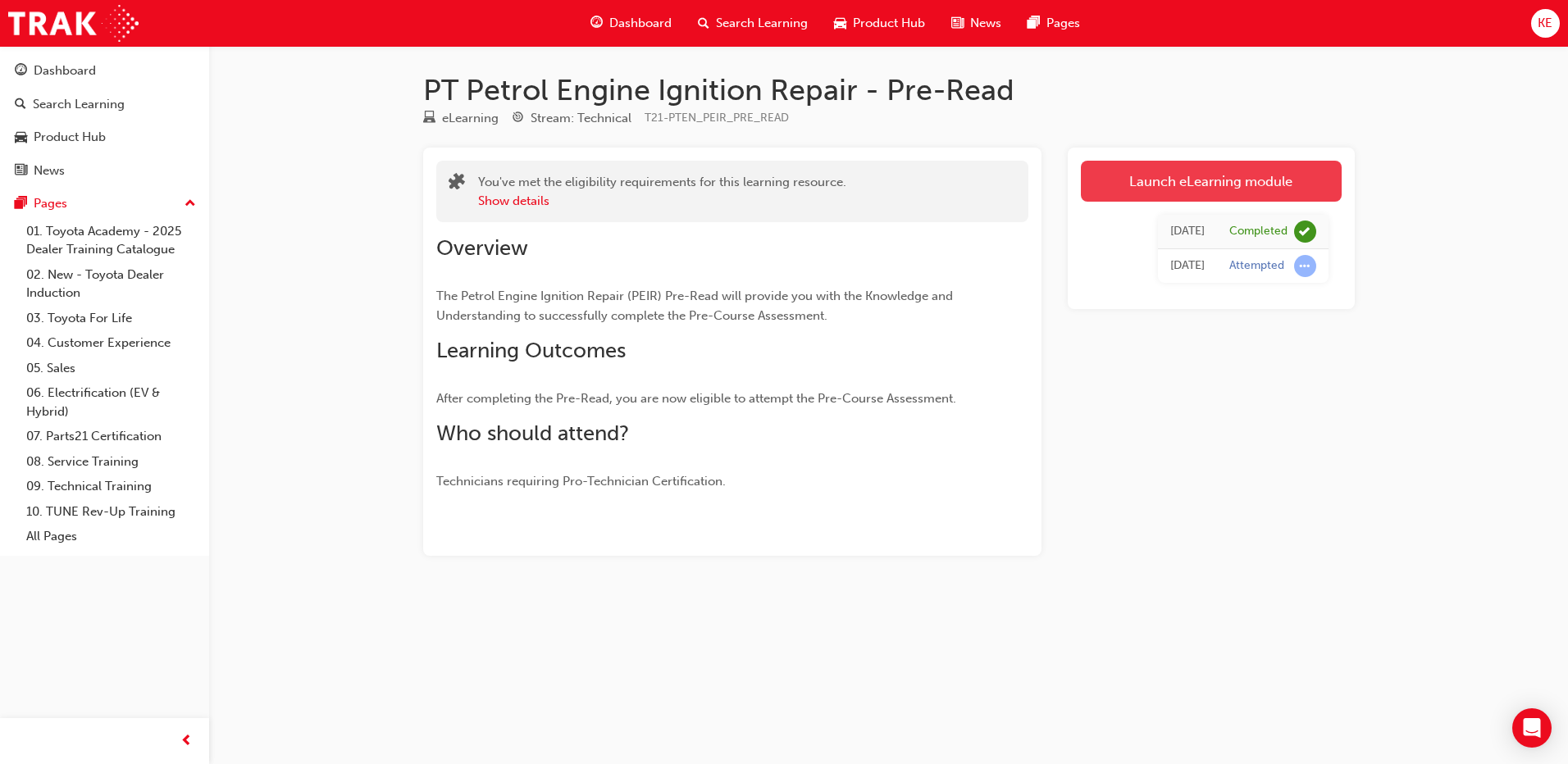
click at [1116, 198] on link "Launch eLearning module" at bounding box center [1212, 182] width 261 height 41
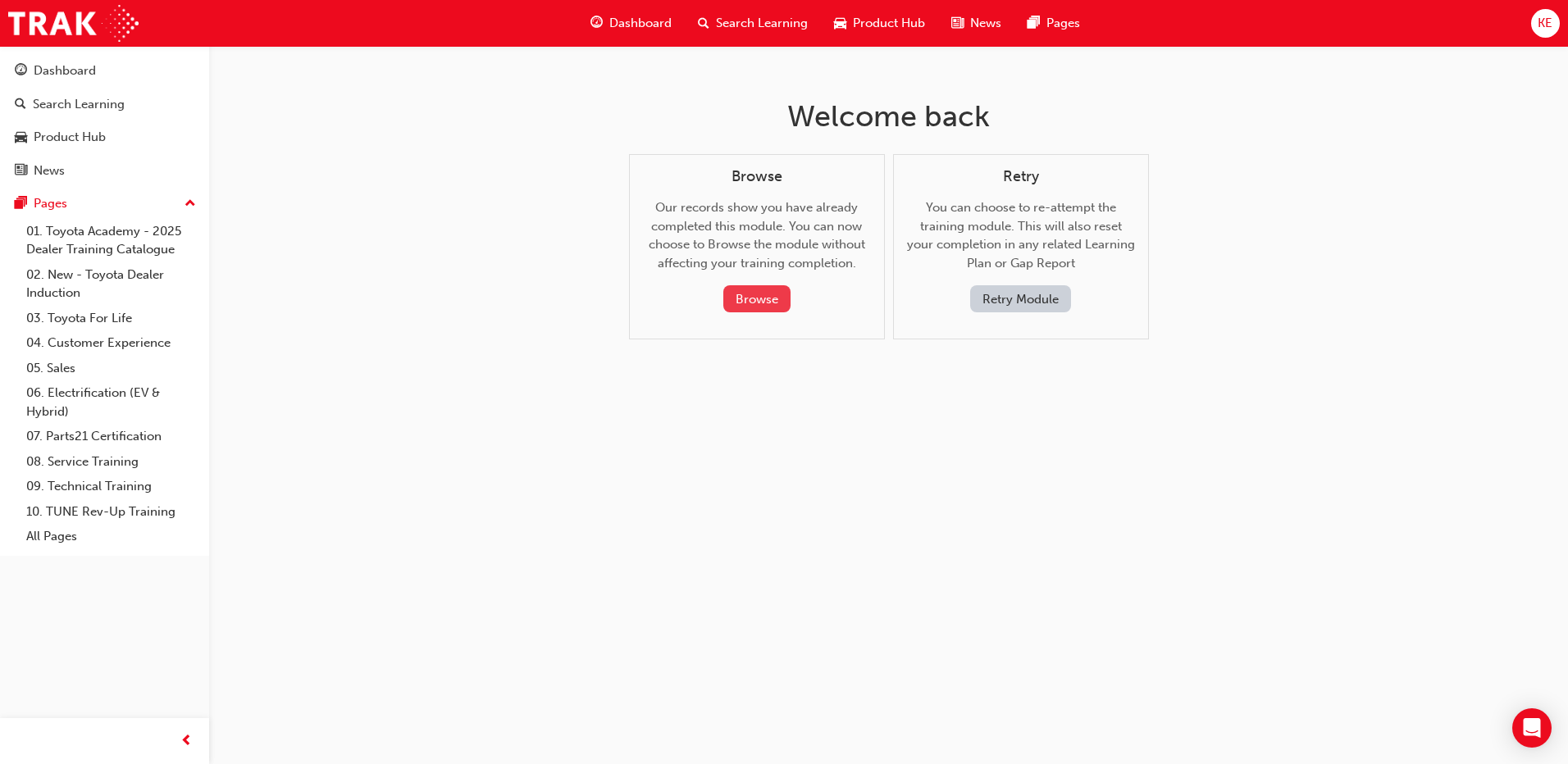
click at [739, 288] on button "Browse" at bounding box center [757, 298] width 67 height 27
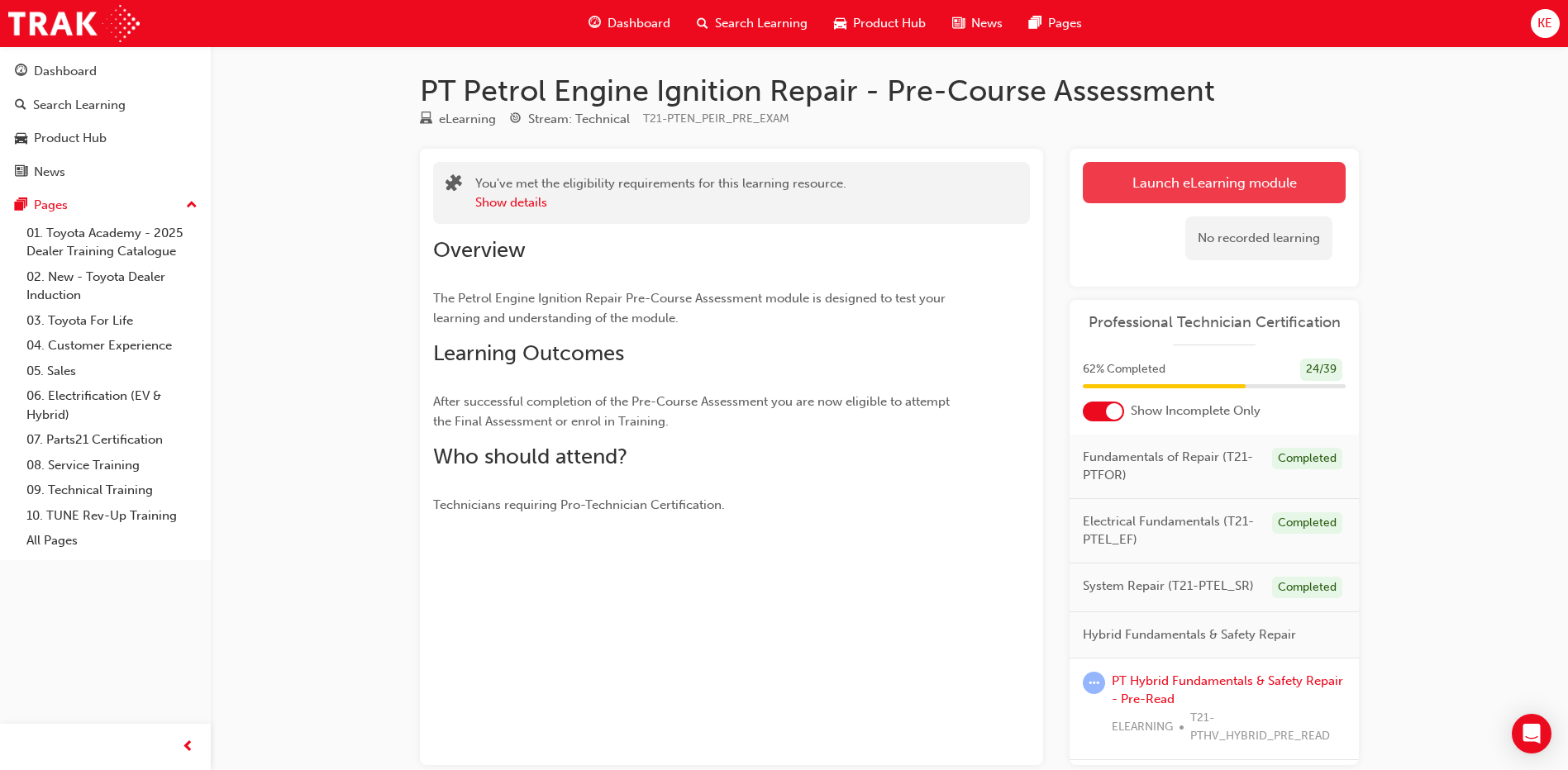
click at [1116, 183] on link "Launch eLearning module" at bounding box center [1214, 183] width 263 height 42
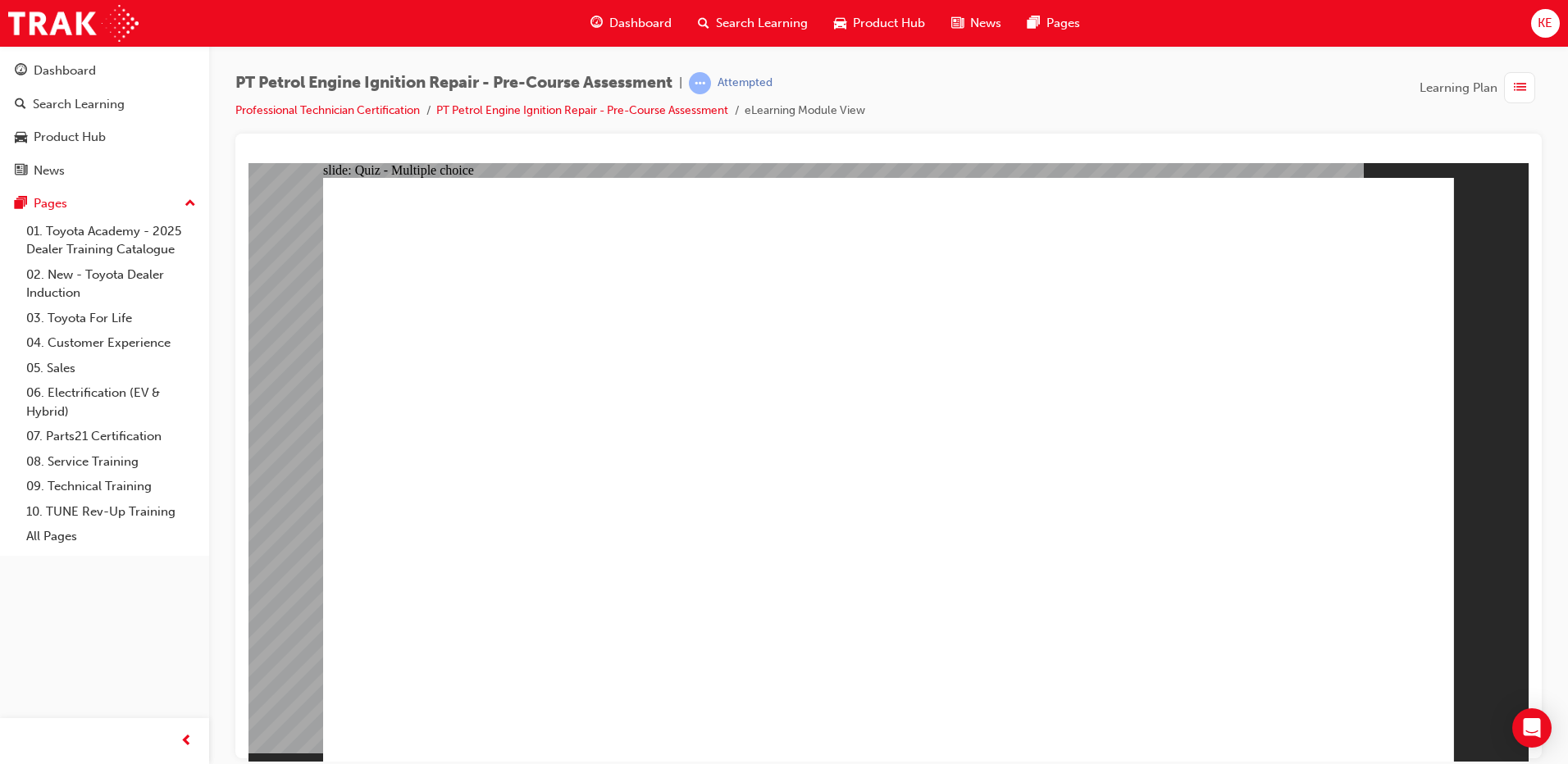
drag, startPoint x: 674, startPoint y: 269, endPoint x: 1098, endPoint y: 323, distance: 427.4
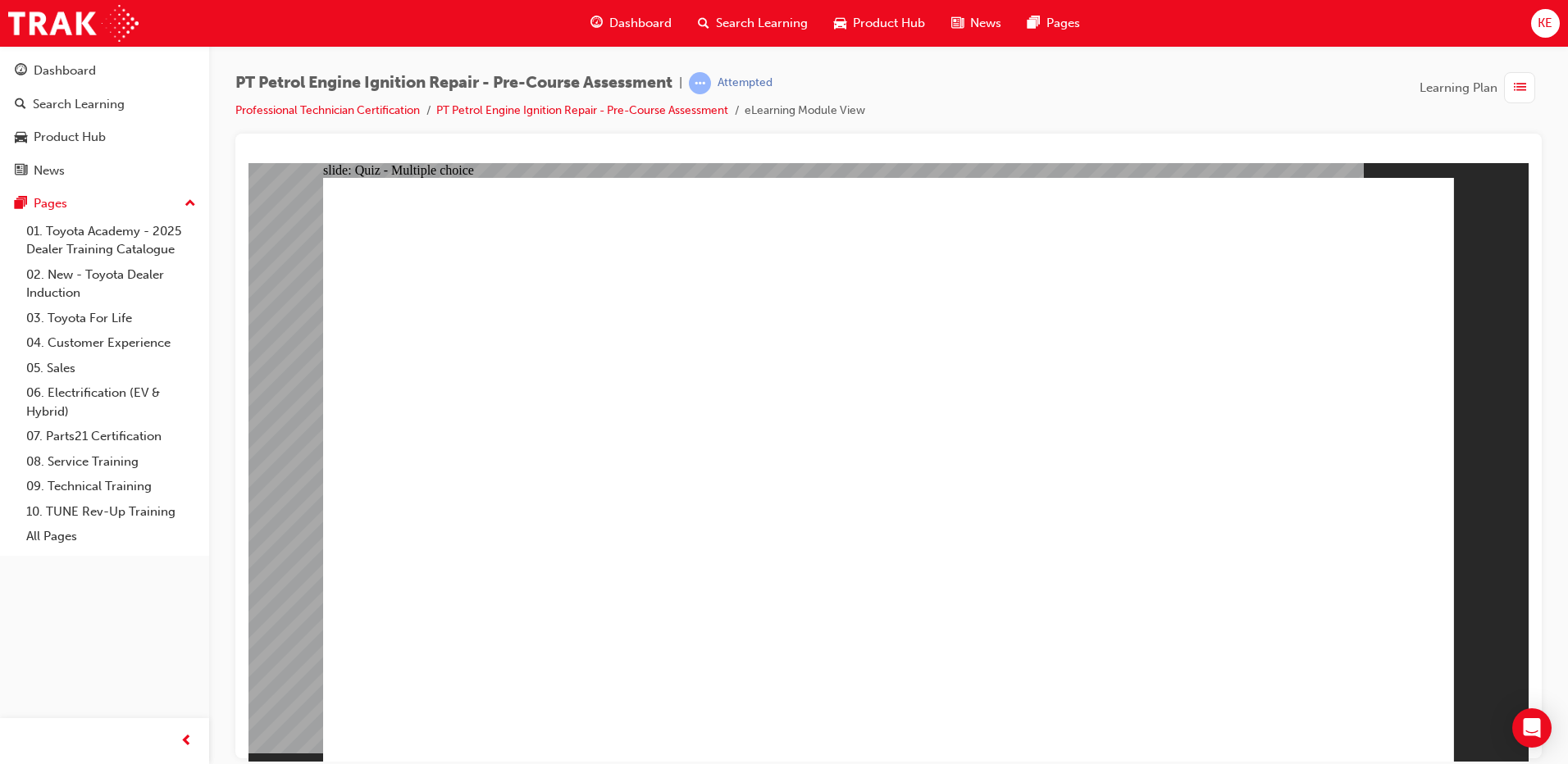
click at [1505, 80] on div "button" at bounding box center [1521, 88] width 32 height 32
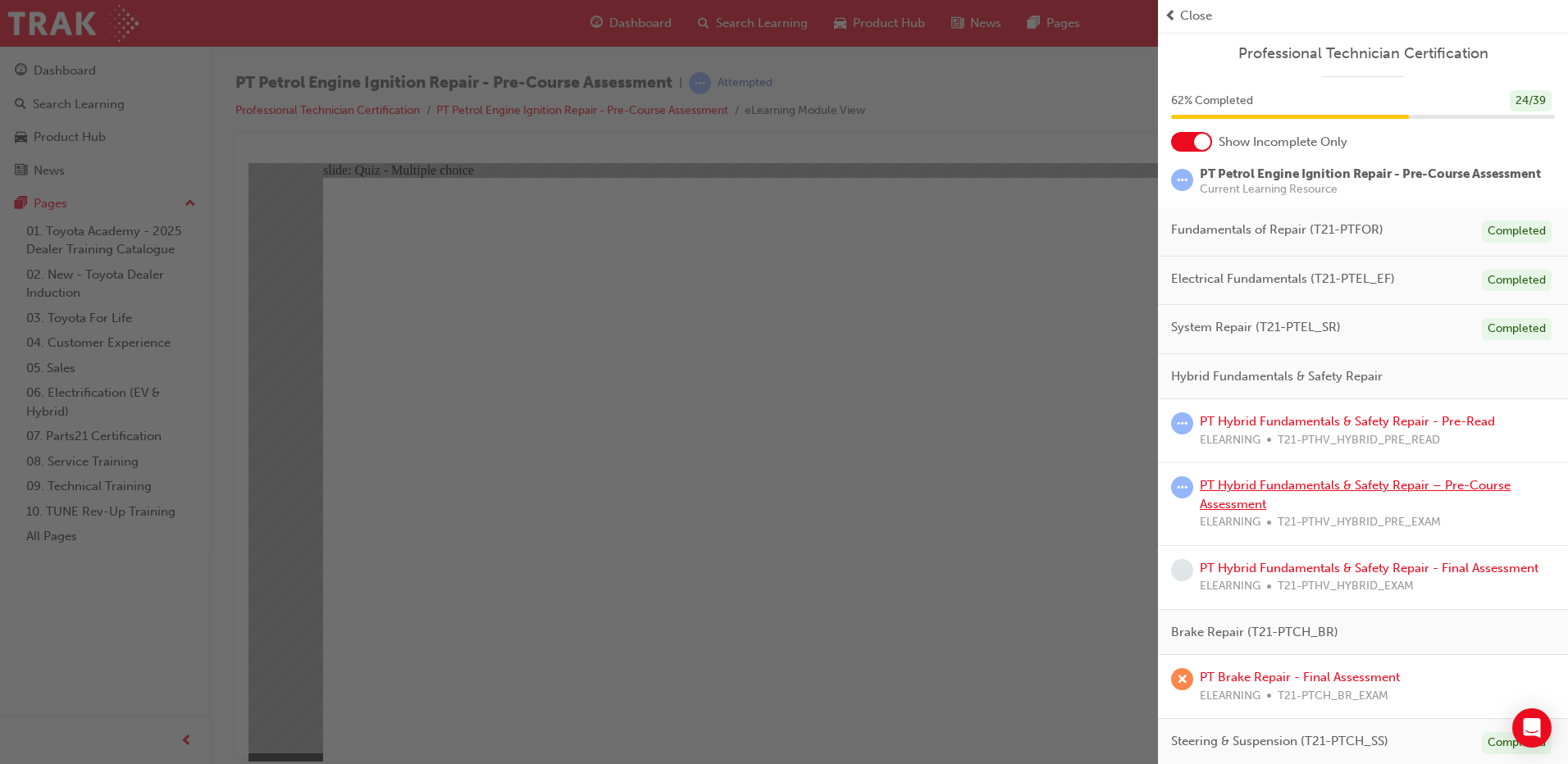
click at [1262, 504] on link "PT Hybrid Fundamentals & Safety Repair – Pre-Course Assessment" at bounding box center [1355, 495] width 311 height 34
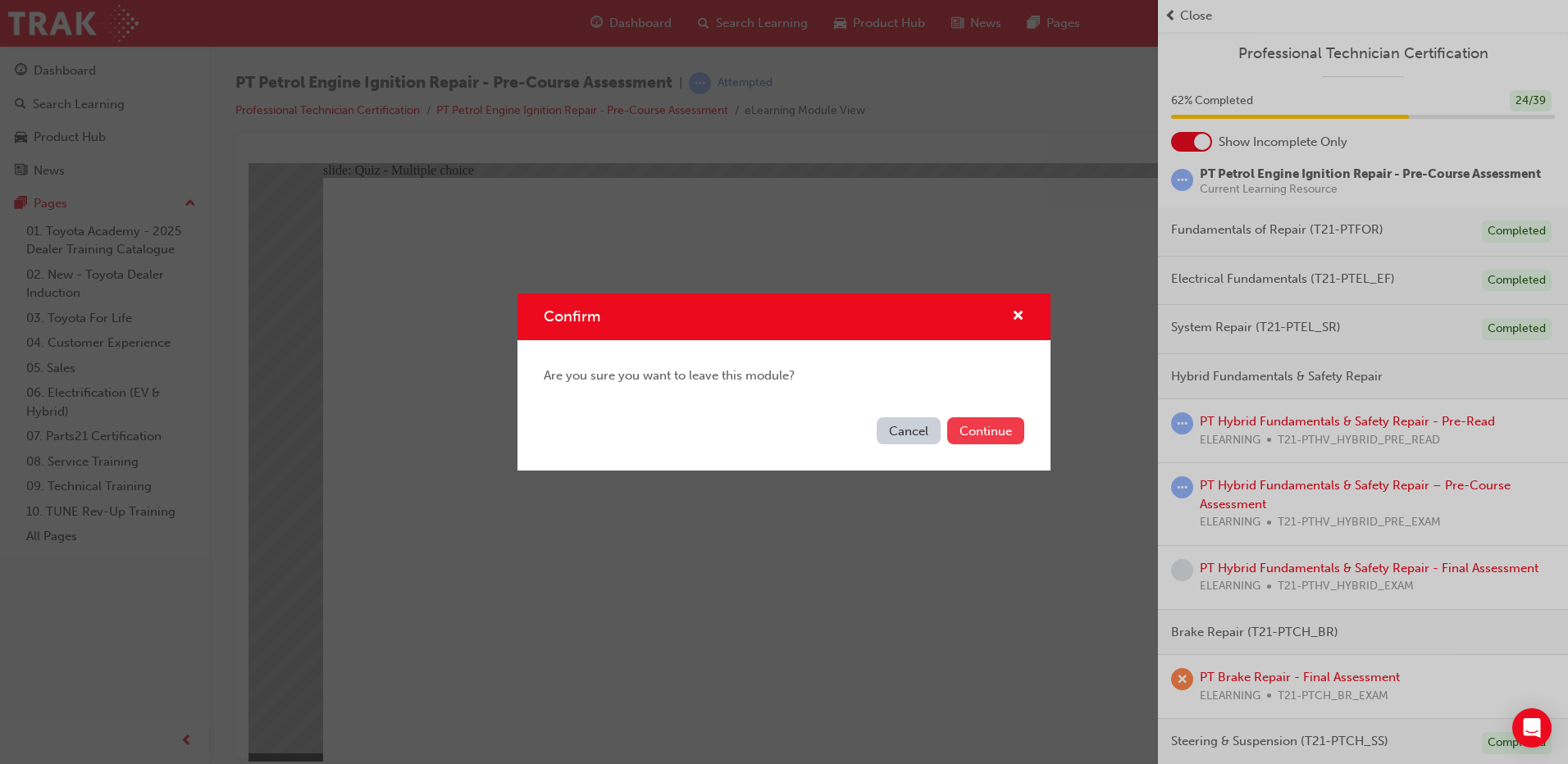
click at [963, 438] on button "Continue" at bounding box center [986, 430] width 77 height 27
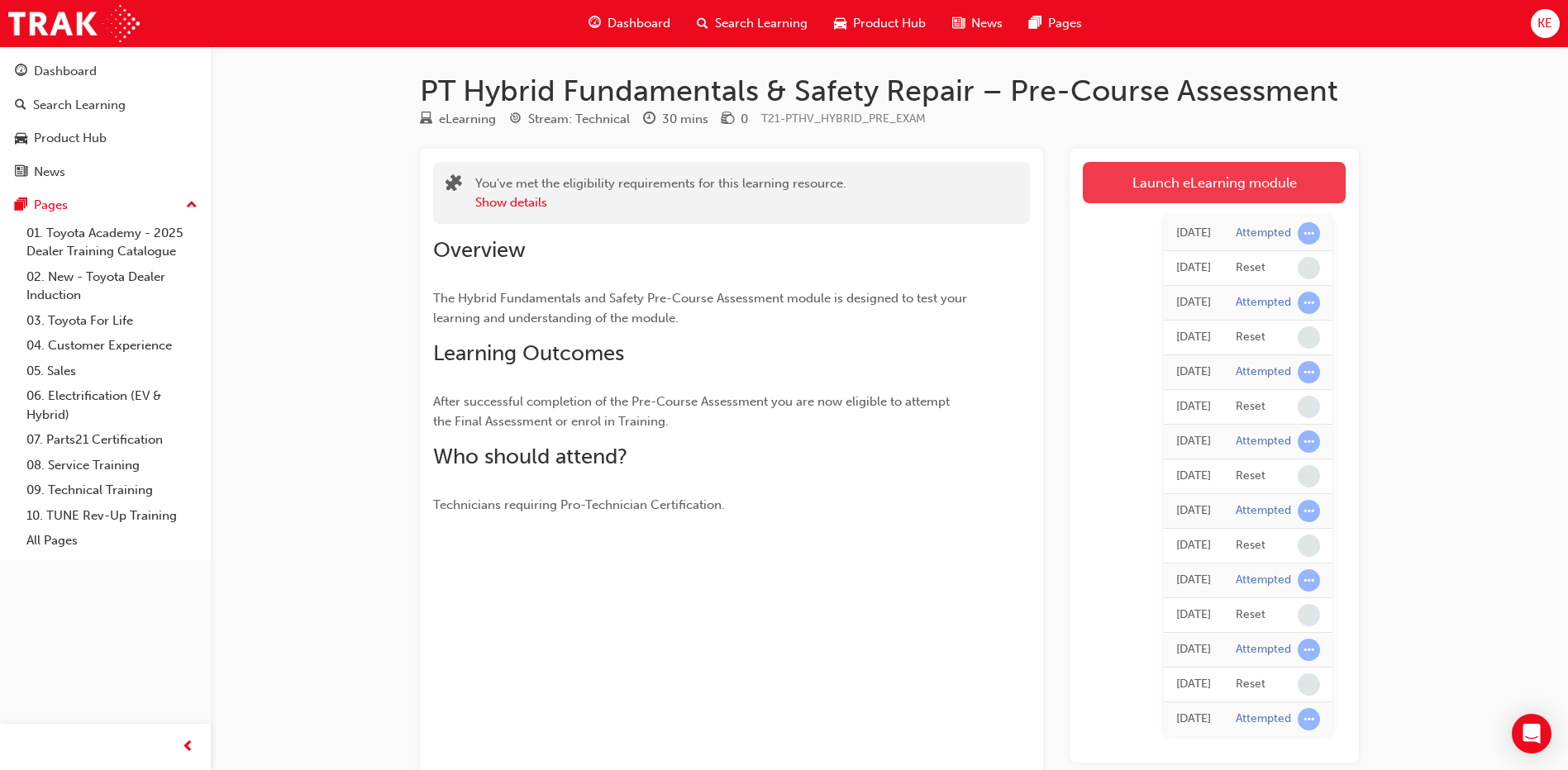
click at [1184, 173] on link "Launch eLearning module" at bounding box center [1214, 183] width 263 height 42
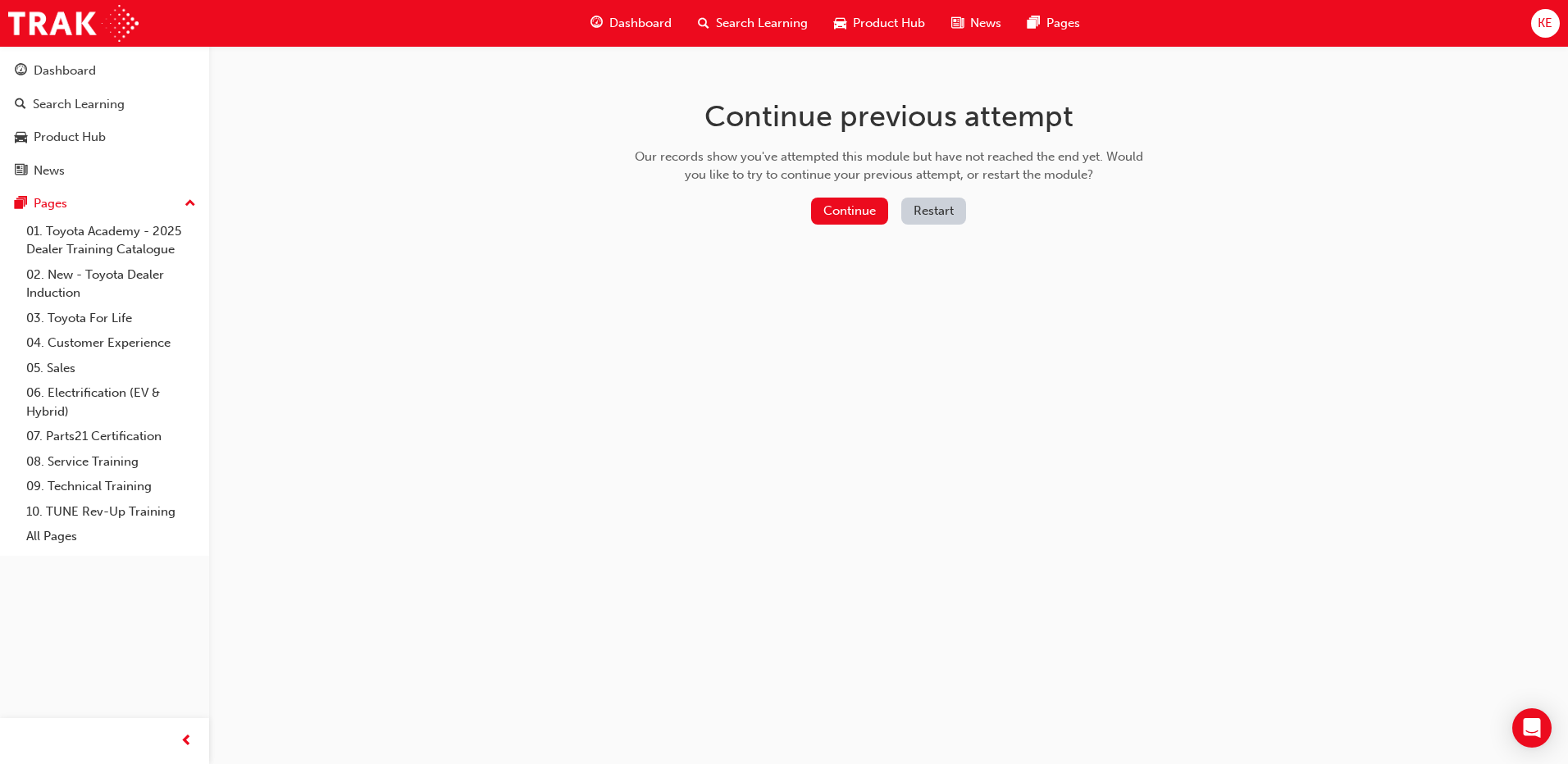
click at [921, 206] on button "Restart" at bounding box center [934, 210] width 65 height 27
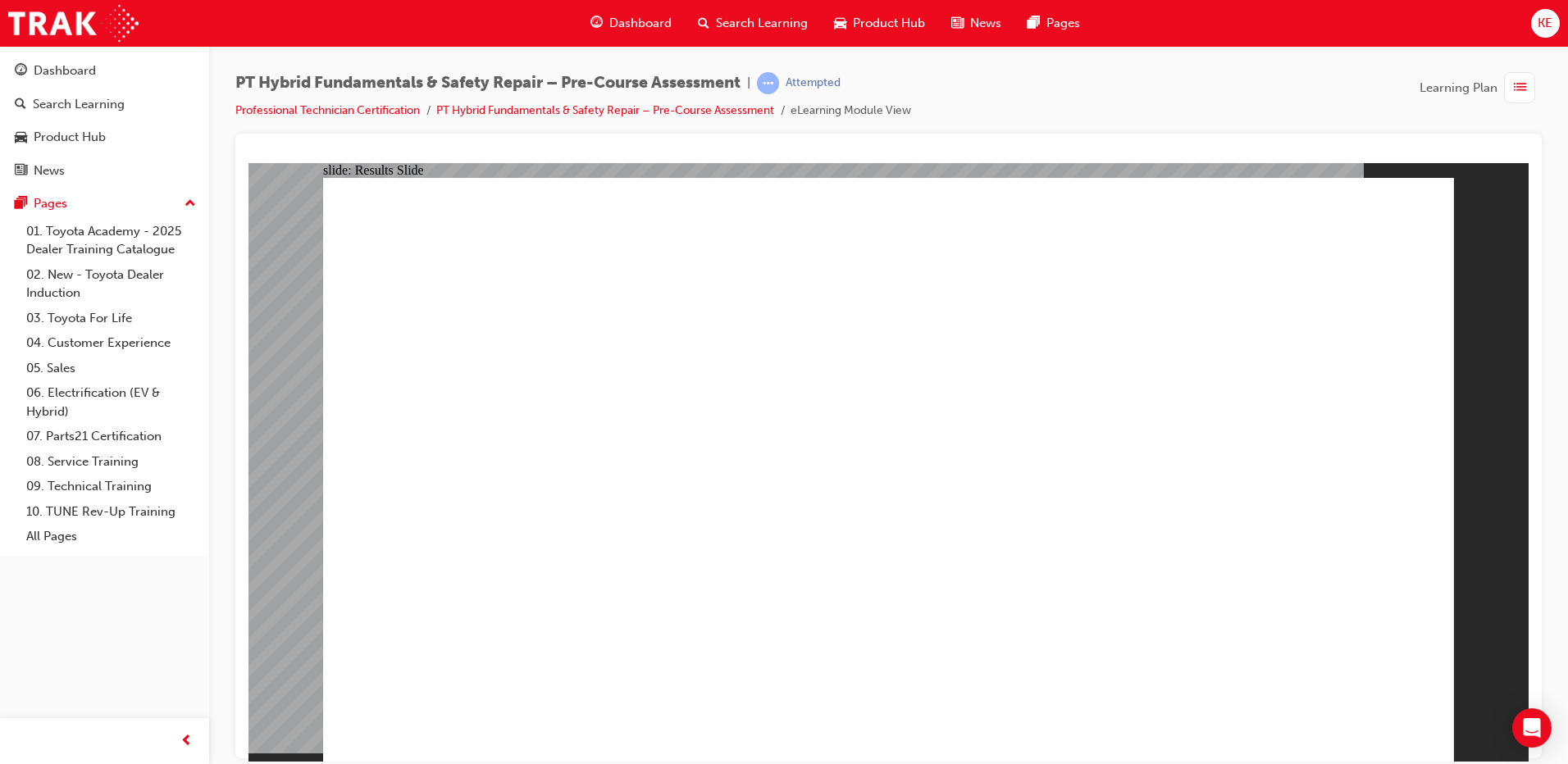
click at [740, 107] on link "PT Hybrid Fundamentals & Safety Repair – Pre-Course Assessment" at bounding box center [605, 111] width 338 height 14
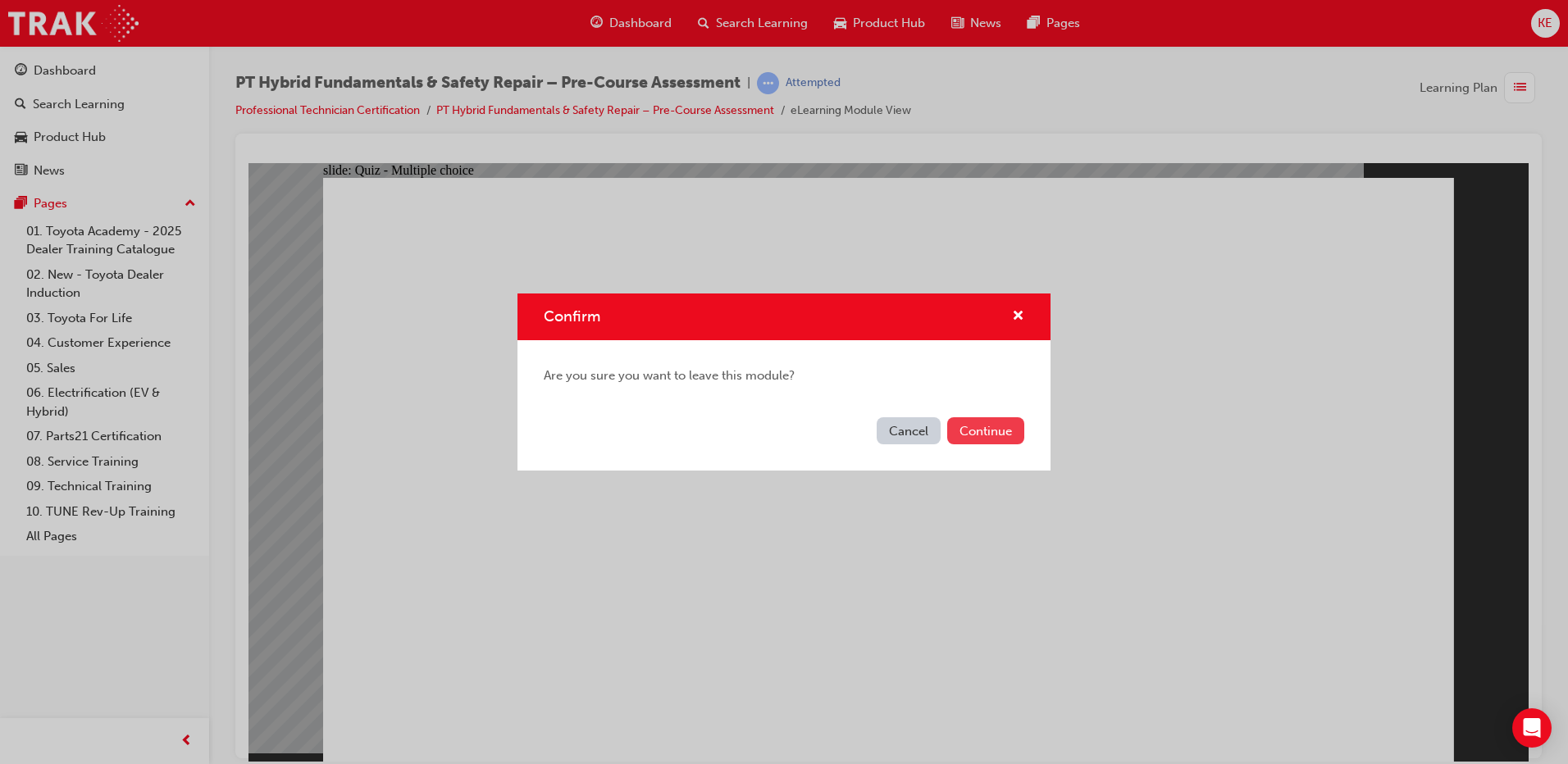
click at [986, 428] on button "Continue" at bounding box center [986, 430] width 77 height 27
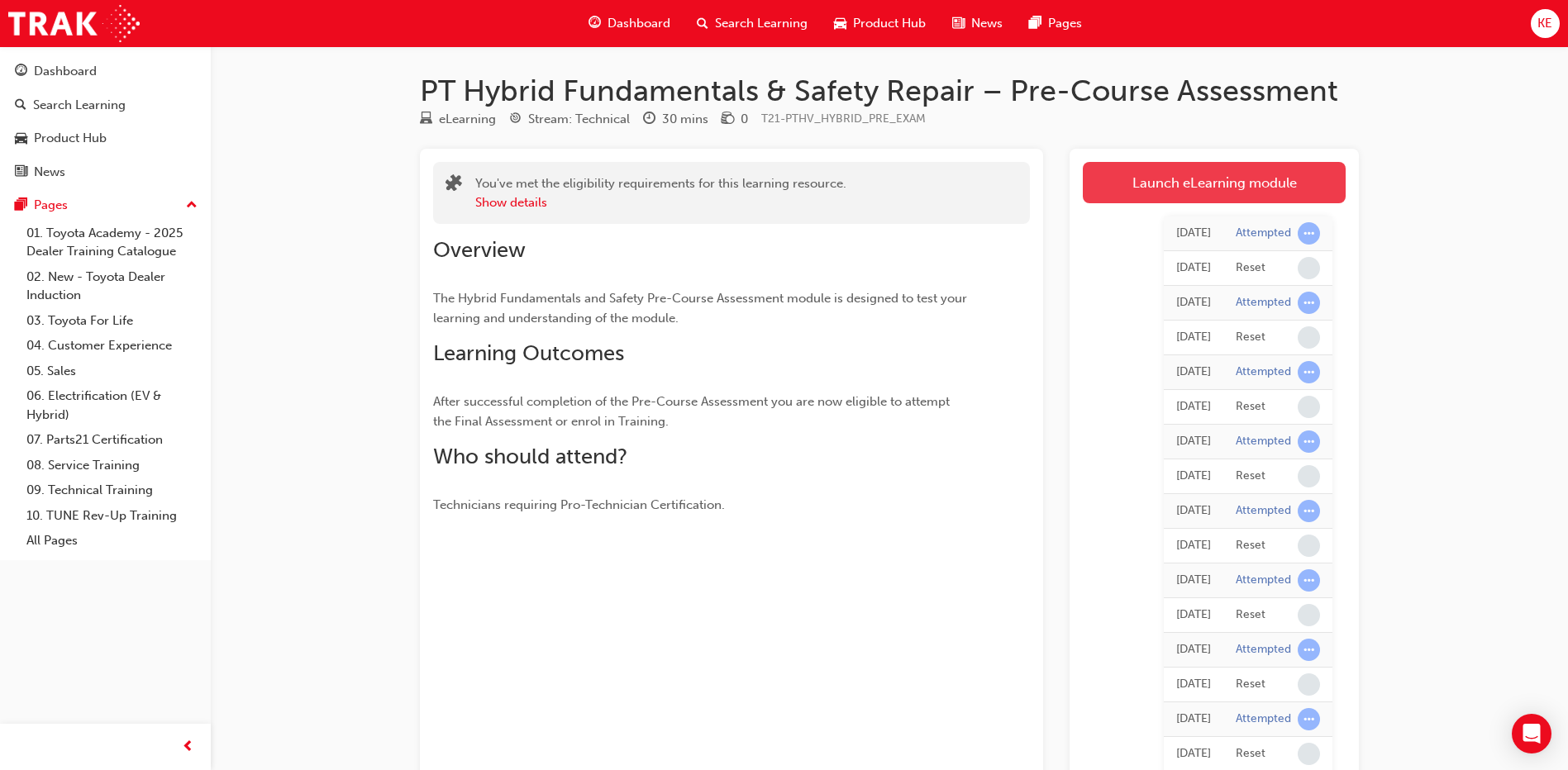
click at [1159, 190] on link "Launch eLearning module" at bounding box center [1214, 183] width 263 height 42
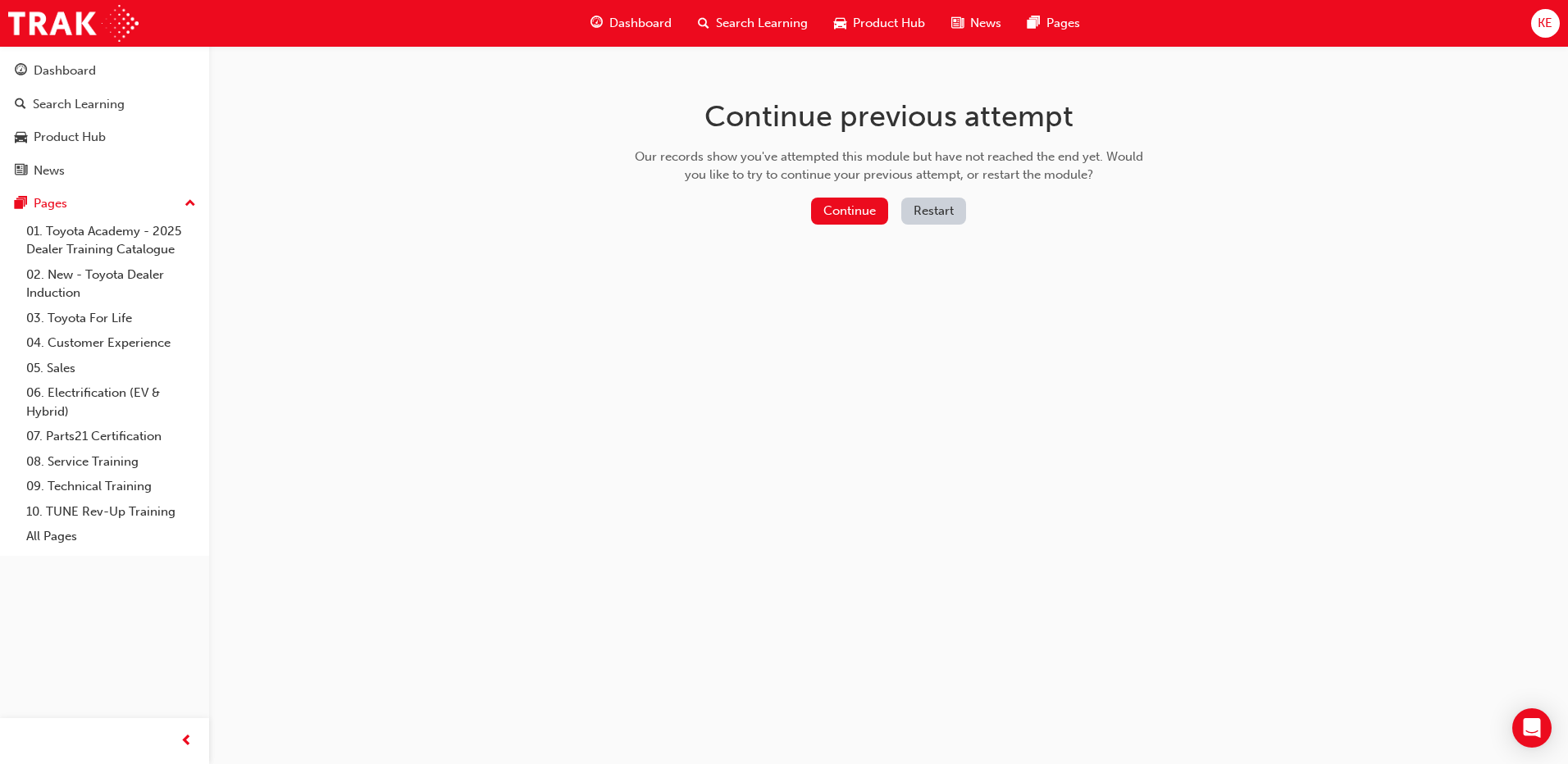
click at [916, 216] on button "Restart" at bounding box center [934, 210] width 65 height 27
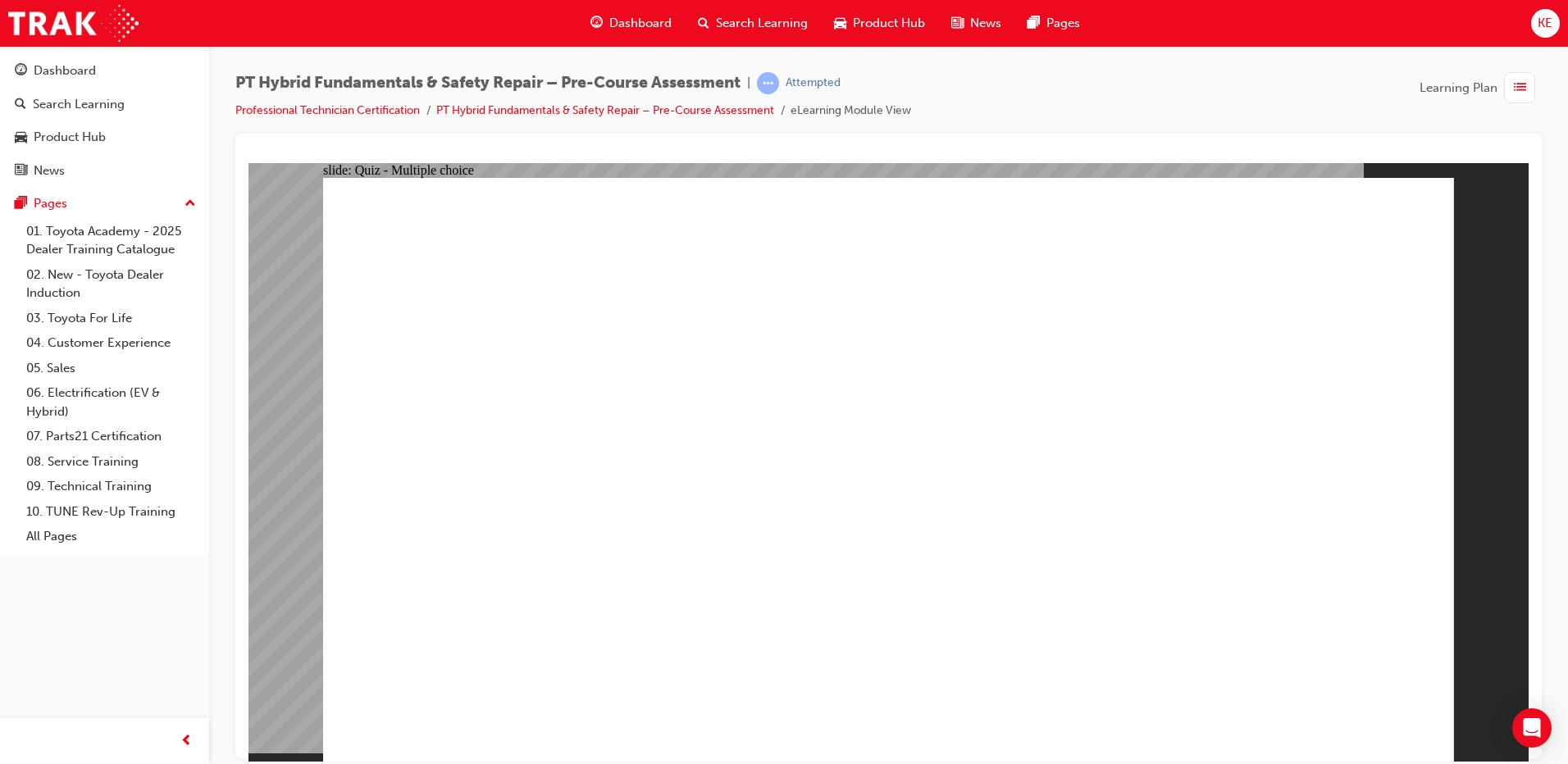
drag, startPoint x: 780, startPoint y: 590, endPoint x: 790, endPoint y: 600, distance: 14.1
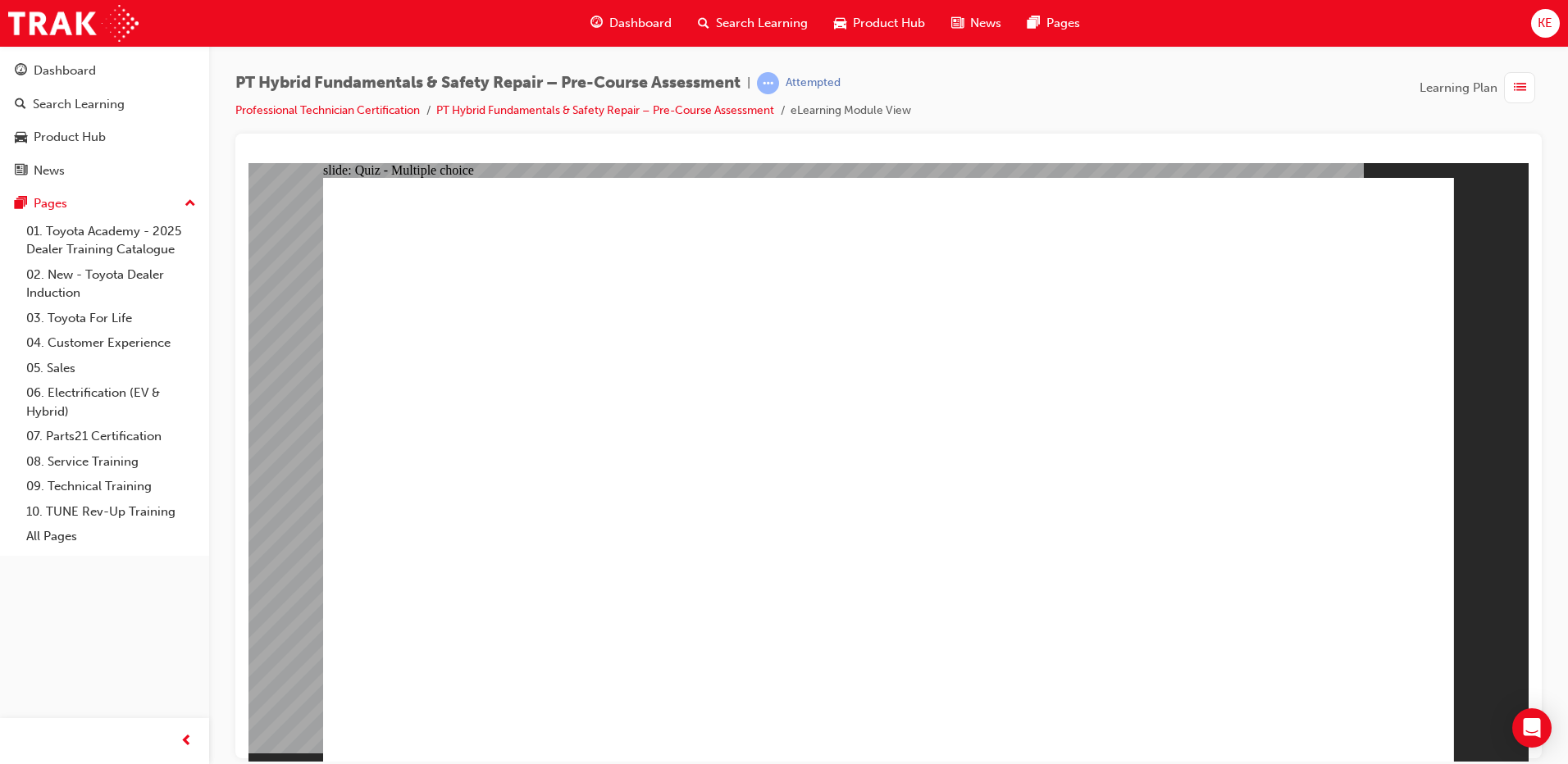
drag, startPoint x: 665, startPoint y: 700, endPoint x: 642, endPoint y: 739, distance: 45.3
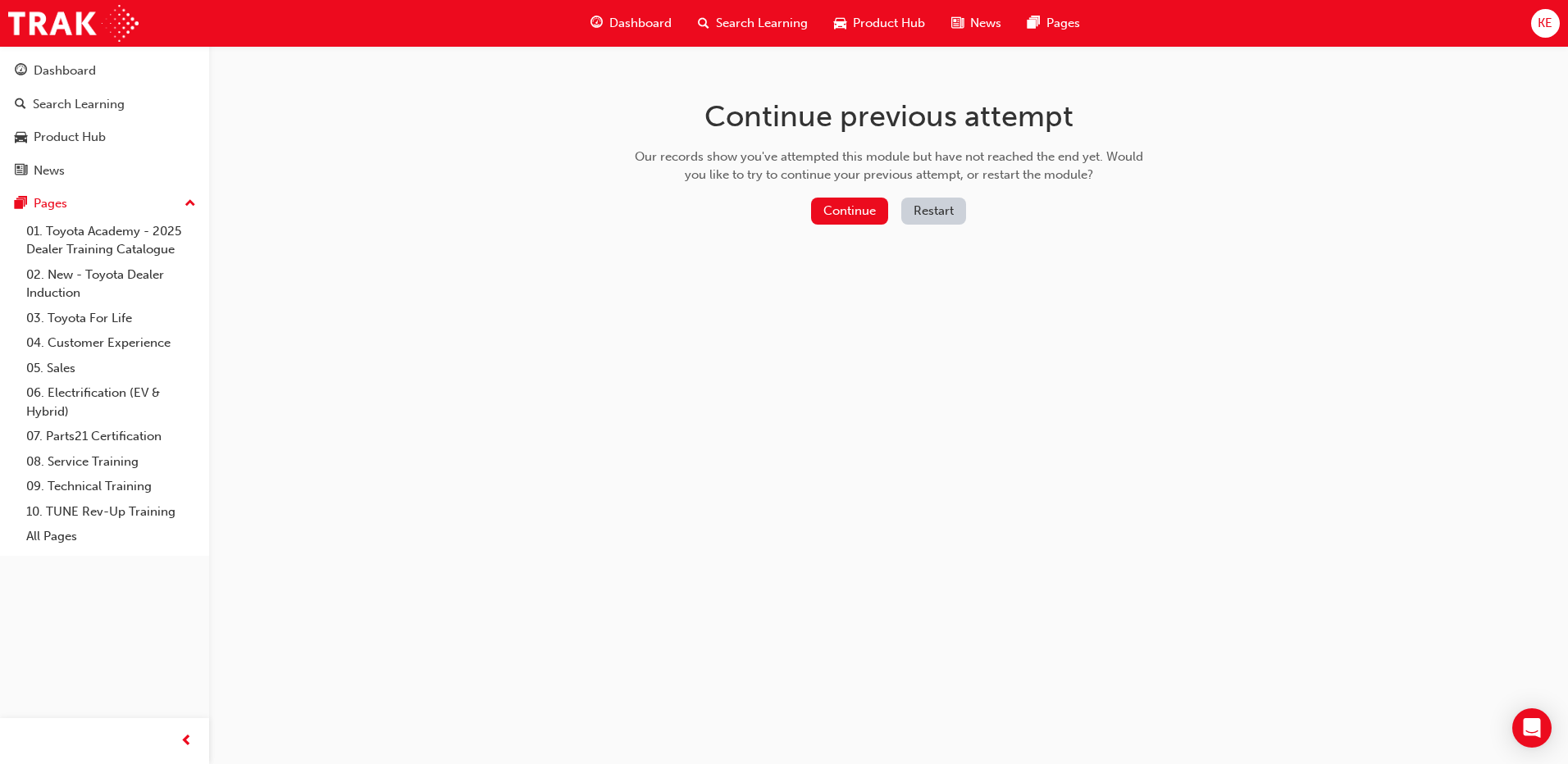
click at [926, 201] on button "Restart" at bounding box center [934, 210] width 65 height 27
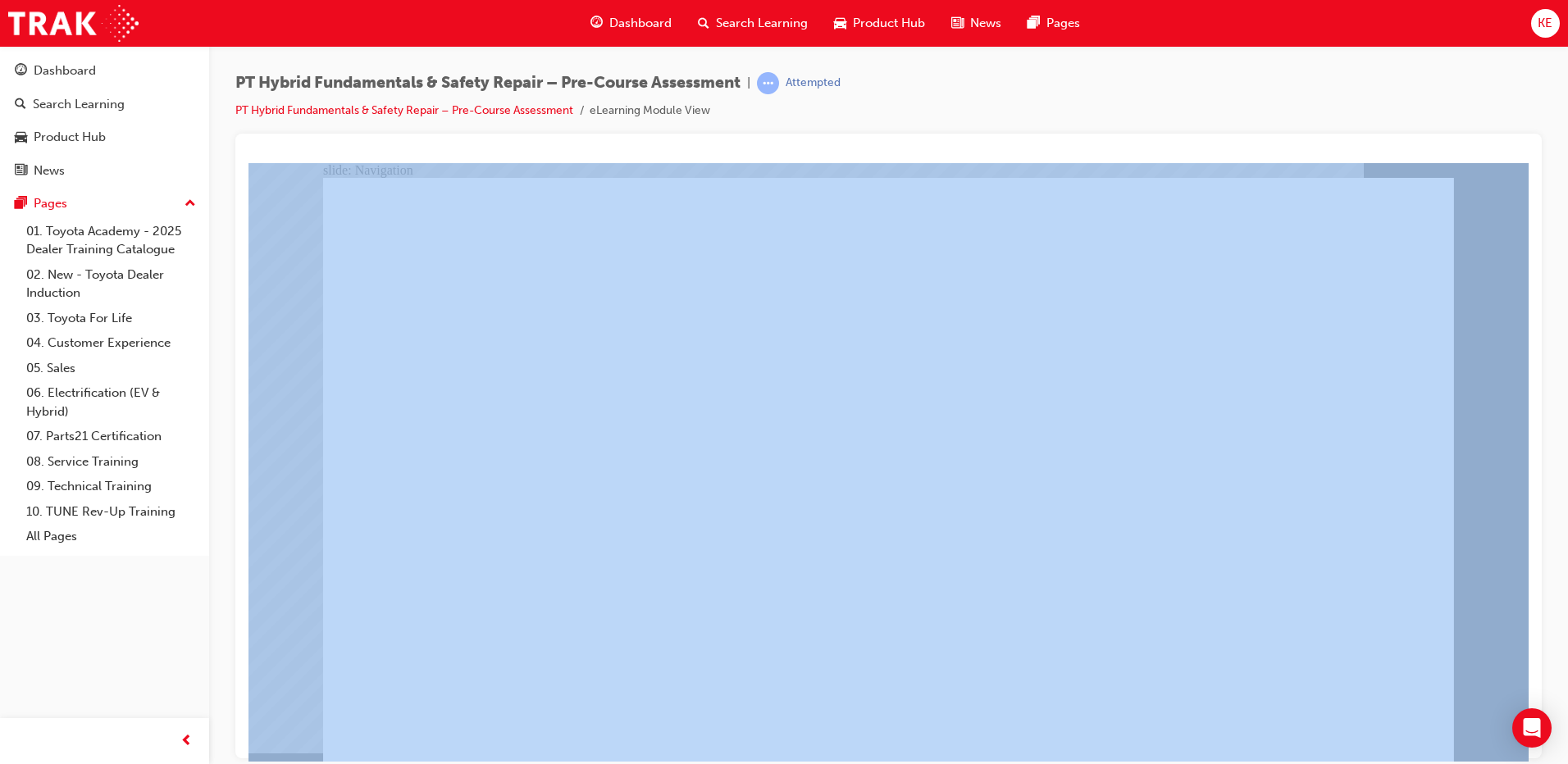
drag, startPoint x: 1568, startPoint y: 180, endPoint x: 1273, endPoint y: 125, distance: 300.1
click at [1273, 125] on div "PT Hybrid Fundamentals & Safety Repair – Pre-Course Assessment | Attempted PT H…" at bounding box center [889, 385] width 1360 height 677
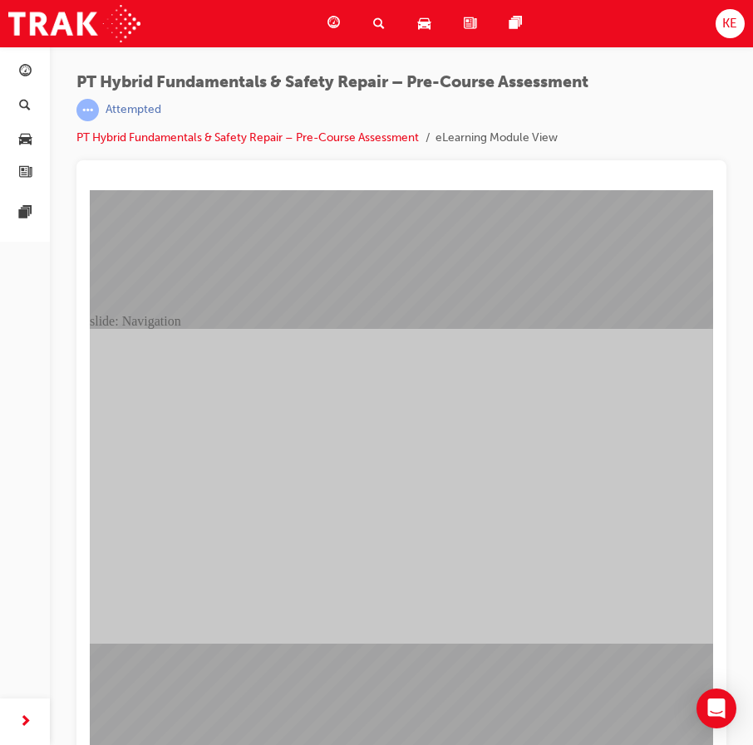
drag, startPoint x: 444, startPoint y: 523, endPoint x: 417, endPoint y: 521, distance: 27.5
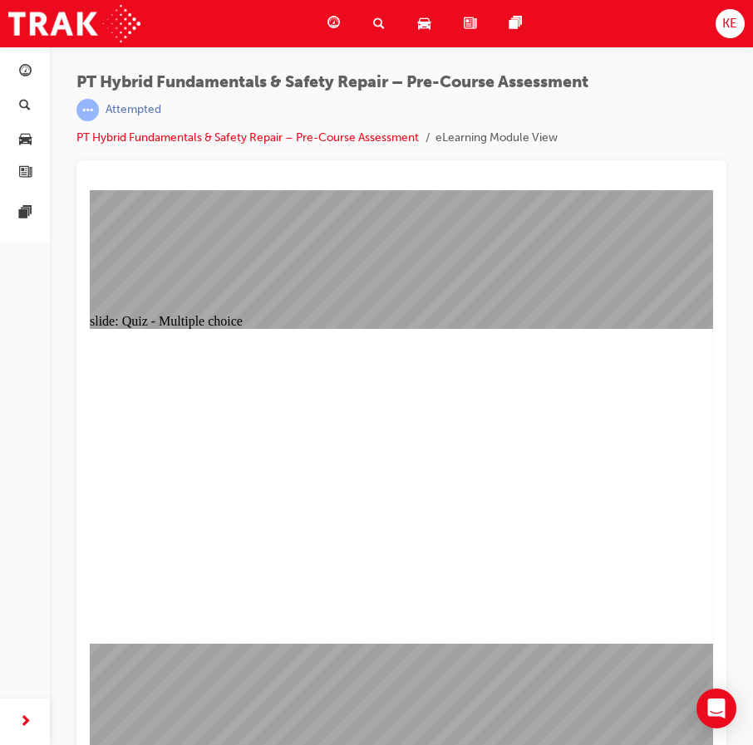
drag, startPoint x: 833, startPoint y: 567, endPoint x: 651, endPoint y: 365, distance: 271.8
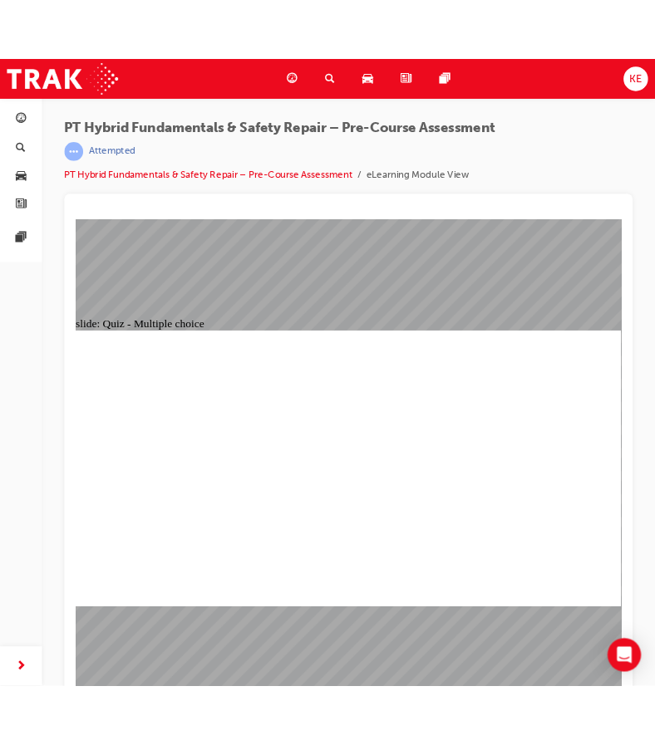
scroll to position [1, 0]
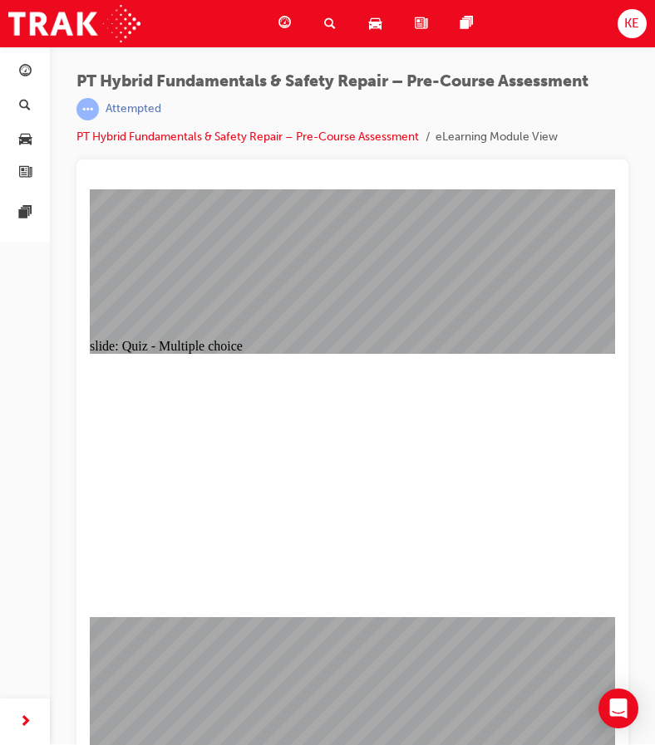
radio input "true"
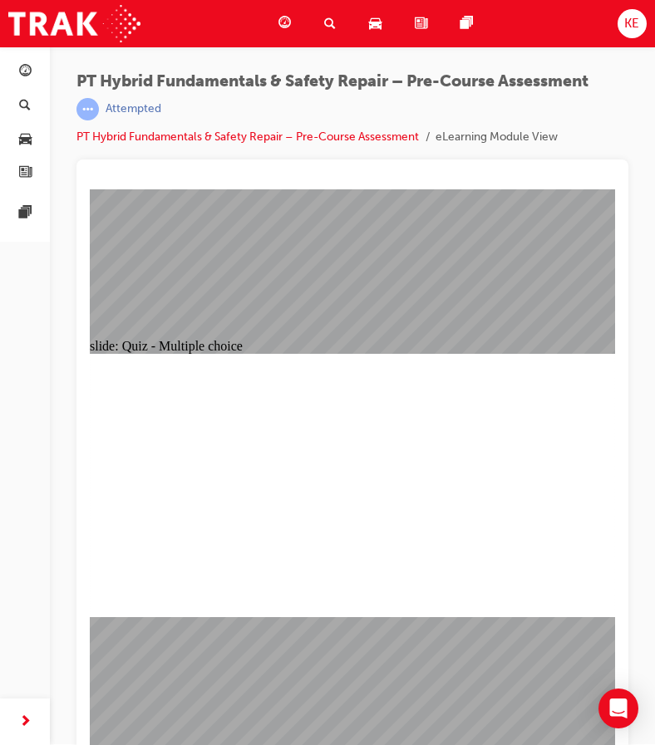
radio input "true"
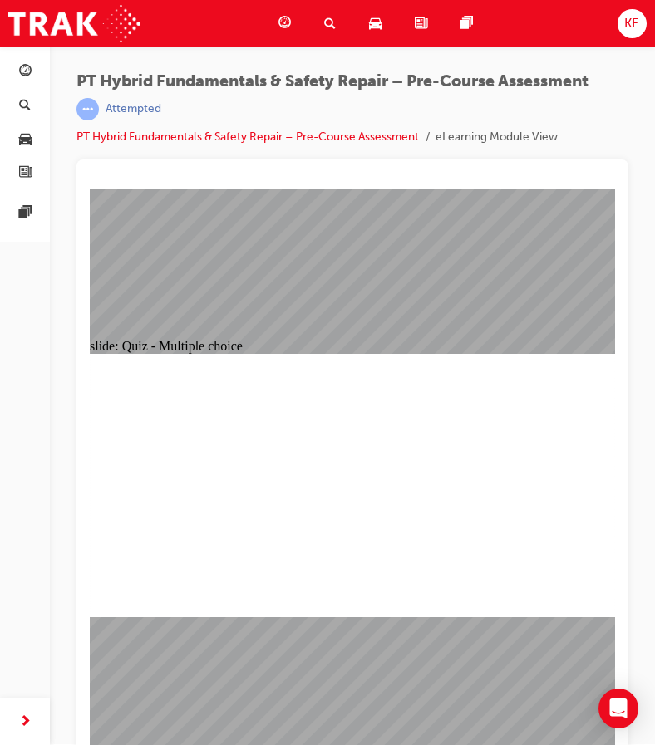
radio input "true"
checkbox input "true"
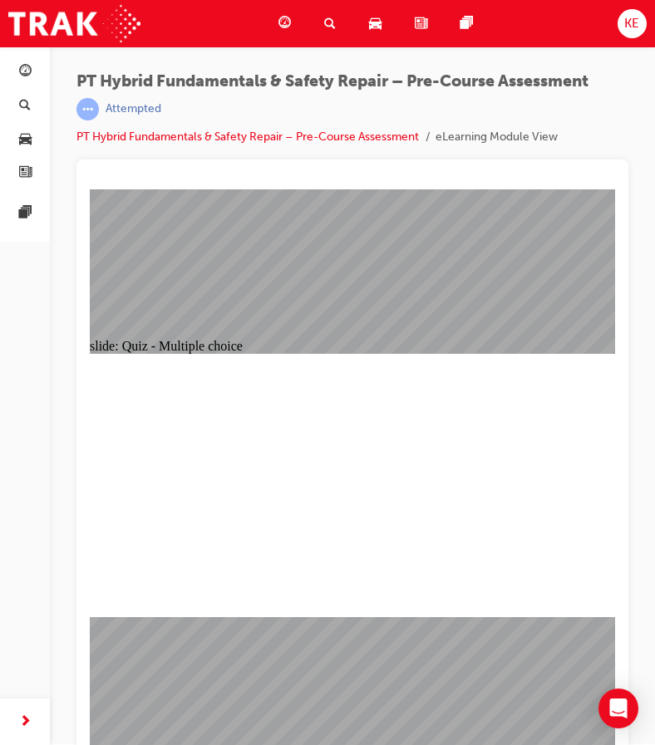
checkbox input "true"
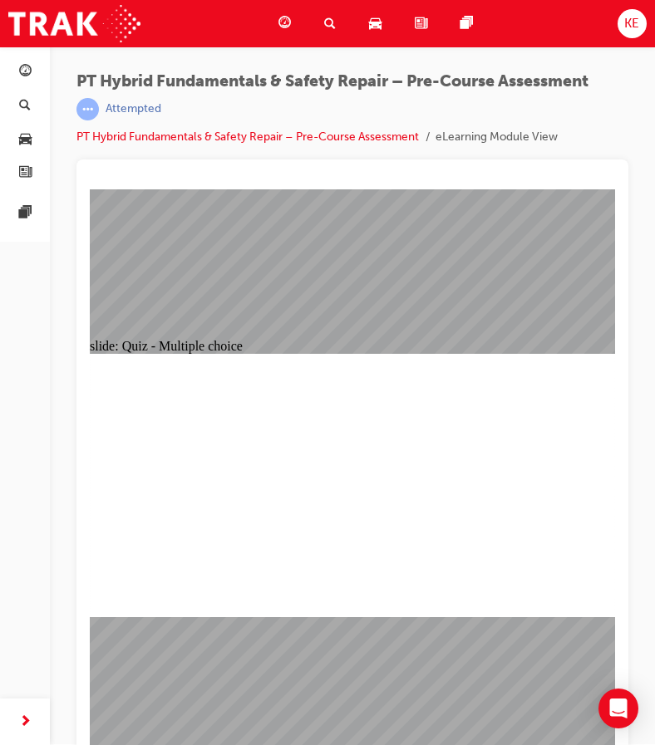
checkbox input "true"
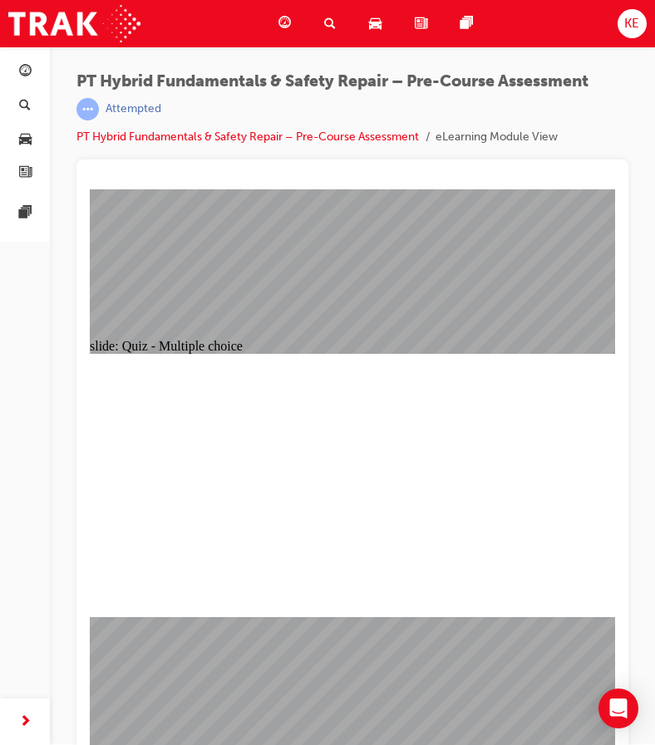
checkbox input "false"
radio input "false"
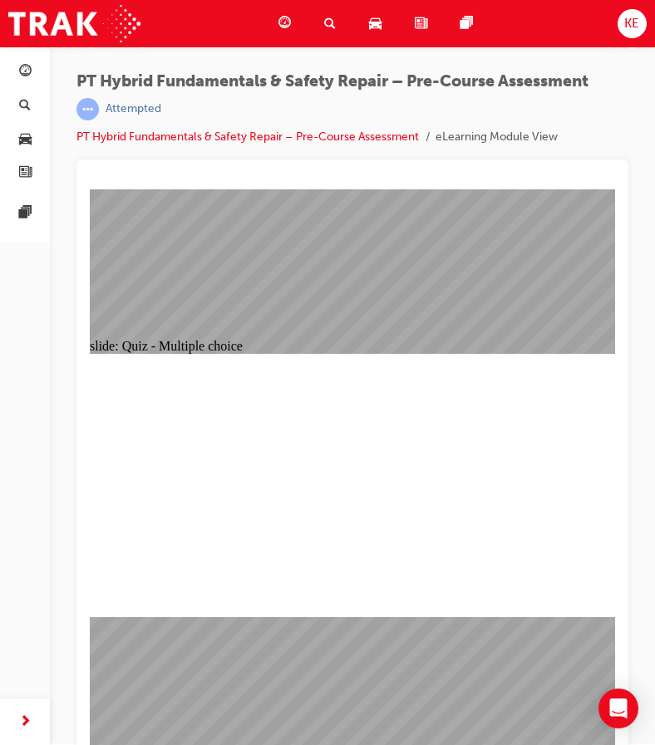
radio input "true"
radio input "false"
radio input "true"
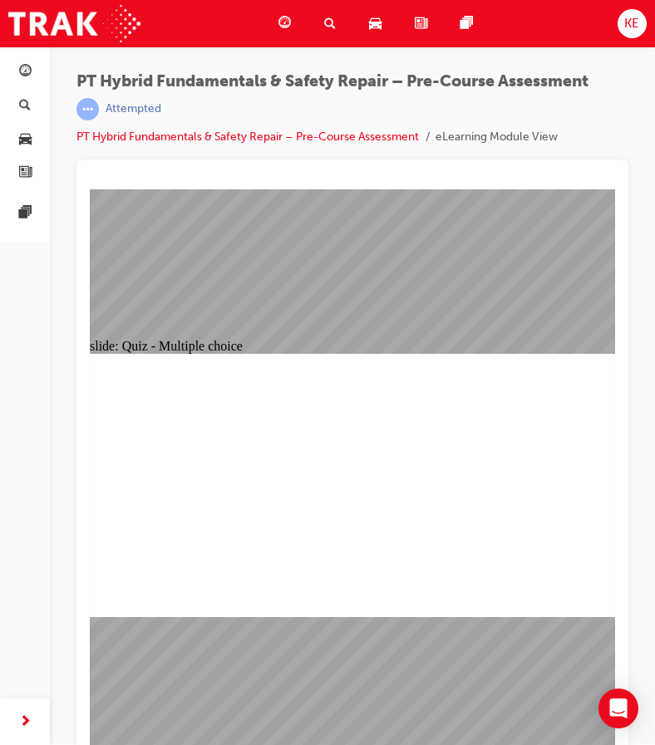
radio input "true"
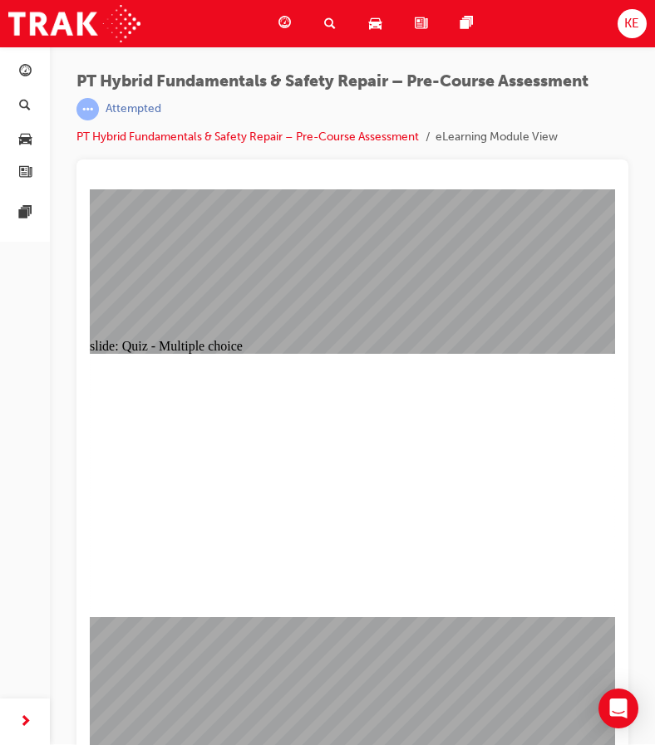
drag, startPoint x: 257, startPoint y: 582, endPoint x: 263, endPoint y: 597, distance: 16.0
radio input "true"
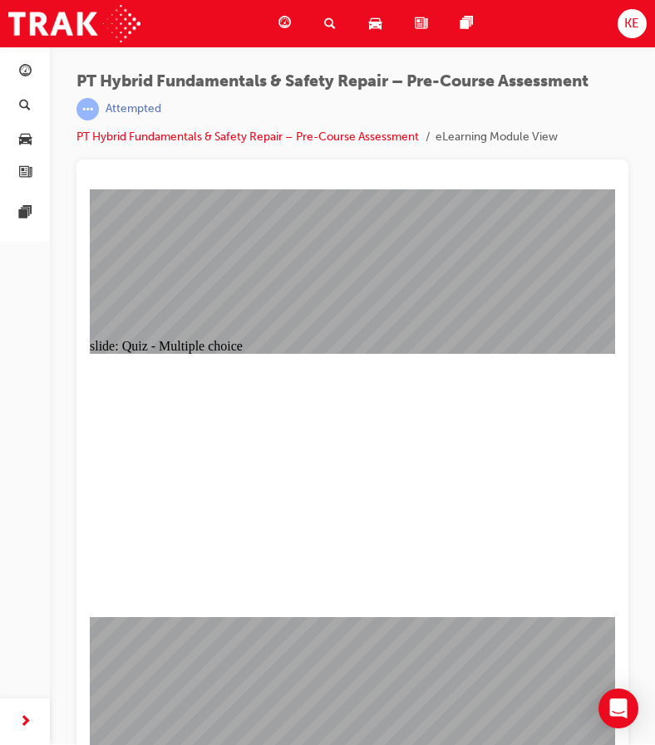
radio input "true"
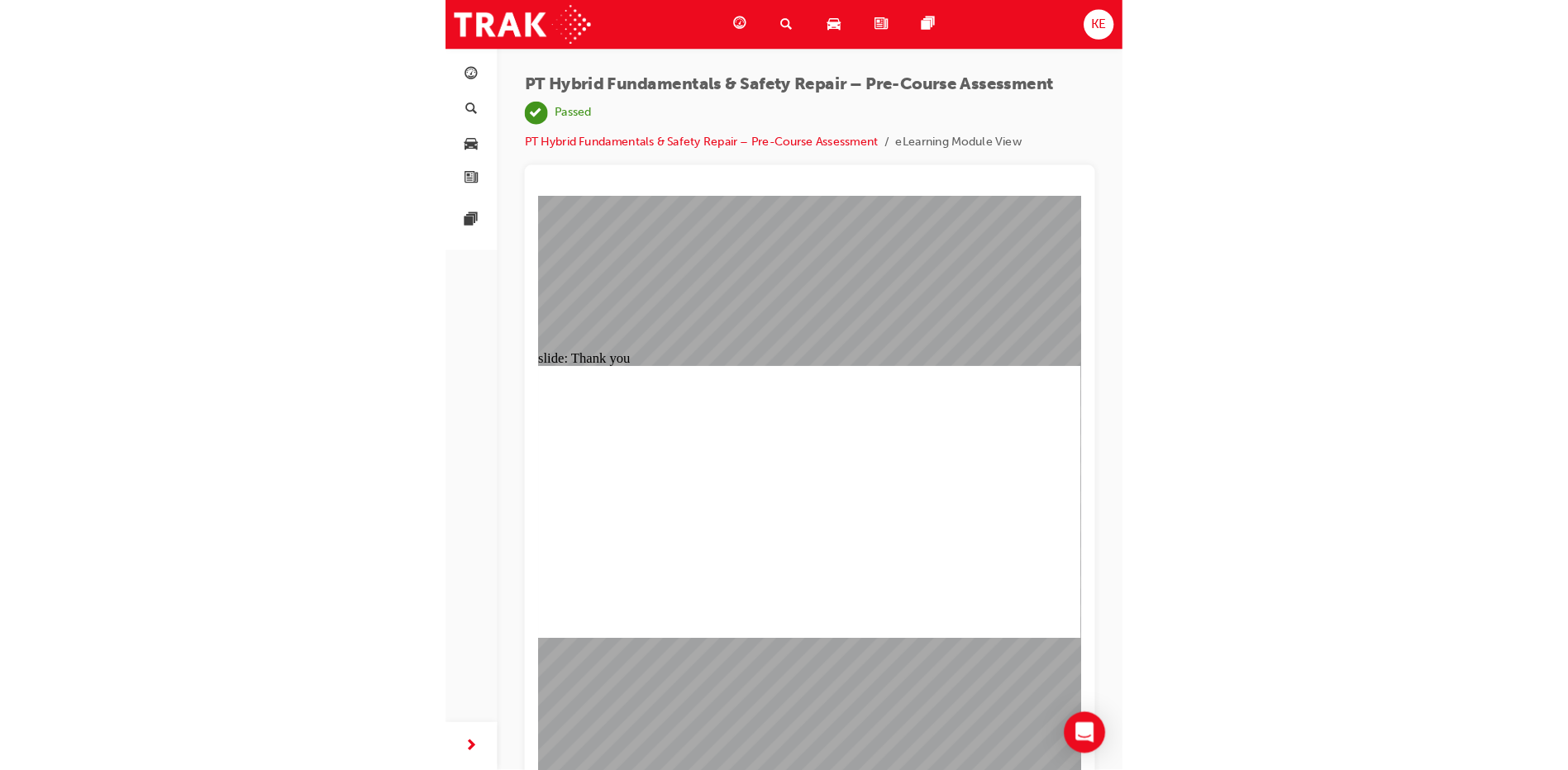
scroll to position [0, 0]
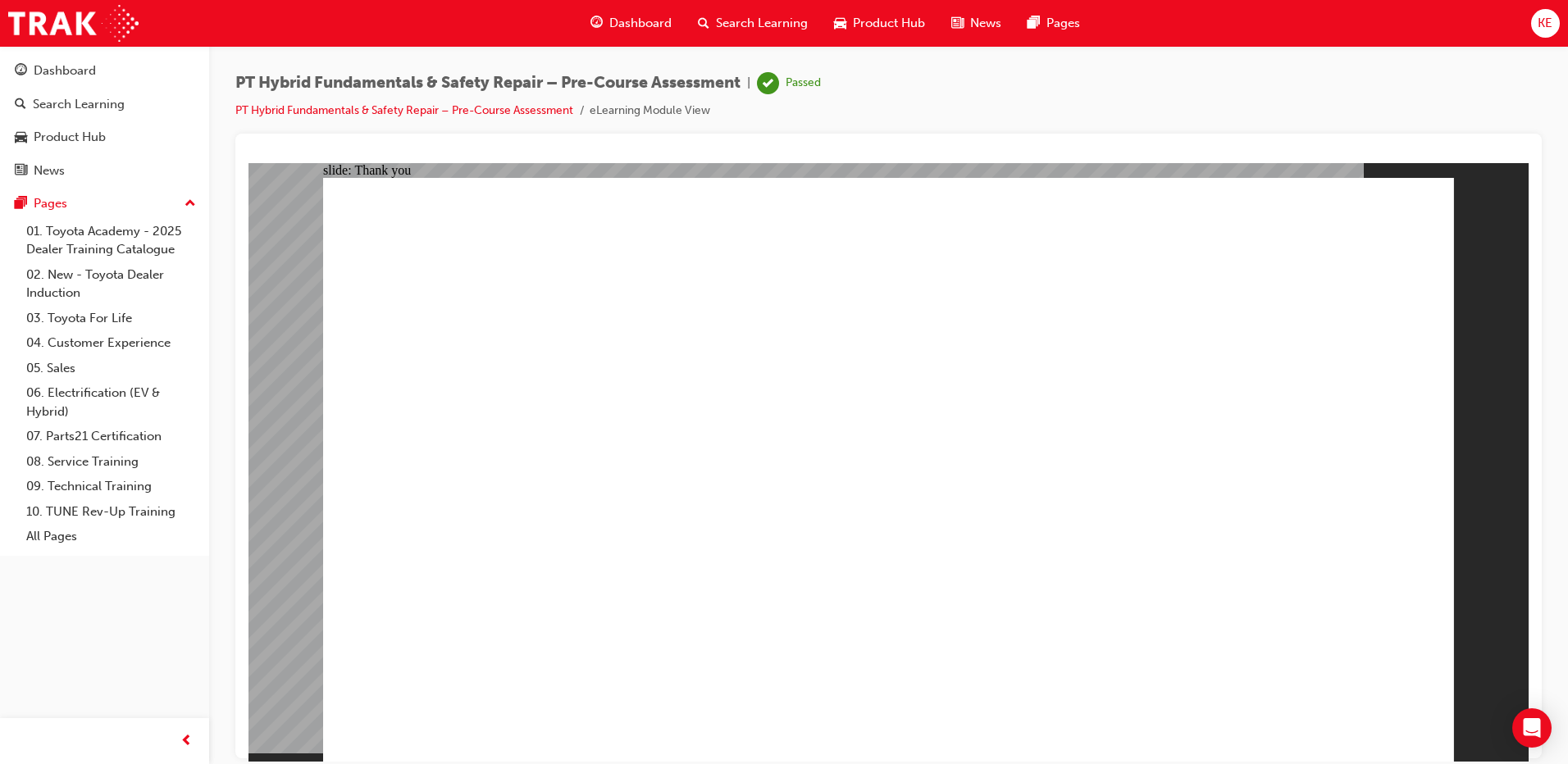
click at [657, 22] on span "Dashboard" at bounding box center [640, 23] width 62 height 19
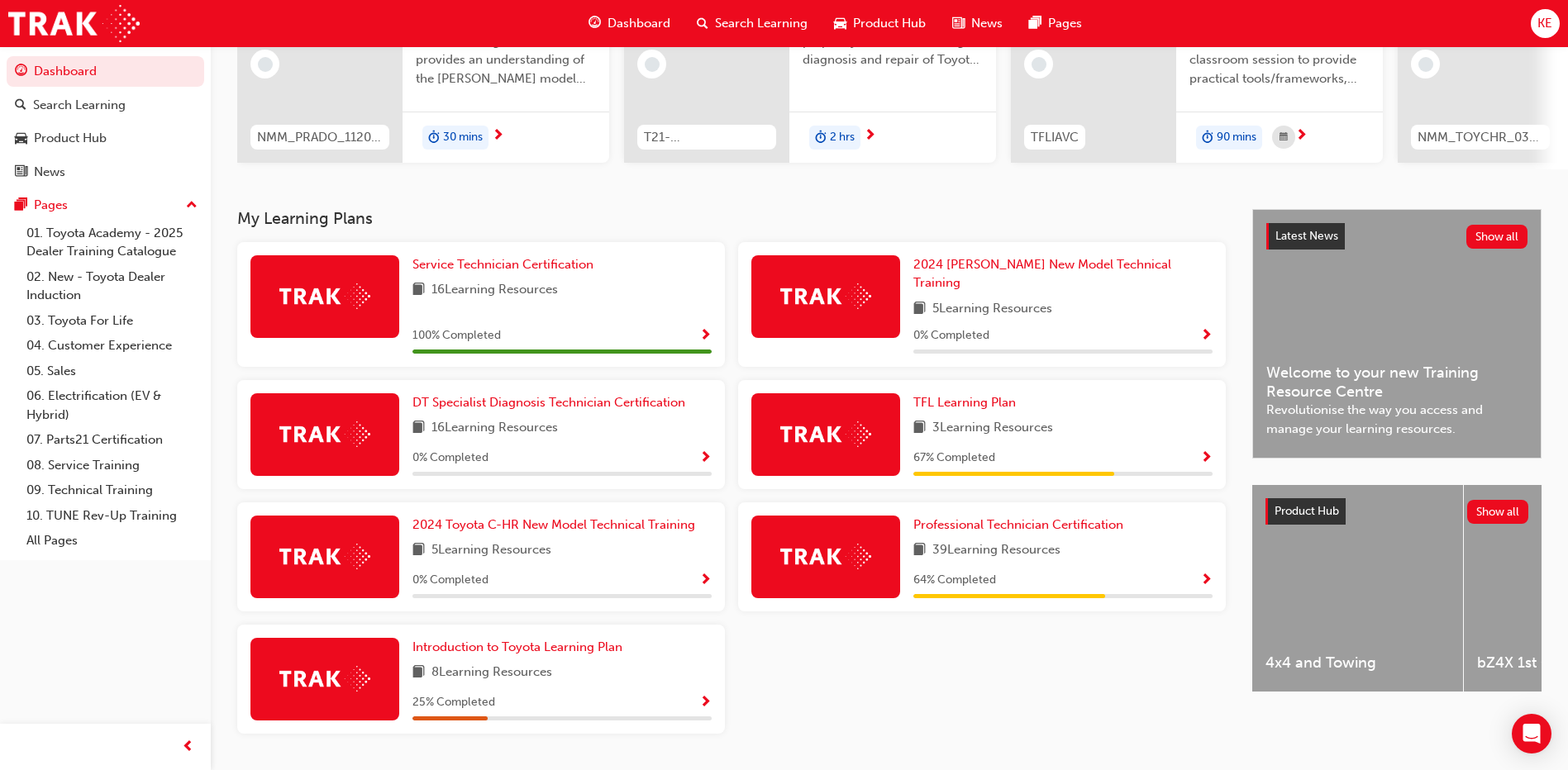
scroll to position [247, 0]
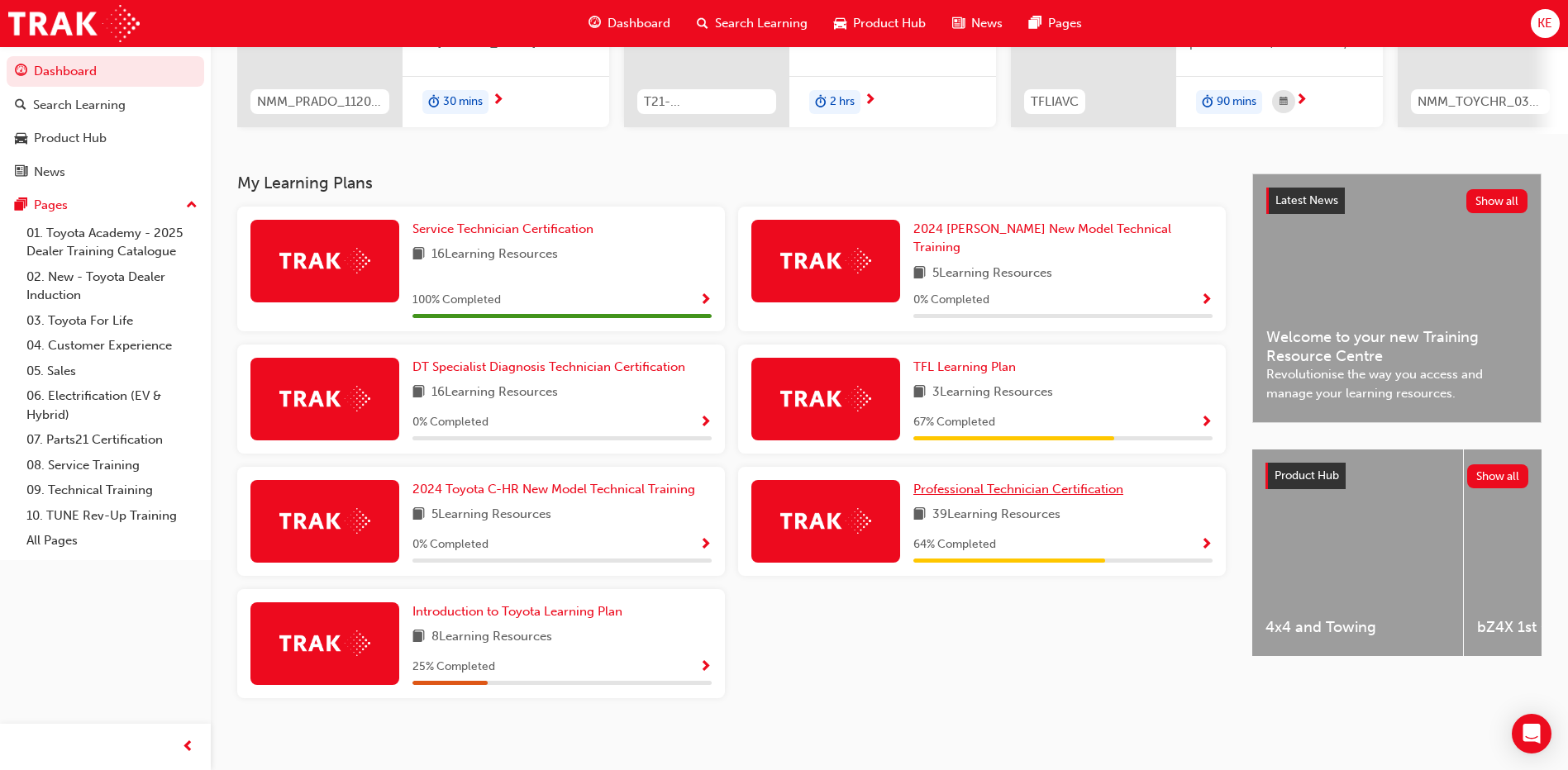
click at [1011, 486] on span "Professional Technician Certification" at bounding box center [1018, 488] width 210 height 15
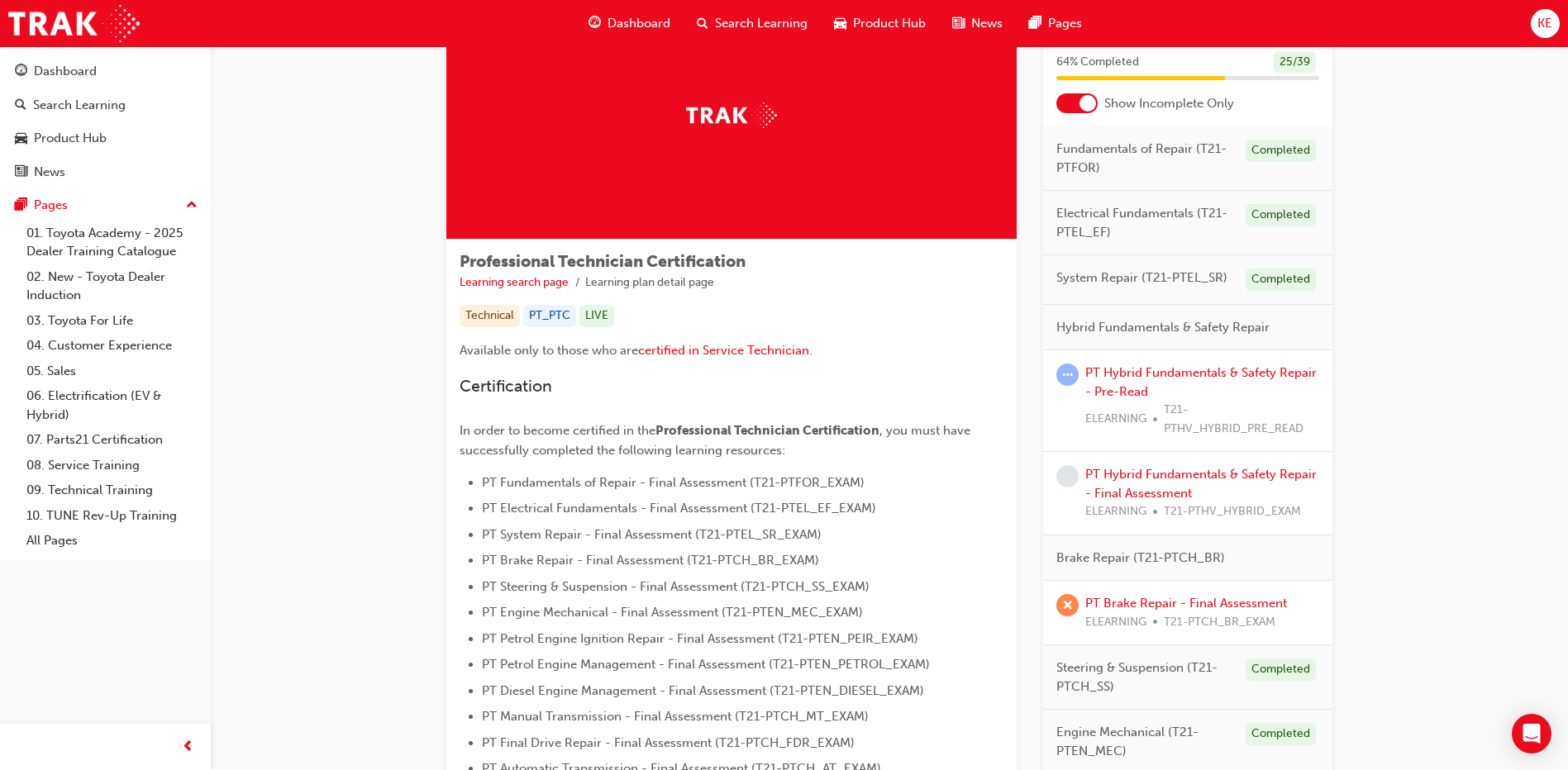
scroll to position [165, 0]
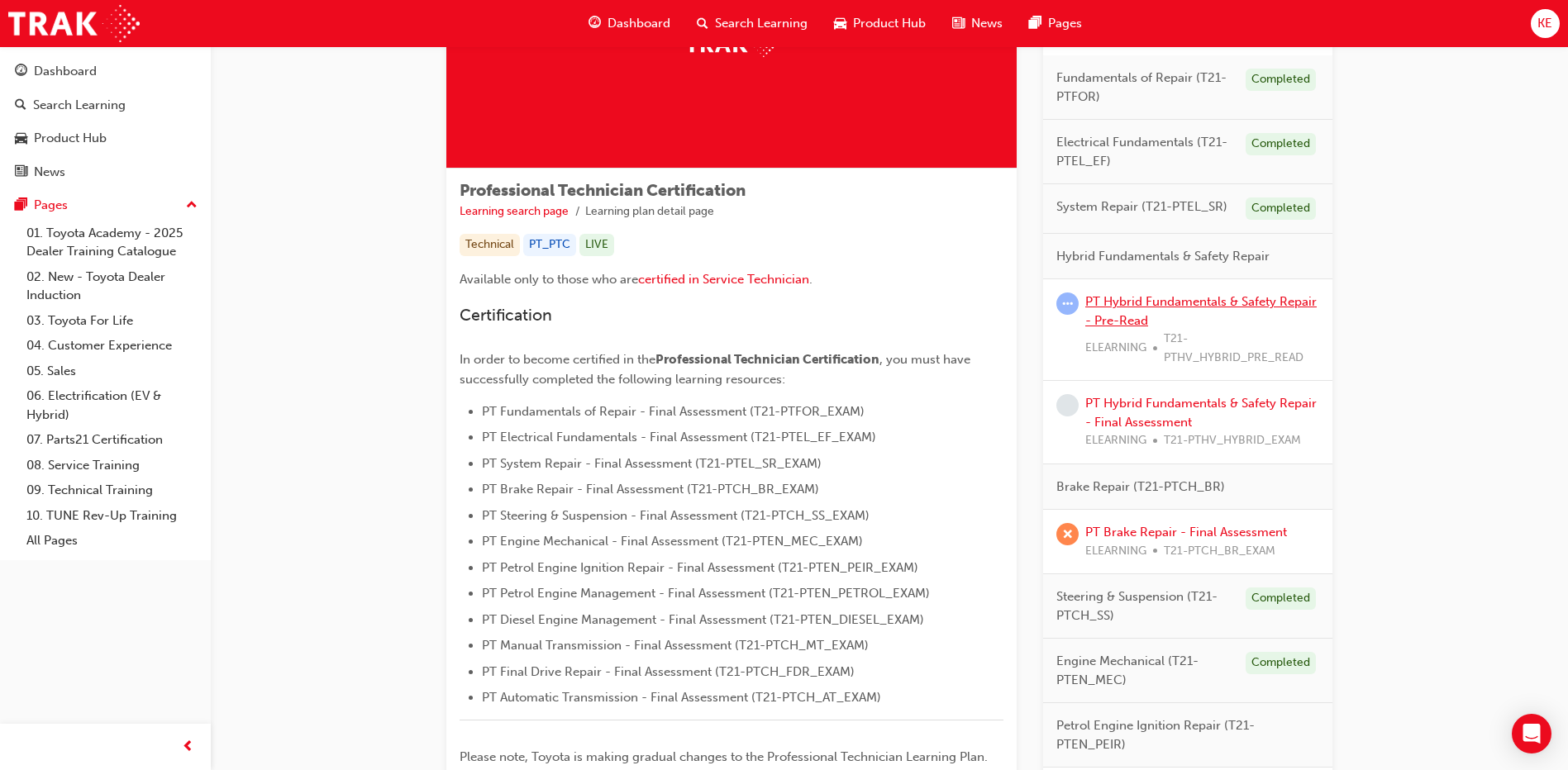
click at [1136, 312] on link "PT Hybrid Fundamentals & Safety Repair - Pre-Read" at bounding box center [1201, 311] width 232 height 34
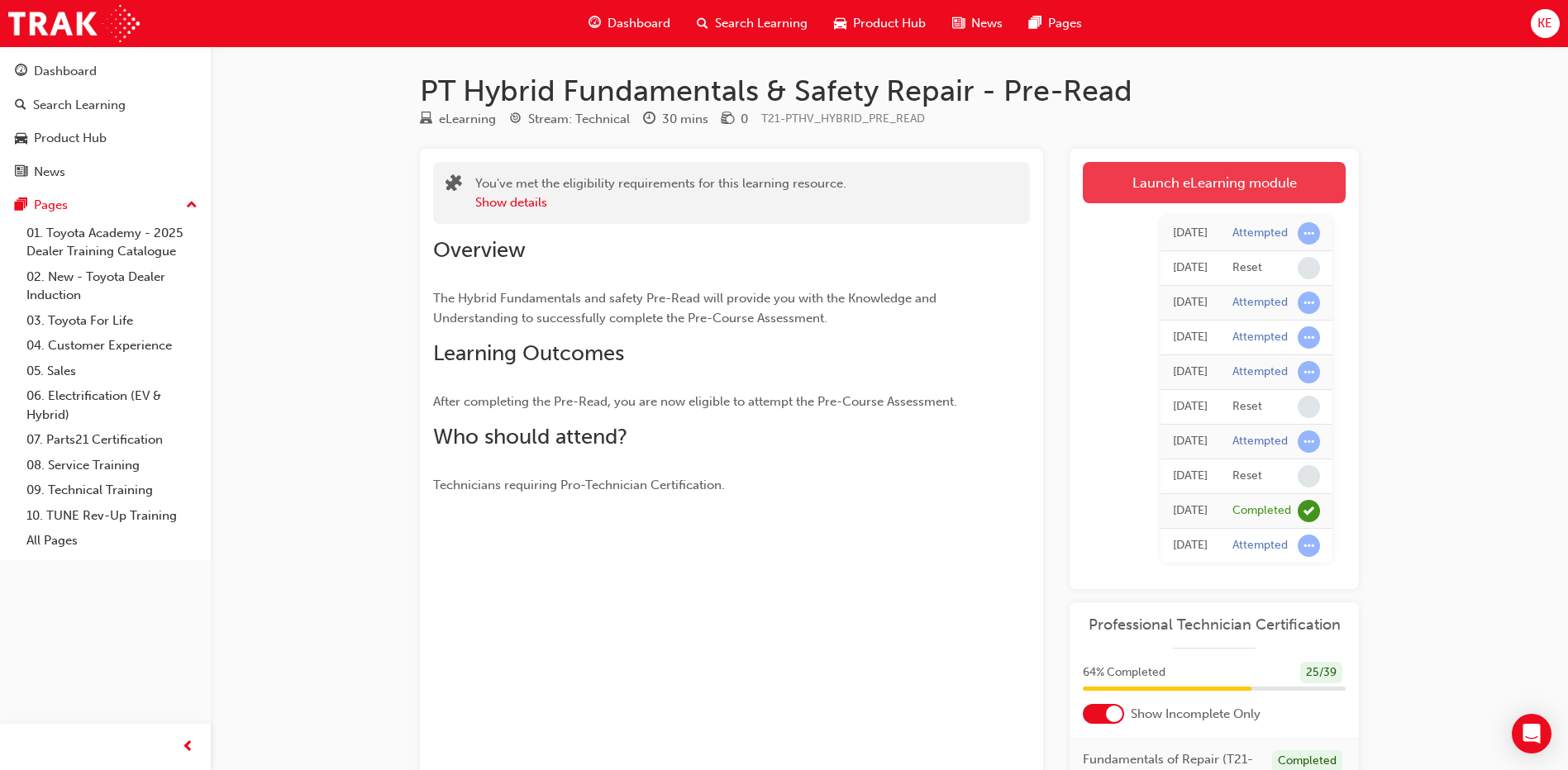
click at [1121, 195] on link "Launch eLearning module" at bounding box center [1214, 183] width 263 height 42
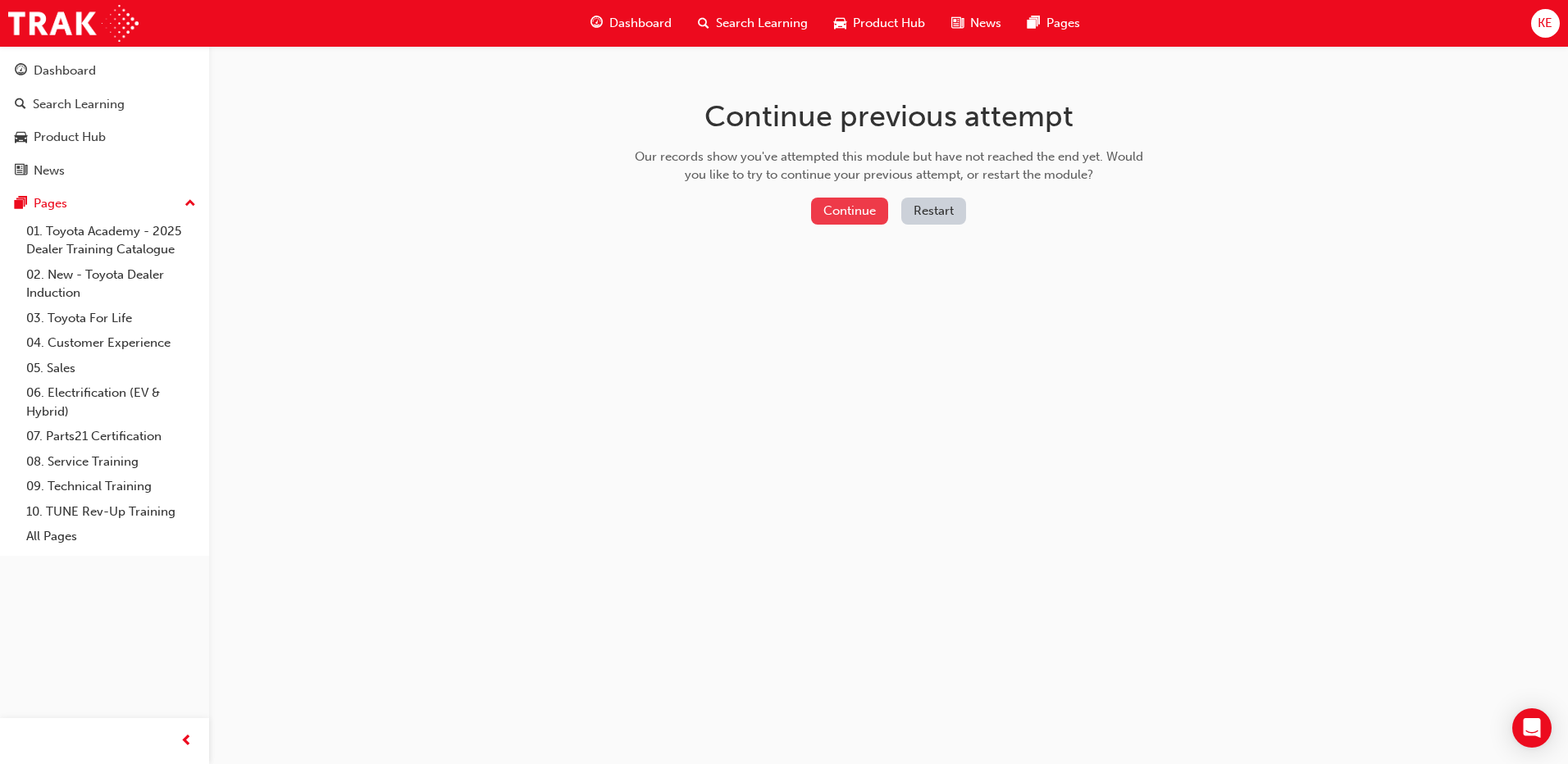
click at [873, 214] on button "Continue" at bounding box center [850, 210] width 77 height 27
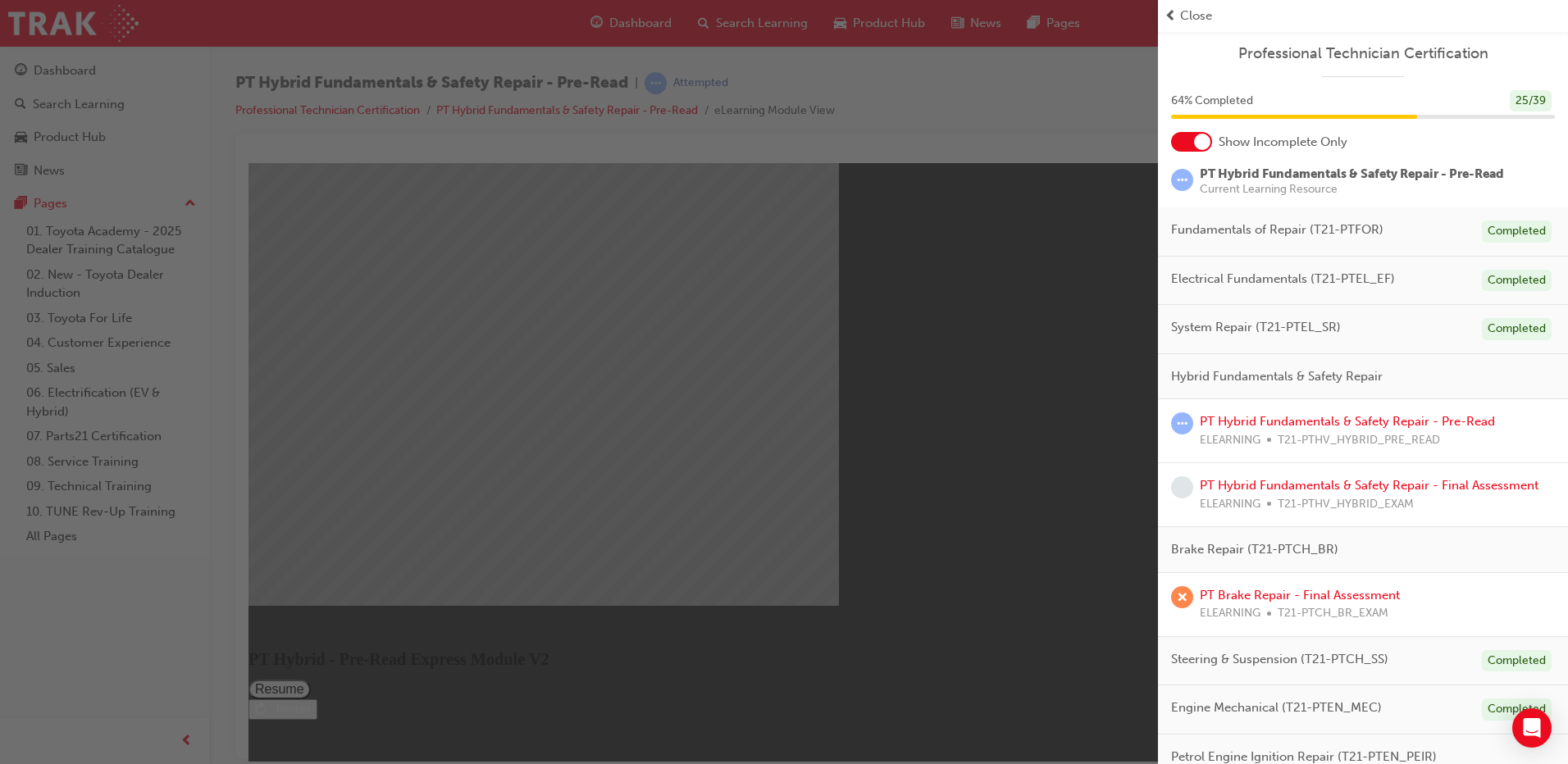
click at [895, 512] on div "button" at bounding box center [579, 382] width 1158 height 764
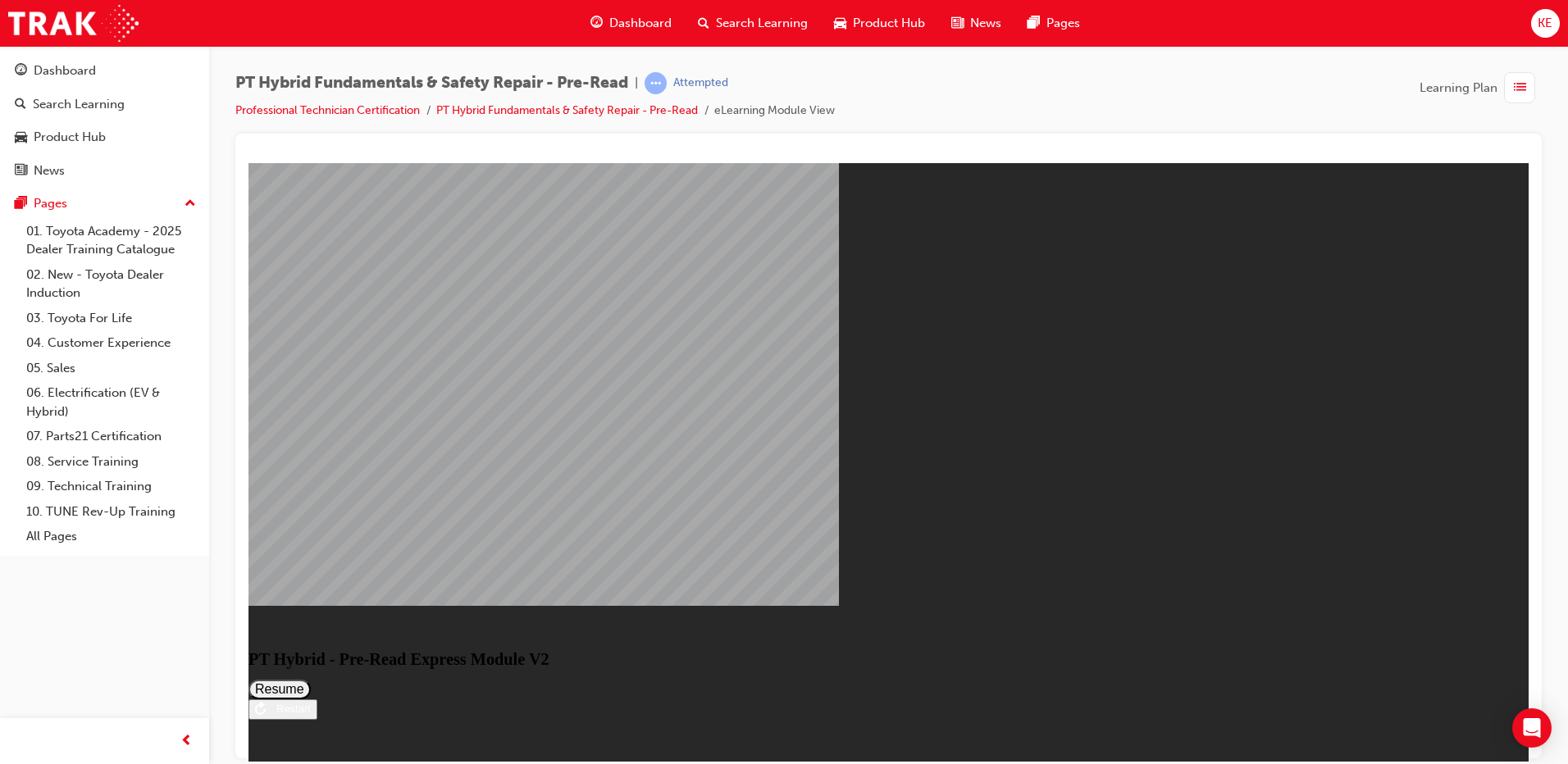
click at [311, 679] on button "Resume" at bounding box center [279, 689] width 62 height 20
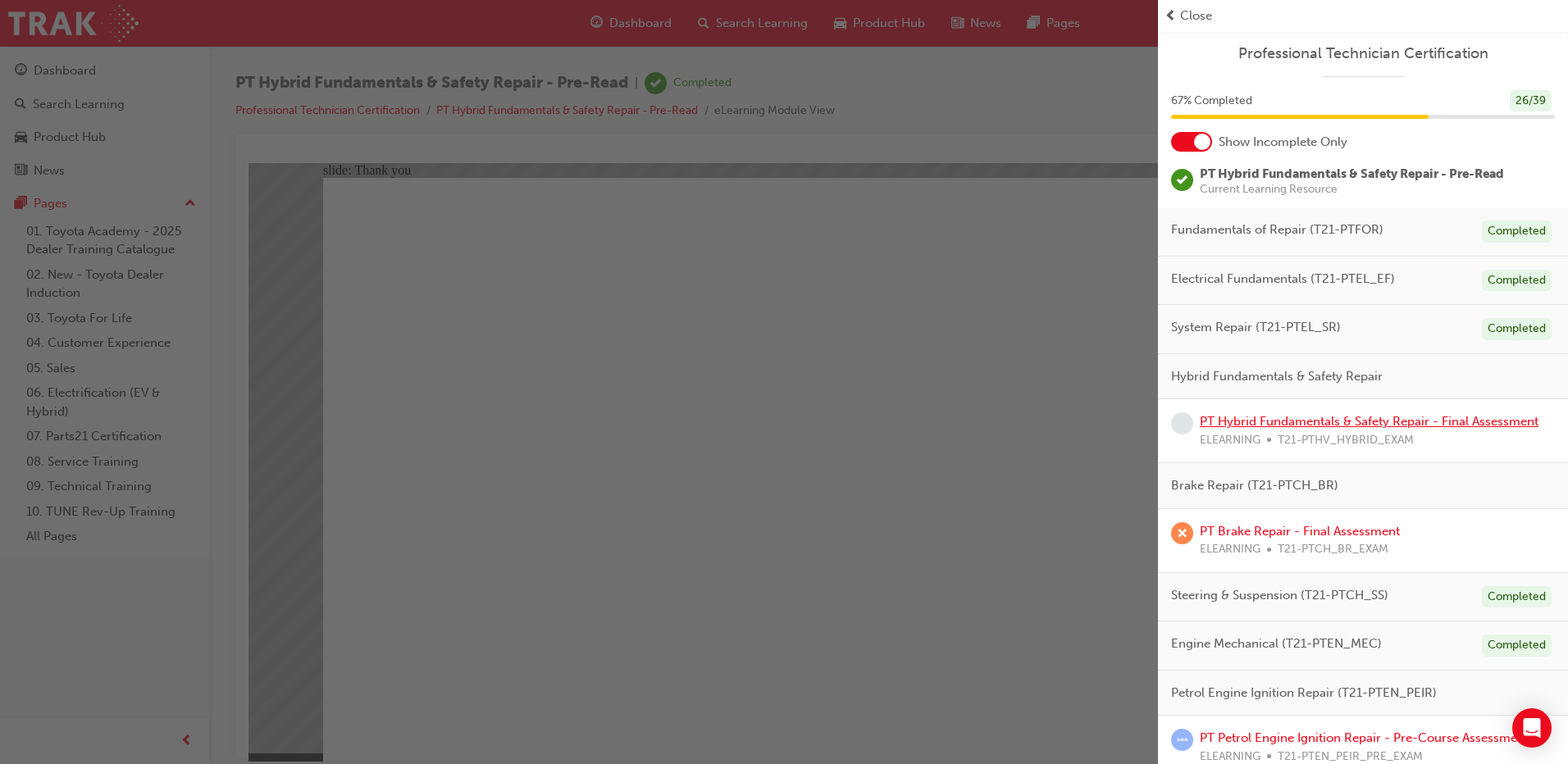
click at [1365, 424] on link "PT Hybrid Fundamentals & Safety Repair - Final Assessment" at bounding box center [1369, 421] width 339 height 15
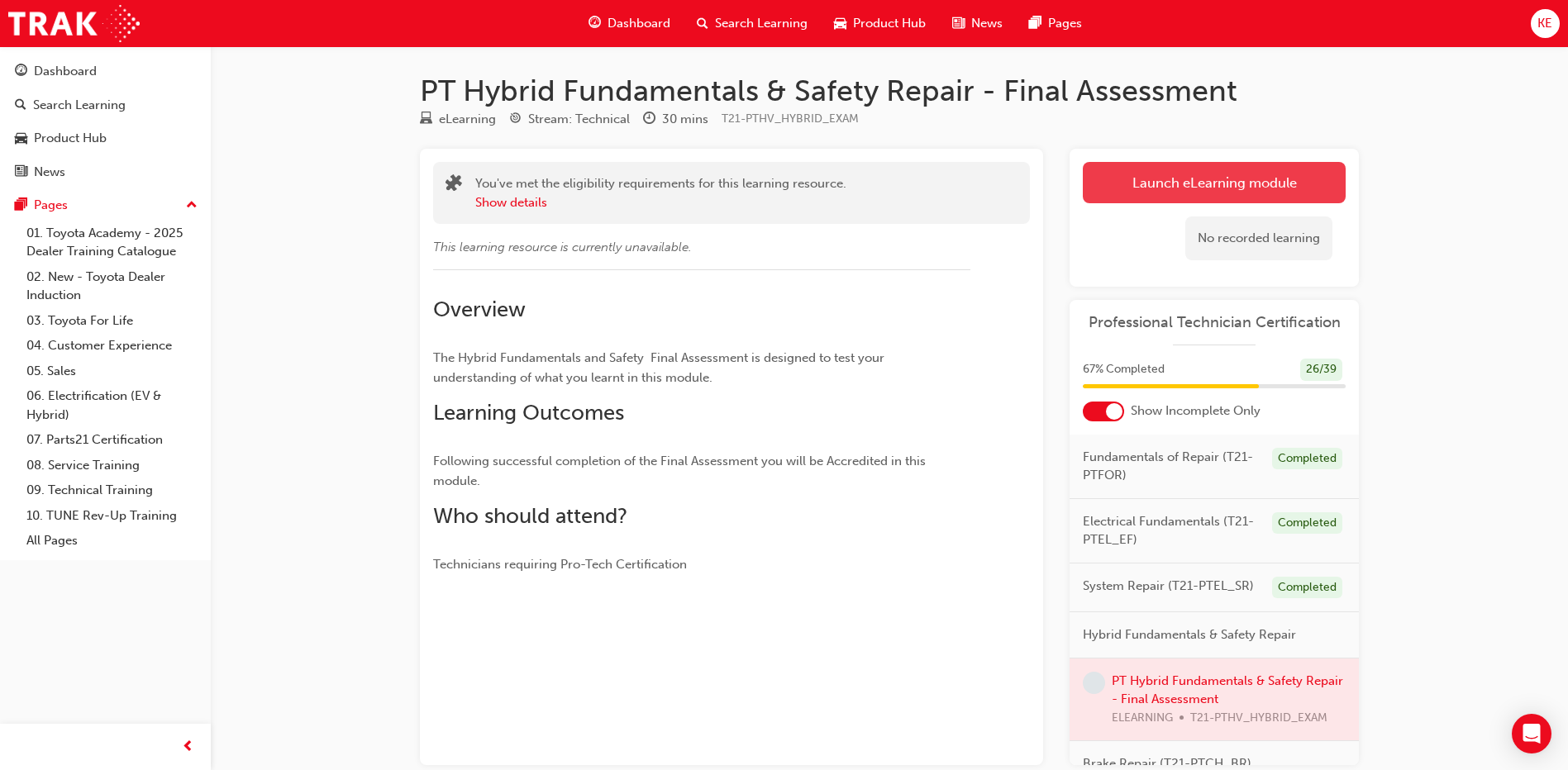
click at [1228, 183] on link "Launch eLearning module" at bounding box center [1214, 183] width 263 height 42
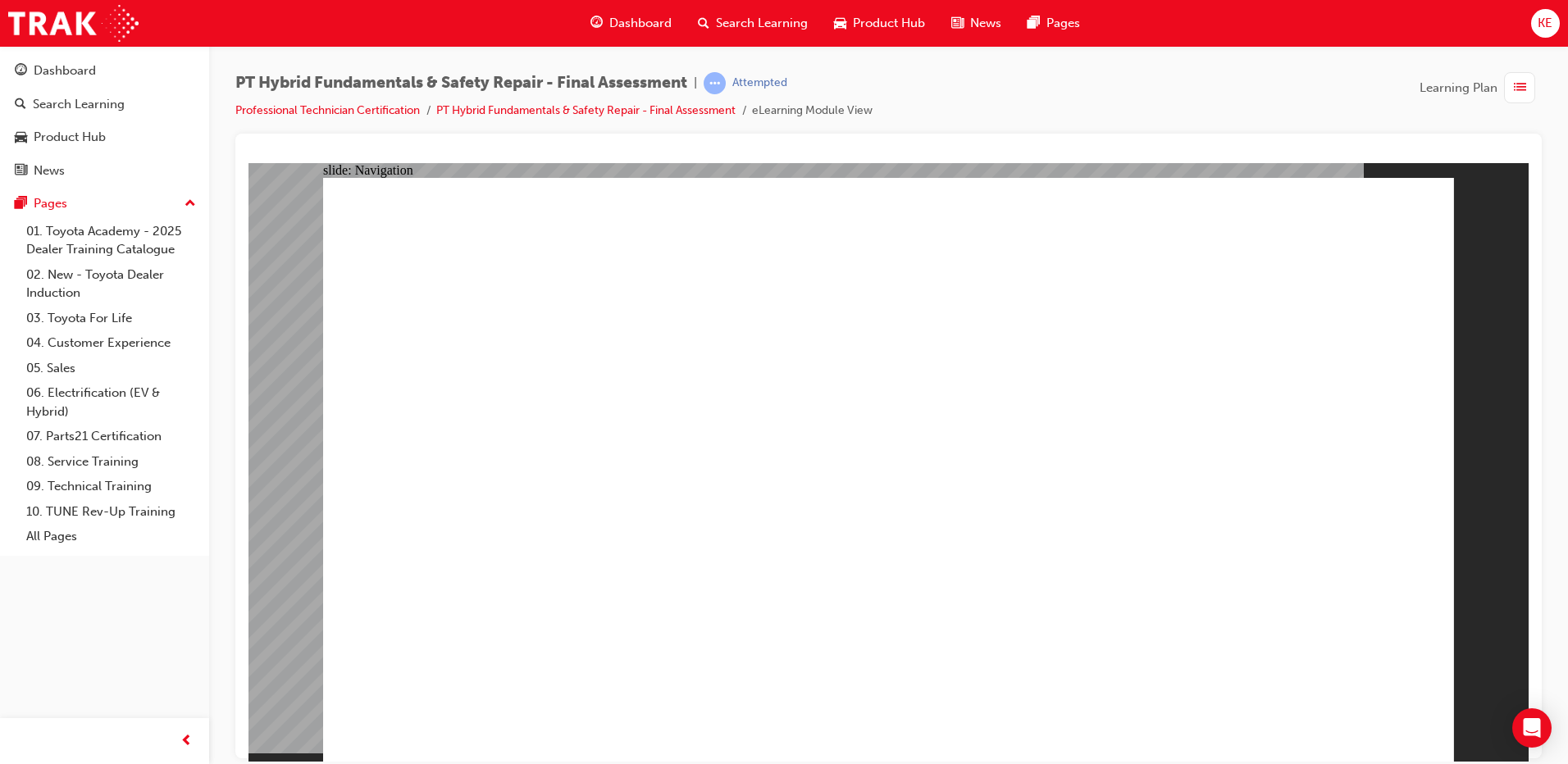
checkbox input "true"
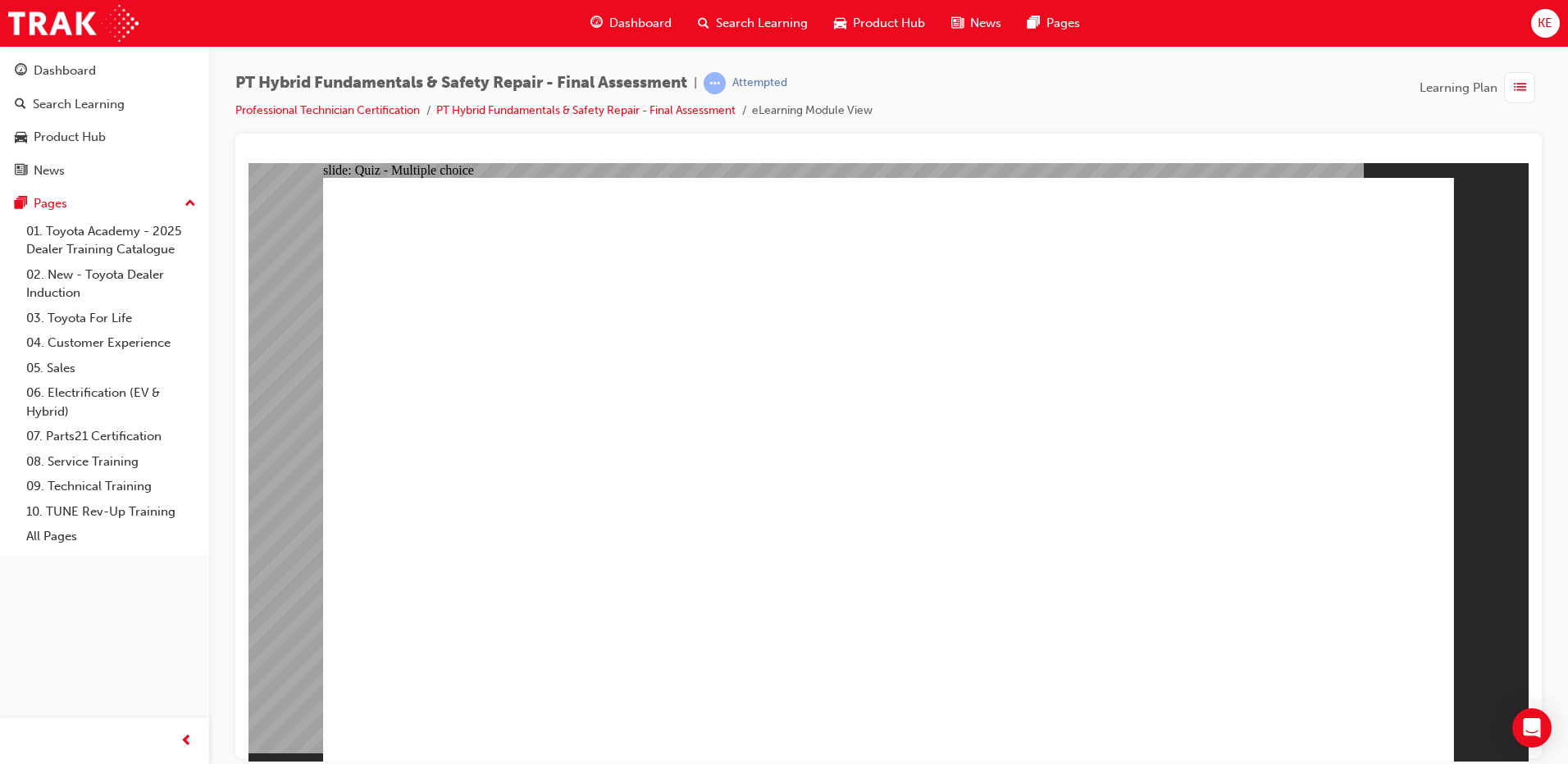
checkbox input "true"
checkbox input "false"
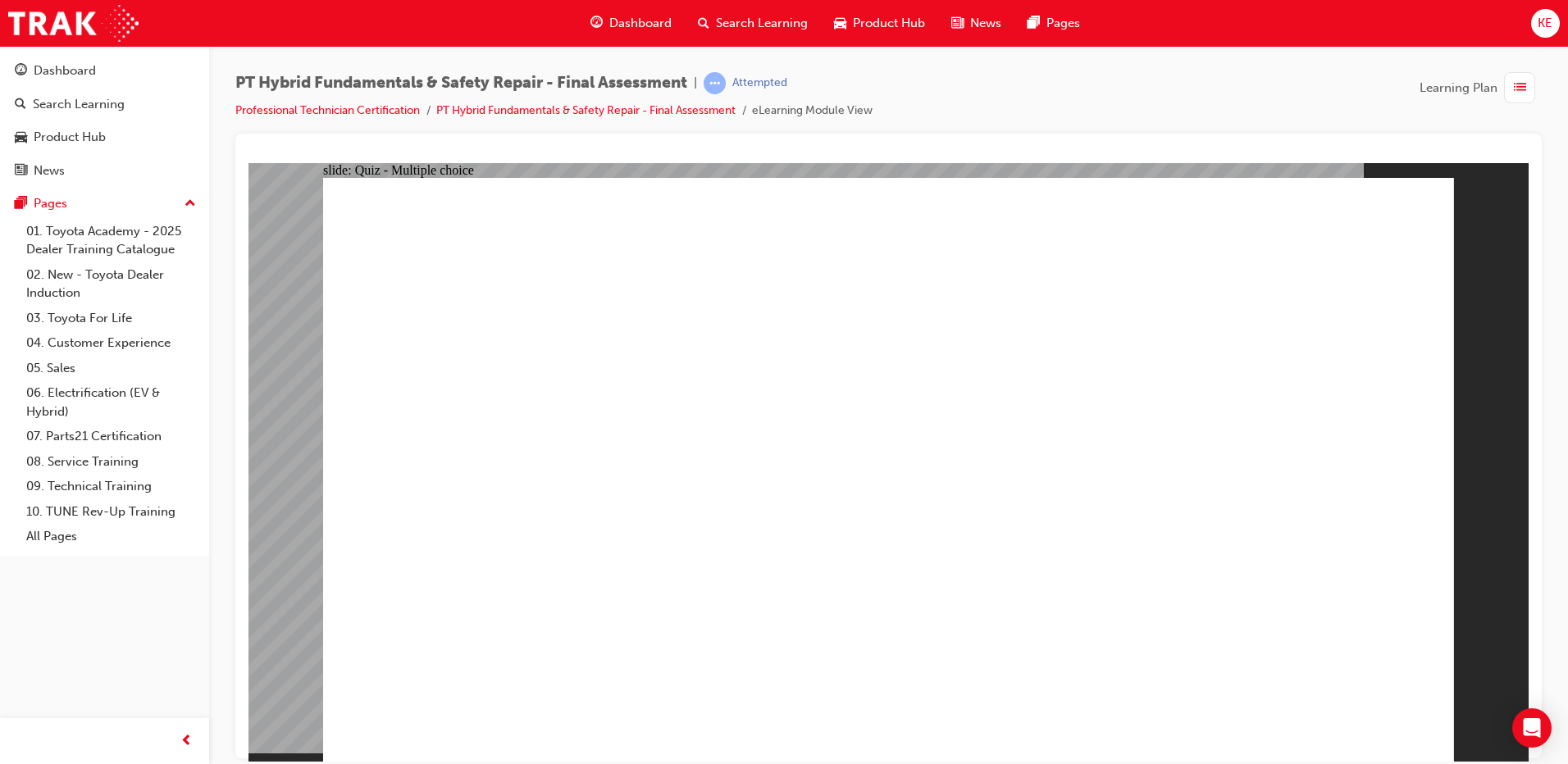
radio input "true"
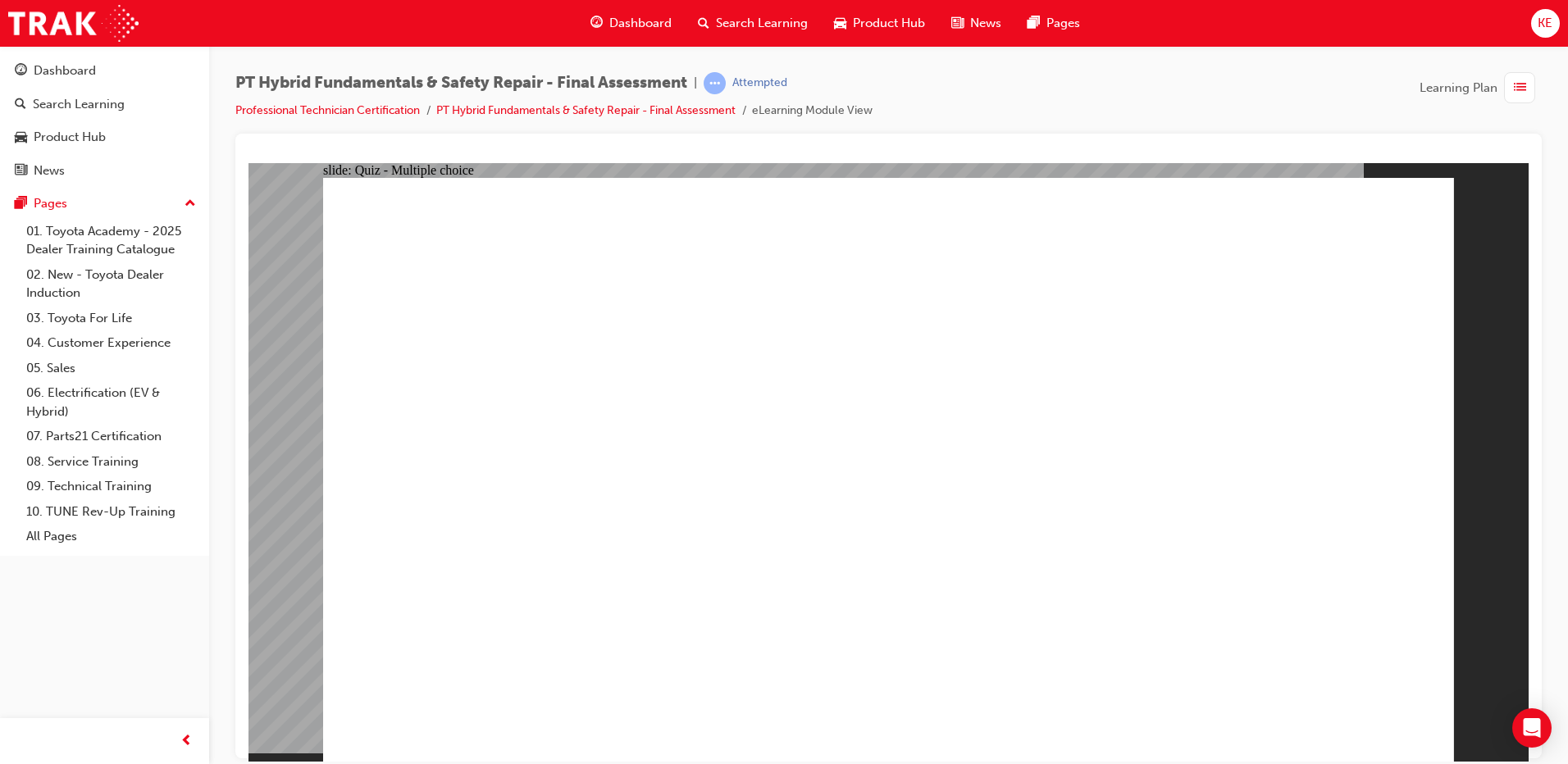
radio input "true"
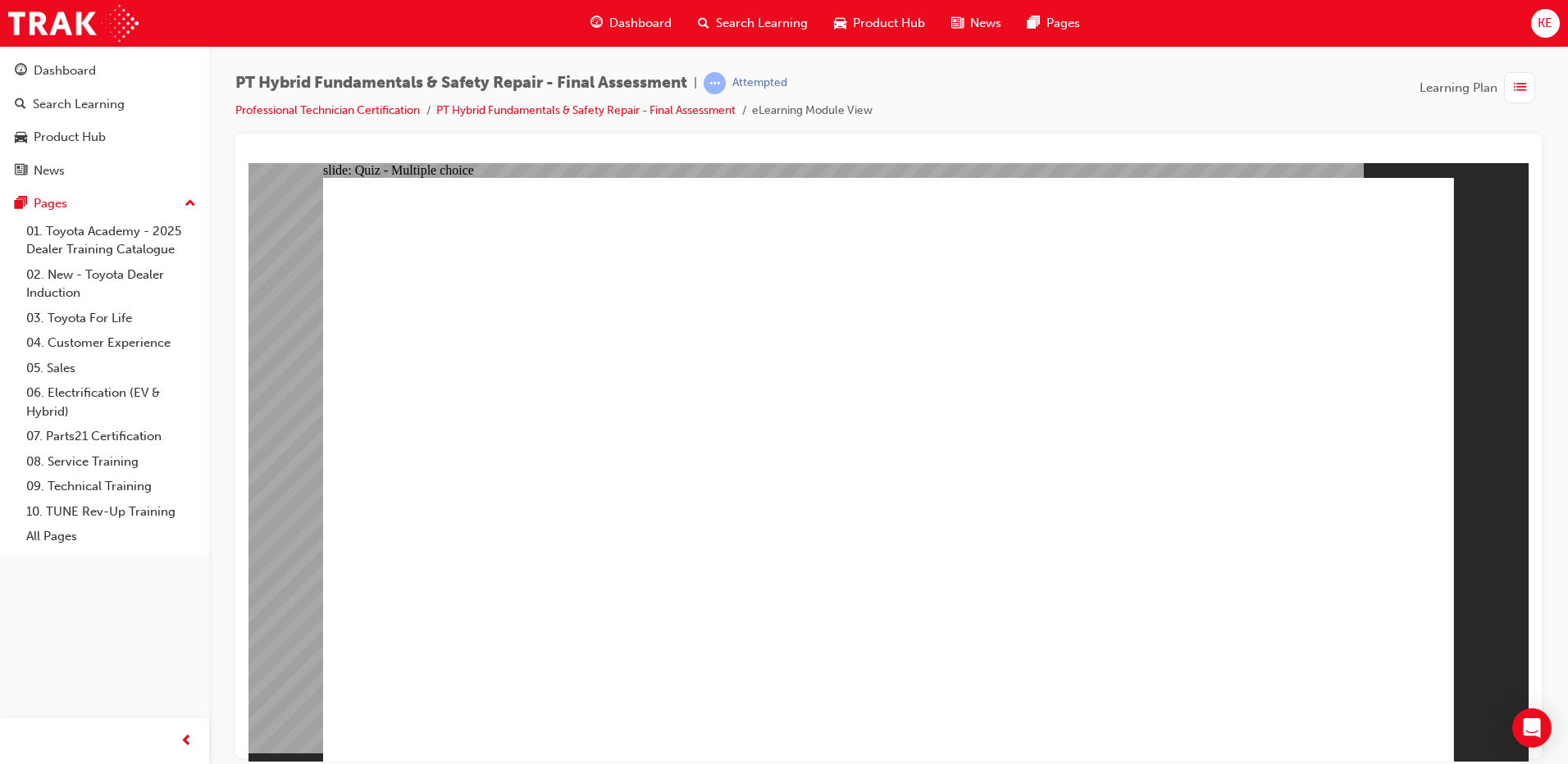
checkbox input "true"
drag, startPoint x: 875, startPoint y: 645, endPoint x: 875, endPoint y: 625, distance: 20.0
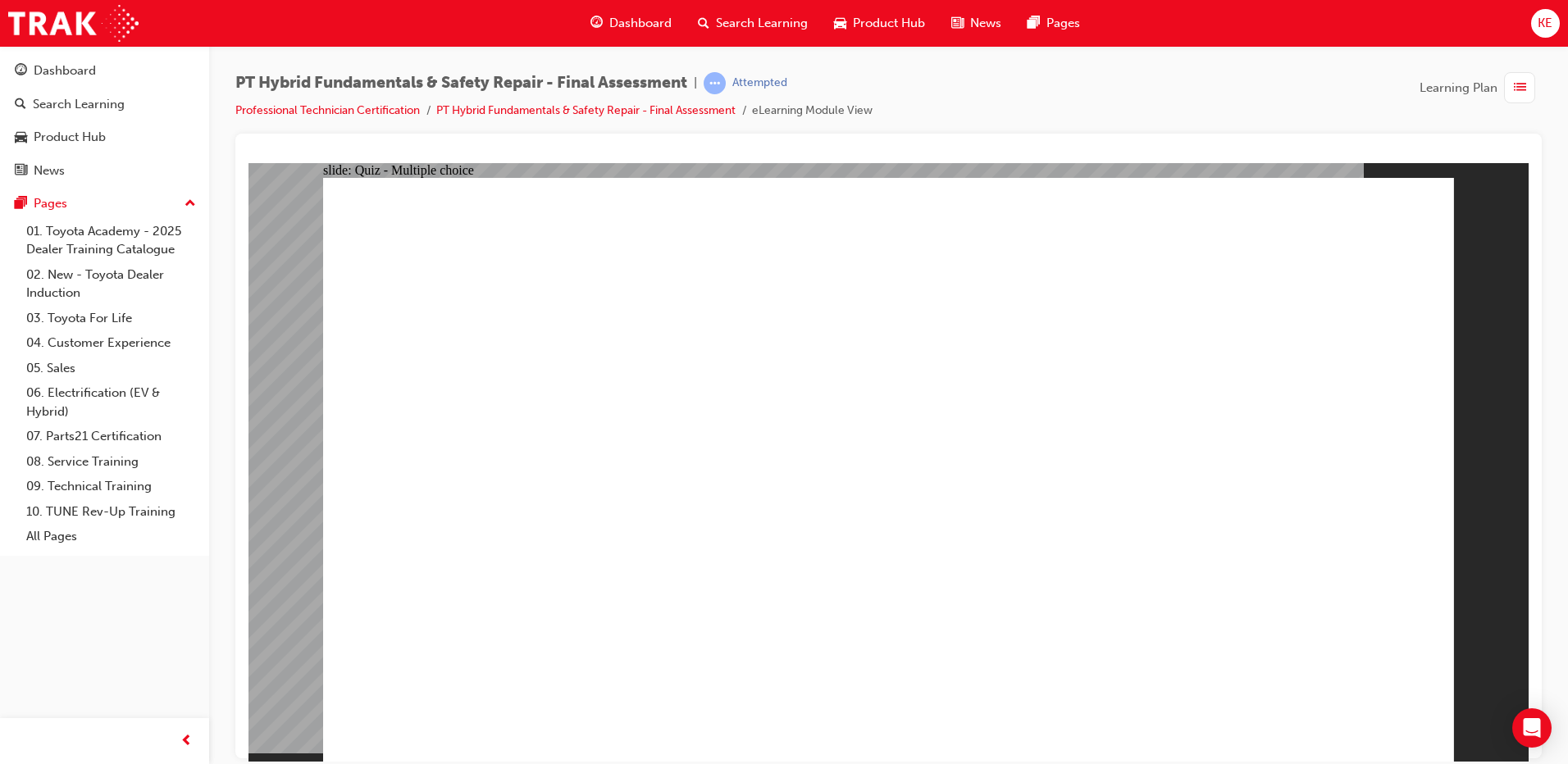
radio input "true"
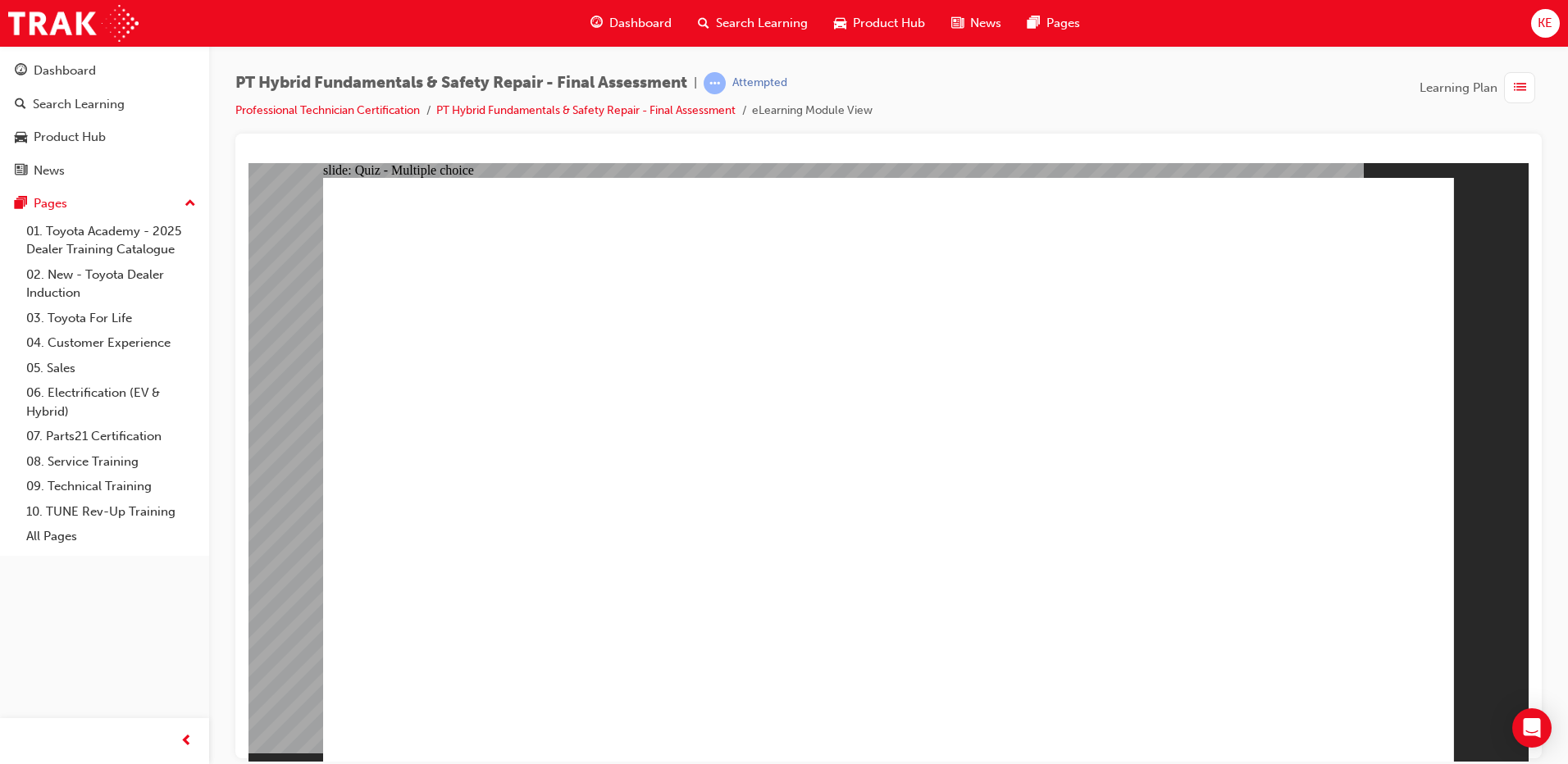
checkbox input "true"
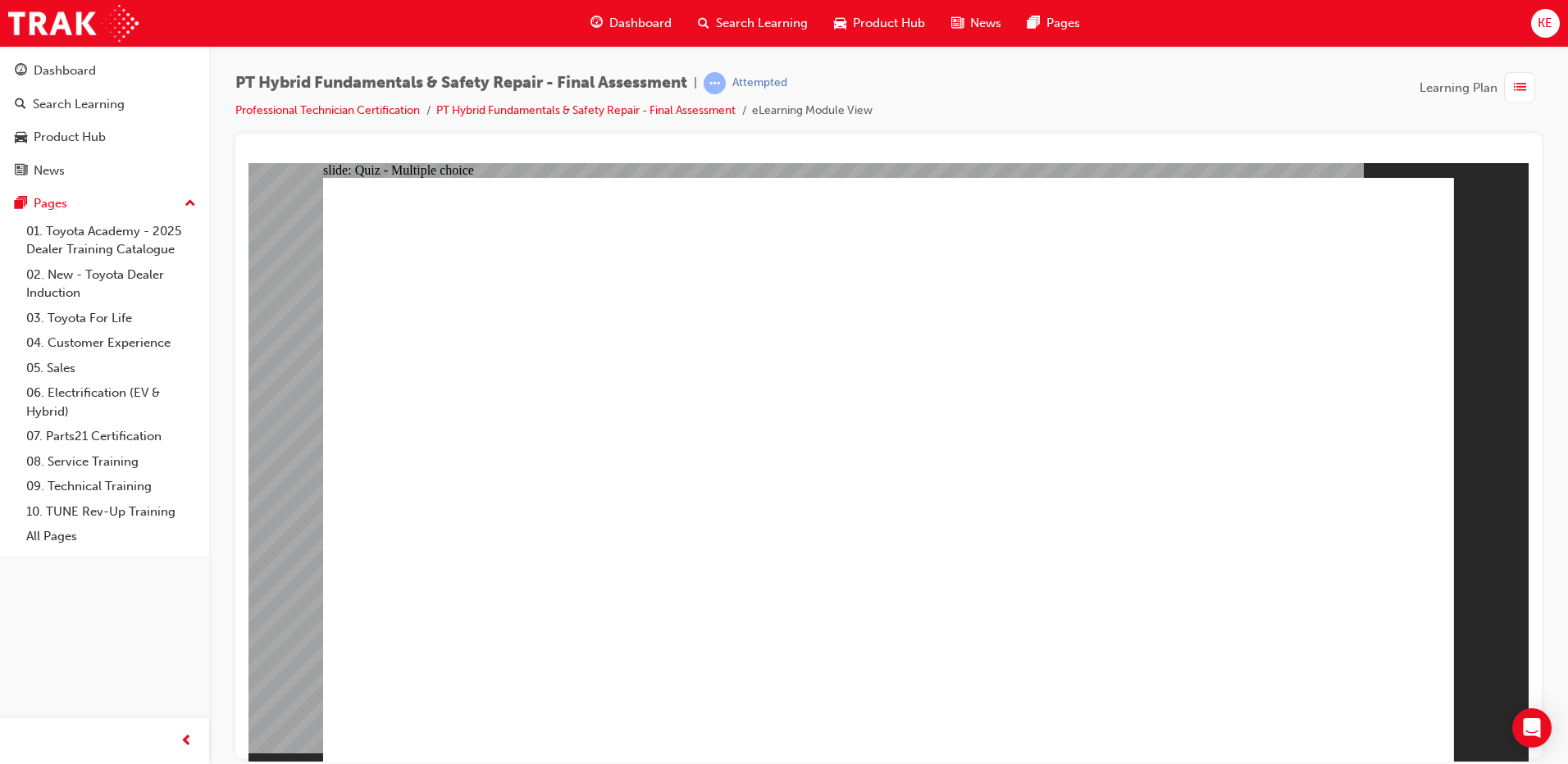
checkbox input "true"
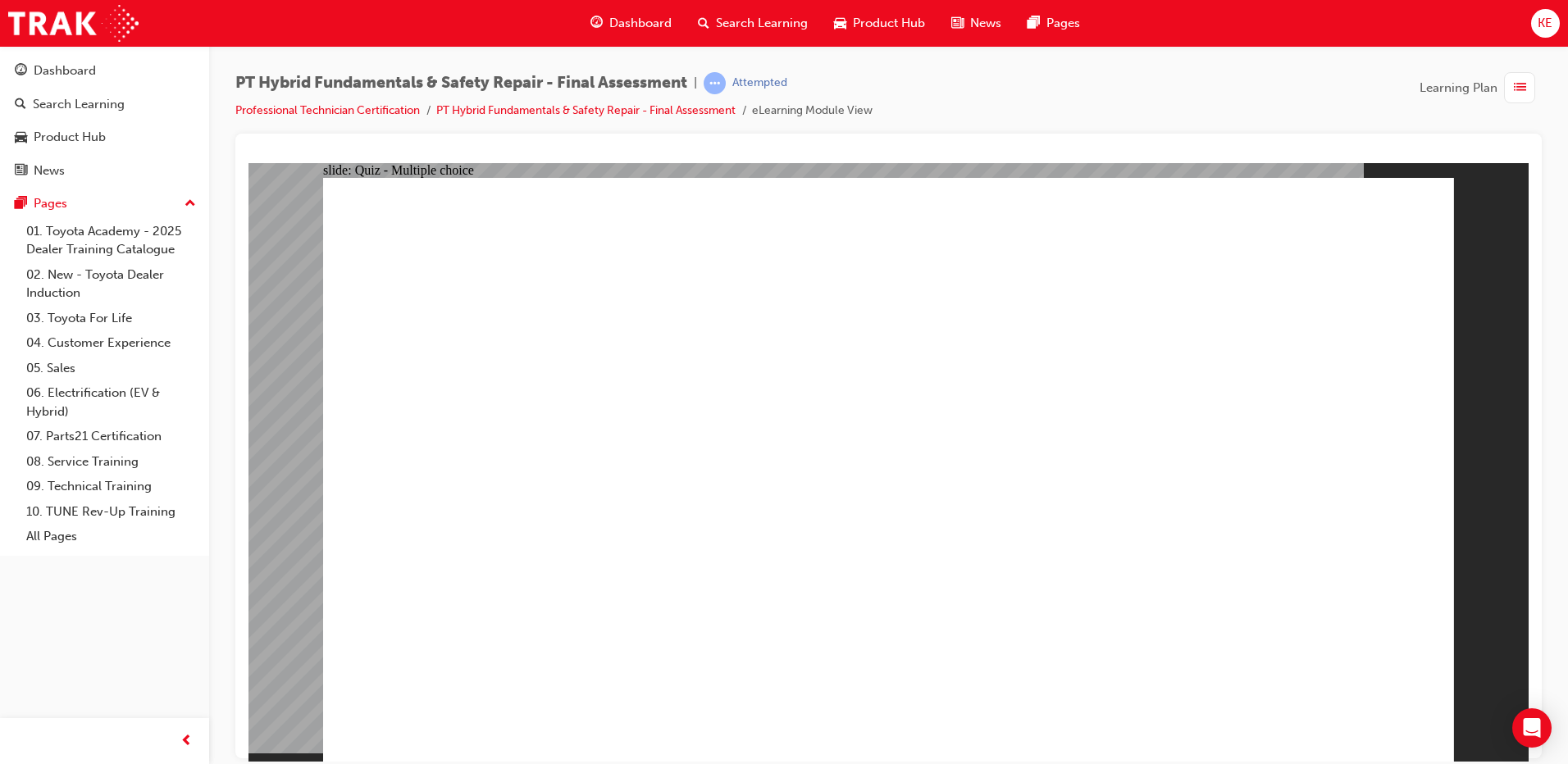
radio input "true"
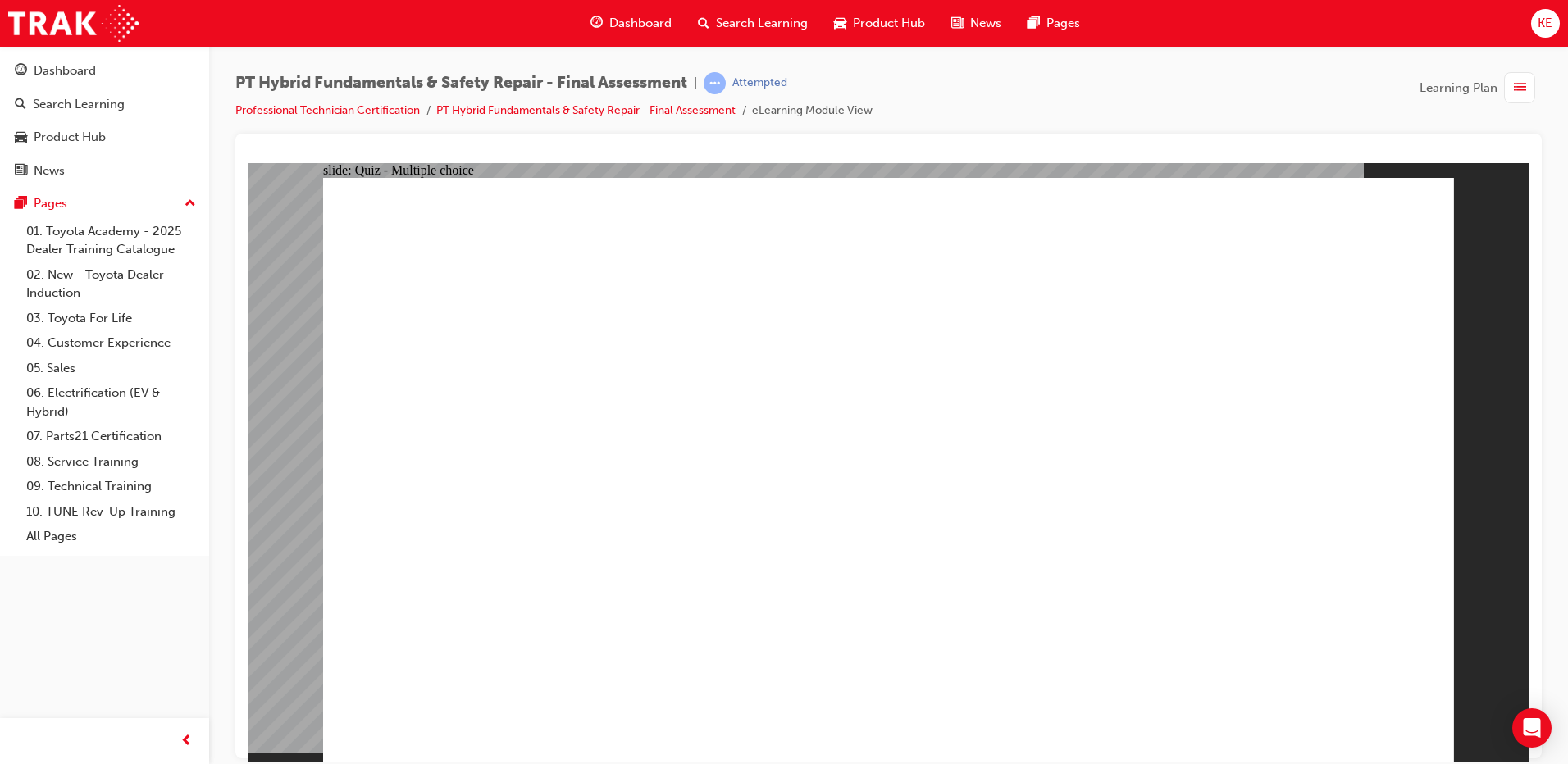
radio input "true"
radio input "false"
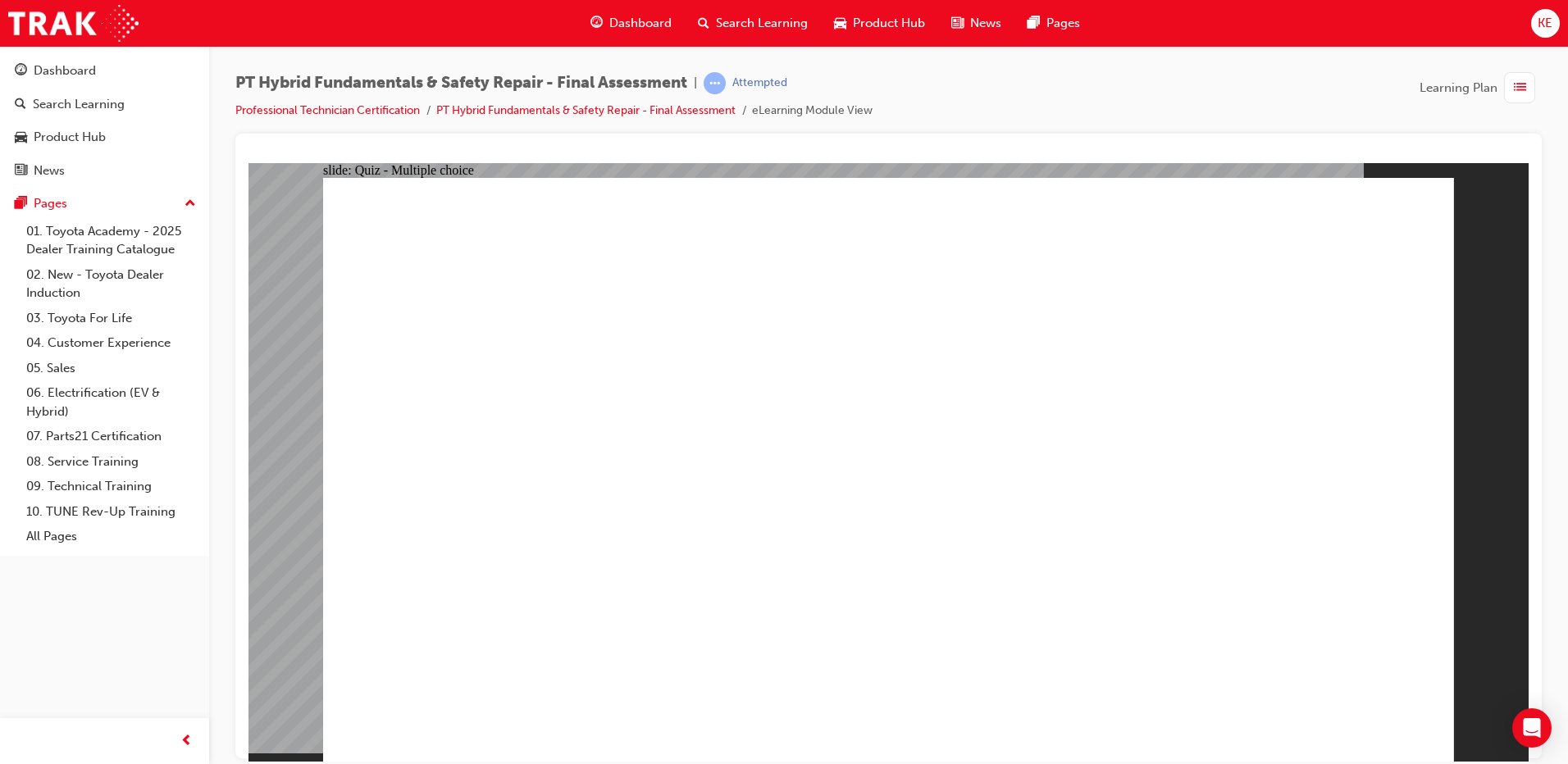
radio input "true"
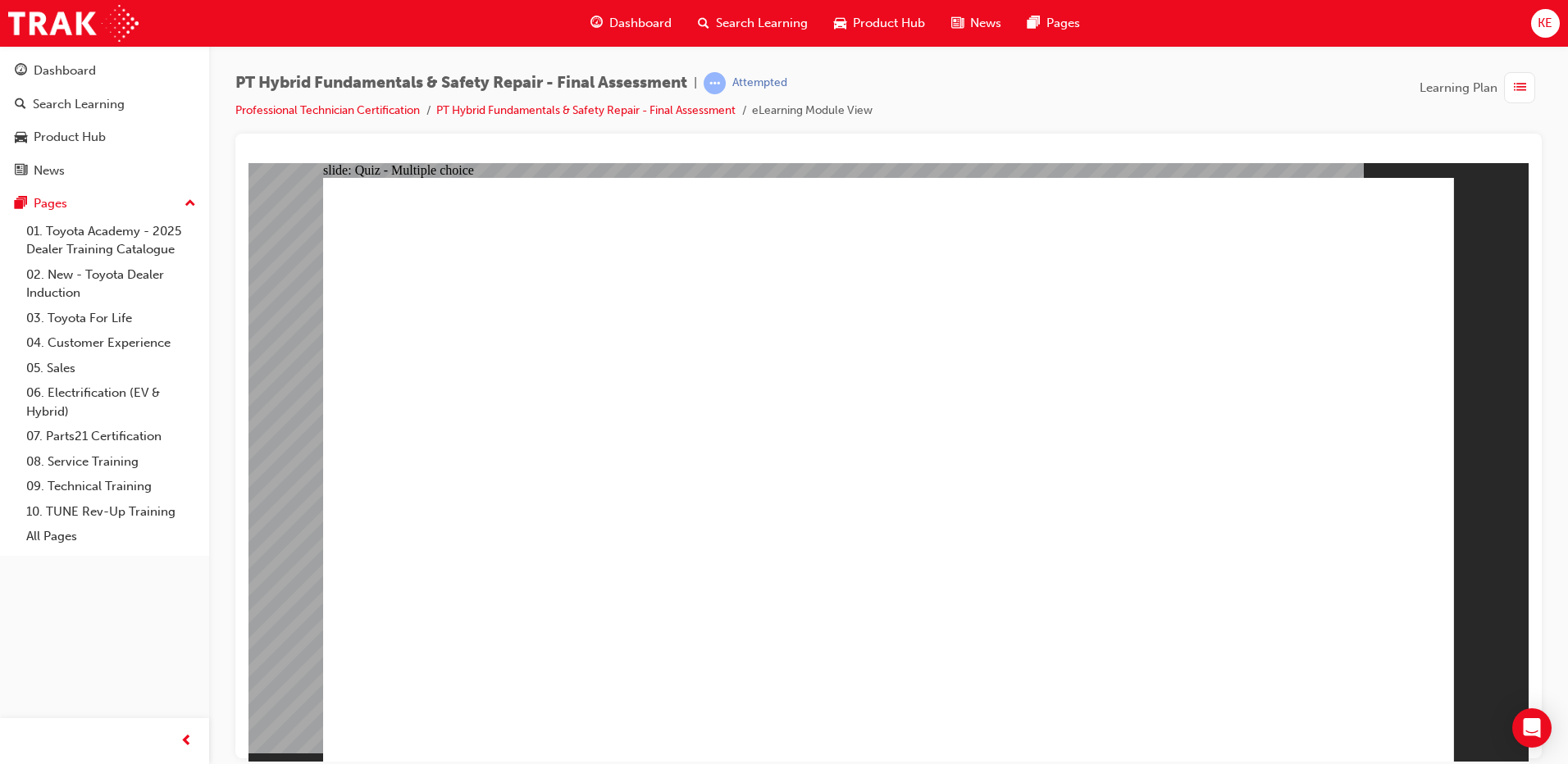
radio input "true"
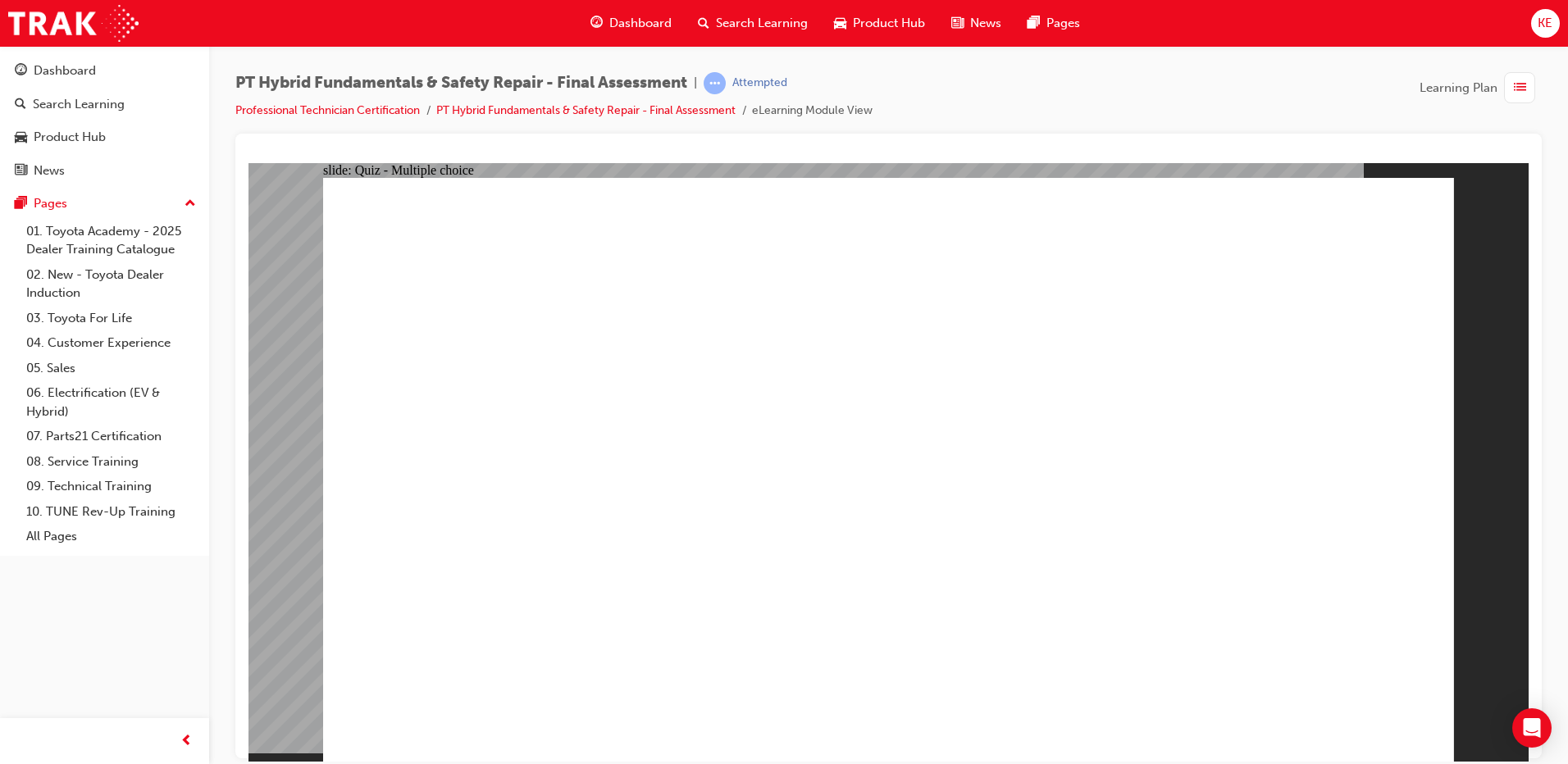
radio input "true"
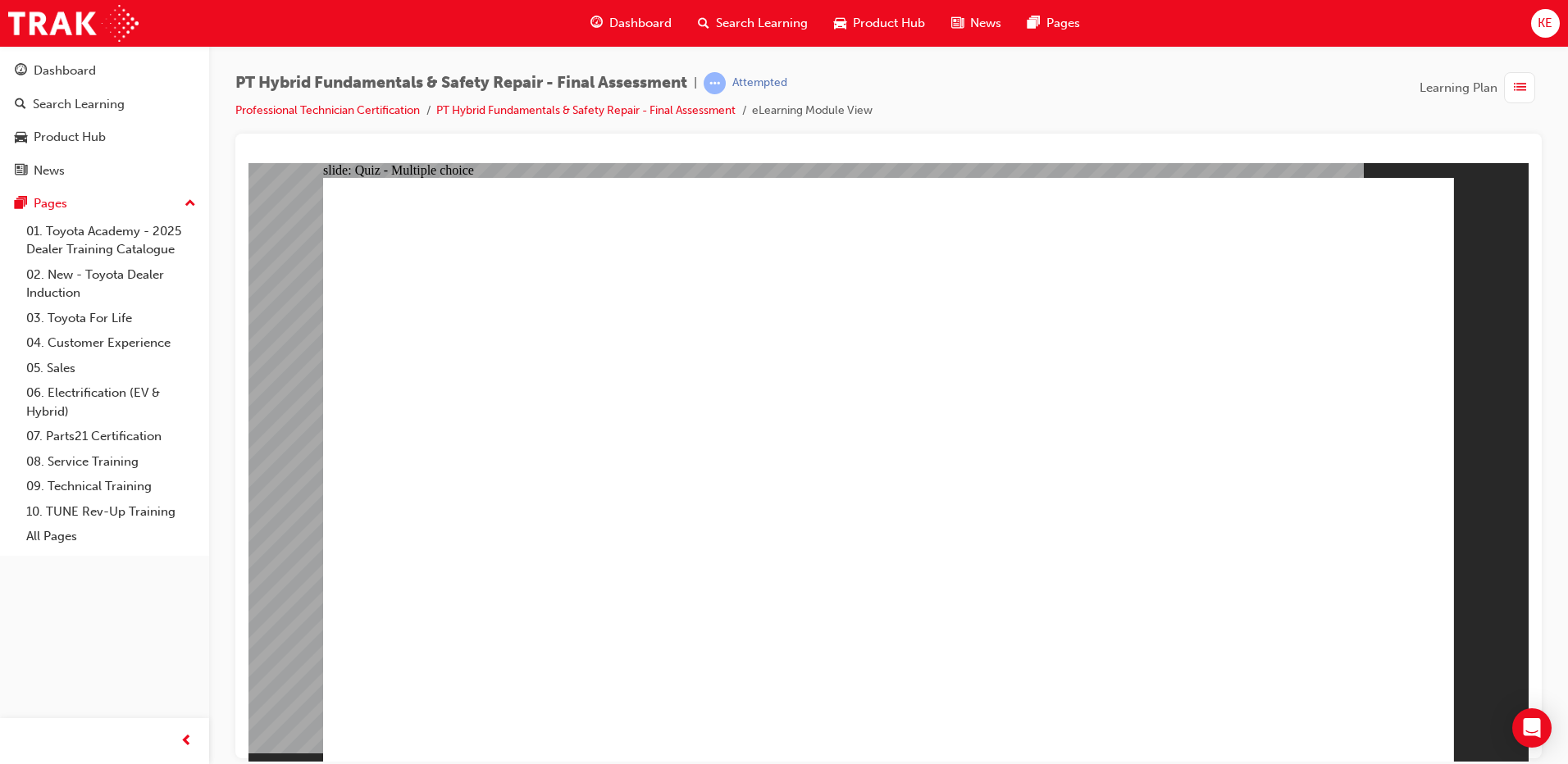
radio input "false"
radio input "true"
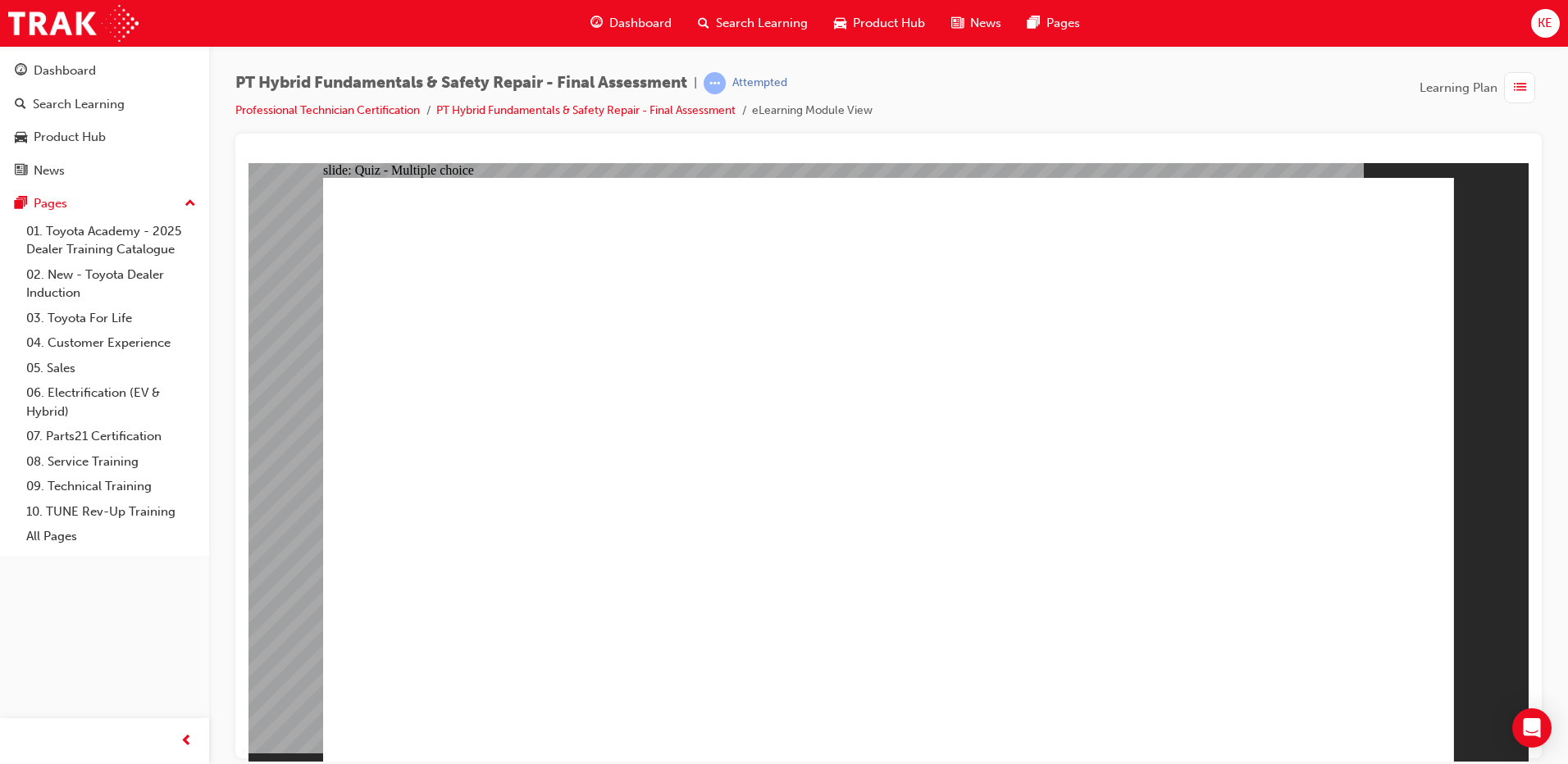
radio input "true"
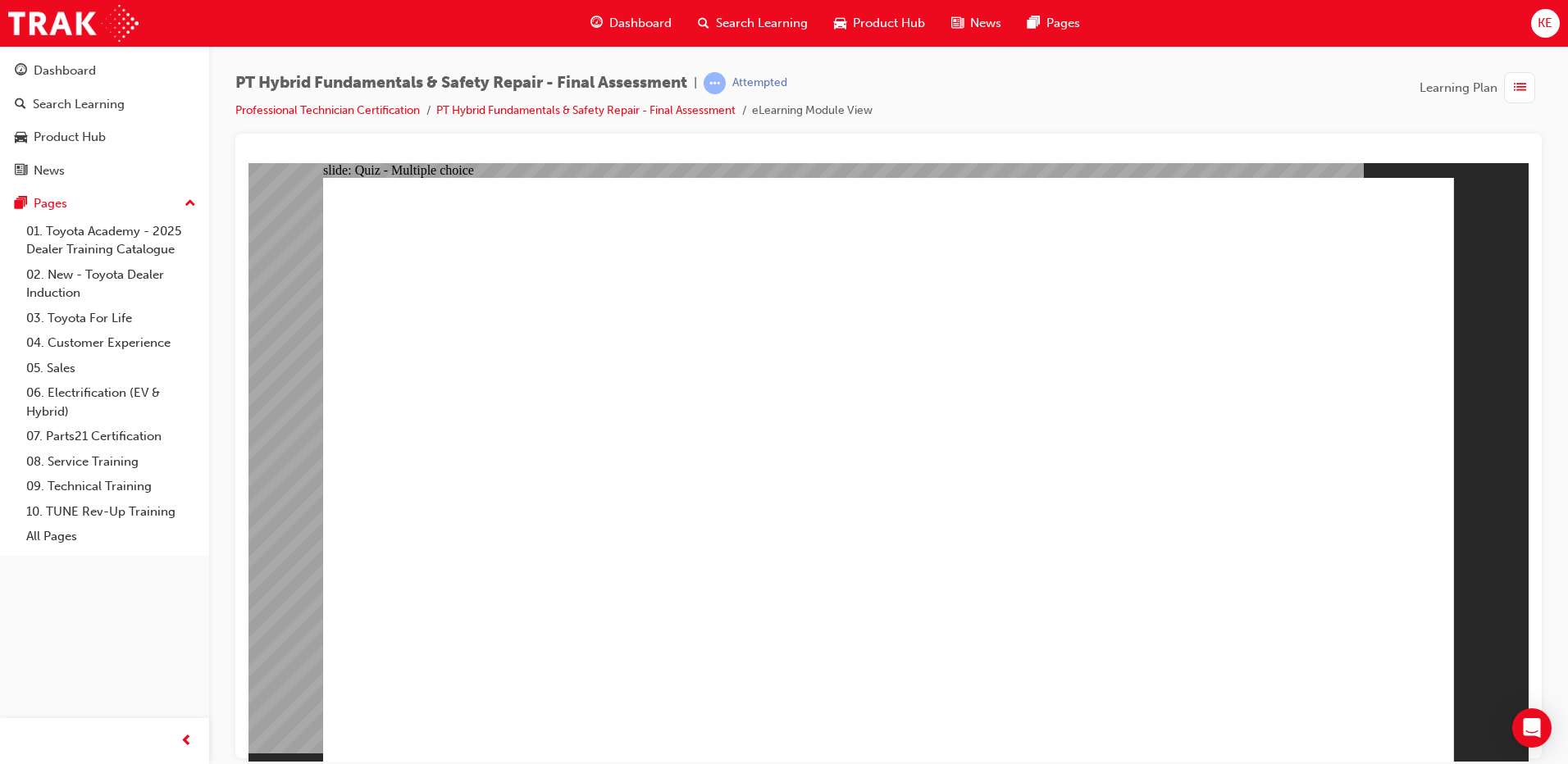
radio input "true"
checkbox input "true"
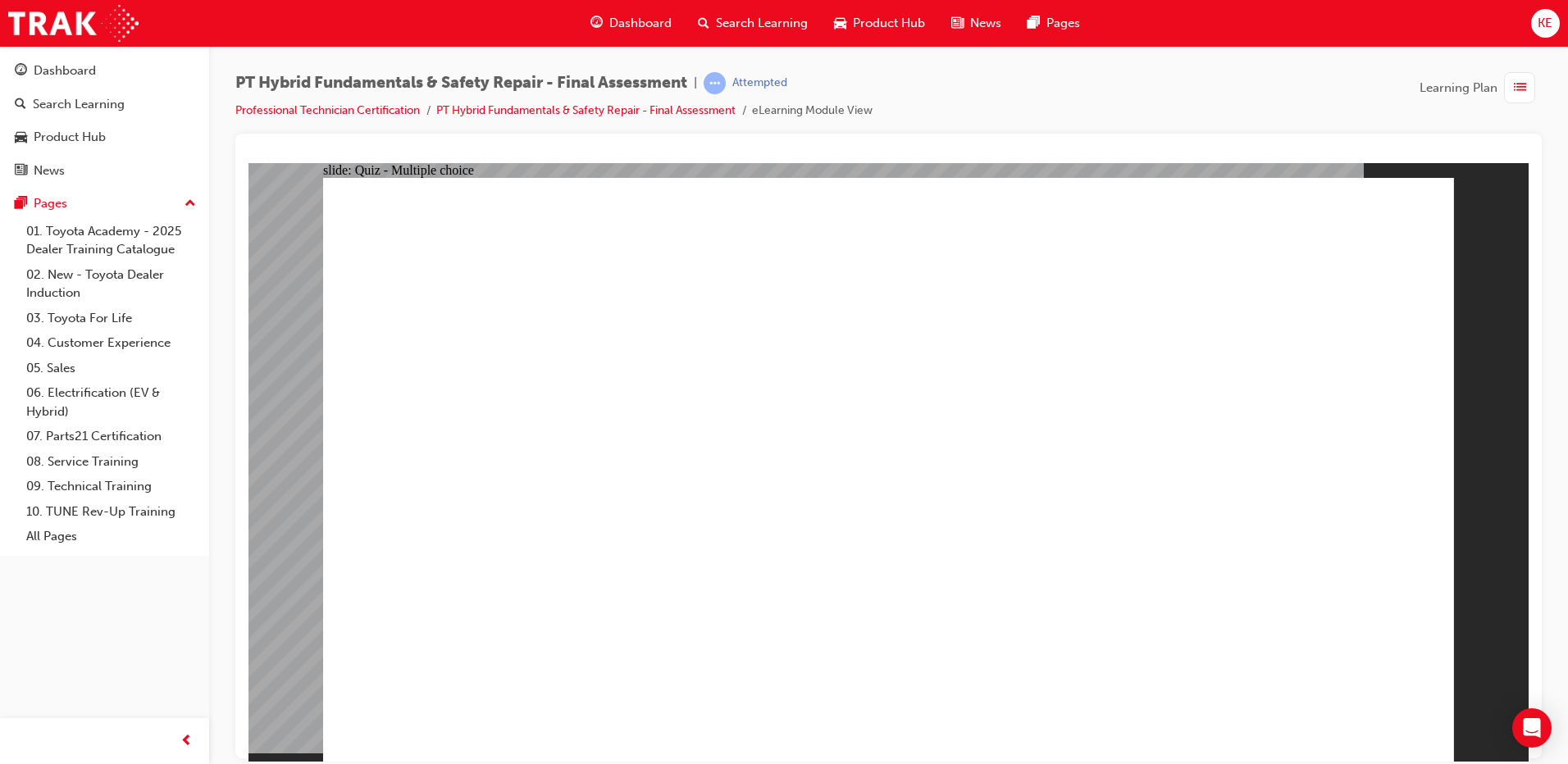
checkbox input "true"
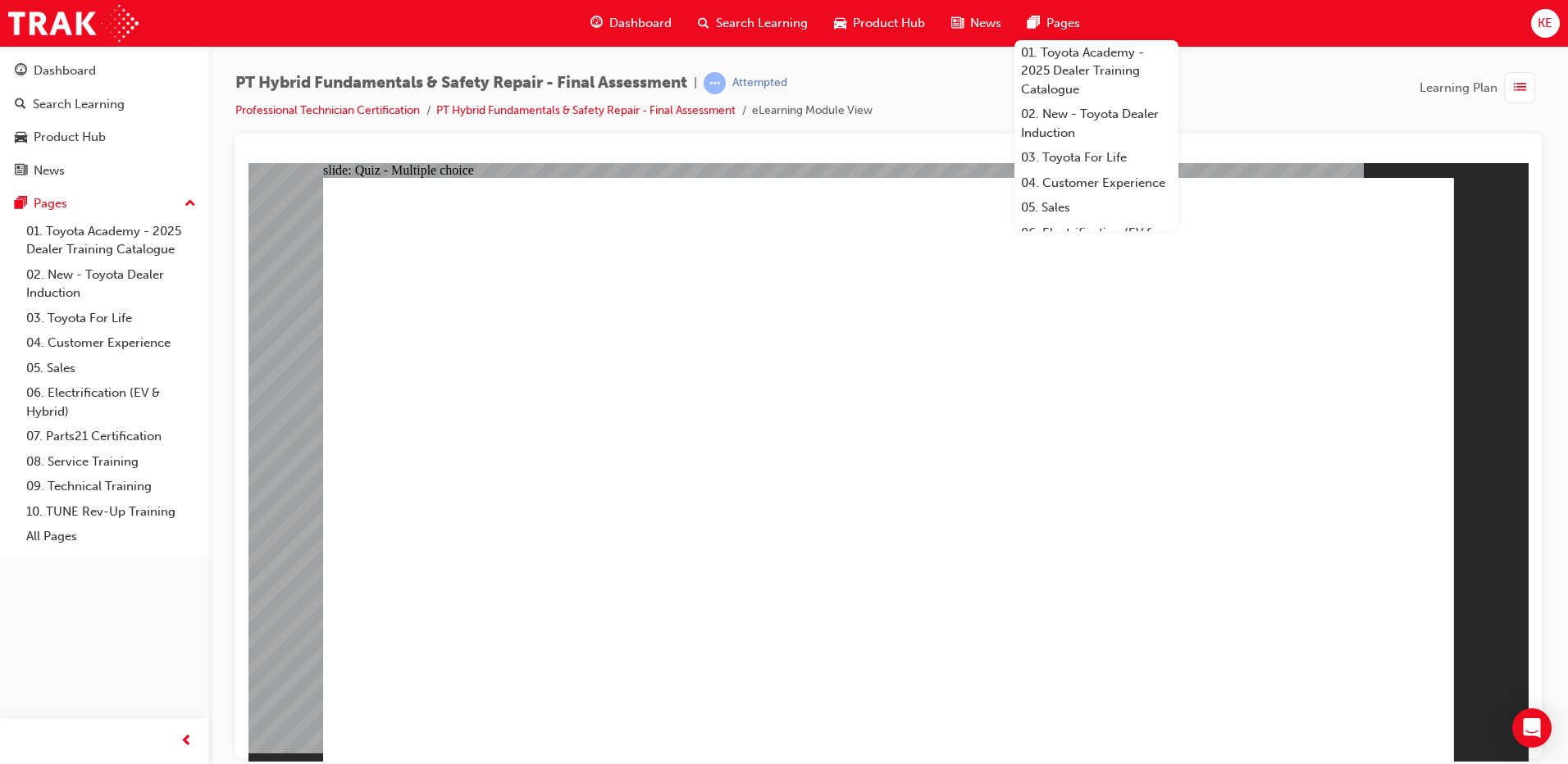
radio input "true"
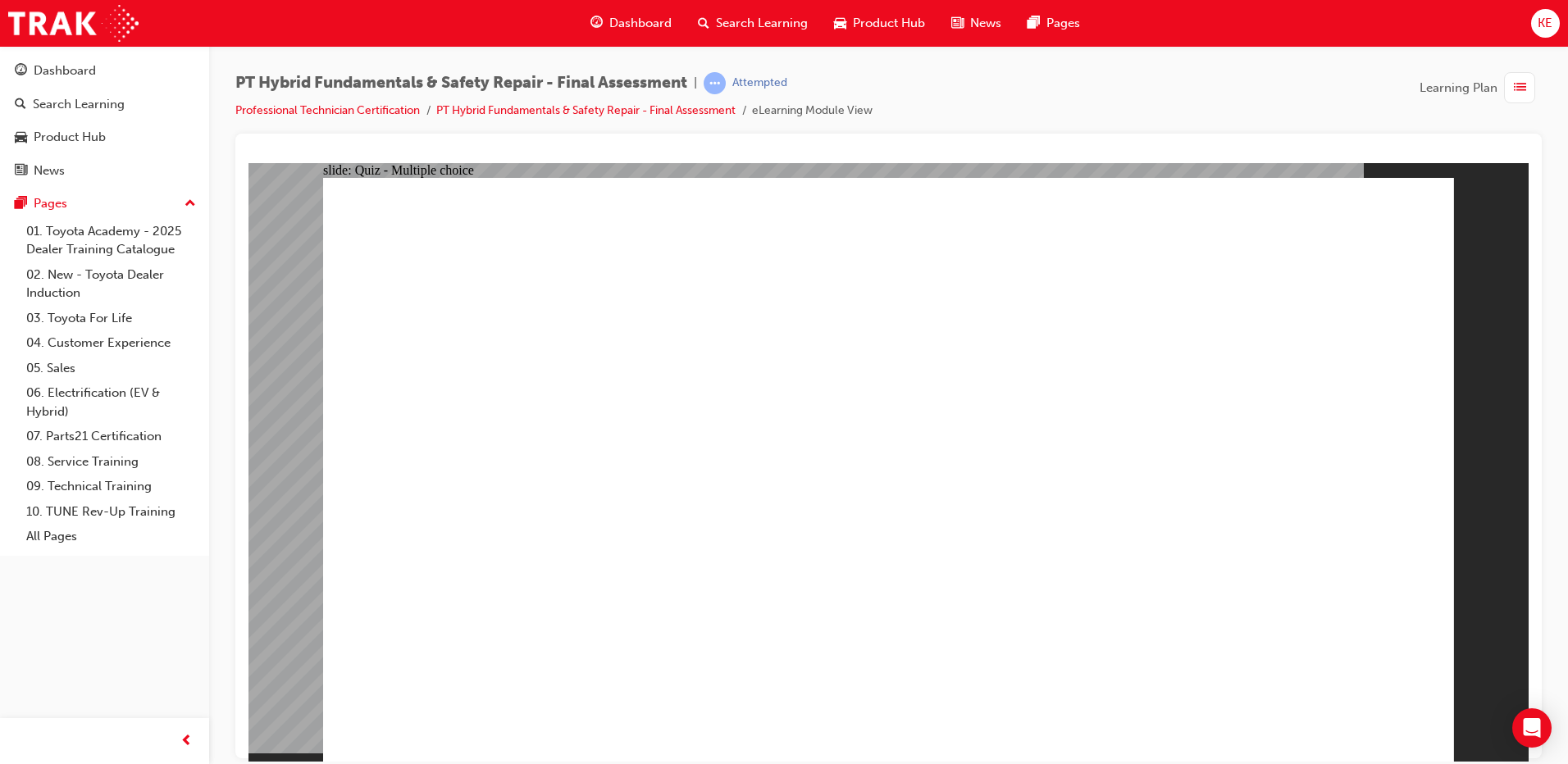
radio input "true"
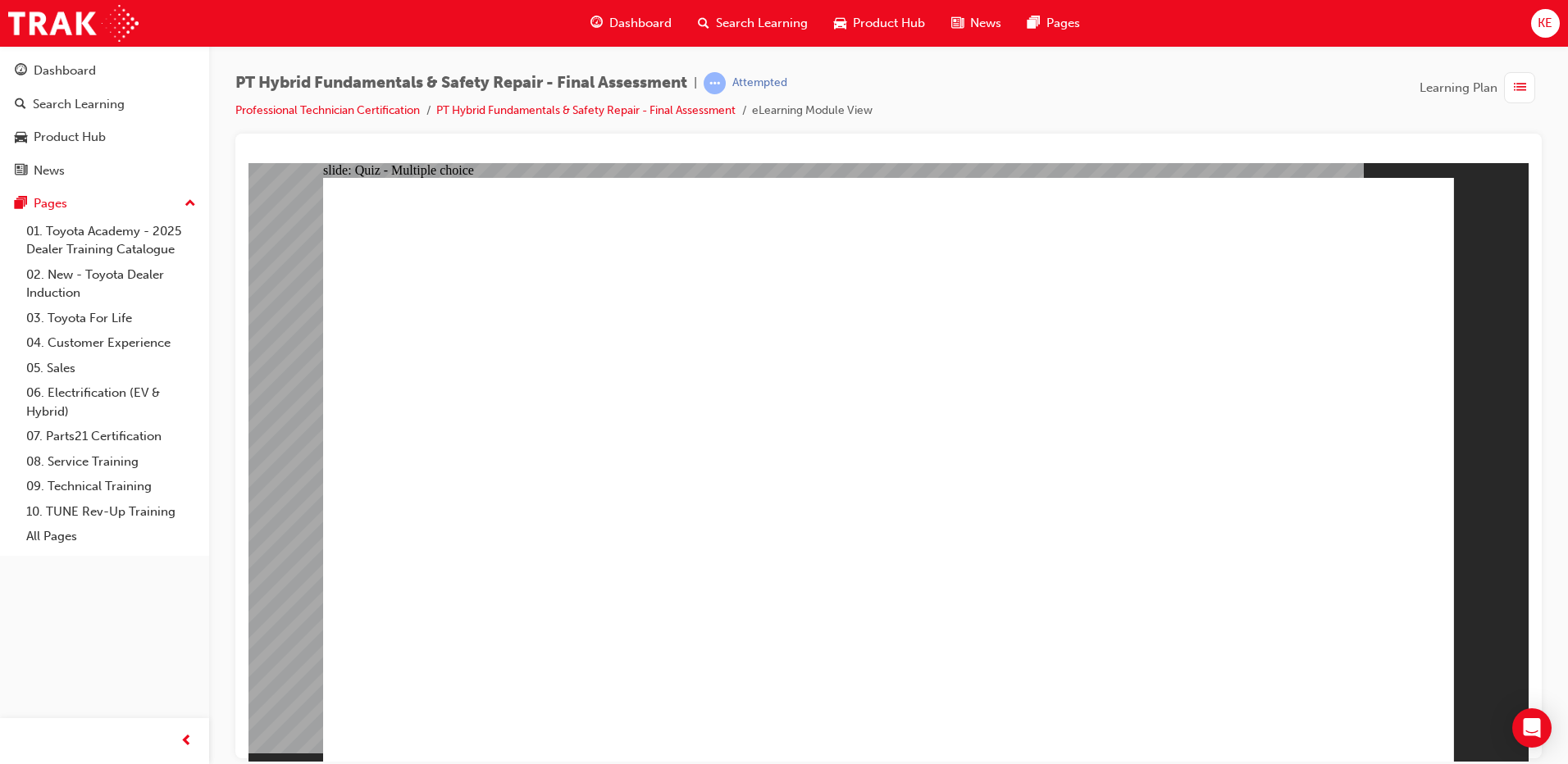
checkbox input "true"
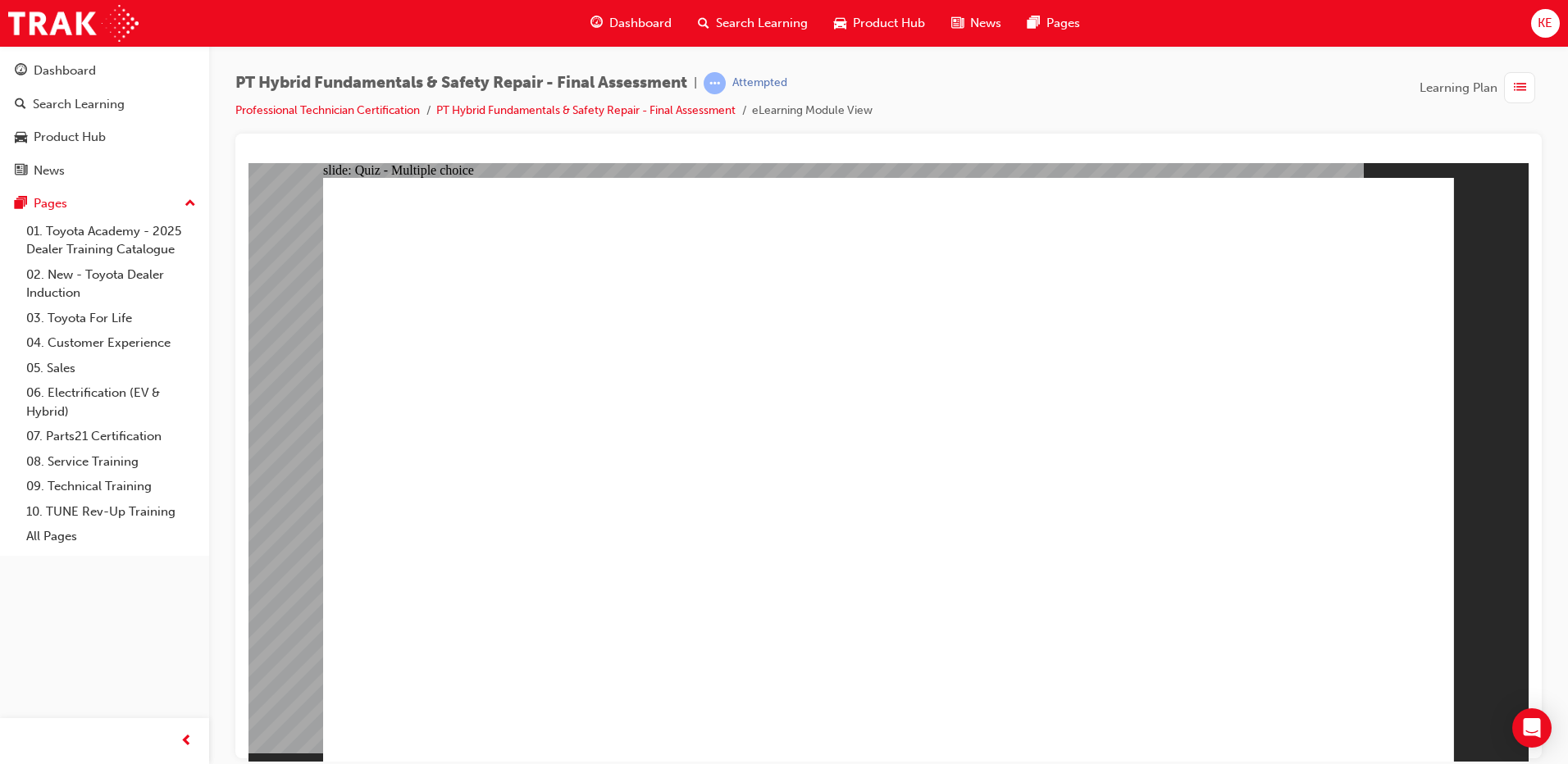
radio input "true"
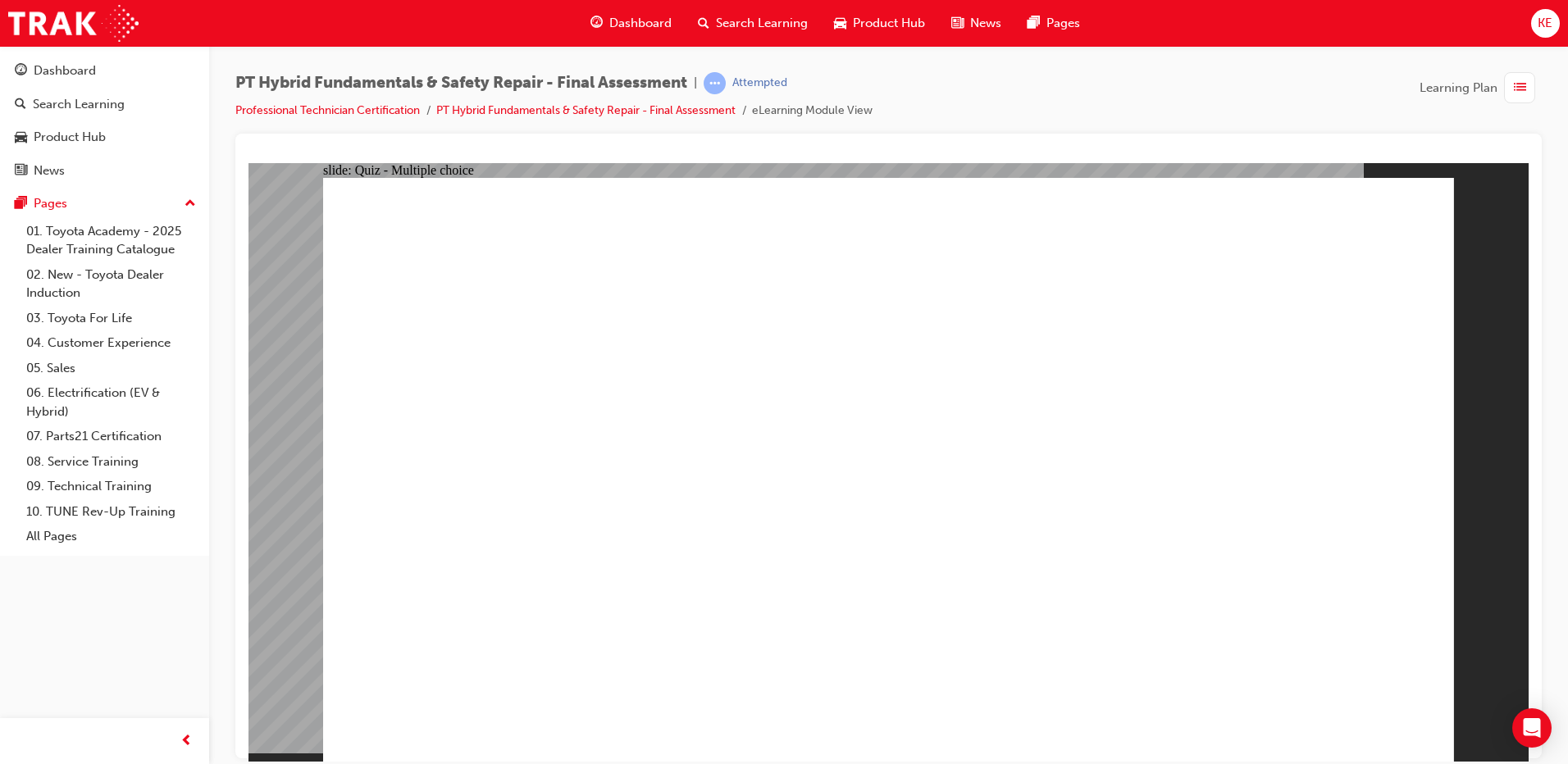
radio input "true"
checkbox input "true"
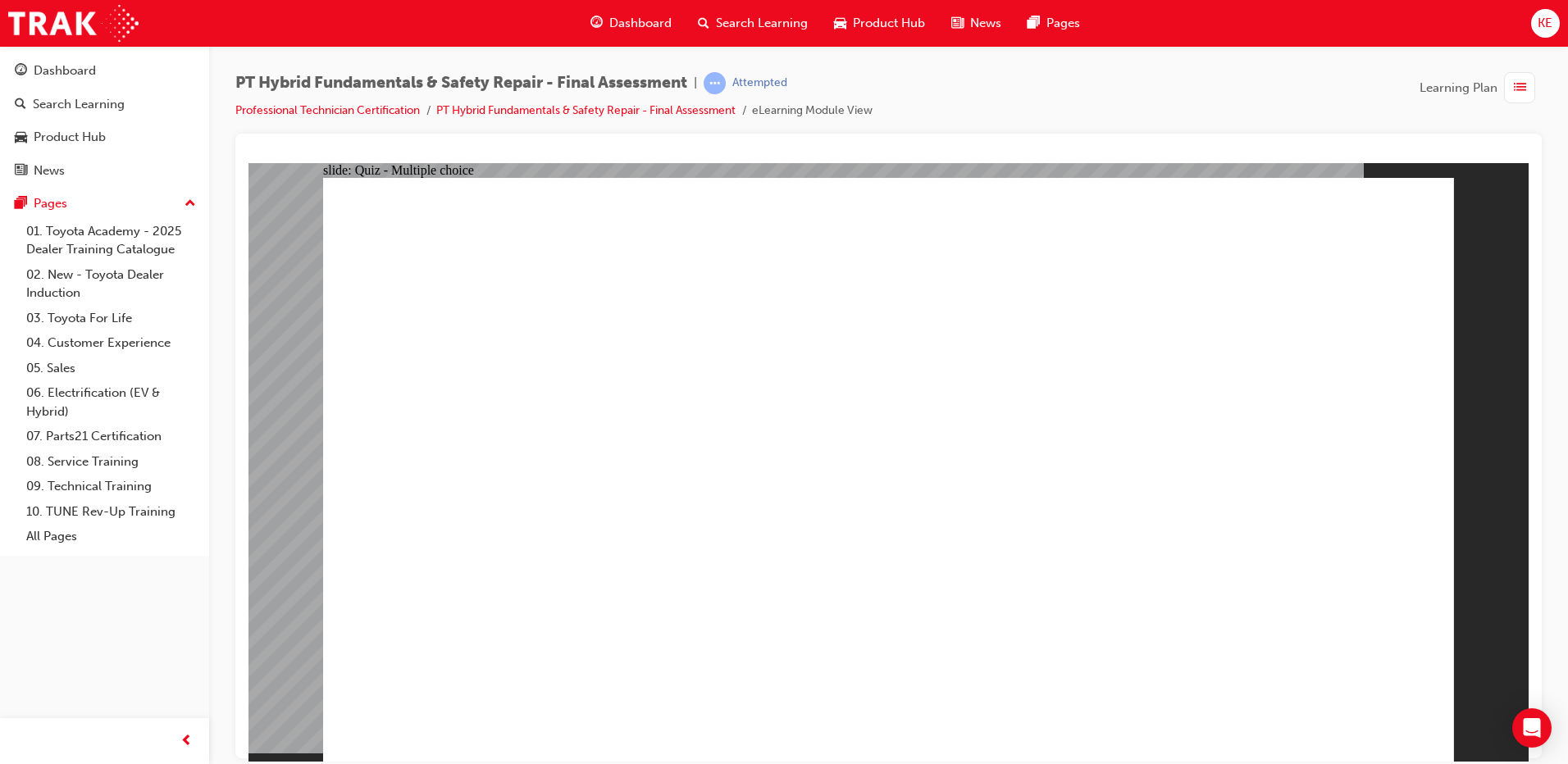
checkbox input "false"
checkbox input "true"
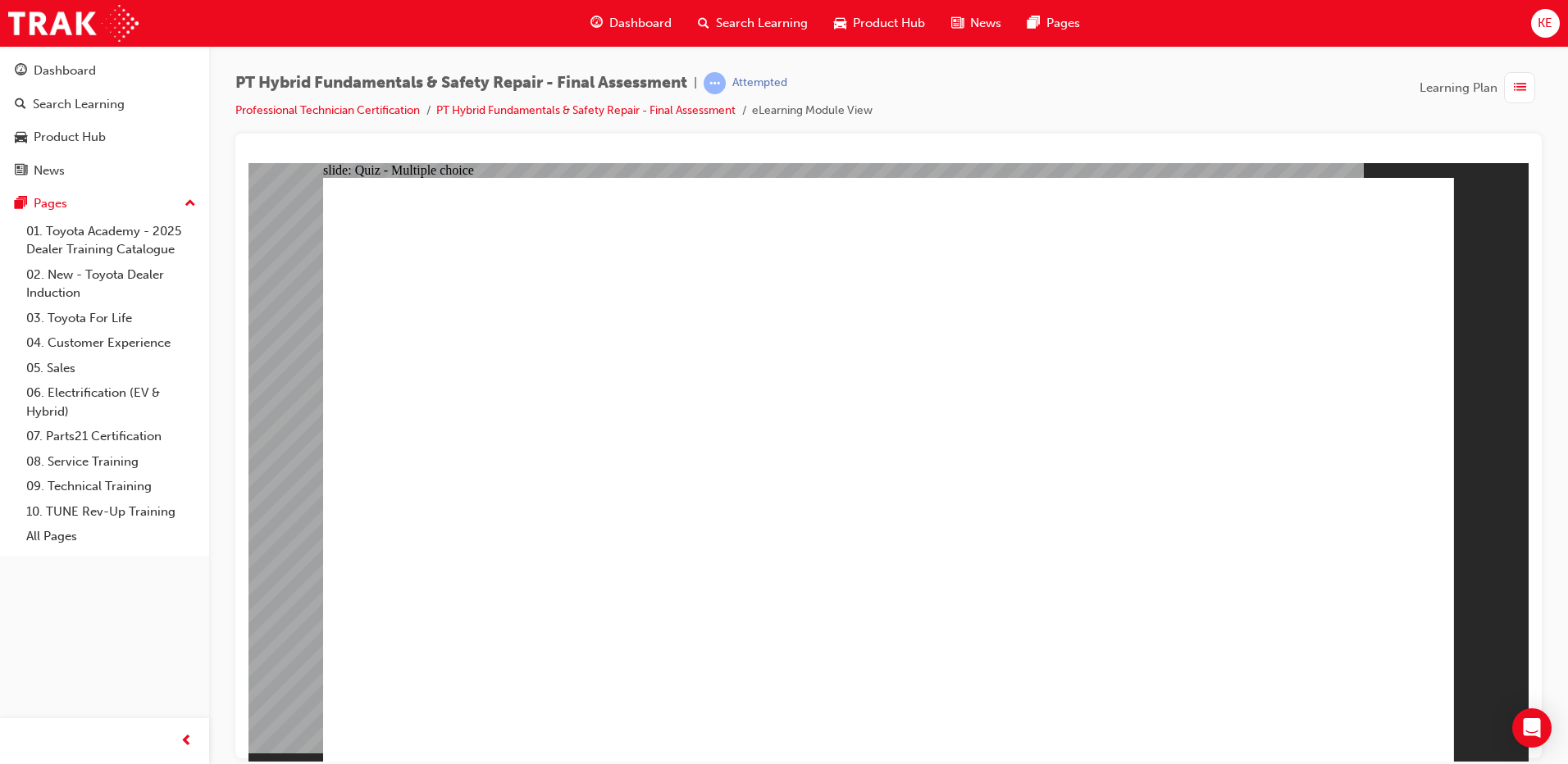
drag, startPoint x: 676, startPoint y: 599, endPoint x: 676, endPoint y: 634, distance: 35.0
checkbox input "true"
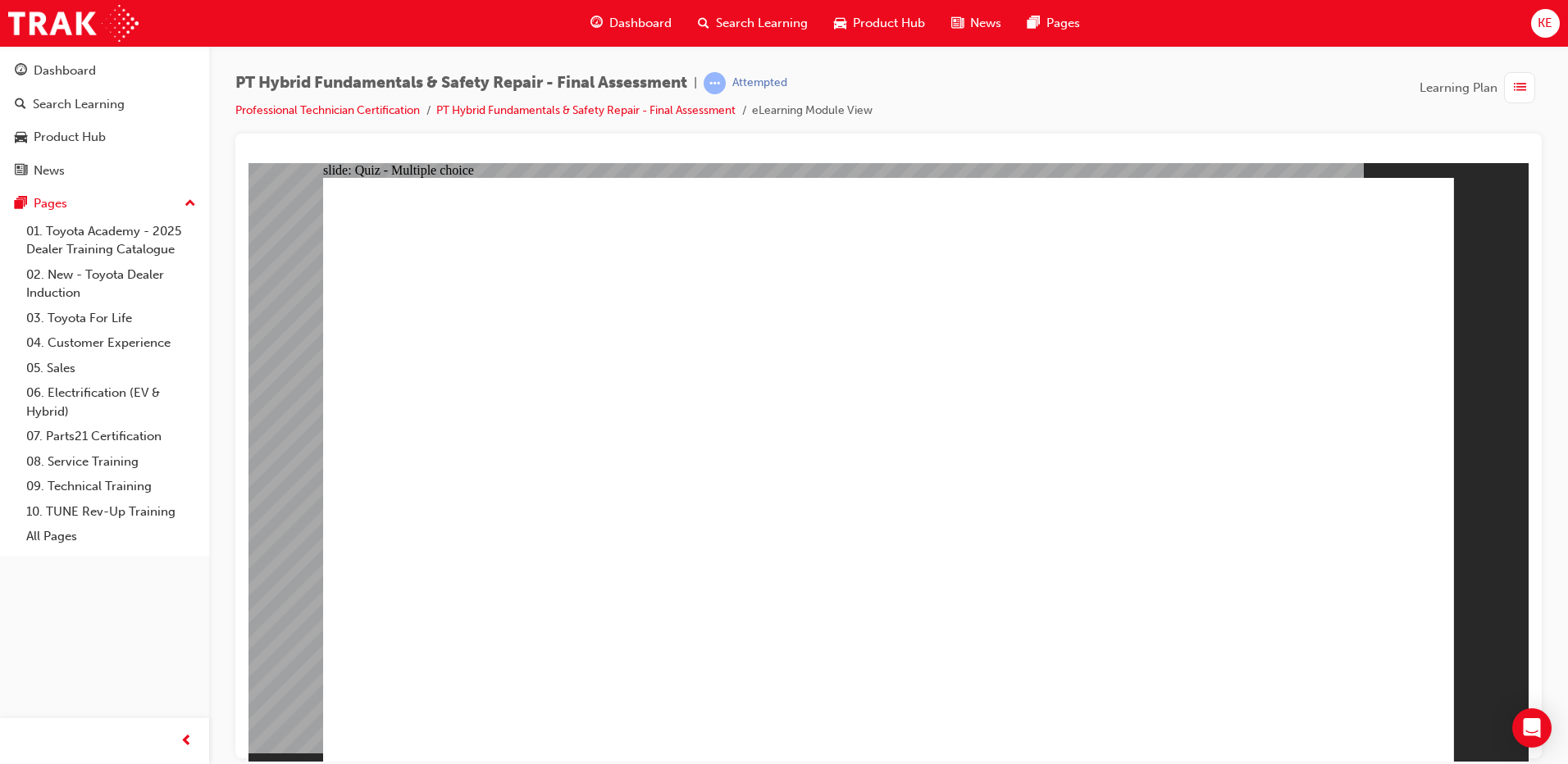
radio input "true"
drag, startPoint x: 667, startPoint y: 271, endPoint x: 742, endPoint y: 266, distance: 75.2
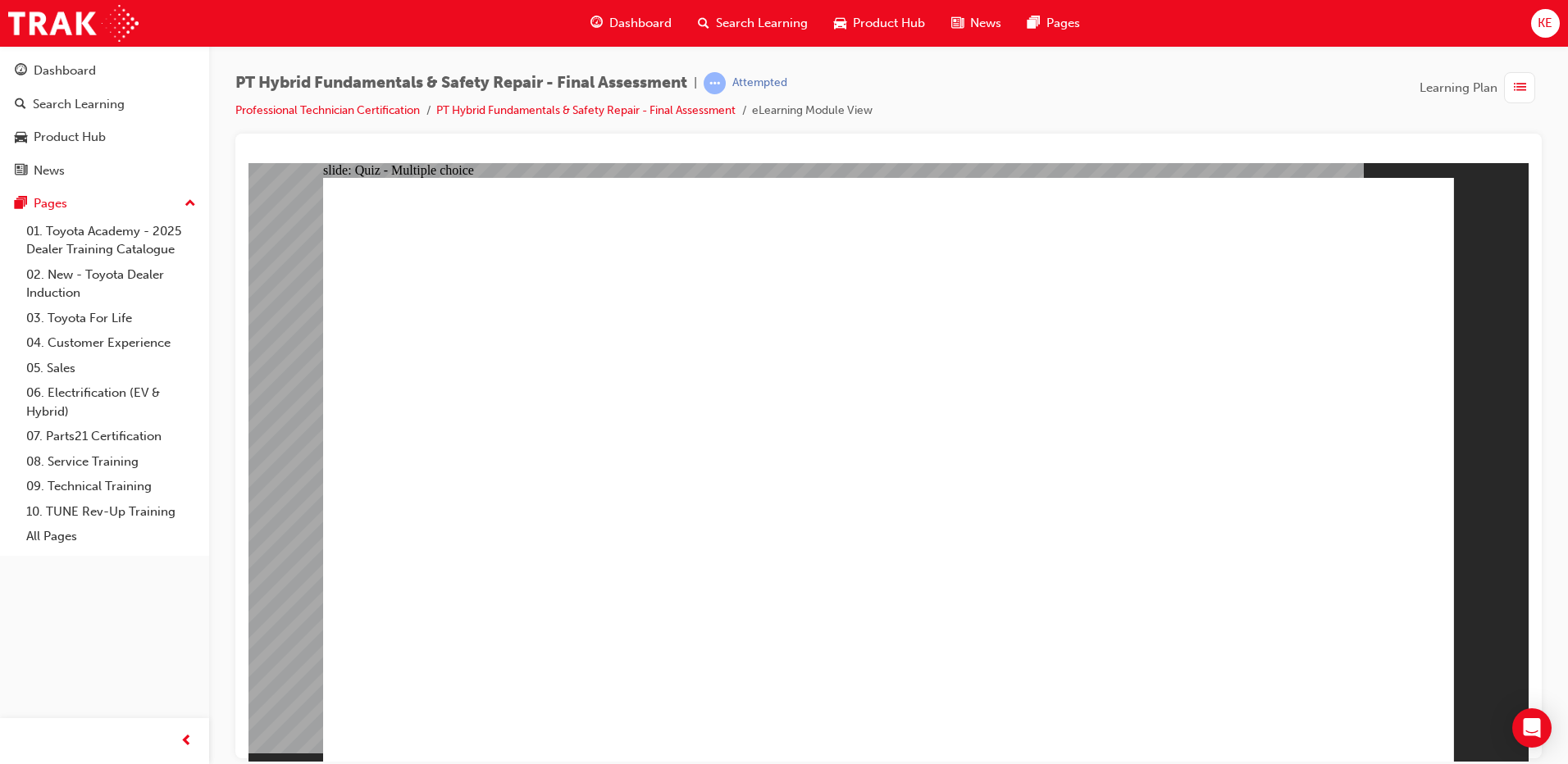
radio input "true"
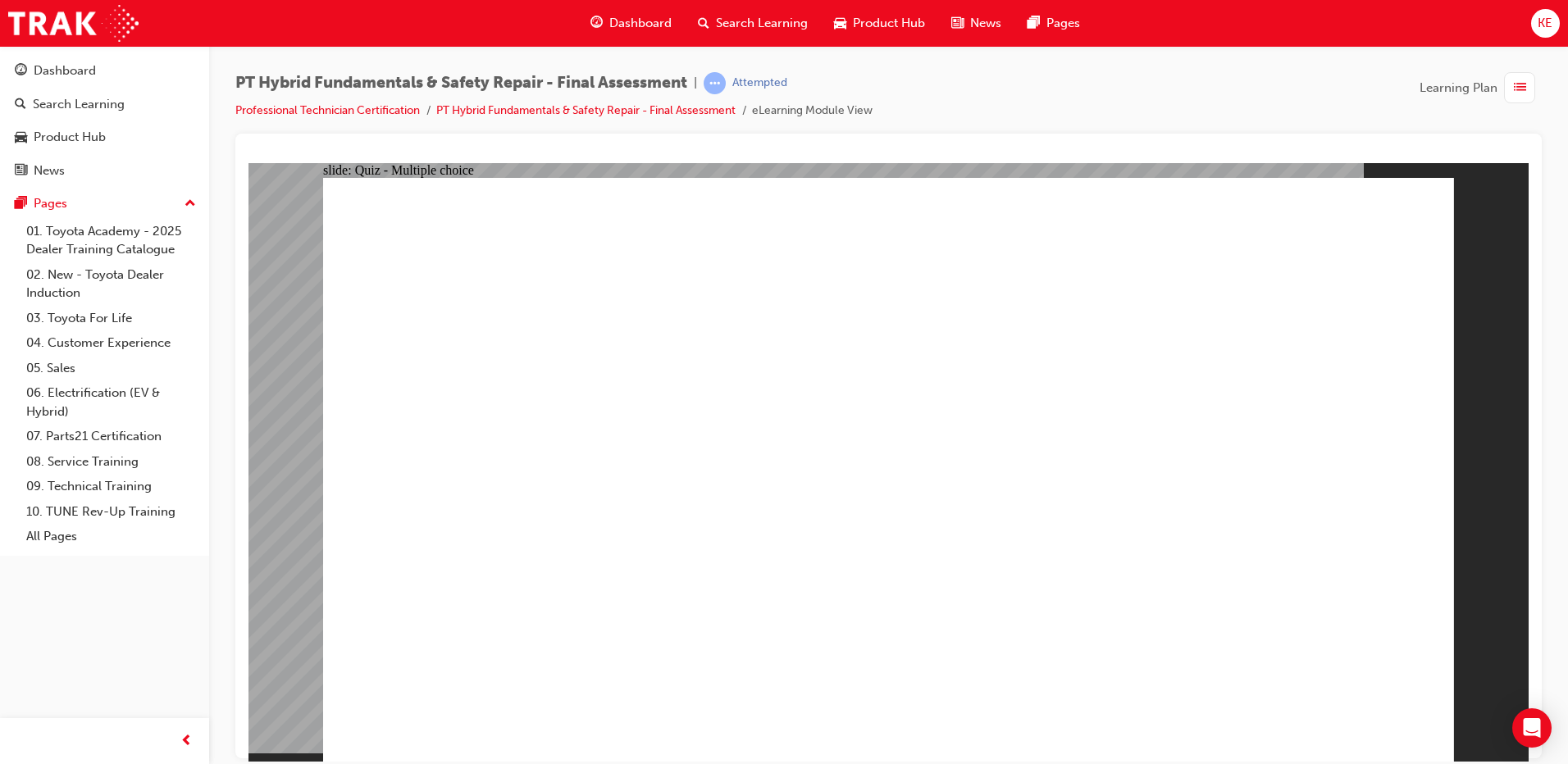
radio input "true"
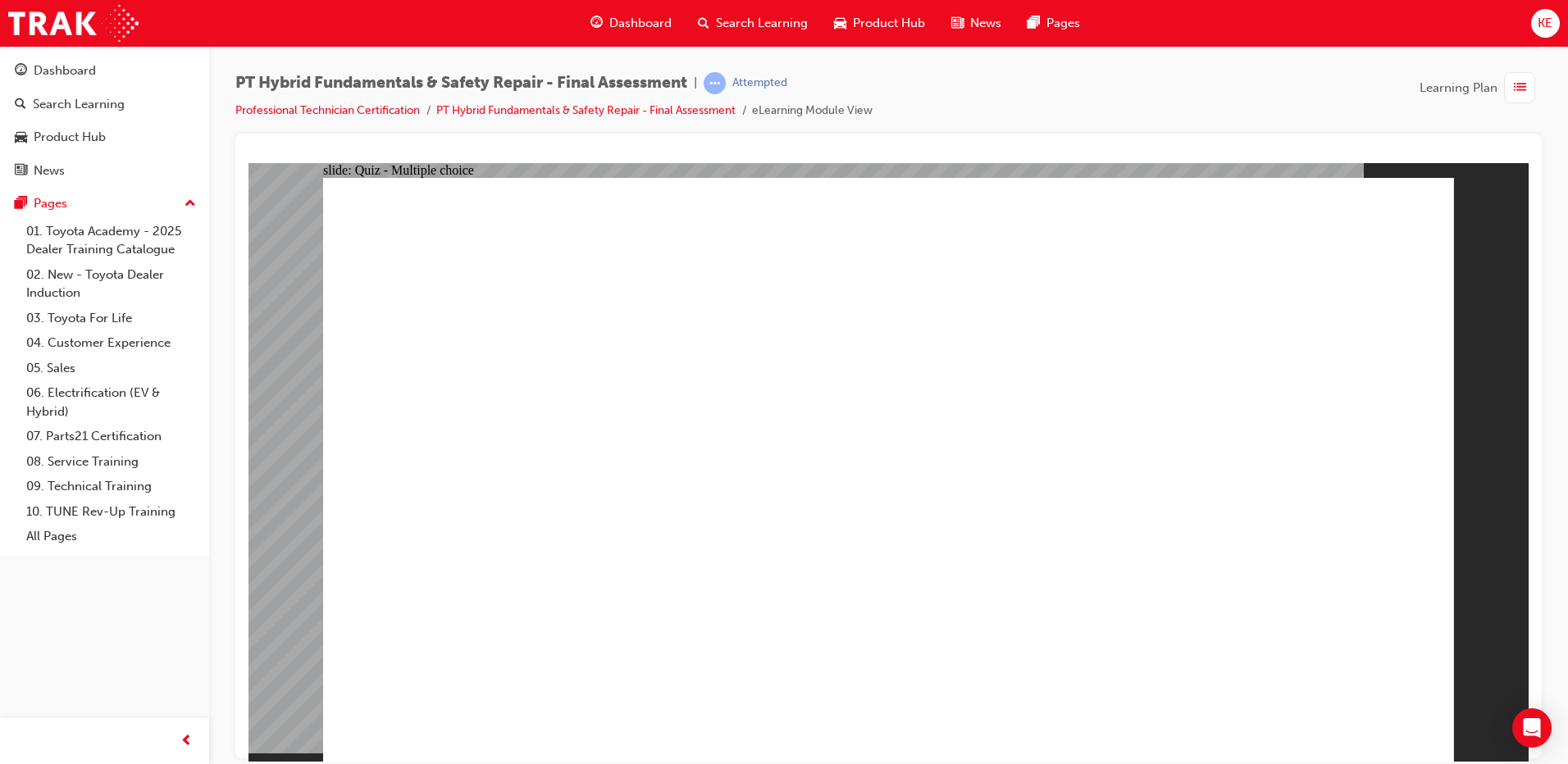
radio input "true"
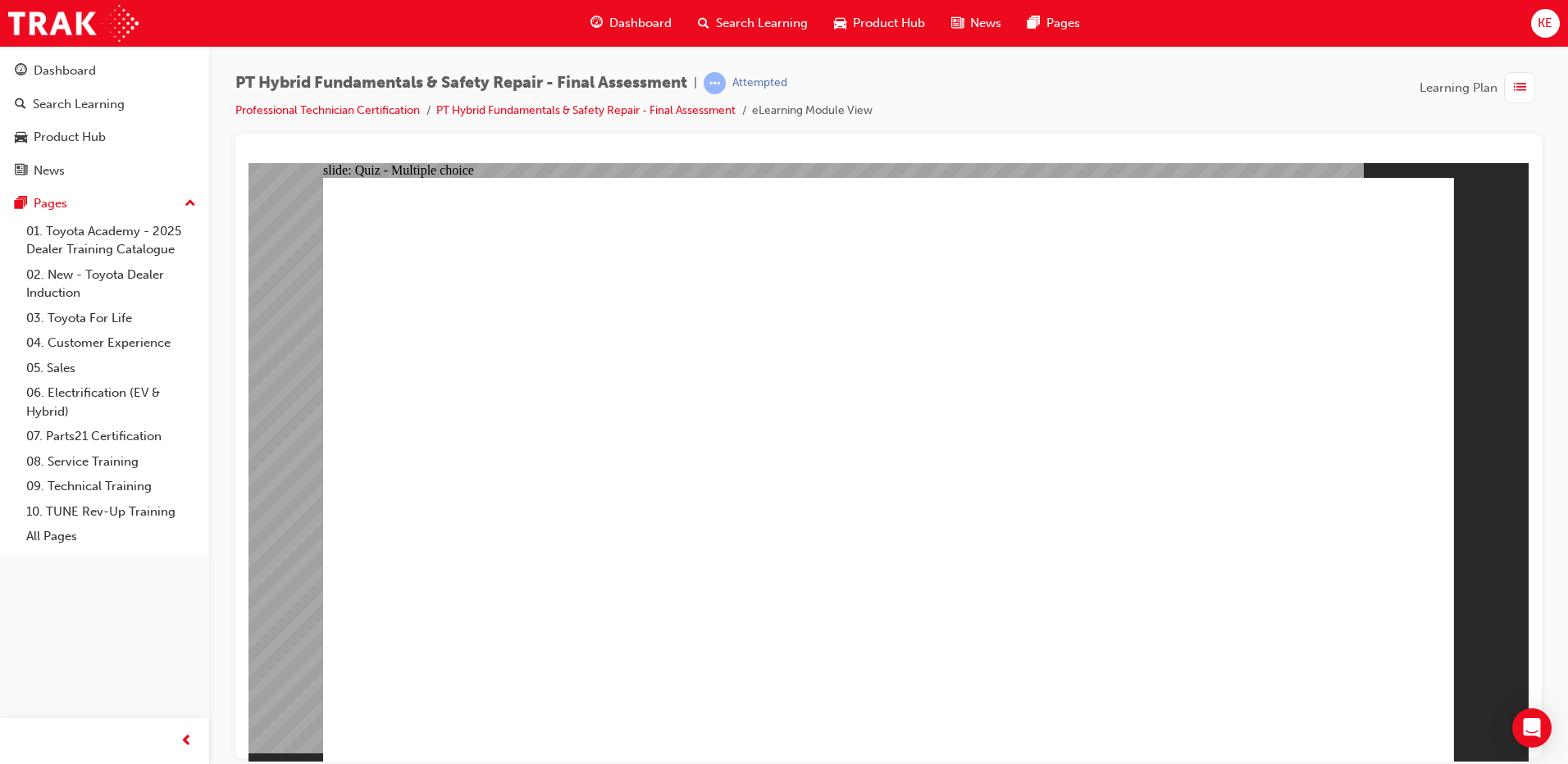
radio input "true"
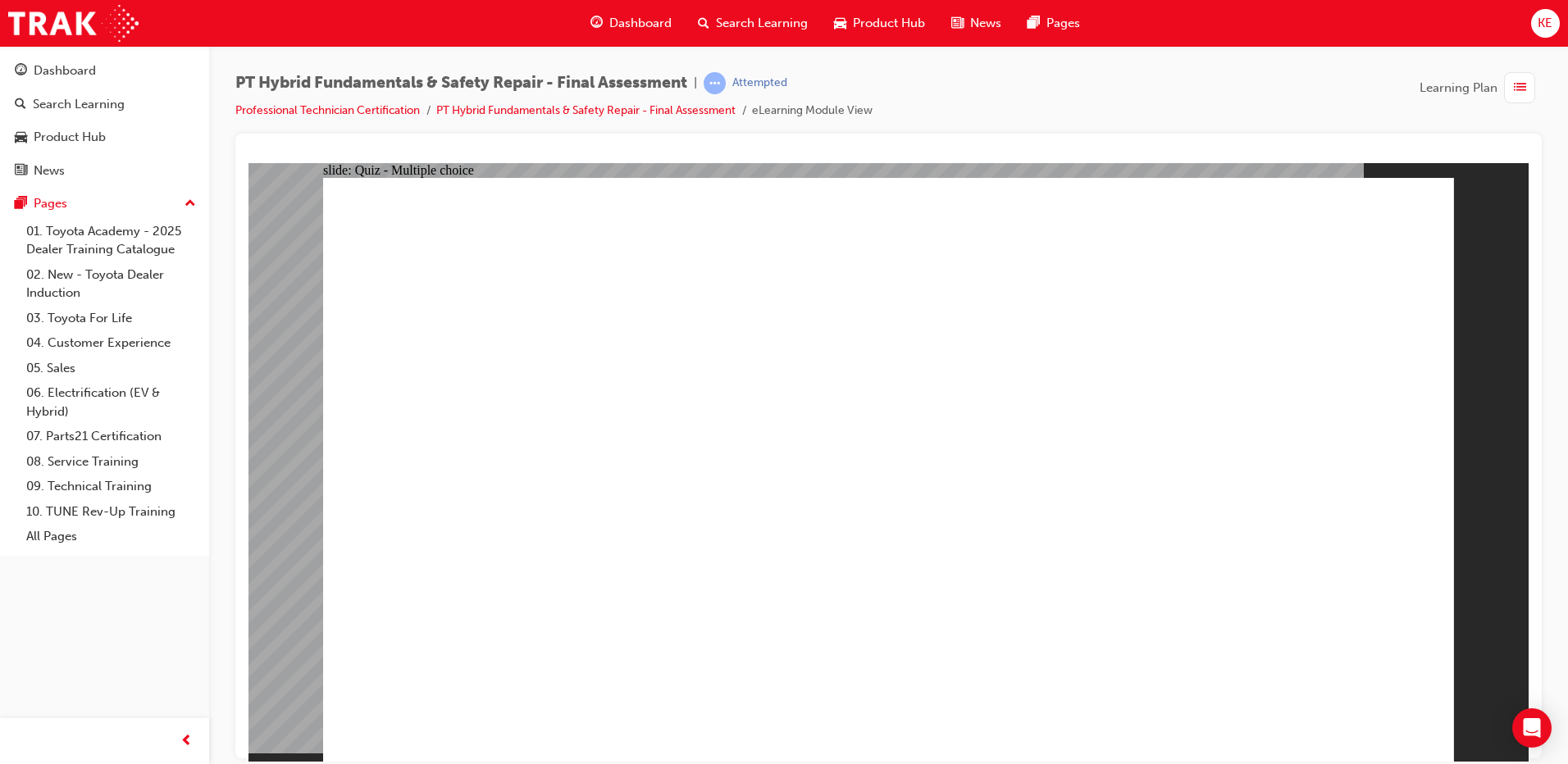
radio input "true"
drag, startPoint x: 810, startPoint y: 632, endPoint x: 821, endPoint y: 640, distance: 13.6
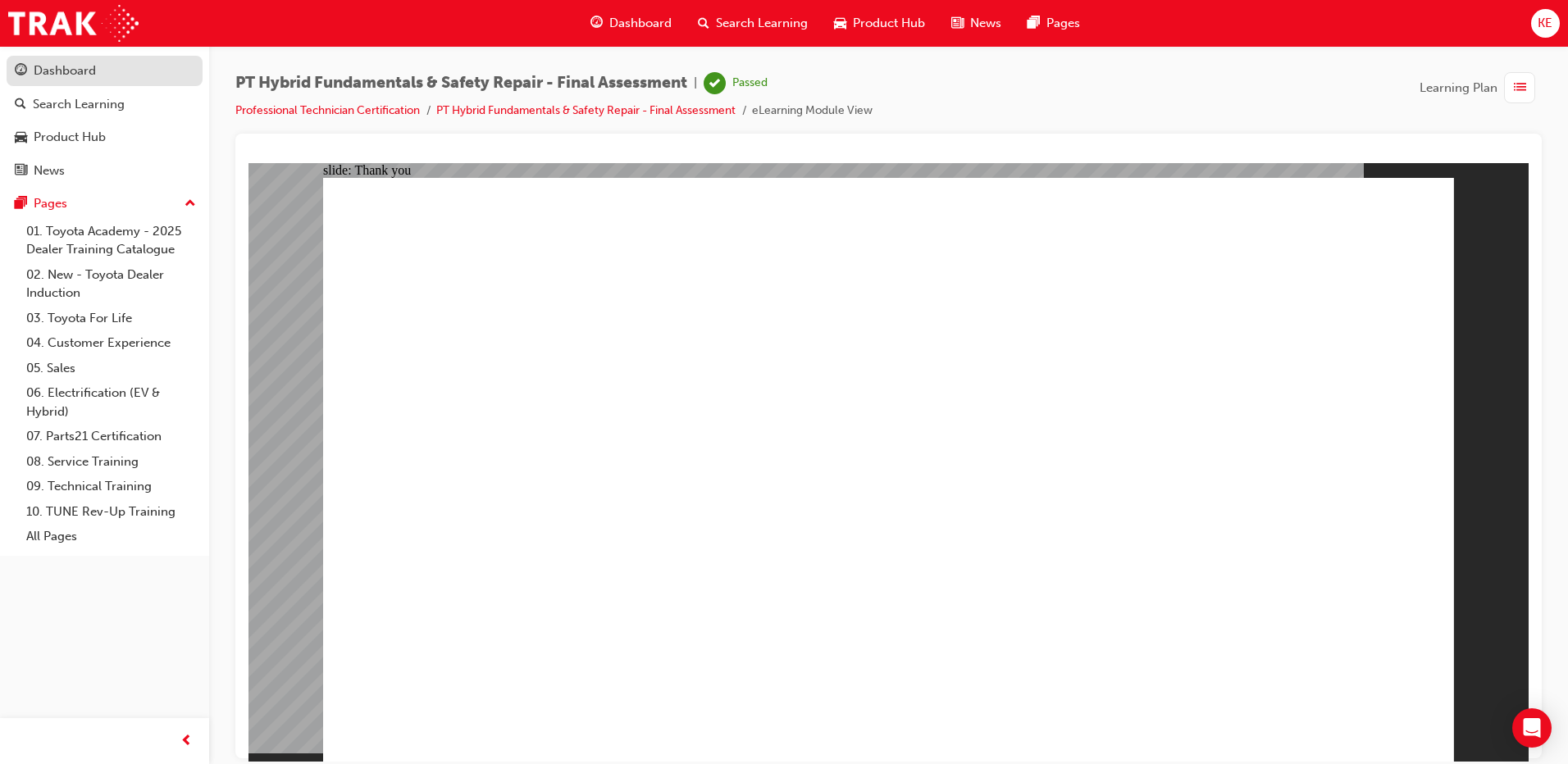
drag, startPoint x: 90, startPoint y: 67, endPoint x: 85, endPoint y: 80, distance: 13.9
click at [90, 67] on div "Dashboard" at bounding box center [64, 70] width 62 height 19
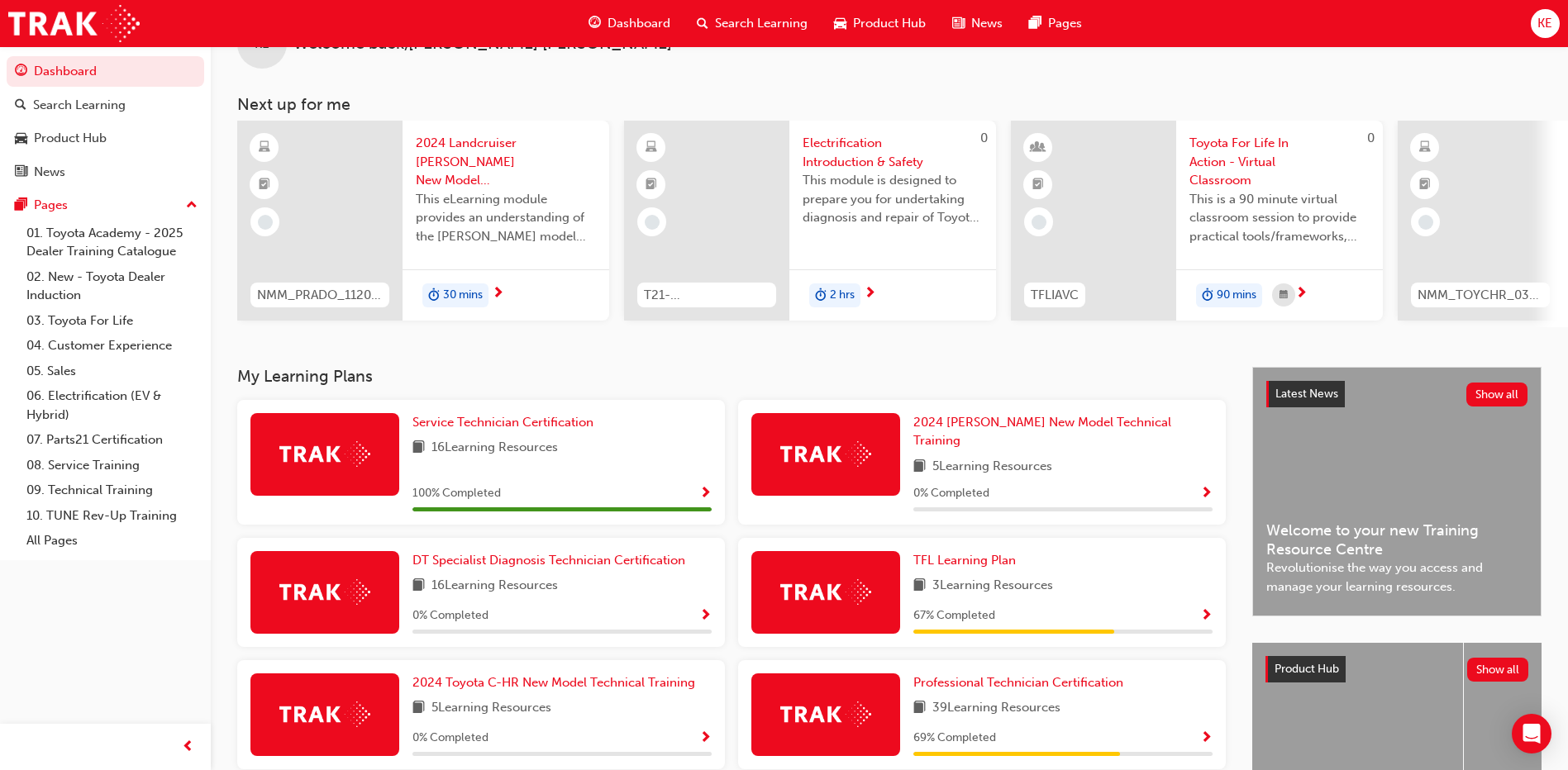
scroll to position [83, 0]
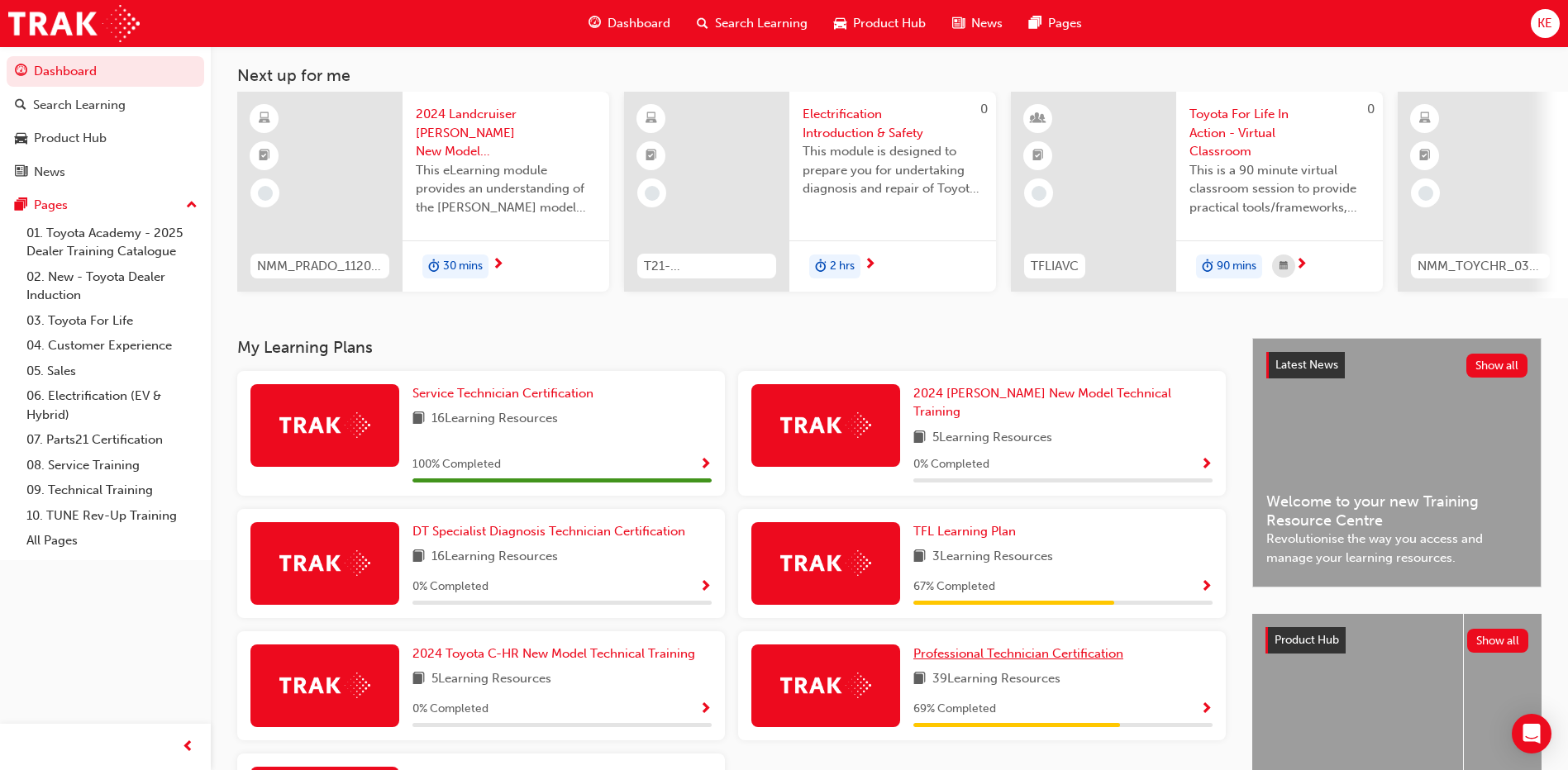
click at [994, 653] on link "Professional Technician Certification" at bounding box center [1022, 654] width 217 height 19
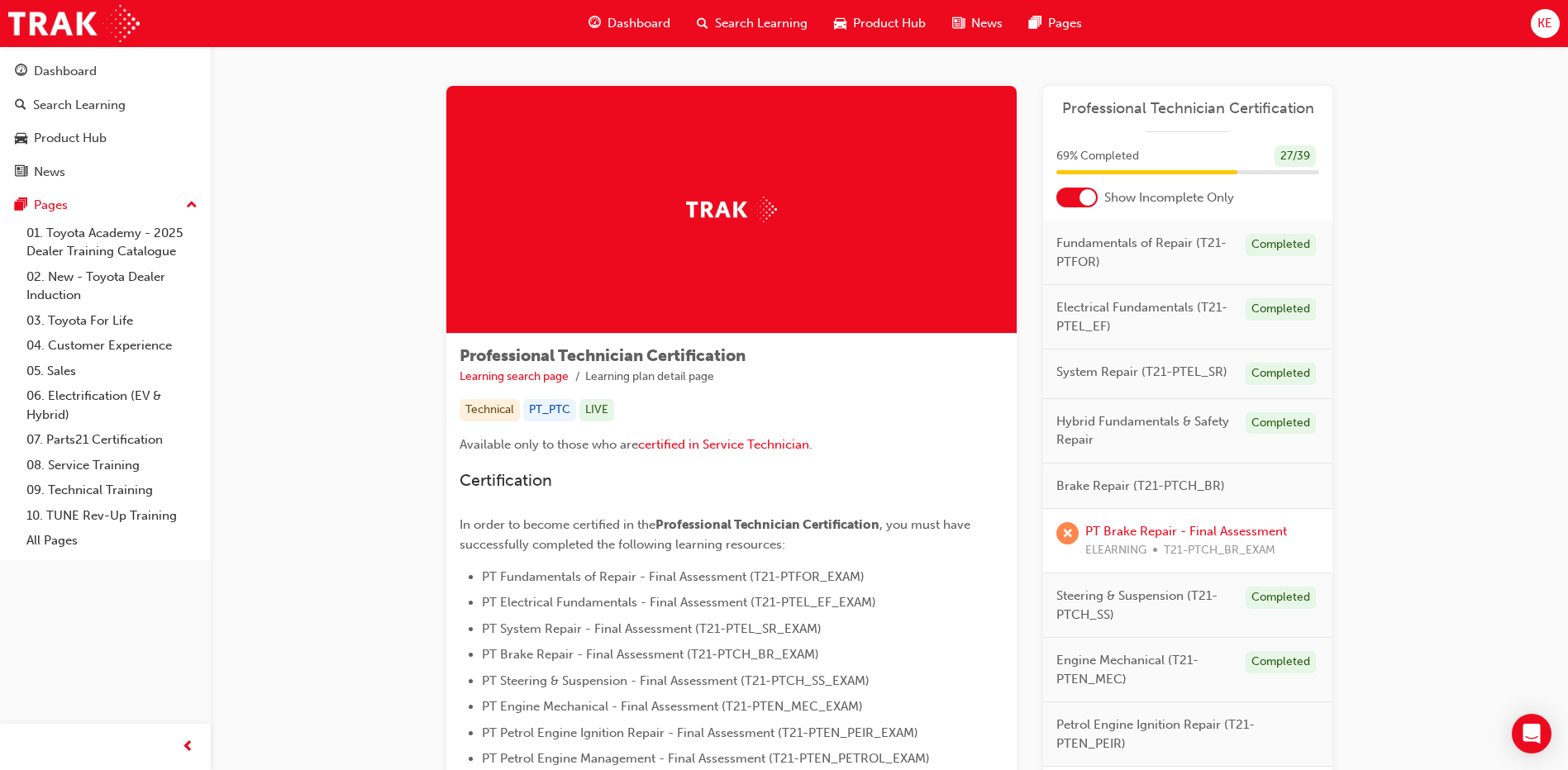
click at [1086, 199] on div at bounding box center [1087, 197] width 17 height 17
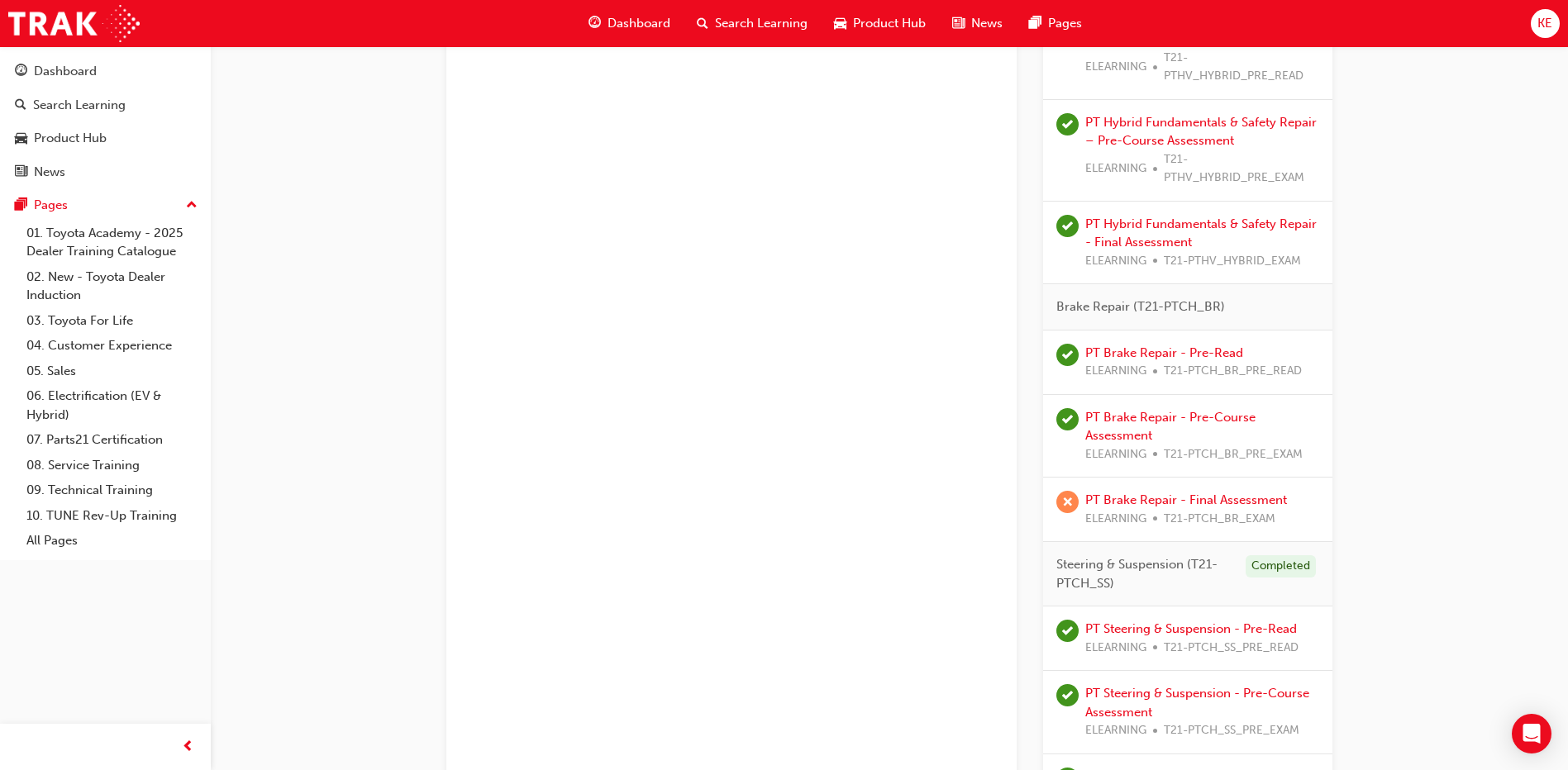
scroll to position [1240, 0]
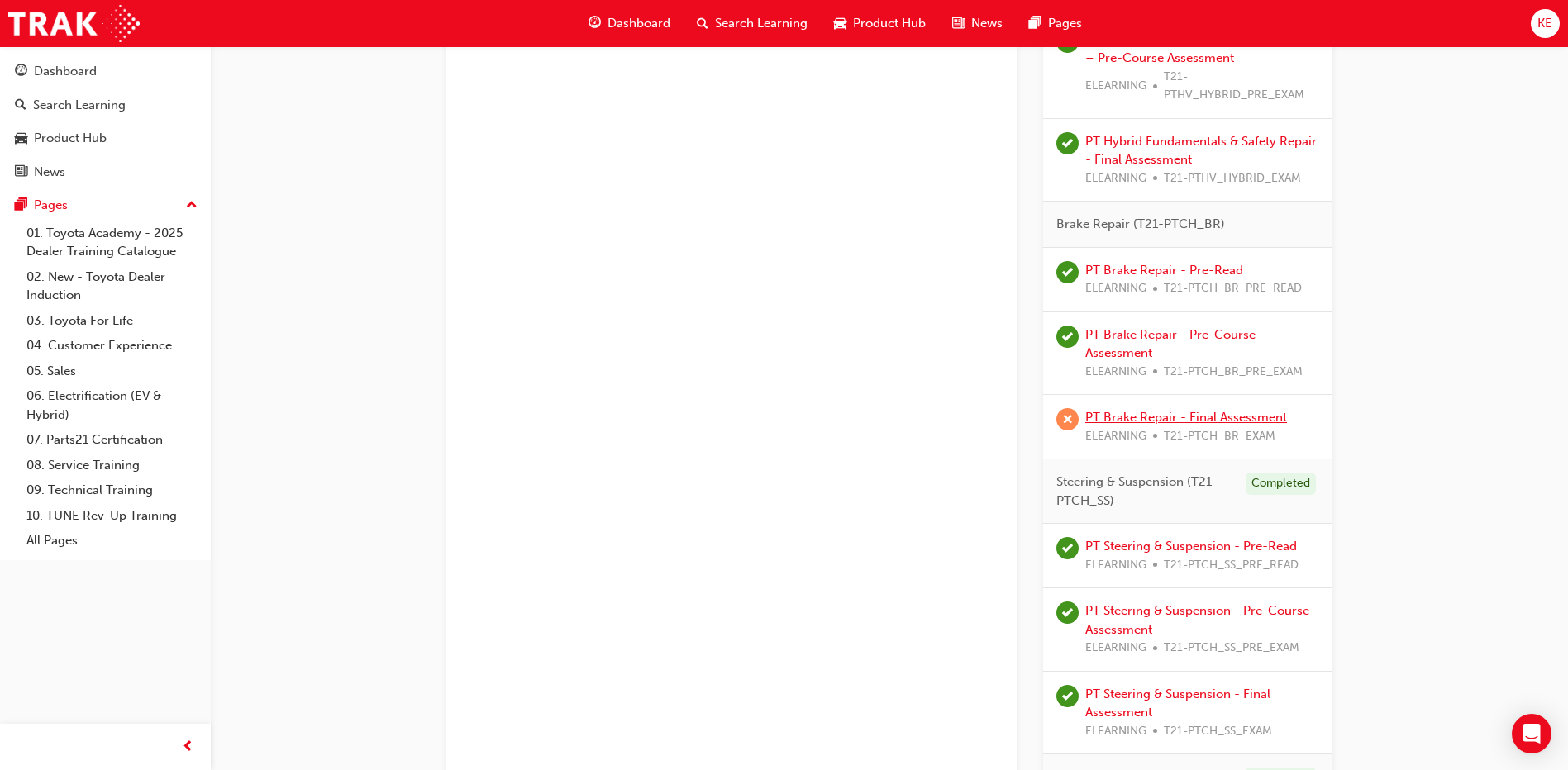
click at [1191, 414] on link "PT Brake Repair - Final Assessment" at bounding box center [1186, 417] width 202 height 15
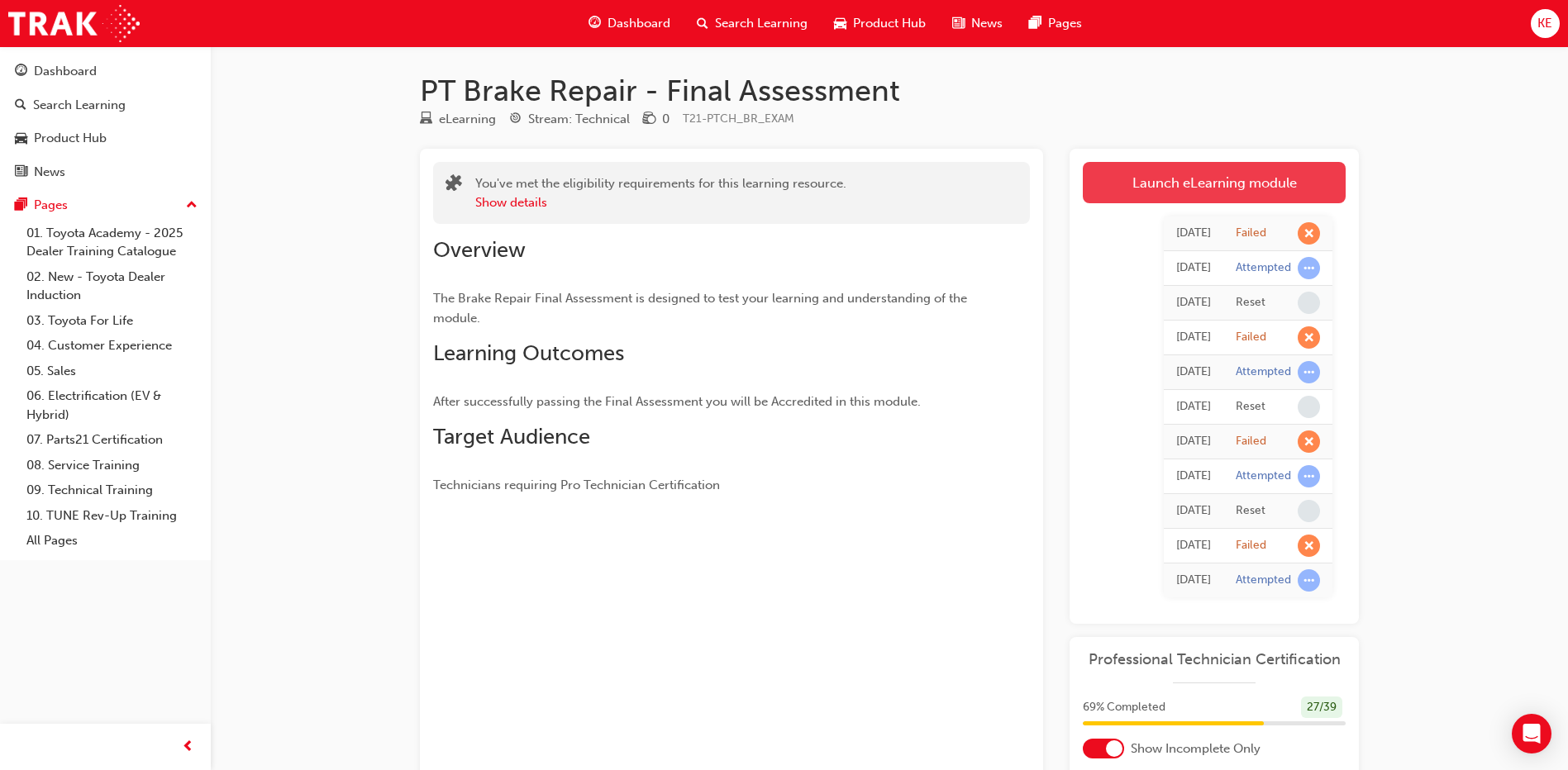
click at [1191, 186] on link "Launch eLearning module" at bounding box center [1214, 183] width 263 height 42
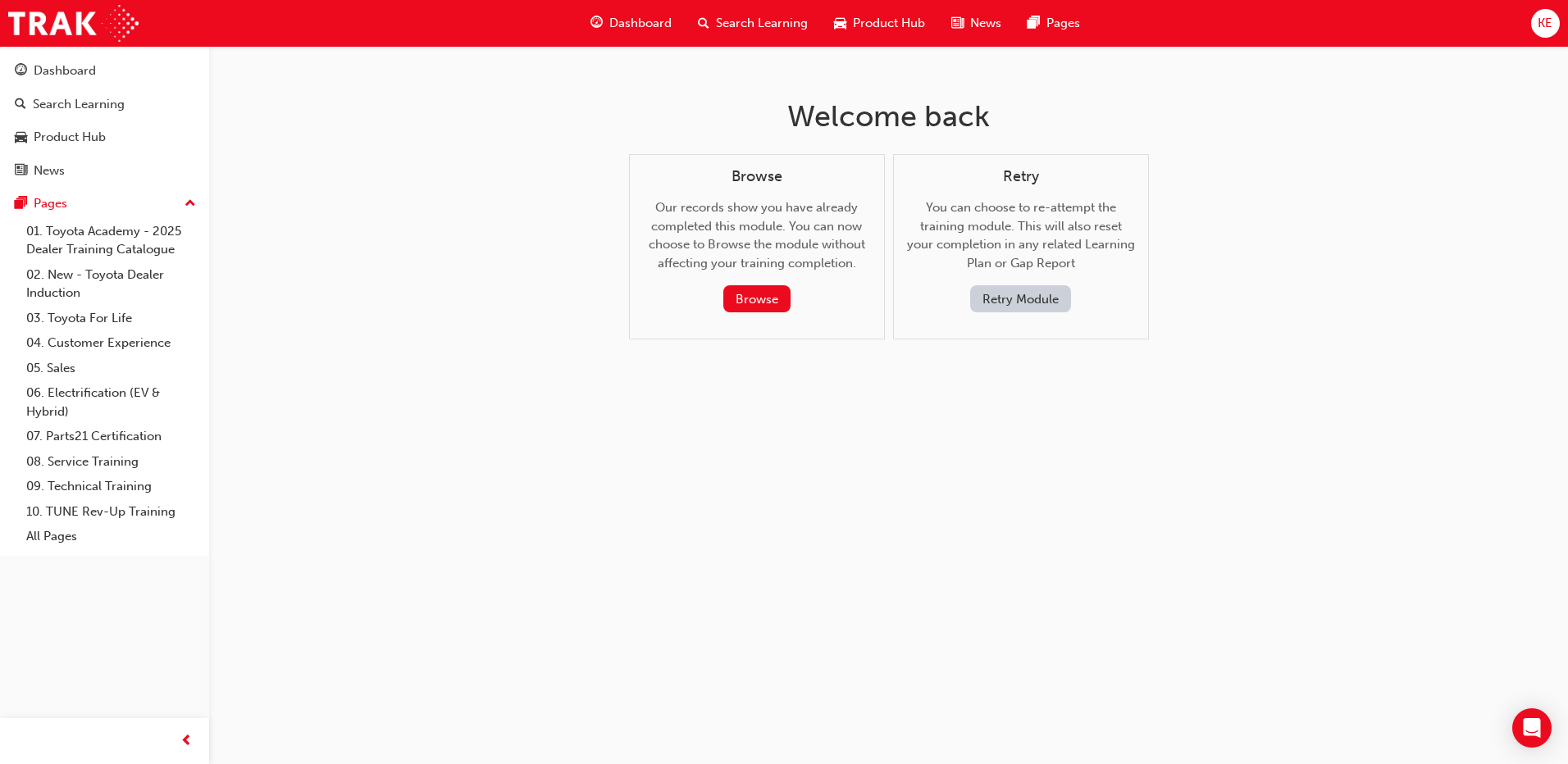
click at [1004, 299] on button "Retry Module" at bounding box center [1021, 298] width 101 height 27
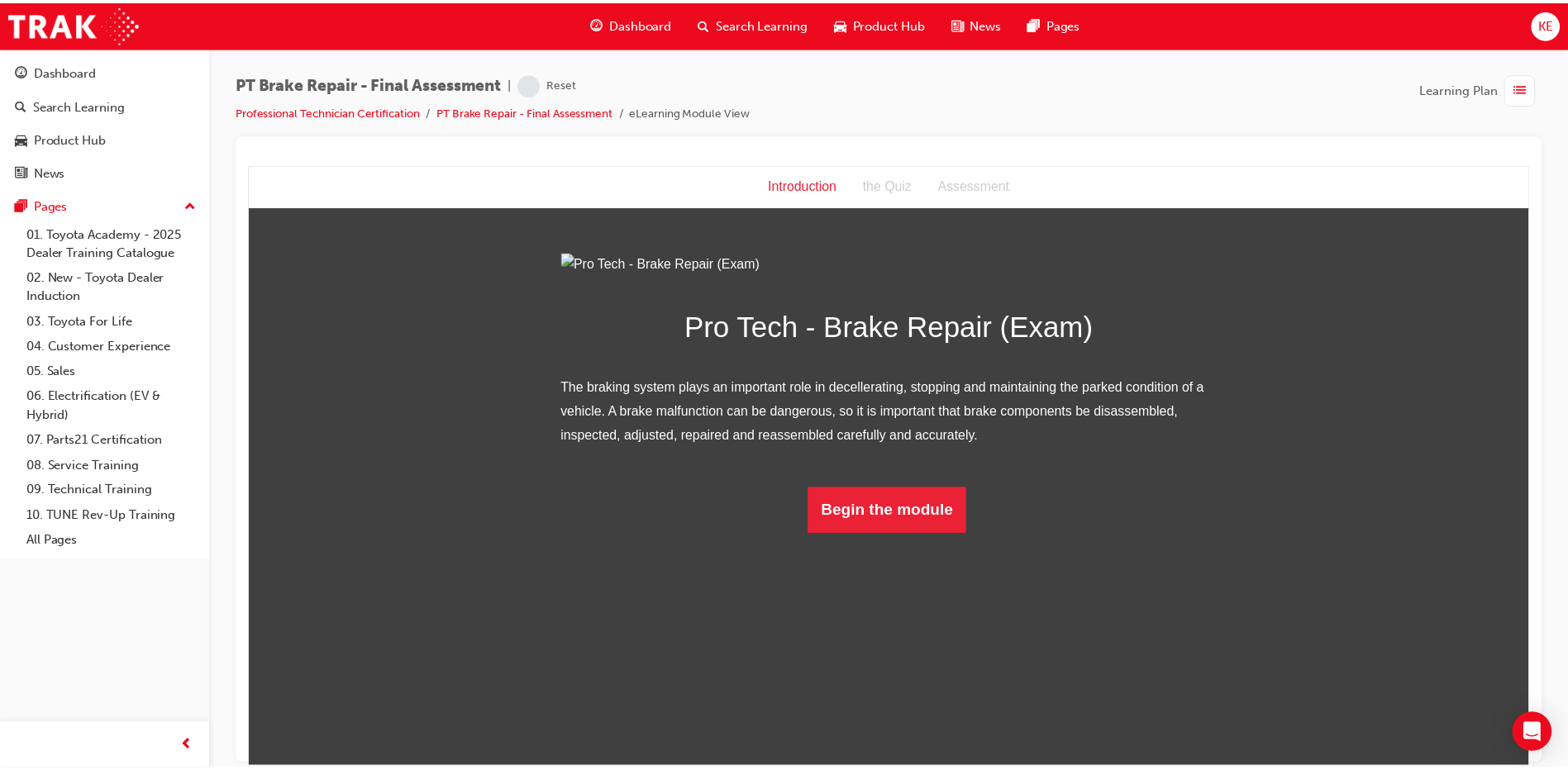
click at [838, 722] on html "Introduction Introduction the Quiz Assessment Pro Tech - Brake Repair (Exam) Th…" at bounding box center [892, 467] width 1290 height 603
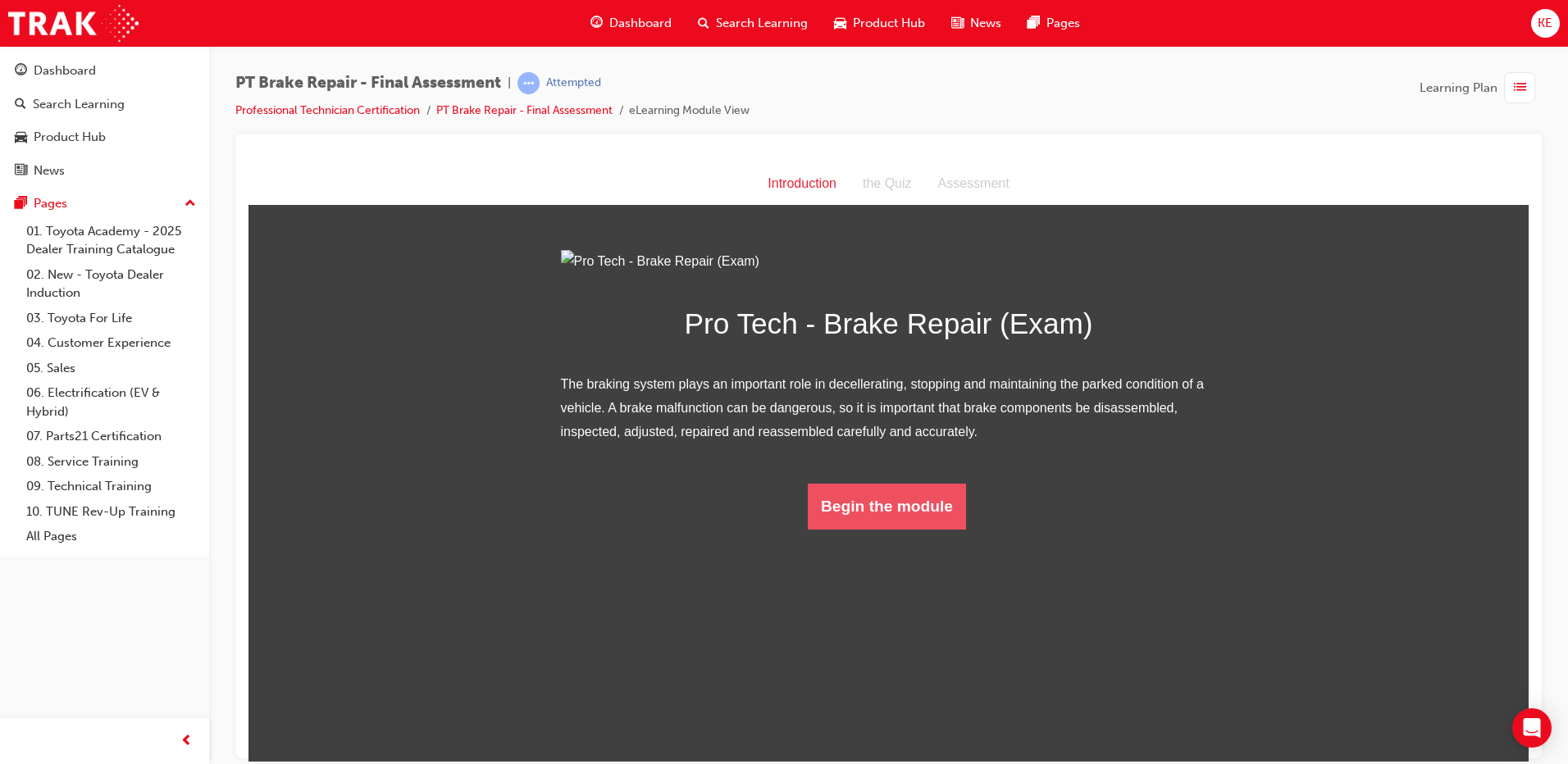
click at [856, 529] on button "Begin the module" at bounding box center [887, 505] width 158 height 46
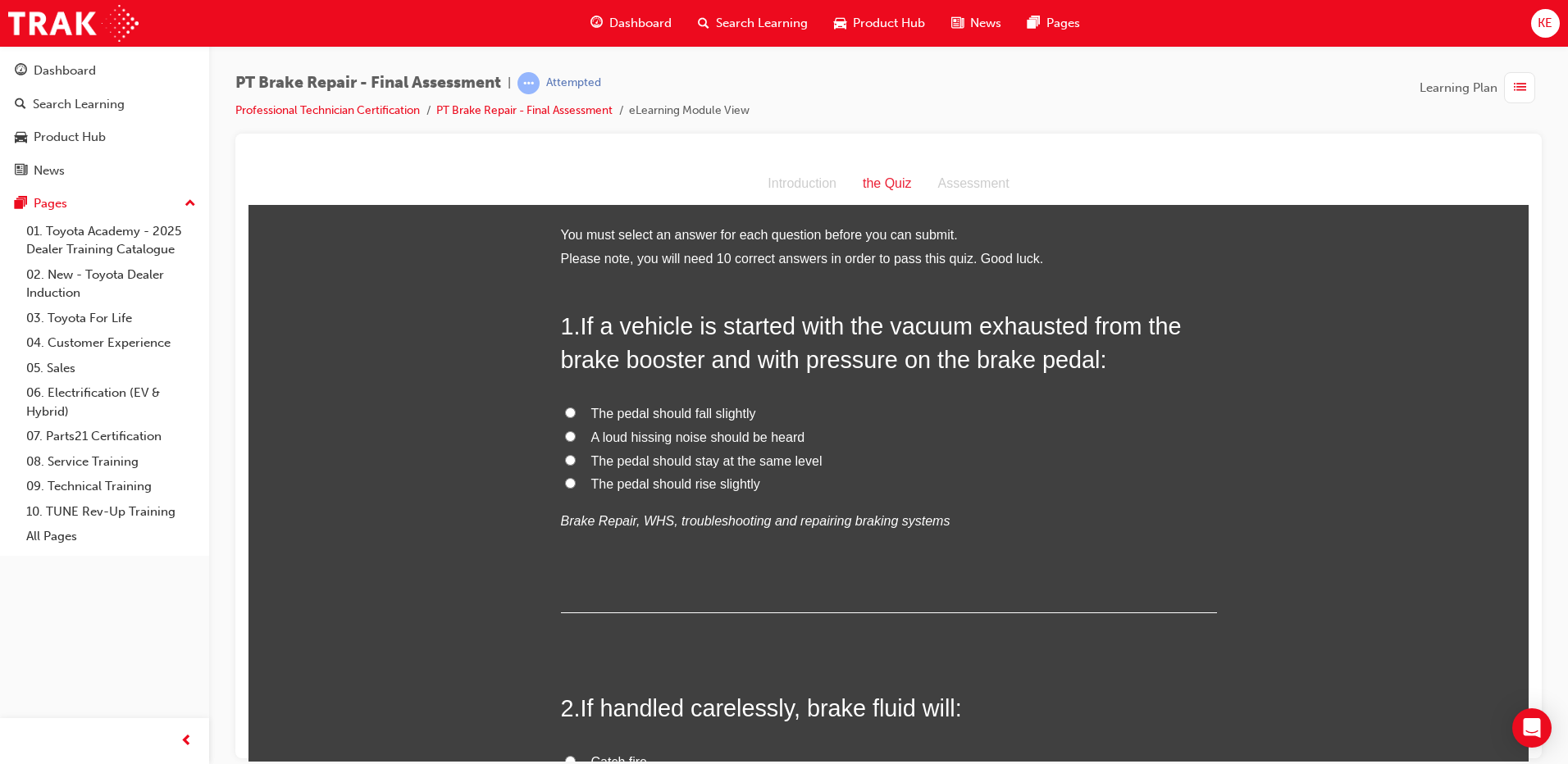
click at [583, 478] on label "The pedal should rise slightly" at bounding box center [889, 485] width 657 height 24
click at [576, 478] on input "The pedal should rise slightly" at bounding box center [570, 483] width 11 height 11
radio input "true"
click at [570, 459] on label "The pedal should stay at the same level" at bounding box center [889, 461] width 657 height 24
click at [570, 459] on input "The pedal should stay at the same level" at bounding box center [570, 459] width 11 height 11
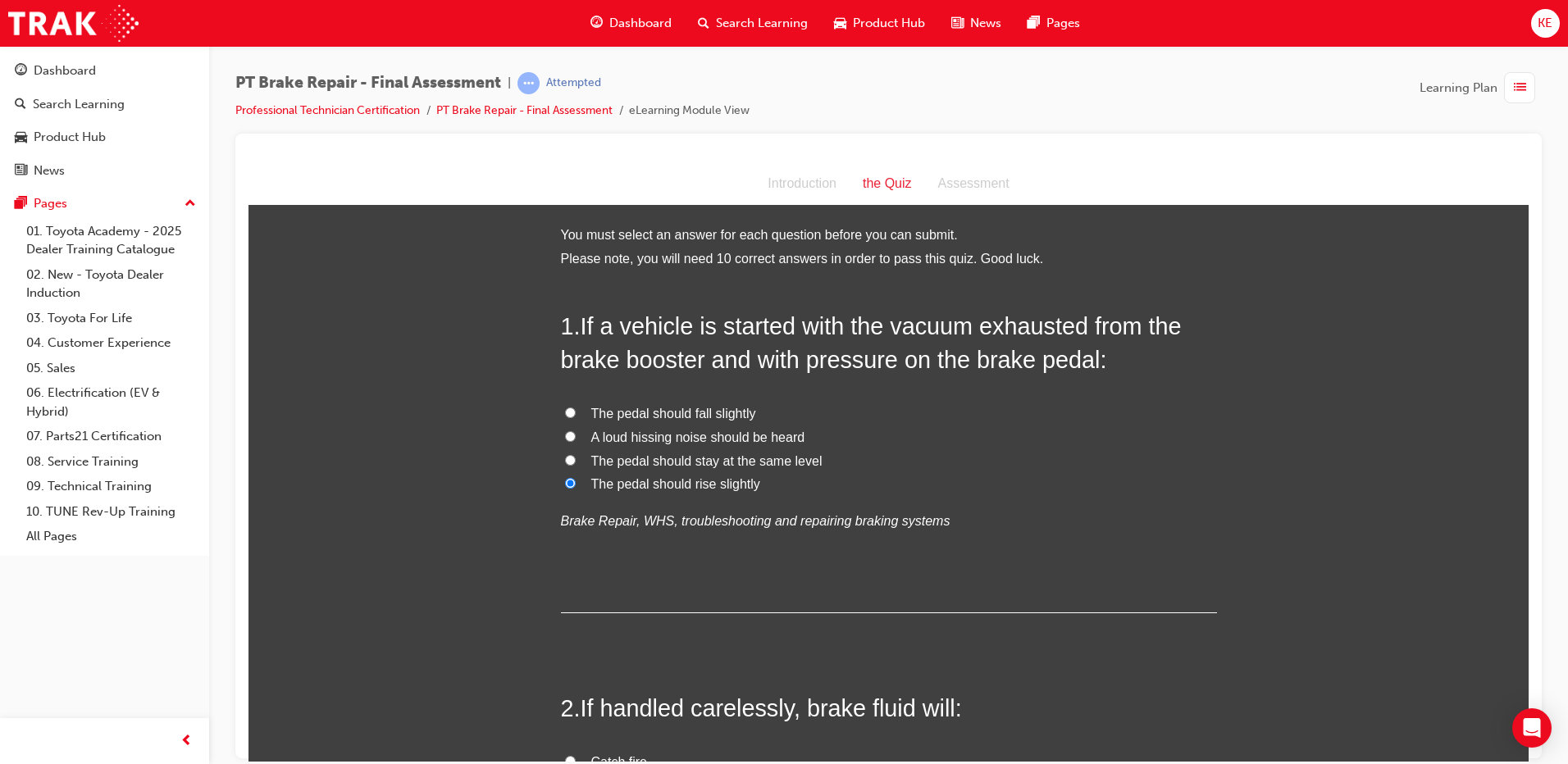
radio input "true"
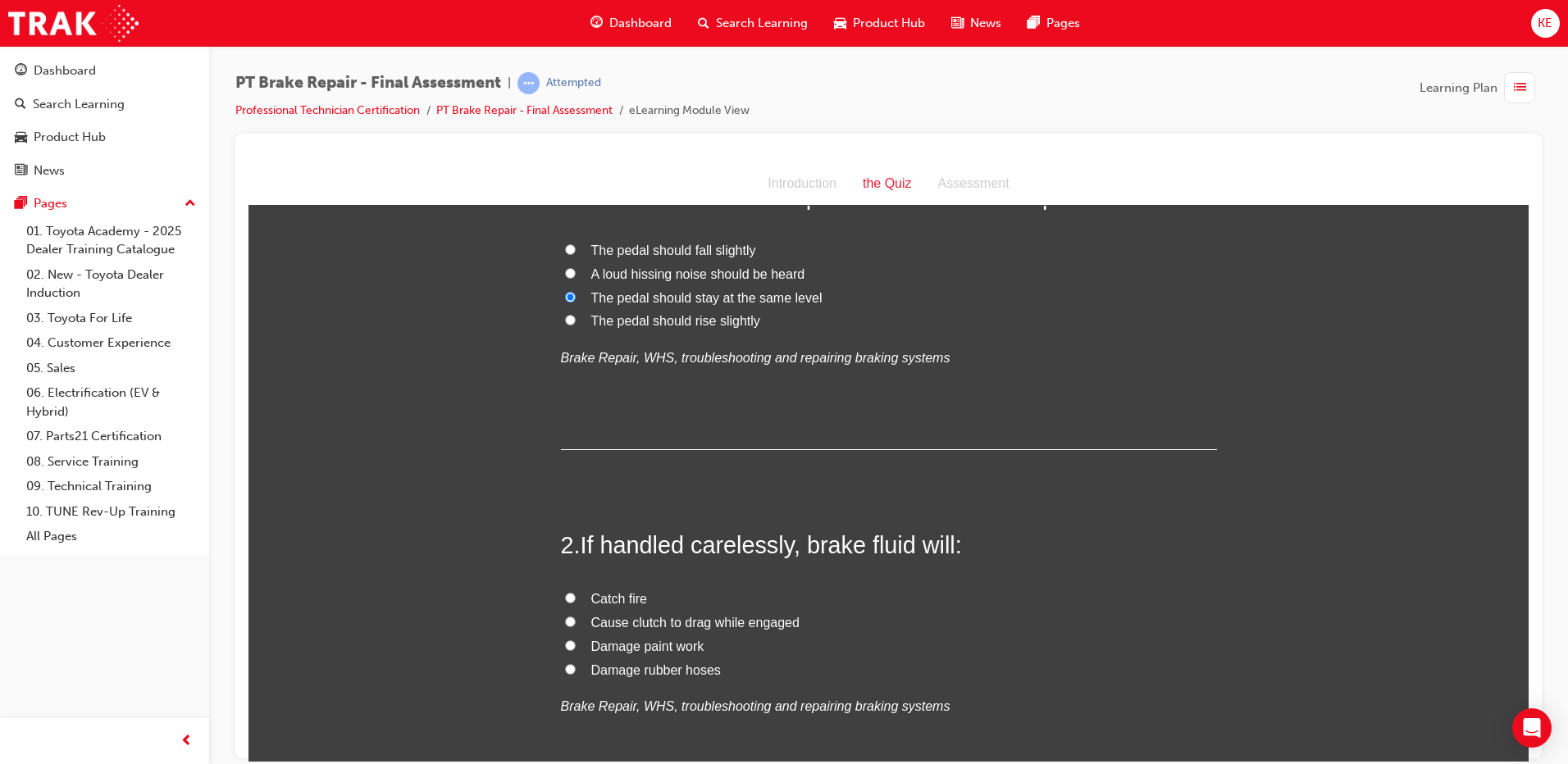
scroll to position [164, 0]
click at [565, 644] on input "Damage paint work" at bounding box center [570, 644] width 11 height 11
radio input "true"
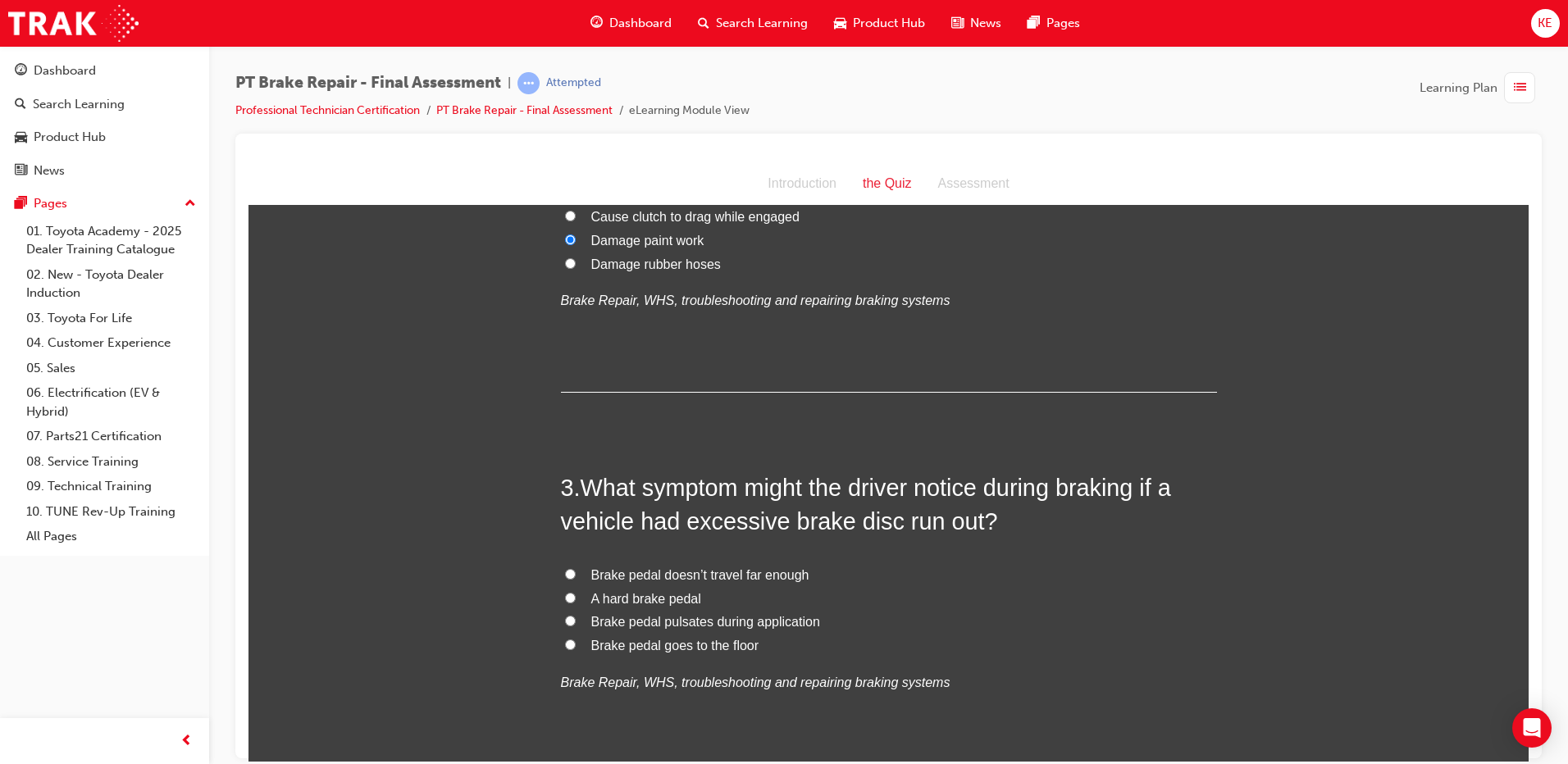
scroll to position [574, 0]
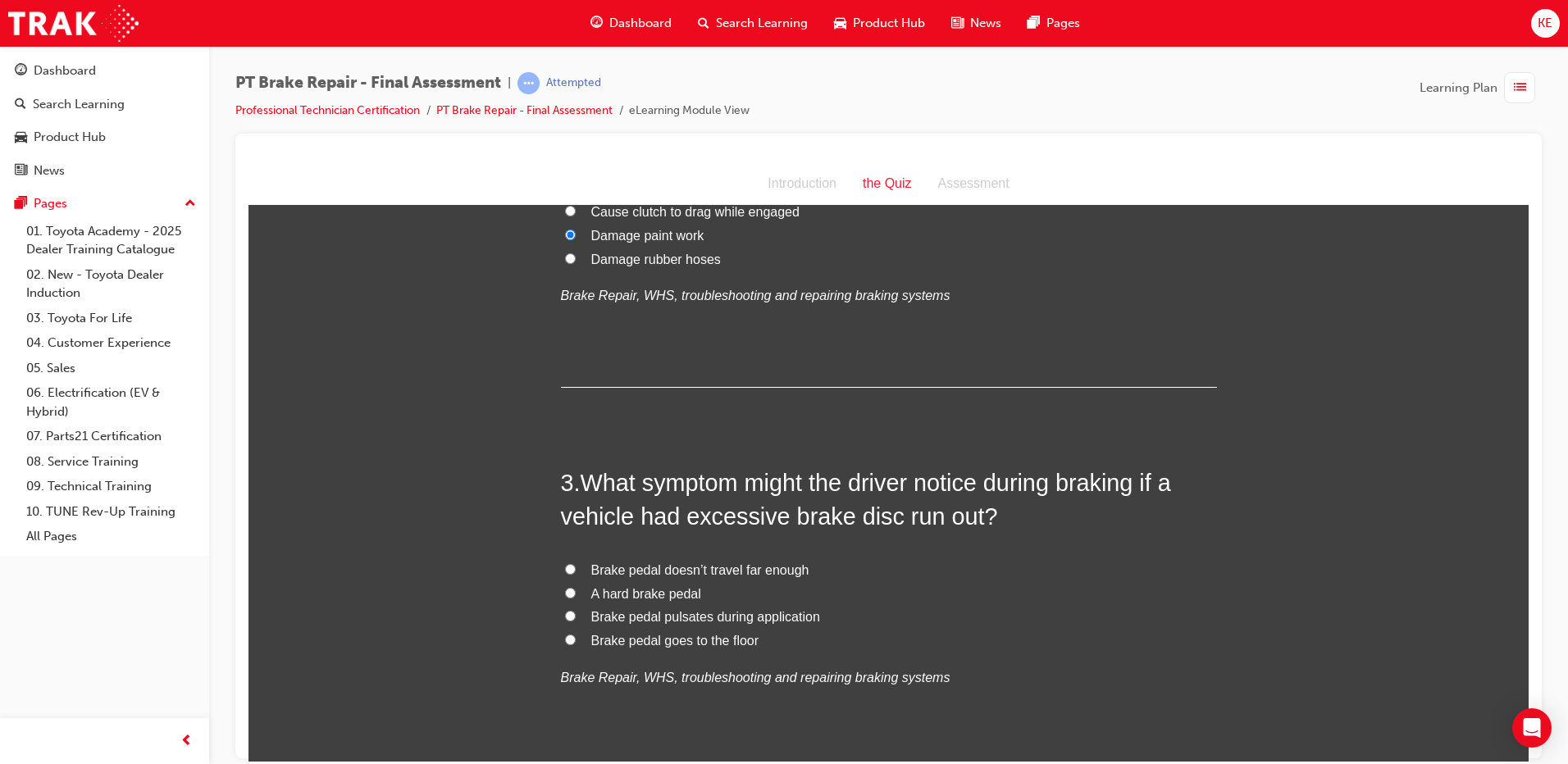
click at [561, 623] on label "Brake pedal pulsates during application" at bounding box center [889, 617] width 657 height 24
click at [565, 621] on input "Brake pedal pulsates during application" at bounding box center [570, 615] width 11 height 11
radio input "true"
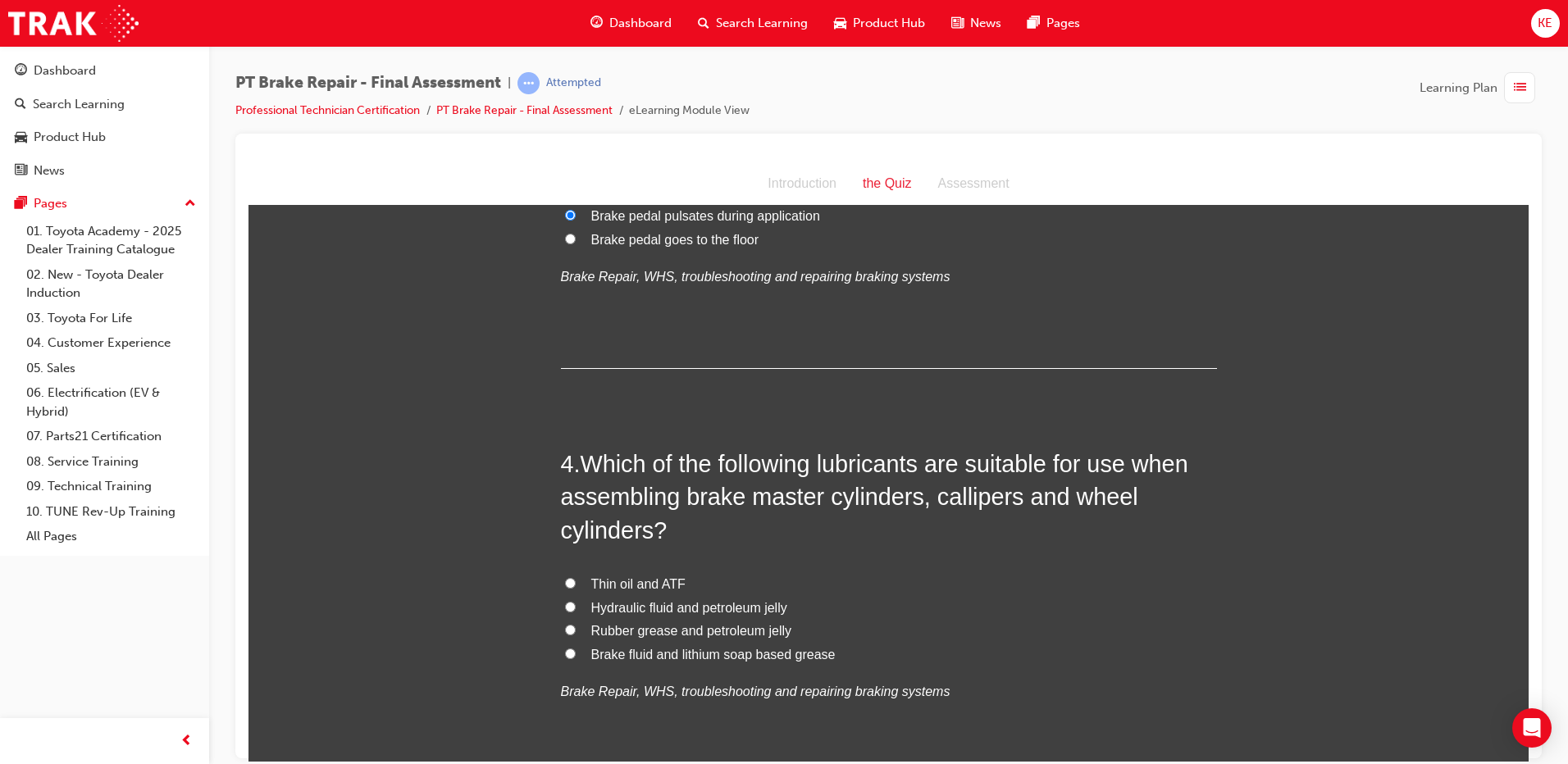
scroll to position [984, 0]
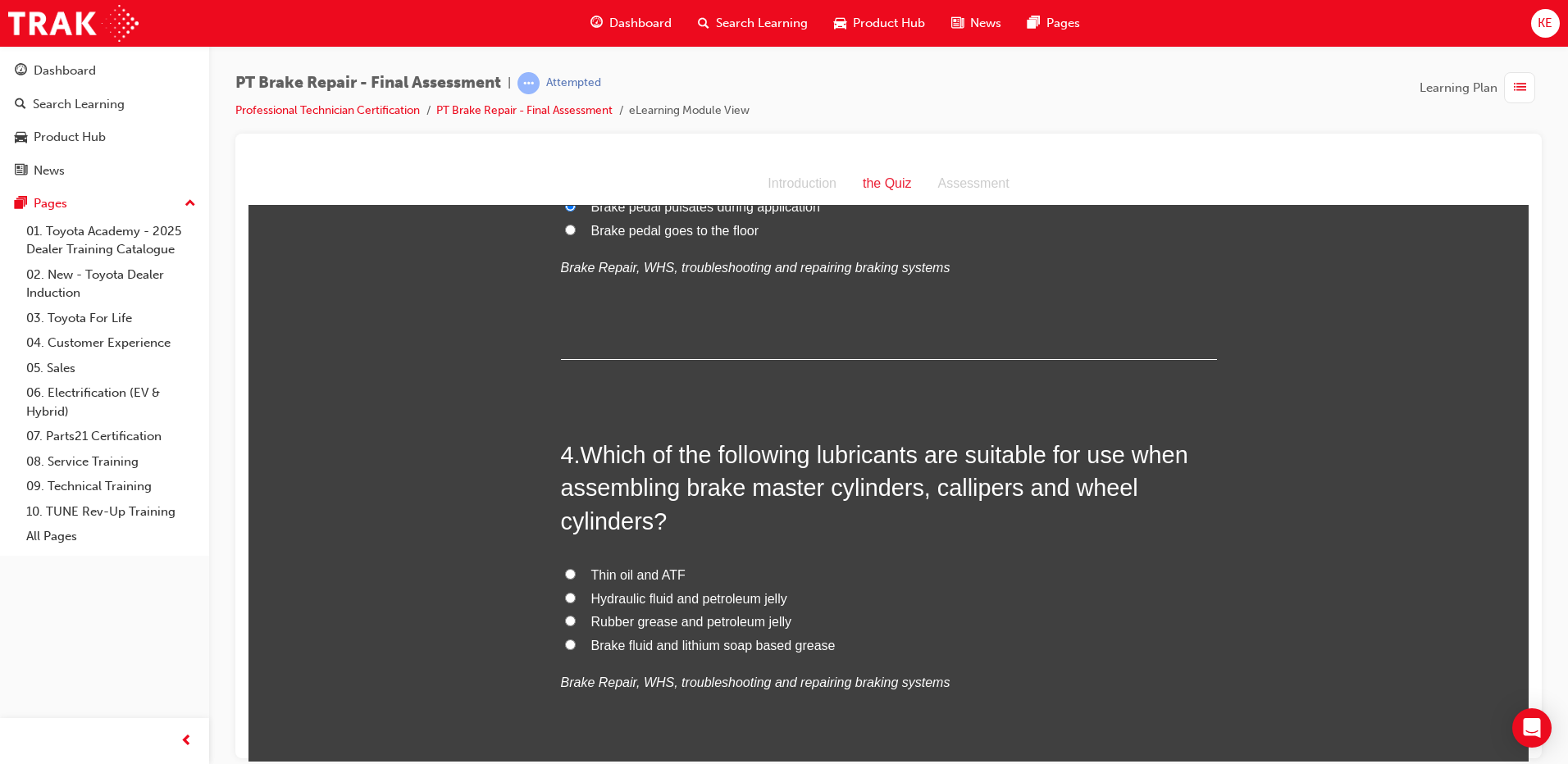
click at [571, 621] on label "Rubber grease and petroleum jelly" at bounding box center [889, 622] width 657 height 24
click at [571, 621] on input "Rubber grease and petroleum jelly" at bounding box center [570, 620] width 11 height 11
radio input "true"
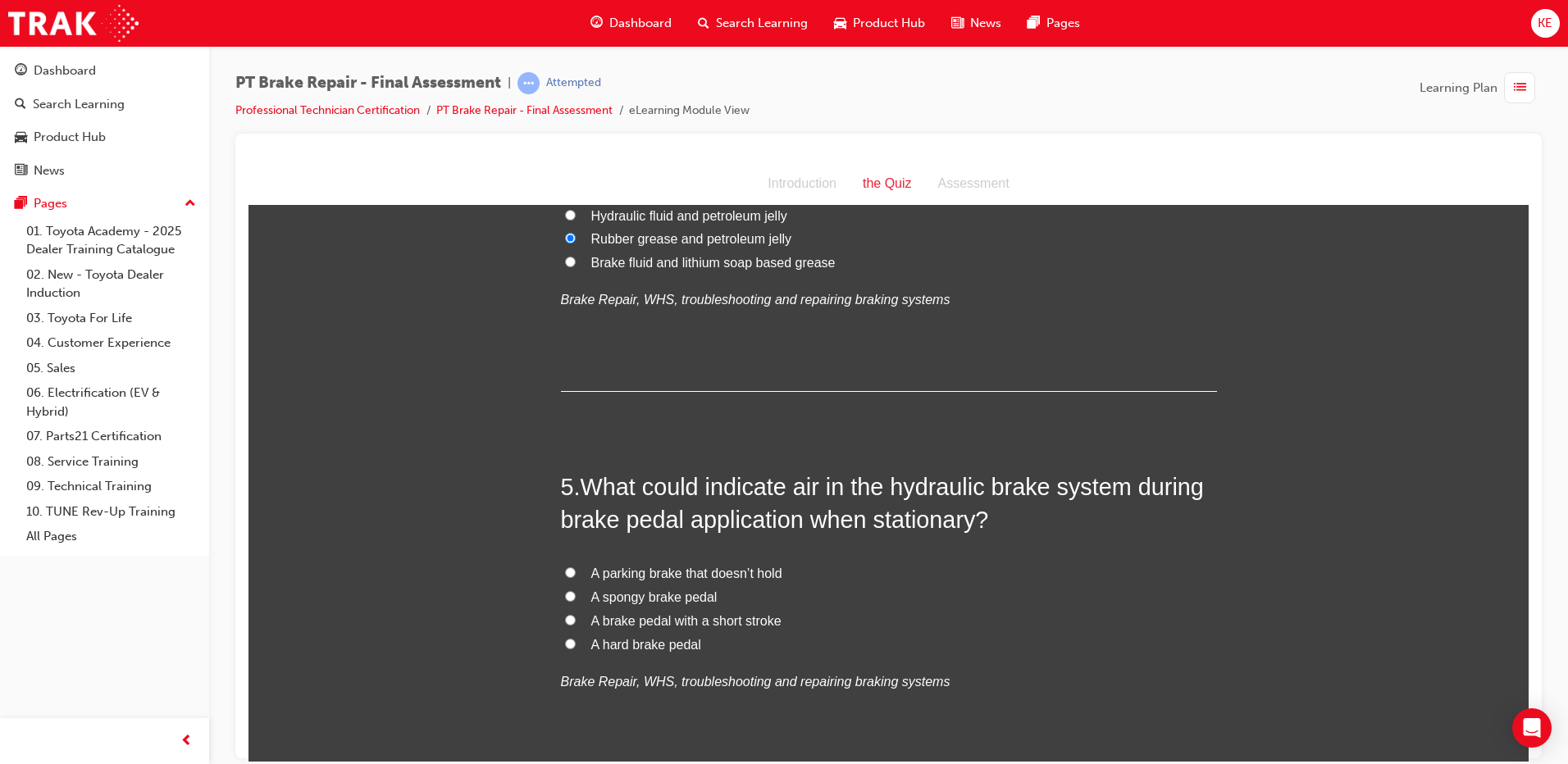
scroll to position [1394, 0]
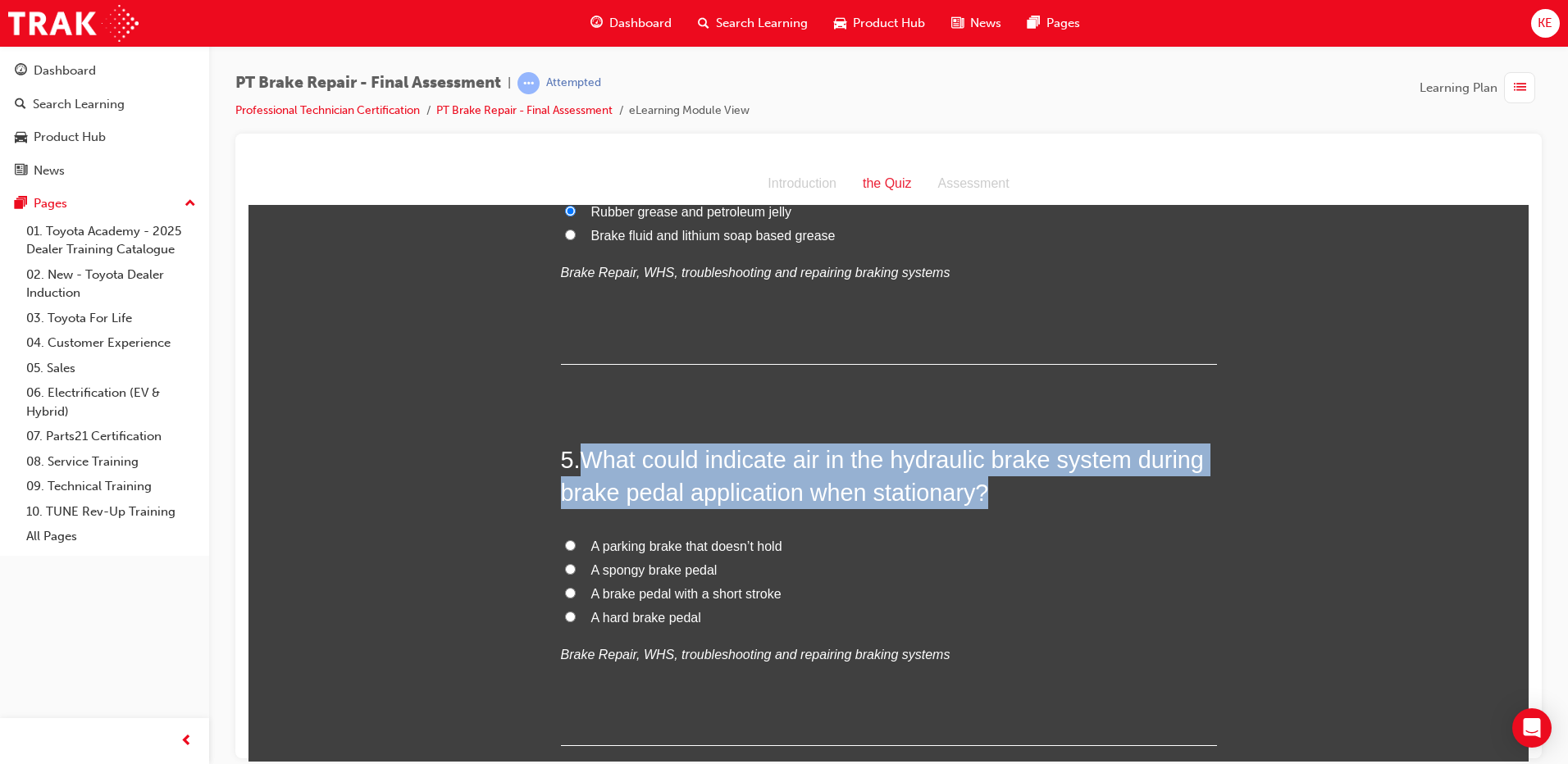
drag, startPoint x: 588, startPoint y: 449, endPoint x: 1006, endPoint y: 477, distance: 418.9
click at [1006, 477] on h2 "5 . What could indicate air in the hydraulic brake system during brake pedal ap…" at bounding box center [889, 476] width 657 height 66
copy span "What could indicate air in the hydraulic brake system during brake pedal applic…"
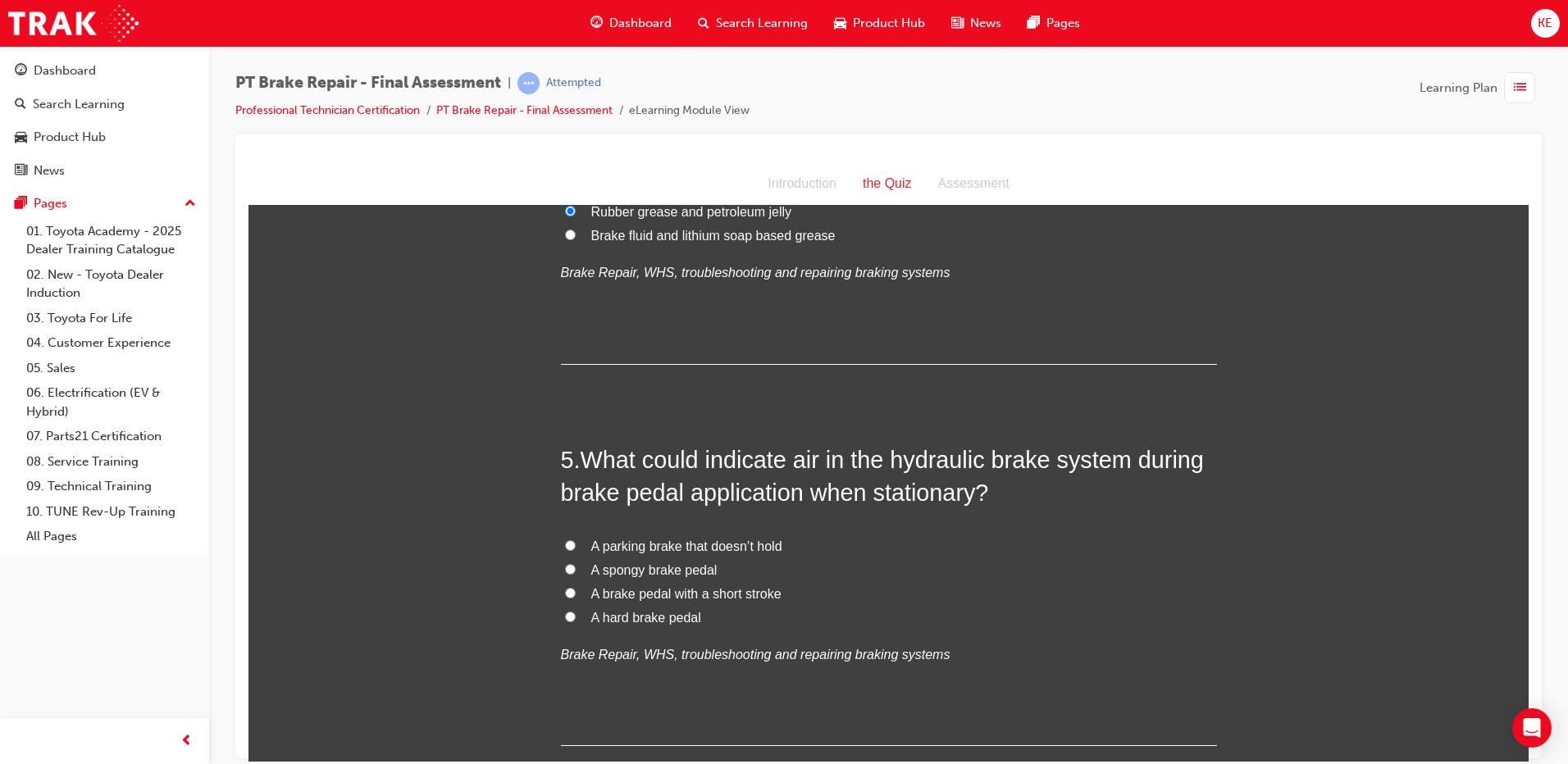
click at [561, 582] on label "A brake pedal with a short stroke" at bounding box center [889, 594] width 657 height 24
click at [565, 587] on input "A brake pedal with a short stroke" at bounding box center [570, 592] width 11 height 11
radio input "true"
click at [565, 573] on input "A spongy brake pedal" at bounding box center [570, 569] width 11 height 11
radio input "true"
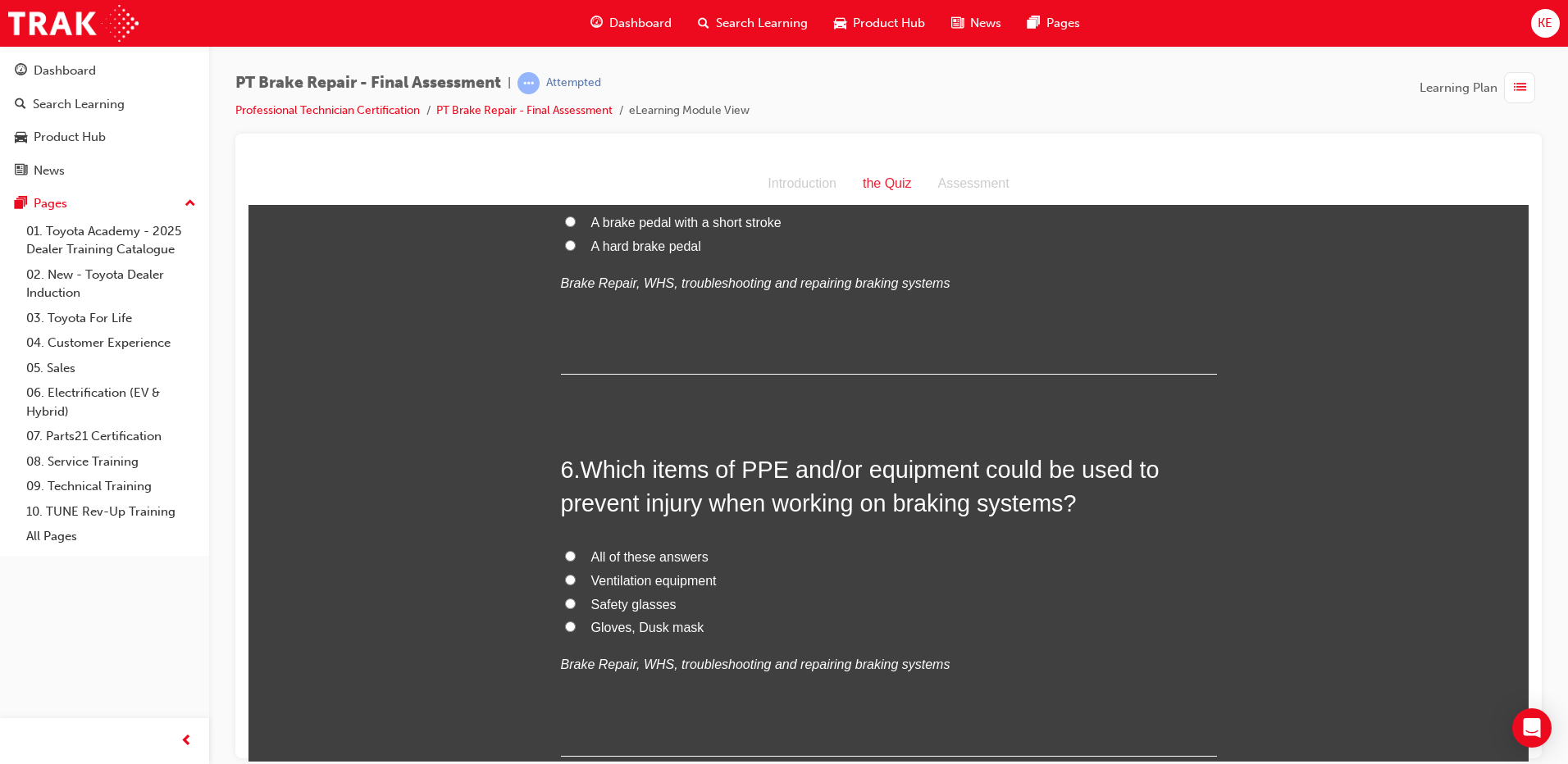
scroll to position [1804, 0]
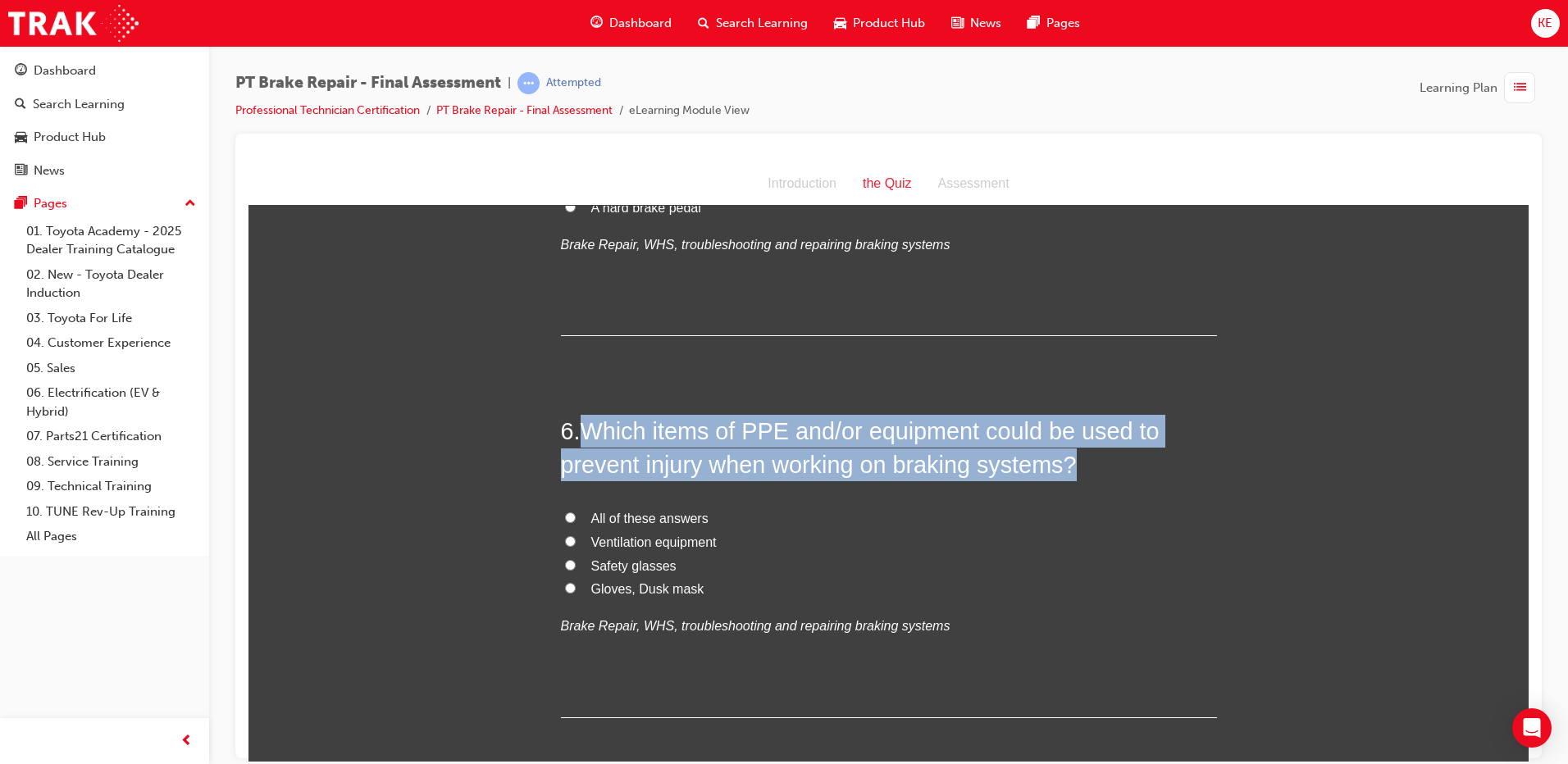
drag, startPoint x: 588, startPoint y: 429, endPoint x: 1084, endPoint y: 467, distance: 497.5
click at [1084, 467] on h2 "6 . Which items of PPE and/or equipment could be used to prevent injury when wo…" at bounding box center [889, 447] width 657 height 66
copy span "Which items of PPE and/or equipment could be used to prevent injury when workin…"
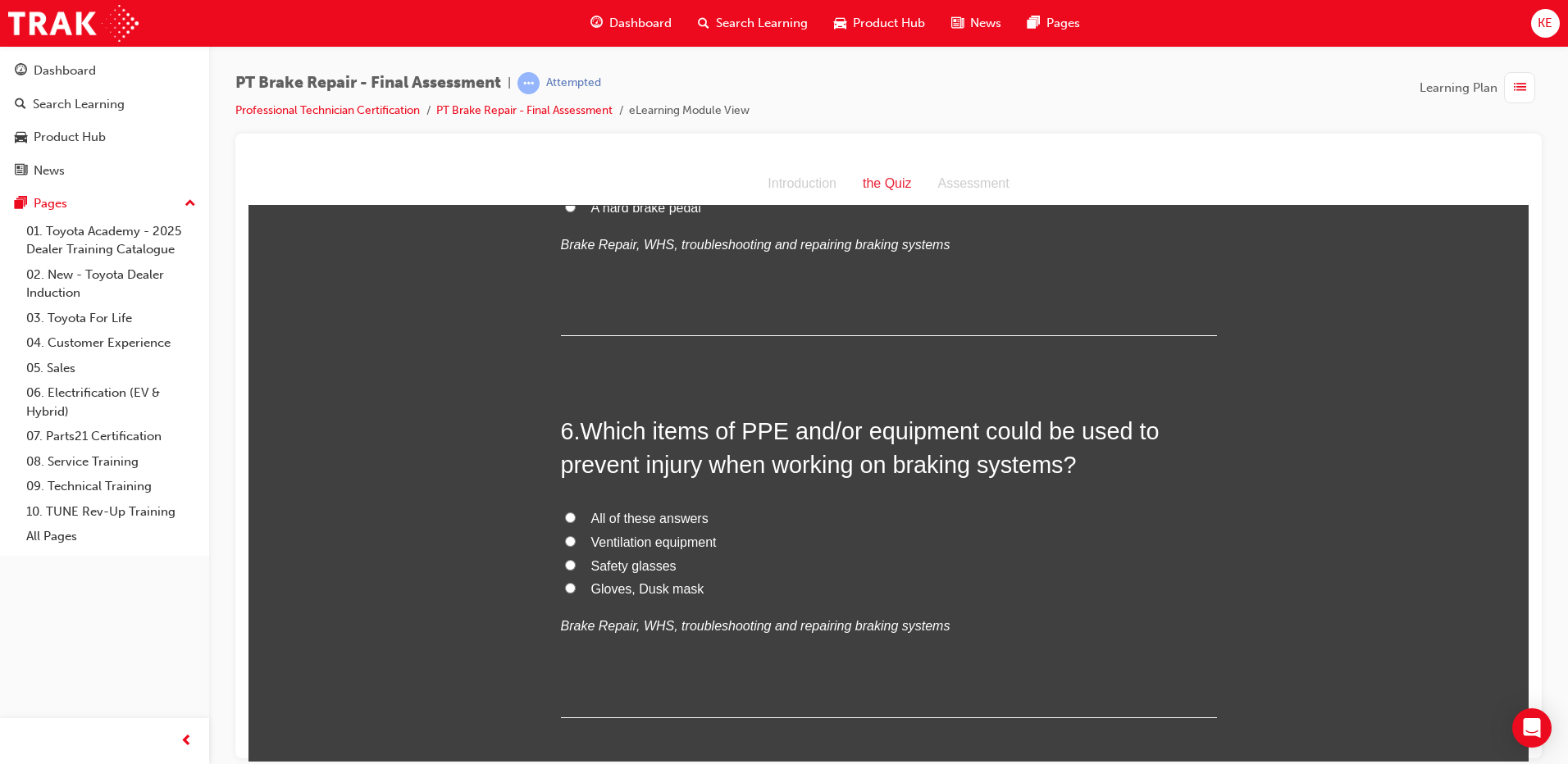
click at [621, 573] on span "Safety glasses" at bounding box center [634, 566] width 85 height 14
click at [576, 570] on input "Safety glasses" at bounding box center [570, 565] width 11 height 11
radio input "true"
click at [565, 518] on input "All of these answers" at bounding box center [570, 516] width 11 height 11
radio input "true"
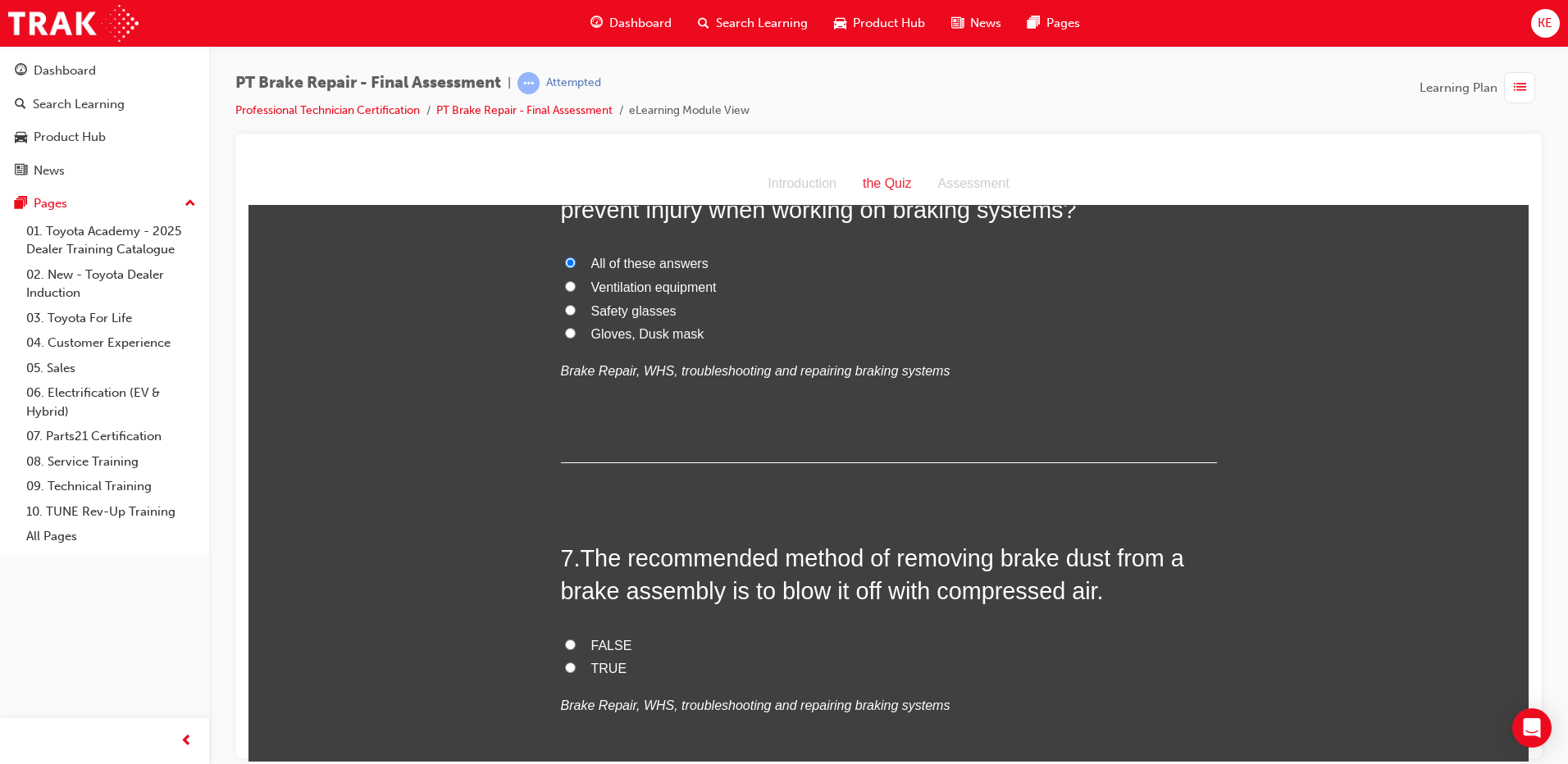
scroll to position [2214, 0]
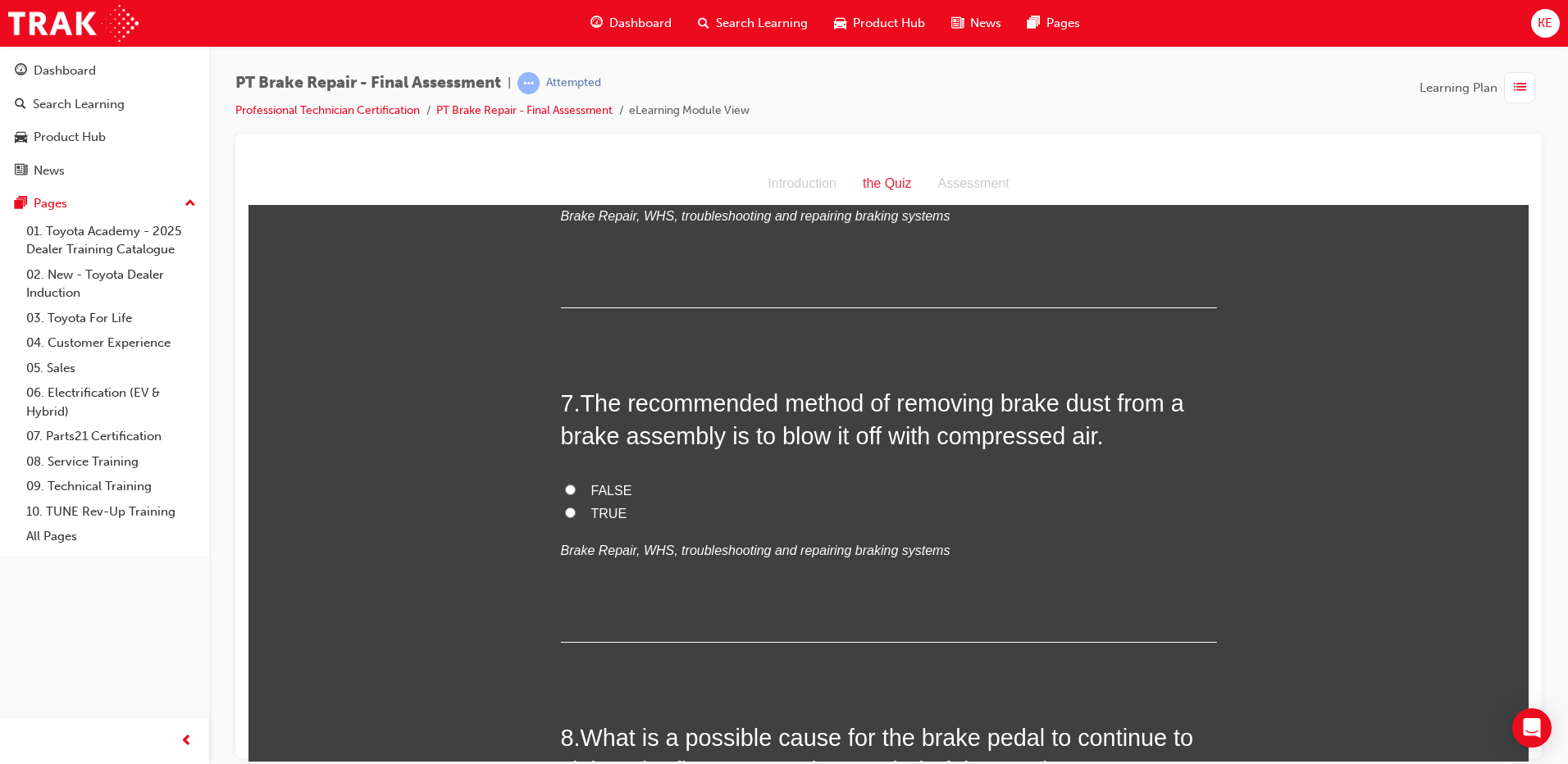
click at [566, 490] on input "FALSE" at bounding box center [570, 489] width 11 height 11
radio input "true"
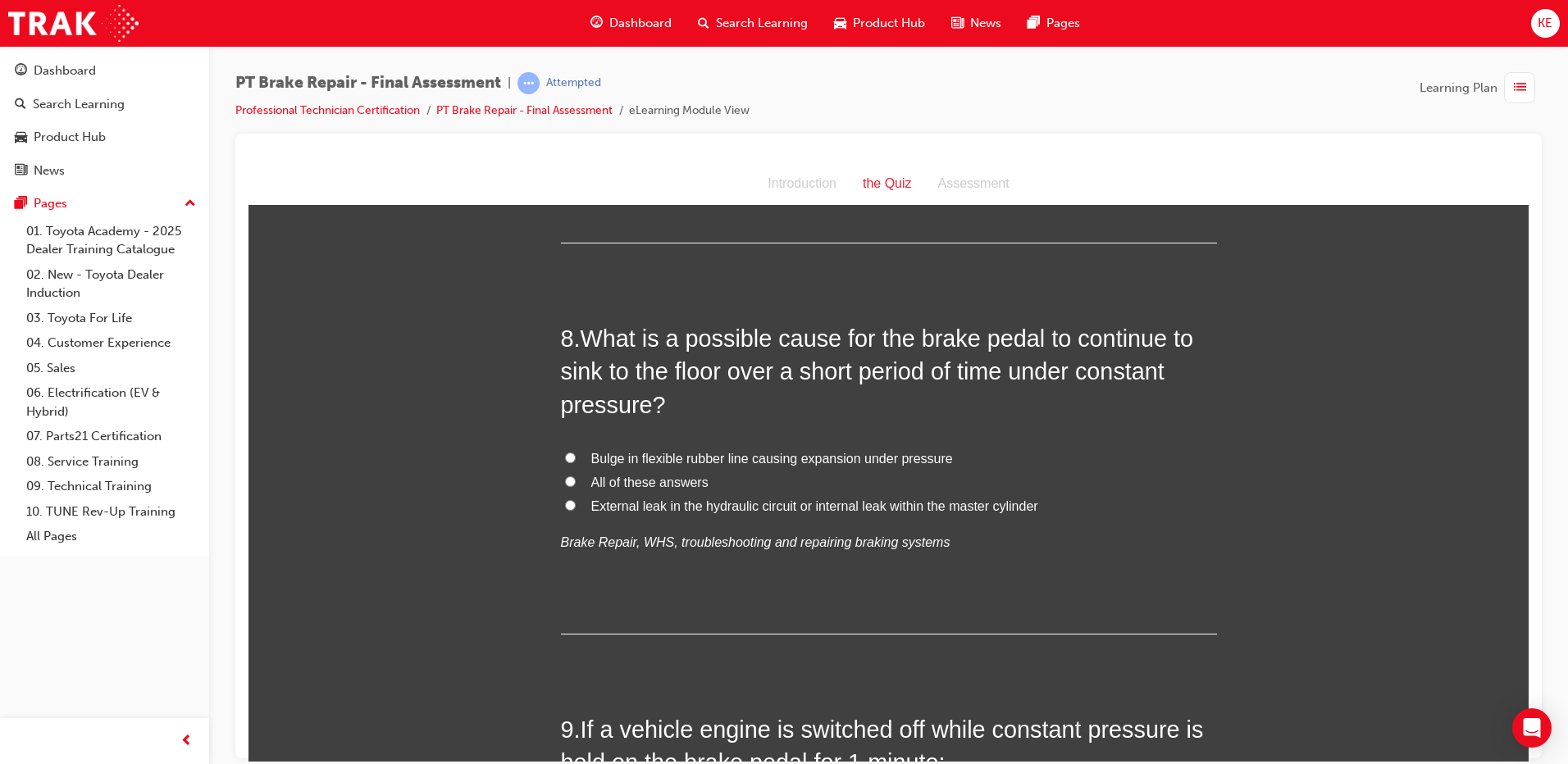
scroll to position [2624, 0]
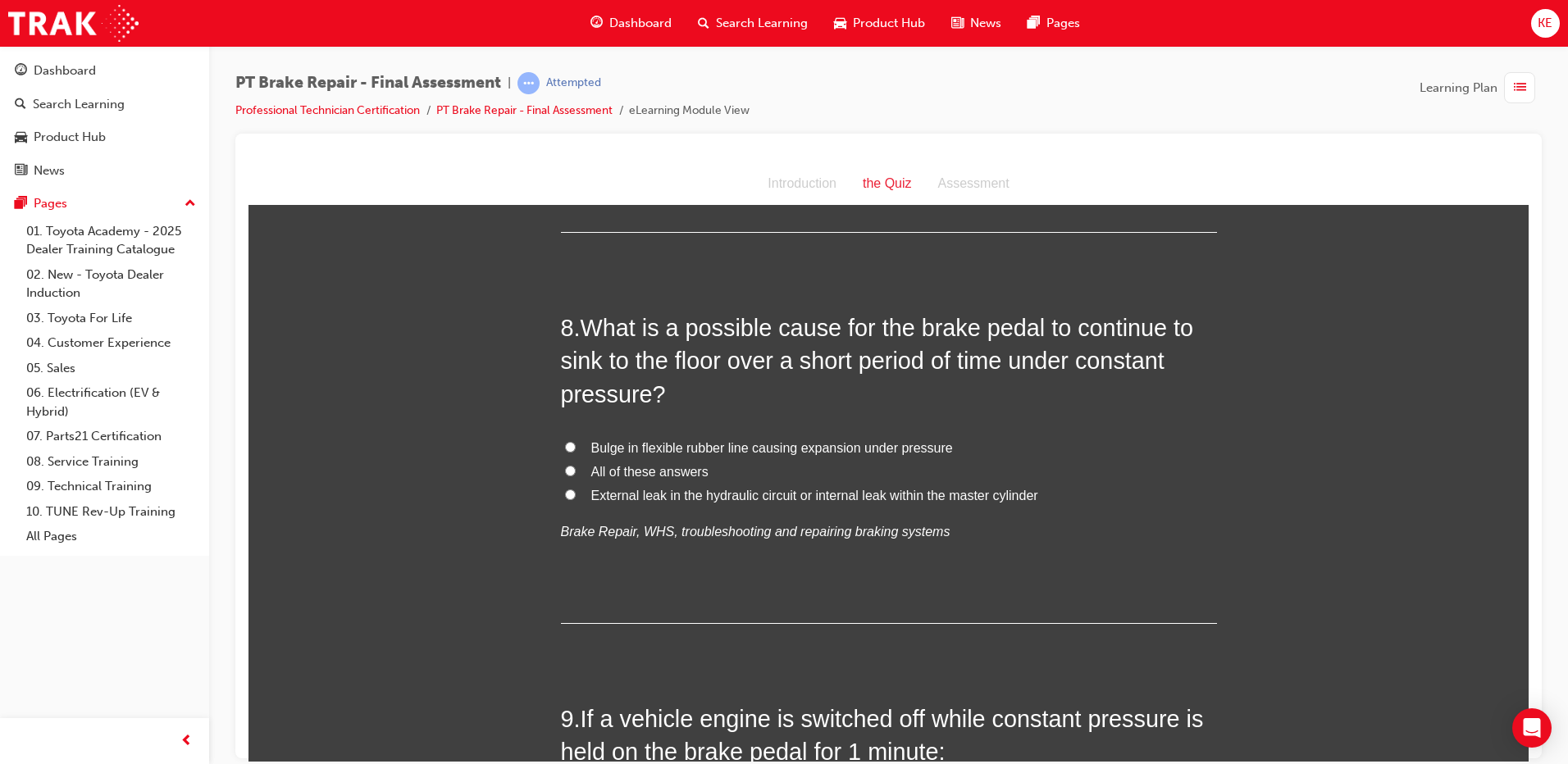
click at [561, 487] on label "External leak in the hydraulic circuit or internal leak within the master cylin…" at bounding box center [889, 496] width 657 height 24
click at [565, 489] on input "External leak in the hydraulic circuit or internal leak within the master cylin…" at bounding box center [570, 494] width 11 height 11
radio input "true"
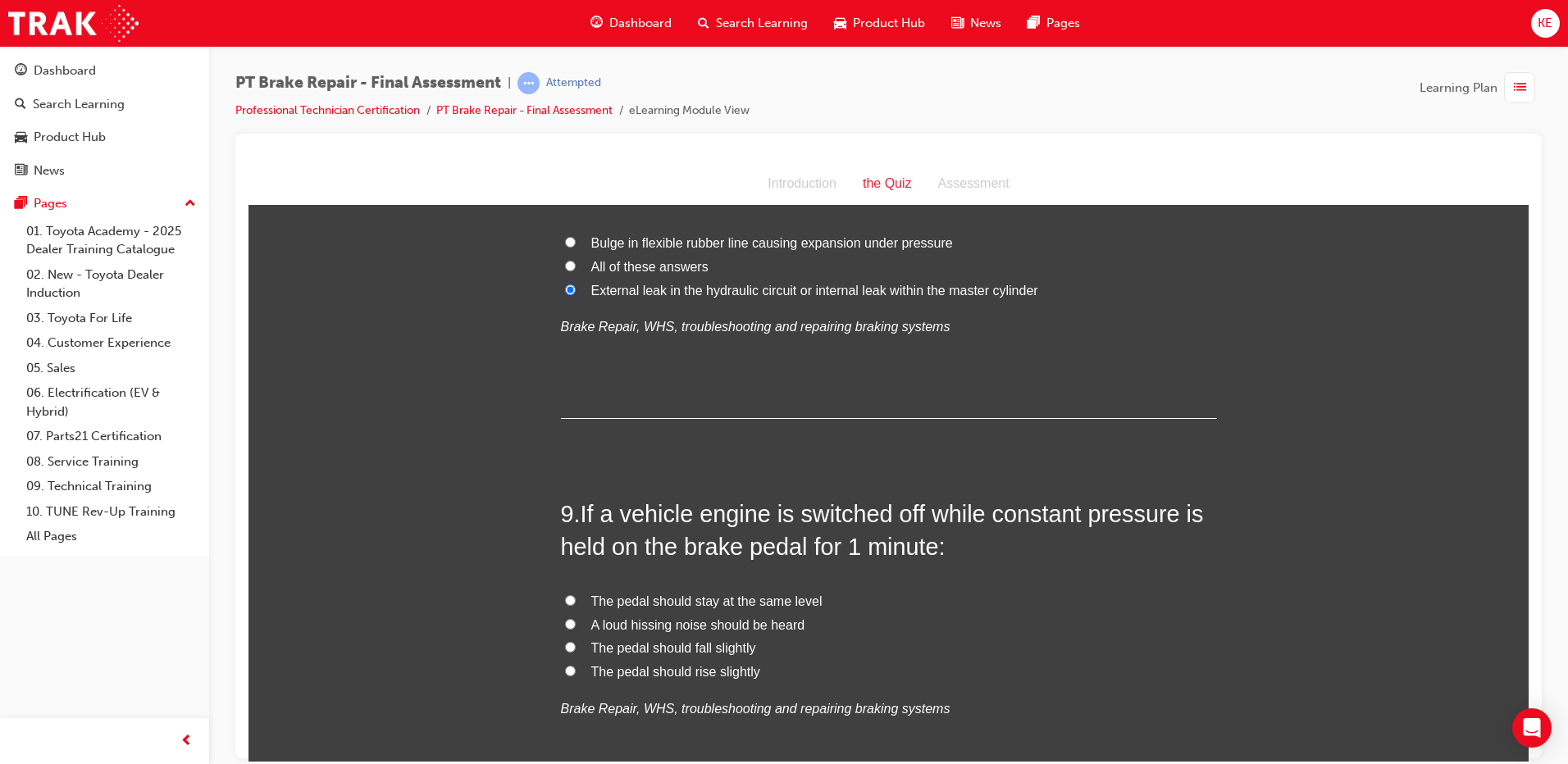
scroll to position [2870, 0]
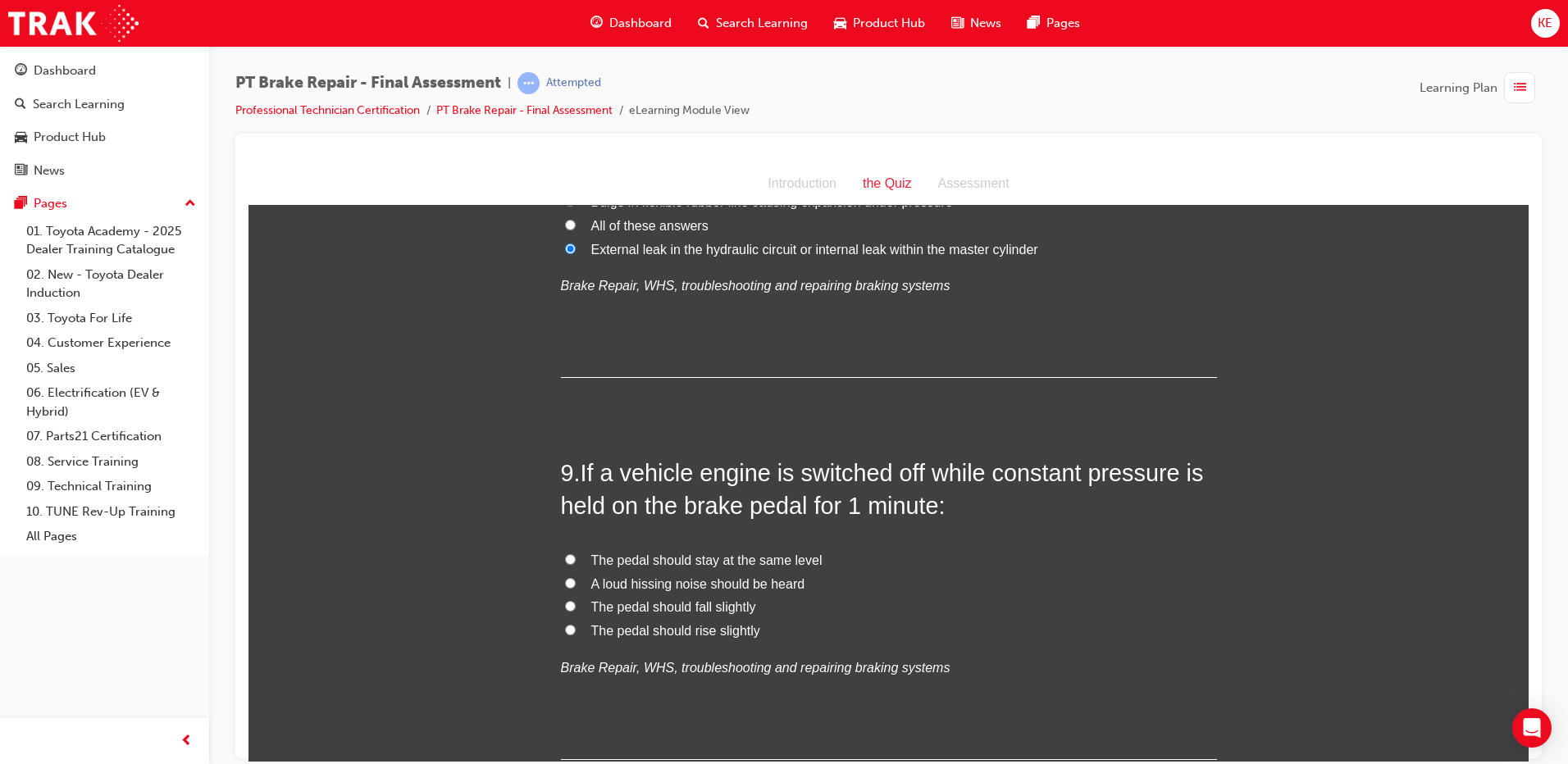
click at [565, 605] on input "The pedal should fall slightly" at bounding box center [570, 605] width 11 height 11
radio input "true"
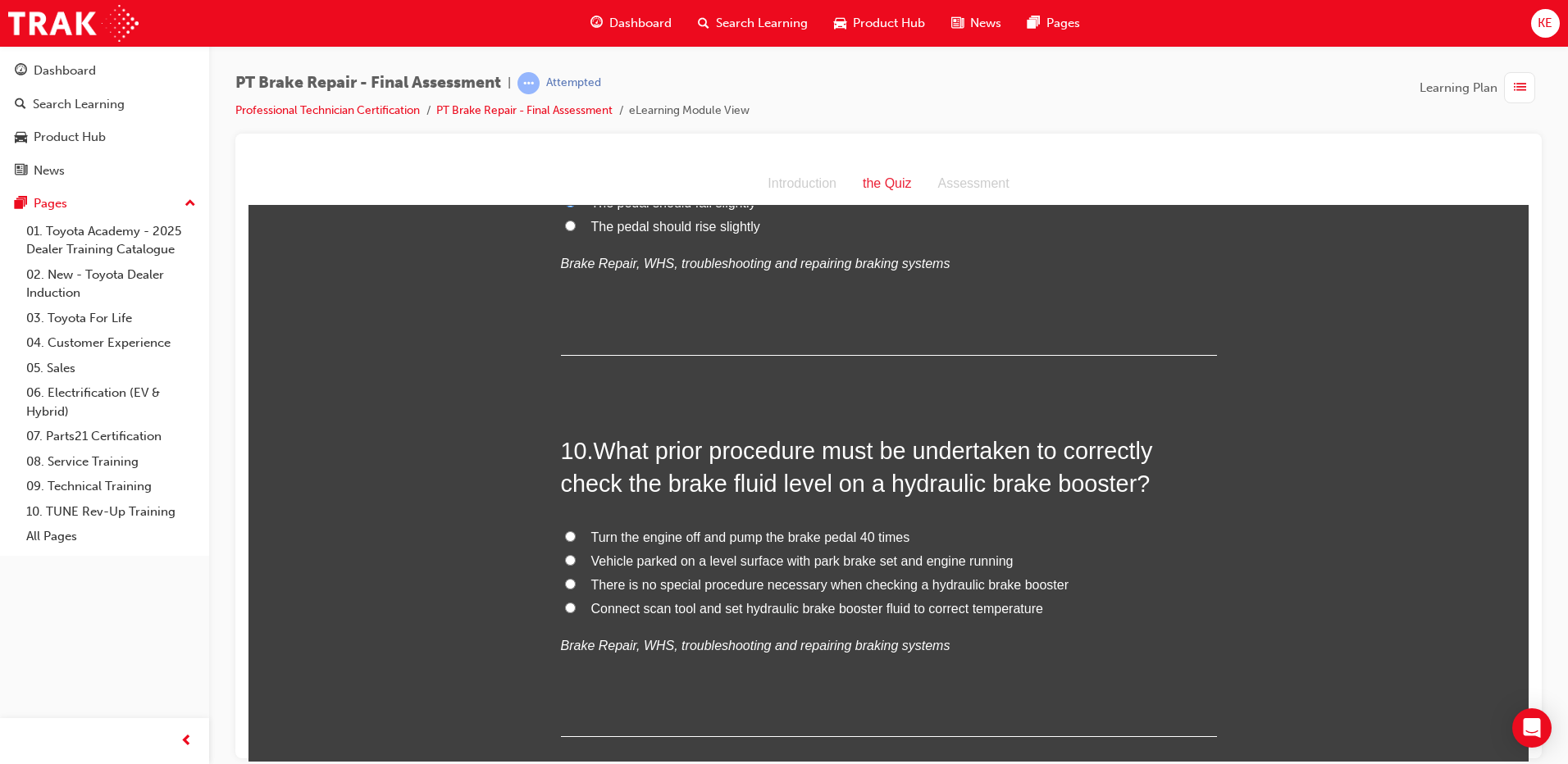
scroll to position [3284, 0]
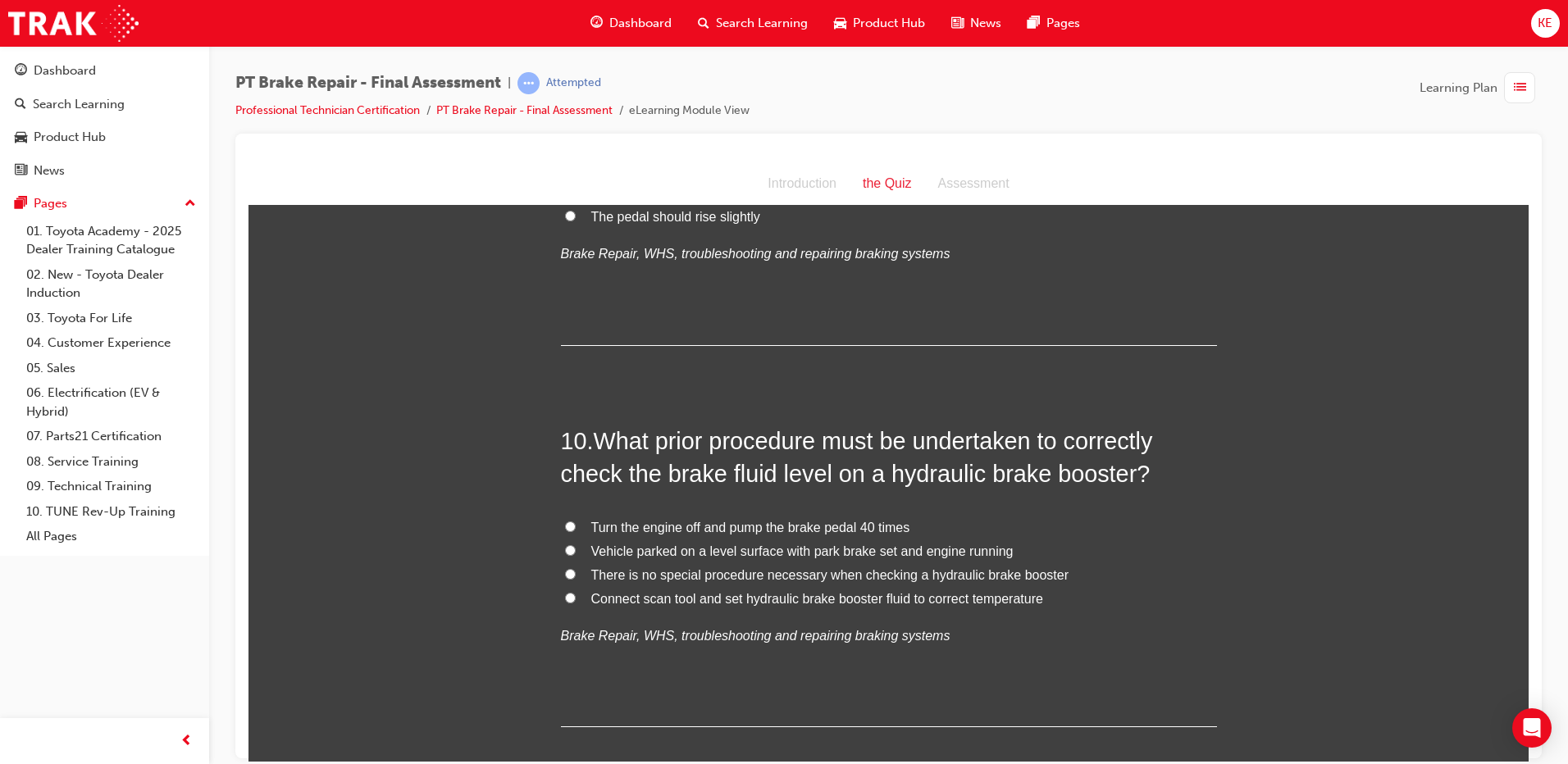
click at [575, 571] on label "There is no special procedure necessary when checking a hydraulic brake booster" at bounding box center [889, 575] width 657 height 24
click at [575, 571] on input "There is no special procedure necessary when checking a hydraulic brake booster" at bounding box center [570, 573] width 11 height 11
radio input "true"
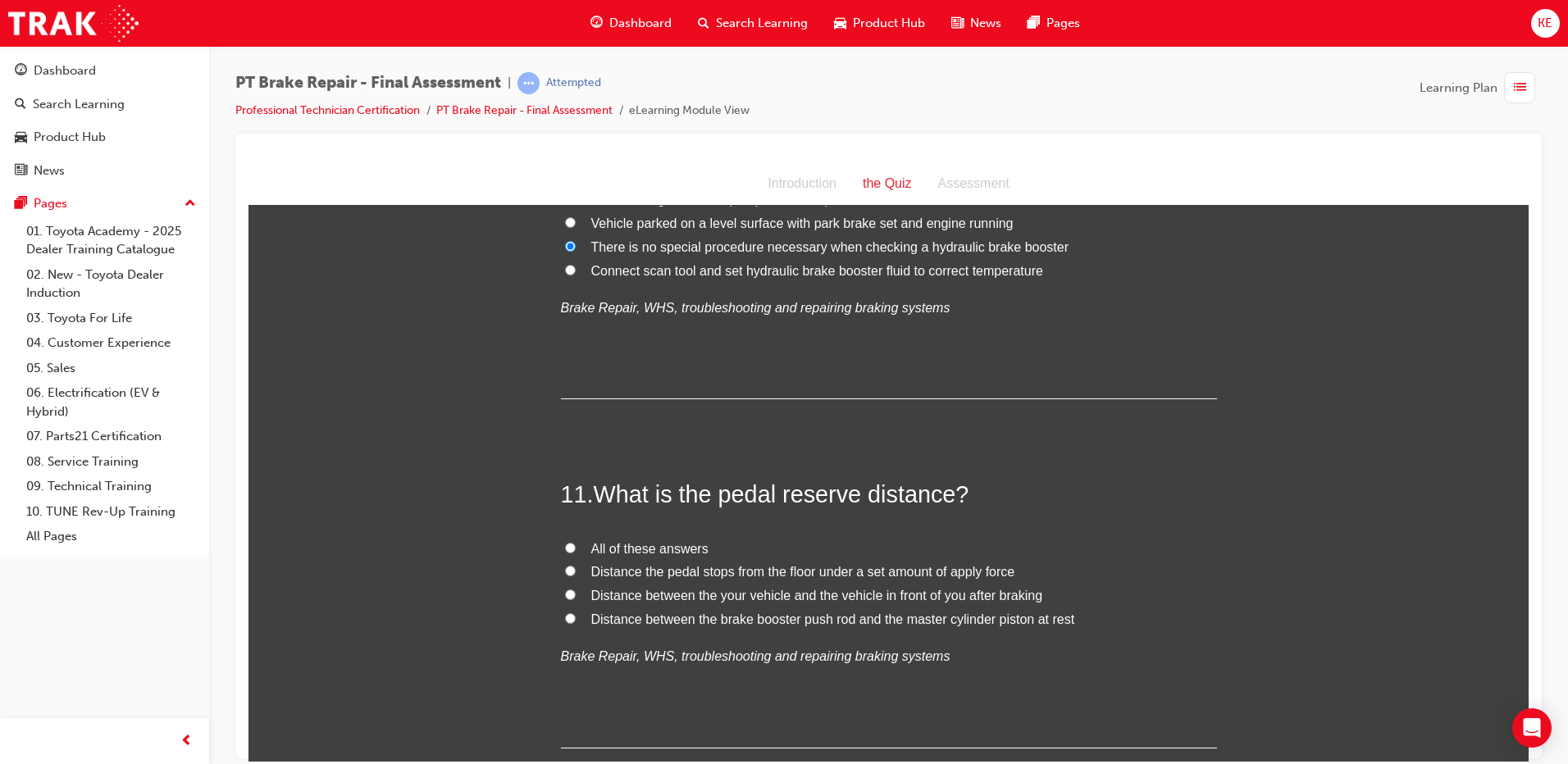
scroll to position [3858, 0]
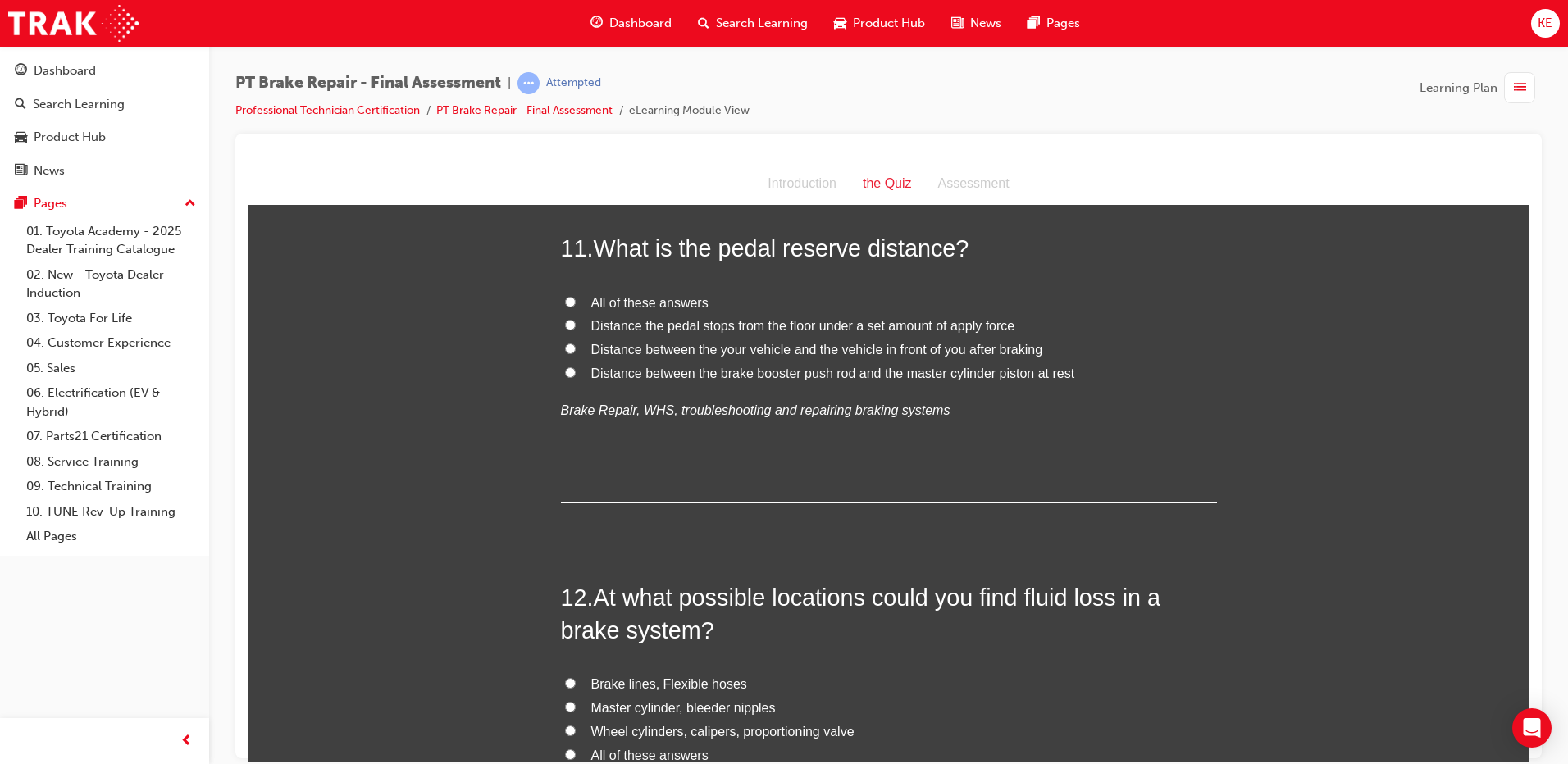
click at [567, 361] on label "Distance between the brake booster push rod and the master cylinder piston at r…" at bounding box center [889, 373] width 657 height 24
click at [567, 366] on input "Distance between the brake booster push rod and the master cylinder piston at r…" at bounding box center [570, 371] width 11 height 11
radio input "true"
click at [562, 334] on label "Distance the pedal stops from the floor under a set amount of apply force" at bounding box center [889, 326] width 657 height 24
click at [565, 330] on input "Distance the pedal stops from the floor under a set amount of apply force" at bounding box center [570, 324] width 11 height 11
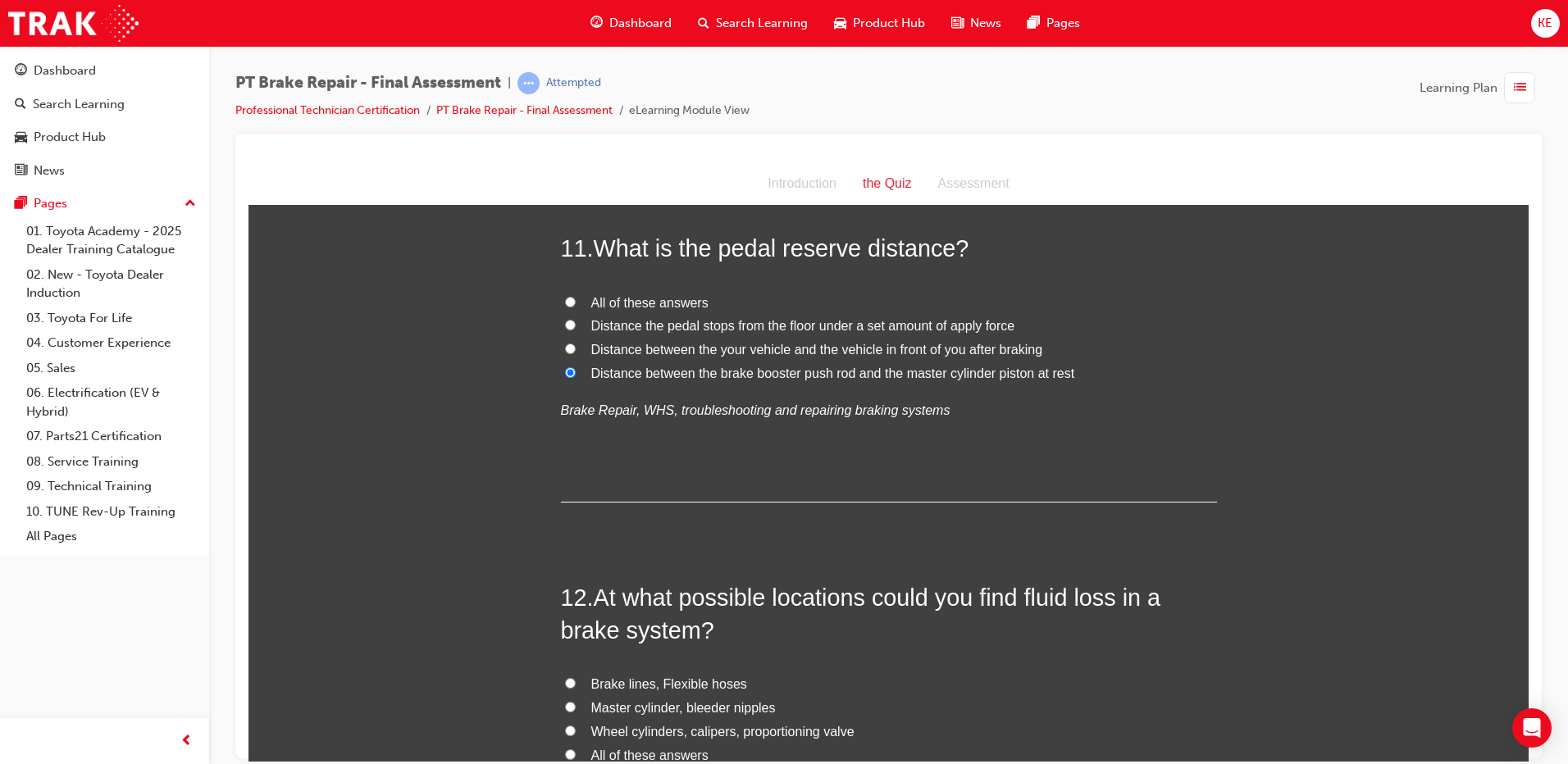
radio input "true"
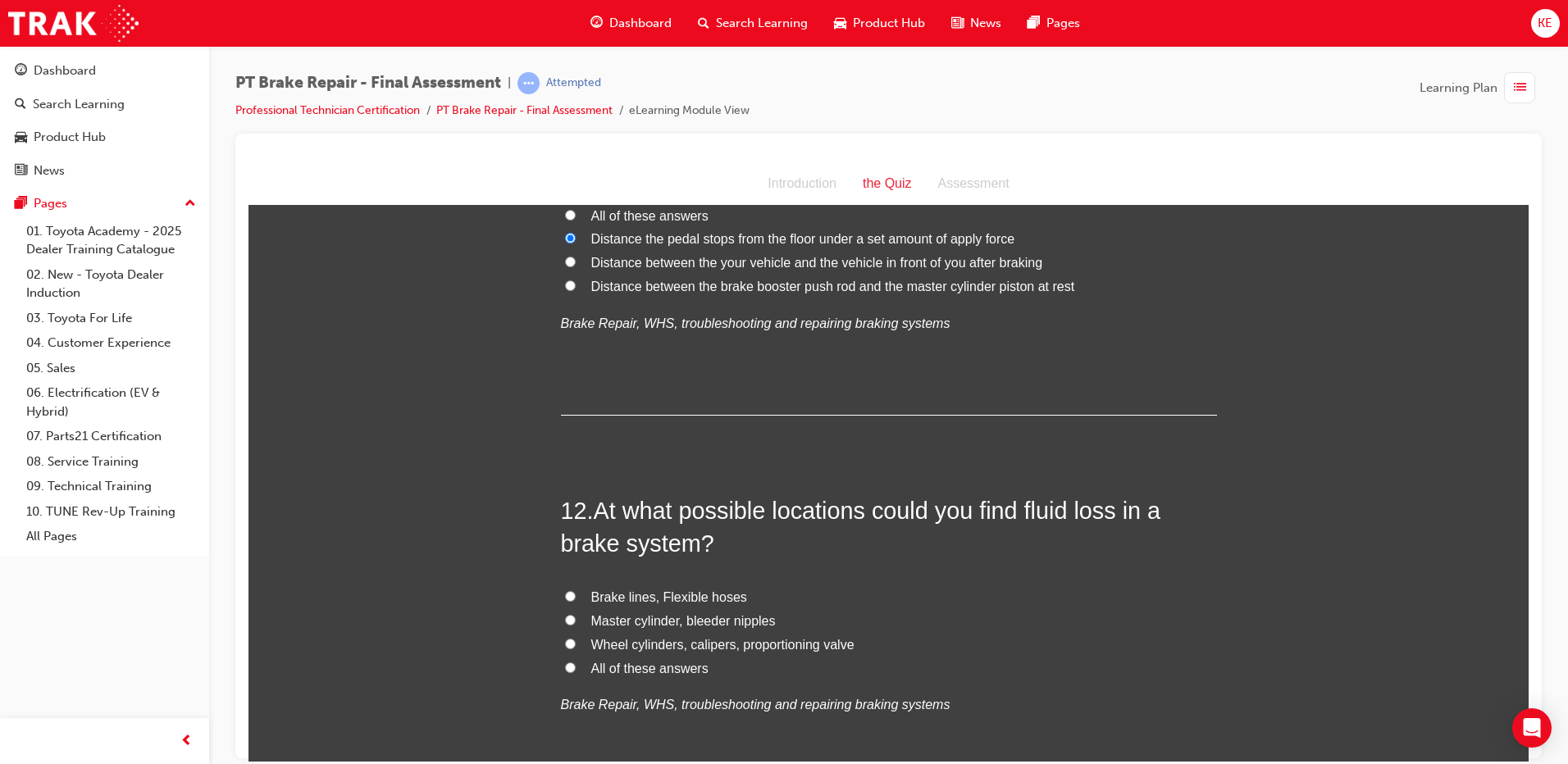
scroll to position [4104, 0]
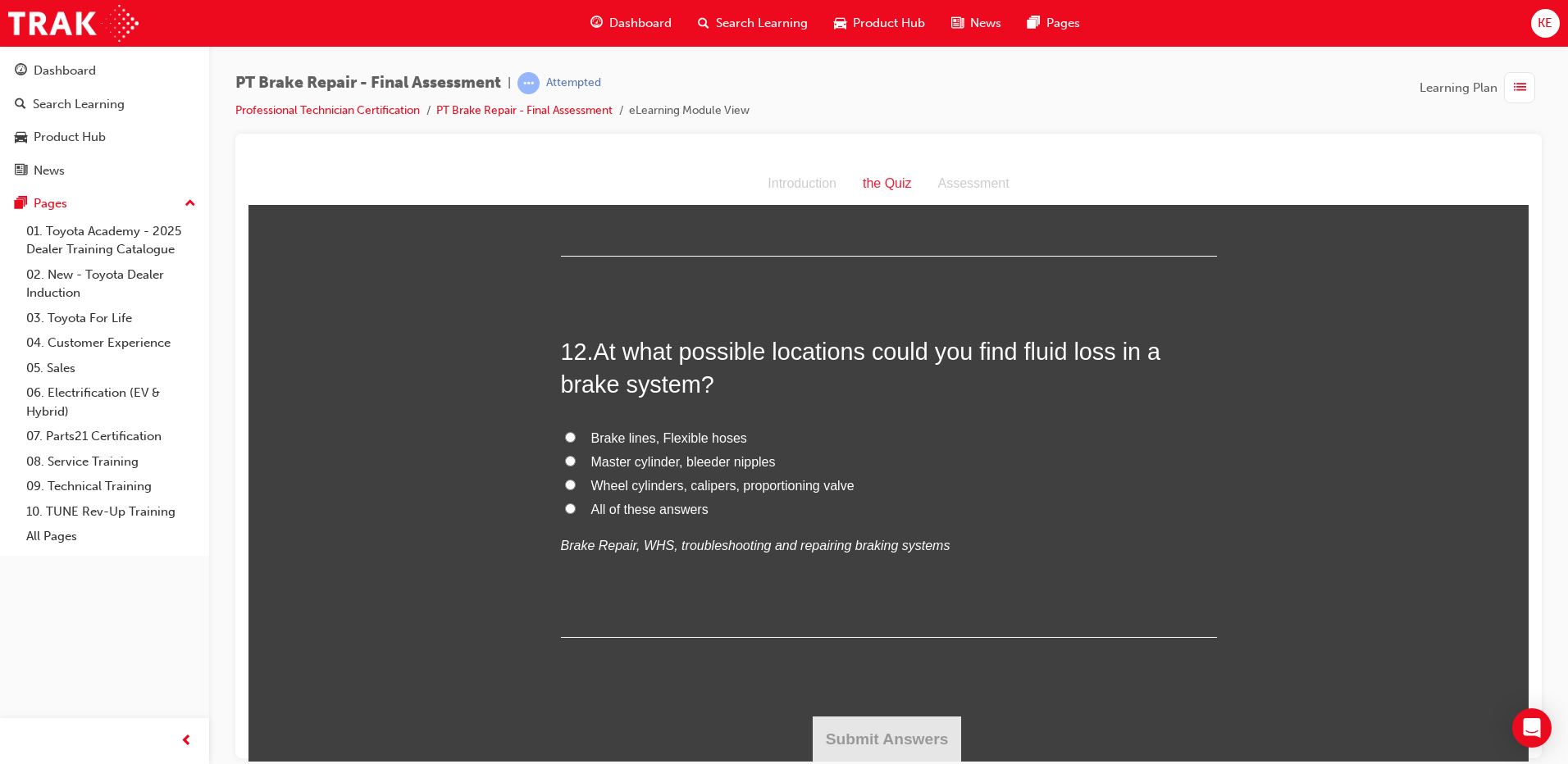
click at [565, 502] on input "All of these answers" at bounding box center [570, 507] width 11 height 11
radio input "true"
click at [892, 734] on button "Submit Answers" at bounding box center [887, 738] width 149 height 46
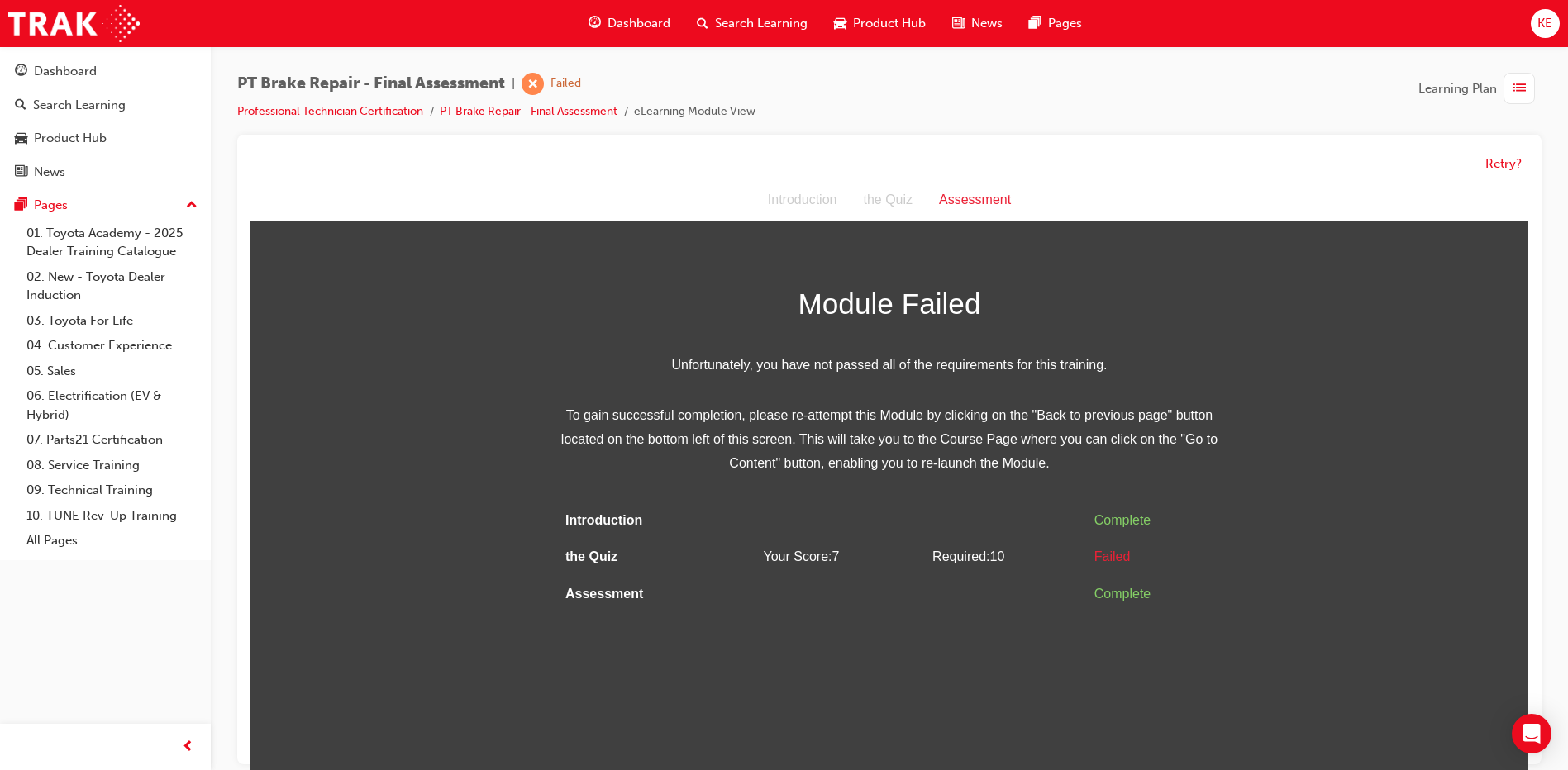
scroll to position [12, 0]
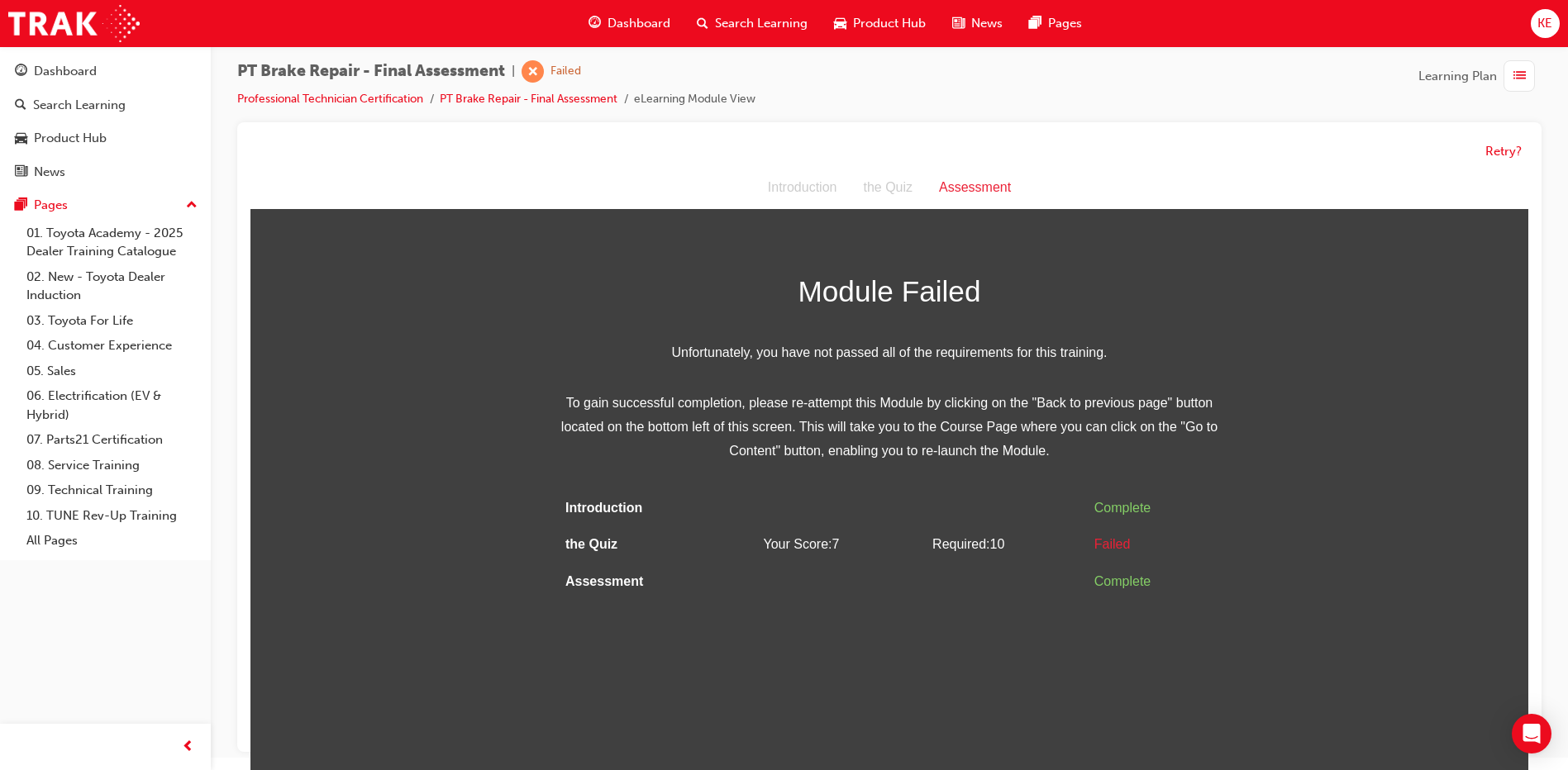
click at [1510, 162] on div "Retry?" at bounding box center [889, 151] width 1277 height 32
click at [1500, 154] on button "Retry?" at bounding box center [1503, 151] width 37 height 19
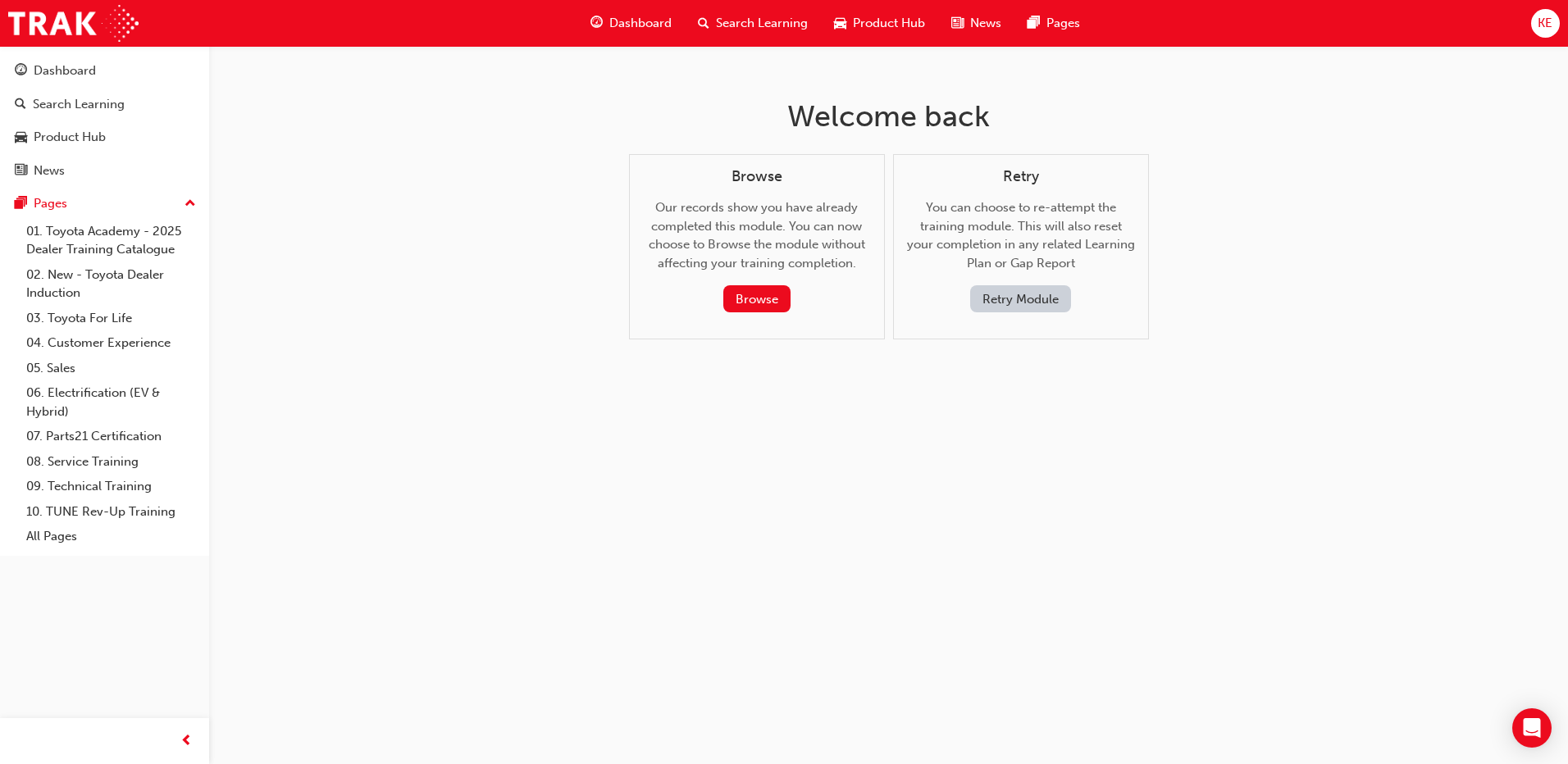
click at [1010, 289] on button "Retry Module" at bounding box center [1021, 298] width 101 height 27
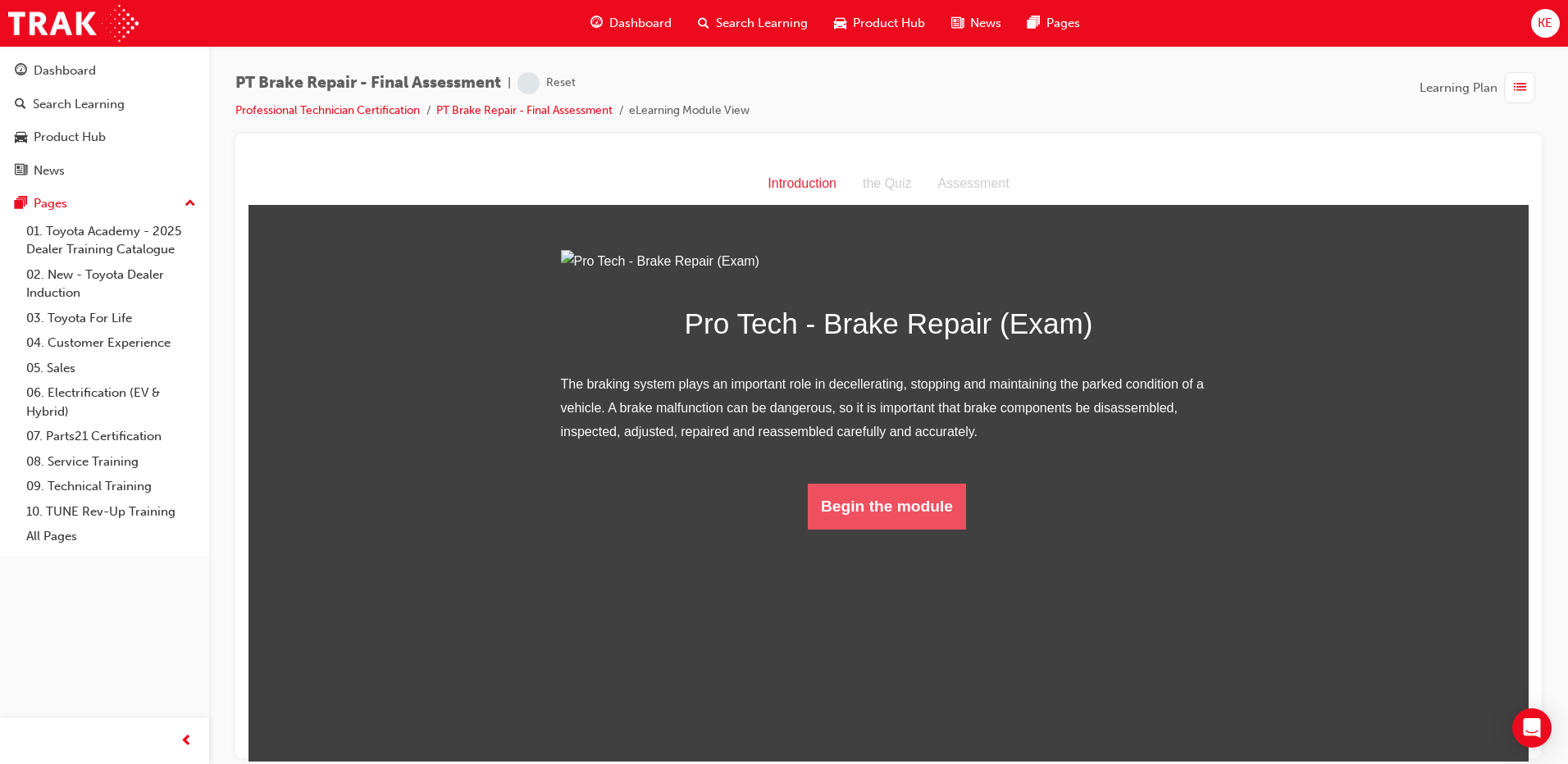
click at [893, 529] on button "Begin the module" at bounding box center [887, 505] width 158 height 46
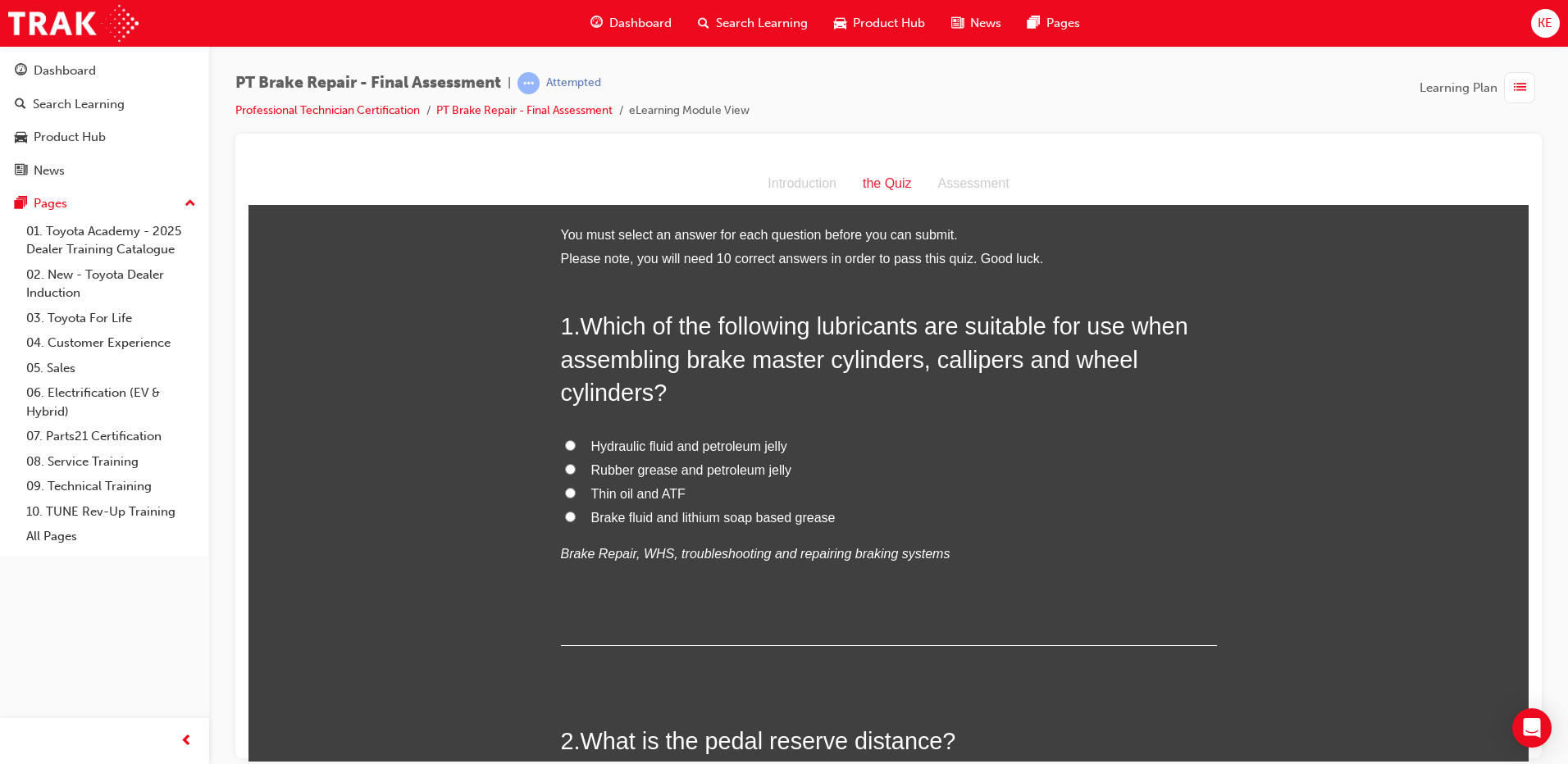
click at [565, 518] on input "Brake fluid and lithium soap based grease" at bounding box center [570, 516] width 11 height 11
radio input "true"
click at [565, 490] on input "Thin oil and ATF" at bounding box center [570, 492] width 11 height 11
radio input "true"
click at [561, 449] on label "Hydraulic fluid and petroleum jelly" at bounding box center [889, 446] width 657 height 24
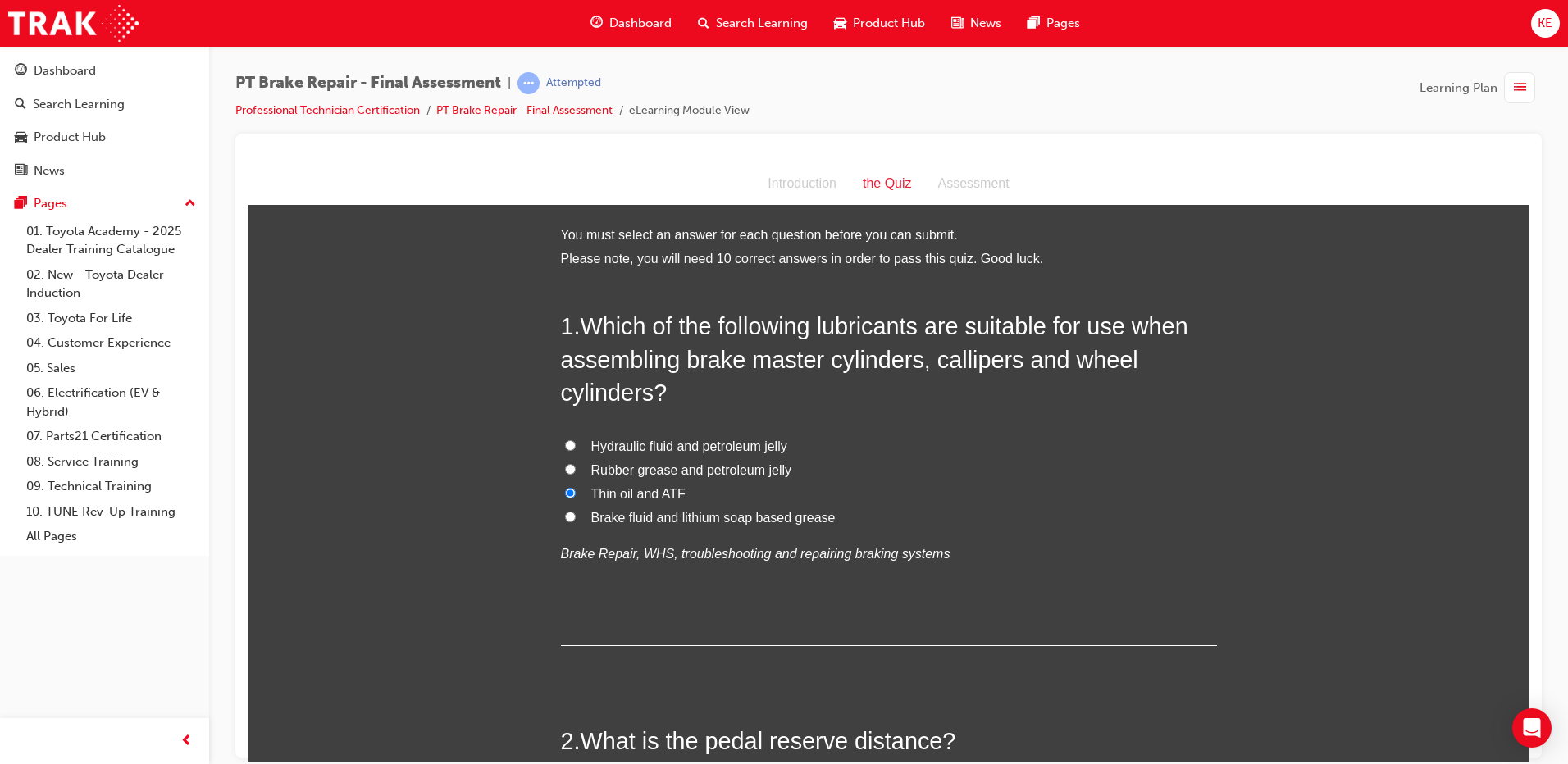
click at [565, 449] on input "Hydraulic fluid and petroleum jelly" at bounding box center [570, 444] width 11 height 11
radio input "true"
click at [561, 469] on label "Rubber grease and petroleum jelly" at bounding box center [889, 470] width 657 height 24
click at [565, 469] on input "Rubber grease and petroleum jelly" at bounding box center [570, 468] width 11 height 11
radio input "true"
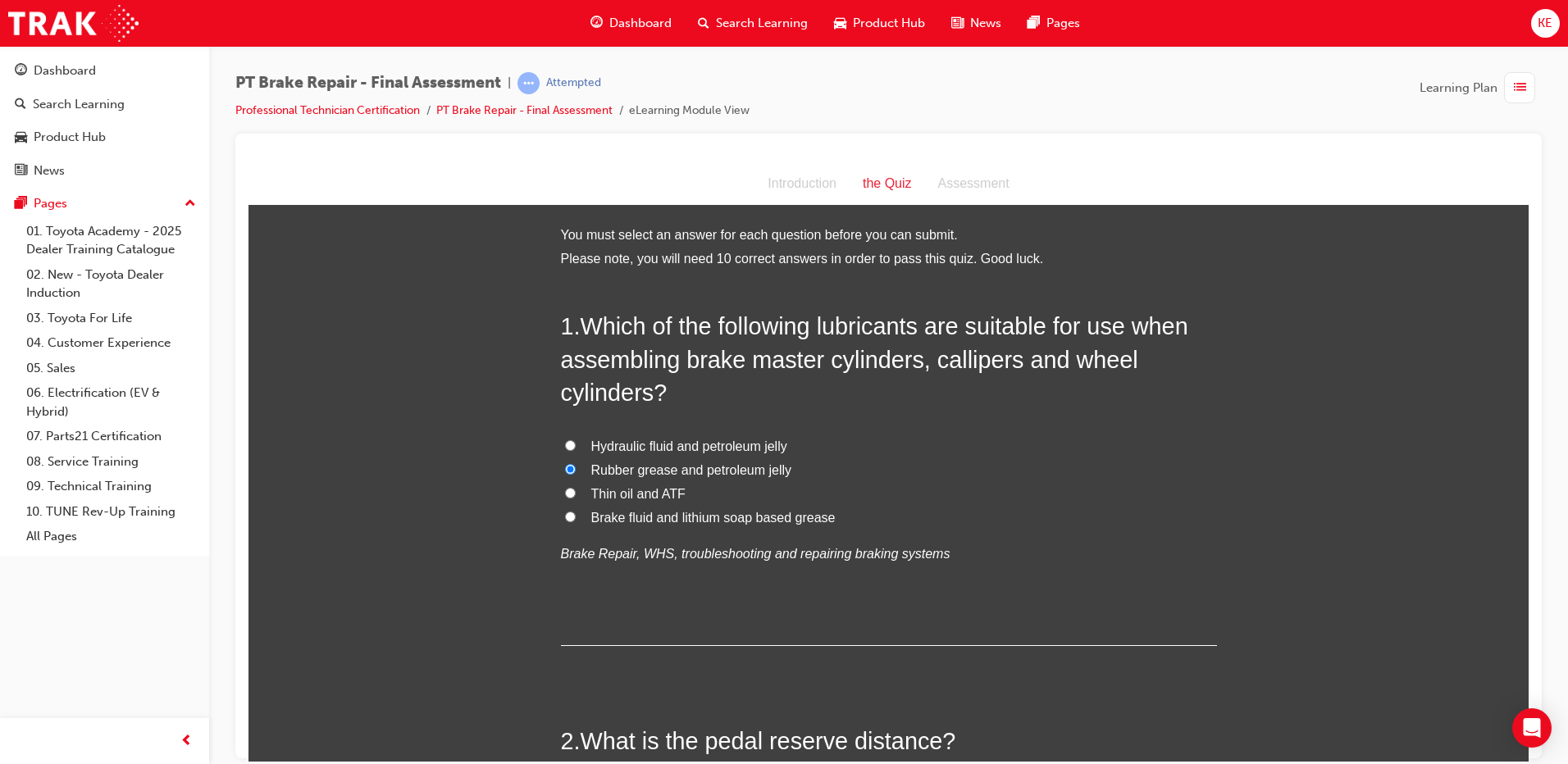
click at [561, 507] on label "Brake fluid and lithium soap based grease" at bounding box center [889, 518] width 657 height 24
click at [565, 511] on input "Brake fluid and lithium soap based grease" at bounding box center [570, 516] width 11 height 11
radio input "true"
click at [565, 496] on input "Thin oil and ATF" at bounding box center [570, 492] width 11 height 11
radio input "true"
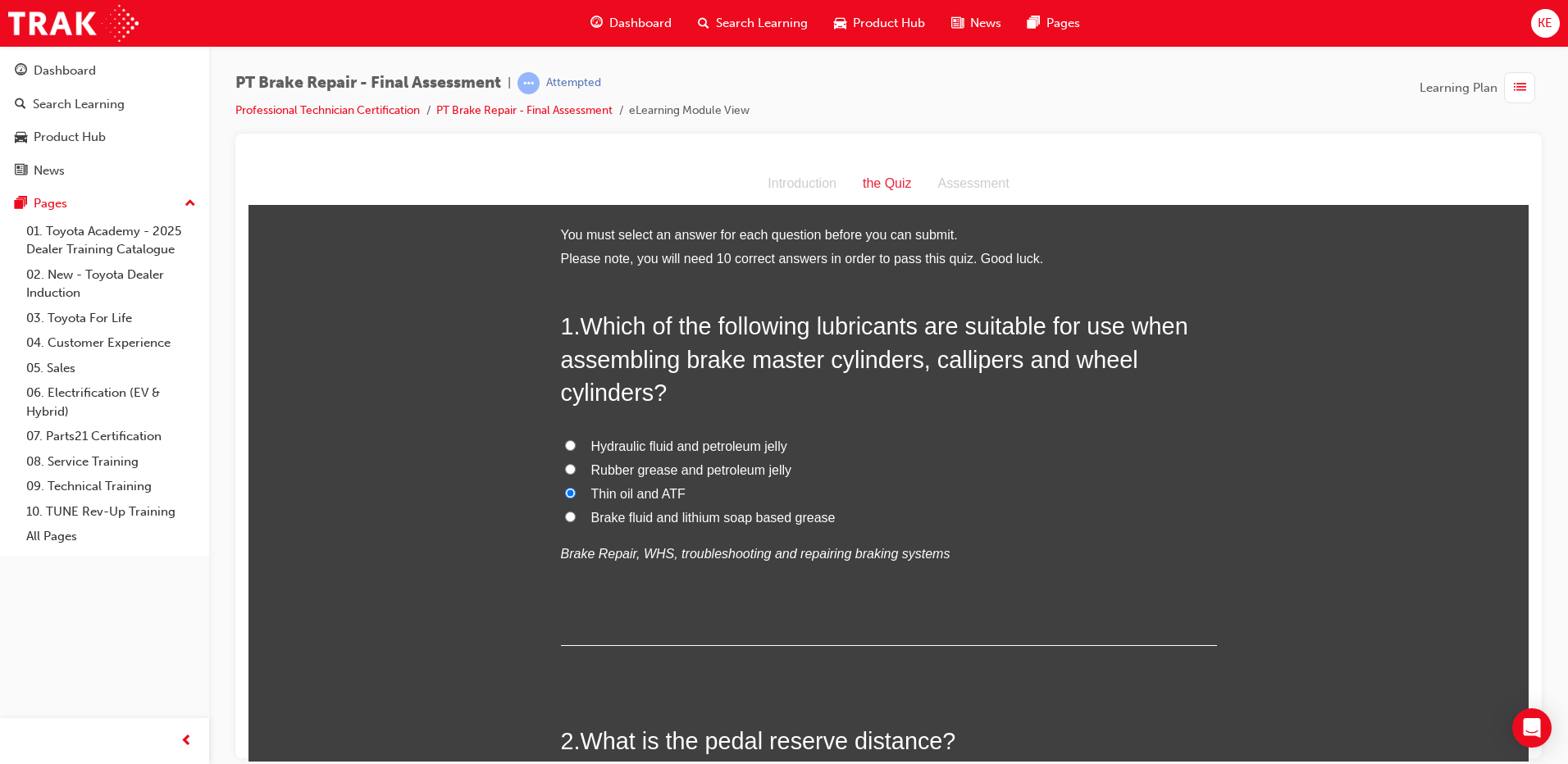
click at [565, 473] on input "Rubber grease and petroleum jelly" at bounding box center [570, 468] width 11 height 11
radio input "true"
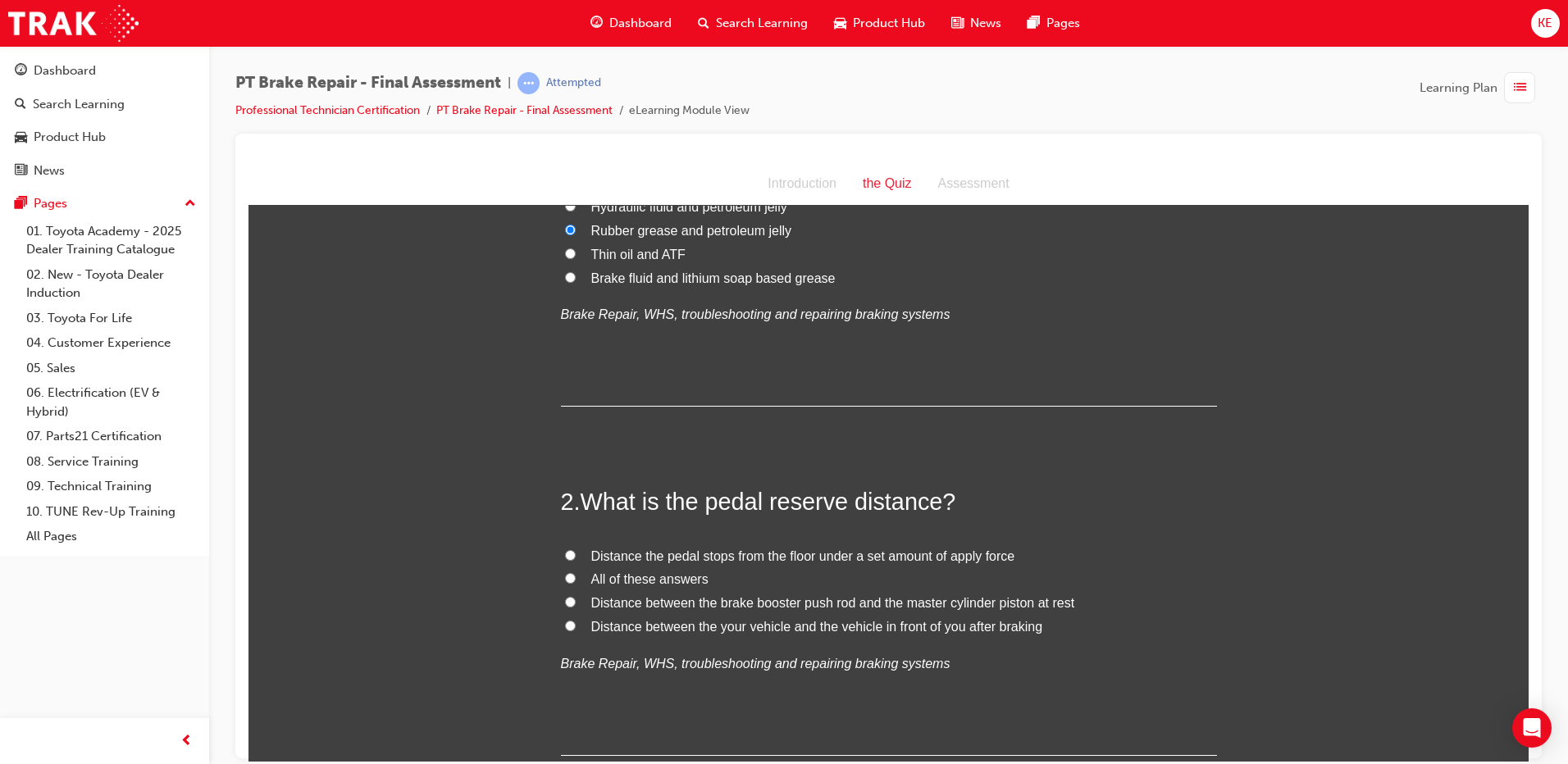
scroll to position [246, 0]
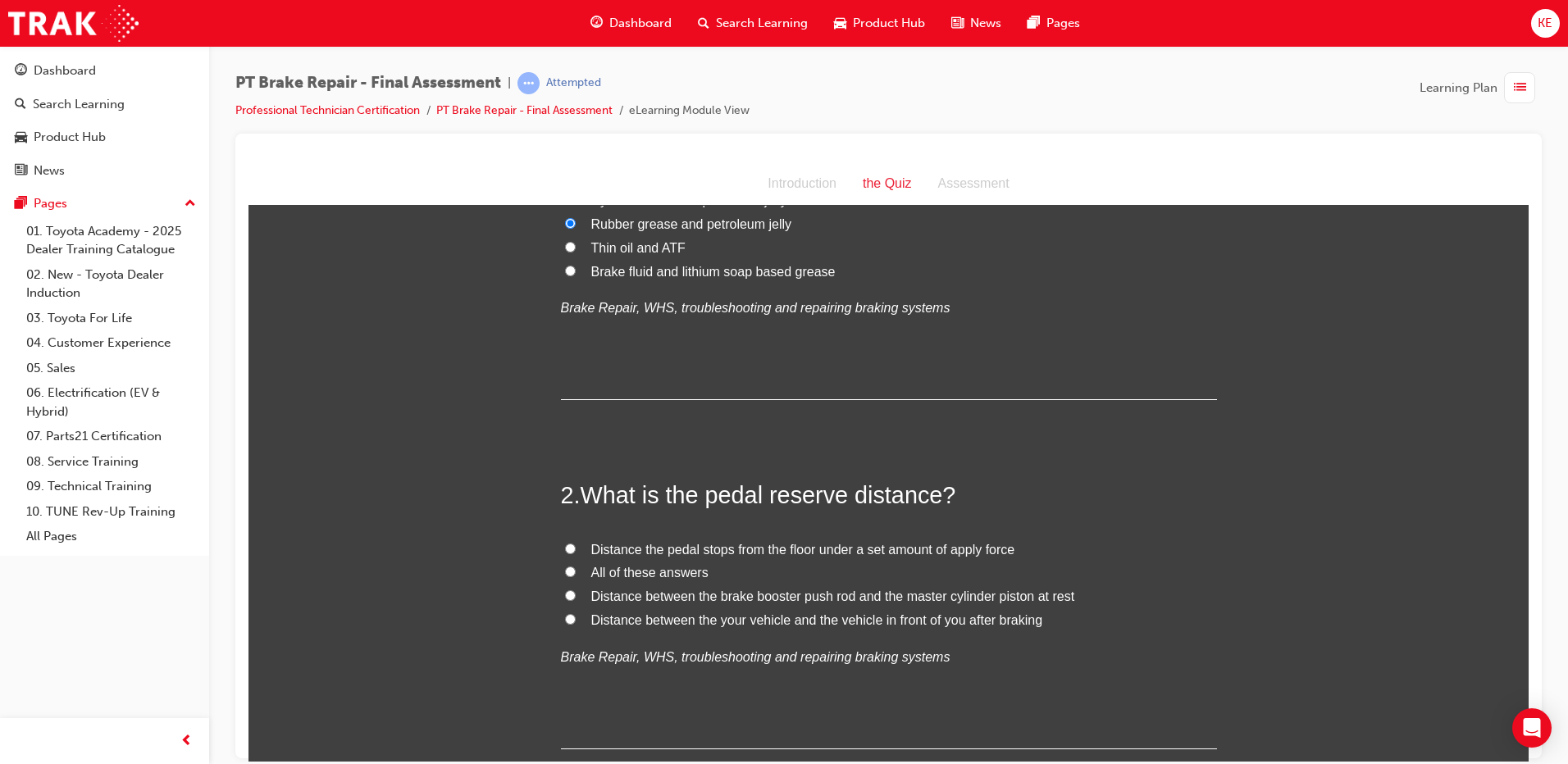
click at [567, 555] on label "Distance the pedal stops from the floor under a set amount of apply force" at bounding box center [889, 550] width 657 height 24
click at [567, 554] on input "Distance the pedal stops from the floor under a set amount of apply force" at bounding box center [570, 548] width 11 height 11
radio input "true"
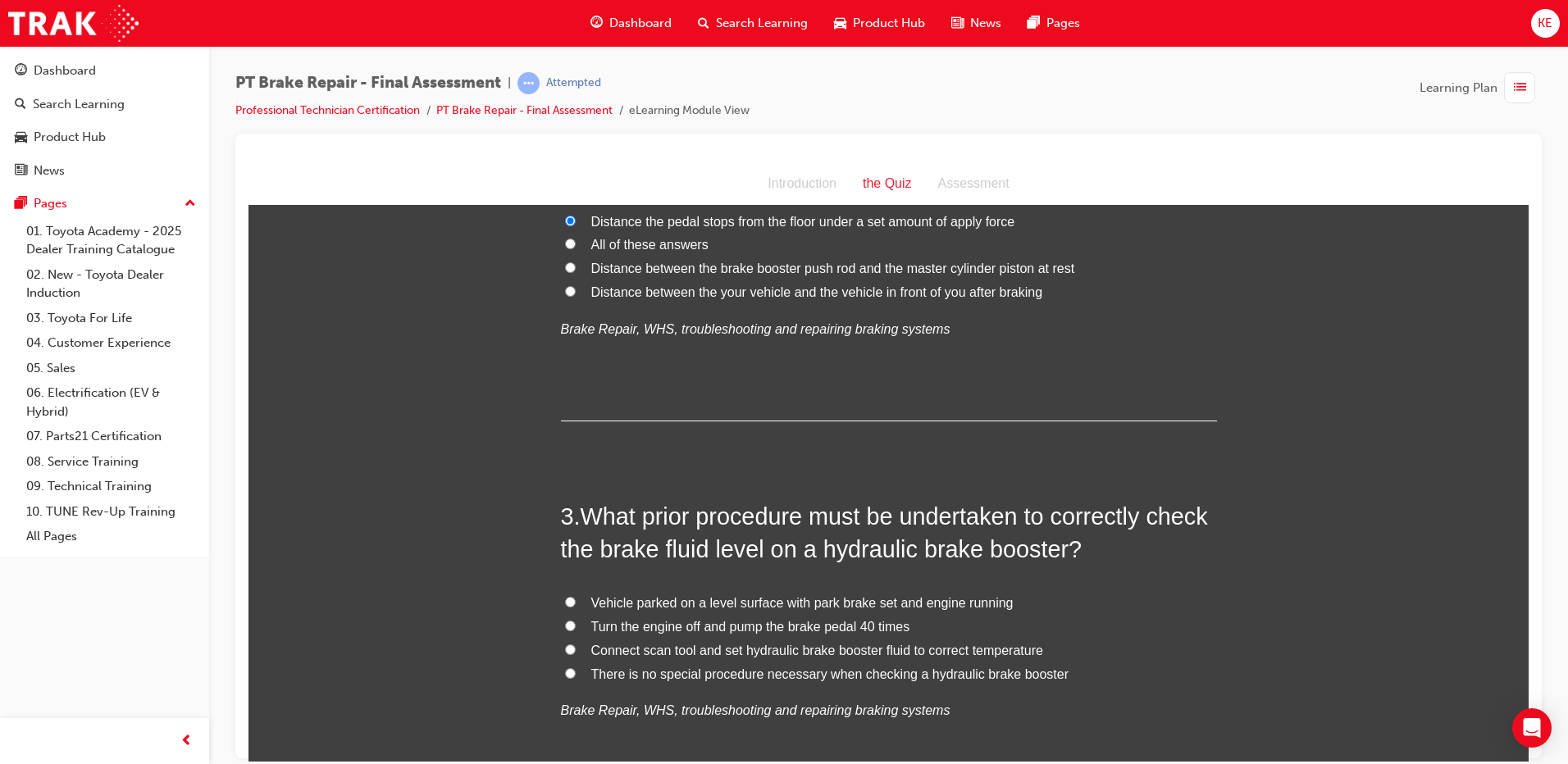
click at [575, 597] on label "Vehicle parked on a level surface with park brake set and engine running" at bounding box center [889, 603] width 657 height 24
click at [575, 597] on input "Vehicle parked on a level surface with park brake set and engine running" at bounding box center [570, 601] width 11 height 11
radio input "true"
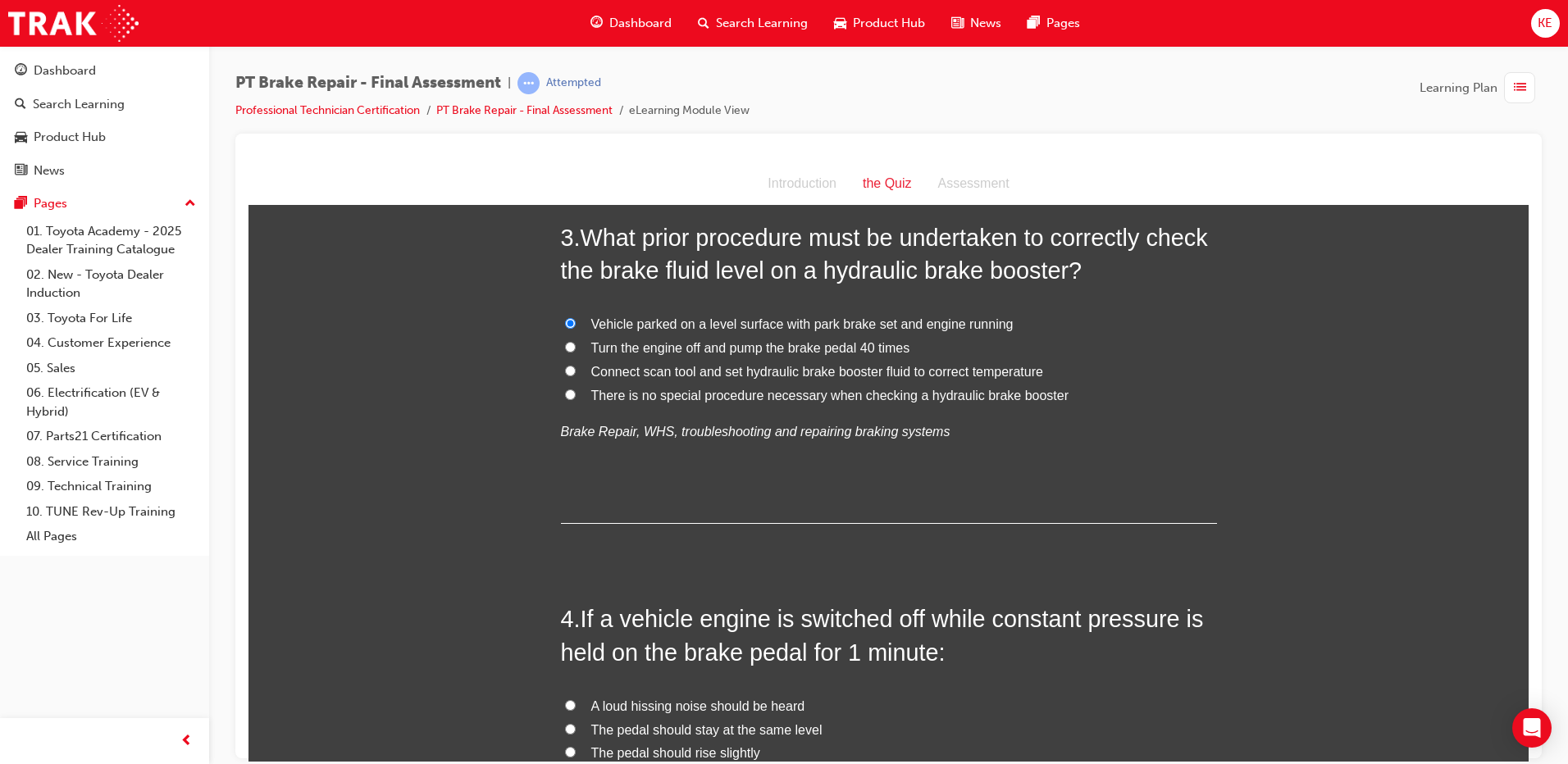
scroll to position [820, 0]
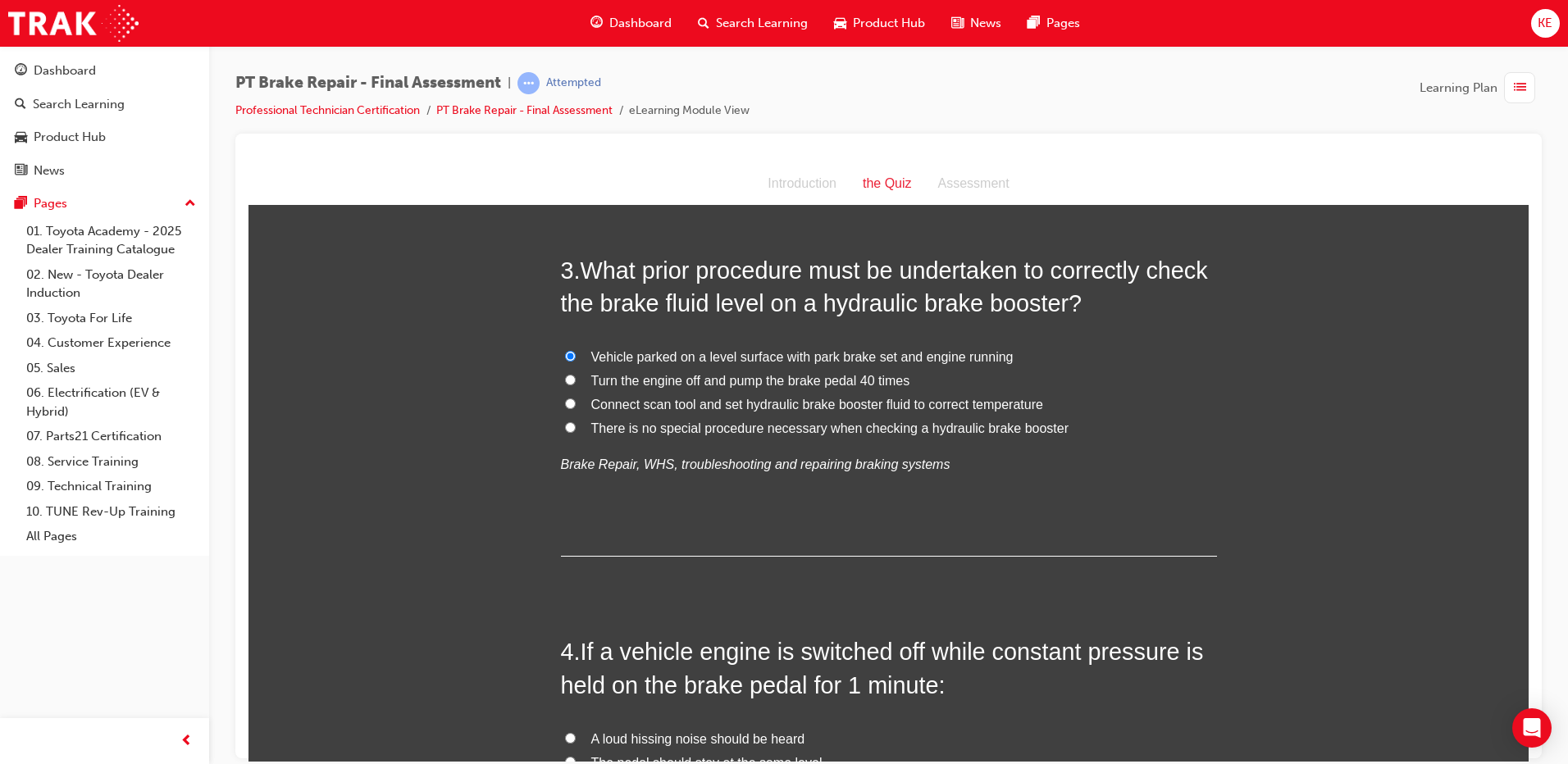
click at [570, 379] on label "Turn the engine off and pump the brake pedal 40 times" at bounding box center [889, 381] width 657 height 24
click at [570, 379] on input "Turn the engine off and pump the brake pedal 40 times" at bounding box center [570, 379] width 11 height 11
radio input "true"
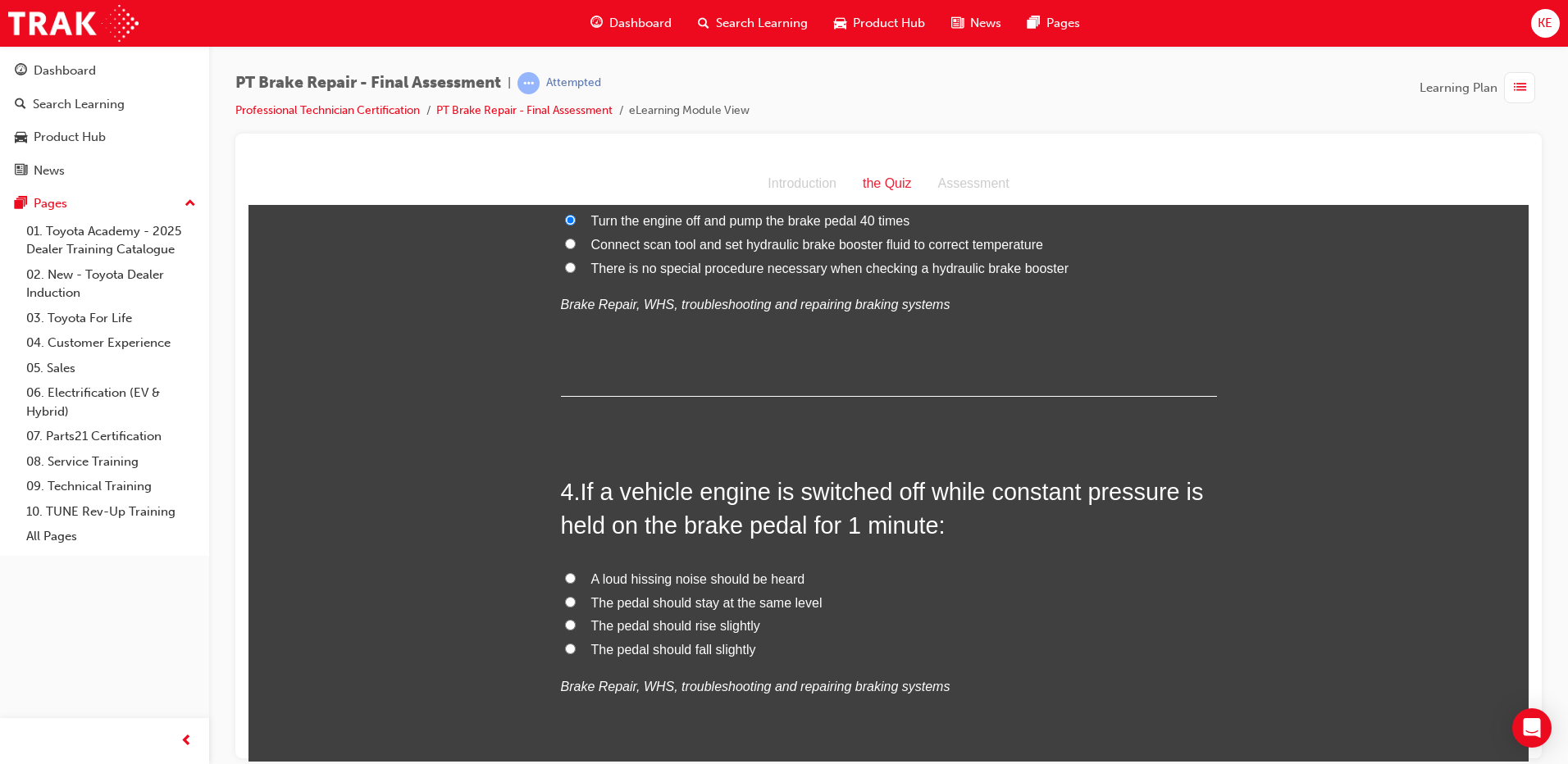
scroll to position [984, 0]
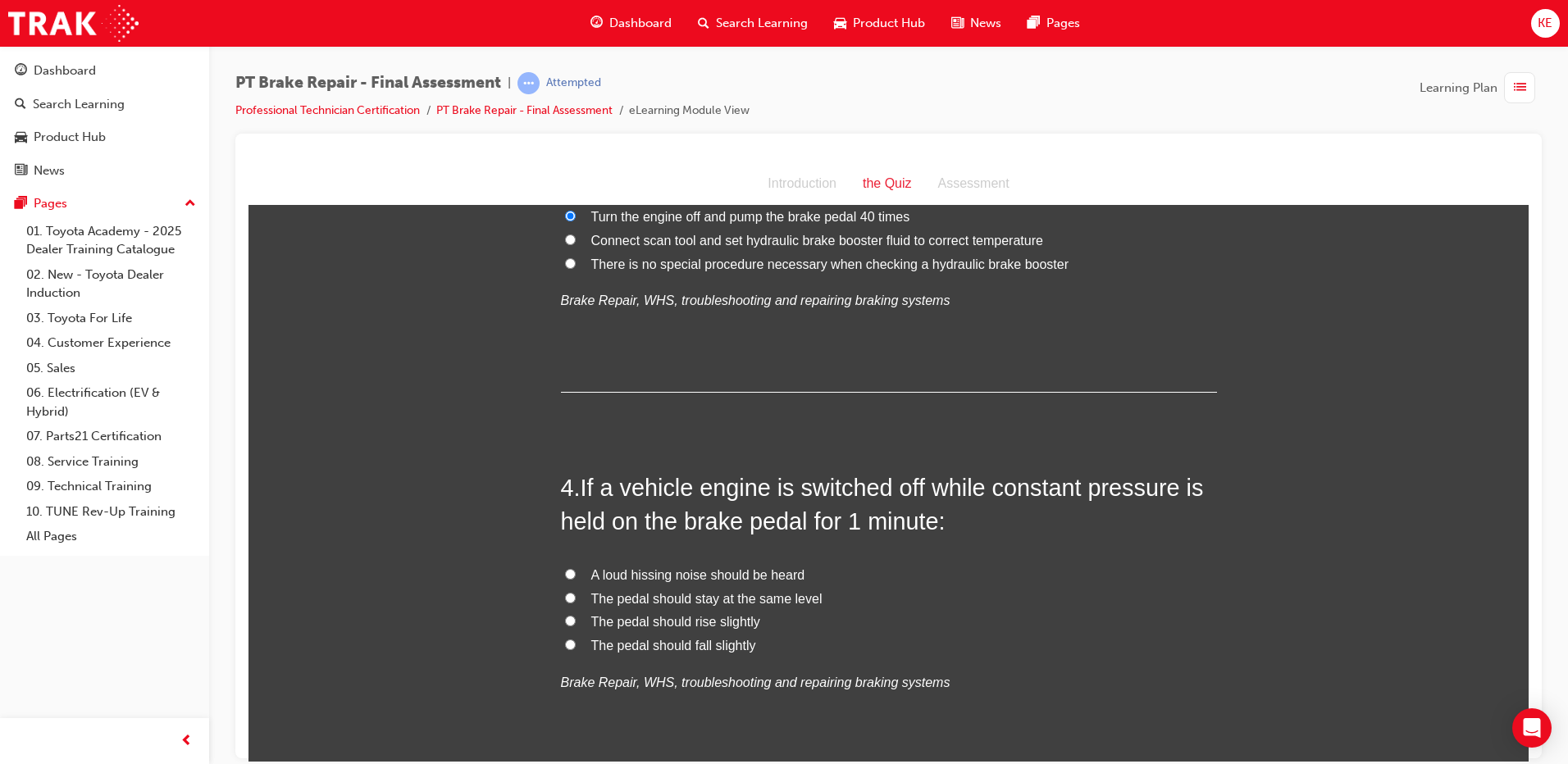
click at [568, 642] on input "The pedal should fall slightly" at bounding box center [570, 644] width 11 height 11
radio input "true"
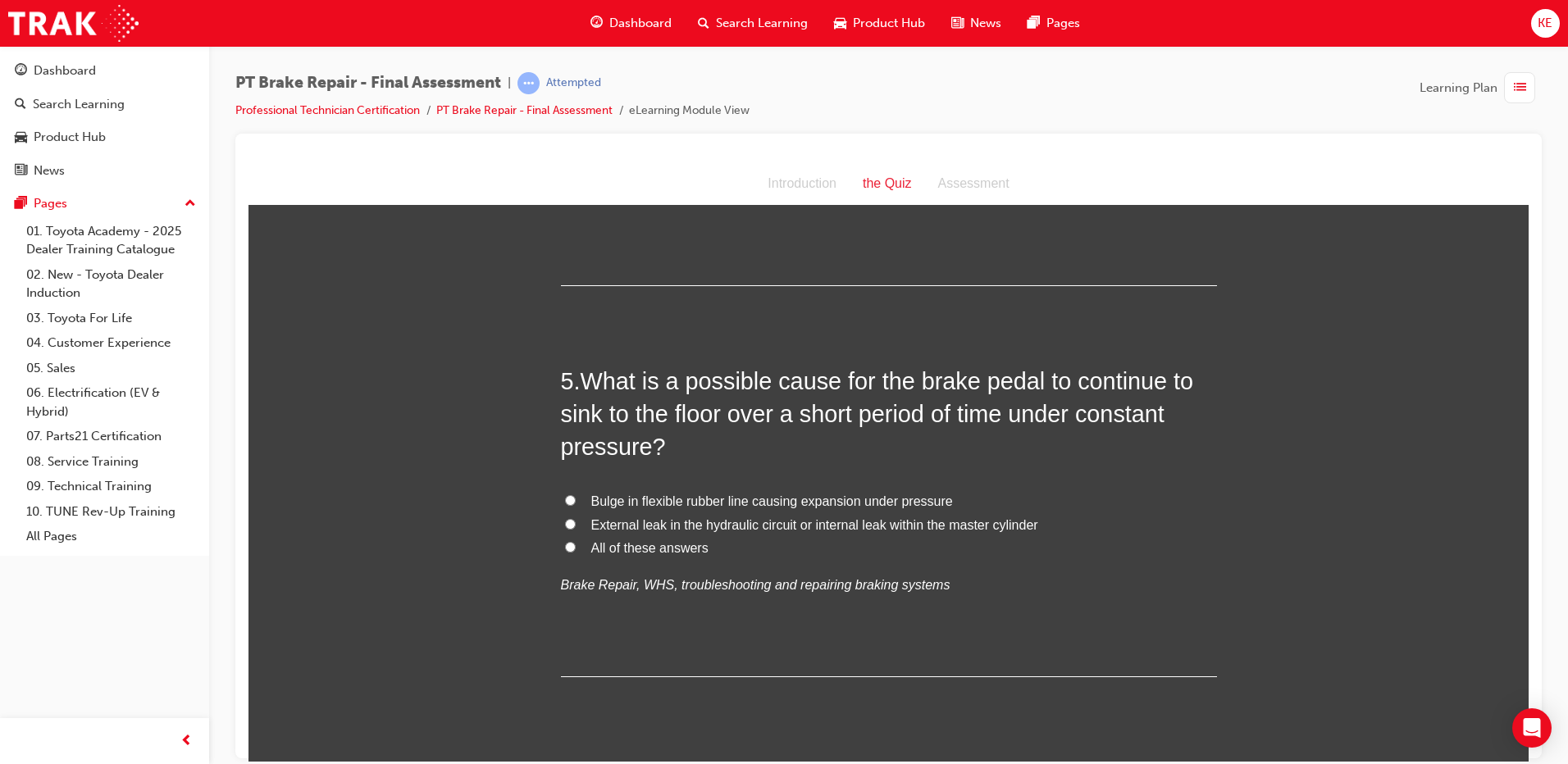
scroll to position [1476, 0]
click at [565, 520] on input "External leak in the hydraulic circuit or internal leak within the master cylin…" at bounding box center [570, 520] width 11 height 11
radio input "true"
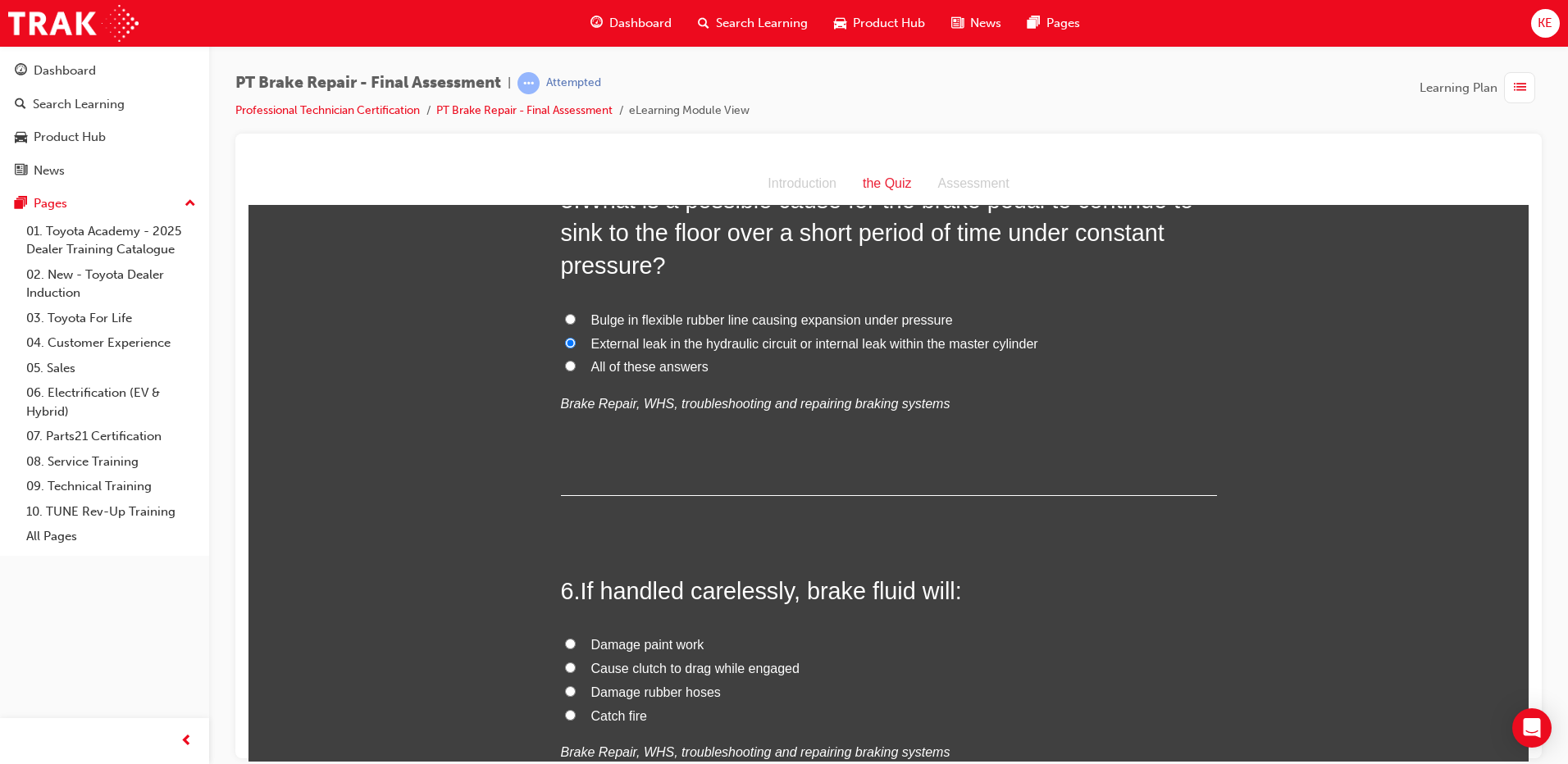
scroll to position [1722, 0]
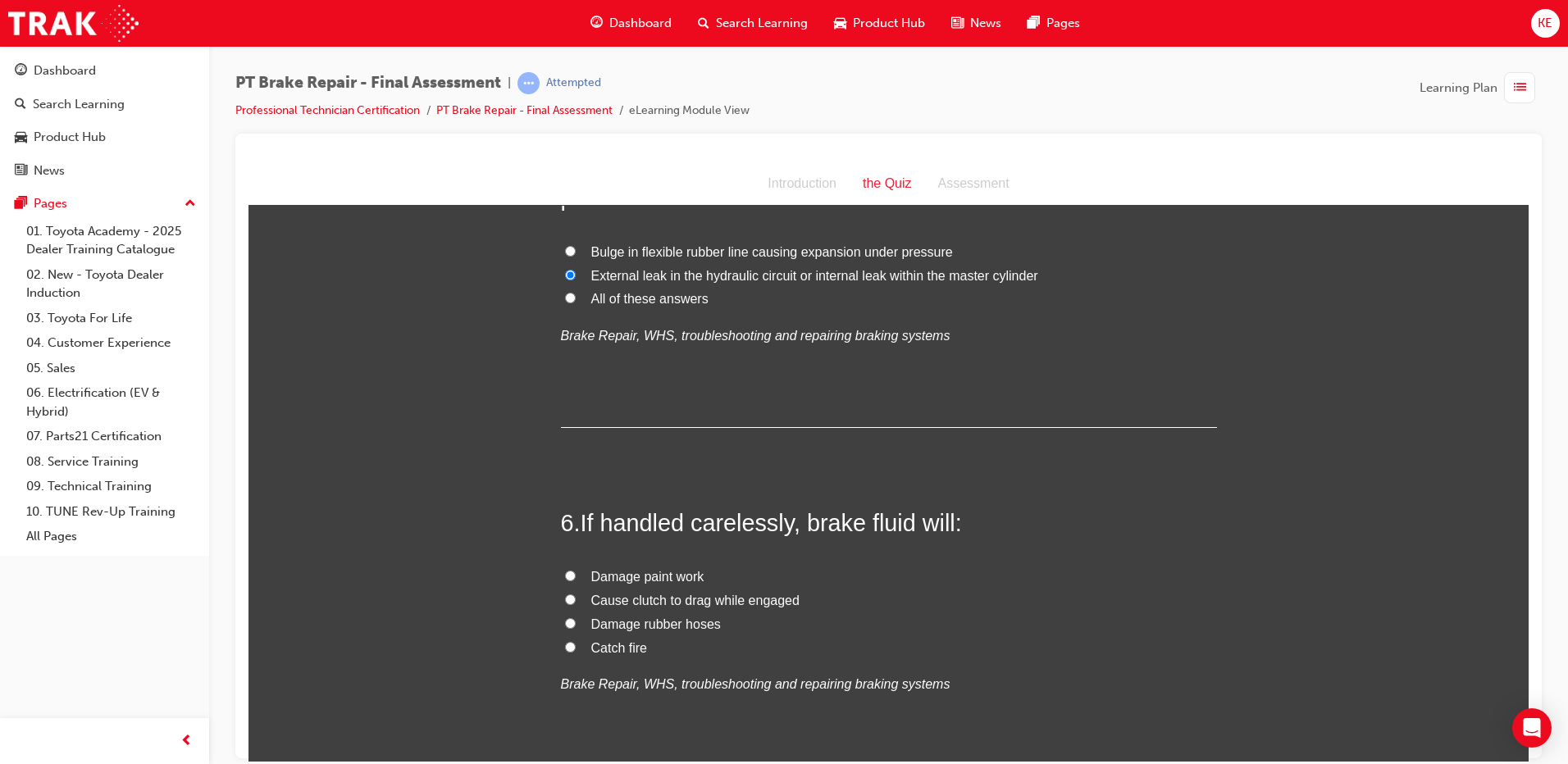
click at [566, 583] on label "Damage paint work" at bounding box center [889, 576] width 657 height 24
click at [566, 580] on input "Damage paint work" at bounding box center [570, 574] width 11 height 11
radio input "true"
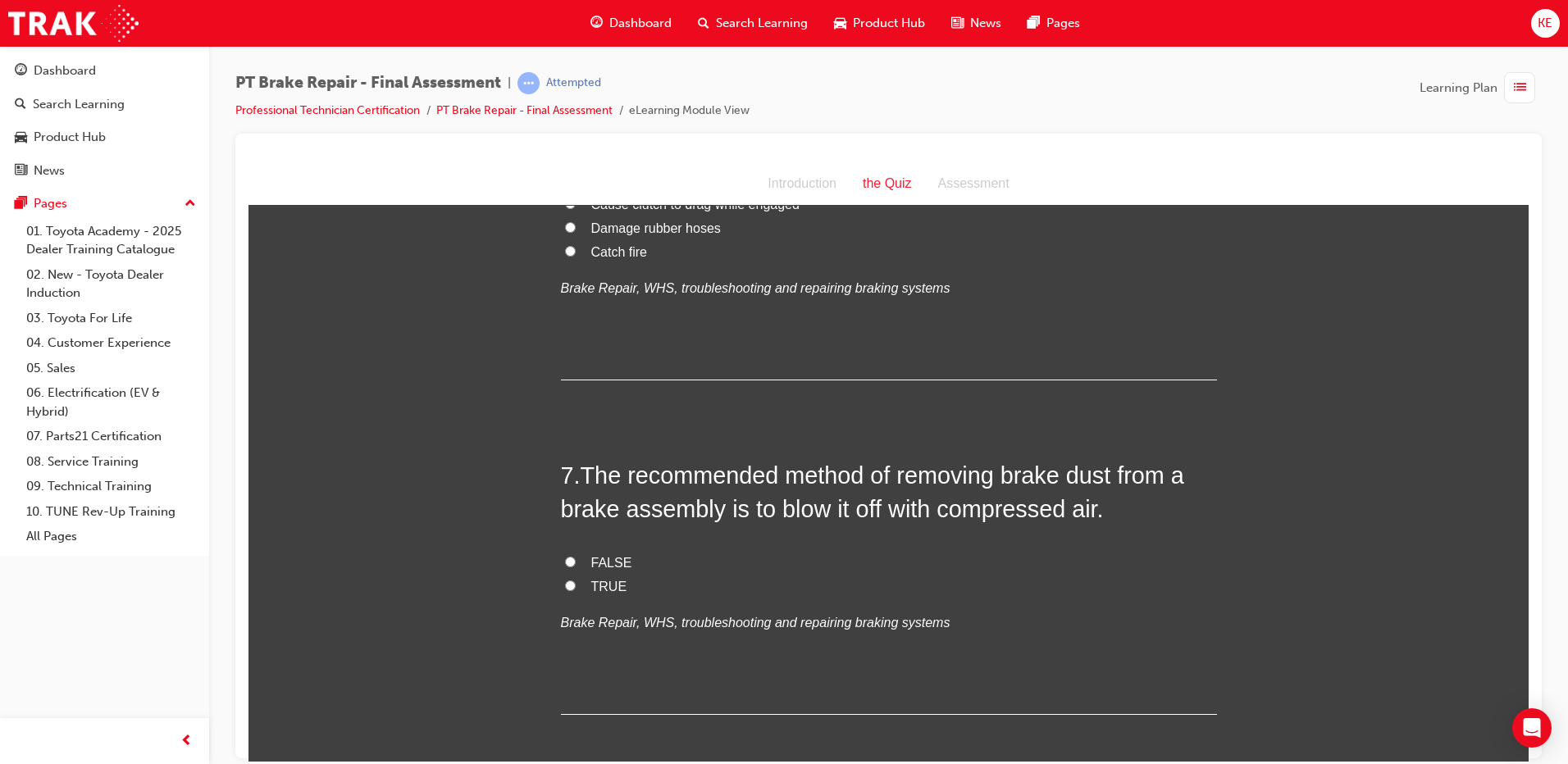
scroll to position [2132, 0]
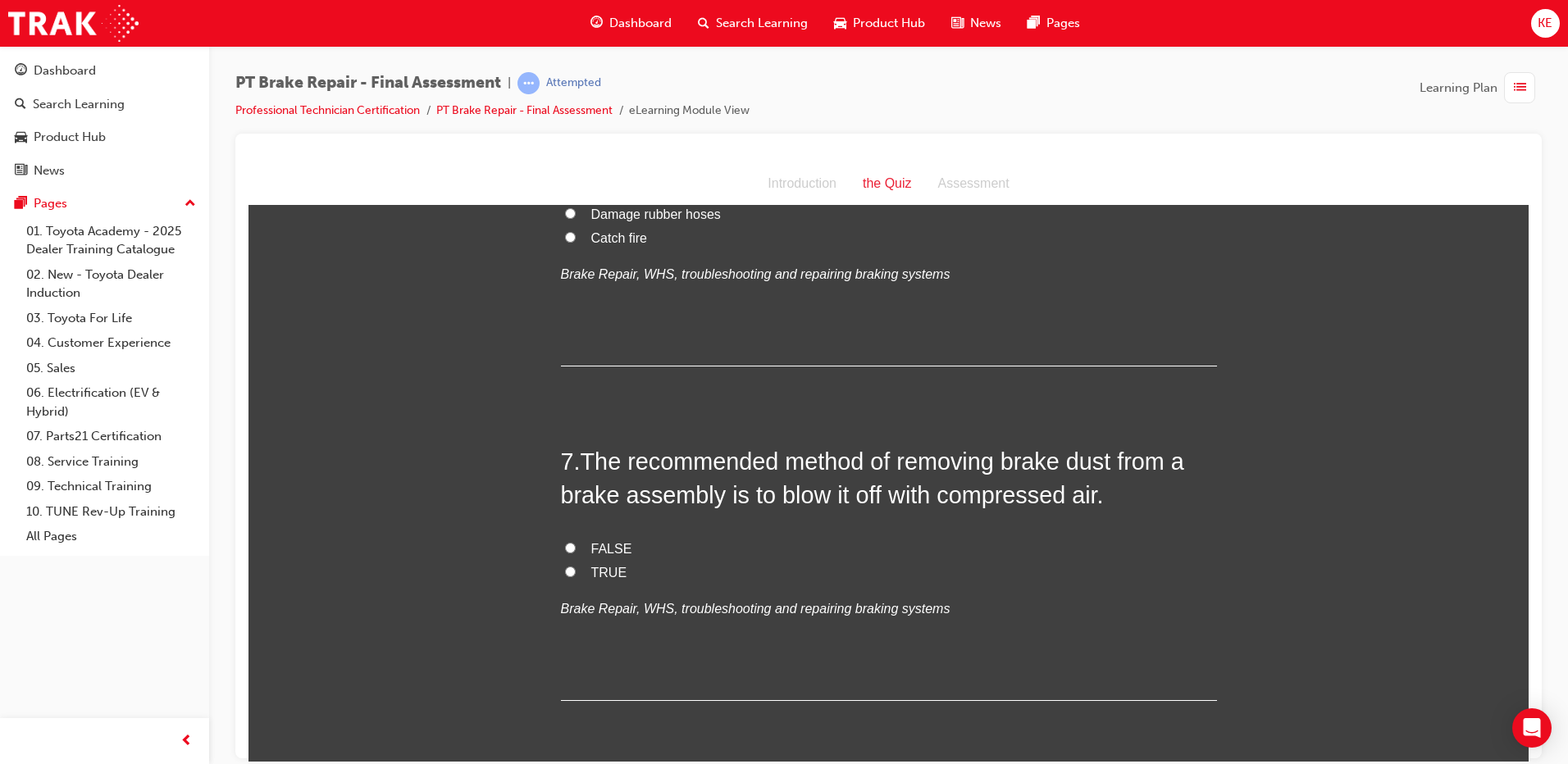
click at [569, 555] on label "FALSE" at bounding box center [889, 549] width 657 height 24
click at [569, 553] on input "FALSE" at bounding box center [570, 547] width 11 height 11
radio input "true"
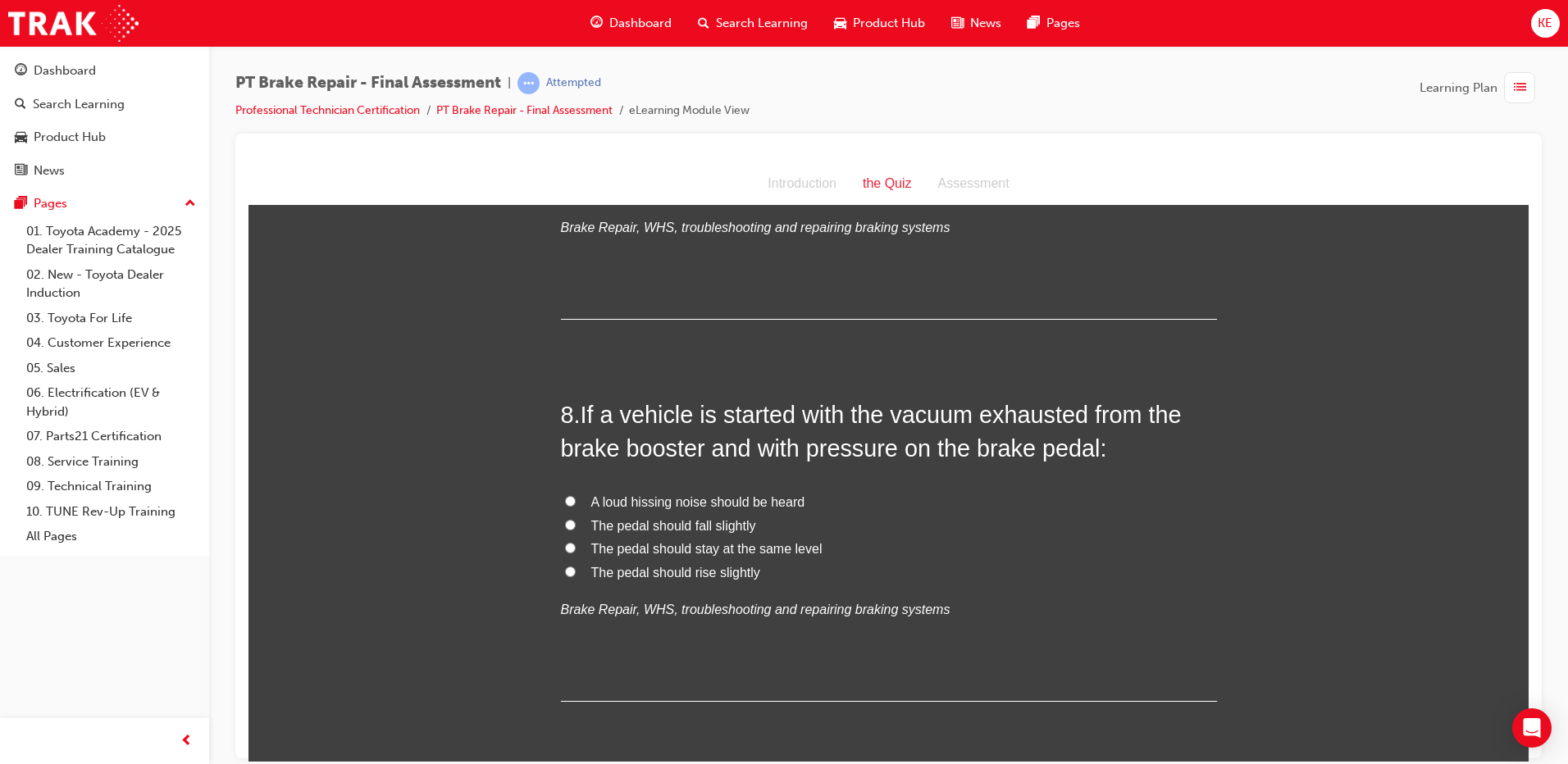
scroll to position [2542, 0]
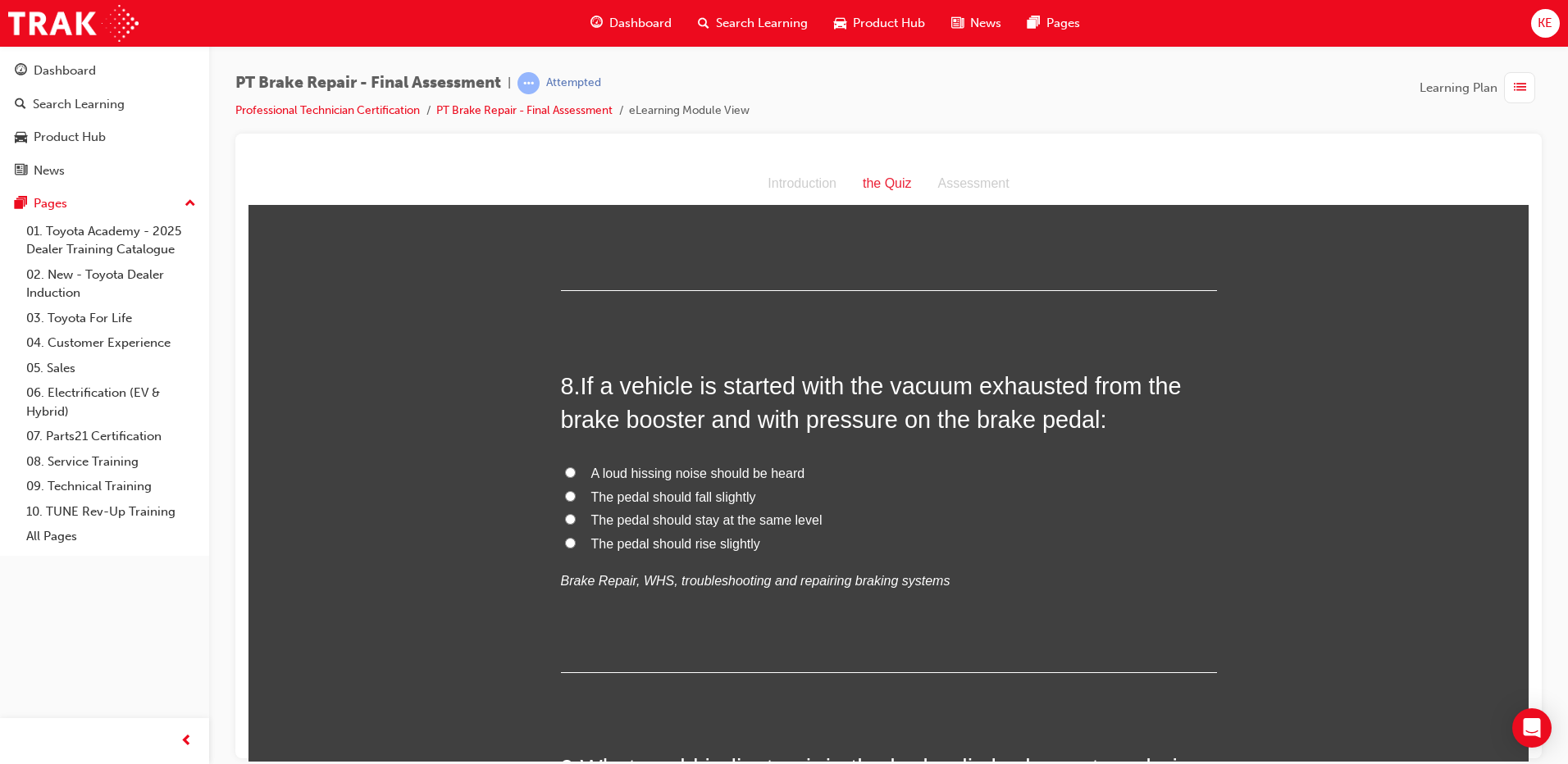
click at [572, 535] on label "The pedal should rise slightly" at bounding box center [889, 544] width 657 height 24
click at [572, 537] on input "The pedal should rise slightly" at bounding box center [570, 542] width 11 height 11
radio input "true"
click at [566, 515] on input "The pedal should stay at the same level" at bounding box center [570, 518] width 11 height 11
radio input "true"
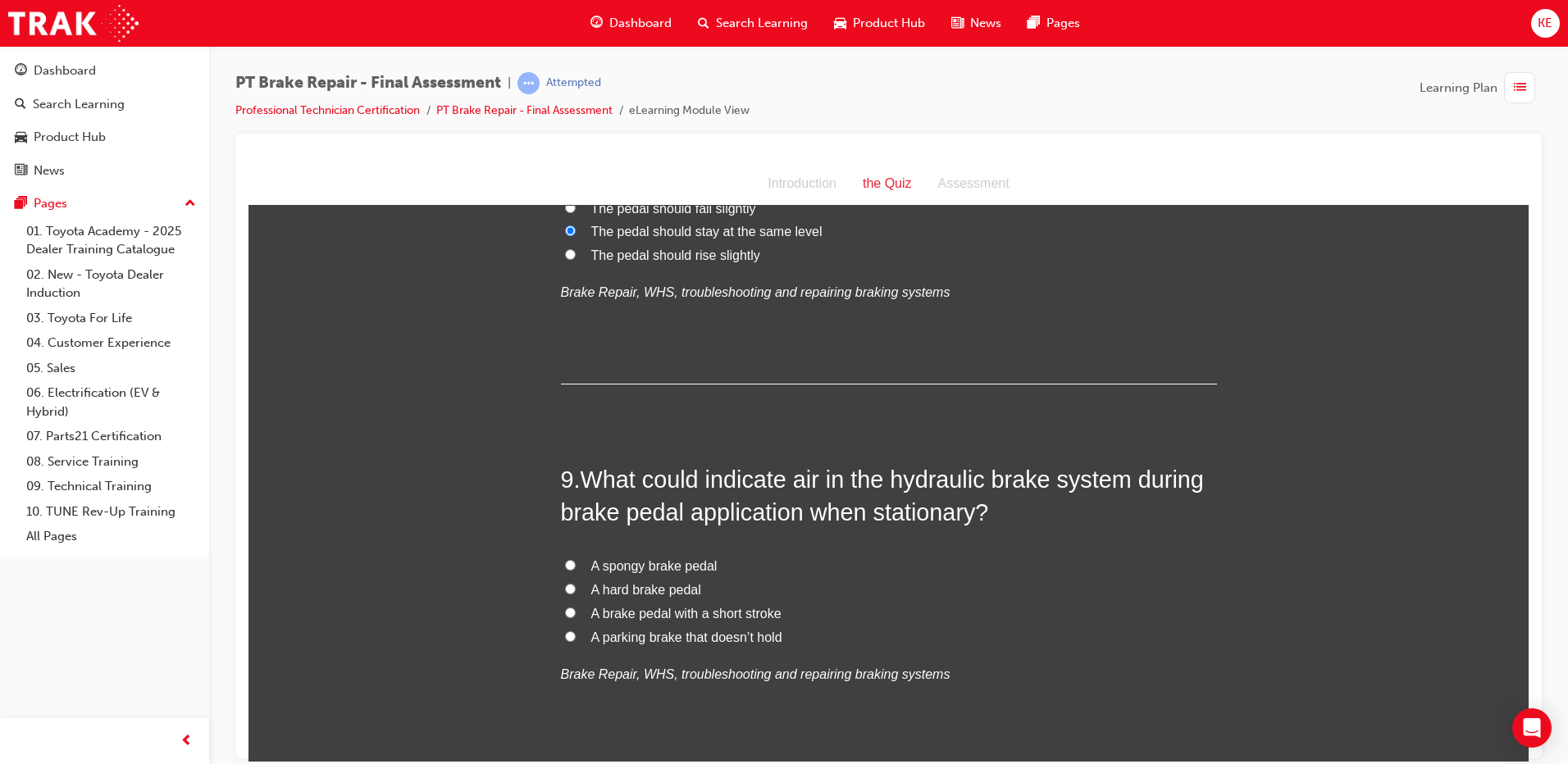
scroll to position [2870, 0]
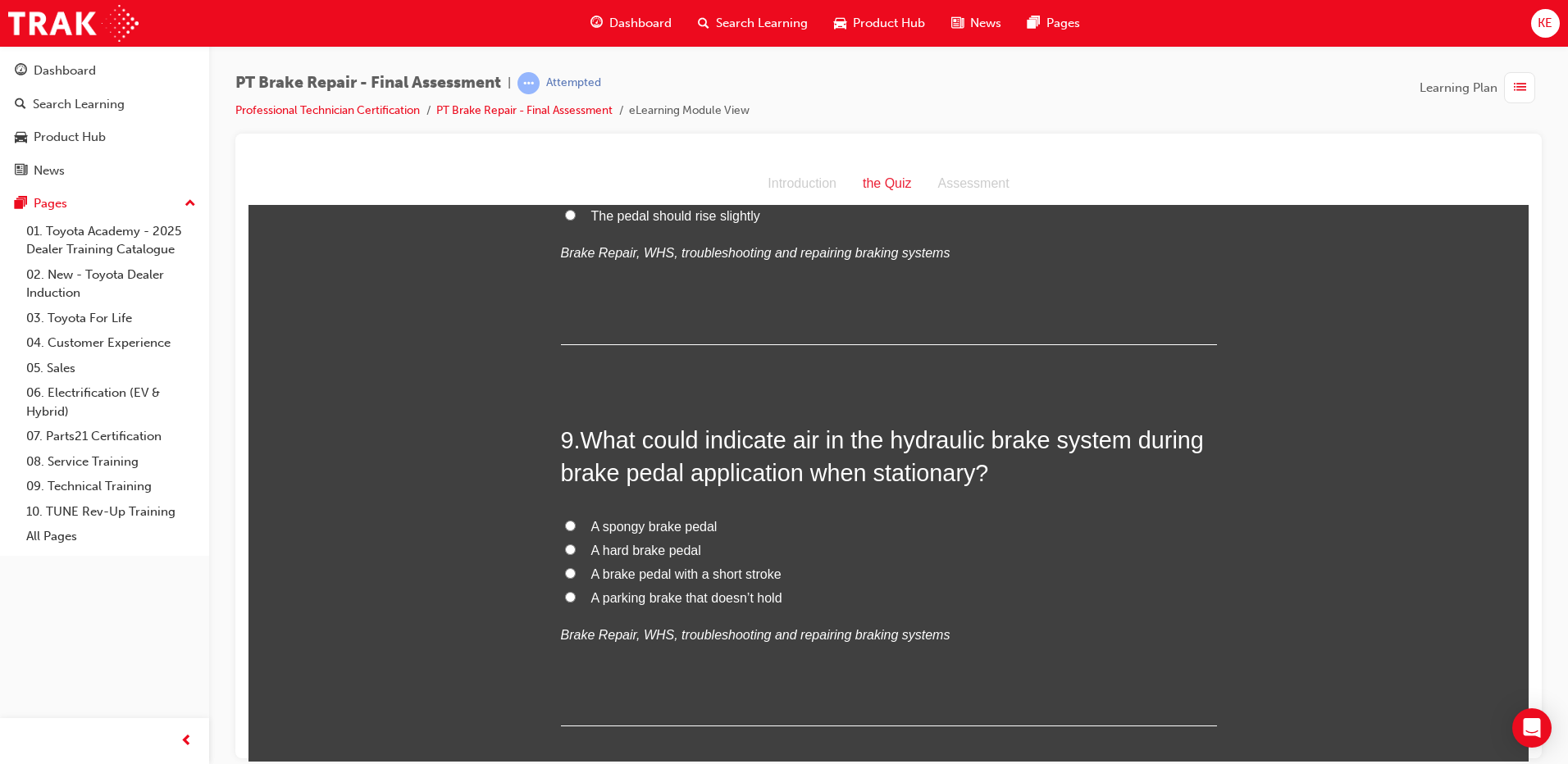
click at [579, 530] on label "A spongy brake pedal" at bounding box center [889, 527] width 657 height 24
click at [576, 530] on input "A spongy brake pedal" at bounding box center [570, 525] width 11 height 11
radio input "true"
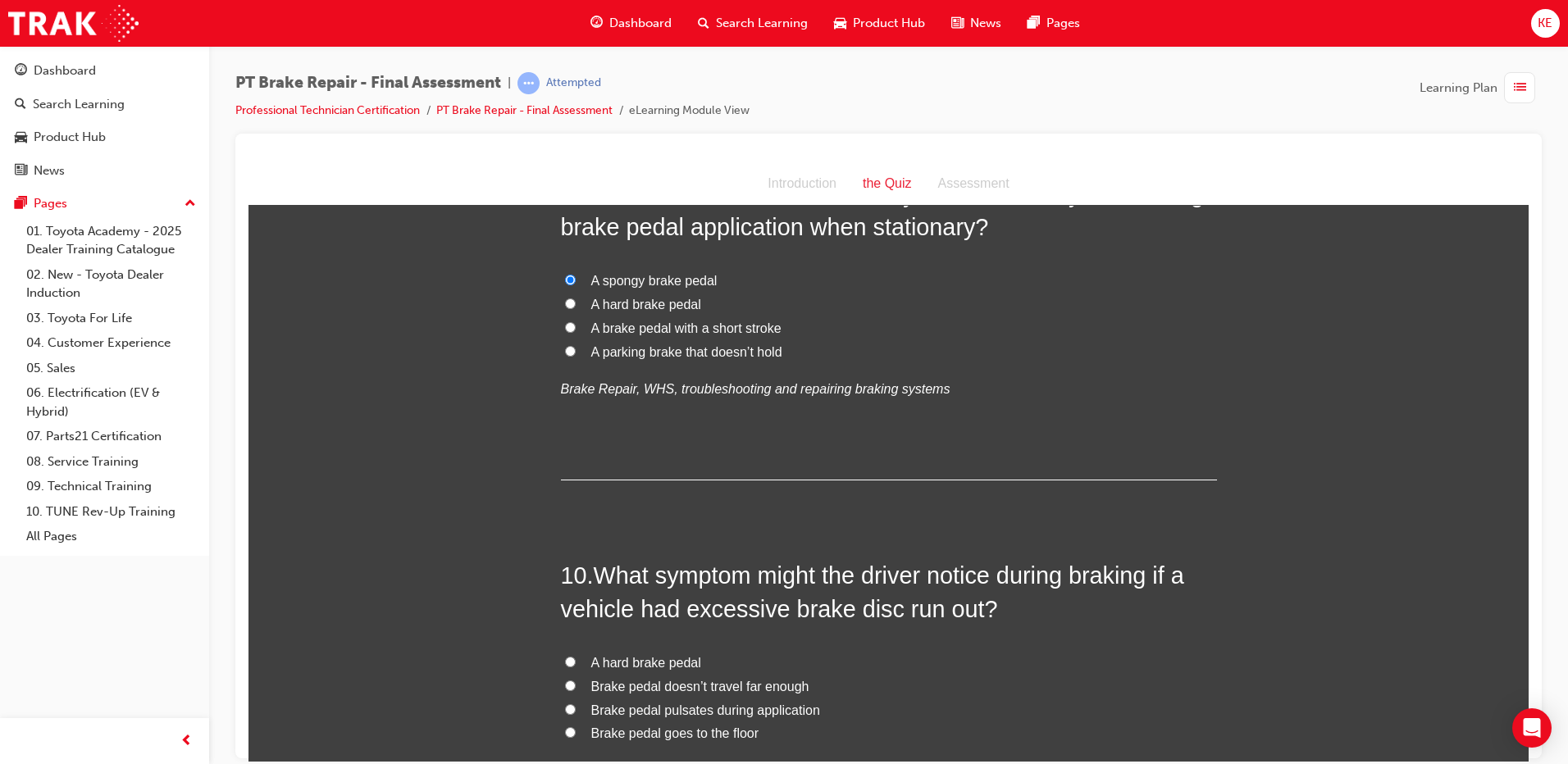
scroll to position [3198, 0]
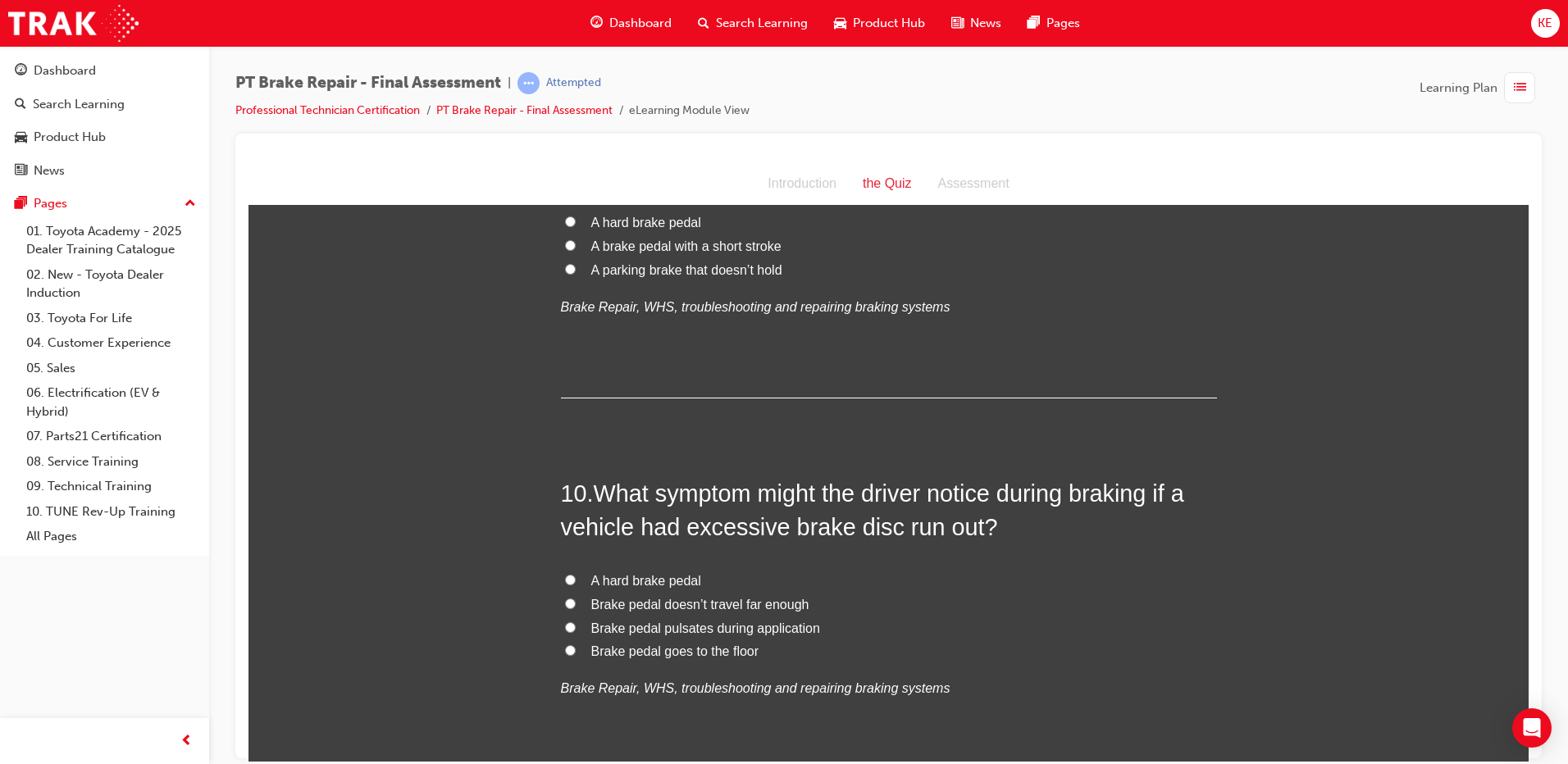
click at [565, 609] on label "Brake pedal doesn’t travel far enough" at bounding box center [889, 605] width 657 height 24
click at [565, 608] on input "Brake pedal doesn’t travel far enough" at bounding box center [570, 603] width 11 height 11
radio input "true"
click at [574, 629] on label "Brake pedal pulsates during application" at bounding box center [889, 629] width 657 height 24
click at [574, 629] on input "Brake pedal pulsates during application" at bounding box center [570, 627] width 11 height 11
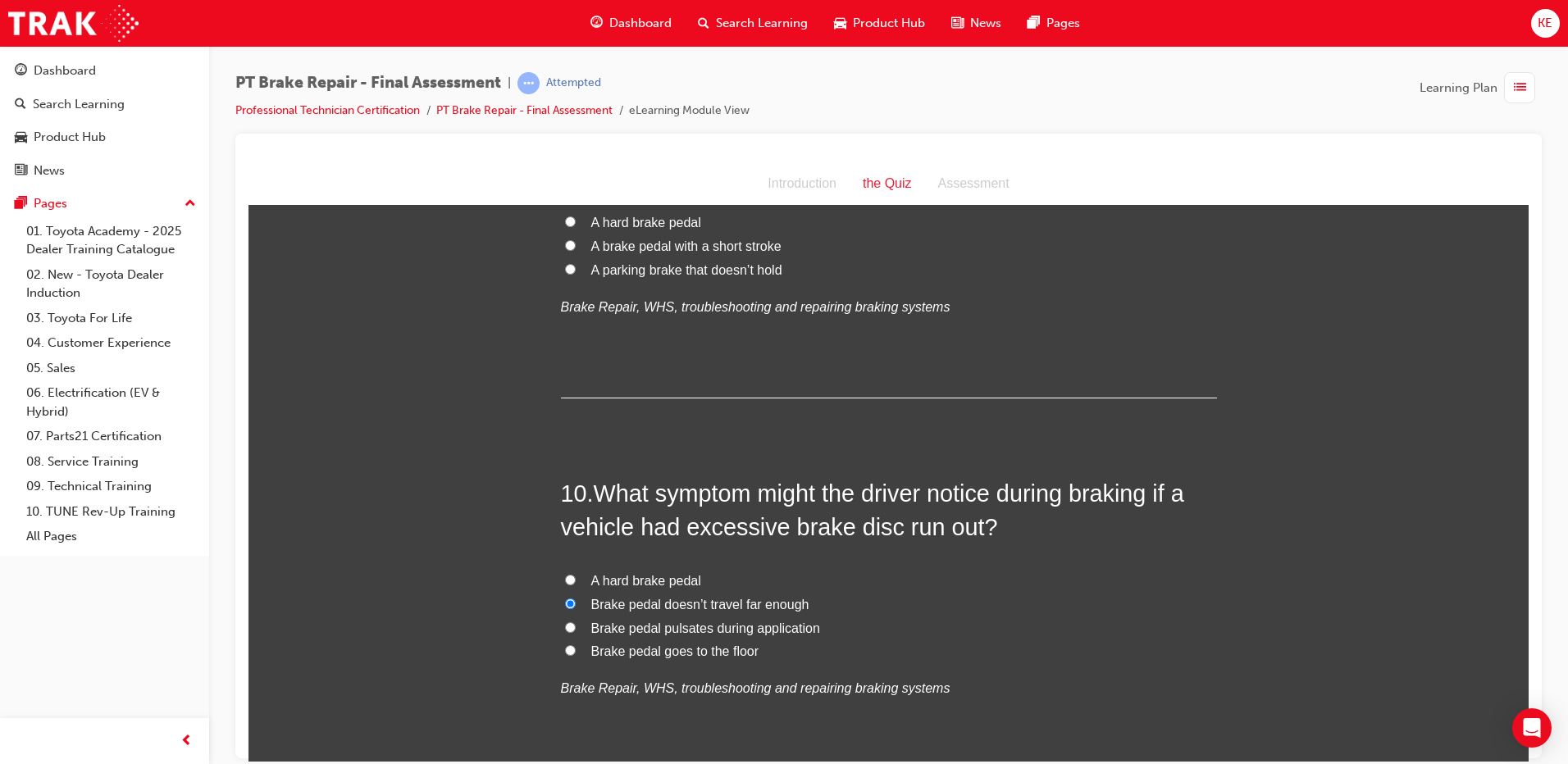
radio input "true"
click at [563, 660] on label "Brake pedal goes to the floor" at bounding box center [889, 651] width 657 height 24
click at [565, 655] on input "Brake pedal goes to the floor" at bounding box center [570, 649] width 11 height 11
radio input "true"
click at [565, 623] on input "Brake pedal pulsates during application" at bounding box center [570, 627] width 11 height 11
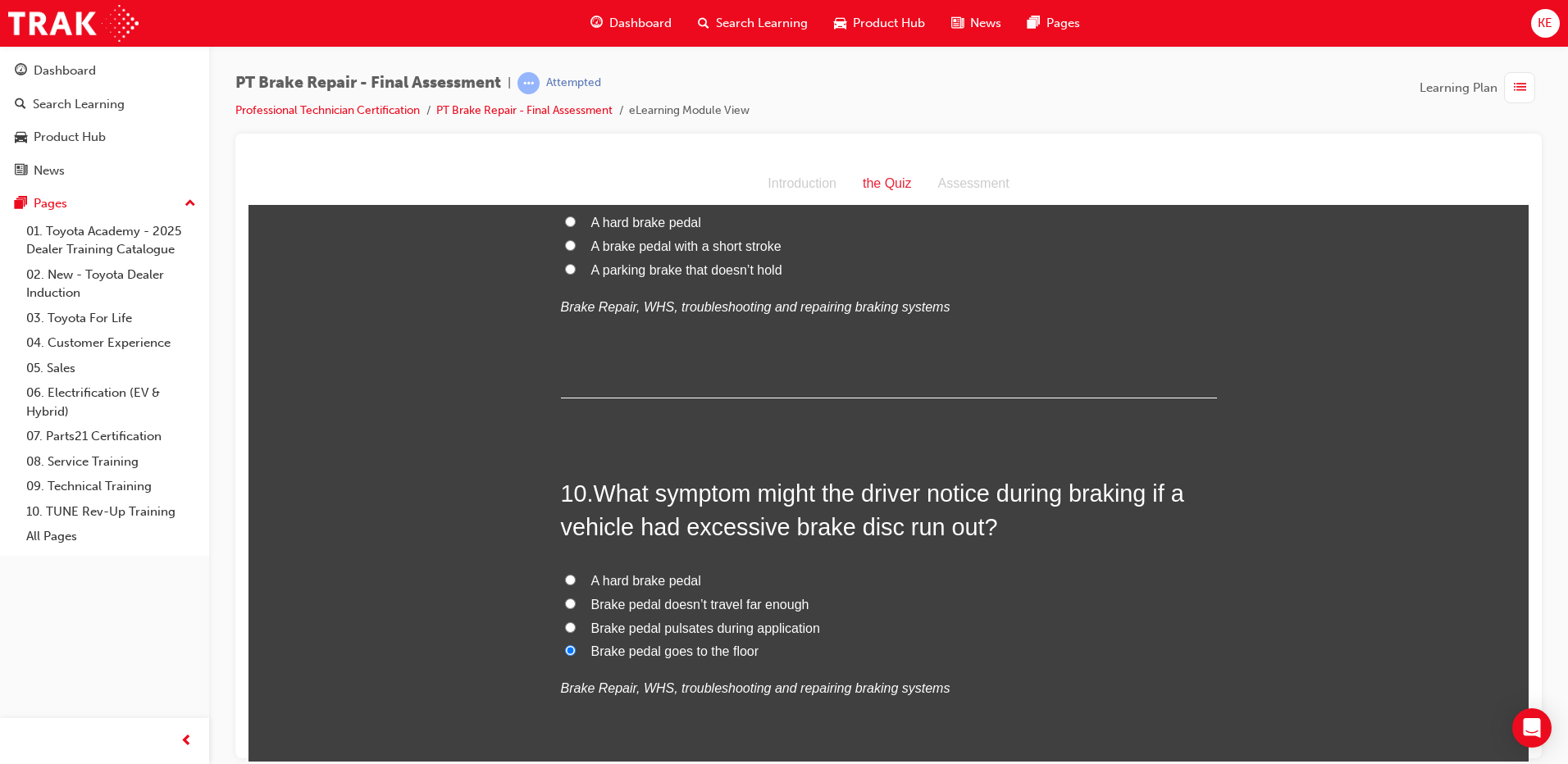
radio input "true"
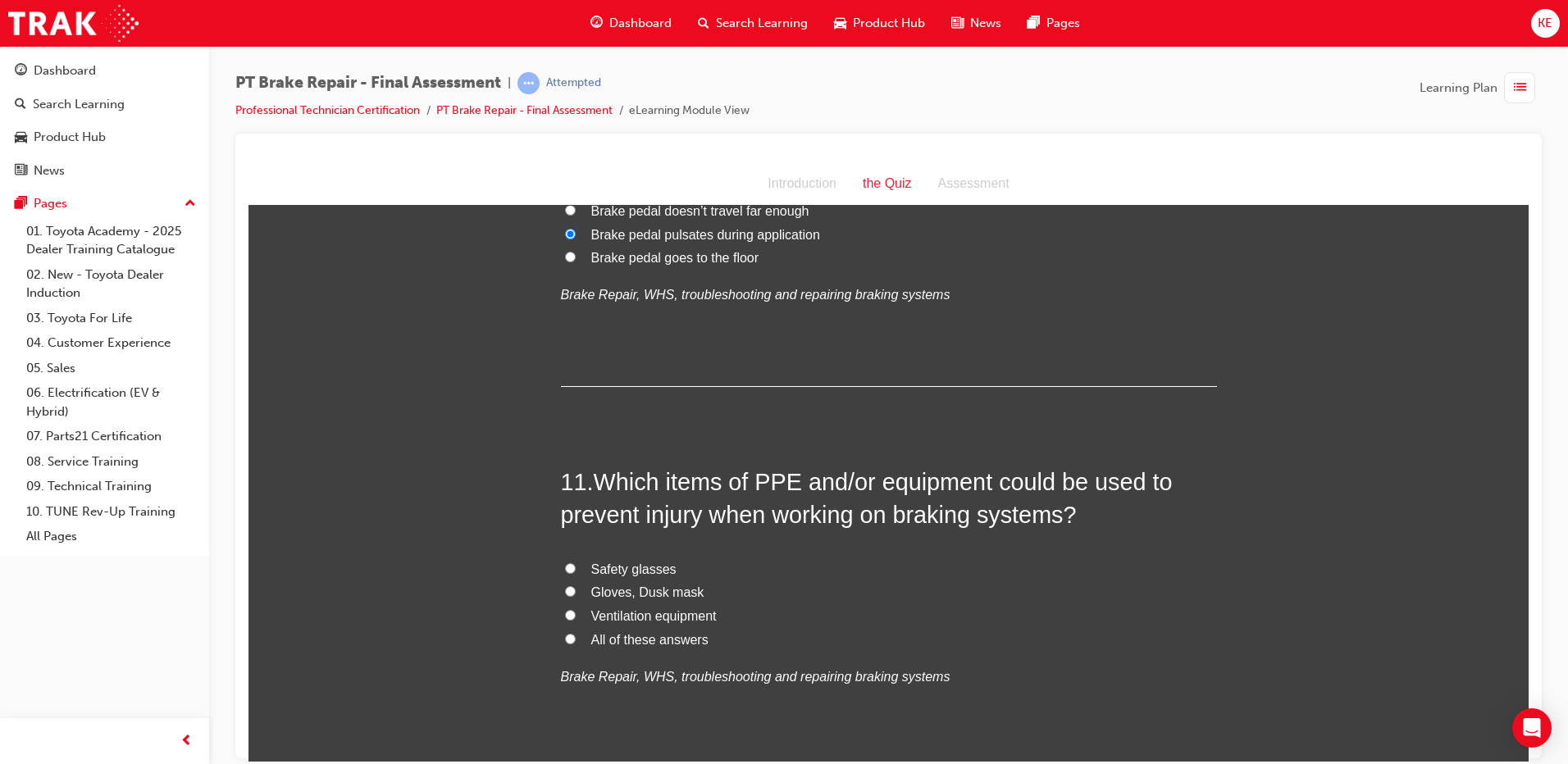
scroll to position [3690, 0]
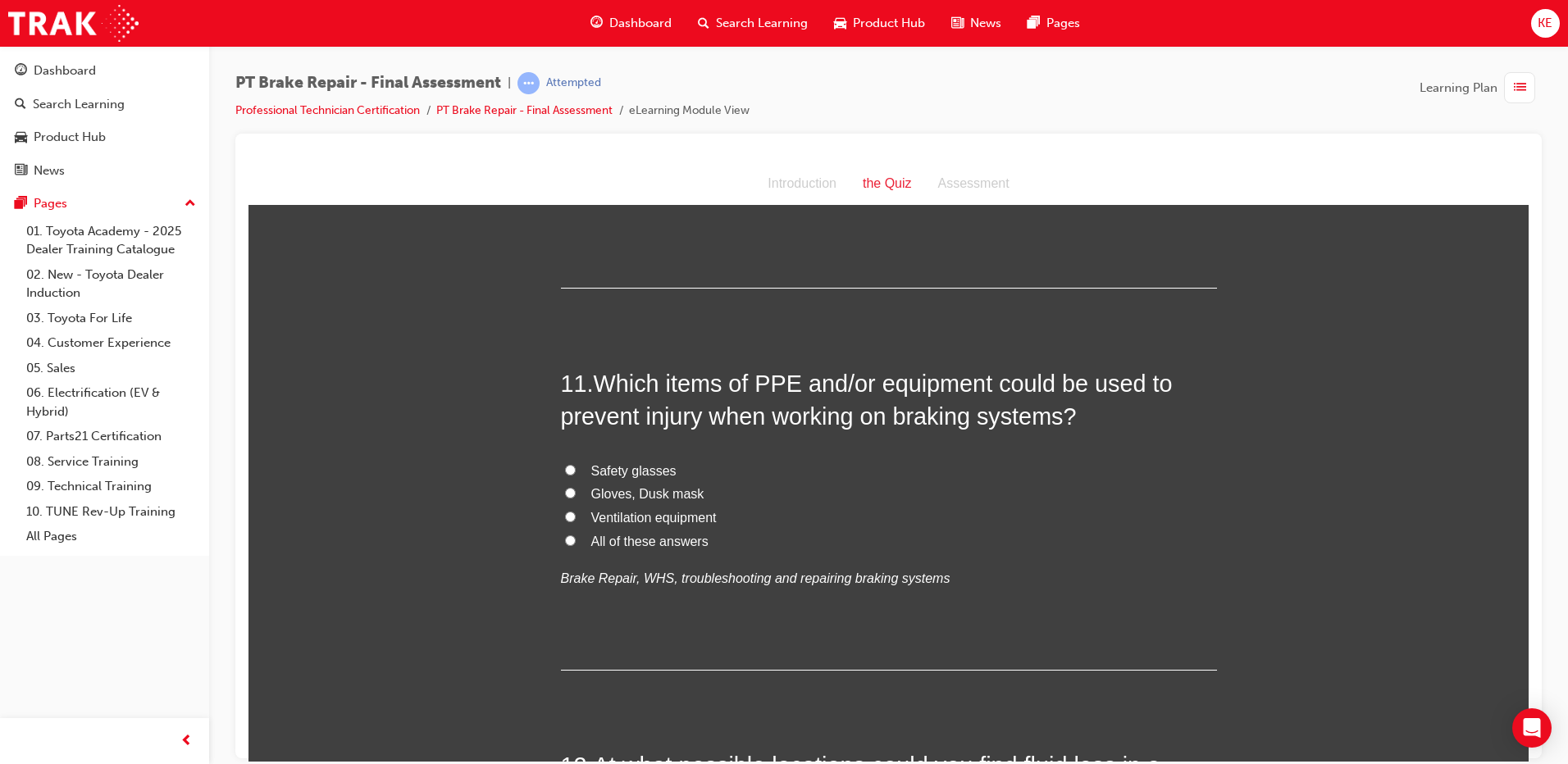
click at [568, 495] on input "Gloves, Dusk mask" at bounding box center [570, 492] width 11 height 11
radio input "true"
click at [561, 550] on label "All of these answers" at bounding box center [889, 542] width 657 height 24
click at [565, 545] on input "All of these answers" at bounding box center [570, 540] width 11 height 11
radio input "true"
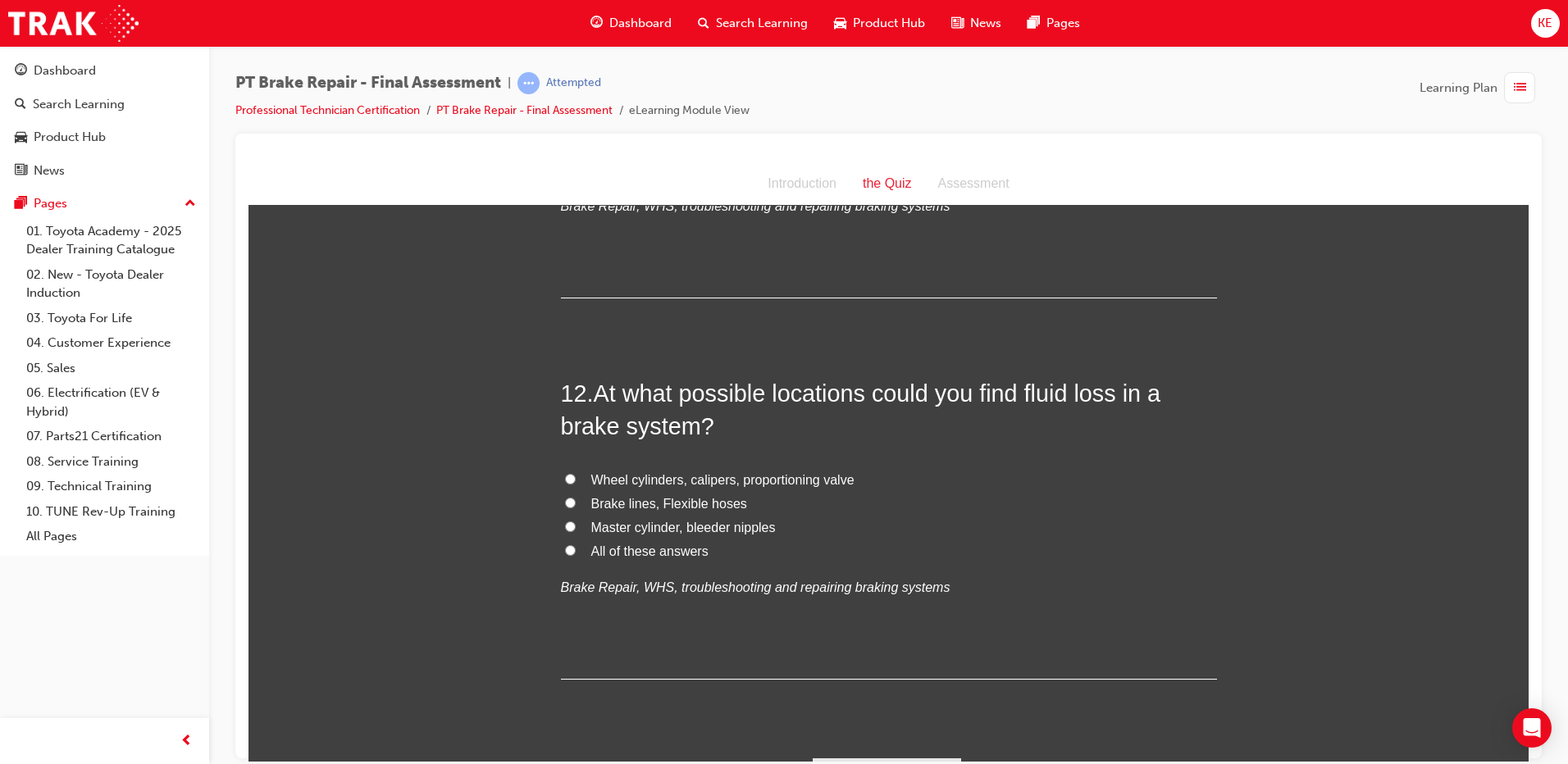
scroll to position [4104, 0]
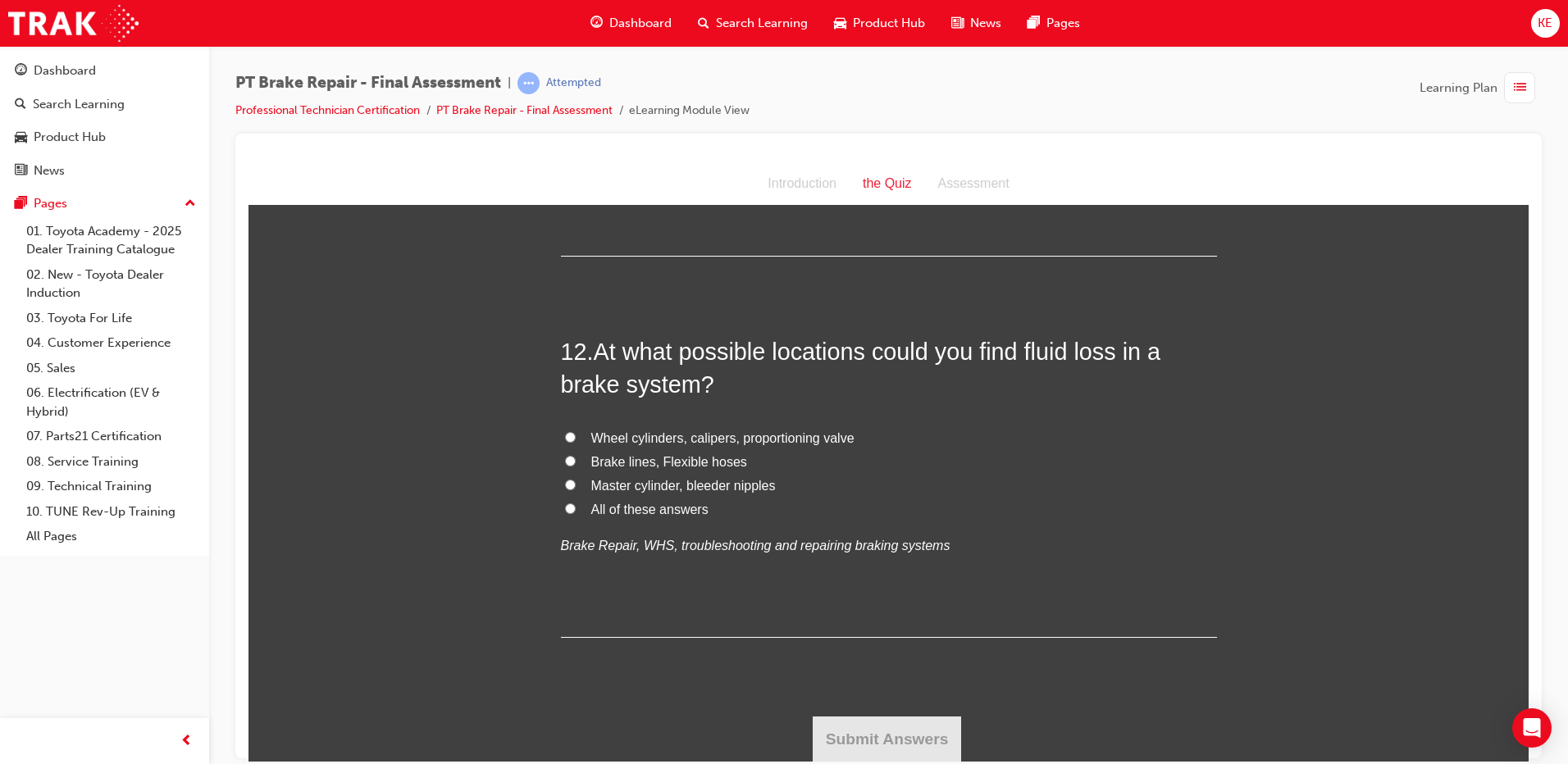
click at [565, 512] on input "All of these answers" at bounding box center [570, 507] width 11 height 11
radio input "true"
click at [831, 745] on button "Submit Answers" at bounding box center [887, 738] width 149 height 46
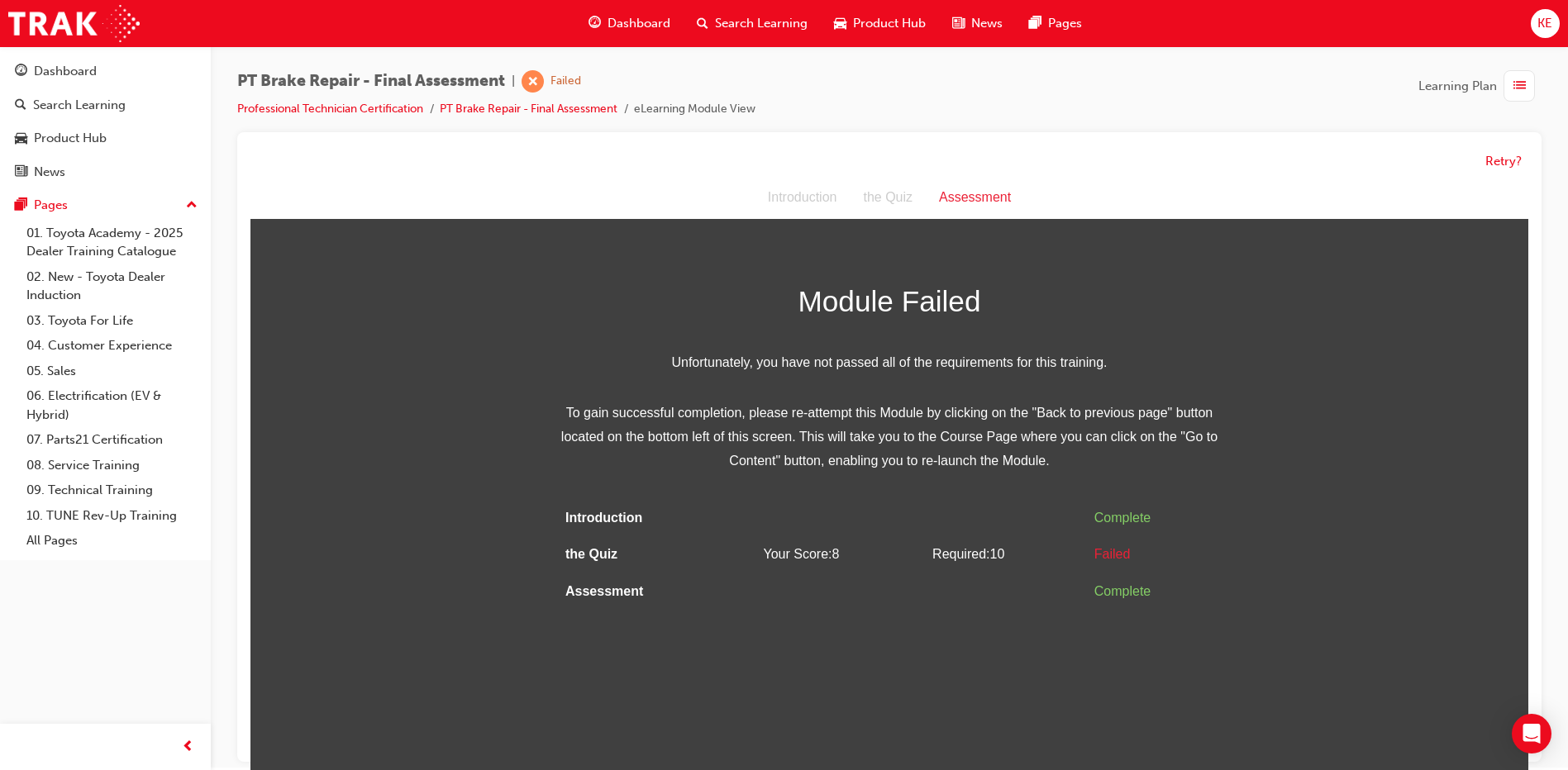
scroll to position [0, 0]
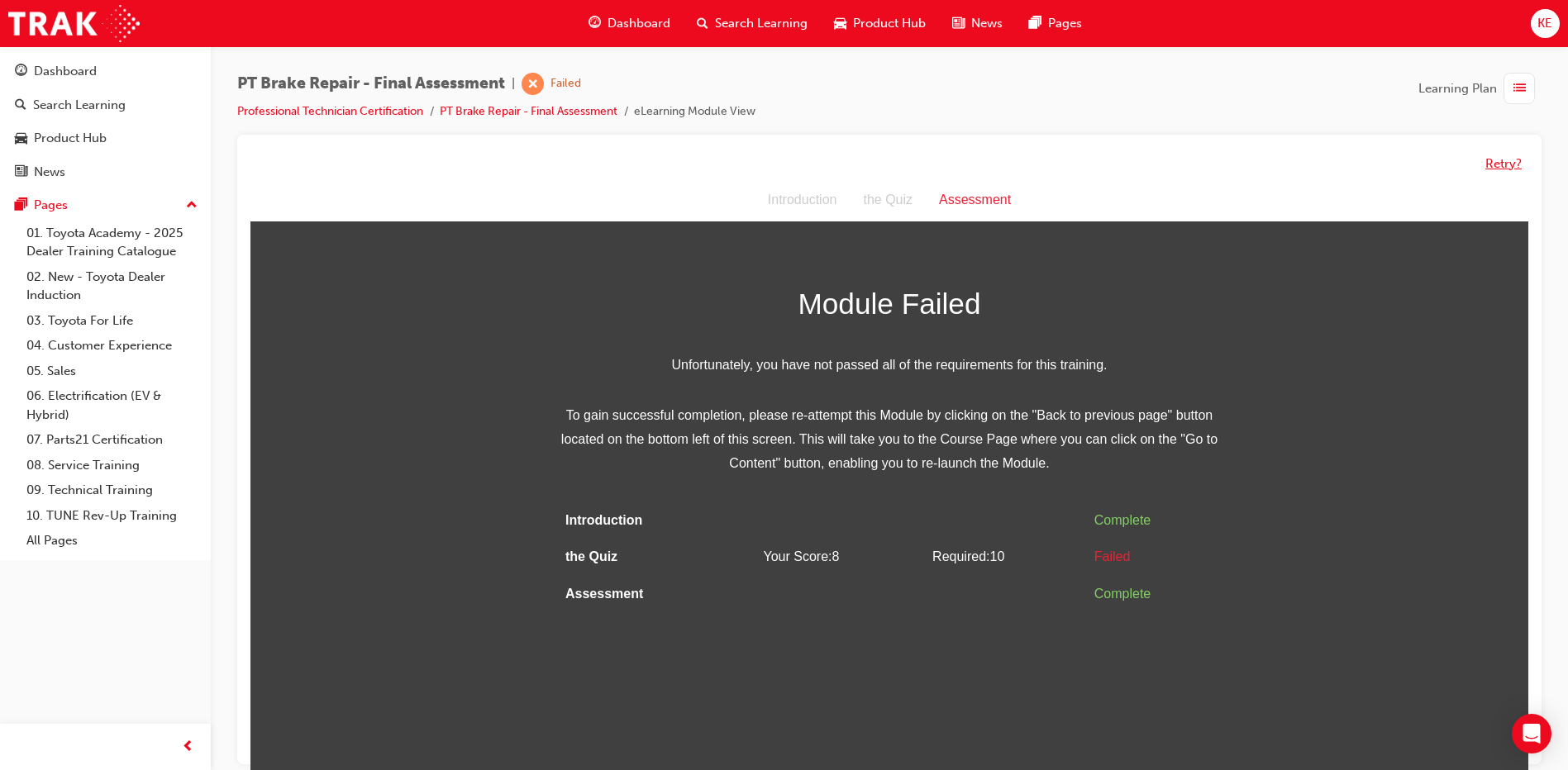
click at [1504, 162] on button "Retry?" at bounding box center [1503, 163] width 37 height 19
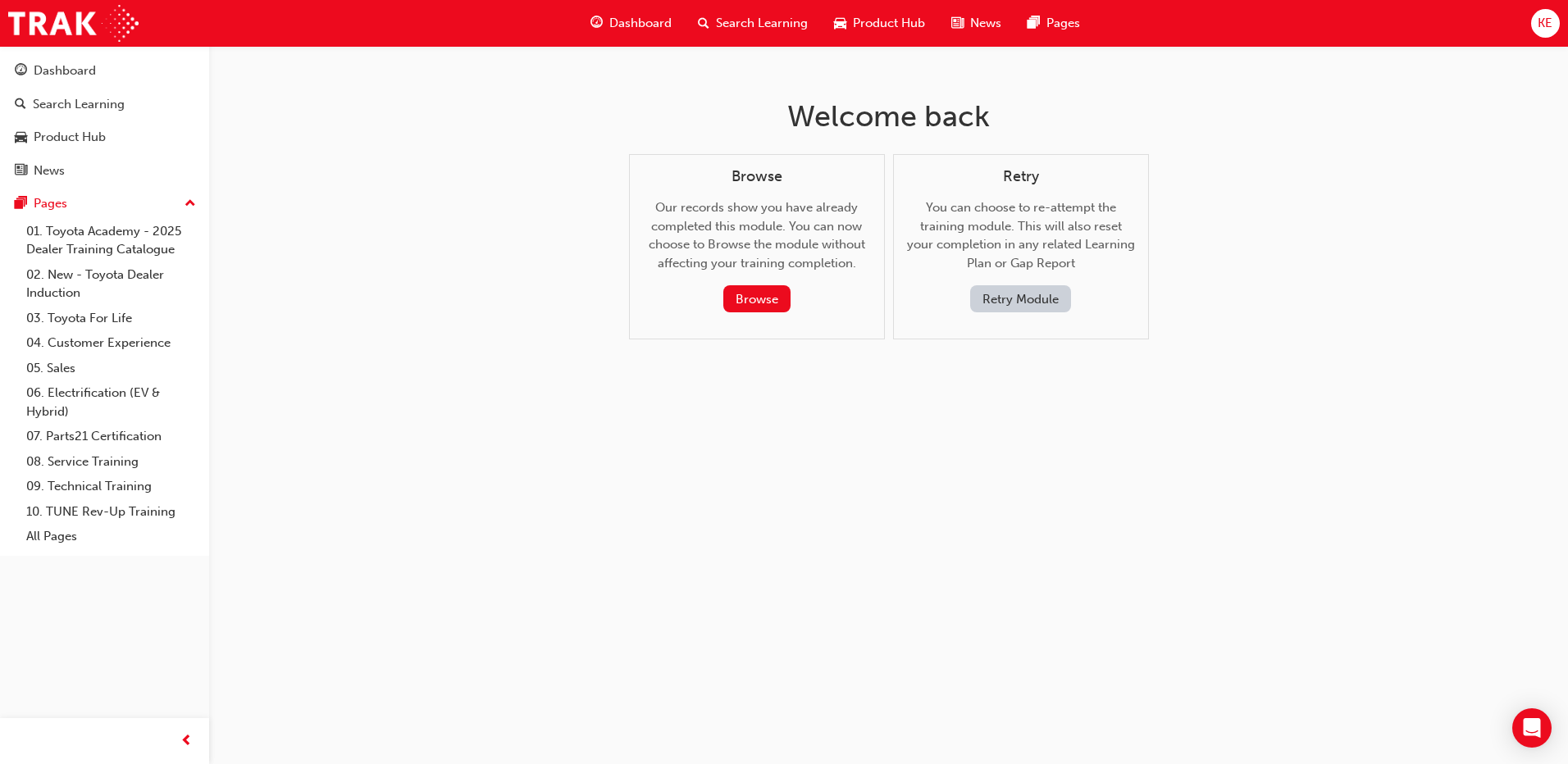
click at [1015, 300] on button "Retry Module" at bounding box center [1021, 298] width 101 height 27
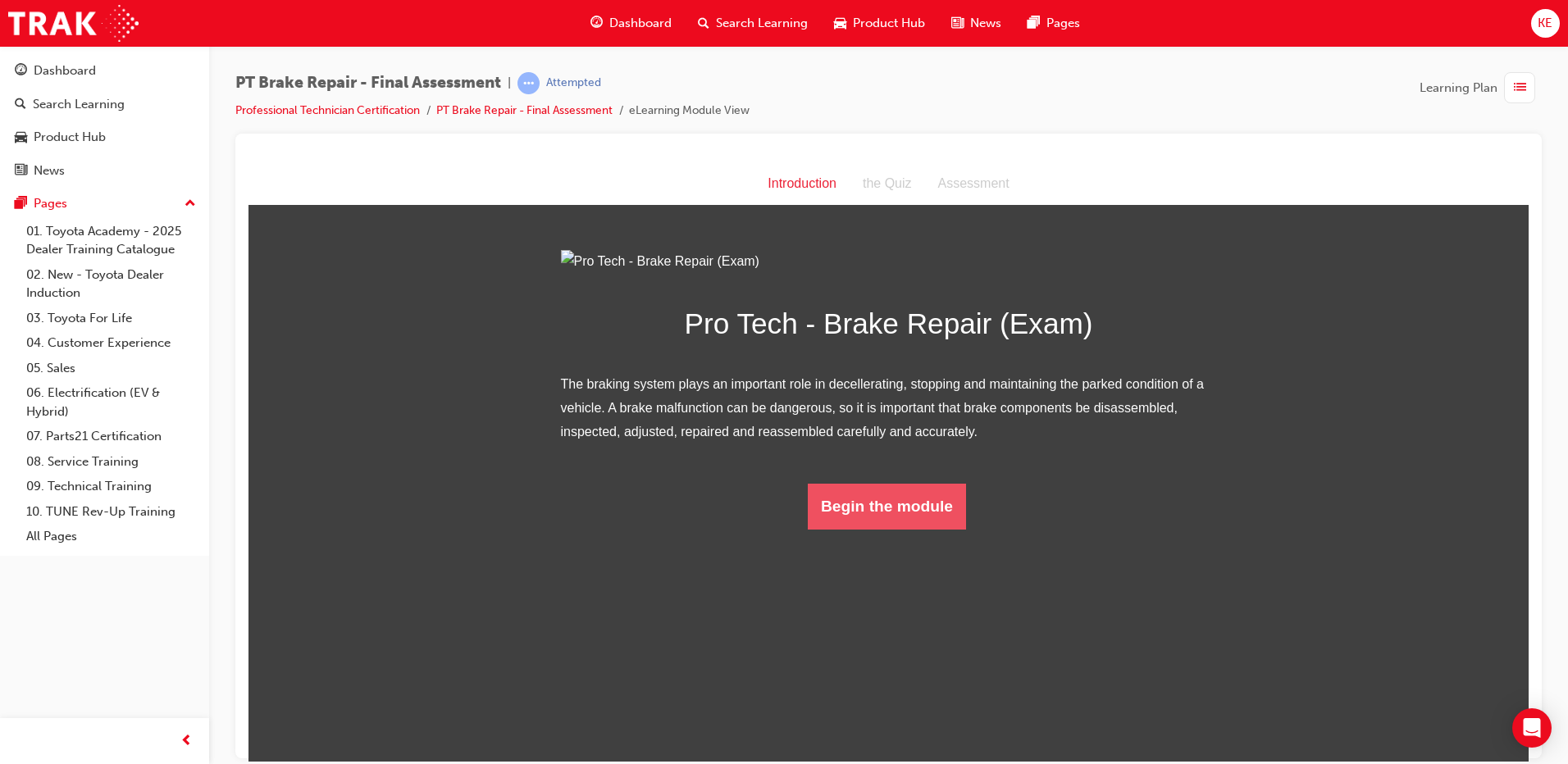
click at [895, 529] on button "Begin the module" at bounding box center [887, 505] width 158 height 46
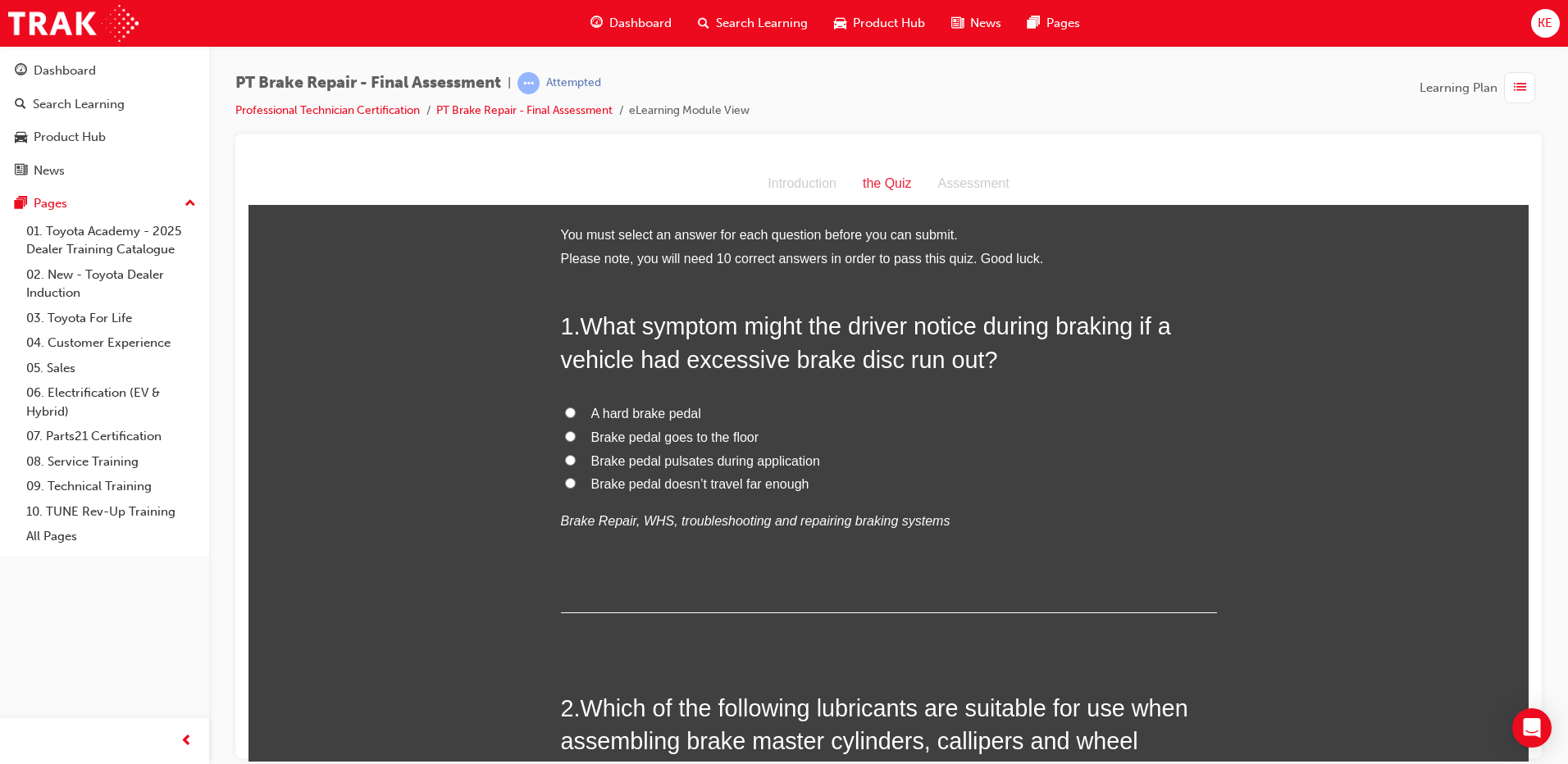
click at [566, 458] on input "Brake pedal pulsates during application" at bounding box center [570, 459] width 11 height 11
radio input "true"
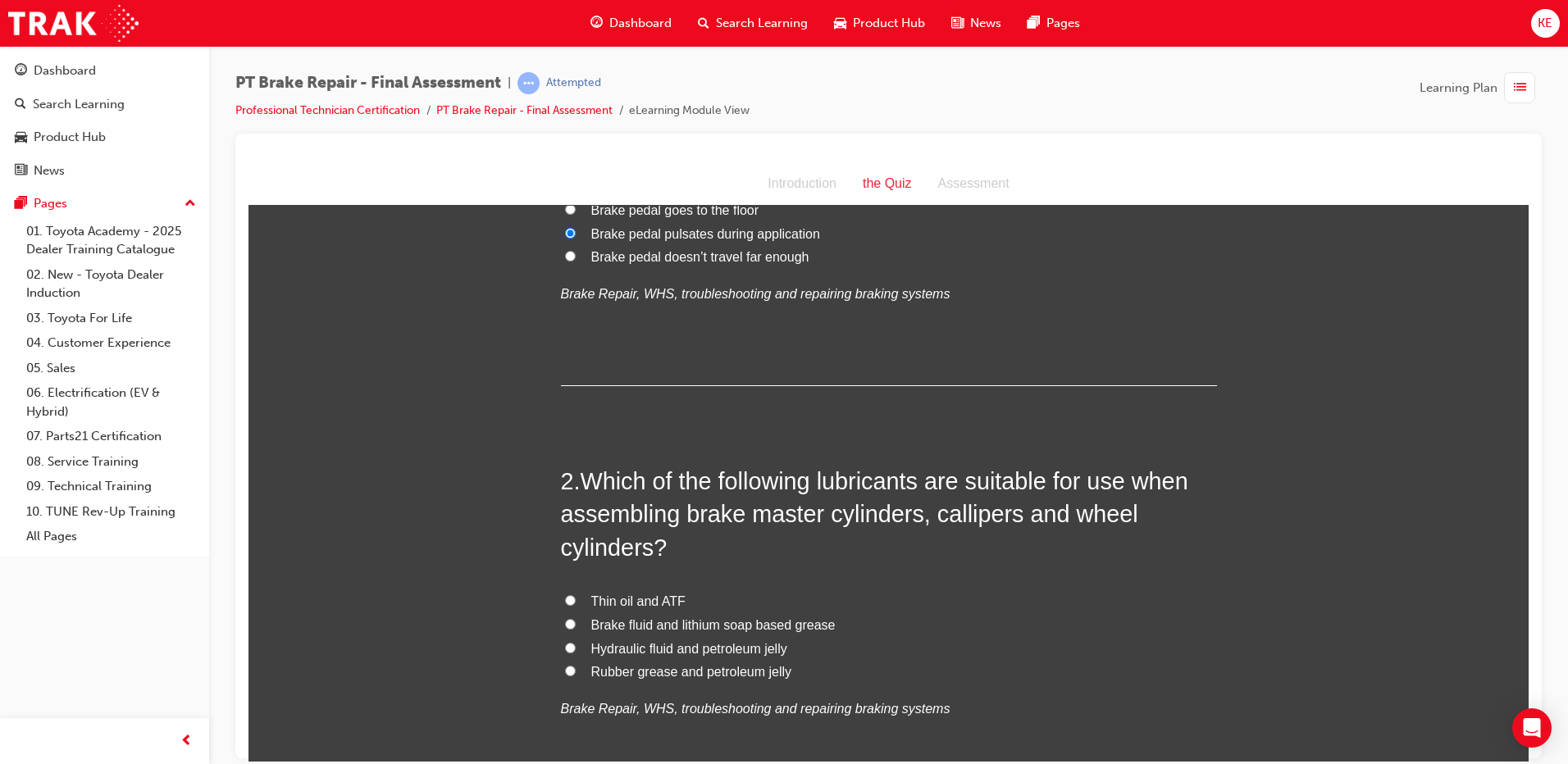
scroll to position [246, 0]
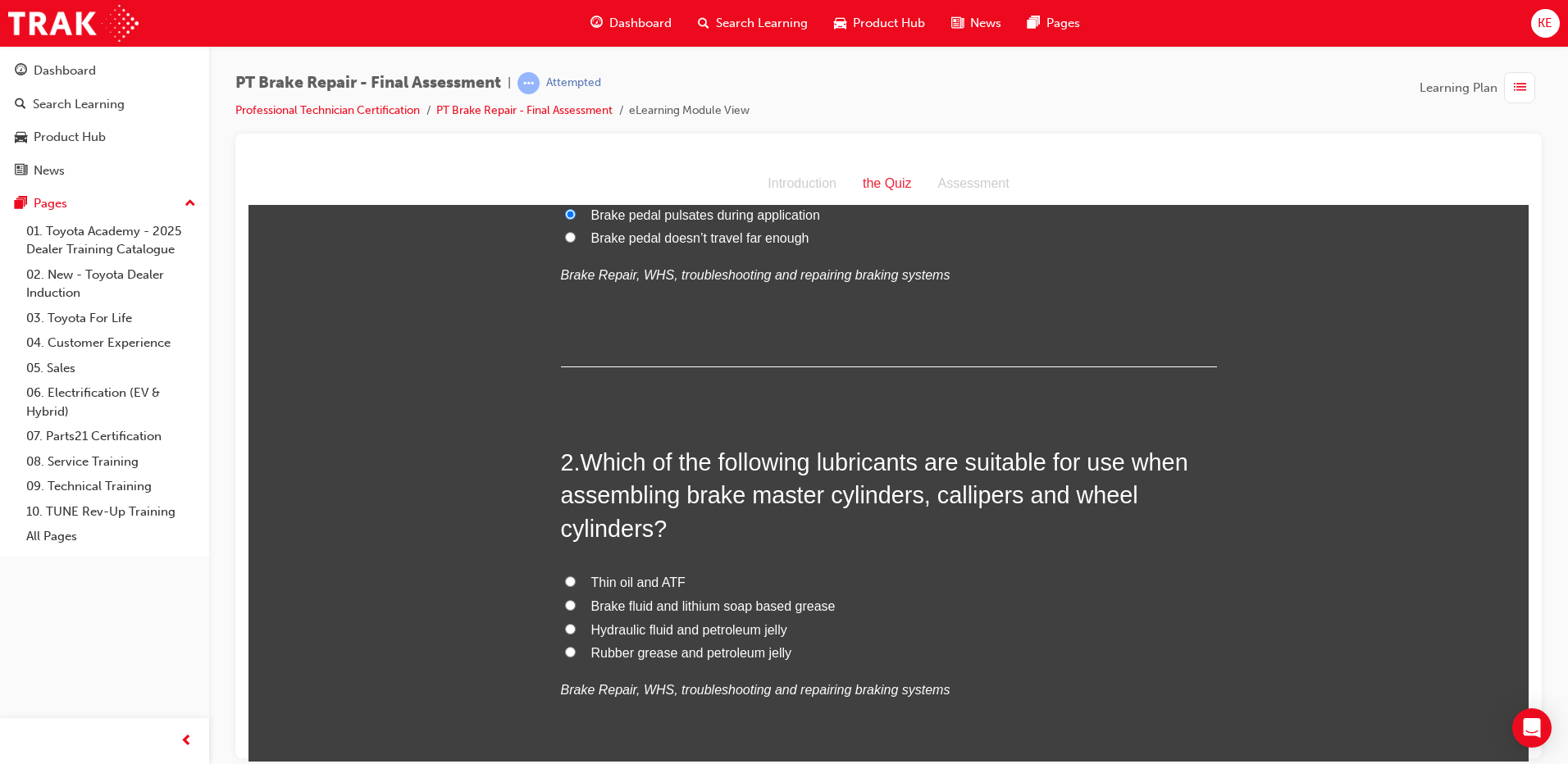
click at [565, 632] on input "Hydraulic fluid and petroleum jelly" at bounding box center [570, 628] width 11 height 11
radio input "true"
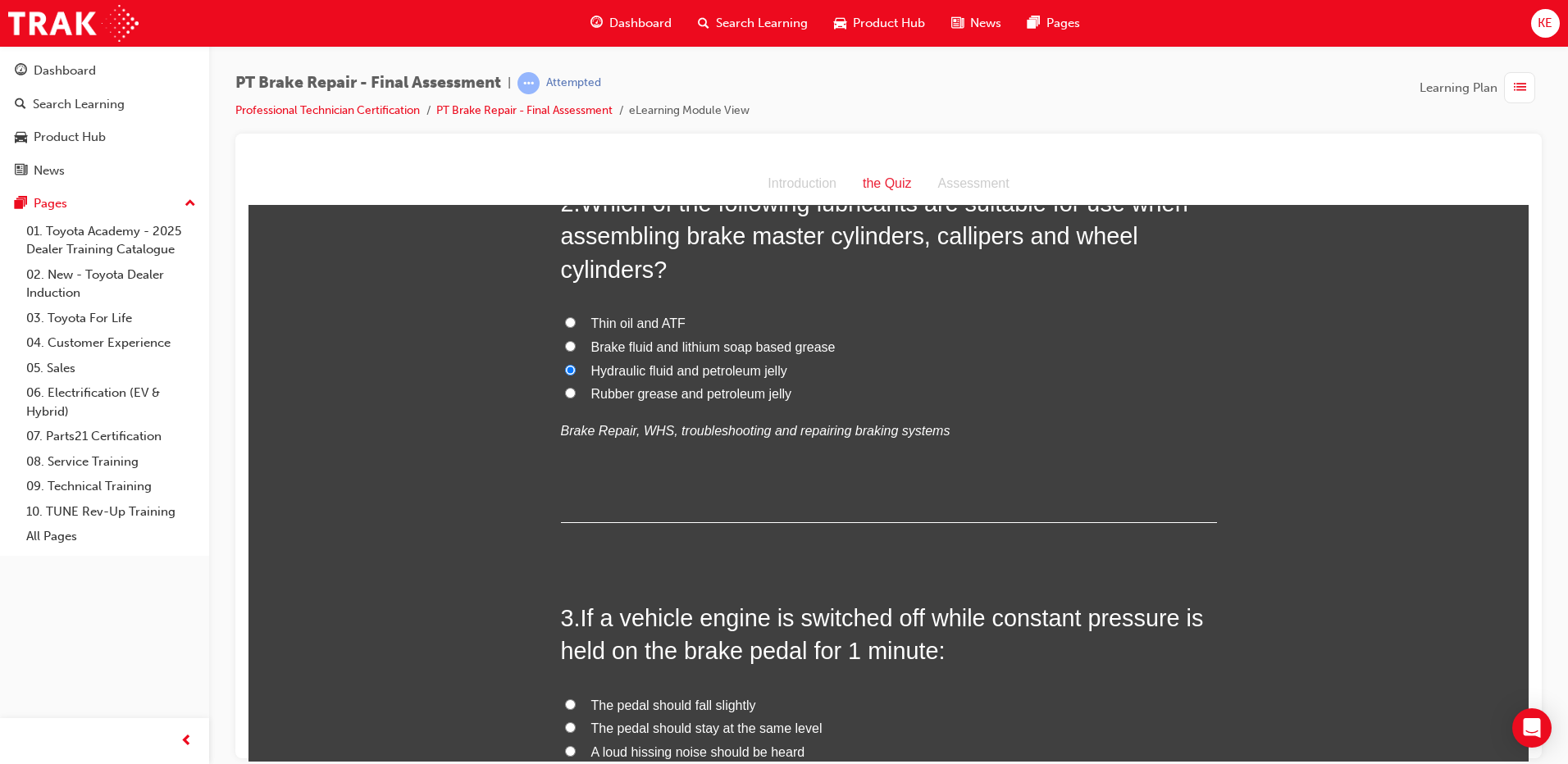
scroll to position [410, 0]
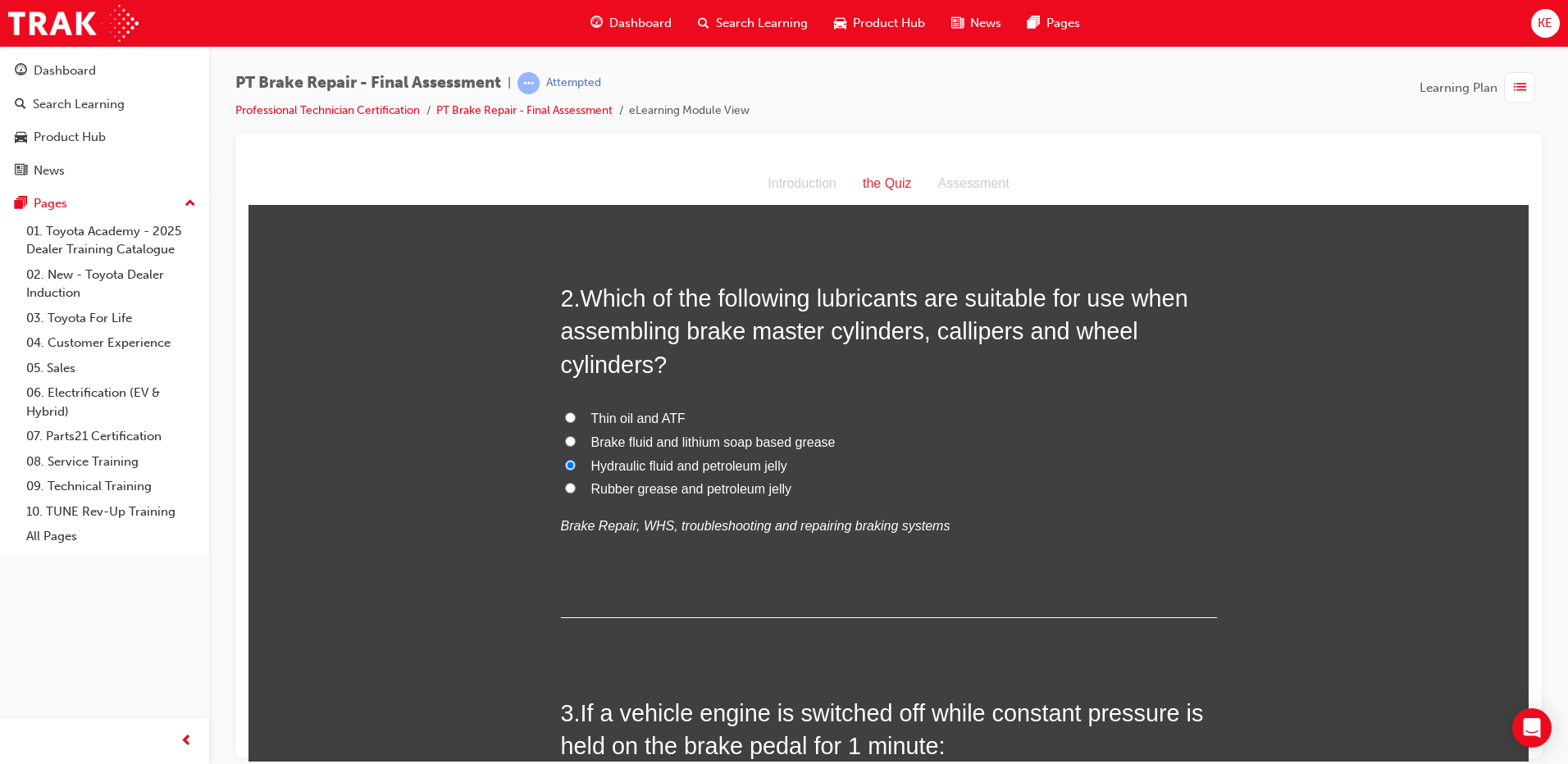
click at [563, 422] on label "Thin oil and ATF" at bounding box center [889, 419] width 657 height 24
click at [565, 422] on input "Thin oil and ATF" at bounding box center [570, 417] width 11 height 11
radio input "true"
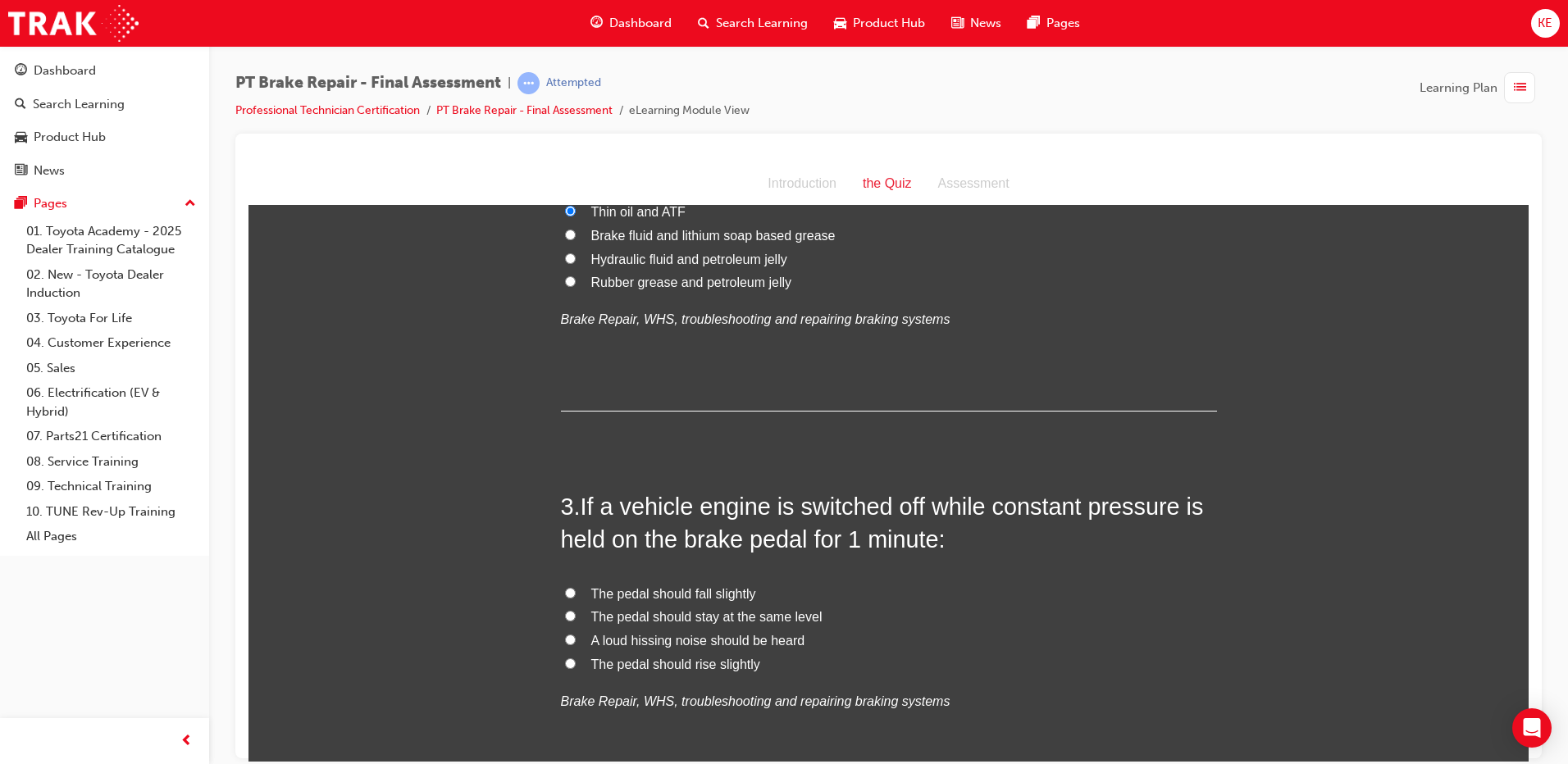
scroll to position [656, 0]
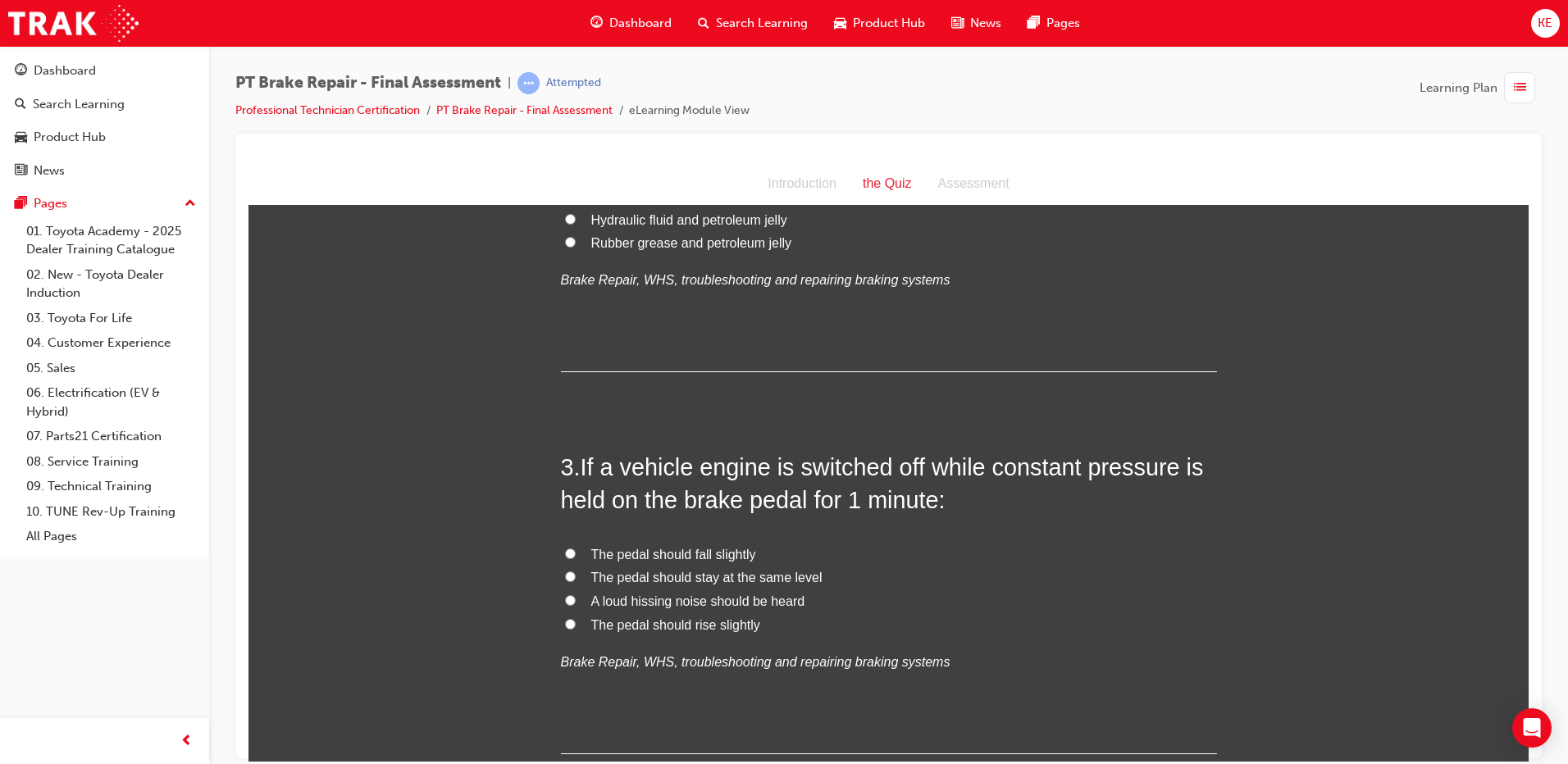
click at [567, 574] on input "The pedal should stay at the same level" at bounding box center [570, 575] width 11 height 11
radio input "true"
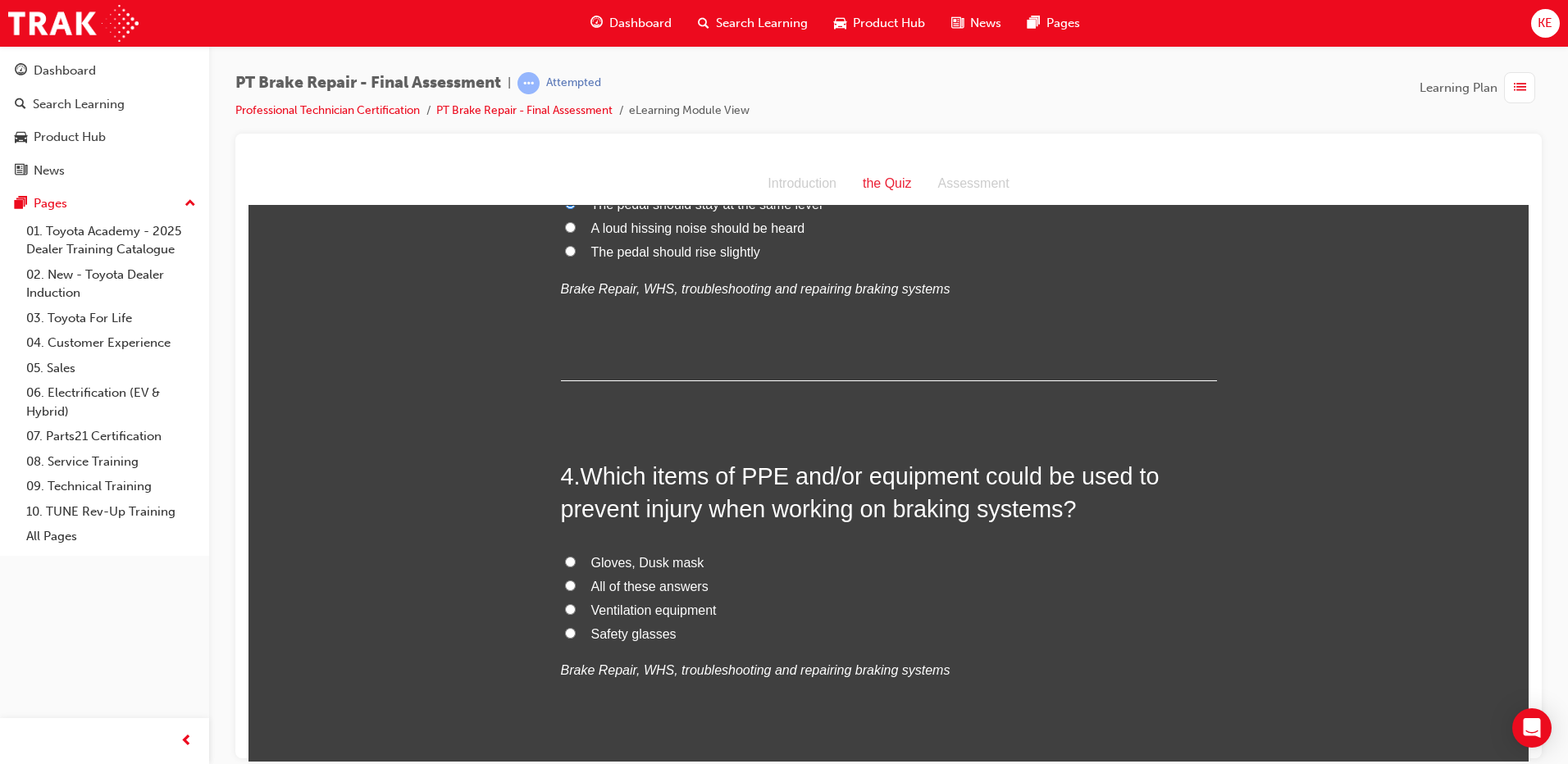
scroll to position [1066, 0]
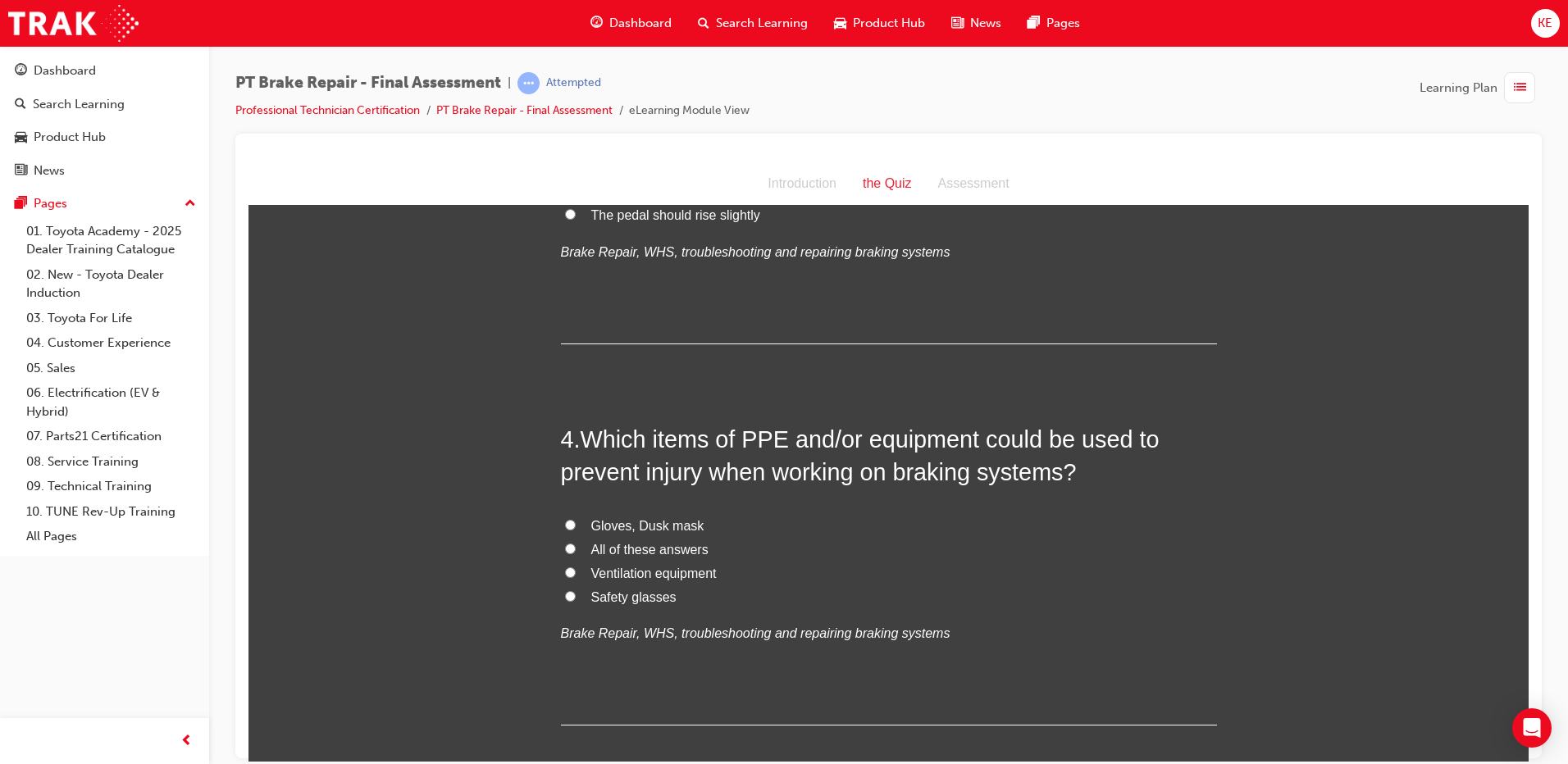
click at [565, 546] on input "All of these answers" at bounding box center [570, 548] width 11 height 11
radio input "true"
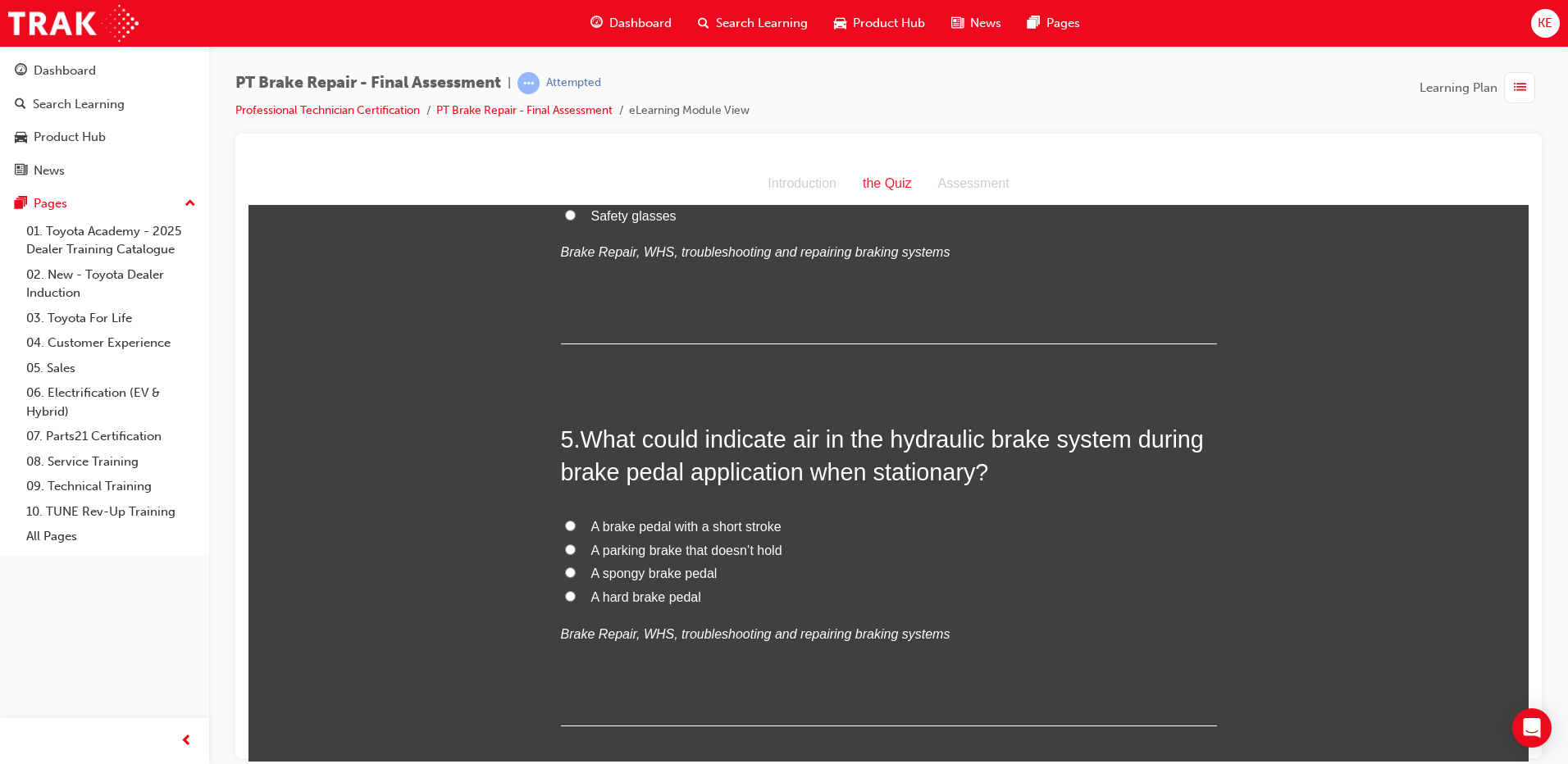
scroll to position [1476, 0]
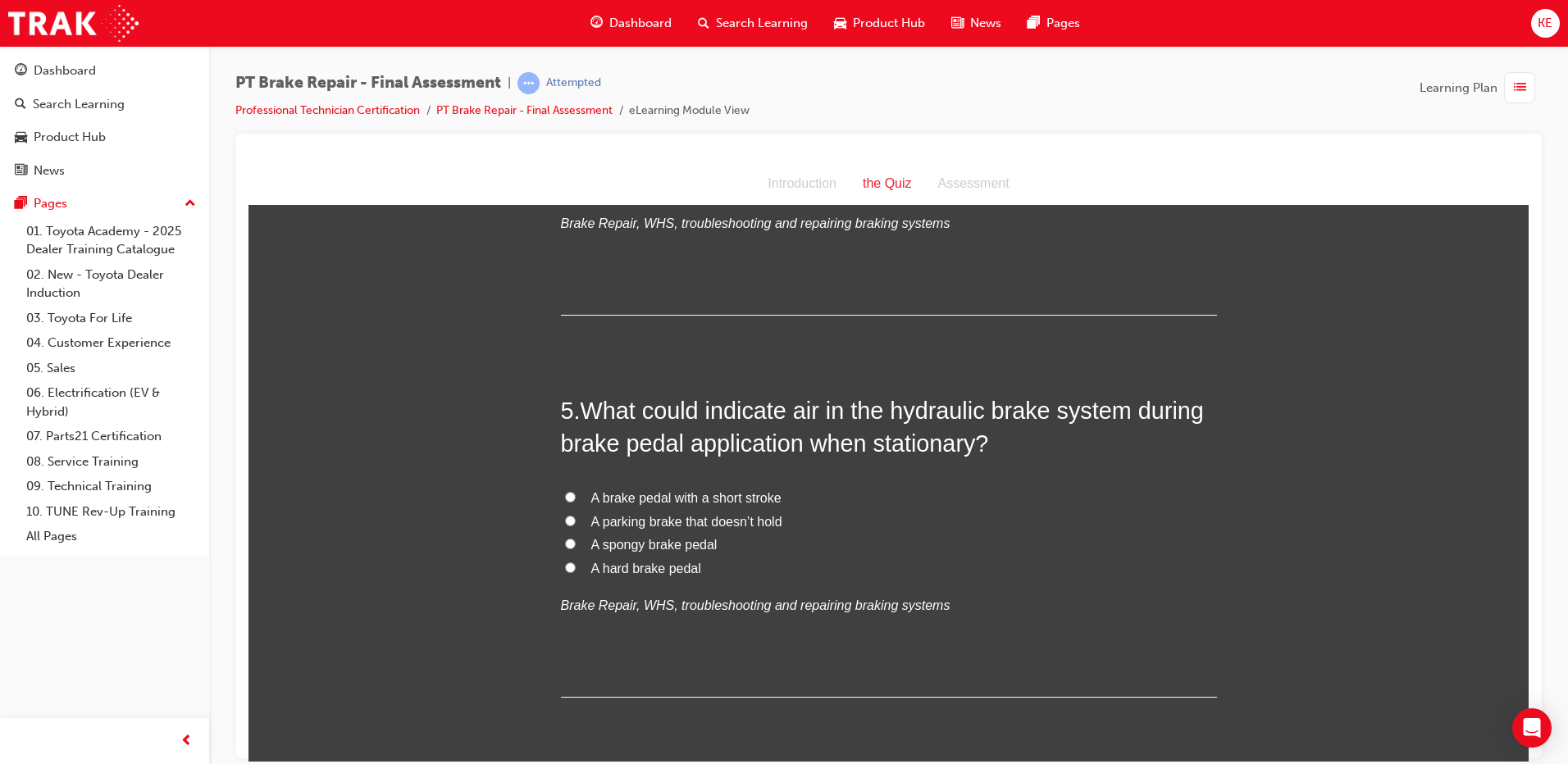
click at [565, 539] on input "A spongy brake pedal" at bounding box center [570, 543] width 11 height 11
radio input "true"
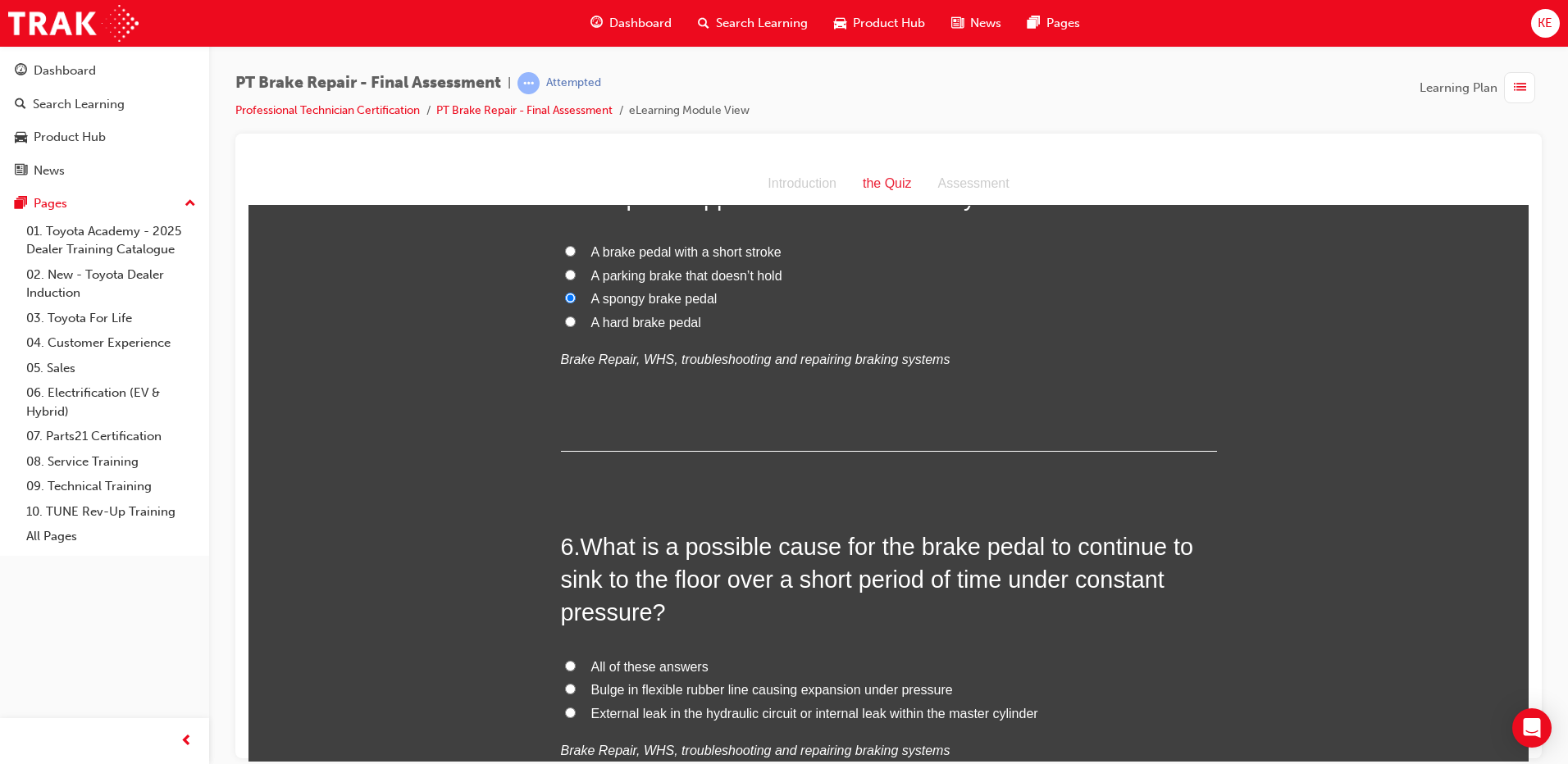
scroll to position [1804, 0]
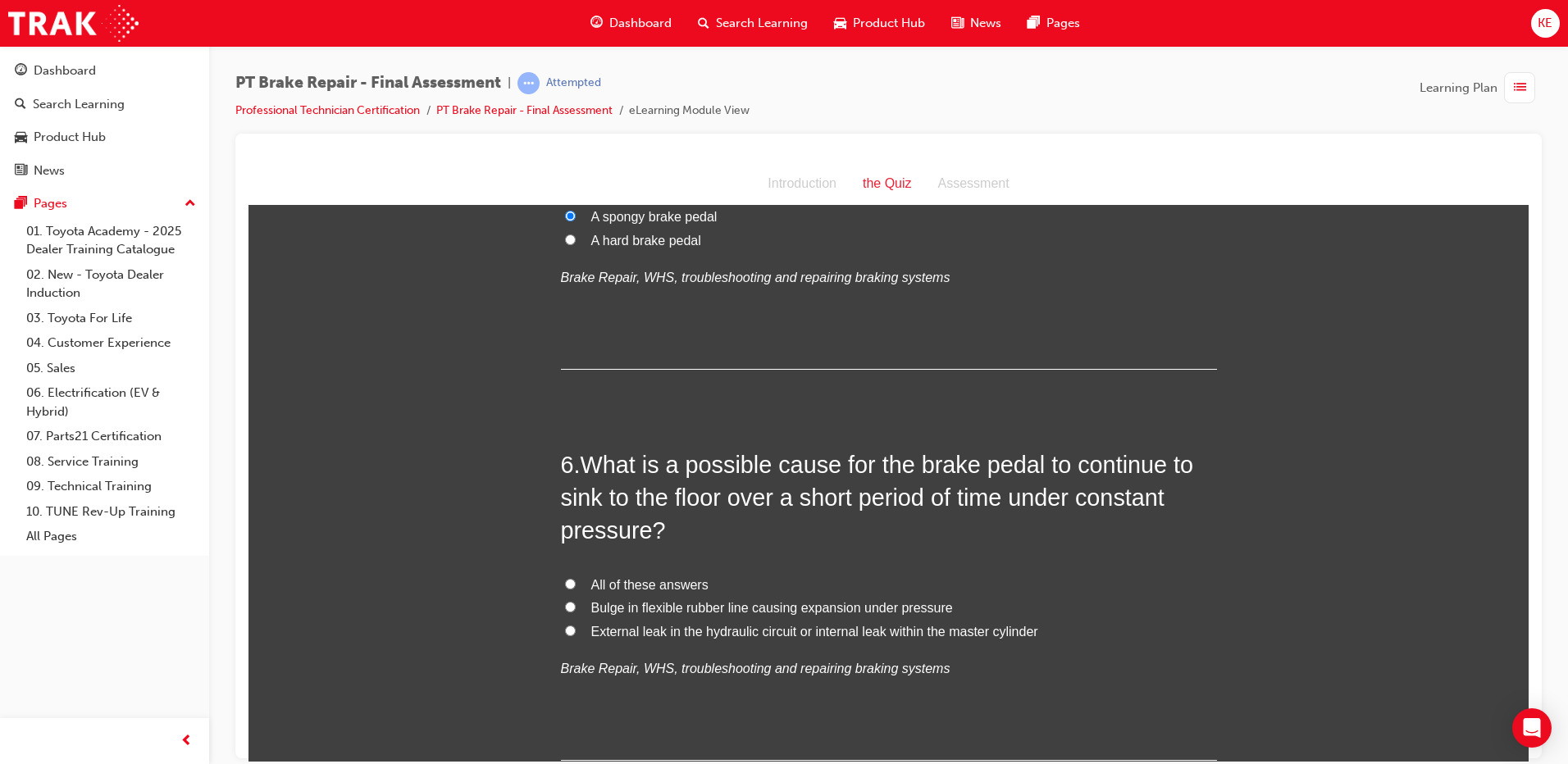
click at [573, 583] on label "All of these answers" at bounding box center [889, 585] width 657 height 24
click at [573, 583] on input "All of these answers" at bounding box center [570, 583] width 11 height 11
radio input "true"
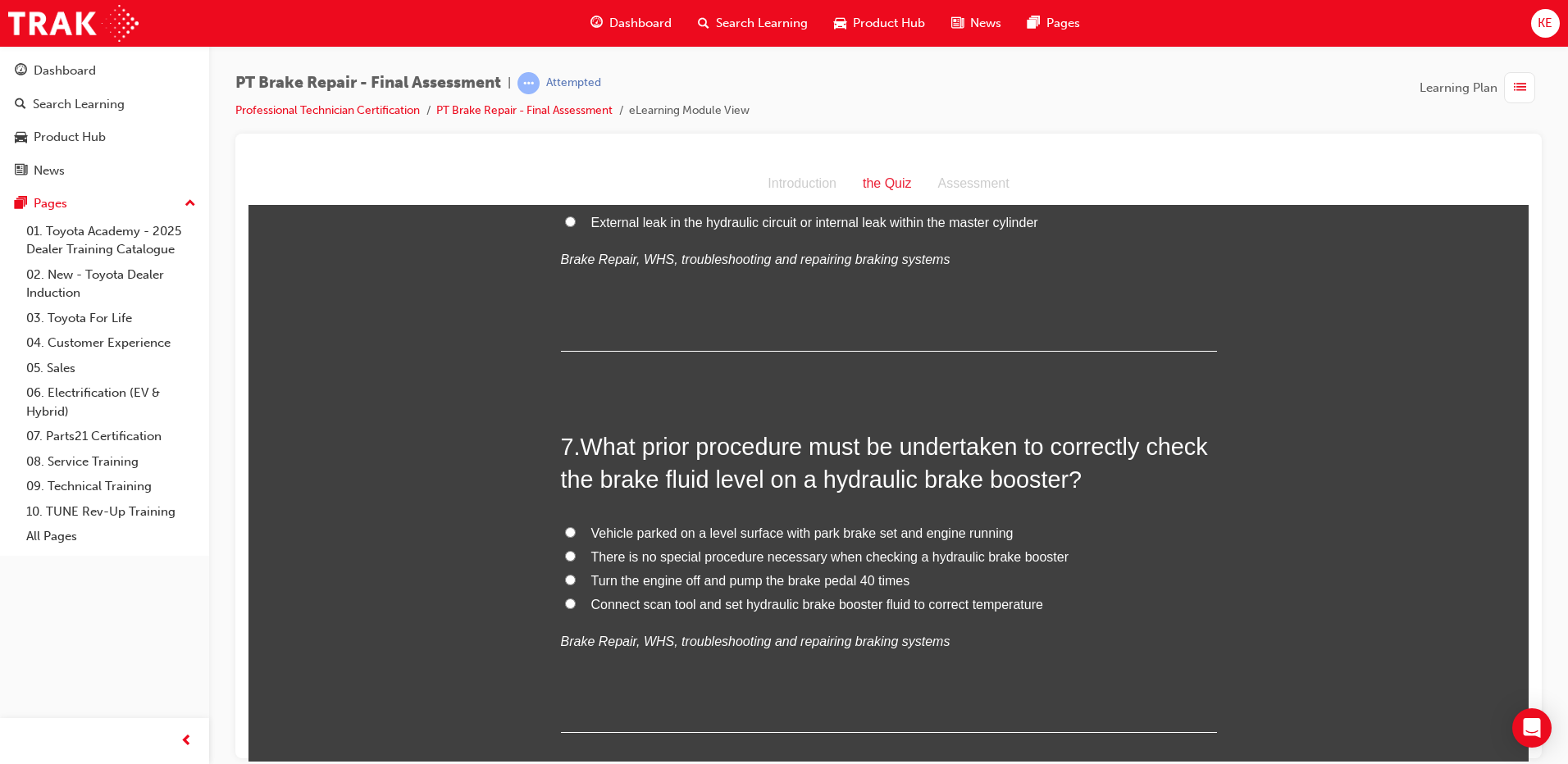
scroll to position [2214, 0]
click at [569, 575] on input "Turn the engine off and pump the brake pedal 40 times" at bounding box center [570, 578] width 11 height 11
radio input "true"
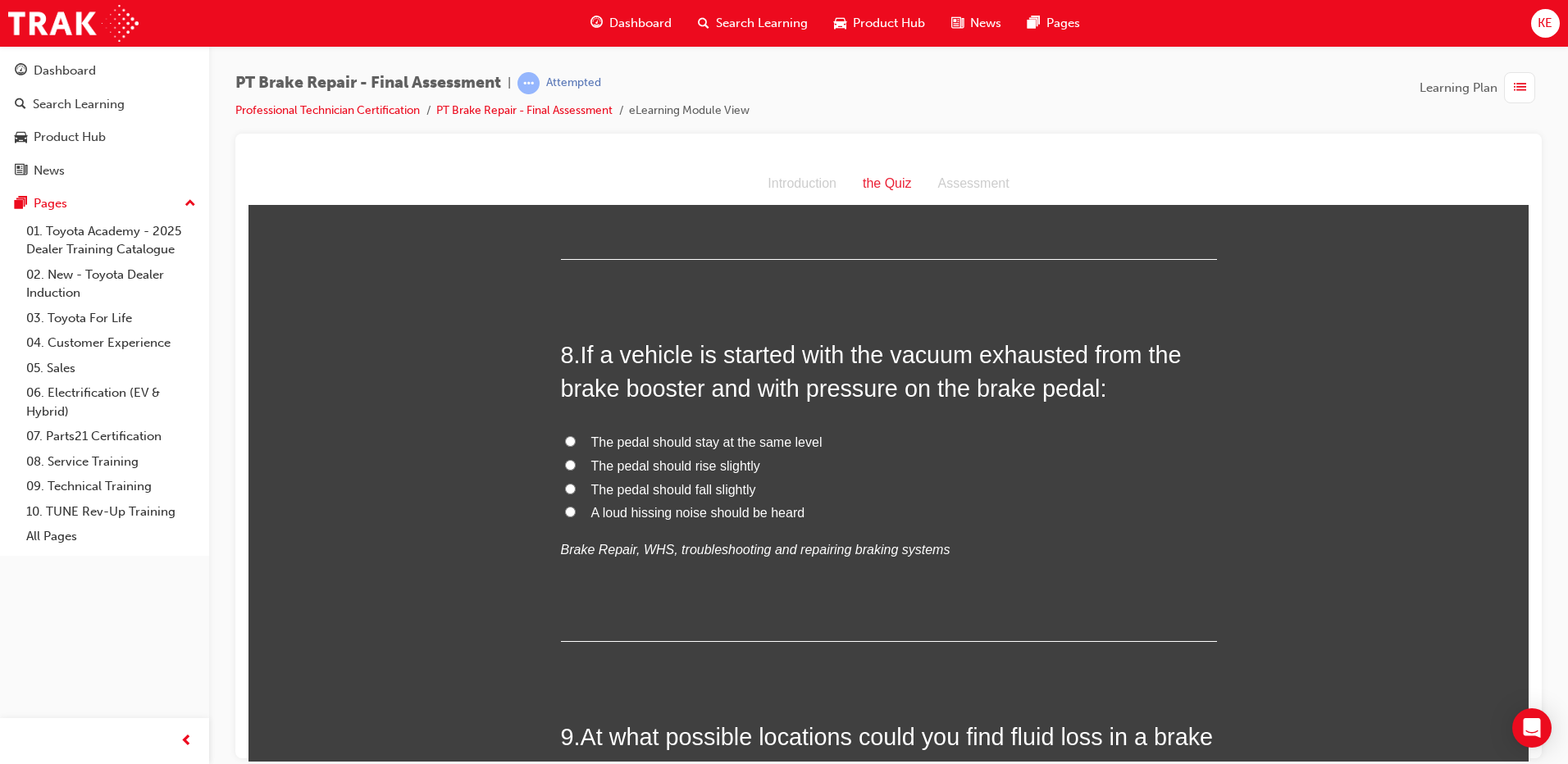
scroll to position [2707, 0]
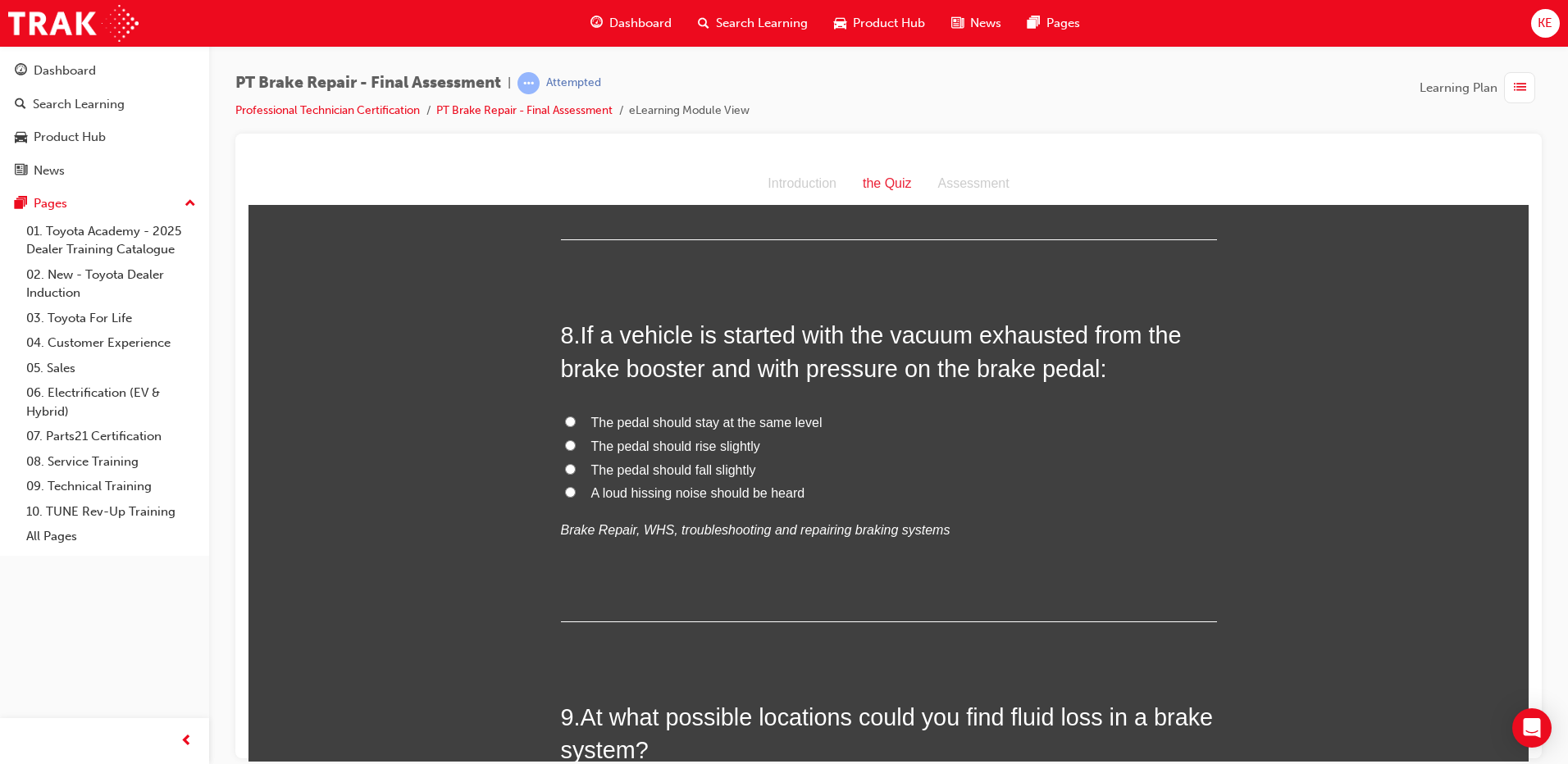
click at [565, 471] on input "The pedal should fall slightly" at bounding box center [570, 468] width 11 height 11
radio input "true"
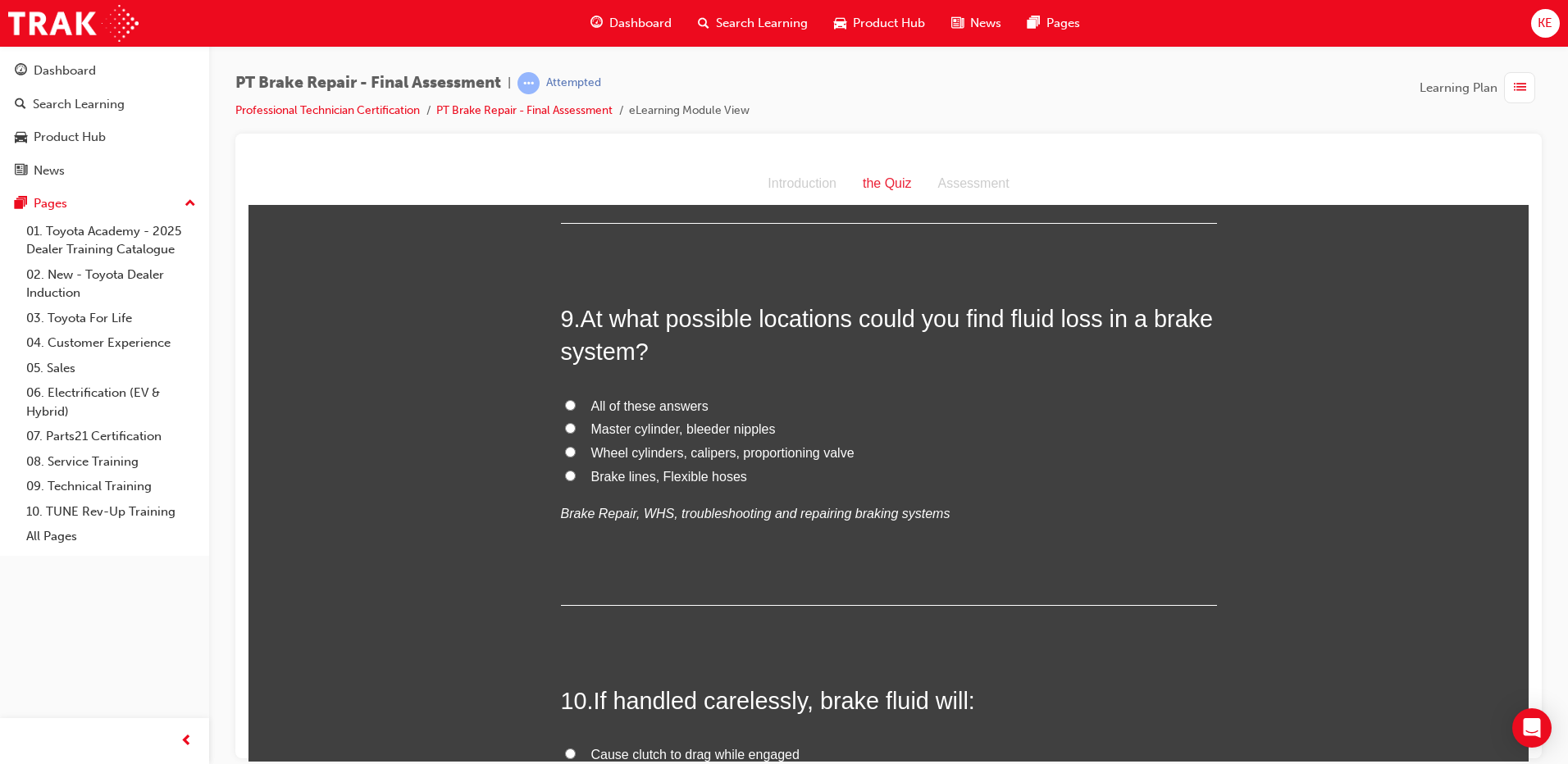
scroll to position [3116, 0]
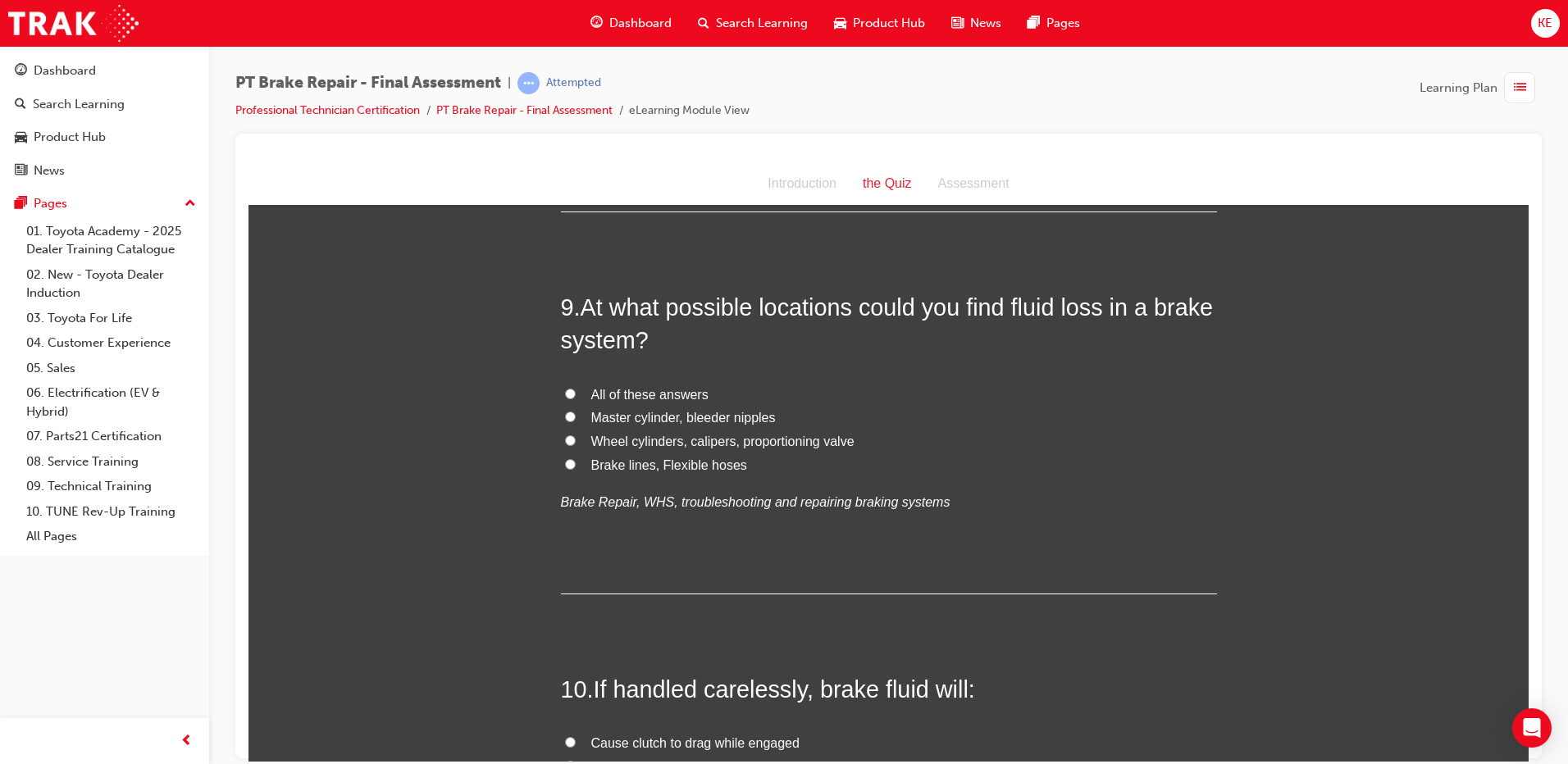
click at [568, 400] on label "All of these answers" at bounding box center [889, 395] width 657 height 24
click at [568, 399] on input "All of these answers" at bounding box center [570, 393] width 11 height 11
radio input "true"
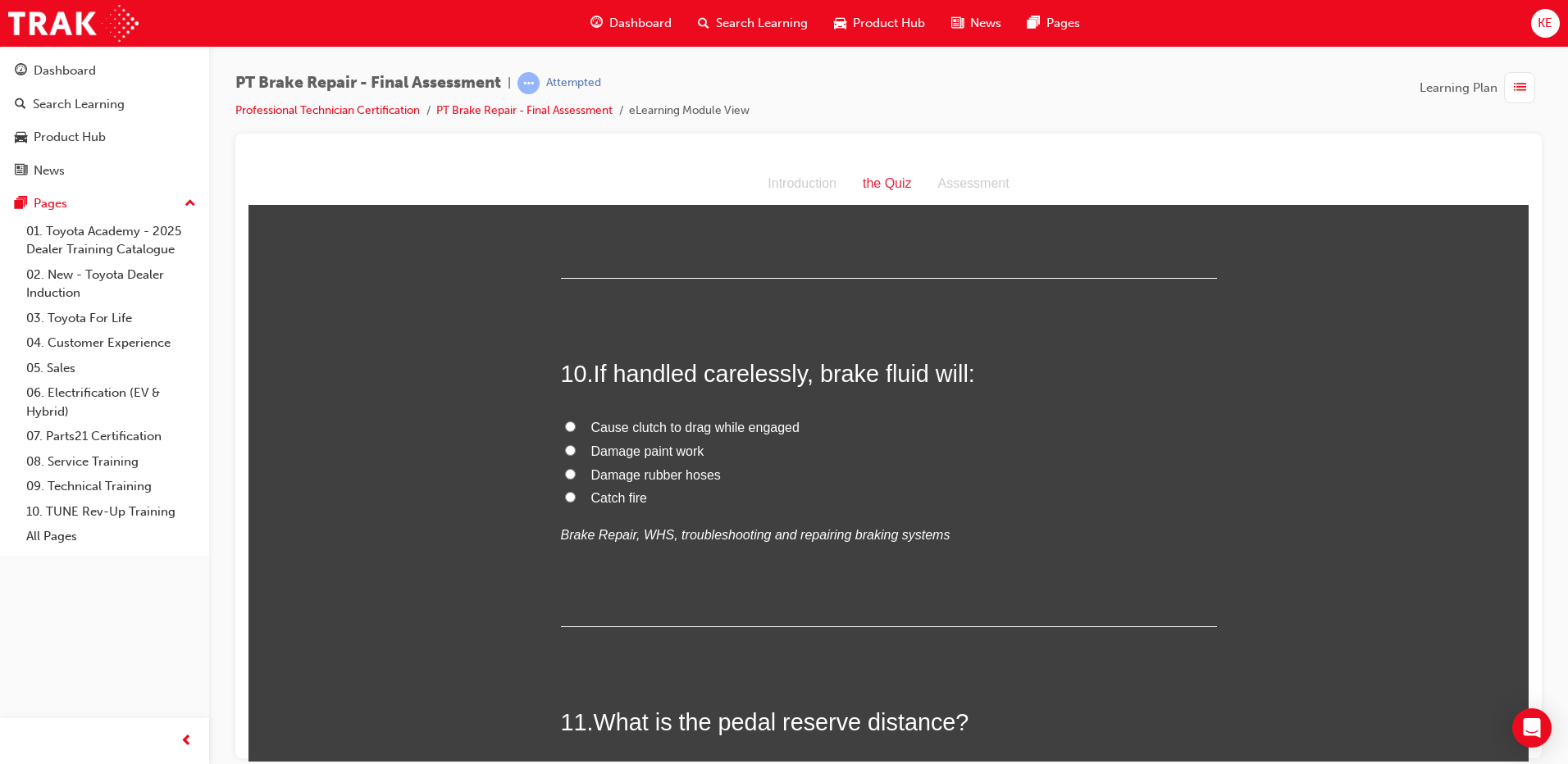
scroll to position [3444, 0]
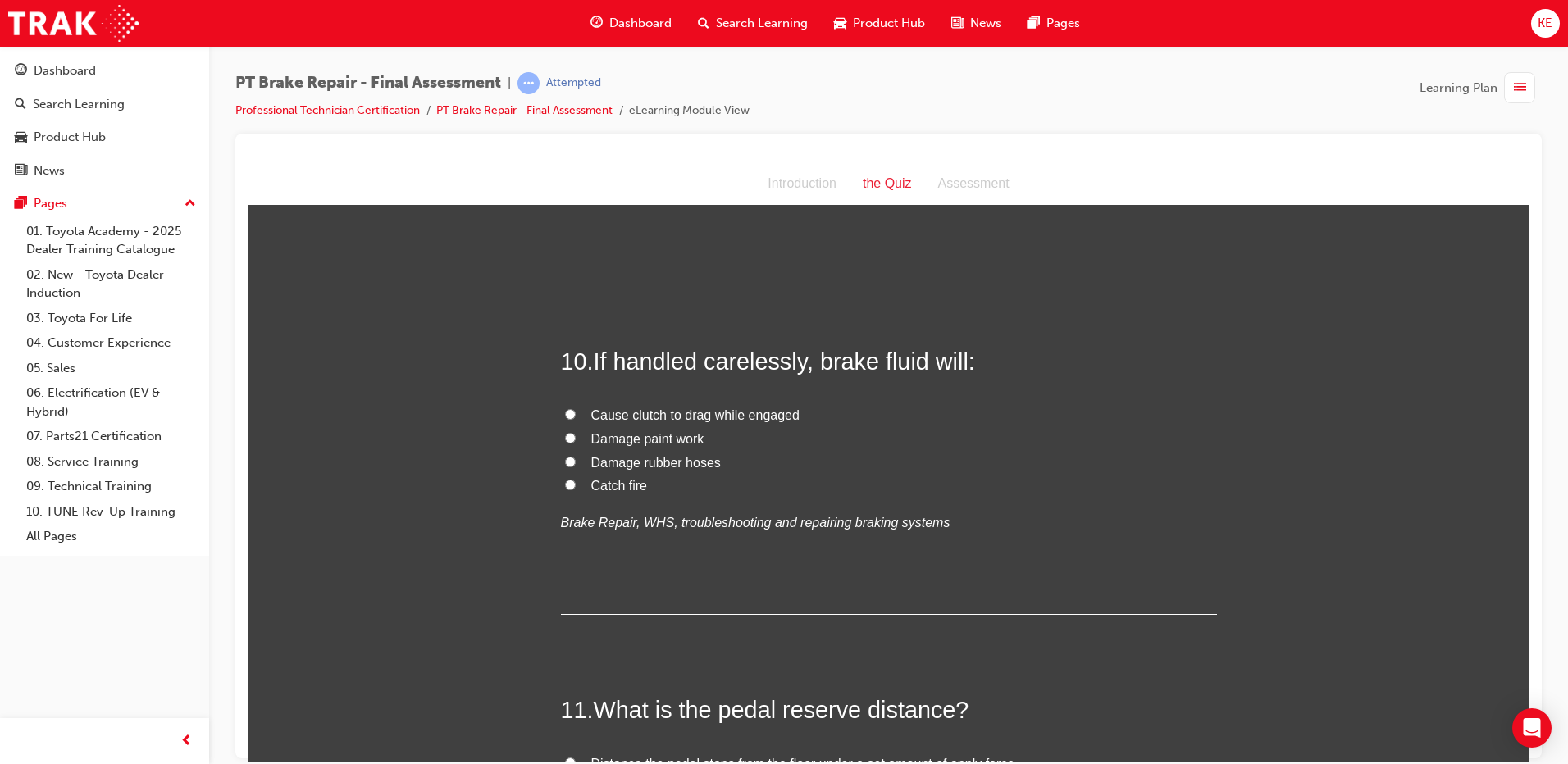
click at [561, 439] on label "Damage paint work" at bounding box center [889, 439] width 657 height 24
click at [565, 439] on input "Damage paint work" at bounding box center [570, 437] width 11 height 11
radio input "true"
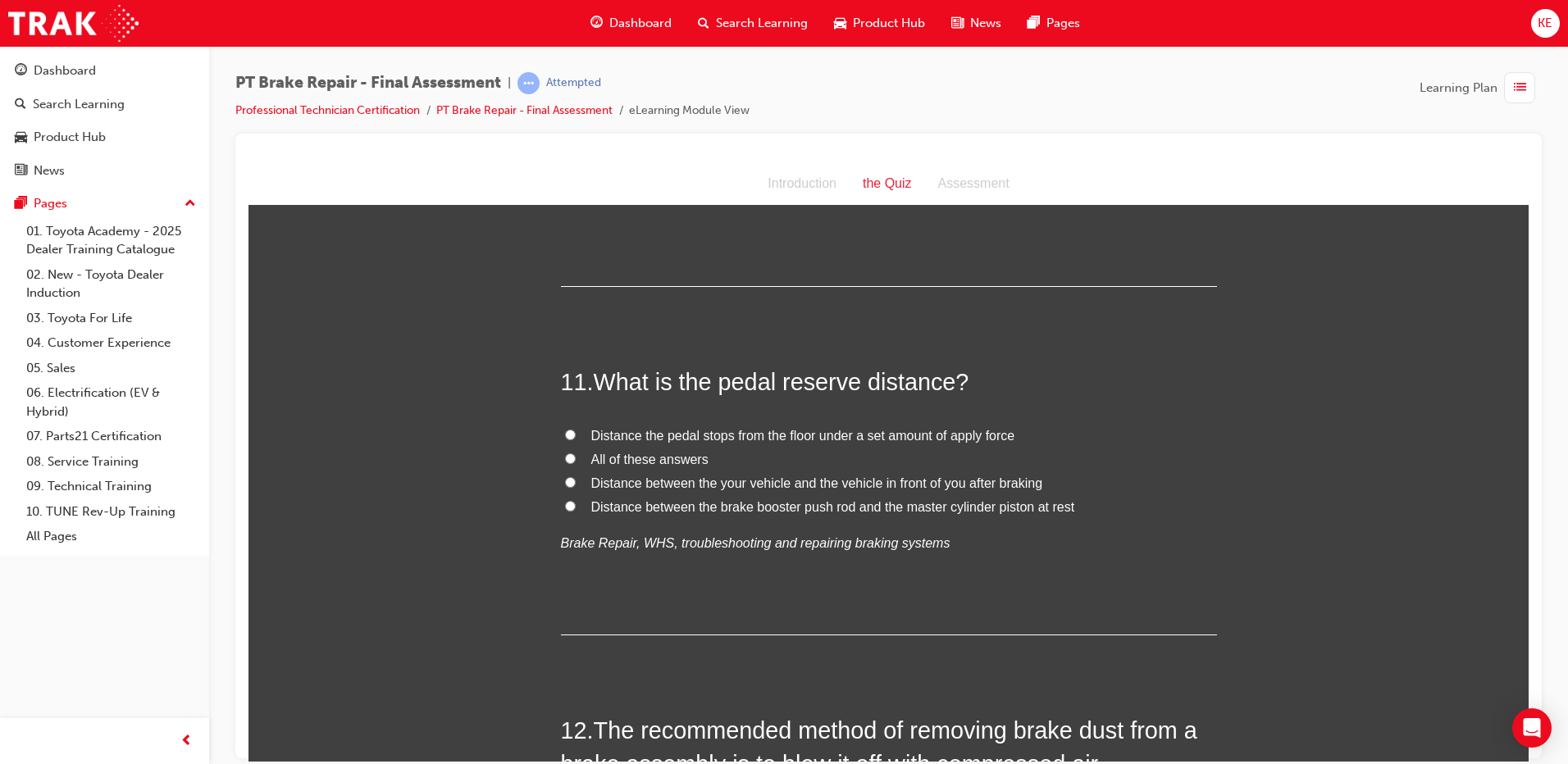
click at [575, 497] on label "Distance between the brake booster push rod and the master cylinder piston at r…" at bounding box center [889, 507] width 657 height 24
click at [575, 500] on input "Distance between the brake booster push rod and the master cylinder piston at r…" at bounding box center [570, 505] width 11 height 11
radio input "true"
click at [577, 410] on div "11 . What is the pedal reserve distance? Distance the pedal stops from the floo…" at bounding box center [889, 499] width 657 height 269
click at [567, 433] on input "Distance the pedal stops from the floor under a set amount of apply force" at bounding box center [570, 433] width 11 height 11
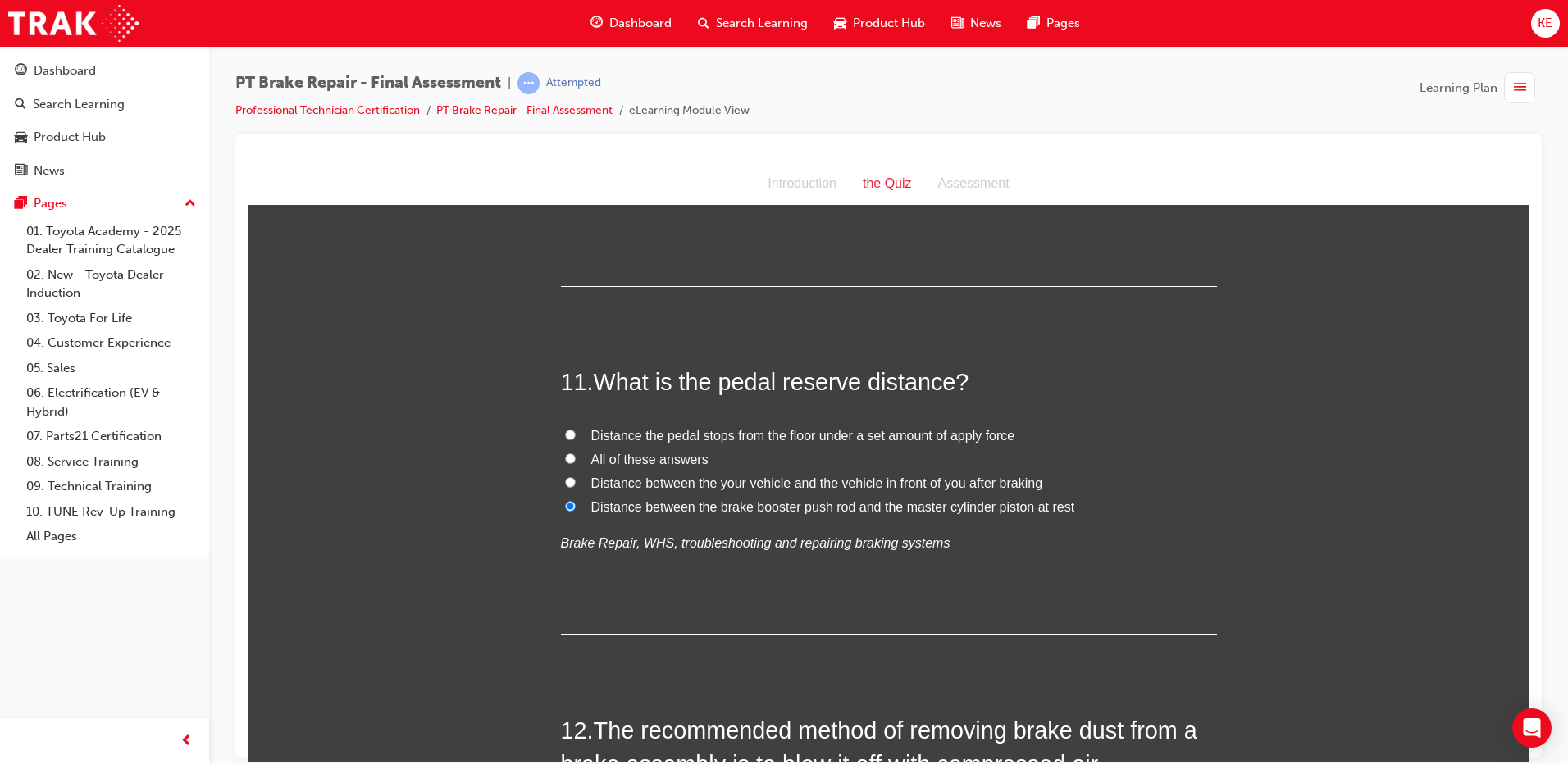
radio input "true"
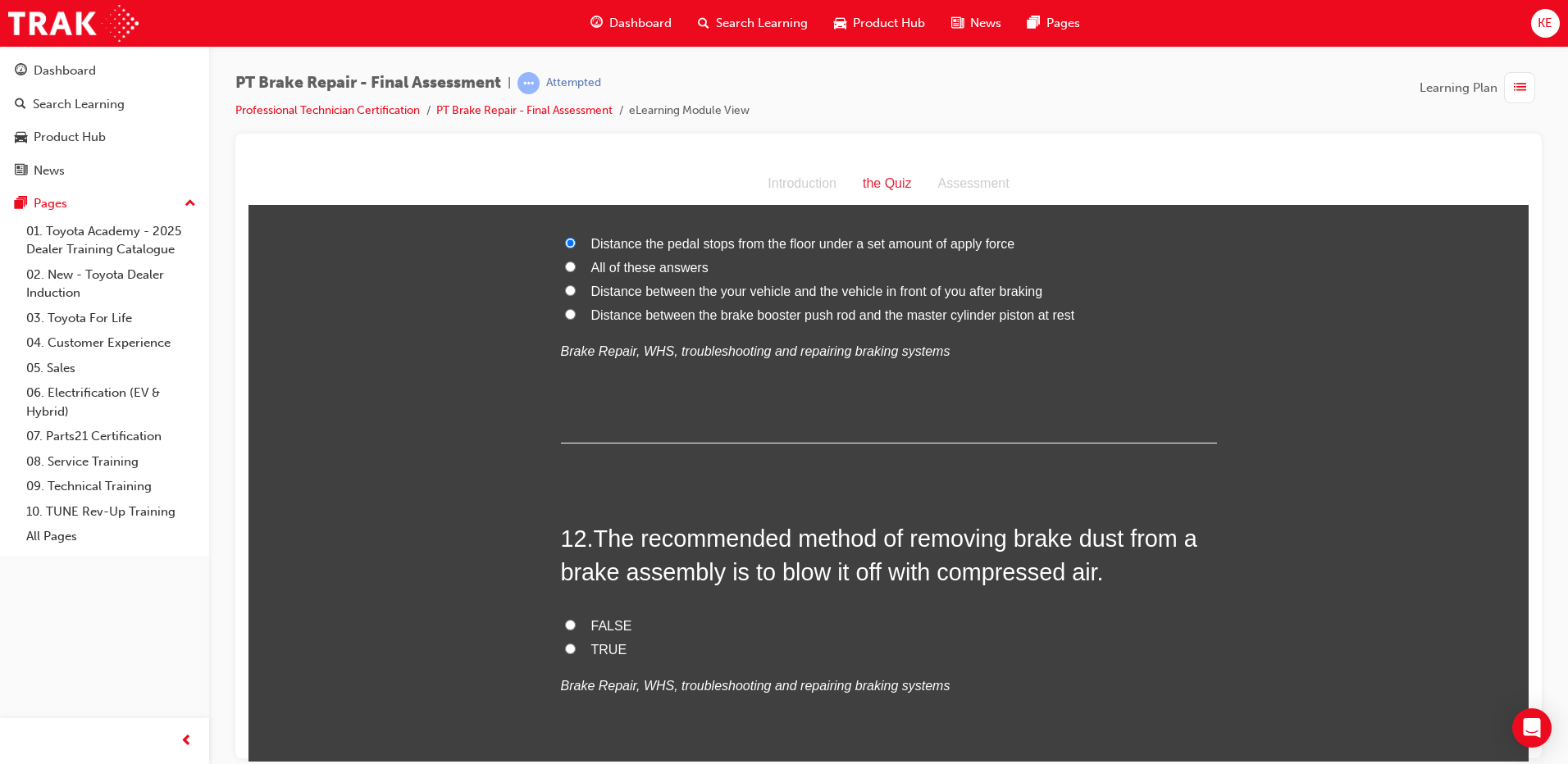
scroll to position [4018, 0]
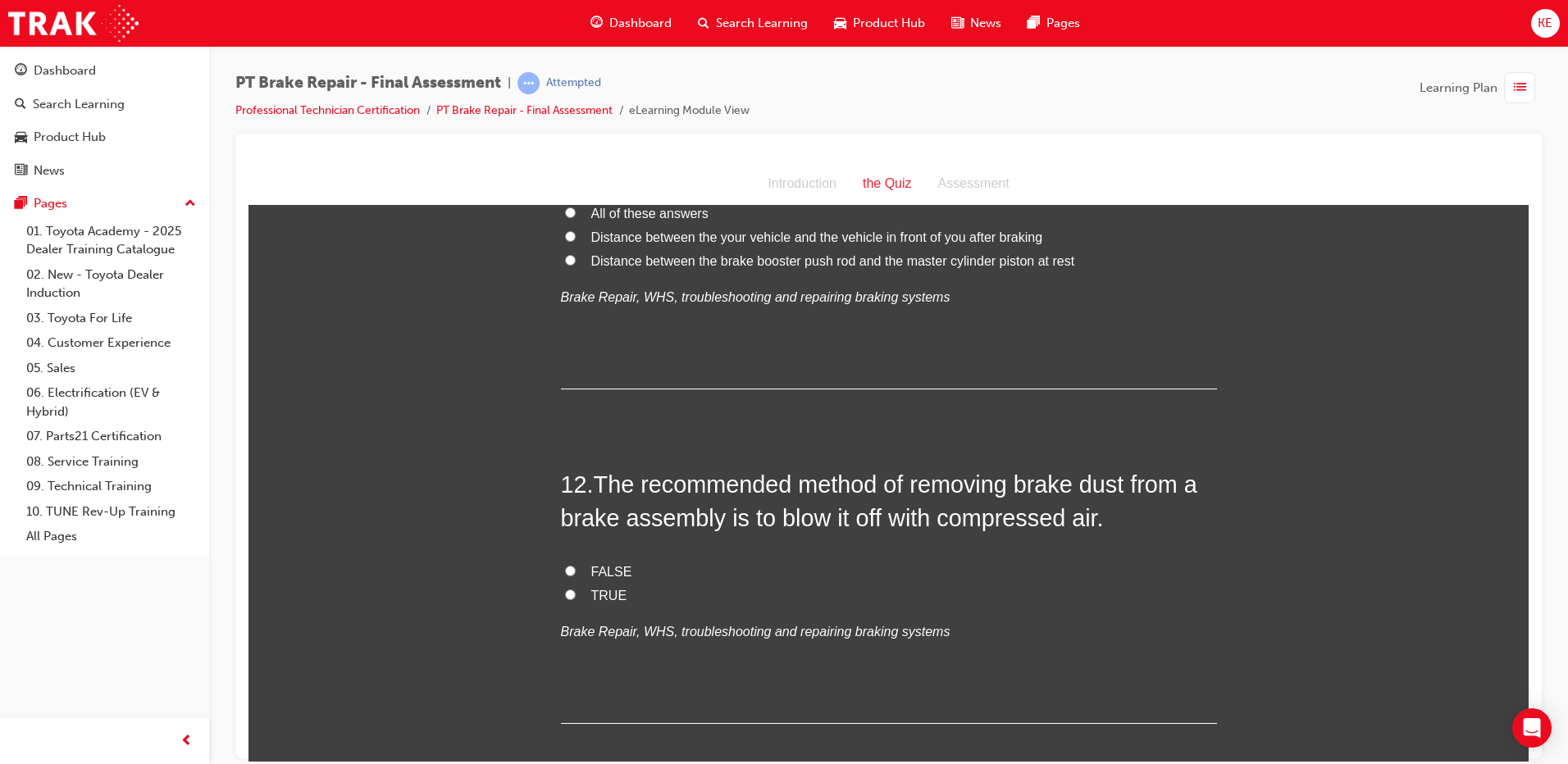
click at [570, 573] on label "FALSE" at bounding box center [889, 572] width 657 height 24
click at [570, 573] on input "FALSE" at bounding box center [570, 570] width 11 height 11
radio input "true"
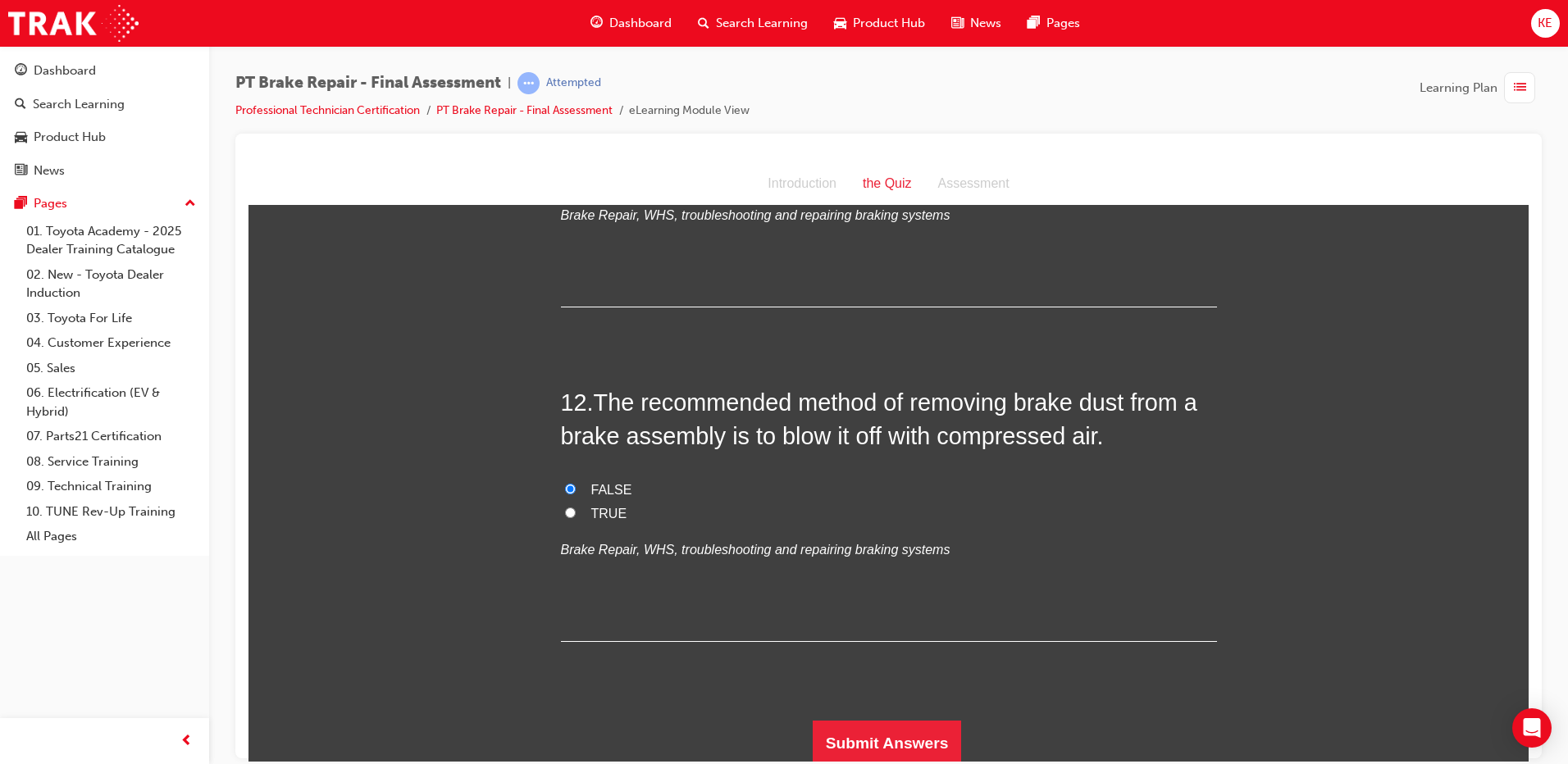
scroll to position [4104, 0]
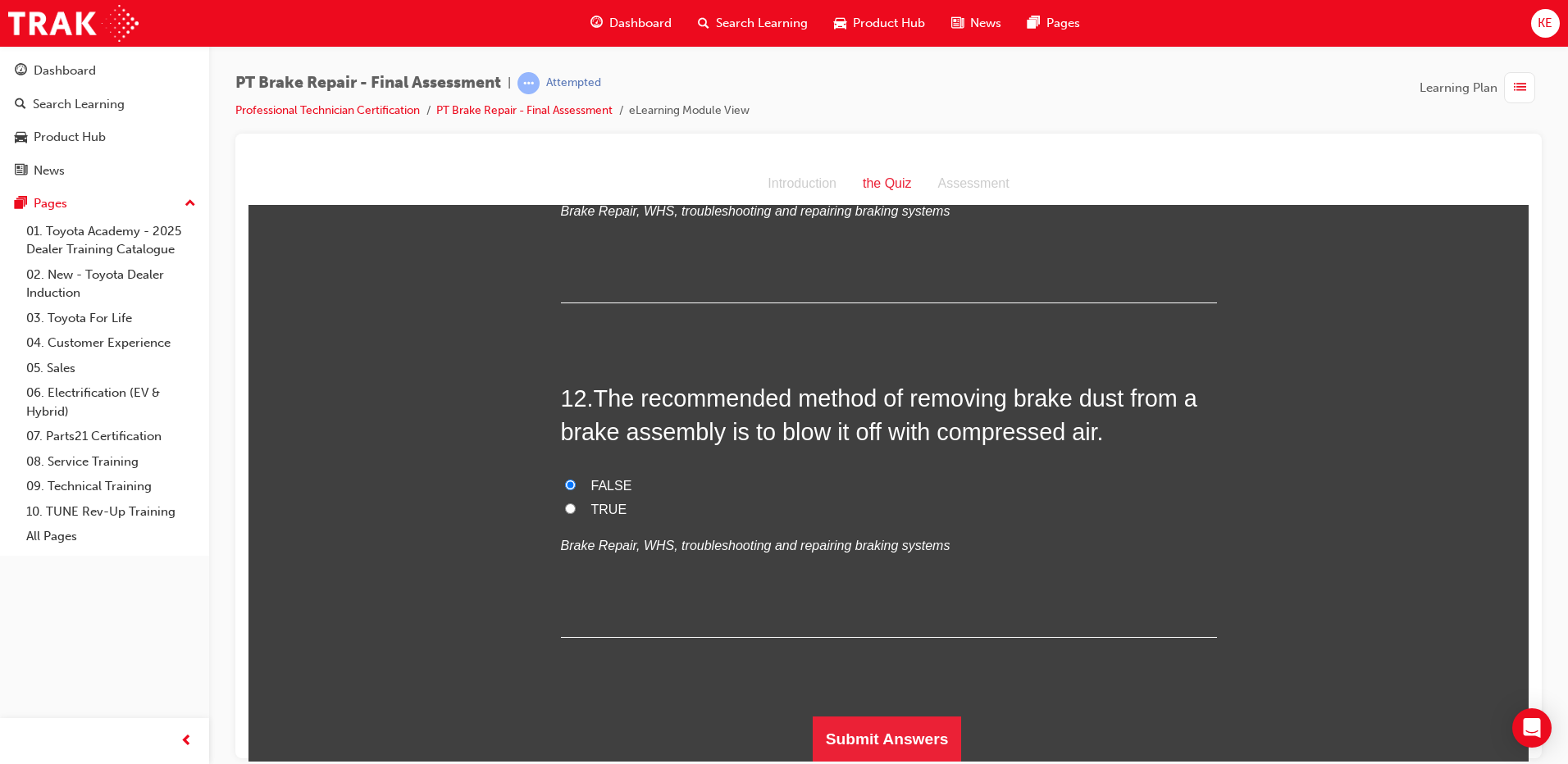
click at [910, 716] on button "Submit Answers" at bounding box center [887, 738] width 149 height 46
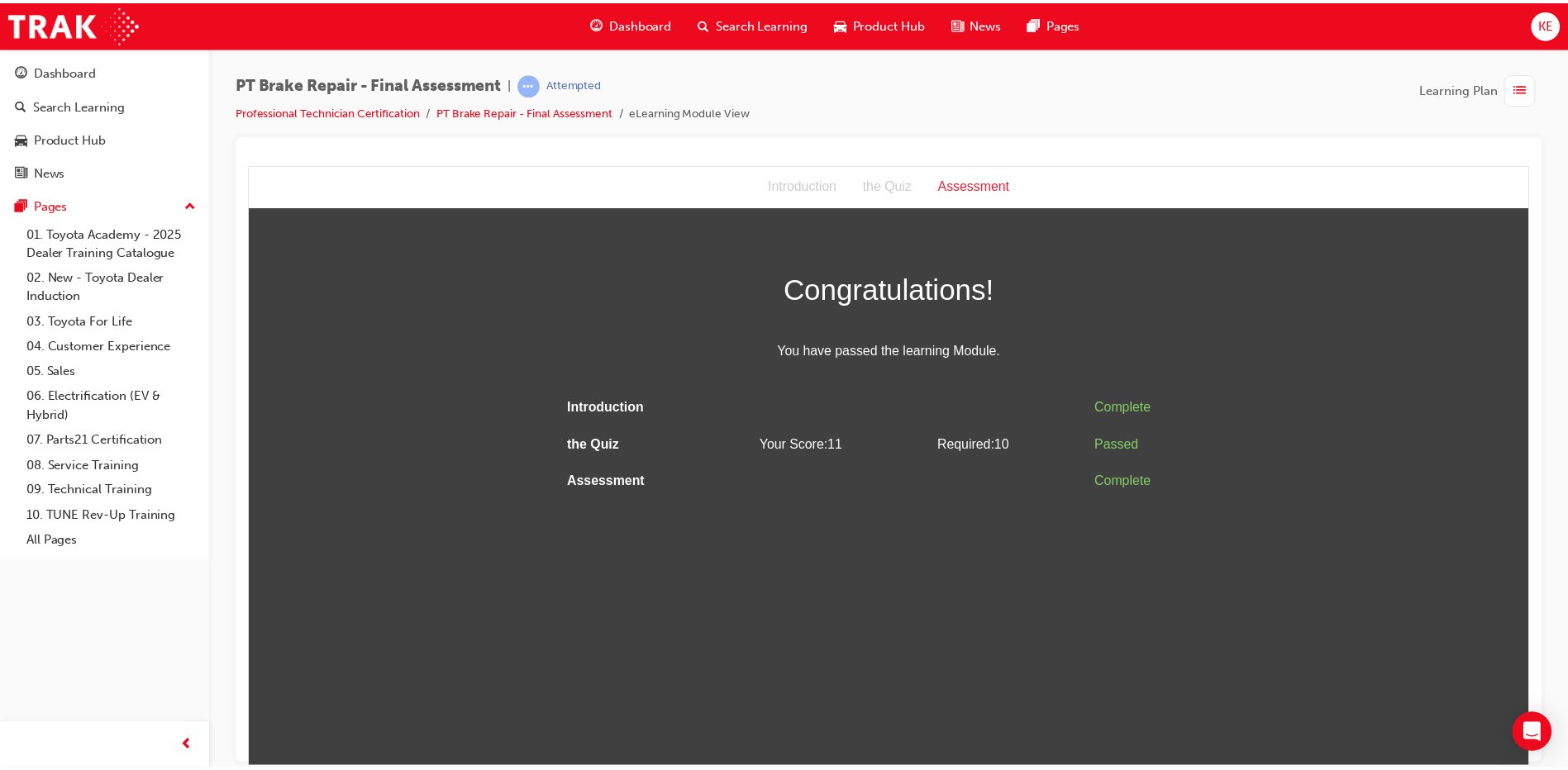
scroll to position [0, 0]
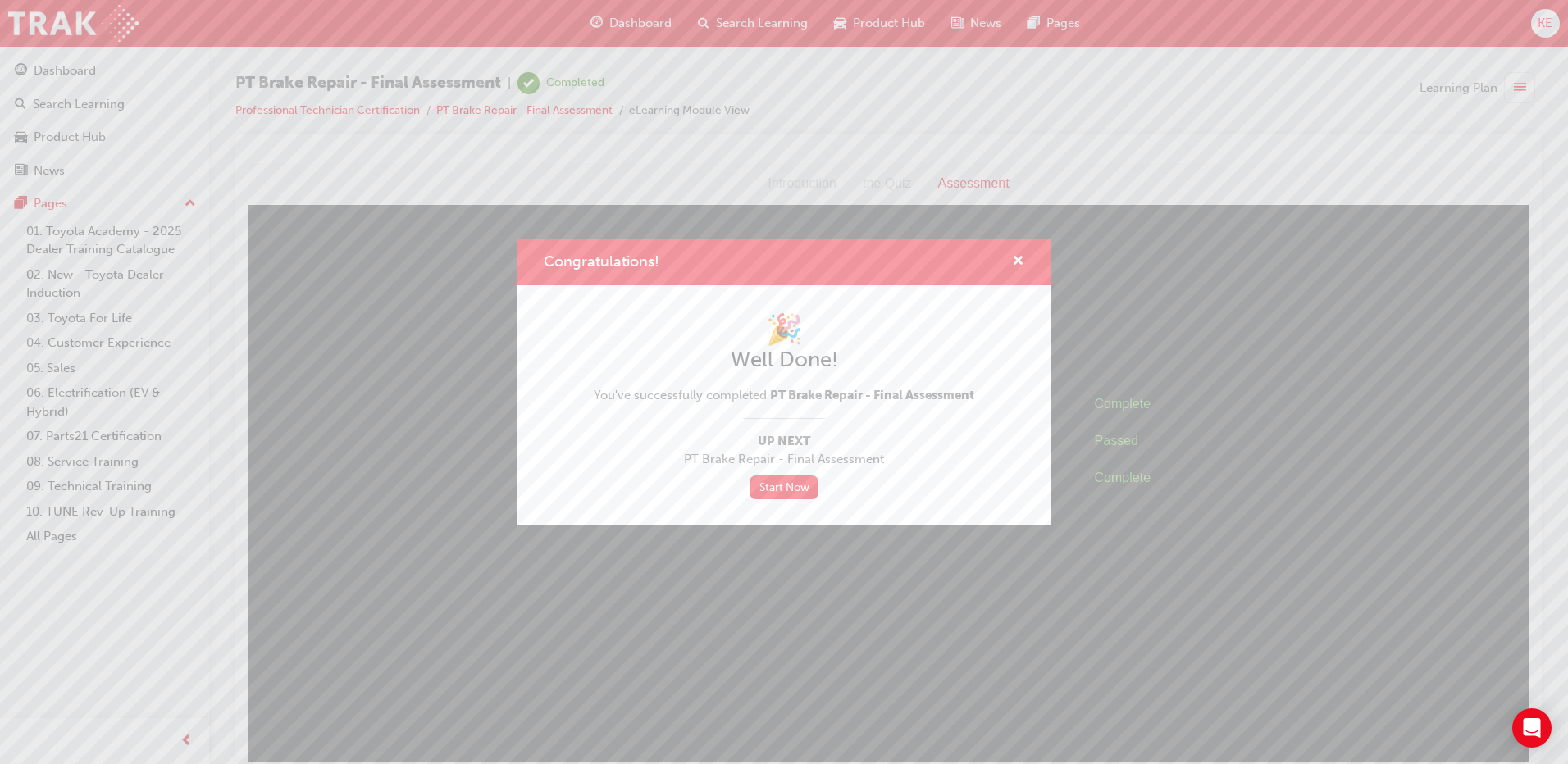
click at [1011, 260] on div "Congratulations!" at bounding box center [1012, 262] width 26 height 21
click at [1017, 256] on span "cross-icon" at bounding box center [1018, 262] width 12 height 15
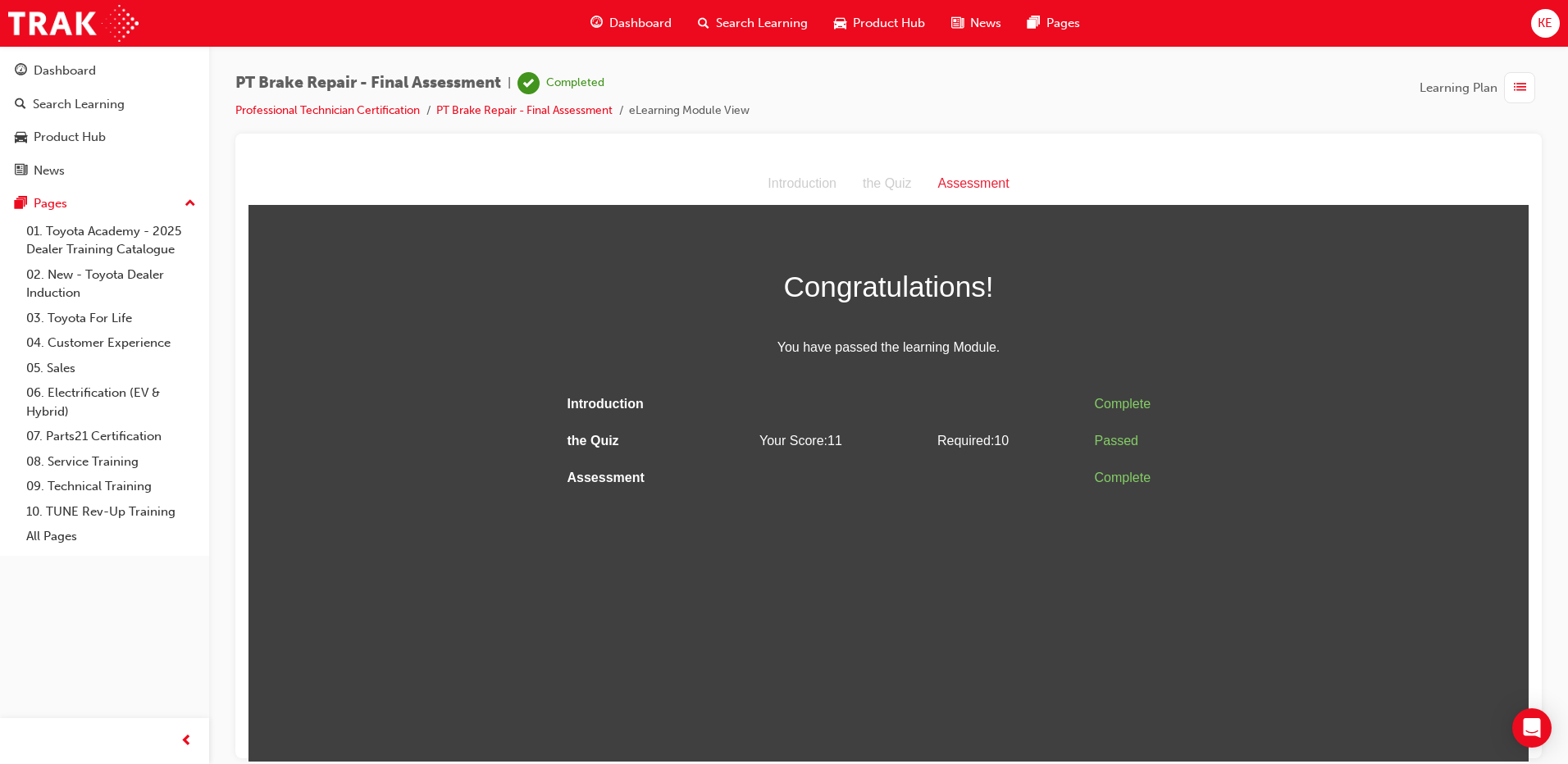
click at [655, 14] on span "Dashboard" at bounding box center [640, 23] width 62 height 19
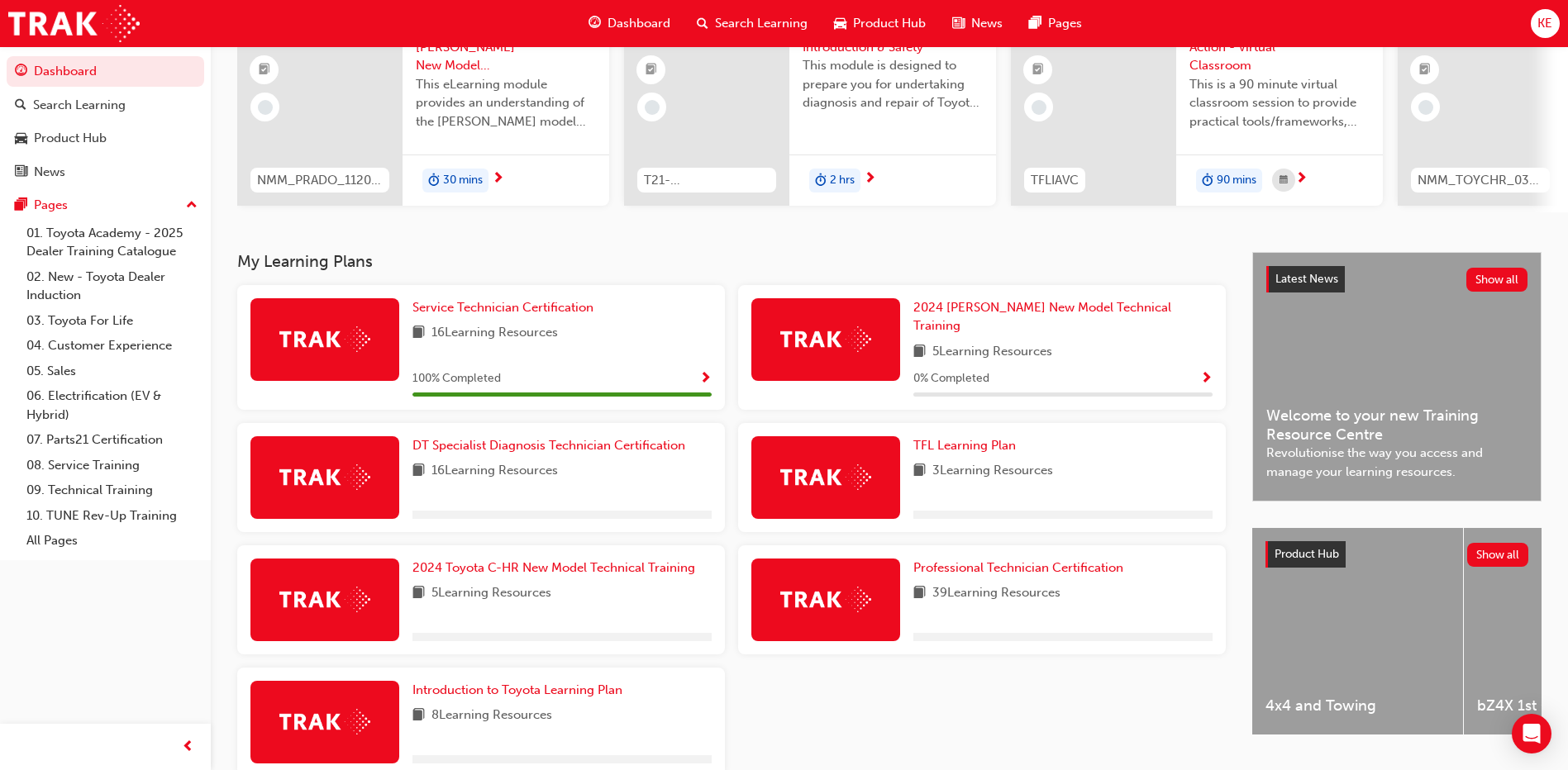
scroll to position [247, 0]
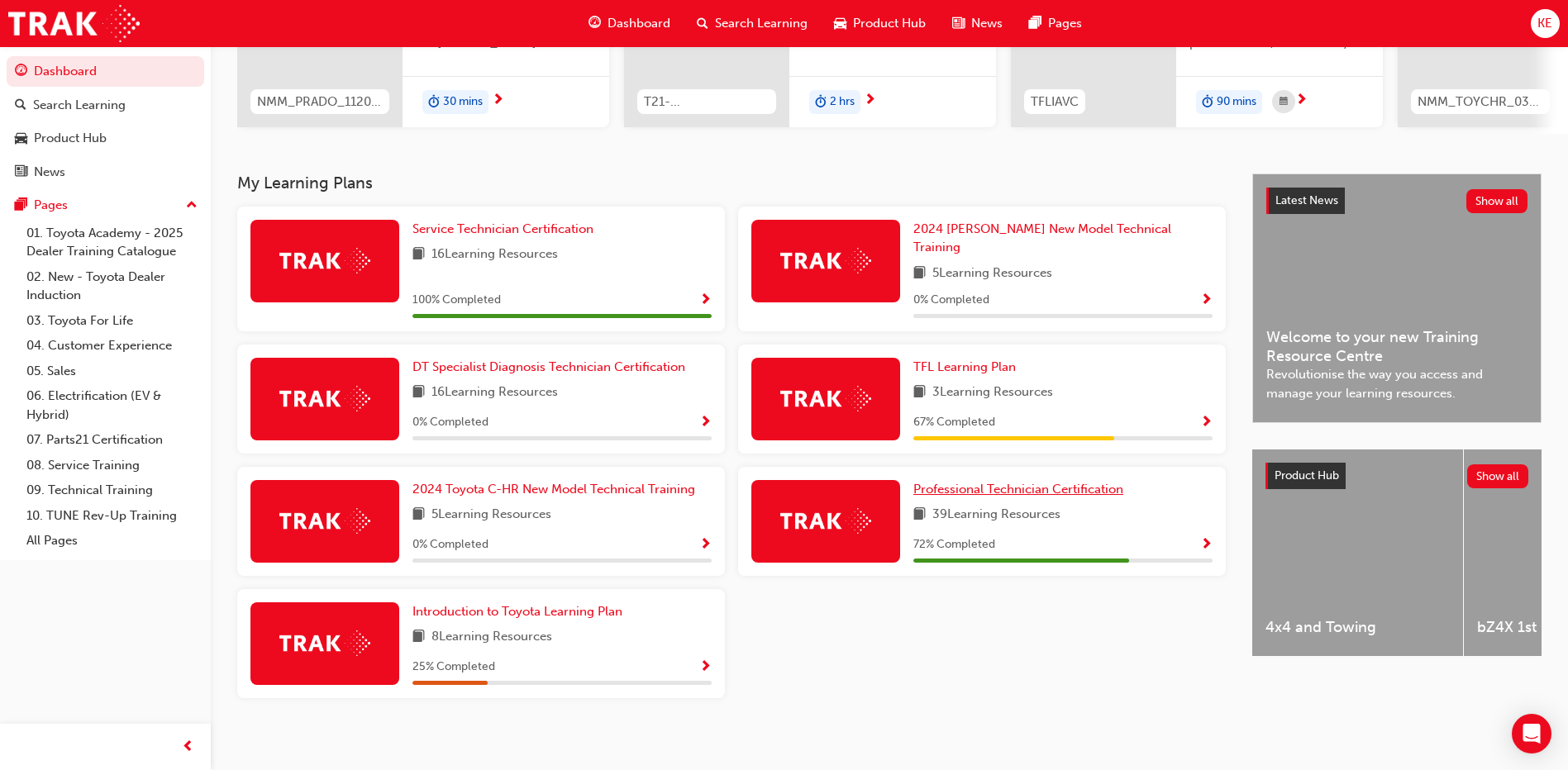
click at [1026, 484] on span "Professional Technician Certification" at bounding box center [1018, 488] width 210 height 15
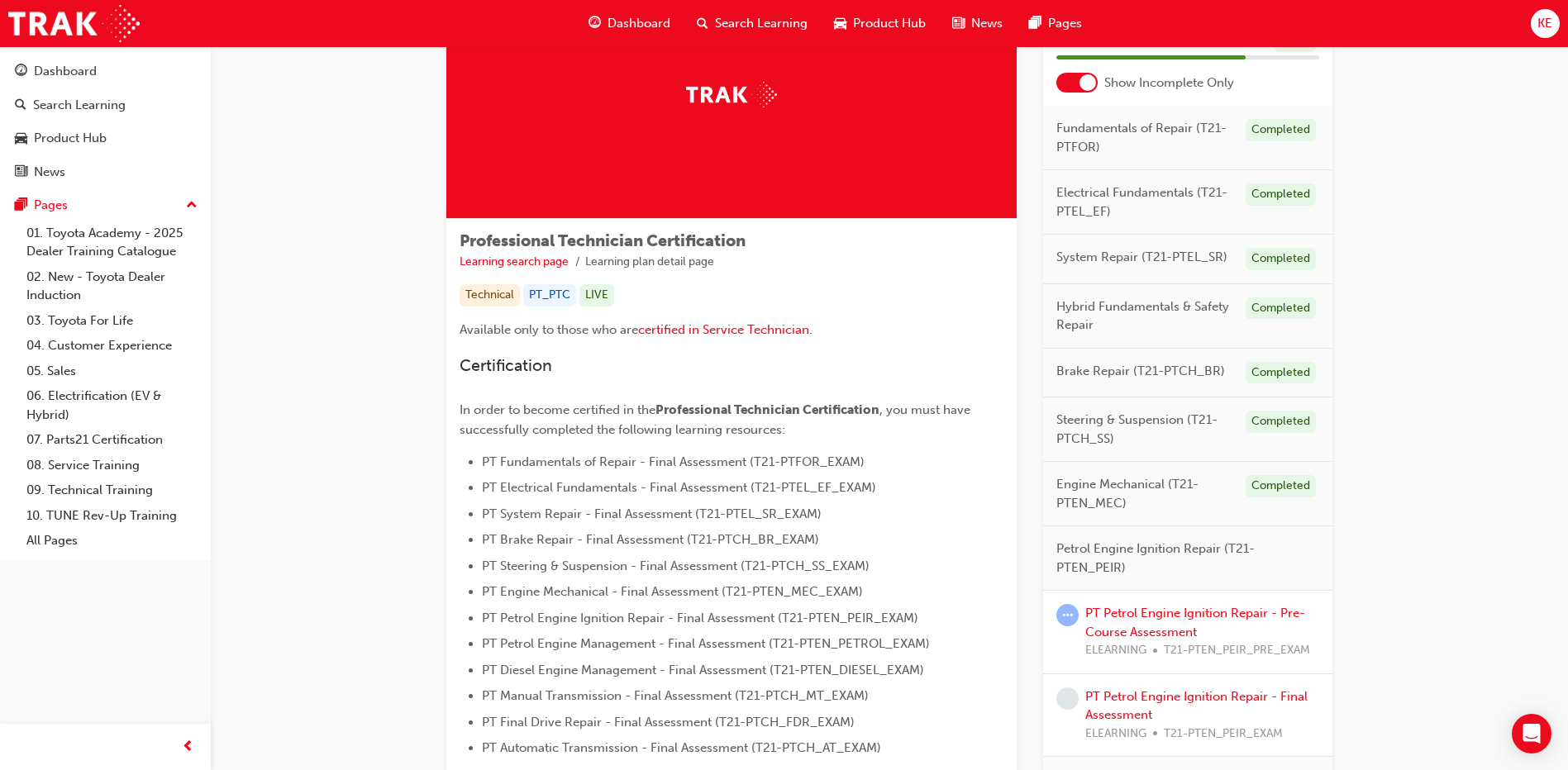
scroll to position [83, 0]
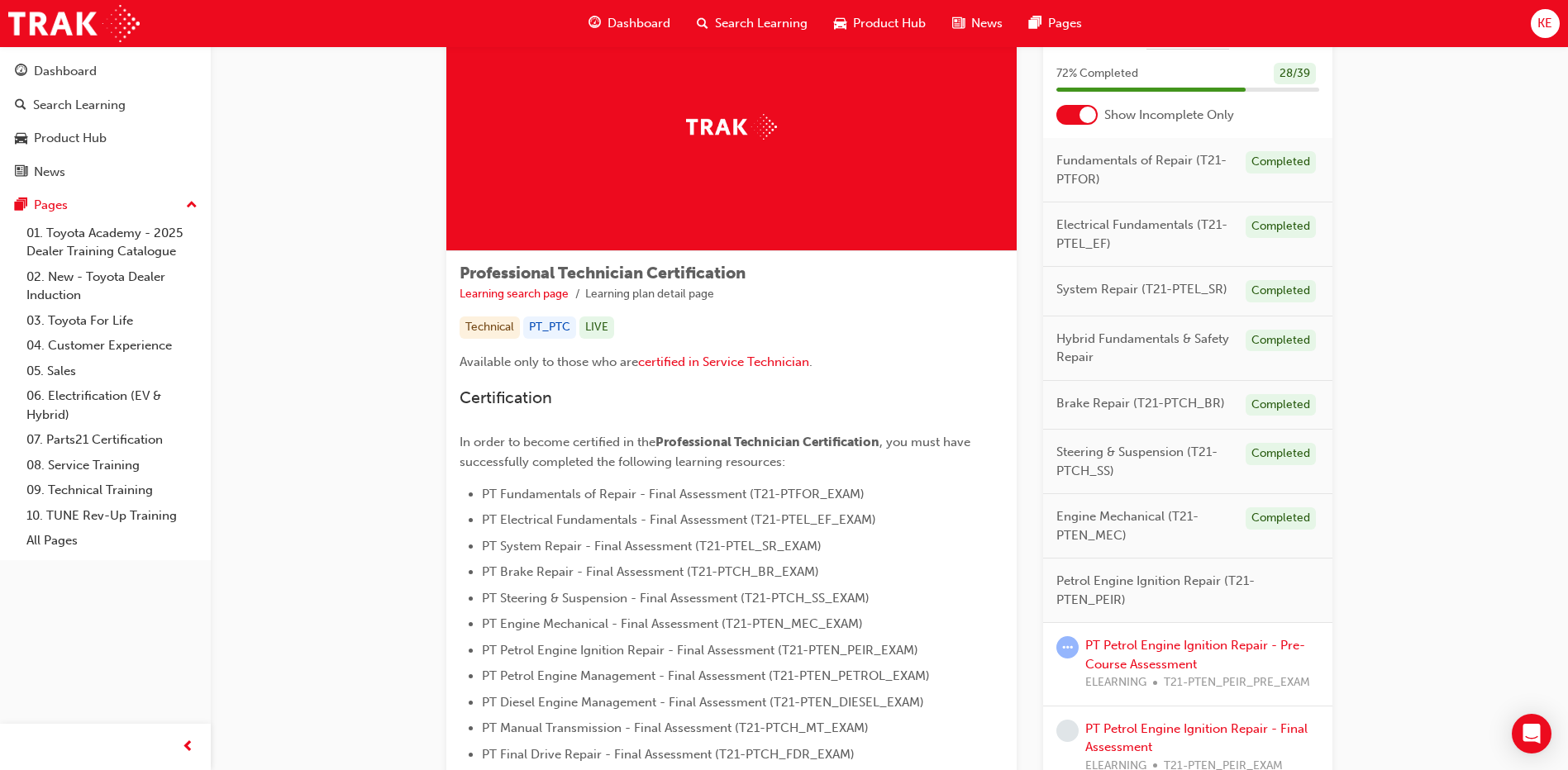
click at [1080, 110] on div at bounding box center [1087, 114] width 17 height 17
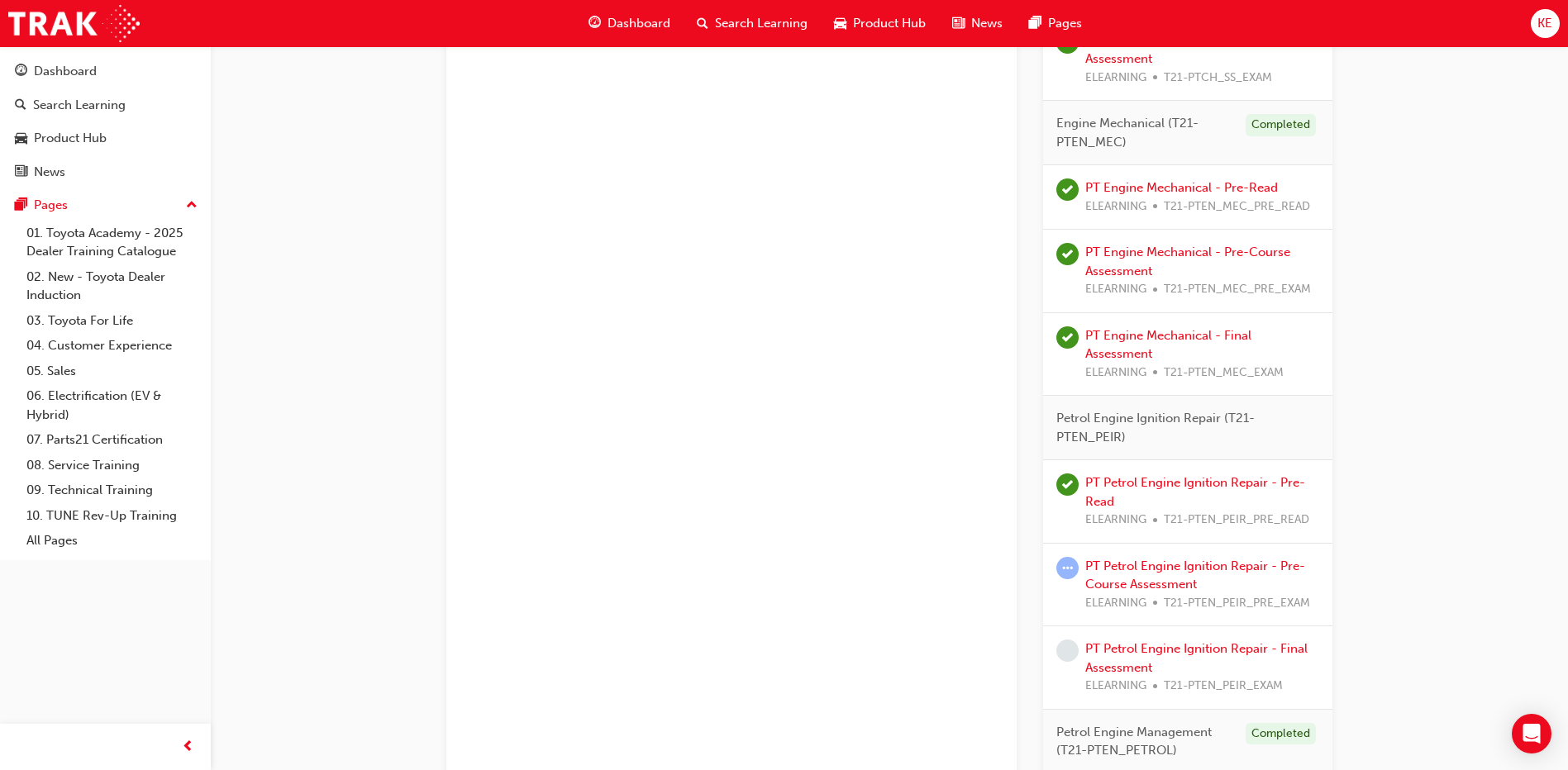
scroll to position [1901, 0]
click at [1139, 574] on link "PT Petrol Engine Ignition Repair - Pre-Course Assessment" at bounding box center [1195, 571] width 220 height 34
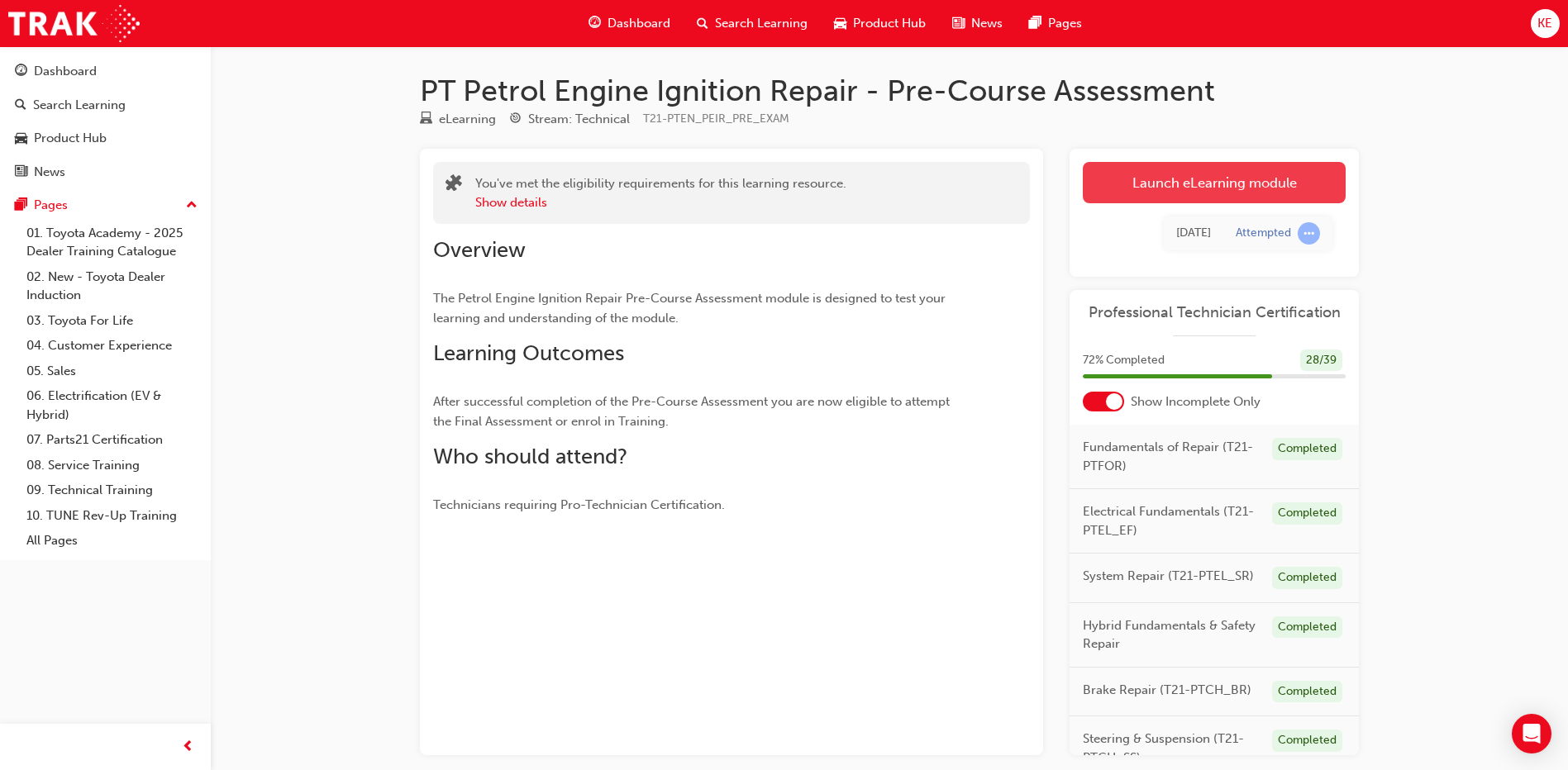
click at [1170, 177] on link "Launch eLearning module" at bounding box center [1214, 183] width 263 height 42
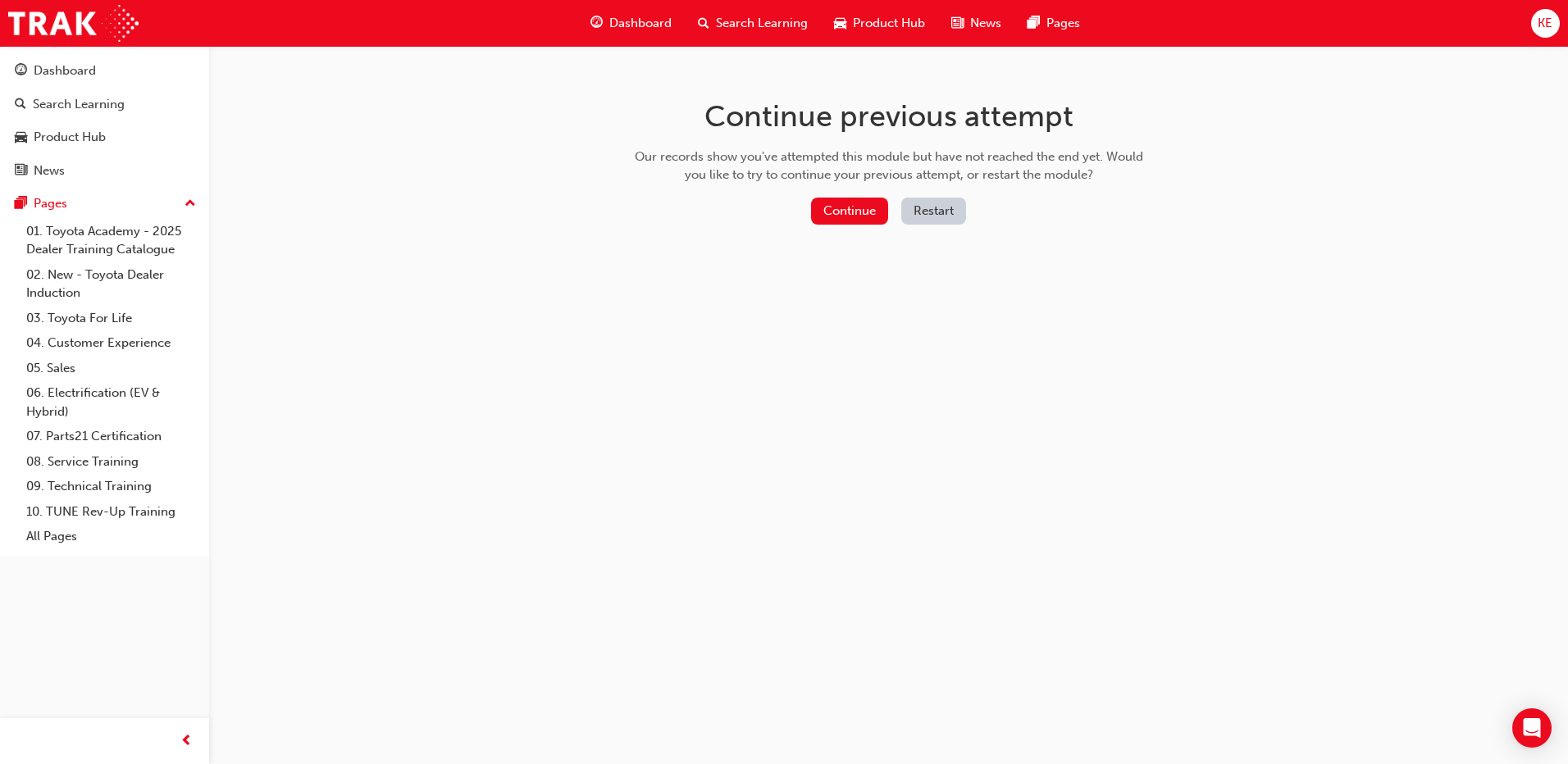
click at [901, 210] on div "Continue Restart" at bounding box center [889, 214] width 520 height 34
click at [941, 206] on button "Restart" at bounding box center [934, 210] width 65 height 27
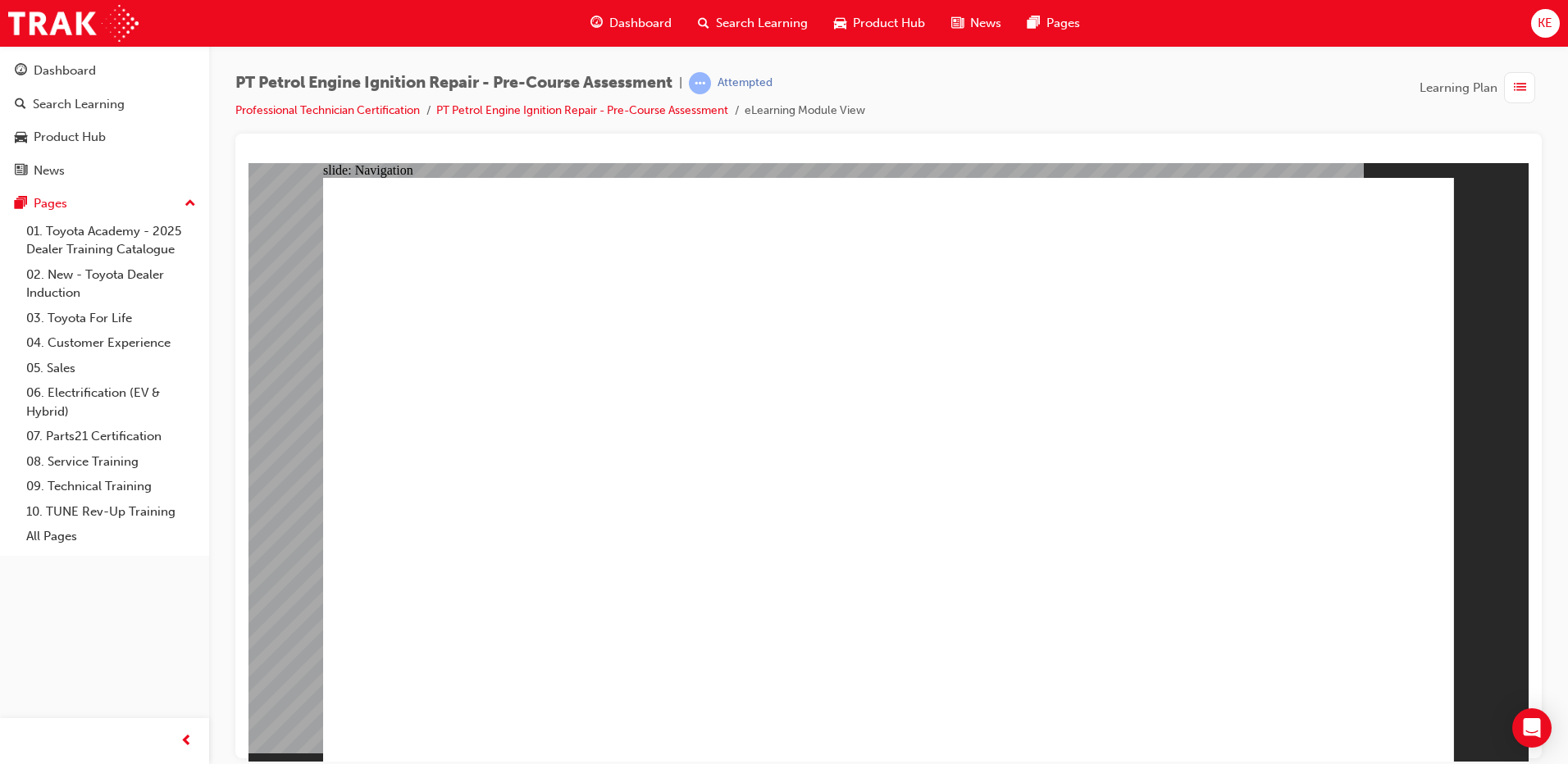
radio input "true"
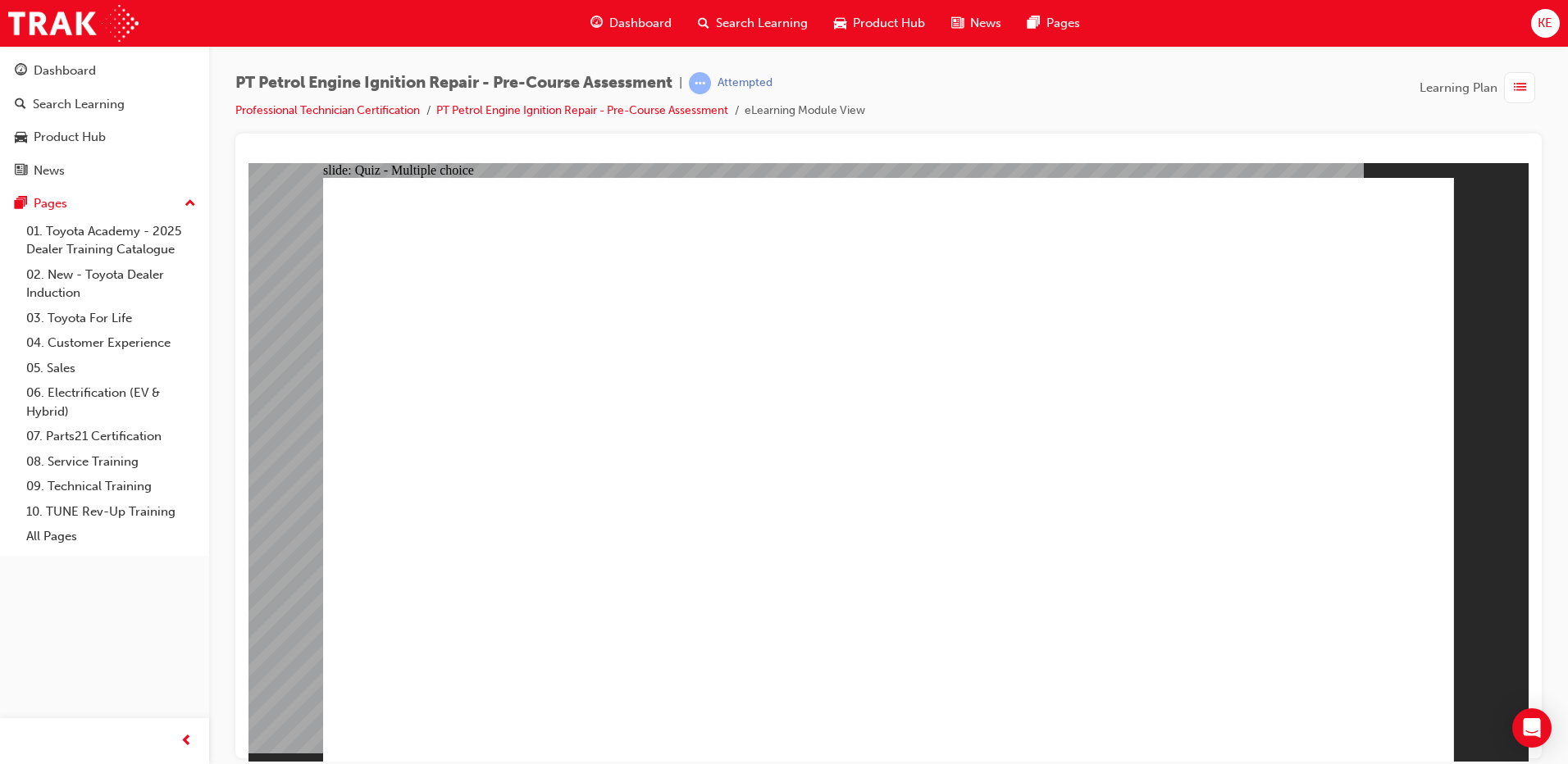
radio input "true"
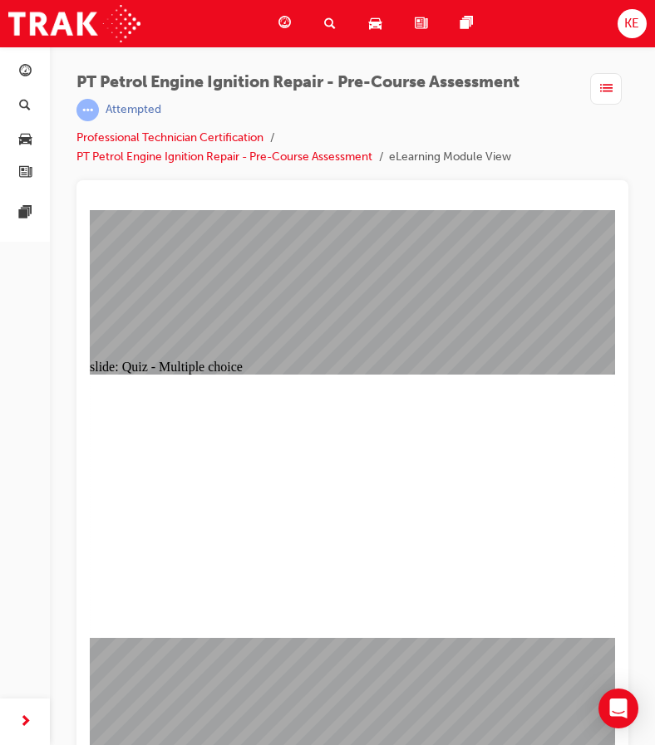
radio input "true"
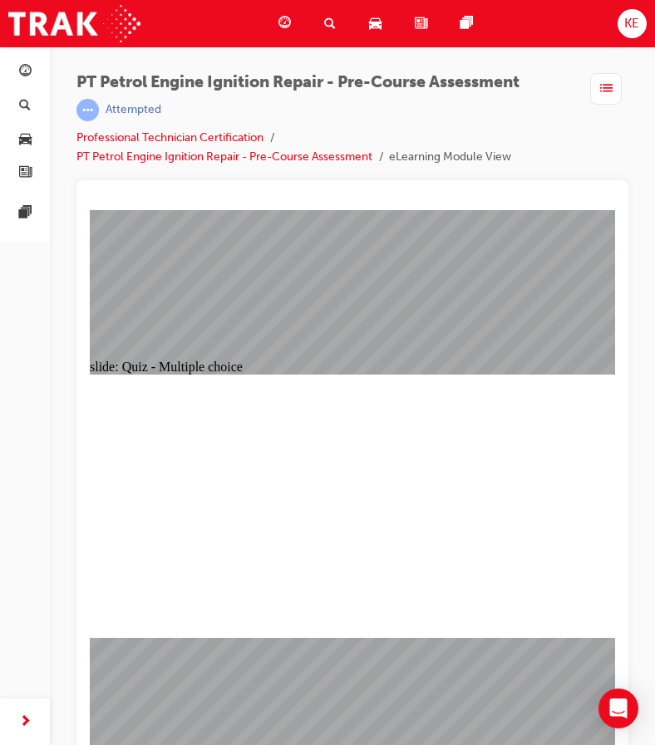
radio input "true"
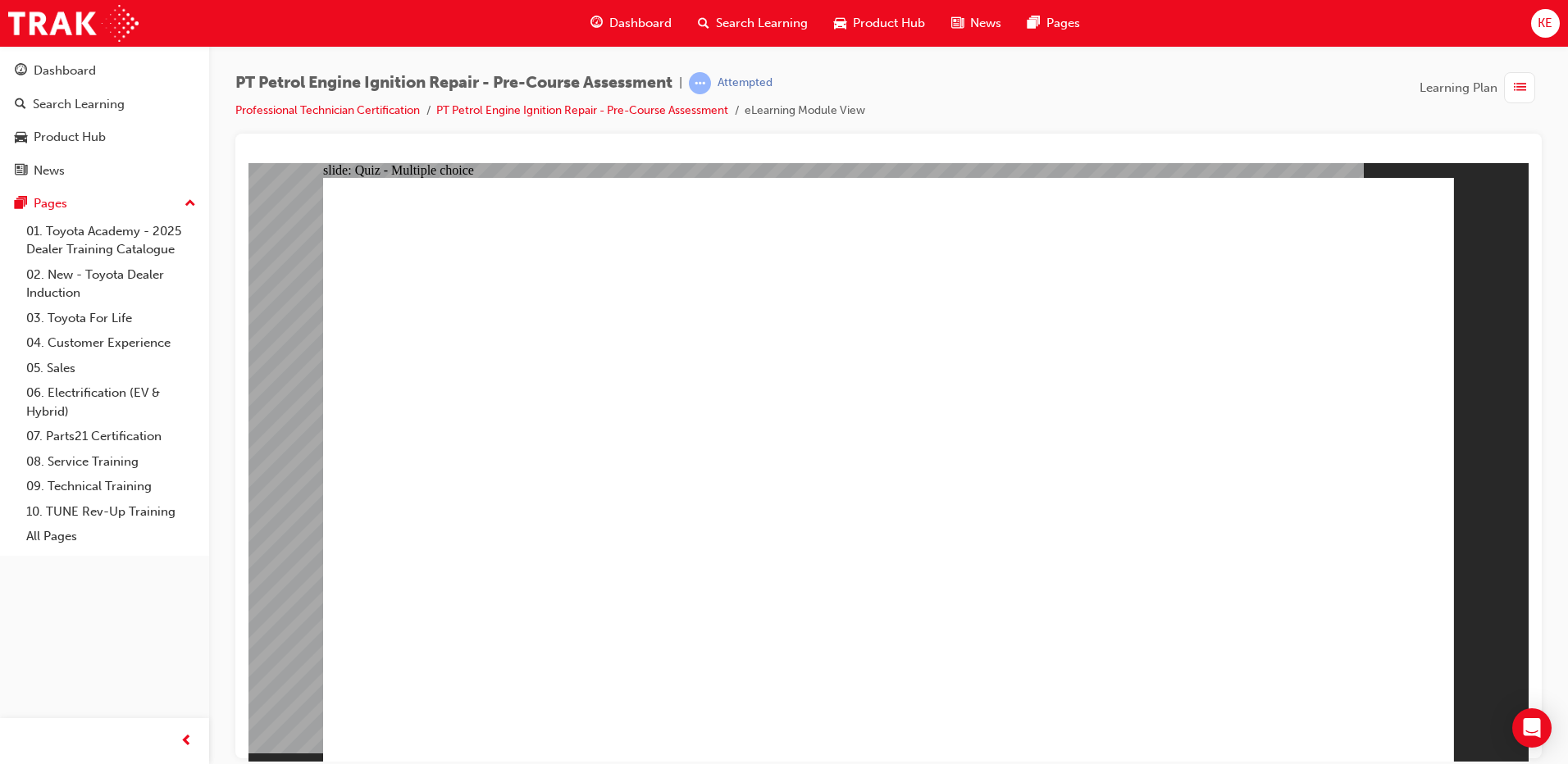
radio input "true"
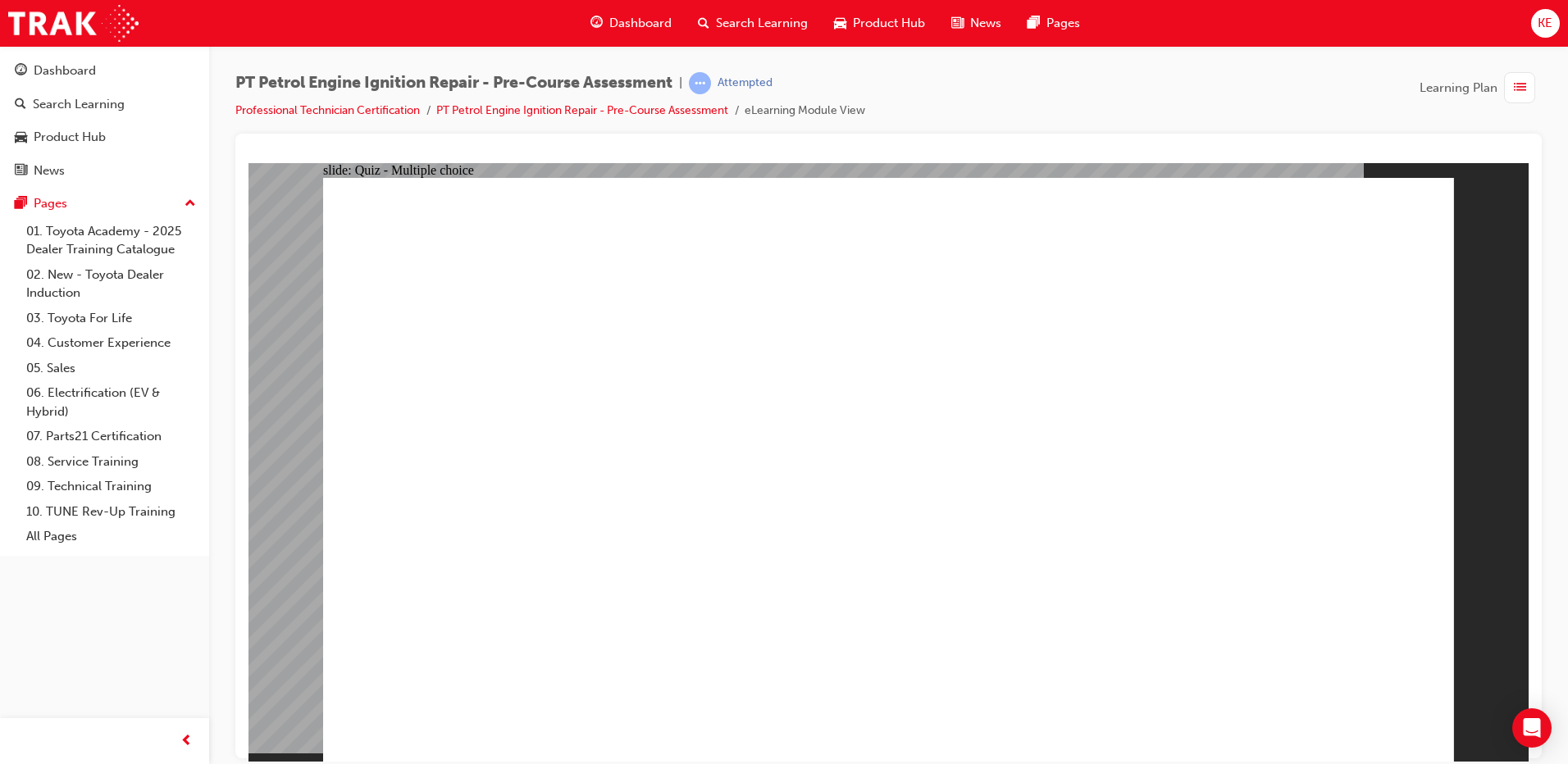
radio input "true"
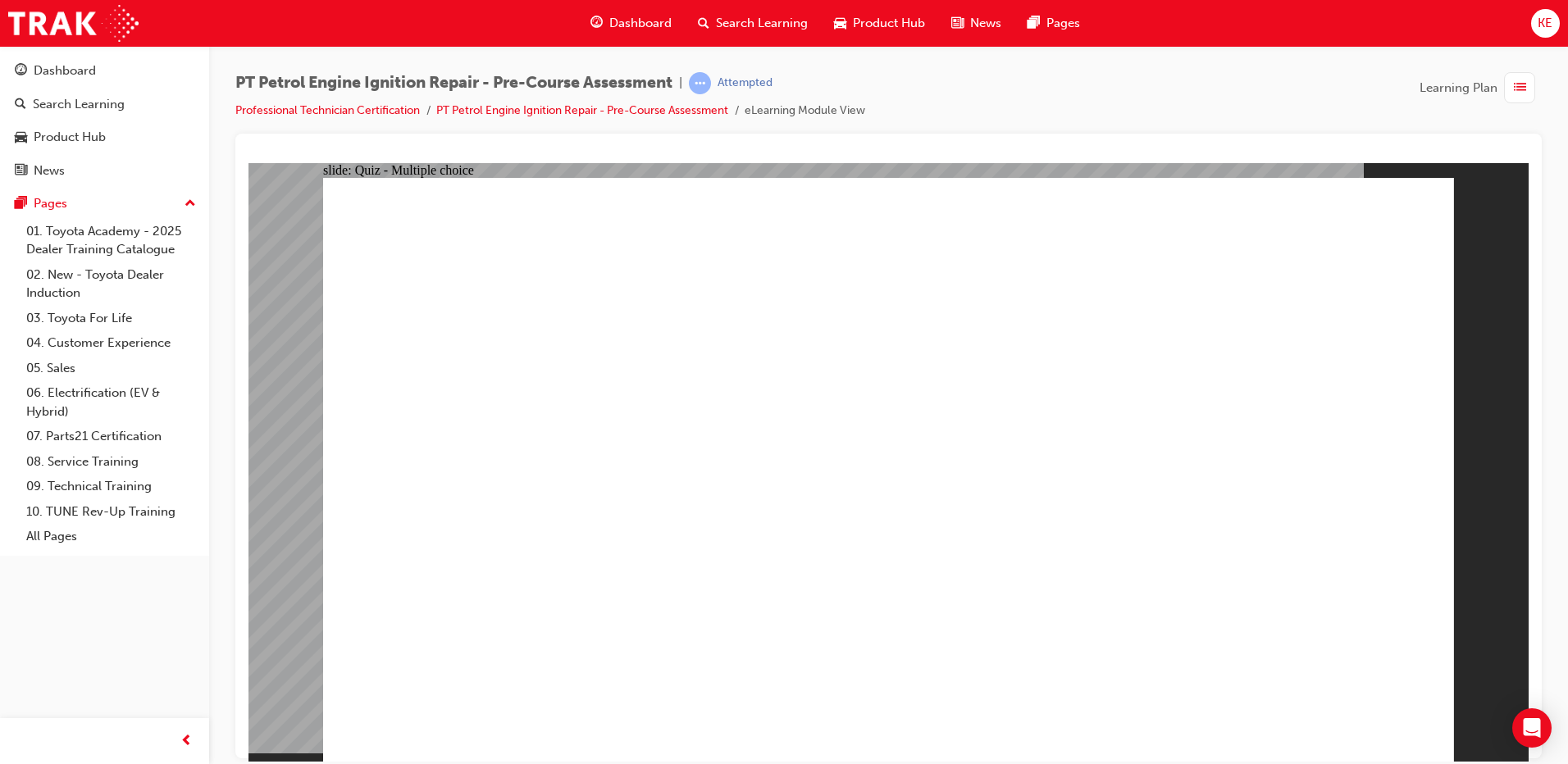
radio input "true"
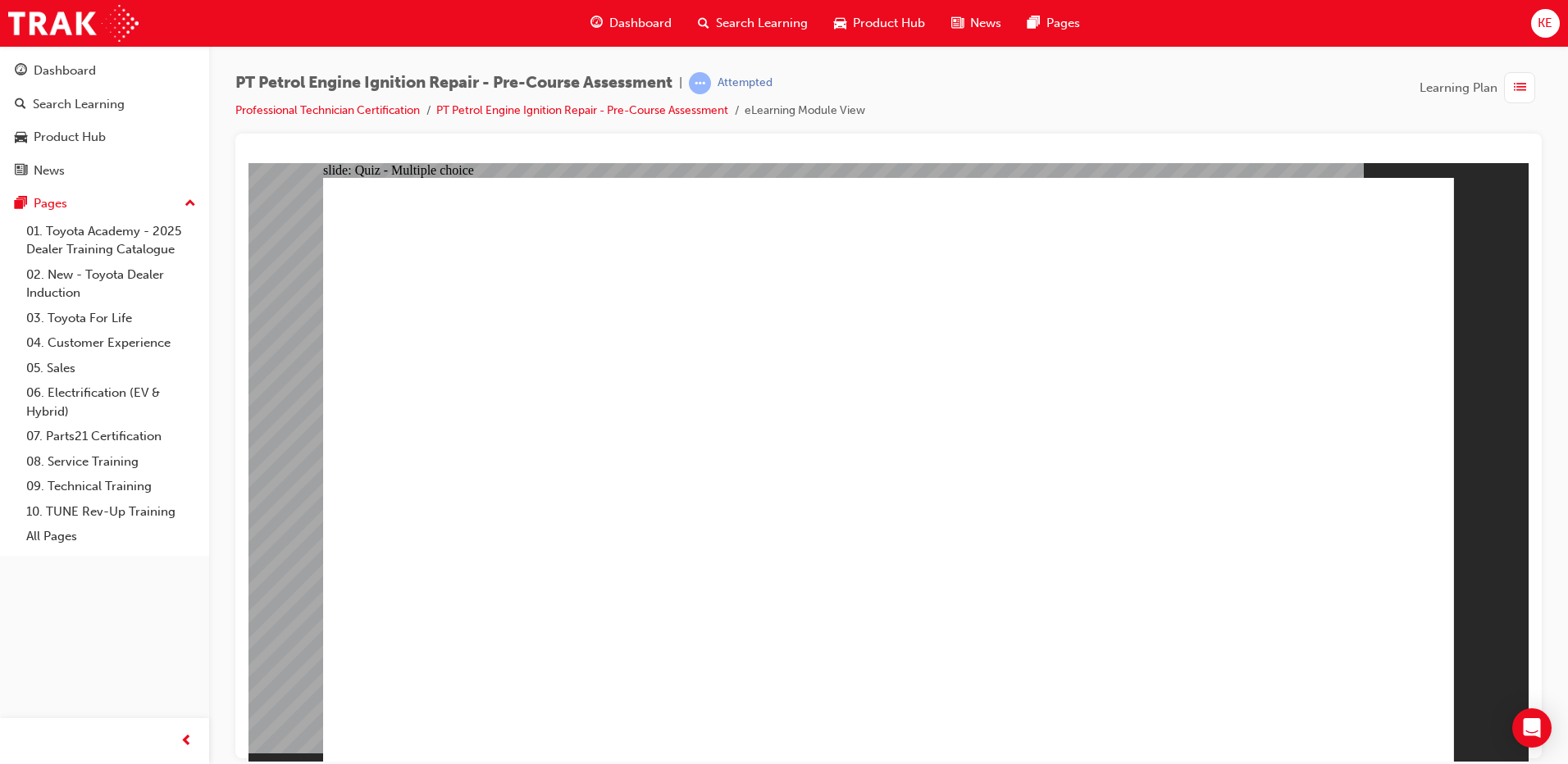
radio input "true"
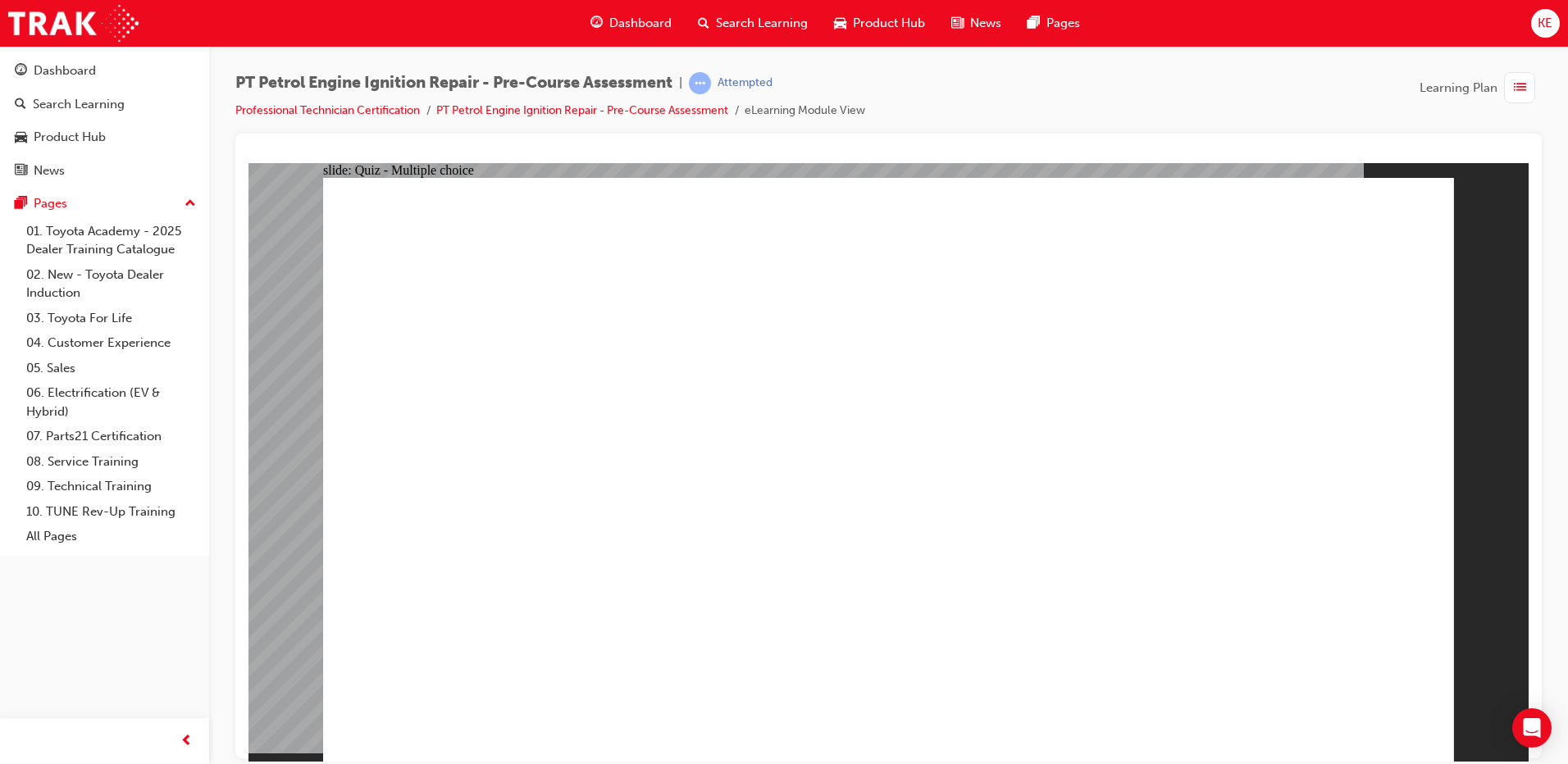
click at [662, 25] on span "Dashboard" at bounding box center [640, 23] width 62 height 19
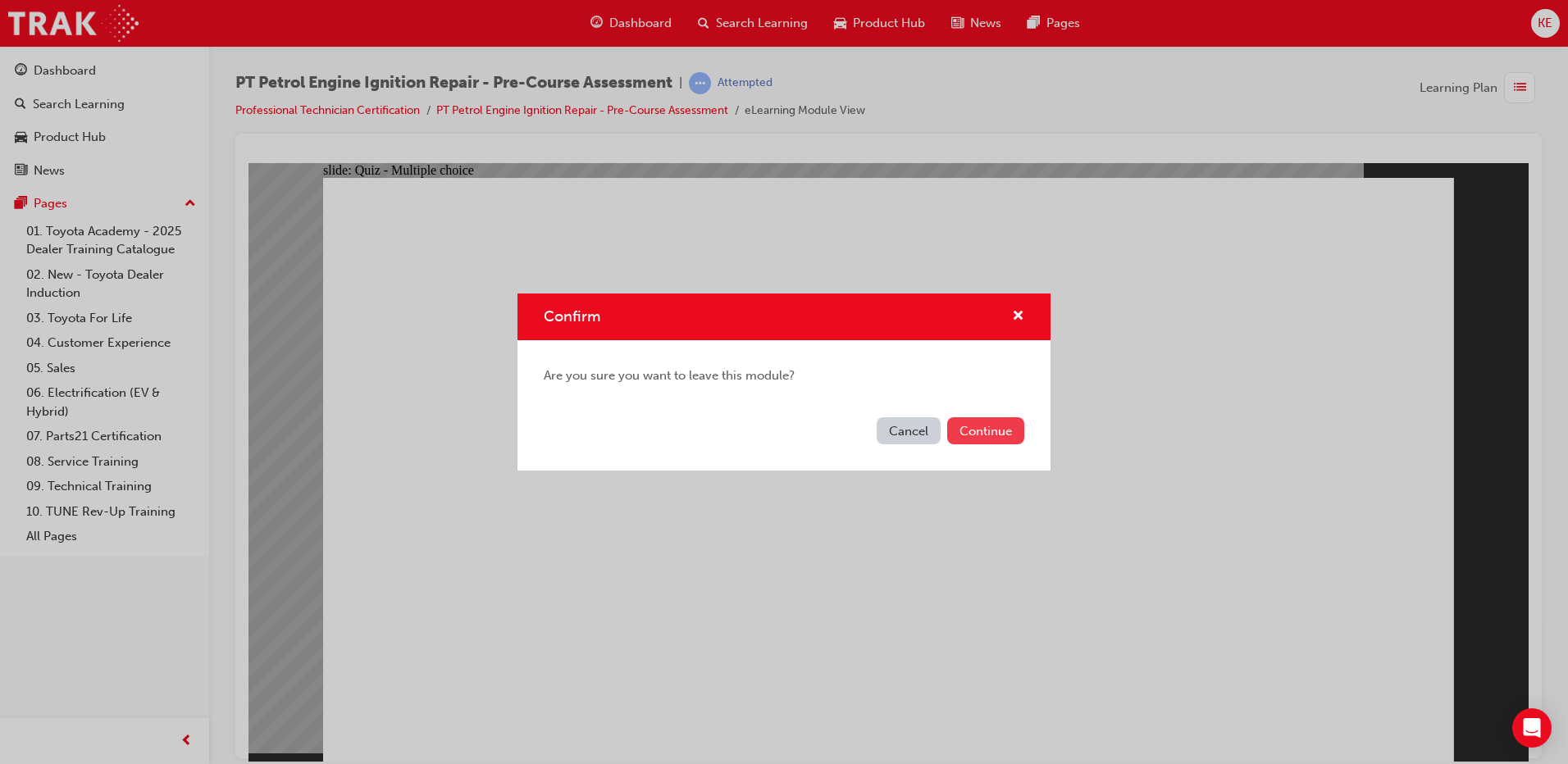
click at [950, 426] on button "Continue" at bounding box center [986, 430] width 77 height 27
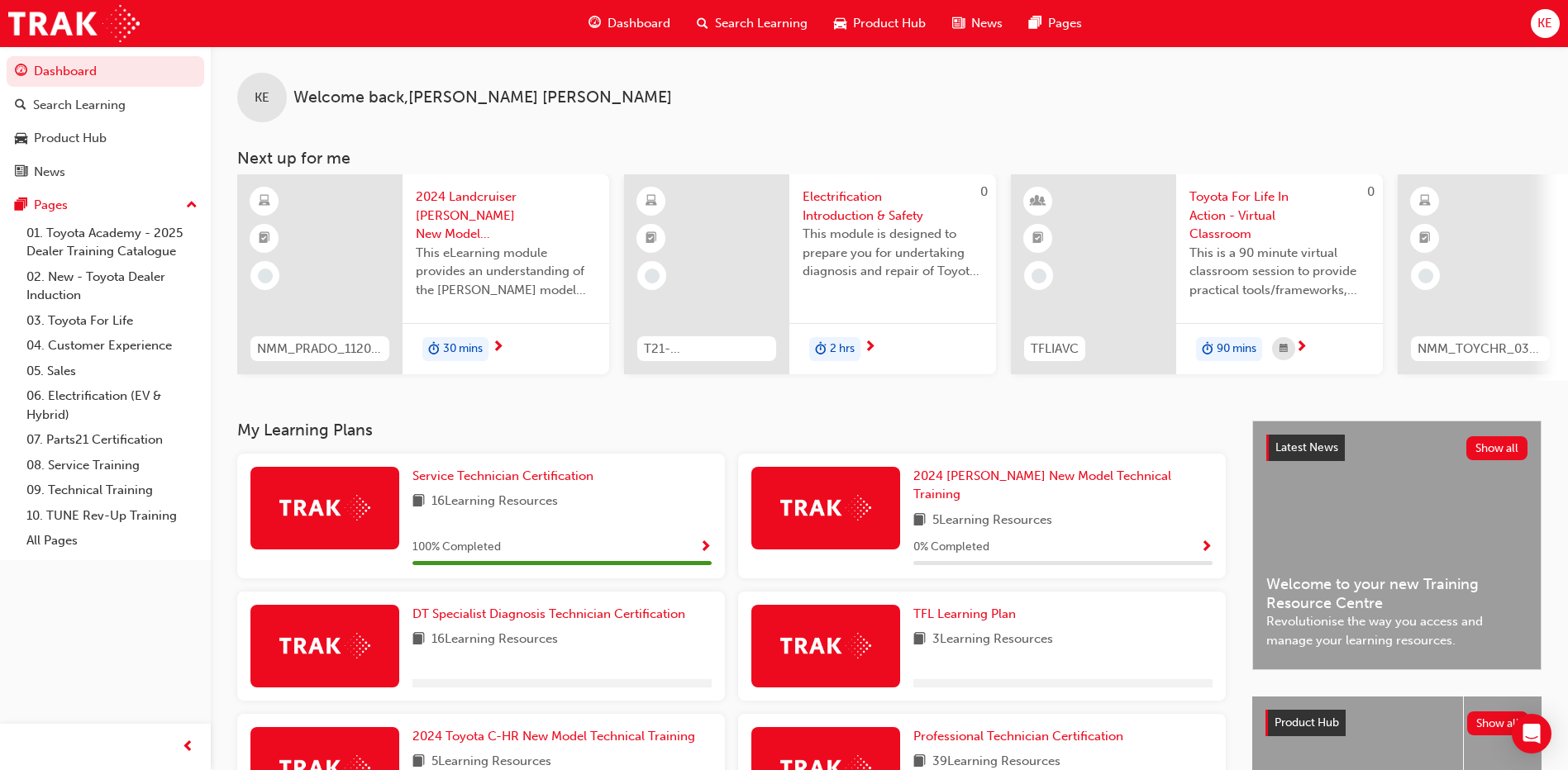
scroll to position [247, 0]
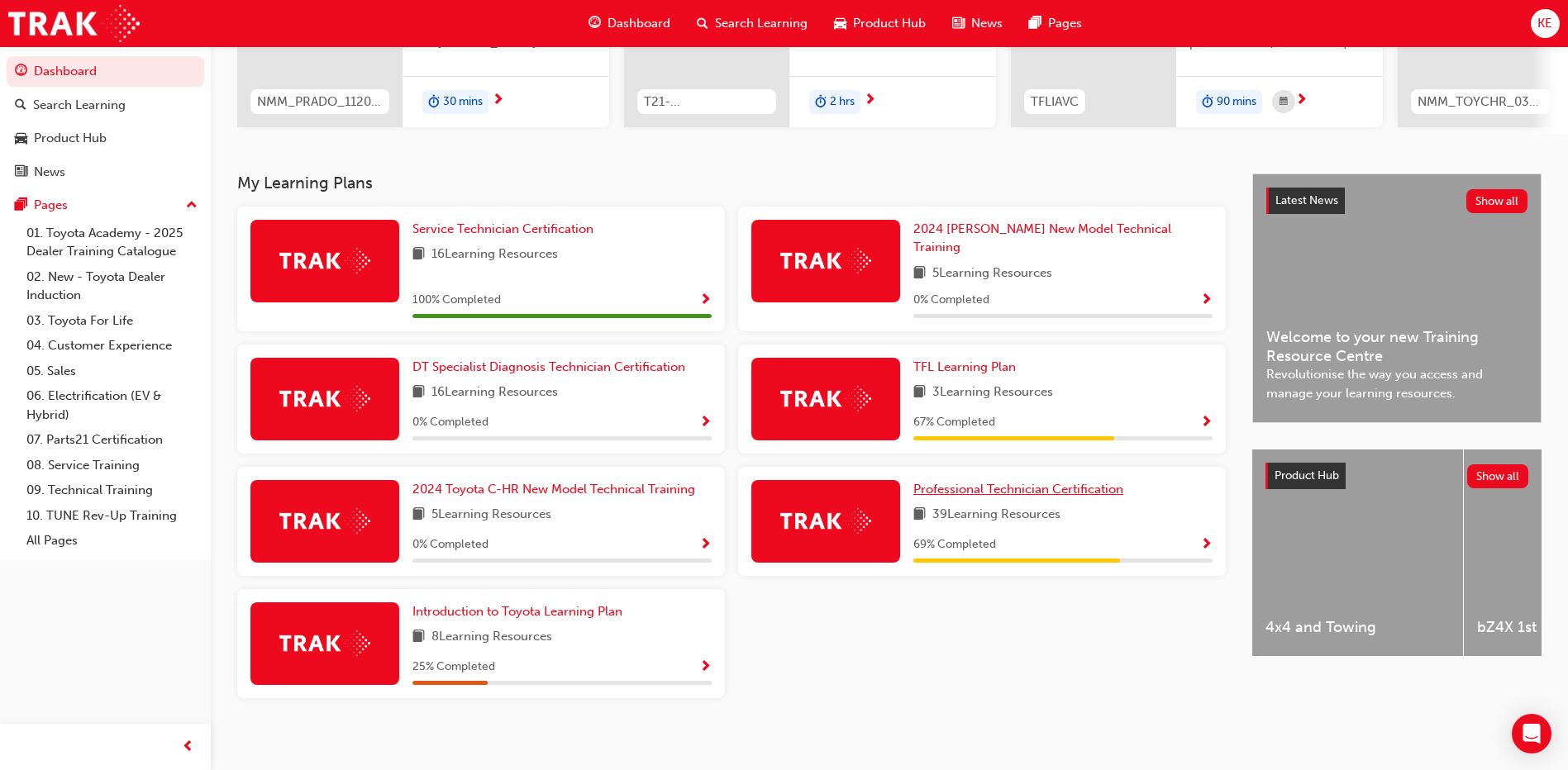
click at [975, 481] on span "Professional Technician Certification" at bounding box center [1018, 488] width 210 height 15
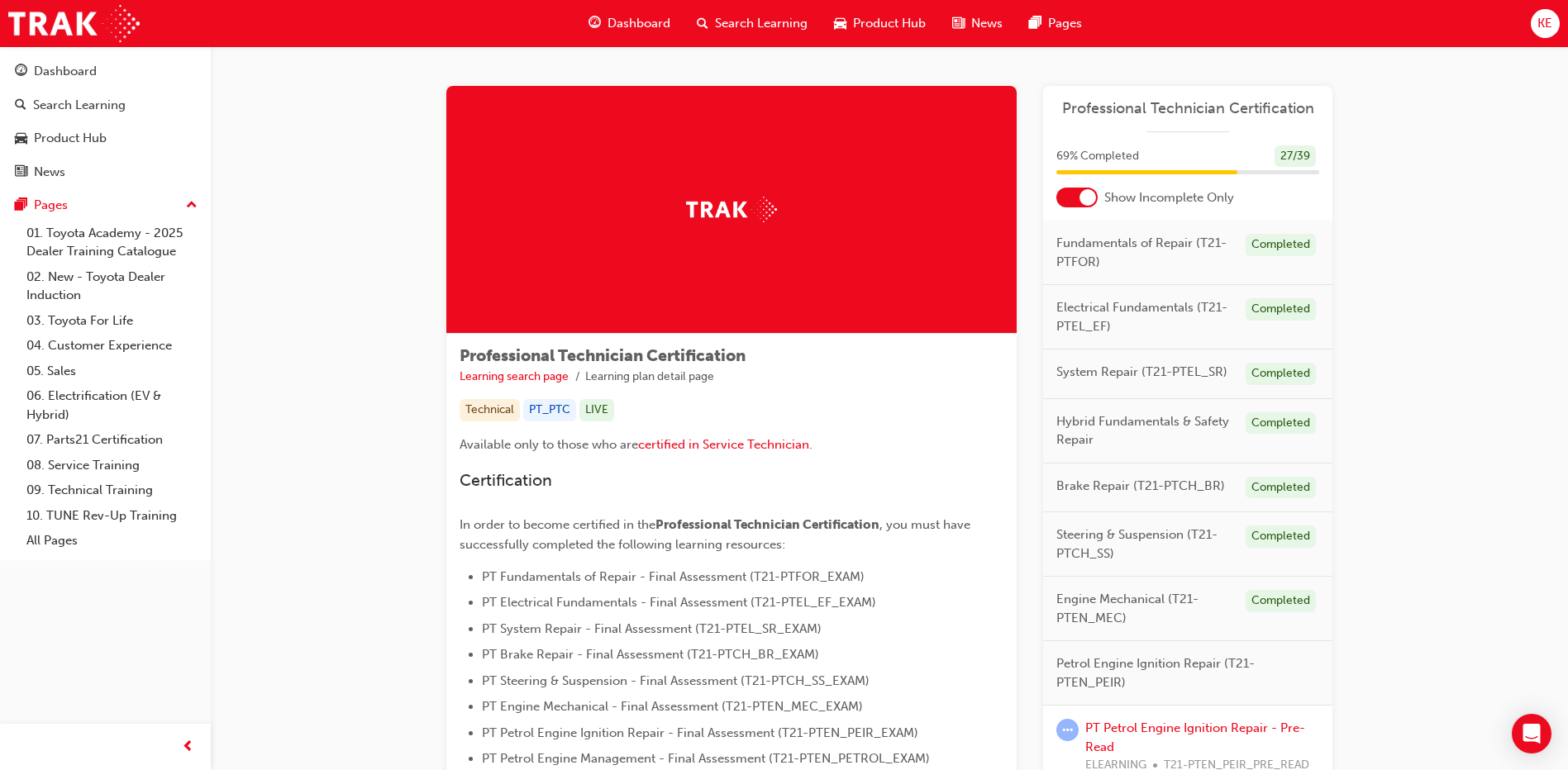
click at [1087, 186] on div "69 % Completed 27 / 39" at bounding box center [1187, 166] width 290 height 43
click at [1085, 190] on div at bounding box center [1087, 197] width 17 height 17
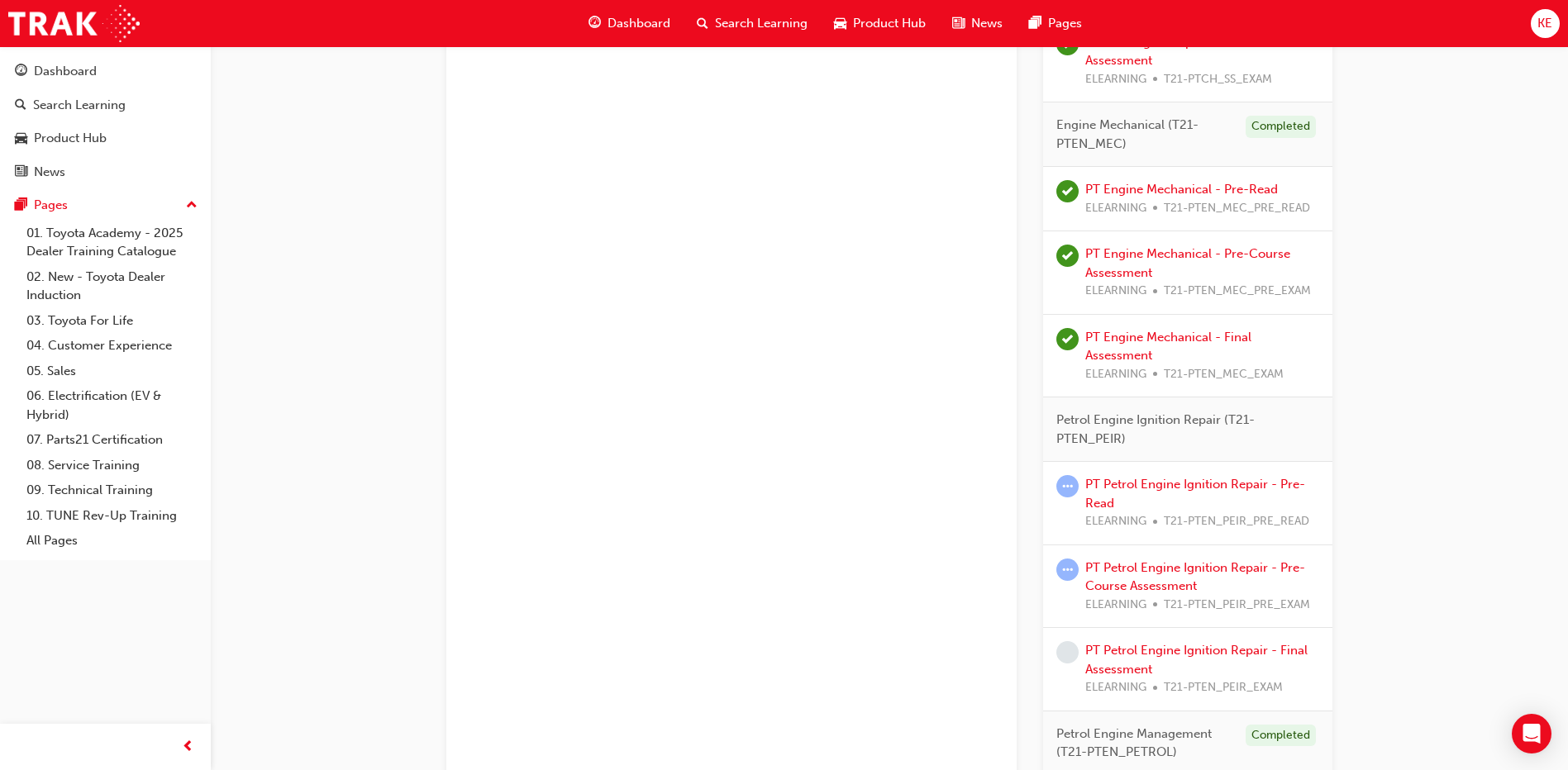
scroll to position [1901, 0]
click at [1184, 484] on link "PT Petrol Engine Ignition Repair - Pre-Read" at bounding box center [1195, 488] width 220 height 34
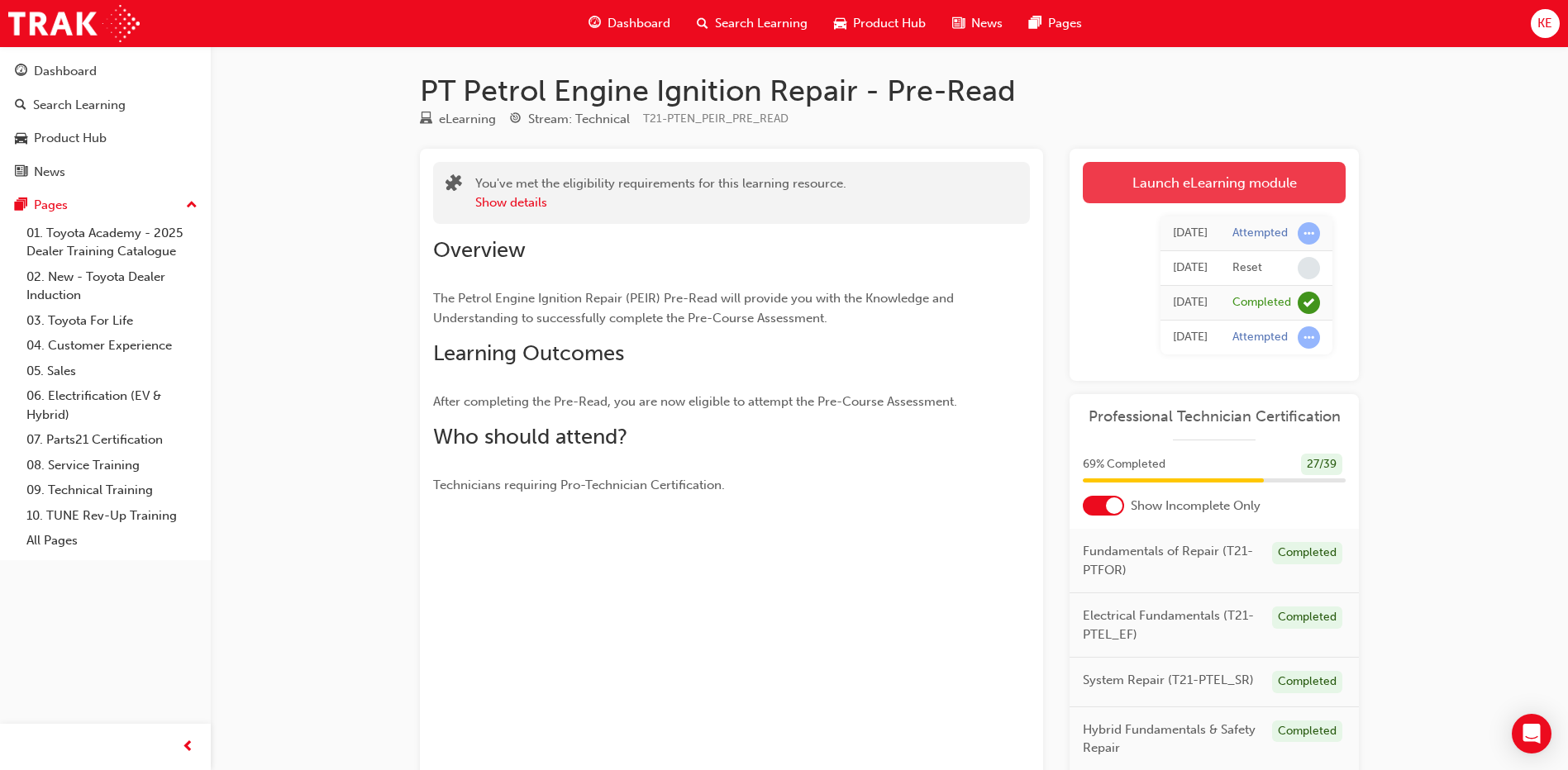
click at [1133, 192] on link "Launch eLearning module" at bounding box center [1214, 183] width 263 height 42
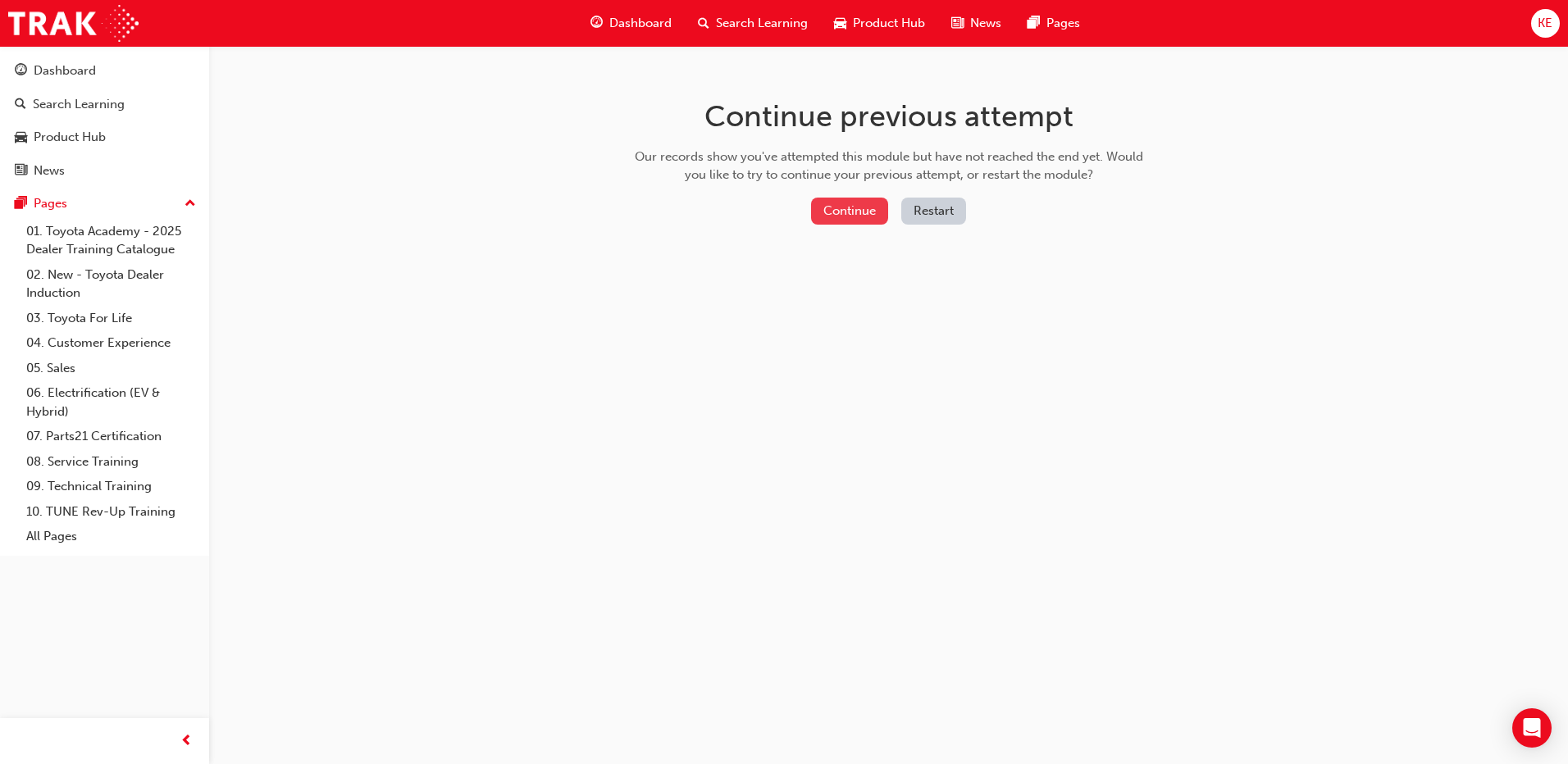
click at [820, 212] on button "Continue" at bounding box center [850, 210] width 77 height 27
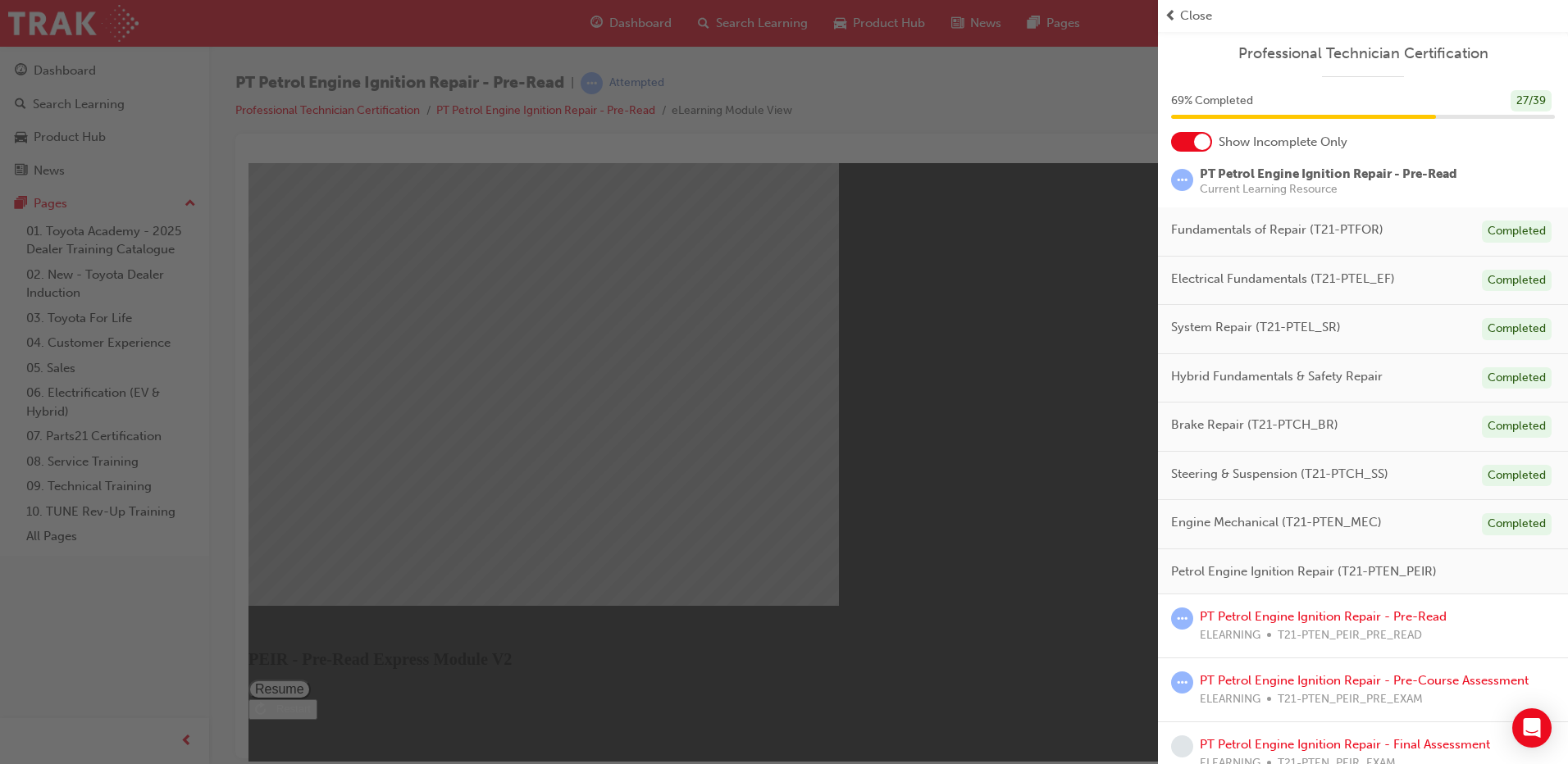
click at [890, 344] on div "button" at bounding box center [579, 382] width 1158 height 764
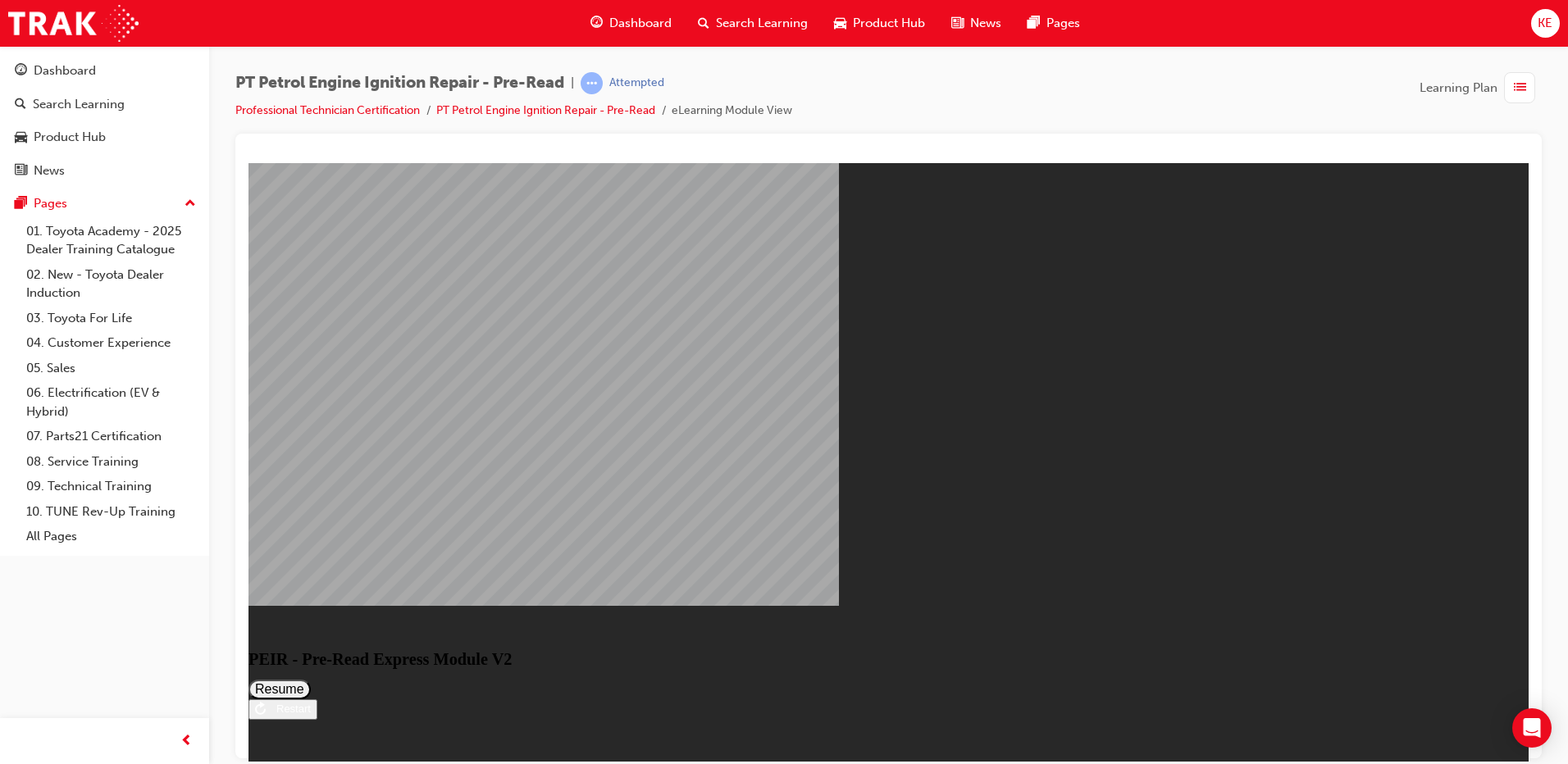
click at [311, 679] on button "Resume" at bounding box center [279, 689] width 62 height 20
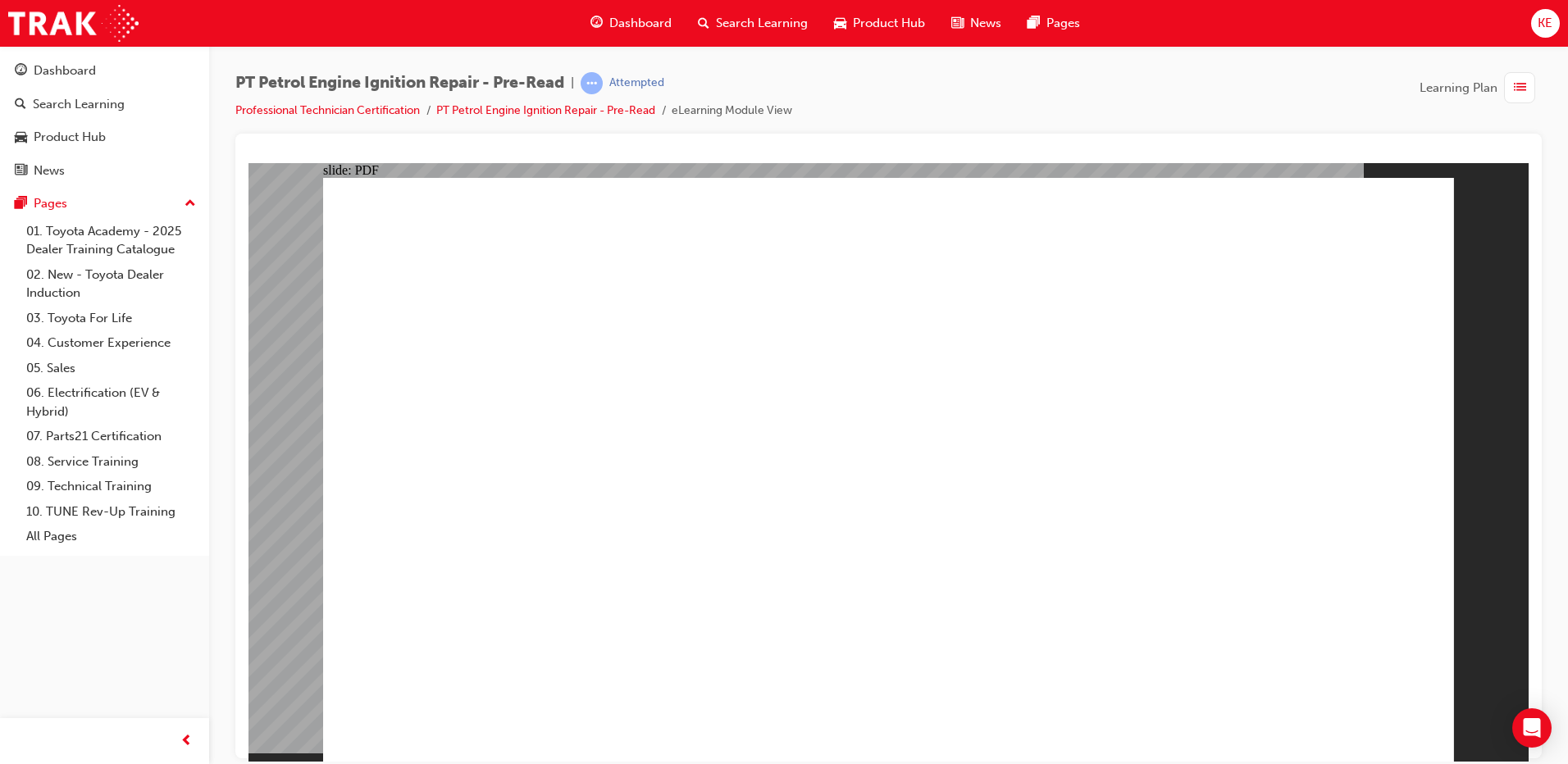
click at [632, 23] on span "Dashboard" at bounding box center [640, 23] width 62 height 19
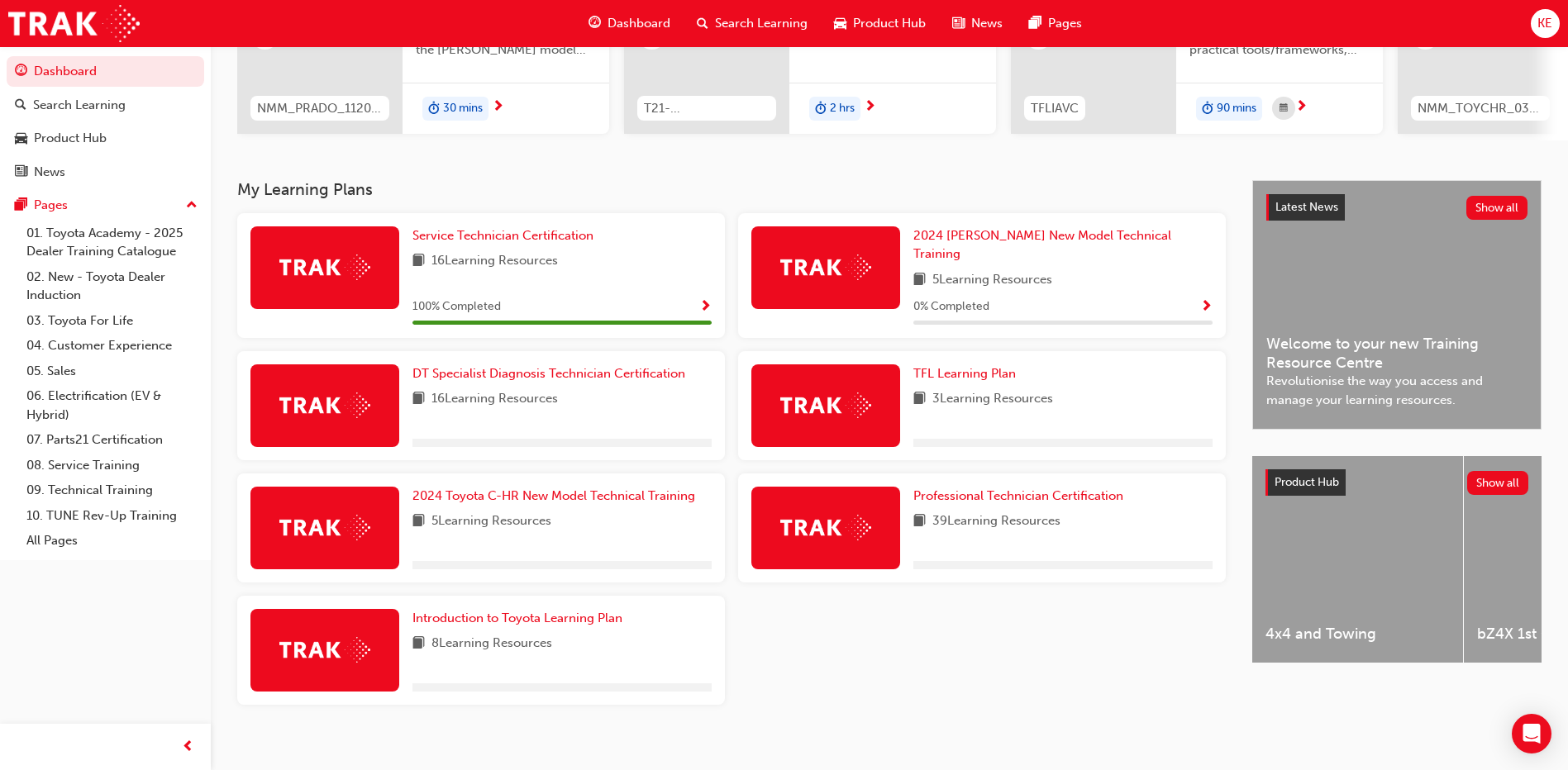
scroll to position [247, 0]
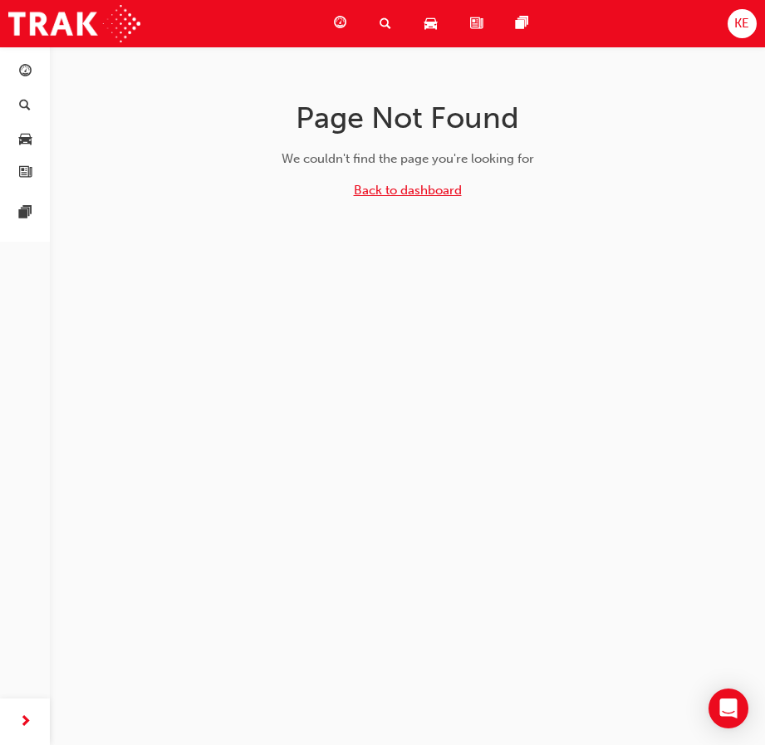
click at [430, 188] on link "Back to dashboard" at bounding box center [408, 190] width 108 height 15
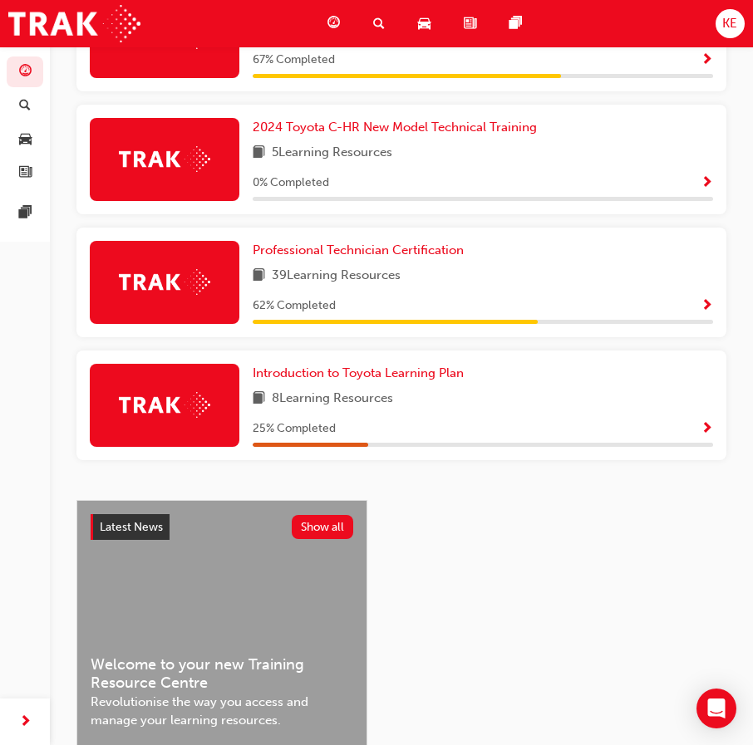
scroll to position [814, 0]
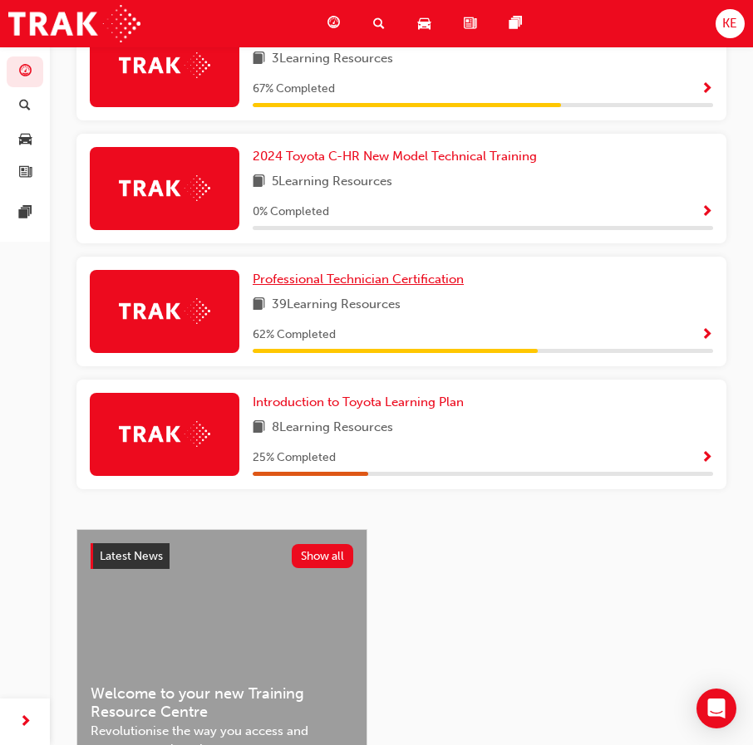
click at [322, 287] on span "Professional Technician Certification" at bounding box center [358, 279] width 211 height 15
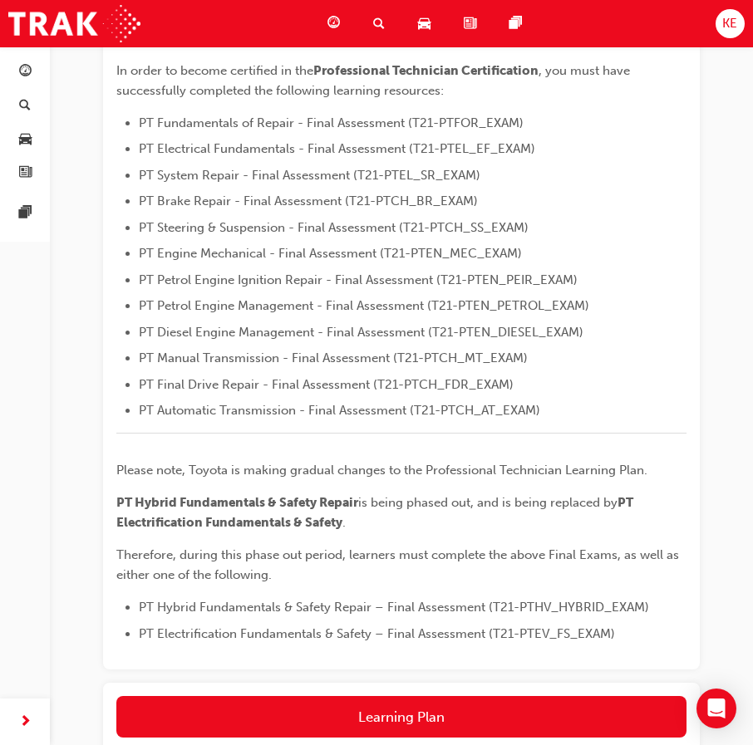
scroll to position [569, 0]
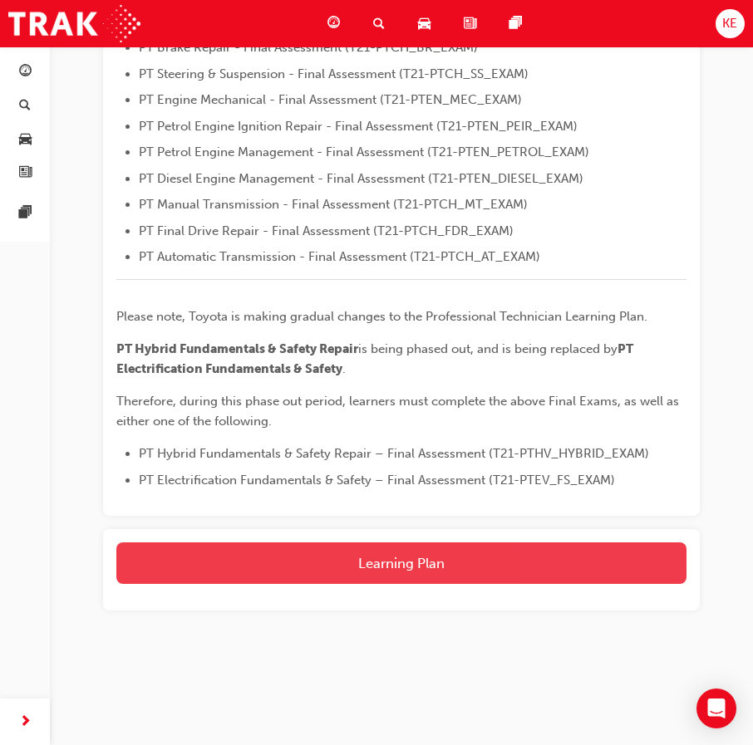
click at [248, 570] on button "Learning Plan" at bounding box center [401, 563] width 570 height 42
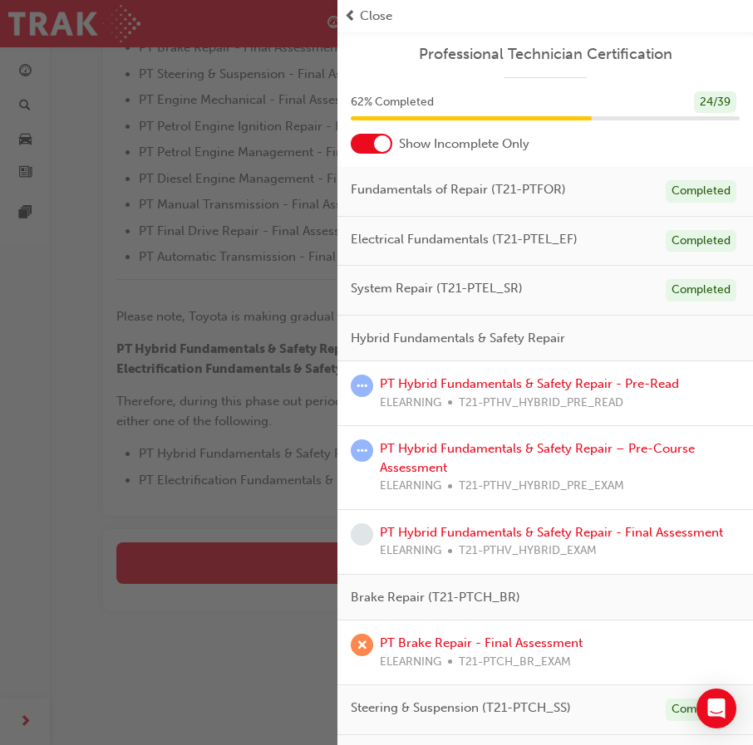
click at [494, 391] on div "PT Hybrid Fundamentals & Safety Repair - Pre-Read ELEARNING T21-PTHV_HYBRID_PRE…" at bounding box center [529, 393] width 299 height 37
click at [496, 384] on link "PT Hybrid Fundamentals & Safety Repair - Pre-Read" at bounding box center [529, 383] width 299 height 15
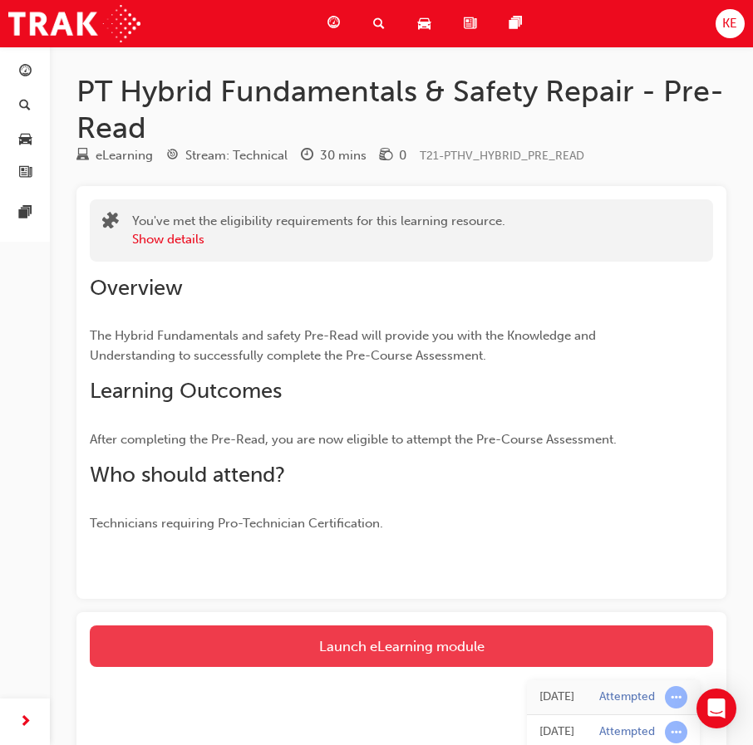
click at [289, 649] on link "Launch eLearning module" at bounding box center [401, 647] width 623 height 42
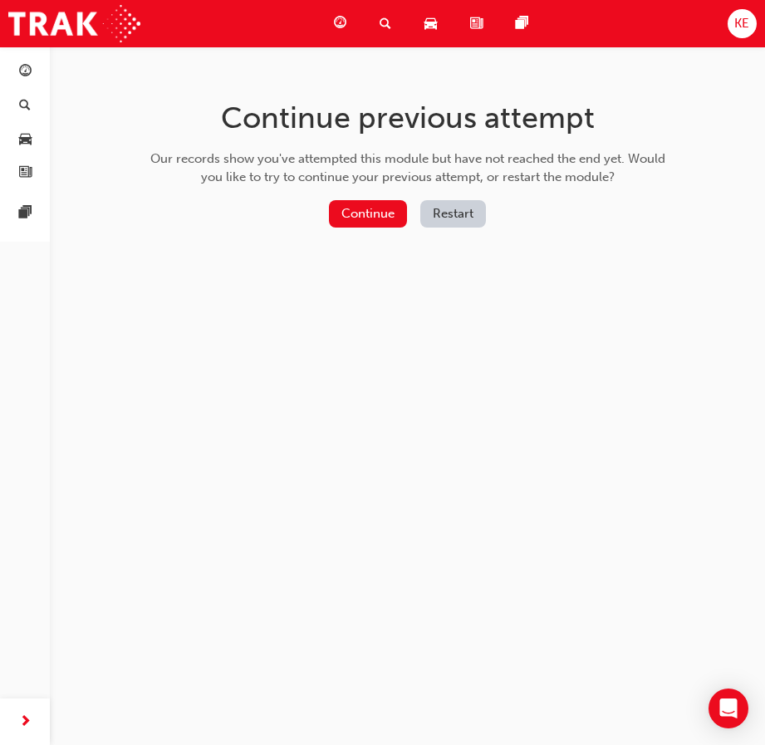
click at [441, 223] on button "Restart" at bounding box center [453, 213] width 66 height 27
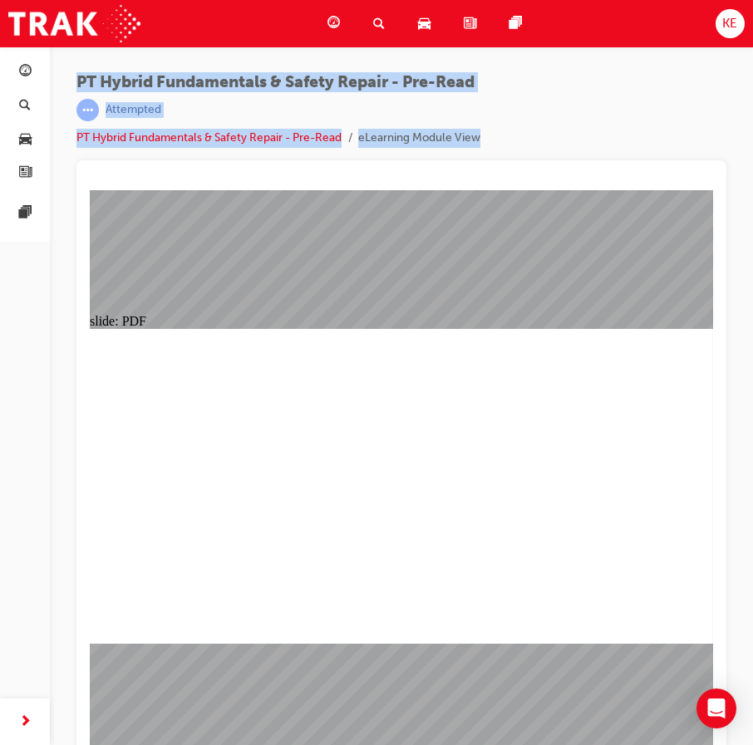
drag, startPoint x: 2, startPoint y: 310, endPoint x: -18, endPoint y: 310, distance: 19.9
click at [0, 310] on html "Your version of Internet Explorer is outdated and not supported. Please upgrade…" at bounding box center [376, 372] width 753 height 745
click at [49, 270] on div "Dashboard Search Learning Product Hub News Pages Pages" at bounding box center [25, 352] width 50 height 704
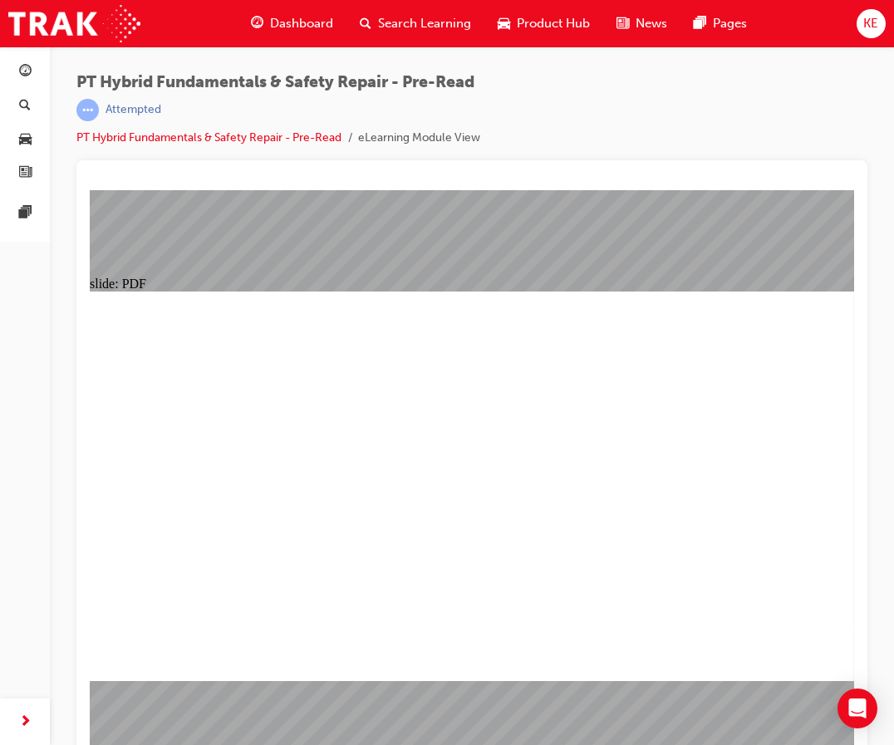
click at [215, 0] on div "Dashboard Search Learning Product Hub News Pages KE" at bounding box center [447, 23] width 894 height 47
click at [309, 4] on div "Dashboard Search Learning Product Hub News Pages" at bounding box center [499, 23] width 536 height 47
click at [297, 21] on span "Dashboard" at bounding box center [301, 23] width 63 height 19
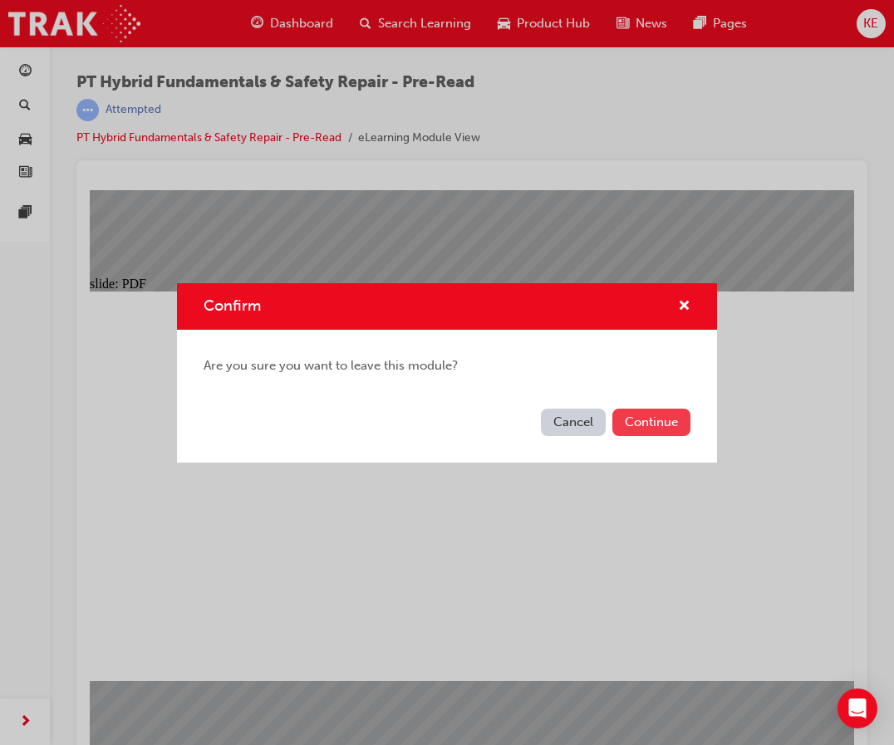
click at [668, 425] on button "Continue" at bounding box center [651, 422] width 78 height 27
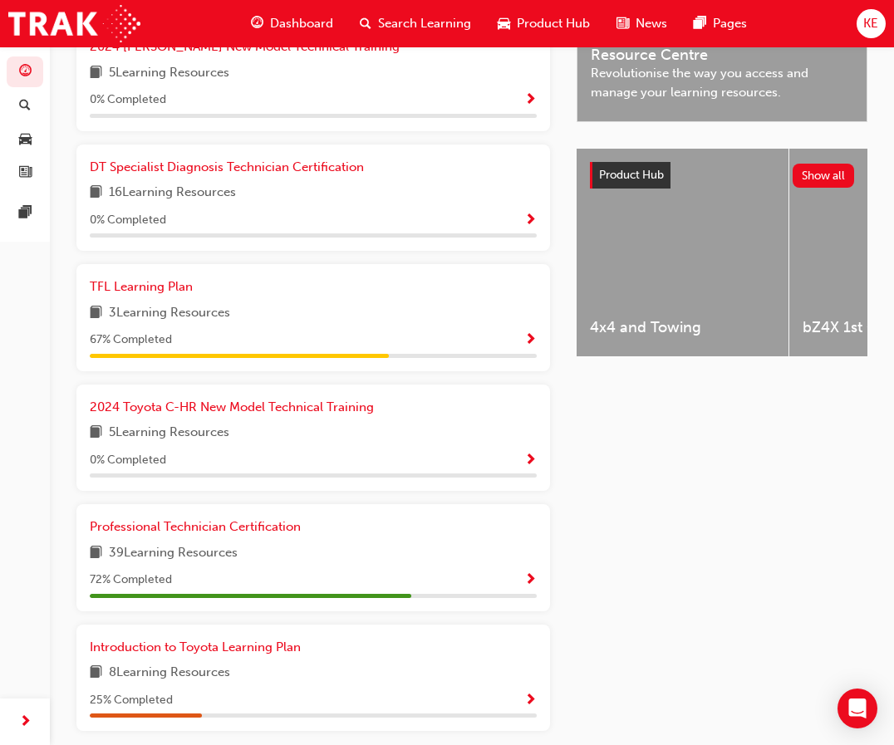
scroll to position [626, 0]
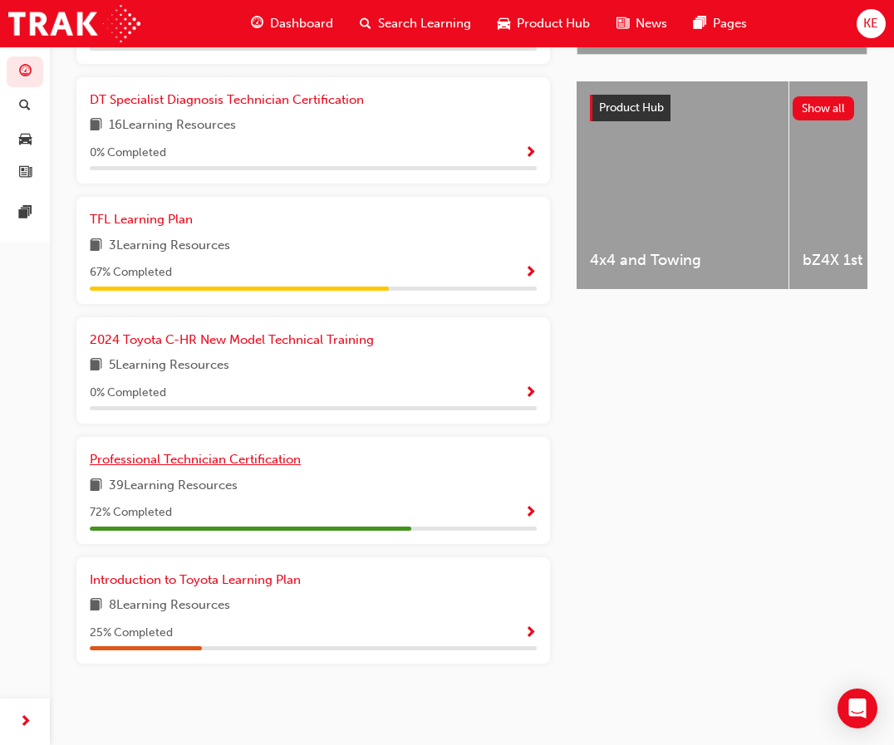
click at [193, 458] on span "Professional Technician Certification" at bounding box center [195, 459] width 211 height 15
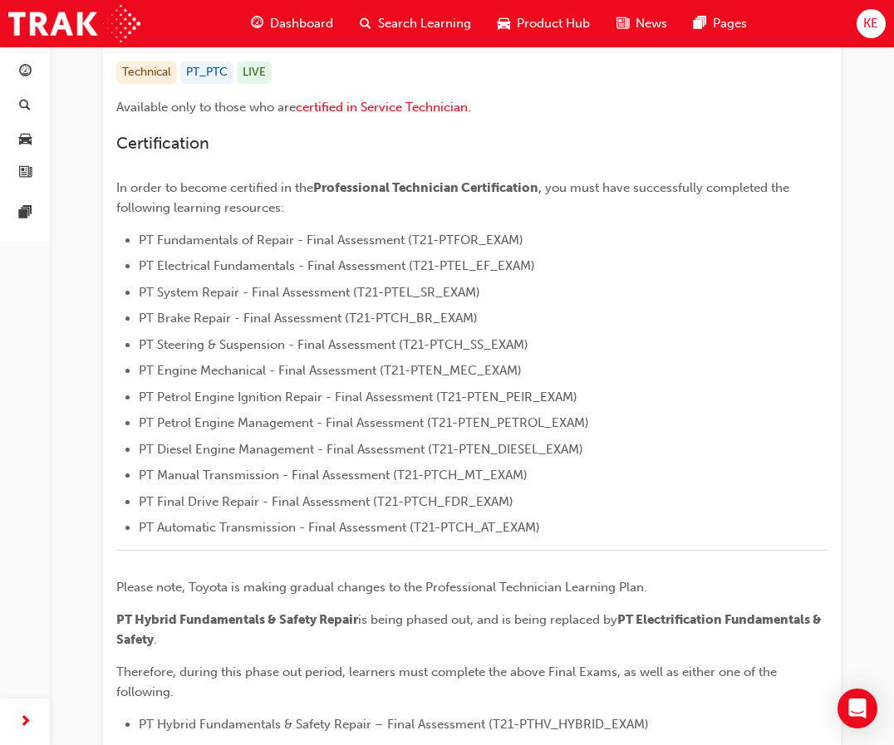
scroll to position [498, 0]
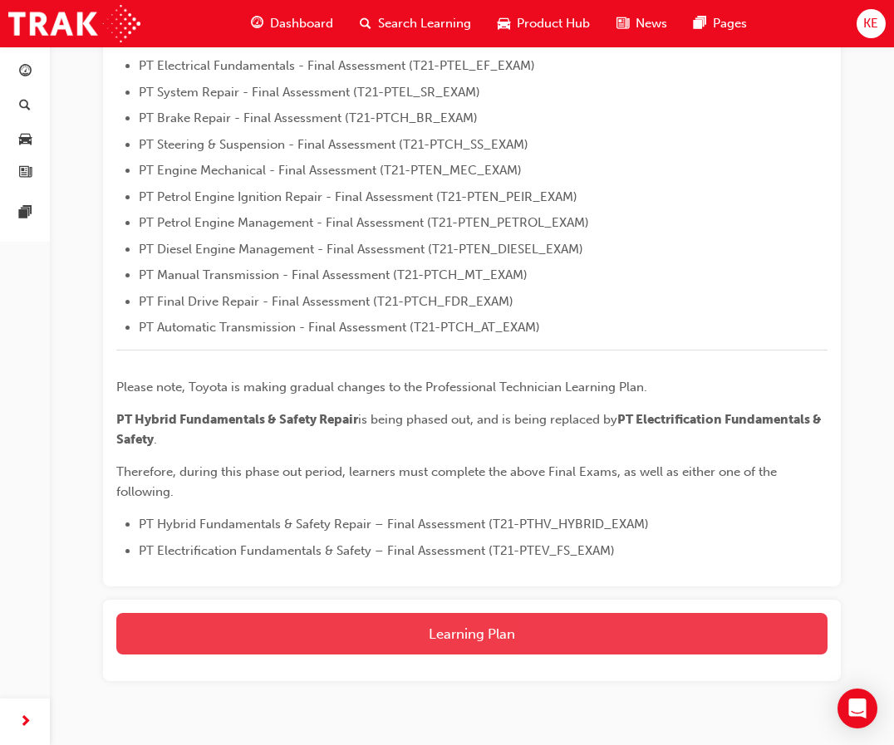
click at [267, 621] on button "Learning Plan" at bounding box center [471, 634] width 711 height 42
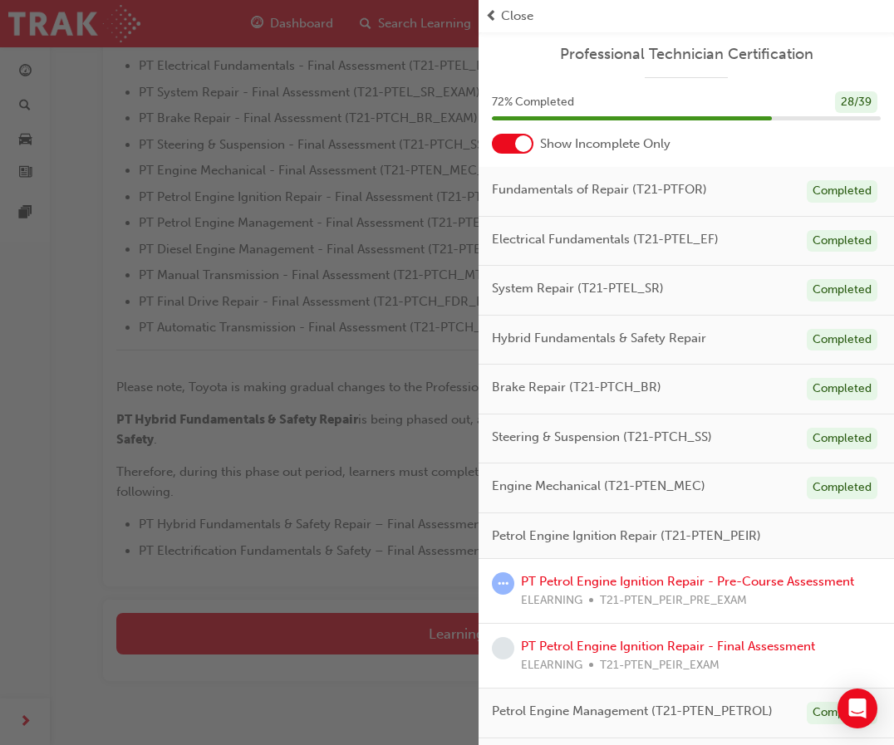
click at [519, 140] on div at bounding box center [523, 143] width 17 height 17
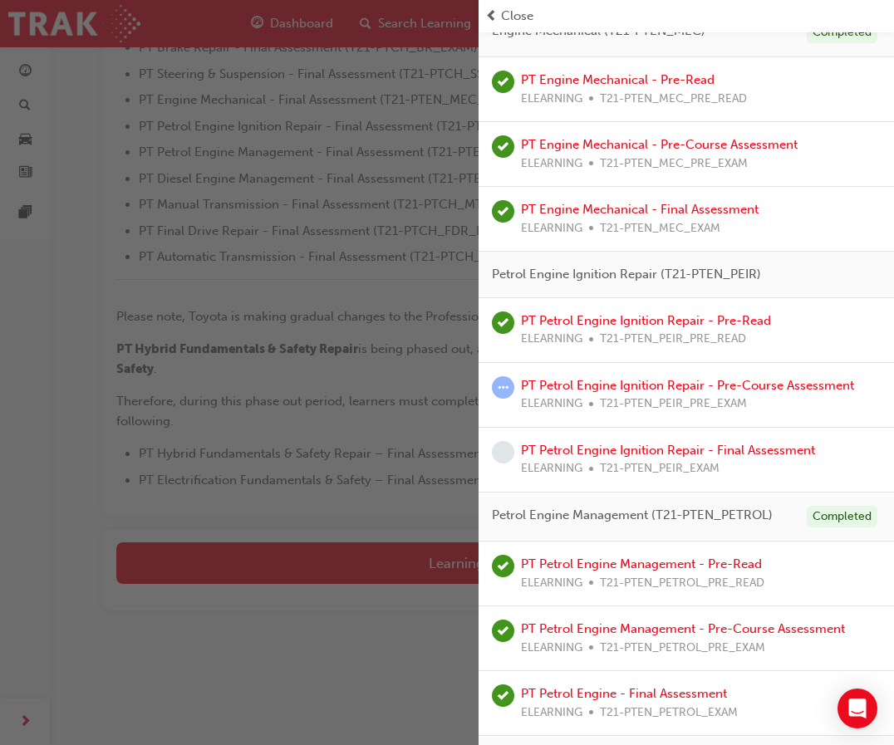
scroll to position [1662, 0]
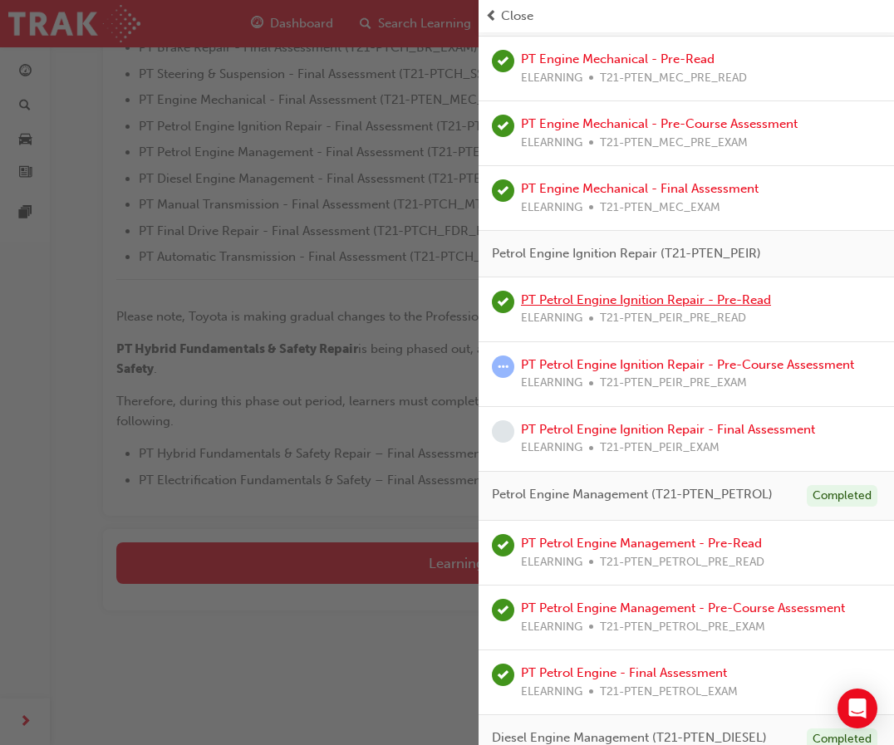
click at [634, 297] on link "PT Petrol Engine Ignition Repair - Pre-Read" at bounding box center [646, 299] width 250 height 15
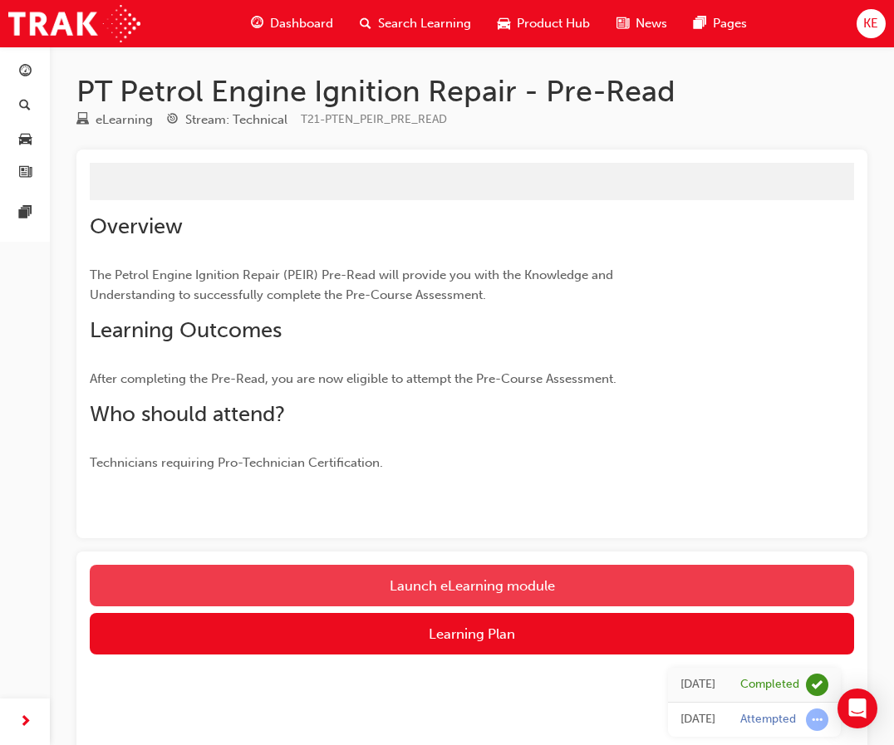
click at [410, 575] on link "Launch eLearning module" at bounding box center [472, 586] width 764 height 42
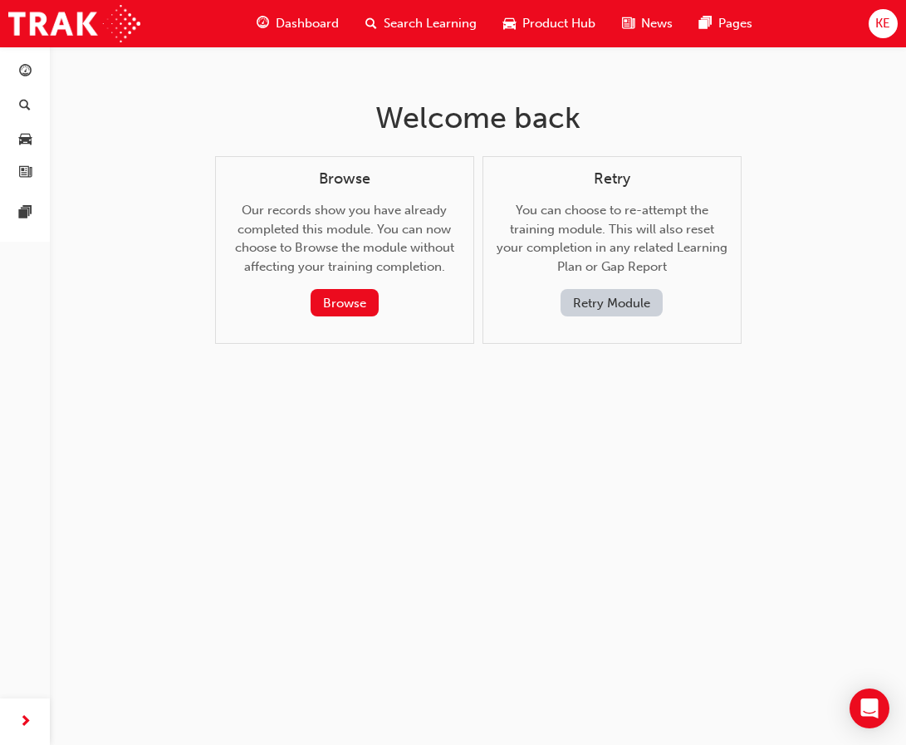
click at [610, 299] on button "Retry Module" at bounding box center [612, 302] width 102 height 27
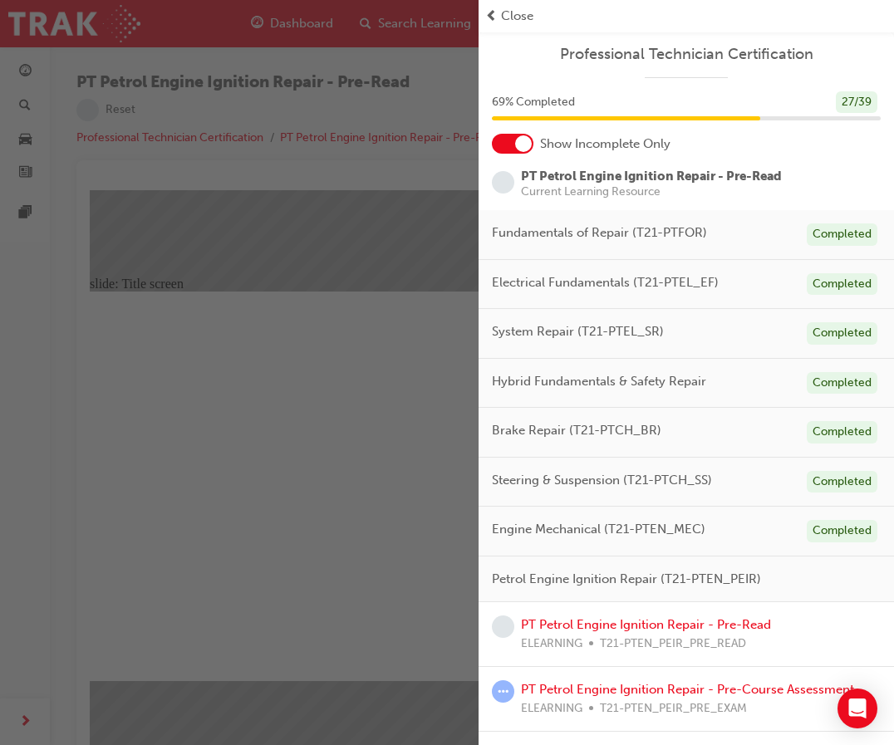
click at [297, 264] on div "button" at bounding box center [239, 372] width 479 height 745
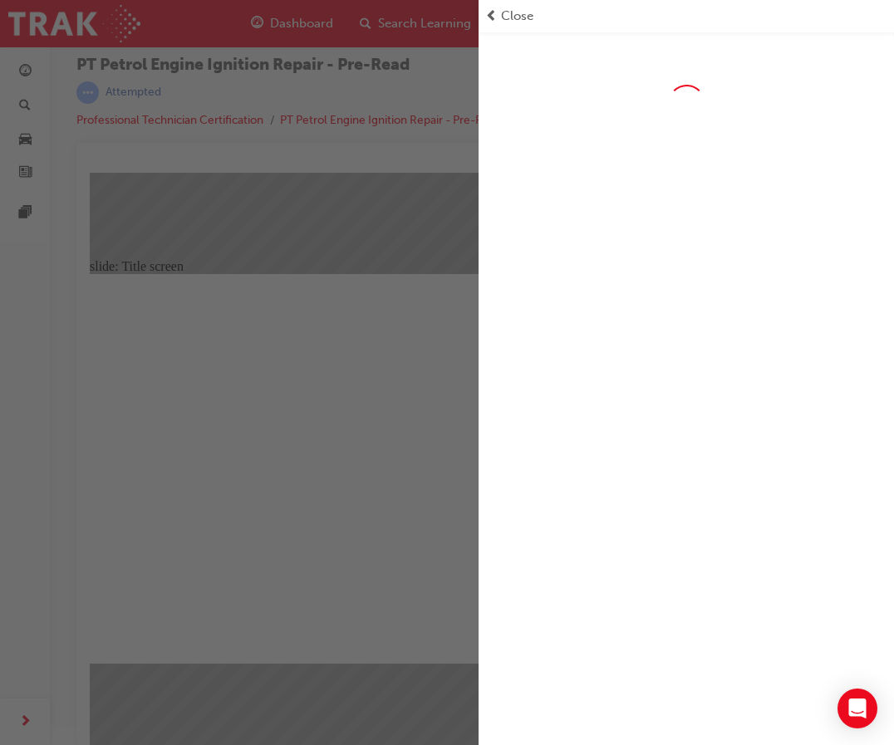
scroll to position [22, 0]
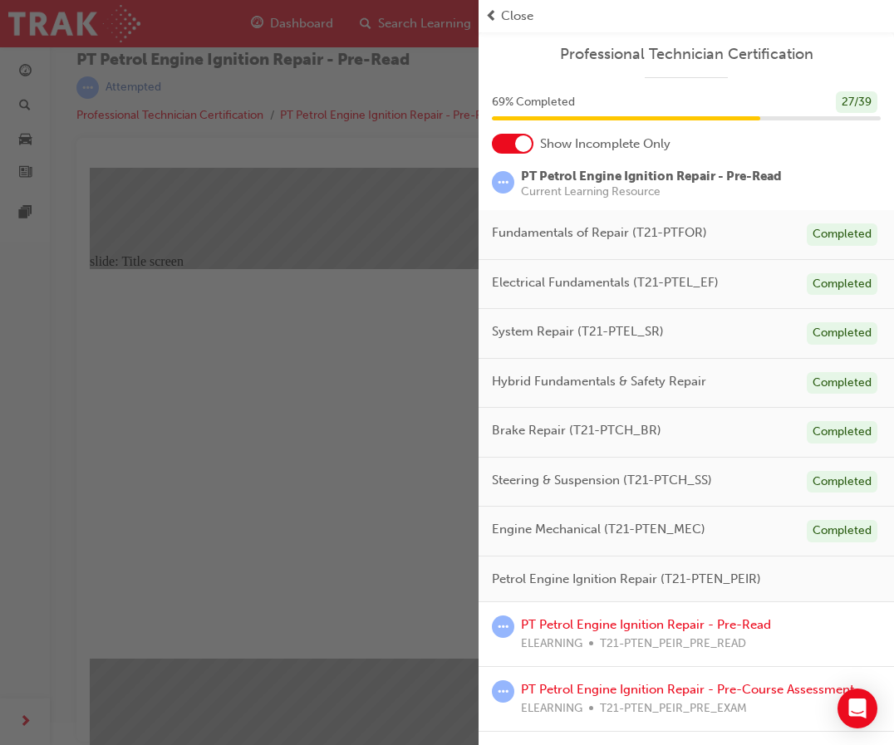
click at [368, 493] on div "button" at bounding box center [239, 372] width 479 height 745
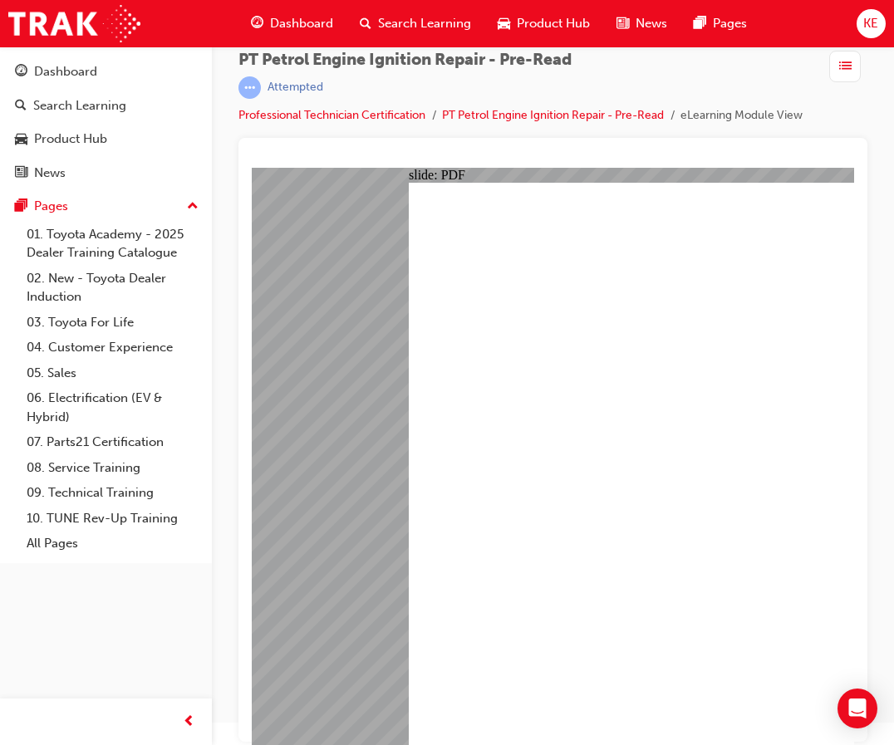
scroll to position [0, 0]
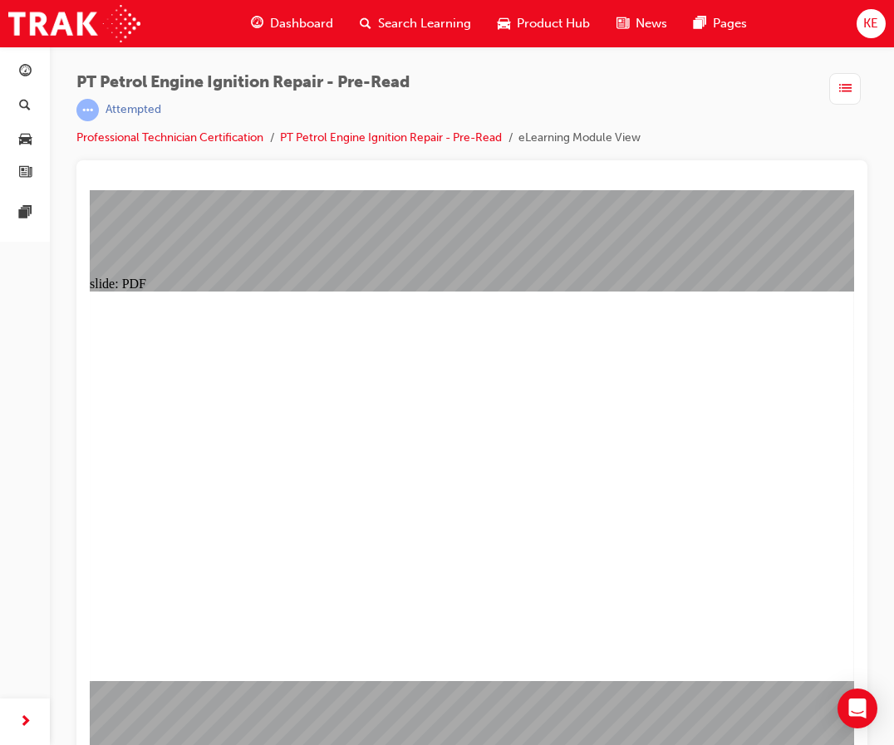
drag, startPoint x: 686, startPoint y: 643, endPoint x: 692, endPoint y: 660, distance: 17.6
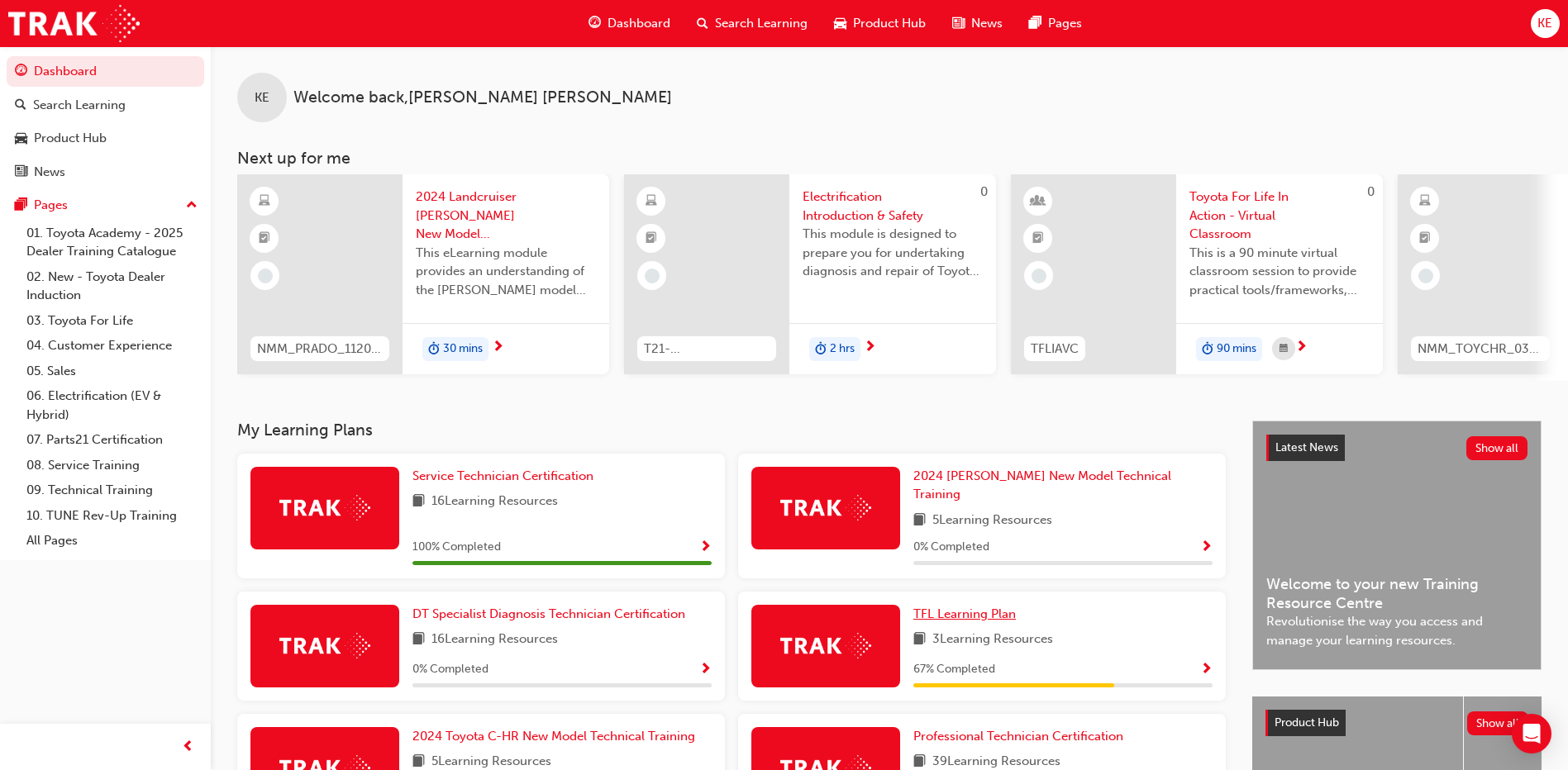
click at [969, 607] on span "TFL Learning Plan" at bounding box center [964, 614] width 102 height 15
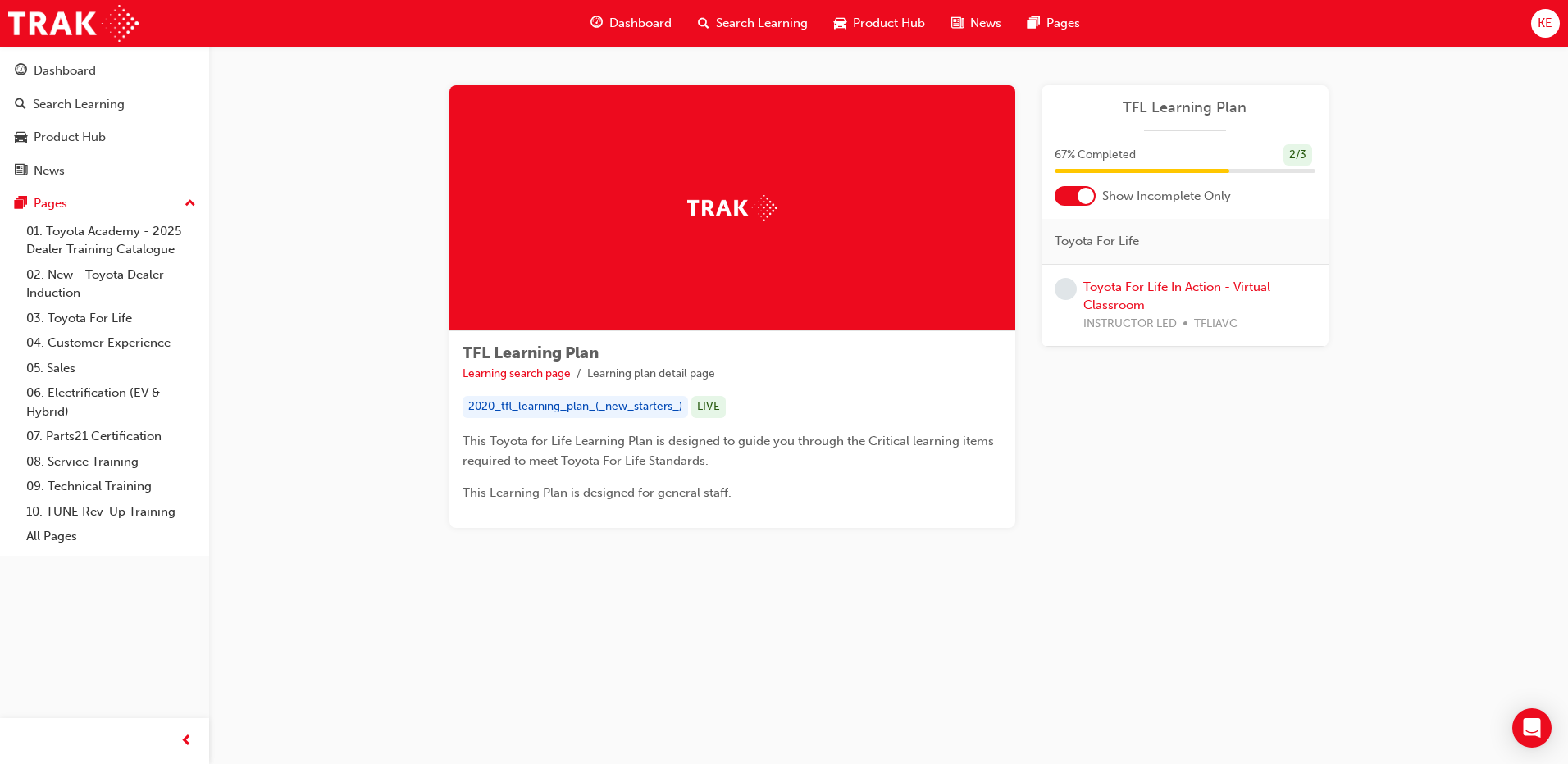
click at [1079, 188] on div at bounding box center [1075, 196] width 41 height 20
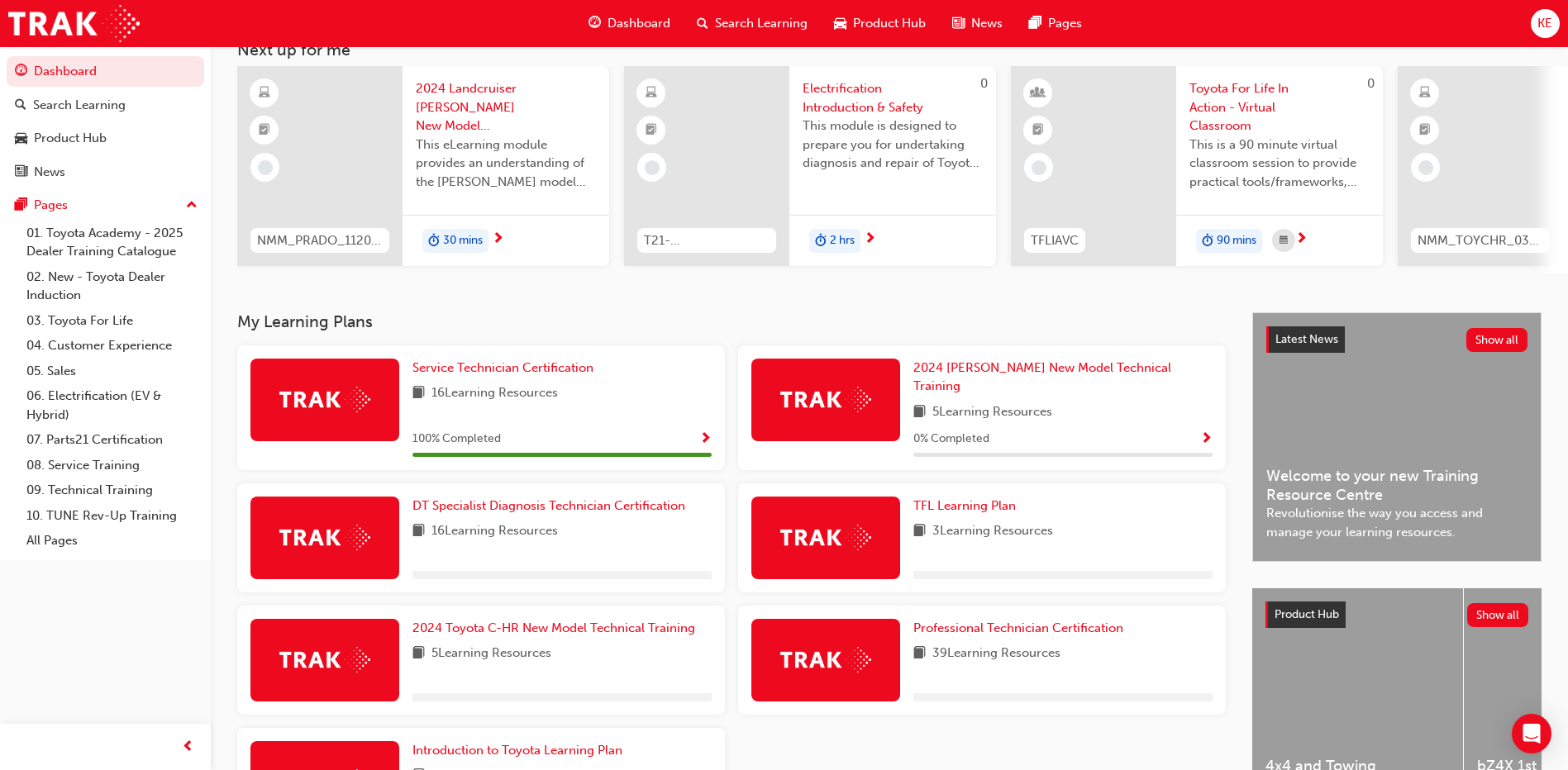
scroll to position [247, 0]
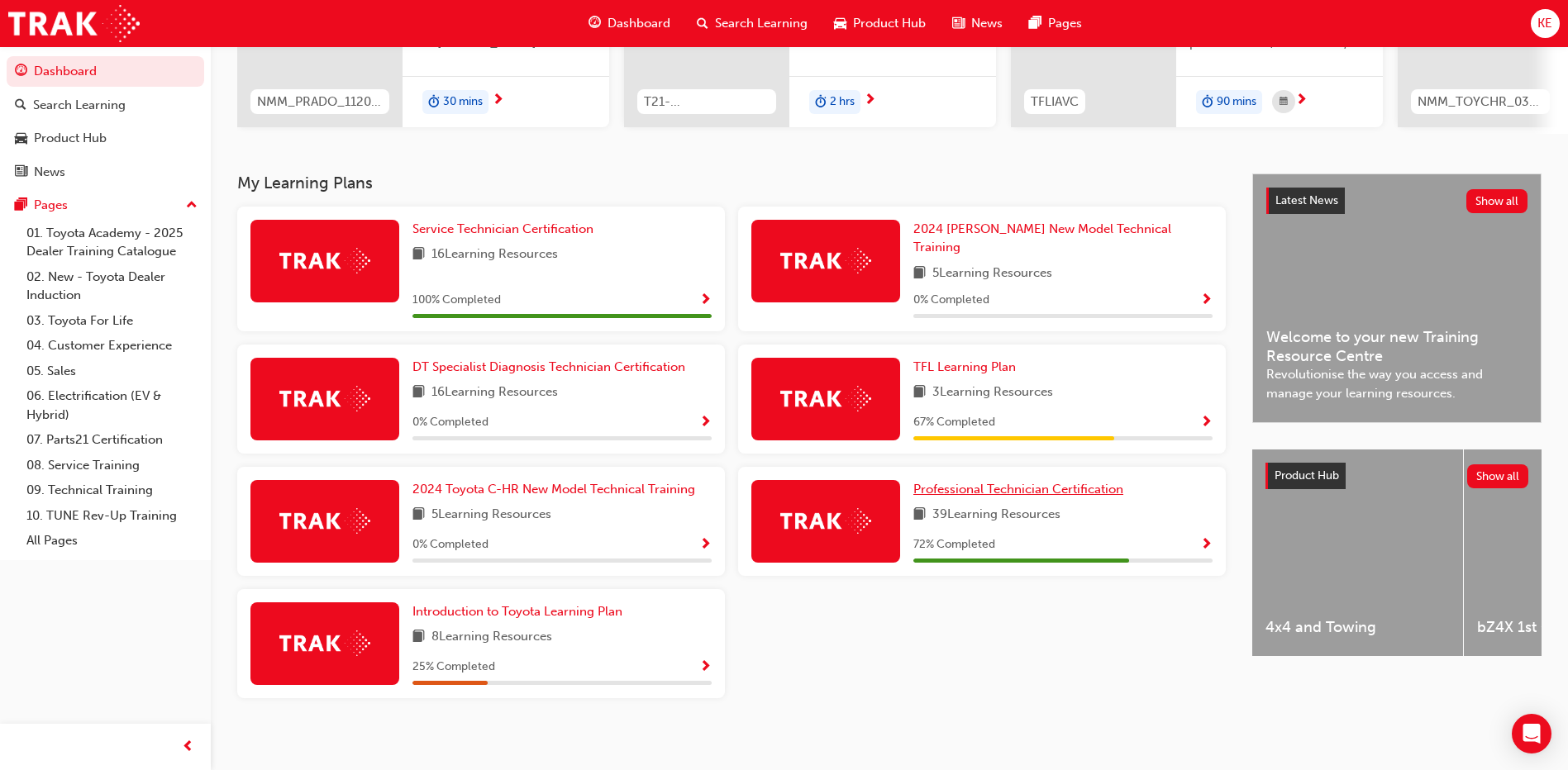
click at [972, 481] on span "Professional Technician Certification" at bounding box center [1018, 488] width 210 height 15
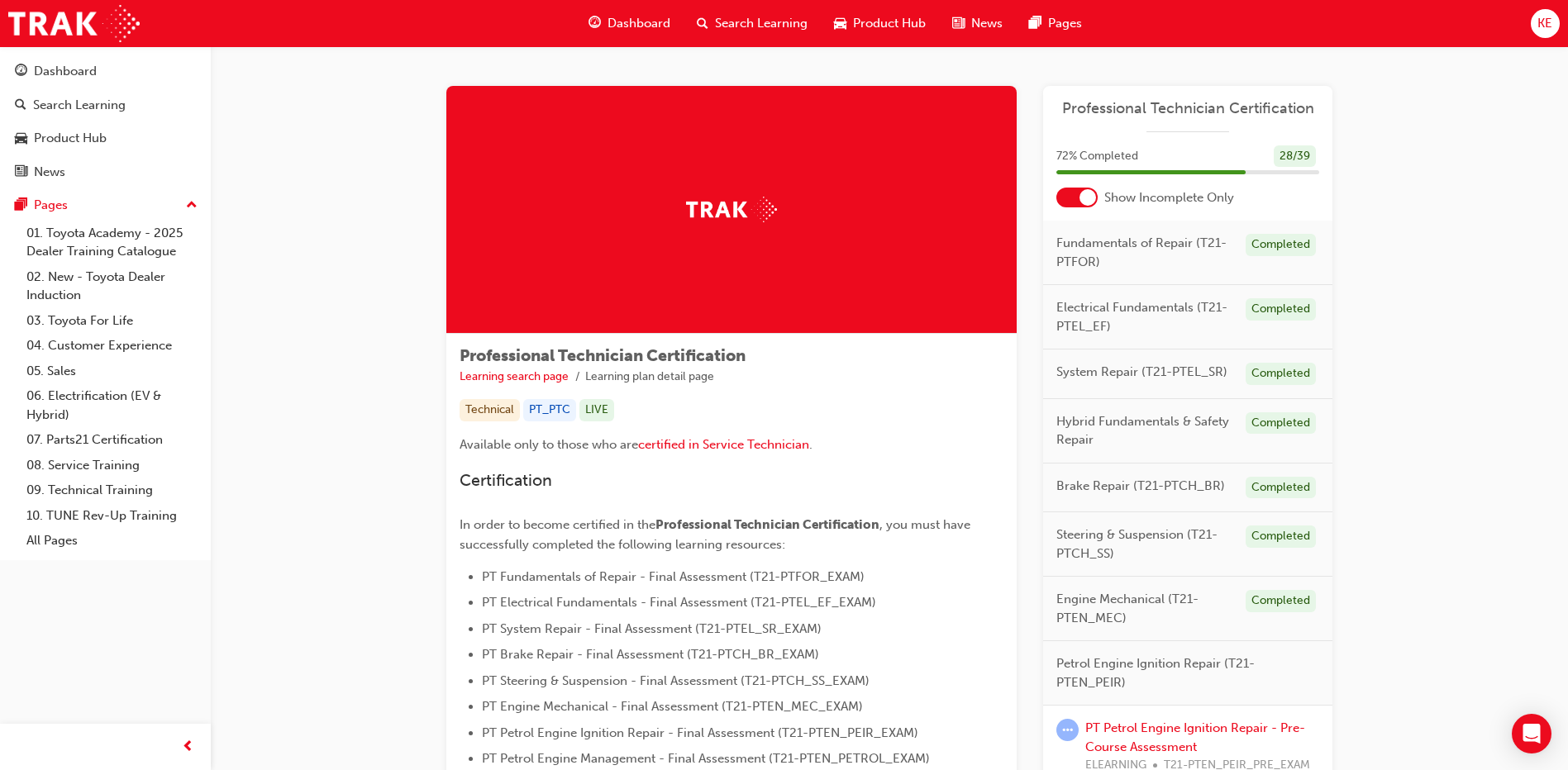
click at [1068, 195] on div at bounding box center [1078, 198] width 42 height 20
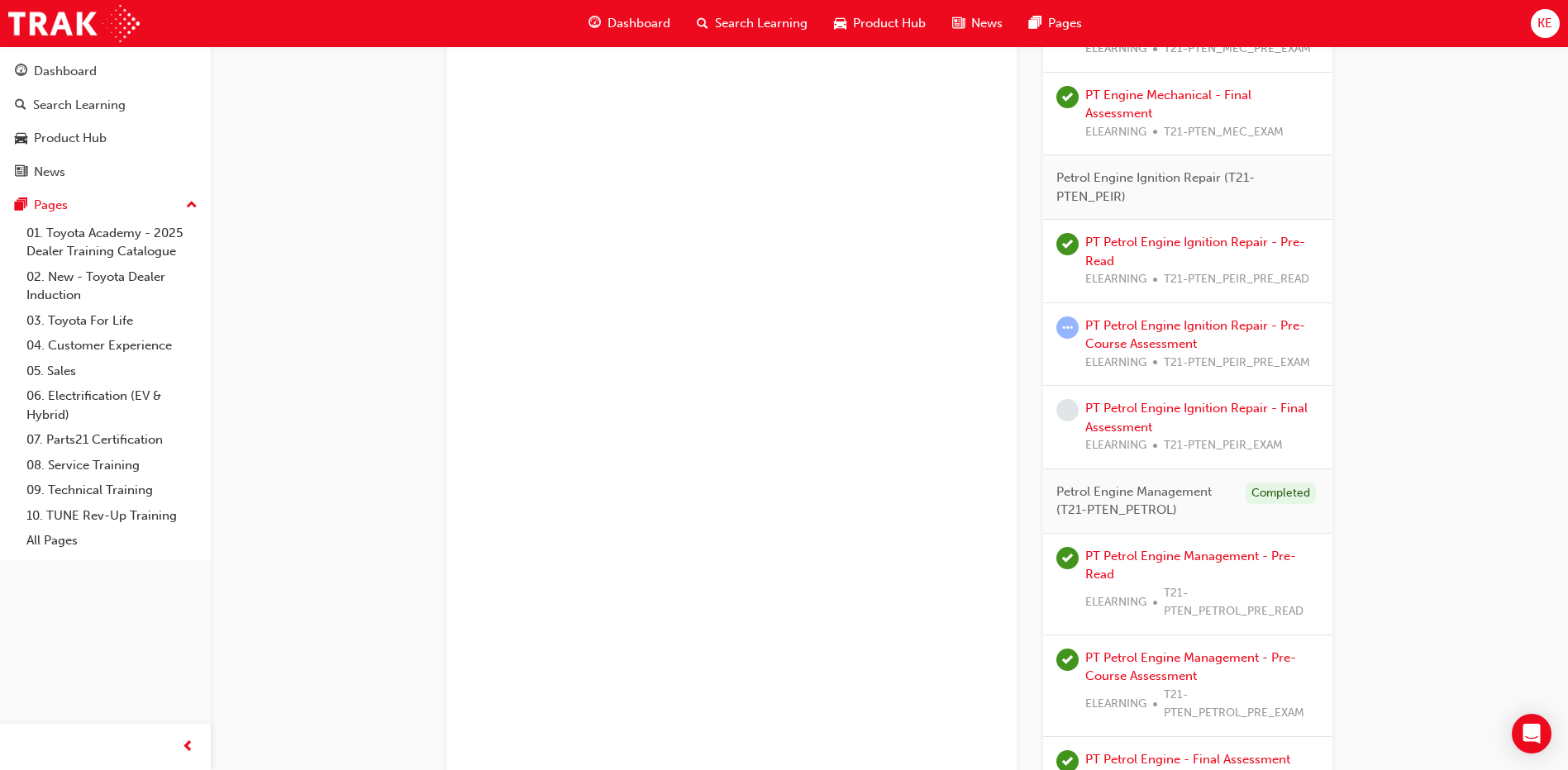
scroll to position [2128, 0]
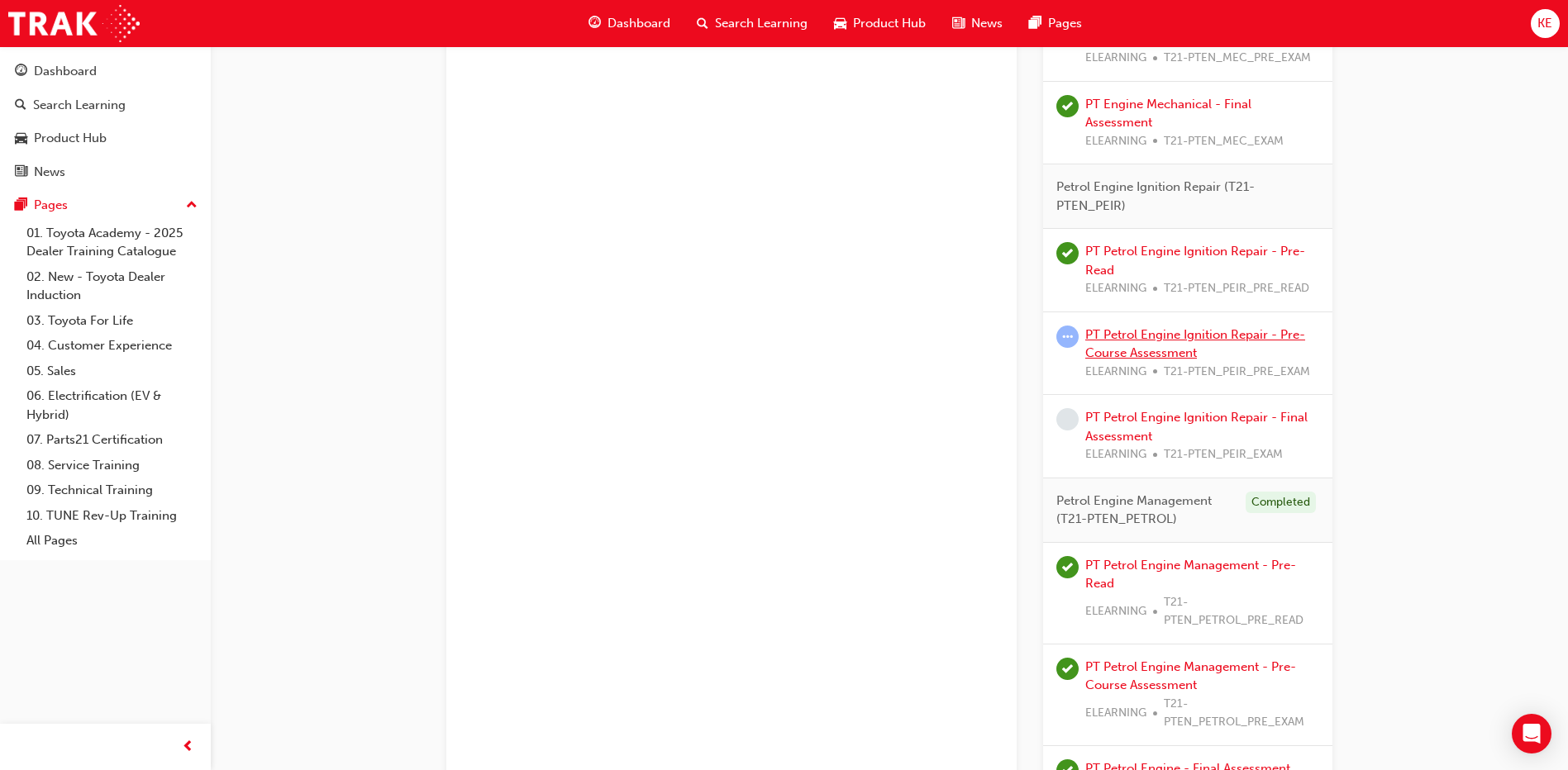
click at [1148, 341] on link "PT Petrol Engine Ignition Repair - Pre-Course Assessment" at bounding box center [1195, 344] width 220 height 34
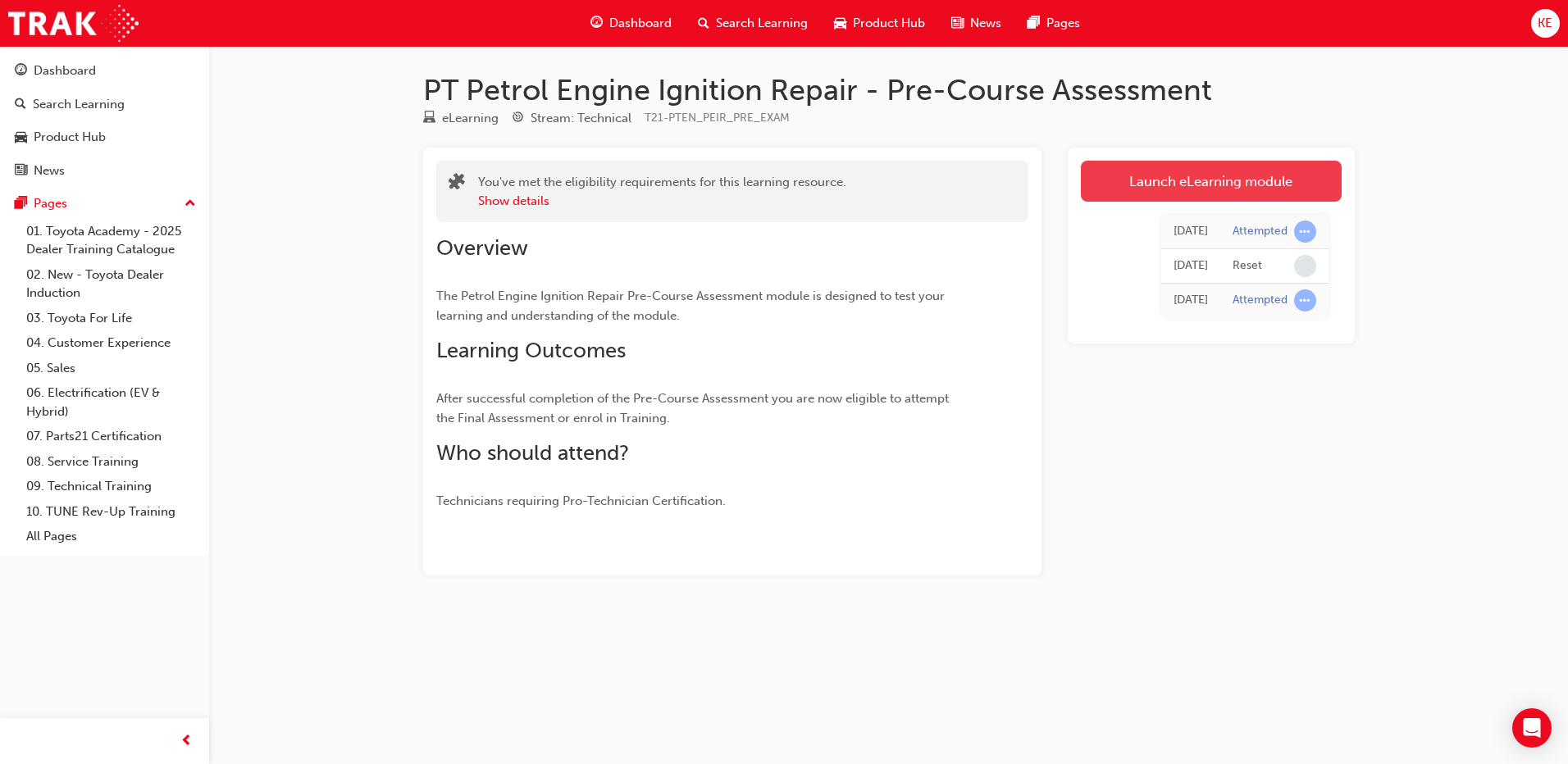
click at [1125, 186] on link "Launch eLearning module" at bounding box center [1212, 182] width 261 height 41
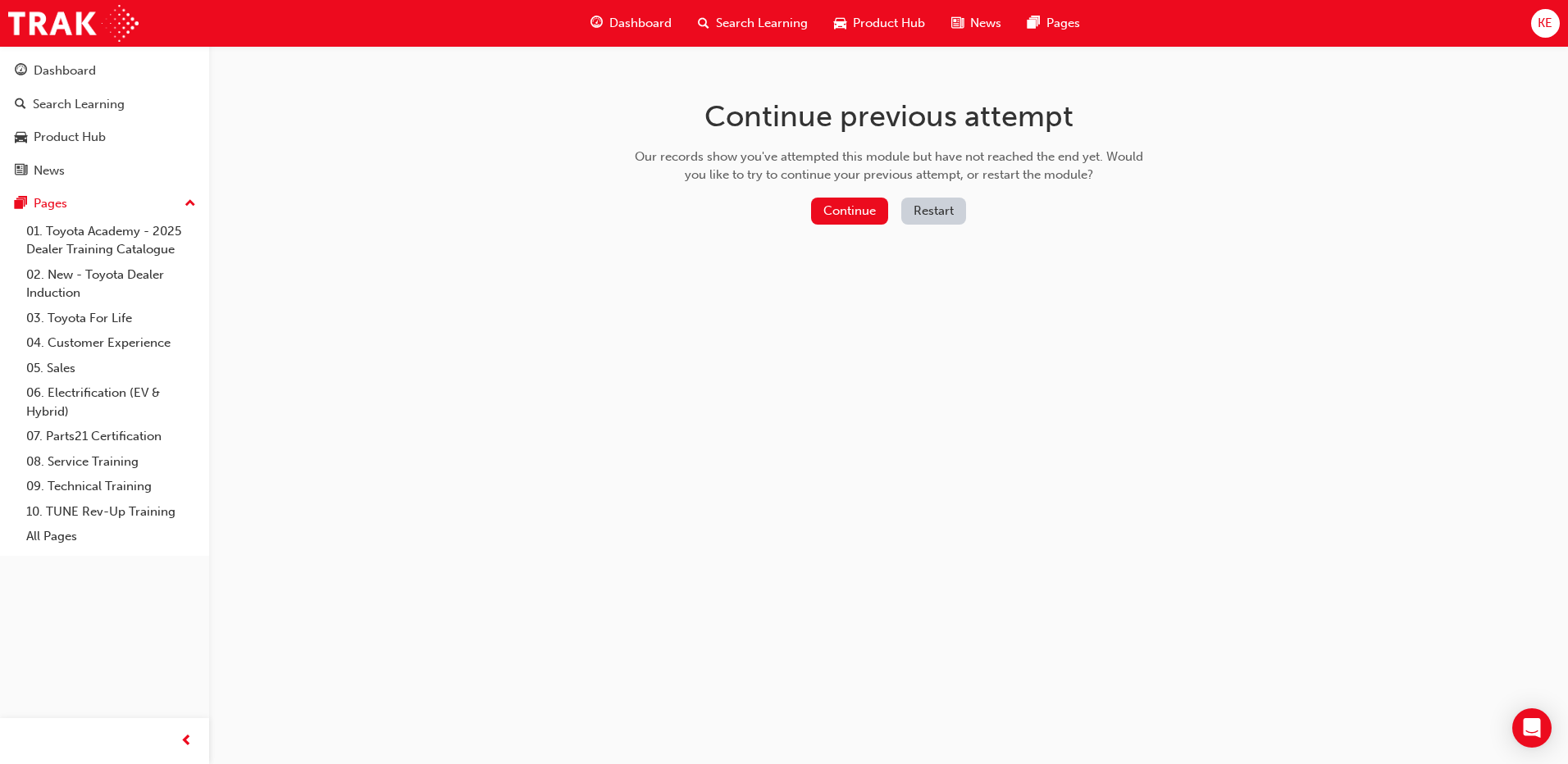
click at [945, 200] on button "Restart" at bounding box center [934, 210] width 65 height 27
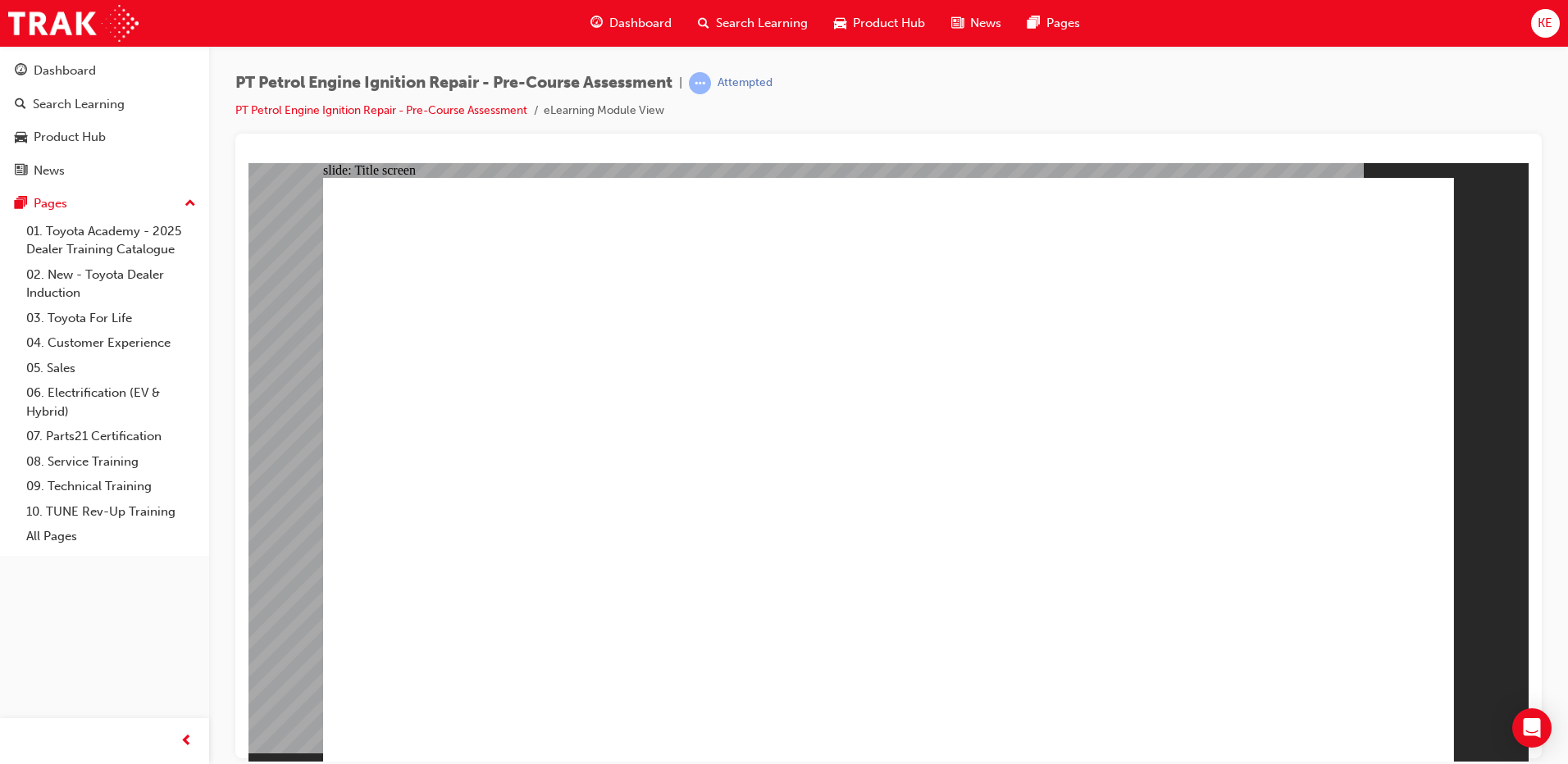
radio input "true"
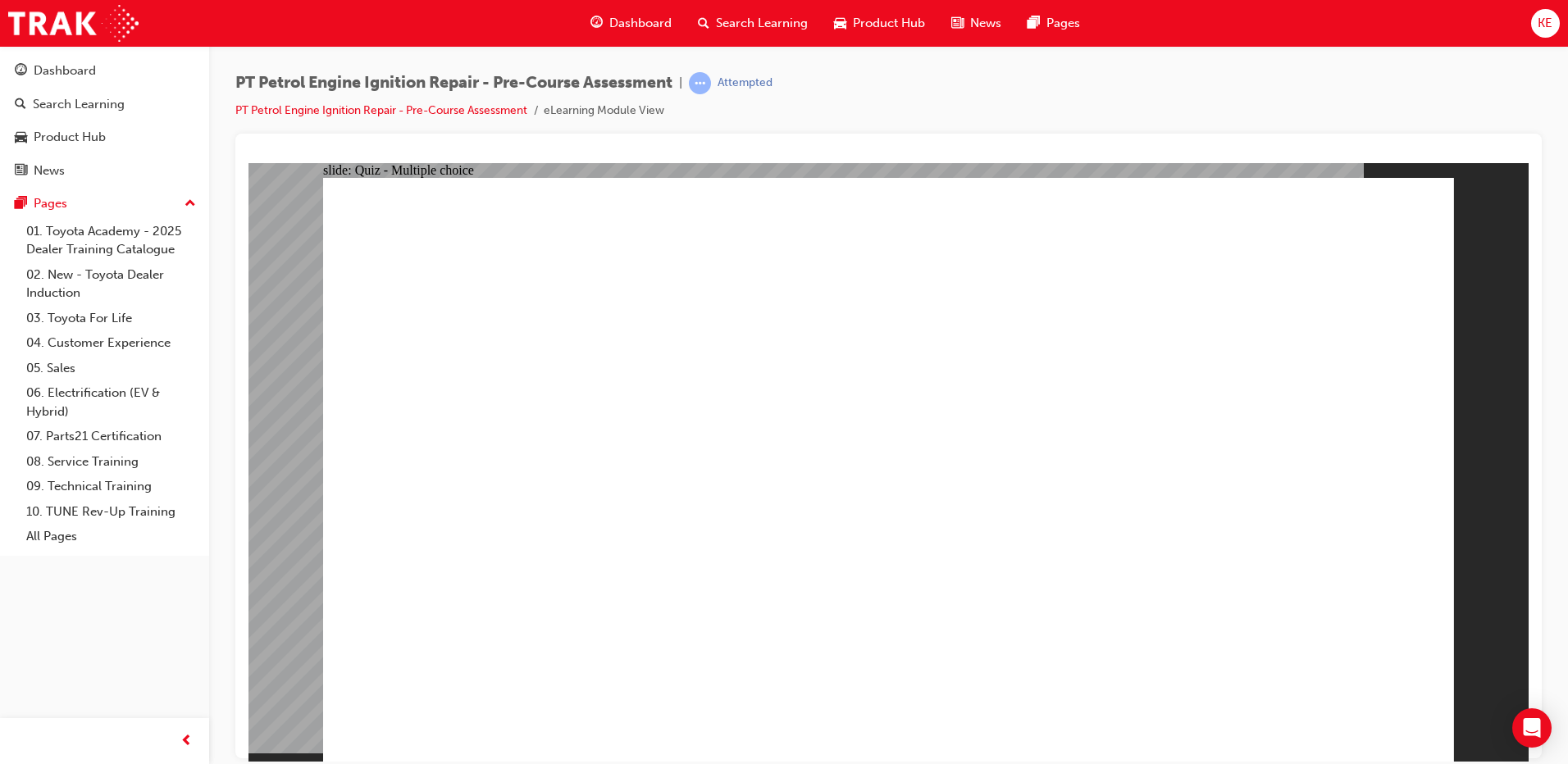
drag, startPoint x: 878, startPoint y: 510, endPoint x: 944, endPoint y: 555, distance: 79.9
radio input "false"
radio input "true"
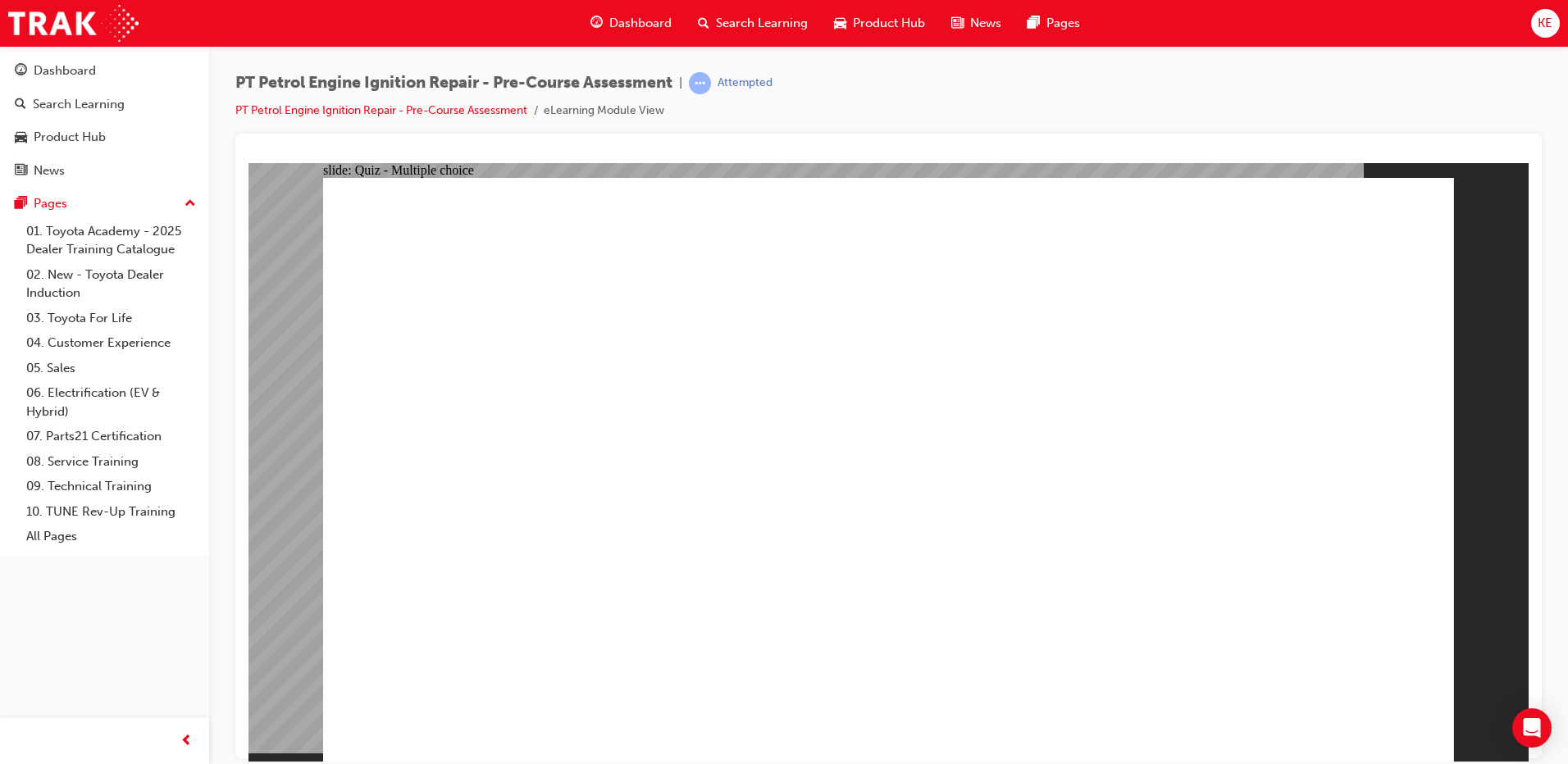
radio input "true"
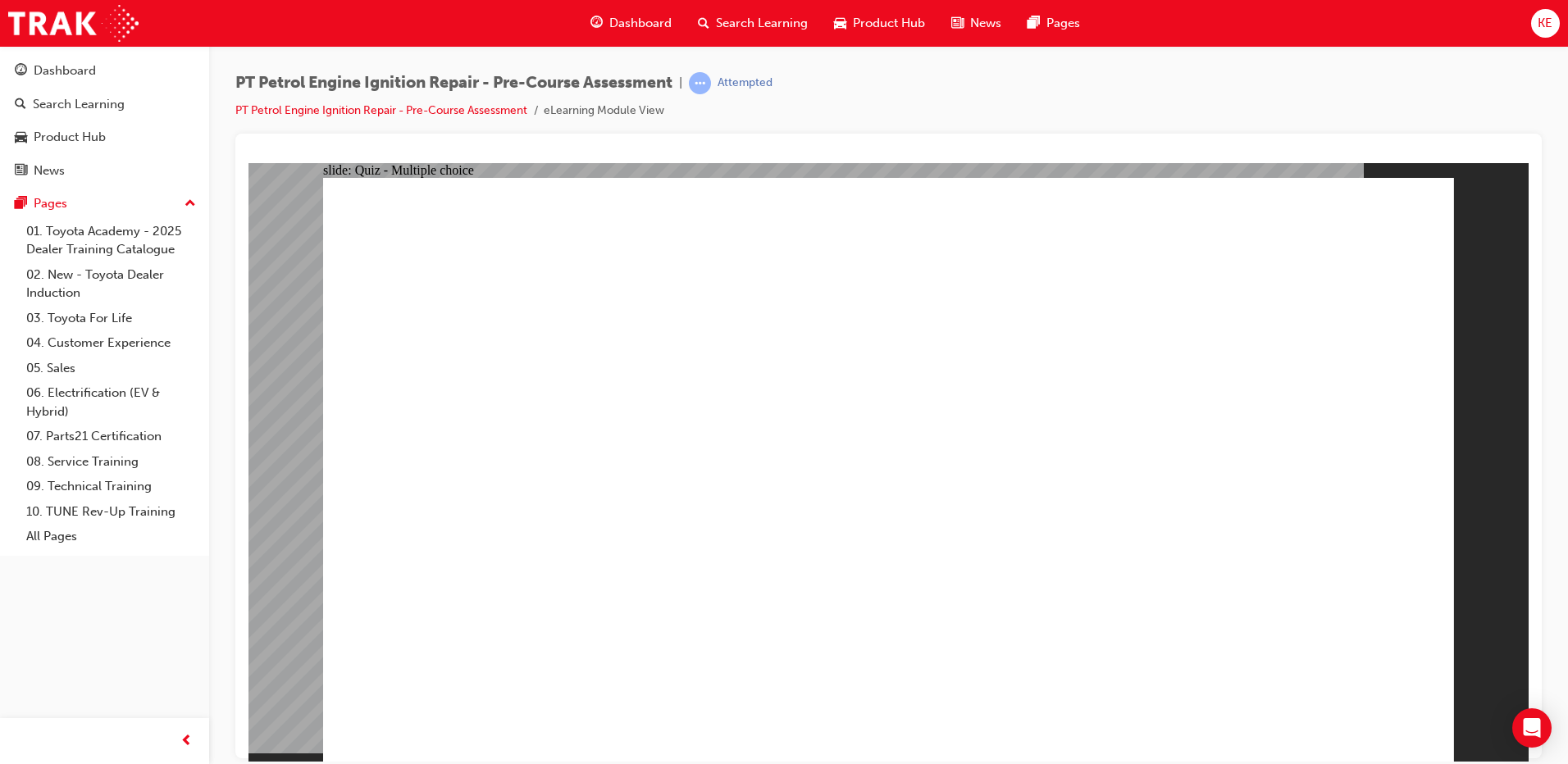
radio input "true"
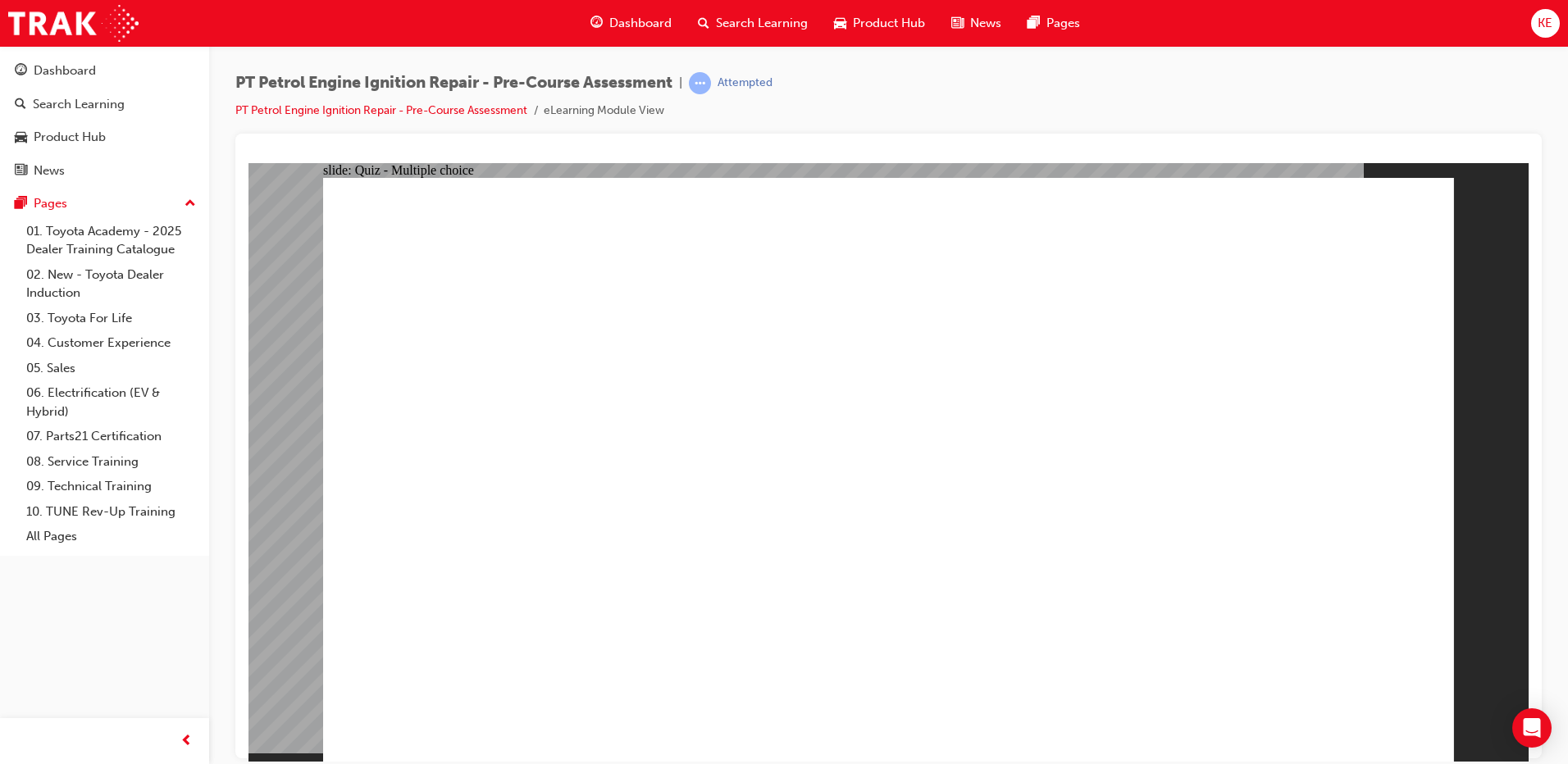
radio input "true"
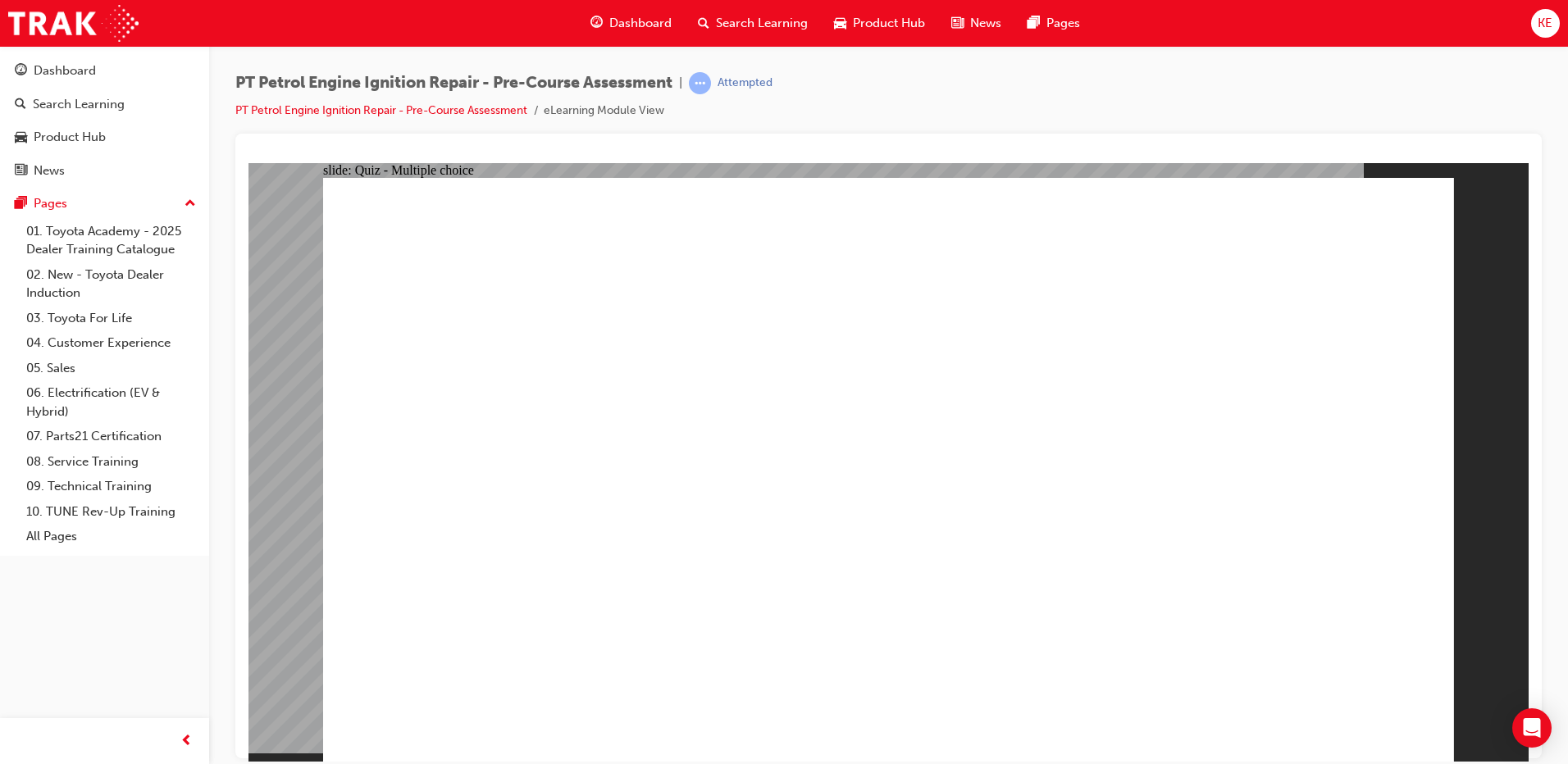
radio input "true"
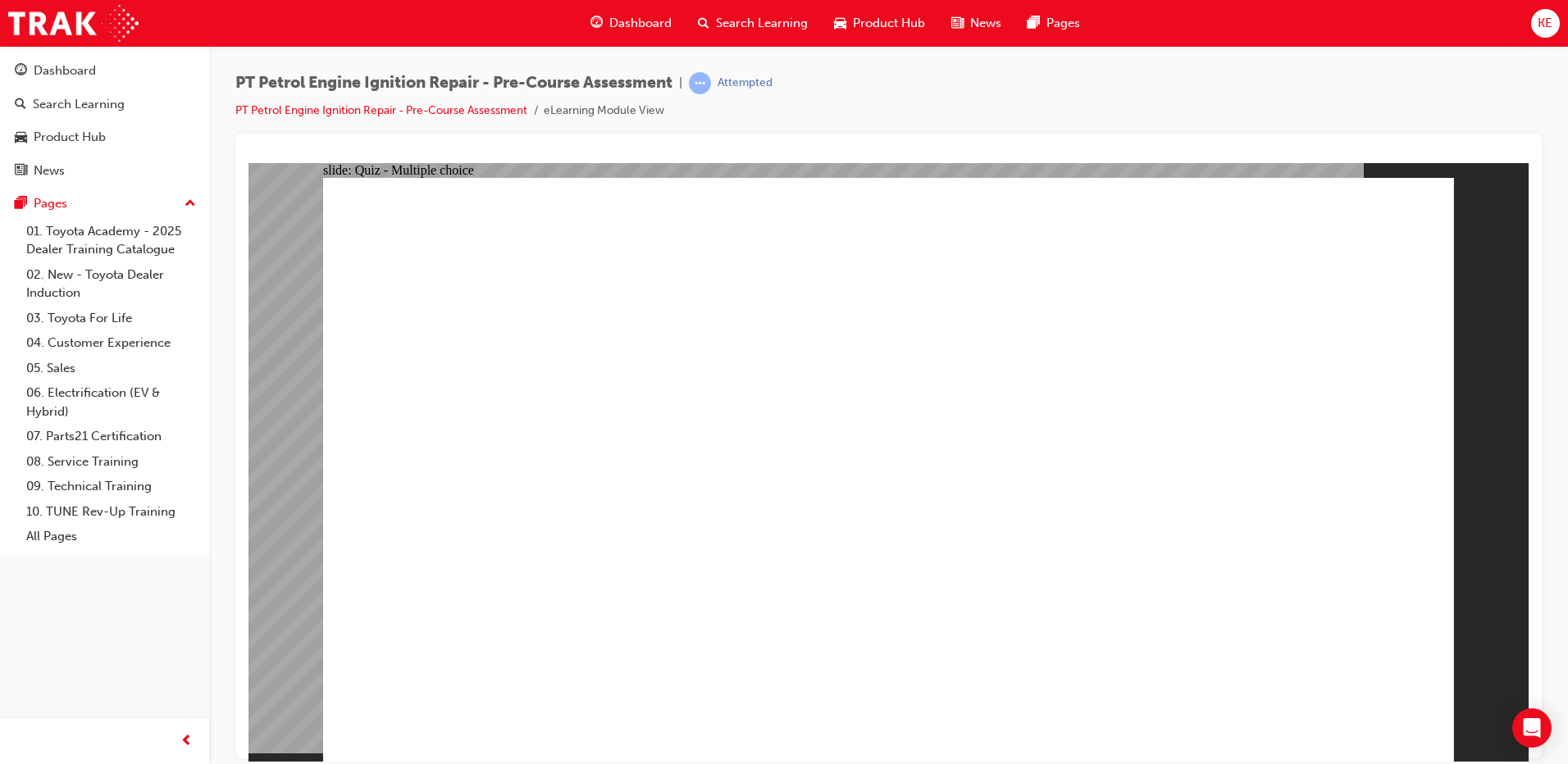
drag, startPoint x: 798, startPoint y: 585, endPoint x: 788, endPoint y: 608, distance: 25.1
radio input "true"
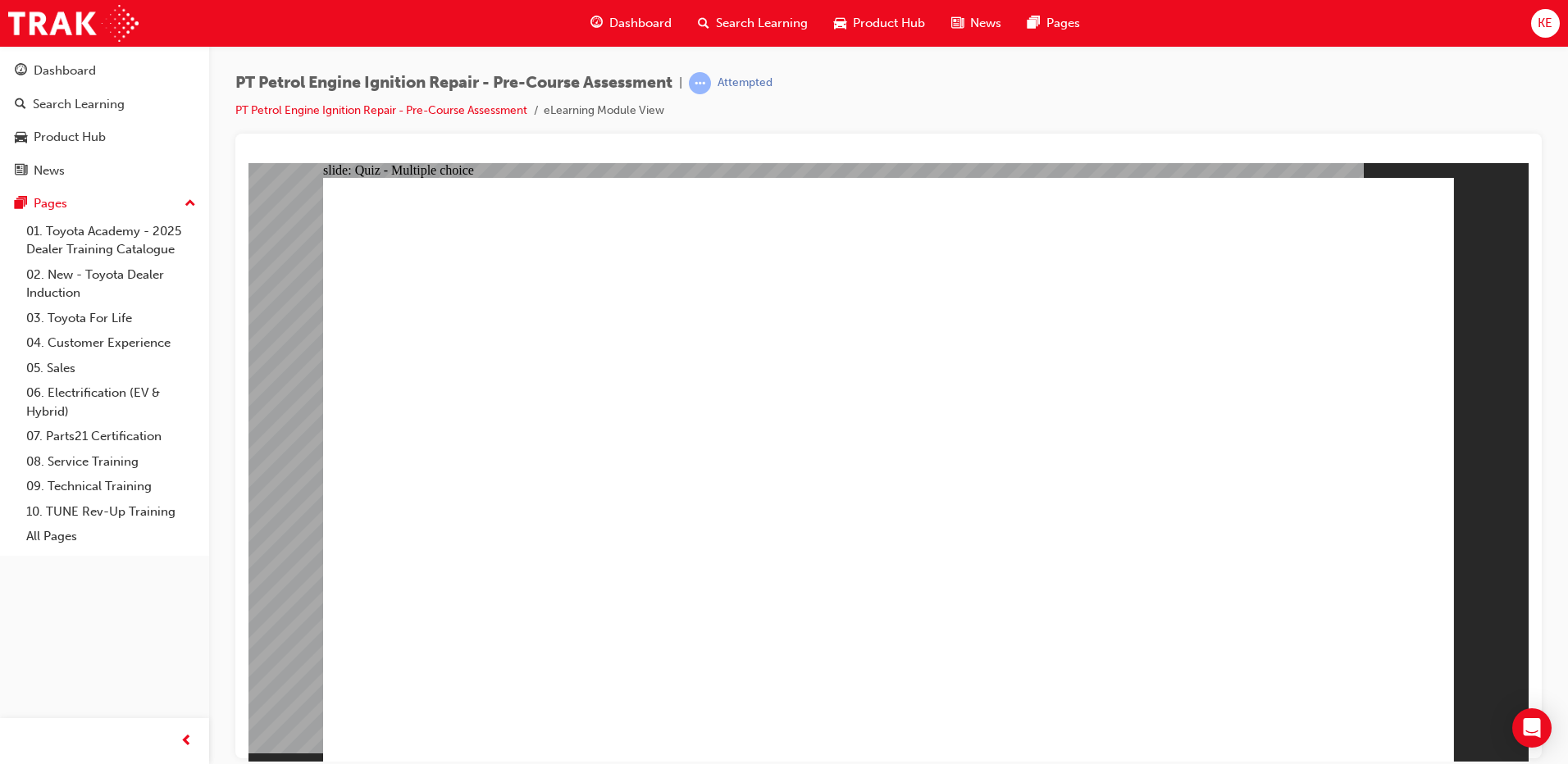
radio input "true"
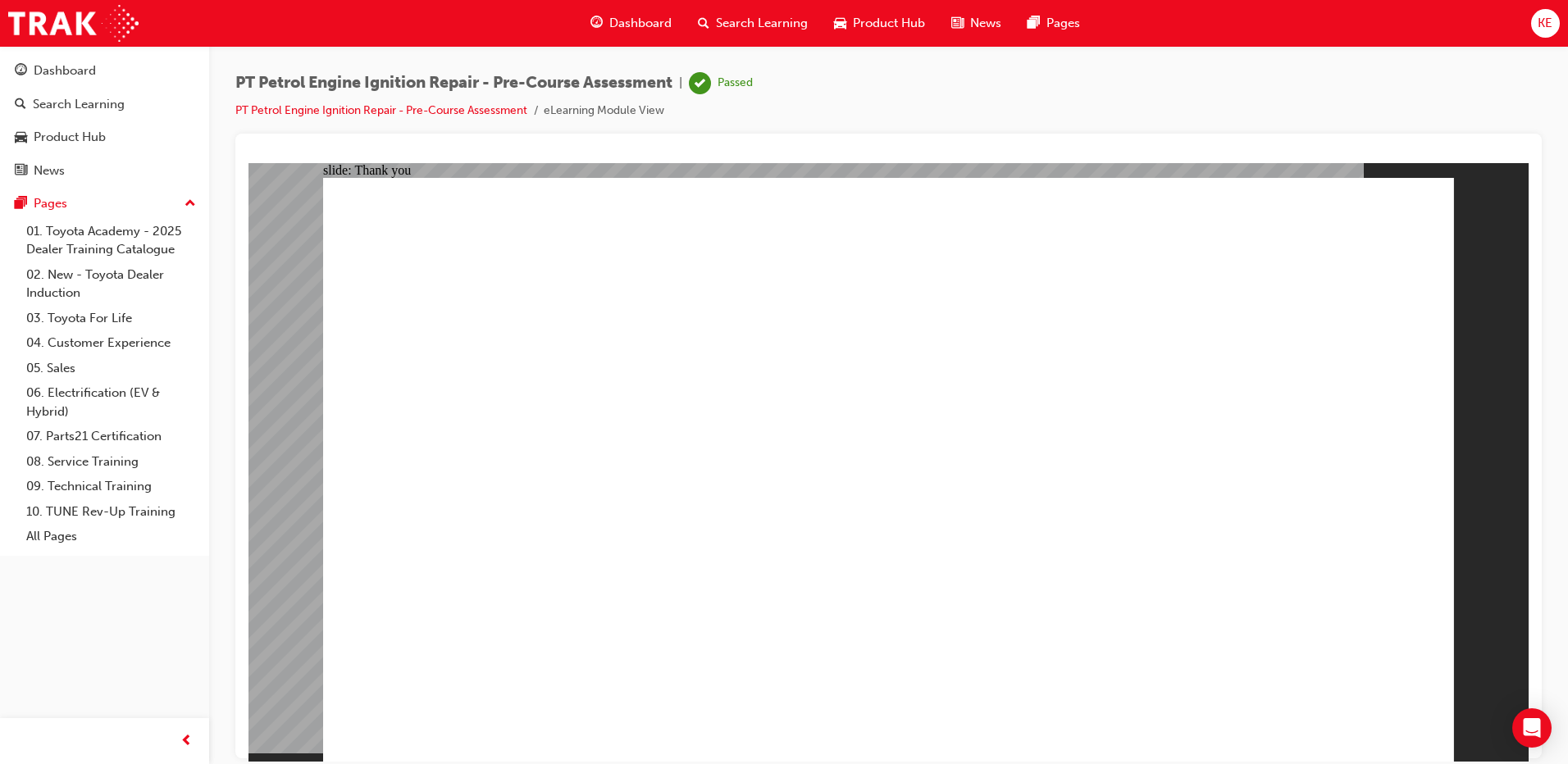
click at [628, 33] on div "Dashboard" at bounding box center [631, 24] width 108 height 34
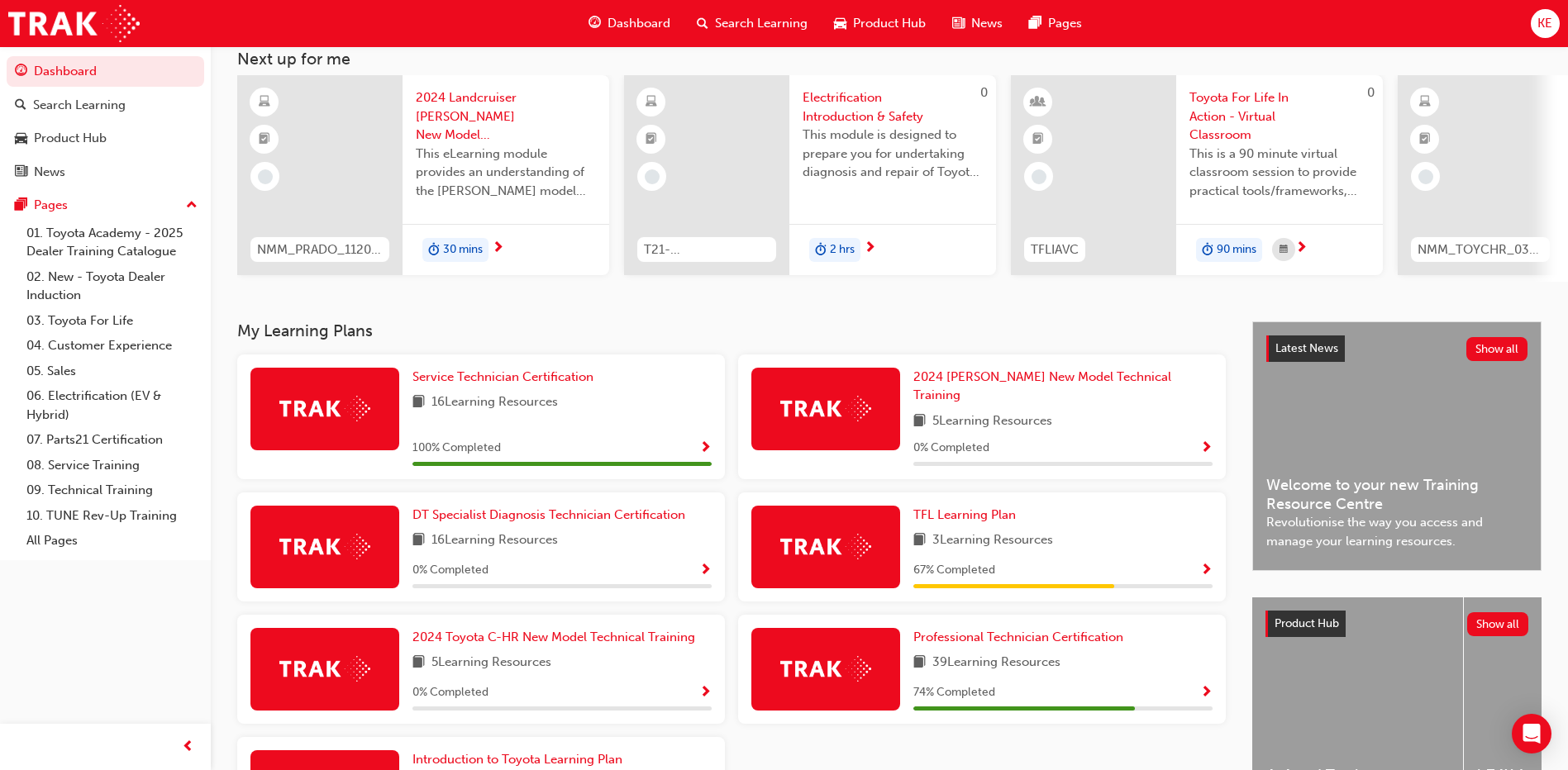
scroll to position [165, 0]
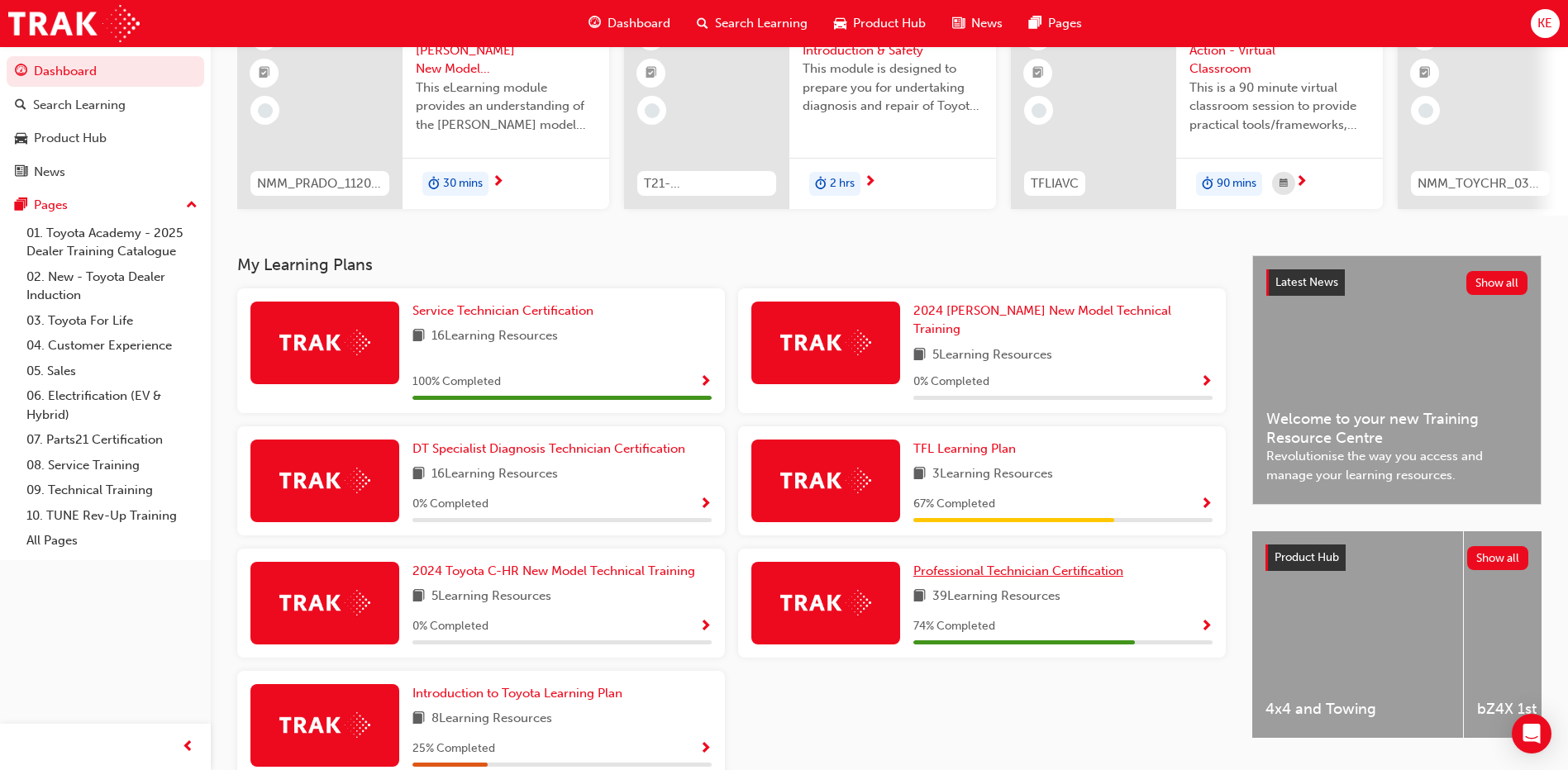
click at [940, 564] on span "Professional Technician Certification" at bounding box center [1018, 571] width 210 height 15
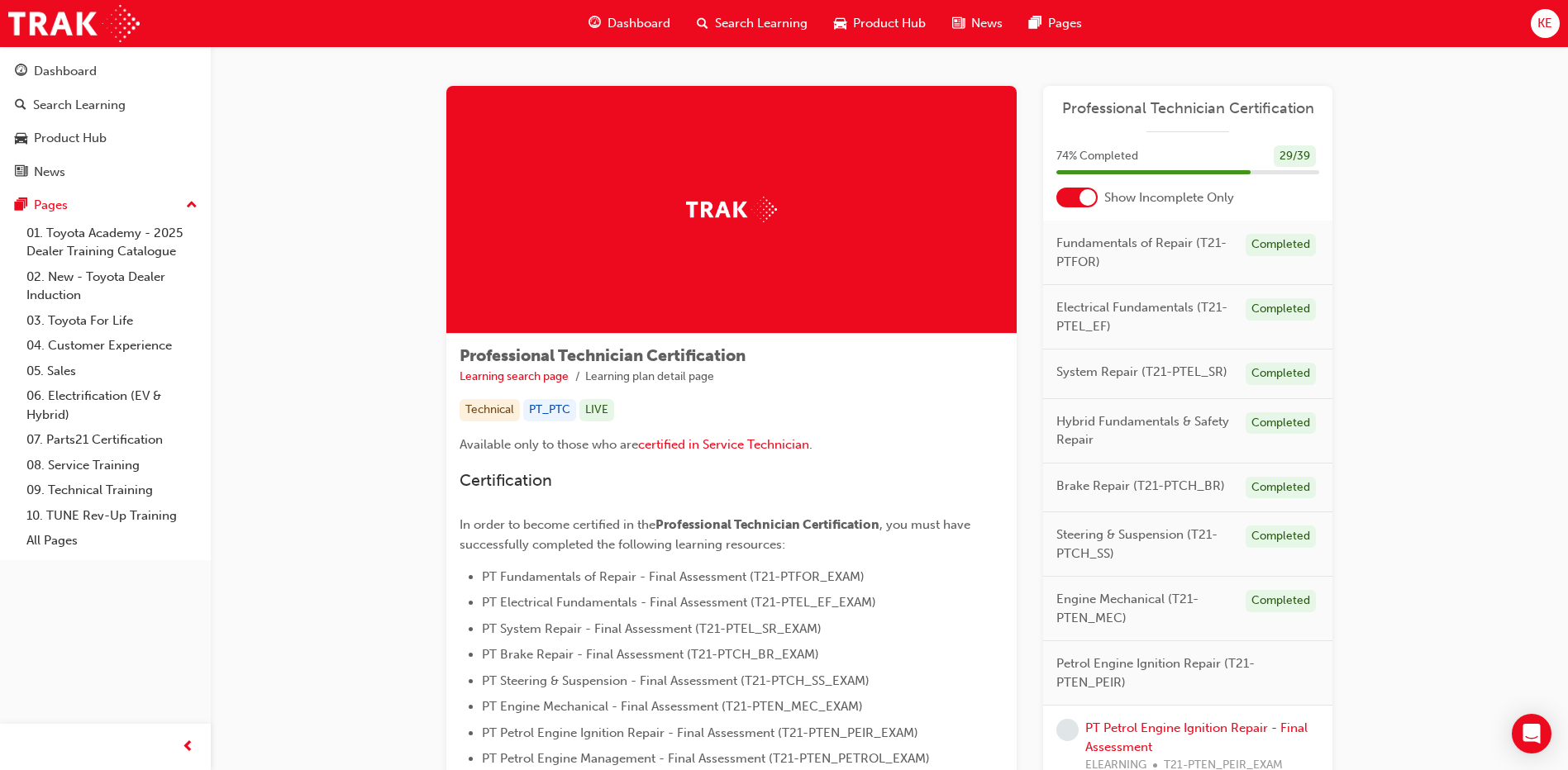
click at [1096, 202] on div at bounding box center [1078, 198] width 42 height 20
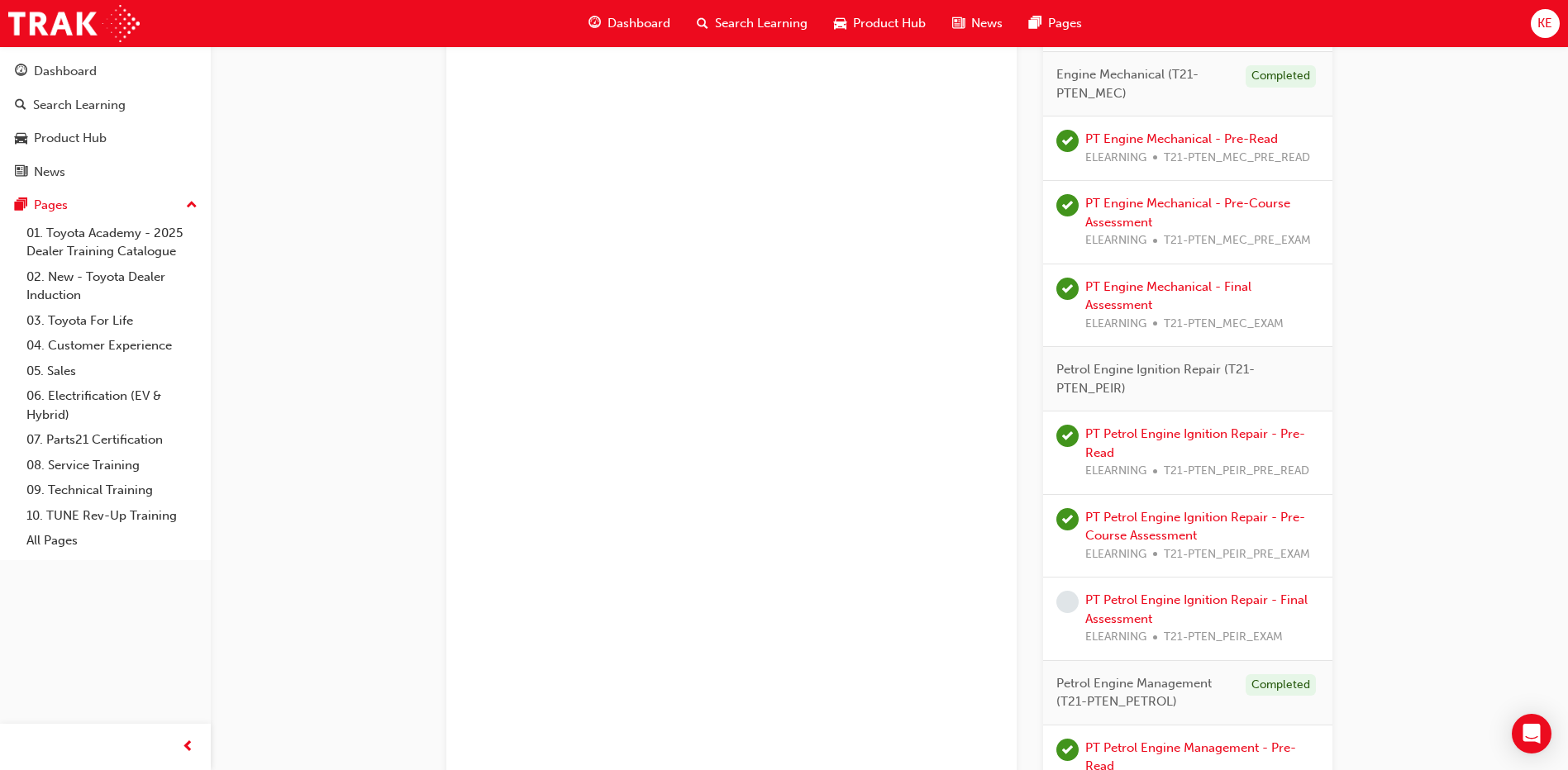
scroll to position [1984, 0]
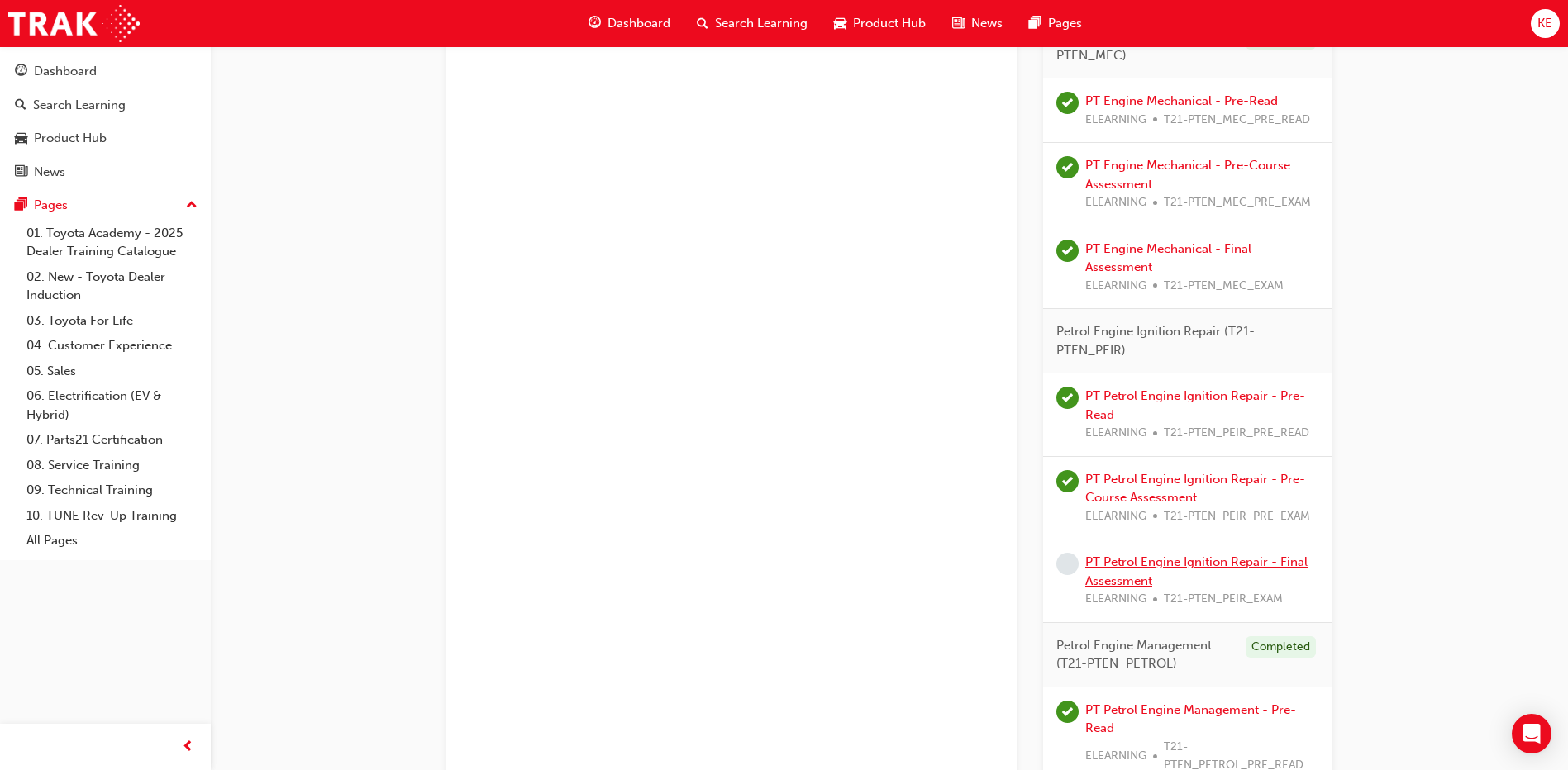
click at [1177, 560] on link "PT Petrol Engine Ignition Repair - Final Assessment" at bounding box center [1196, 571] width 222 height 34
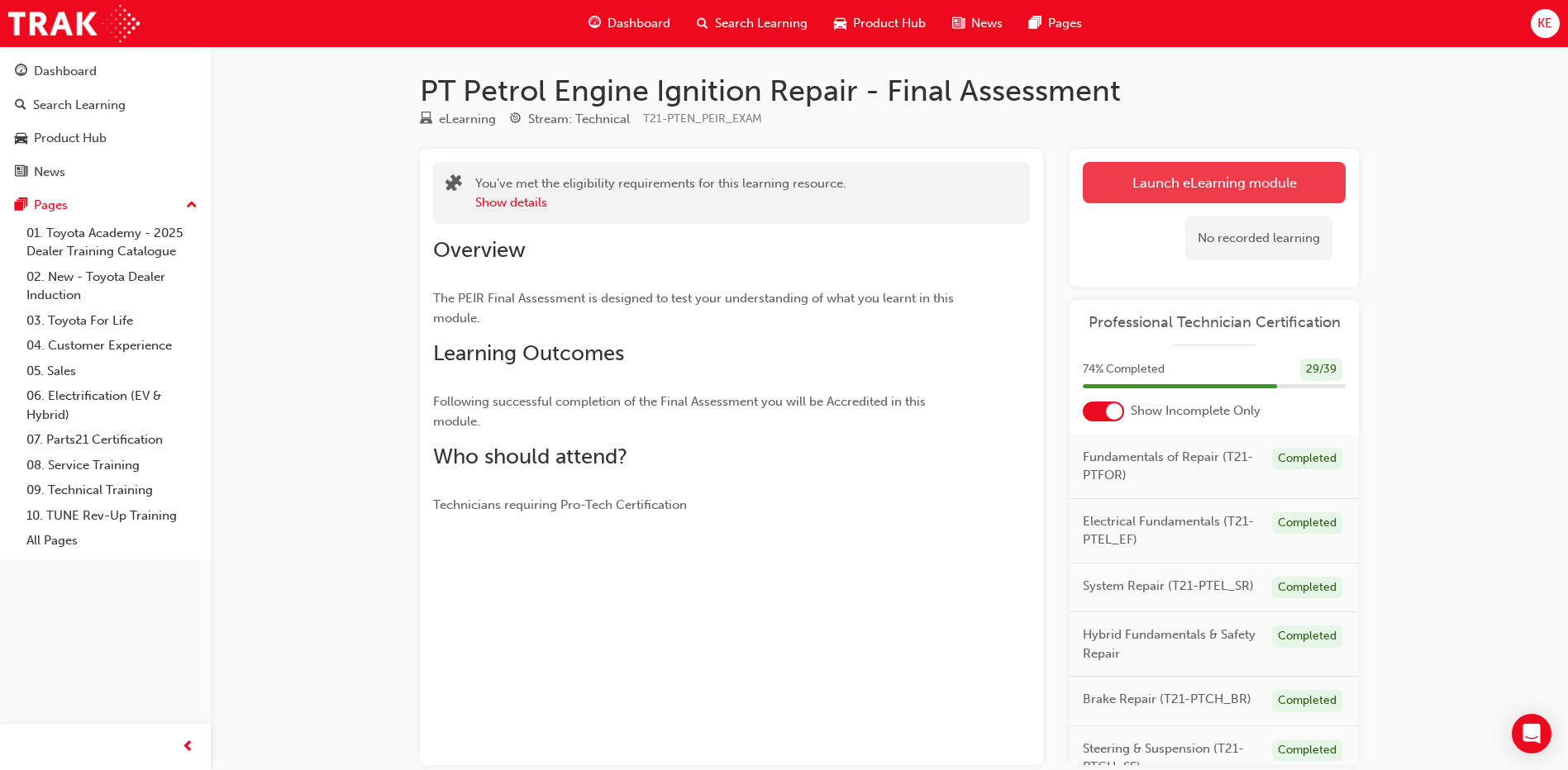
click at [1175, 192] on link "Launch eLearning module" at bounding box center [1214, 183] width 263 height 42
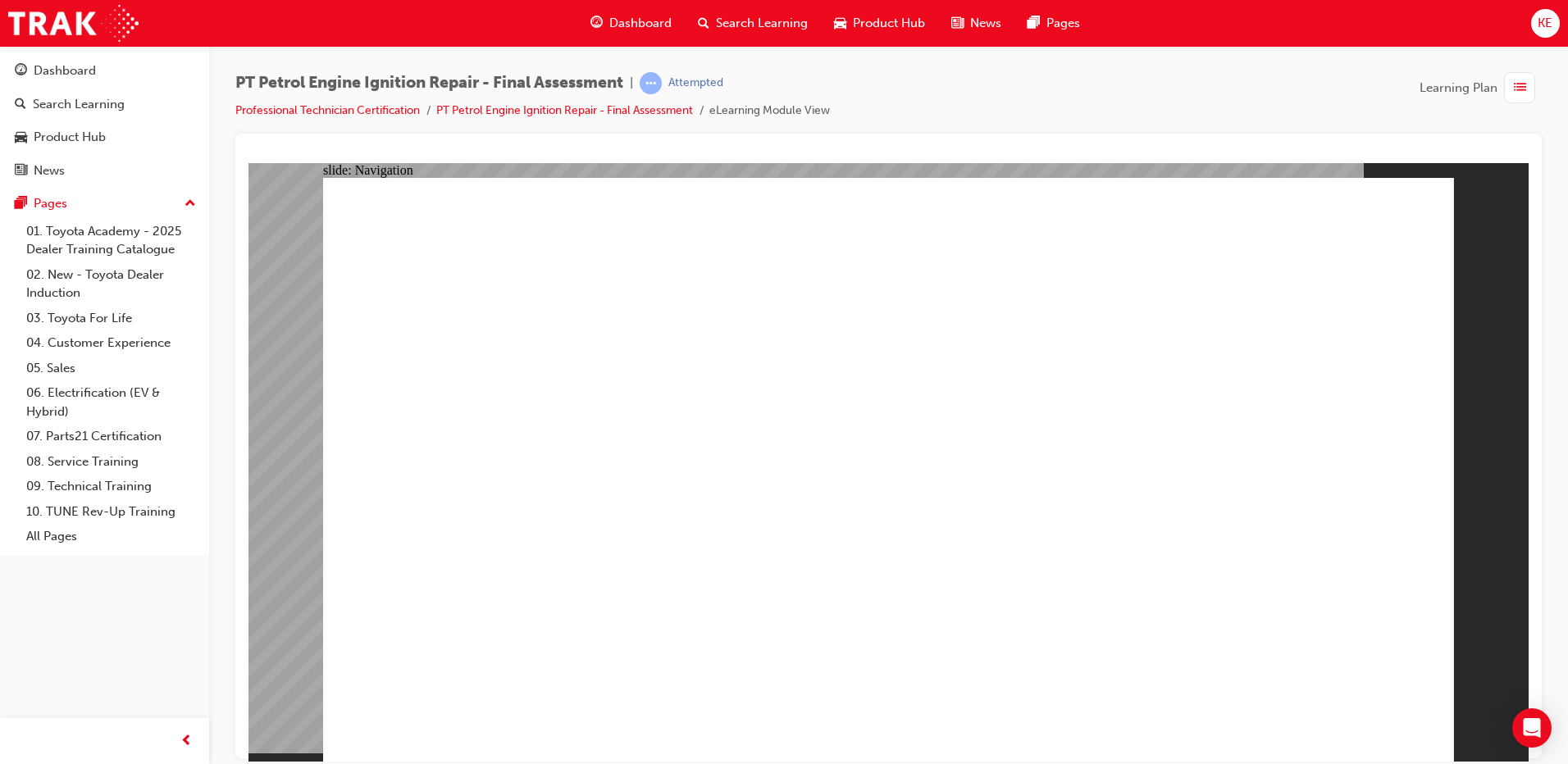
checkbox input "true"
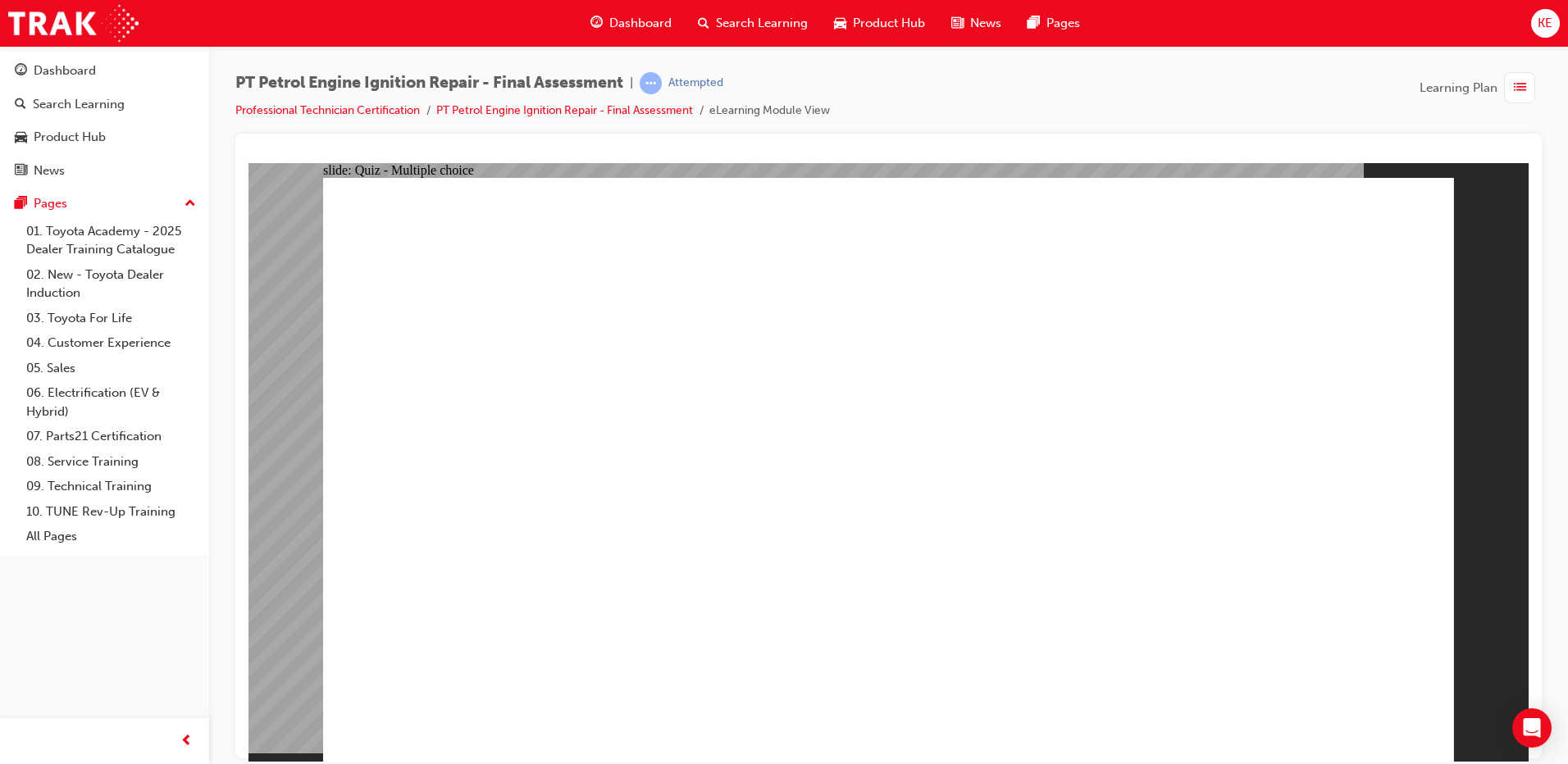
checkbox input "true"
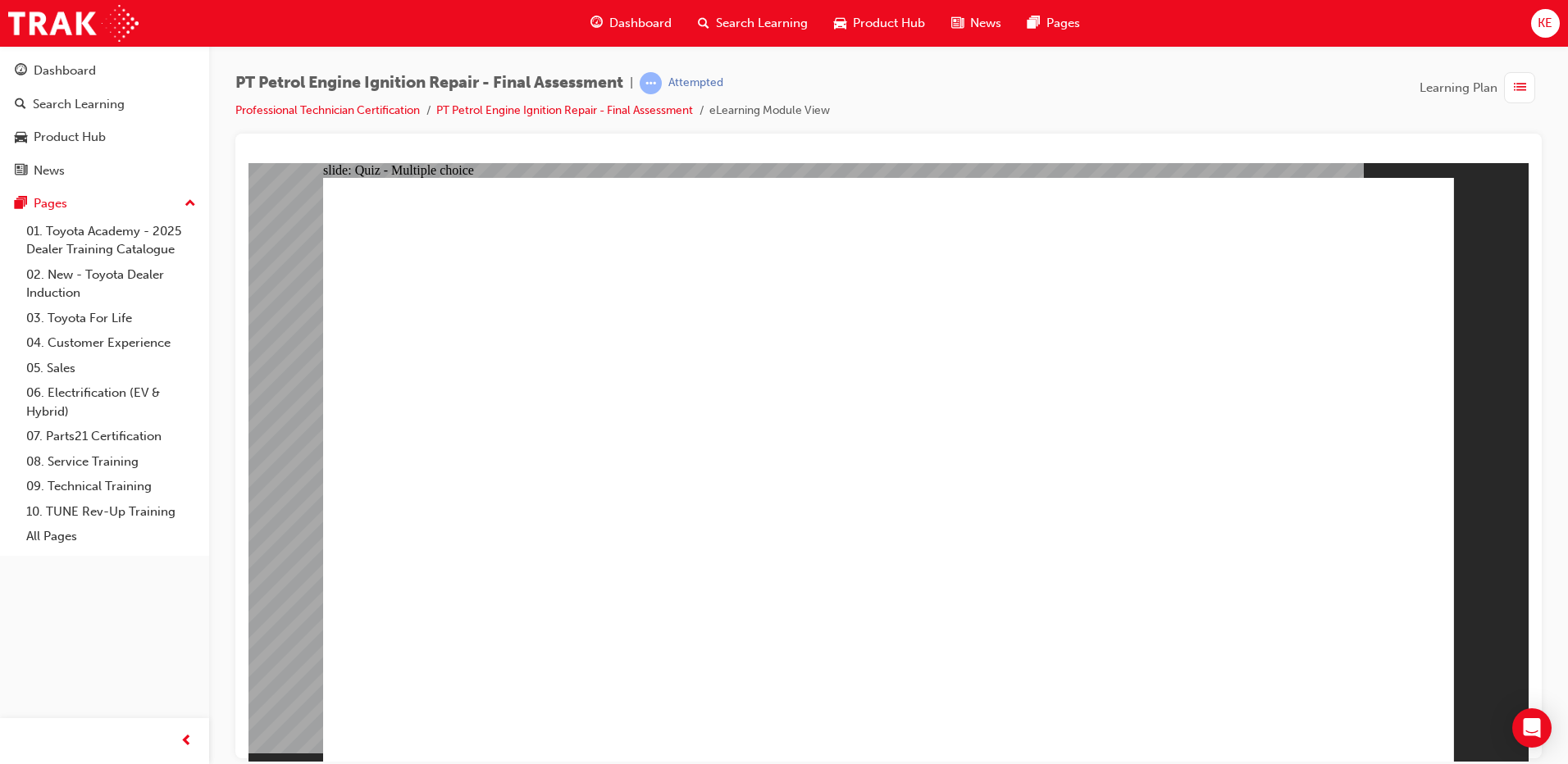
checkbox input "true"
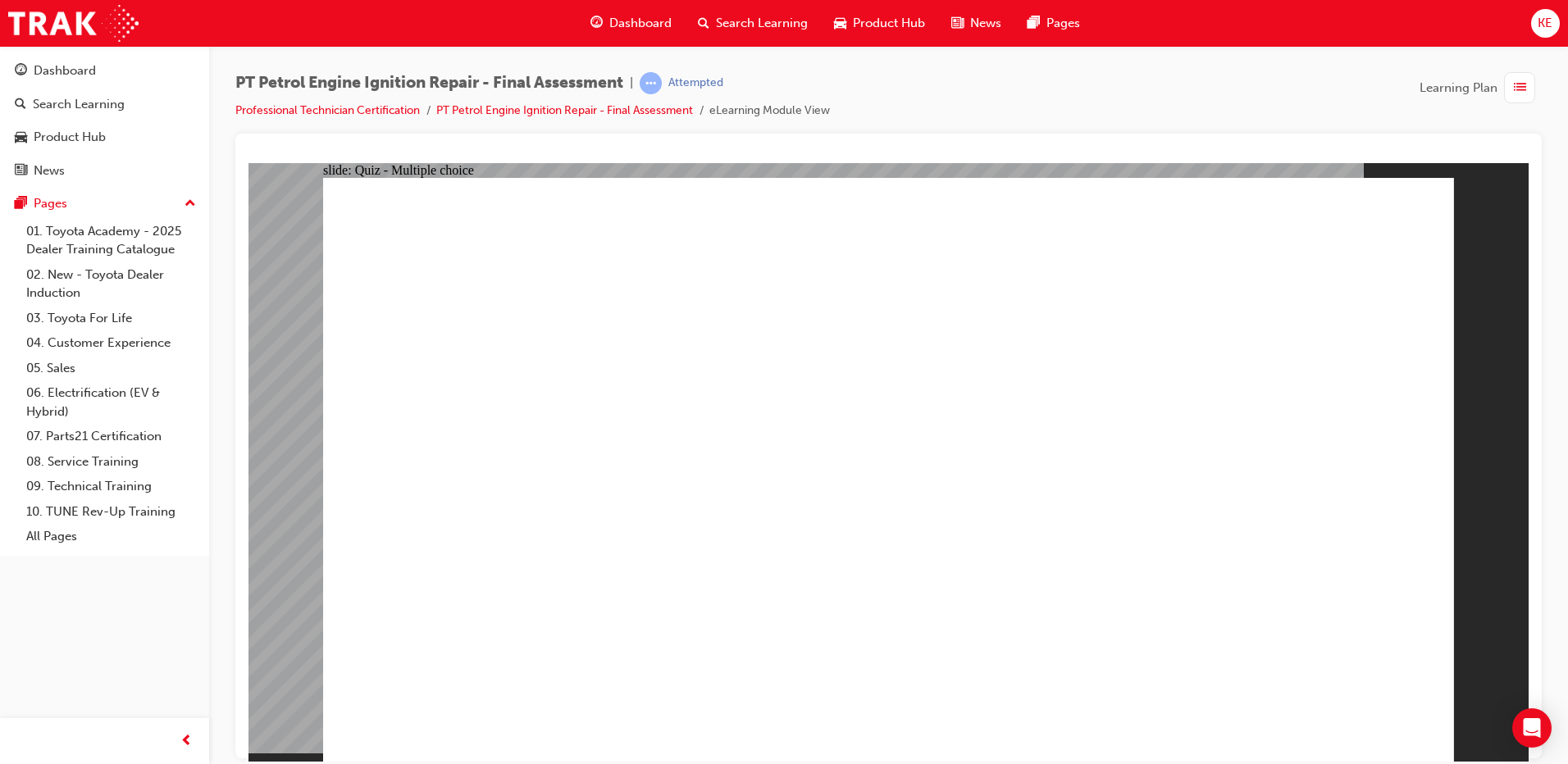
checkbox input "true"
radio input "false"
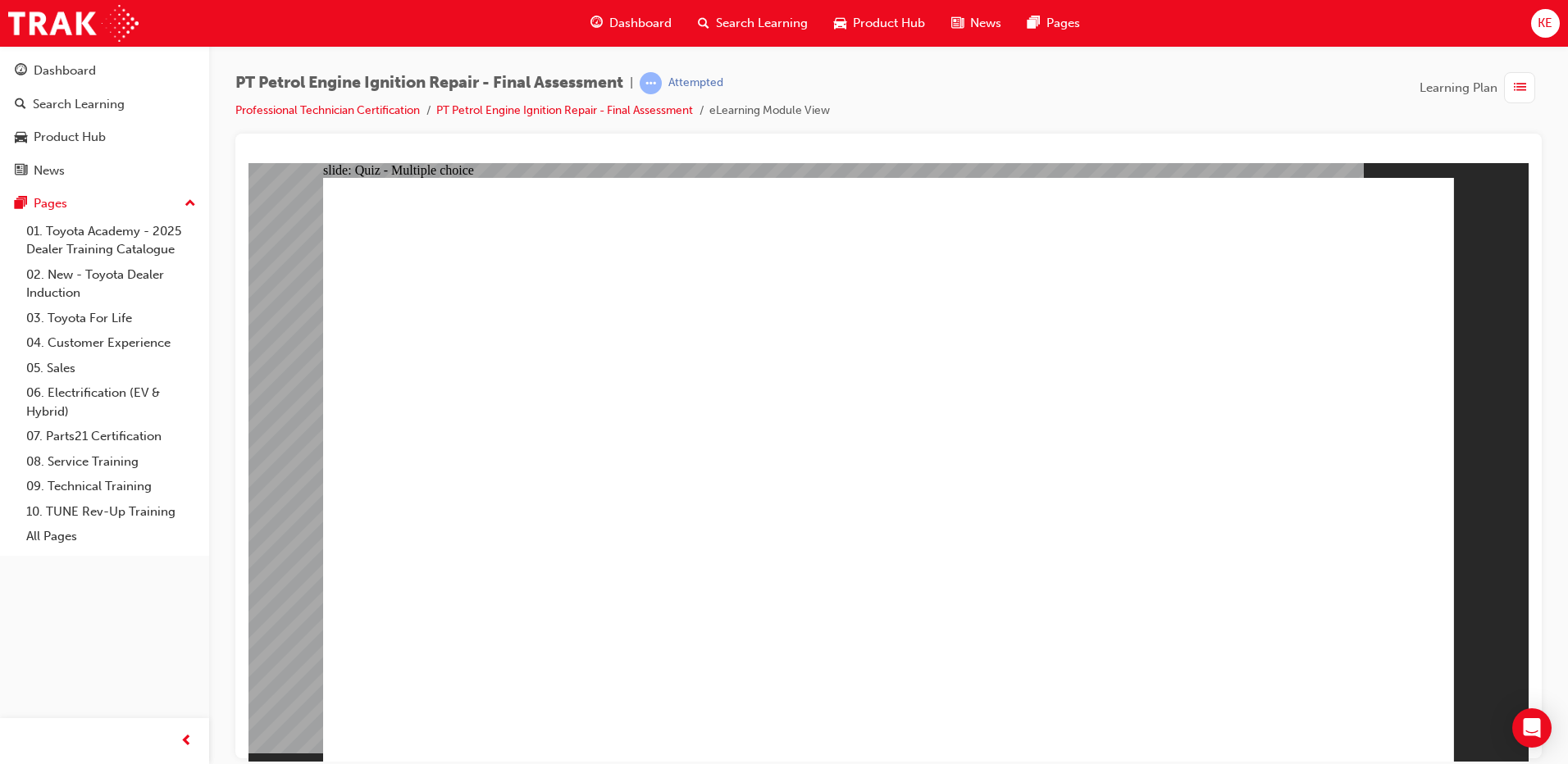
radio input "true"
drag, startPoint x: 811, startPoint y: 712, endPoint x: 807, endPoint y: 686, distance: 26.3
radio input "true"
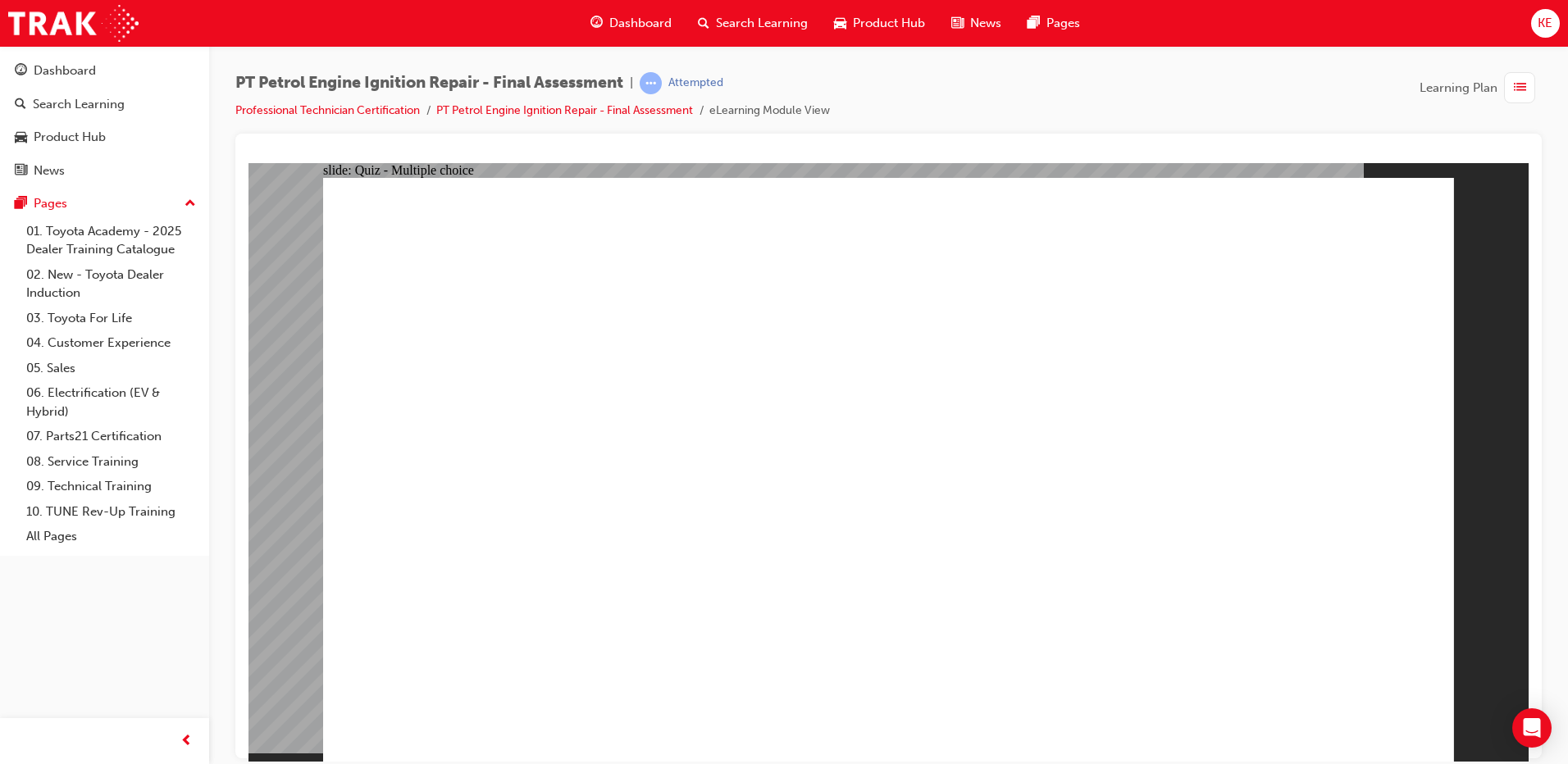
radio input "true"
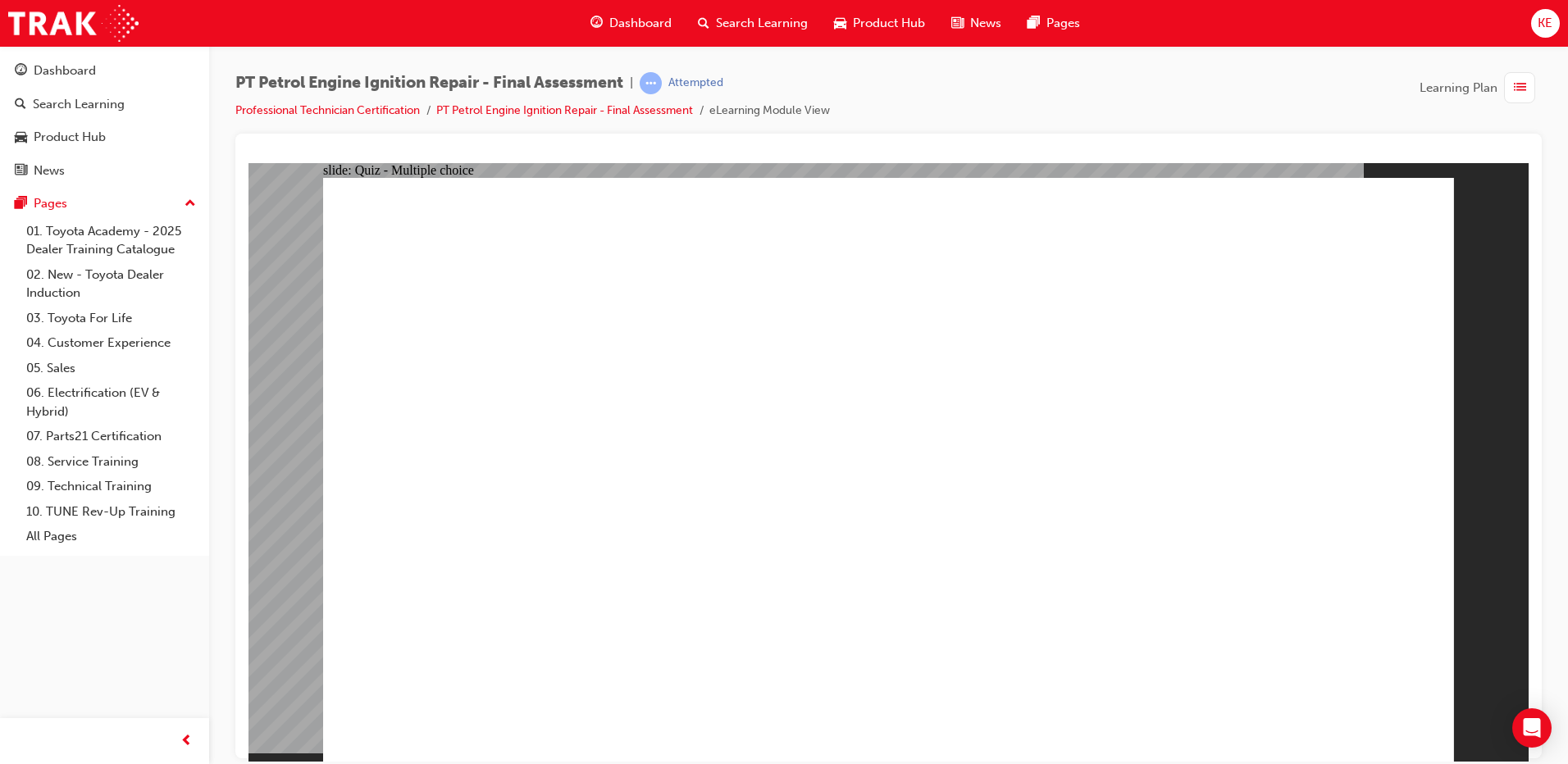
radio input "false"
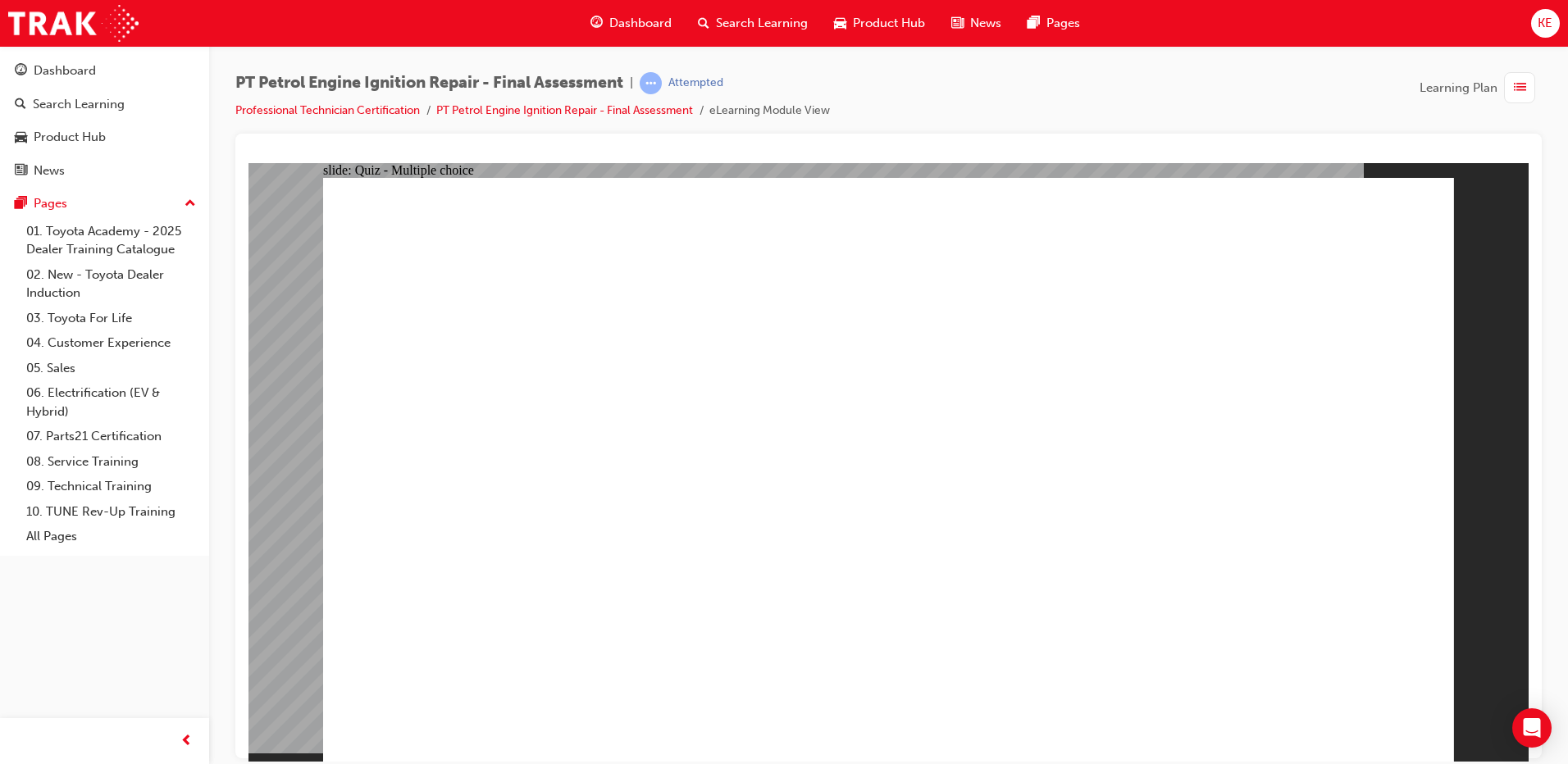
radio input "false"
radio input "true"
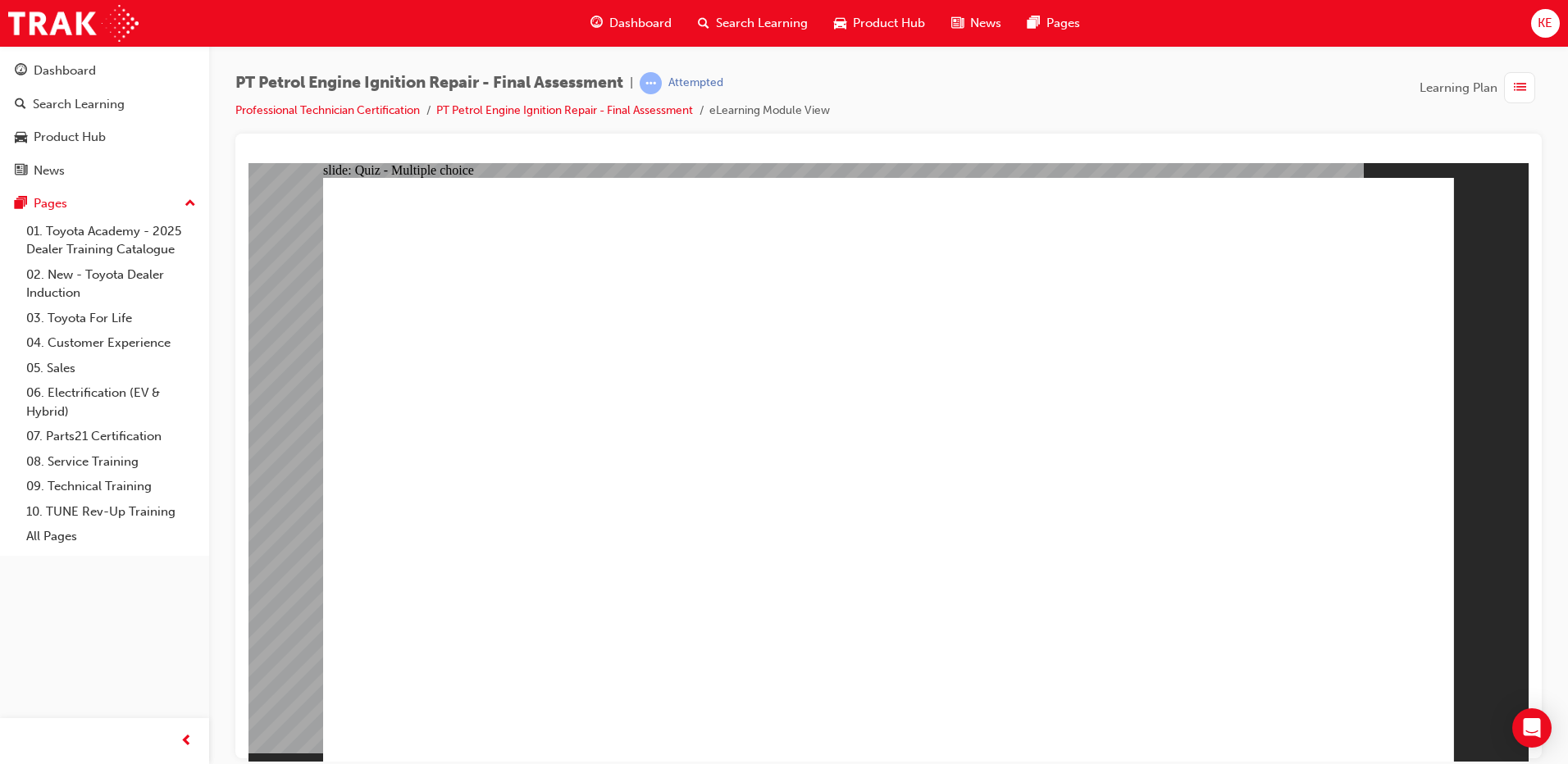
radio input "true"
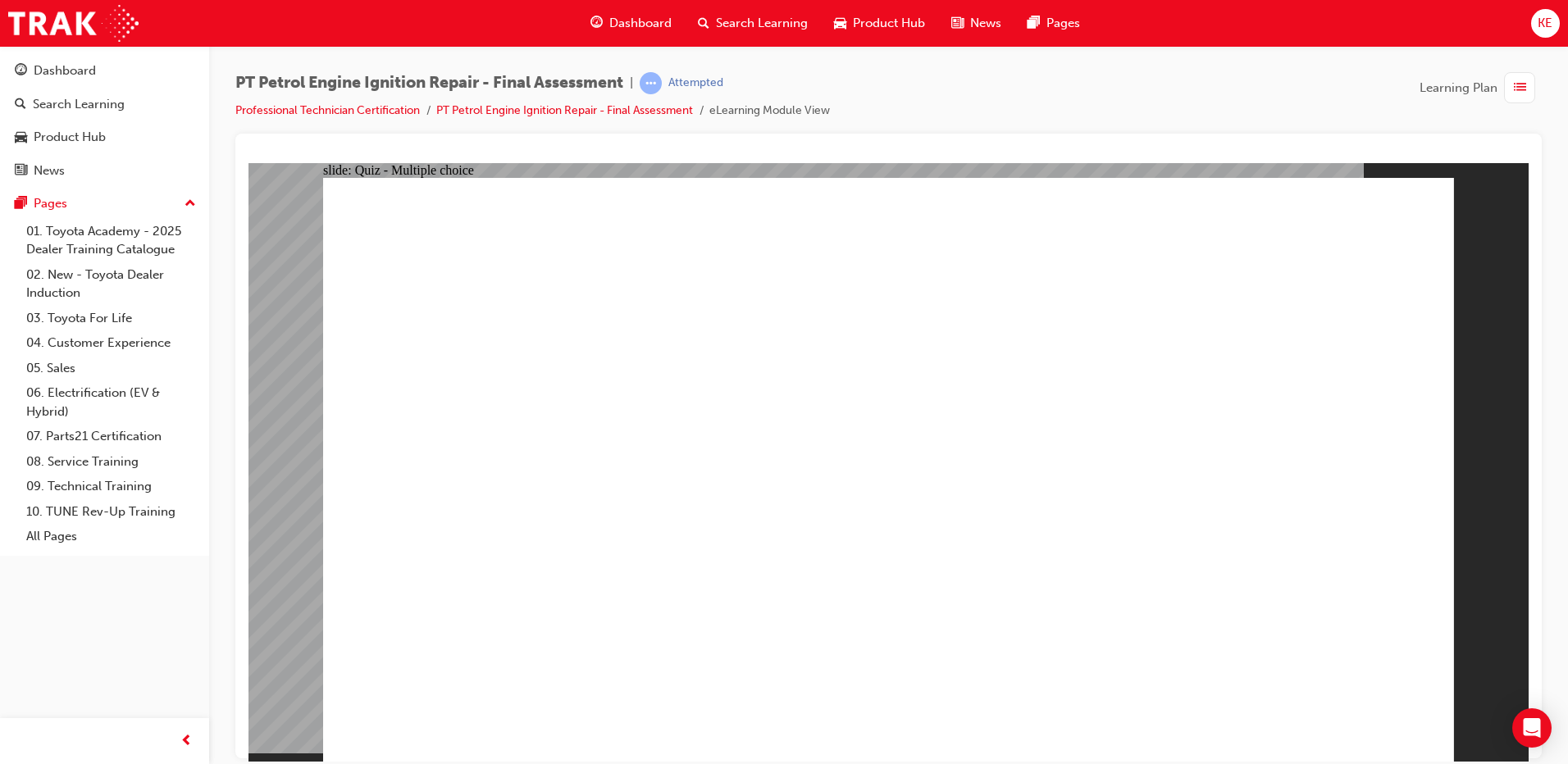
radio input "true"
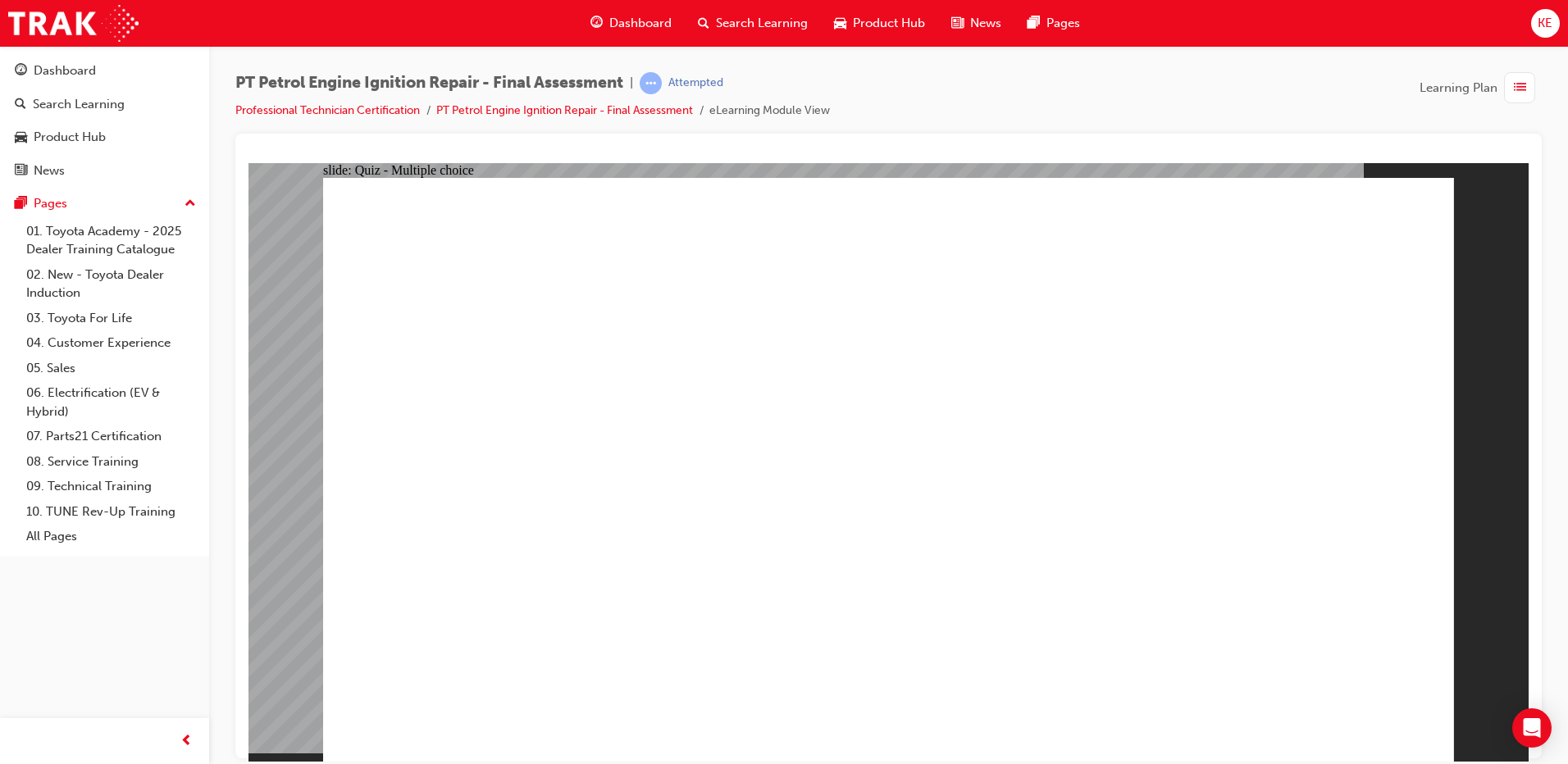
radio input "true"
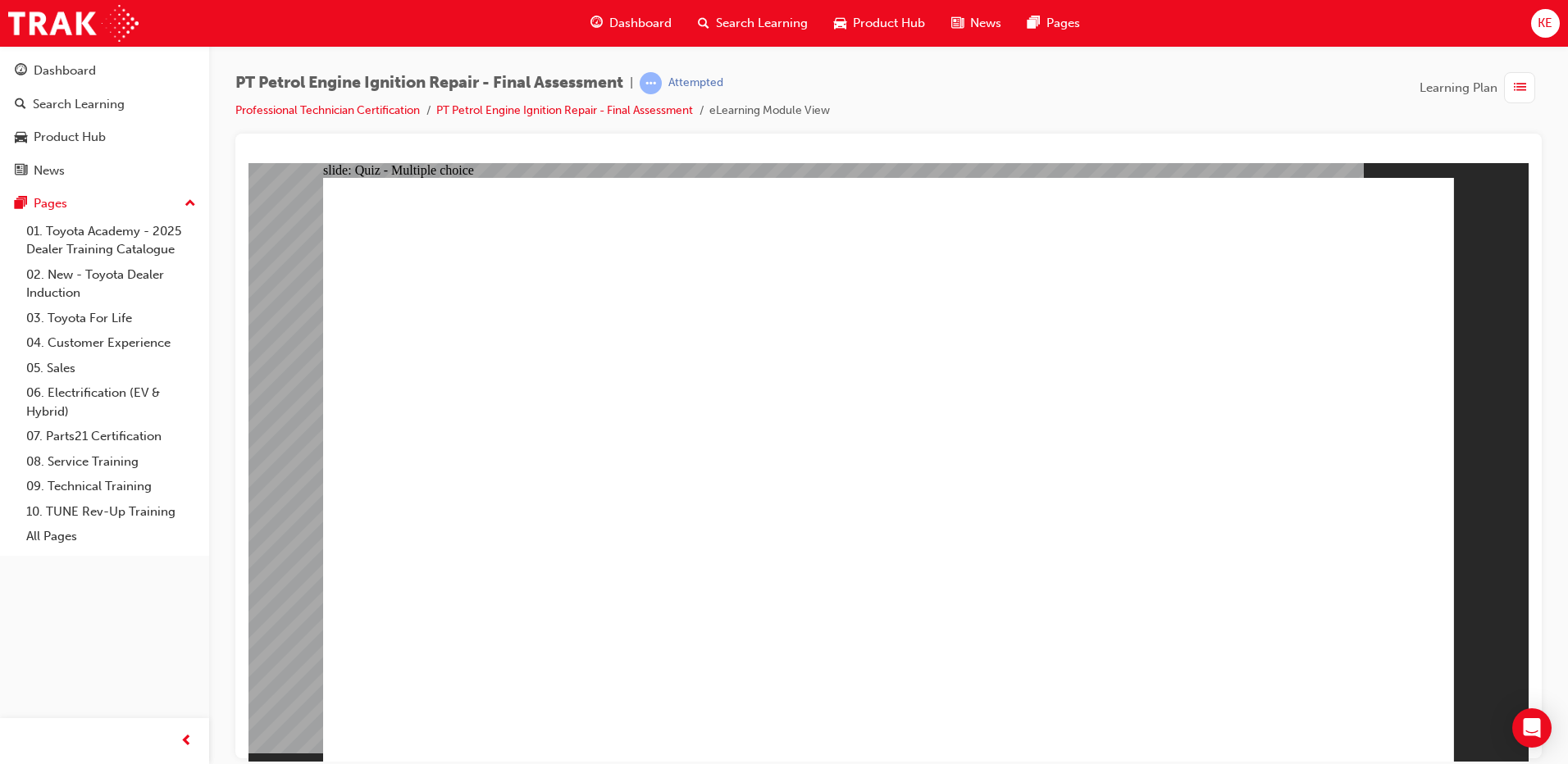
radio input "true"
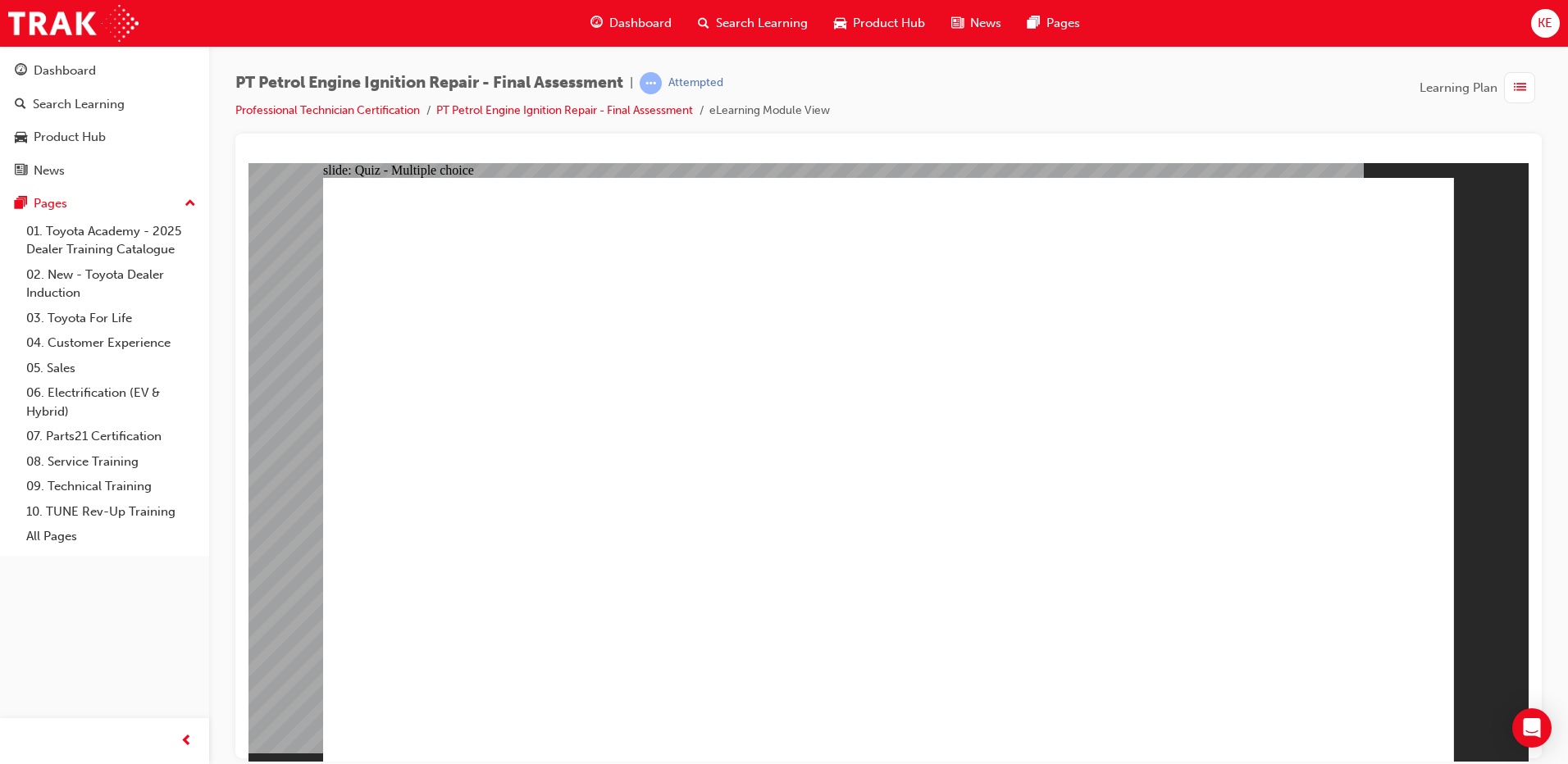
radio input "true"
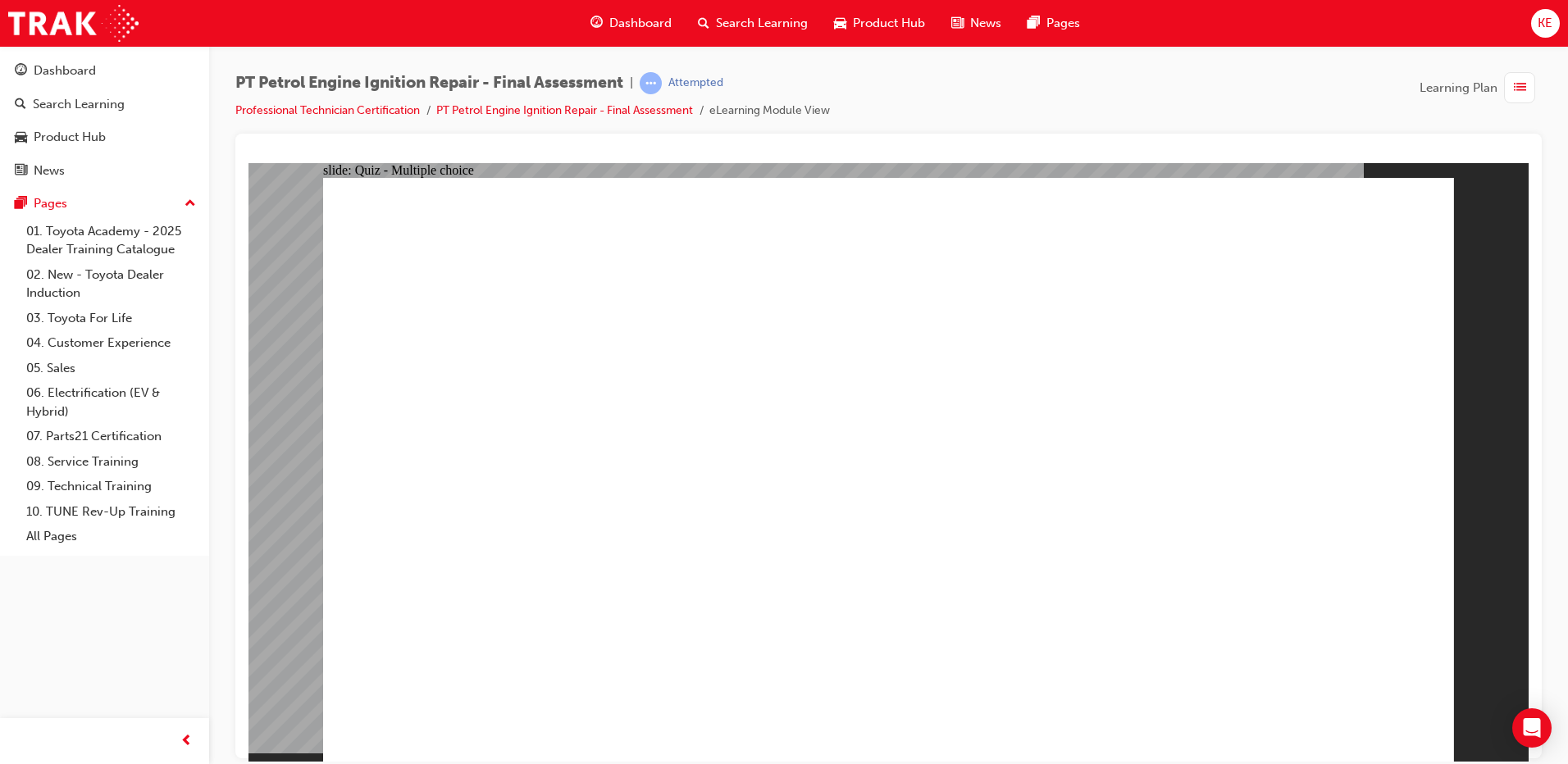
radio input "true"
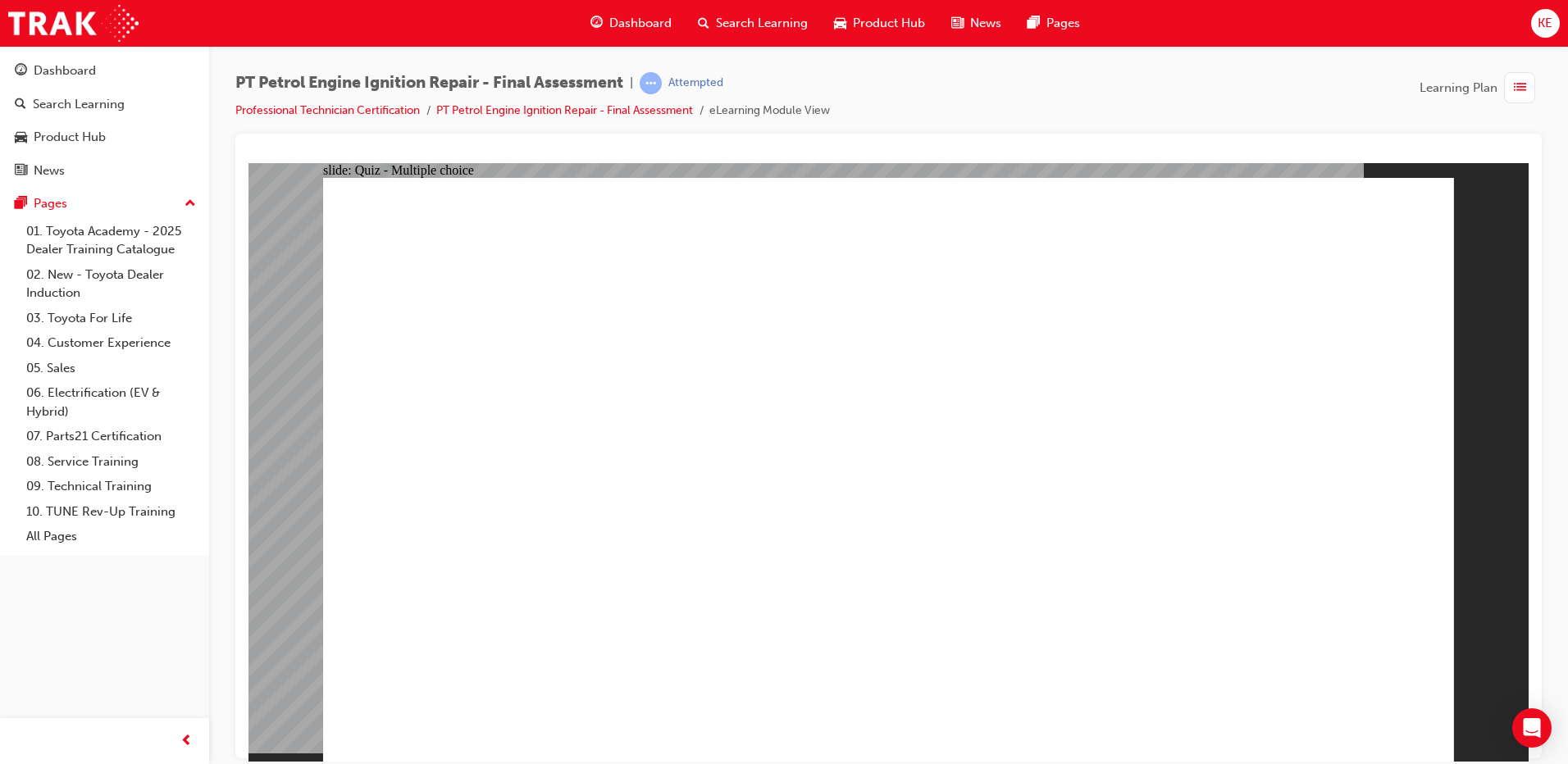
radio input "false"
radio input "true"
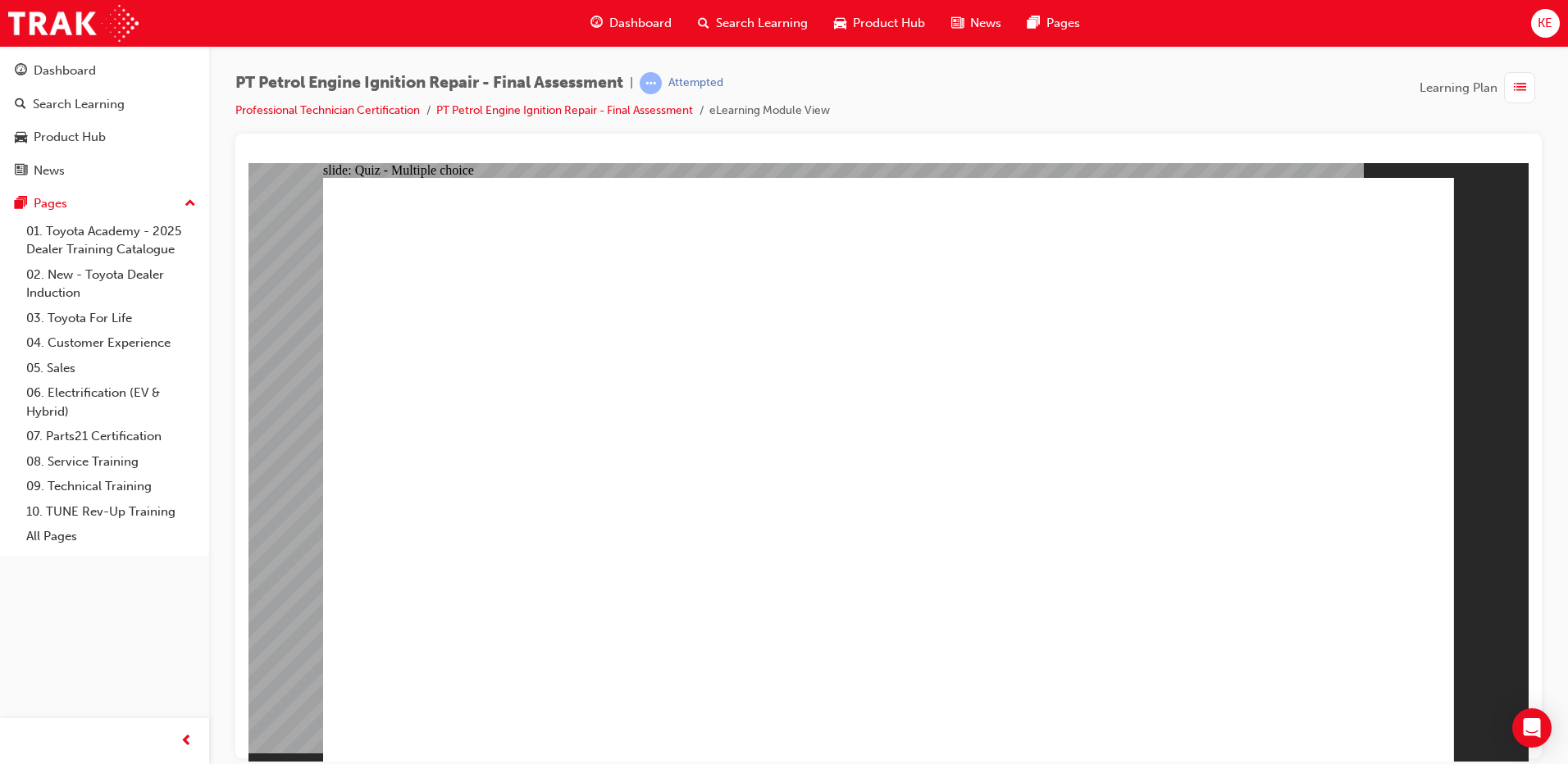
radio input "false"
radio input "true"
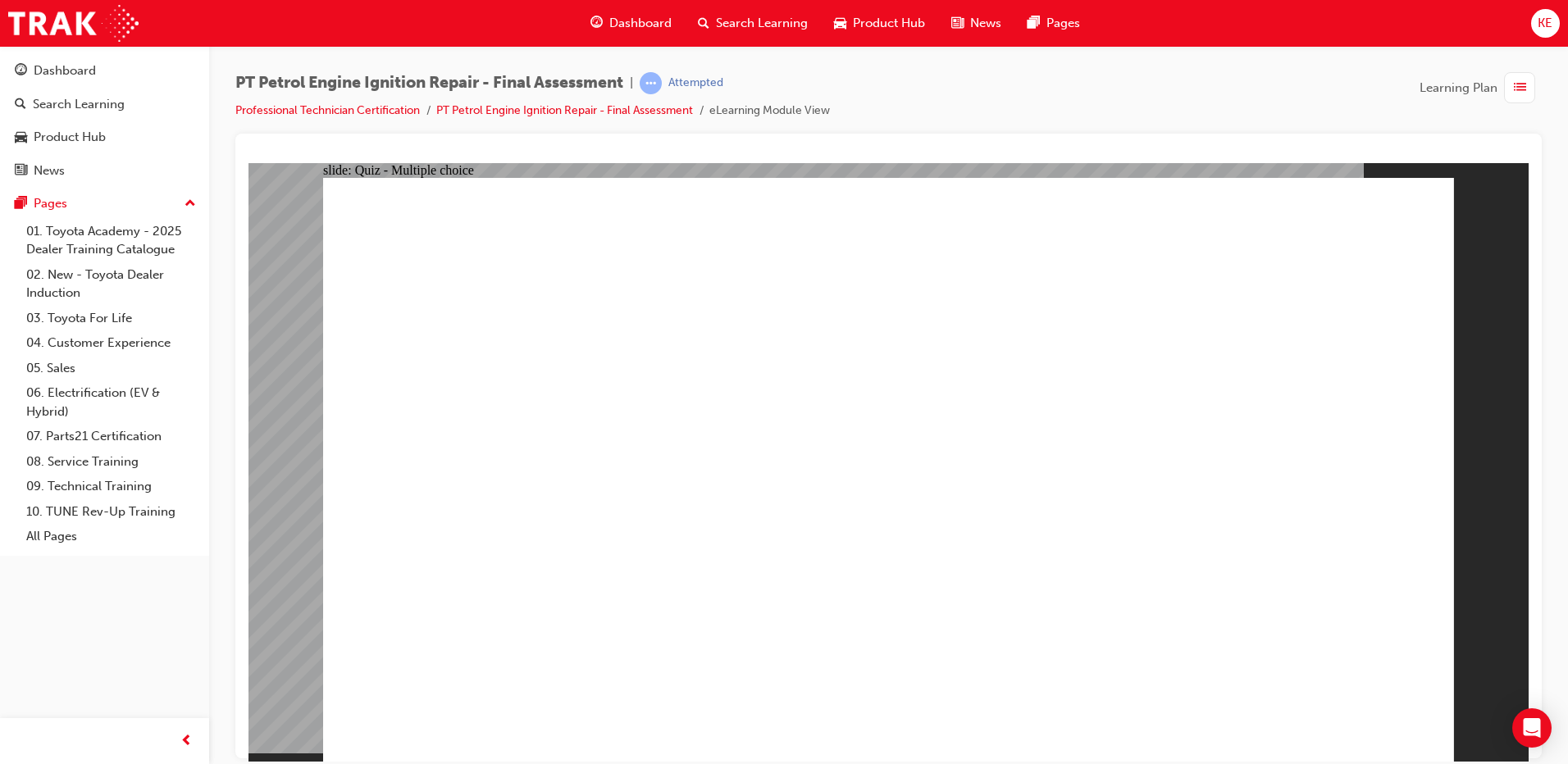
radio input "false"
radio input "true"
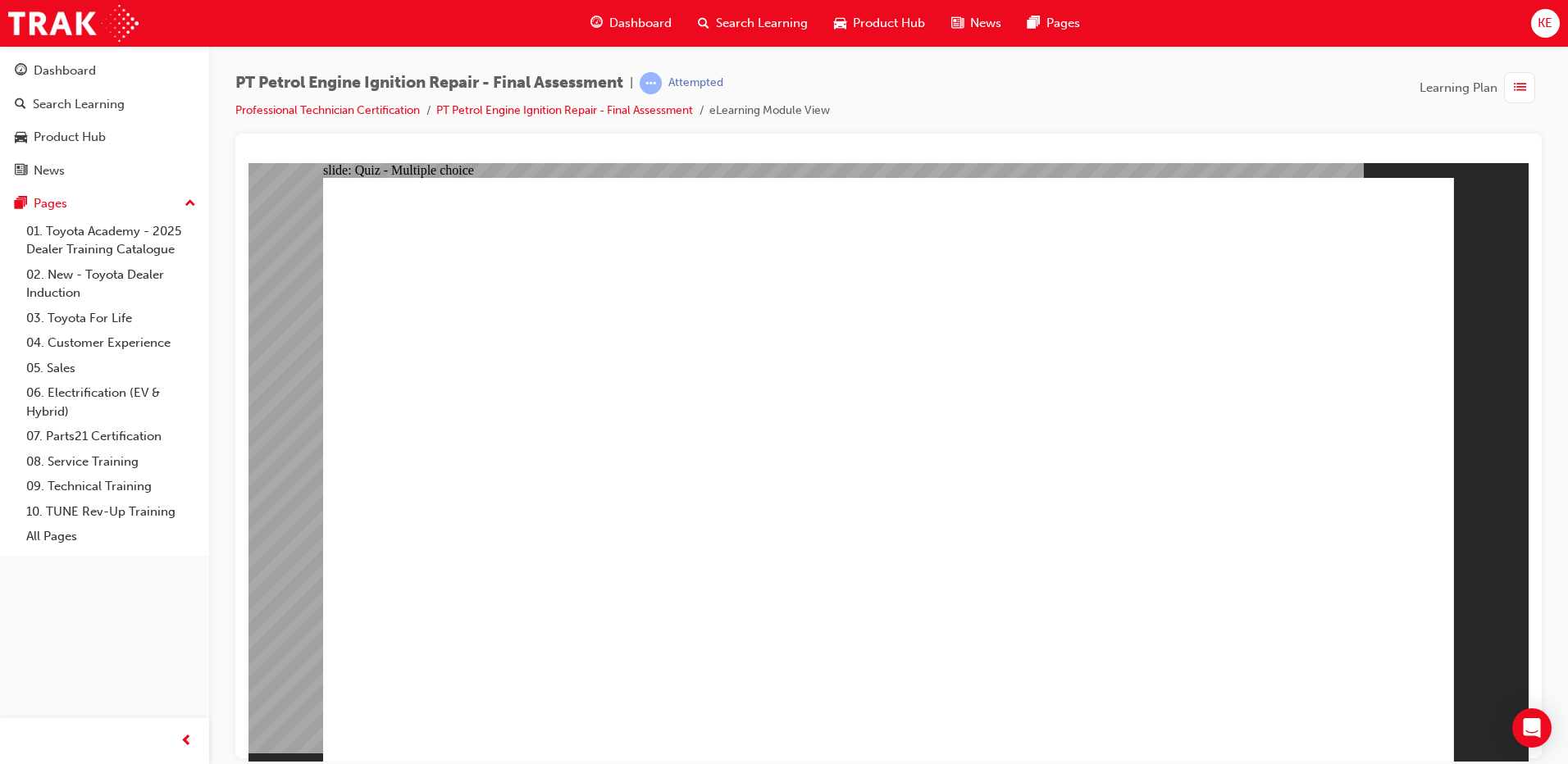
radio input "true"
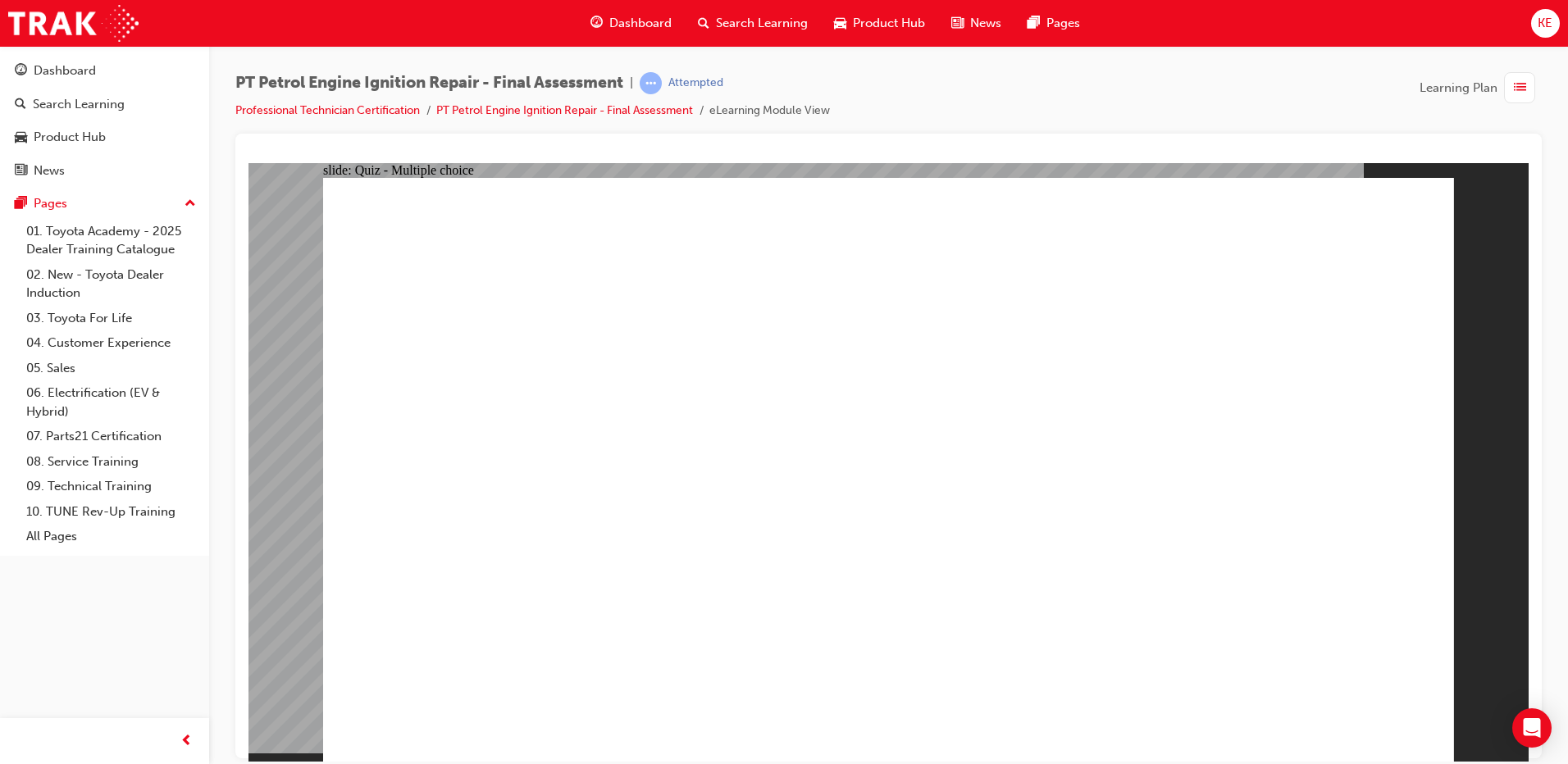
radio input "false"
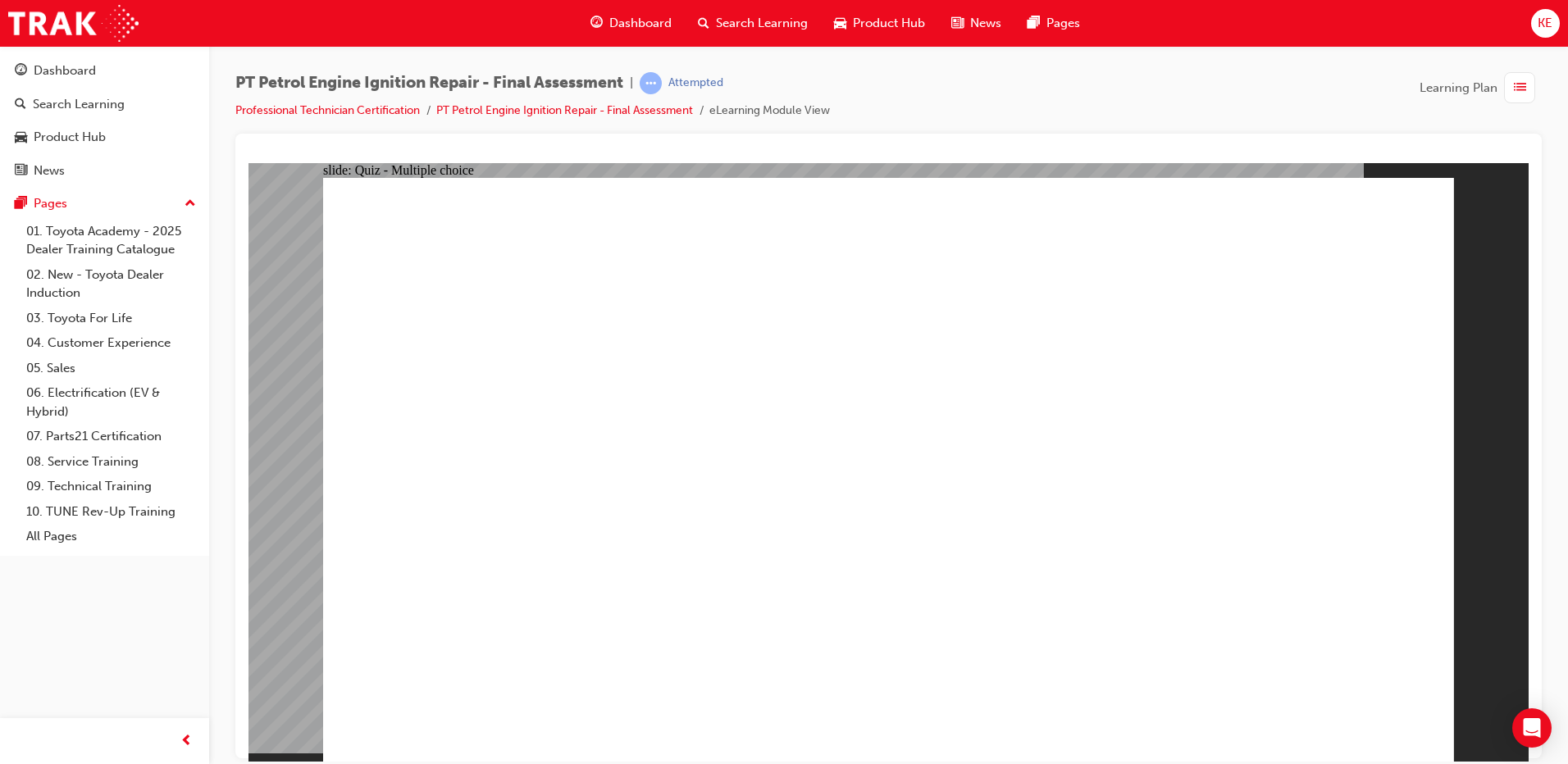
radio input "false"
radio input "true"
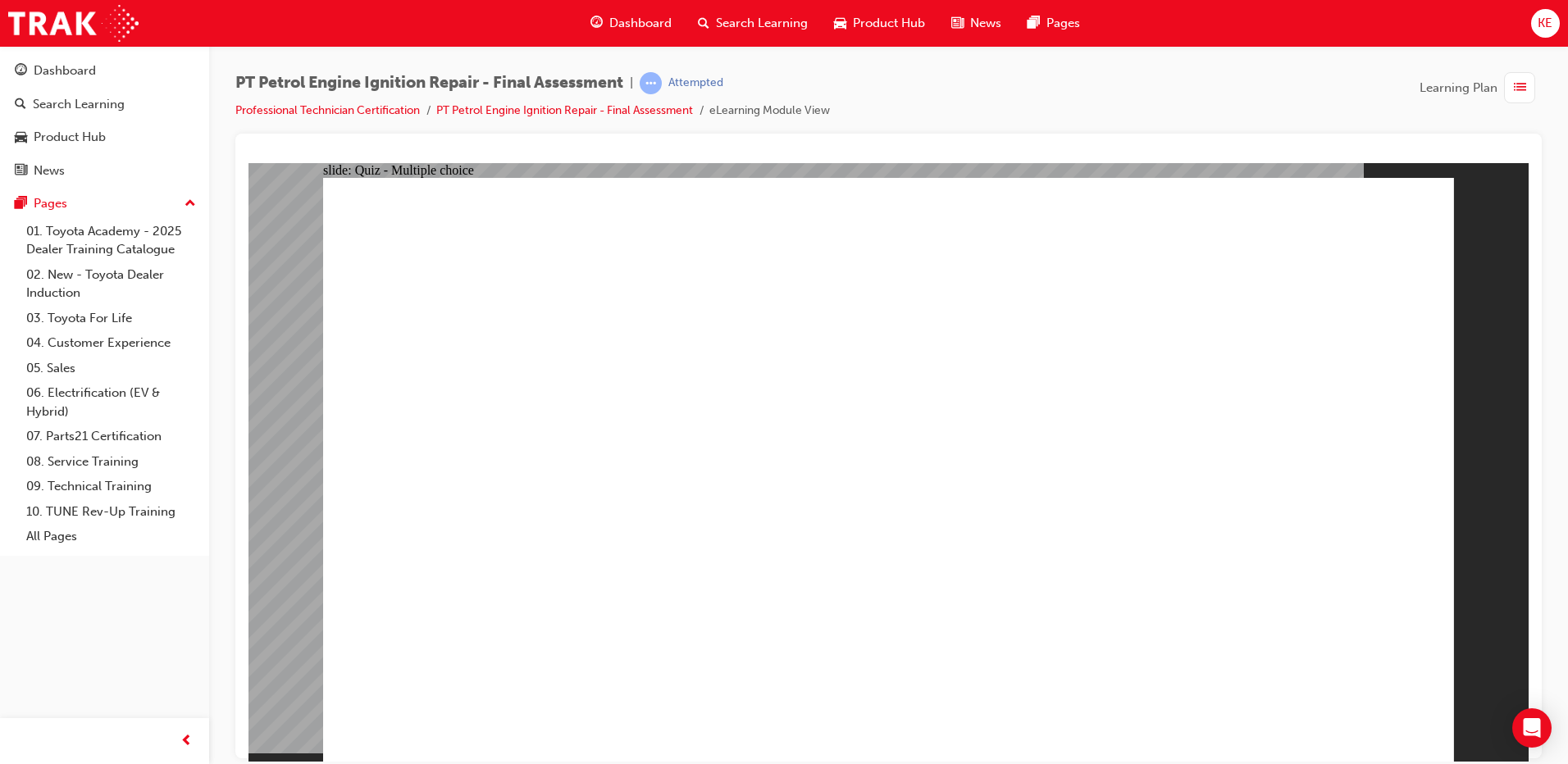
radio input "true"
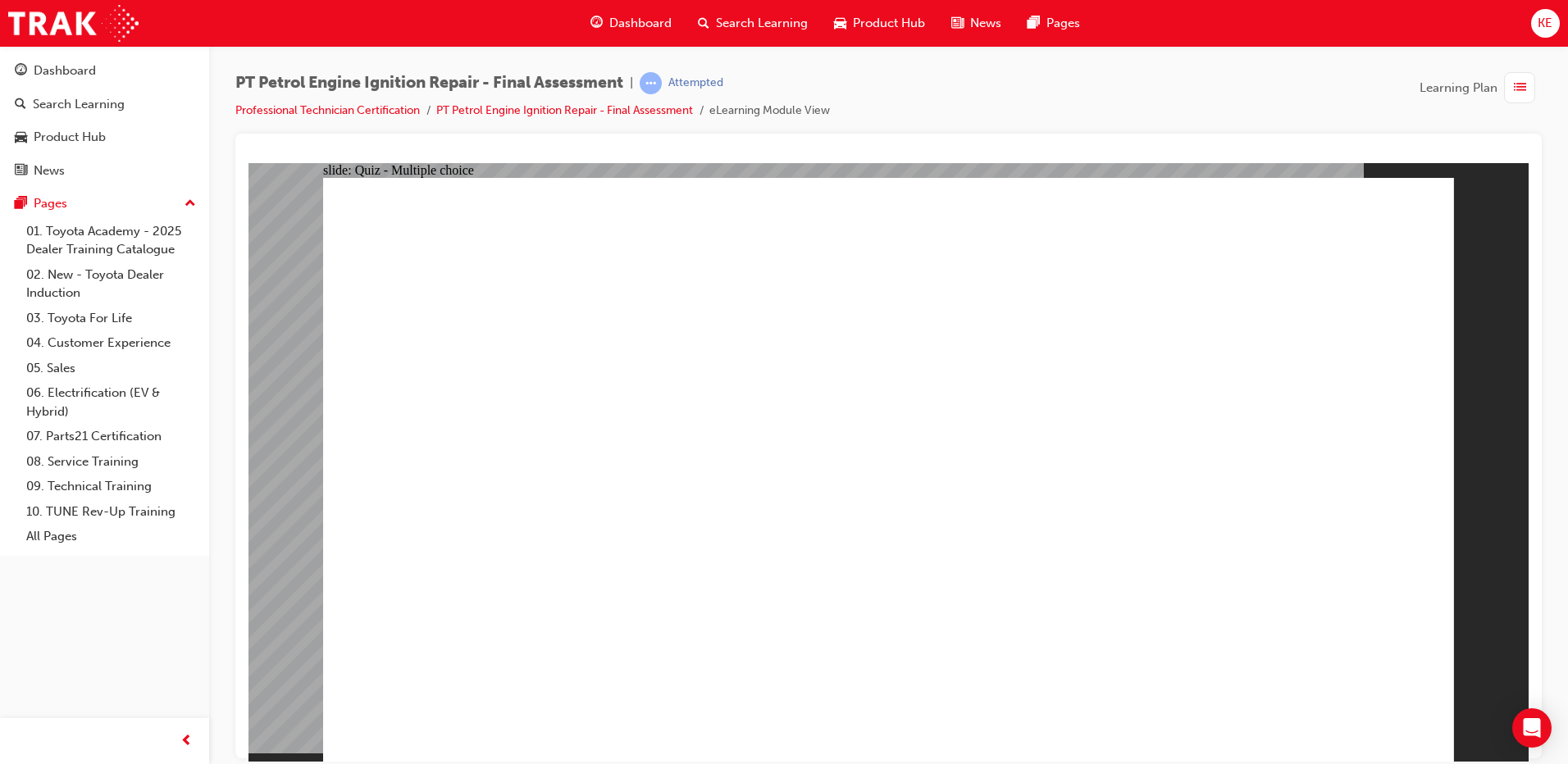
radio input "false"
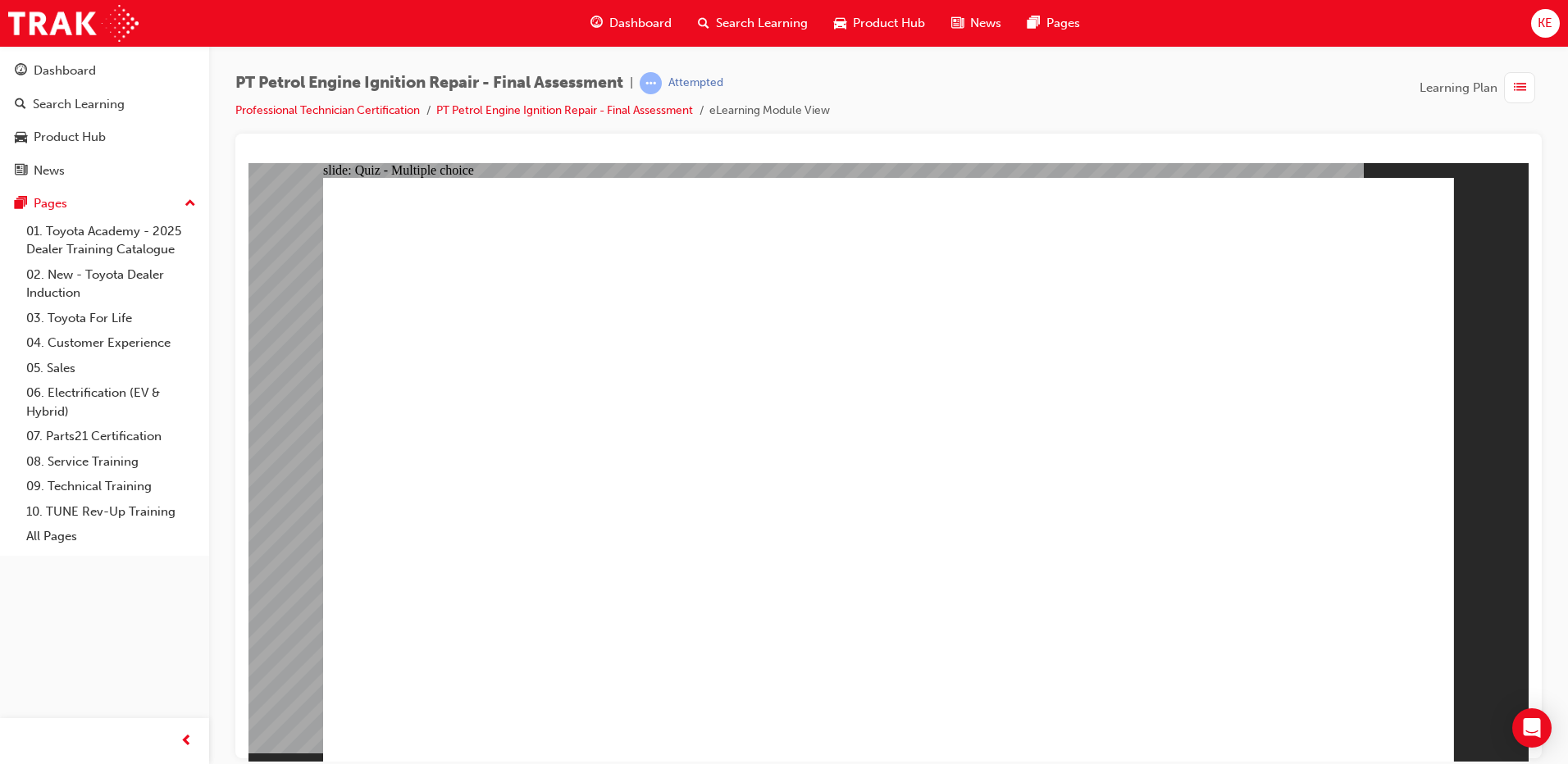
radio input "false"
radio input "true"
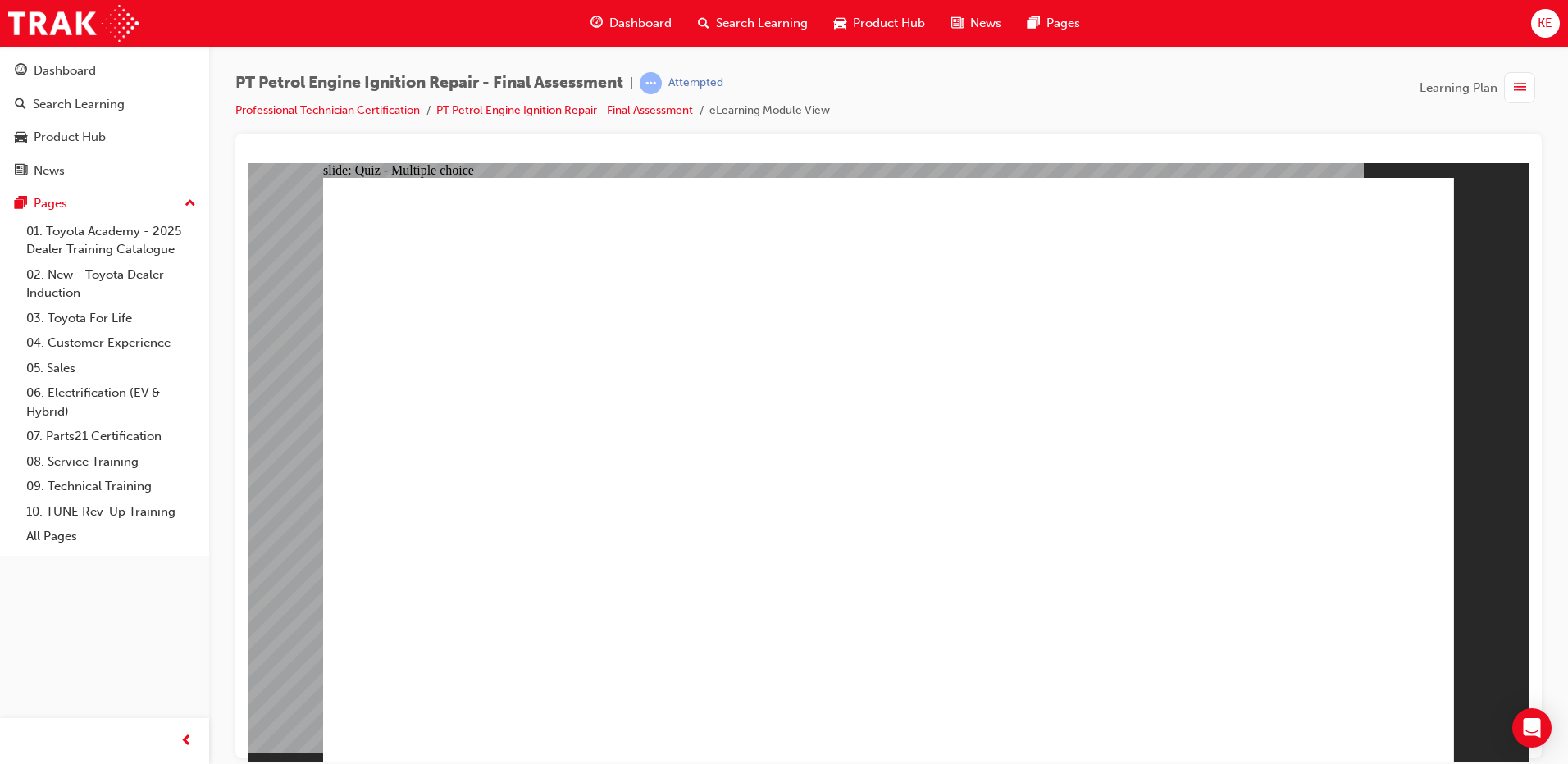
radio input "false"
radio input "true"
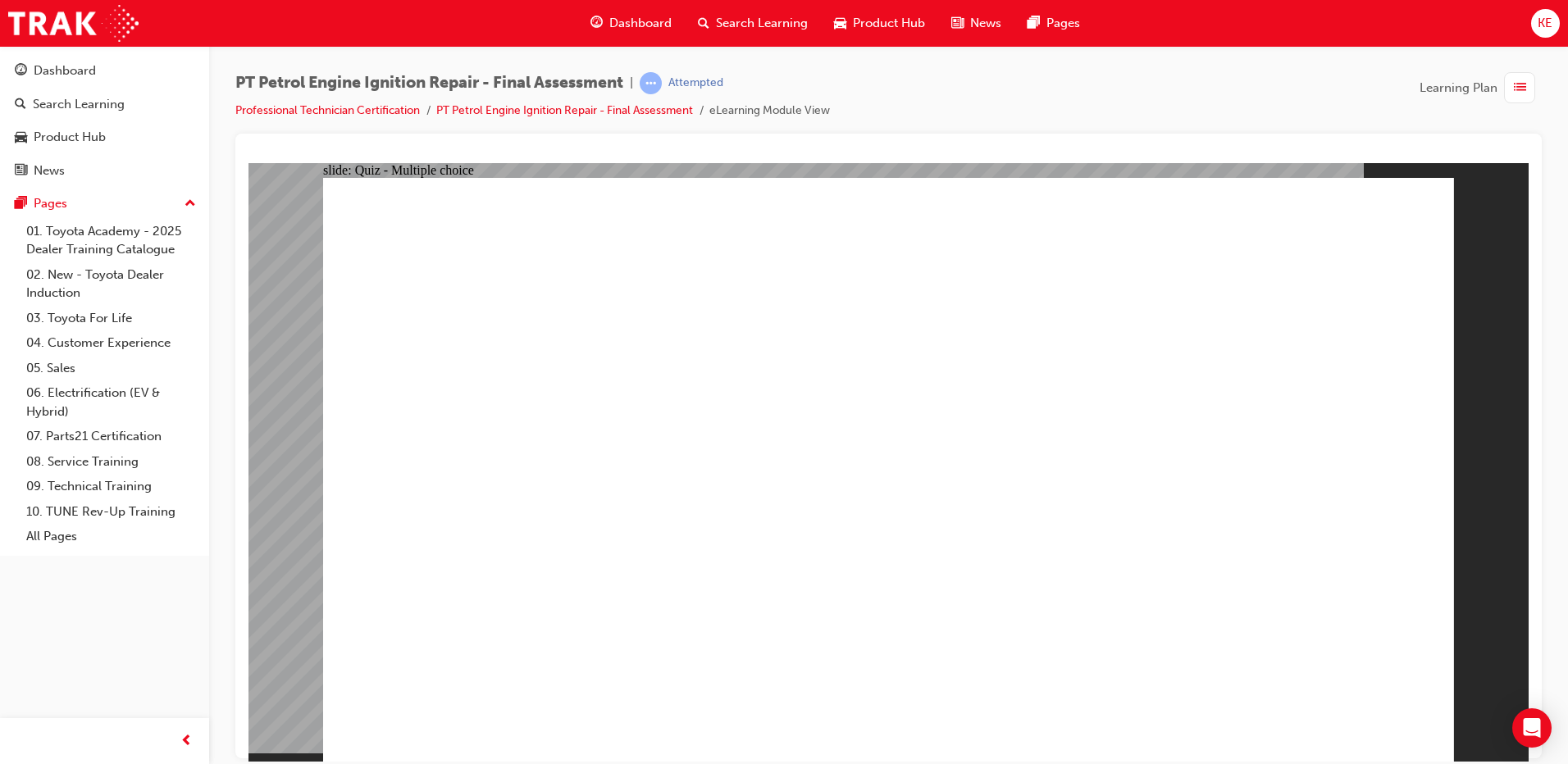
radio input "false"
radio input "true"
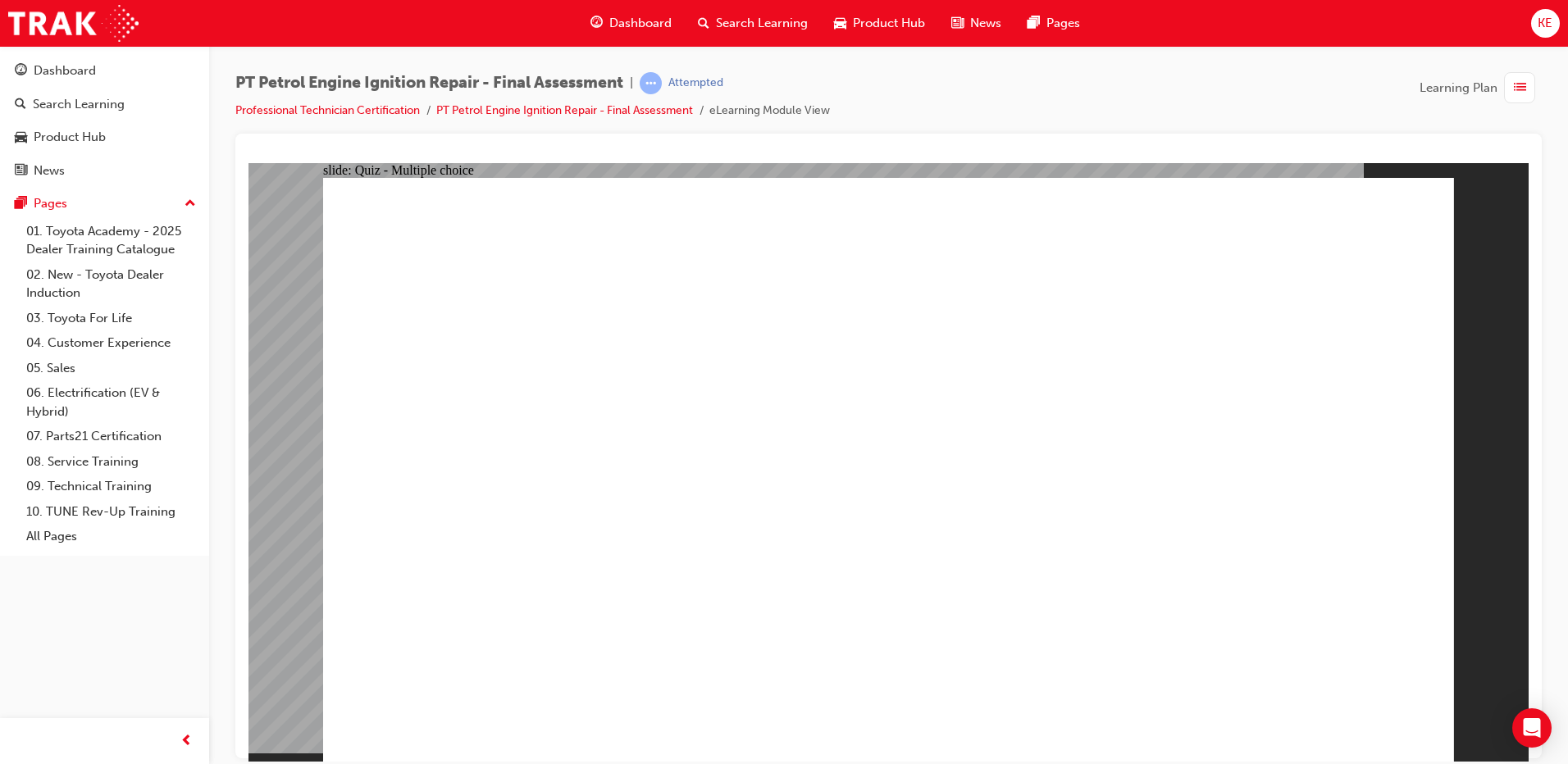
radio input "true"
drag, startPoint x: 497, startPoint y: 278, endPoint x: 1169, endPoint y: 288, distance: 672.1
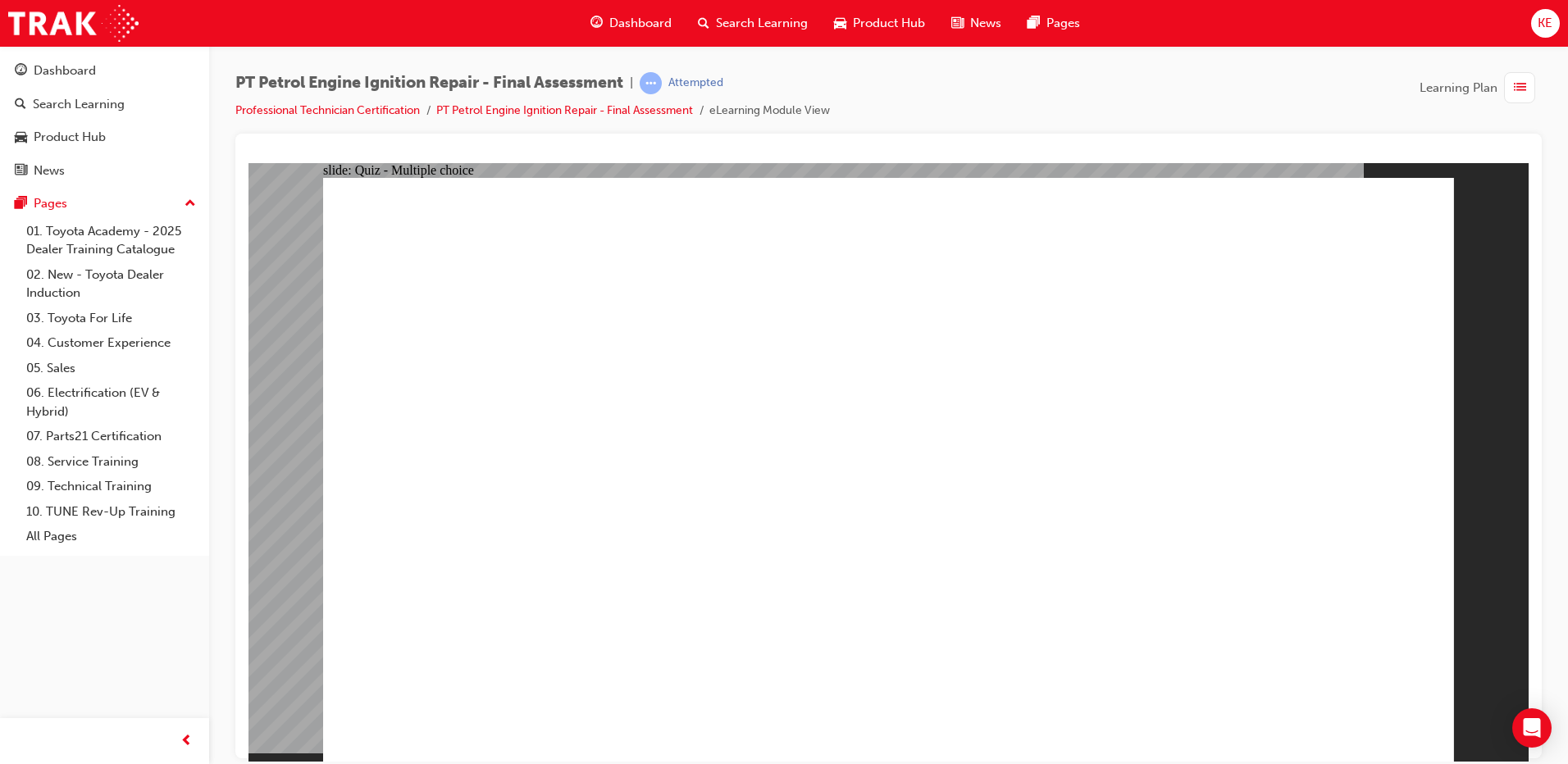
radio input "true"
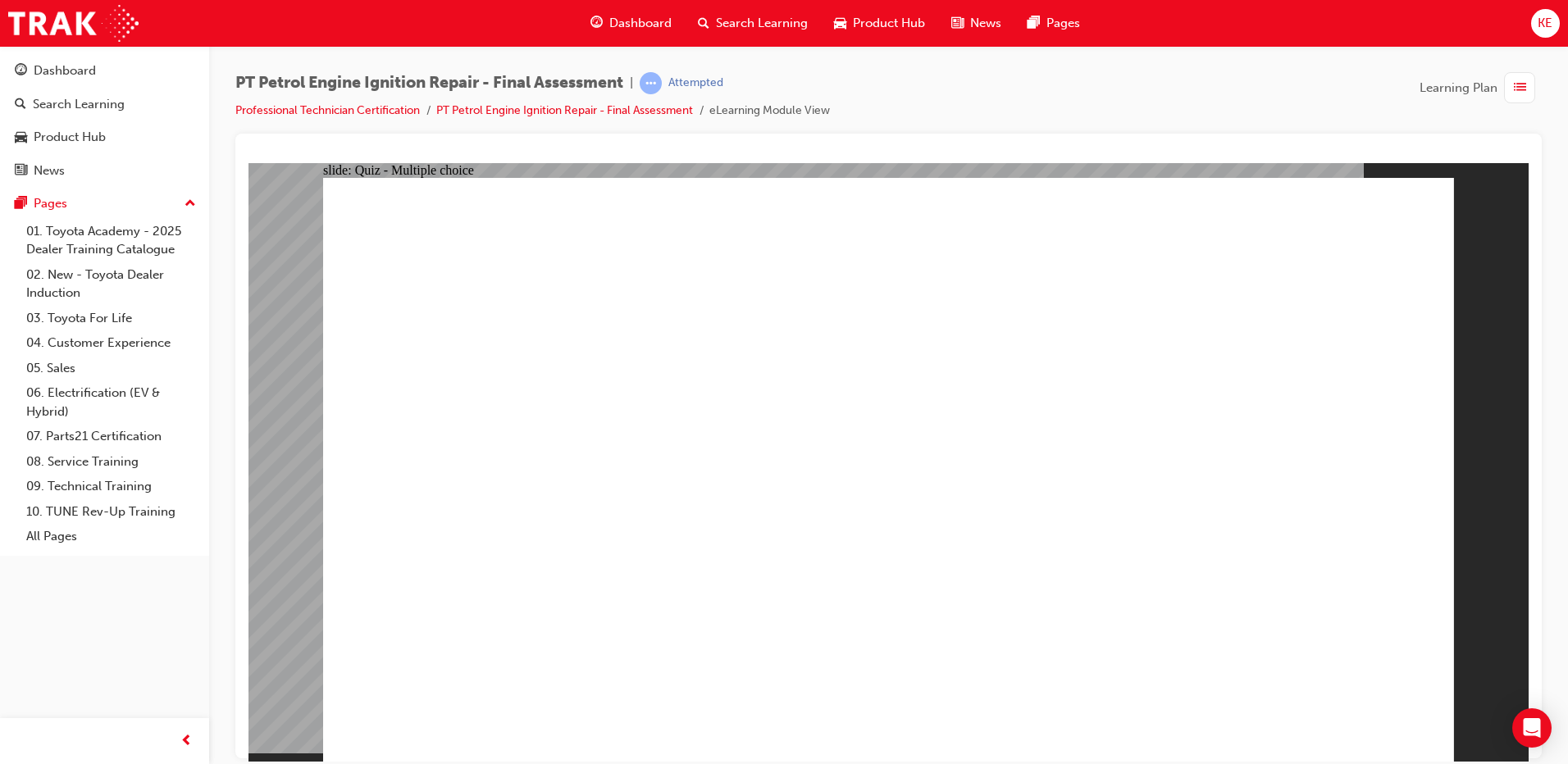
radio input "true"
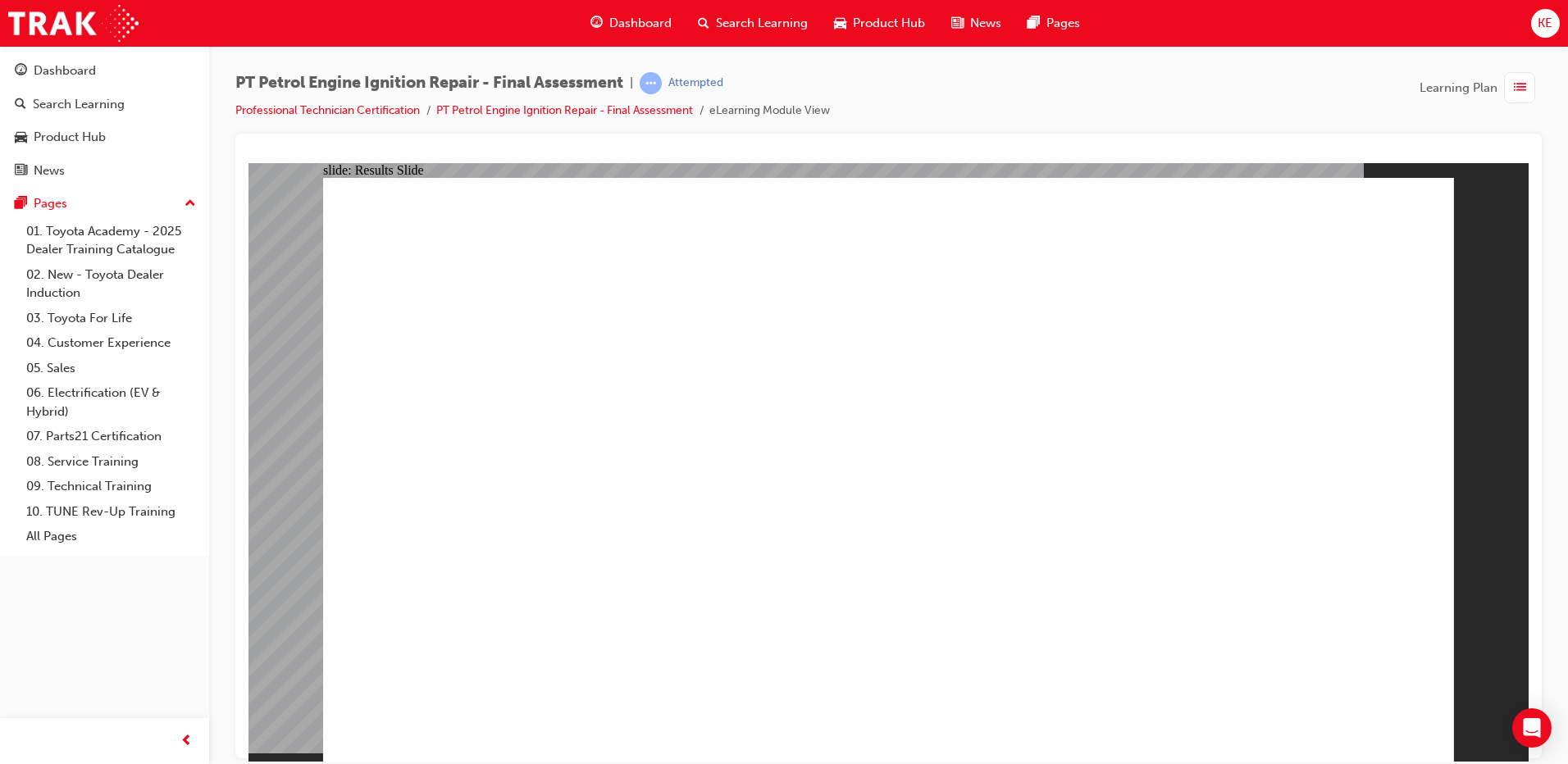
checkbox input "true"
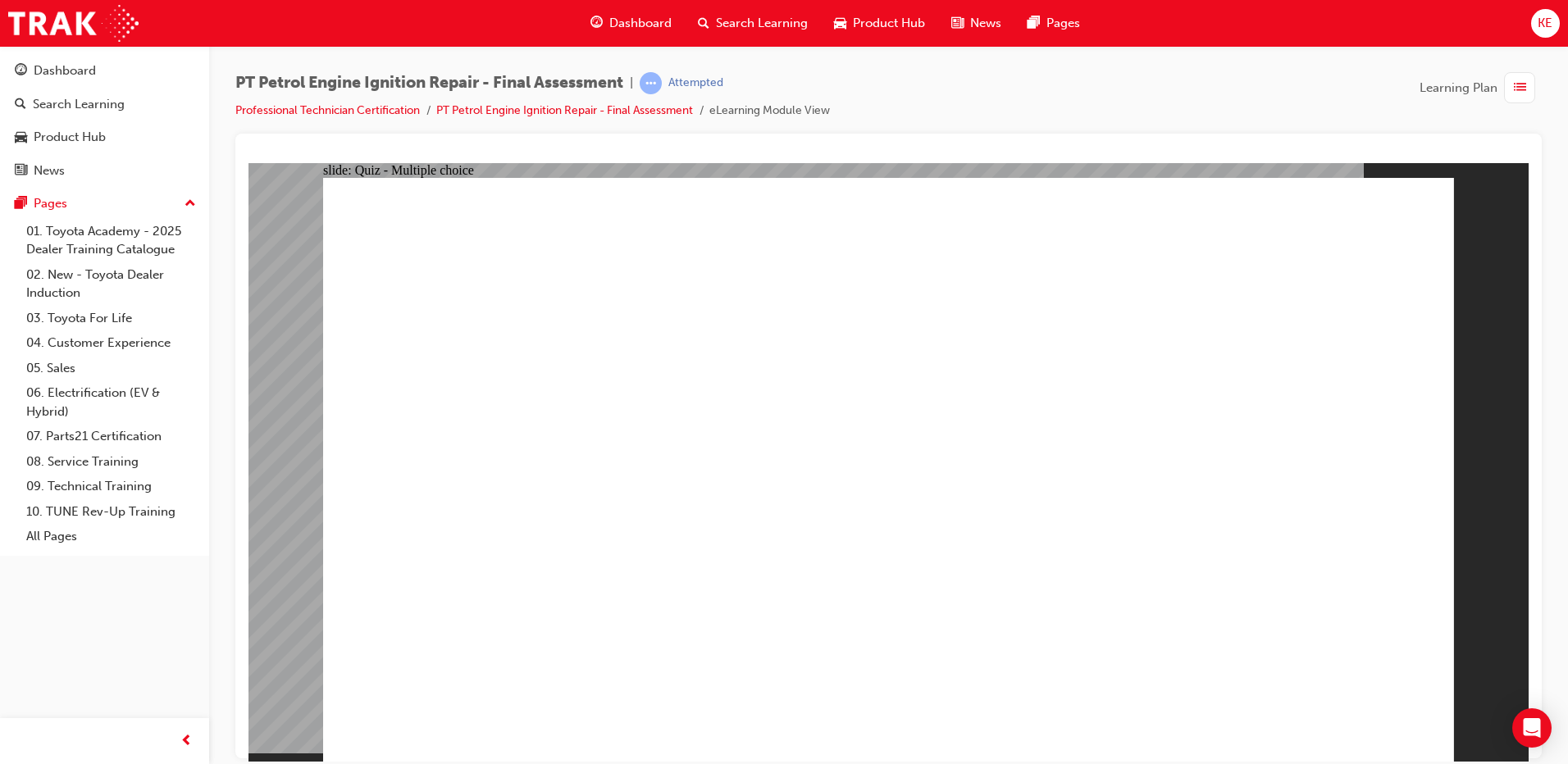
checkbox input "false"
checkbox input "true"
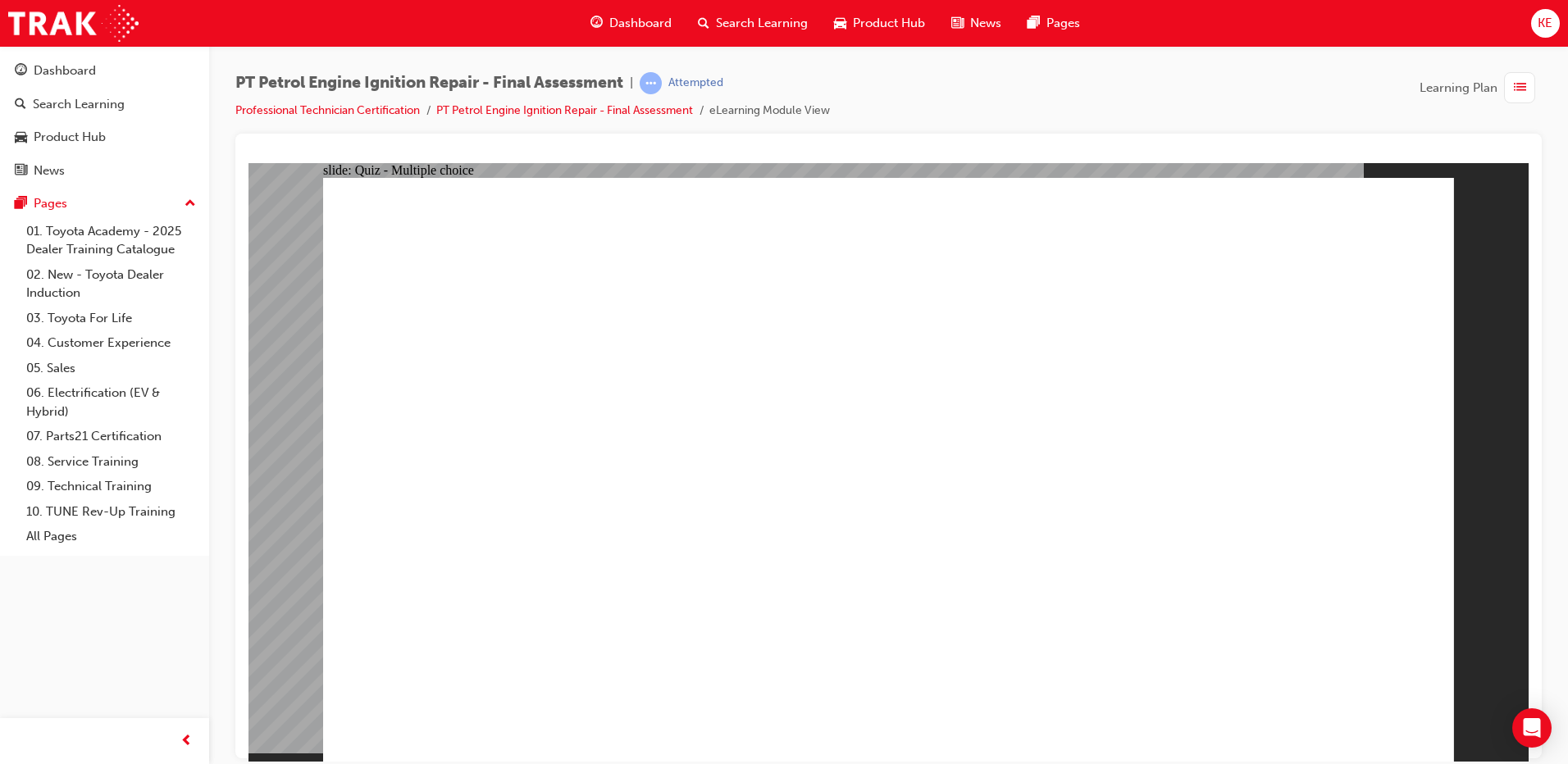
checkbox input "true"
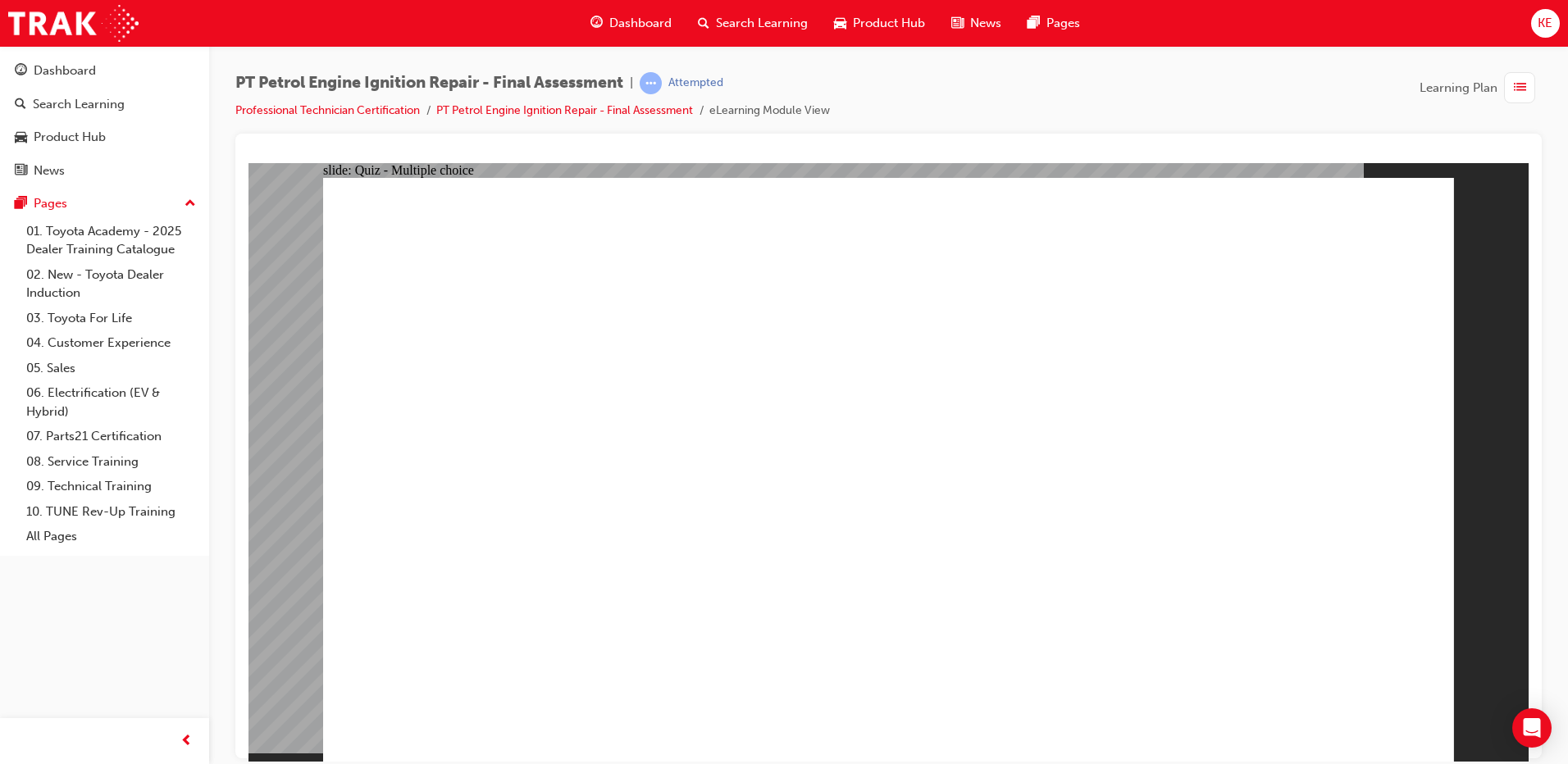
checkbox input "true"
checkbox input "false"
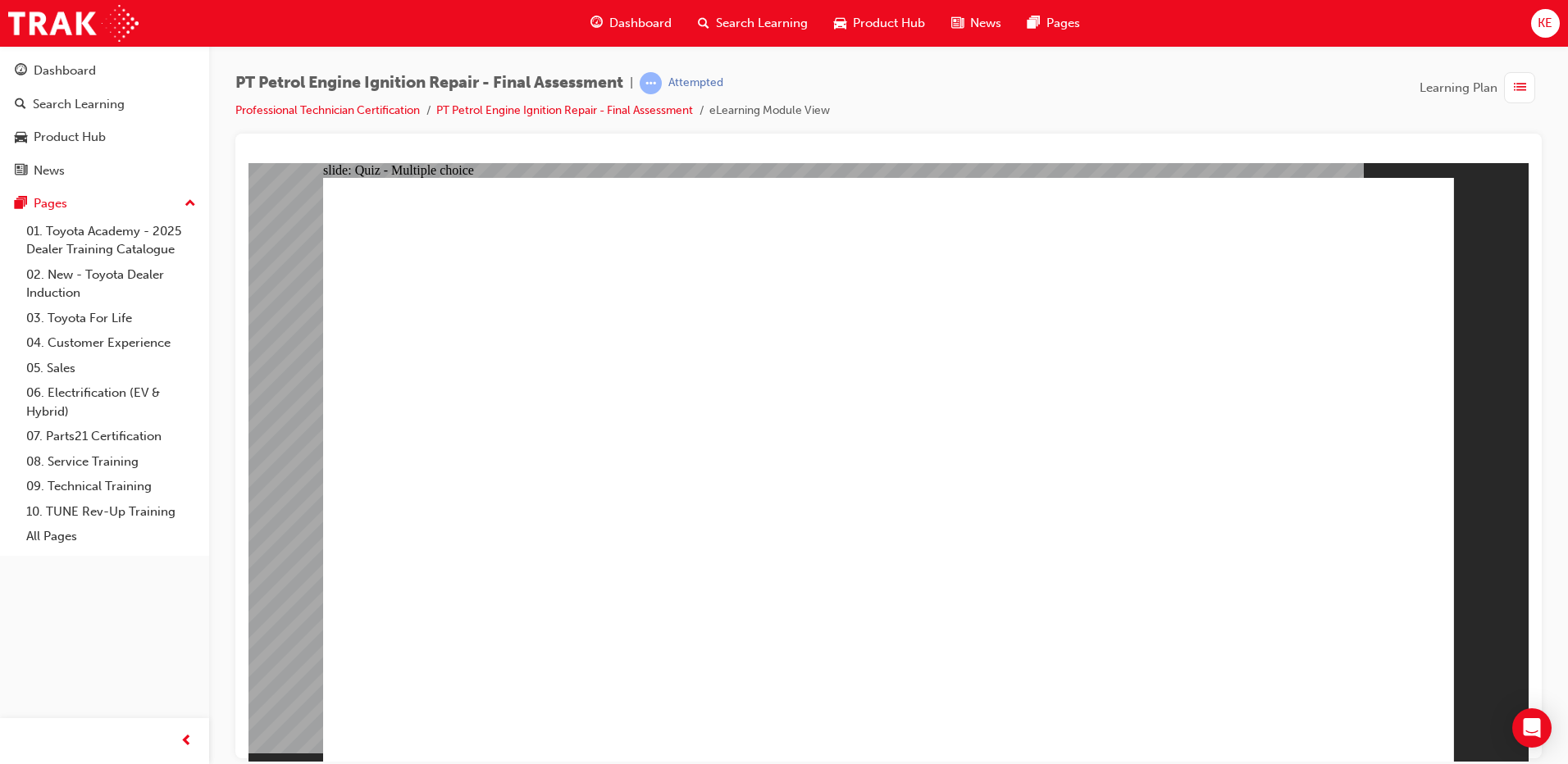
checkbox input "false"
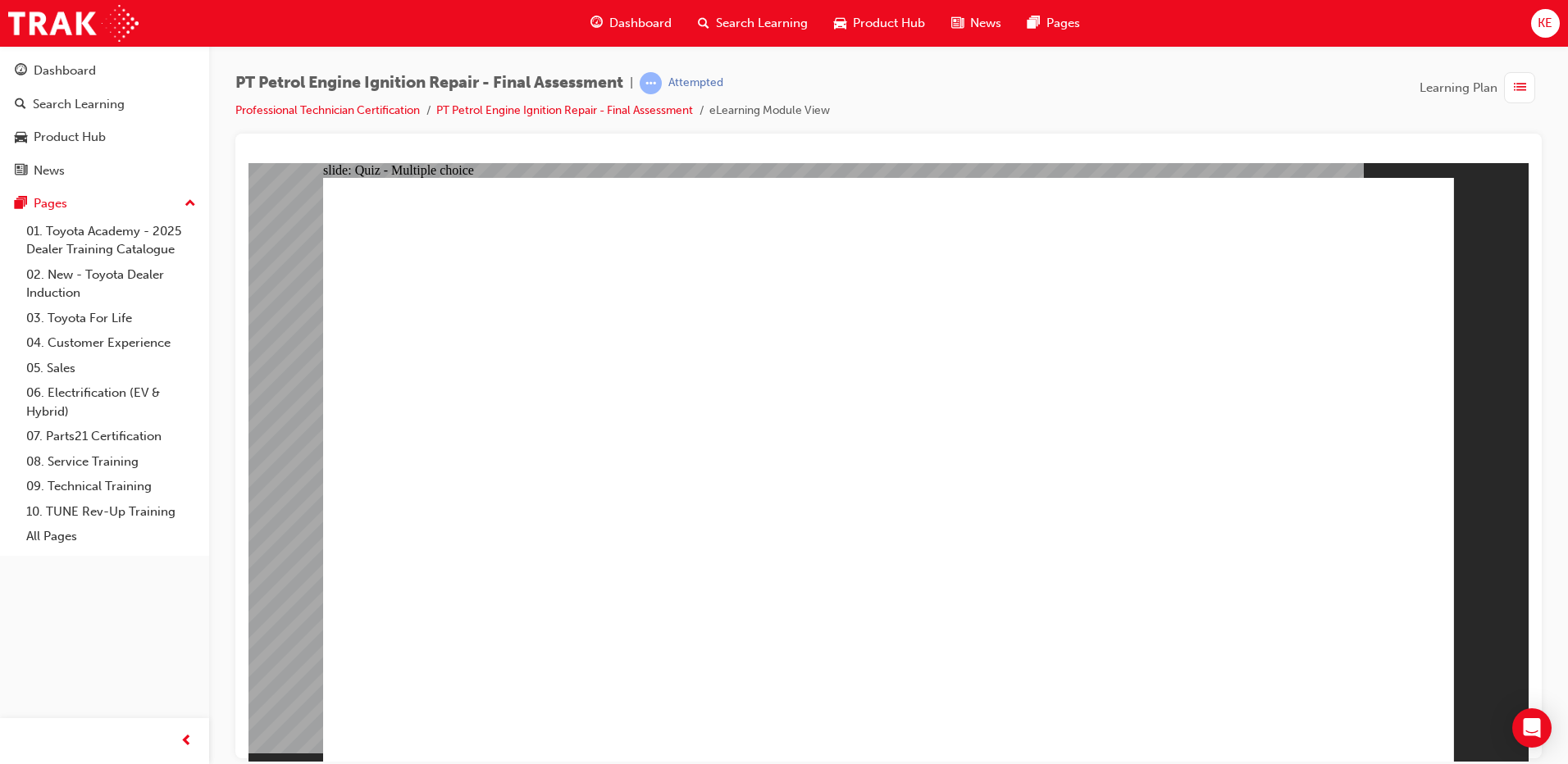
checkbox input "true"
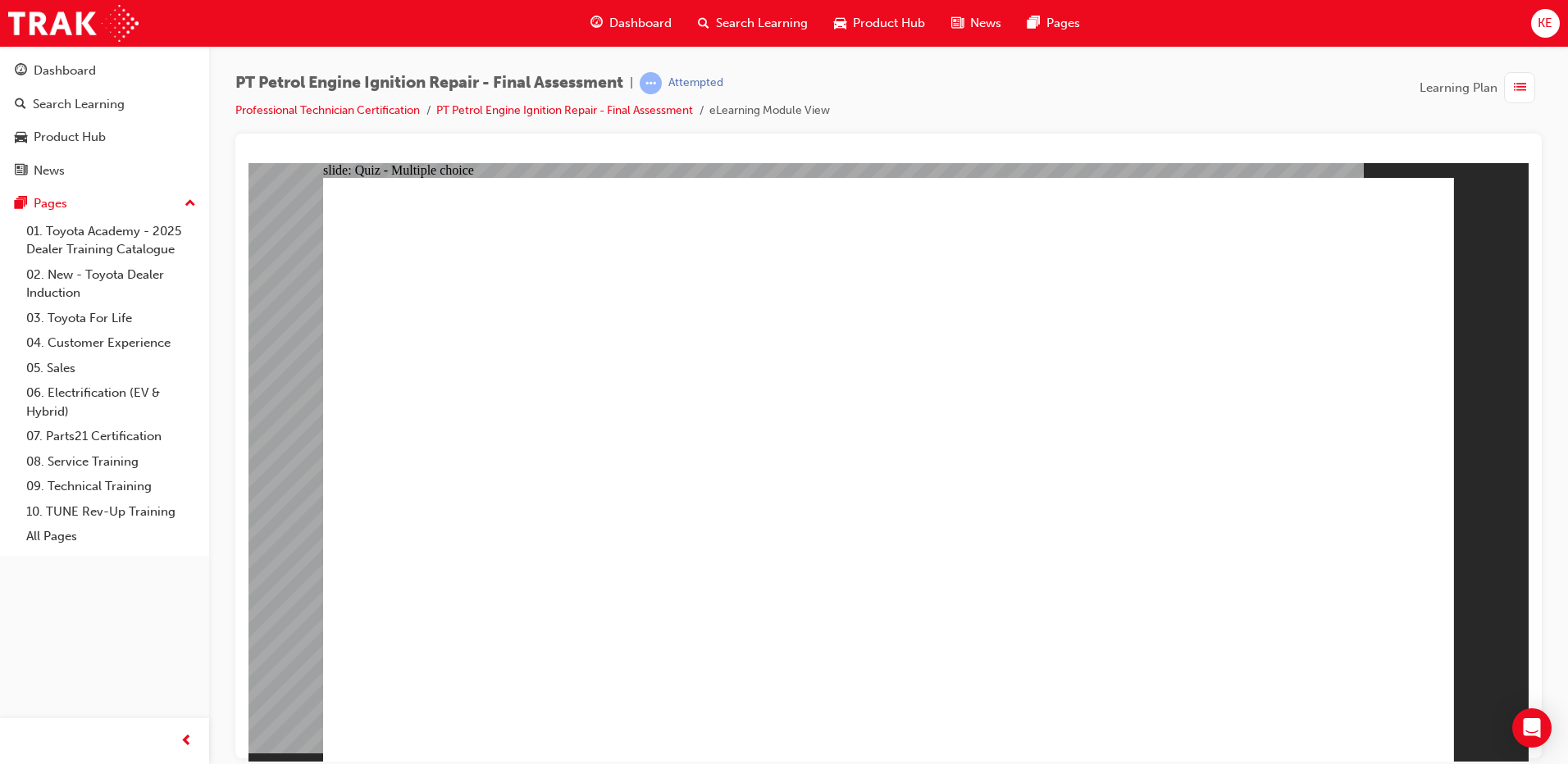
radio input "true"
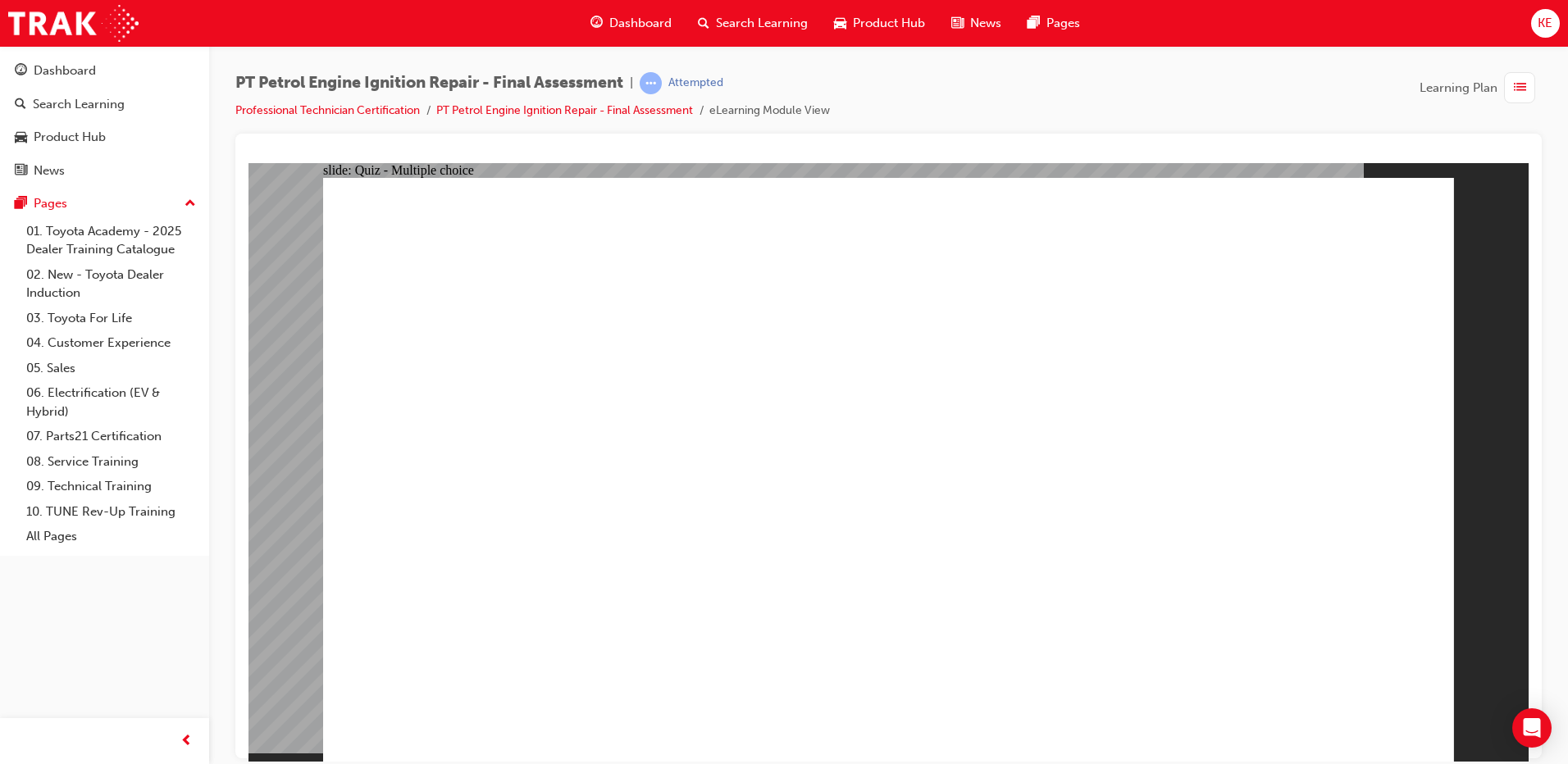
radio input "false"
radio input "true"
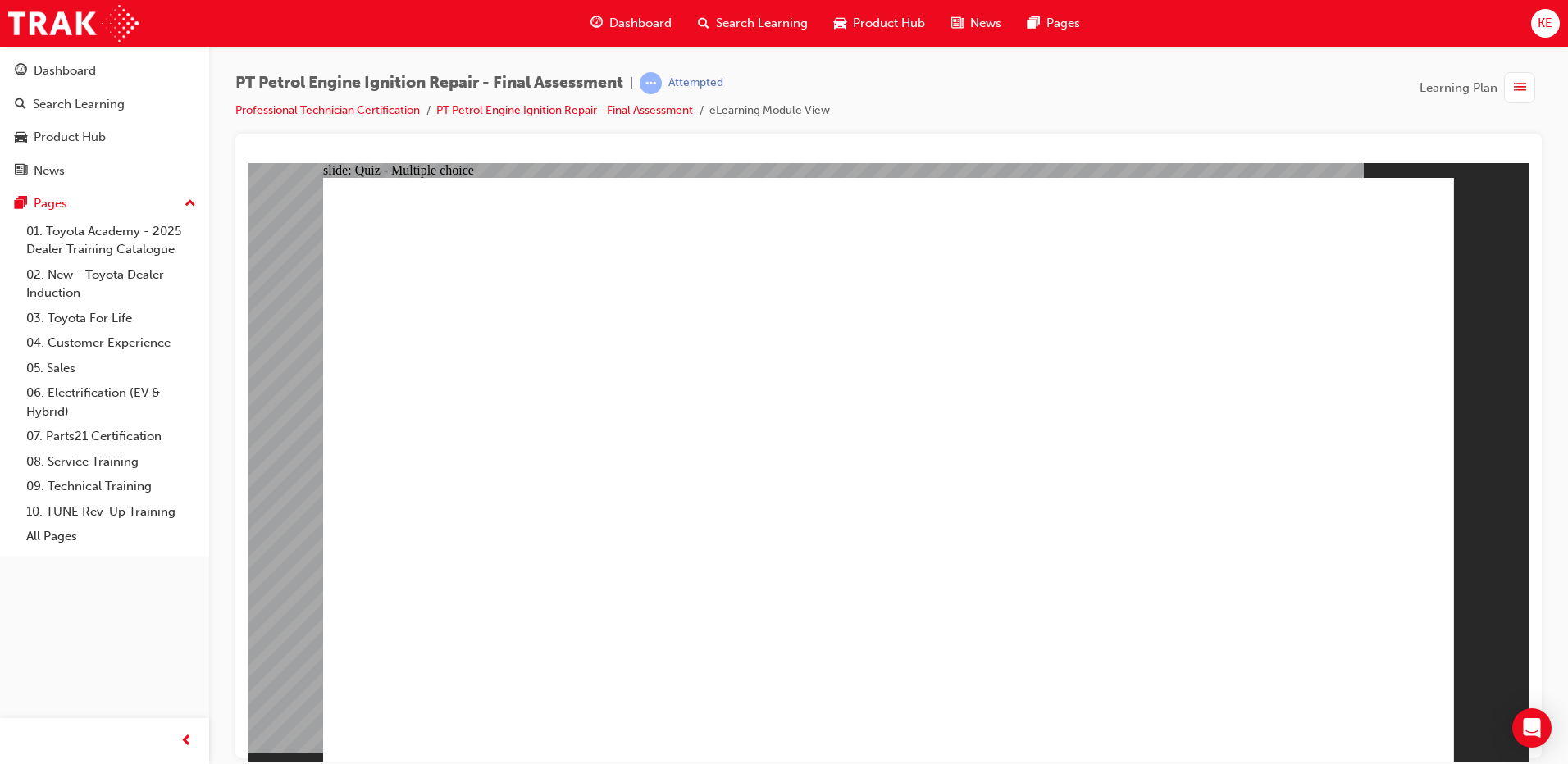
radio input "true"
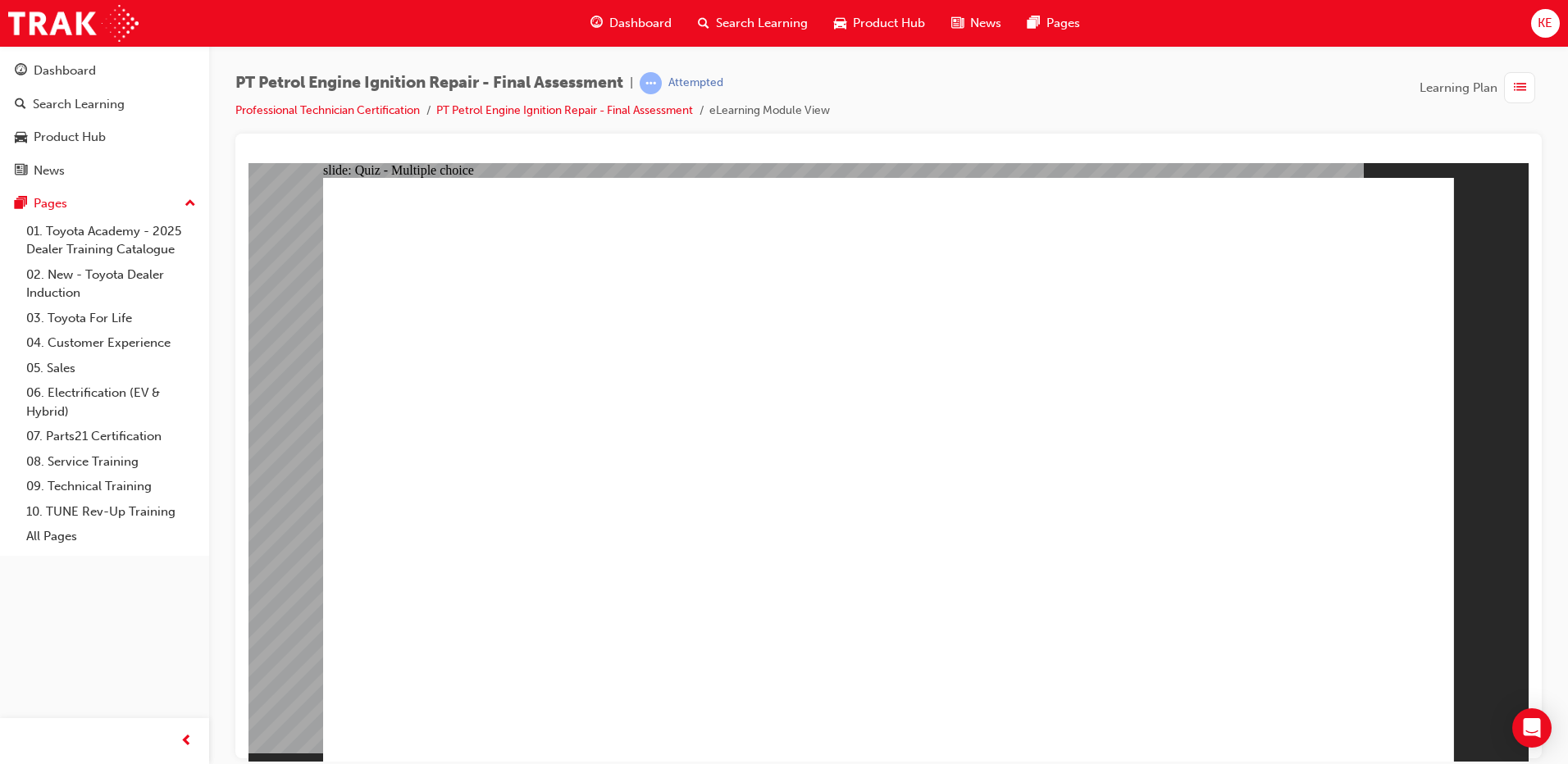
radio input "true"
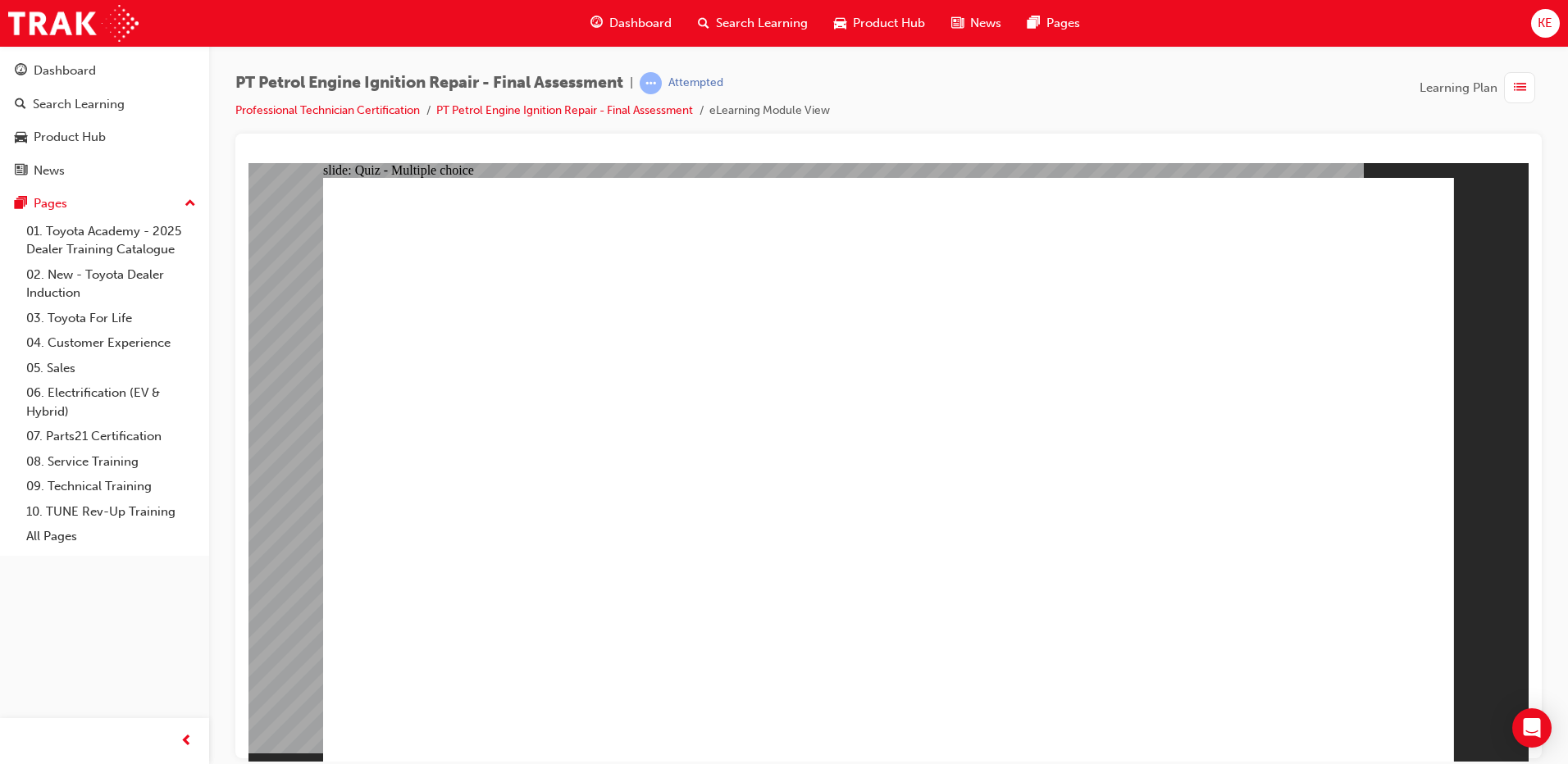
radio input "true"
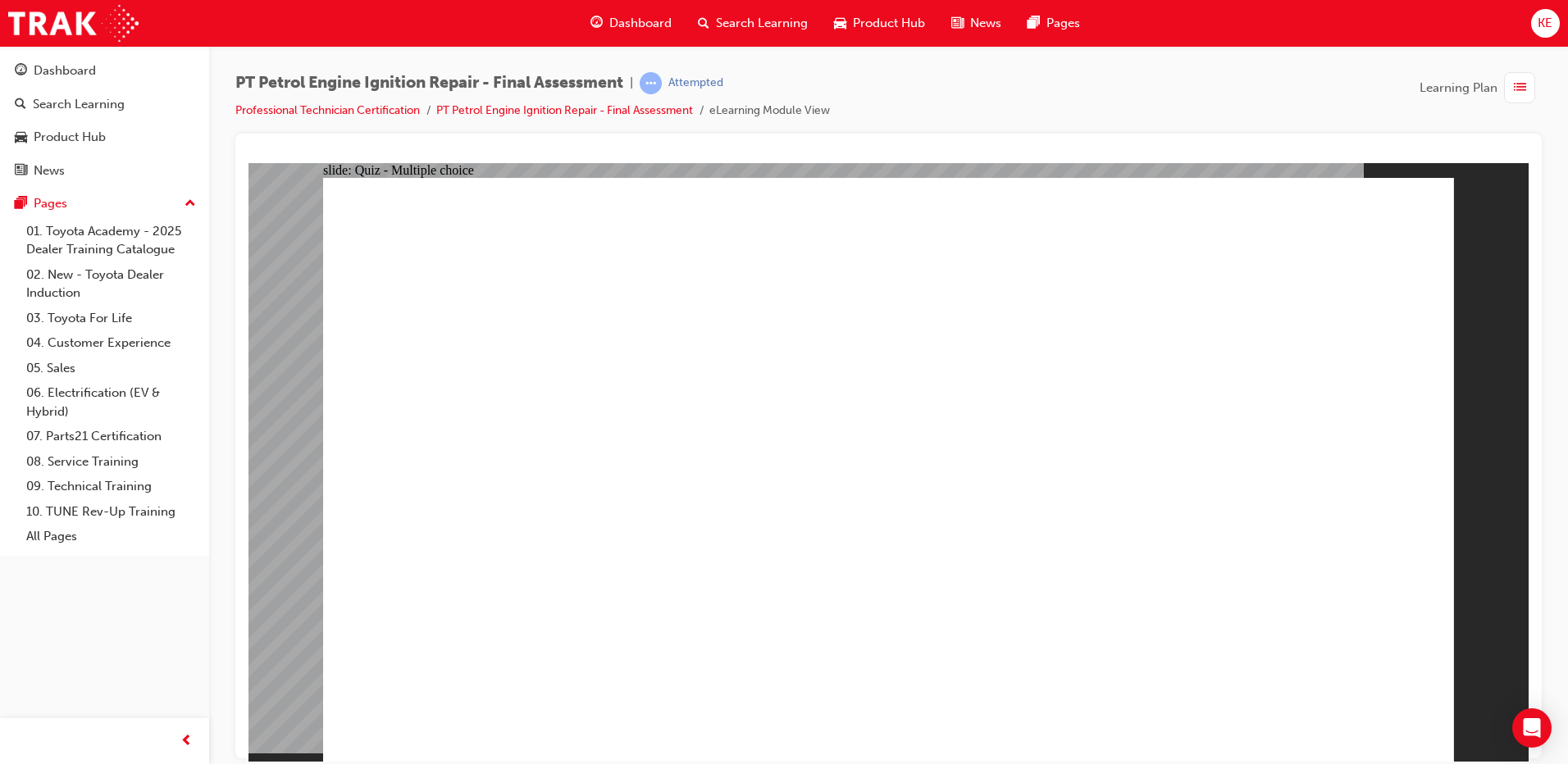
radio input "true"
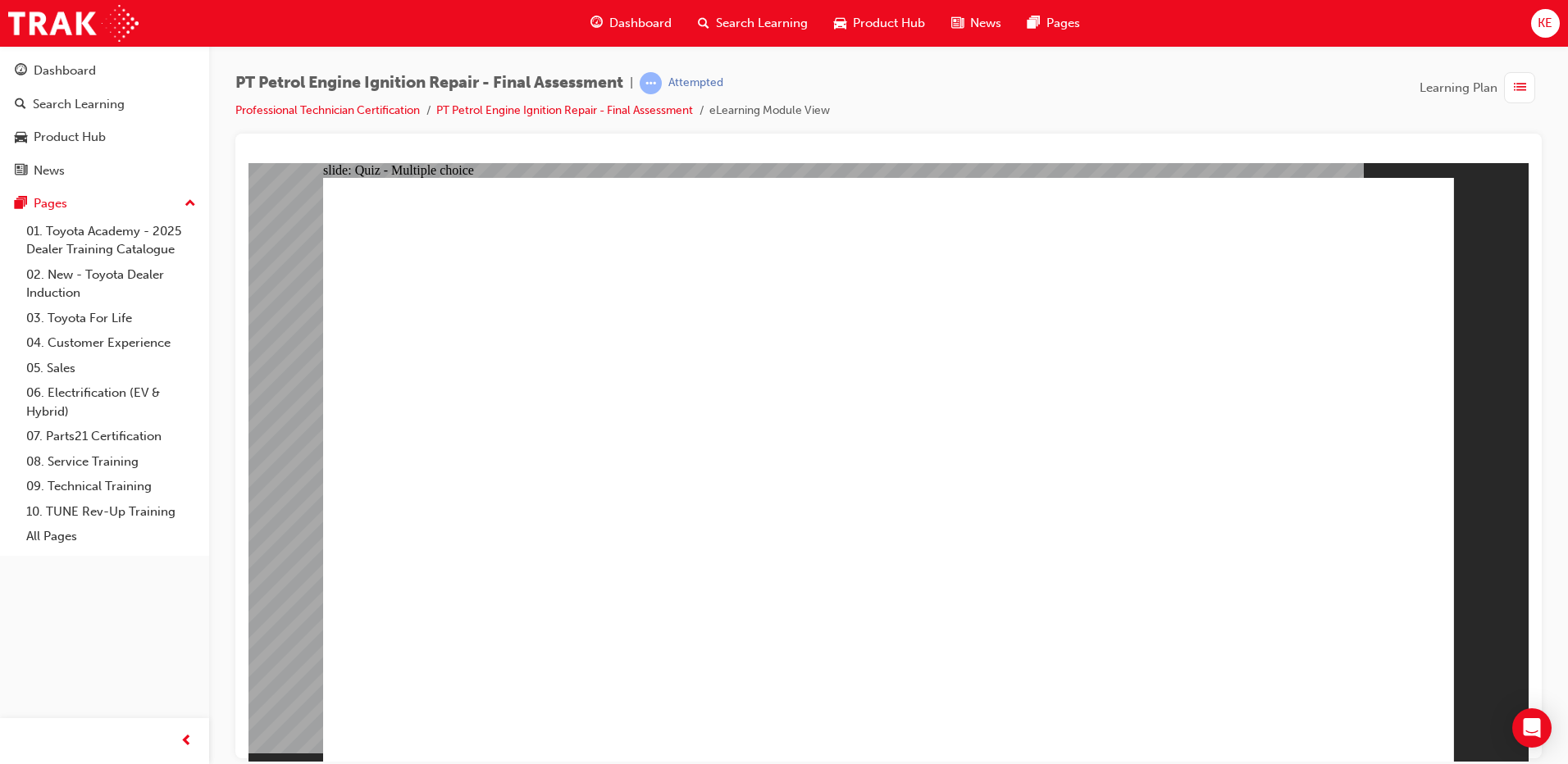
radio input "true"
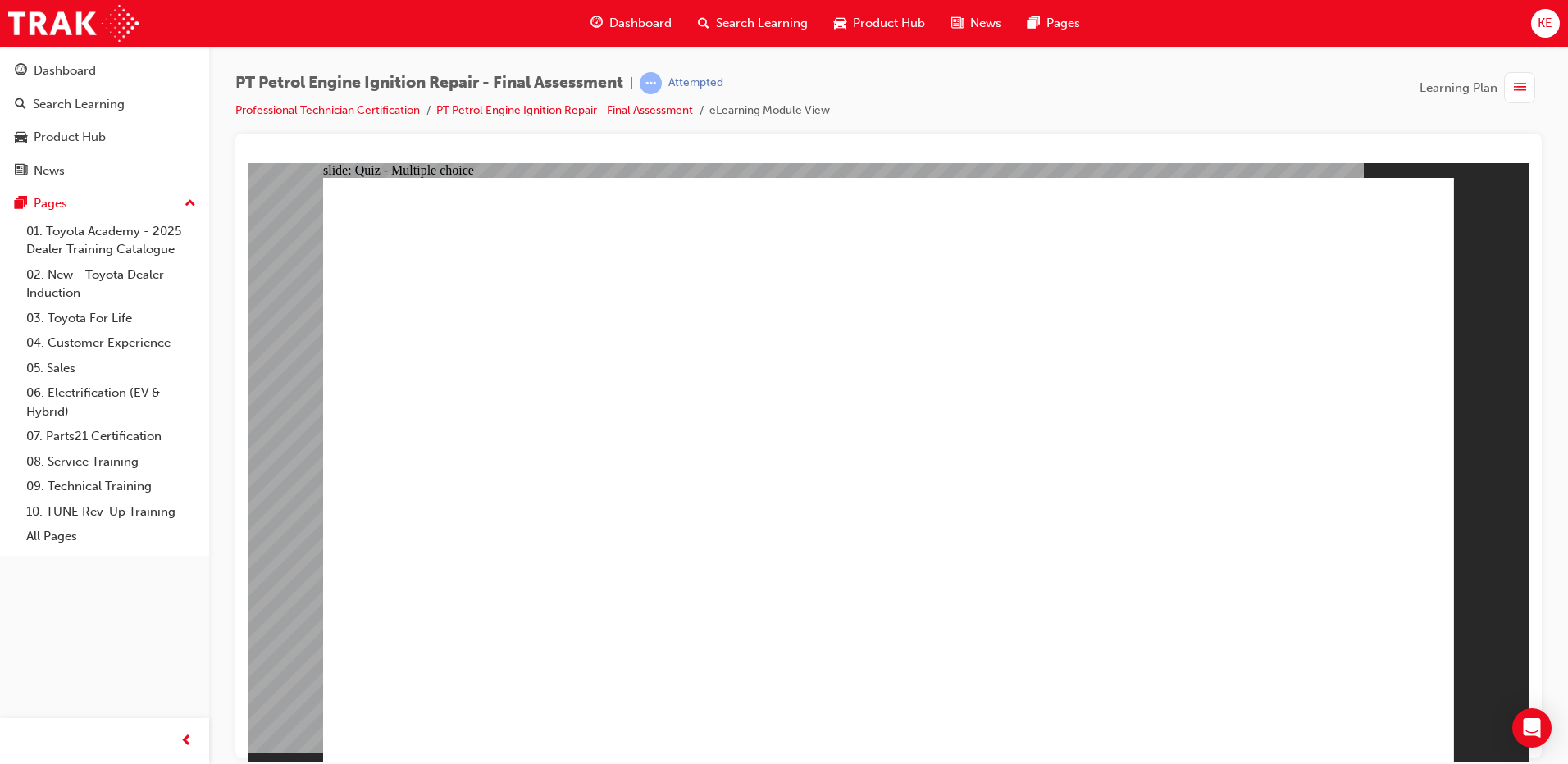
radio input "true"
drag, startPoint x: 1347, startPoint y: 692, endPoint x: 1386, endPoint y: 713, distance: 44.3
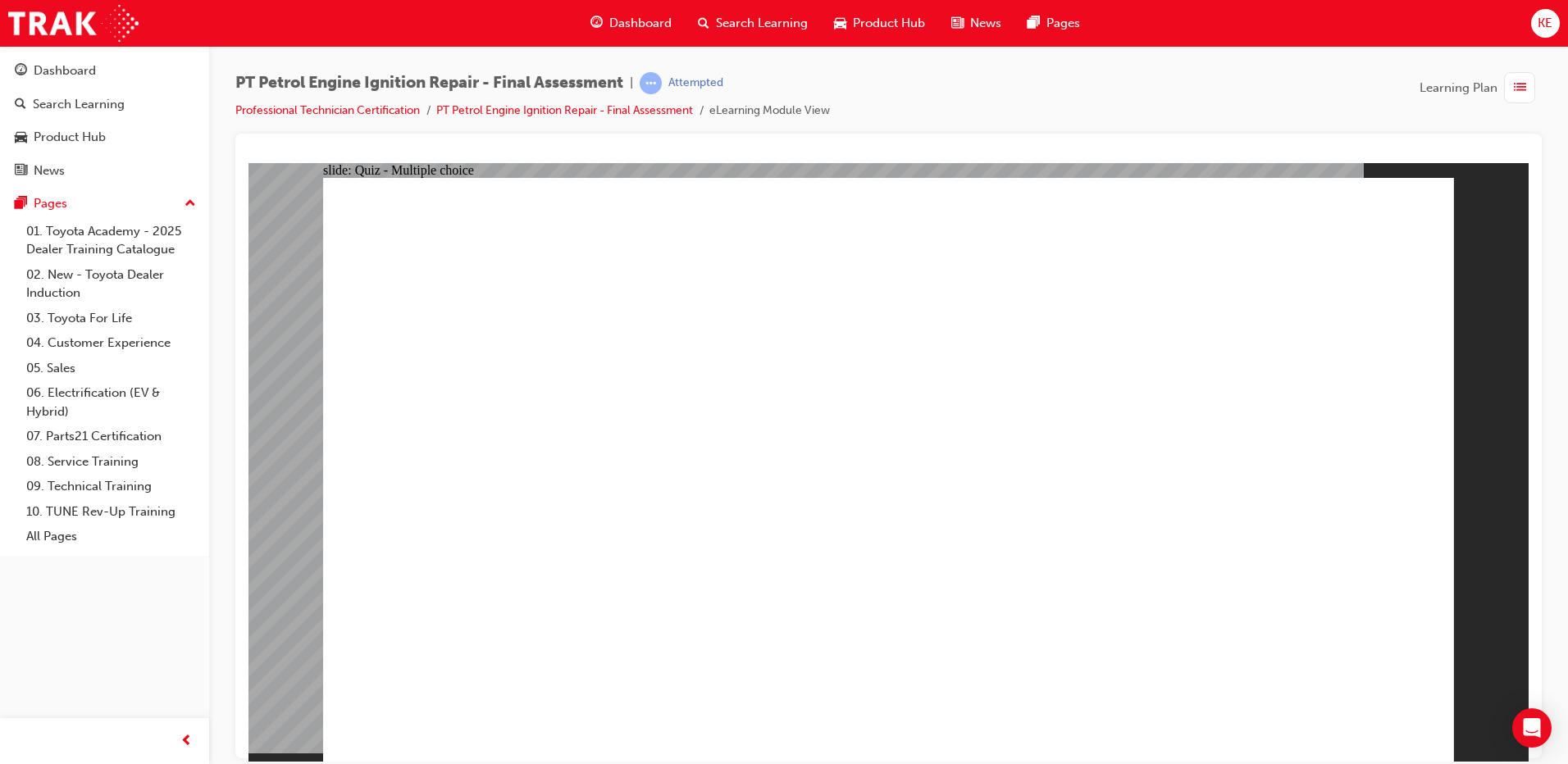
radio input "true"
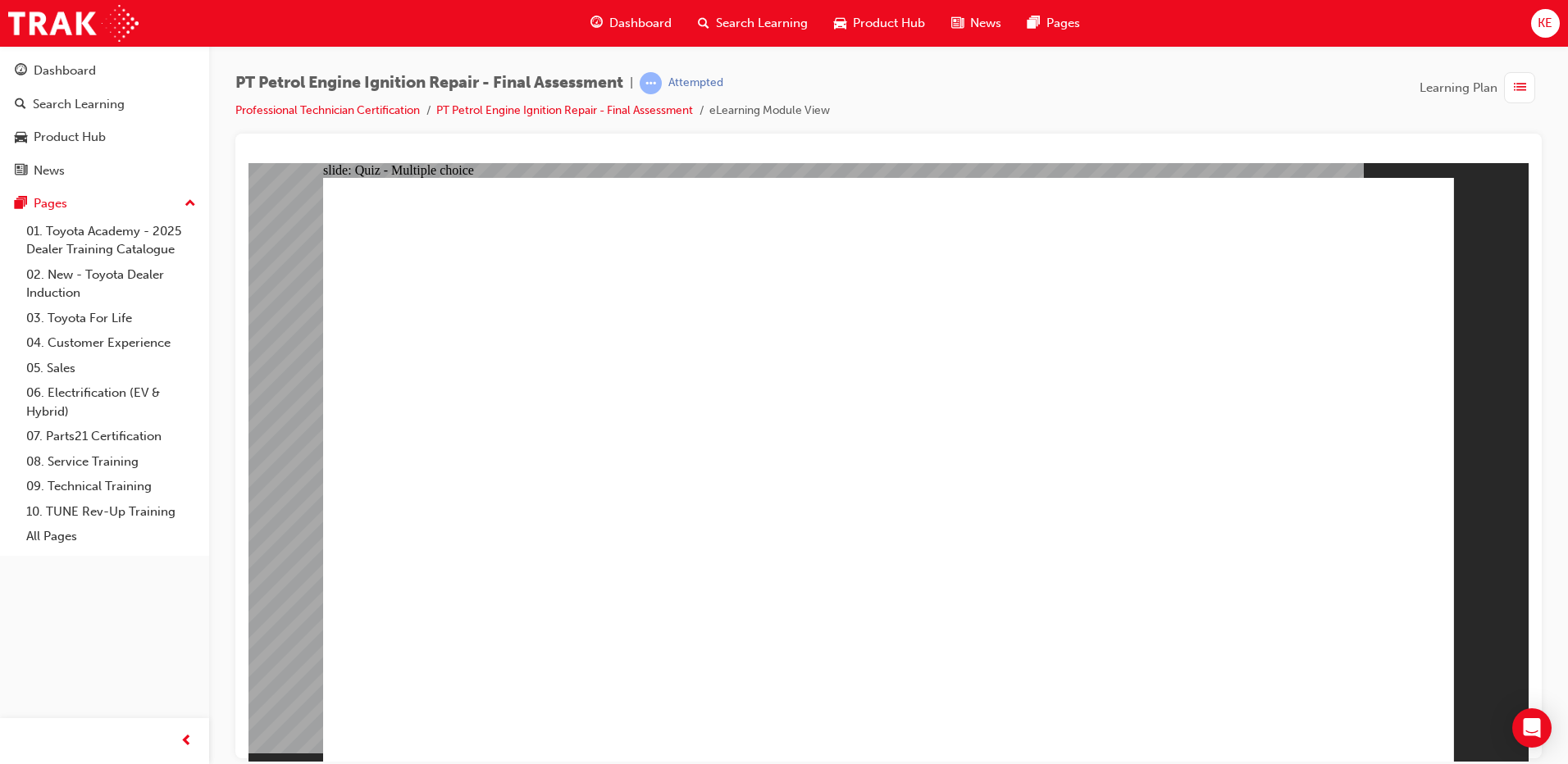
radio input "false"
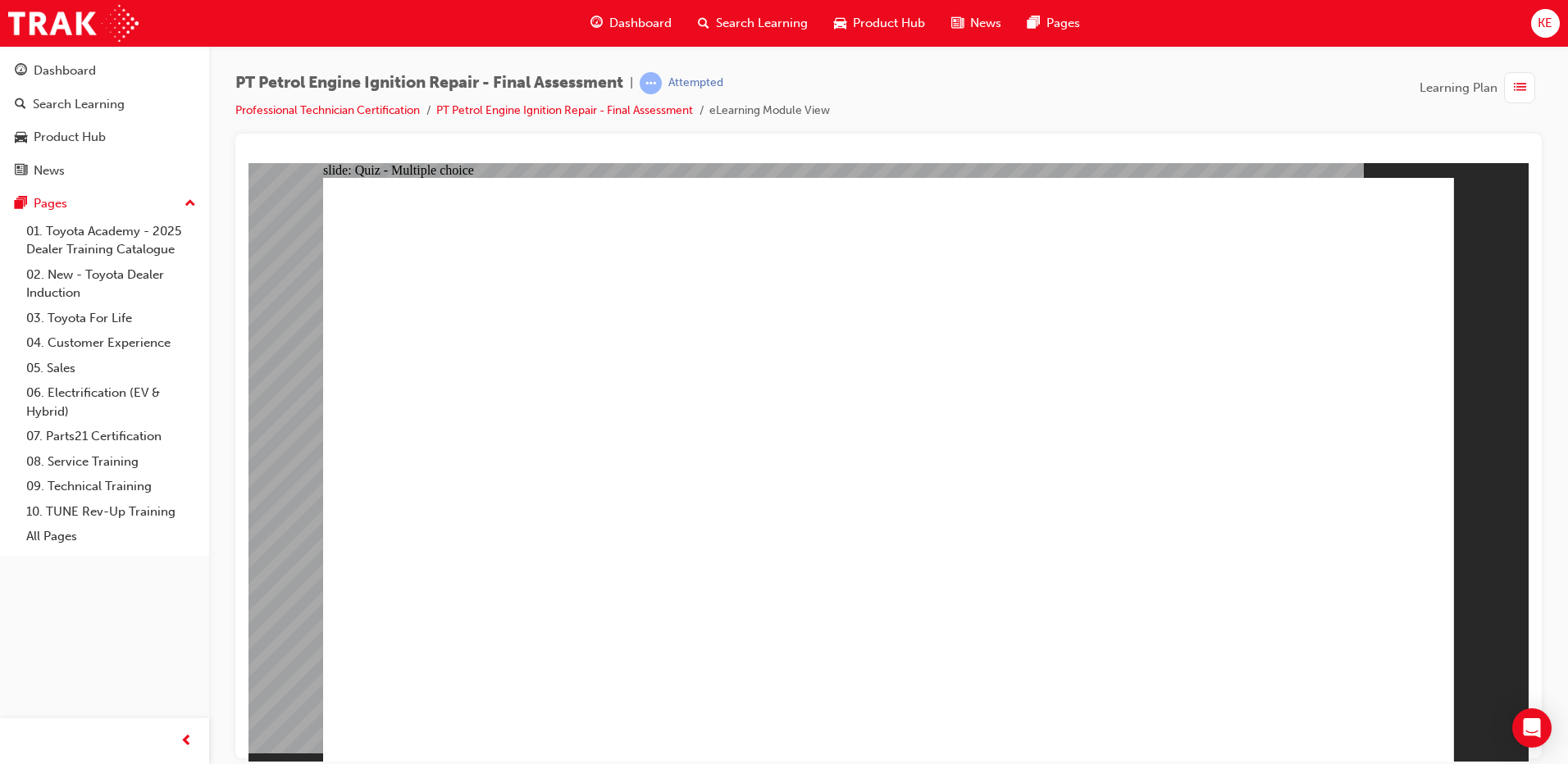
radio input "false"
radio input "true"
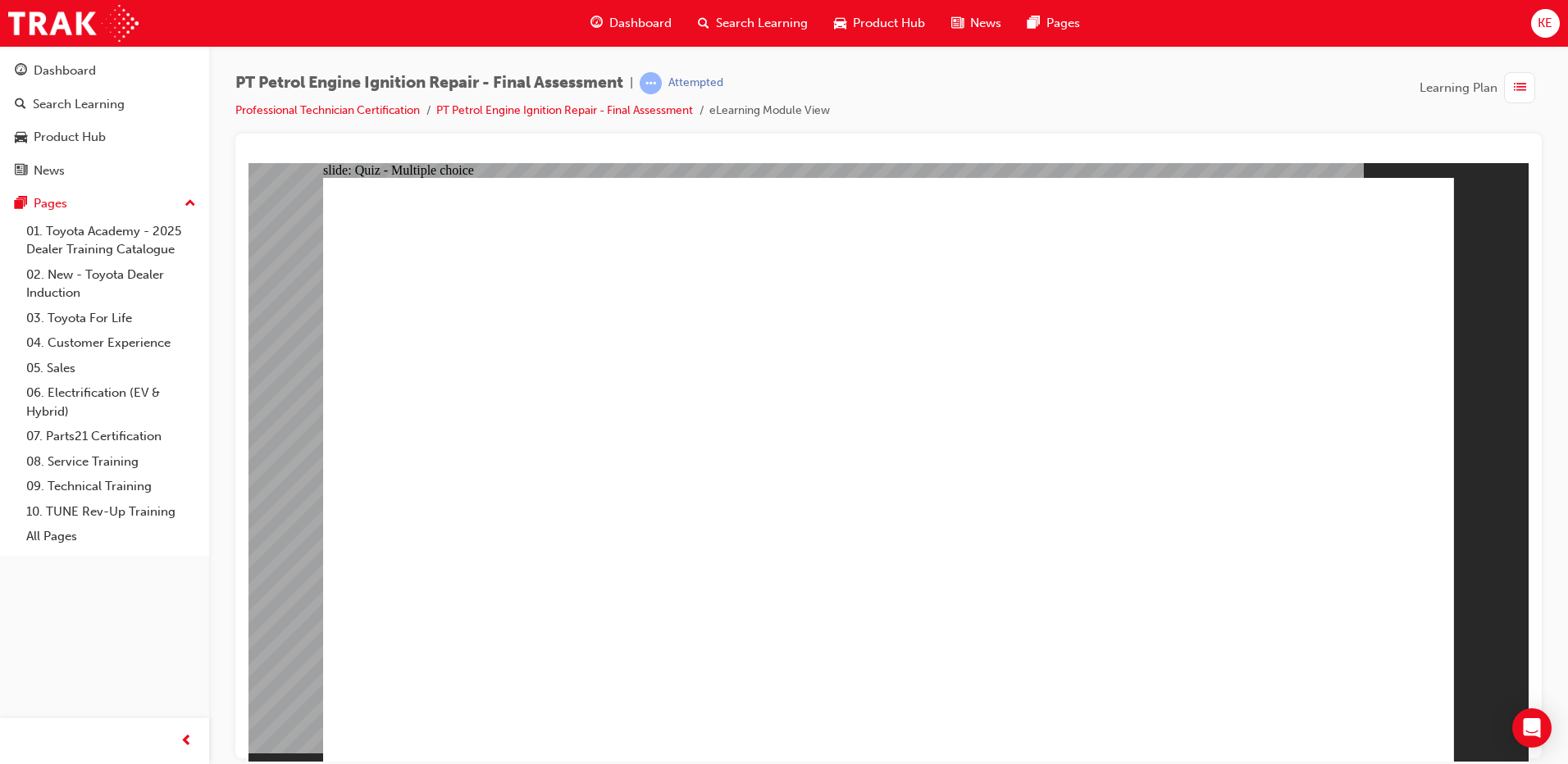
radio input "false"
radio input "true"
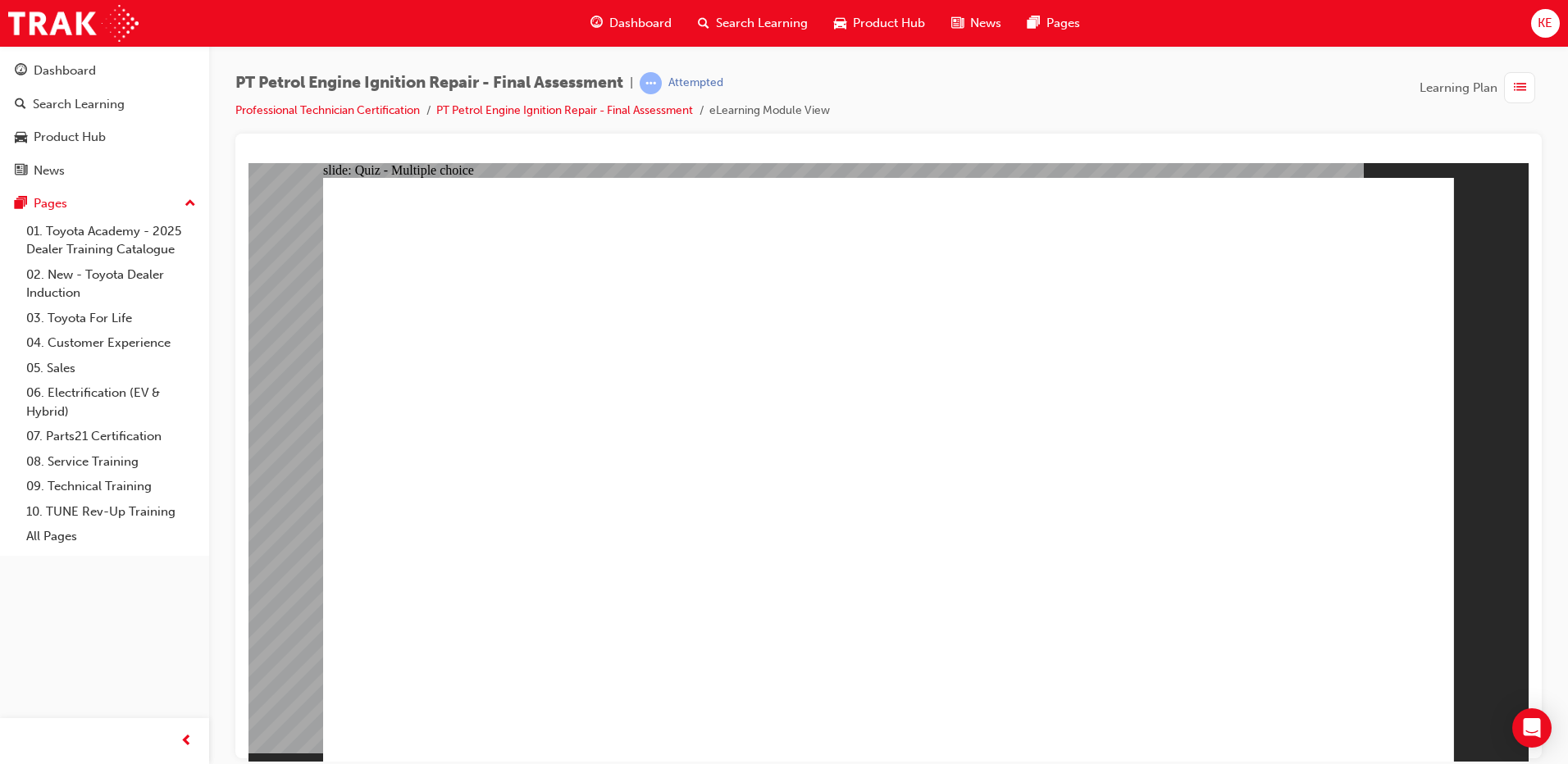
radio input "true"
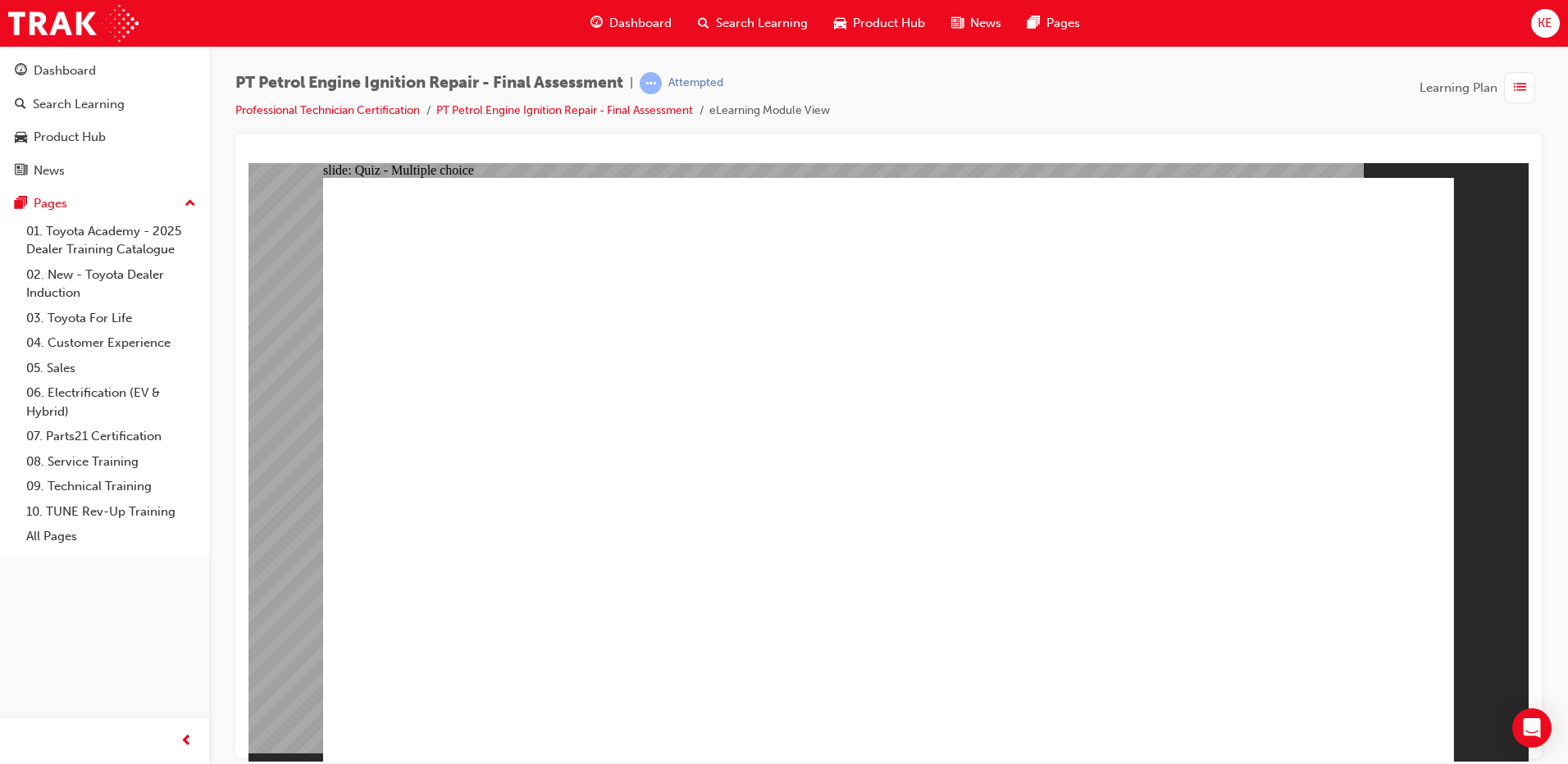
radio input "true"
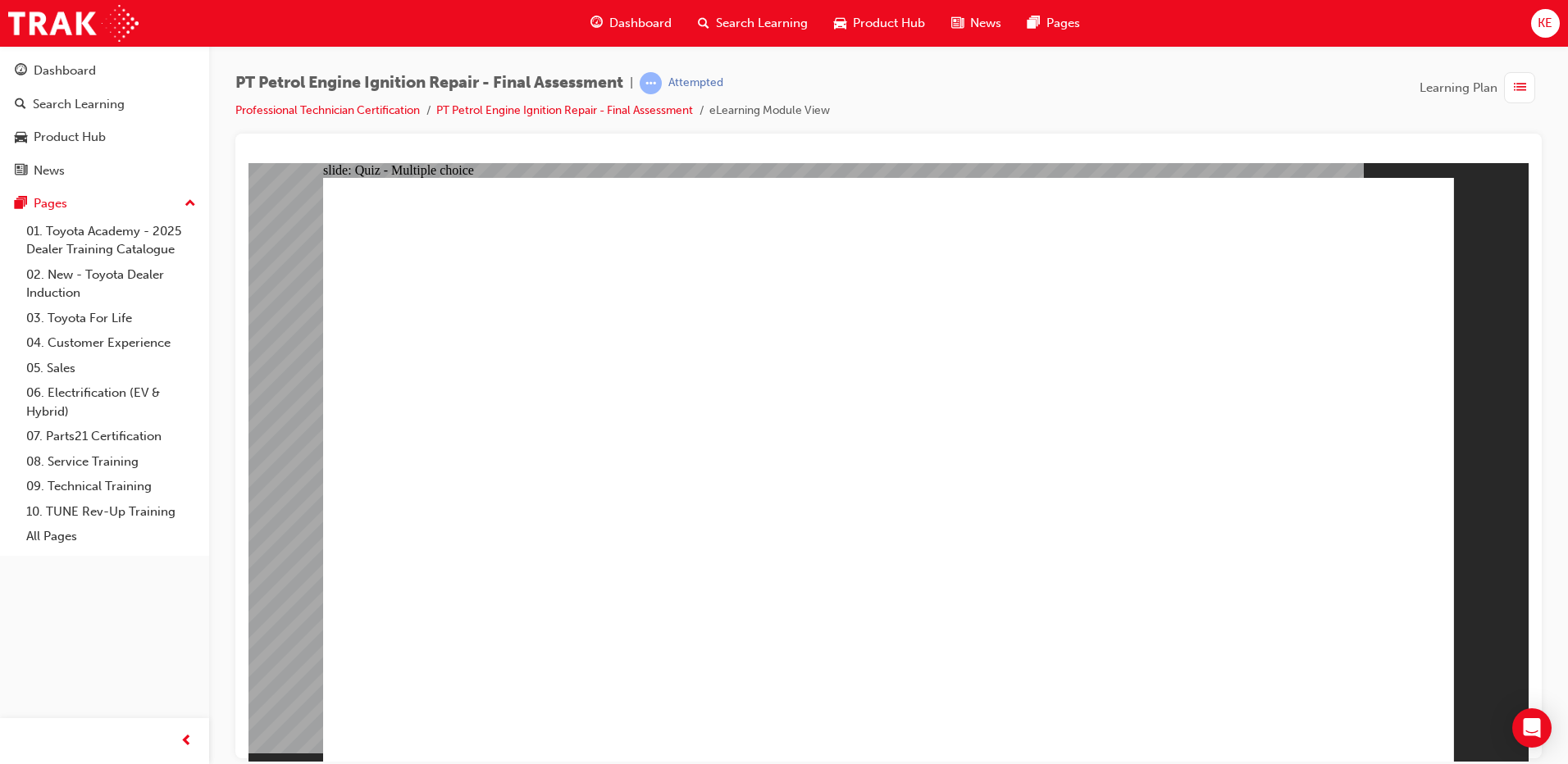
radio input "true"
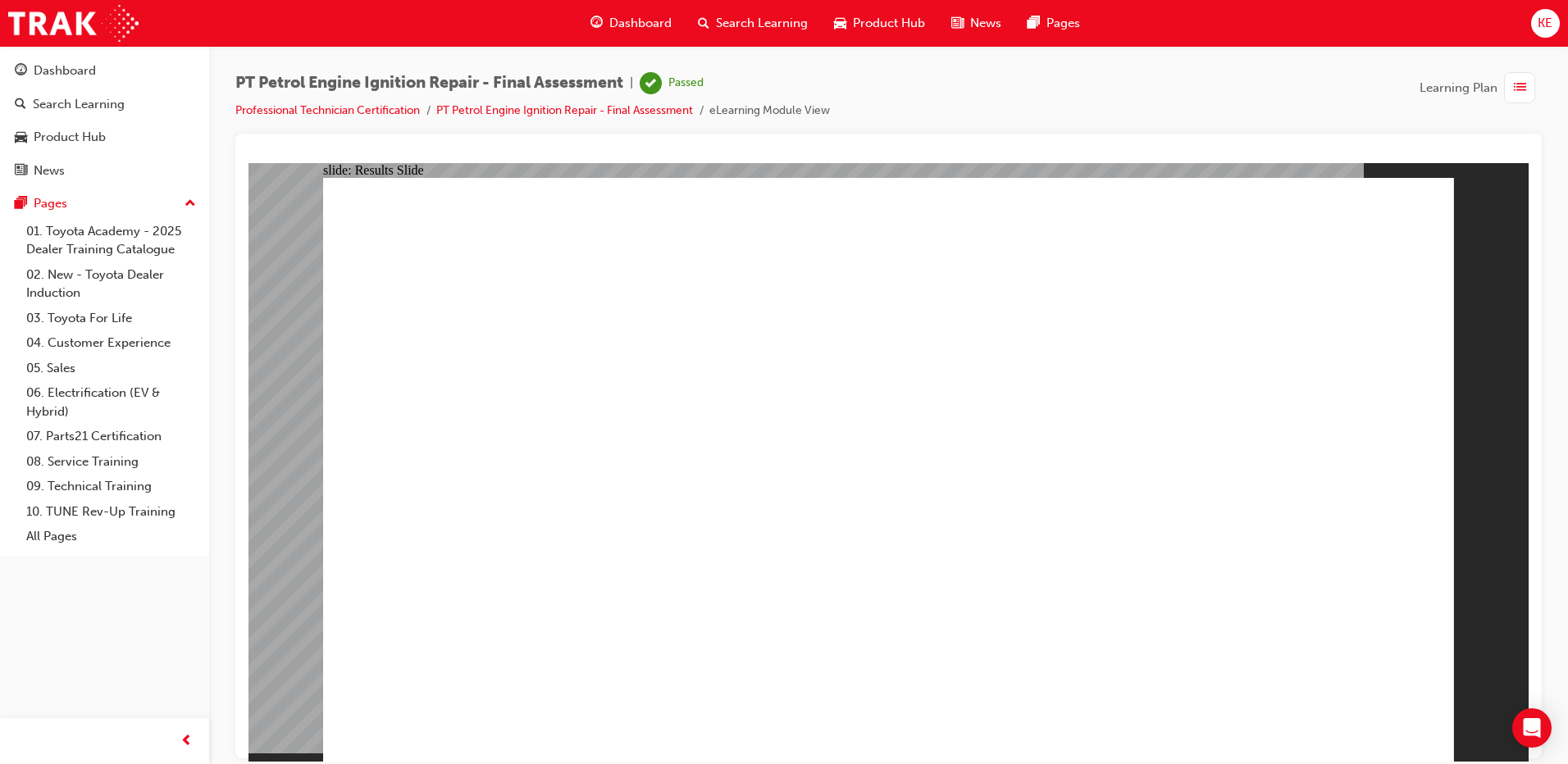
drag, startPoint x: 812, startPoint y: 623, endPoint x: 835, endPoint y: 620, distance: 23.2
click at [607, 17] on div "Dashboard" at bounding box center [631, 24] width 108 height 34
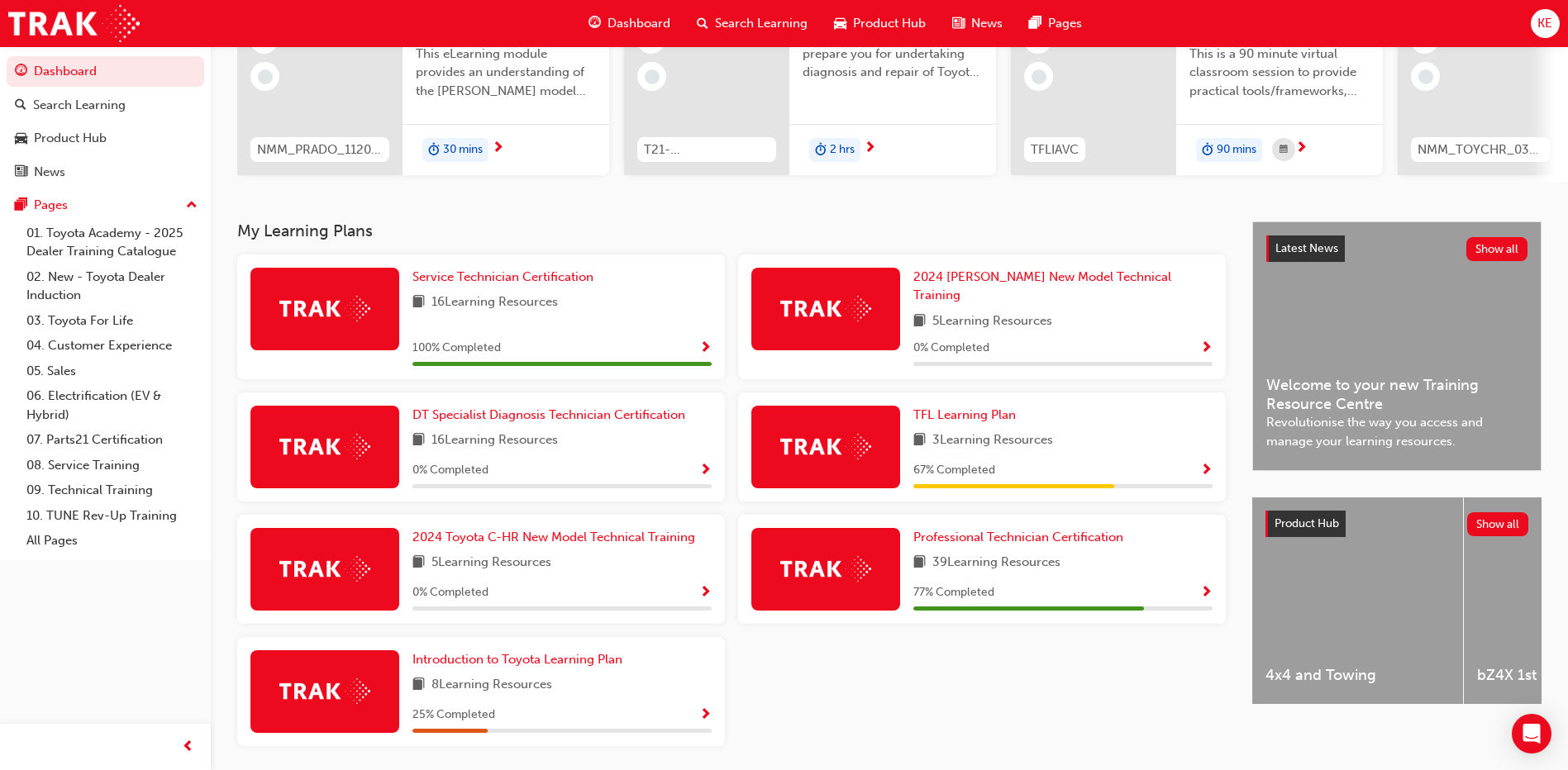
scroll to position [247, 0]
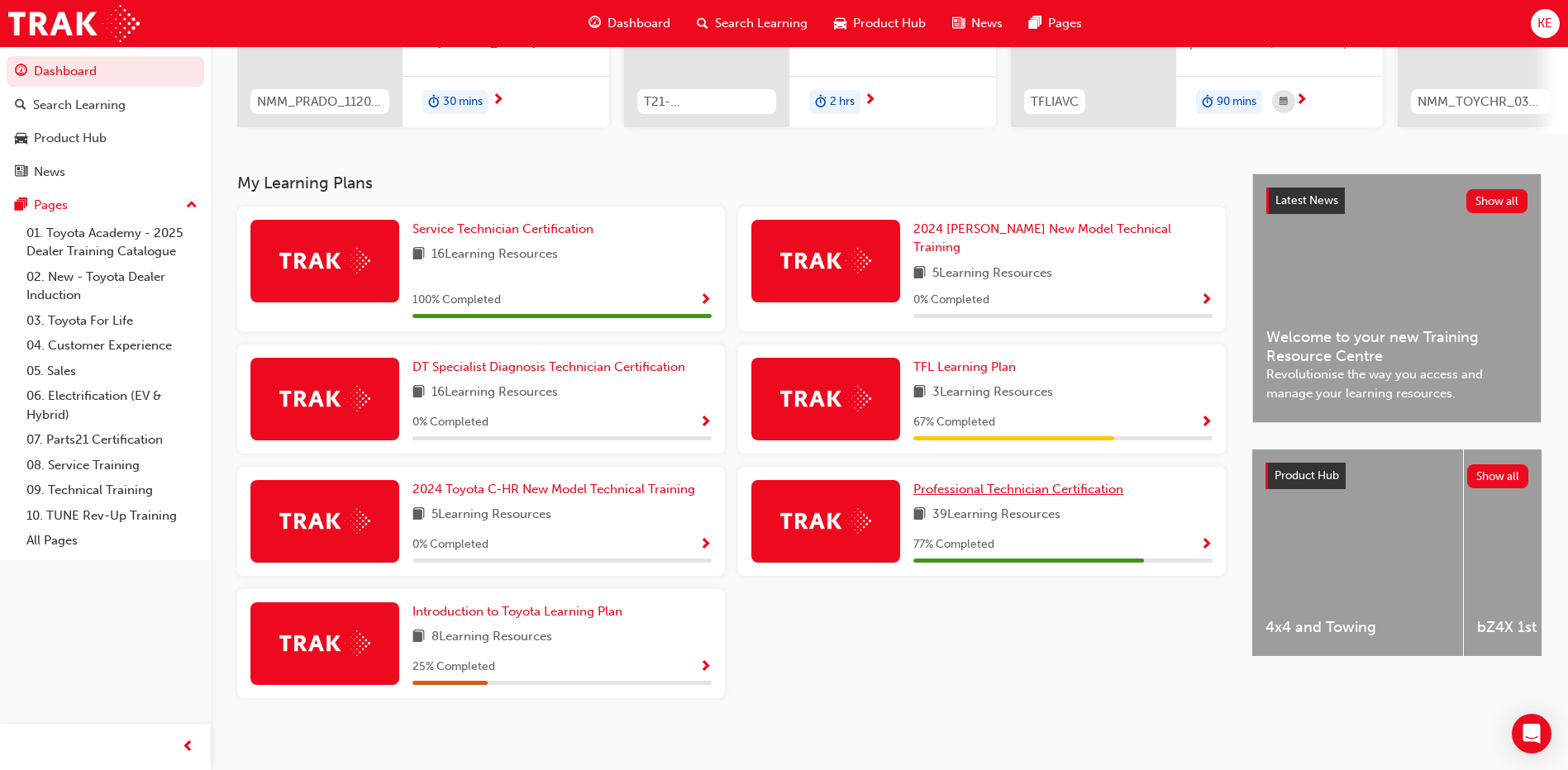
click at [981, 485] on span "Professional Technician Certification" at bounding box center [1018, 488] width 210 height 15
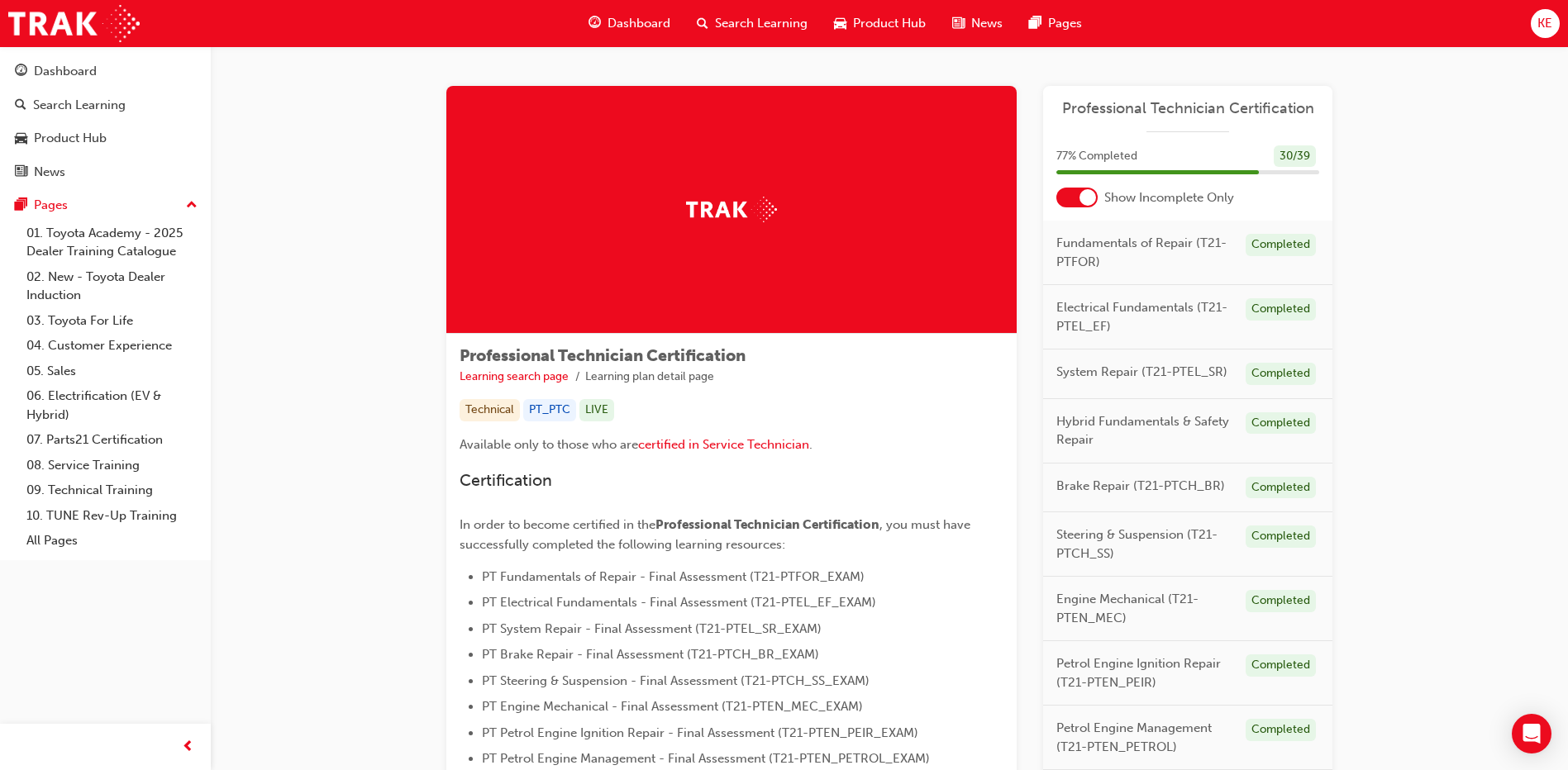
click at [1074, 186] on div "77 % Completed 30 / 39" at bounding box center [1187, 166] width 290 height 43
click at [1068, 198] on div at bounding box center [1078, 198] width 42 height 20
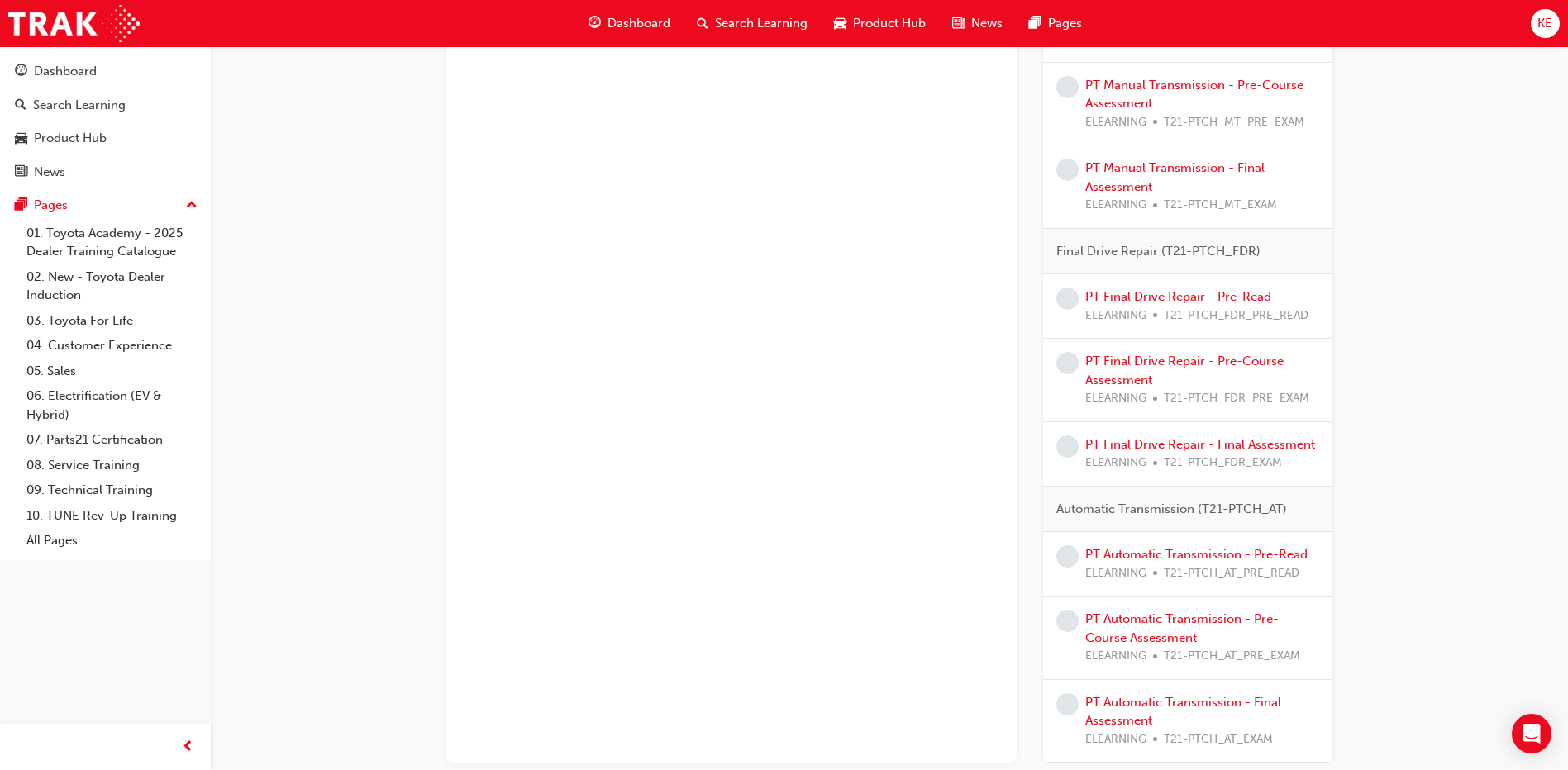
scroll to position [3120, 0]
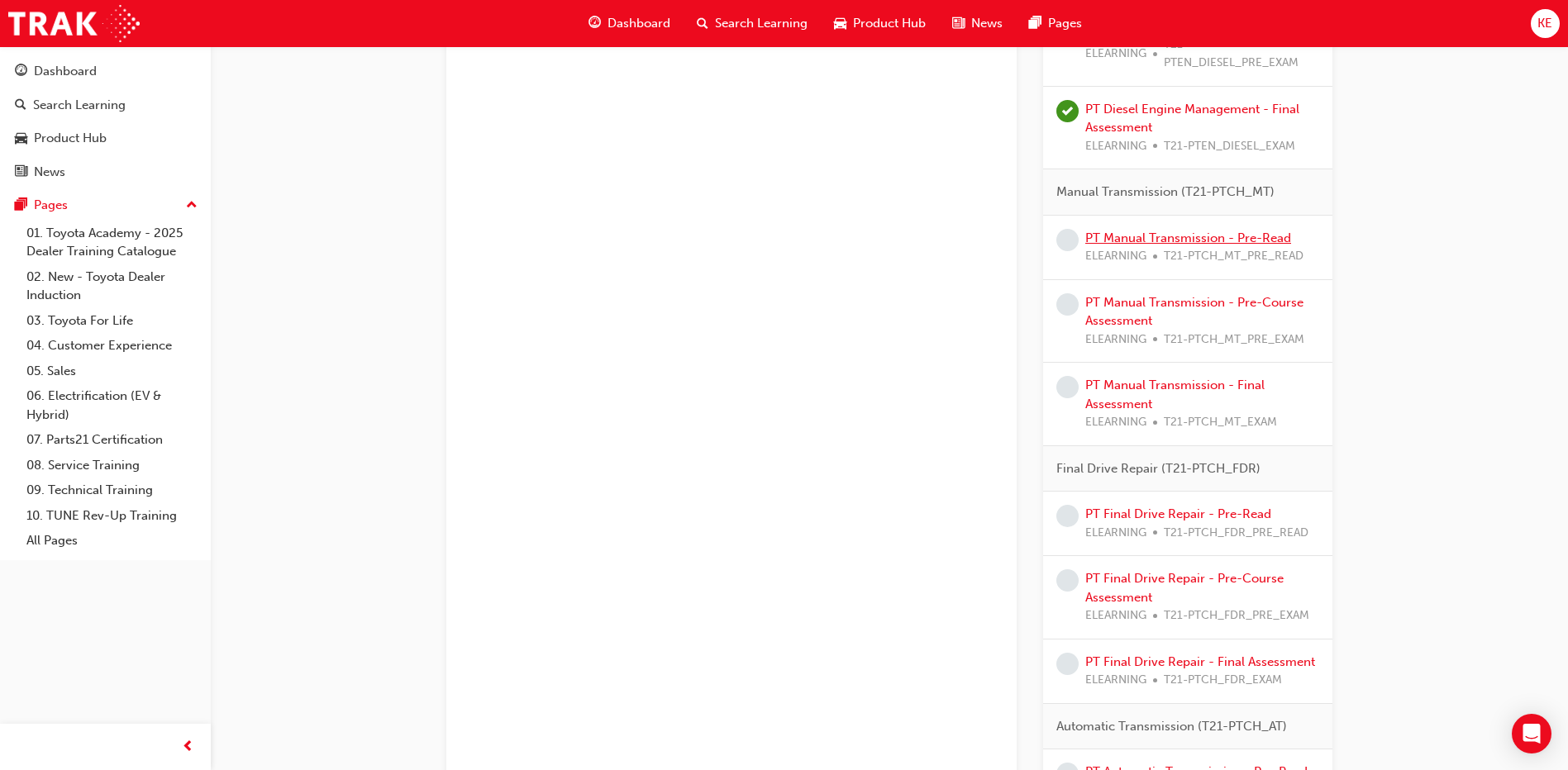
click at [1099, 234] on link "PT Manual Transmission - Pre-Read" at bounding box center [1188, 238] width 206 height 15
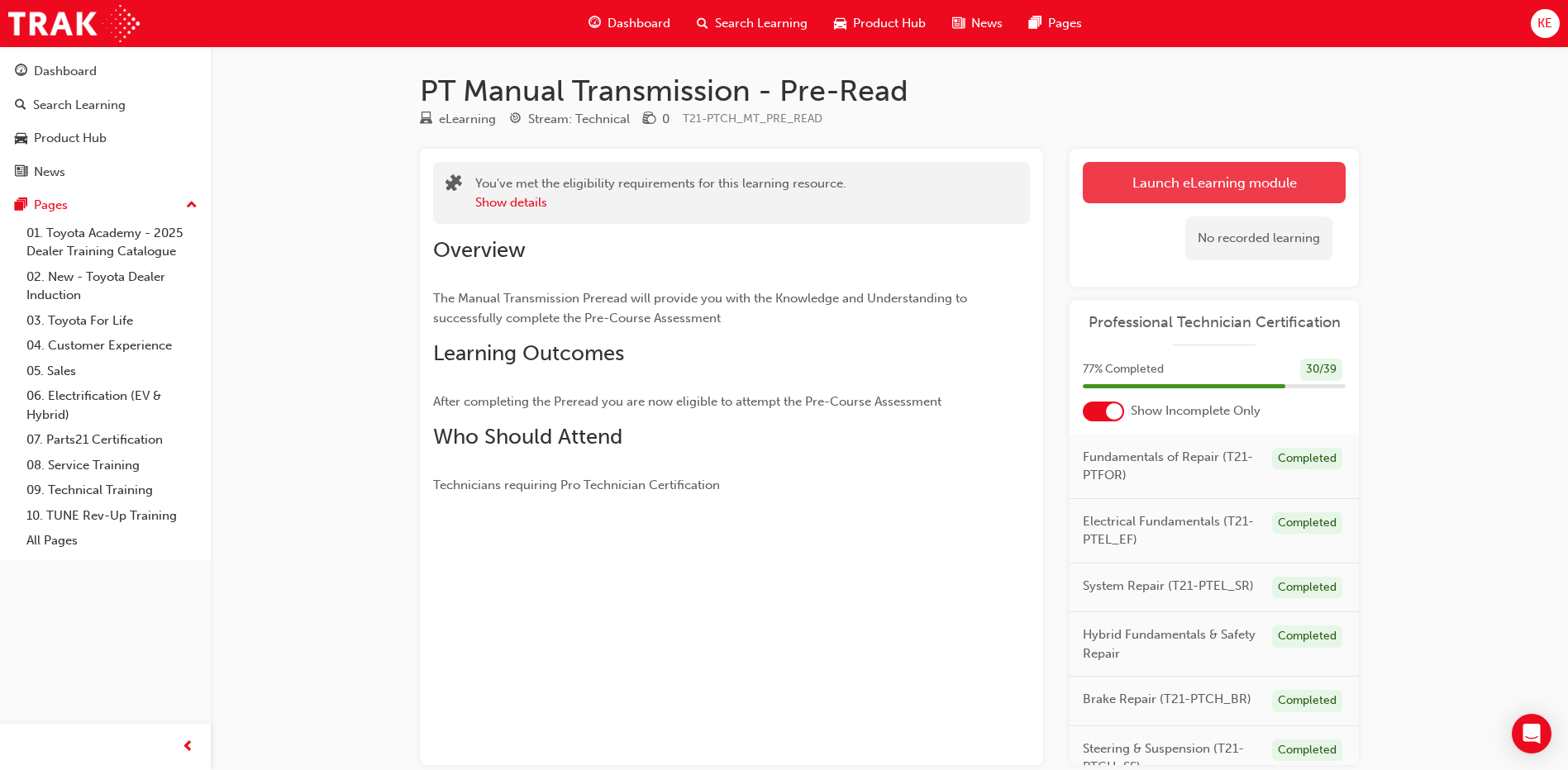
click at [1173, 189] on link "Launch eLearning module" at bounding box center [1214, 183] width 263 height 42
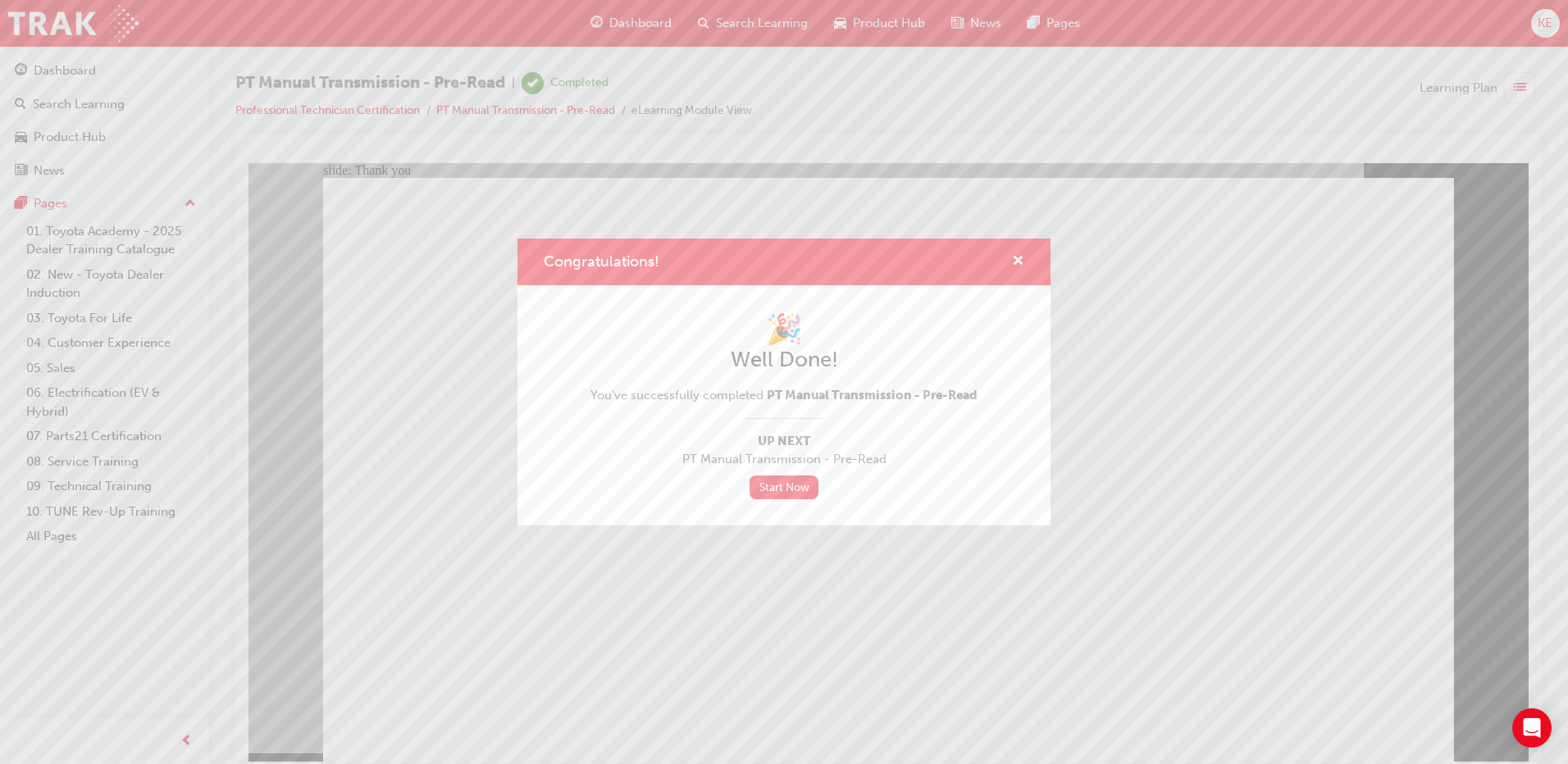
click at [613, 623] on div "Congratulations! 🎉 Well Done! You've successfully completed PT Manual Transmiss…" at bounding box center [784, 382] width 1568 height 764
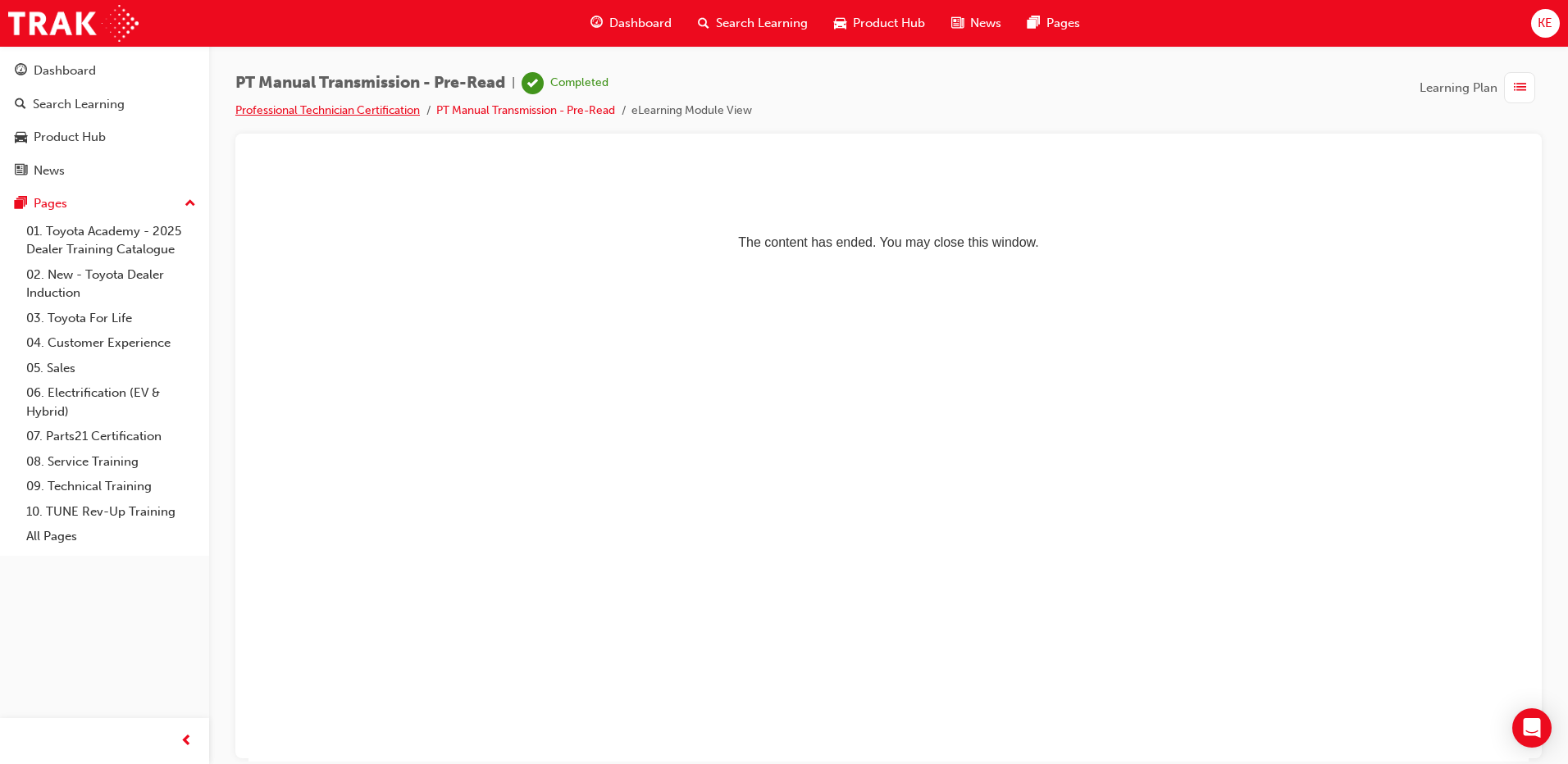
click at [391, 105] on link "Professional Technician Certification" at bounding box center [327, 111] width 185 height 14
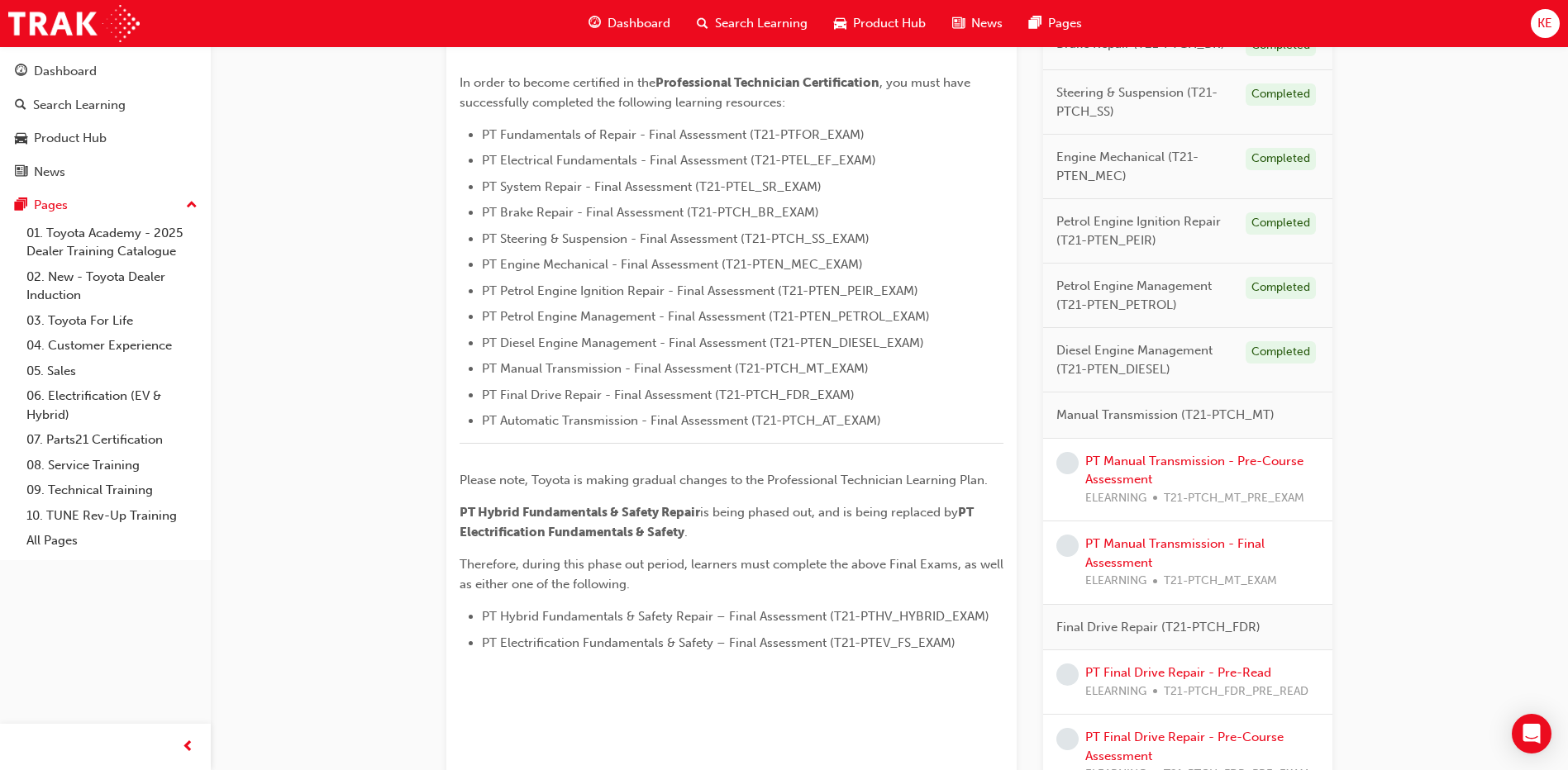
scroll to position [413, 0]
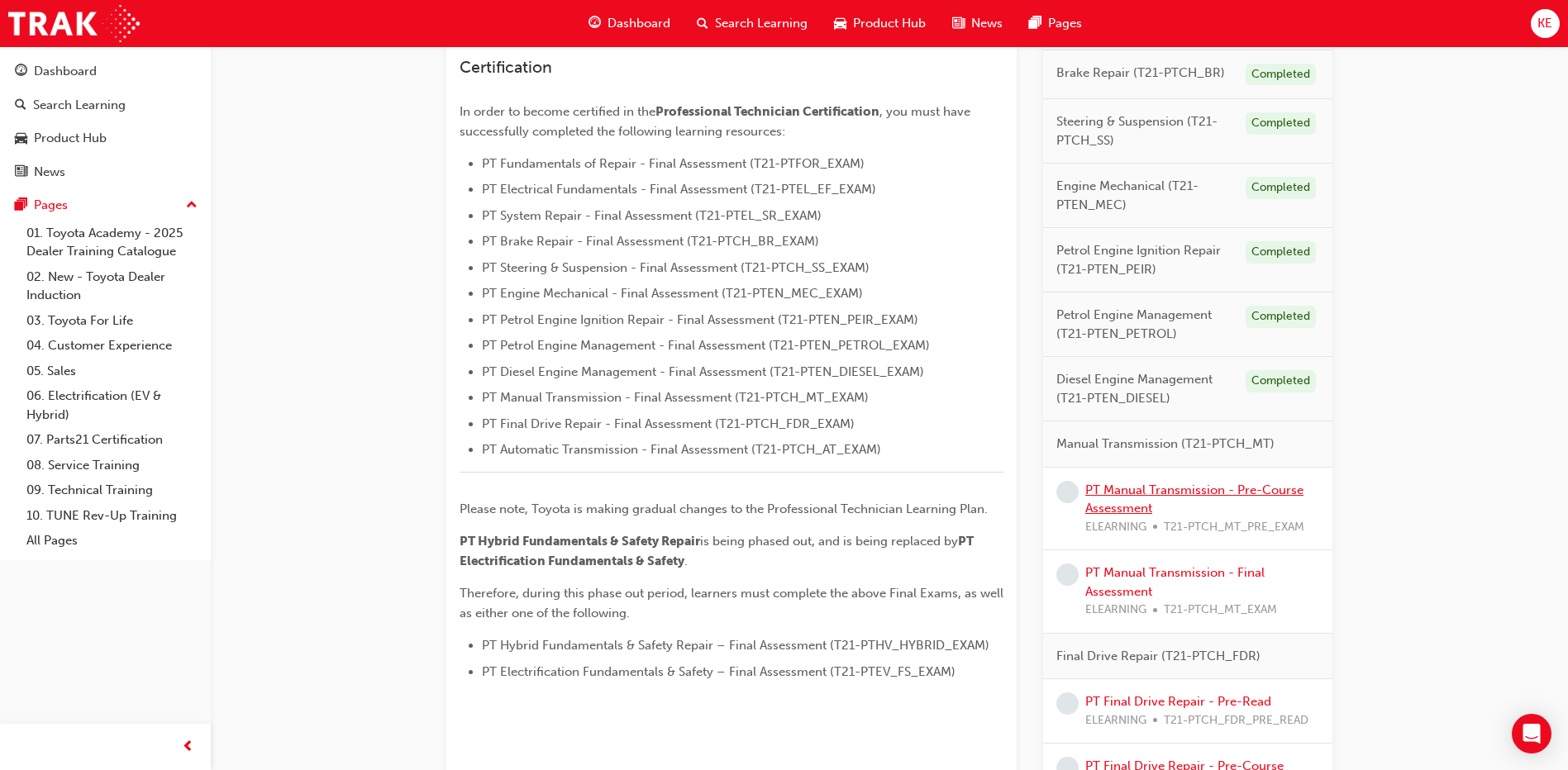
click at [1189, 495] on link "PT Manual Transmission - Pre-Course Assessment" at bounding box center [1194, 499] width 218 height 34
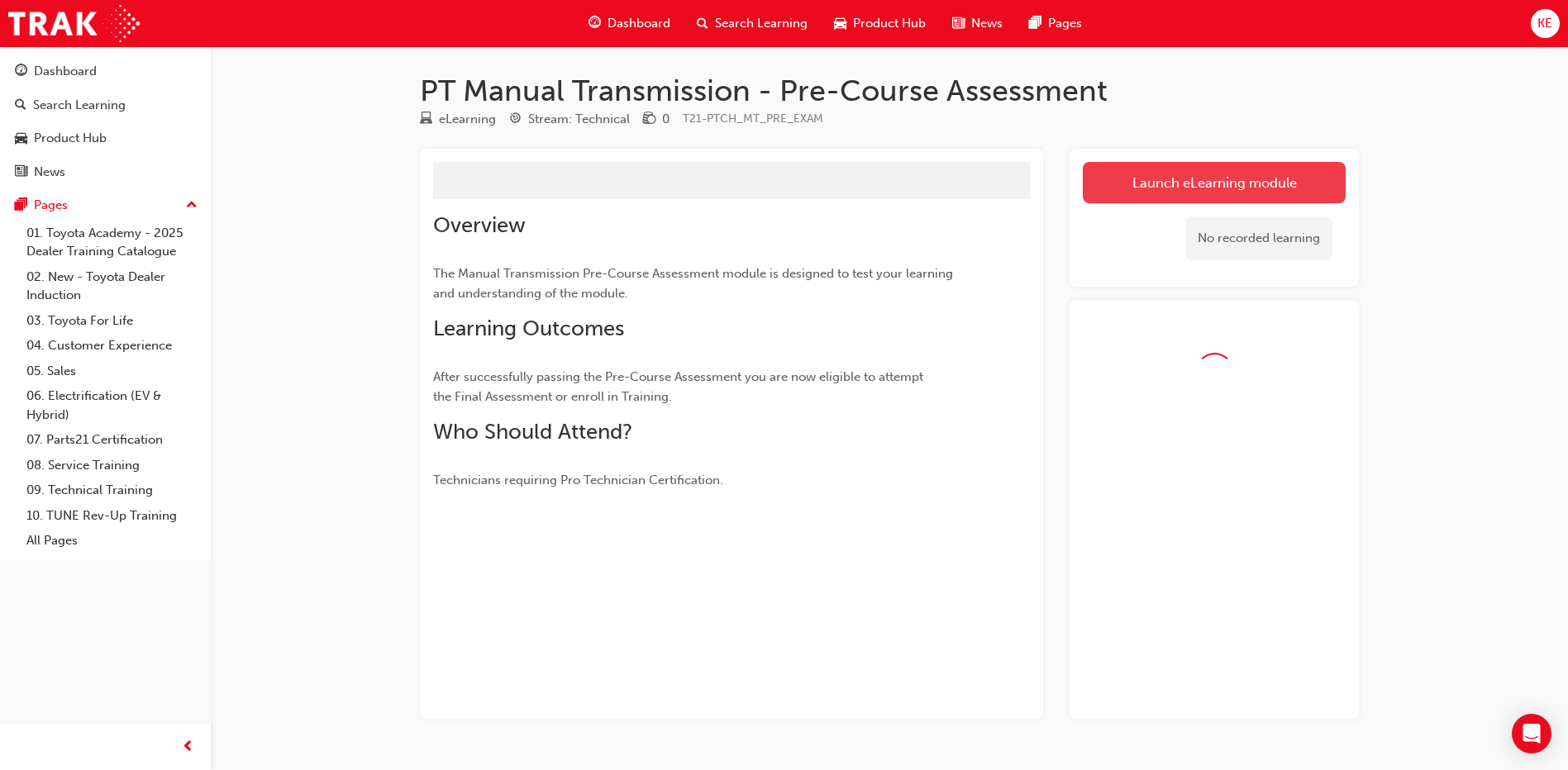
click at [1204, 194] on button "Launch eLearning module" at bounding box center [1214, 183] width 263 height 42
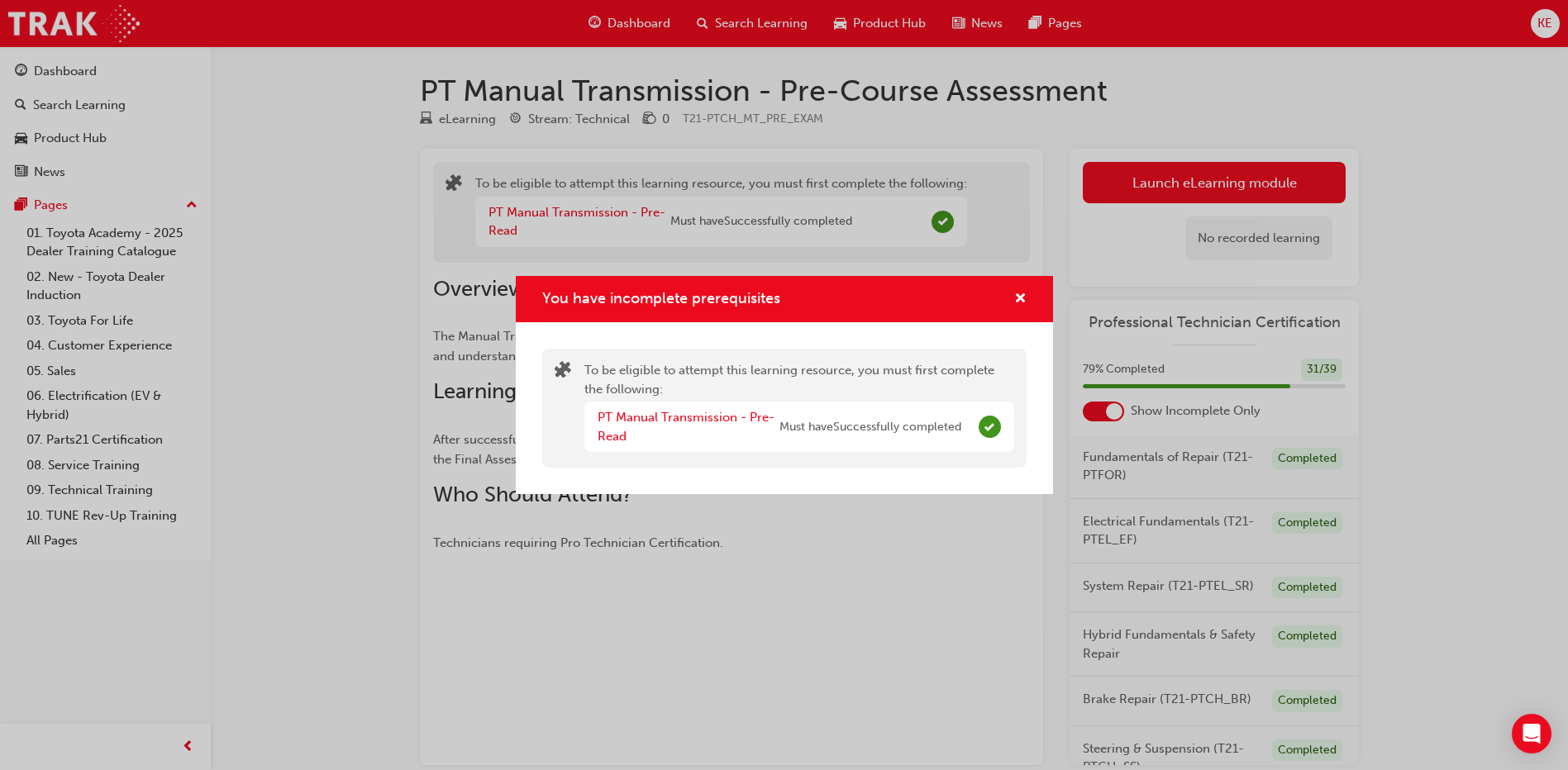
click at [1012, 291] on div "You have incomplete prerequisites" at bounding box center [1014, 299] width 26 height 21
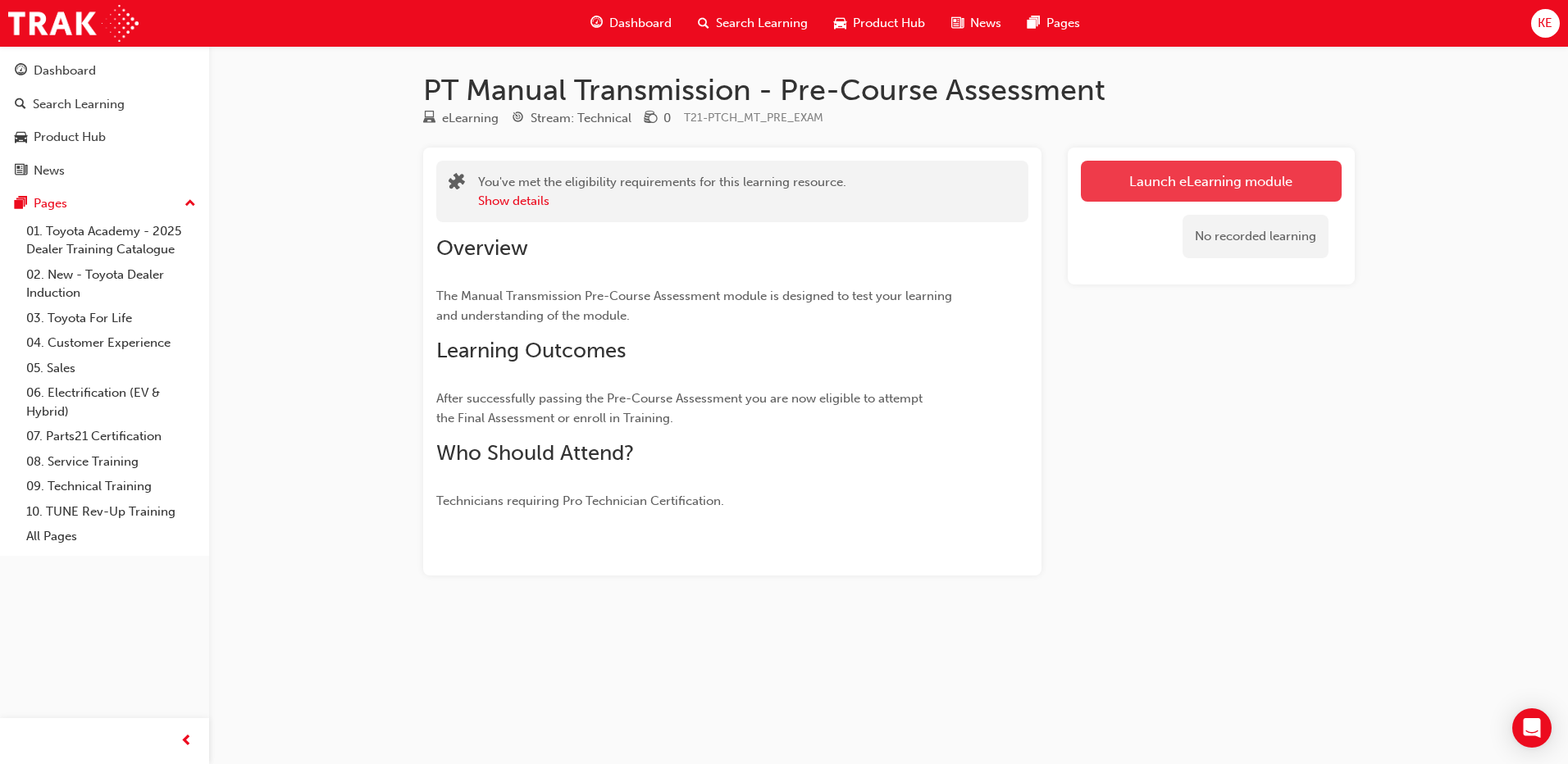
click at [1143, 188] on link "Launch eLearning module" at bounding box center [1212, 182] width 261 height 41
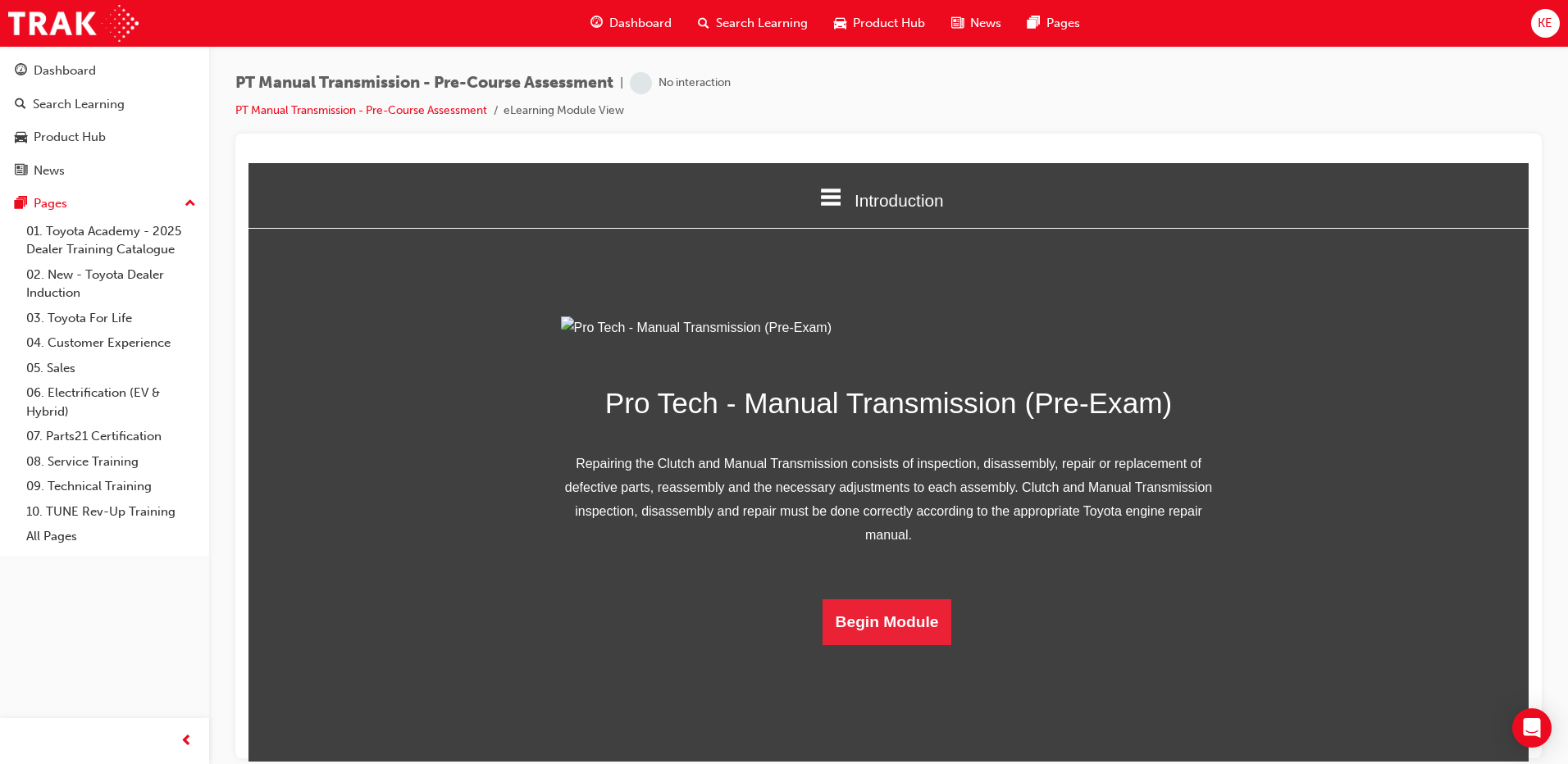
scroll to position [65, 0]
click at [888, 645] on button "Begin Module" at bounding box center [887, 621] width 129 height 46
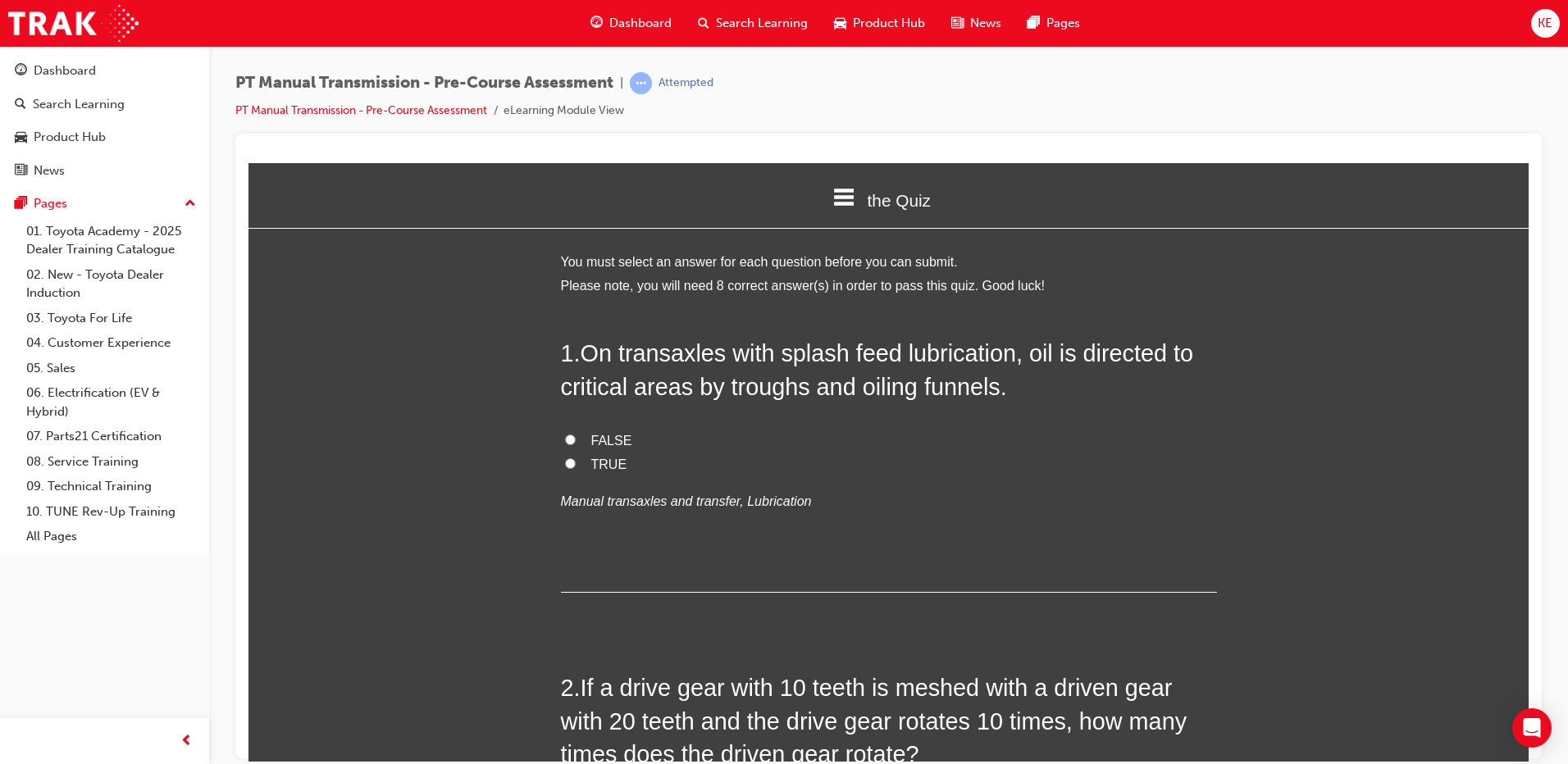
click at [566, 470] on label "TRUE" at bounding box center [889, 465] width 657 height 24
click at [566, 468] on input "TRUE" at bounding box center [570, 463] width 11 height 11
radio input "true"
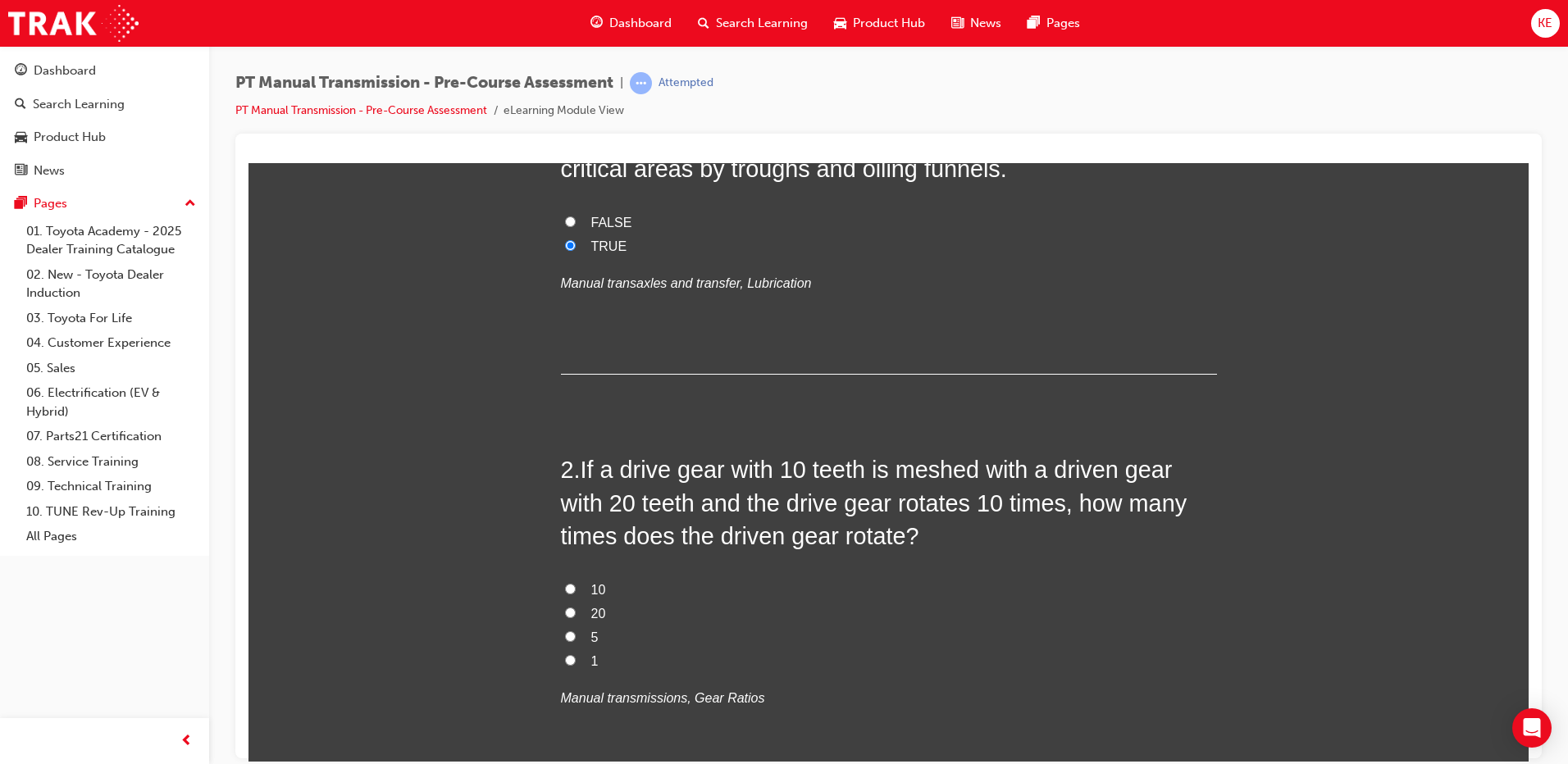
scroll to position [246, 0]
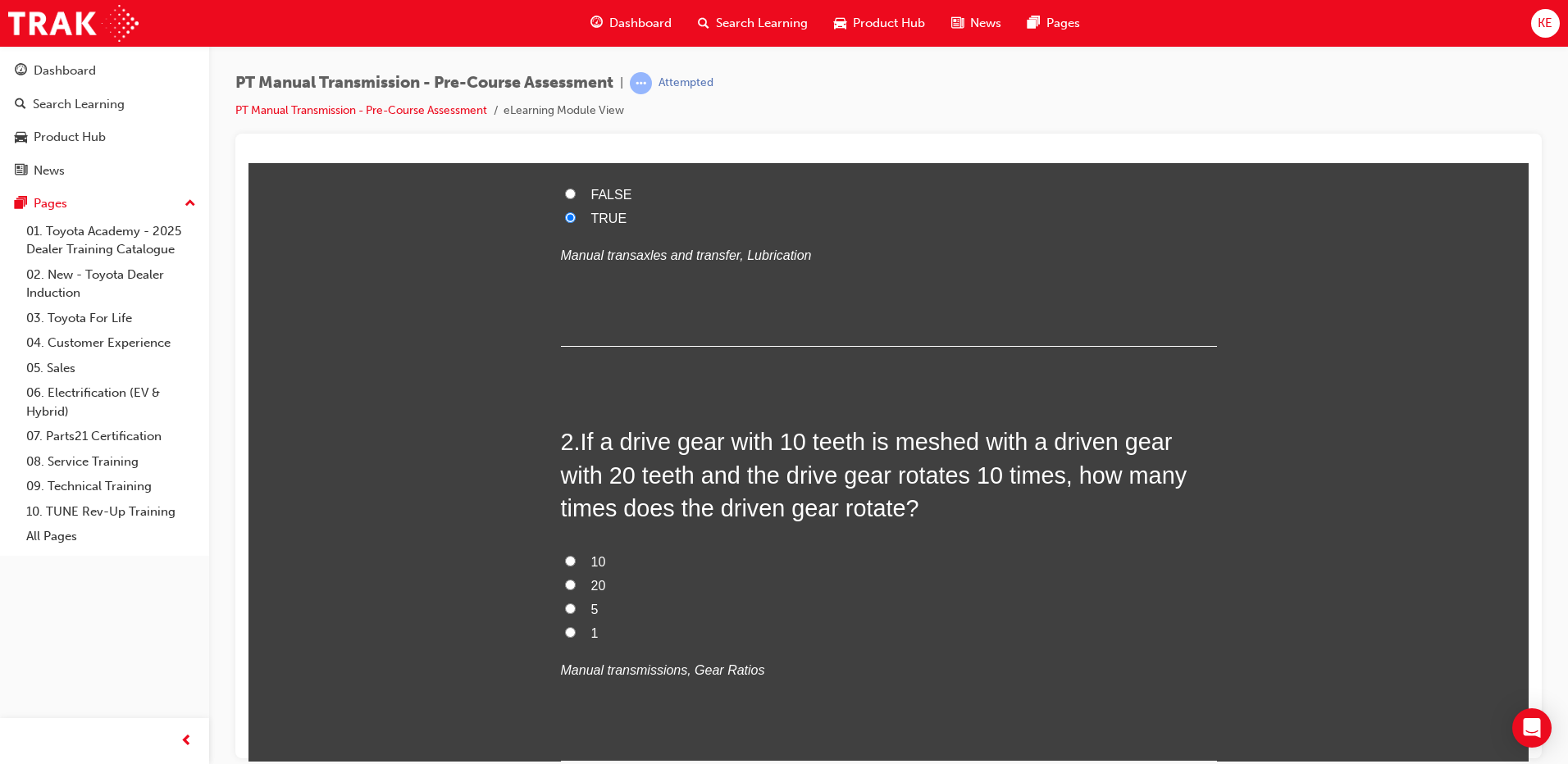
click at [568, 608] on input "5" at bounding box center [570, 608] width 11 height 11
radio input "true"
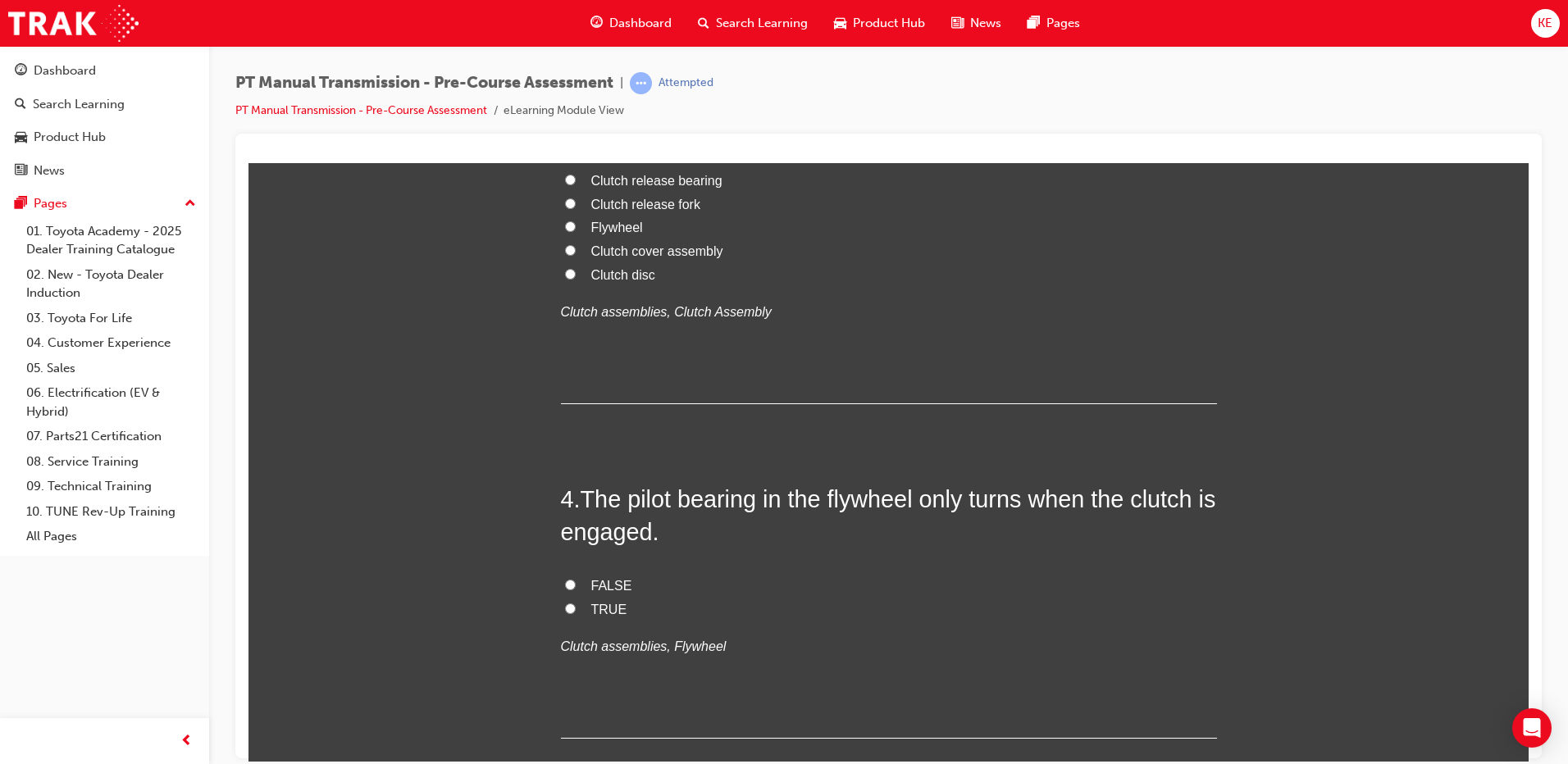
scroll to position [1066, 0]
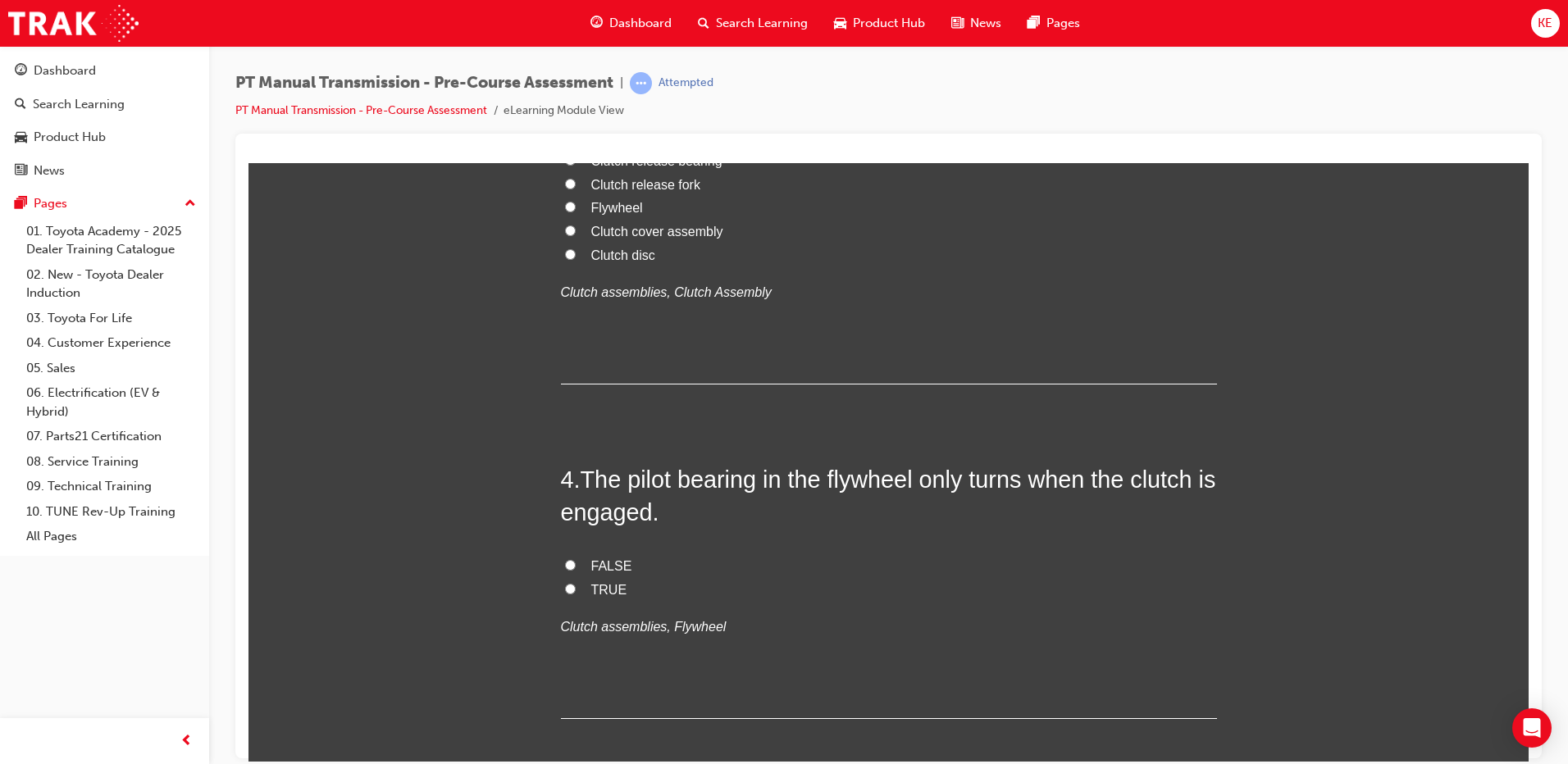
click at [568, 260] on input "Clutch disc" at bounding box center [570, 254] width 11 height 11
radio input "true"
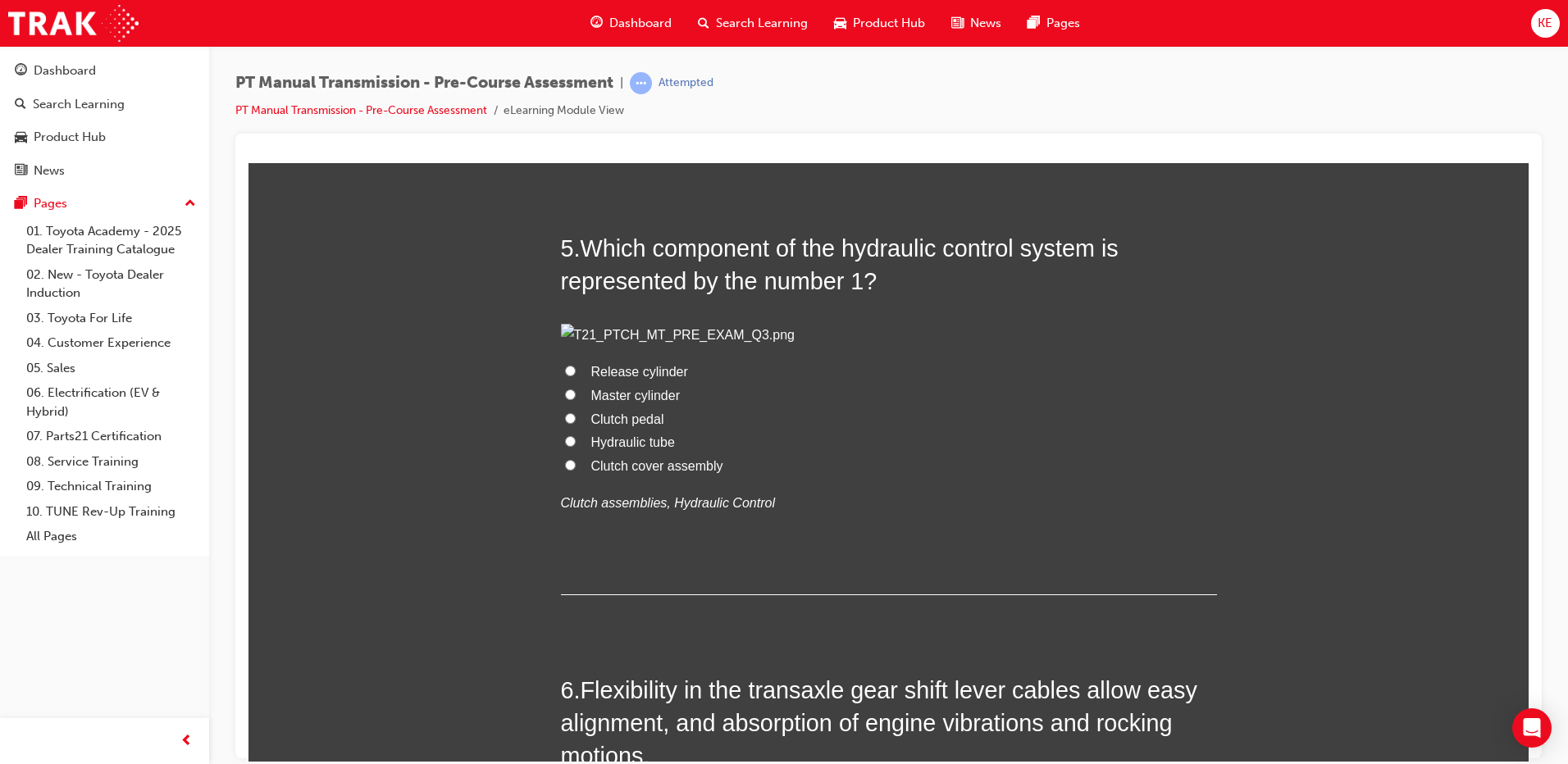
scroll to position [1641, 0]
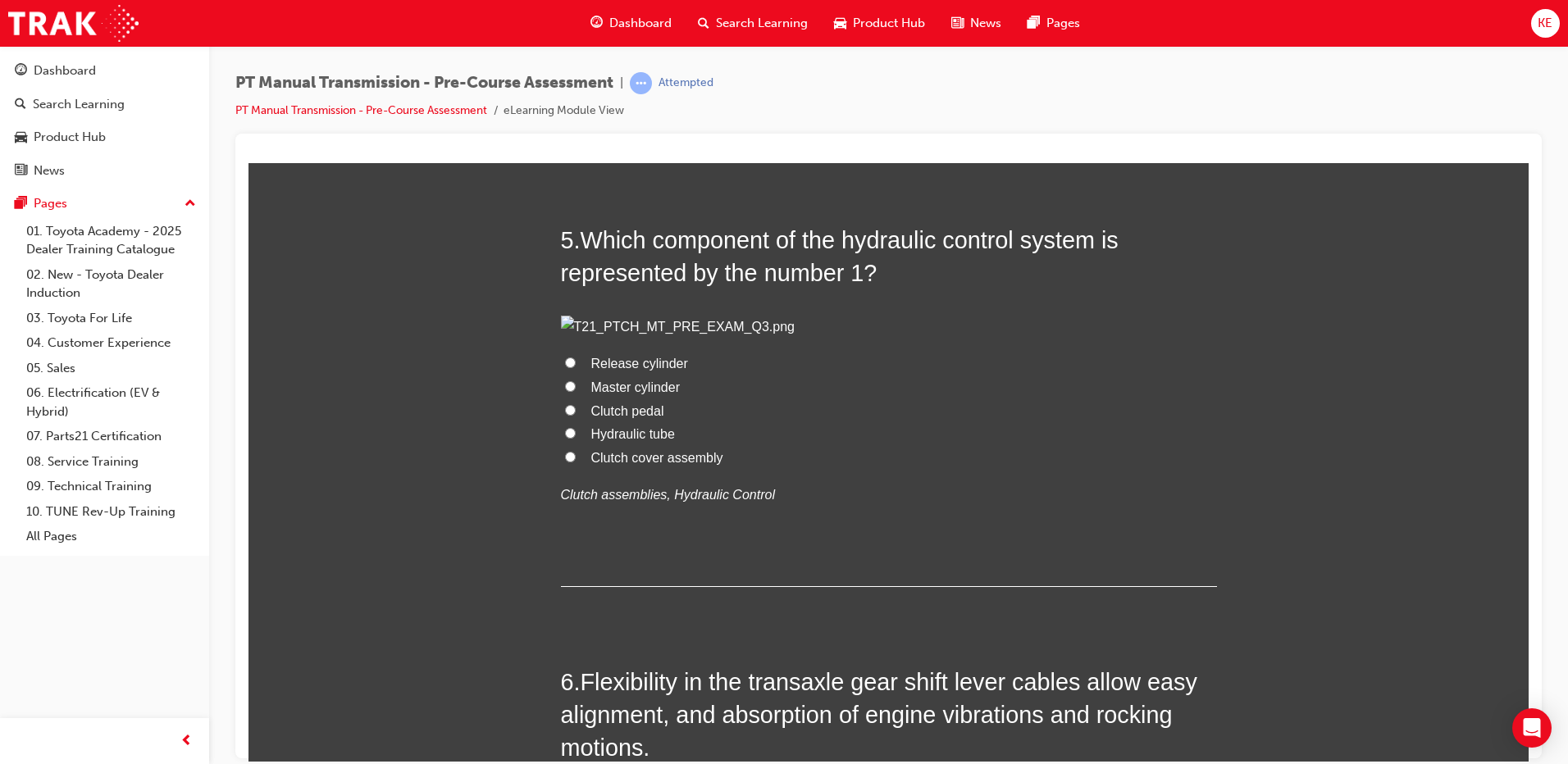
click at [573, 28] on label "TRUE" at bounding box center [889, 16] width 657 height 24
click at [573, 20] on input "TRUE" at bounding box center [570, 14] width 11 height 11
radio input "true"
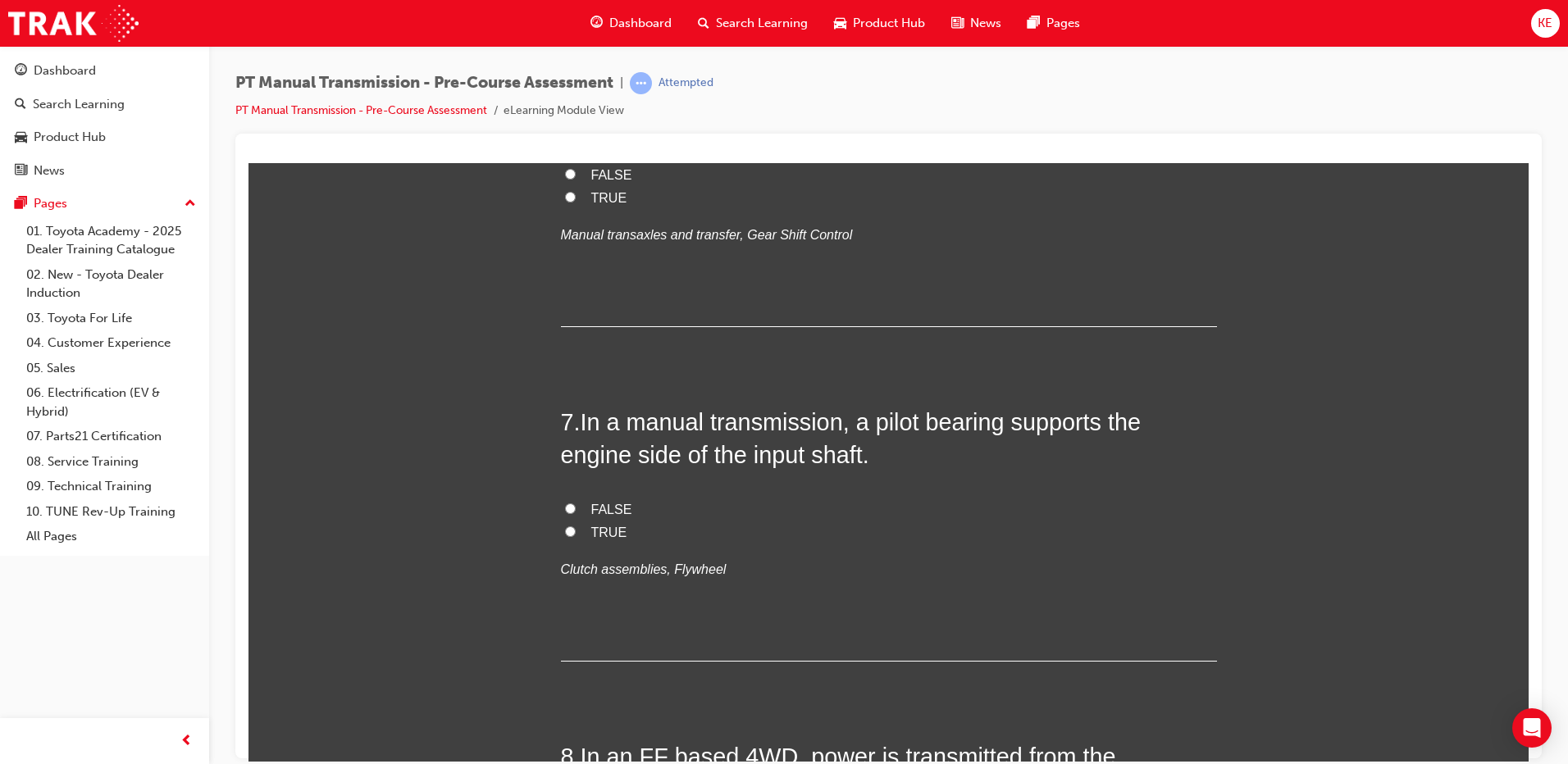
scroll to position [2296, 0]
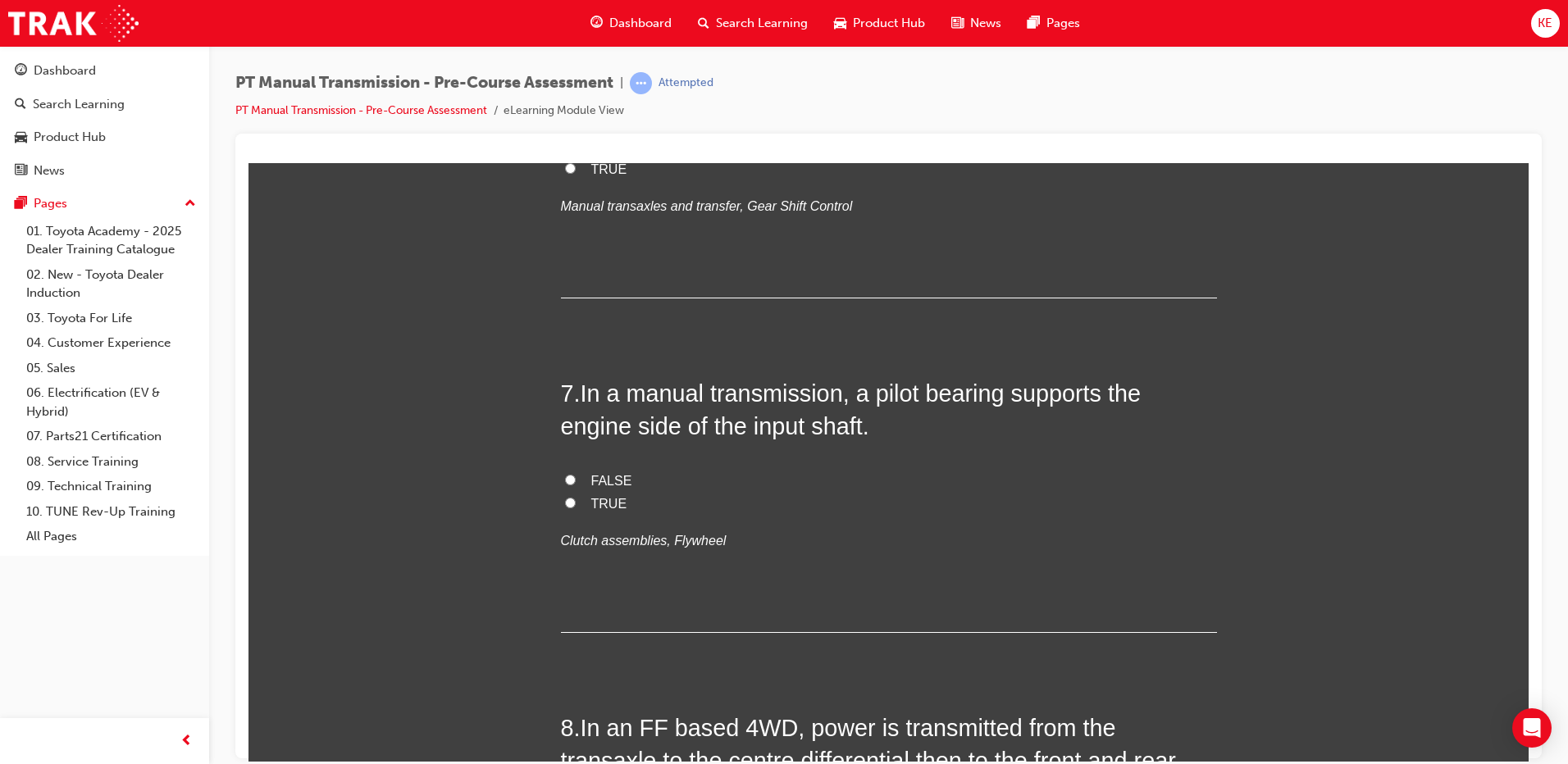
radio input "true"
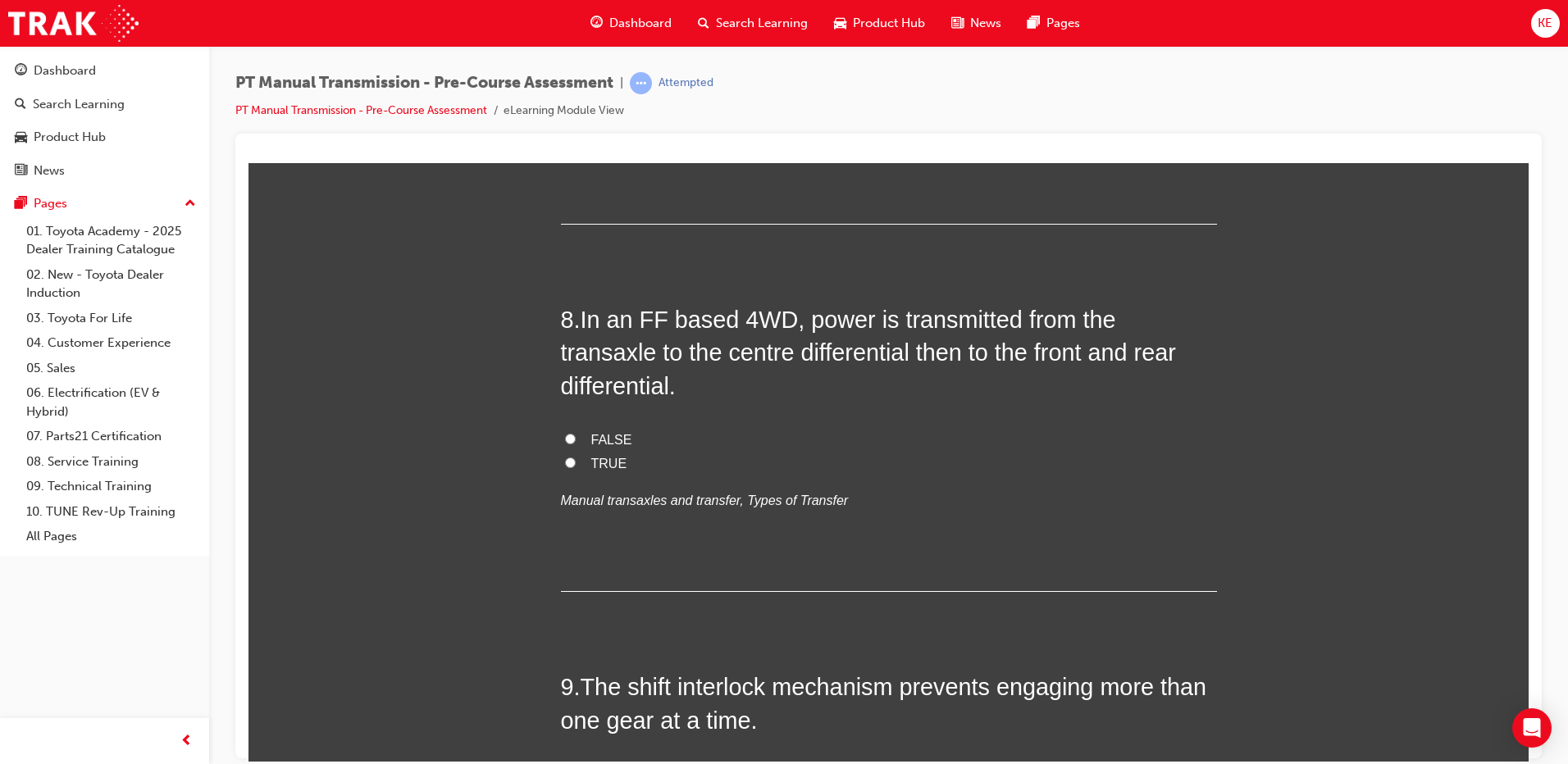
scroll to position [2707, 0]
radio input "true"
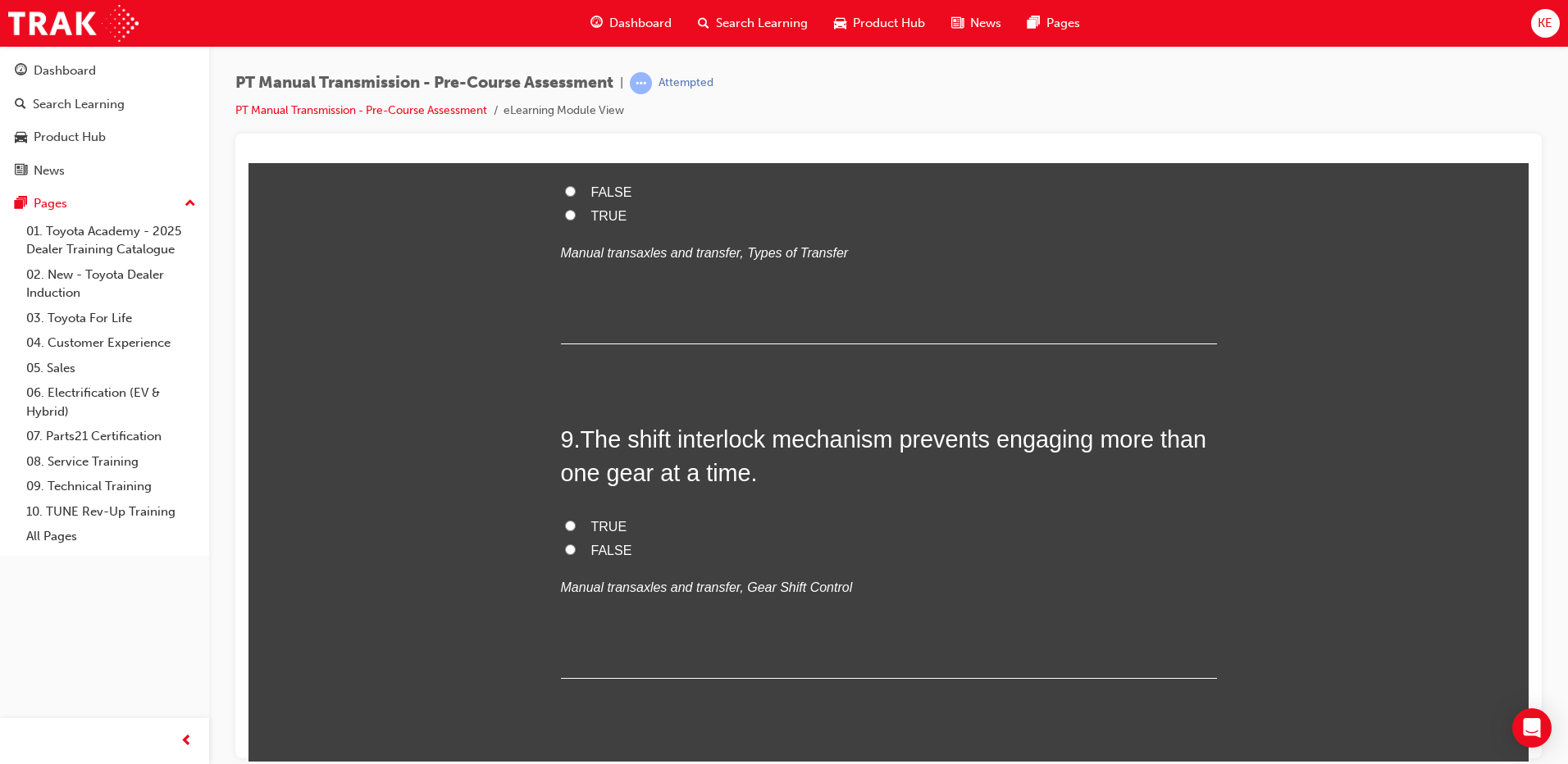
scroll to position [3034, 0]
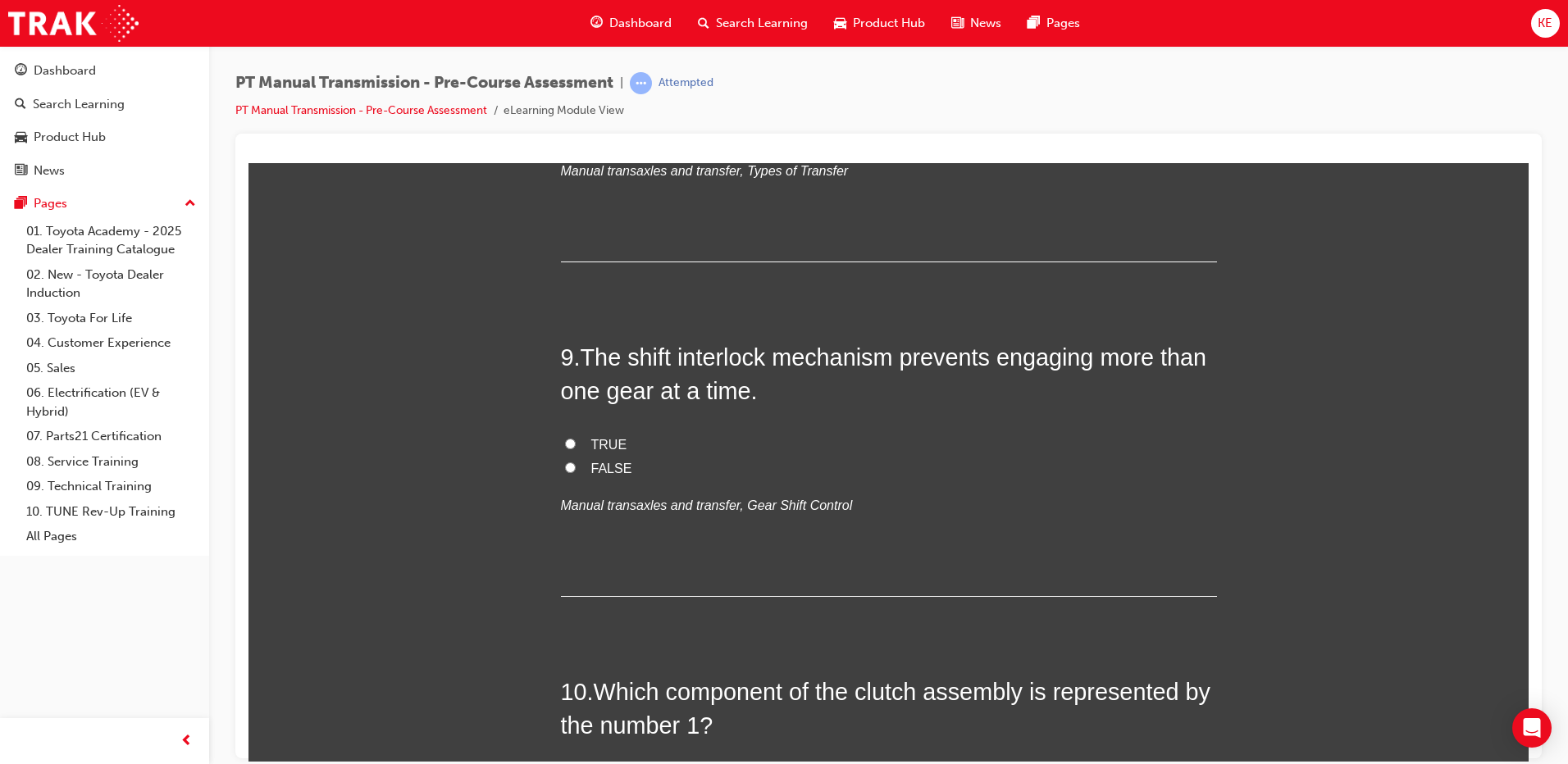
radio input "true"
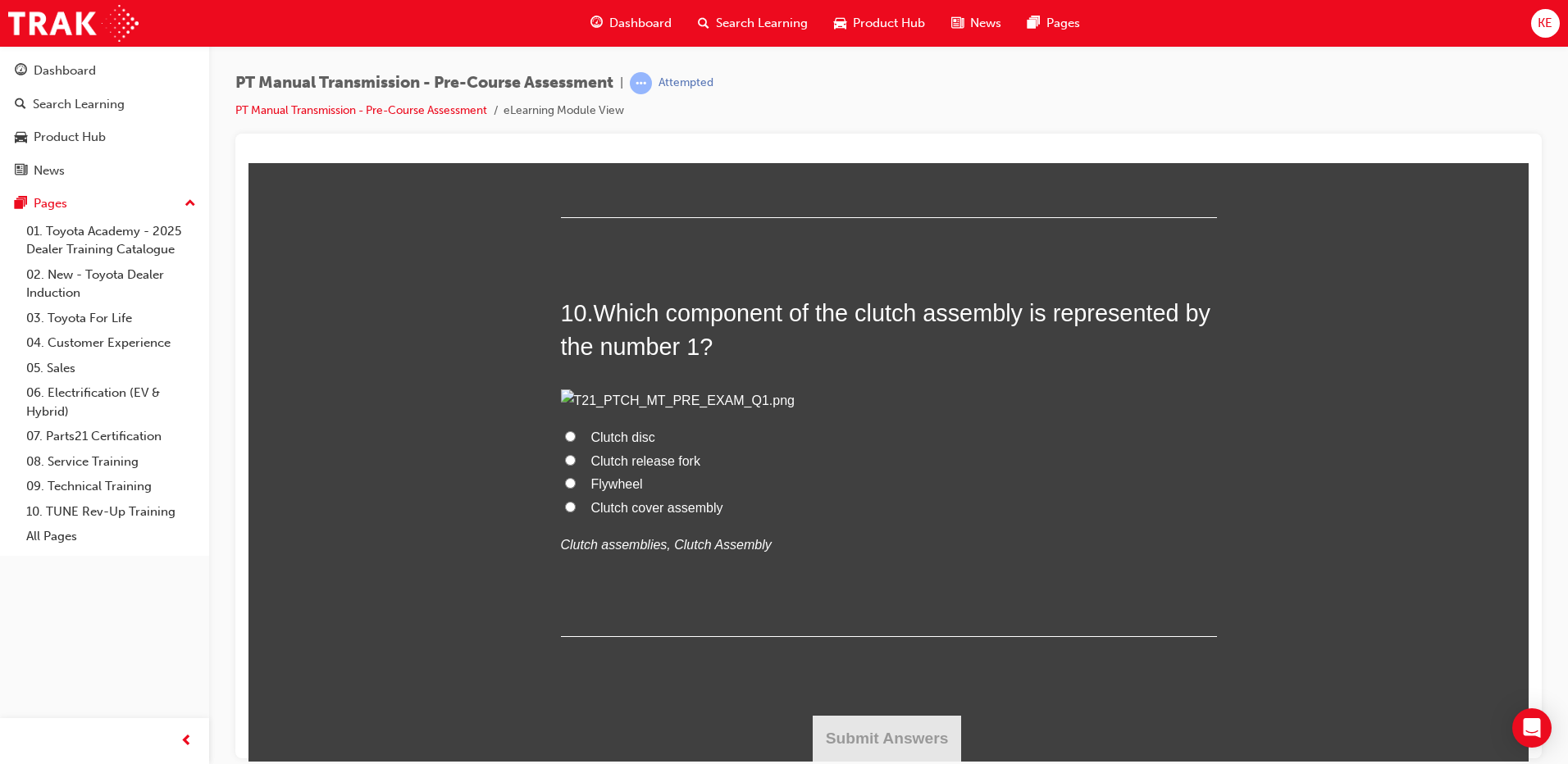
scroll to position [3444, 0]
radio input "true"
click at [564, 78] on label "TRUE" at bounding box center [889, 66] width 657 height 24
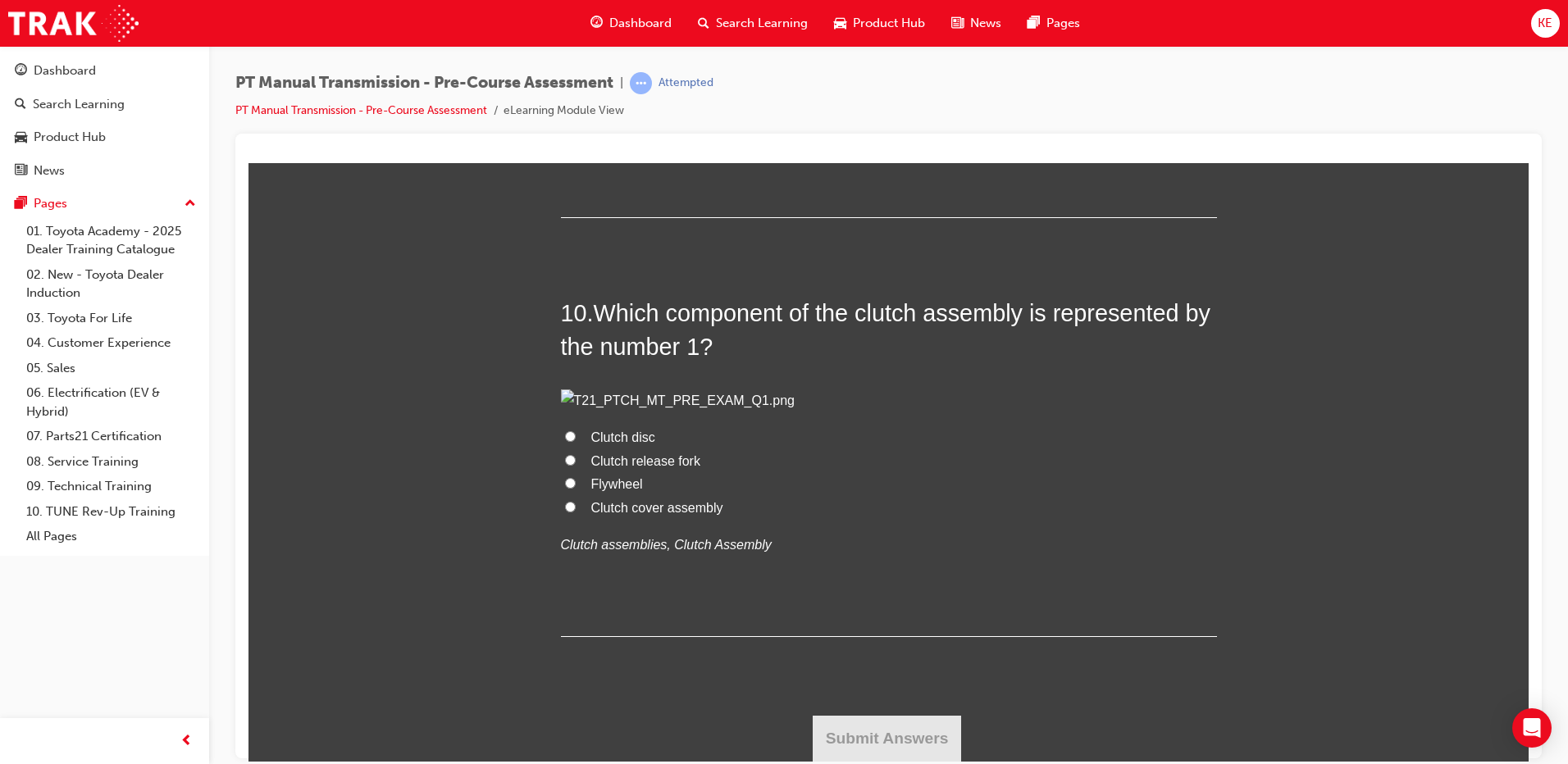
click at [565, 70] on input "TRUE" at bounding box center [570, 64] width 11 height 11
radio input "true"
click at [565, 488] on input "Flywheel" at bounding box center [570, 483] width 11 height 11
radio input "true"
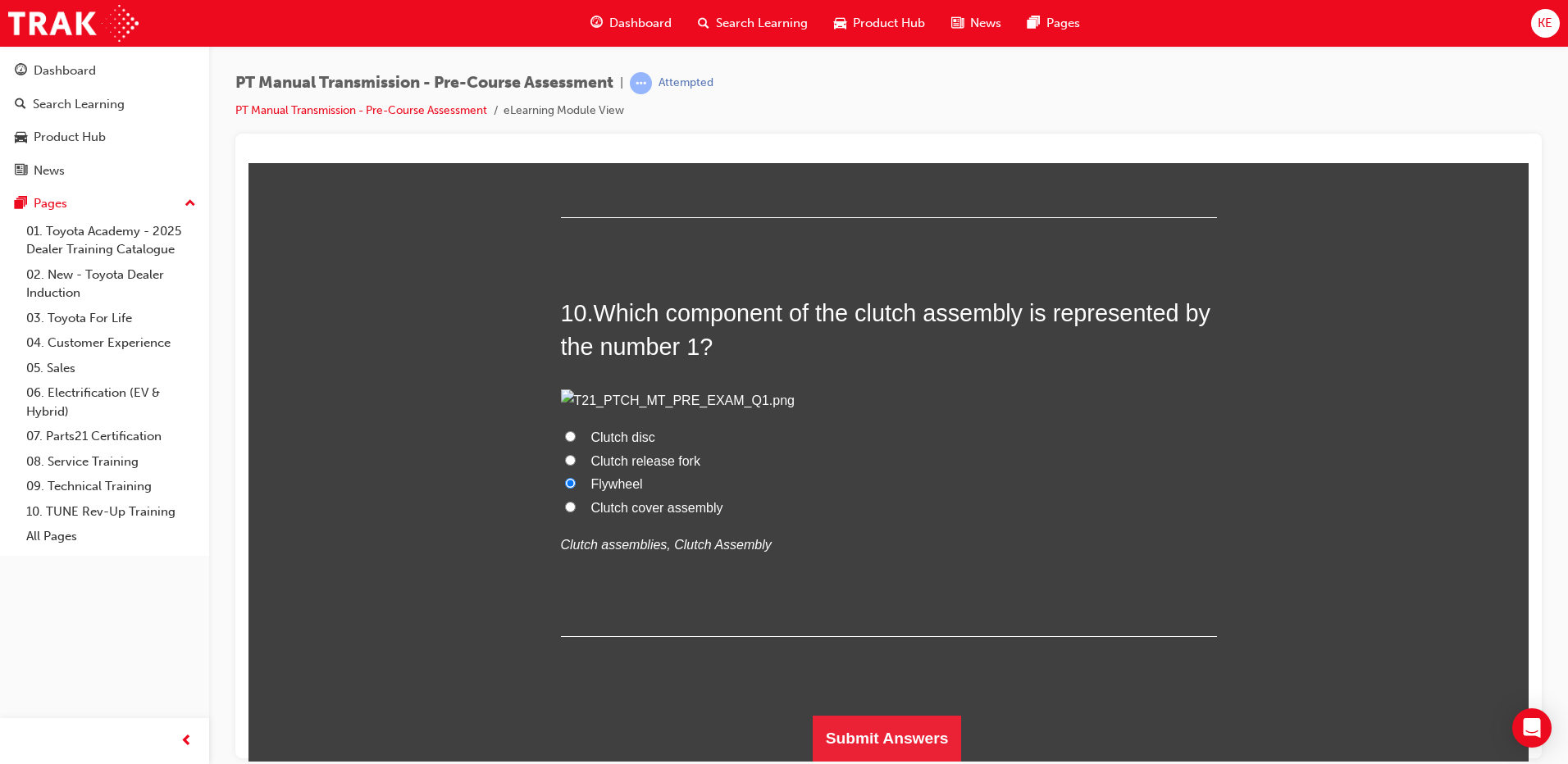
scroll to position [4614, 0]
click at [902, 729] on button "Submit Answers" at bounding box center [887, 737] width 149 height 46
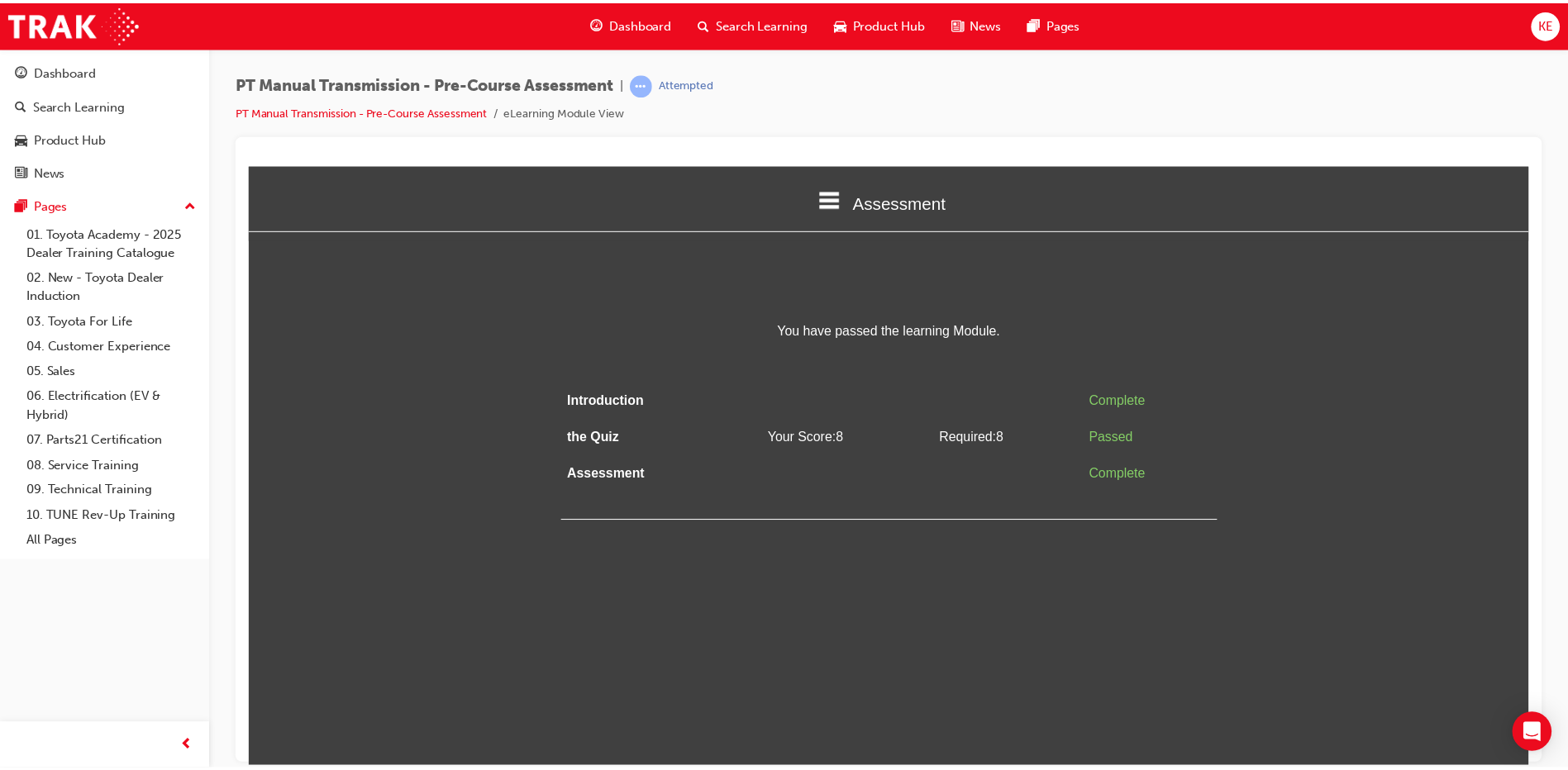
scroll to position [0, 0]
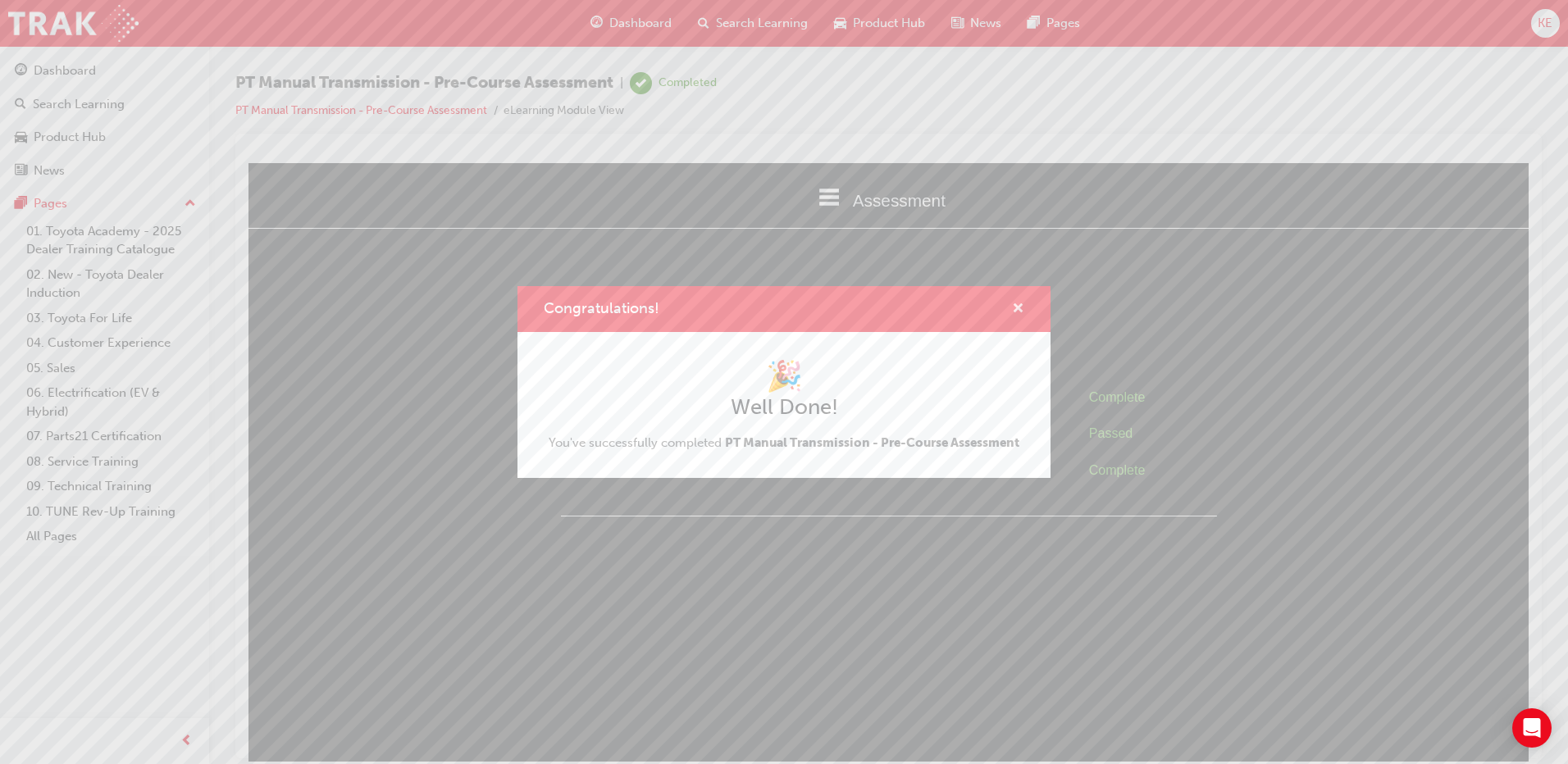
click at [1022, 303] on span "cross-icon" at bounding box center [1018, 310] width 12 height 15
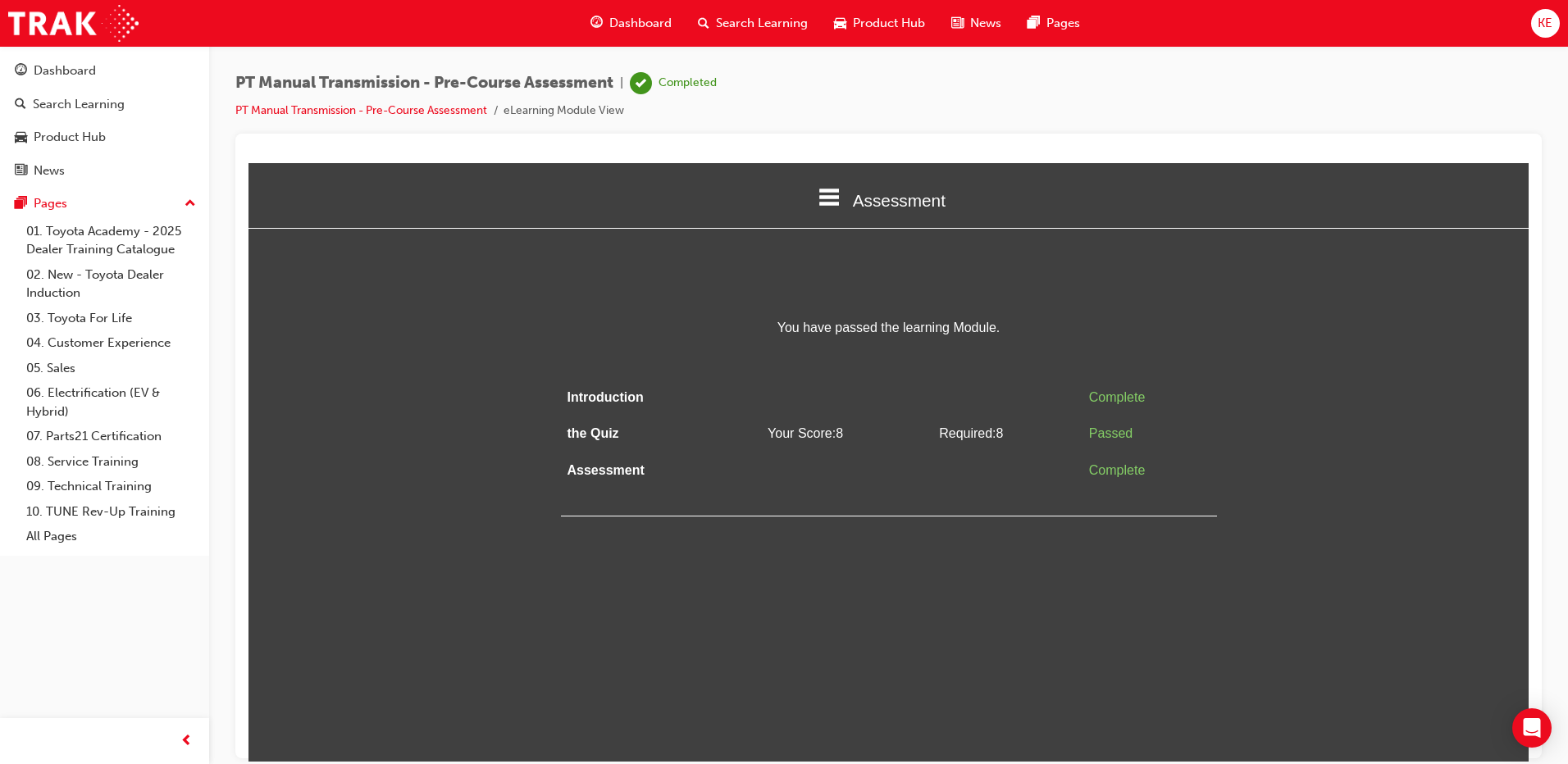
click at [628, 7] on div "Dashboard" at bounding box center [631, 24] width 108 height 34
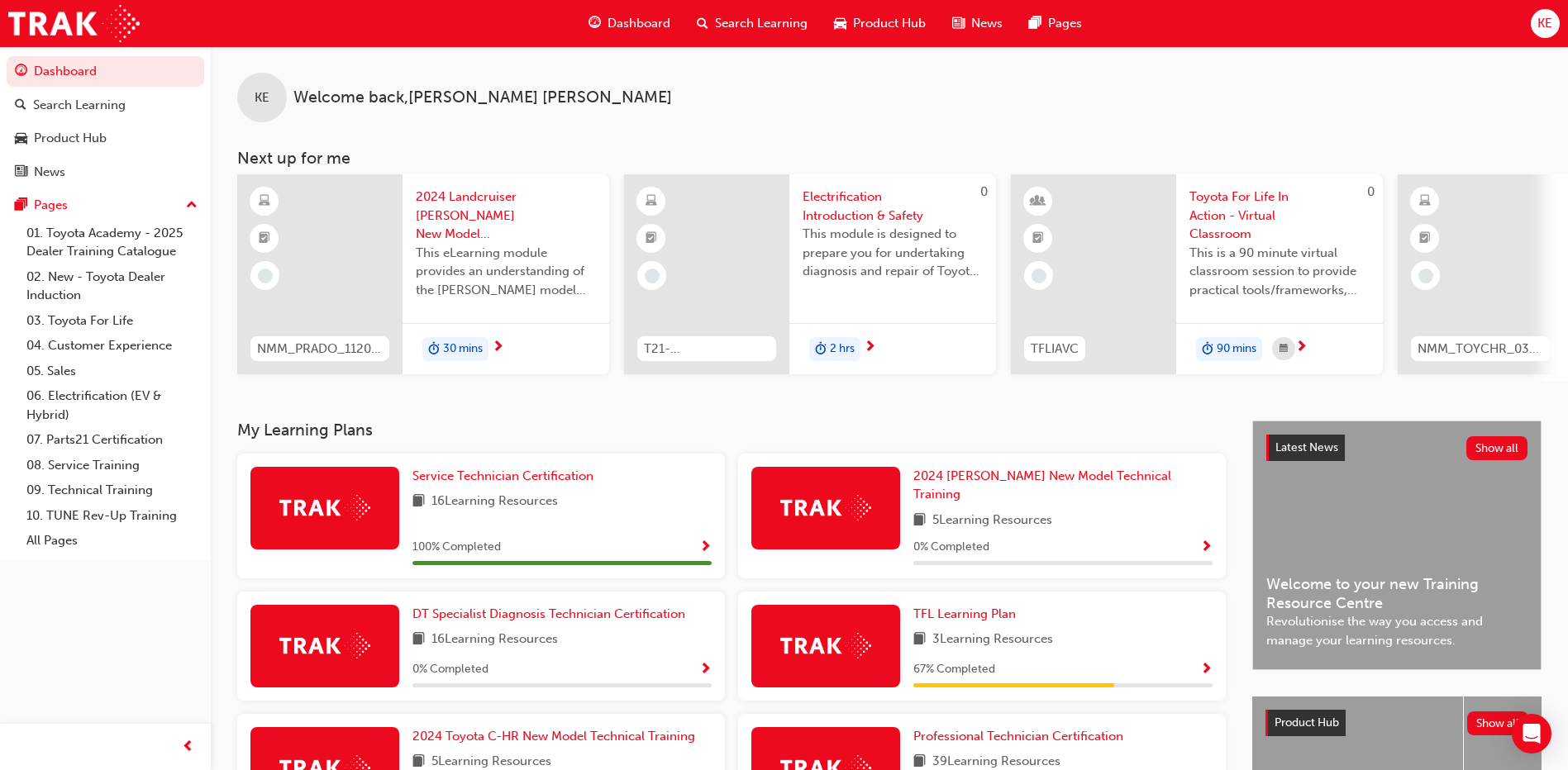
scroll to position [247, 0]
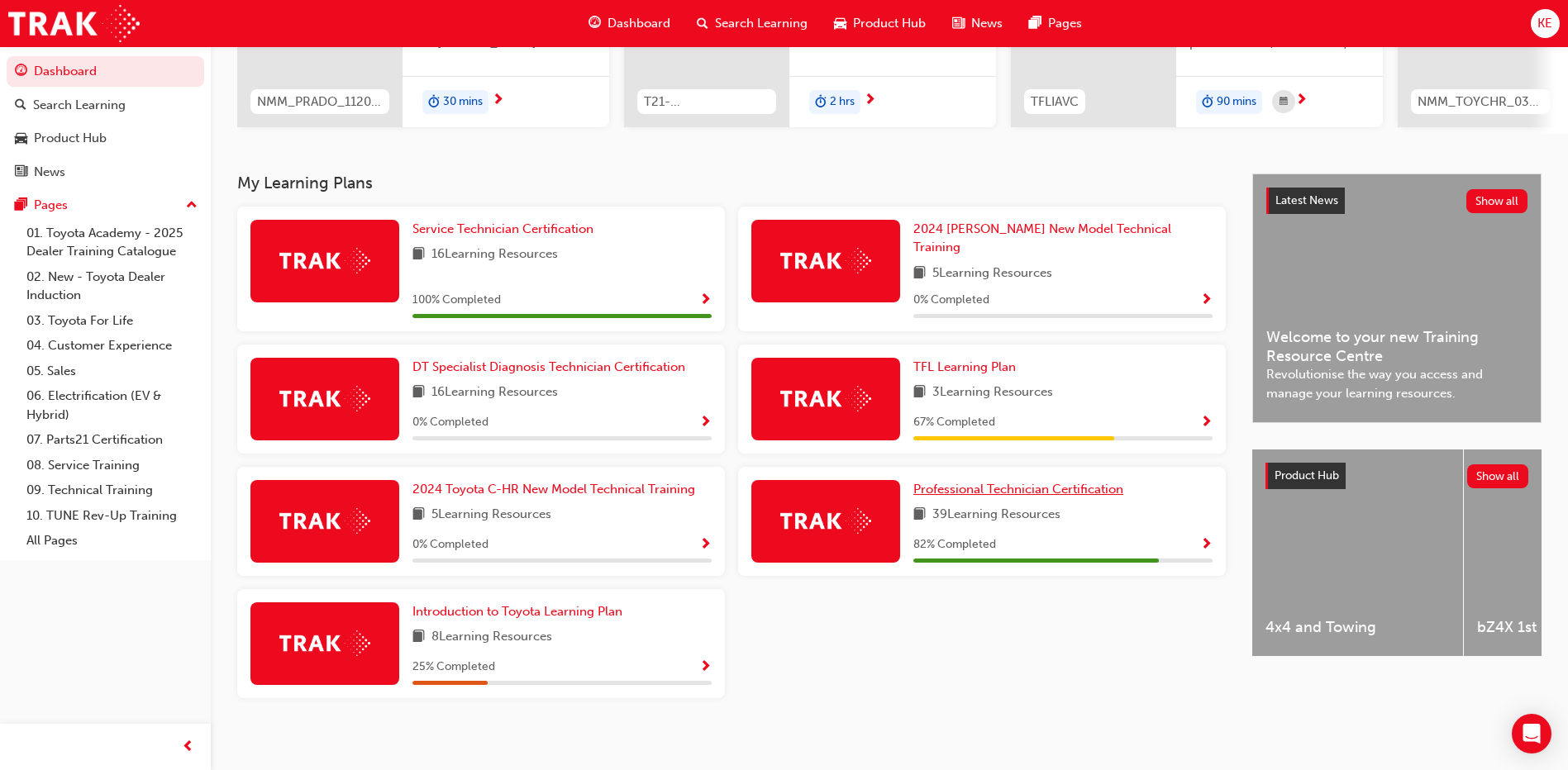
click at [1033, 481] on span "Professional Technician Certification" at bounding box center [1018, 488] width 210 height 15
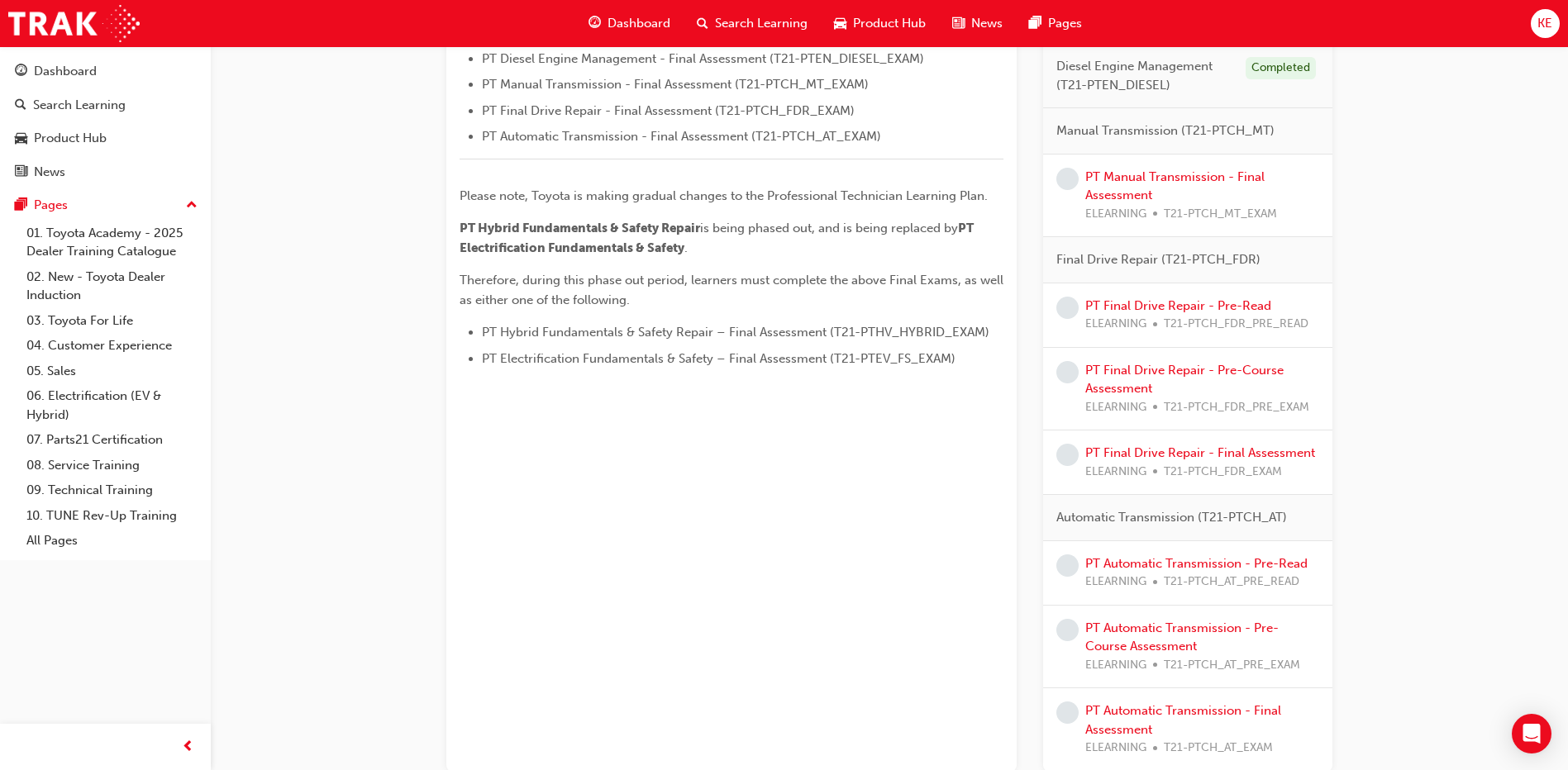
scroll to position [518, 0]
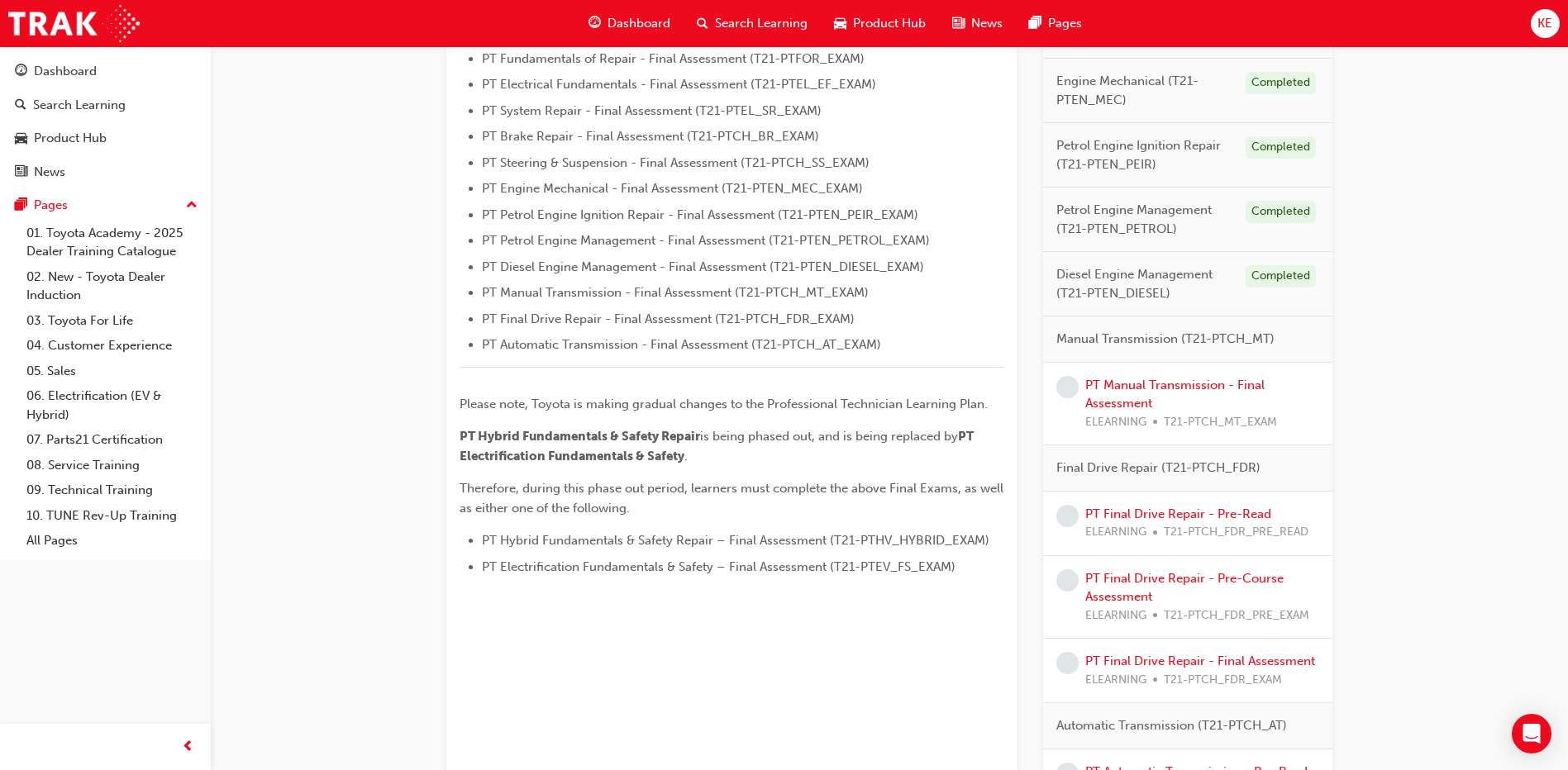
click at [1071, 390] on span "learningRecordVerb_NONE-icon" at bounding box center [1068, 387] width 22 height 22
click at [1061, 390] on span "learningRecordVerb_NONE-icon" at bounding box center [1068, 387] width 22 height 22
click at [1090, 388] on link "PT Manual Transmission - Final Assessment" at bounding box center [1175, 395] width 179 height 34
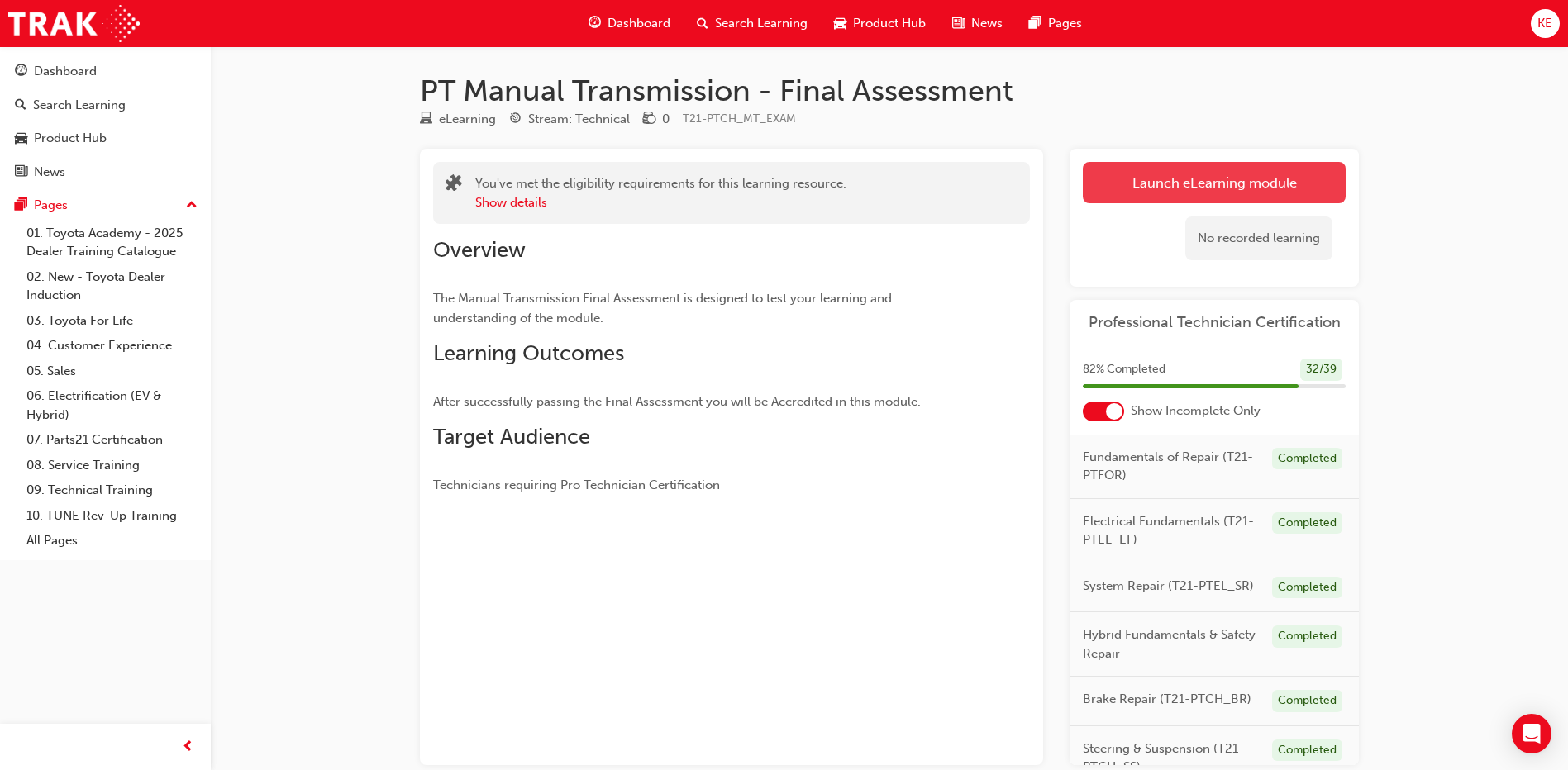
click at [1164, 178] on link "Launch eLearning module" at bounding box center [1214, 183] width 263 height 42
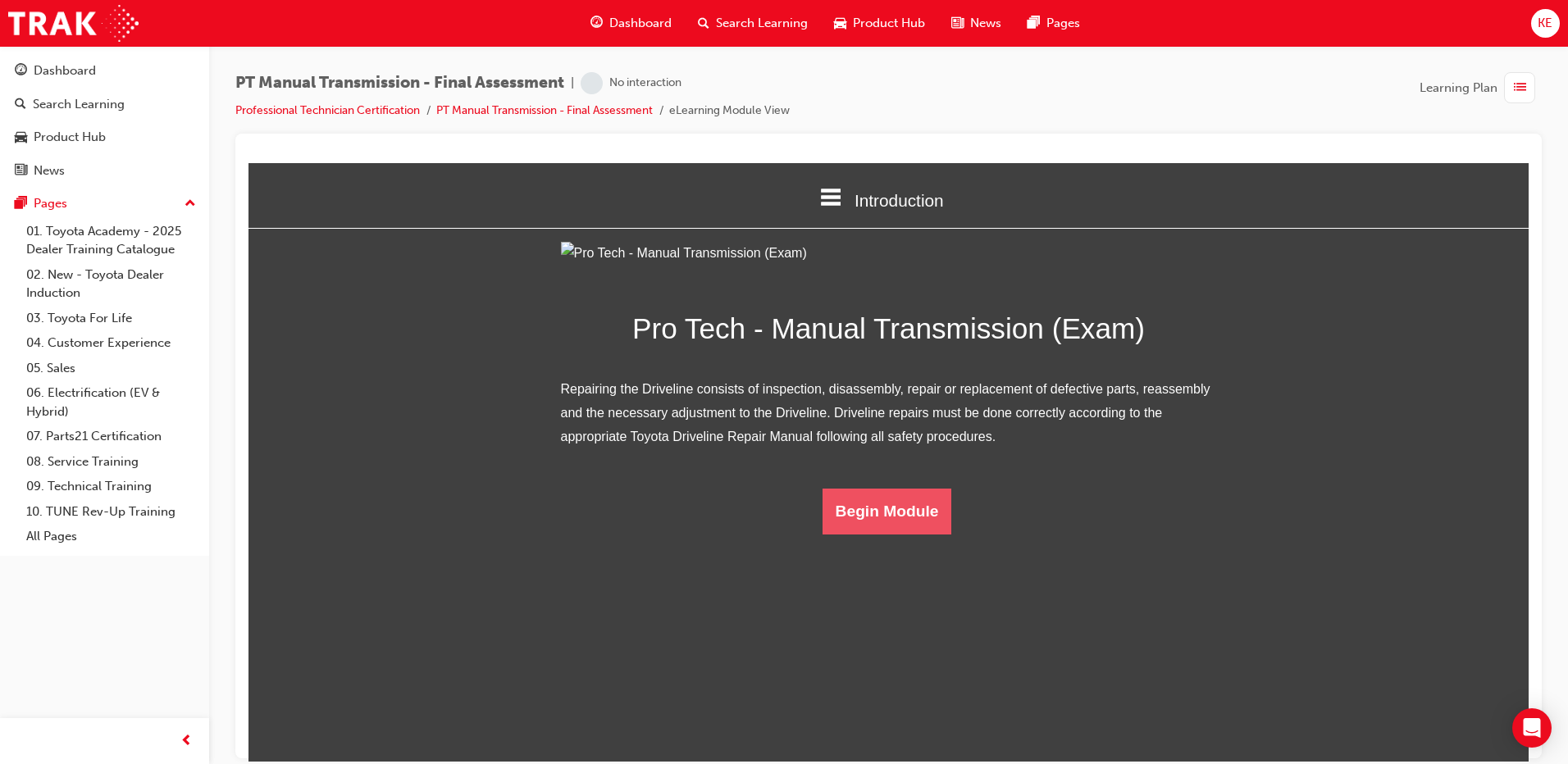
click at [859, 534] on button "Begin Module" at bounding box center [887, 510] width 129 height 46
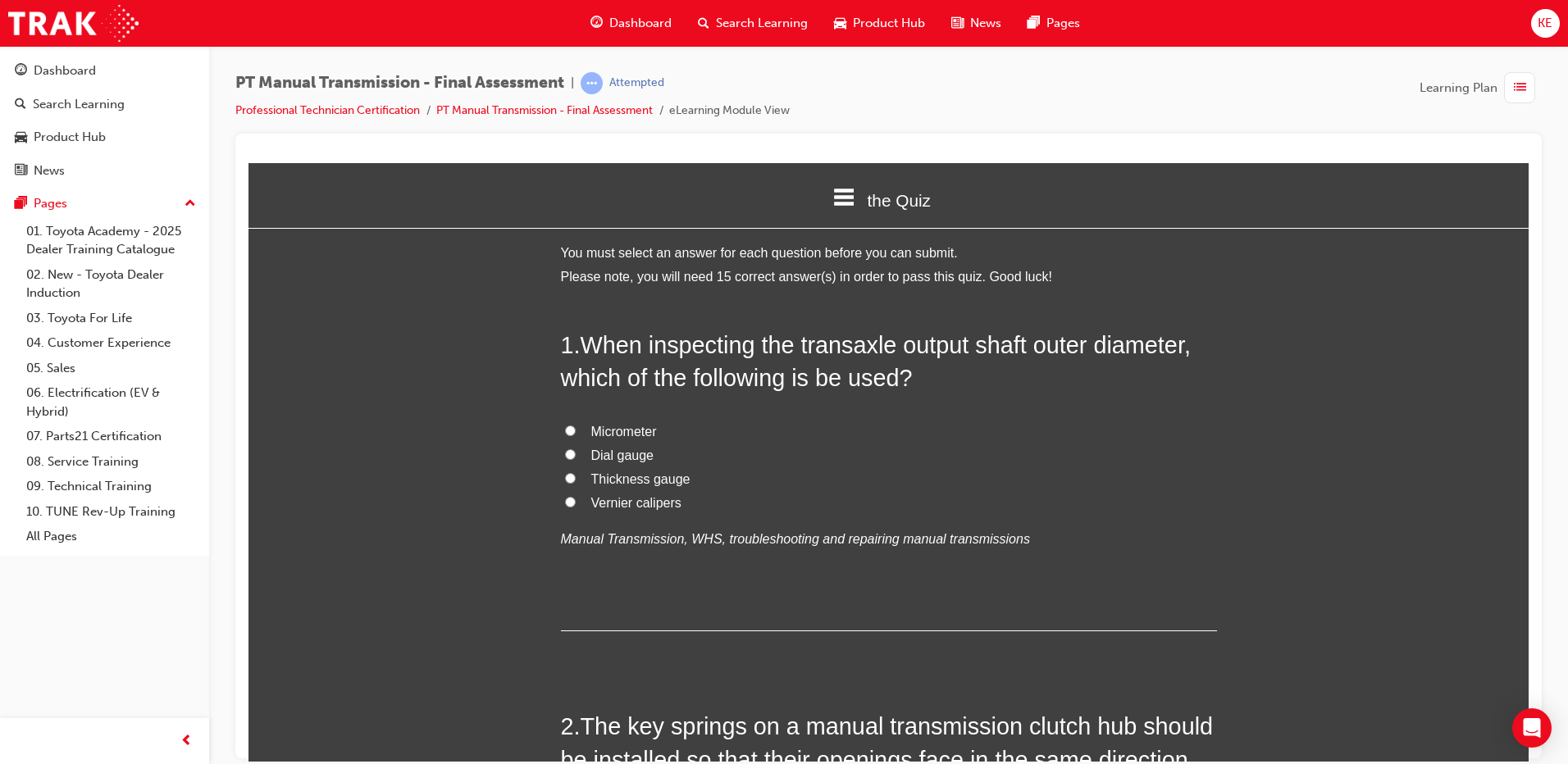
click at [565, 424] on input "Micrometer" at bounding box center [570, 429] width 11 height 11
radio input "true"
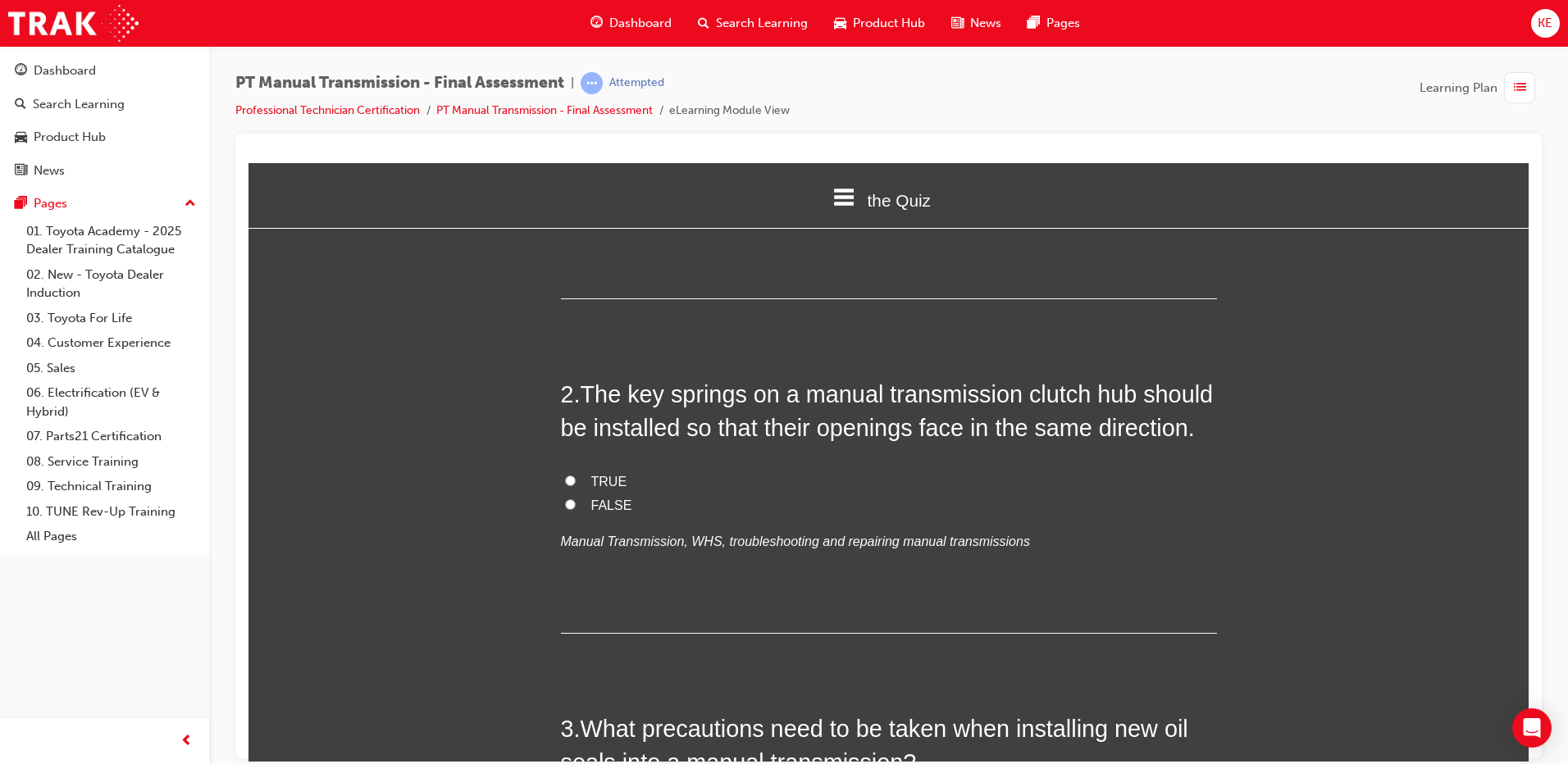
scroll to position [340, 0]
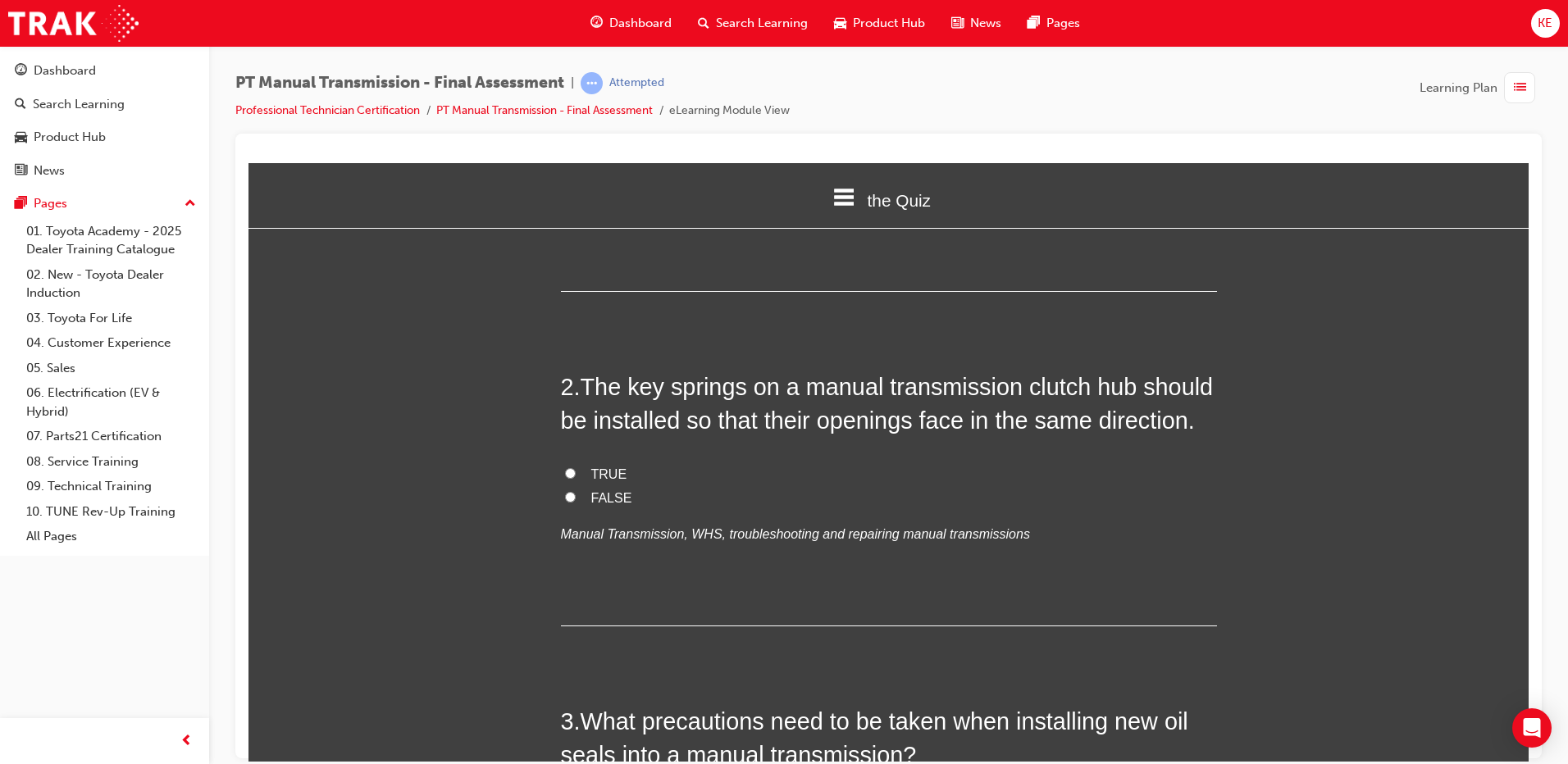
click at [565, 505] on label "FALSE" at bounding box center [889, 498] width 657 height 24
click at [565, 501] on input "FALSE" at bounding box center [570, 497] width 11 height 11
radio input "true"
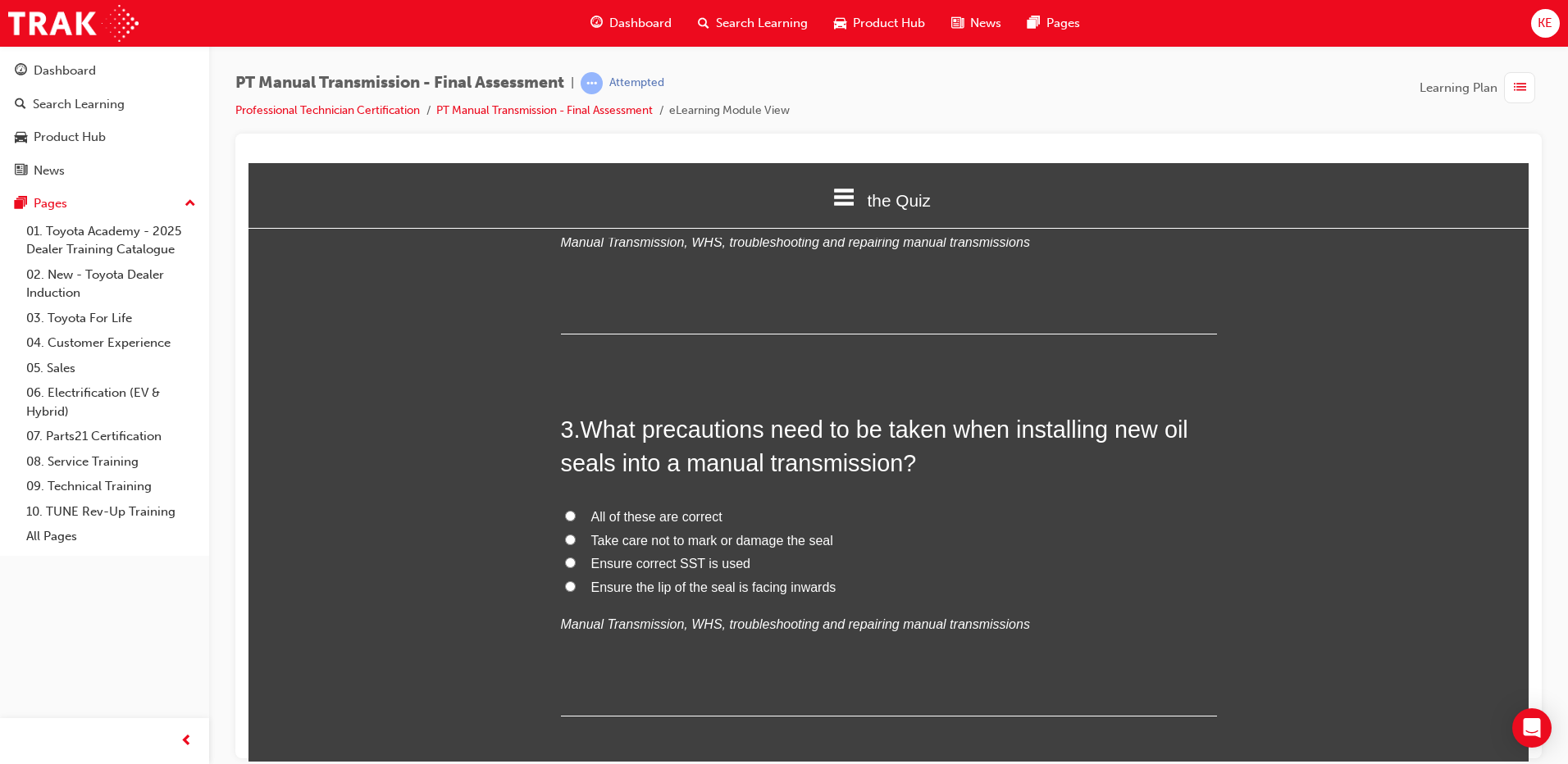
scroll to position [667, 0]
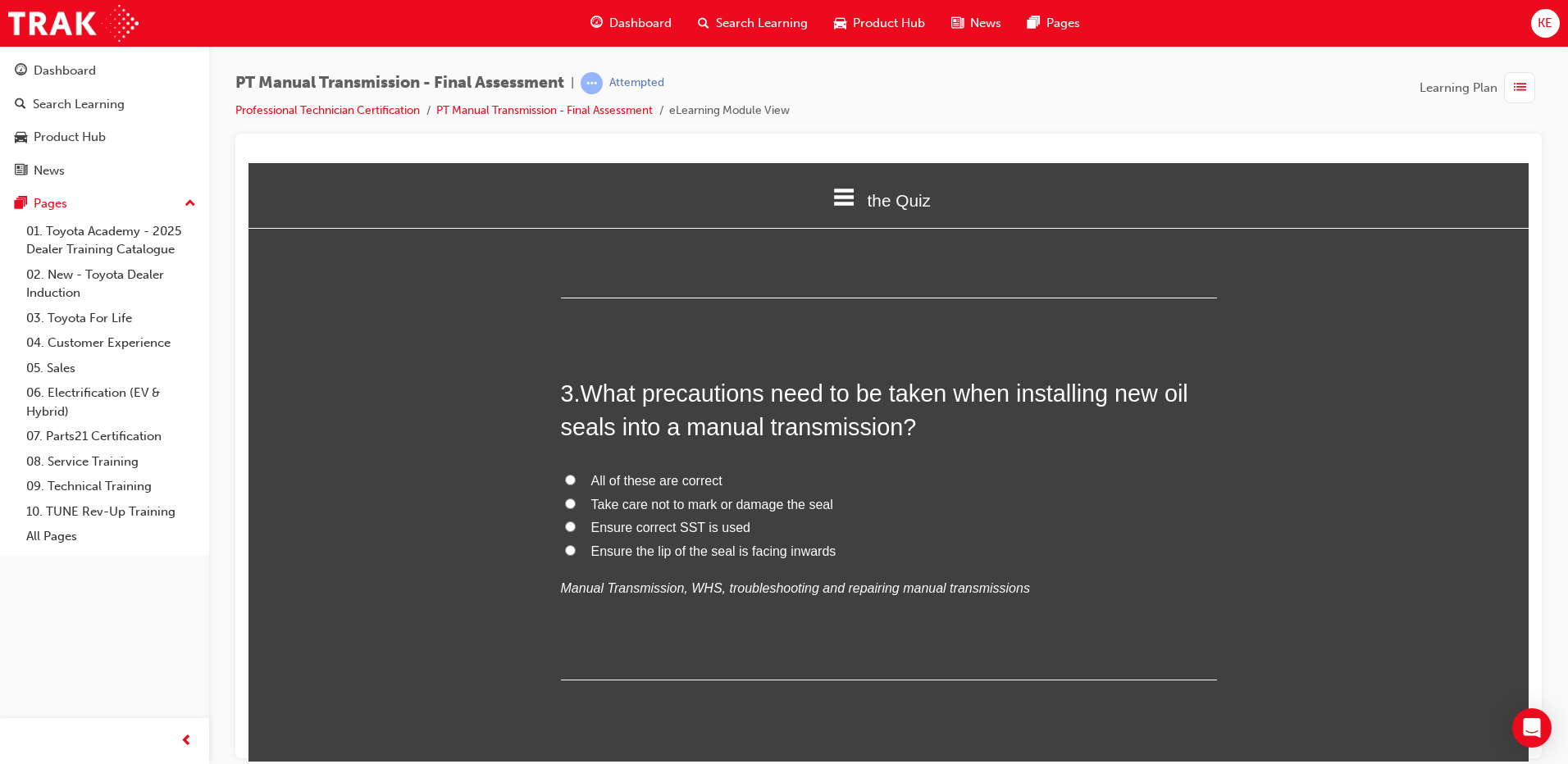
click at [561, 511] on label "Take care not to mark or damage the seal" at bounding box center [889, 504] width 657 height 24
click at [565, 508] on input "Take care not to mark or damage the seal" at bounding box center [570, 502] width 11 height 11
radio input "true"
click at [568, 525] on input "Ensure correct SST is used" at bounding box center [570, 526] width 11 height 11
radio input "true"
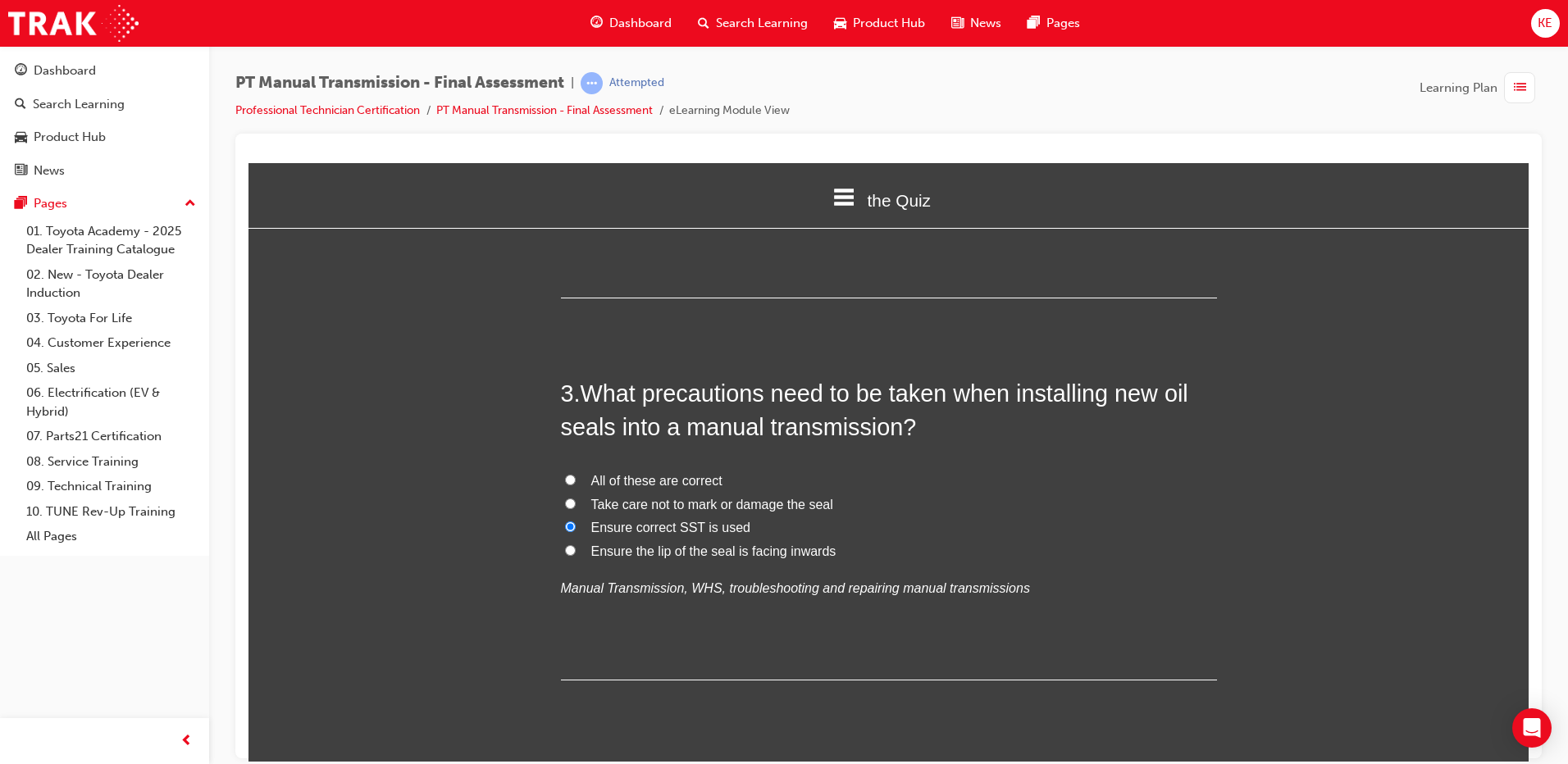
click at [571, 478] on label "All of these are correct" at bounding box center [889, 481] width 657 height 24
click at [571, 478] on input "All of these are correct" at bounding box center [570, 479] width 11 height 11
radio input "true"
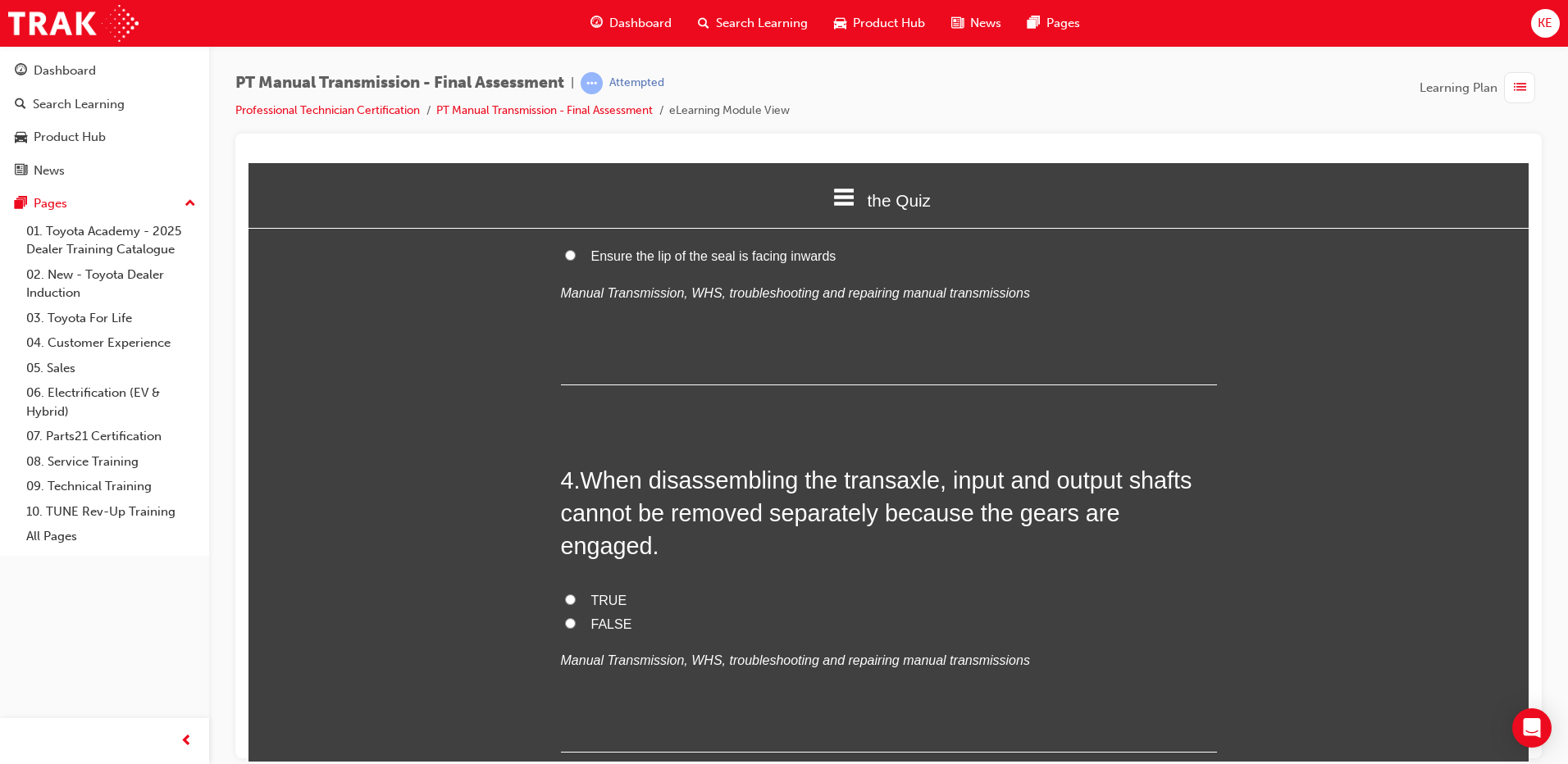
scroll to position [996, 0]
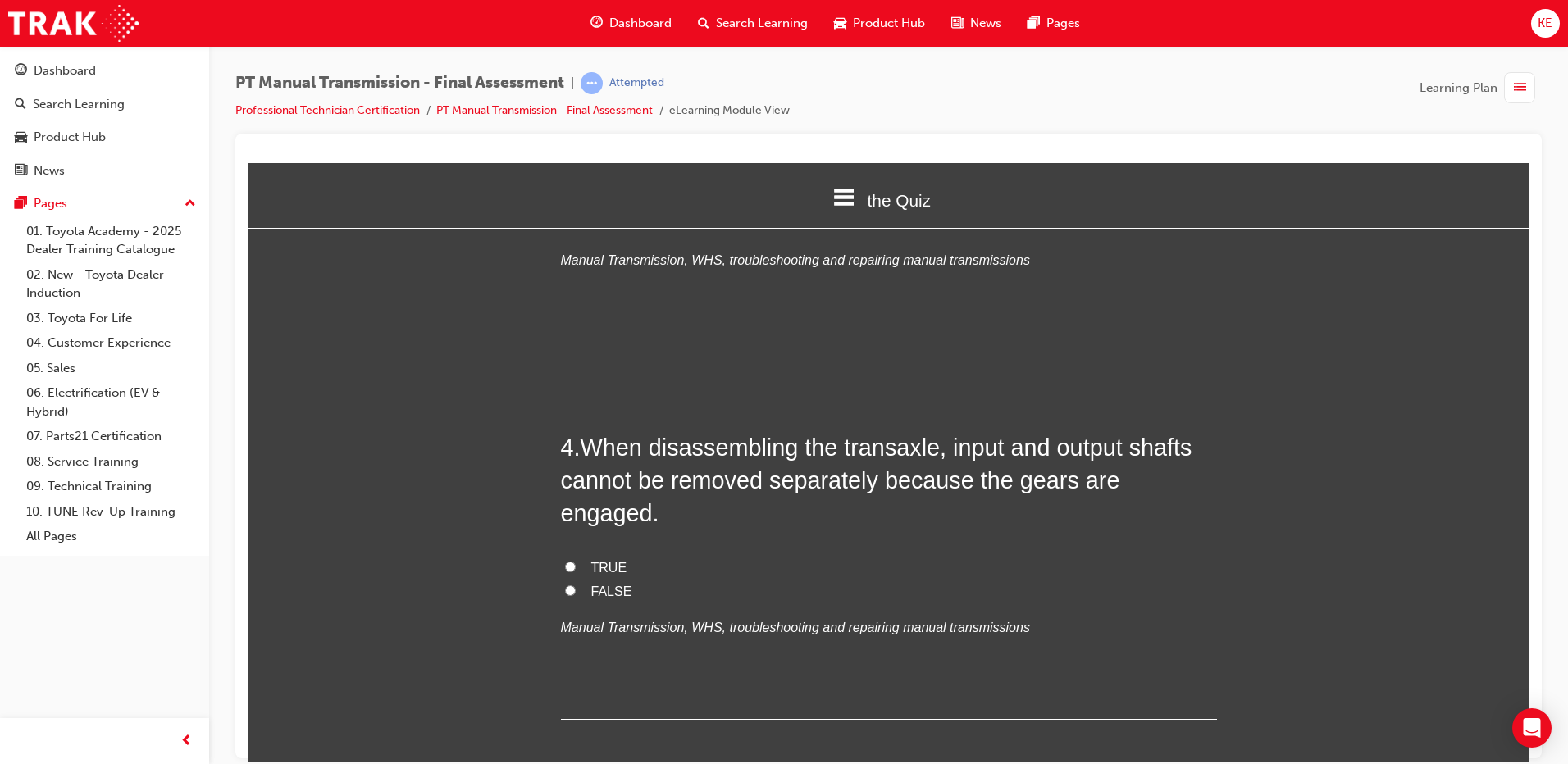
click at [572, 556] on label "TRUE" at bounding box center [889, 568] width 657 height 24
click at [572, 561] on input "TRUE" at bounding box center [570, 566] width 11 height 11
radio input "true"
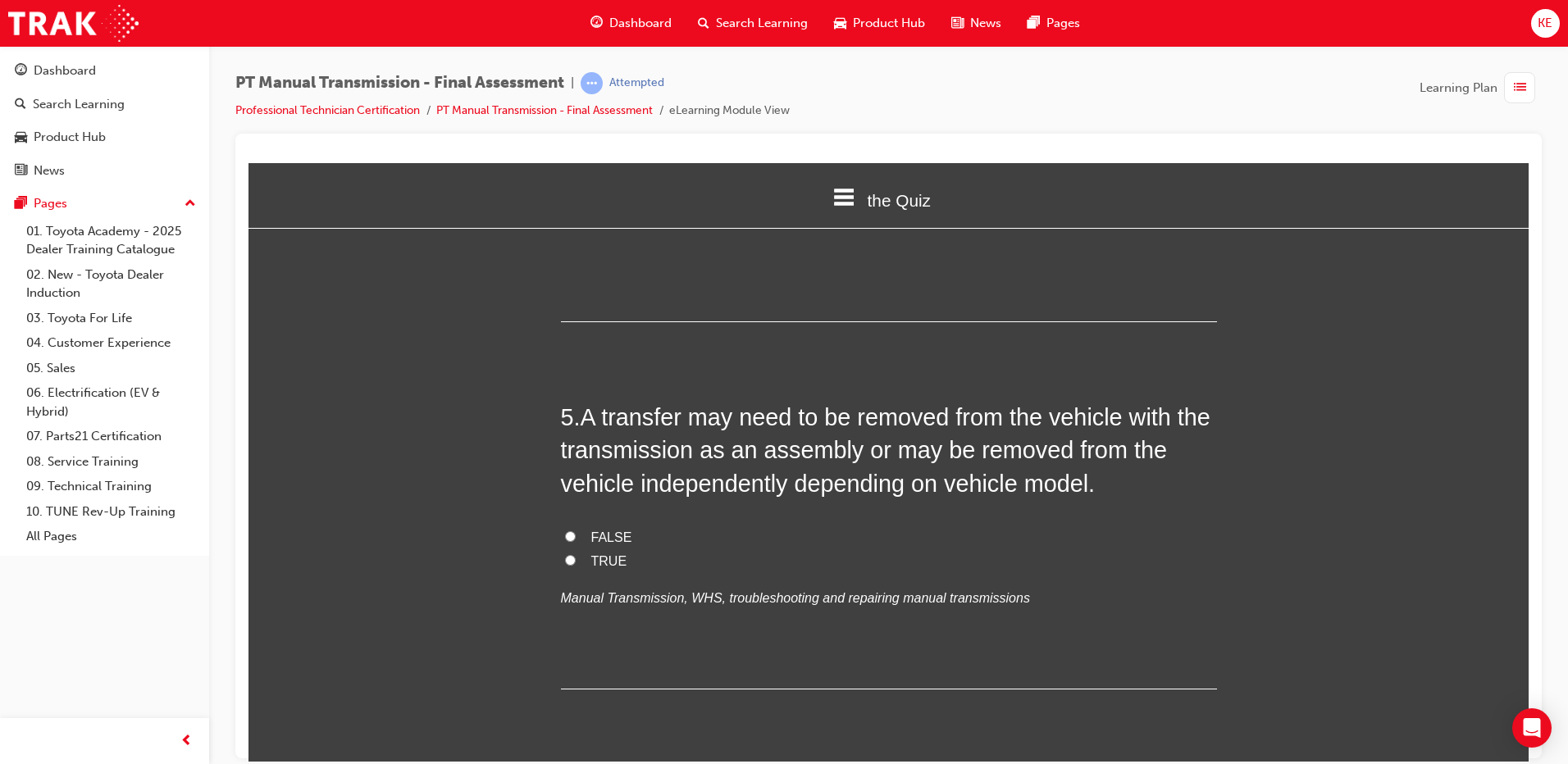
scroll to position [1406, 0]
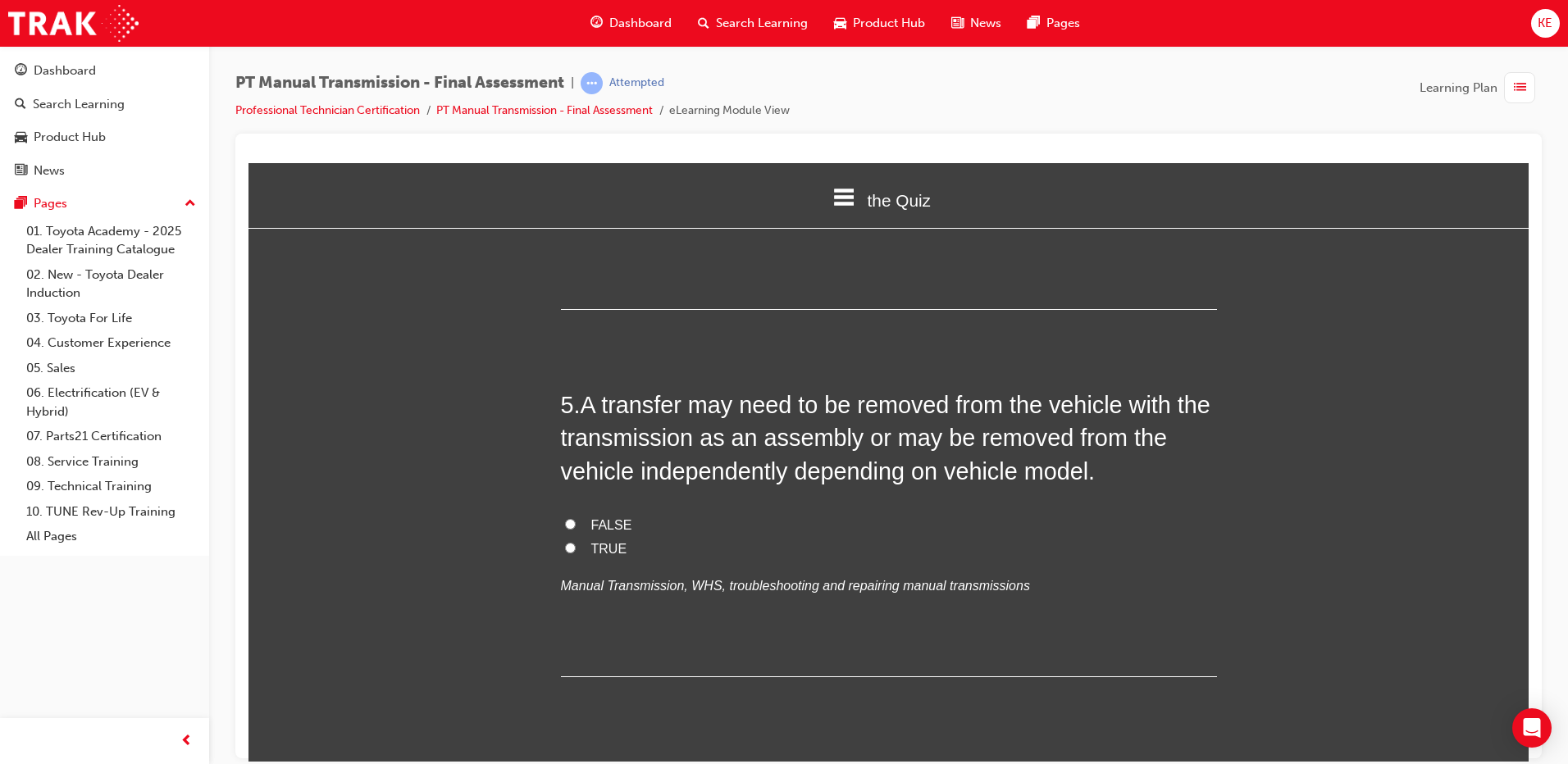
click at [565, 542] on input "TRUE" at bounding box center [570, 547] width 11 height 11
radio input "true"
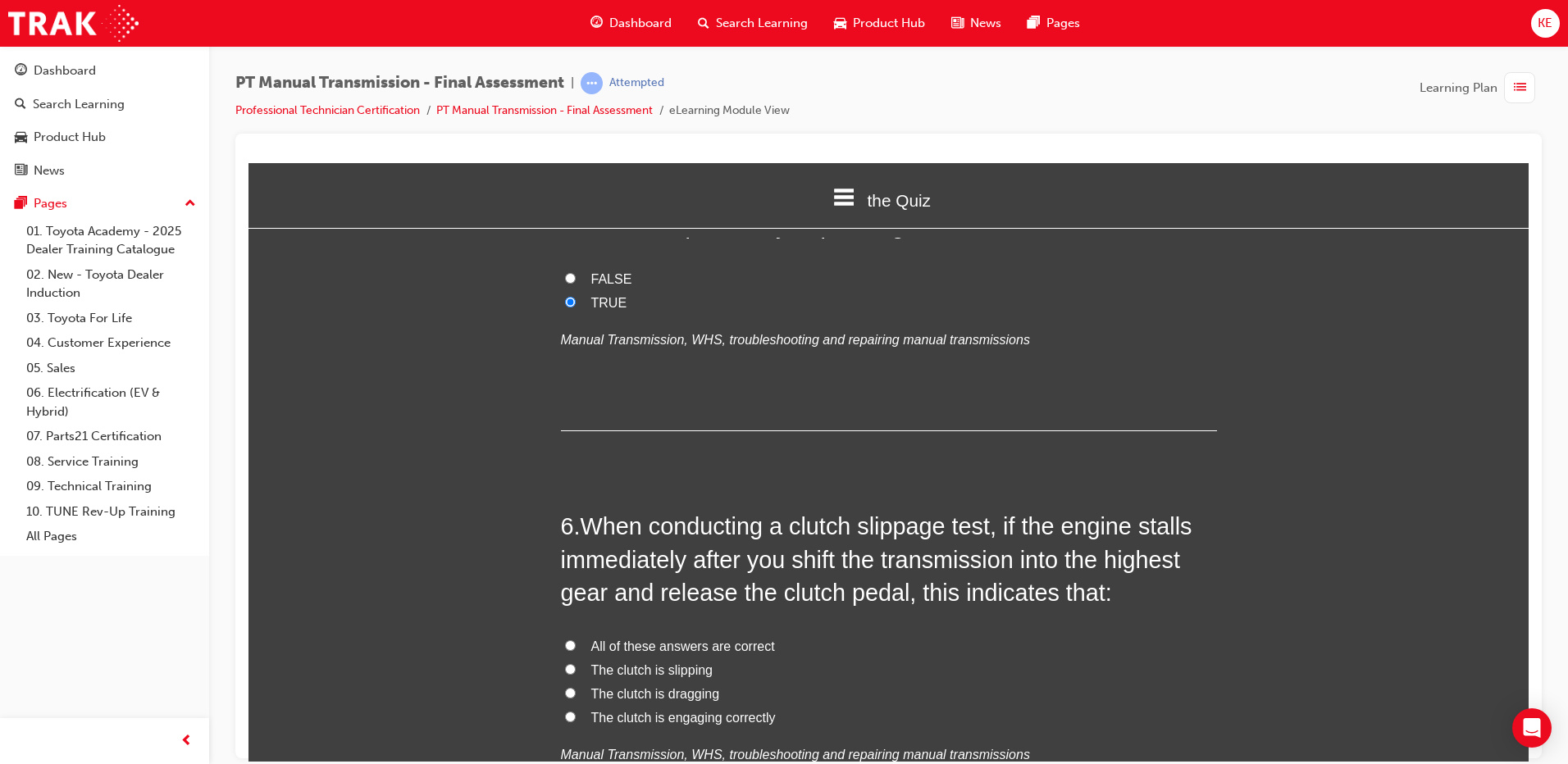
scroll to position [1733, 0]
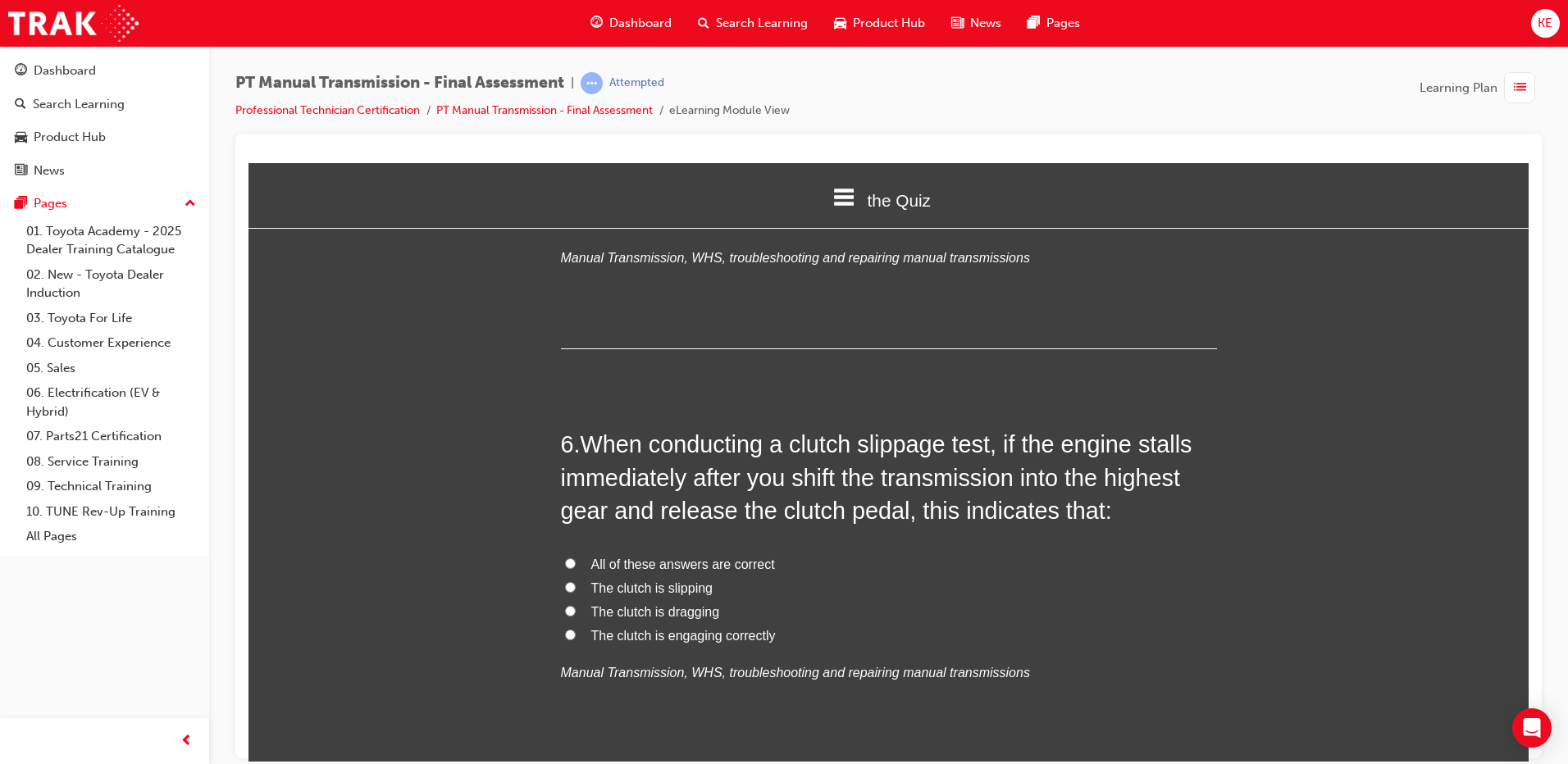
click at [565, 629] on input "The clutch is engaging correctly" at bounding box center [570, 634] width 11 height 11
radio input "true"
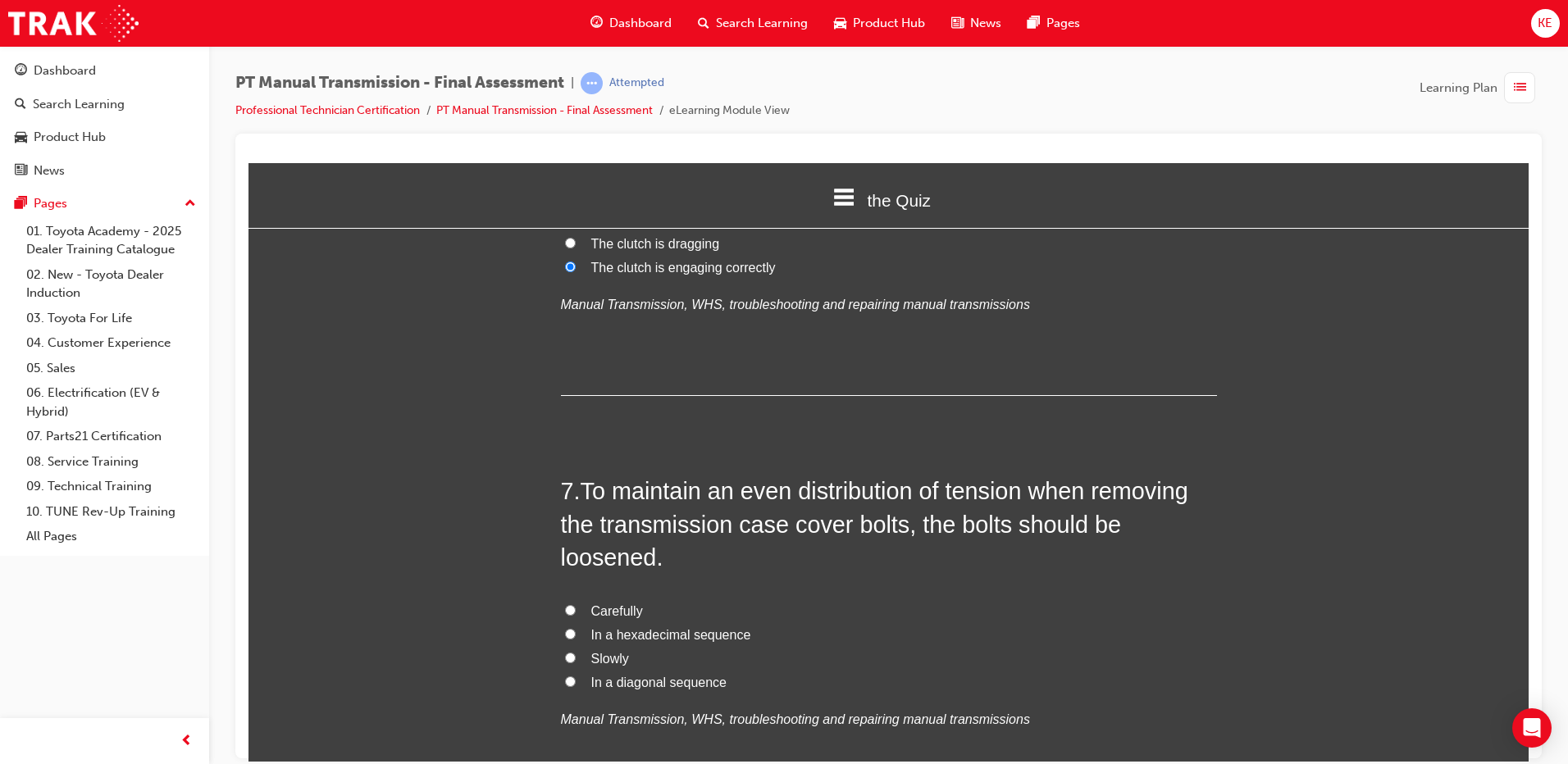
scroll to position [2144, 0]
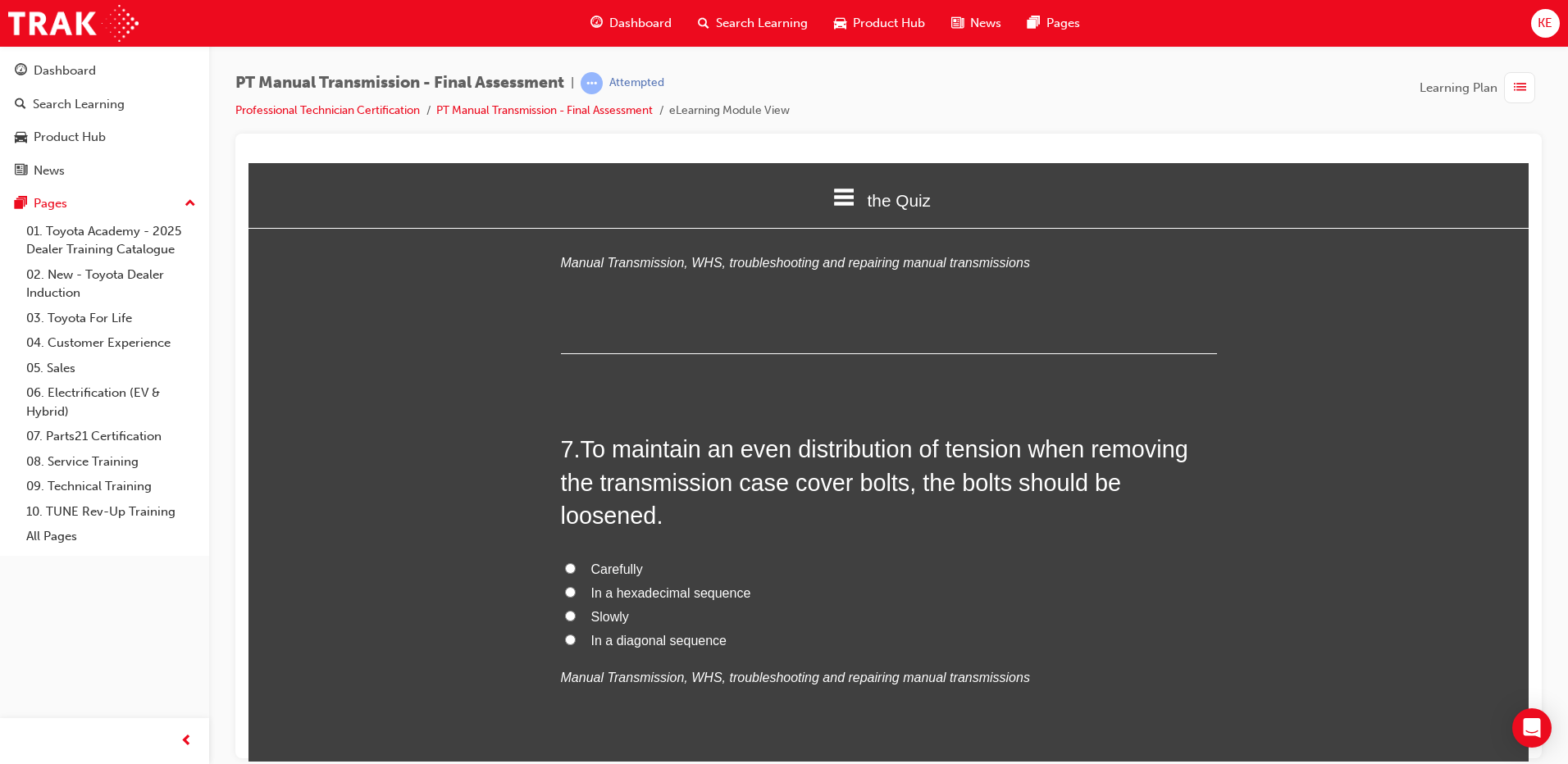
click at [633, 633] on span "In a diagonal sequence" at bounding box center [659, 640] width 135 height 14
click at [576, 634] on input "In a diagonal sequence" at bounding box center [570, 639] width 11 height 11
radio input "true"
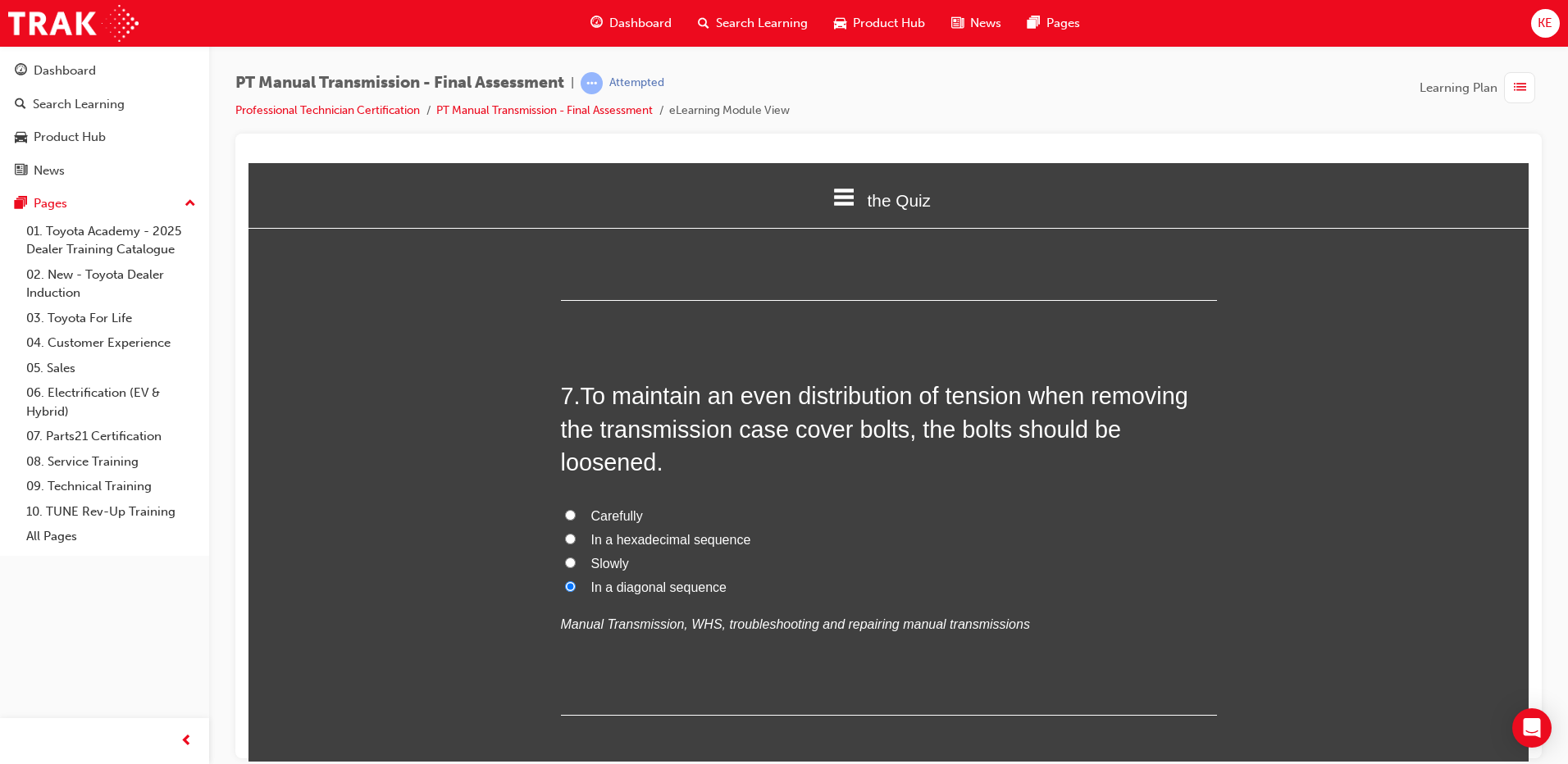
scroll to position [2226, 0]
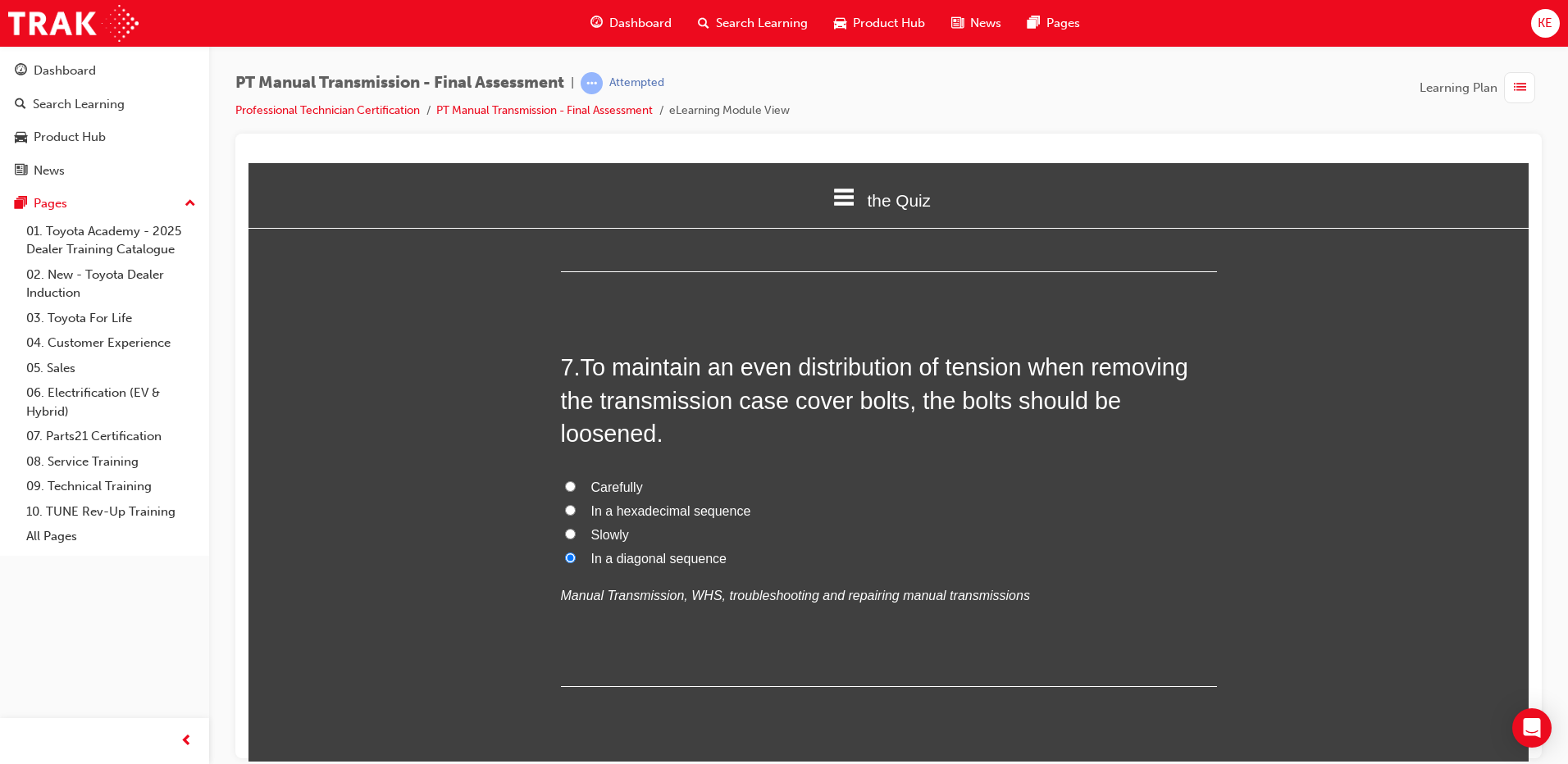
click at [565, 528] on input "Slowly" at bounding box center [570, 533] width 11 height 11
radio input "true"
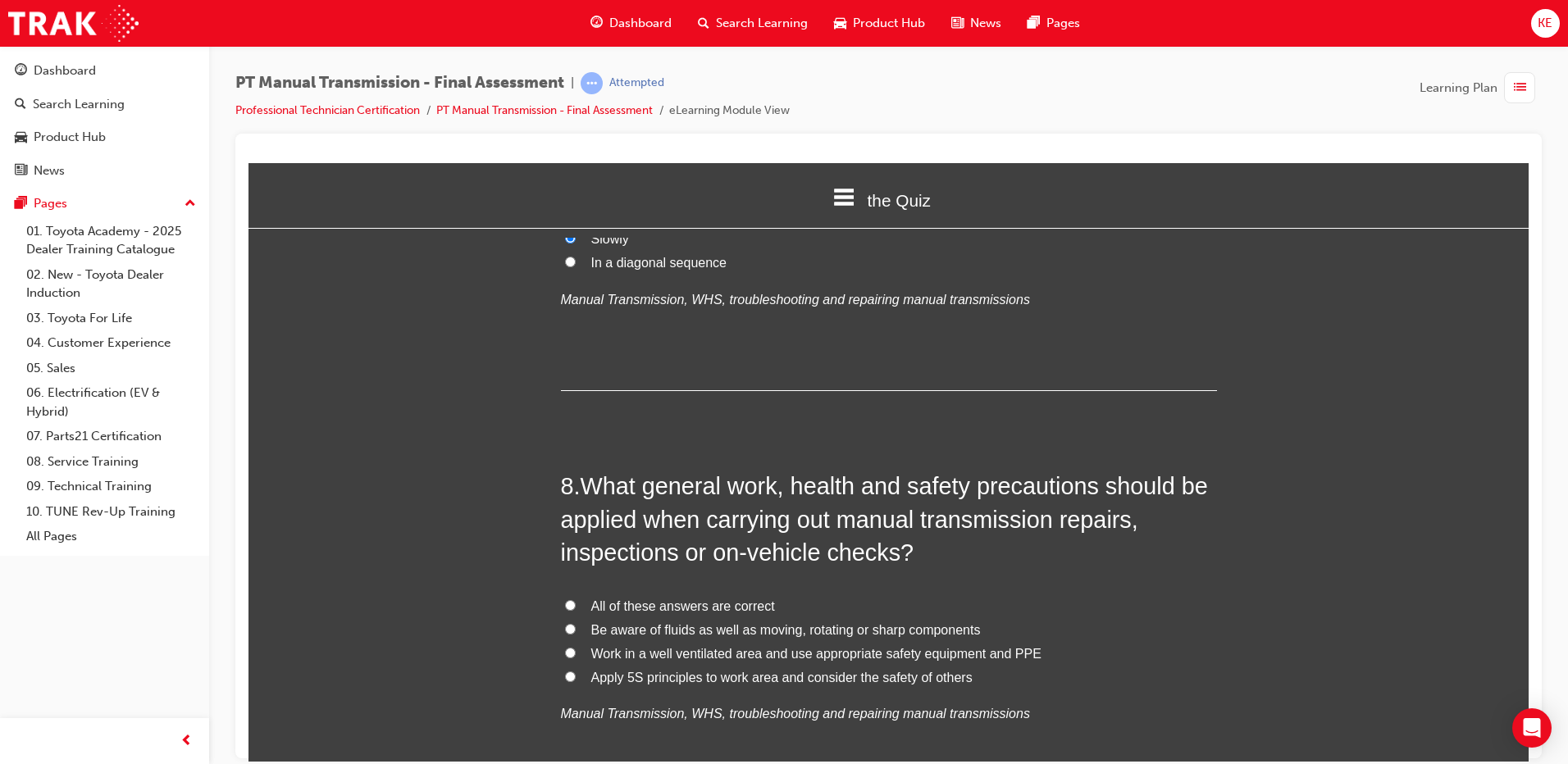
scroll to position [2554, 0]
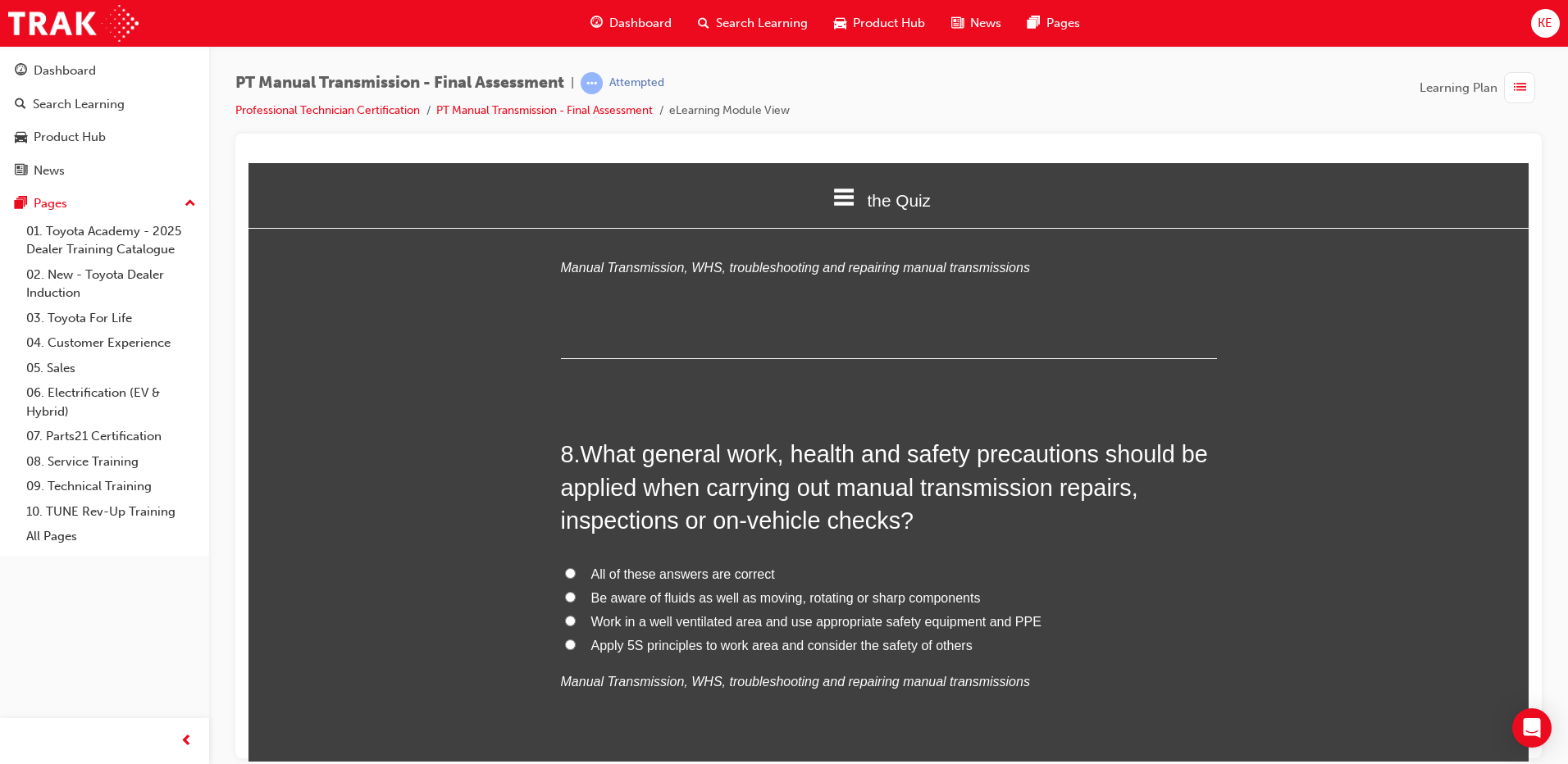
click at [574, 563] on label "All of these answers are correct" at bounding box center [889, 574] width 657 height 24
click at [574, 568] on input "All of these answers are correct" at bounding box center [570, 573] width 11 height 11
radio input "true"
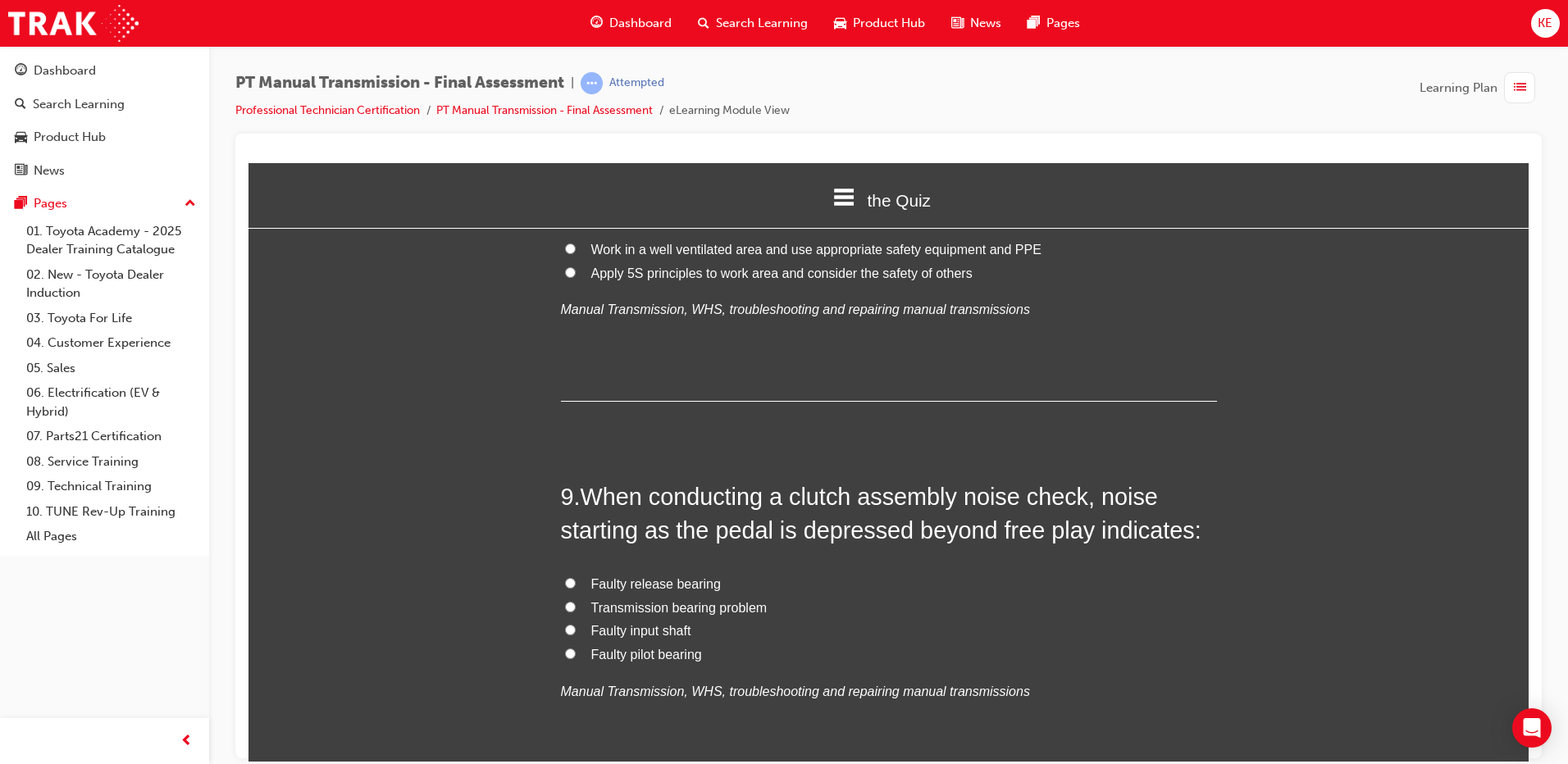
scroll to position [2963, 0]
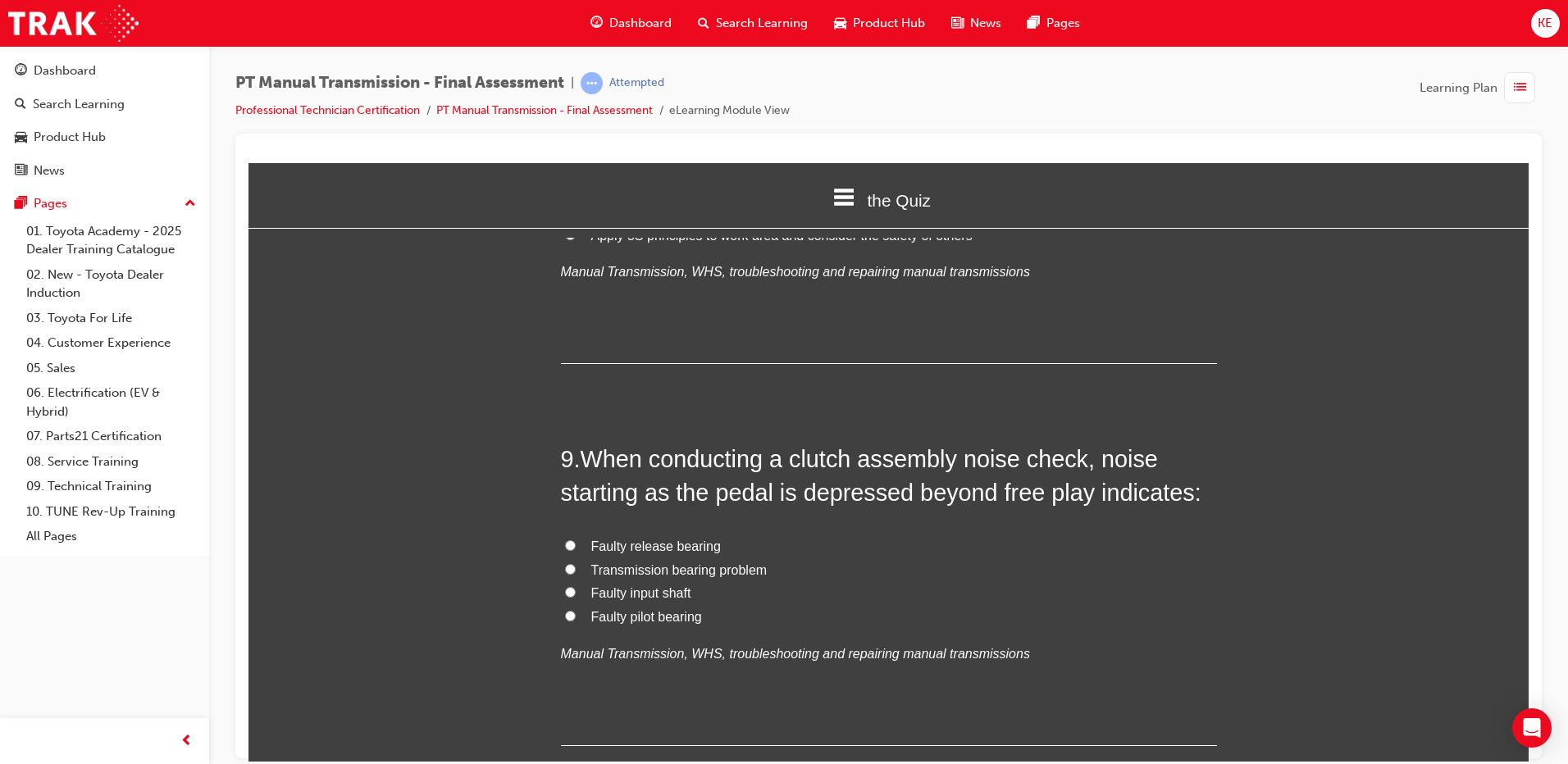
drag, startPoint x: 565, startPoint y: 568, endPoint x: 563, endPoint y: 579, distance: 11.2
click at [563, 579] on div "Faulty release bearing Transmission bearing problem Faulty input shaft Faulty p…" at bounding box center [889, 600] width 657 height 131
click at [565, 610] on input "Faulty pilot bearing" at bounding box center [570, 615] width 11 height 11
radio input "true"
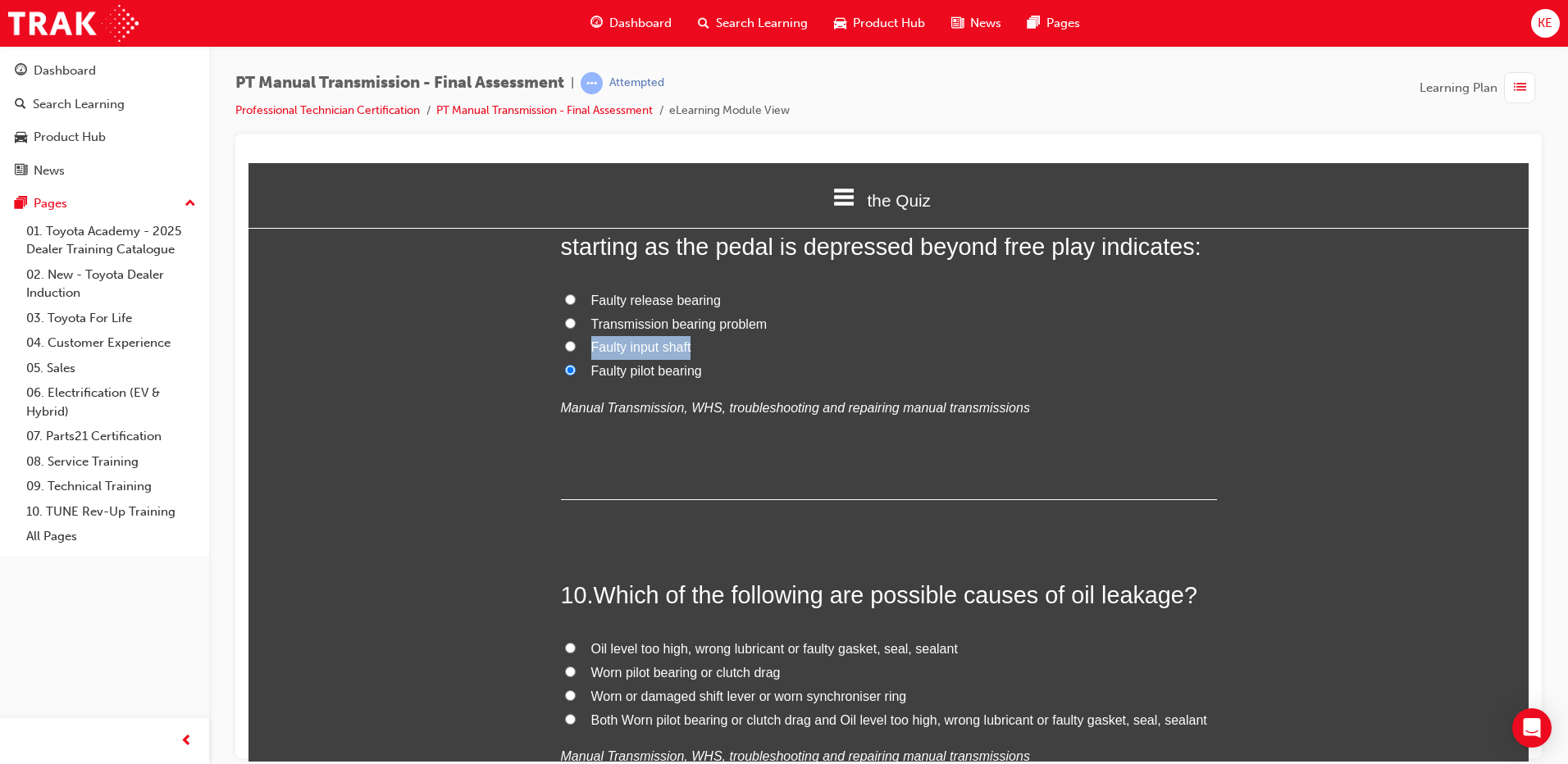
scroll to position [3292, 0]
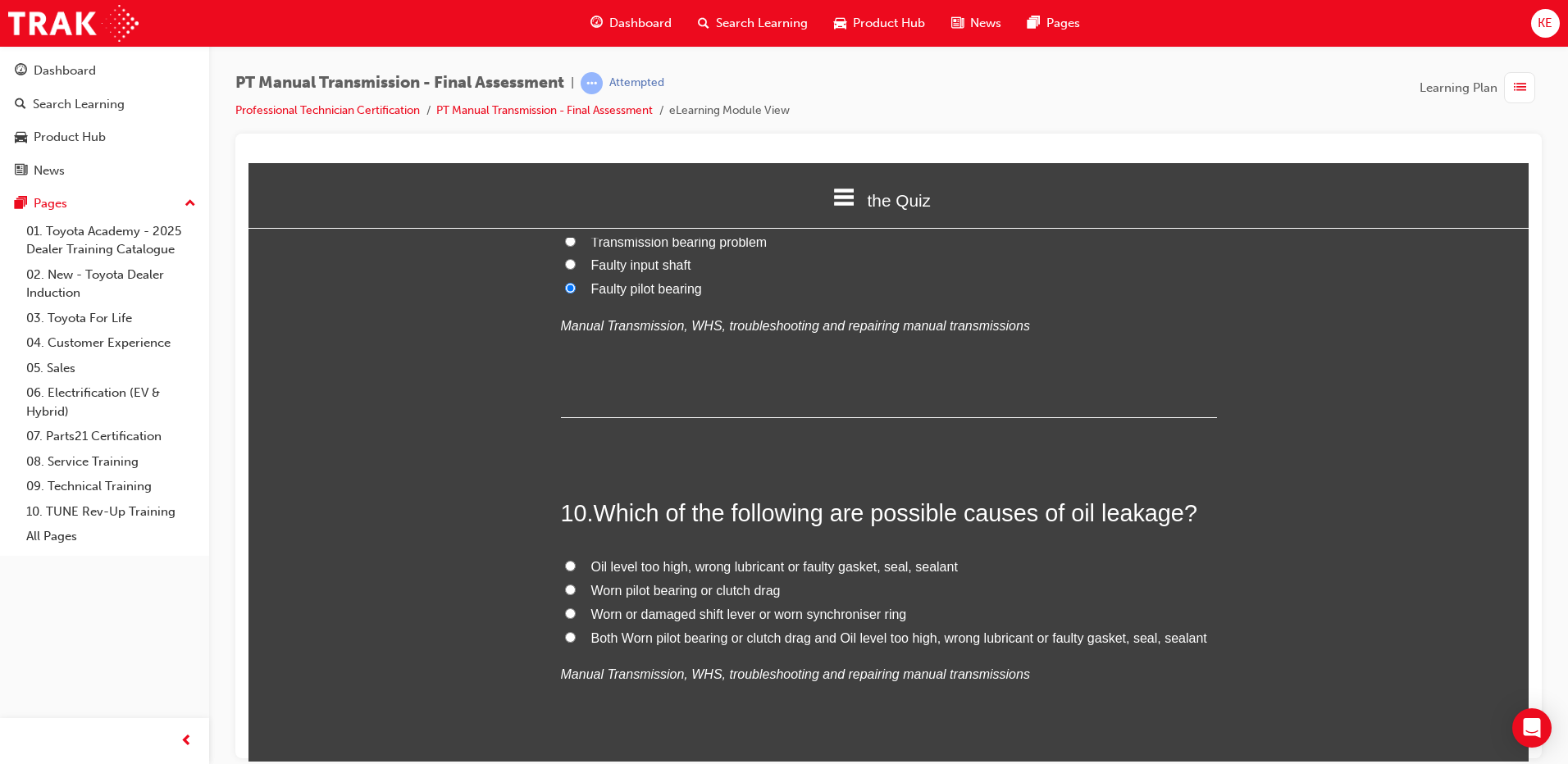
click at [562, 627] on label "Both Worn pilot bearing or clutch drag and Oil level too high, wrong lubricant …" at bounding box center [889, 639] width 657 height 24
click at [565, 632] on input "Both Worn pilot bearing or clutch drag and Oil level too high, wrong lubricant …" at bounding box center [570, 637] width 11 height 11
radio input "true"
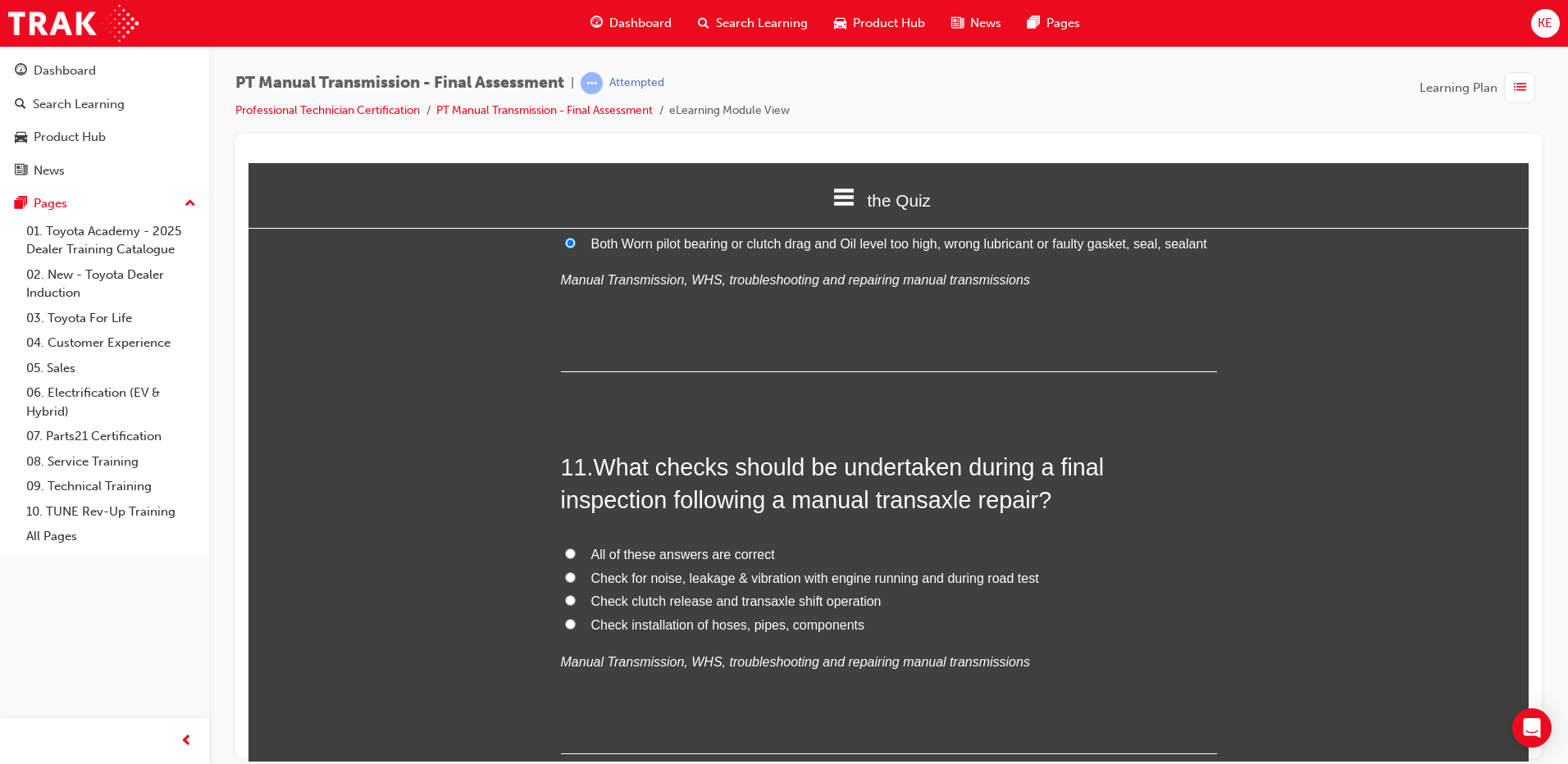
scroll to position [3702, 0]
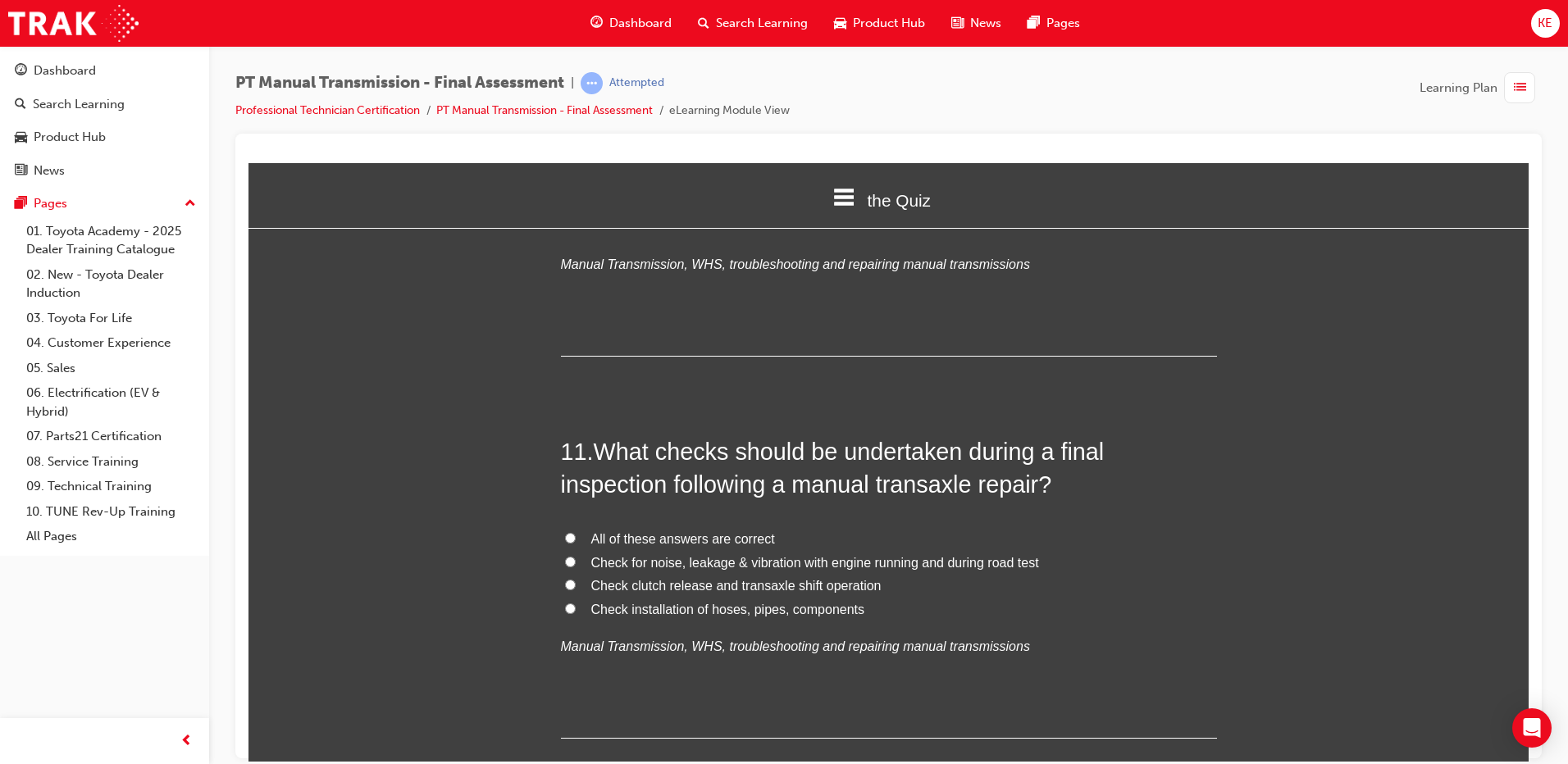
click at [565, 491] on div "11 . What checks should be undertaken during a final inspection following a man…" at bounding box center [889, 585] width 657 height 303
click at [565, 532] on input "All of these answers are correct" at bounding box center [570, 537] width 11 height 11
radio input "true"
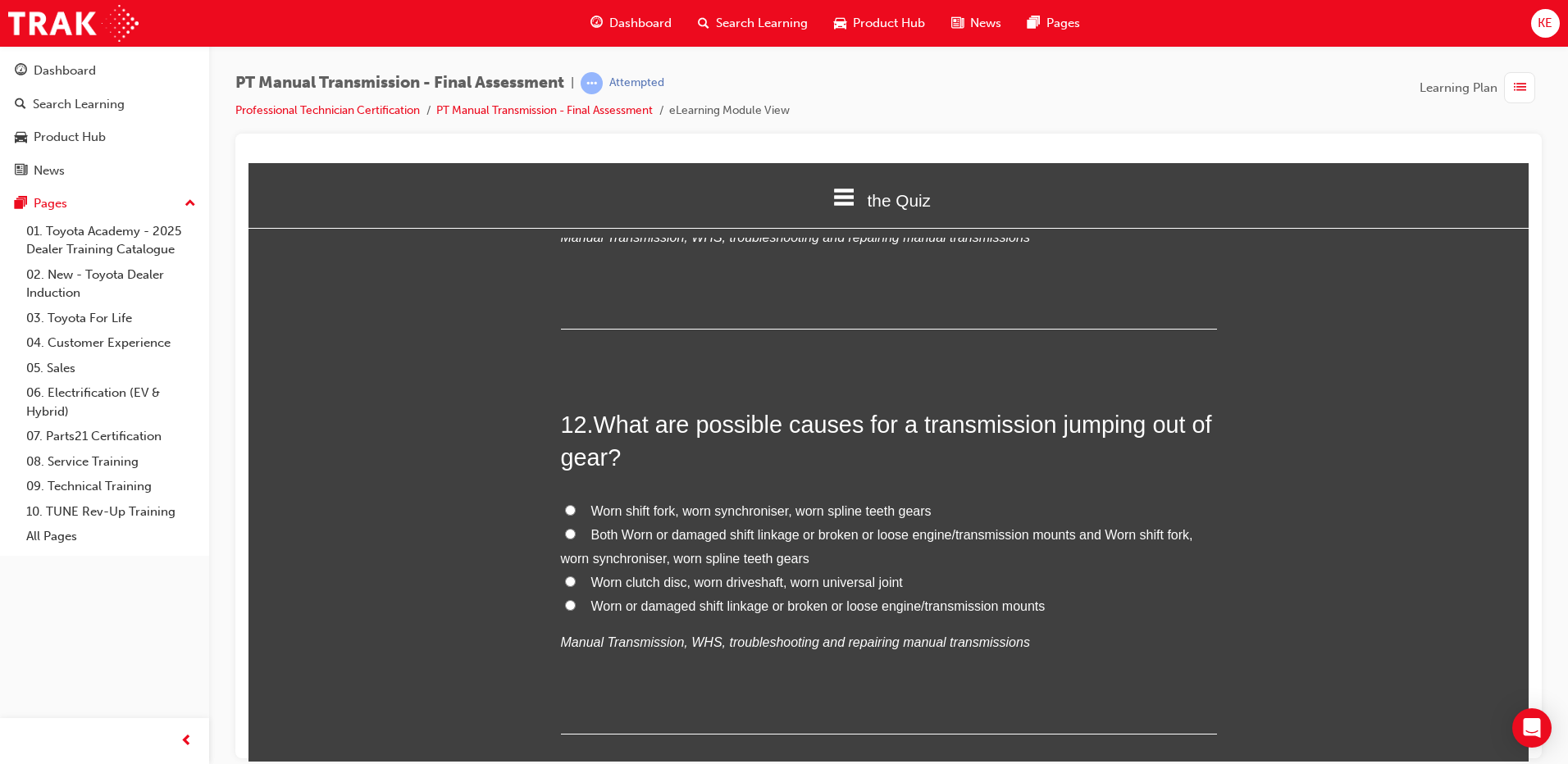
scroll to position [4111, 0]
click at [561, 522] on label "Both Worn or damaged shift linkage or broken or loose engine/transmission mount…" at bounding box center [889, 546] width 657 height 47
click at [565, 527] on input "Both Worn or damaged shift linkage or broken or loose engine/transmission mount…" at bounding box center [570, 532] width 11 height 11
radio input "true"
click at [586, 522] on label "Both Worn or damaged shift linkage or broken or loose engine/transmission mount…" at bounding box center [889, 546] width 657 height 47
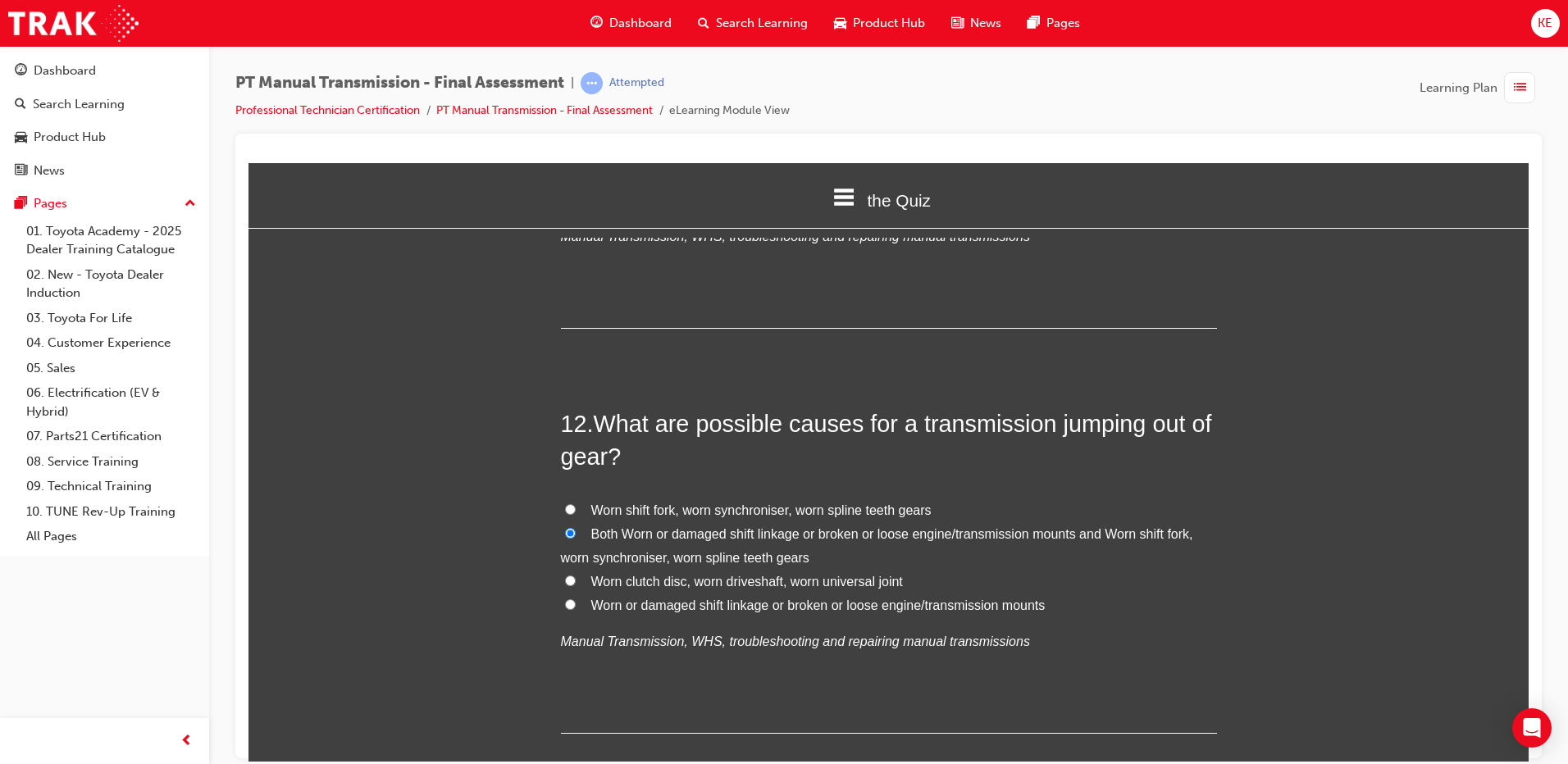
click at [576, 527] on input "Both Worn or damaged shift linkage or broken or loose engine/transmission mount…" at bounding box center [570, 532] width 11 height 11
click at [566, 503] on input "Worn shift fork, worn synchroniser, worn spline teeth gears" at bounding box center [570, 508] width 11 height 11
radio input "true"
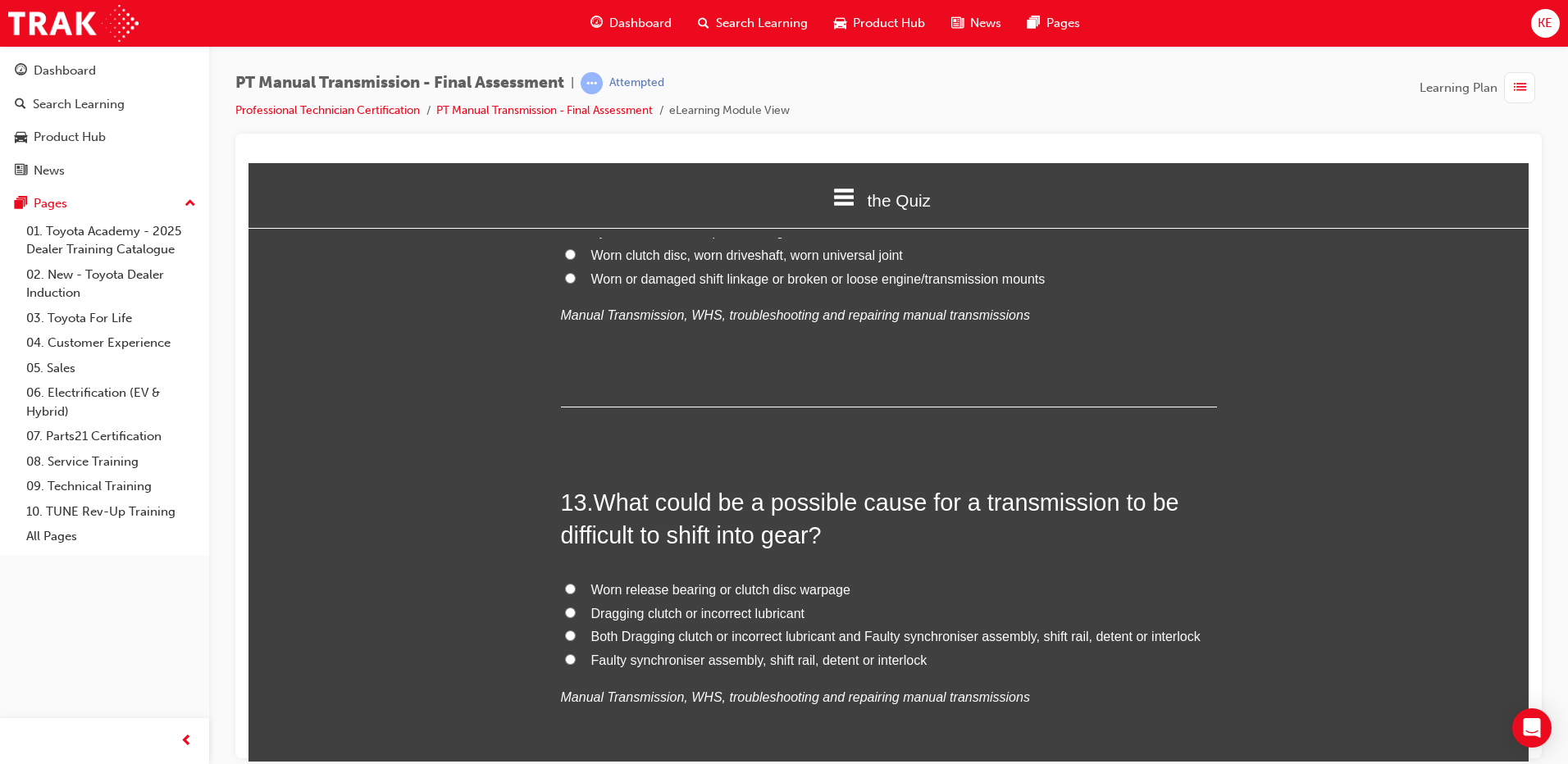
scroll to position [4440, 0]
click at [565, 628] on input "Both Dragging clutch or incorrect lubricant and Faulty synchroniser assembly, s…" at bounding box center [570, 633] width 11 height 11
radio input "true"
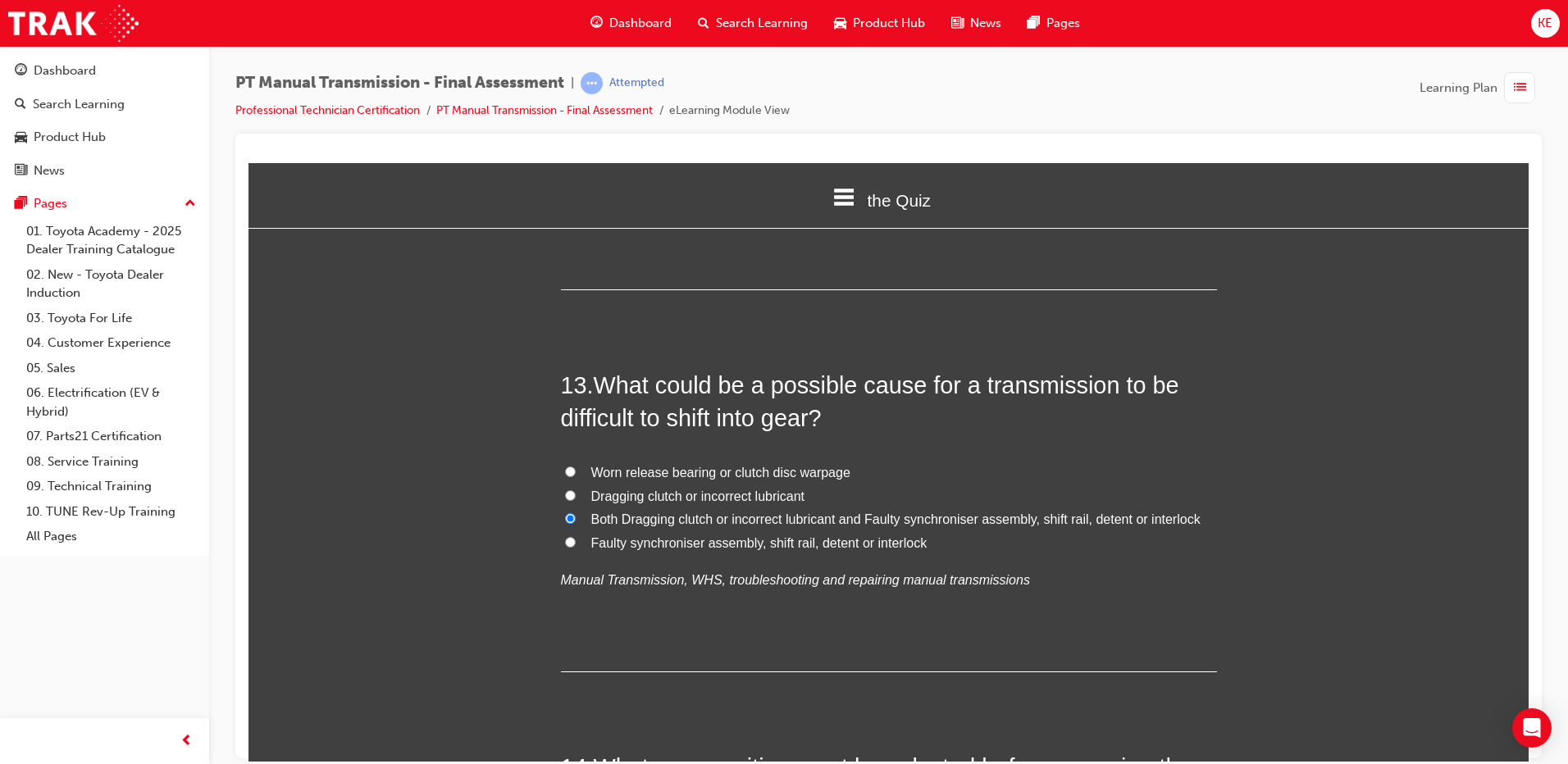
scroll to position [4768, 0]
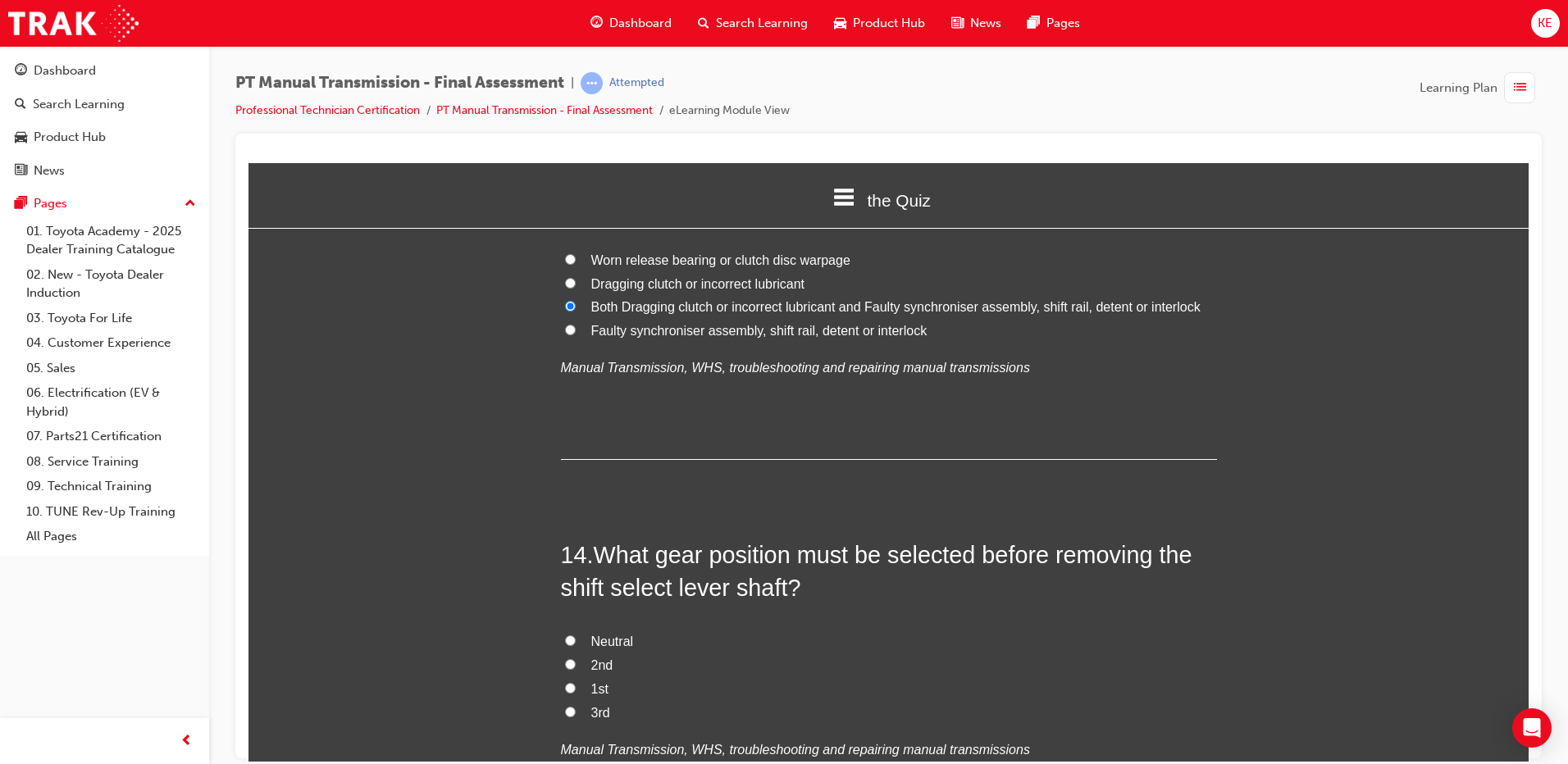
click at [565, 635] on input "Neutral" at bounding box center [570, 640] width 11 height 11
radio input "true"
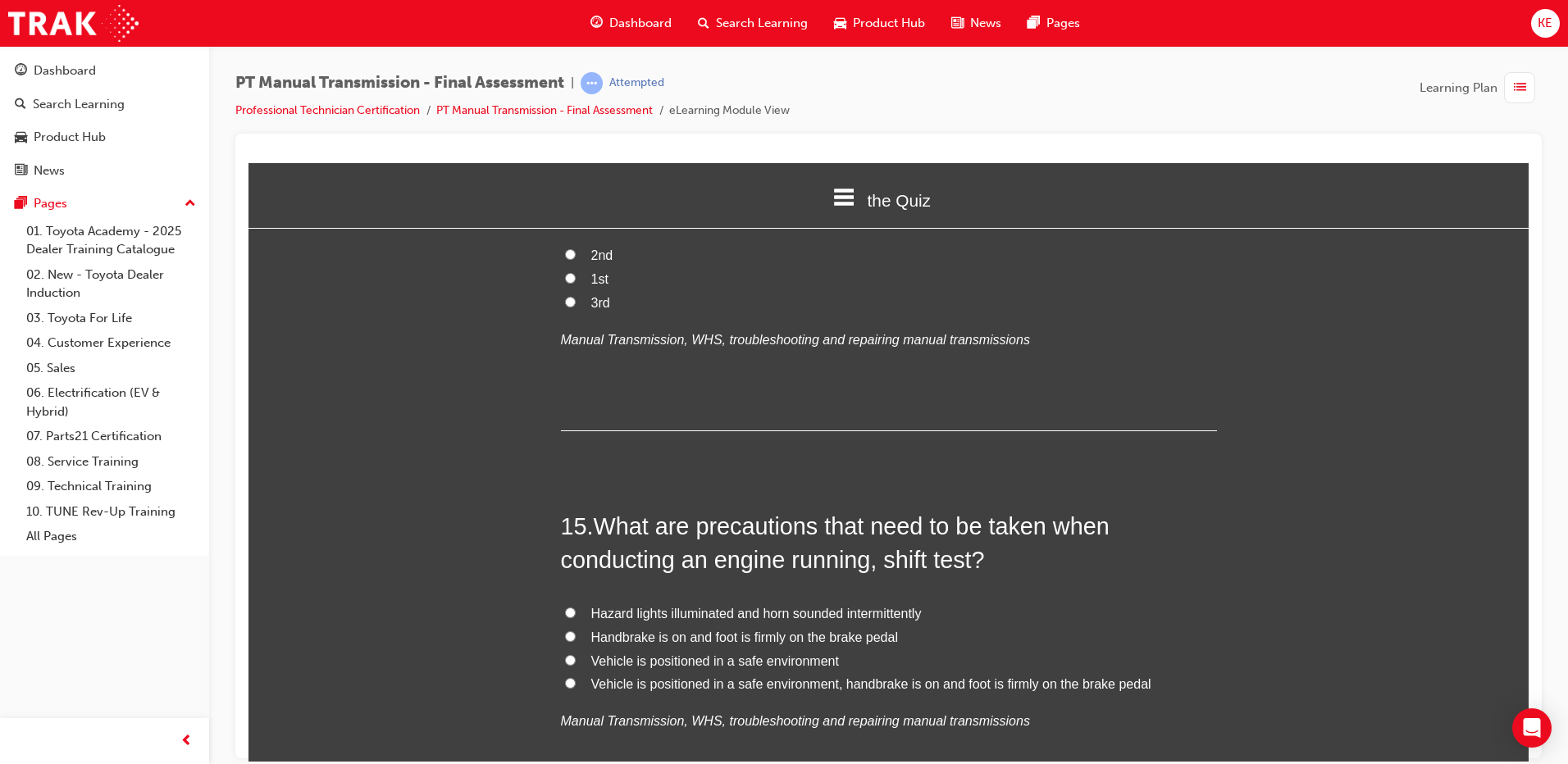
scroll to position [5260, 0]
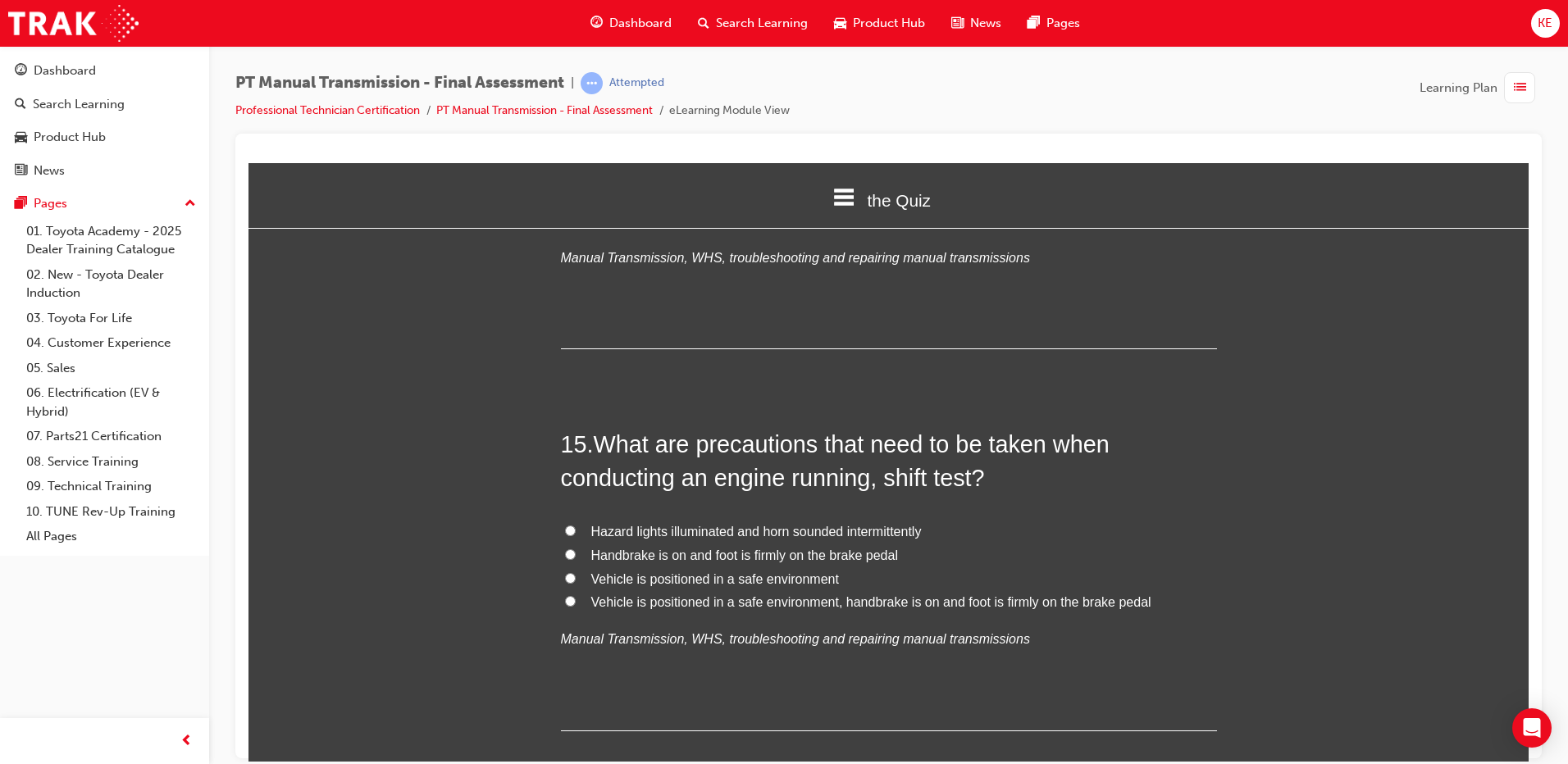
click at [561, 544] on label "Handbrake is on and foot is firmly on the brake pedal" at bounding box center [889, 556] width 657 height 24
click at [565, 549] on input "Handbrake is on and foot is firmly on the brake pedal" at bounding box center [570, 554] width 11 height 11
radio input "true"
click at [571, 590] on label "Vehicle is positioned in a safe environment, handbrake is on and foot is firmly…" at bounding box center [889, 602] width 657 height 24
click at [571, 595] on input "Vehicle is positioned in a safe environment, handbrake is on and foot is firmly…" at bounding box center [570, 600] width 11 height 11
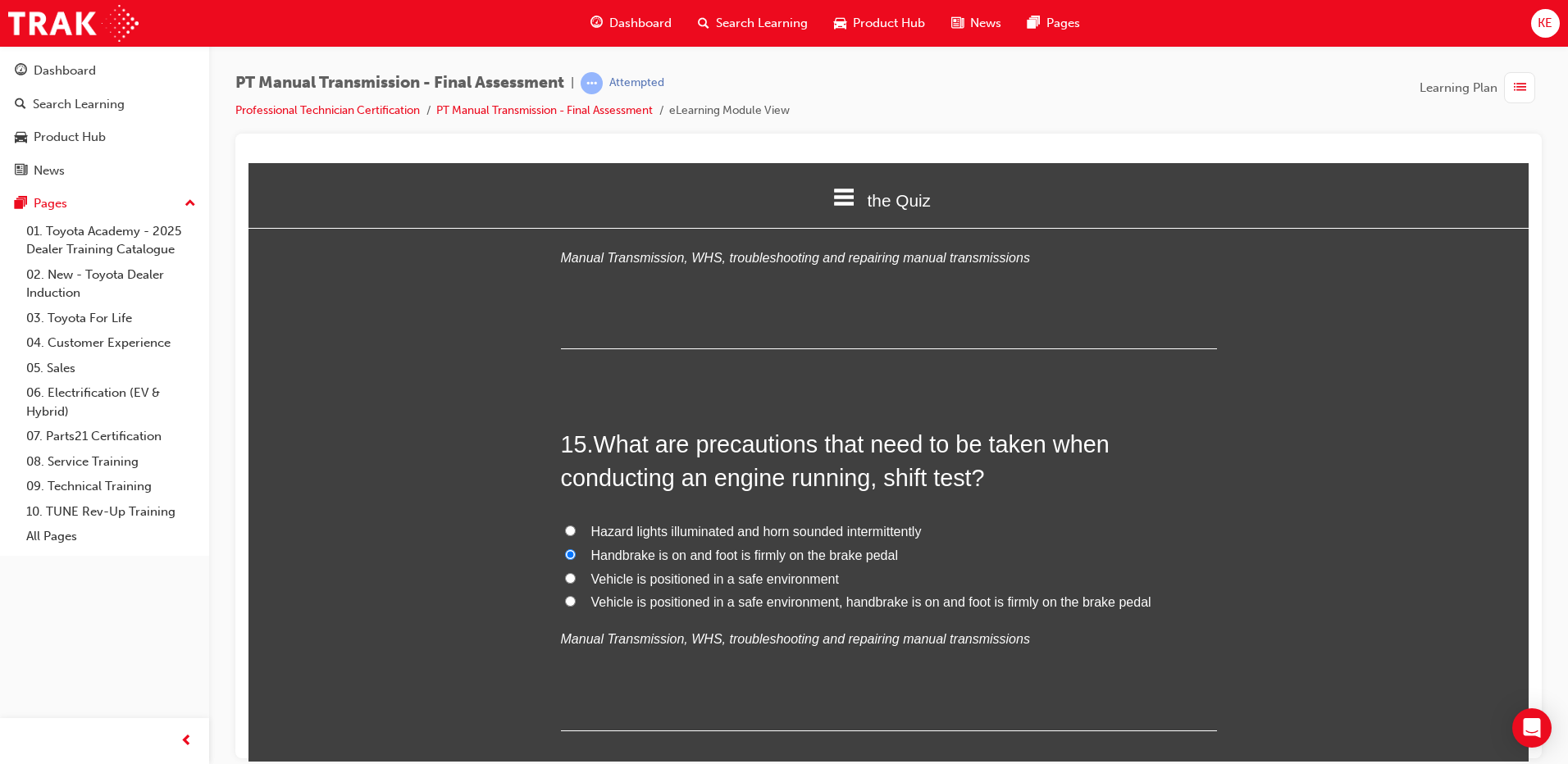
radio input "true"
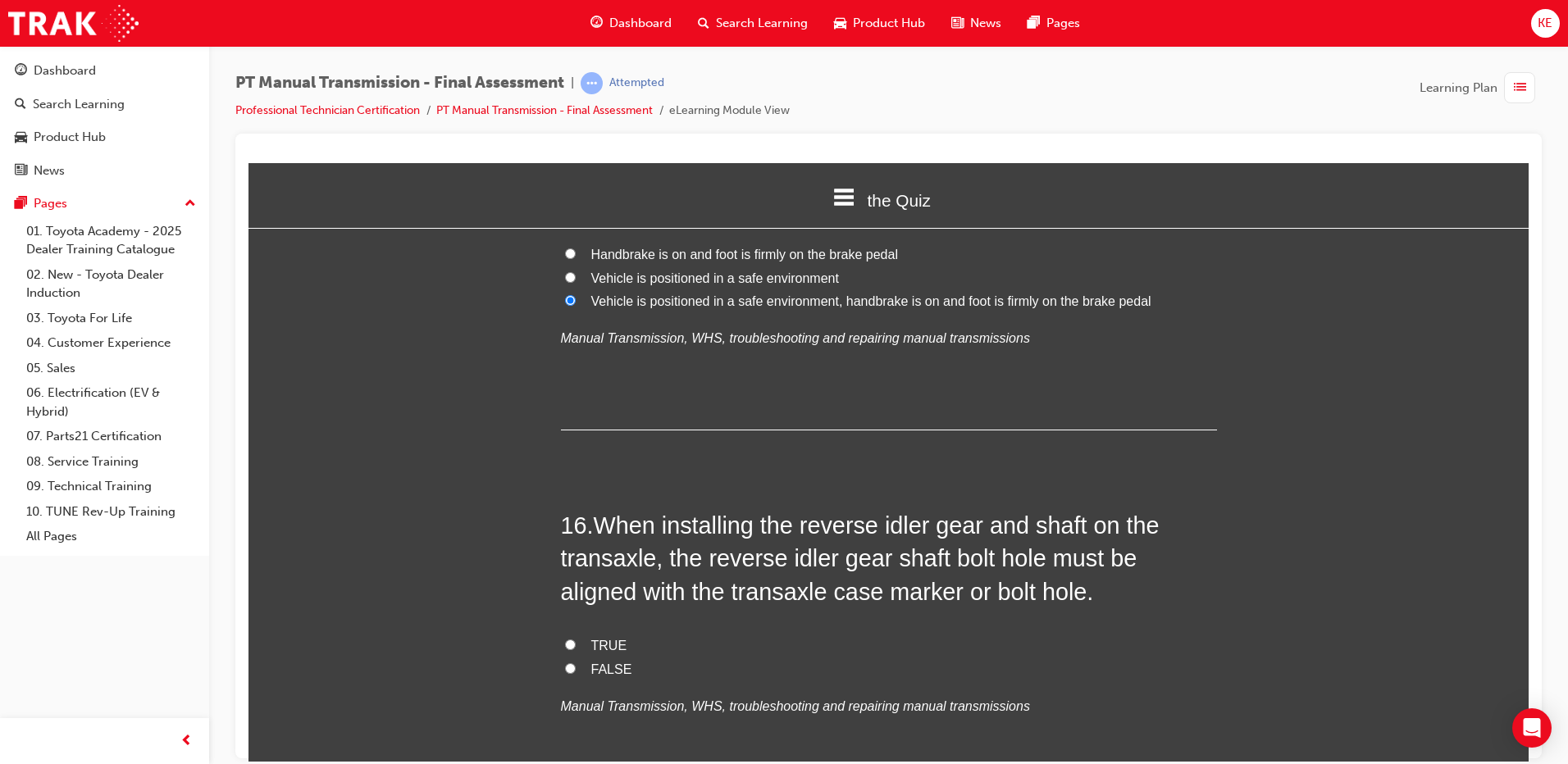
scroll to position [5588, 0]
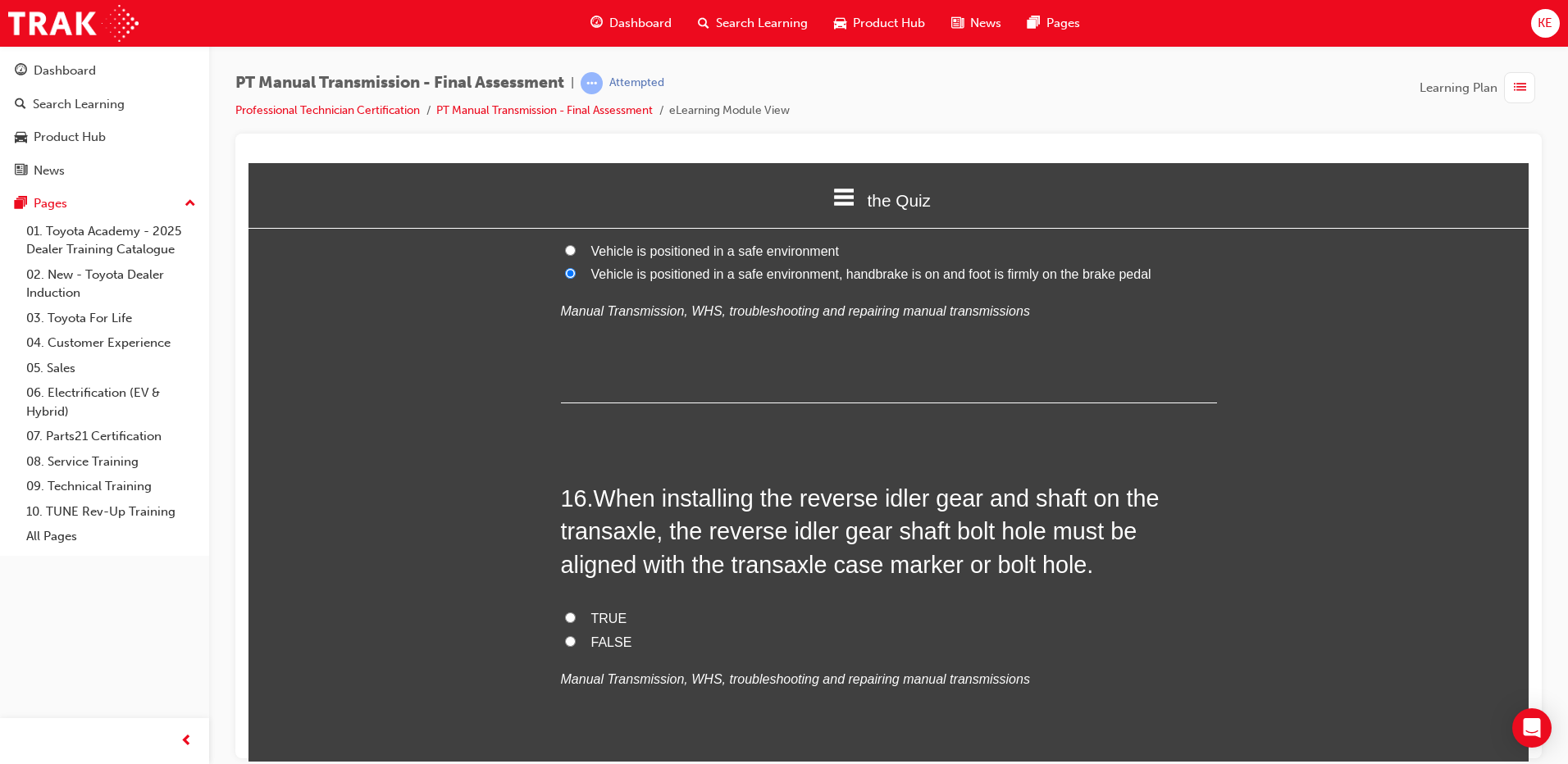
click at [591, 611] on span "TRUE" at bounding box center [609, 618] width 37 height 14
click at [576, 612] on input "TRUE" at bounding box center [570, 617] width 11 height 11
radio input "true"
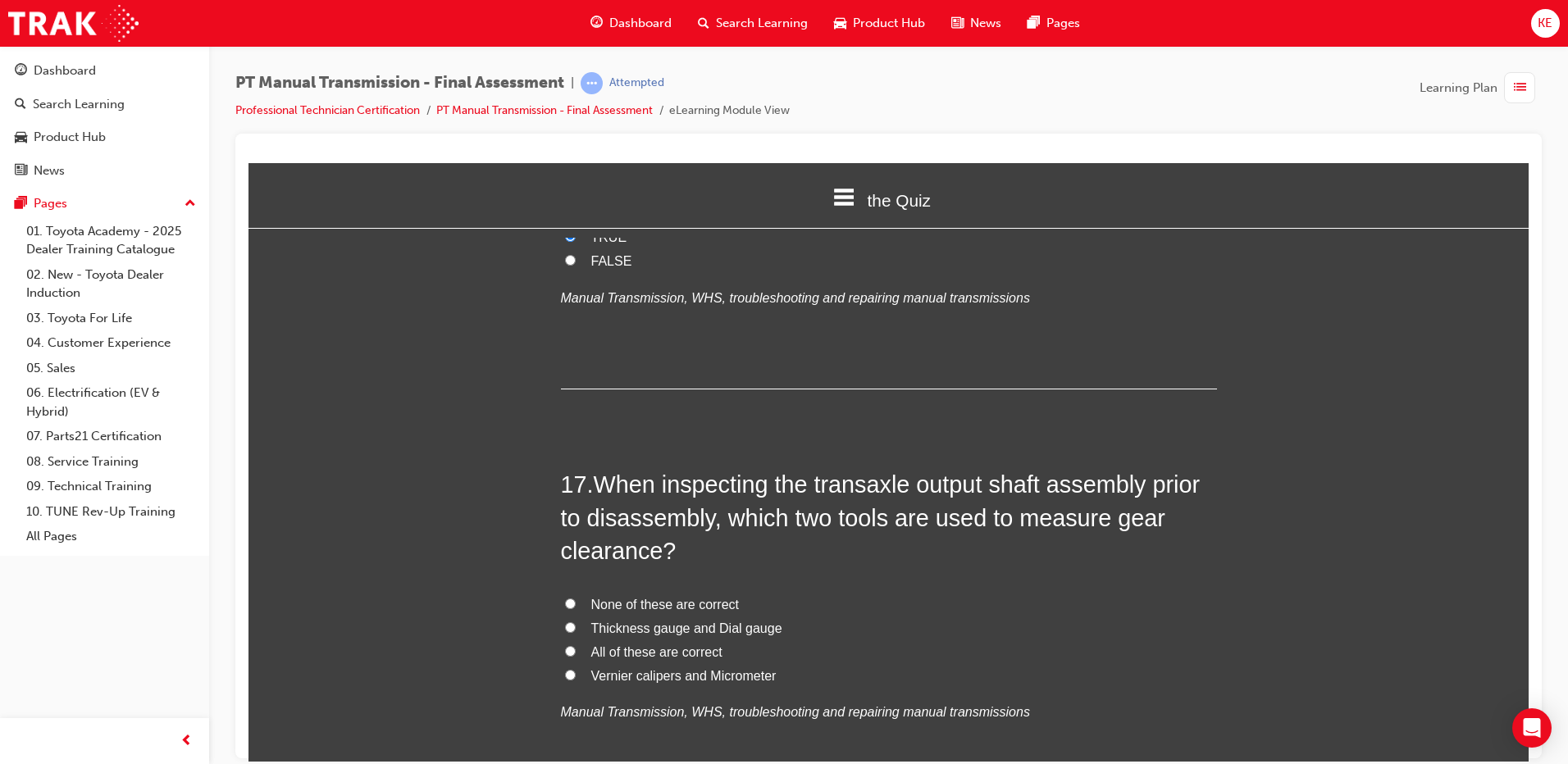
scroll to position [5997, 0]
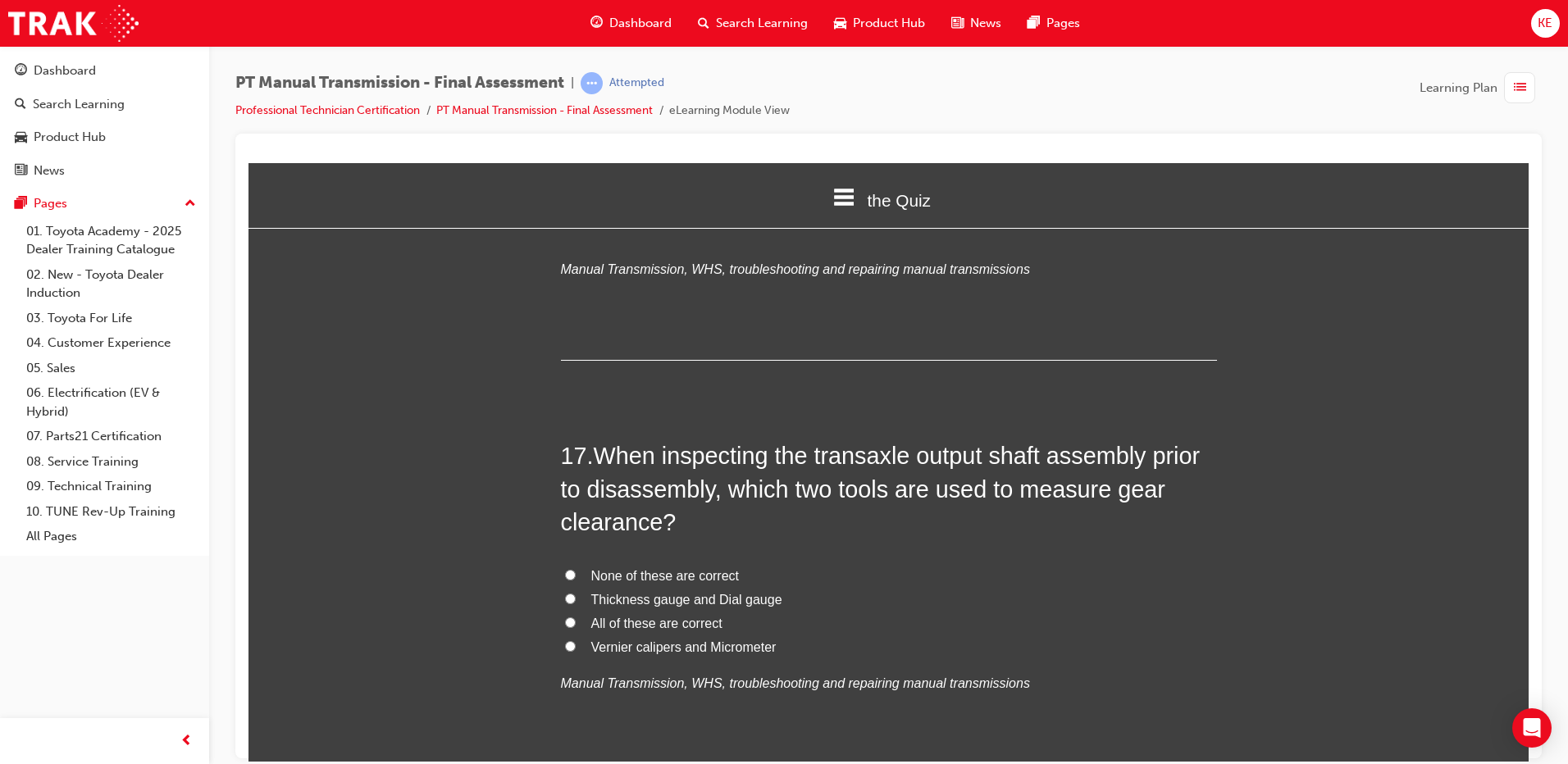
click at [561, 636] on label "Vernier calipers and Micrometer" at bounding box center [889, 648] width 657 height 24
click at [565, 641] on input "Vernier calipers and Micrometer" at bounding box center [570, 646] width 11 height 11
radio input "true"
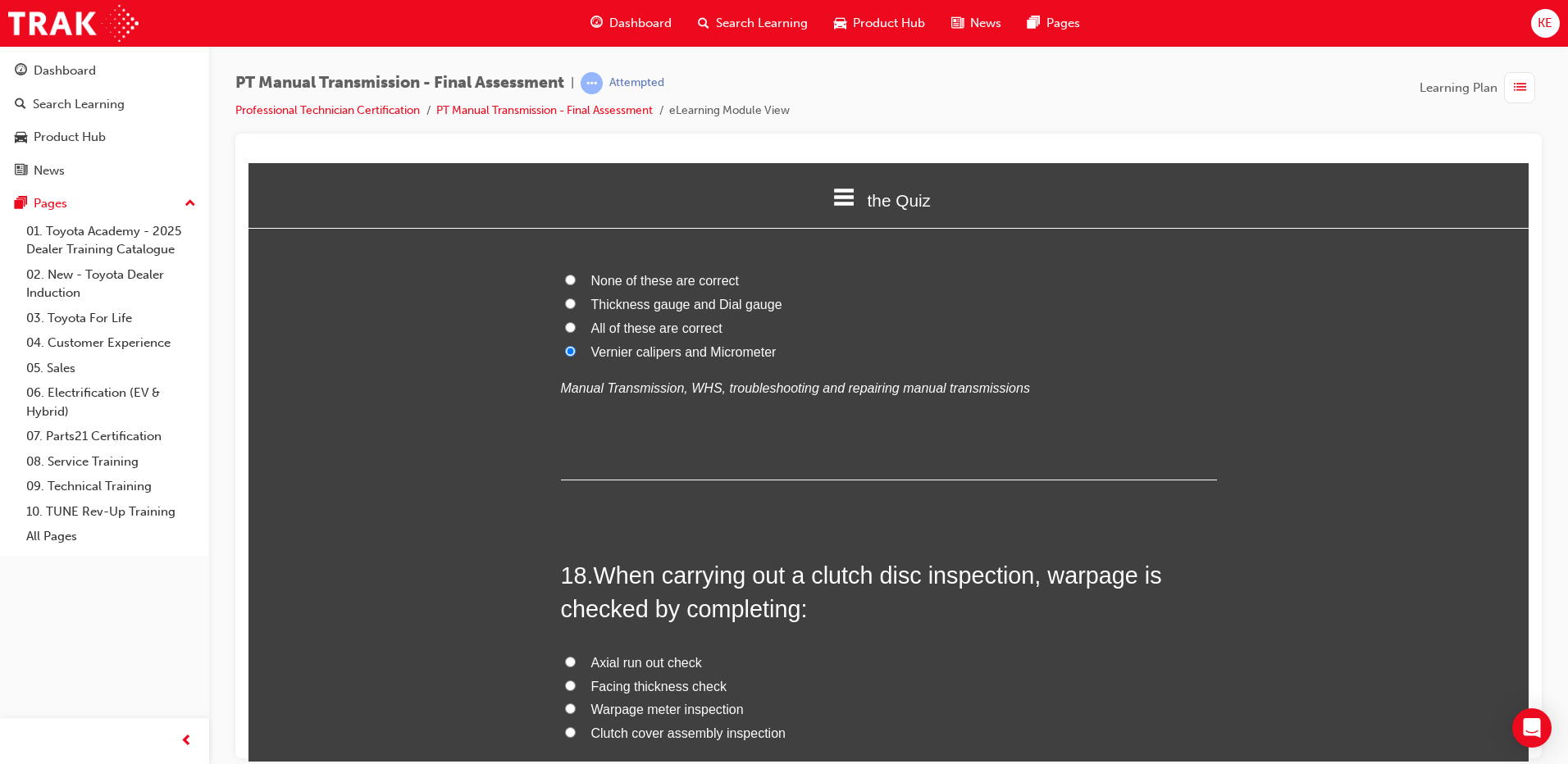
scroll to position [6326, 0]
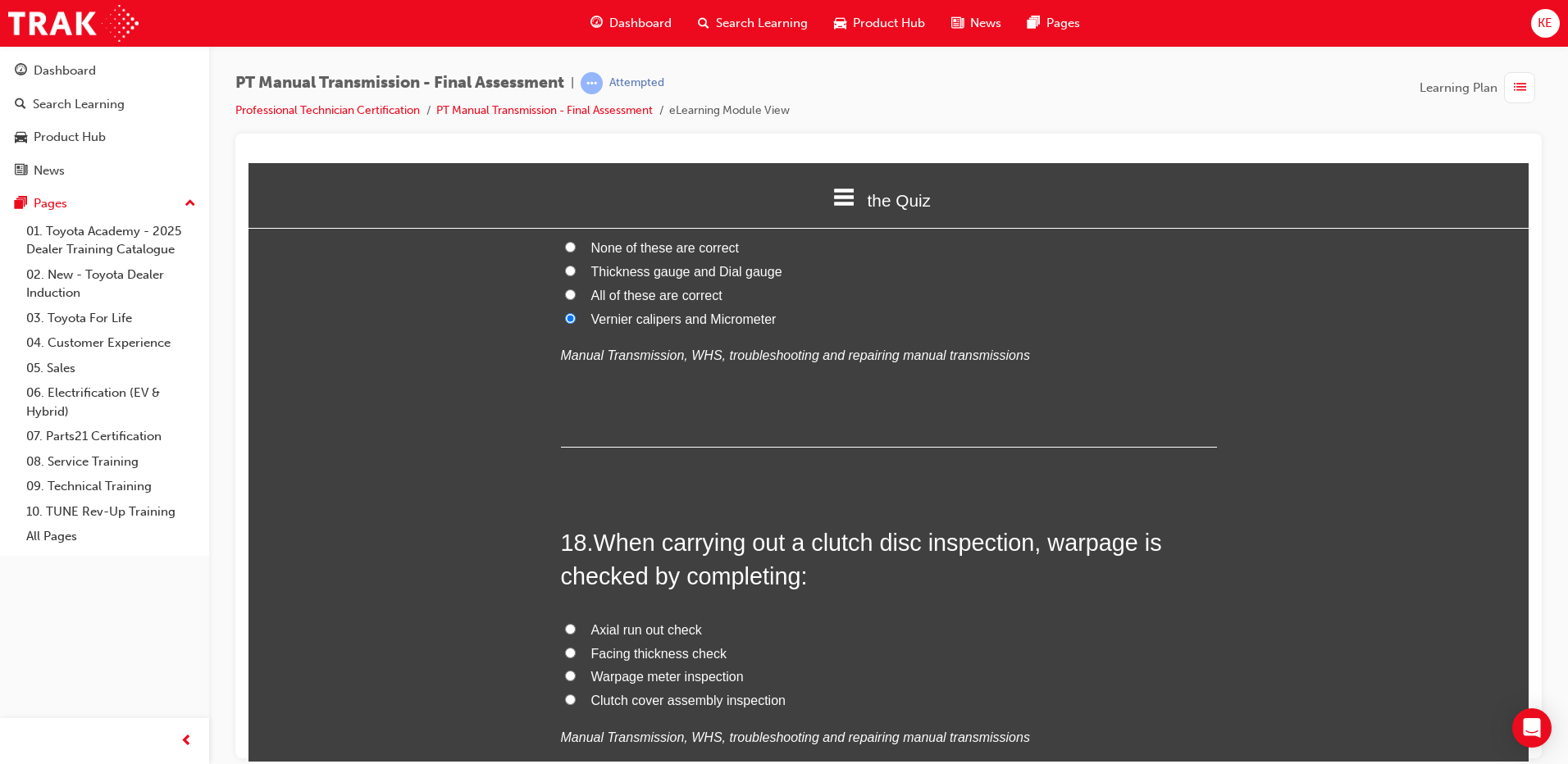
click at [568, 623] on input "Axial run out check" at bounding box center [570, 628] width 11 height 11
radio input "true"
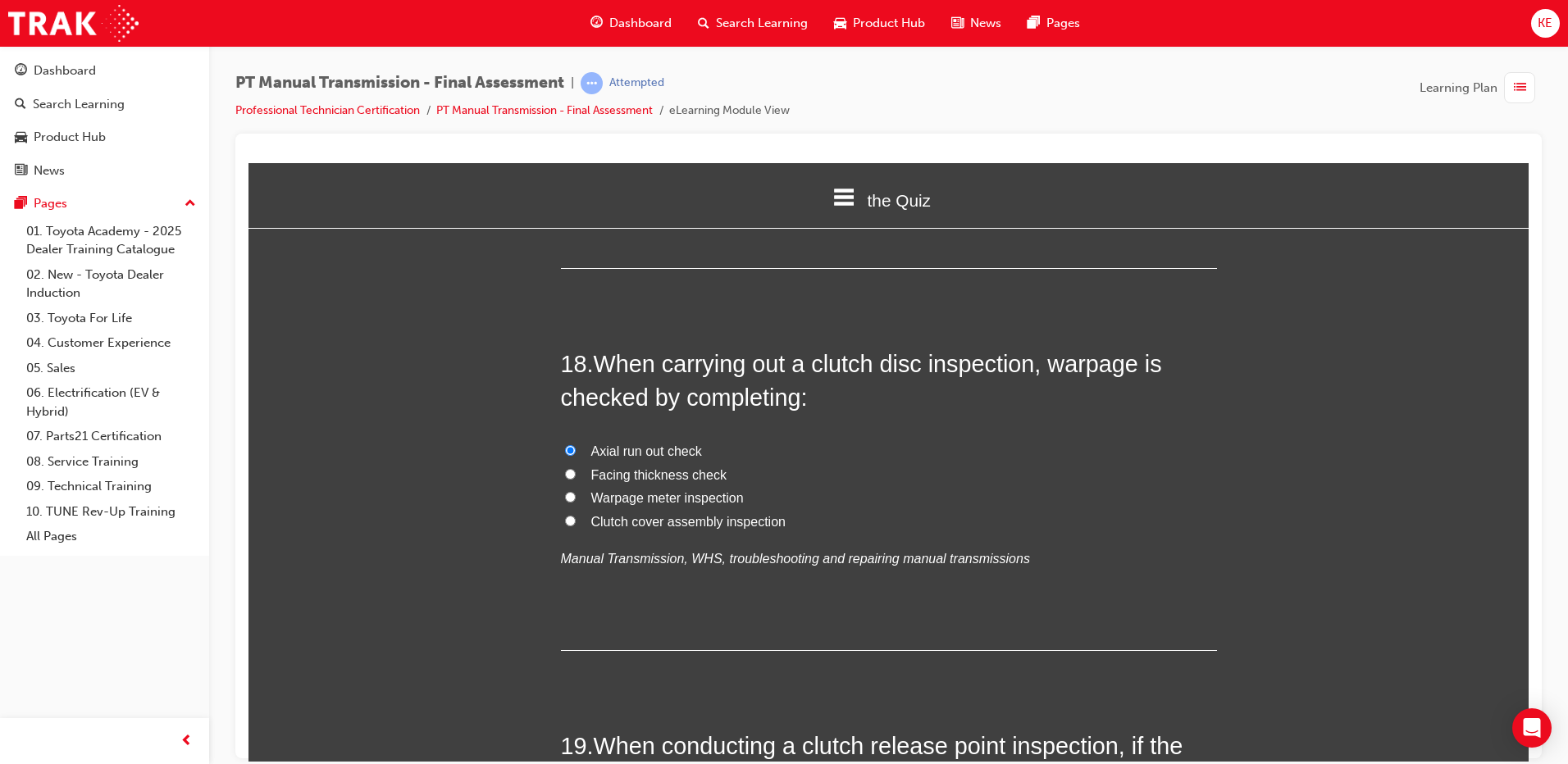
scroll to position [6736, 0]
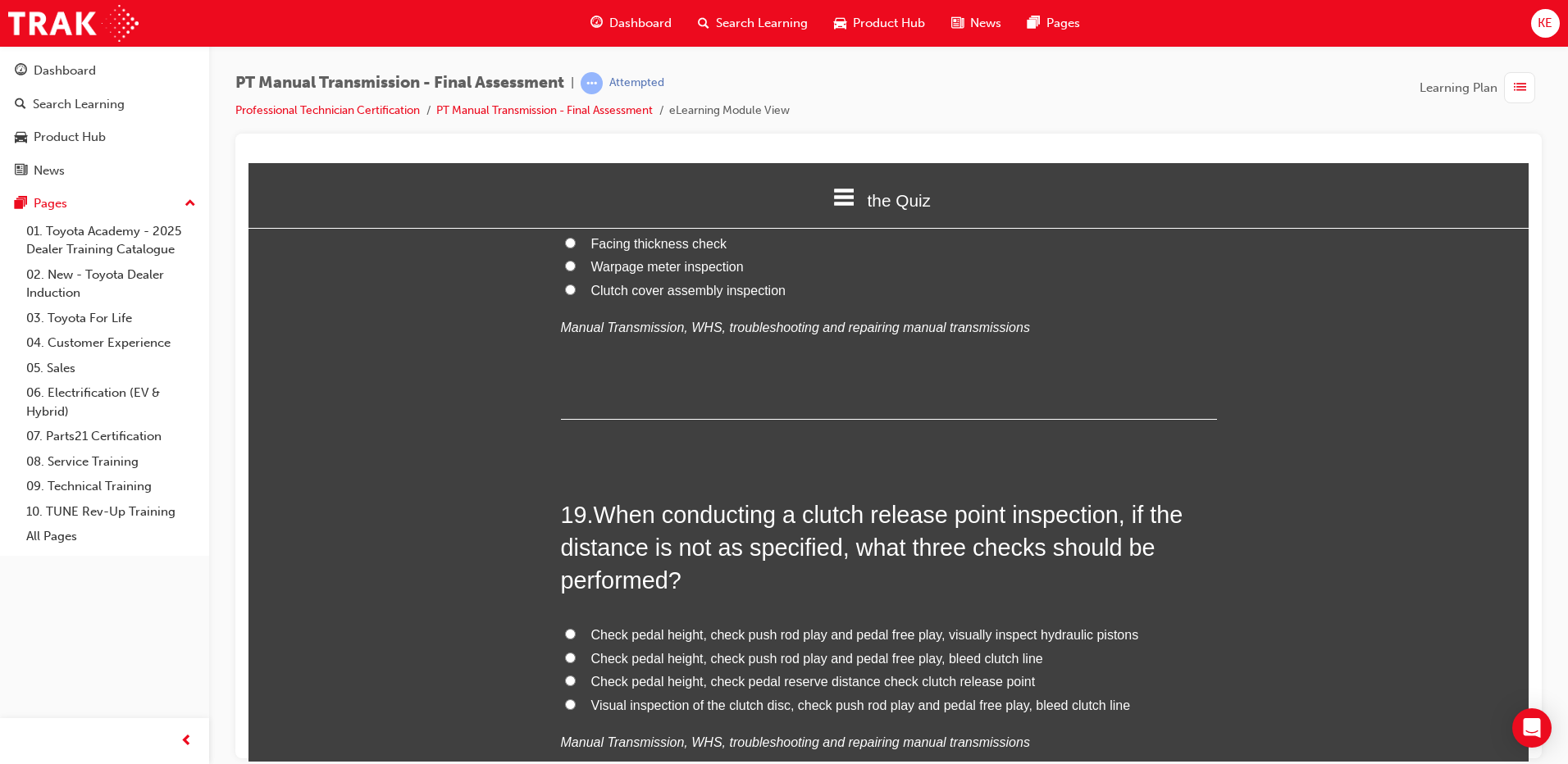
click at [568, 628] on input "Check pedal height, check push rod play and pedal free play, visually inspect h…" at bounding box center [570, 633] width 11 height 11
radio input "true"
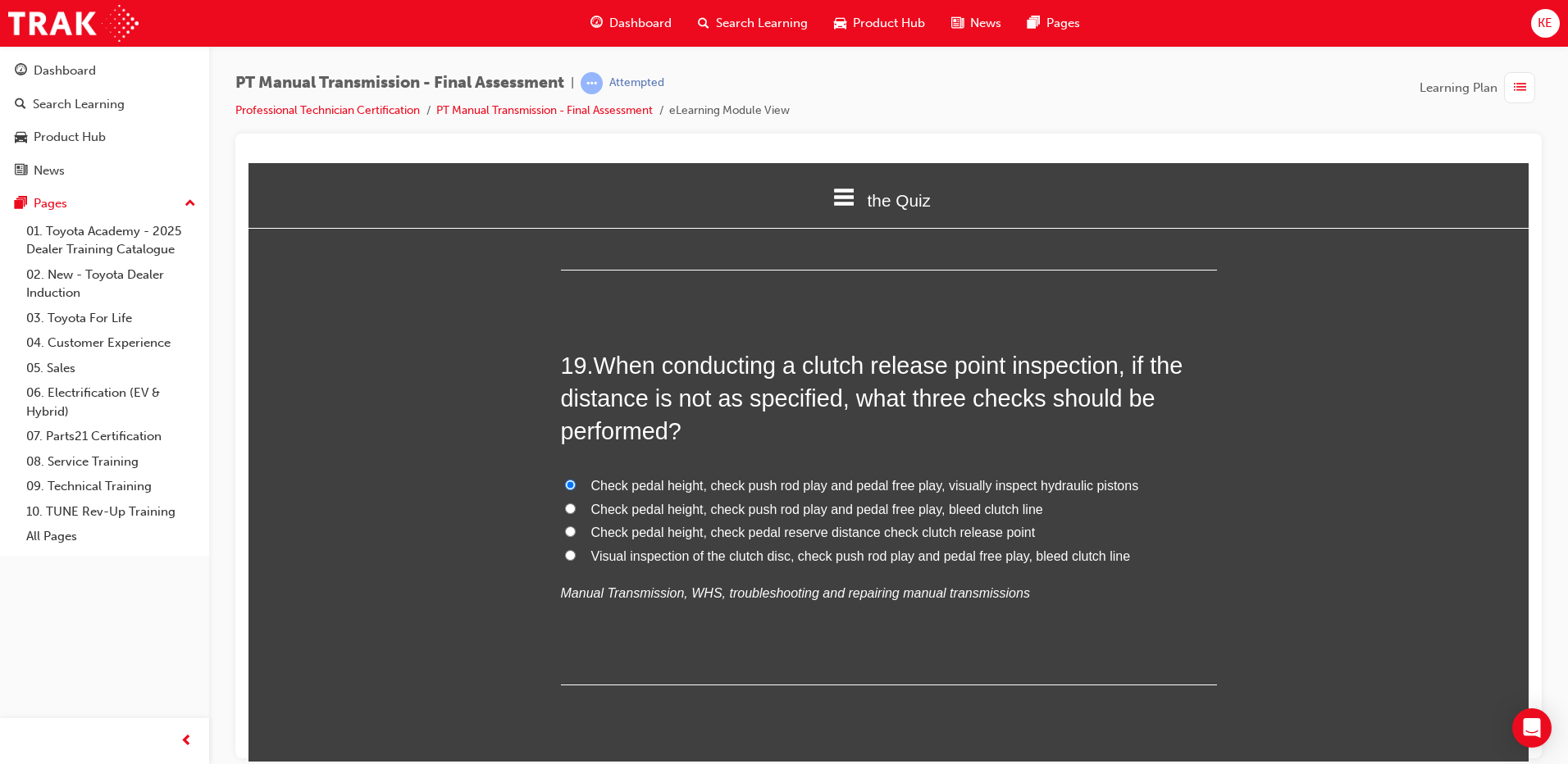
scroll to position [6900, 0]
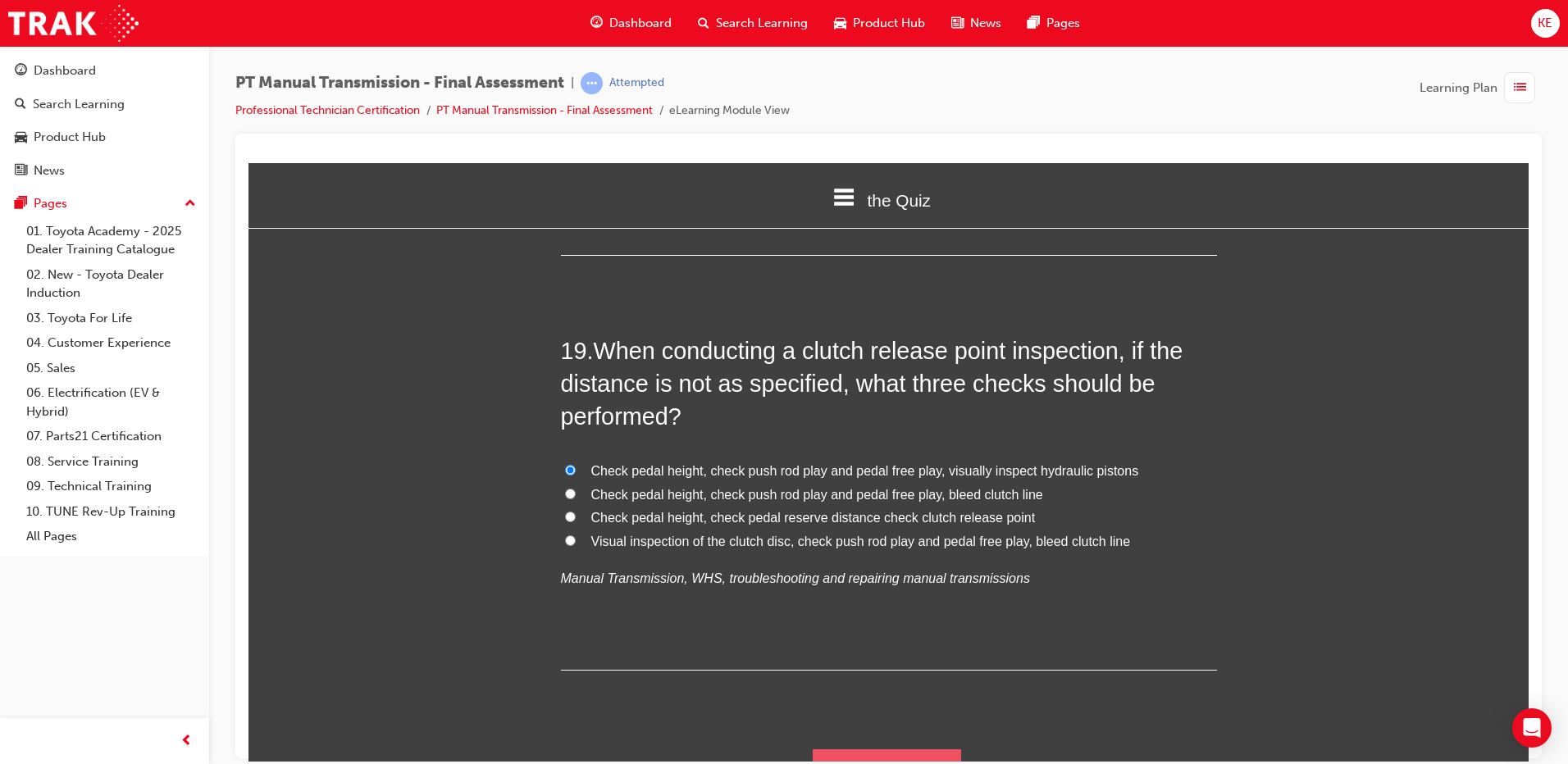
click at [947, 748] on button "Submit Answers" at bounding box center [887, 771] width 149 height 46
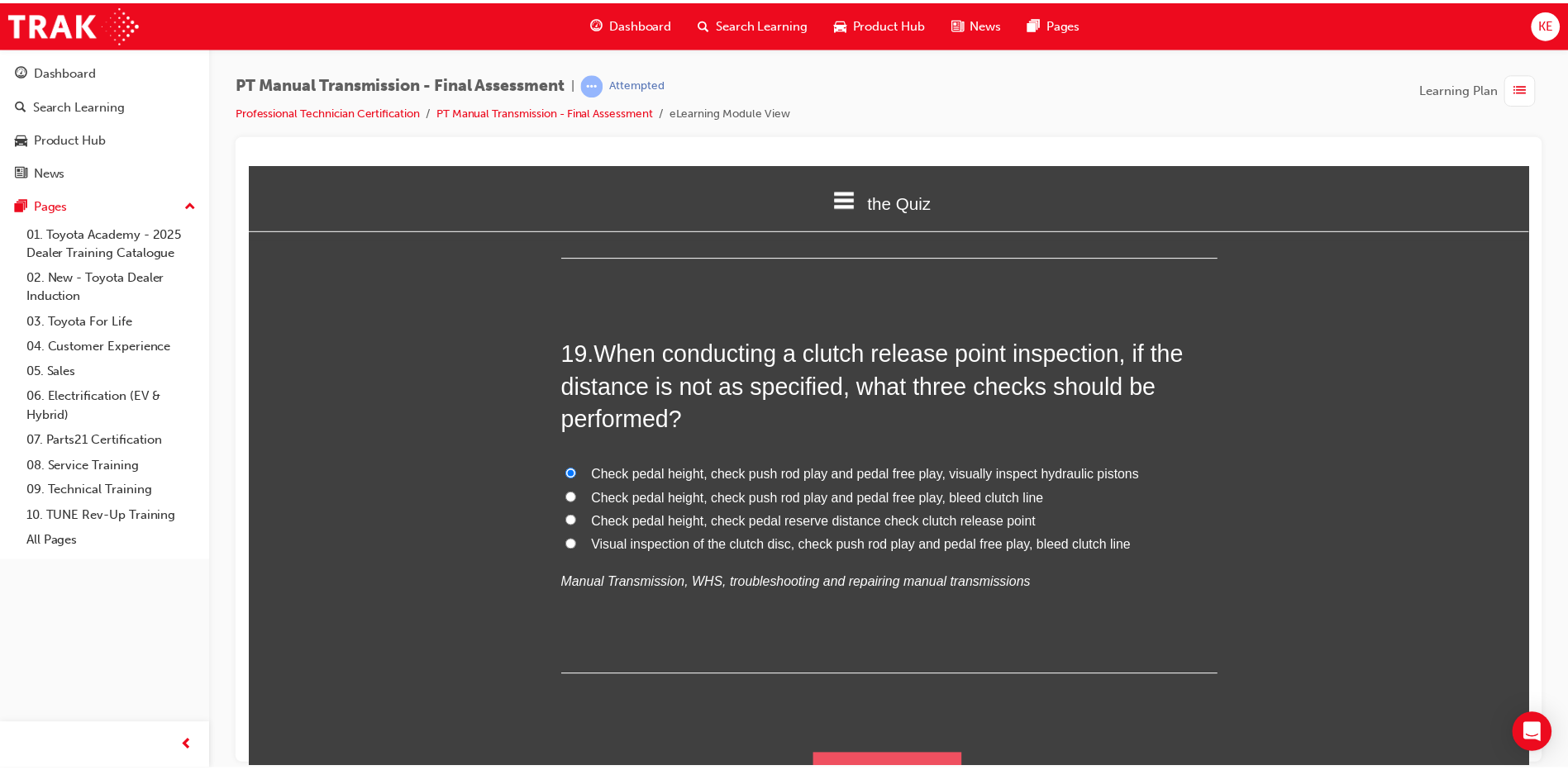
scroll to position [0, 0]
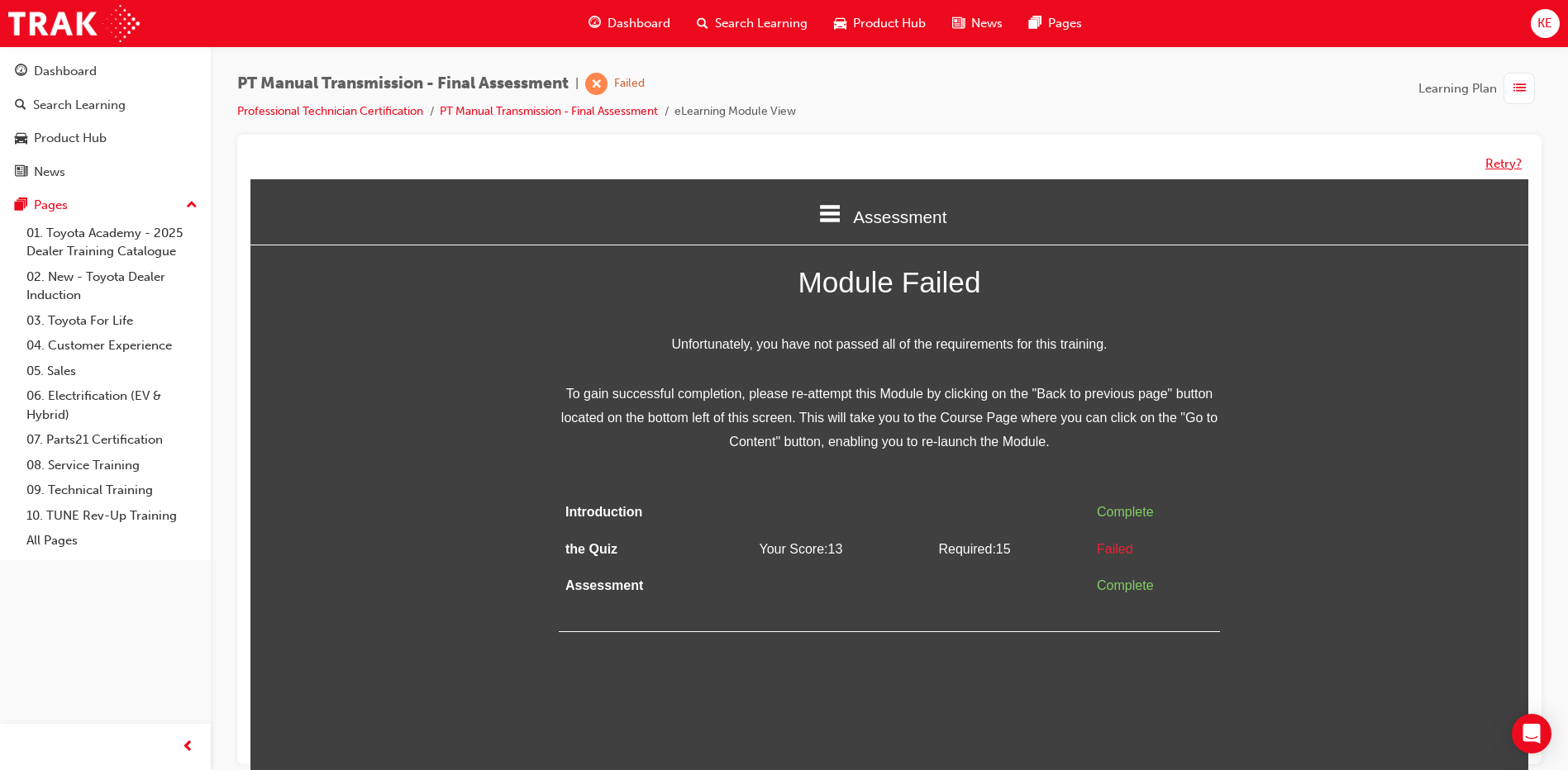
click at [1508, 164] on button "Retry?" at bounding box center [1503, 163] width 37 height 19
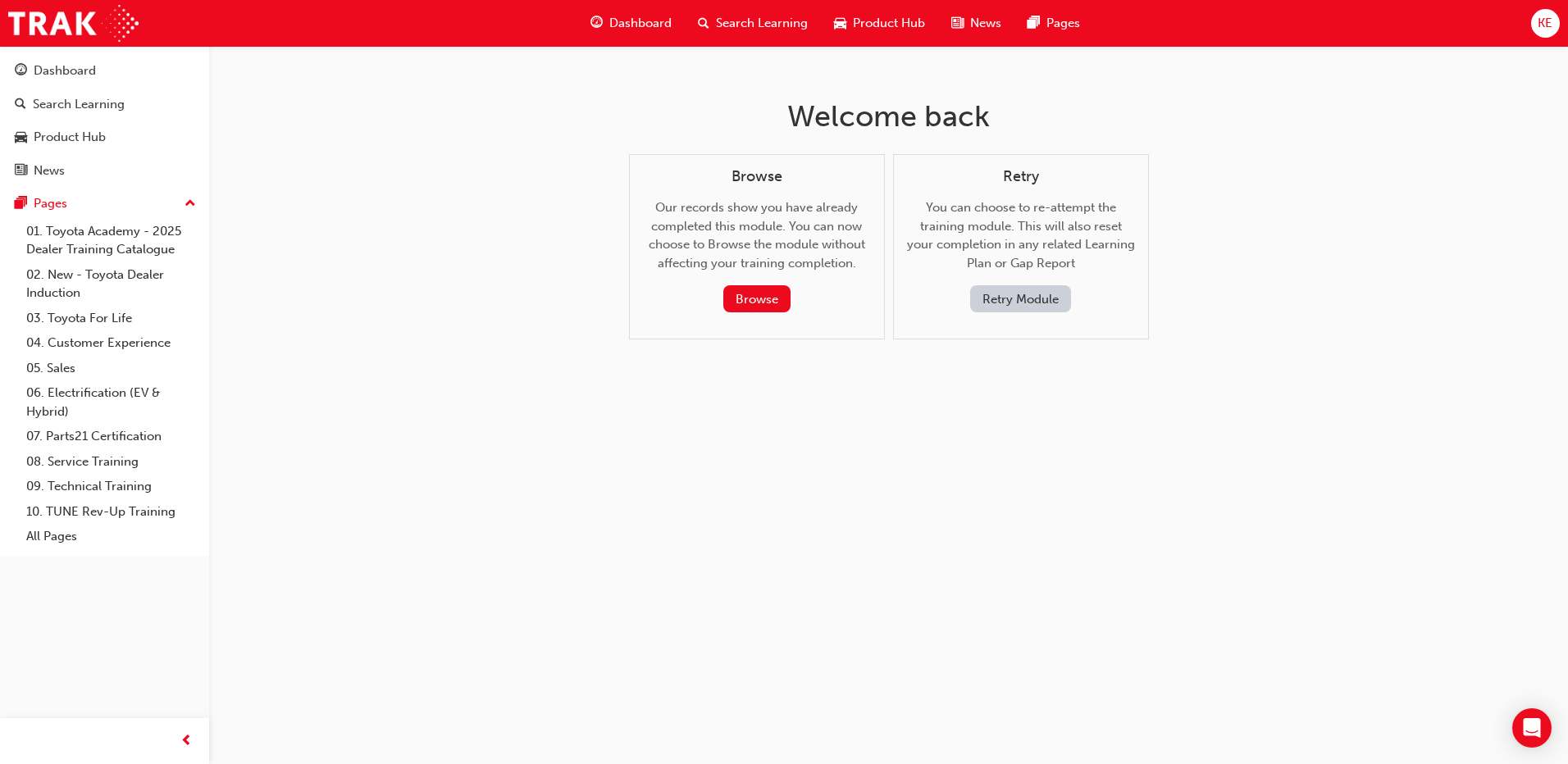
click at [1057, 298] on button "Retry Module" at bounding box center [1021, 298] width 101 height 27
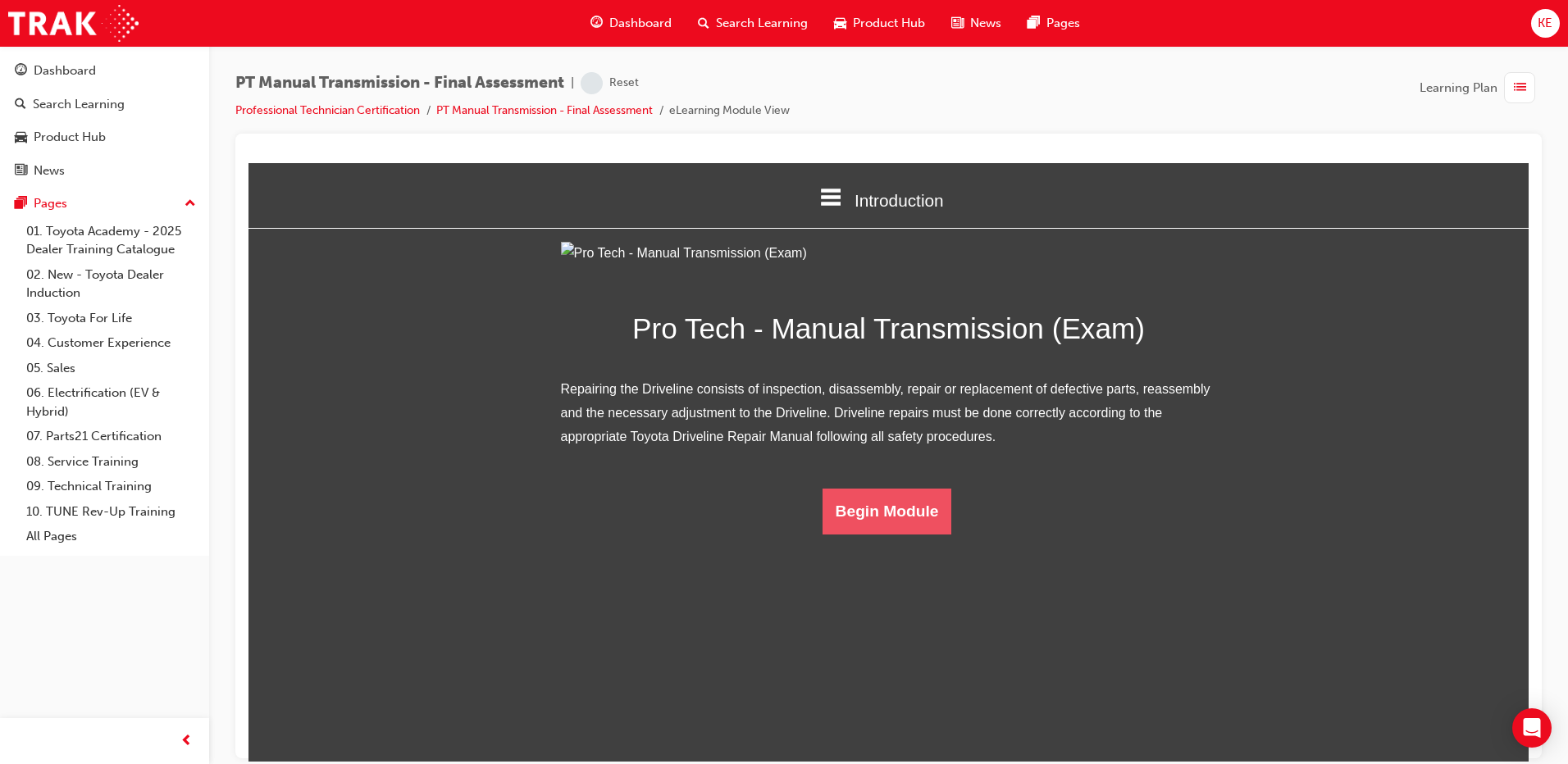
click at [900, 534] on button "Begin Module" at bounding box center [887, 510] width 129 height 46
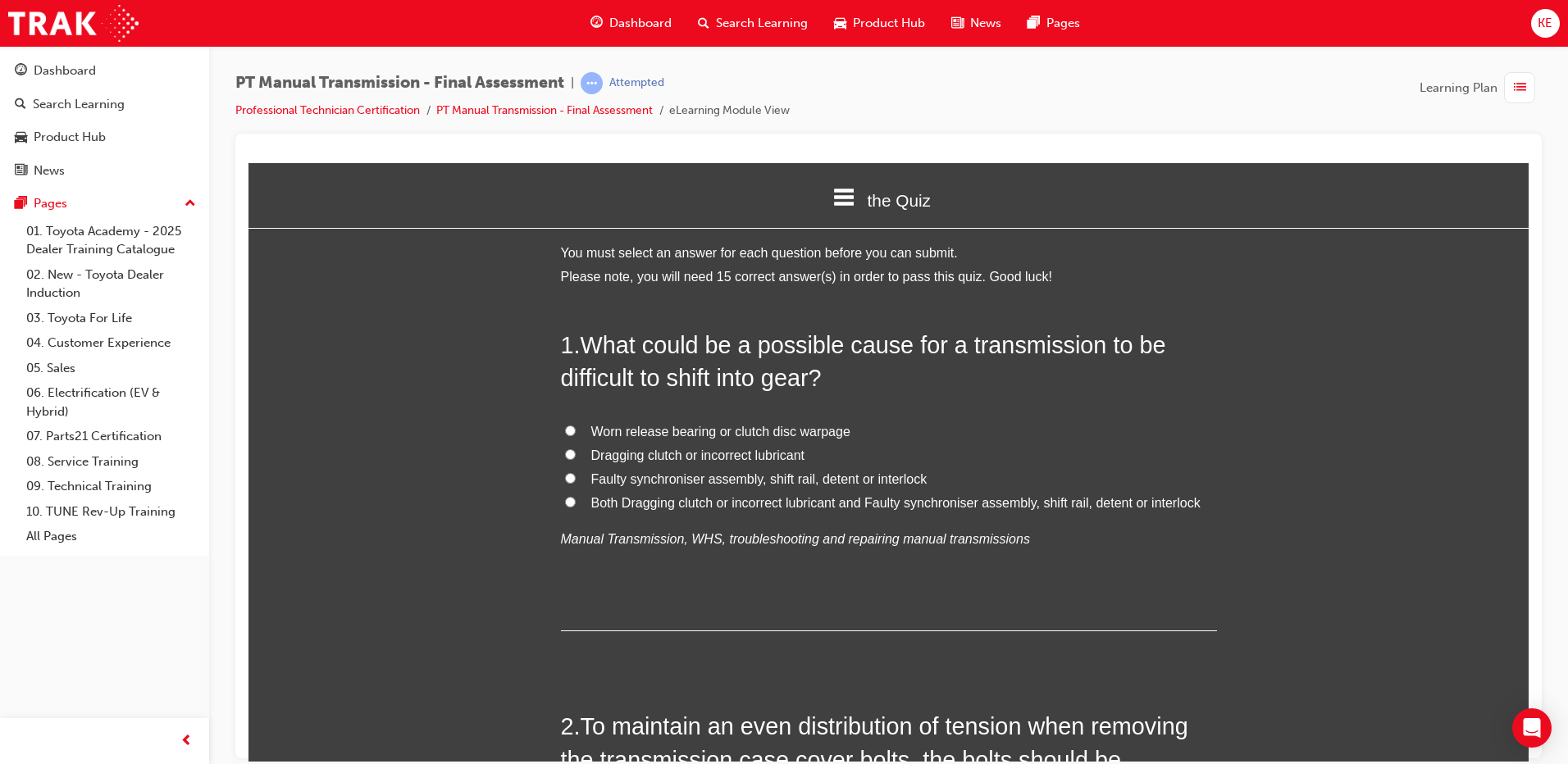
click at [567, 504] on input "Both Dragging clutch or incorrect lubricant and Faulty synchroniser assembly, s…" at bounding box center [570, 501] width 11 height 11
radio input "true"
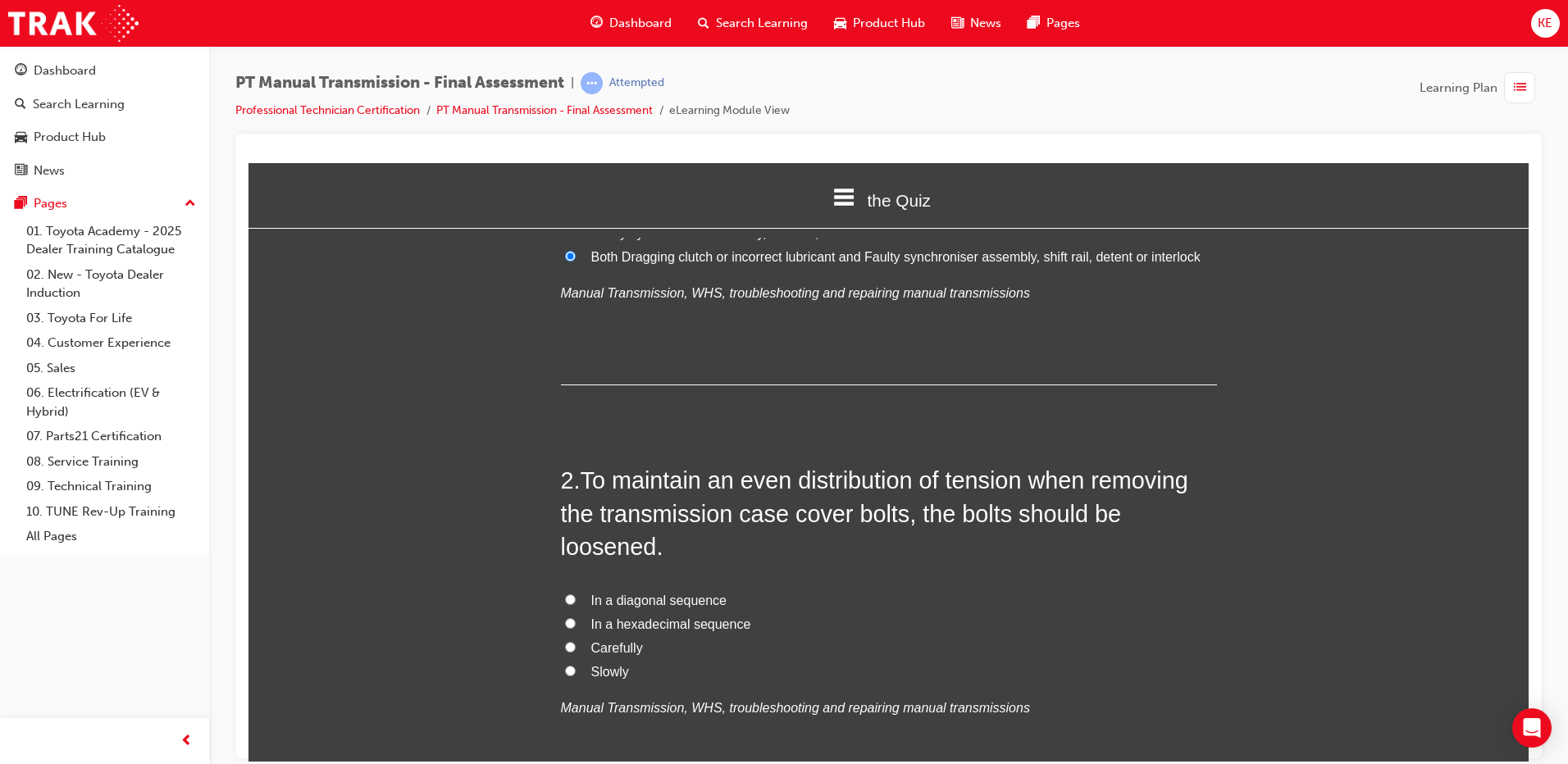
click at [566, 597] on input "In a diagonal sequence" at bounding box center [570, 598] width 11 height 11
radio input "true"
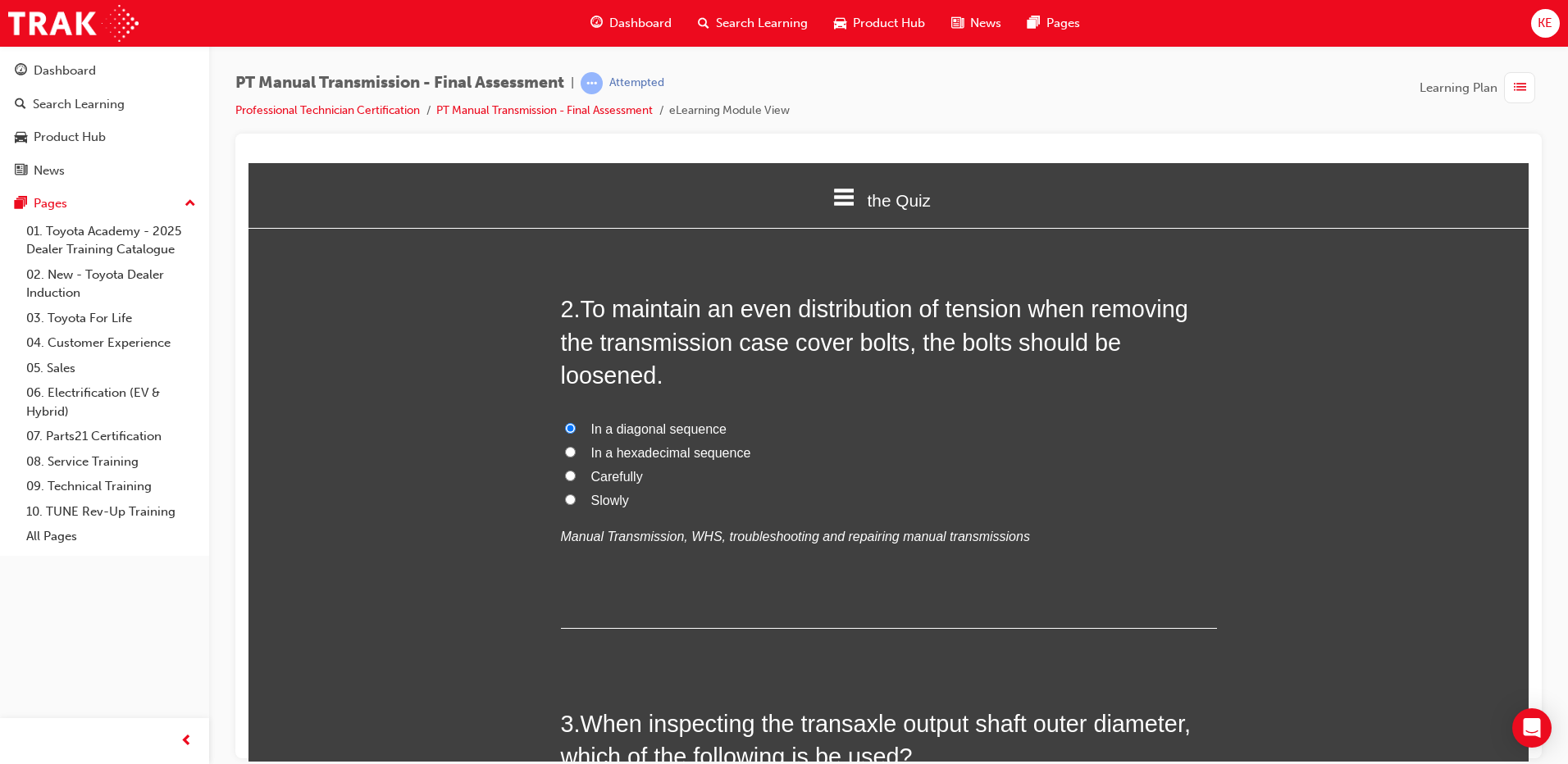
scroll to position [656, 0]
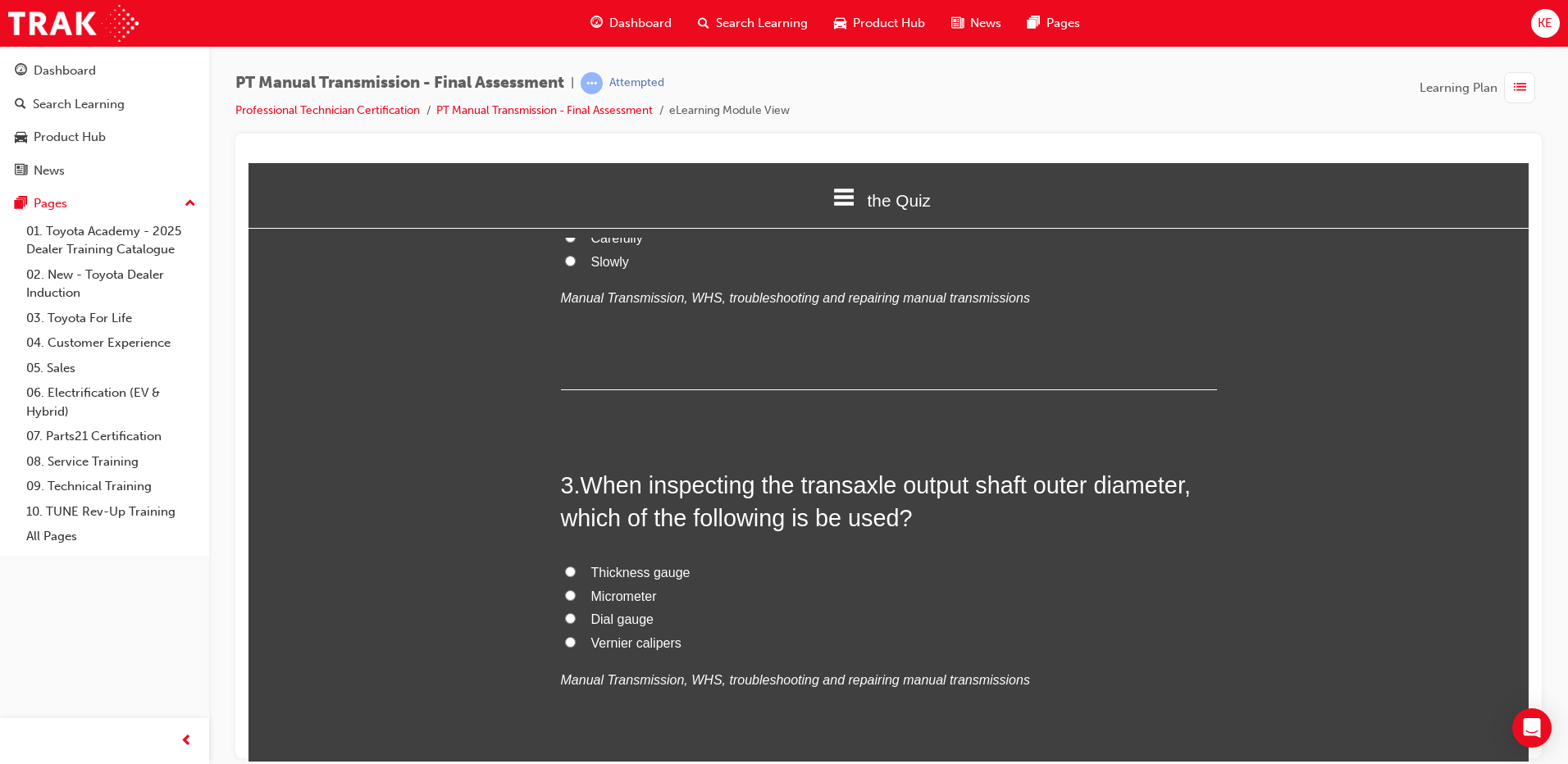
click at [565, 617] on input "Dial gauge" at bounding box center [570, 618] width 11 height 11
radio input "true"
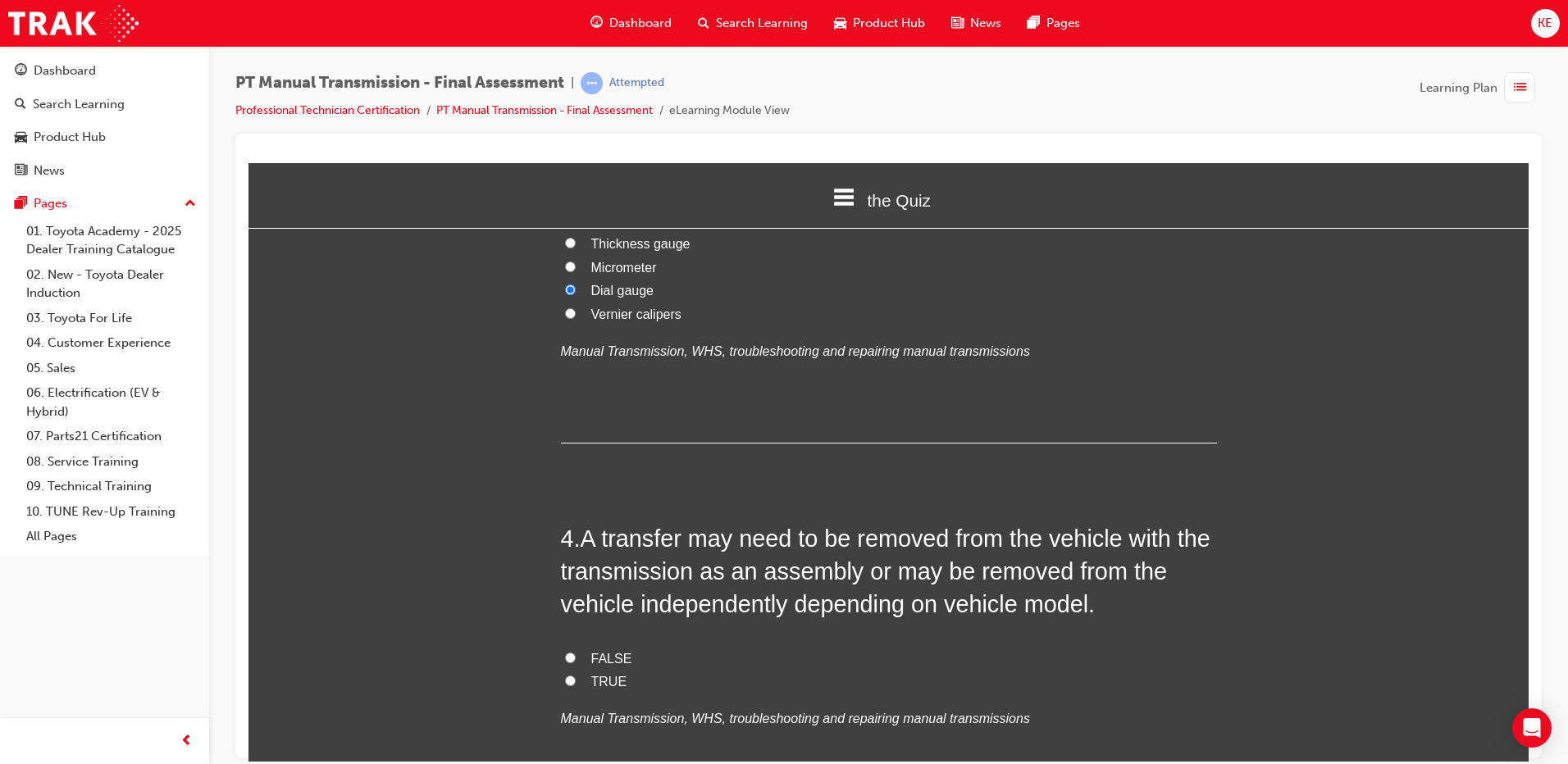
scroll to position [984, 0]
click at [561, 682] on label "TRUE" at bounding box center [889, 683] width 657 height 24
click at [565, 682] on input "TRUE" at bounding box center [570, 681] width 11 height 11
radio input "true"
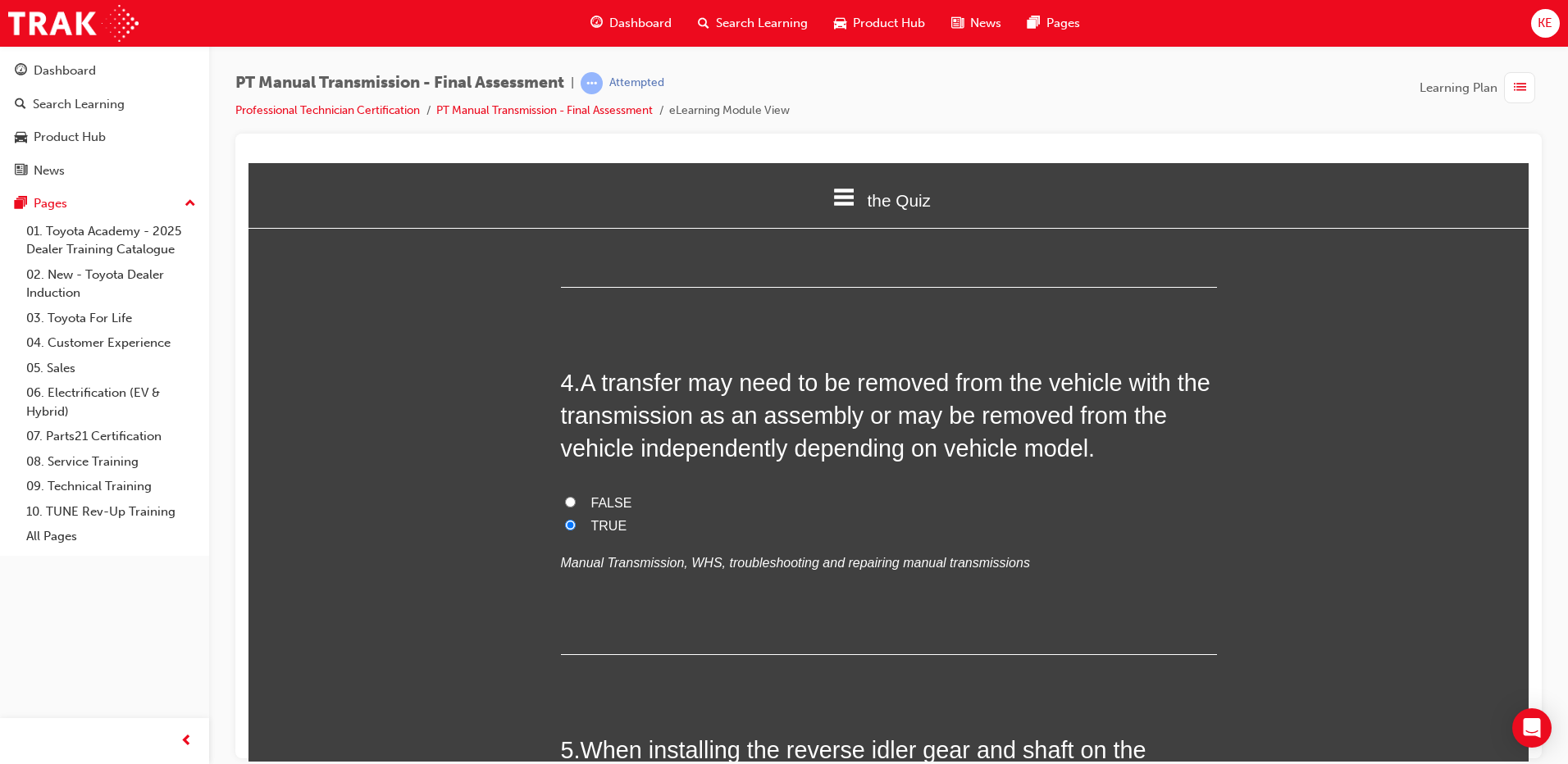
scroll to position [1394, 0]
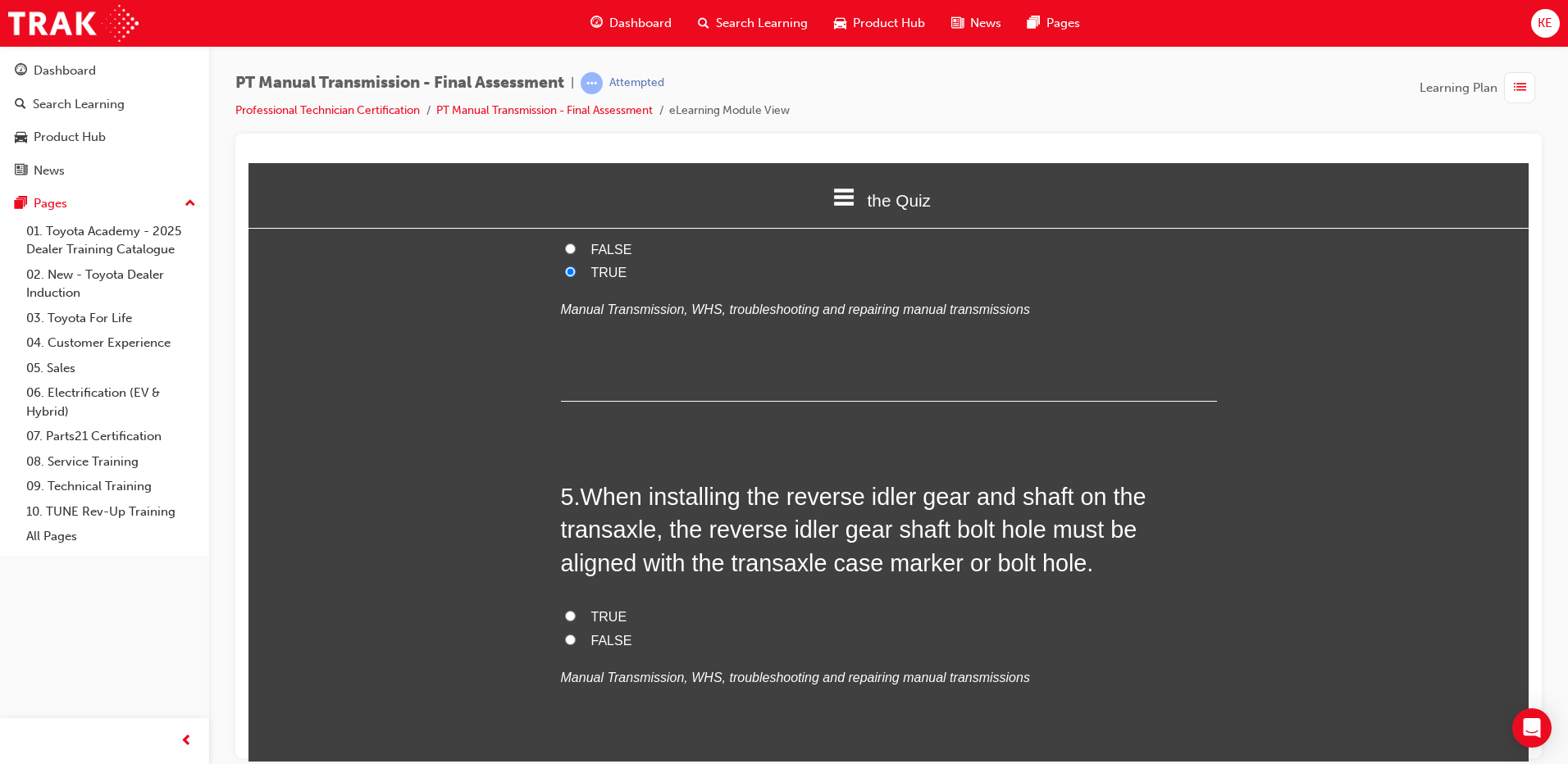
click at [565, 619] on input "TRUE" at bounding box center [570, 615] width 11 height 11
radio input "true"
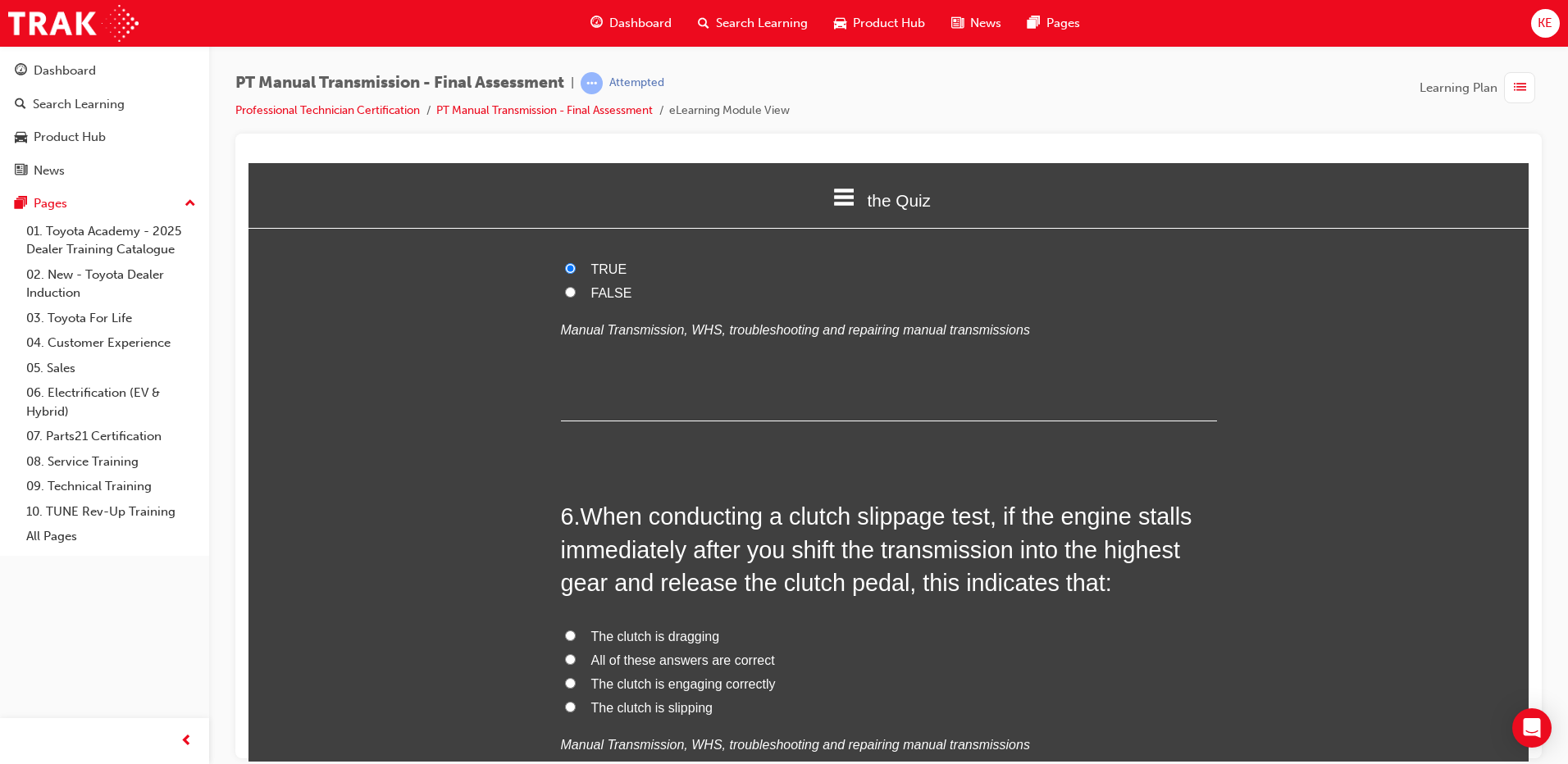
scroll to position [1886, 0]
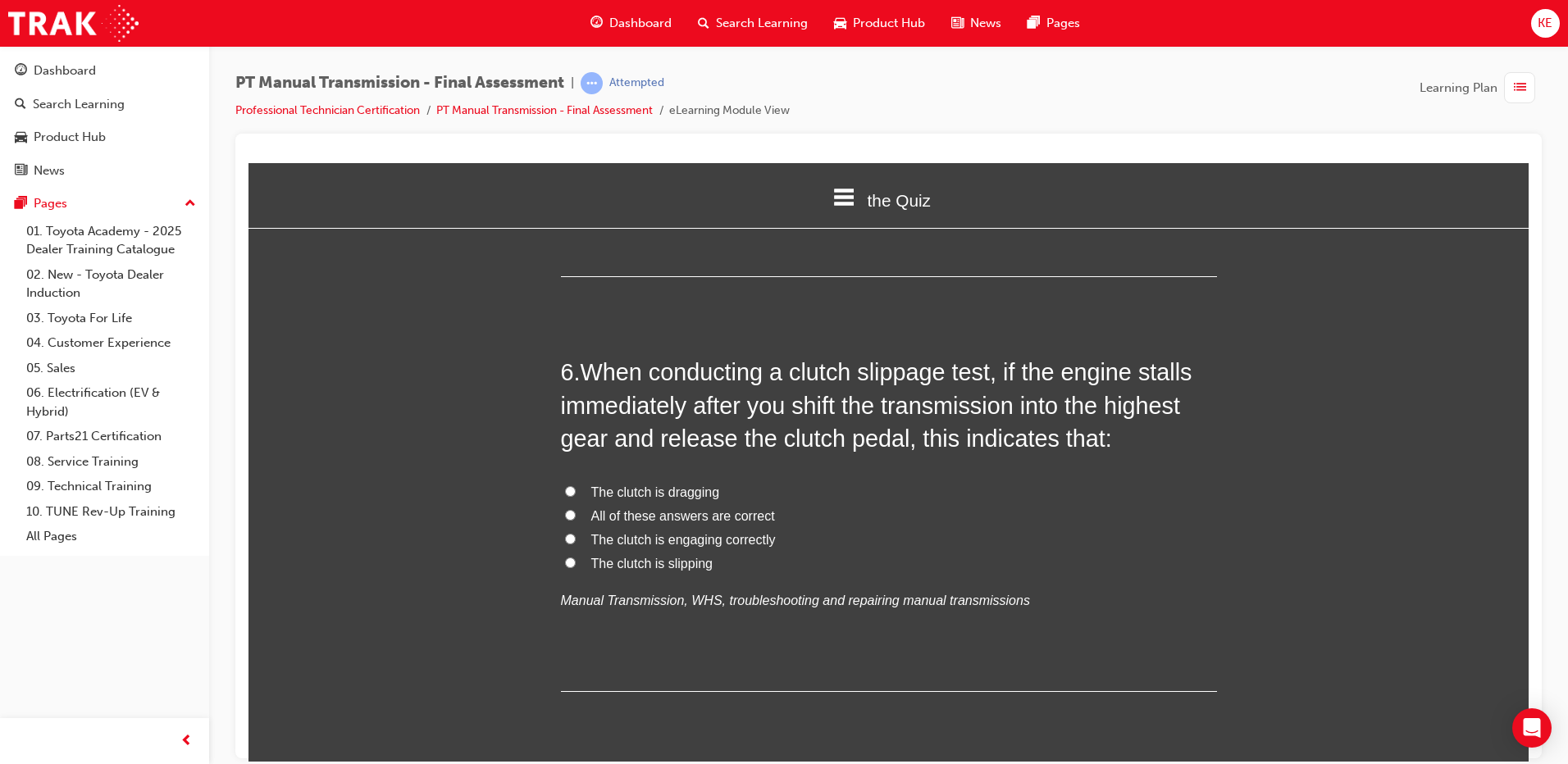
click at [565, 544] on input "The clutch is engaging correctly" at bounding box center [570, 538] width 11 height 11
radio input "true"
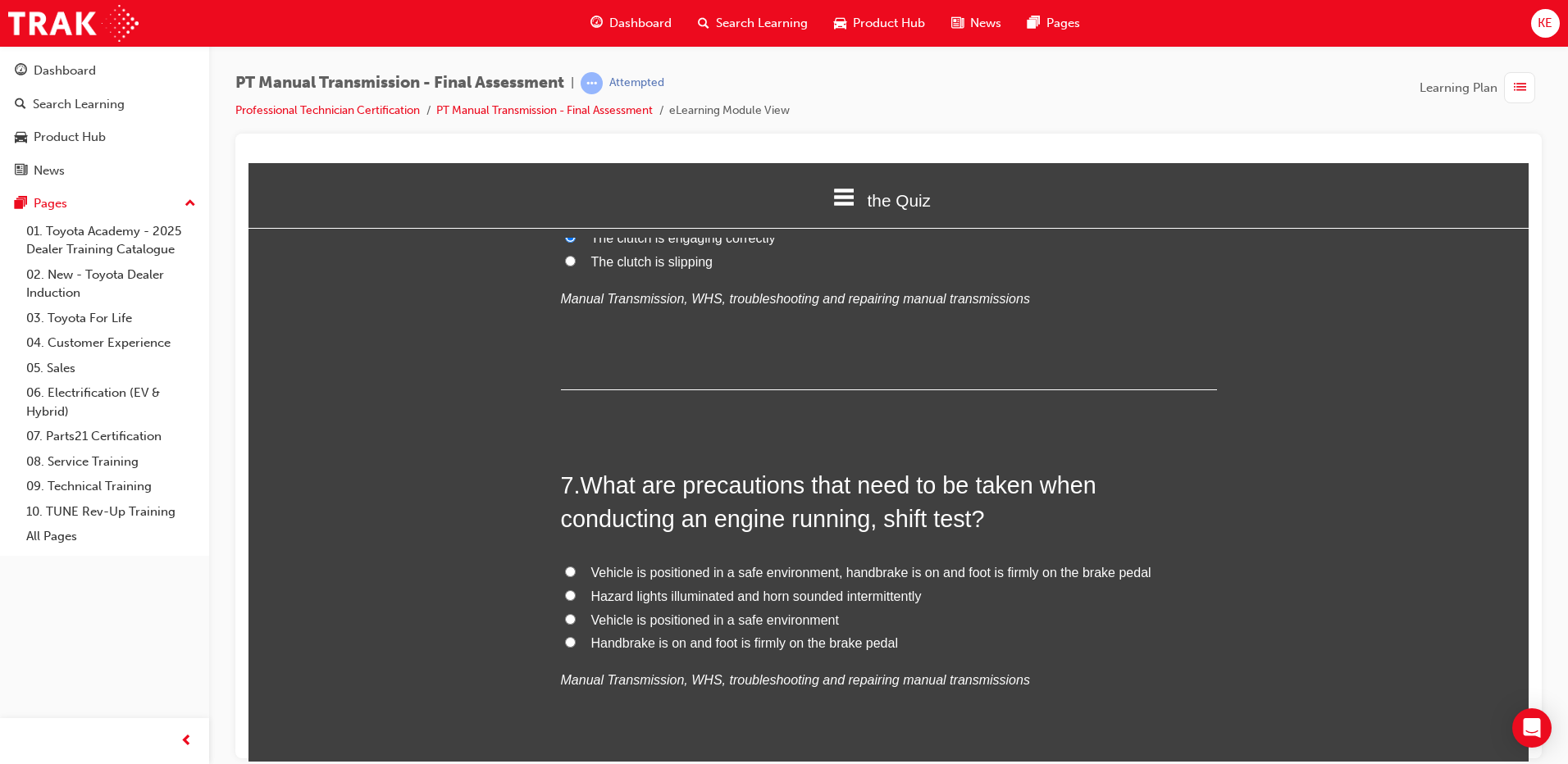
scroll to position [2214, 0]
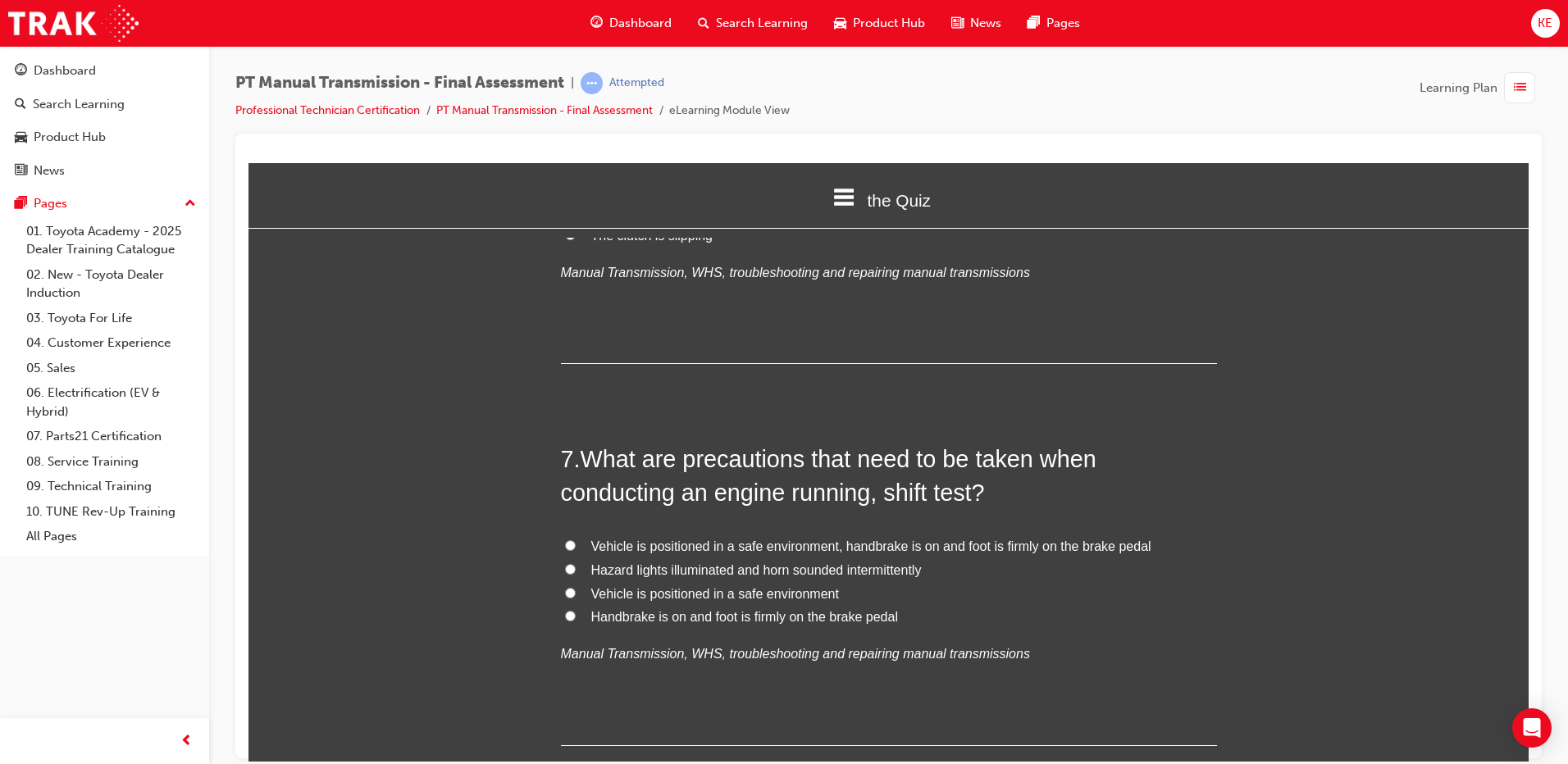
click at [567, 549] on input "Vehicle is positioned in a safe environment, handbrake is on and foot is firmly…" at bounding box center [570, 545] width 11 height 11
radio input "true"
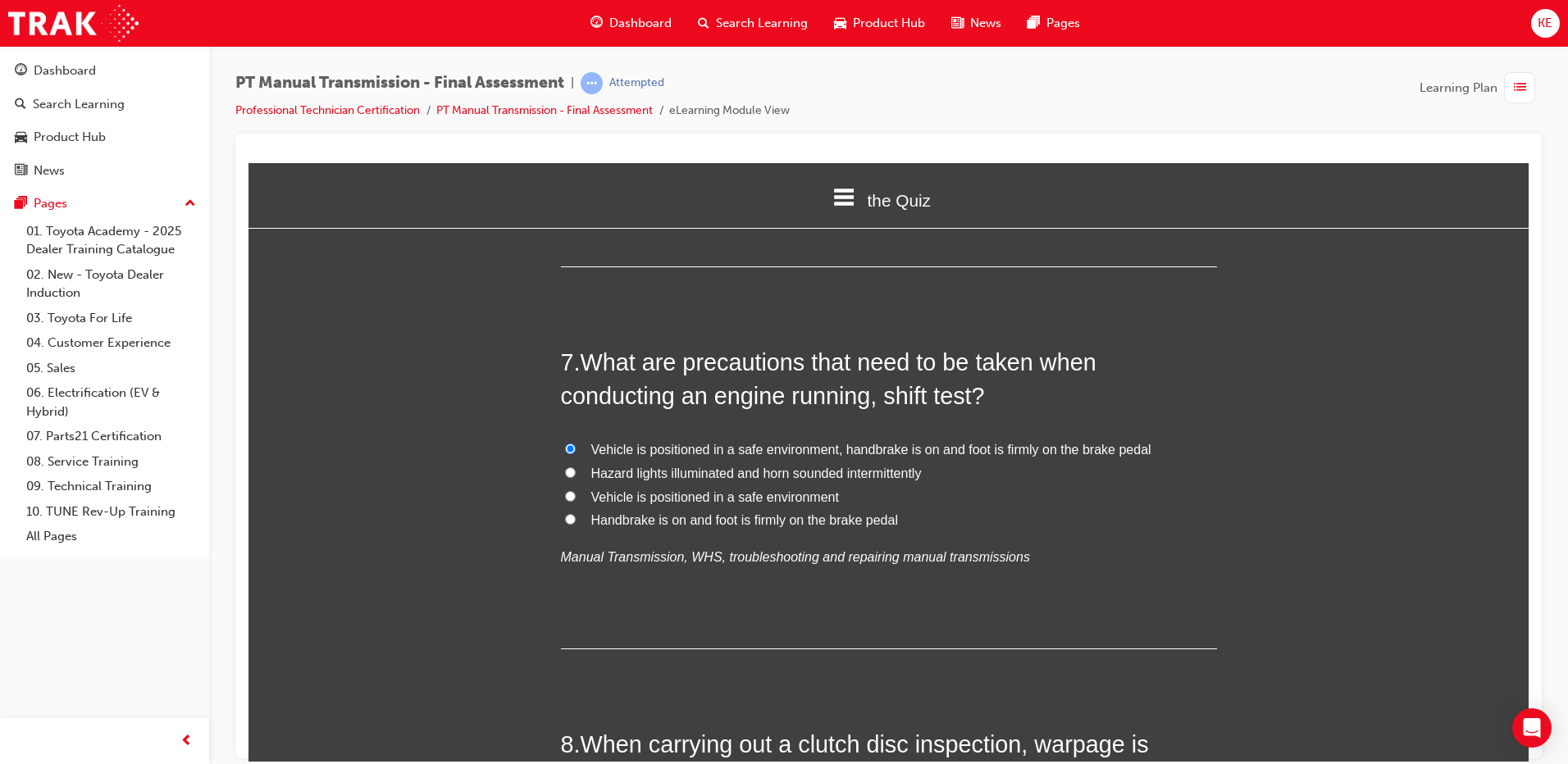
scroll to position [2542, 0]
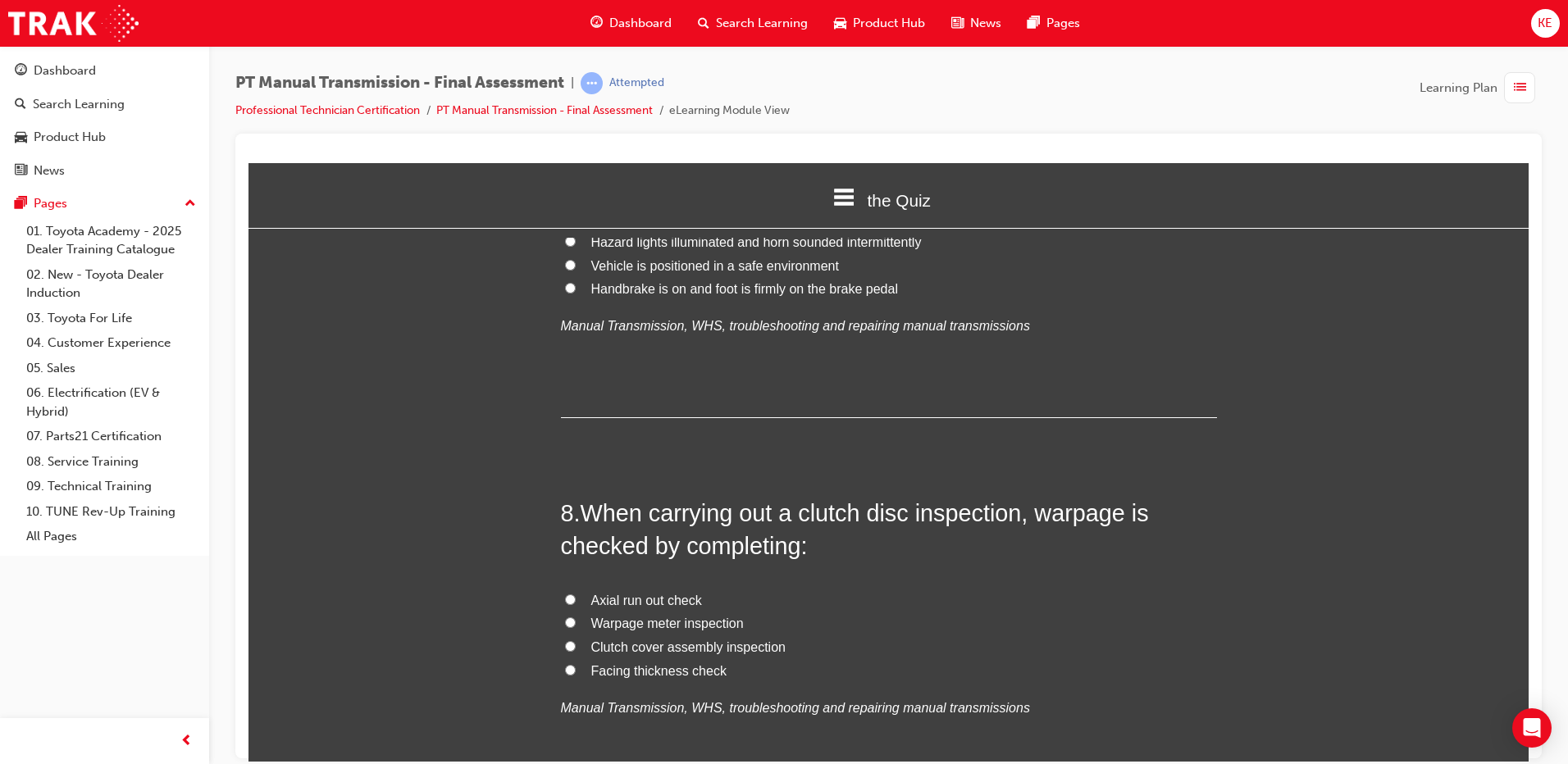
click at [565, 600] on input "Axial run out check" at bounding box center [570, 598] width 11 height 11
radio input "true"
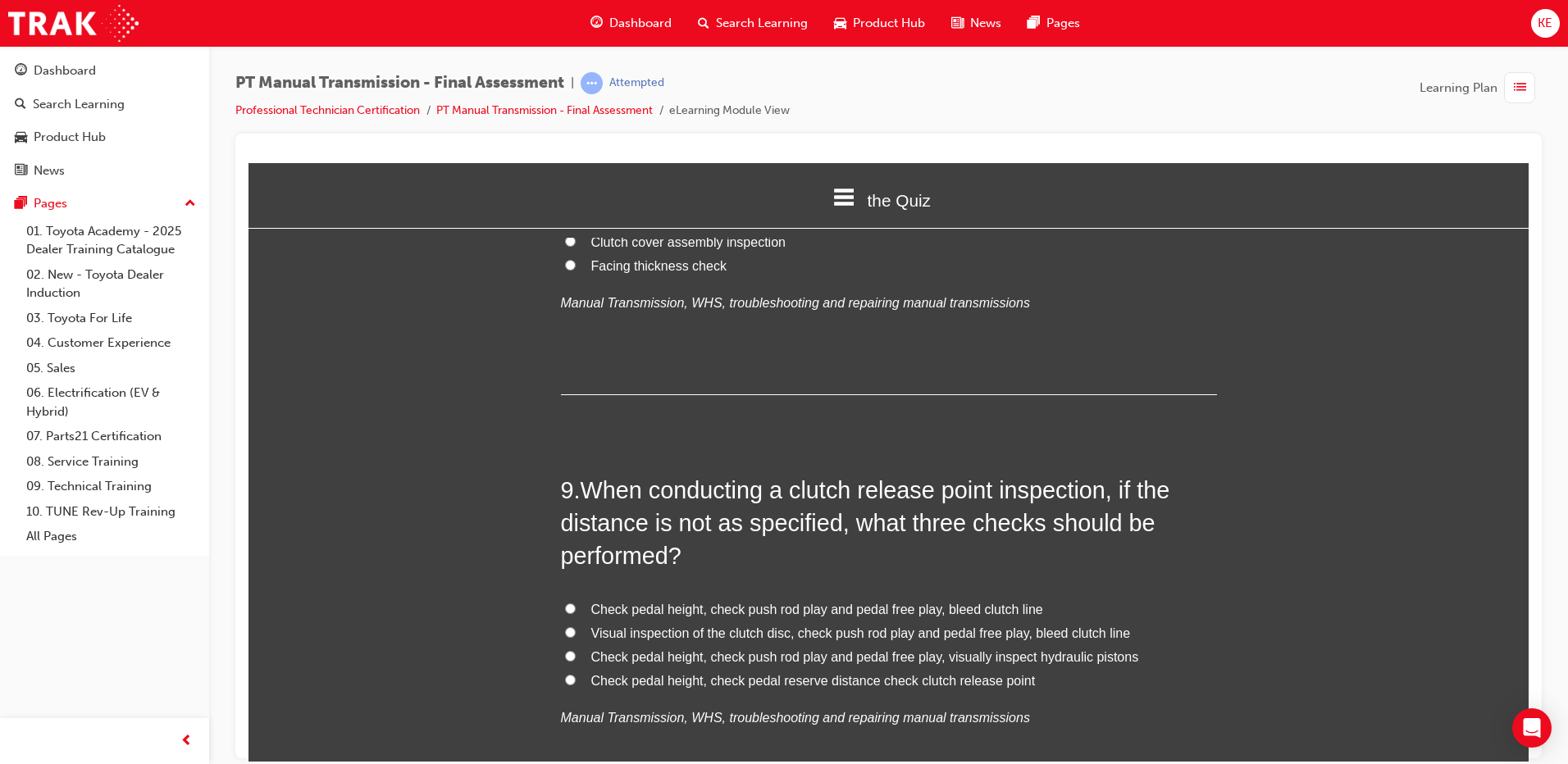
scroll to position [3034, 0]
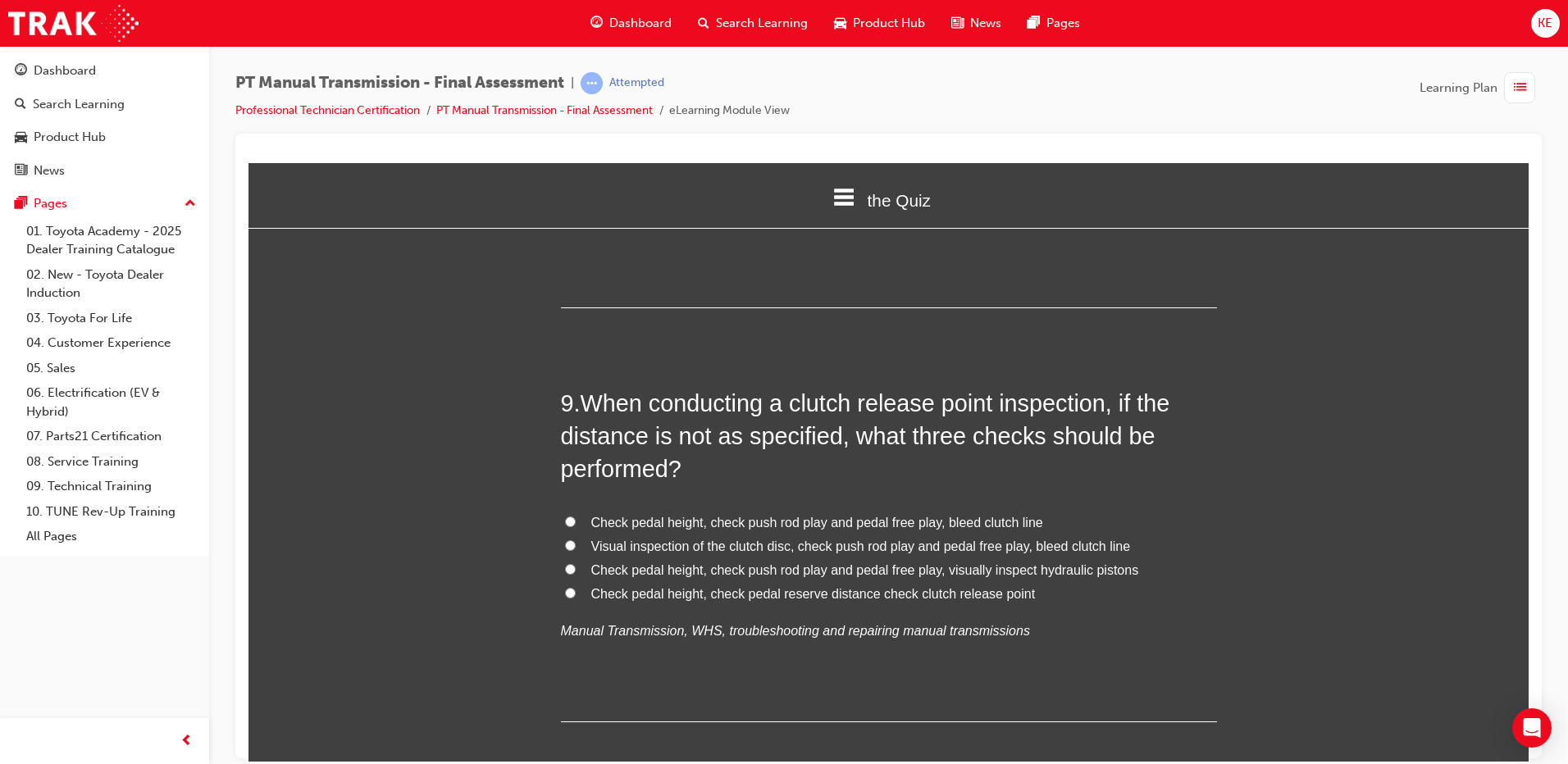
click at [565, 595] on input "Check pedal height, check pedal reserve distance check clutch release point" at bounding box center [570, 592] width 11 height 11
radio input "true"
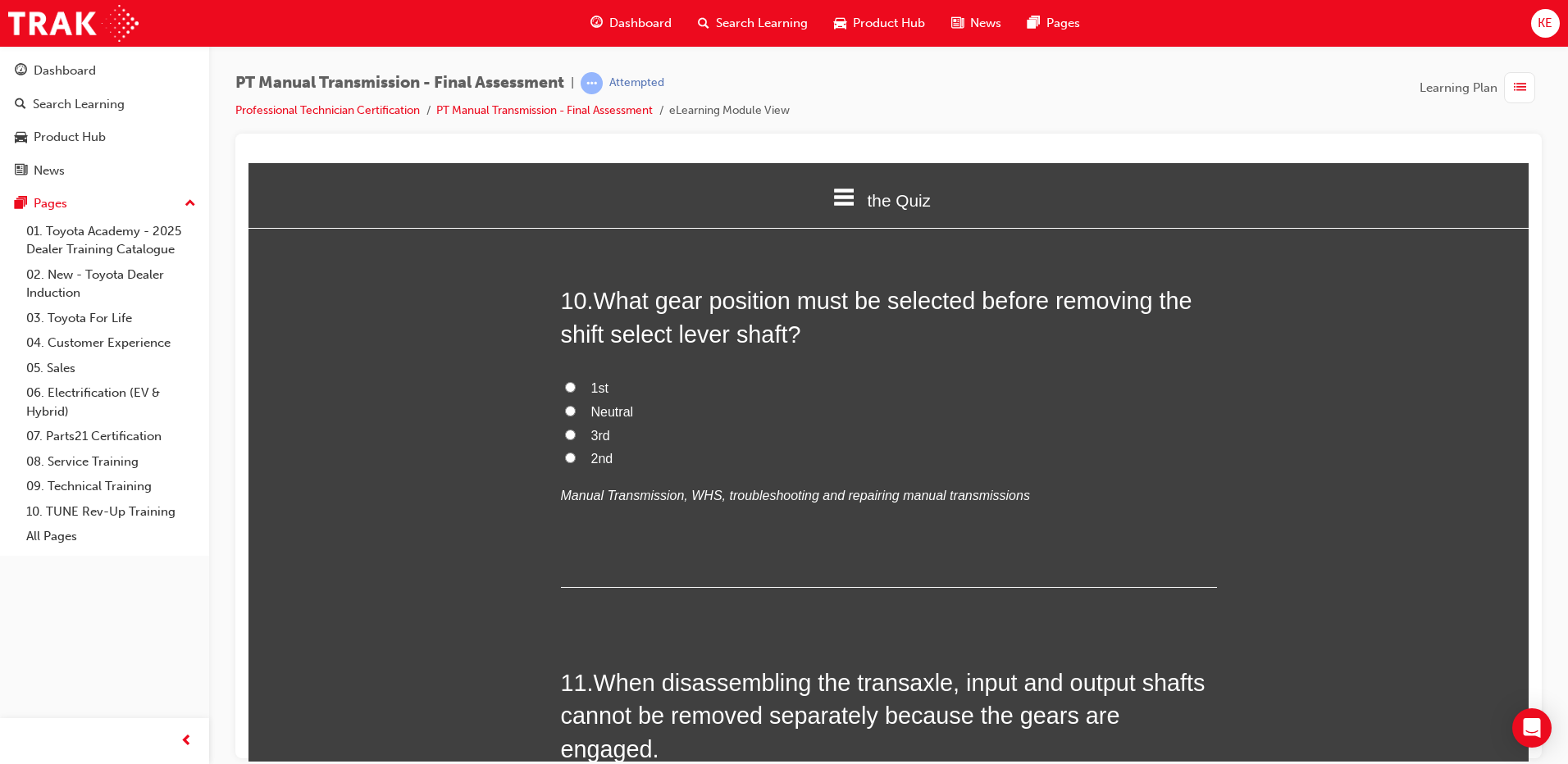
scroll to position [3608, 0]
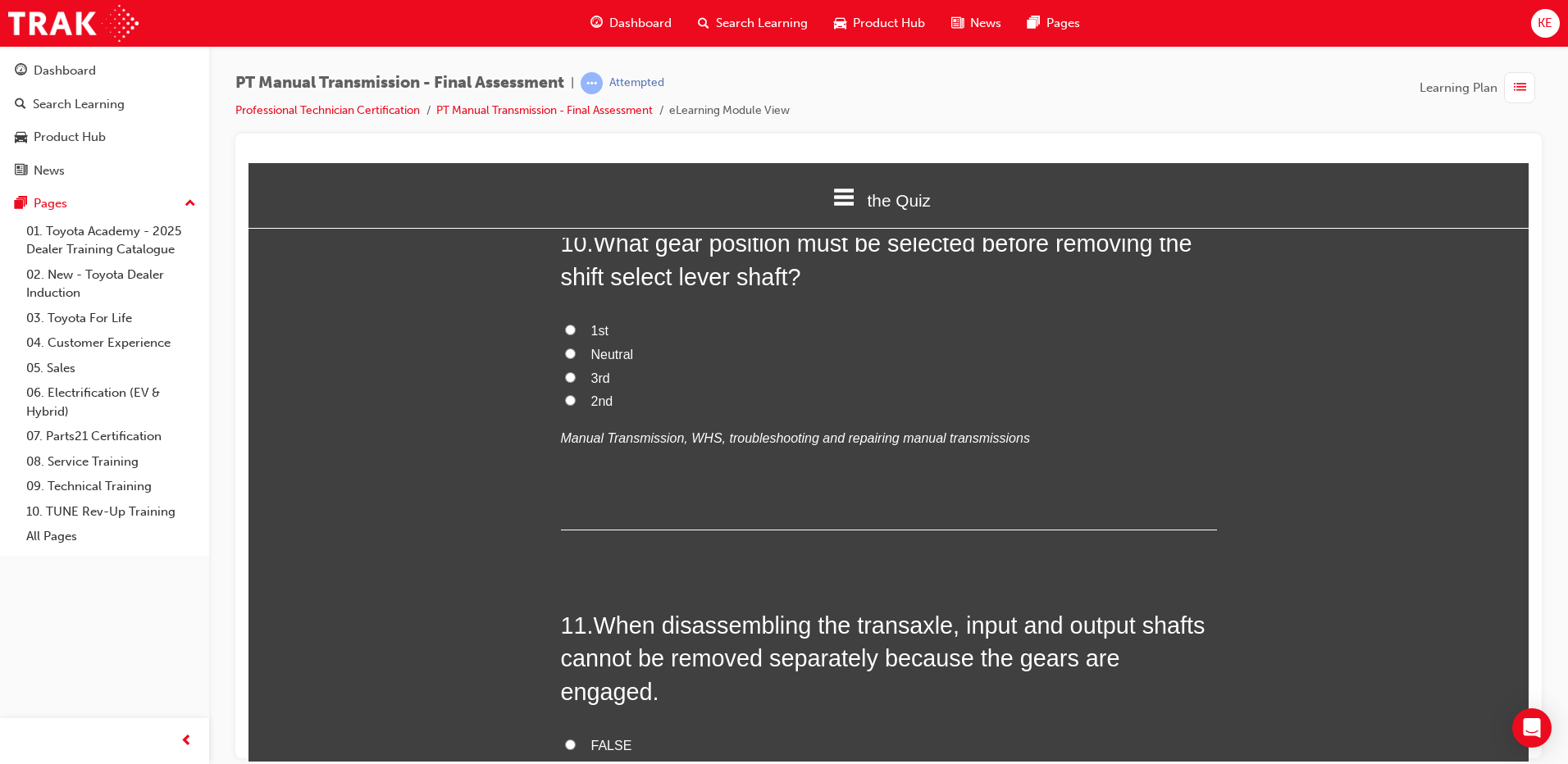
click at [575, 355] on label "Neutral" at bounding box center [889, 354] width 657 height 24
click at [575, 355] on input "Neutral" at bounding box center [570, 352] width 11 height 11
radio input "true"
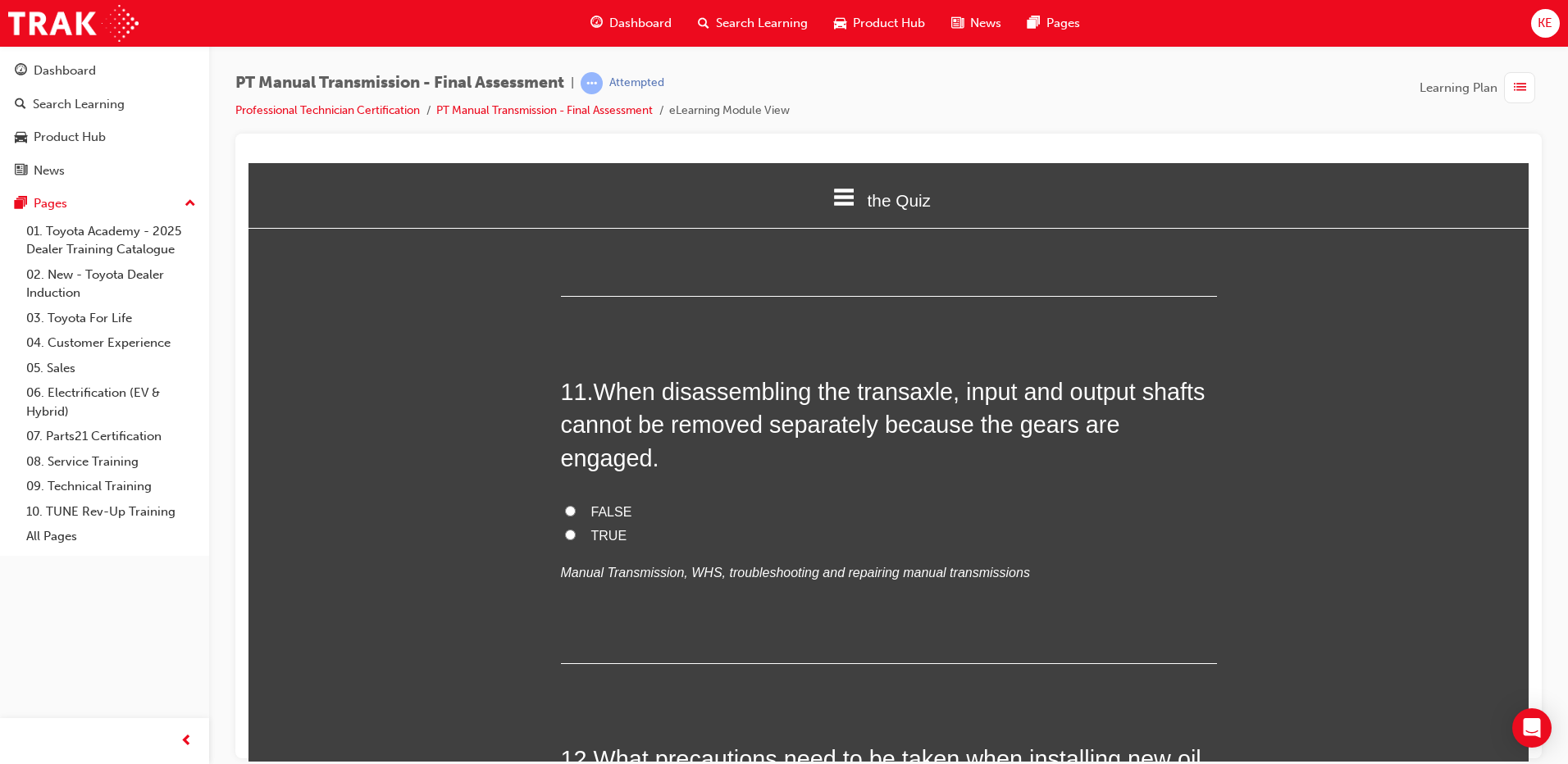
scroll to position [3855, 0]
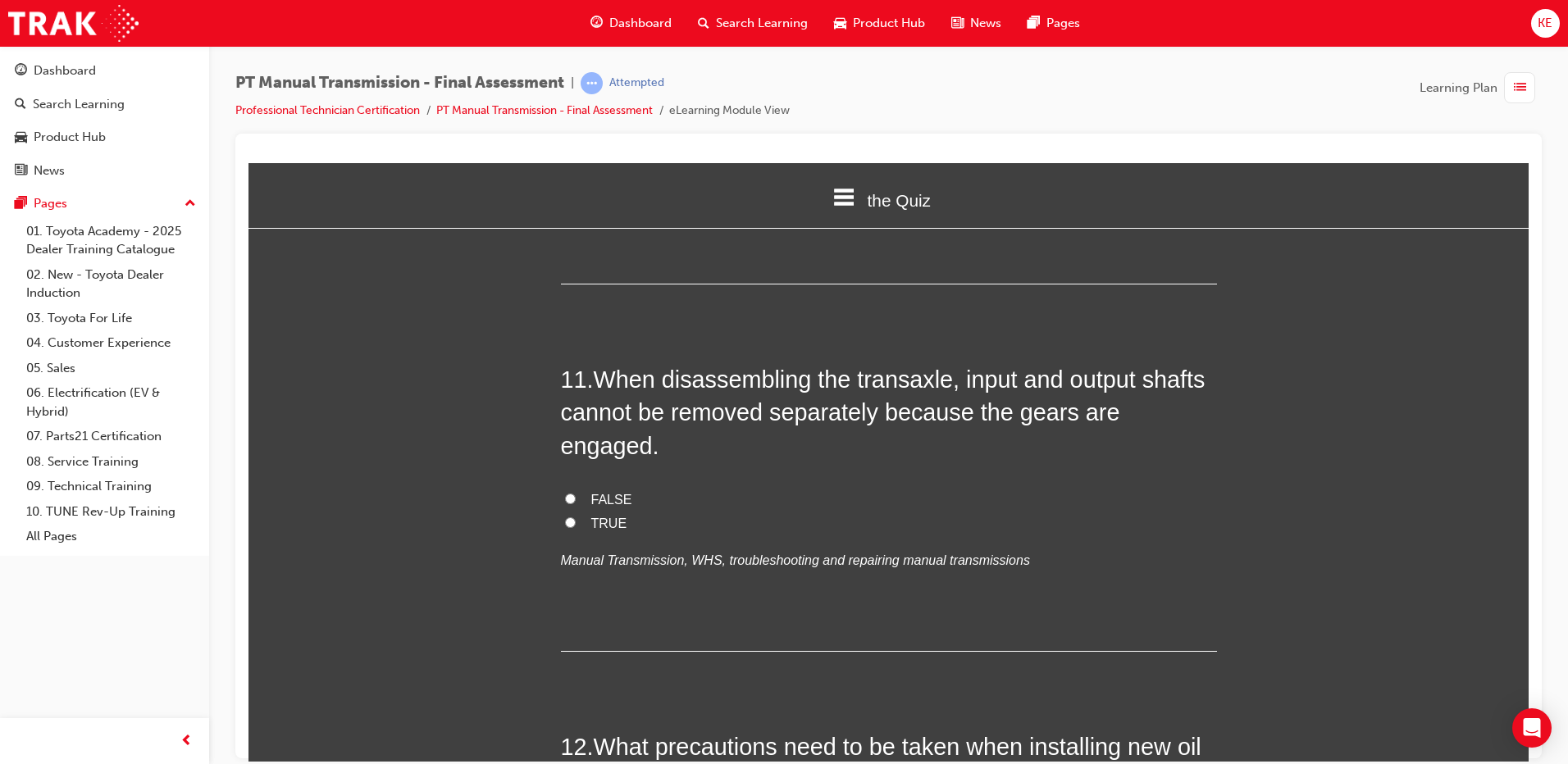
click at [565, 488] on label "FALSE" at bounding box center [889, 499] width 657 height 24
click at [565, 493] on input "FALSE" at bounding box center [570, 497] width 11 height 11
radio input "true"
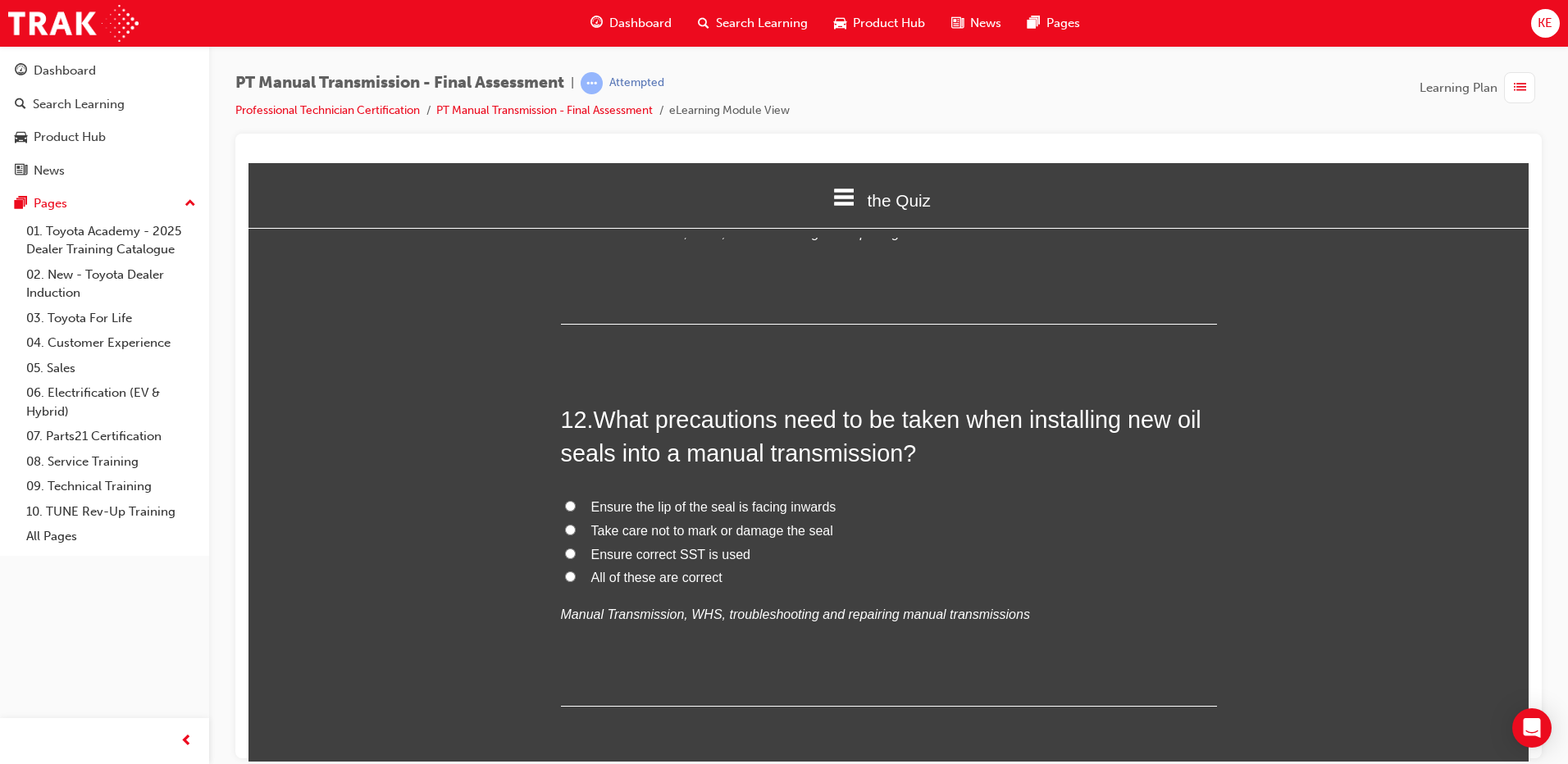
scroll to position [4182, 0]
click at [565, 570] on input "All of these are correct" at bounding box center [570, 574] width 11 height 11
radio input "true"
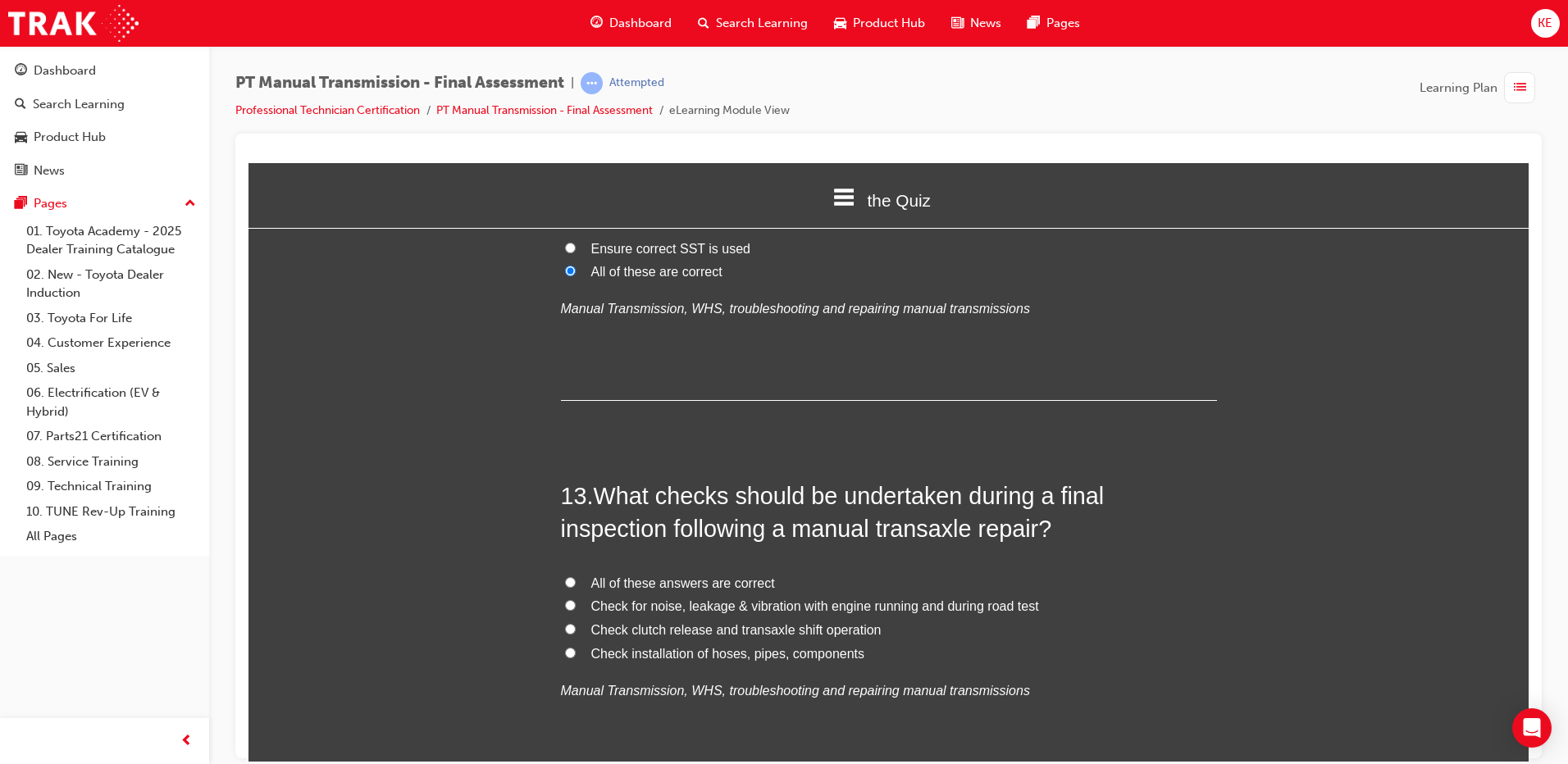
scroll to position [4510, 0]
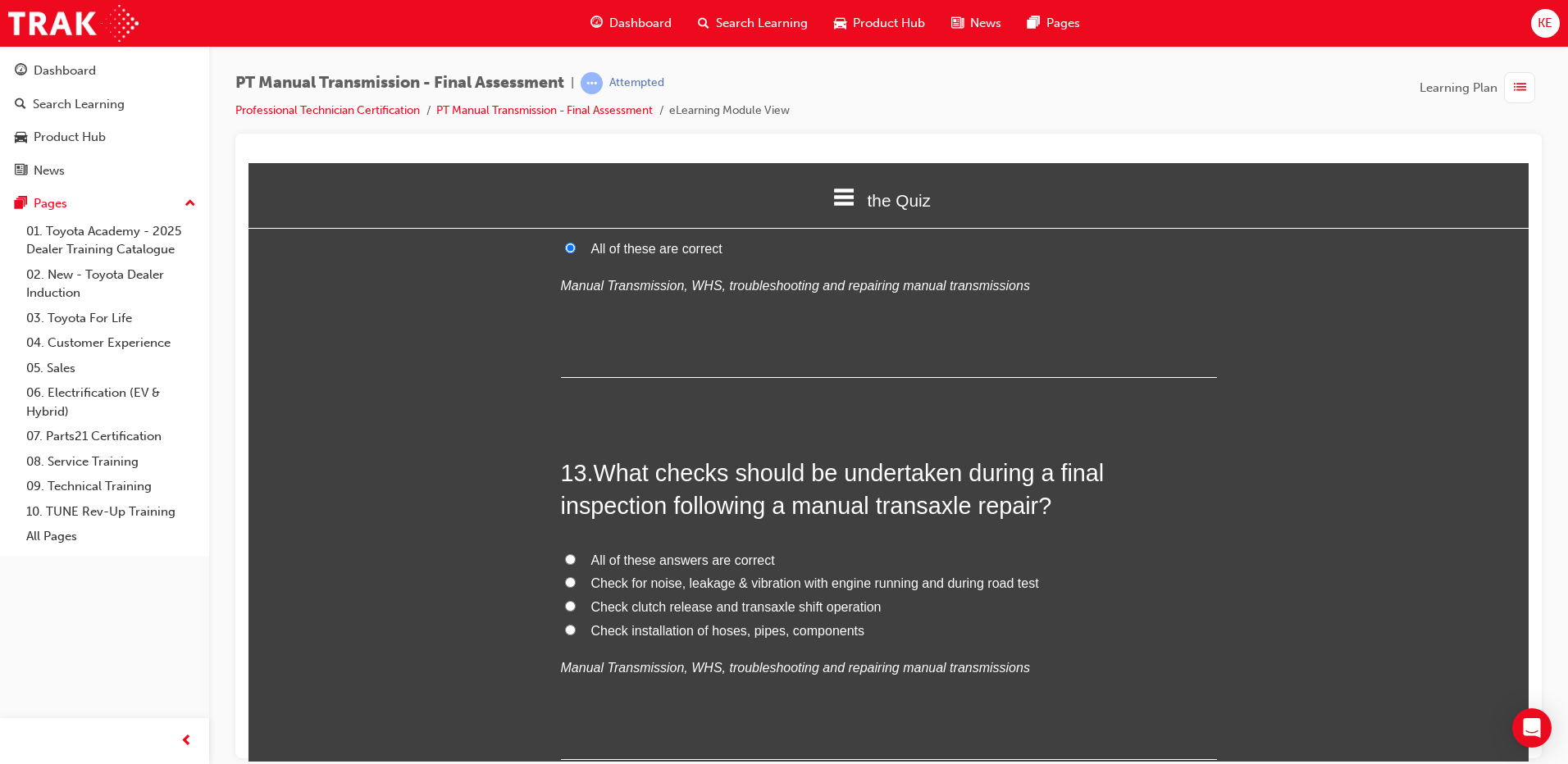
click at [568, 554] on input "All of these answers are correct" at bounding box center [570, 559] width 11 height 11
radio input "true"
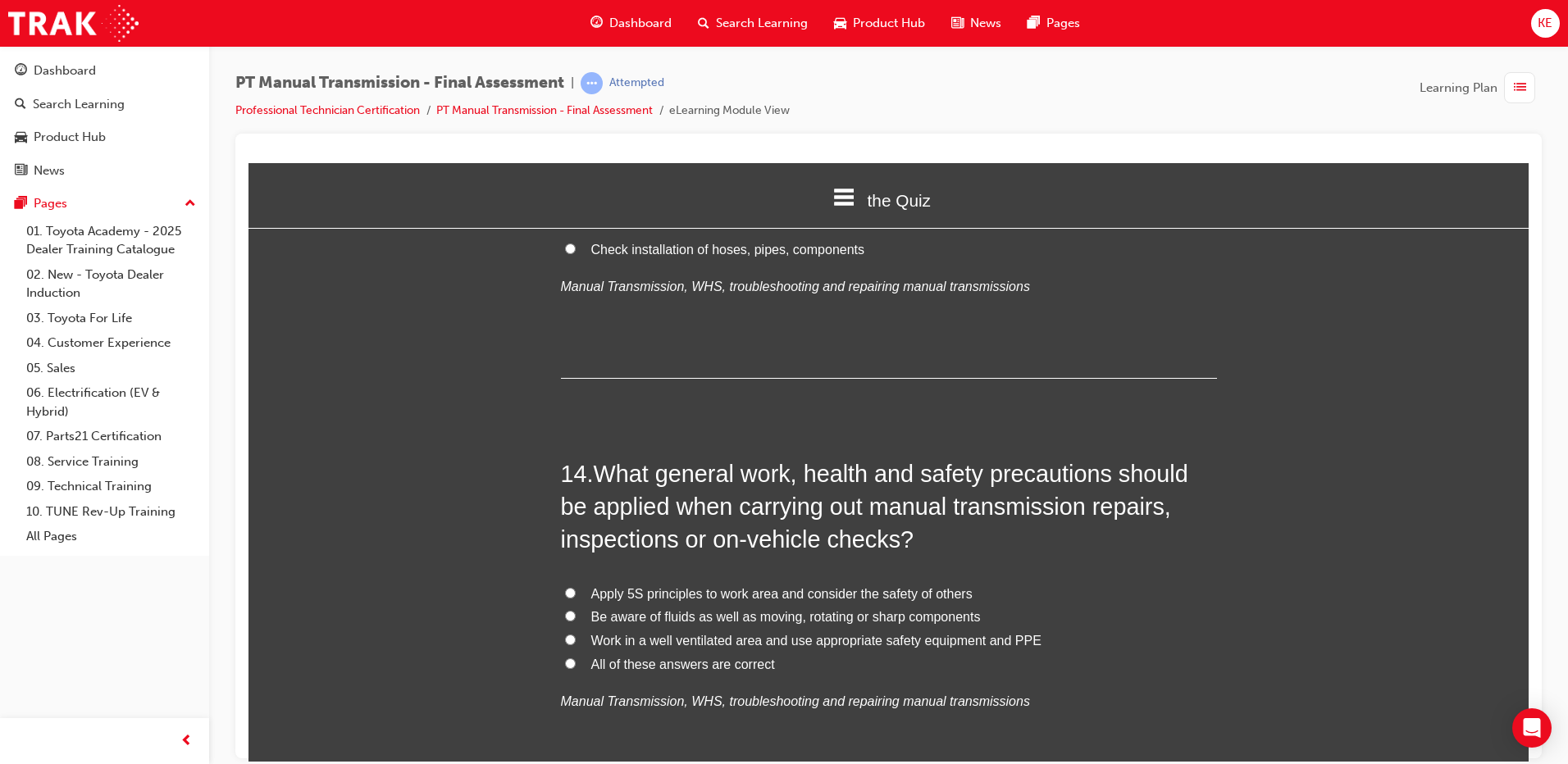
scroll to position [4921, 0]
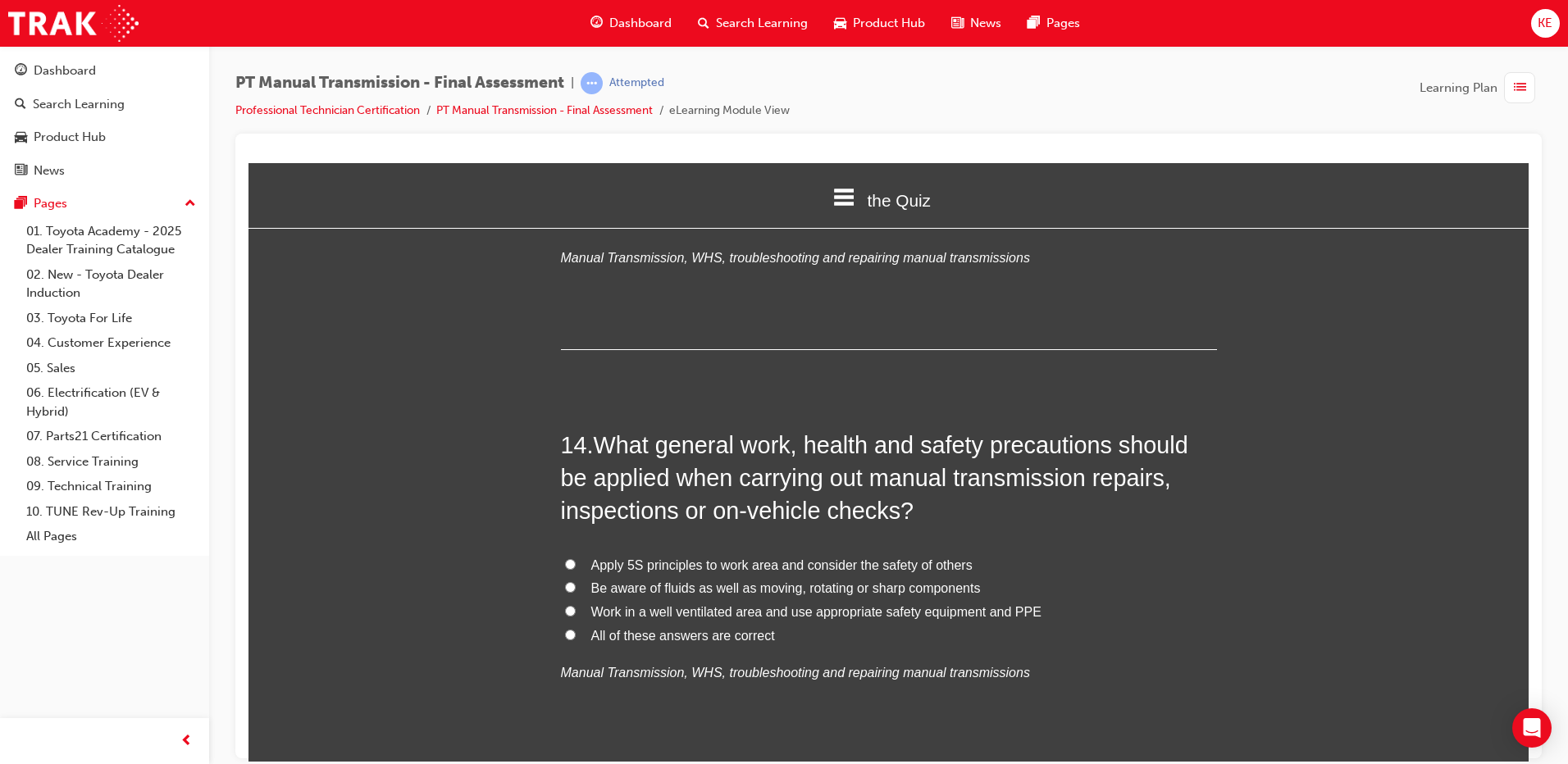
click at [569, 624] on label "All of these answers are correct" at bounding box center [889, 636] width 657 height 24
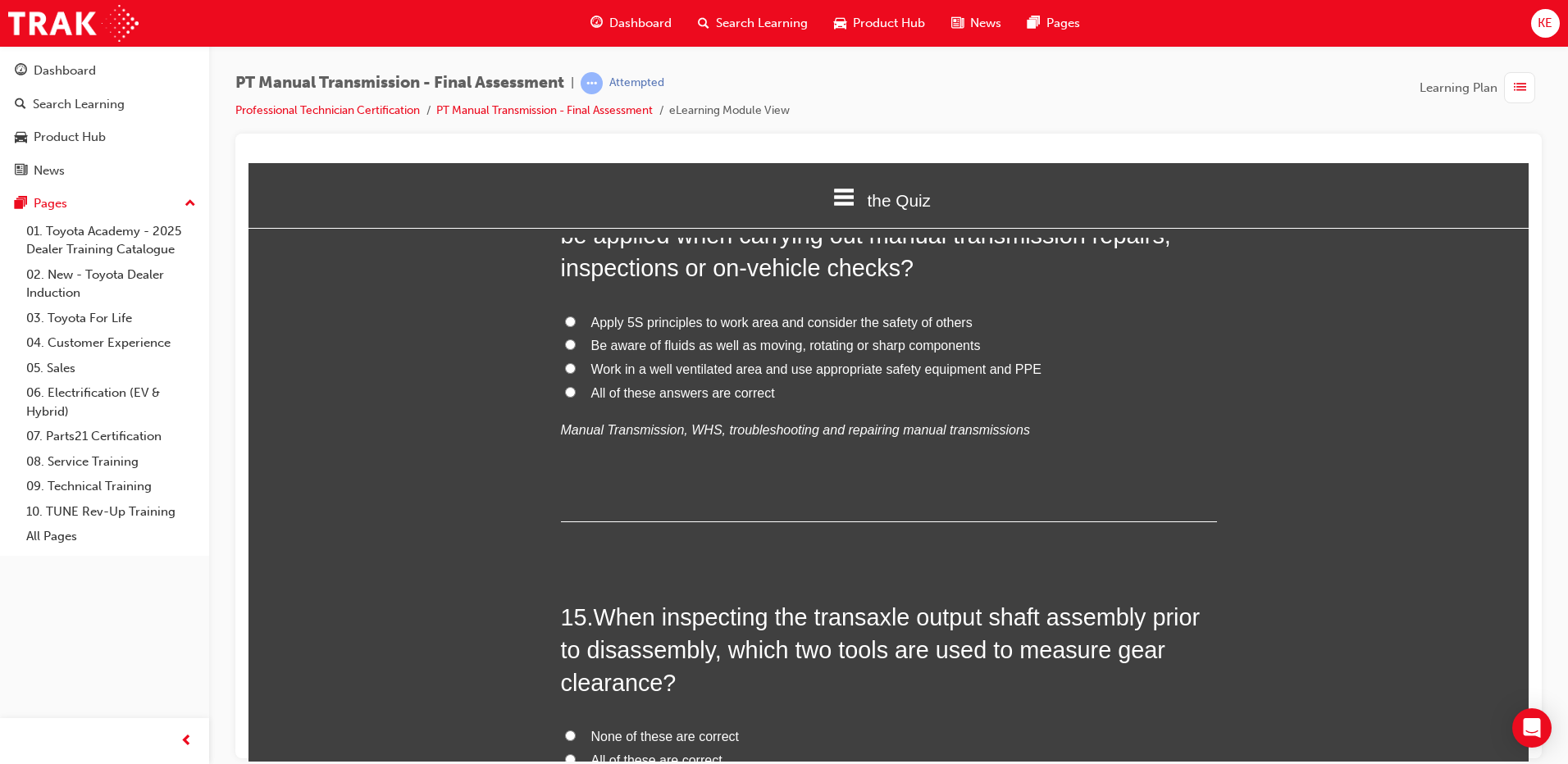
scroll to position [5003, 0]
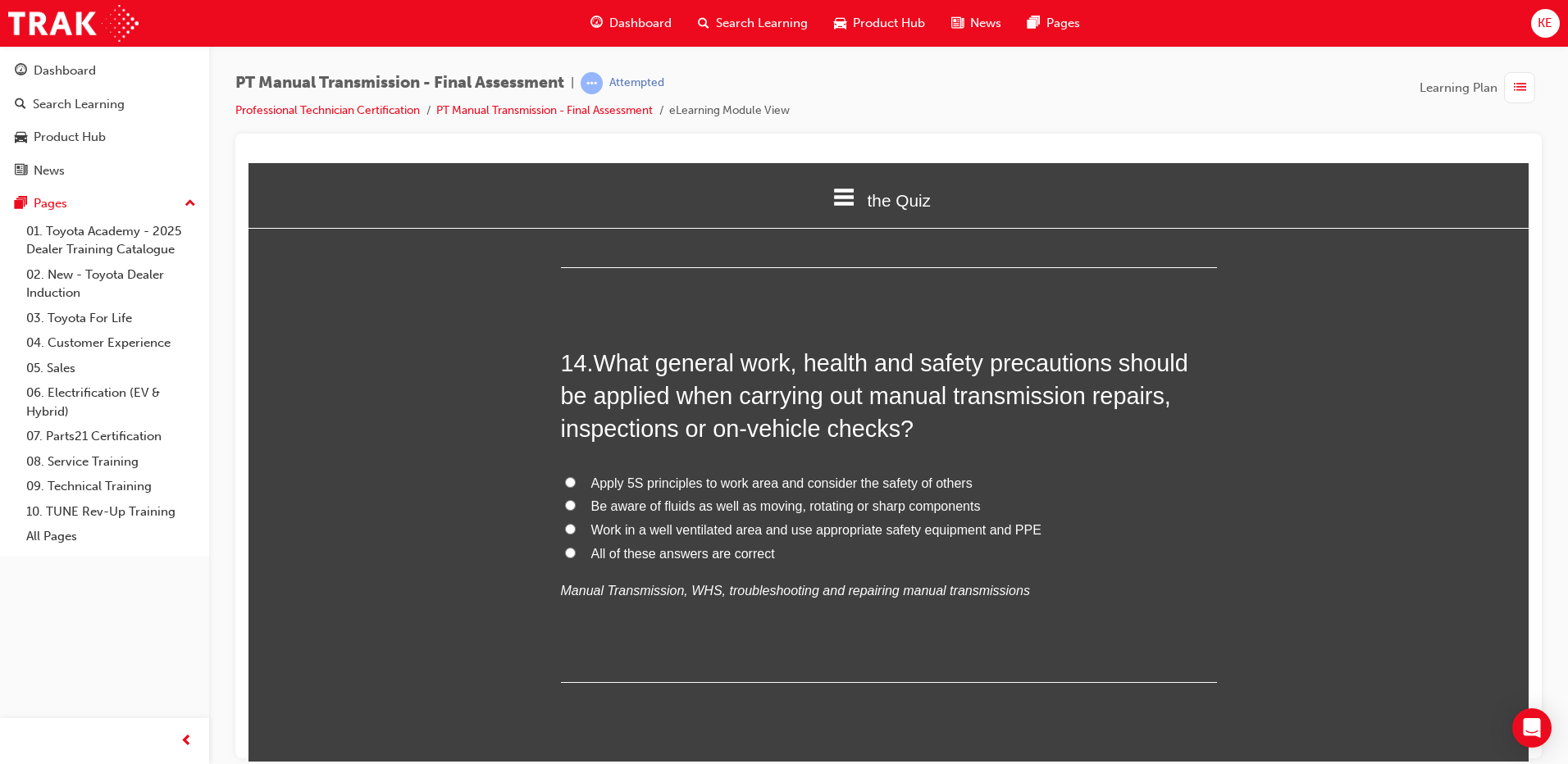
click at [565, 547] on input "All of these answers are correct" at bounding box center [570, 552] width 11 height 11
radio input "true"
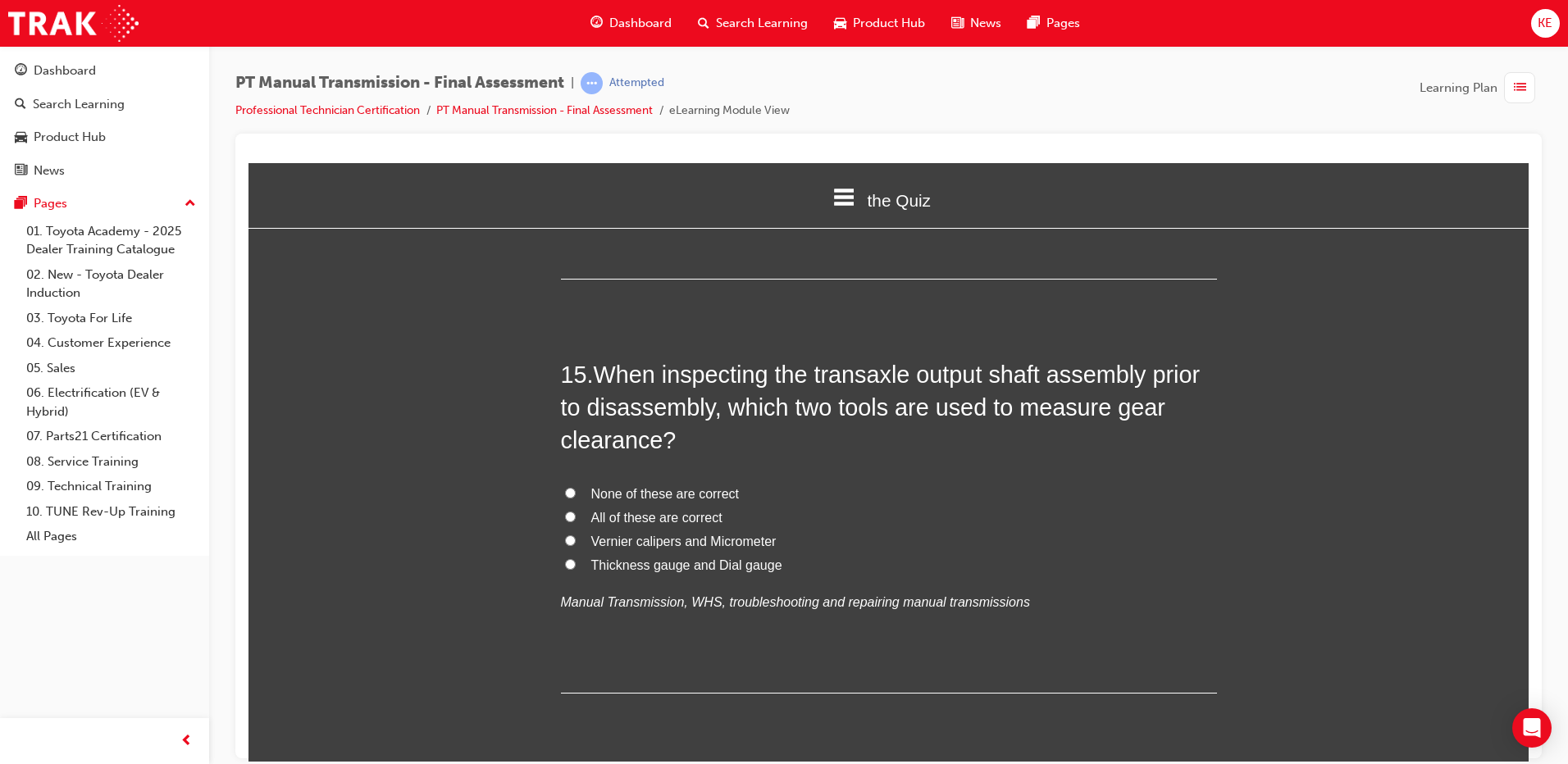
scroll to position [5412, 0]
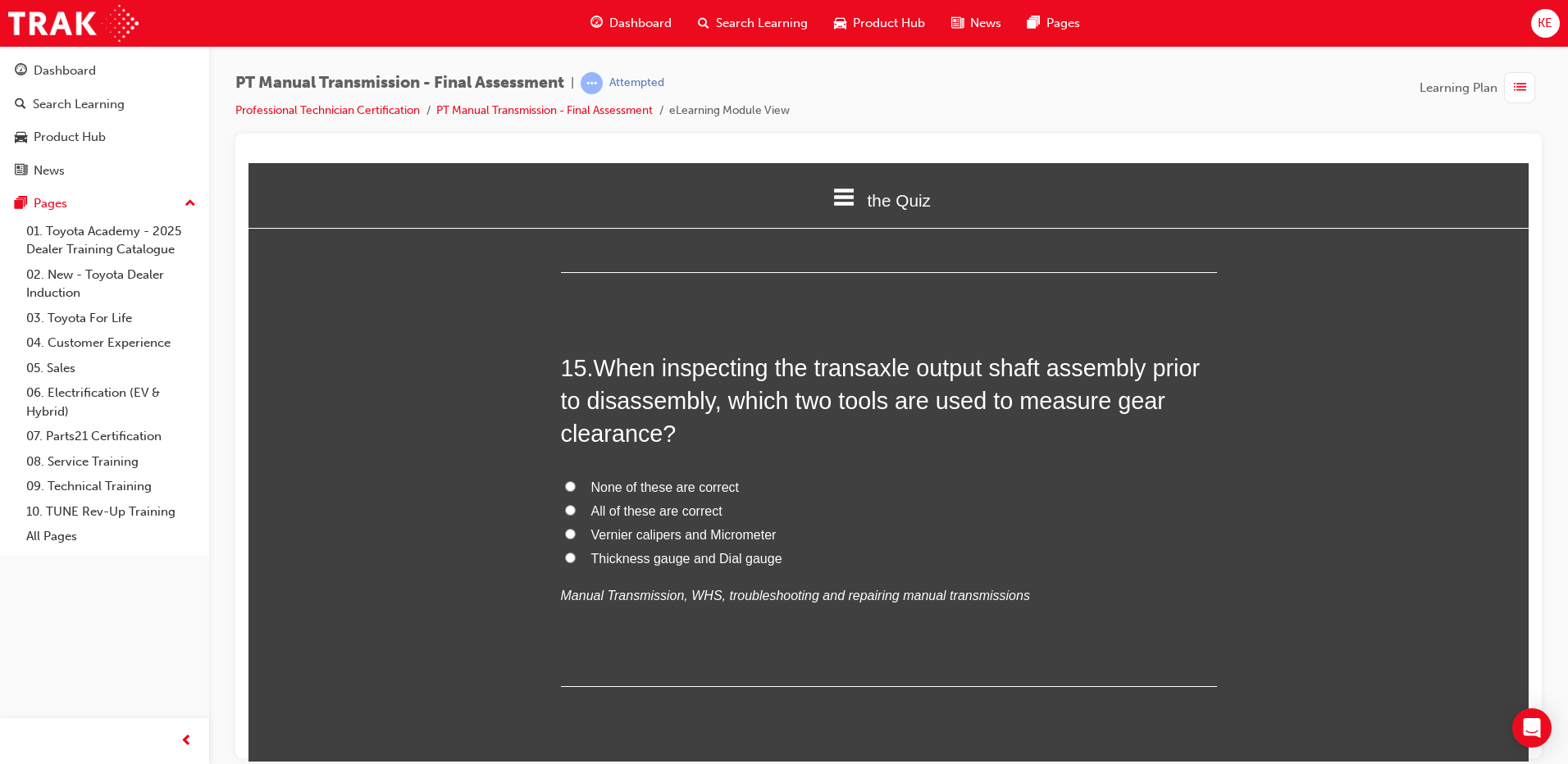
click at [565, 552] on input "Thickness gauge and Dial gauge" at bounding box center [570, 557] width 11 height 11
radio input "true"
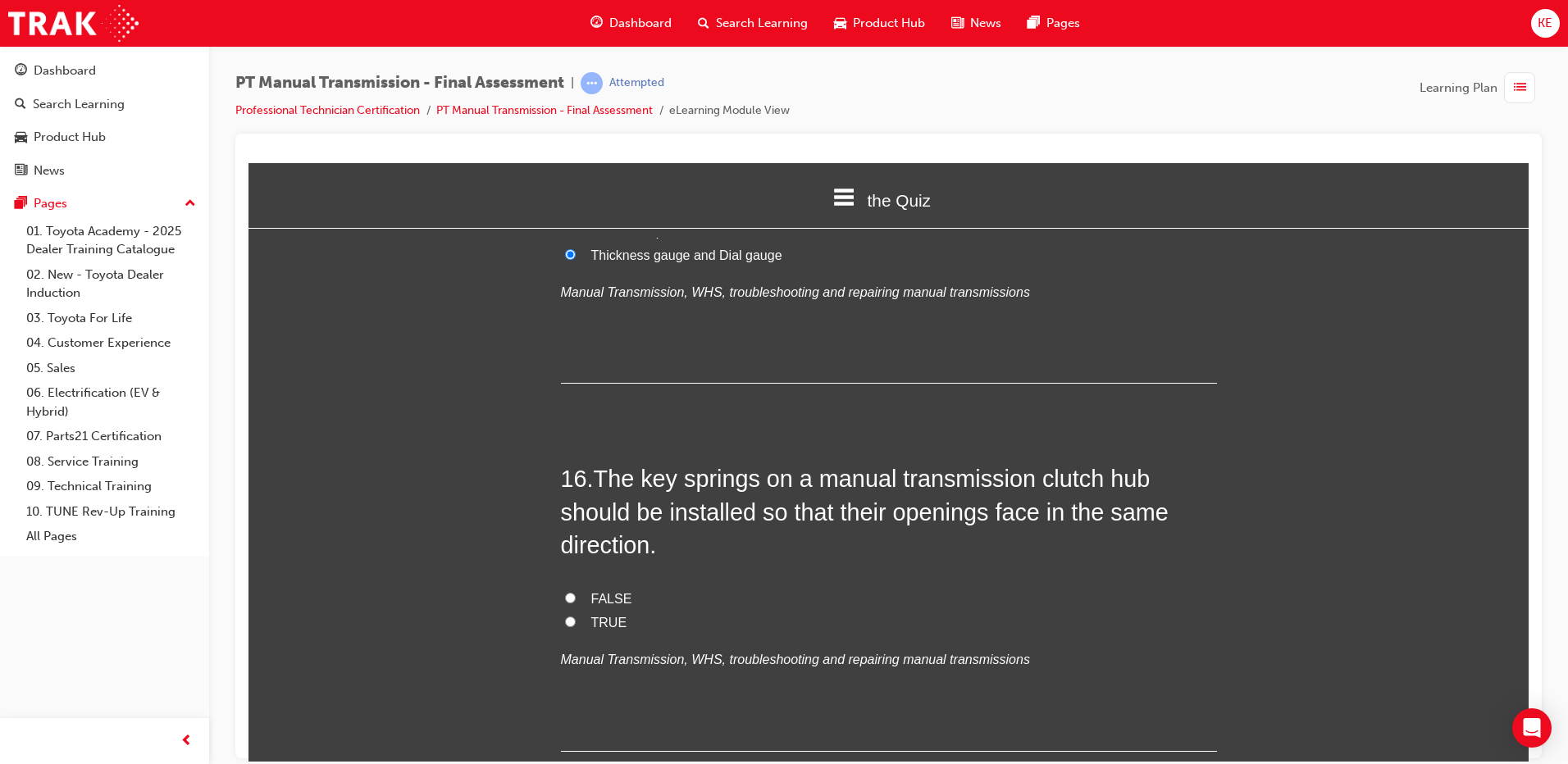
scroll to position [5740, 0]
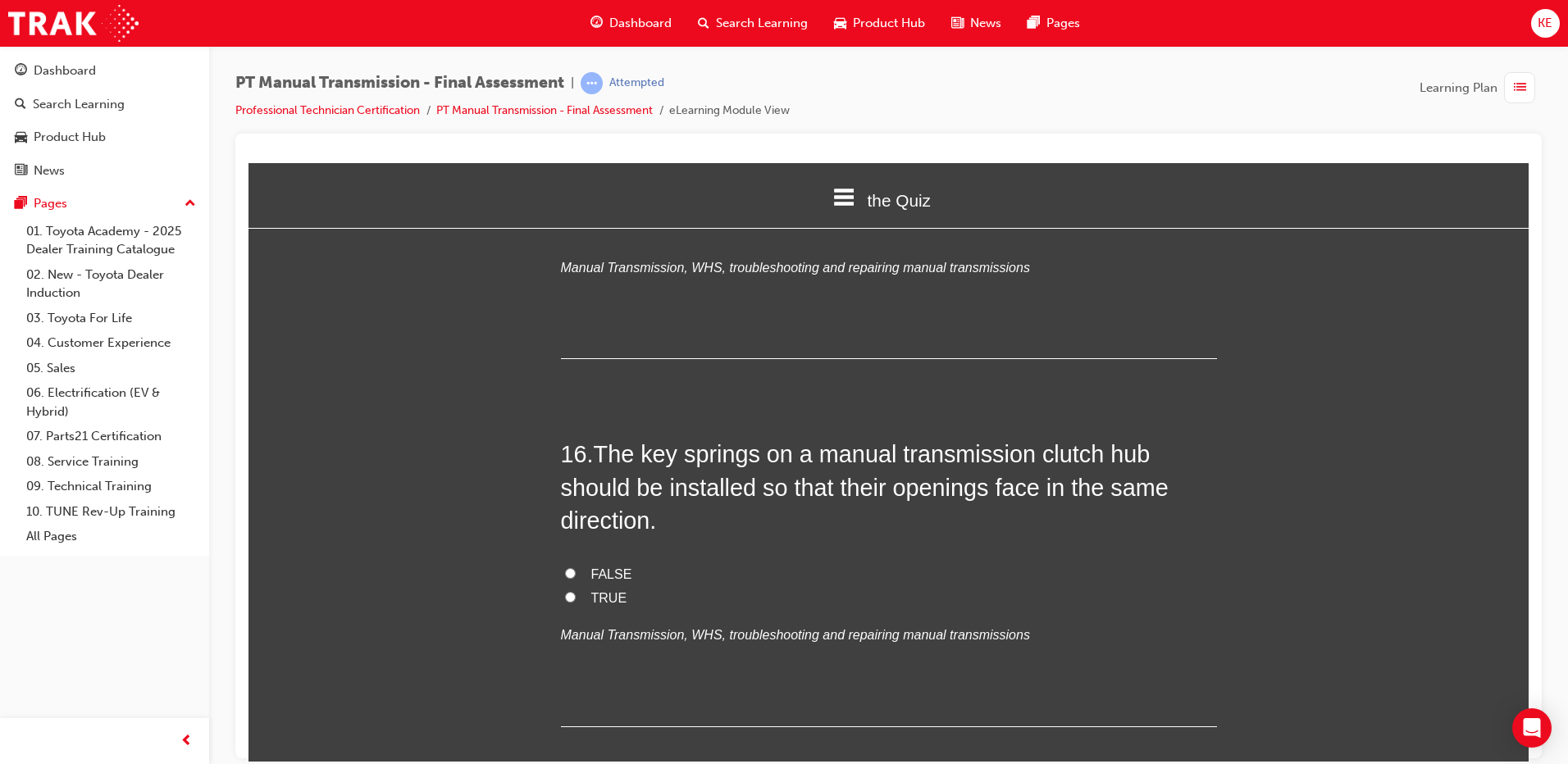
click at [565, 591] on input "TRUE" at bounding box center [570, 596] width 11 height 11
radio input "true"
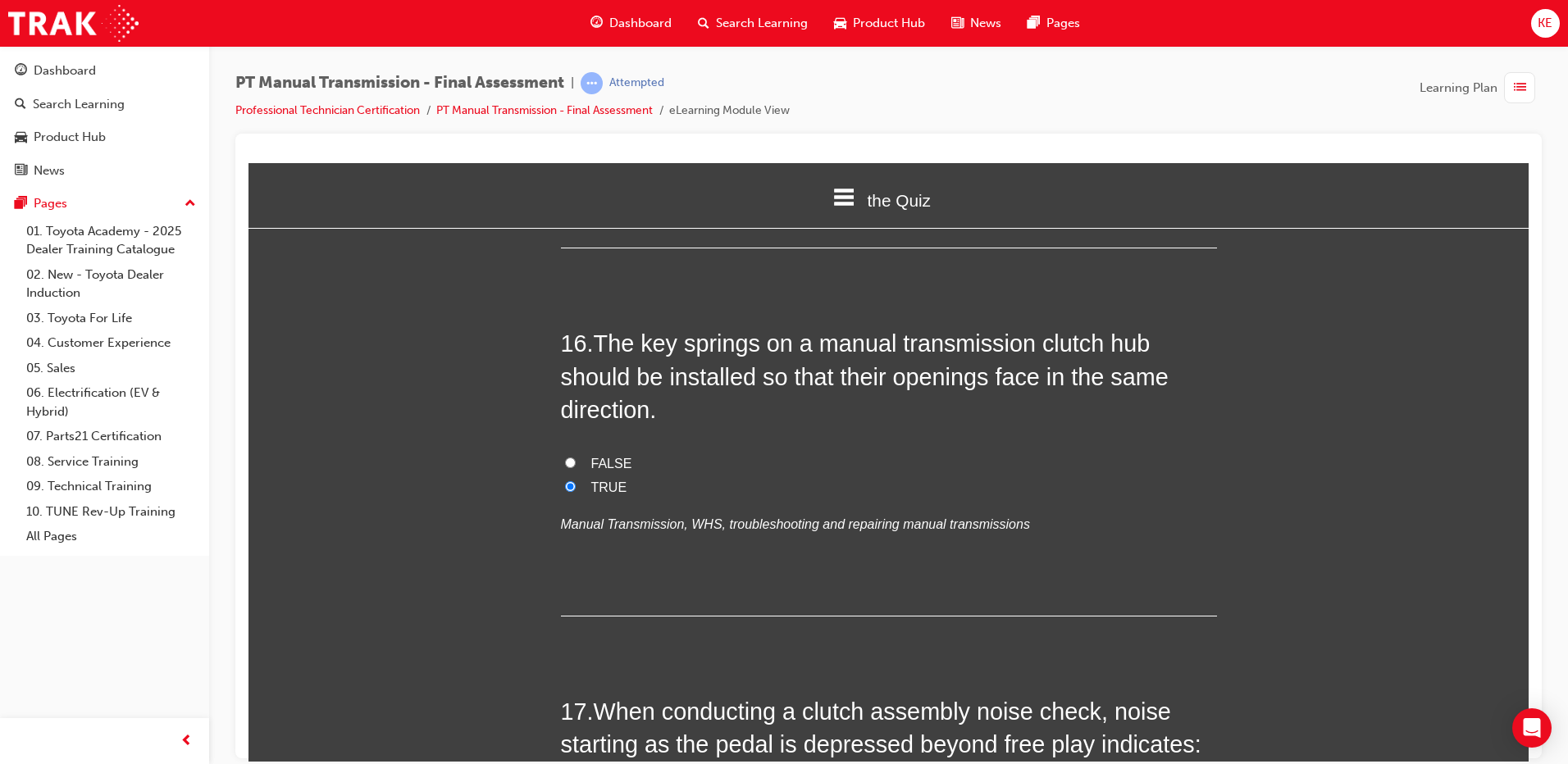
scroll to position [6150, 0]
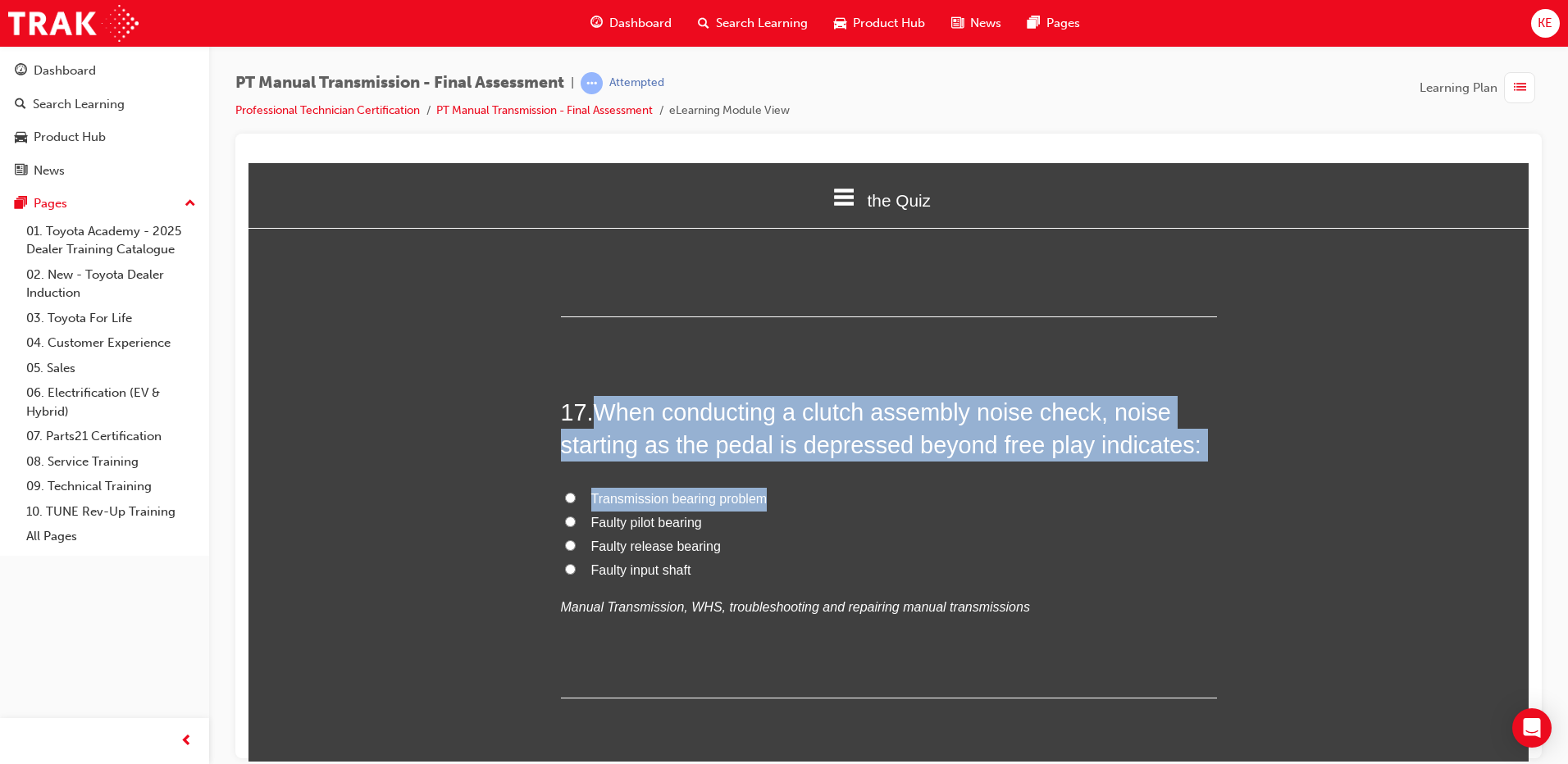
drag, startPoint x: 598, startPoint y: 379, endPoint x: 1181, endPoint y: 430, distance: 585.2
click at [1181, 430] on div "17 . When conducting a clutch assembly noise check, noise starting as the pedal…" at bounding box center [889, 546] width 657 height 303
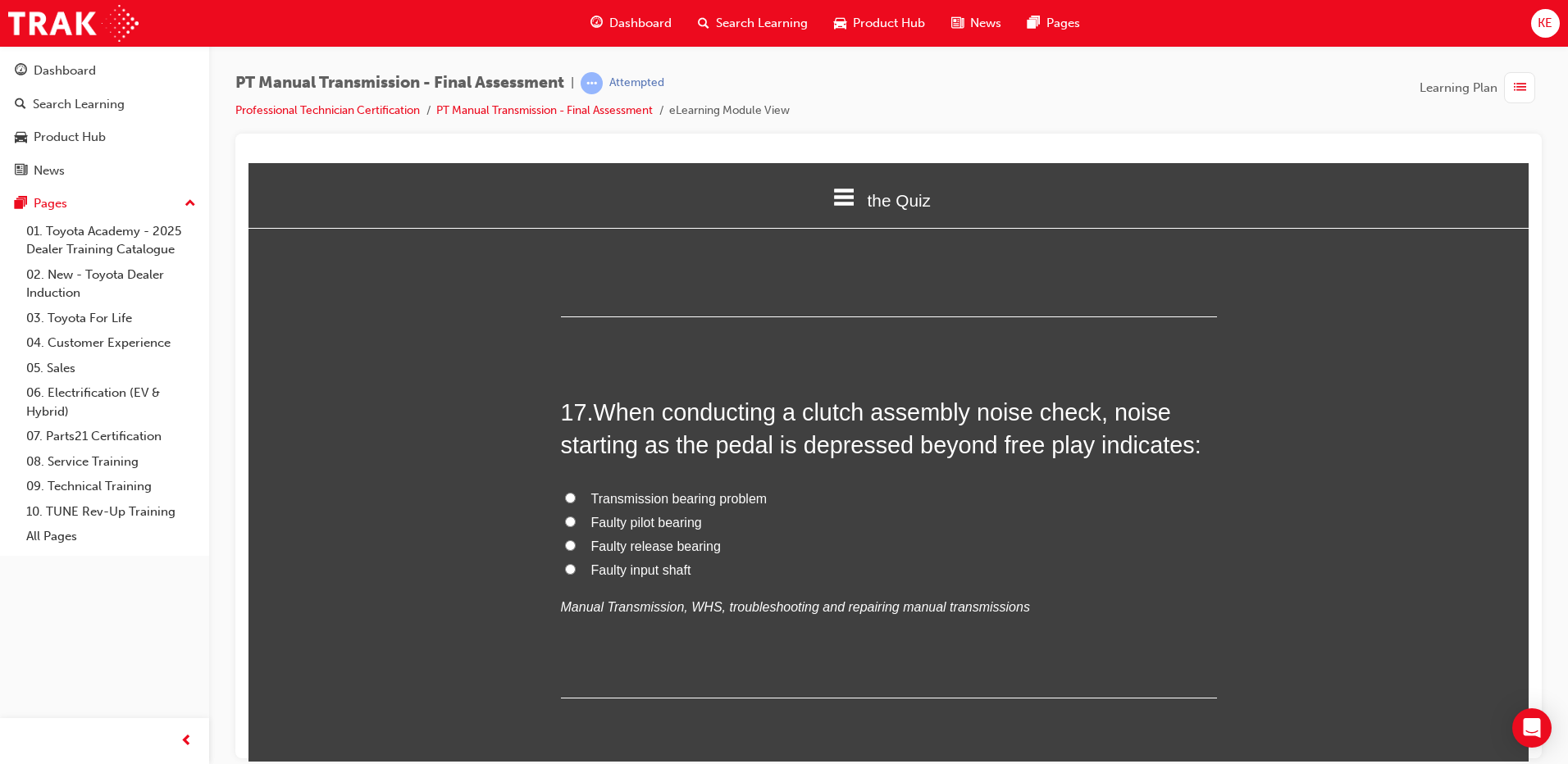
click at [1030, 511] on label "Faulty pilot bearing" at bounding box center [889, 523] width 657 height 24
click at [576, 516] on input "Faulty pilot bearing" at bounding box center [570, 521] width 11 height 11
radio input "true"
drag, startPoint x: 605, startPoint y: 382, endPoint x: 718, endPoint y: 381, distance: 113.0
click at [718, 399] on span "When conducting a clutch assembly noise check, noise starting as the pedal is d…" at bounding box center [881, 428] width 641 height 59
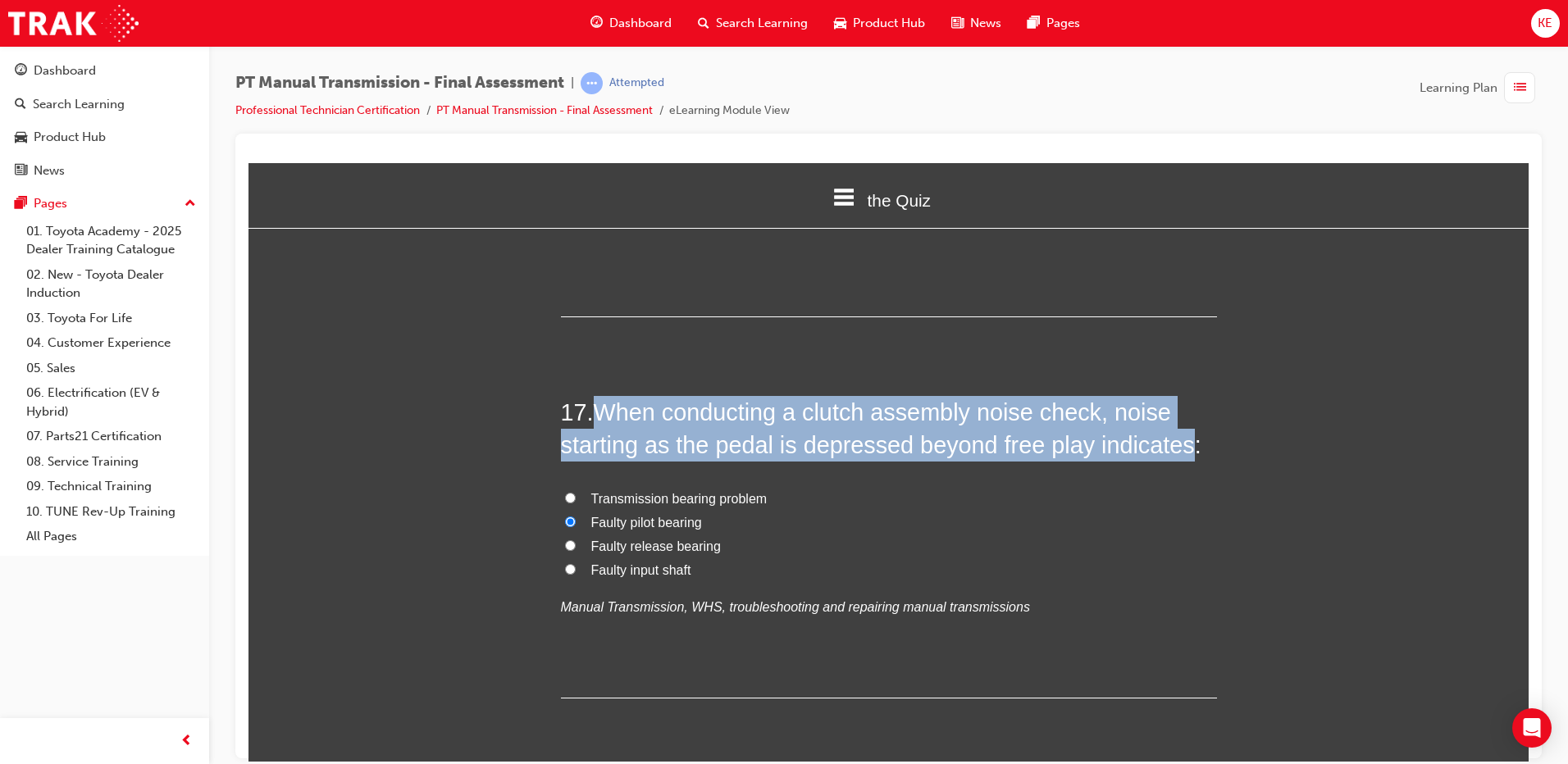
drag, startPoint x: 598, startPoint y: 384, endPoint x: 1179, endPoint y: 413, distance: 581.7
click at [1179, 413] on span "When conducting a clutch assembly noise check, noise starting as the pedal is d…" at bounding box center [881, 428] width 641 height 59
copy span "When conducting a clutch assembly noise check, noise starting as the pedal is d…"
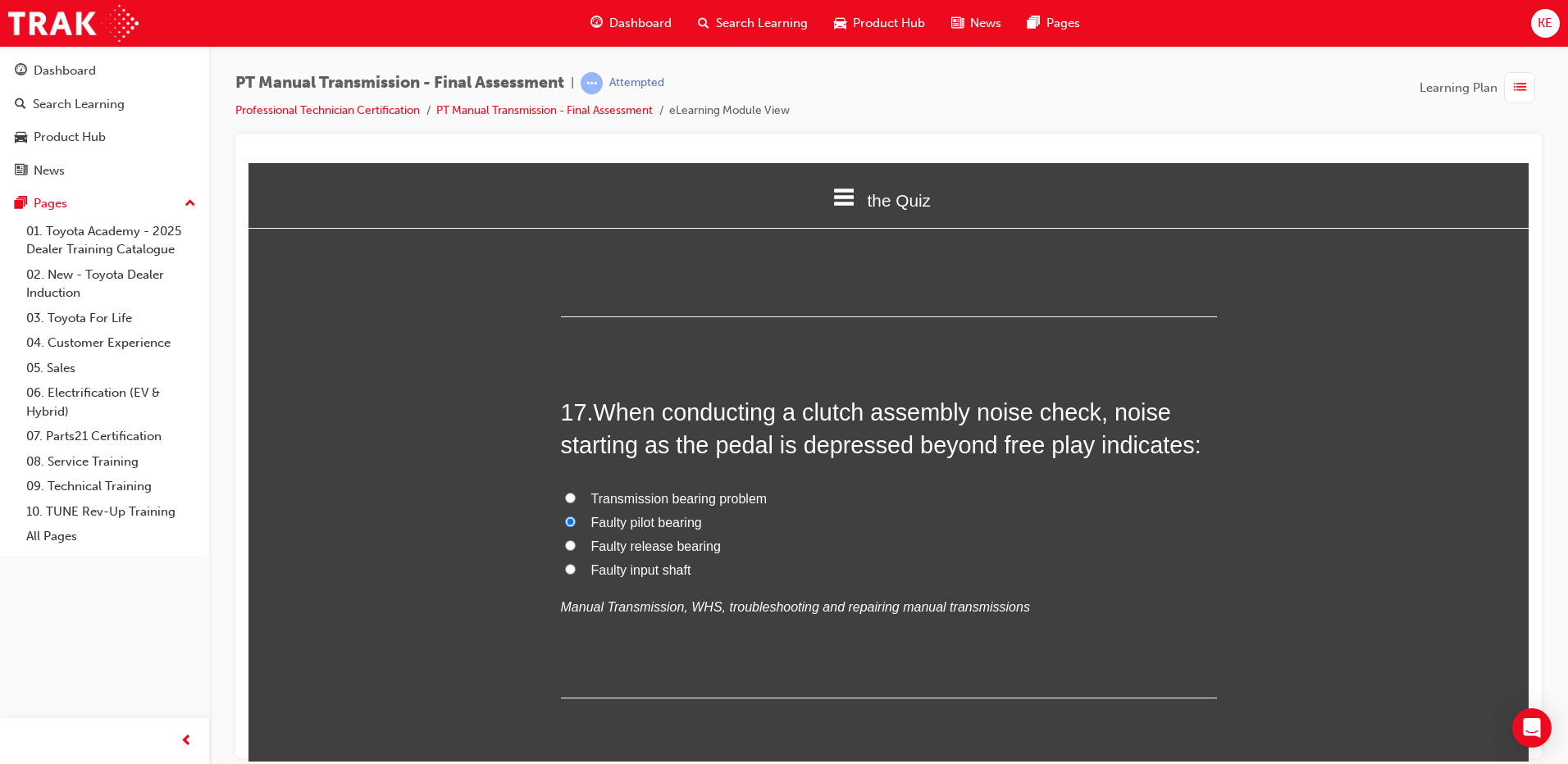
click at [772, 614] on div "17 . When conducting a clutch assembly noise check, noise starting as the pedal…" at bounding box center [889, 546] width 657 height 303
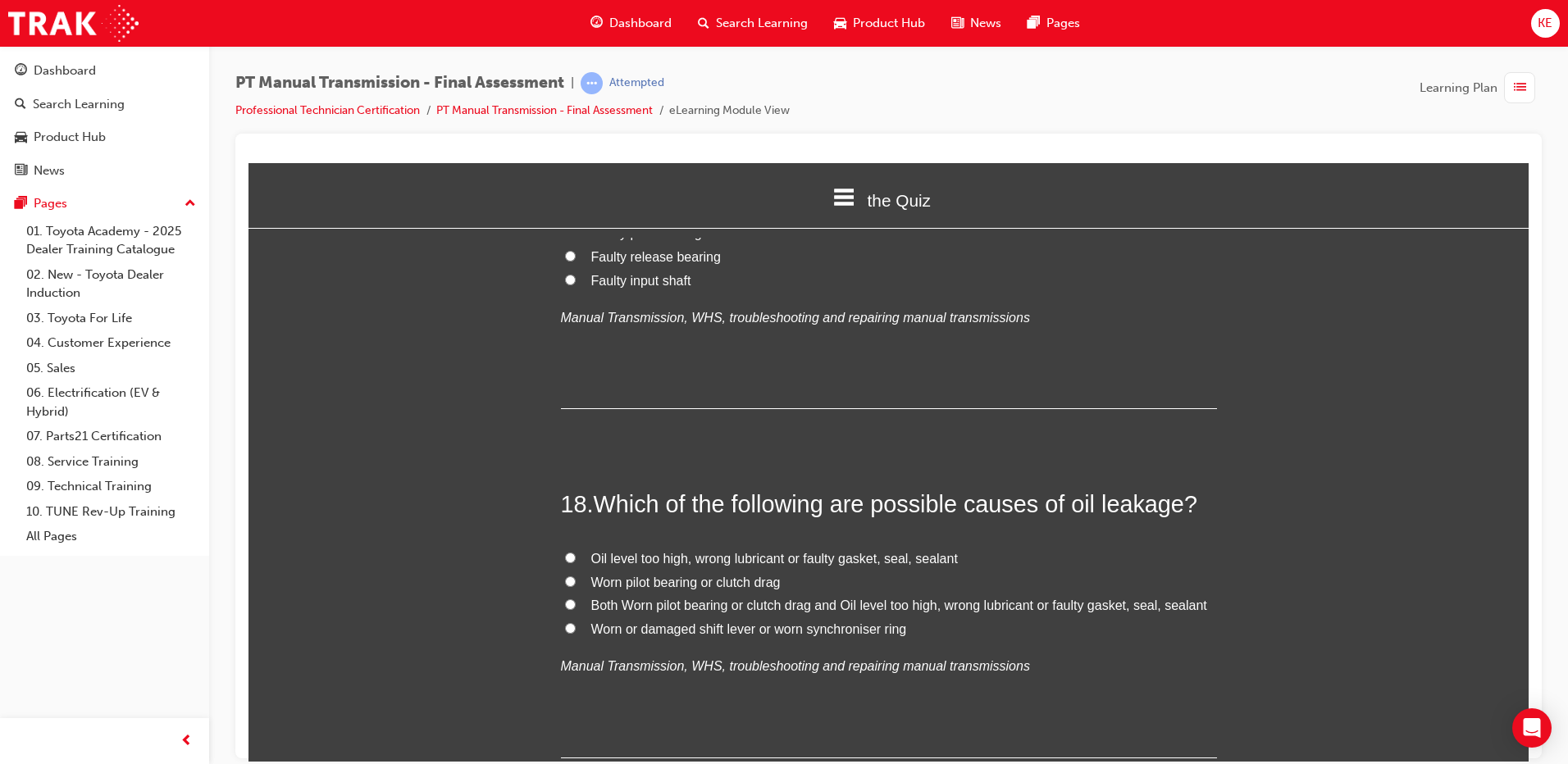
scroll to position [6478, 0]
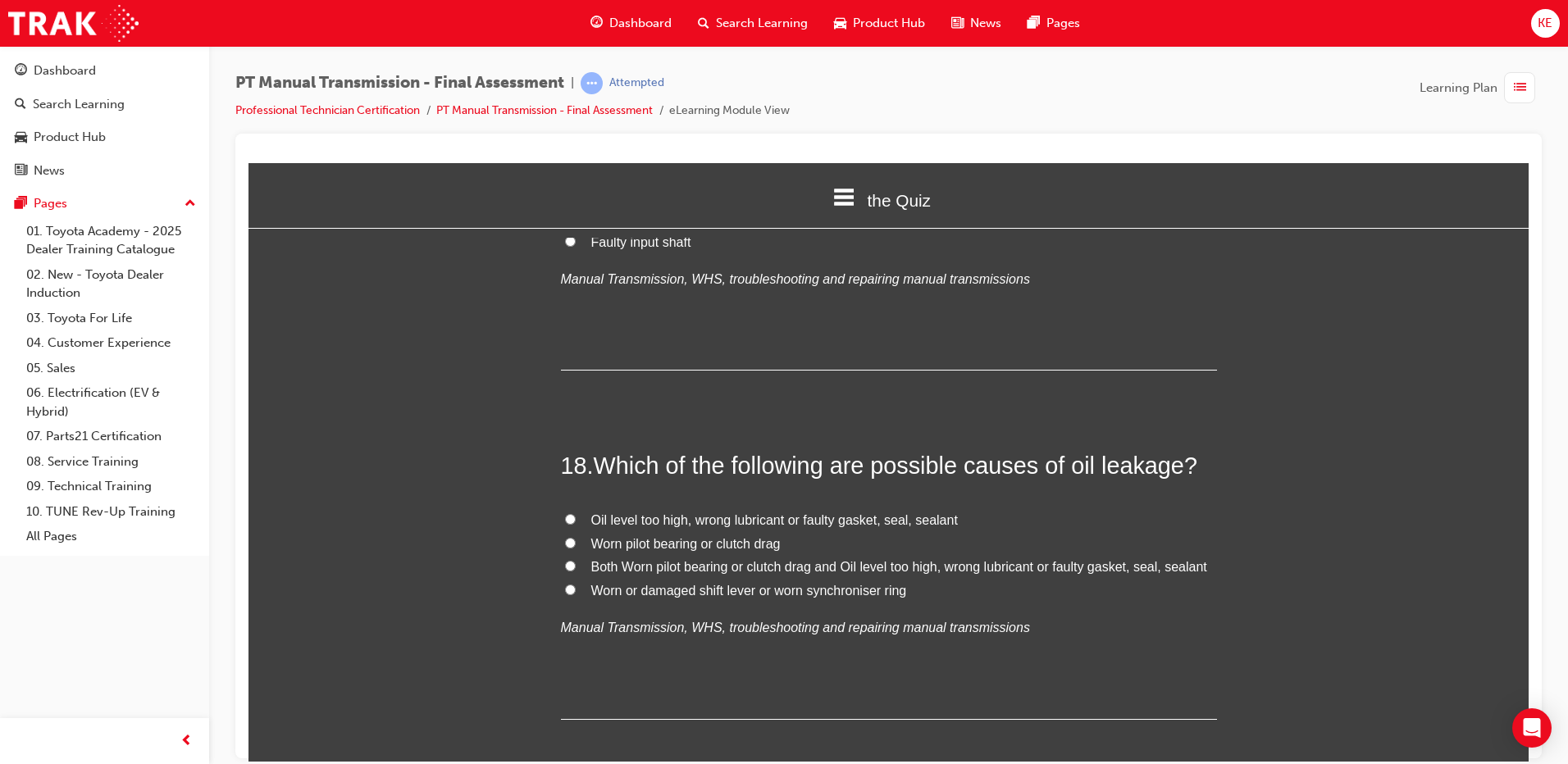
click at [788, 560] on span "Both Worn pilot bearing or clutch drag and Oil level too high, wrong lubricant …" at bounding box center [900, 567] width 616 height 14
click at [576, 560] on input "Both Worn pilot bearing or clutch drag and Oil level too high, wrong lubricant …" at bounding box center [570, 565] width 11 height 11
radio input "true"
click at [814, 471] on div "18 . Which of the following are possible causes of oil leakage? Oil level too h…" at bounding box center [889, 582] width 657 height 269
click at [812, 512] on span "Oil level too high, wrong lubricant or faulty gasket, seal, sealant" at bounding box center [774, 519] width 366 height 14
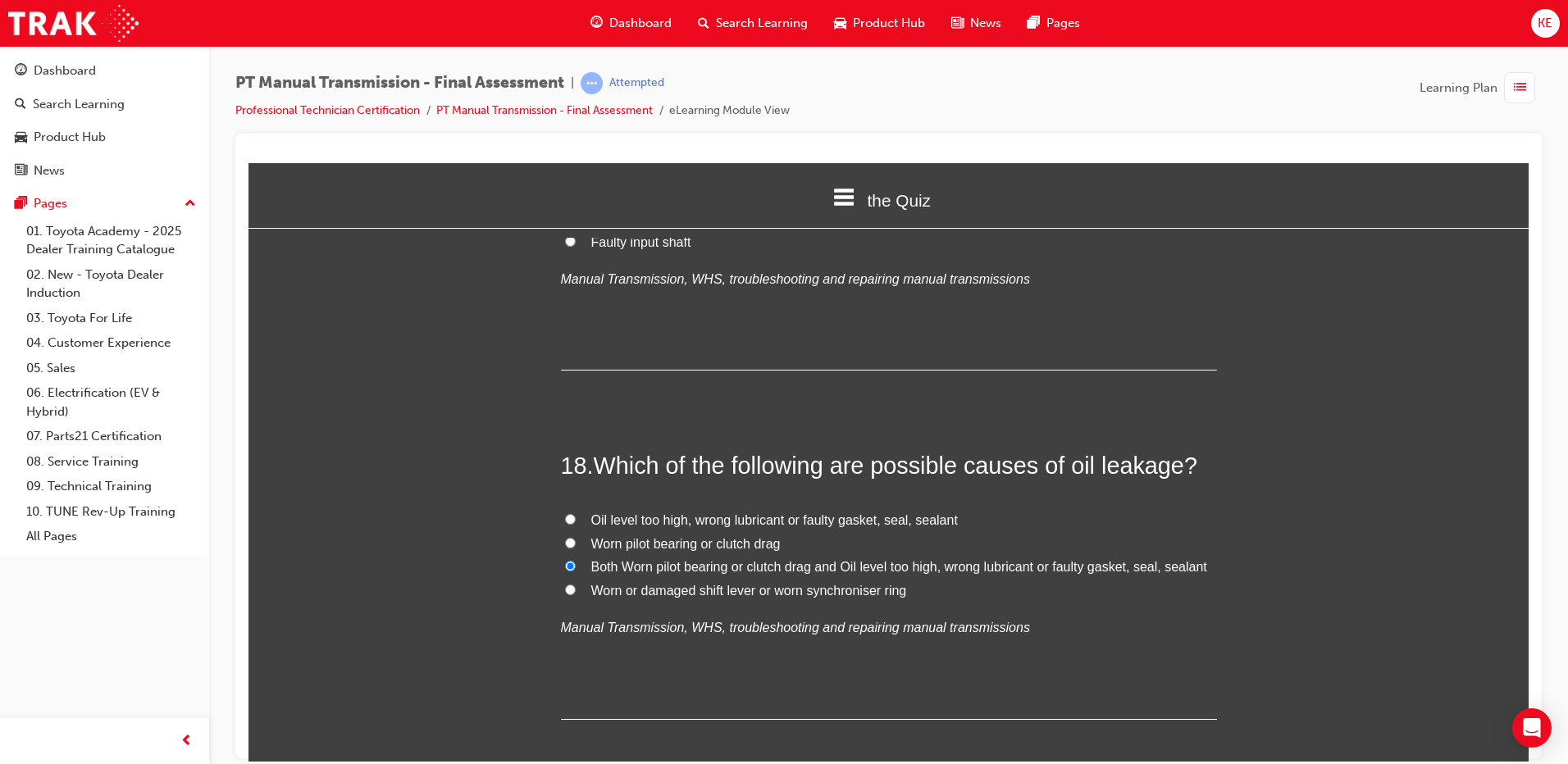
click at [576, 513] on input "Oil level too high, wrong lubricant or faulty gasket, seal, sealant" at bounding box center [570, 518] width 11 height 11
radio input "true"
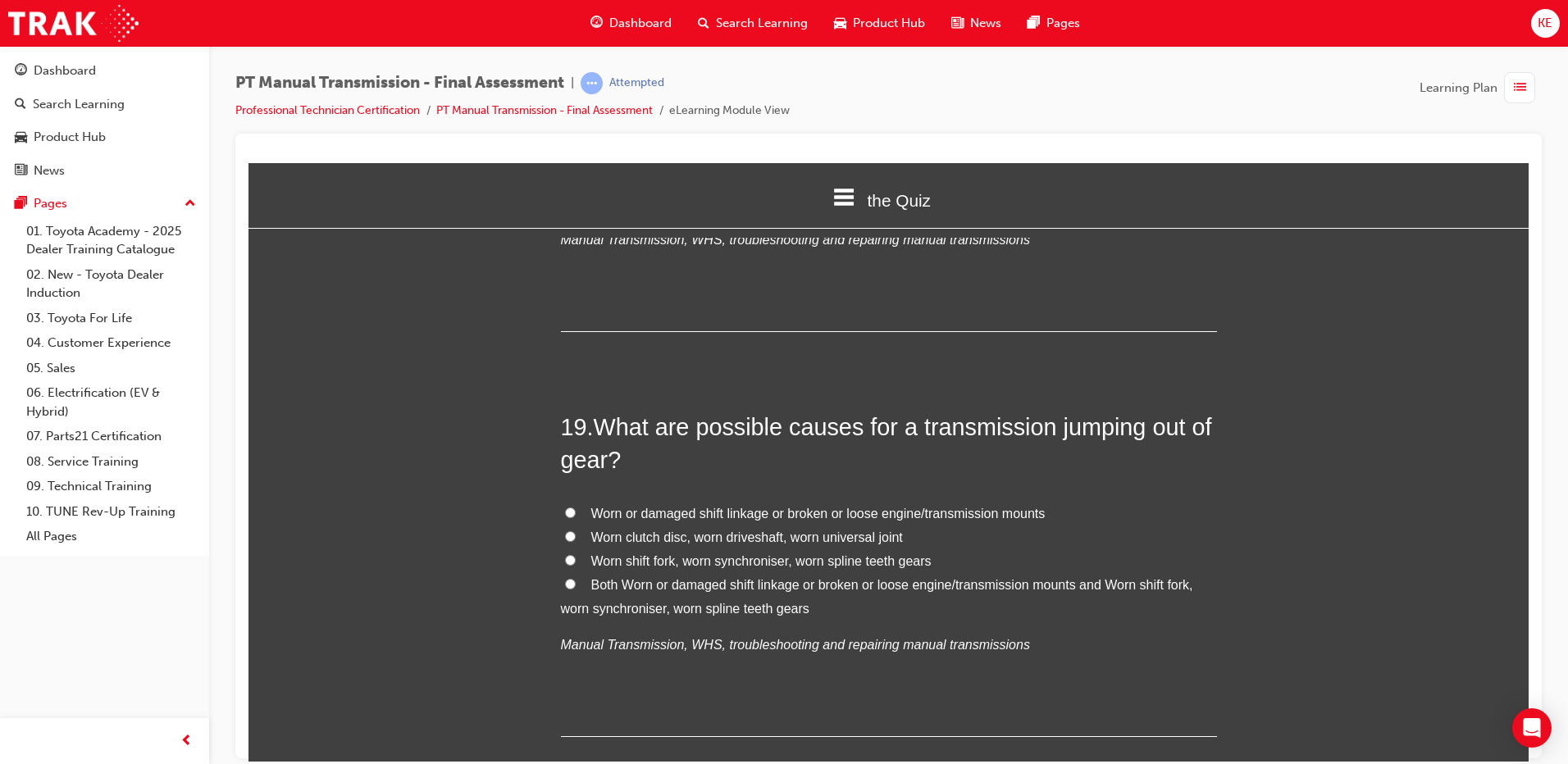
scroll to position [6888, 0]
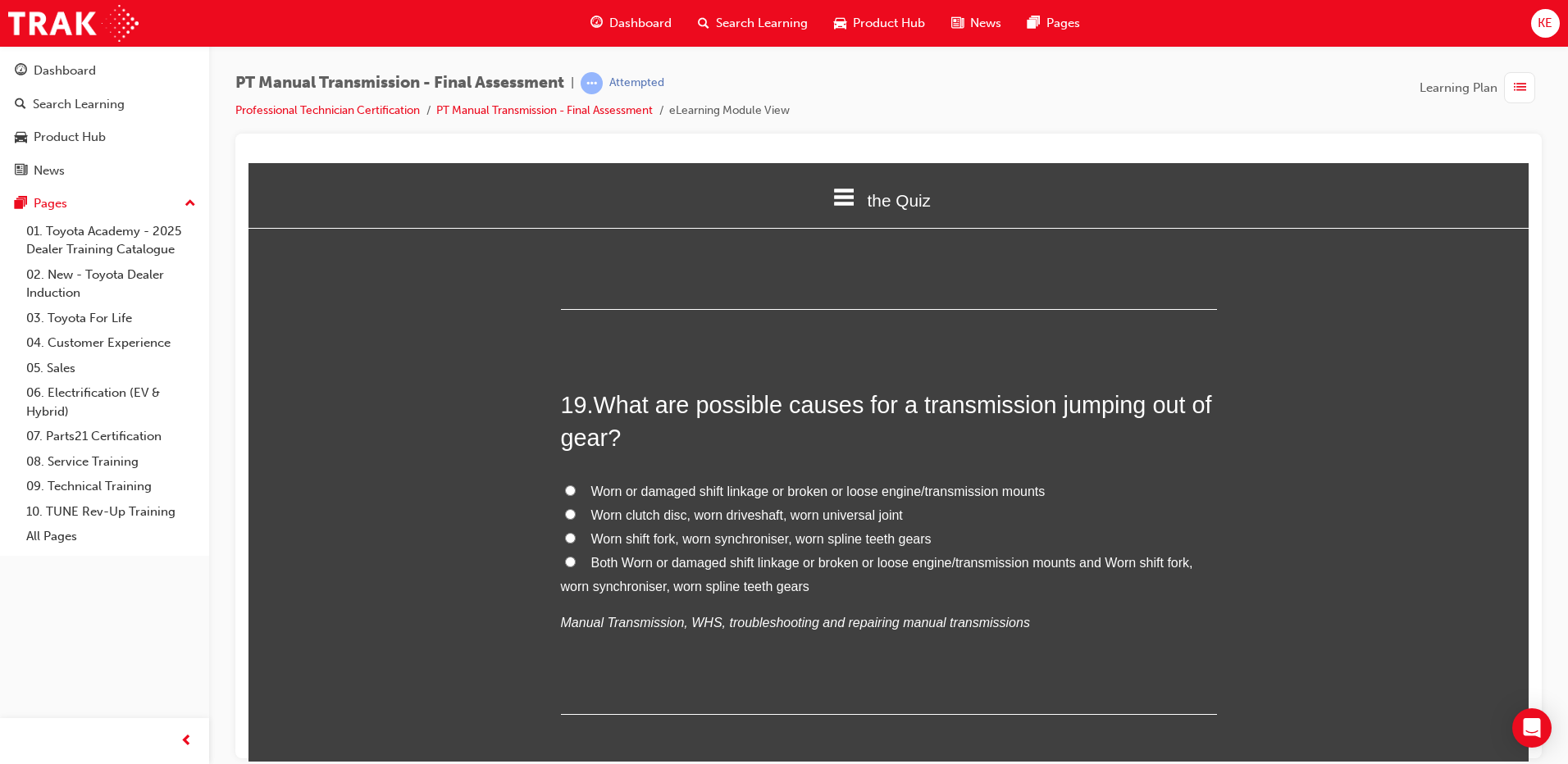
click at [561, 551] on label "Both Worn or damaged shift linkage or broken or loose engine/transmission mount…" at bounding box center [889, 574] width 657 height 47
click at [565, 556] on input "Both Worn or damaged shift linkage or broken or loose engine/transmission mount…" at bounding box center [570, 561] width 11 height 11
radio input "true"
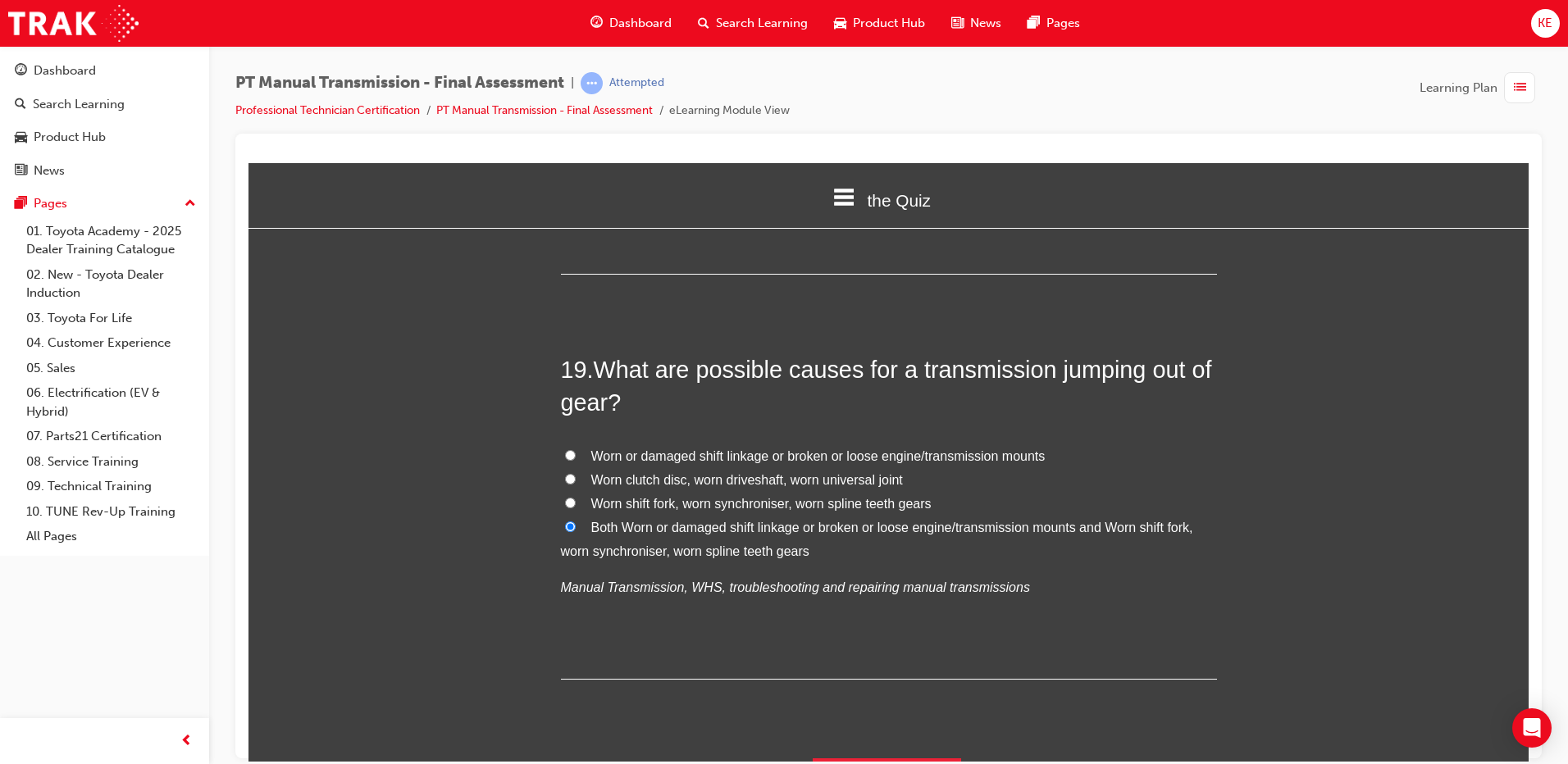
scroll to position [6933, 0]
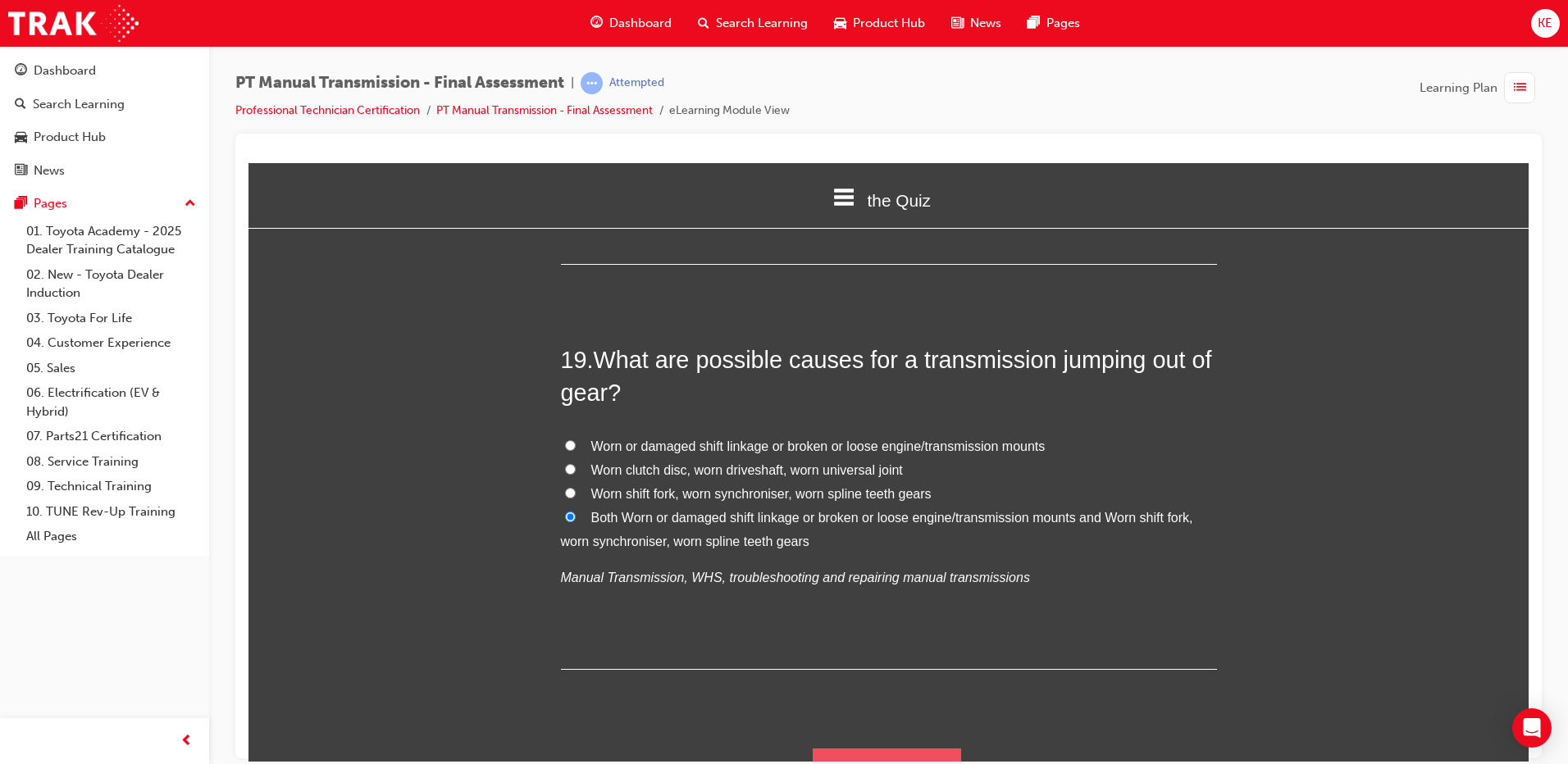
click at [902, 748] on button "Submit Answers" at bounding box center [887, 771] width 149 height 46
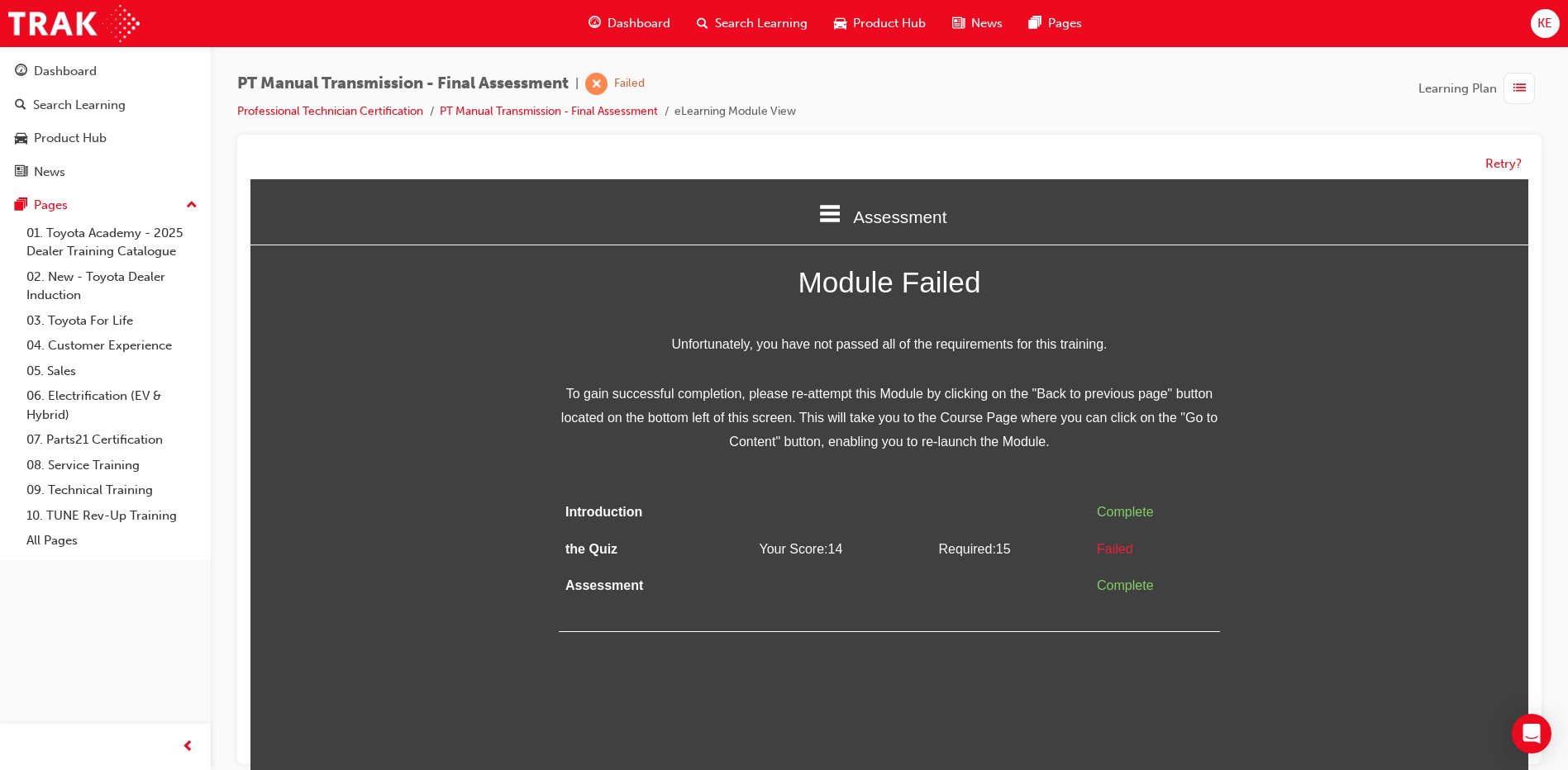
scroll to position [12, 0]
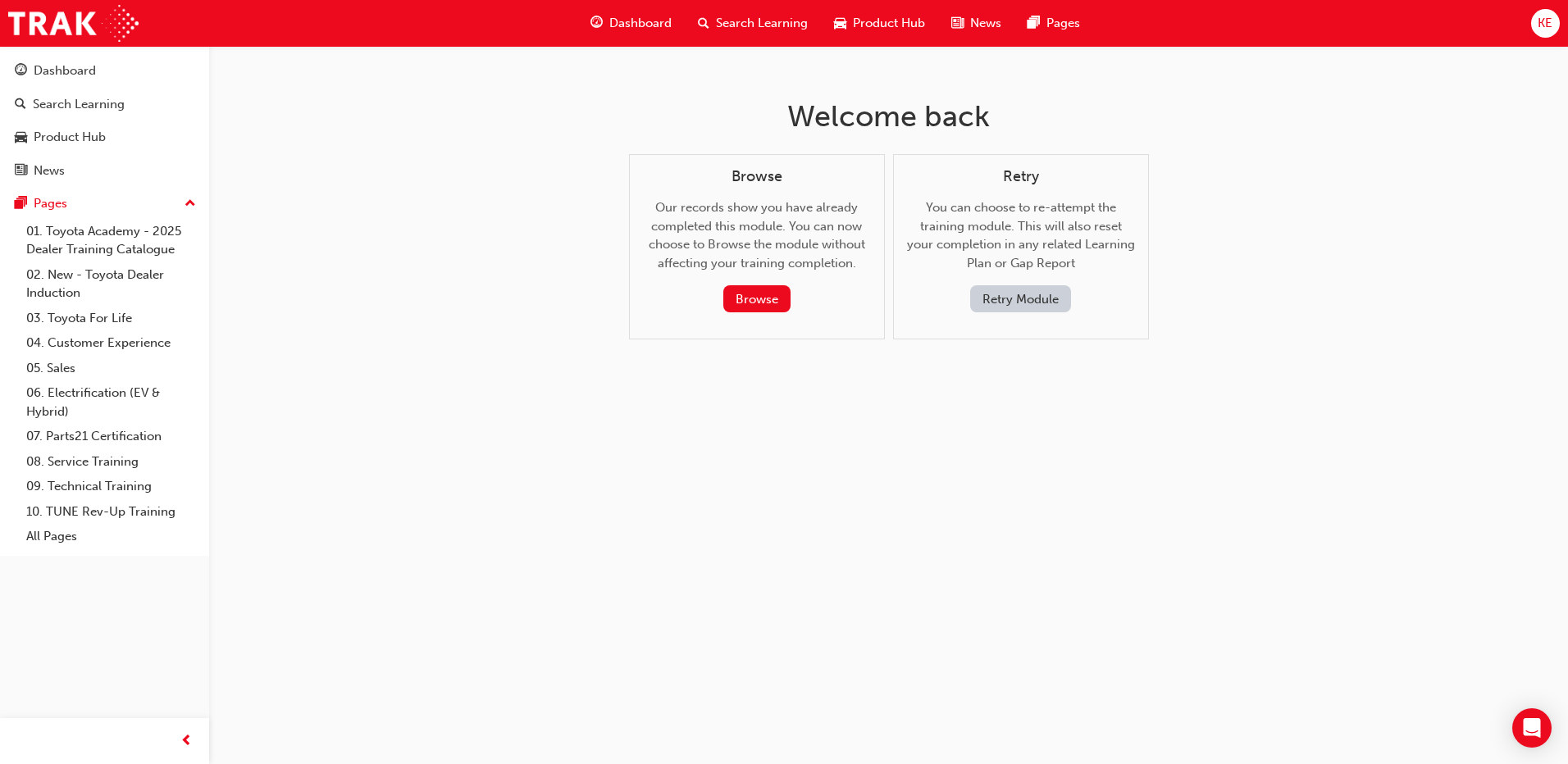
click at [1025, 310] on button "Retry Module" at bounding box center [1021, 298] width 101 height 27
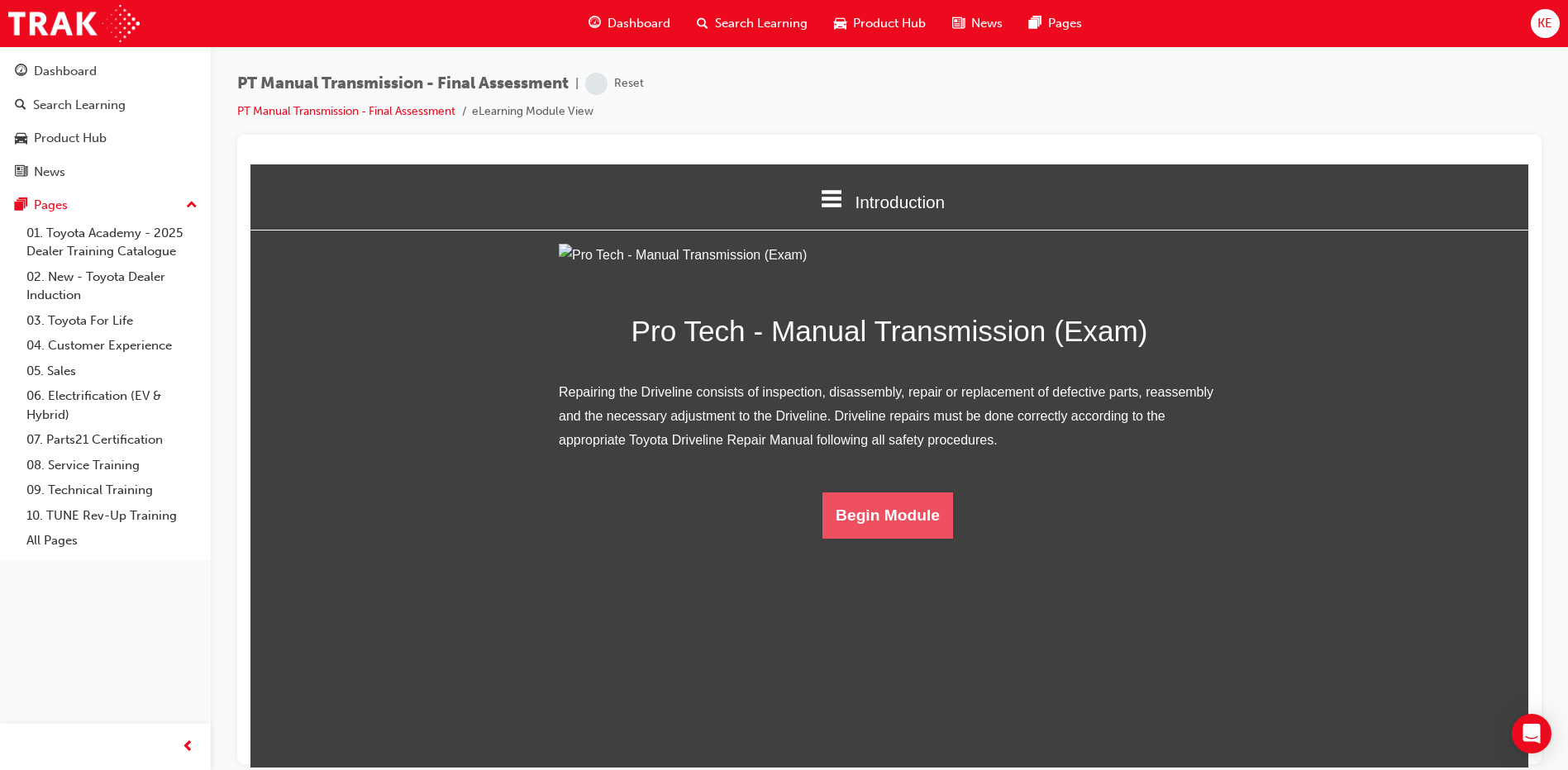
click at [922, 728] on html "Introduction Introduction the Quiz Assessment Pro Tech - Manual Transmission (E…" at bounding box center [889, 465] width 1277 height 603
click at [872, 538] on button "Begin Module" at bounding box center [893, 514] width 130 height 47
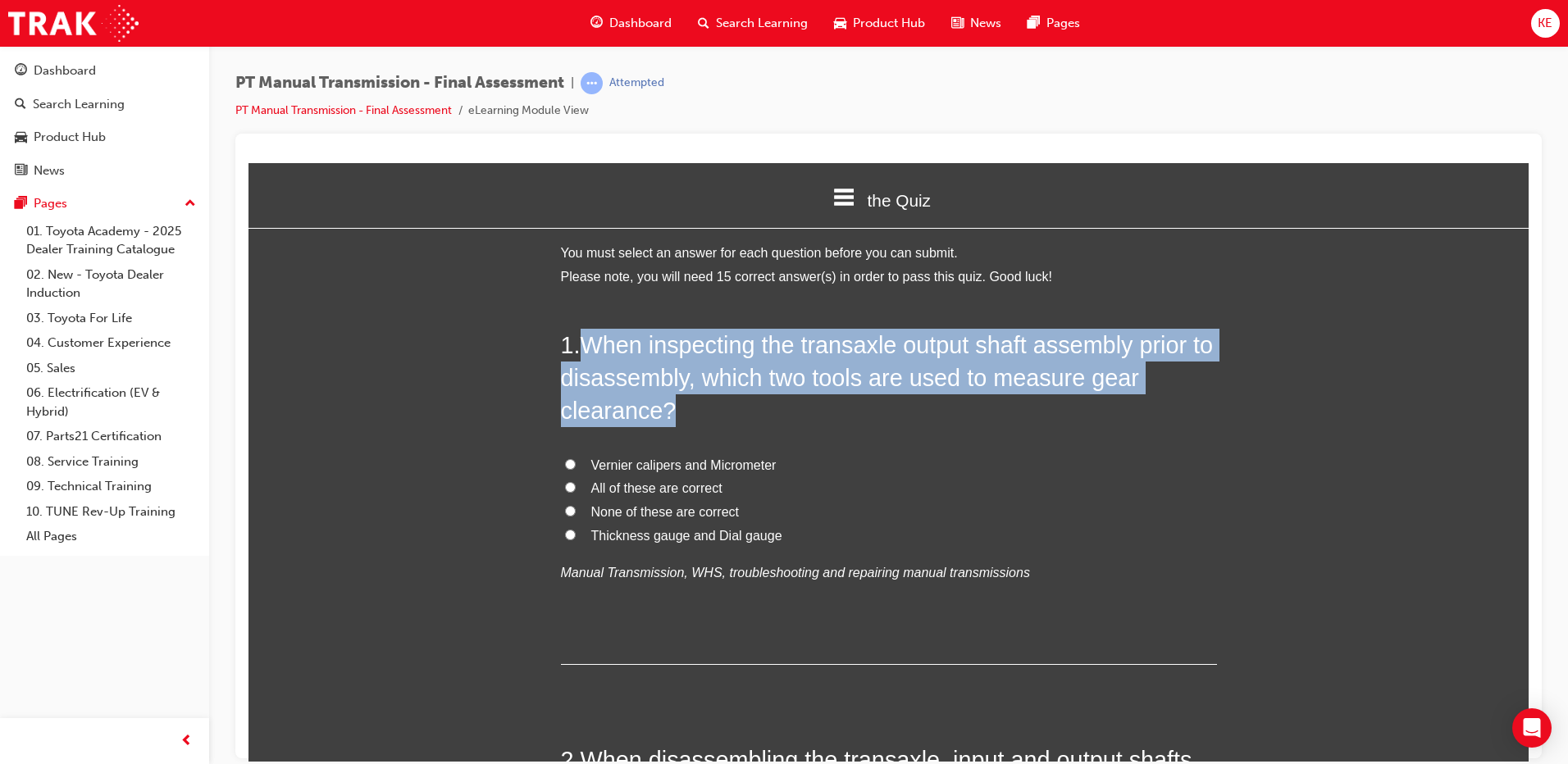
drag, startPoint x: 575, startPoint y: 336, endPoint x: 696, endPoint y: 425, distance: 150.2
click at [696, 425] on h2 "1 . When inspecting the transaxle output shaft assembly prior to disassembly, w…" at bounding box center [889, 377] width 657 height 100
copy h2 "When inspecting the transaxle output shaft assembly prior to disassembly, which…"
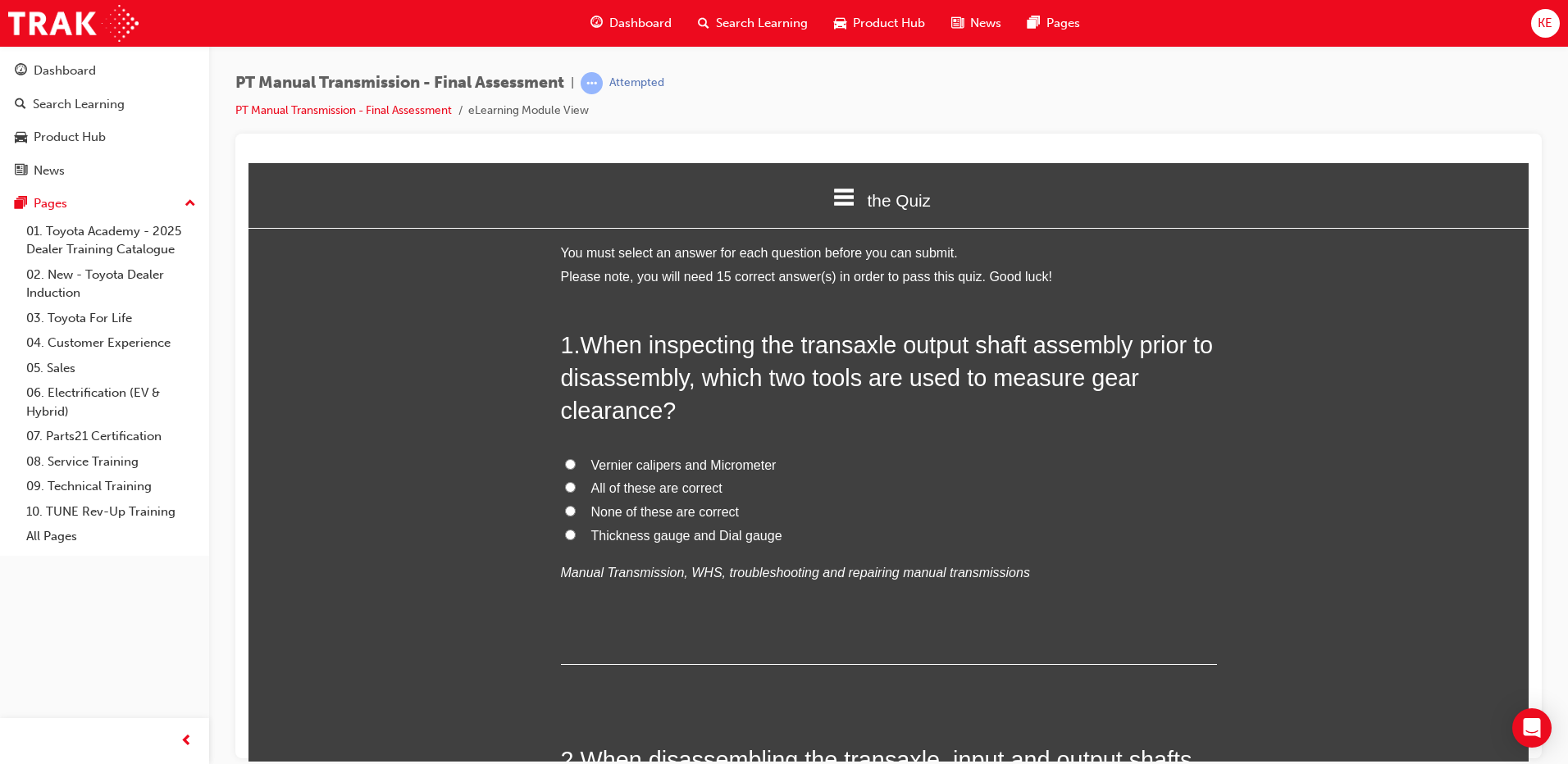
click at [841, 473] on label "Vernier calipers and Micrometer" at bounding box center [889, 465] width 657 height 24
click at [576, 469] on input "Vernier calipers and Micrometer" at bounding box center [570, 463] width 11 height 11
radio input "true"
click at [565, 535] on input "Thickness gauge and Dial gauge" at bounding box center [570, 534] width 11 height 11
radio input "true"
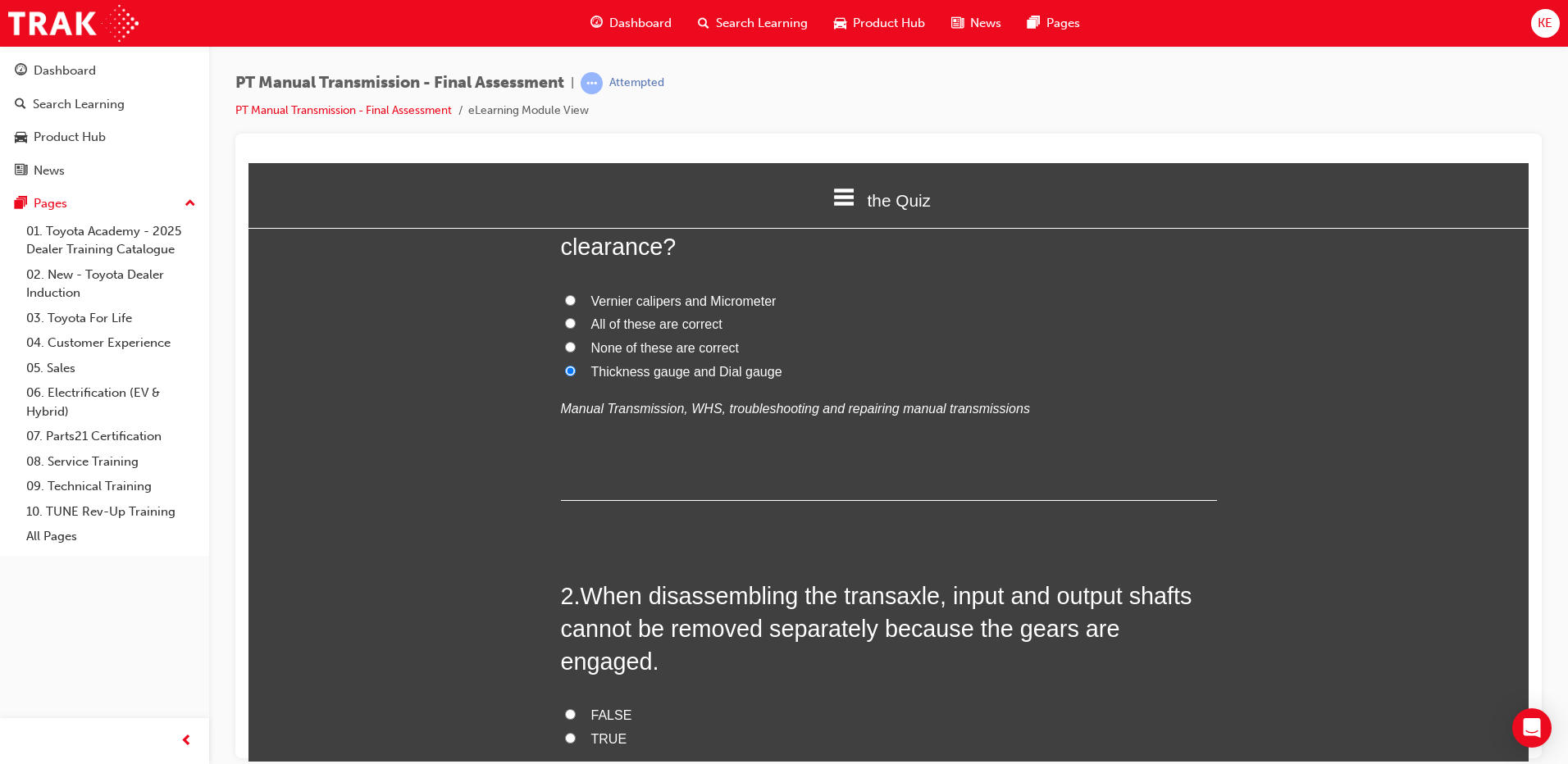
scroll to position [82, 0]
